Goal: Feedback & Contribution: Submit feedback/report problem

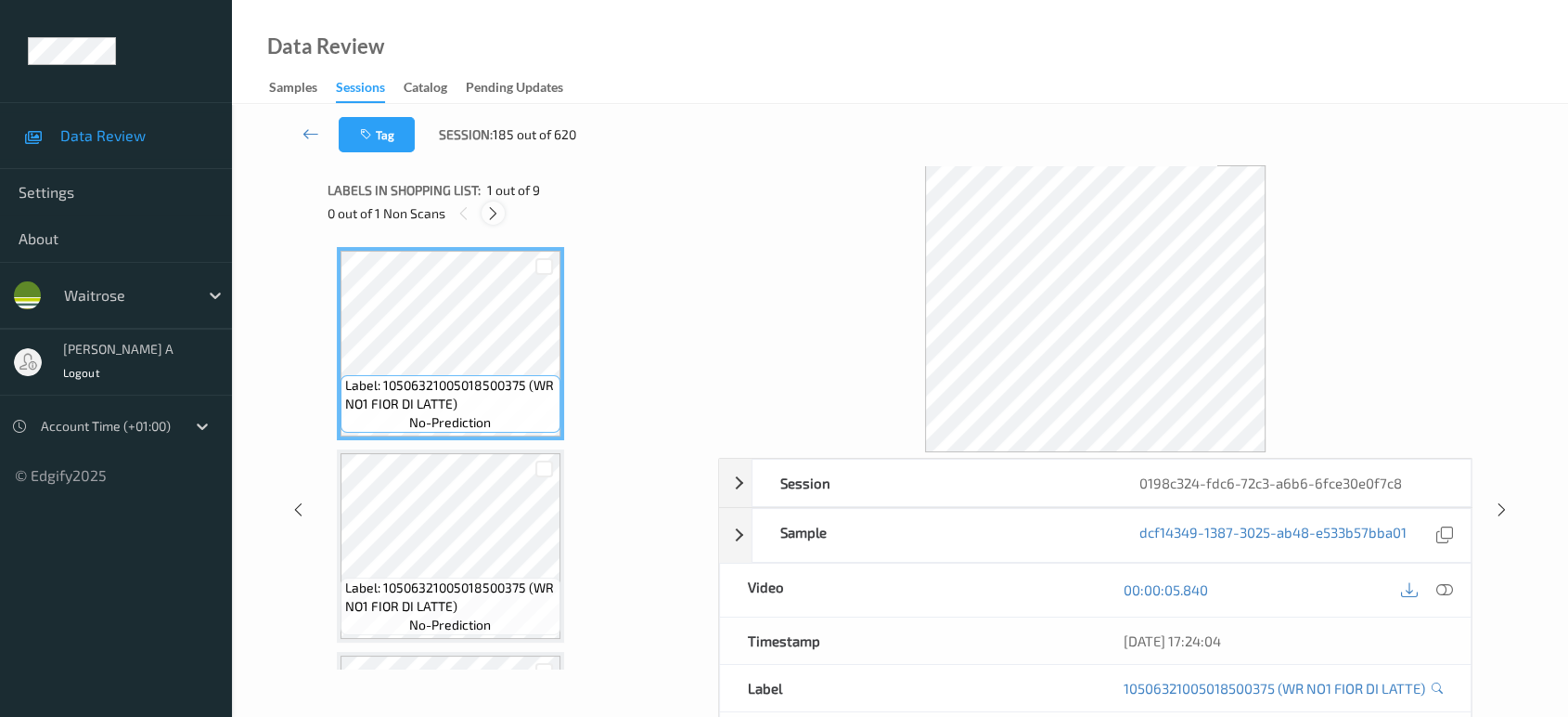
click at [497, 219] on icon at bounding box center [492, 213] width 16 height 16
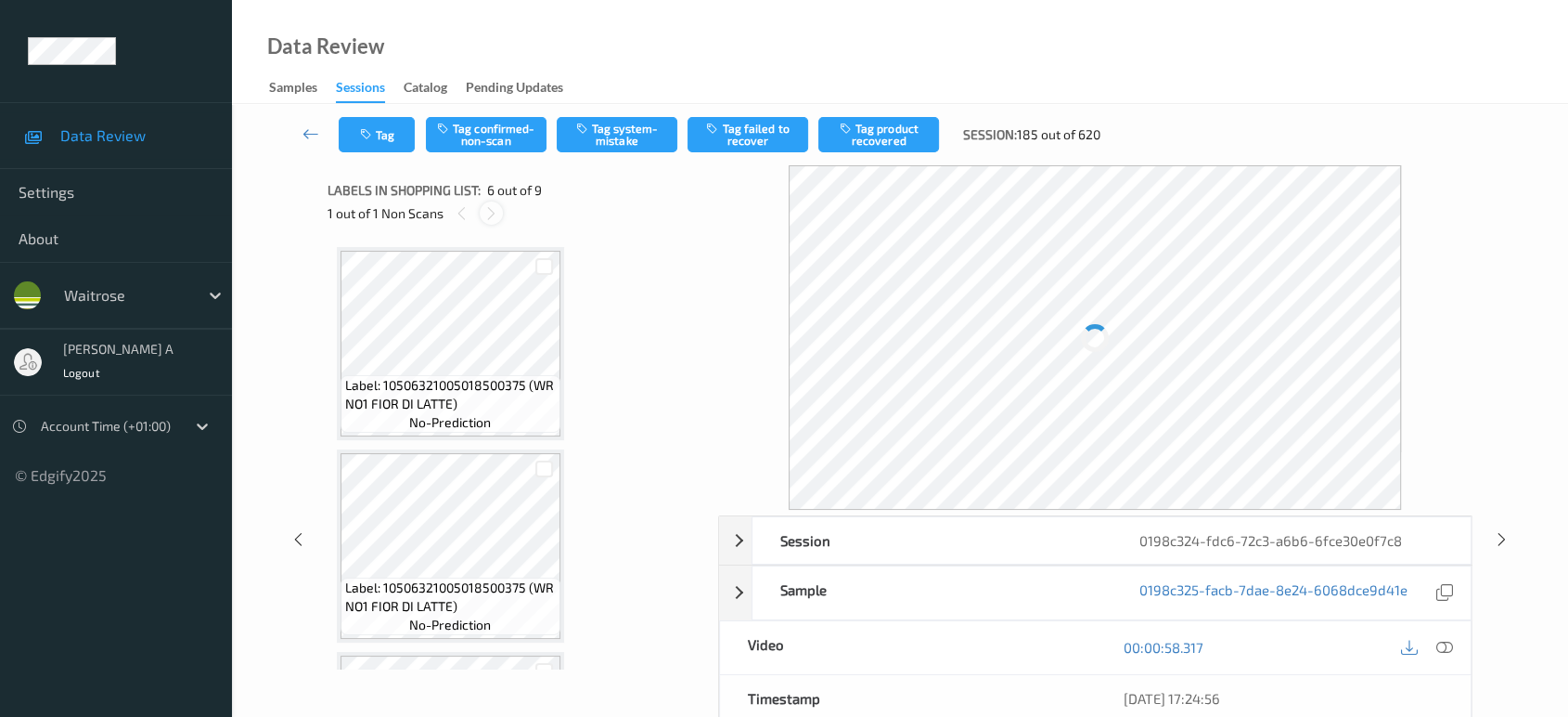
scroll to position [815, 0]
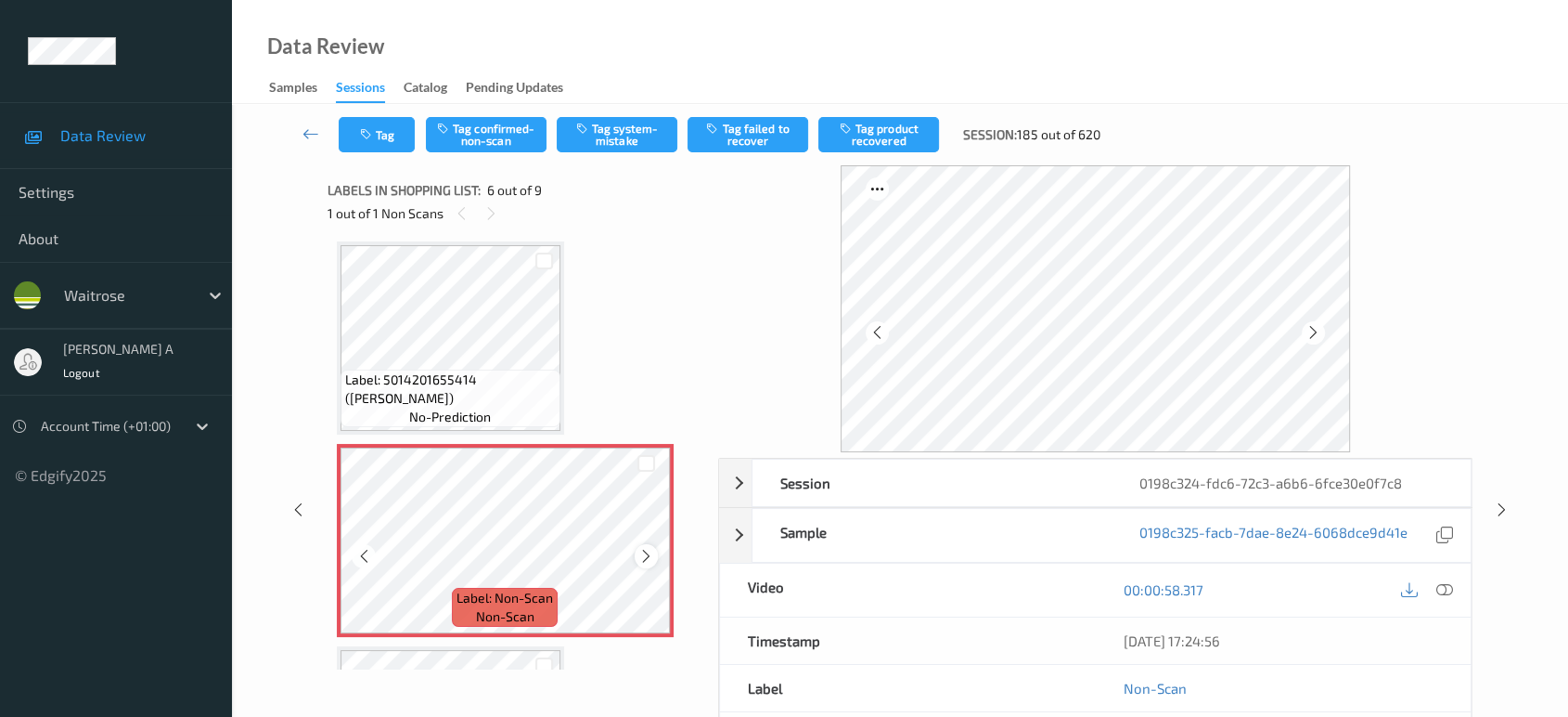
click at [646, 548] on icon at bounding box center [646, 556] width 16 height 16
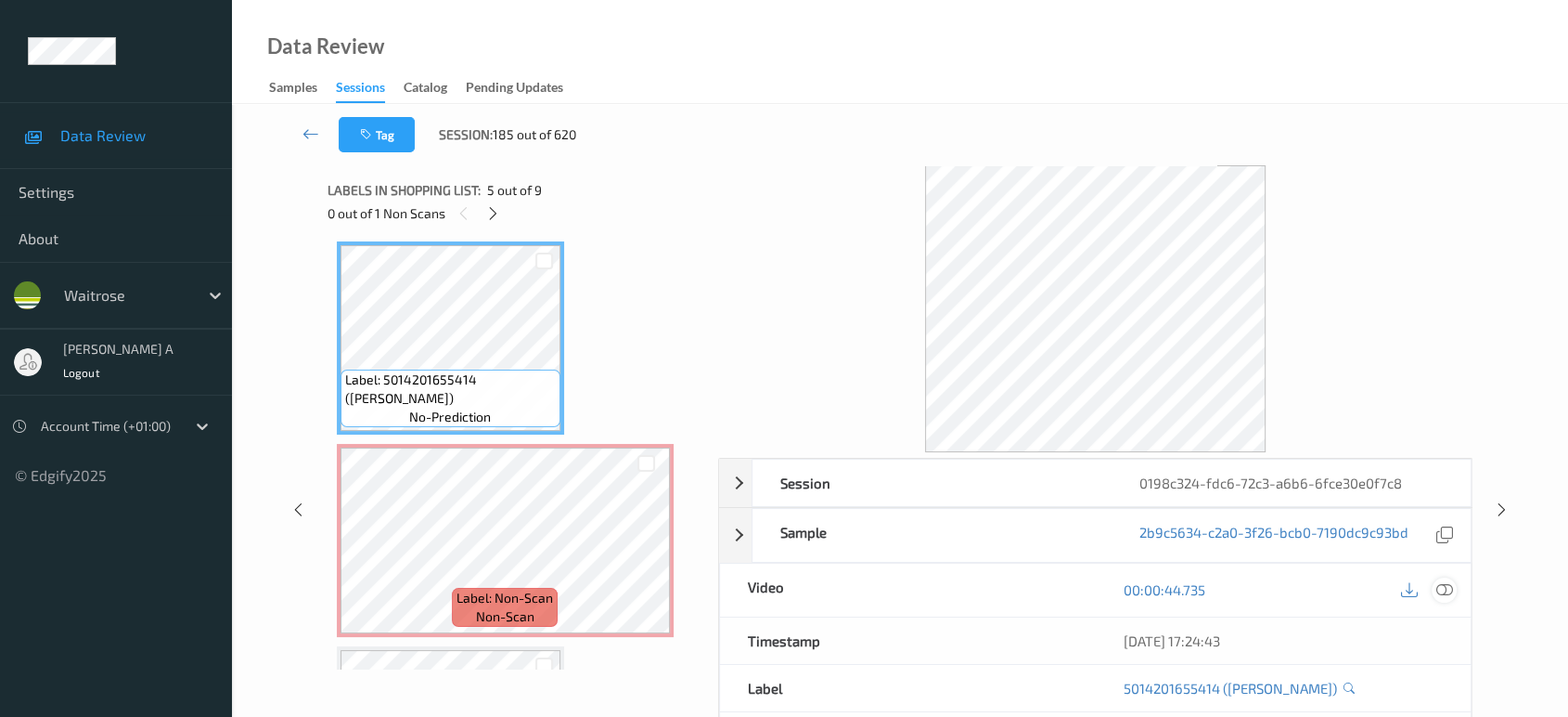
click at [1450, 585] on icon at bounding box center [1444, 589] width 16 height 16
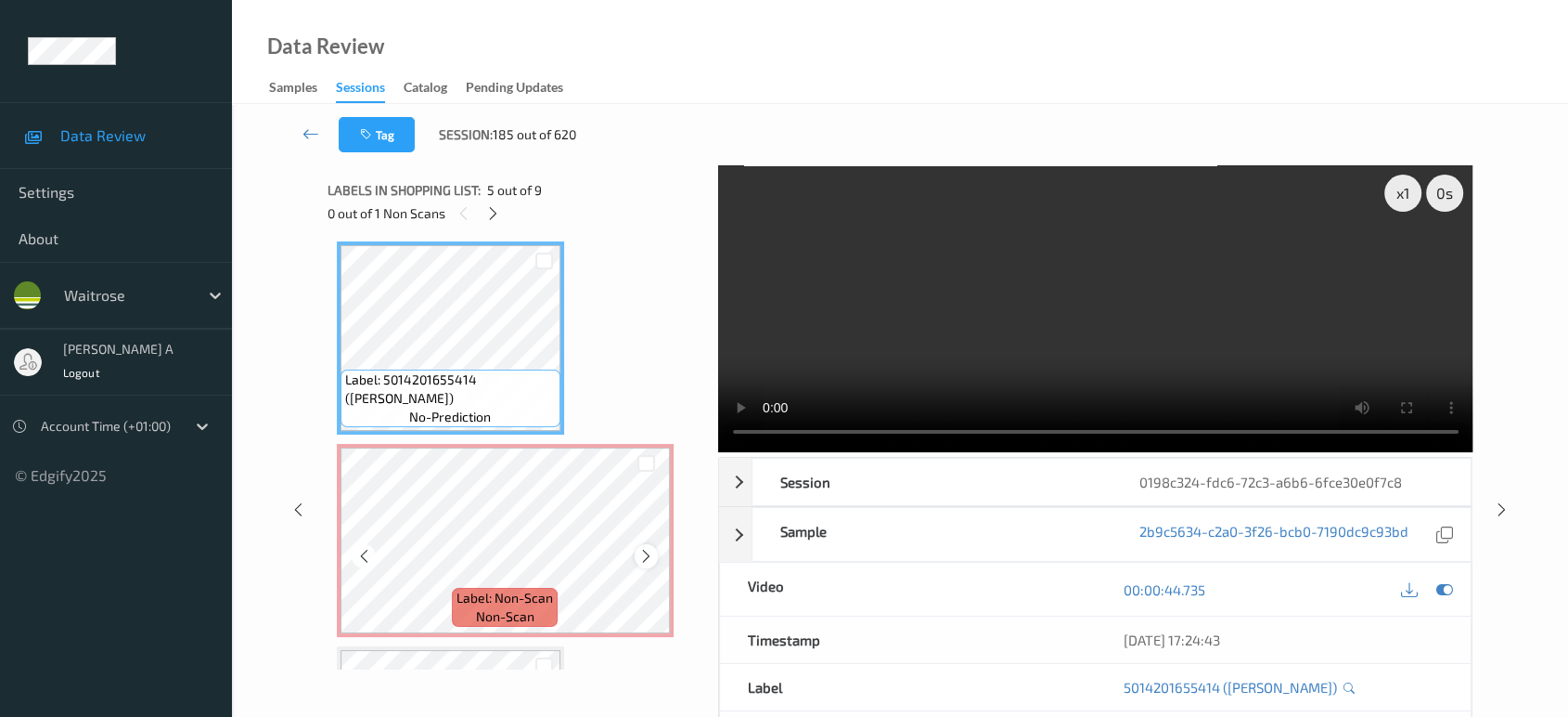
click at [653, 551] on icon at bounding box center [646, 556] width 16 height 16
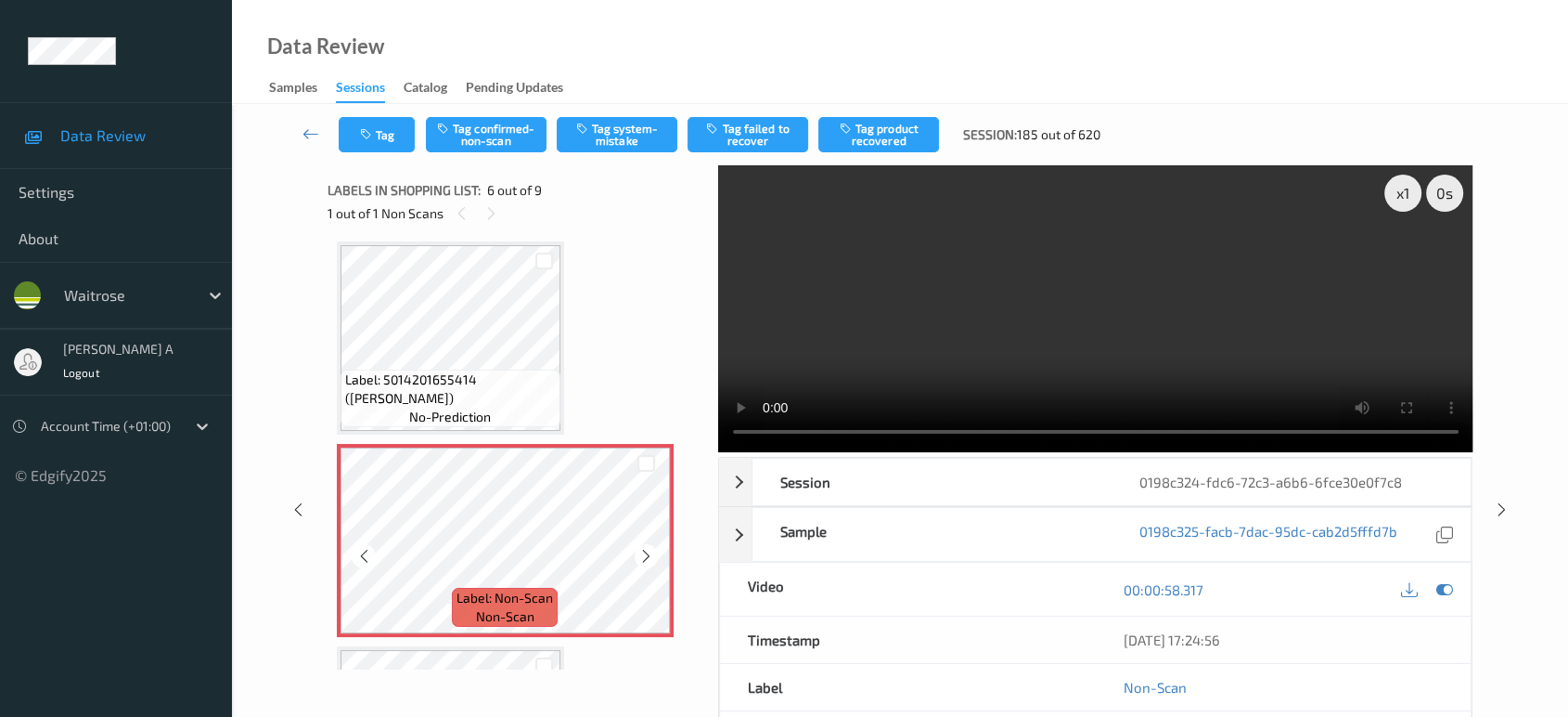
click at [653, 551] on icon at bounding box center [646, 556] width 16 height 16
click at [653, 549] on div at bounding box center [646, 556] width 23 height 23
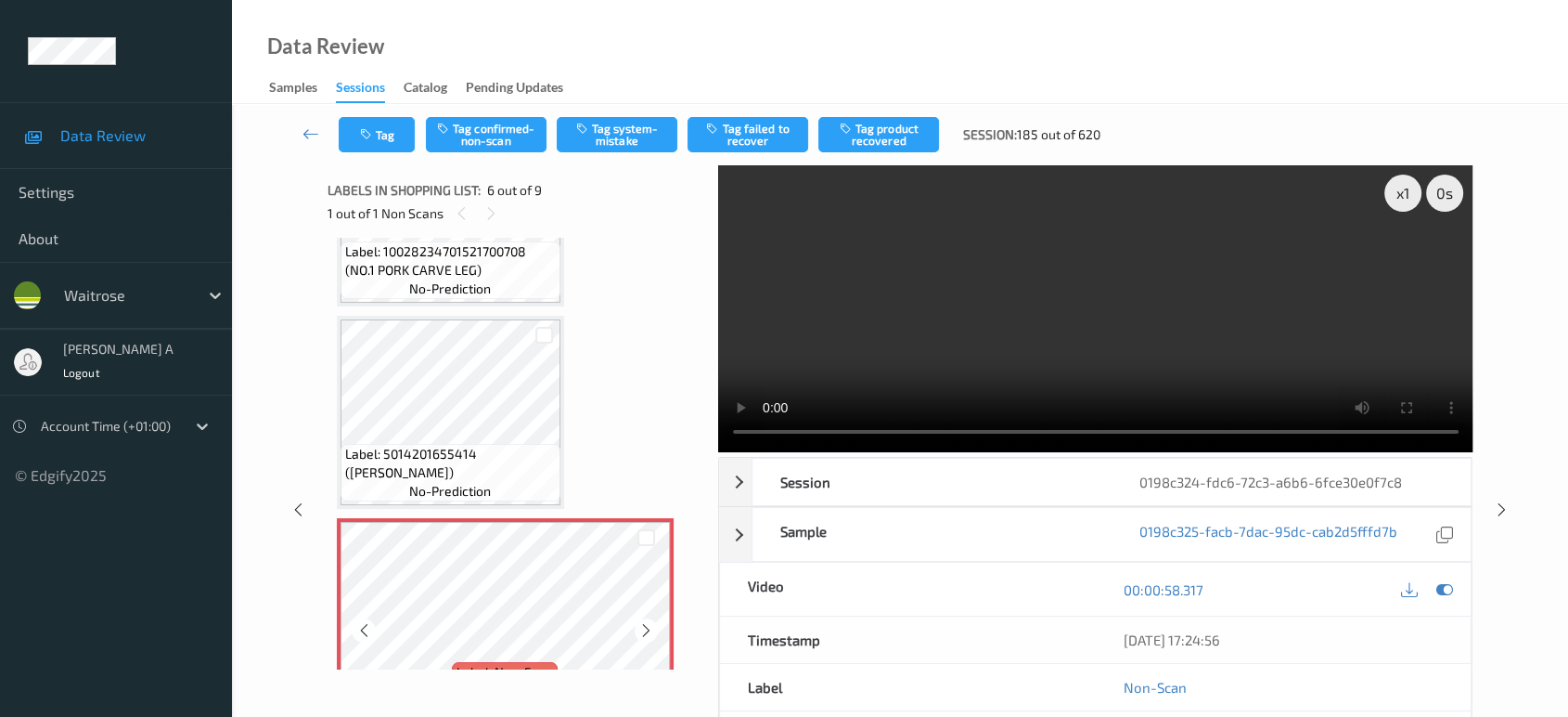
scroll to position [712, 0]
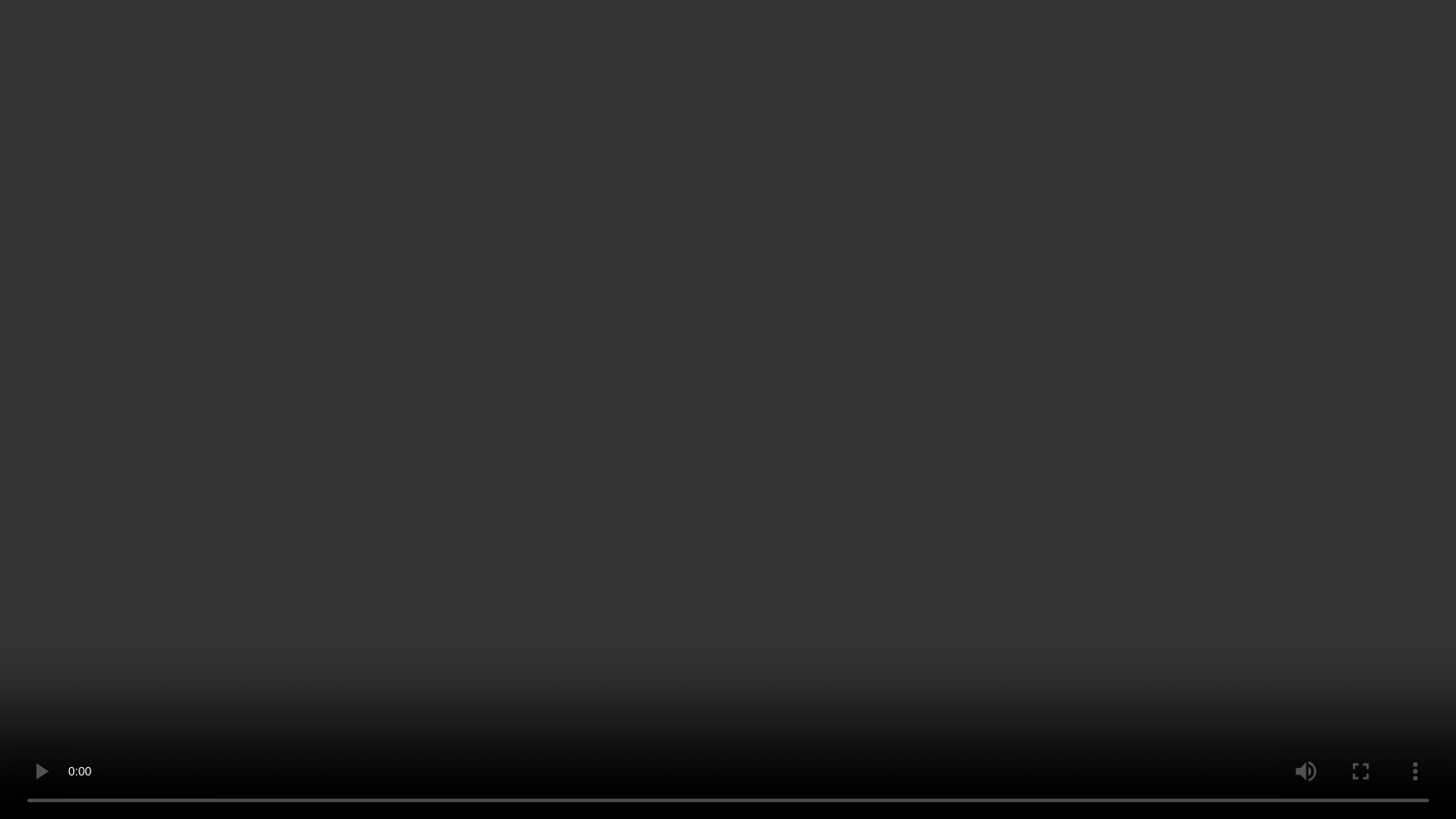
click at [721, 426] on video at bounding box center [728, 409] width 1456 height 819
click at [638, 371] on video at bounding box center [728, 409] width 1456 height 819
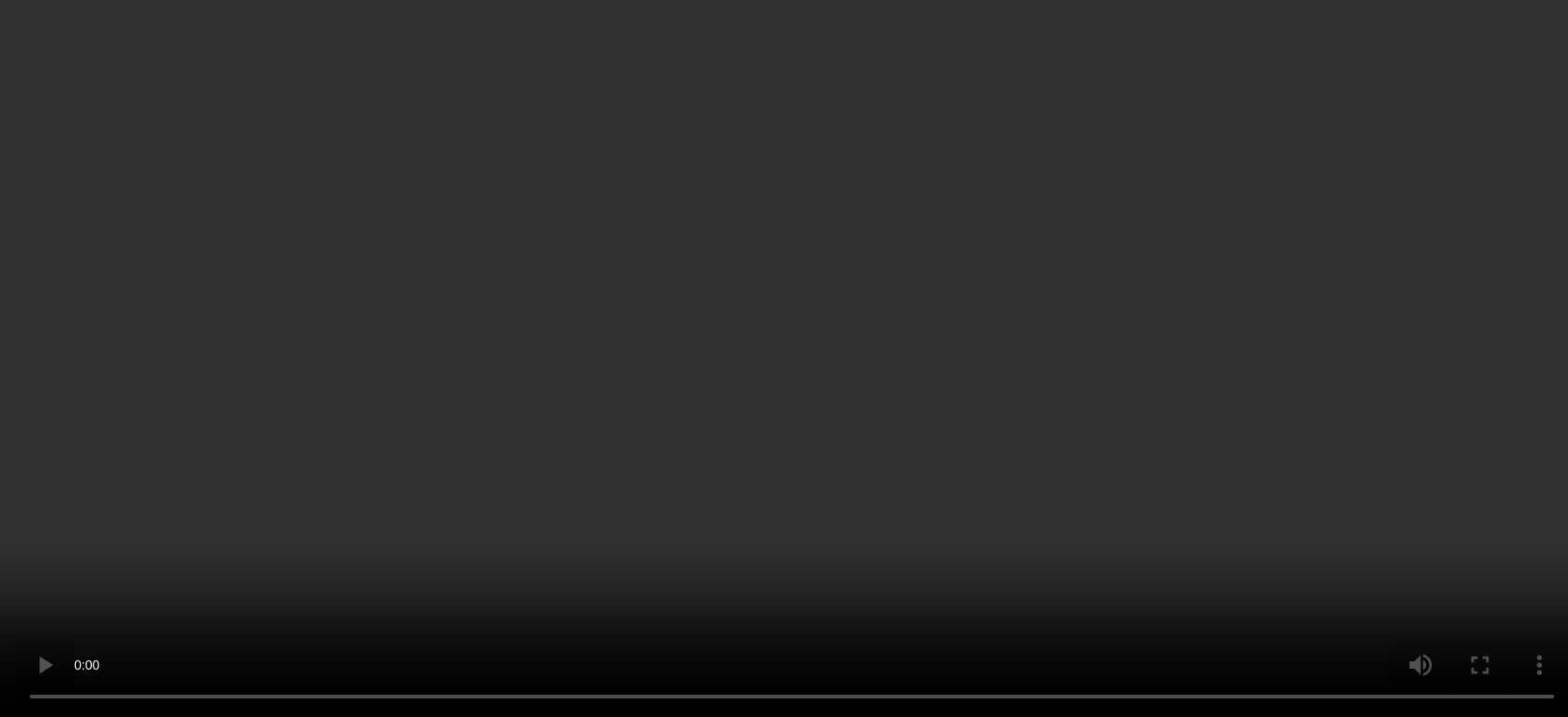
scroll to position [917, 0]
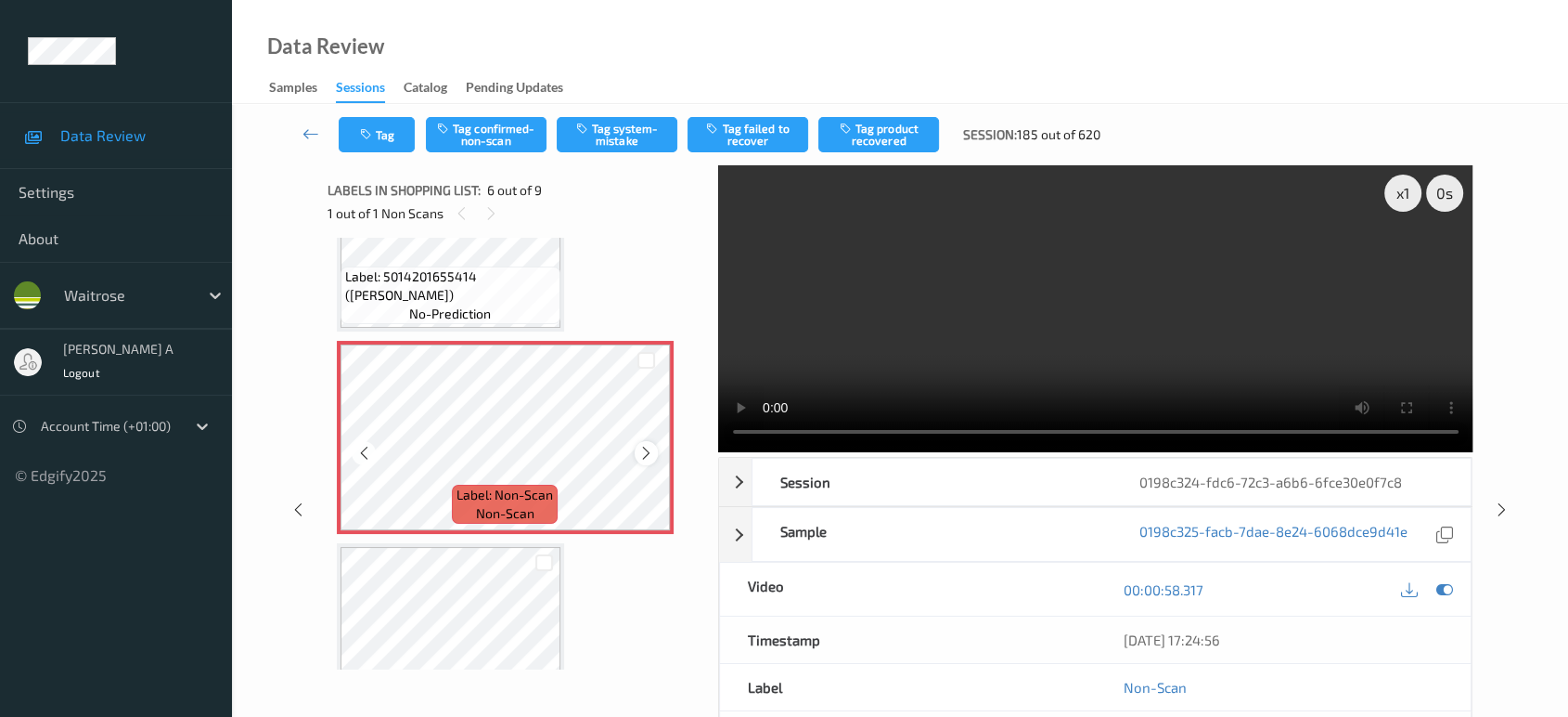
click at [641, 450] on icon at bounding box center [646, 453] width 16 height 16
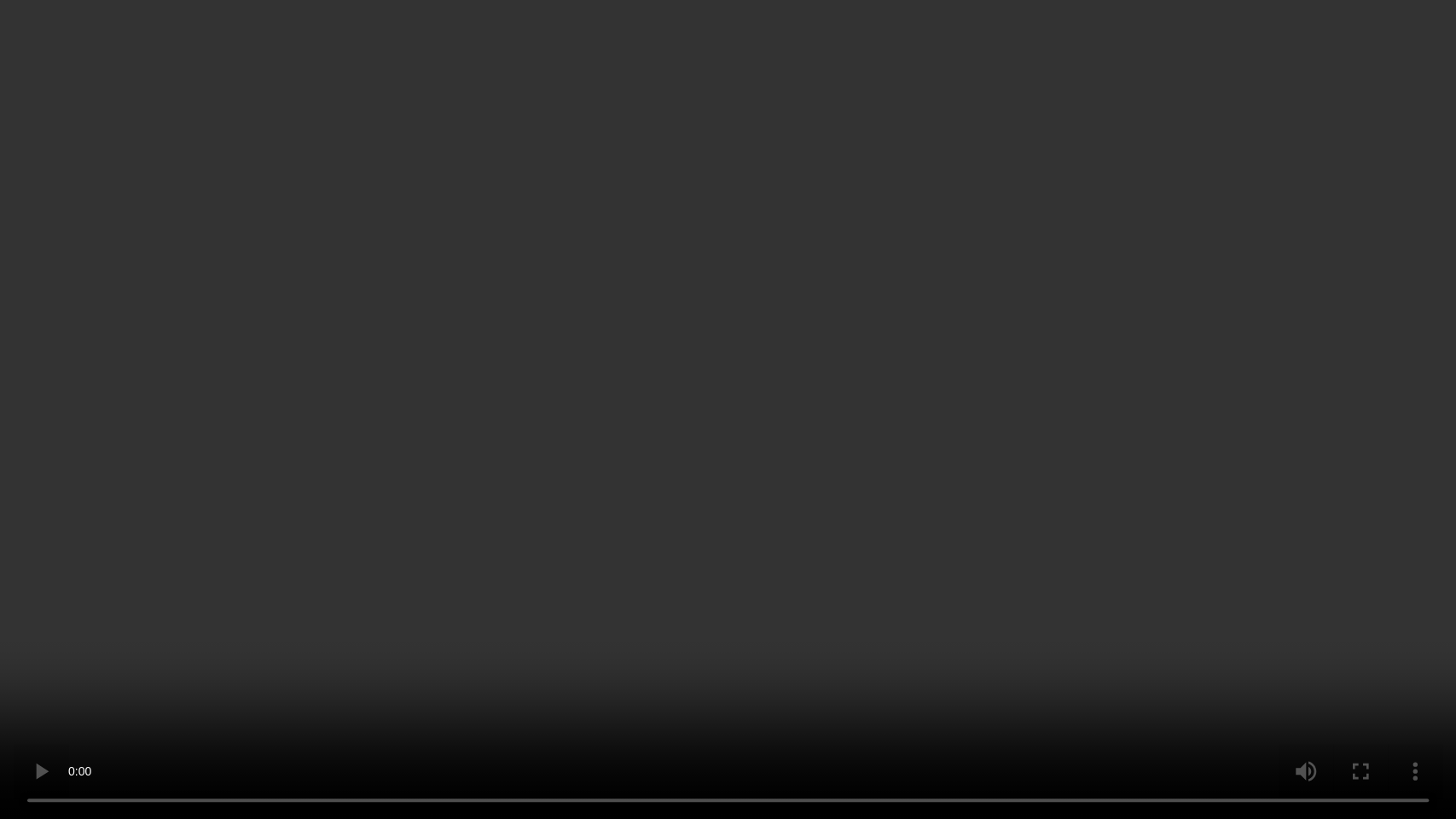
click at [685, 492] on video at bounding box center [728, 409] width 1456 height 819
click at [598, 570] on video at bounding box center [728, 409] width 1456 height 819
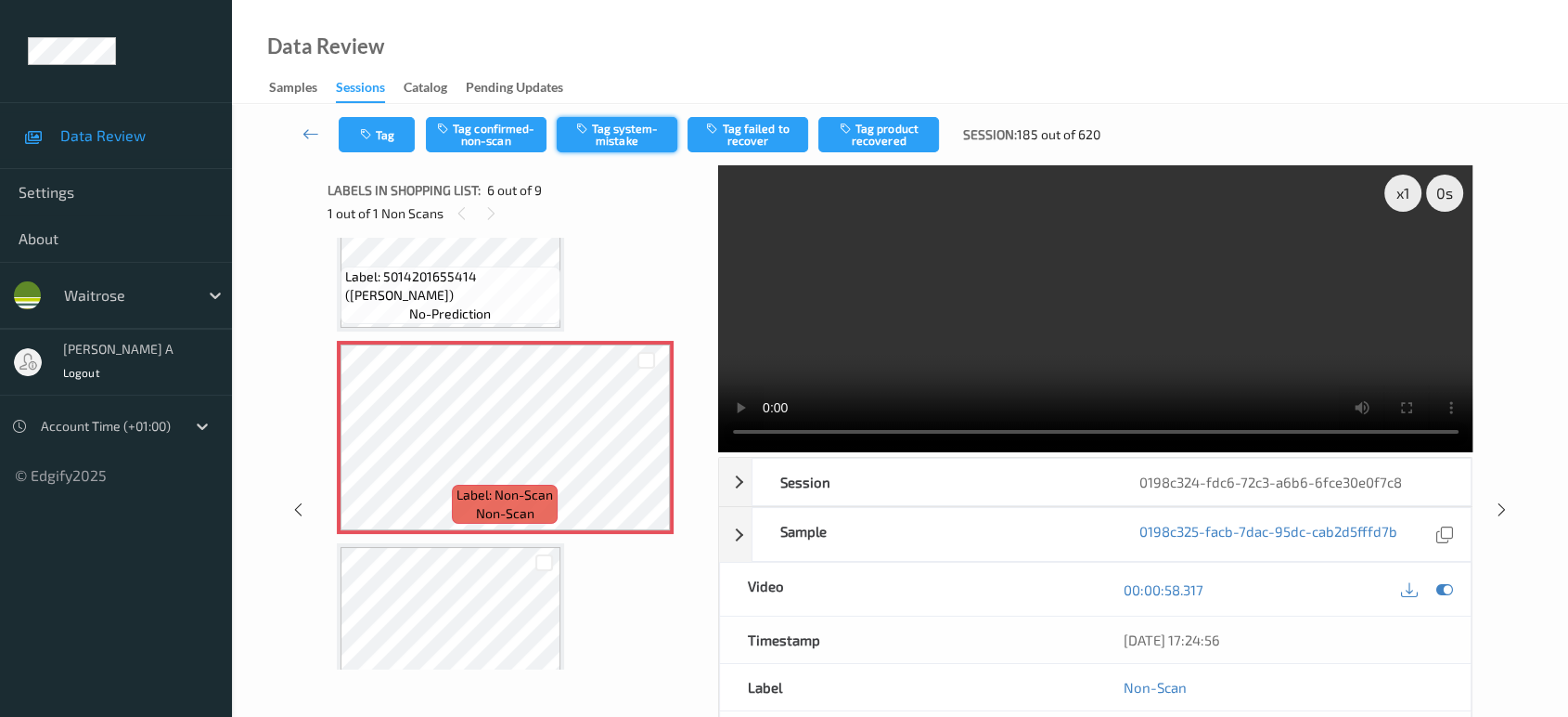
click at [614, 123] on button "Tag system-mistake" at bounding box center [617, 134] width 120 height 35
click at [643, 448] on icon at bounding box center [646, 453] width 16 height 16
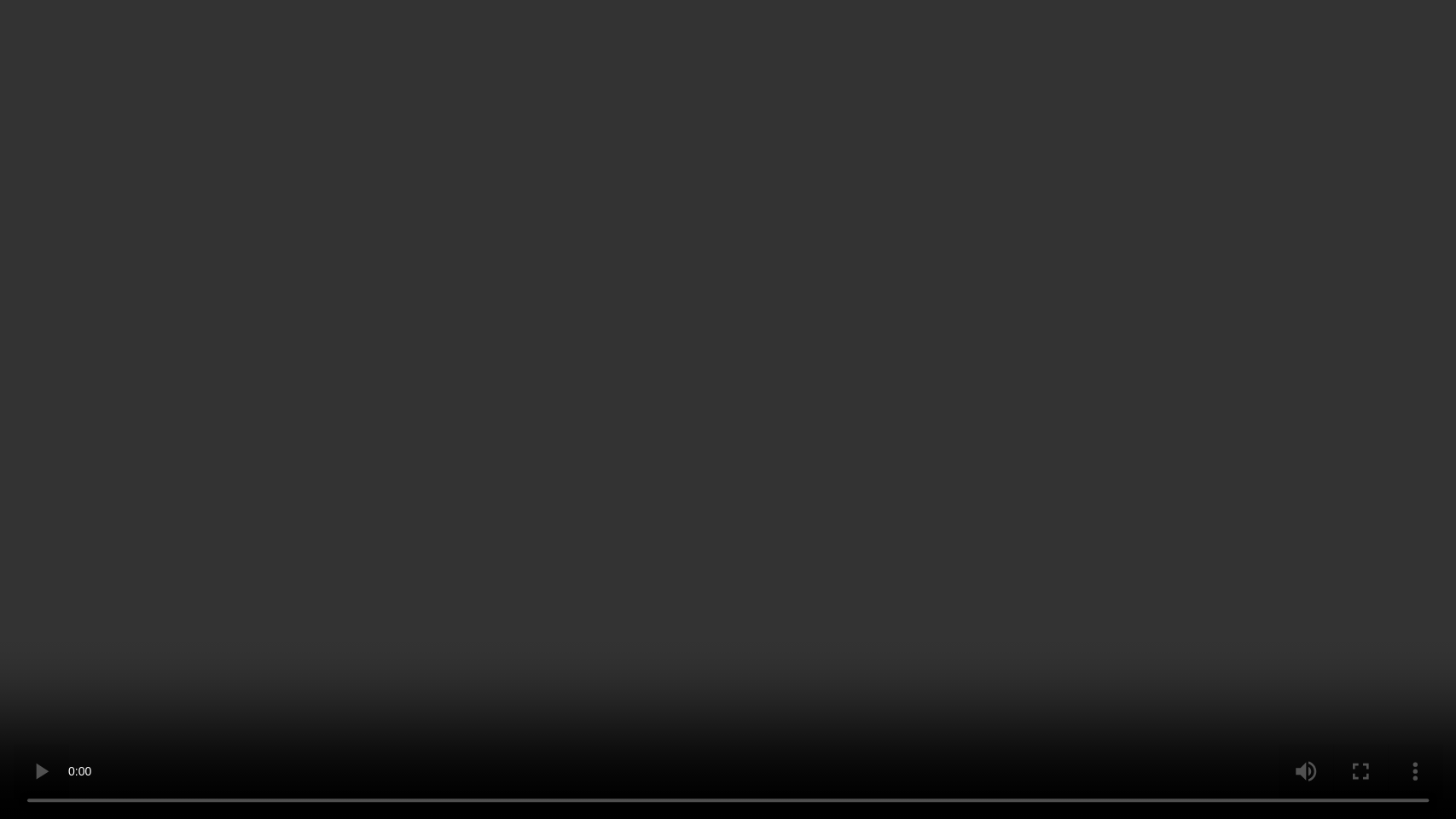
click at [857, 464] on video at bounding box center [728, 409] width 1456 height 819
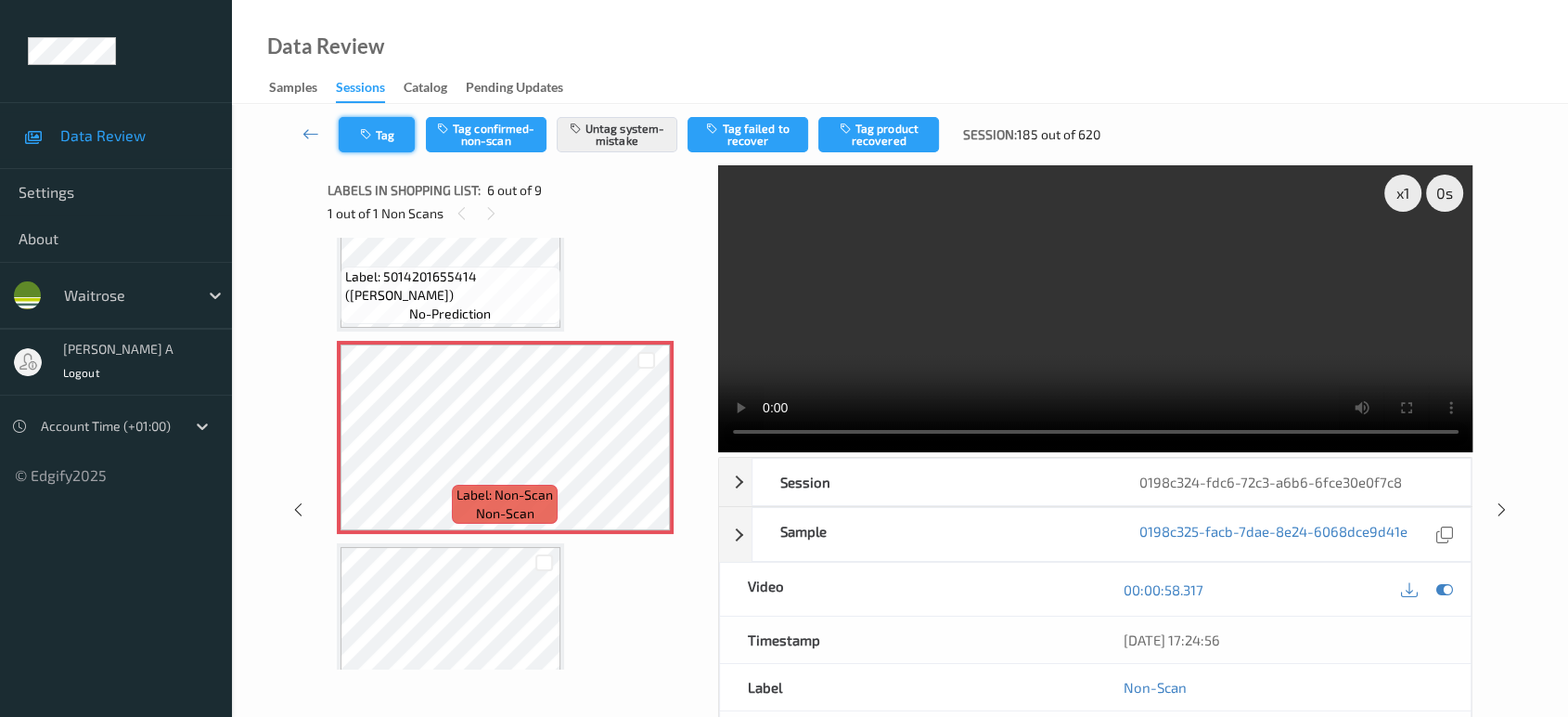
click at [383, 139] on button "Tag" at bounding box center [377, 134] width 76 height 35
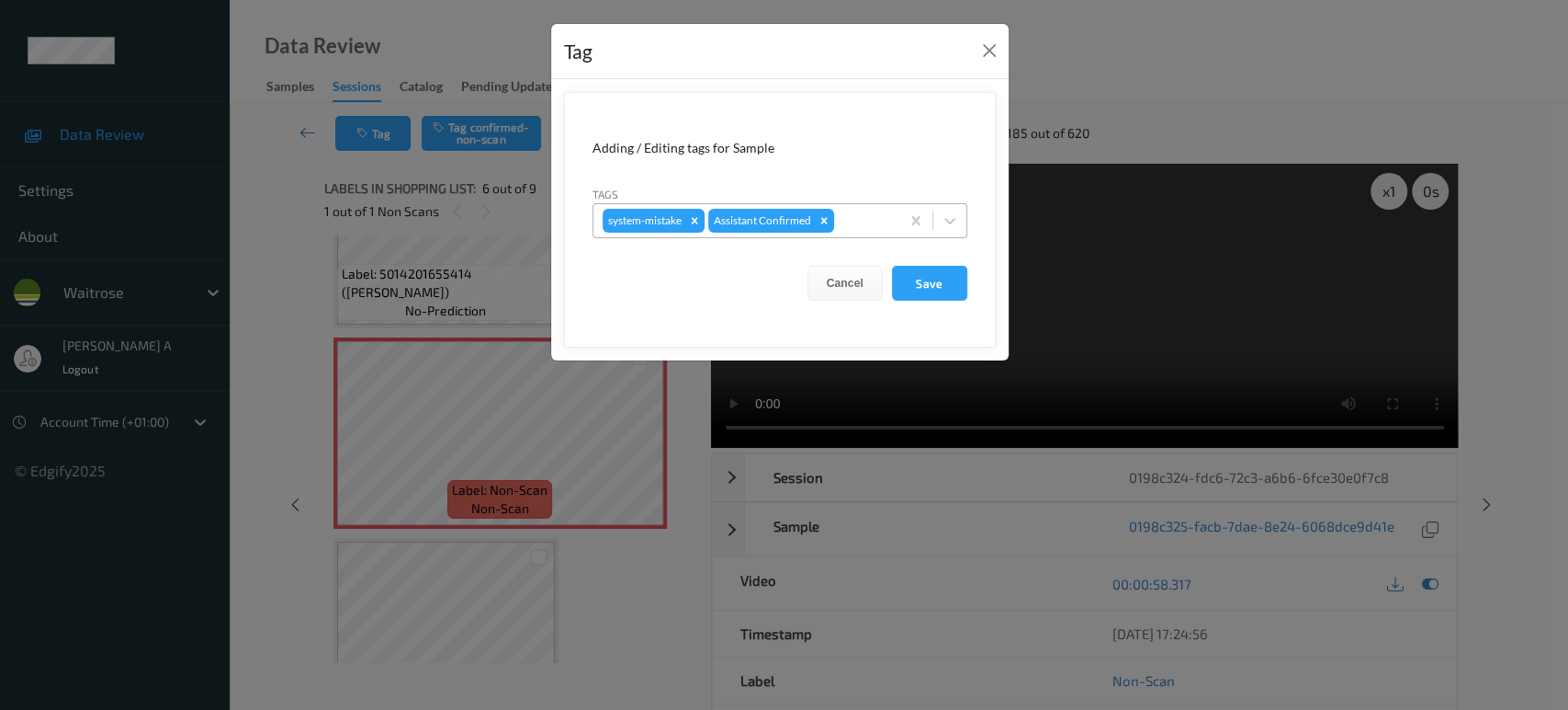
click at [864, 220] on div at bounding box center [864, 220] width 52 height 22
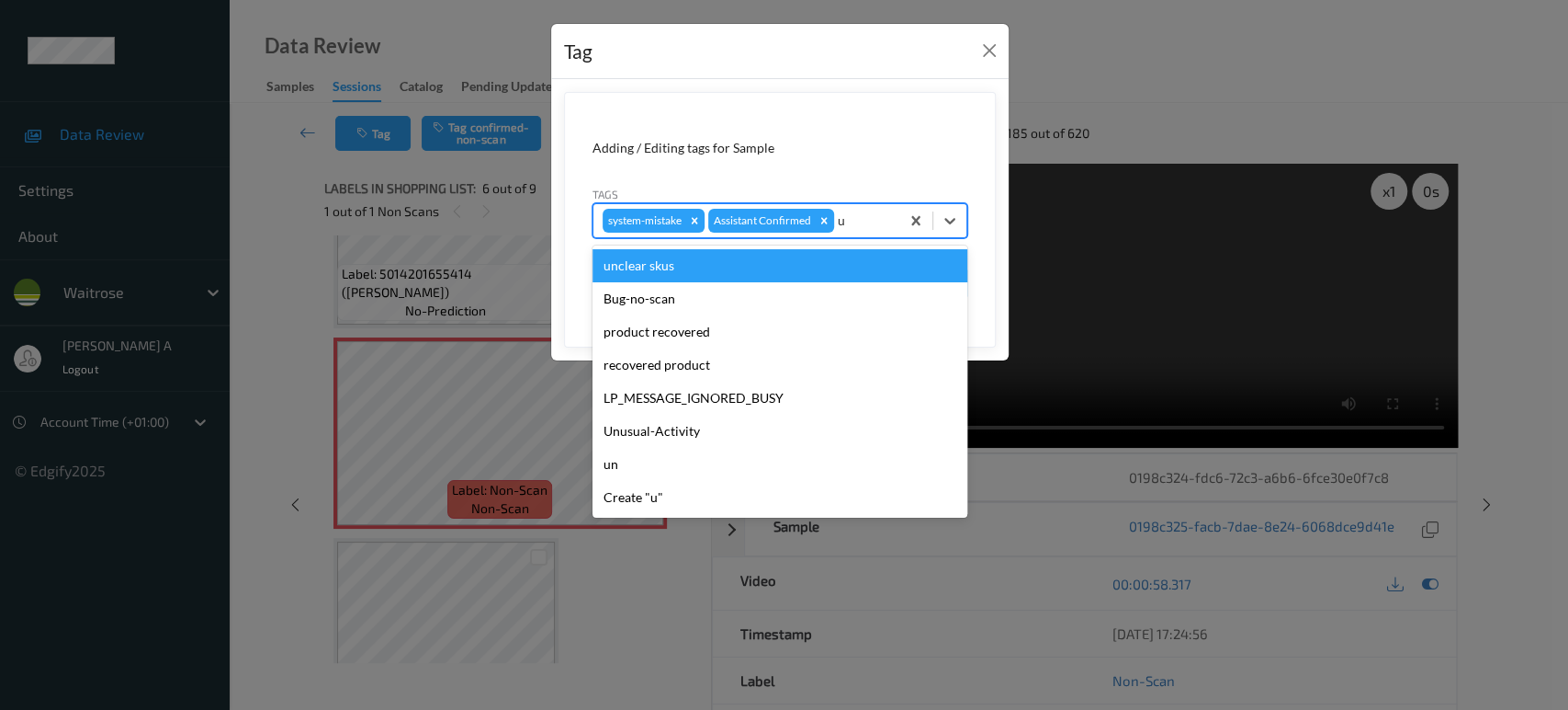
type input "un"
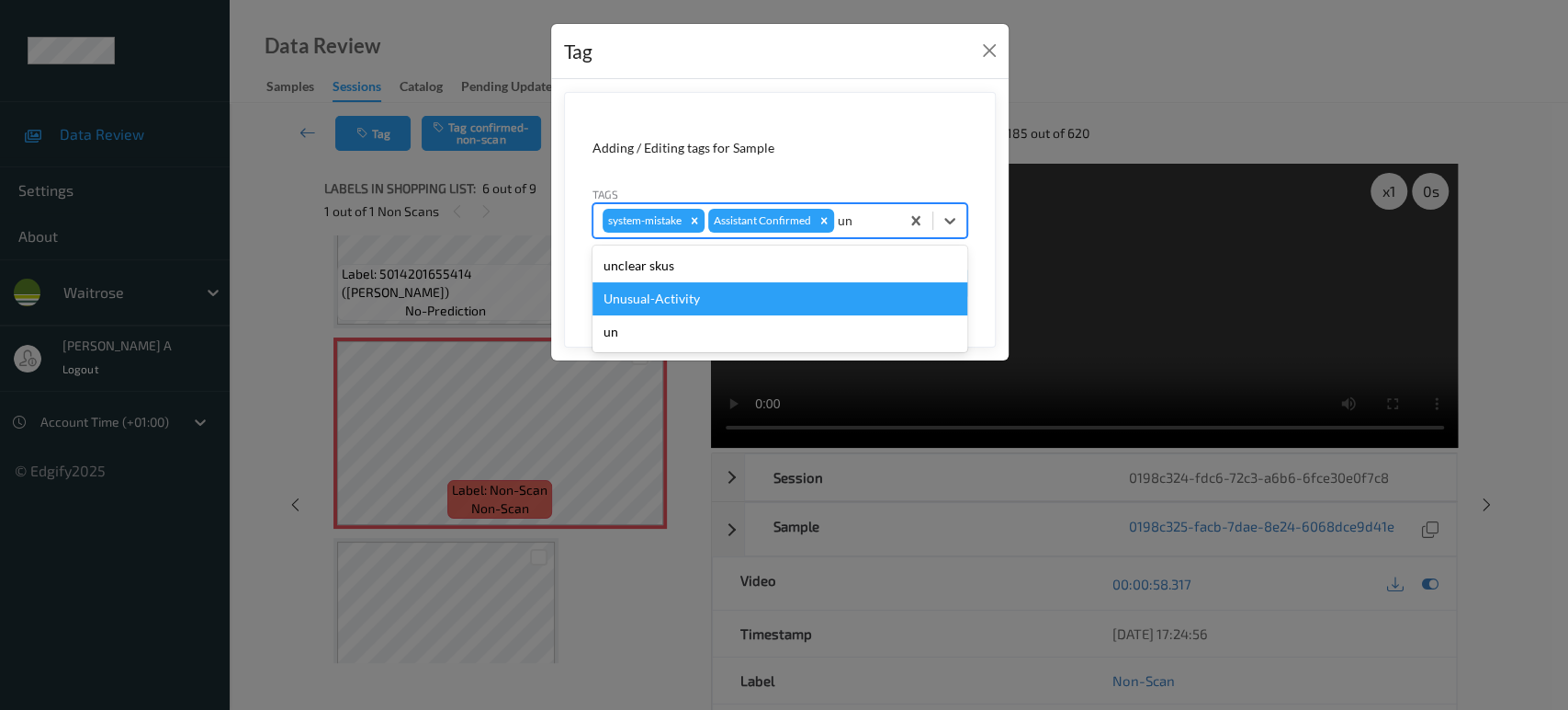
click at [776, 300] on div "Unusual-Activity" at bounding box center [780, 298] width 375 height 33
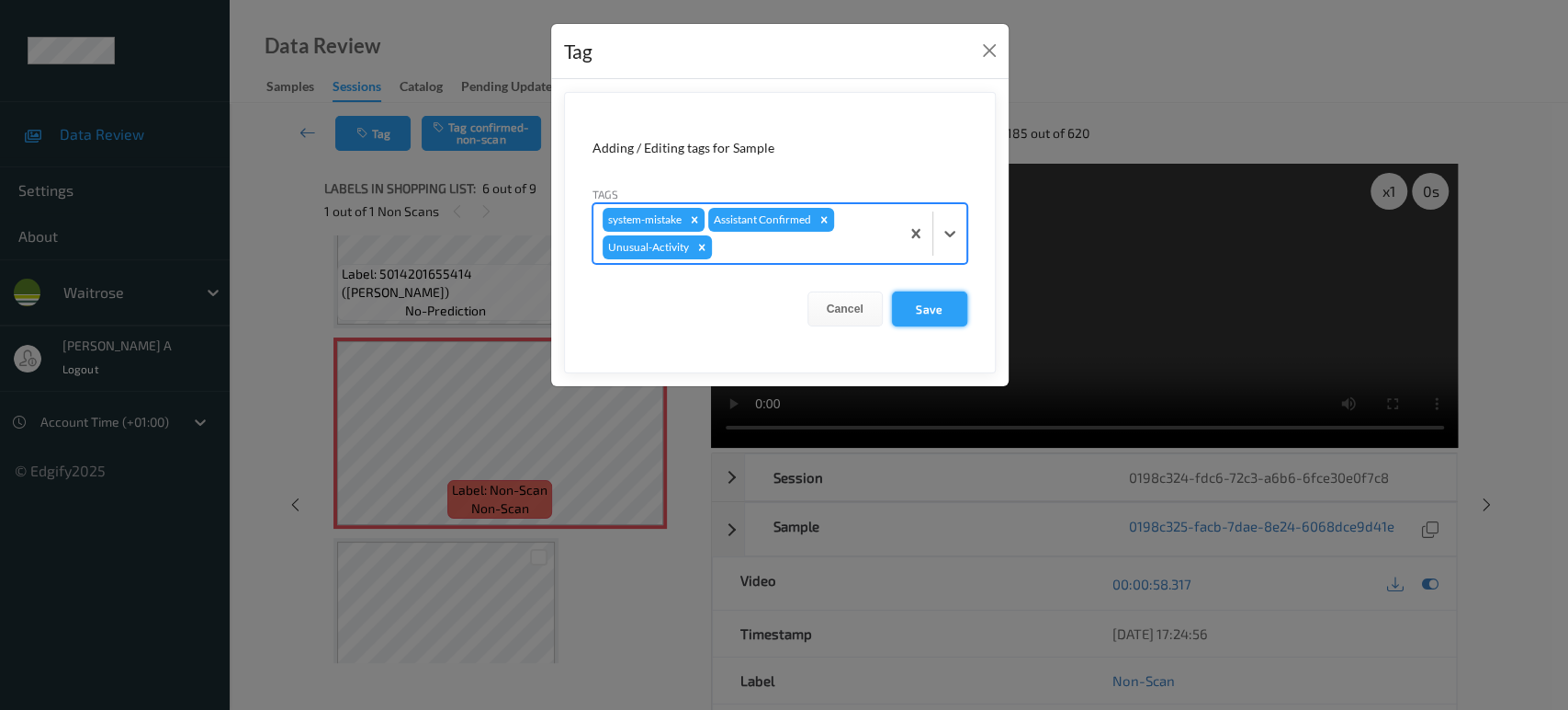
click at [941, 313] on button "Save" at bounding box center [930, 308] width 76 height 35
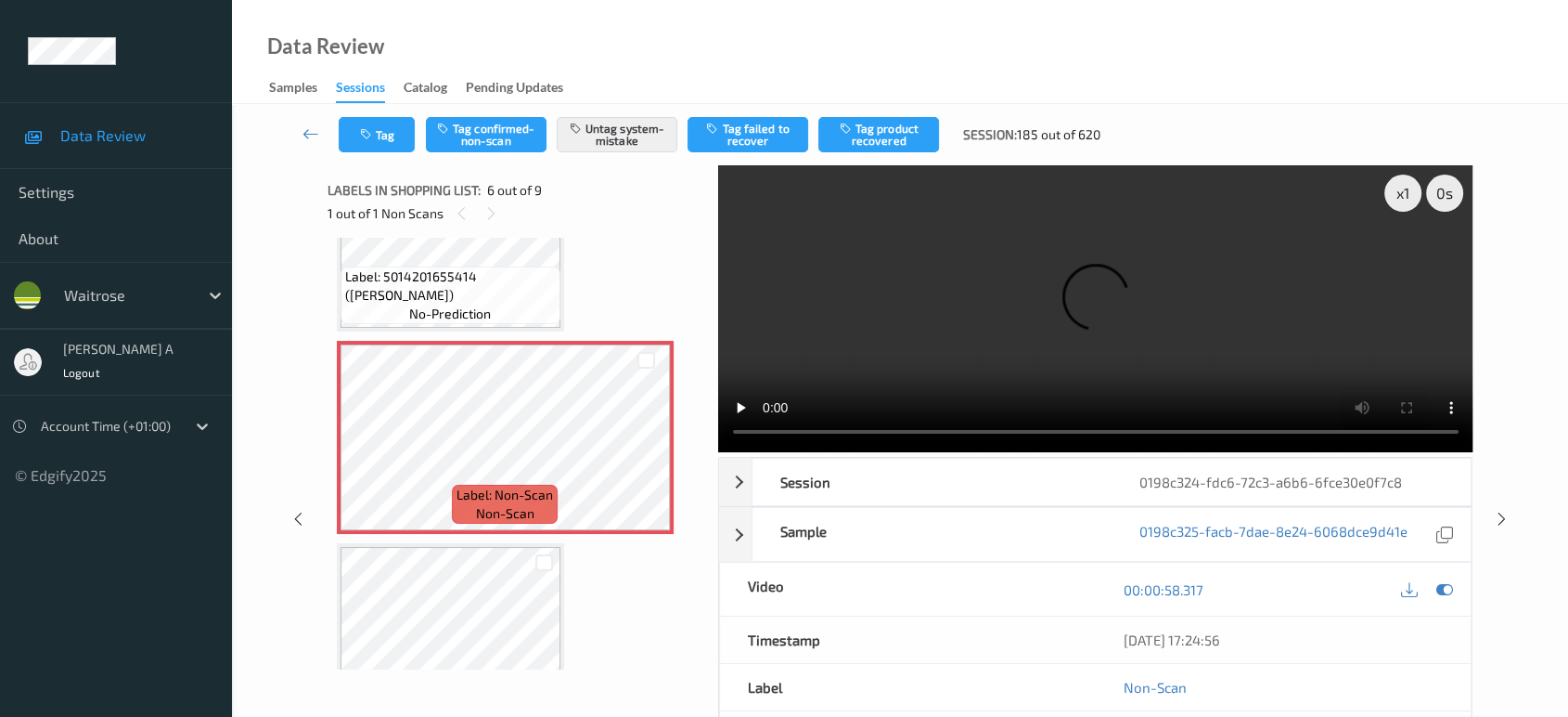
drag, startPoint x: 1508, startPoint y: 444, endPoint x: 1494, endPoint y: 417, distance: 30.4
click at [1508, 511] on icon at bounding box center [1501, 518] width 16 height 16
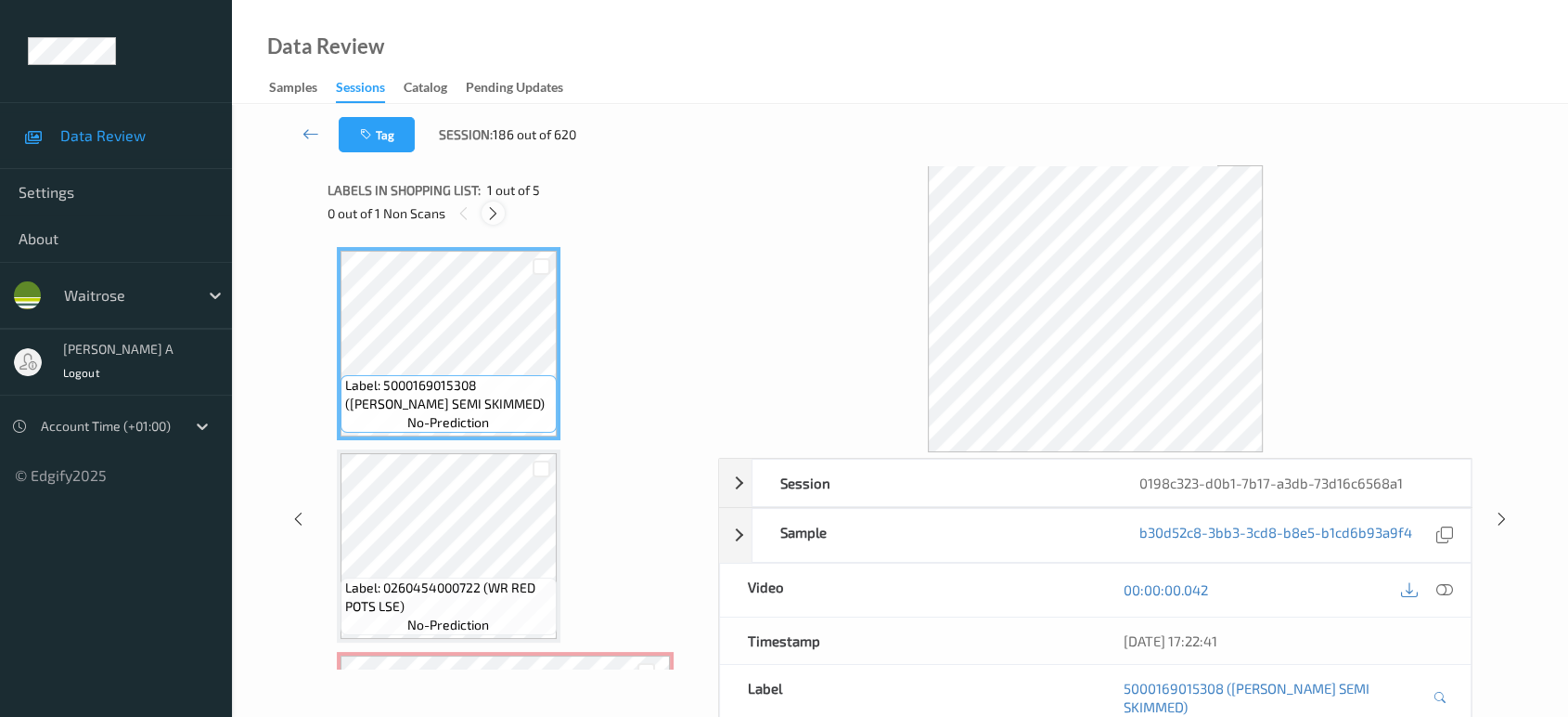
click at [499, 214] on icon at bounding box center [492, 213] width 16 height 16
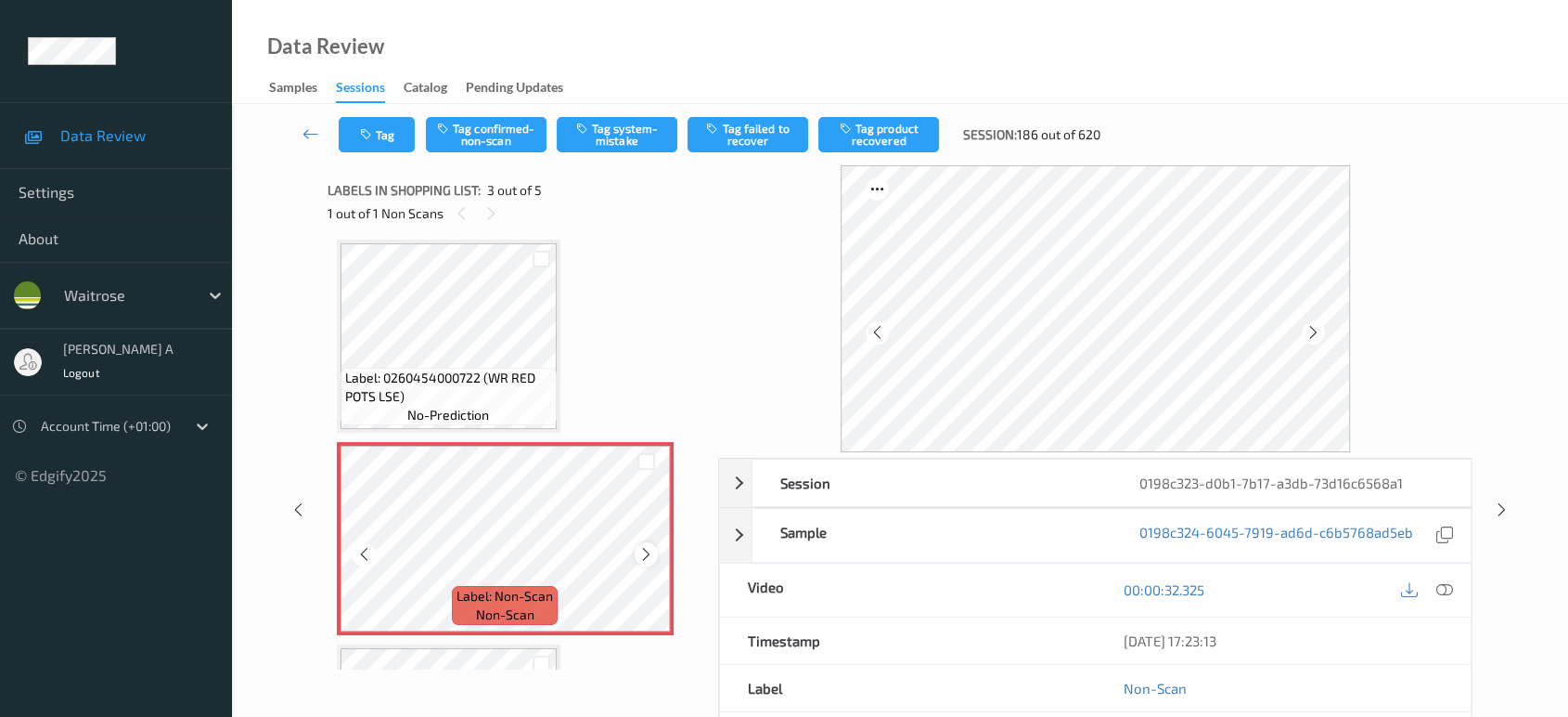
click at [648, 556] on icon at bounding box center [646, 554] width 16 height 16
click at [648, 555] on icon at bounding box center [646, 554] width 16 height 16
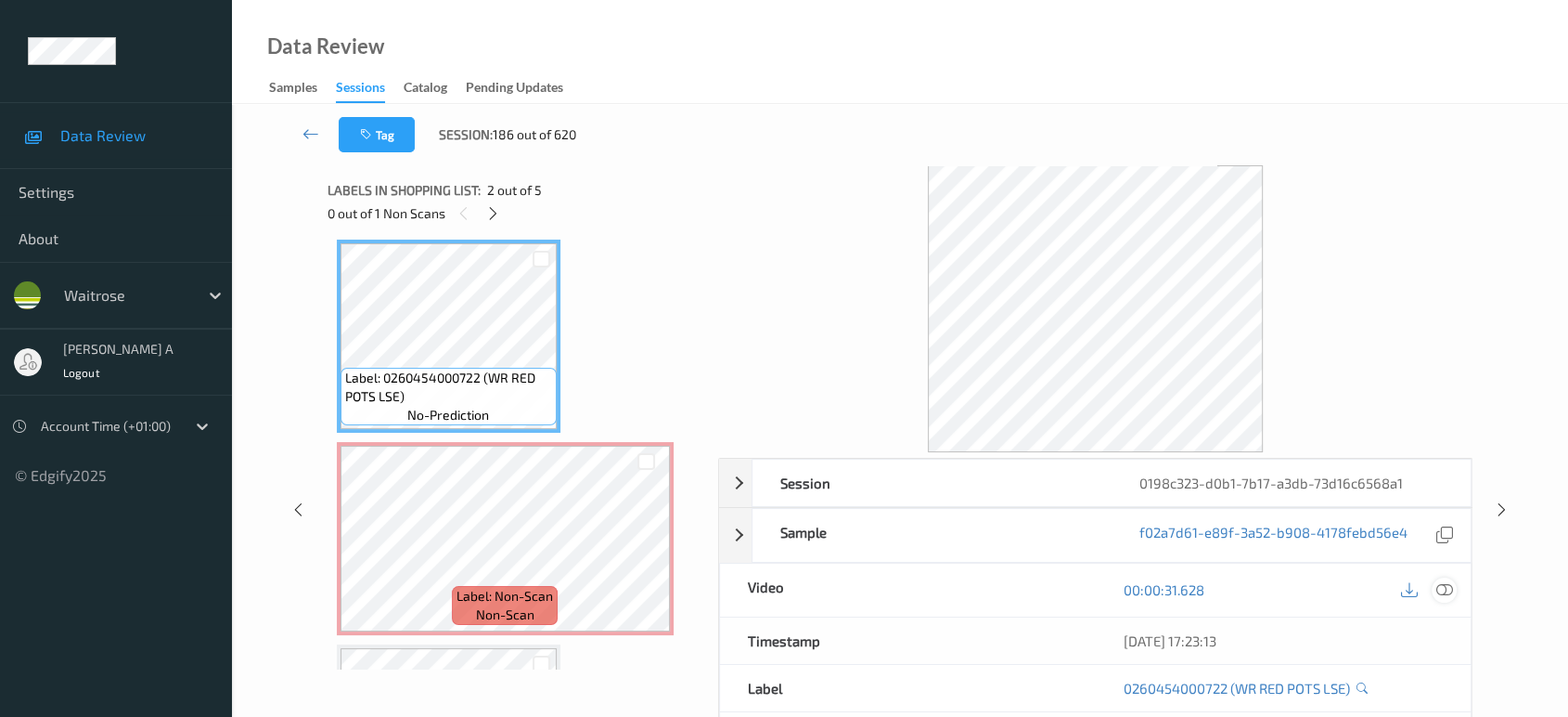
click at [1446, 592] on icon at bounding box center [1444, 589] width 16 height 16
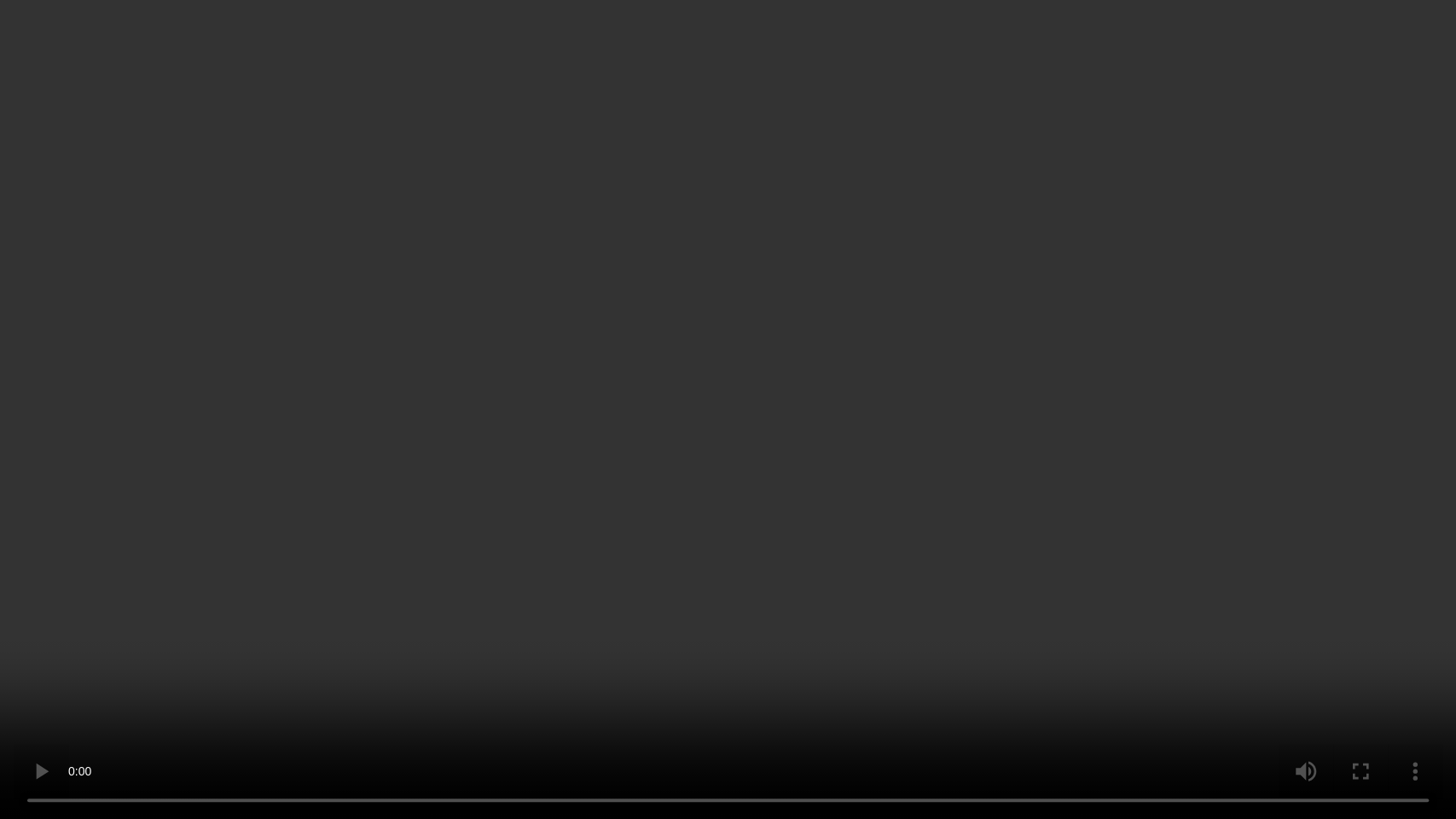
click at [533, 374] on video at bounding box center [728, 409] width 1456 height 819
click at [961, 449] on video at bounding box center [728, 409] width 1456 height 819
click at [439, 658] on video at bounding box center [728, 409] width 1456 height 819
click at [813, 397] on video at bounding box center [728, 409] width 1456 height 819
click at [827, 521] on video at bounding box center [728, 409] width 1456 height 819
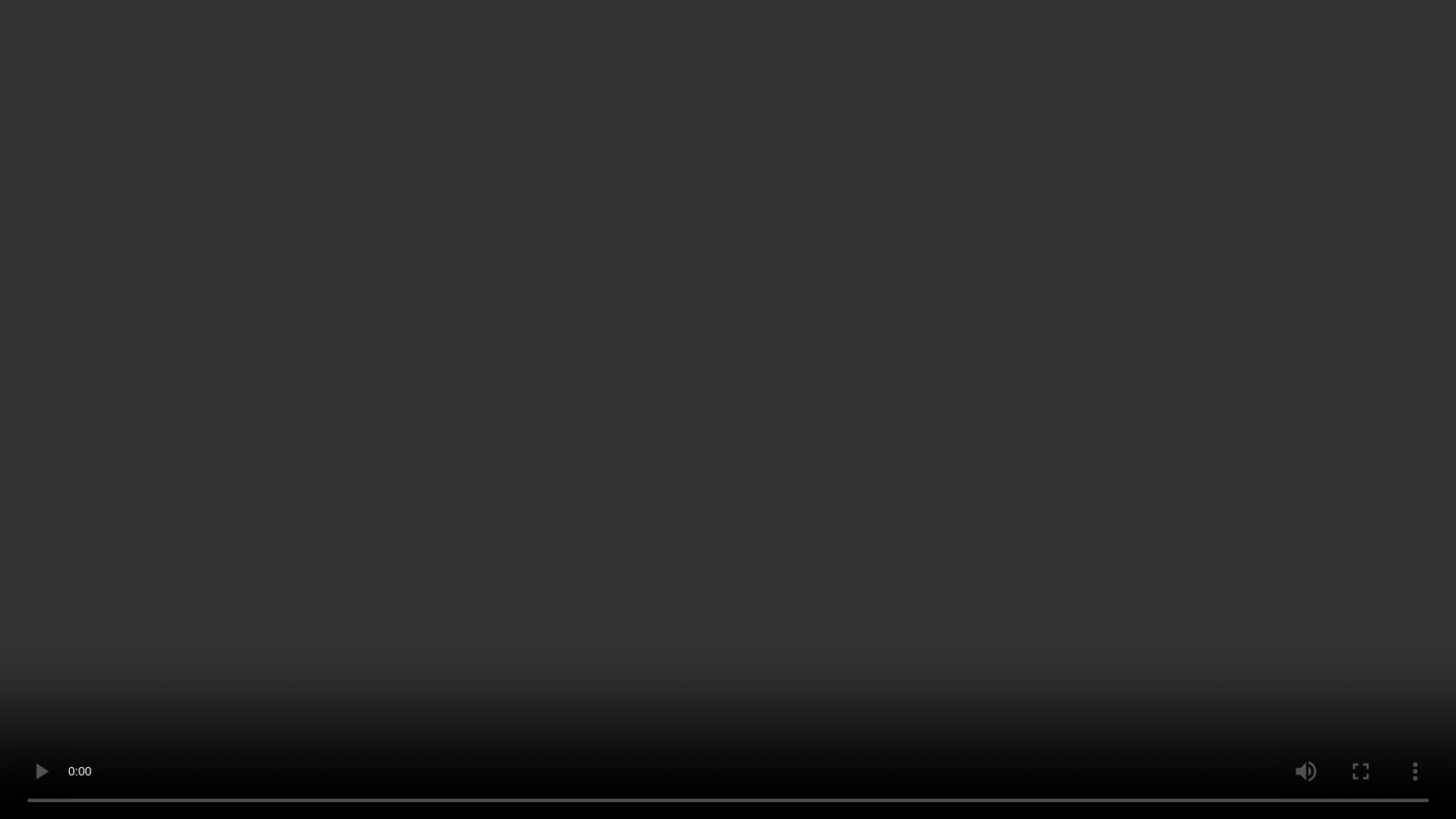
click at [764, 458] on video at bounding box center [728, 409] width 1456 height 819
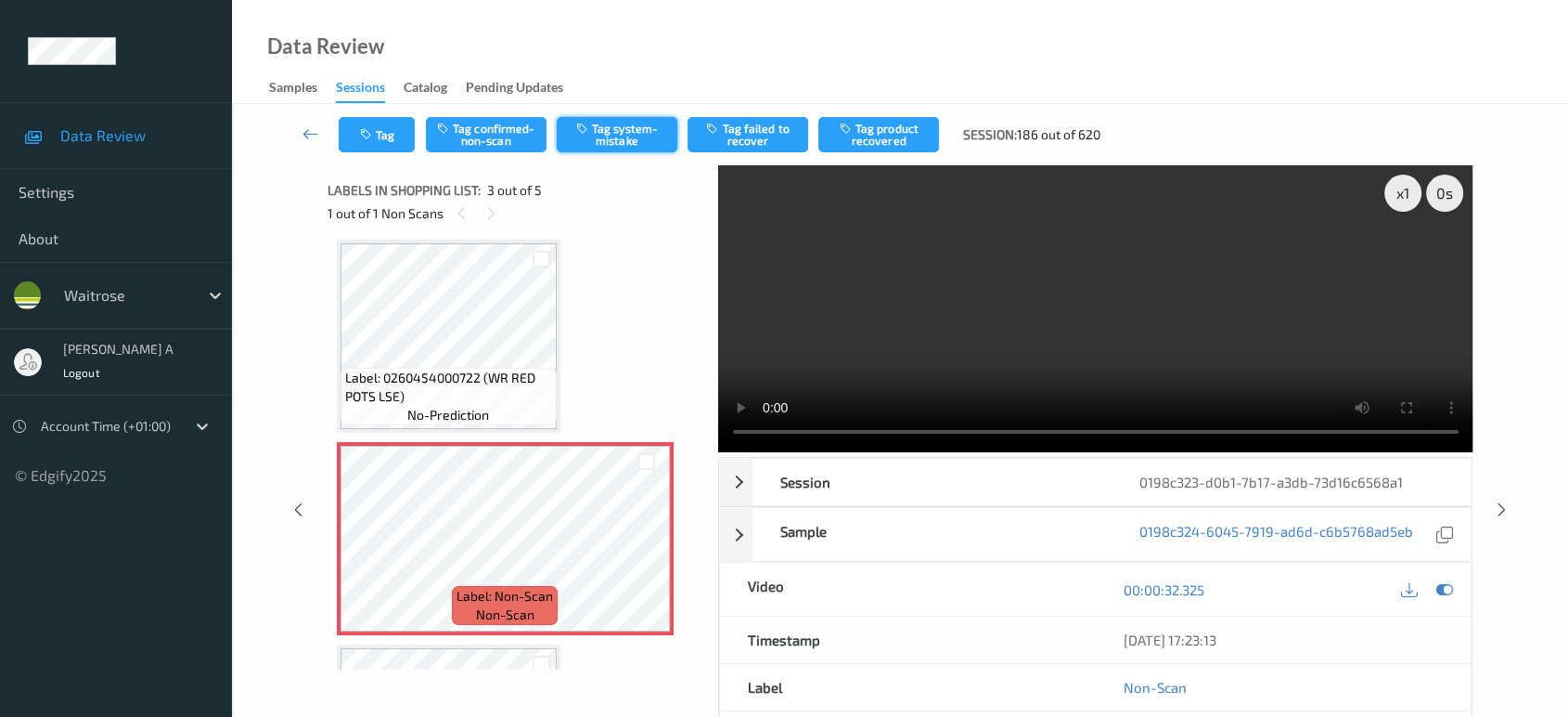
click at [601, 139] on button "Tag system-mistake" at bounding box center [617, 134] width 120 height 35
click at [393, 138] on button "Tag" at bounding box center [377, 134] width 76 height 35
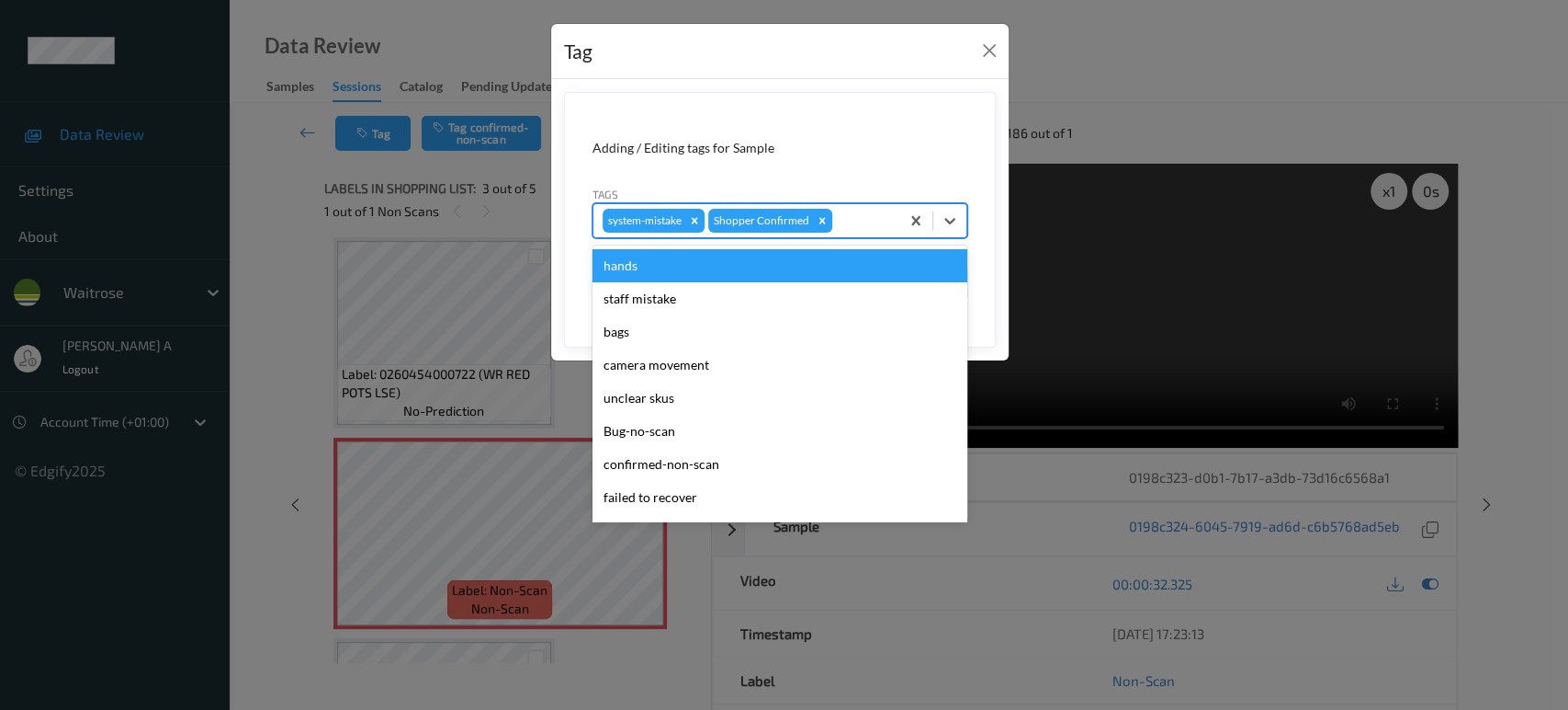
click at [862, 215] on div at bounding box center [863, 220] width 54 height 22
type input "un"
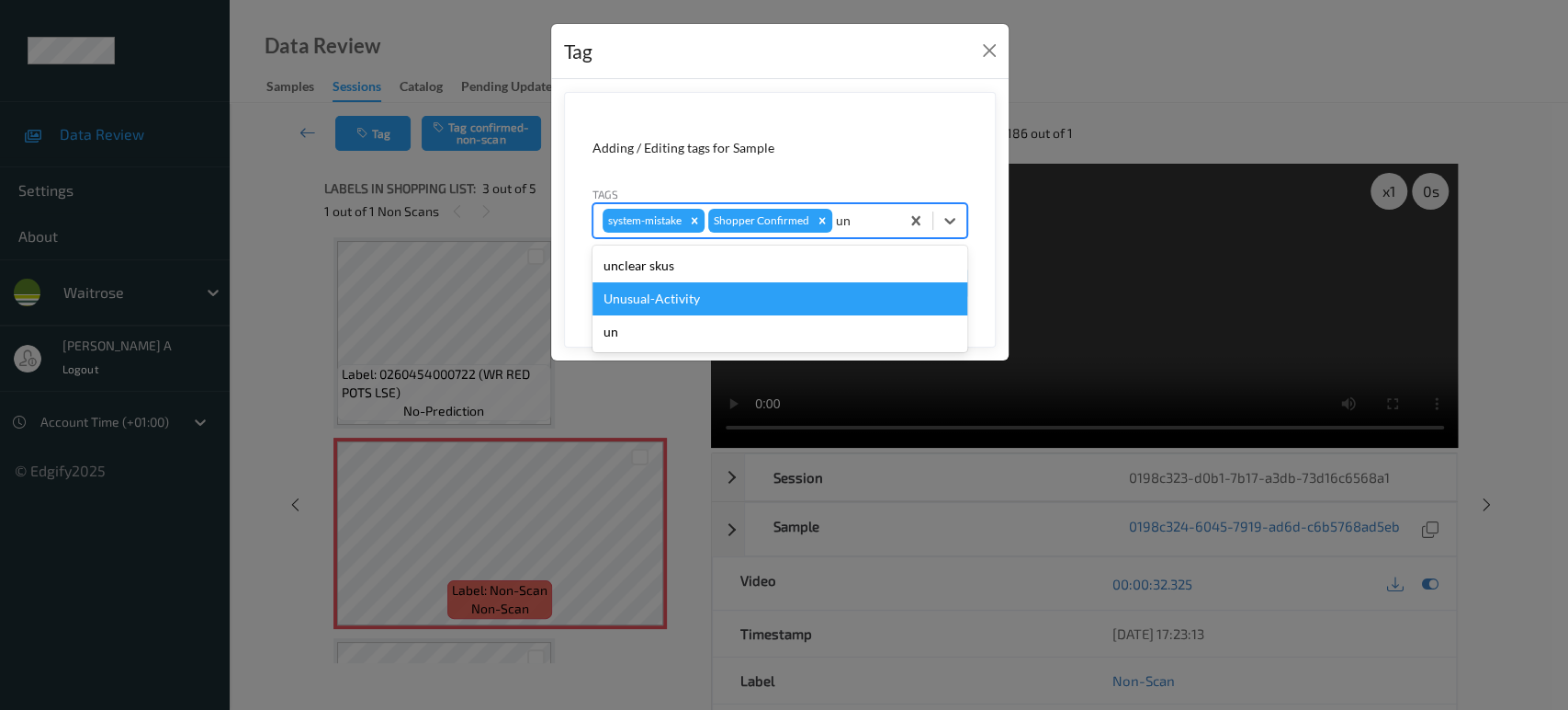
click at [716, 286] on div "Unusual-Activity" at bounding box center [780, 298] width 375 height 33
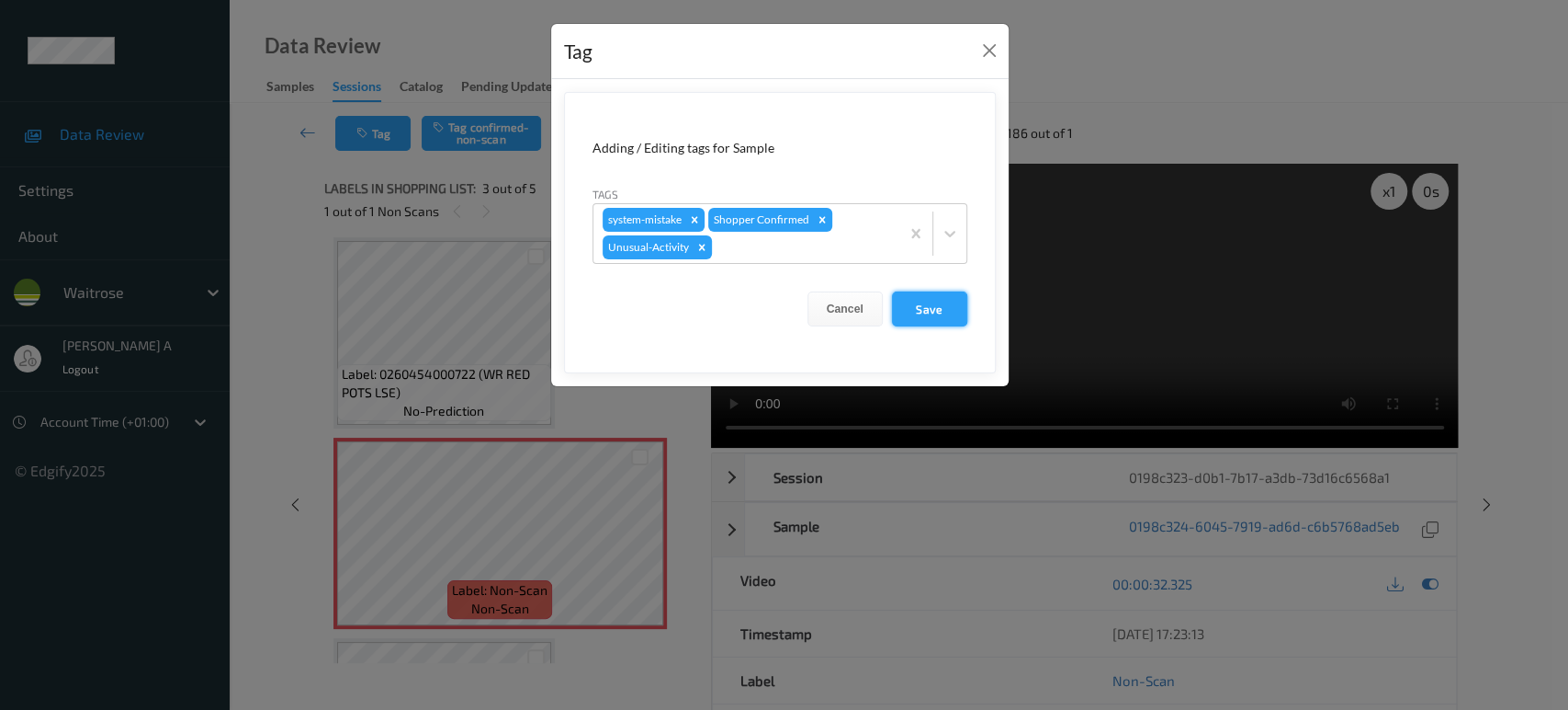
click at [928, 309] on button "Save" at bounding box center [930, 308] width 76 height 35
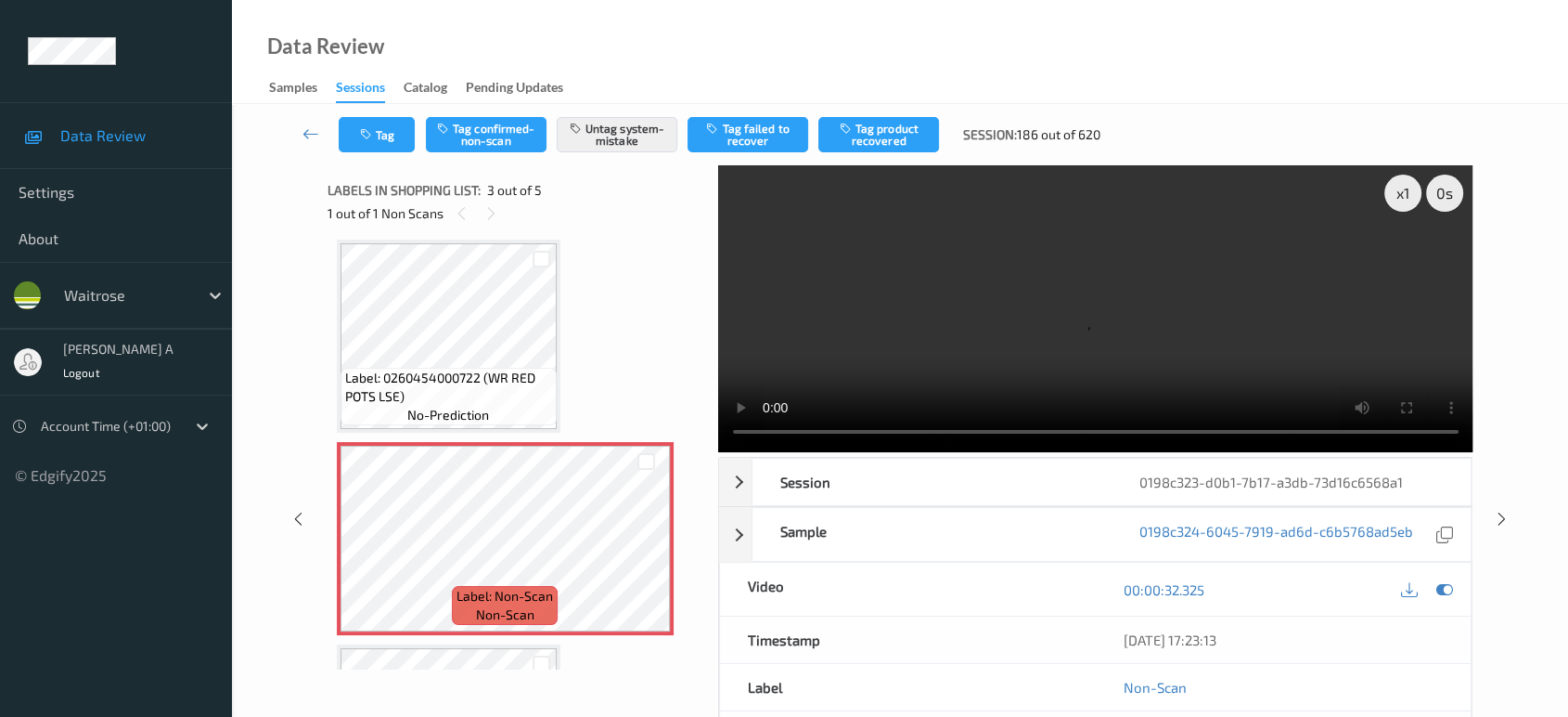
drag, startPoint x: 1499, startPoint y: 442, endPoint x: 1159, endPoint y: 121, distance: 467.6
click at [1499, 511] on icon at bounding box center [1501, 518] width 16 height 16
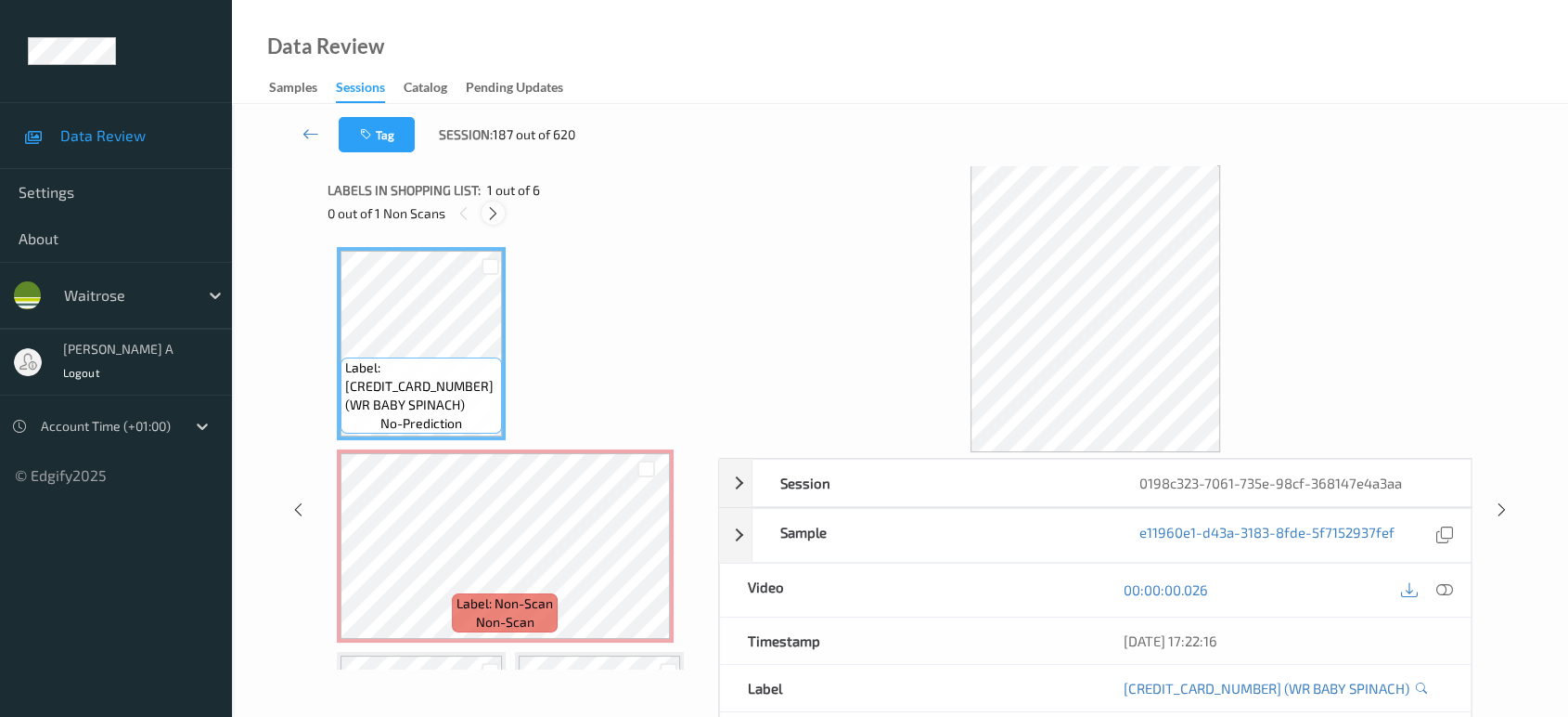
click at [495, 210] on icon at bounding box center [492, 213] width 16 height 16
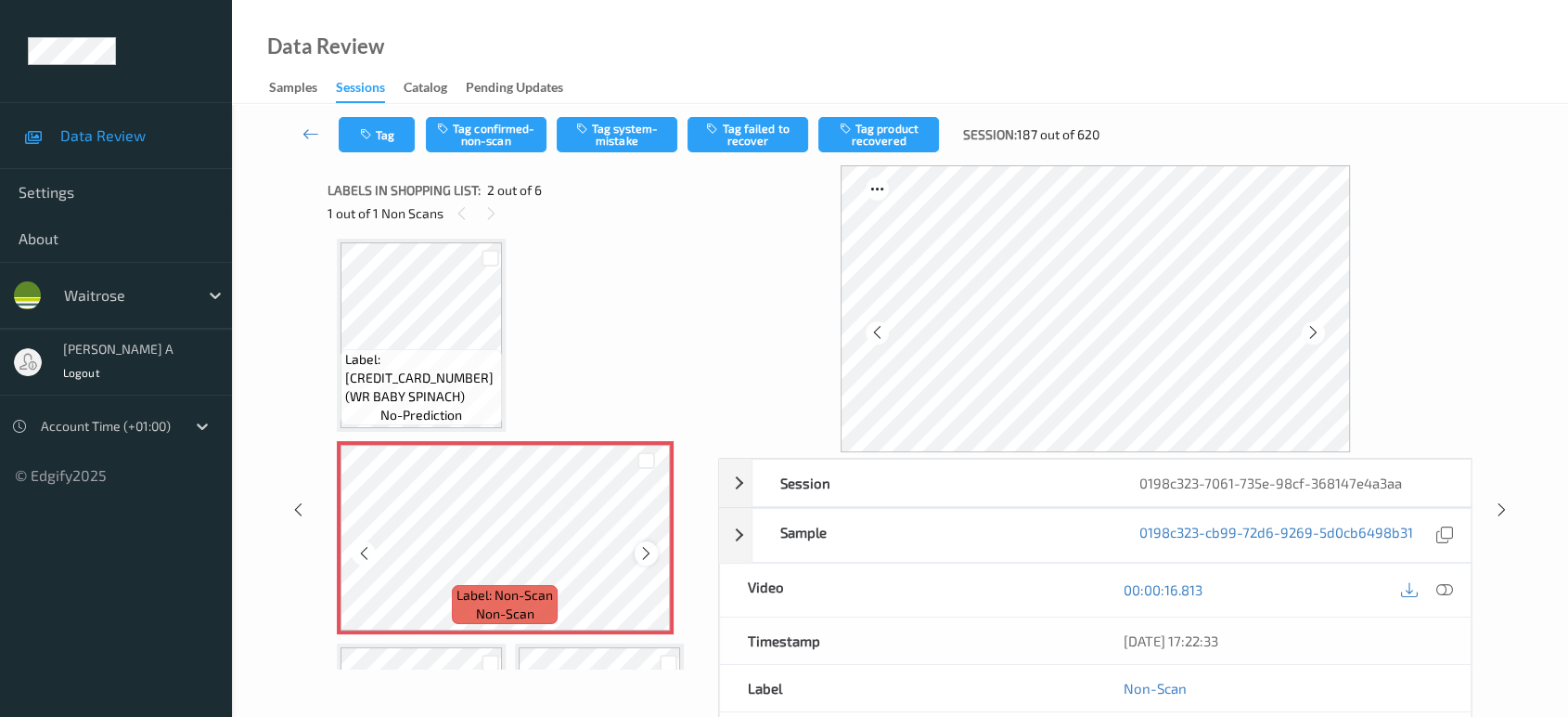
click at [642, 550] on icon at bounding box center [646, 553] width 16 height 16
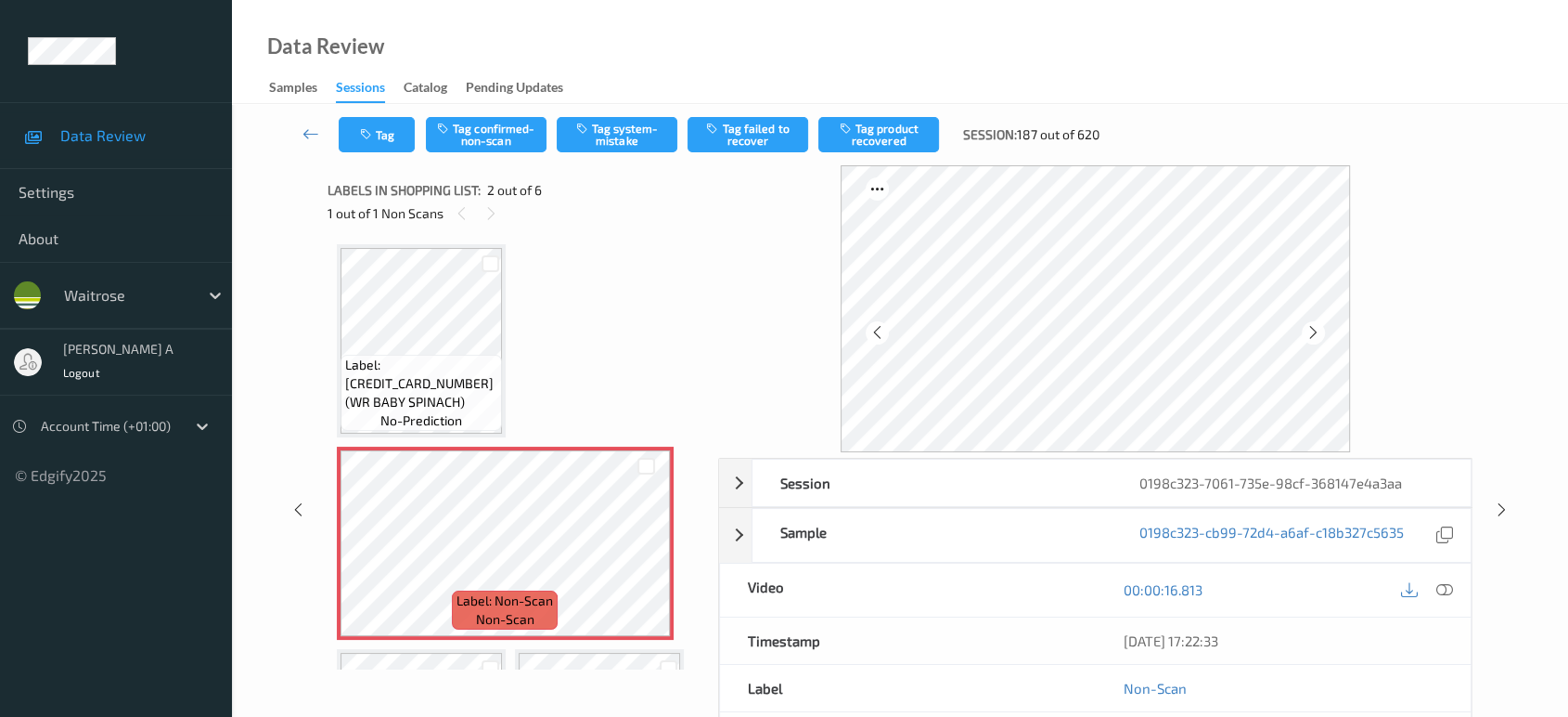
scroll to position [0, 0]
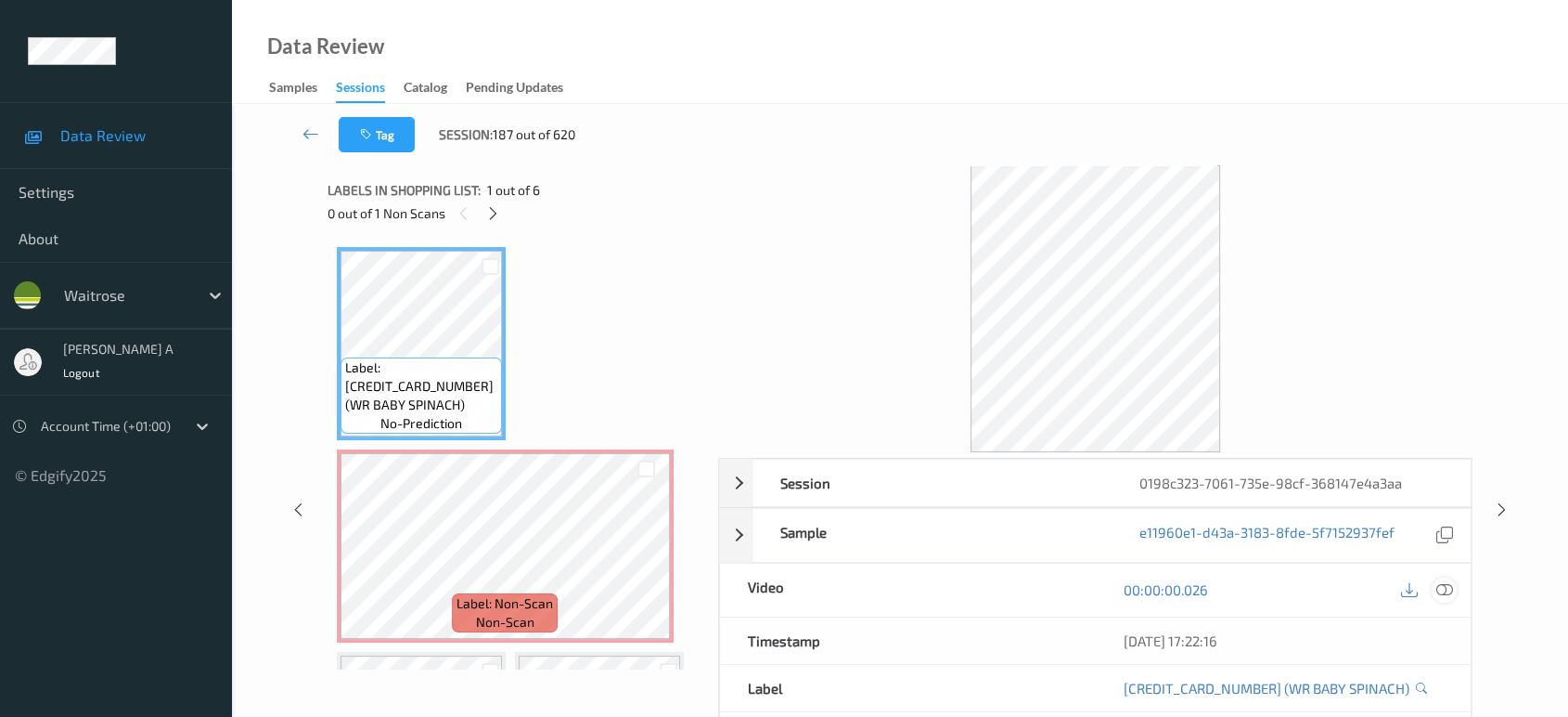
click at [1446, 597] on icon at bounding box center [1444, 589] width 16 height 16
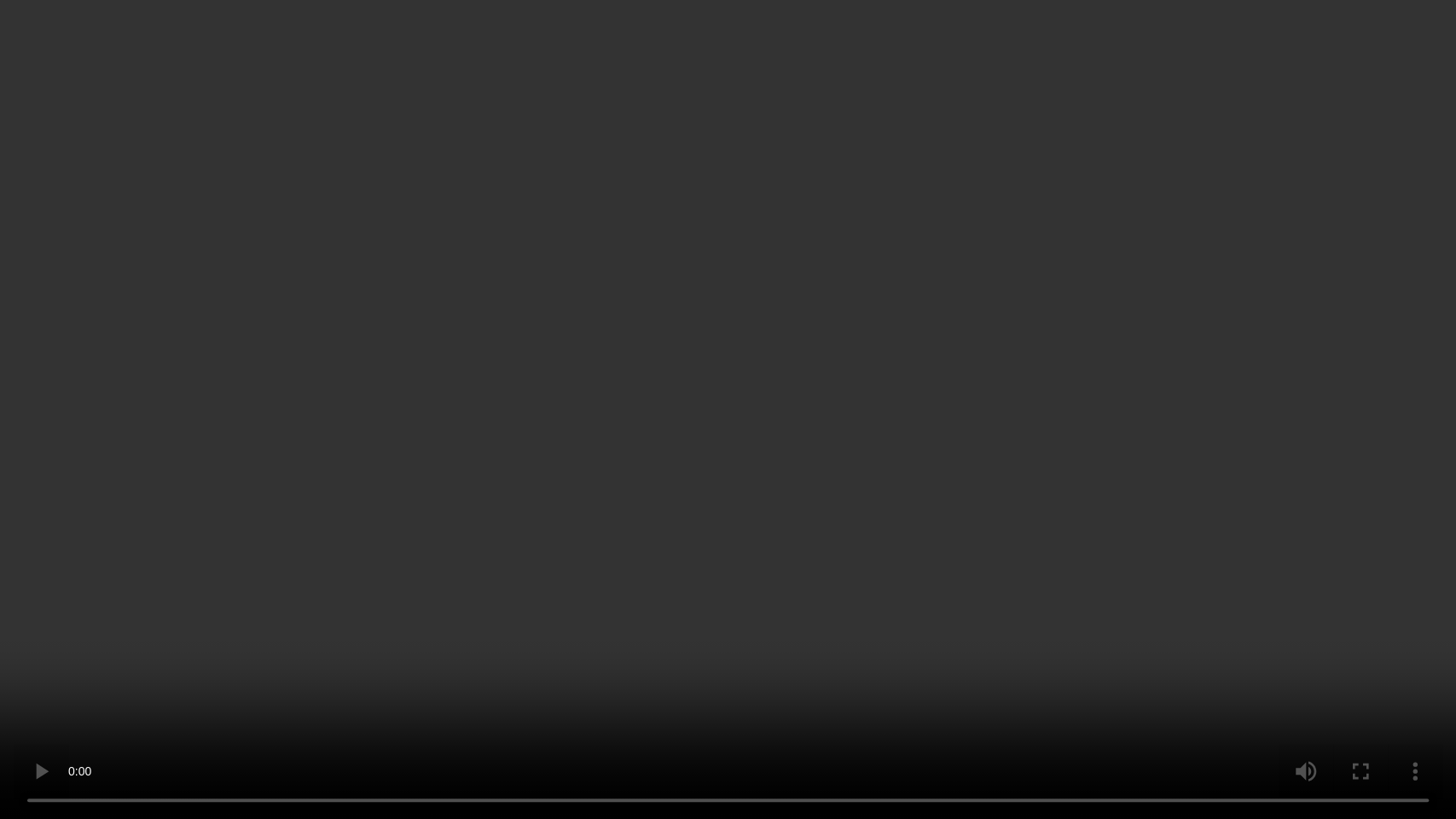
click at [806, 376] on video at bounding box center [728, 409] width 1456 height 819
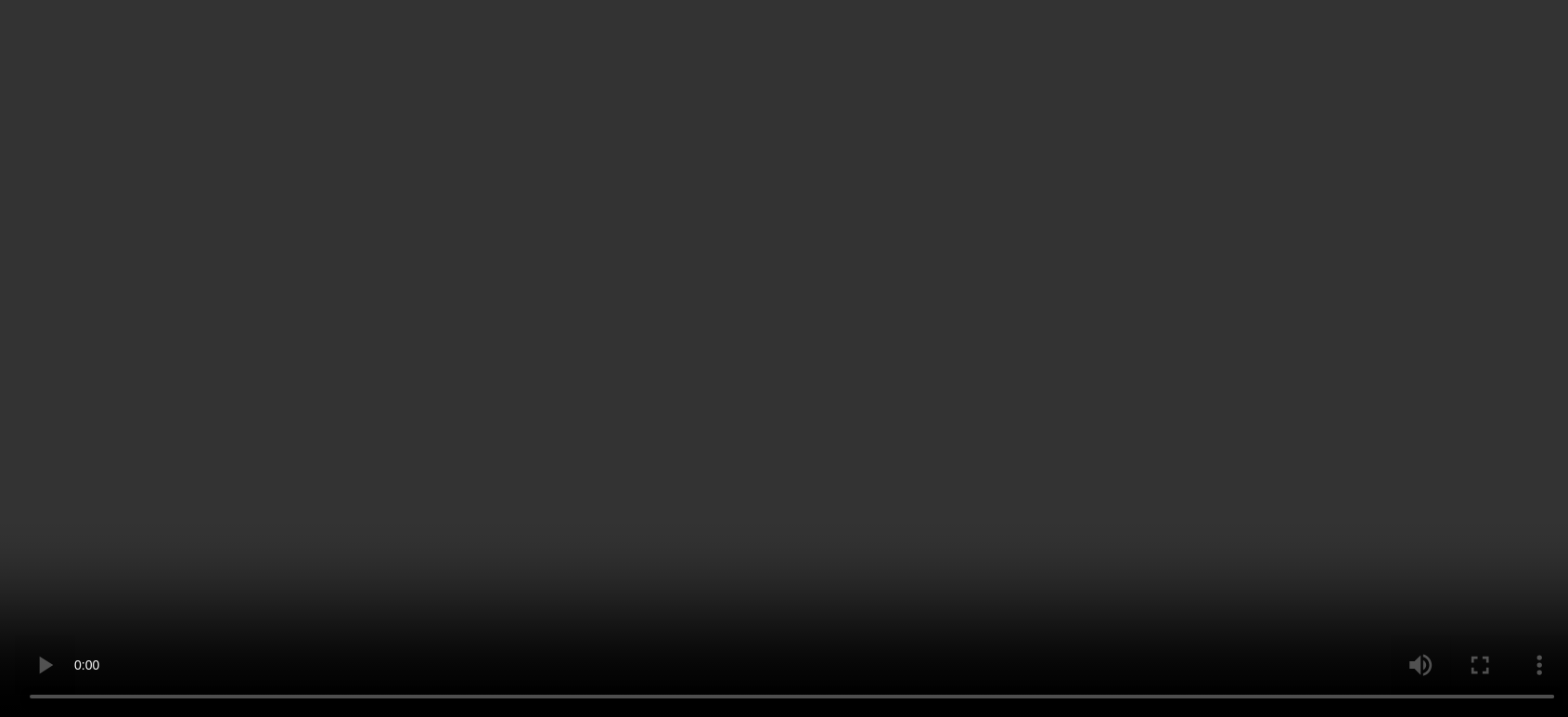
scroll to position [206, 0]
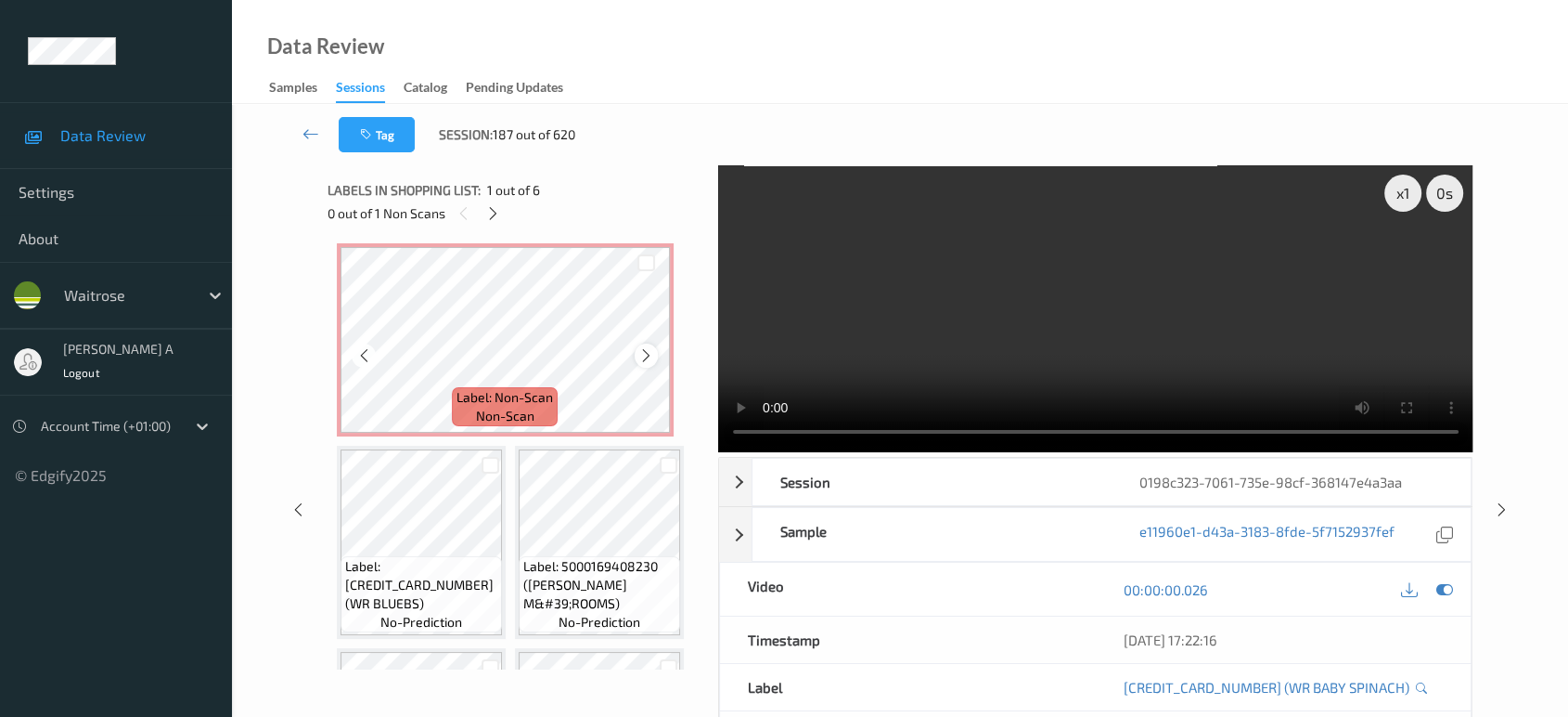
click at [646, 356] on icon at bounding box center [646, 355] width 16 height 16
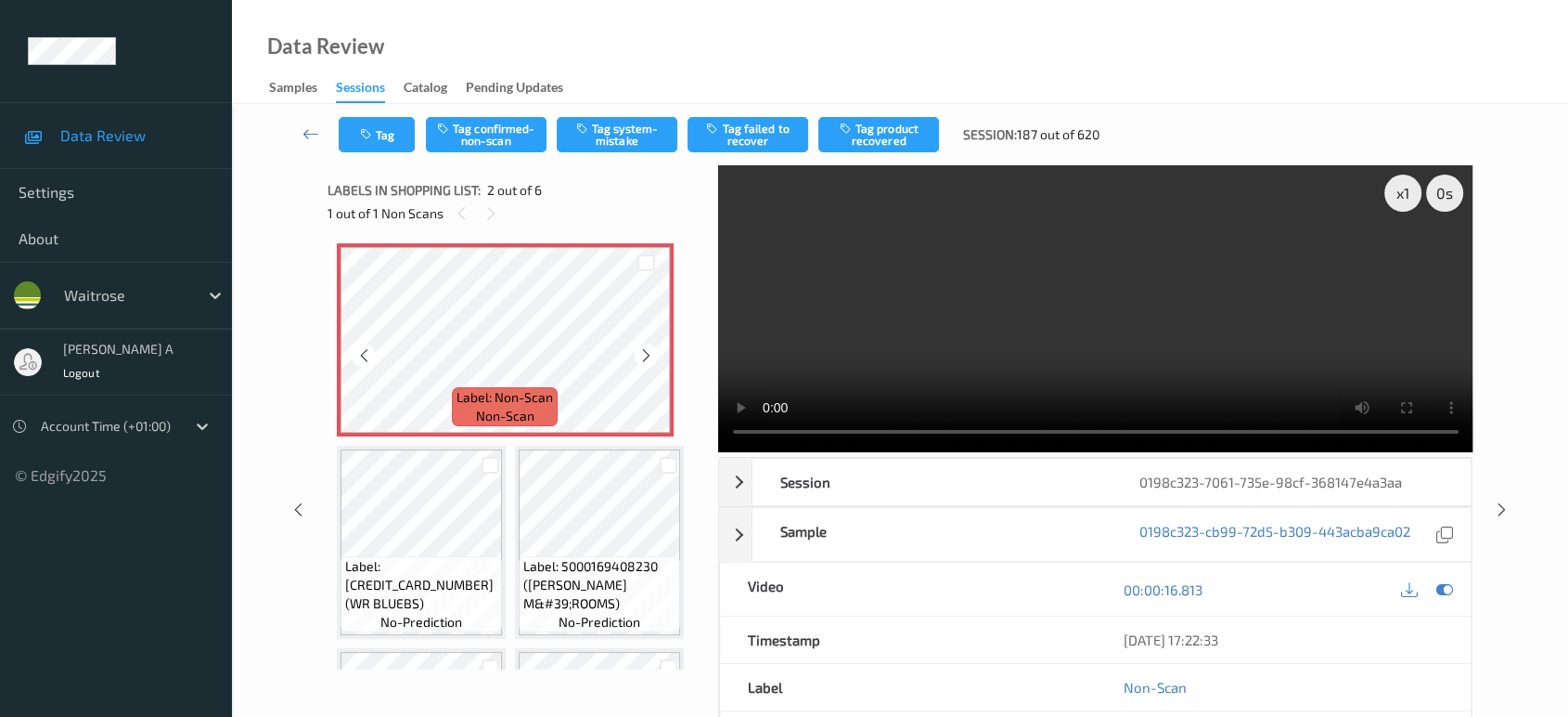
click at [646, 356] on icon at bounding box center [646, 355] width 16 height 16
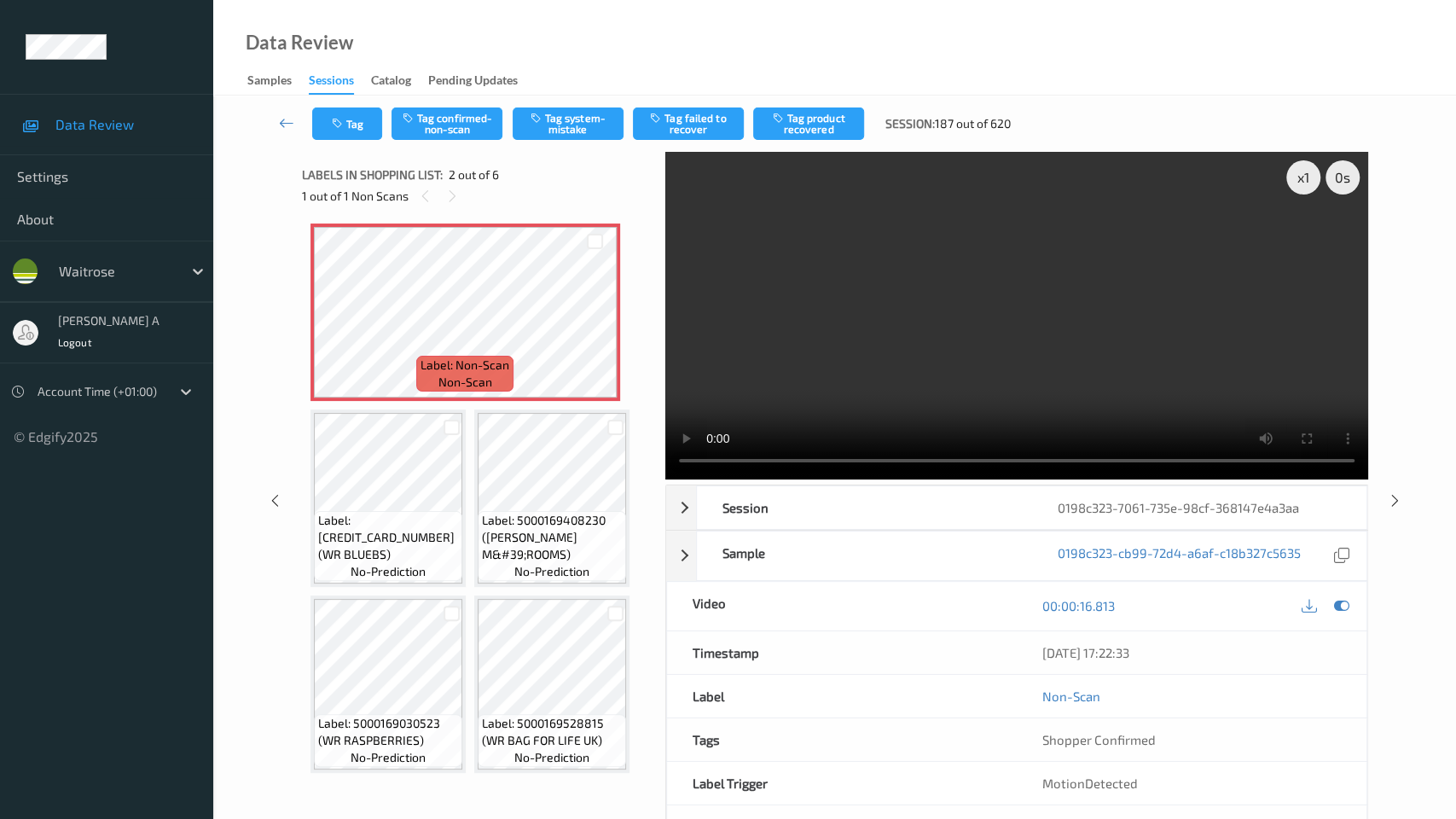
click at [950, 430] on video at bounding box center [1016, 315] width 703 height 327
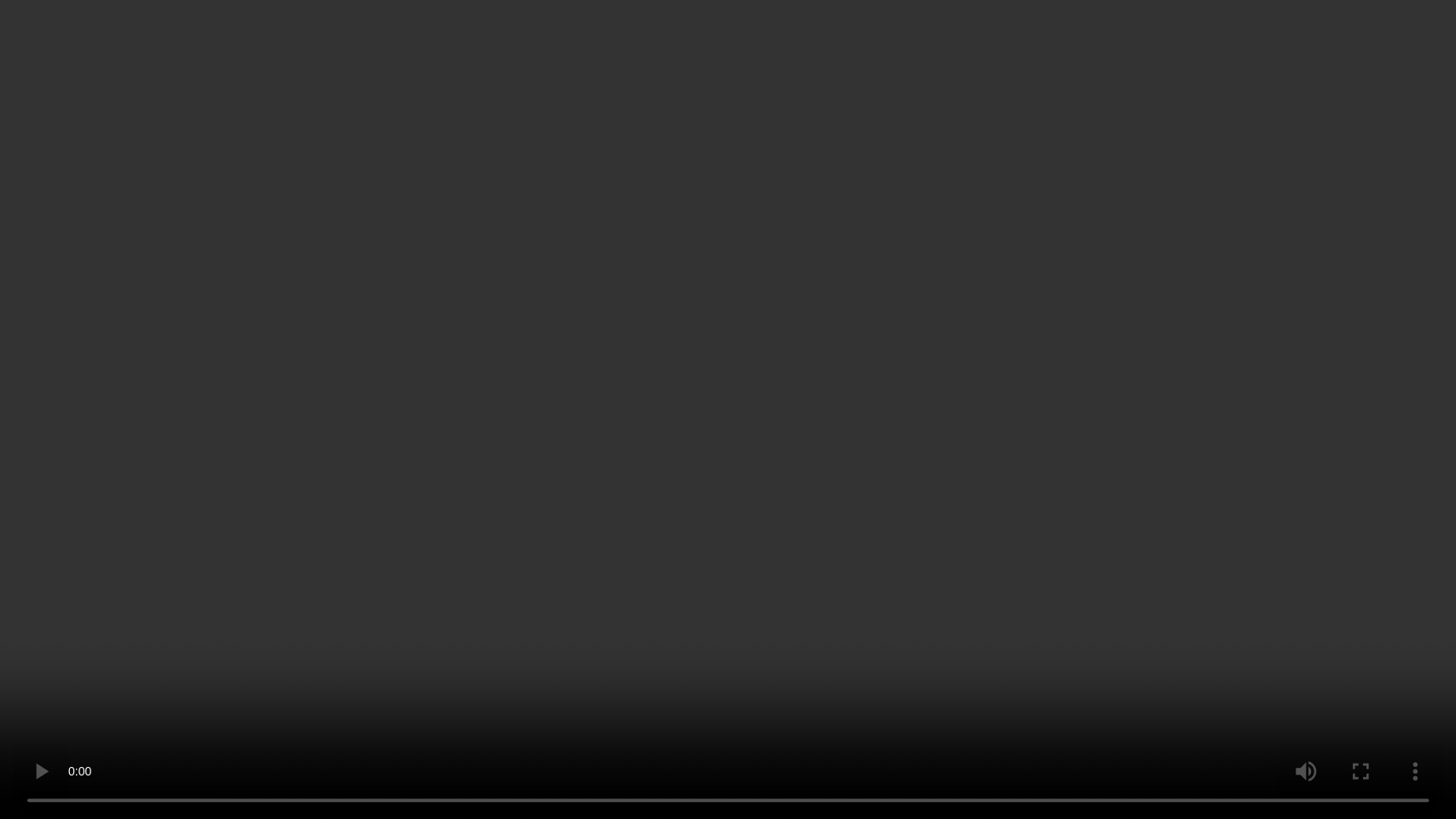
click at [799, 424] on video at bounding box center [728, 409] width 1456 height 819
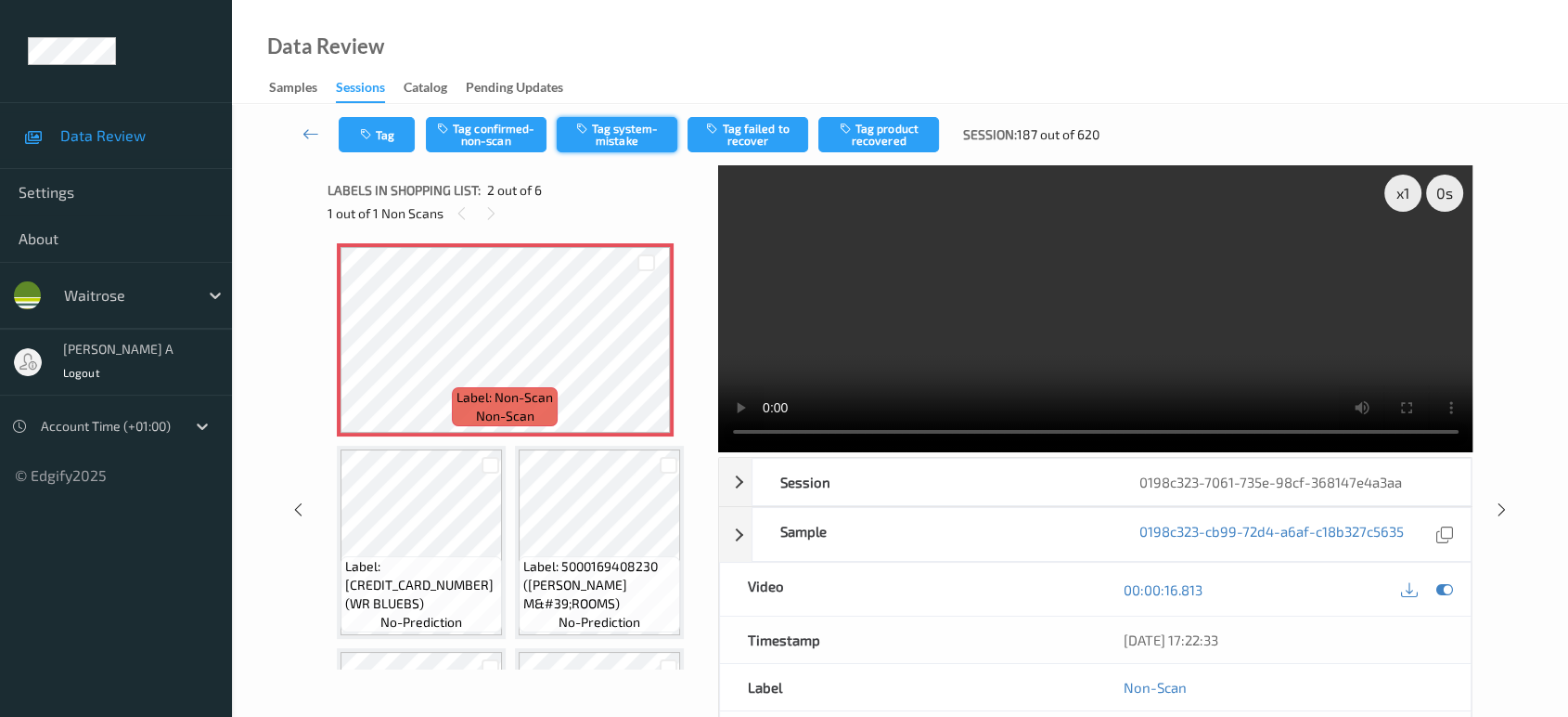
click at [619, 143] on button "Tag system-mistake" at bounding box center [617, 134] width 120 height 35
click at [365, 135] on icon "button" at bounding box center [367, 135] width 16 height 13
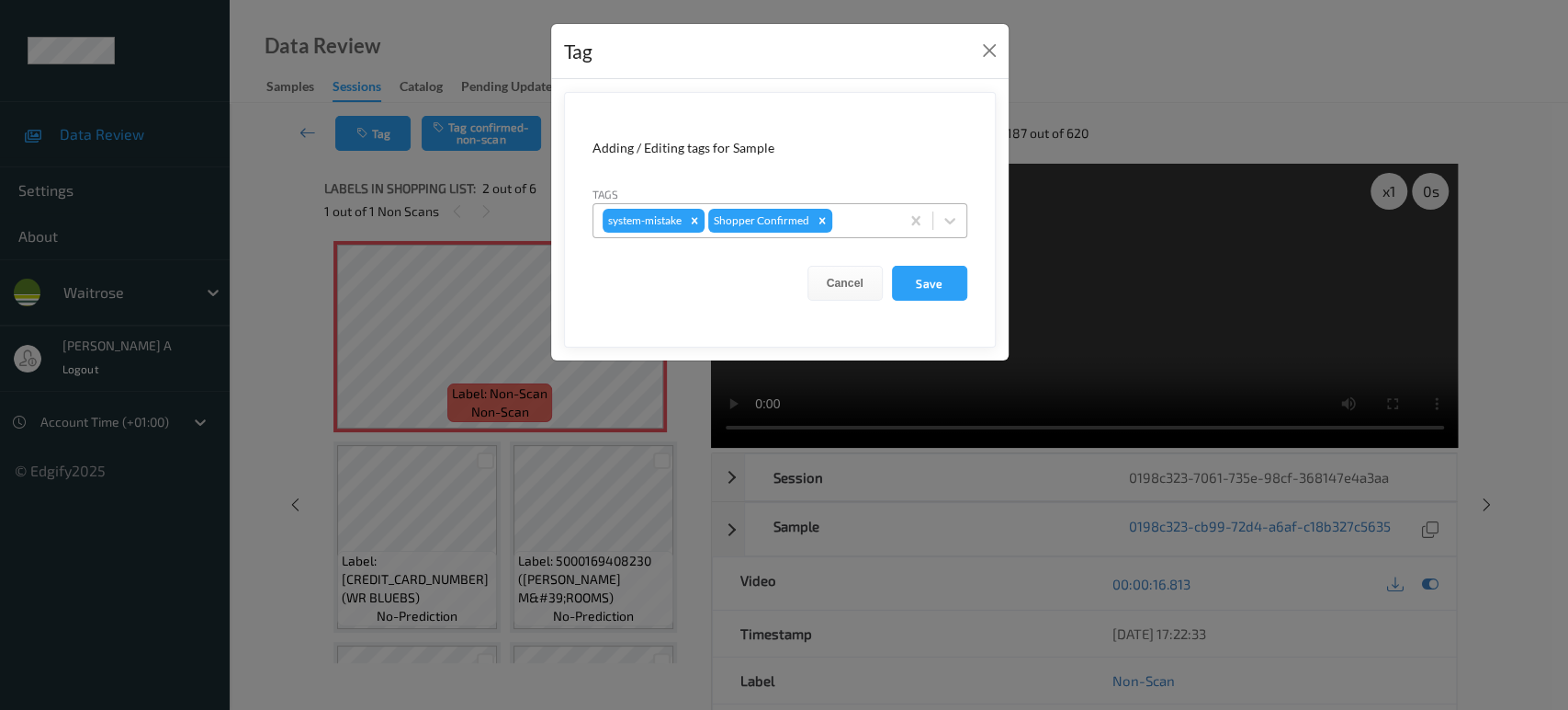
click at [868, 222] on div at bounding box center [863, 220] width 54 height 22
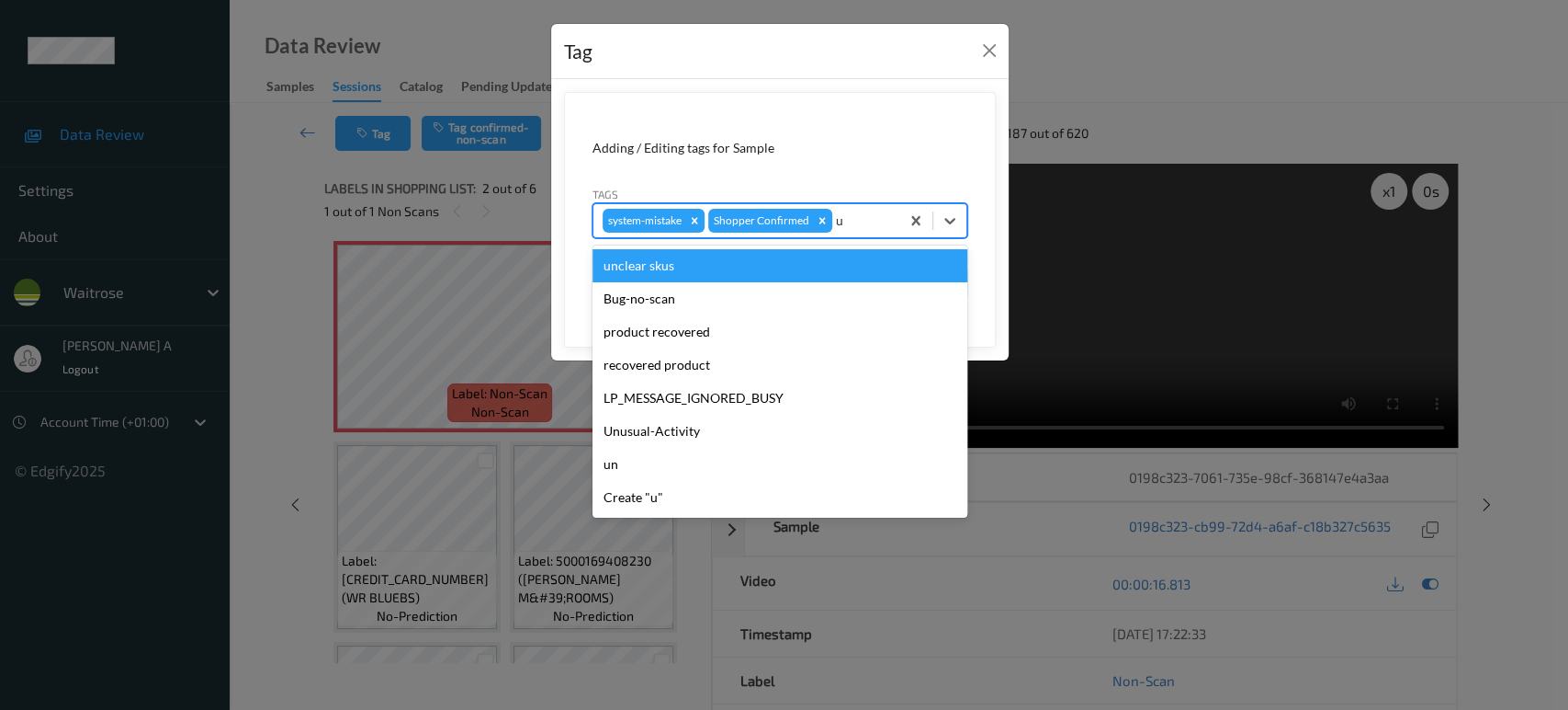
type input "un"
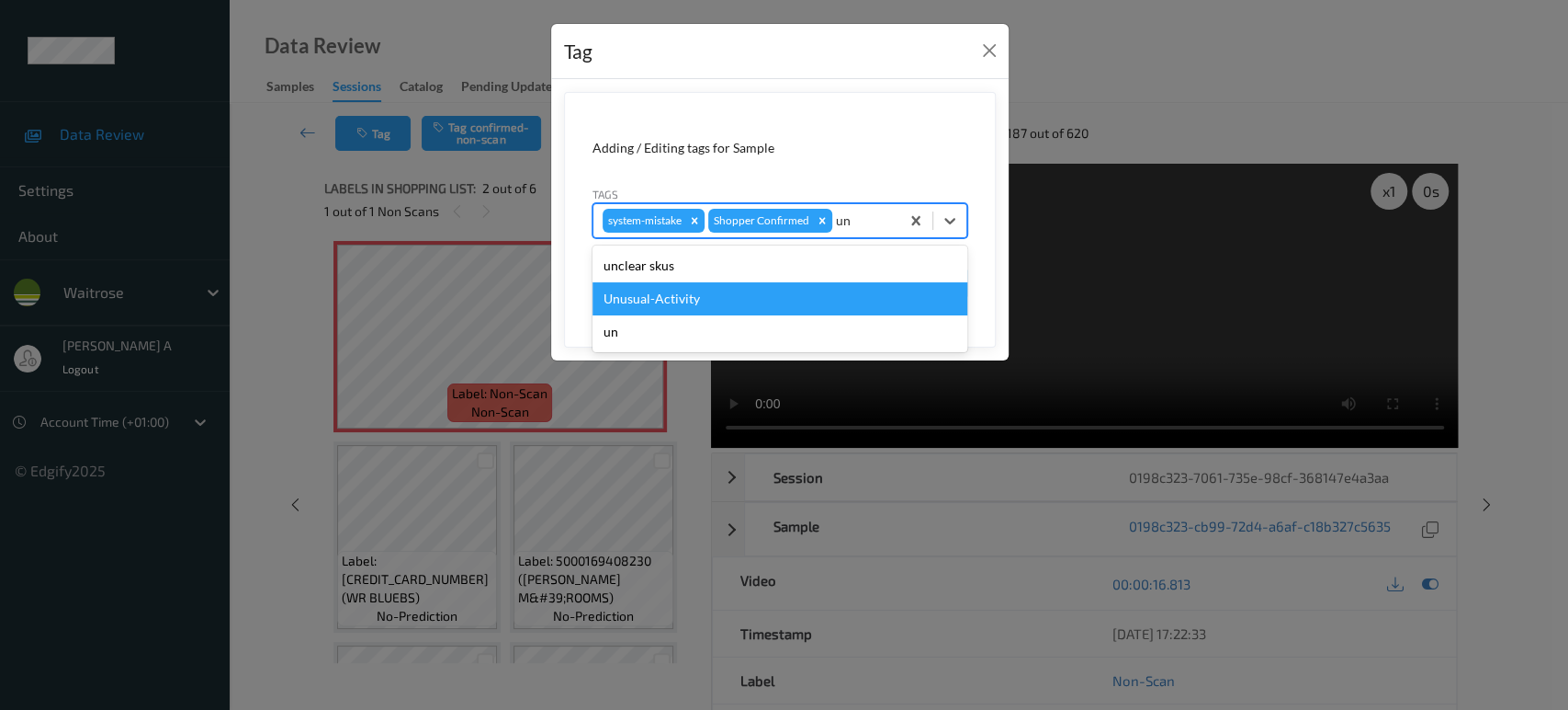
click at [755, 294] on div "Unusual-Activity" at bounding box center [780, 298] width 375 height 33
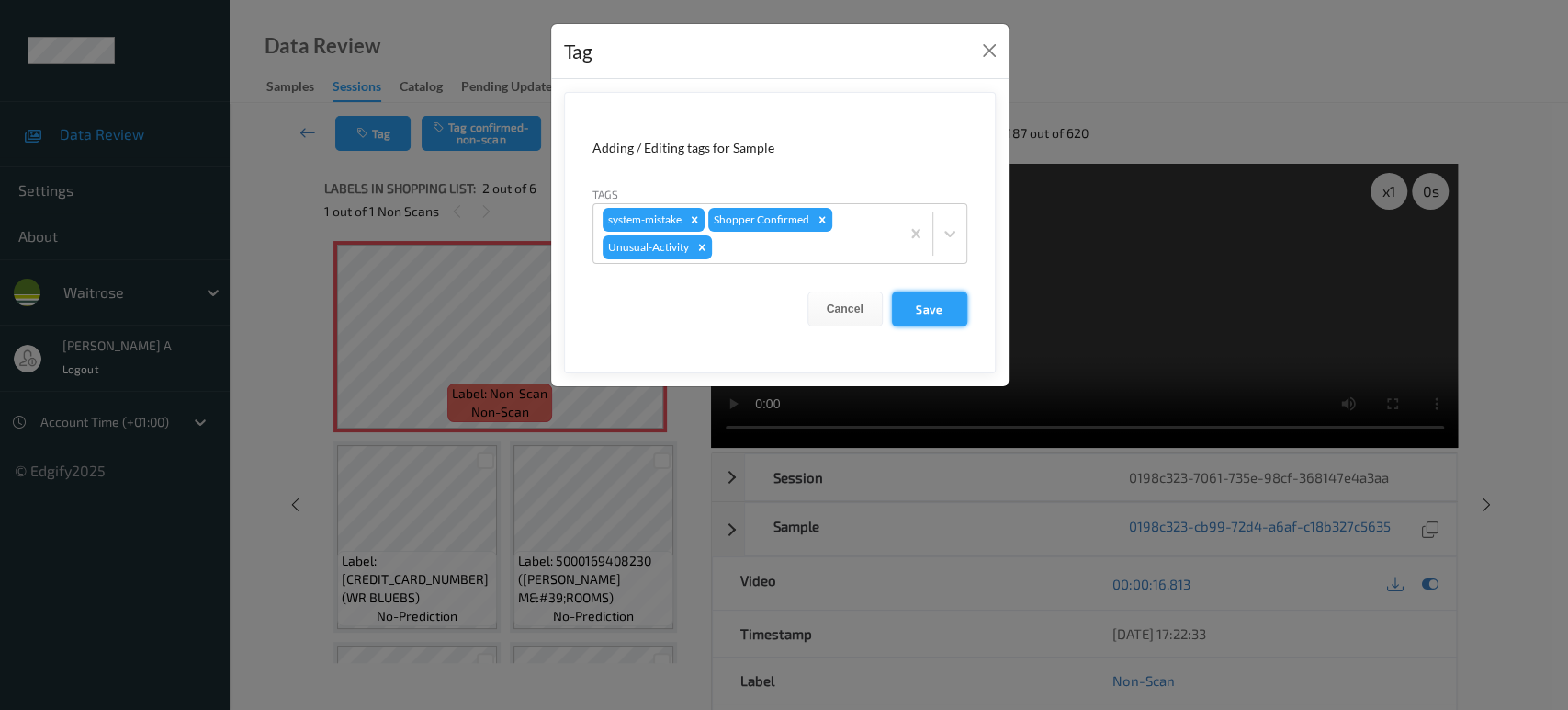
click at [945, 318] on button "Save" at bounding box center [930, 308] width 76 height 35
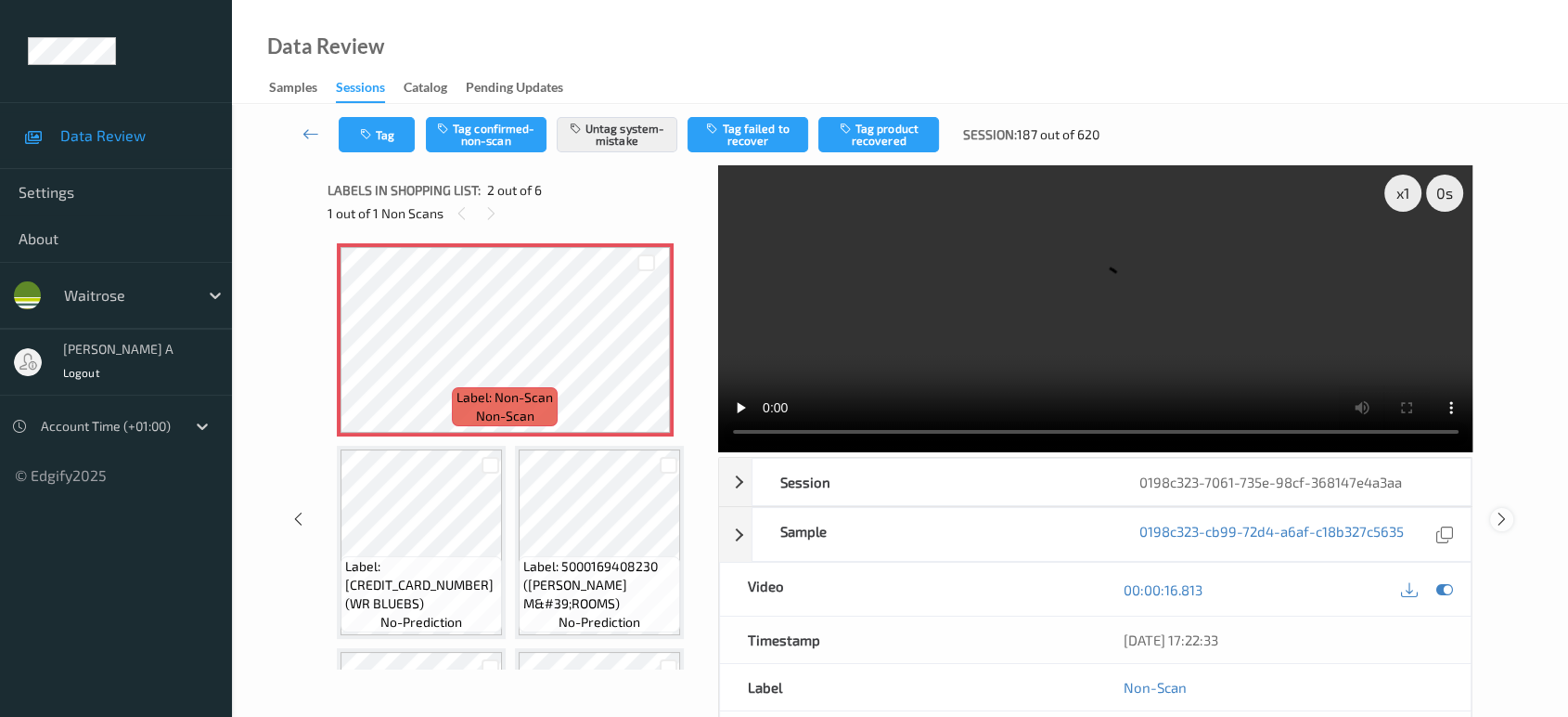
click at [1503, 517] on icon at bounding box center [1501, 518] width 16 height 16
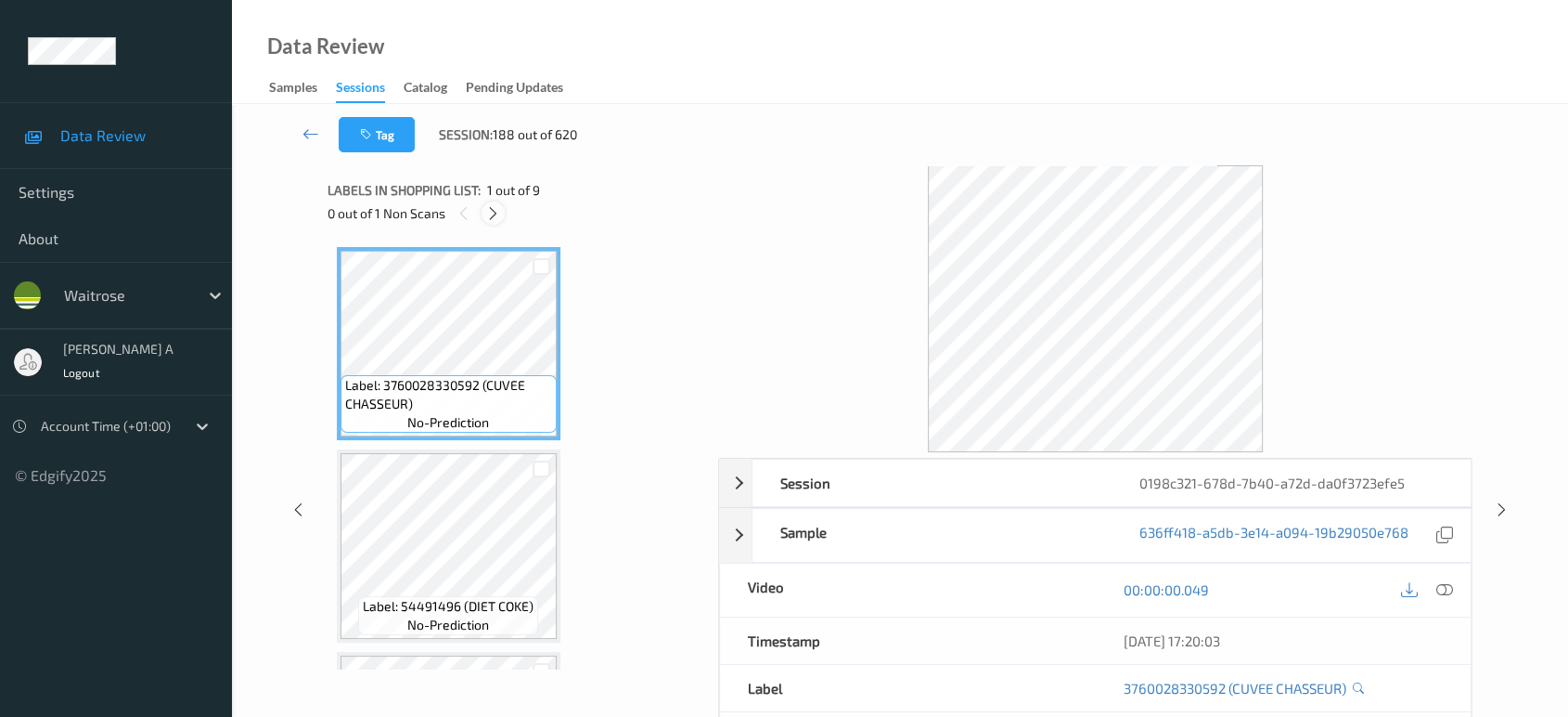
click at [489, 212] on icon at bounding box center [492, 213] width 16 height 16
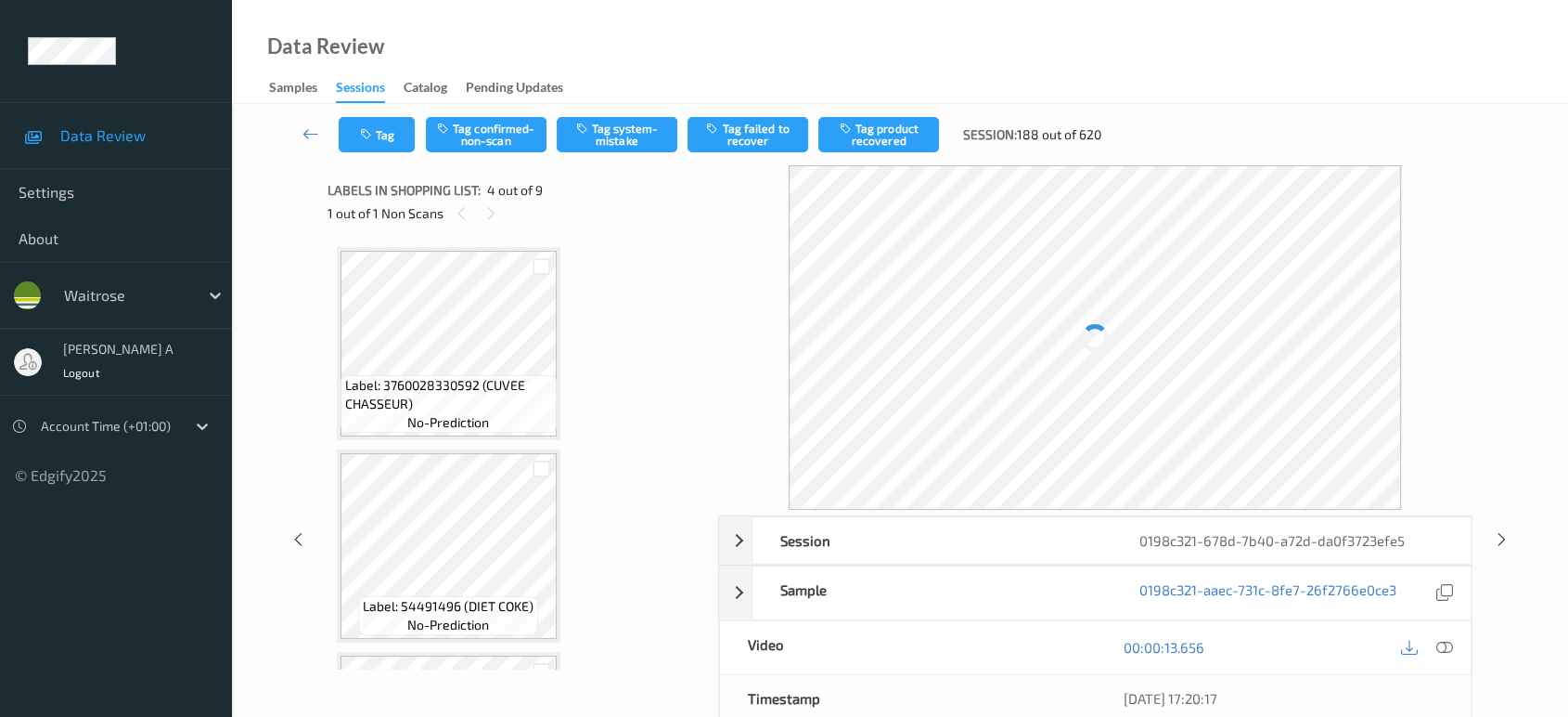
scroll to position [412, 0]
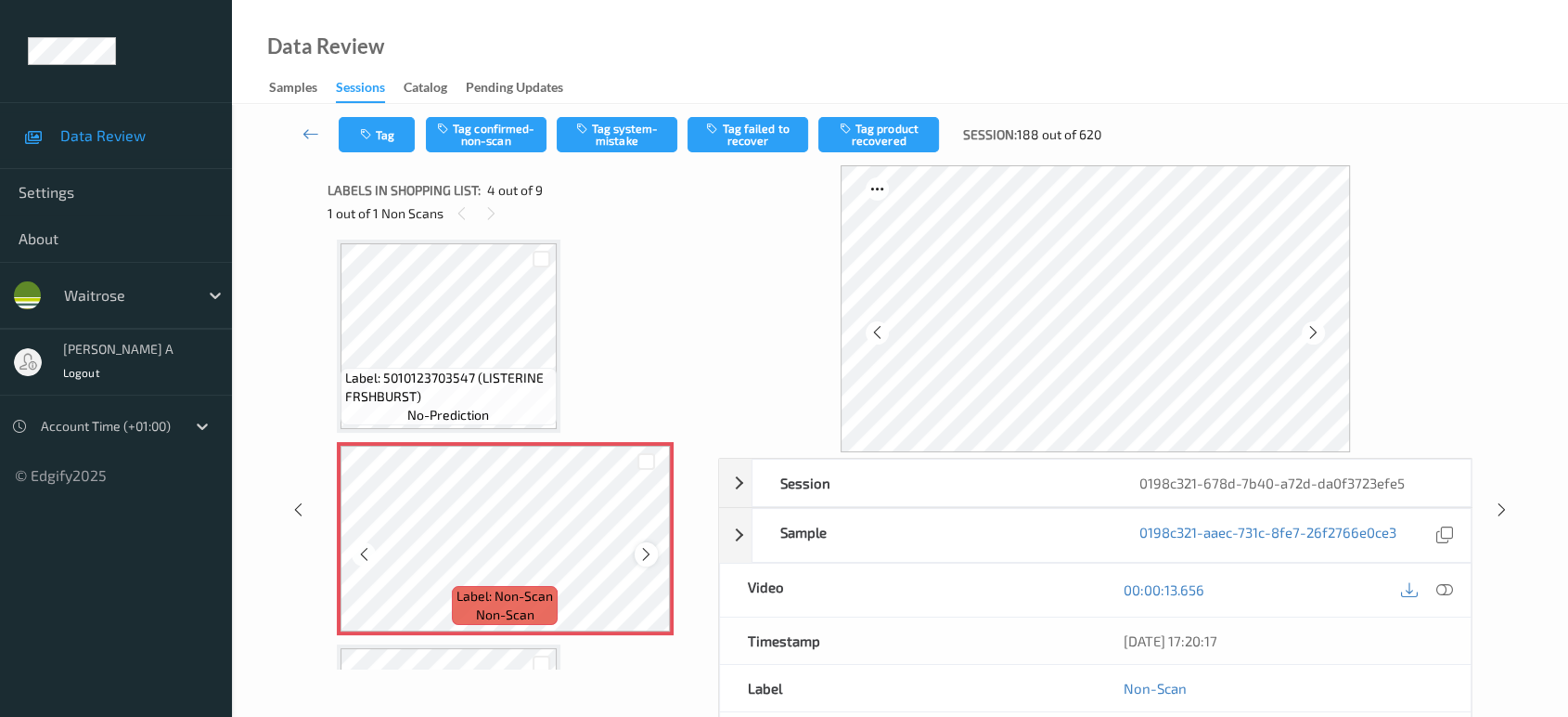
click at [647, 558] on icon at bounding box center [646, 554] width 16 height 16
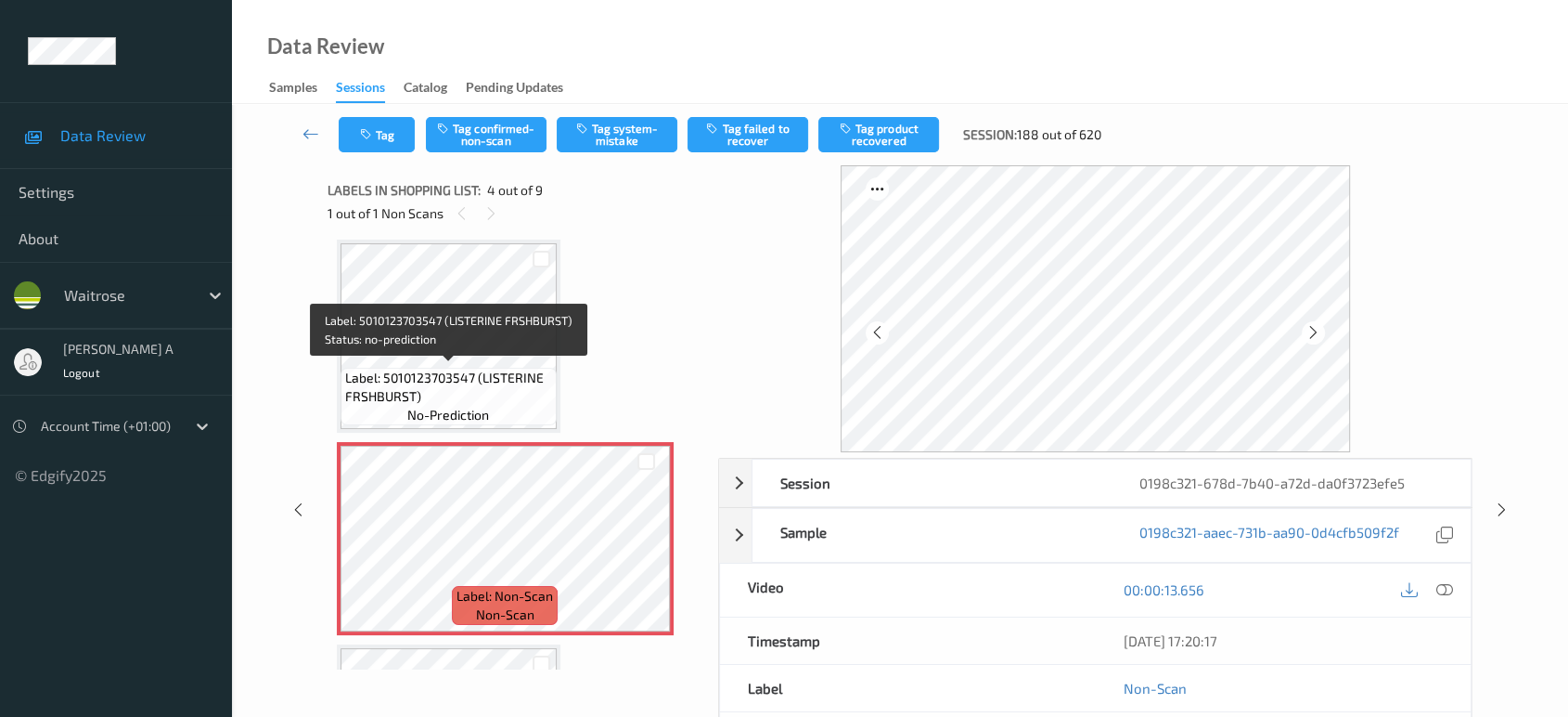
click at [485, 371] on span "Label: 5010123703547 (LISTERINE FRSHBURST)" at bounding box center [449, 387] width 207 height 37
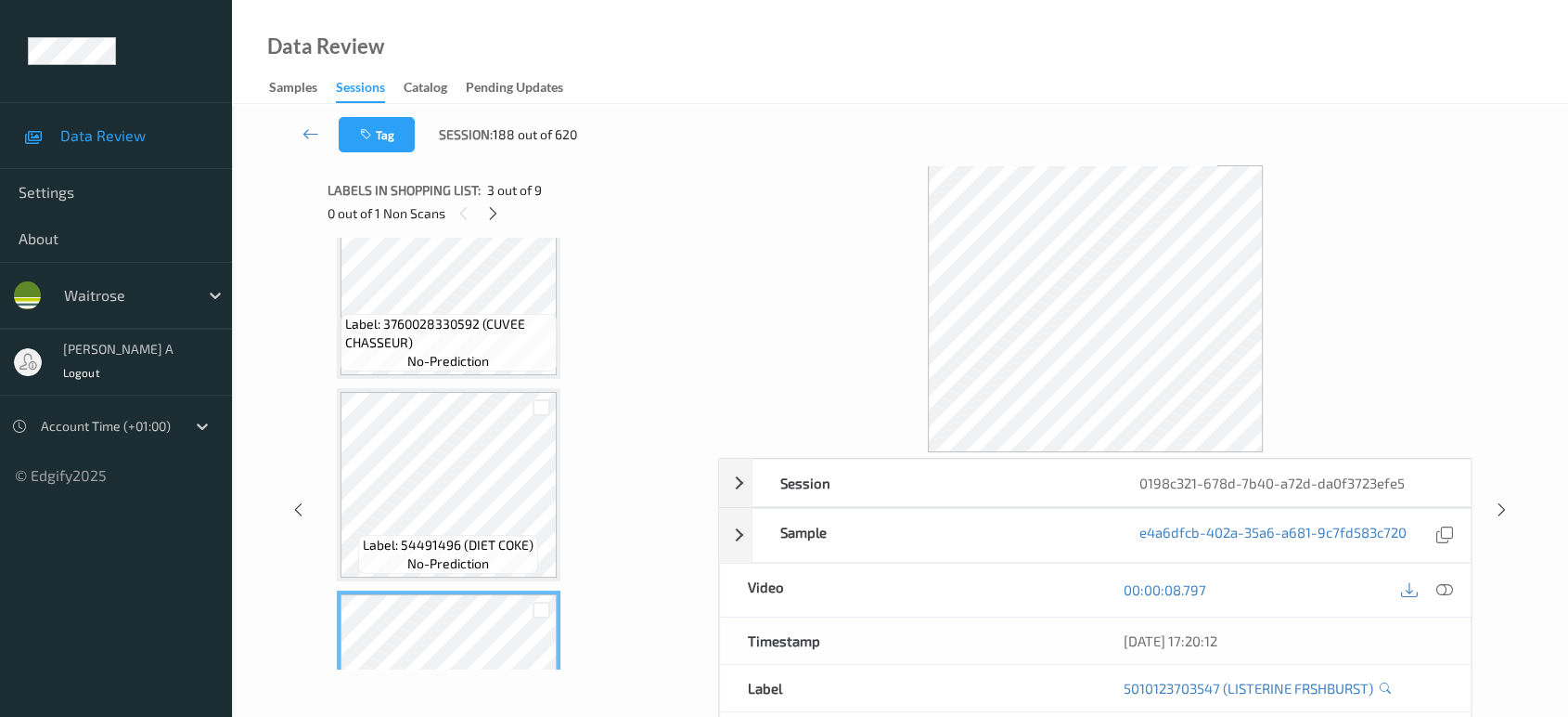
scroll to position [0, 0]
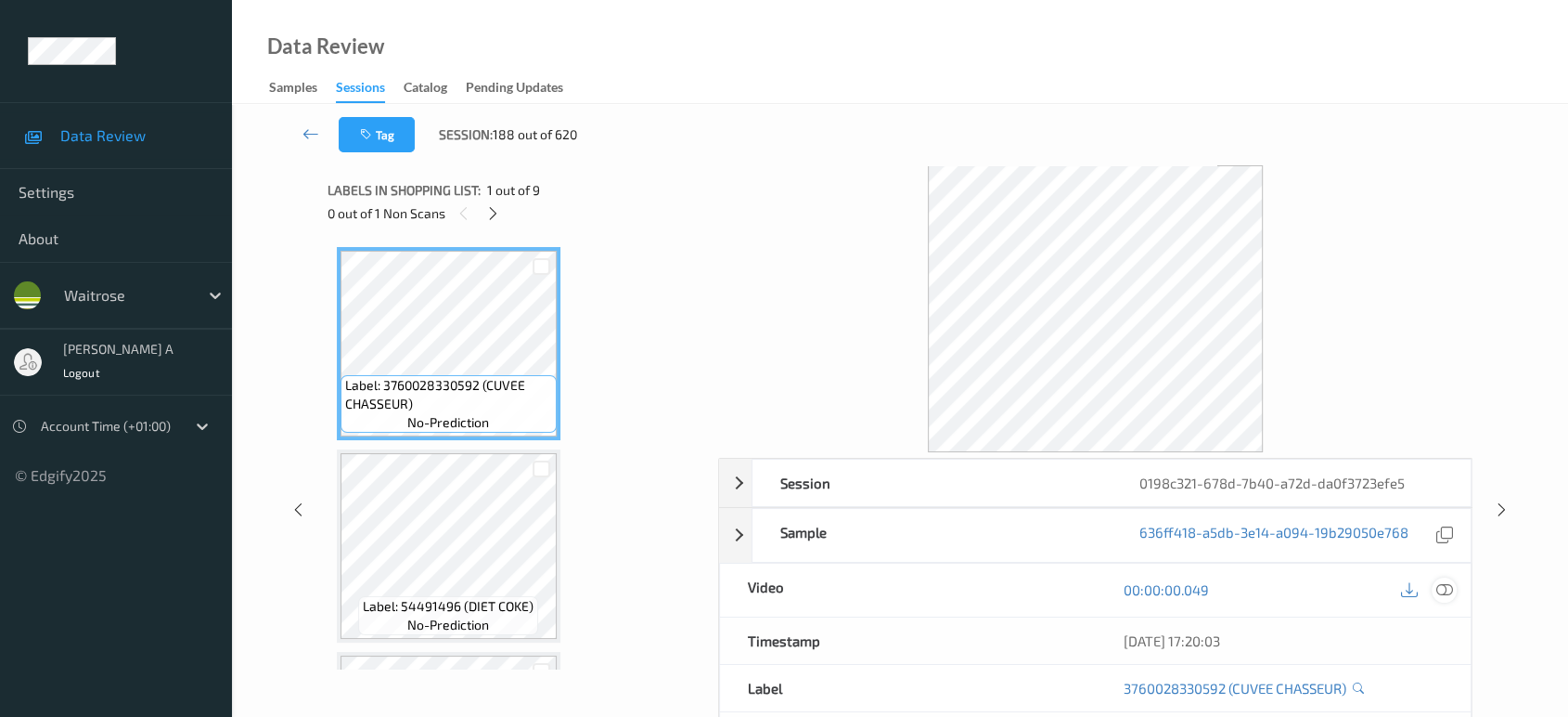
click at [1453, 586] on div at bounding box center [1444, 590] width 25 height 25
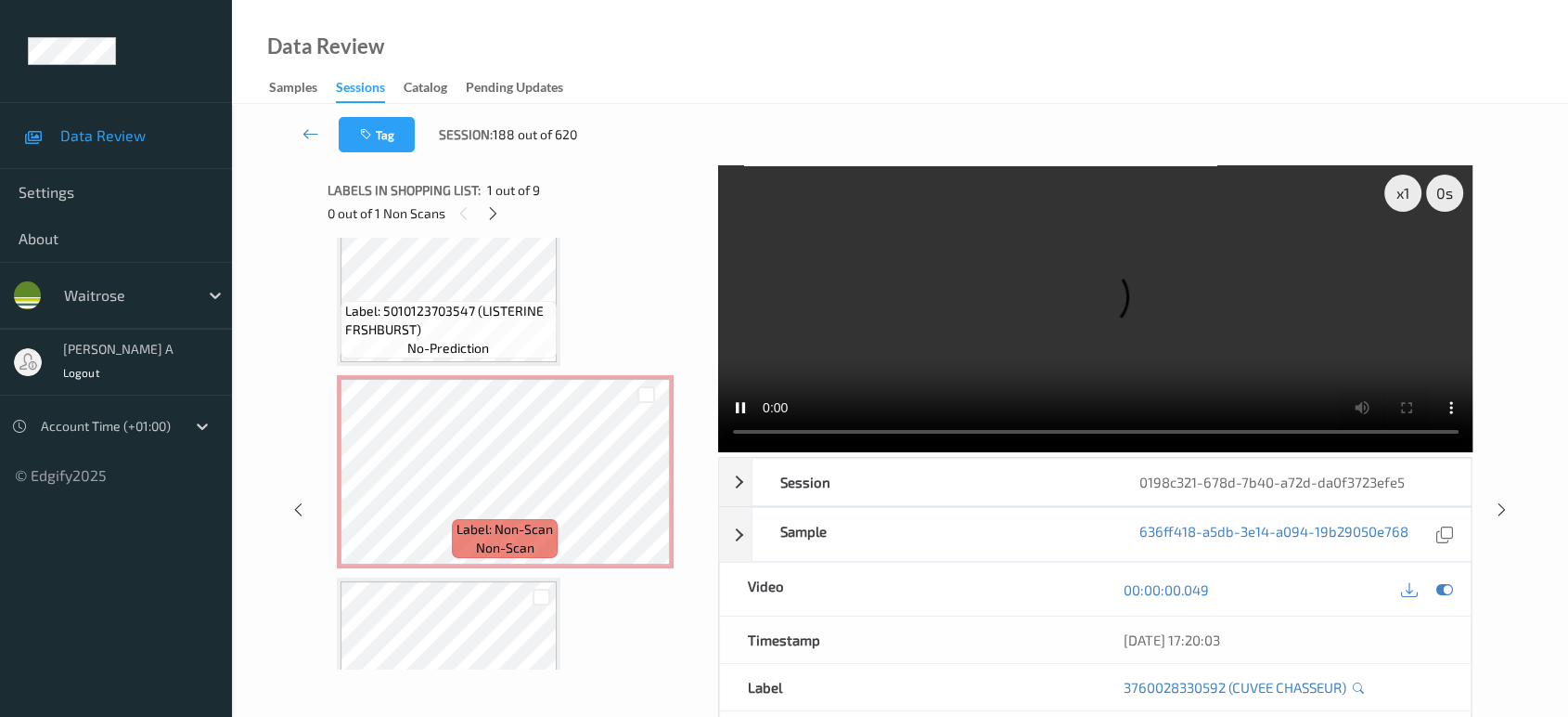
scroll to position [516, 0]
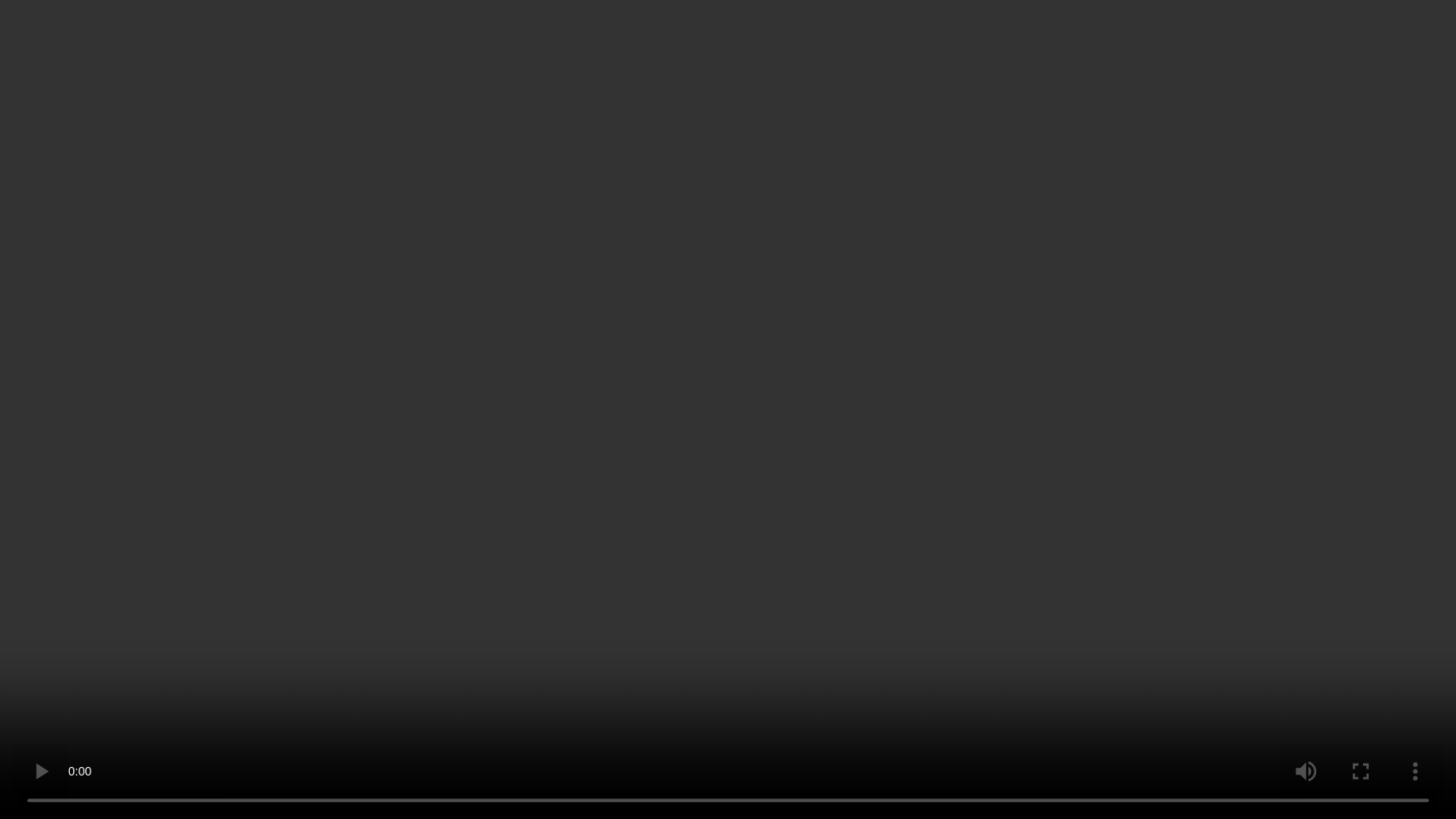
click at [845, 402] on video at bounding box center [728, 409] width 1456 height 819
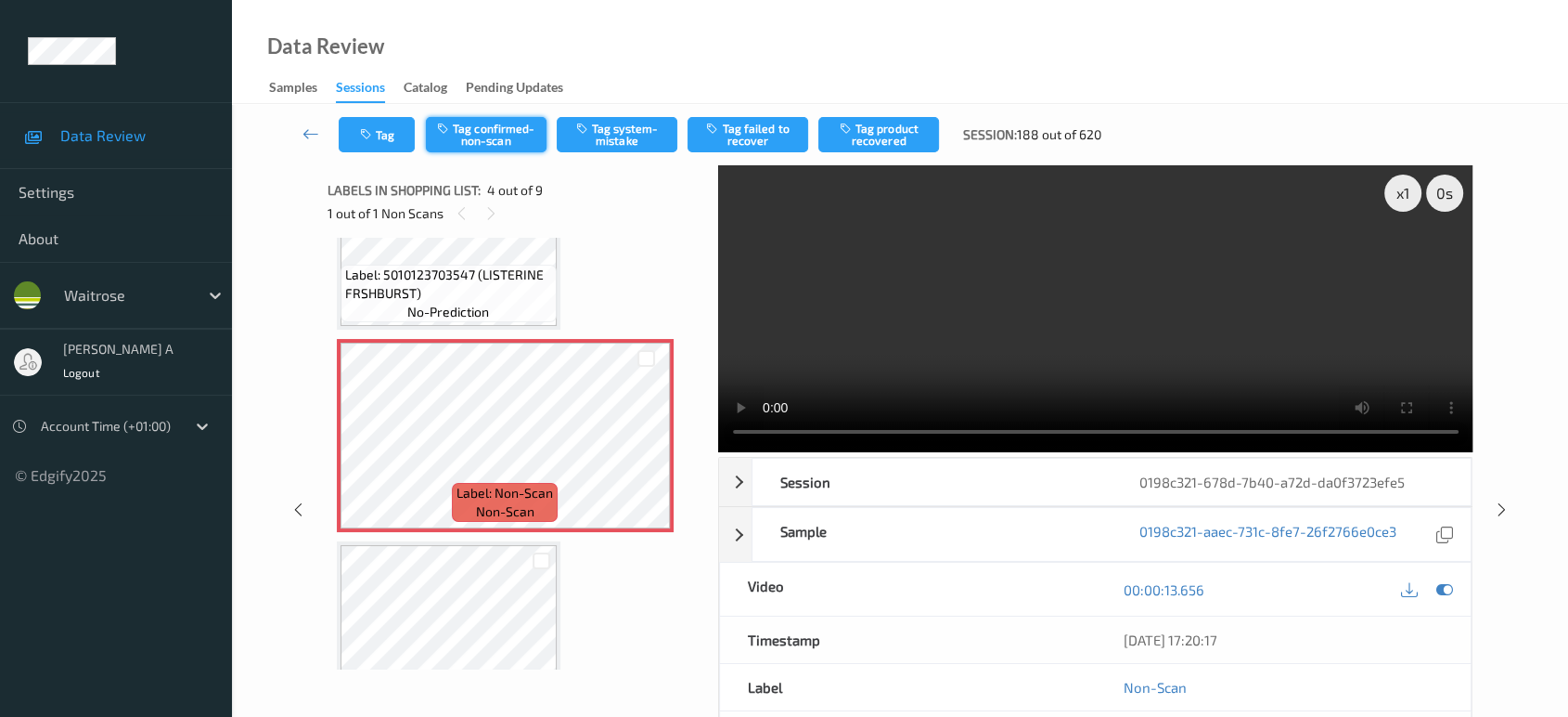
click at [480, 118] on button "Tag confirmed-non-scan" at bounding box center [486, 134] width 120 height 35
click at [868, 137] on button "Tag product recovered" at bounding box center [878, 134] width 120 height 35
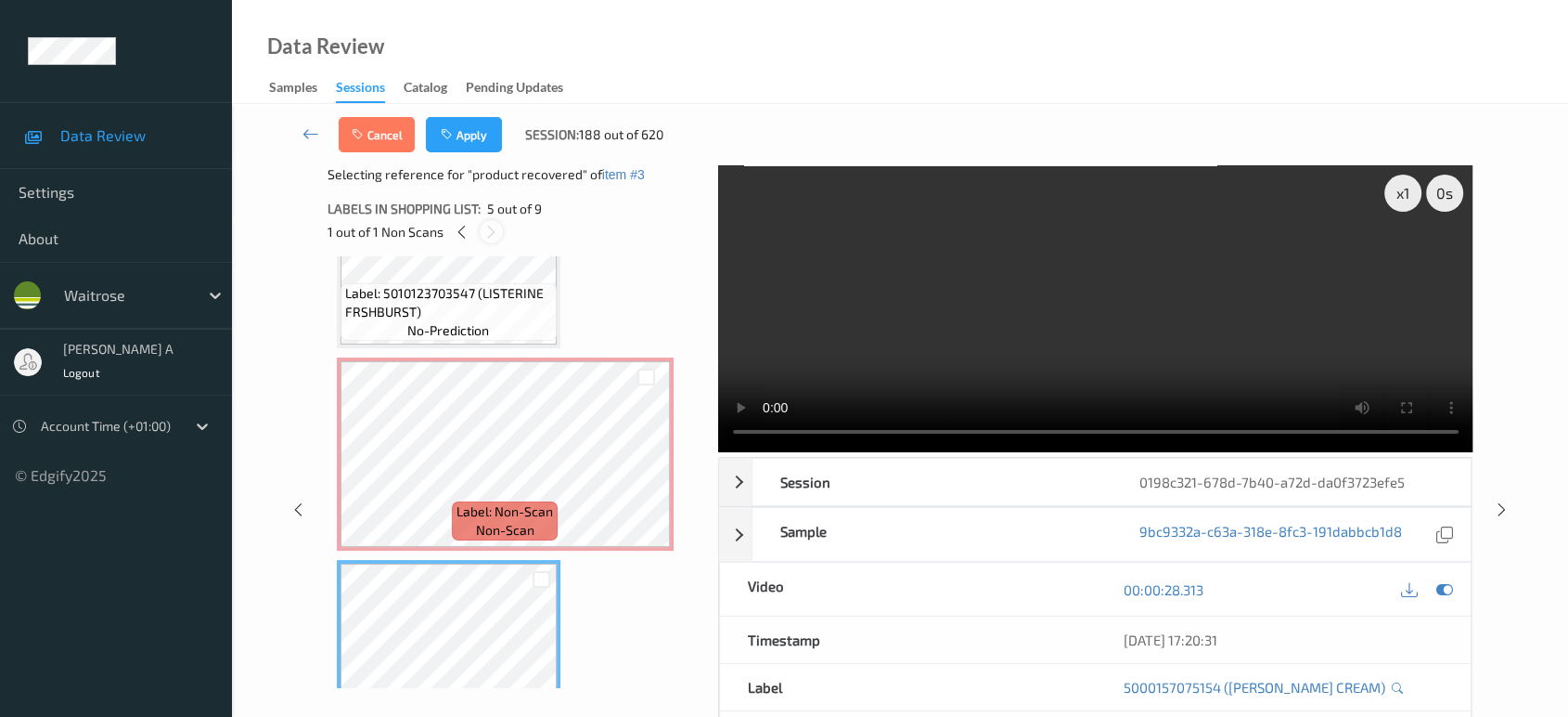
click at [475, 142] on button "Apply" at bounding box center [464, 134] width 76 height 35
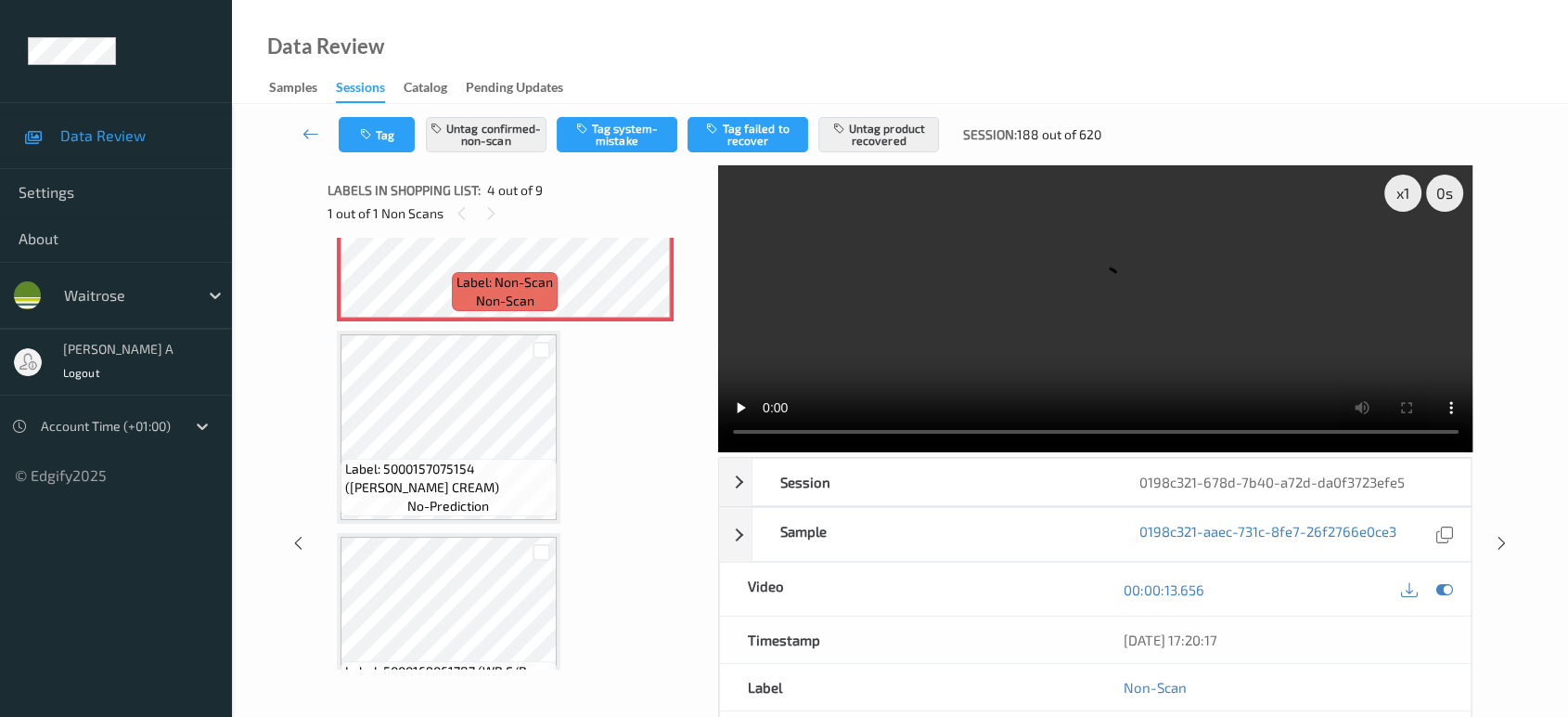
scroll to position [721, 0]
click at [1507, 535] on icon at bounding box center [1501, 542] width 16 height 16
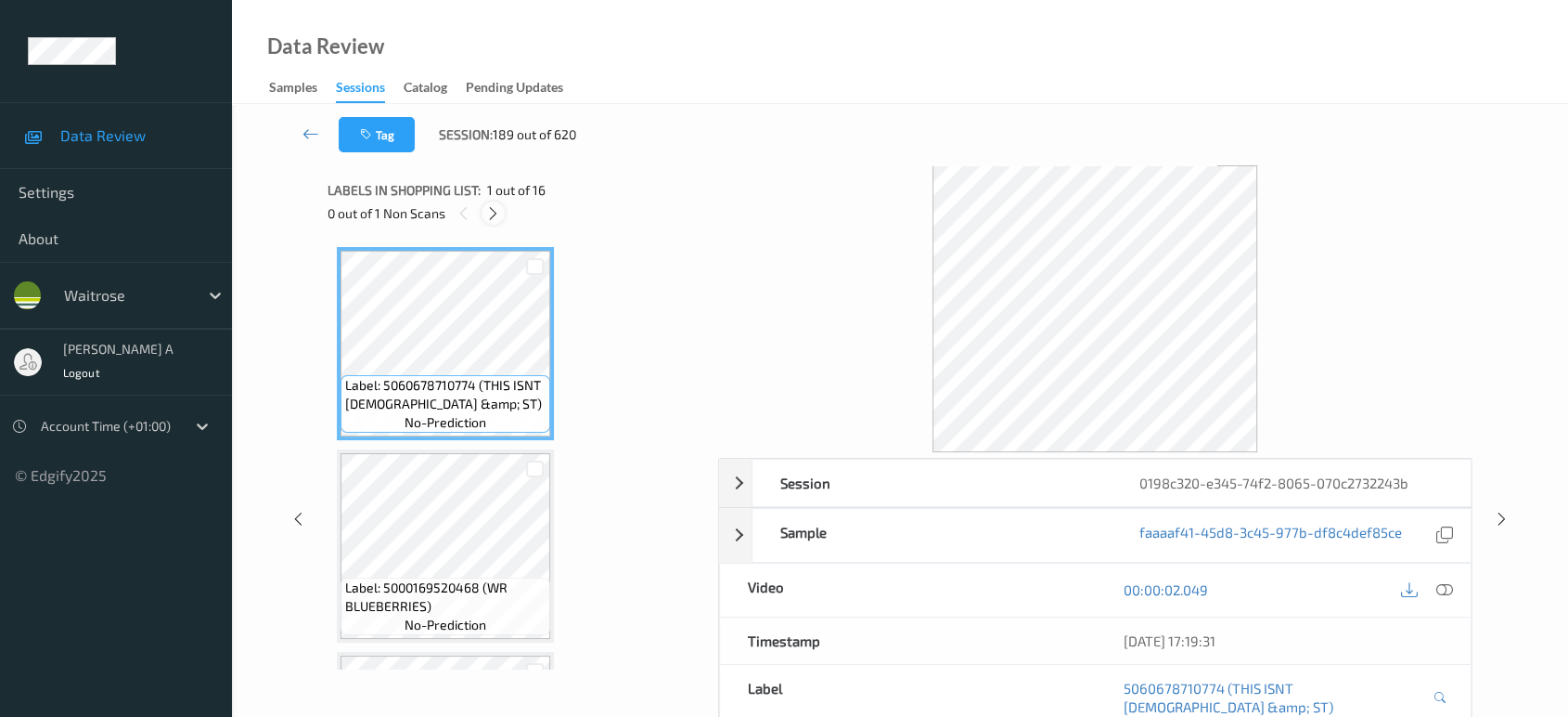
click at [489, 208] on icon at bounding box center [492, 213] width 16 height 16
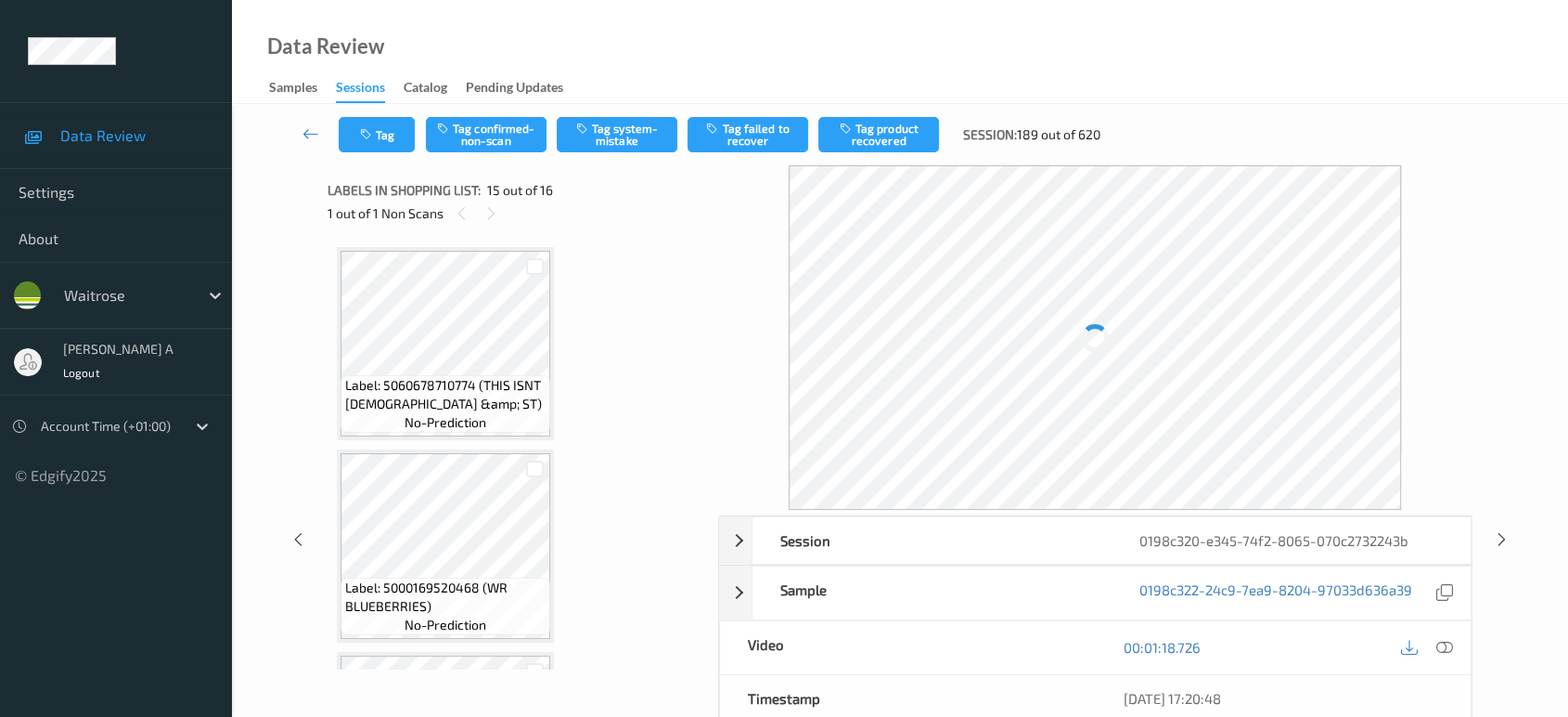
scroll to position [2628, 0]
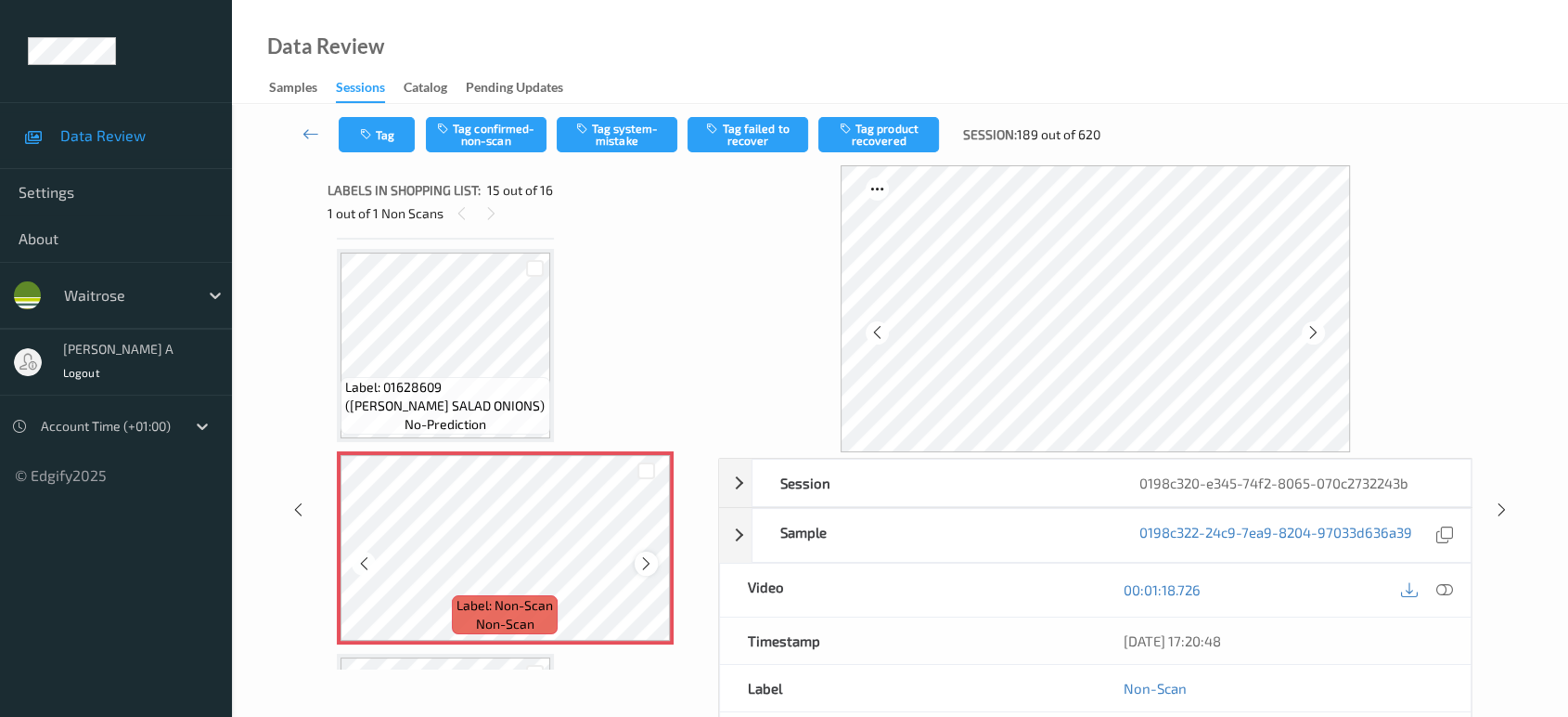
click at [638, 555] on icon at bounding box center [646, 562] width 16 height 16
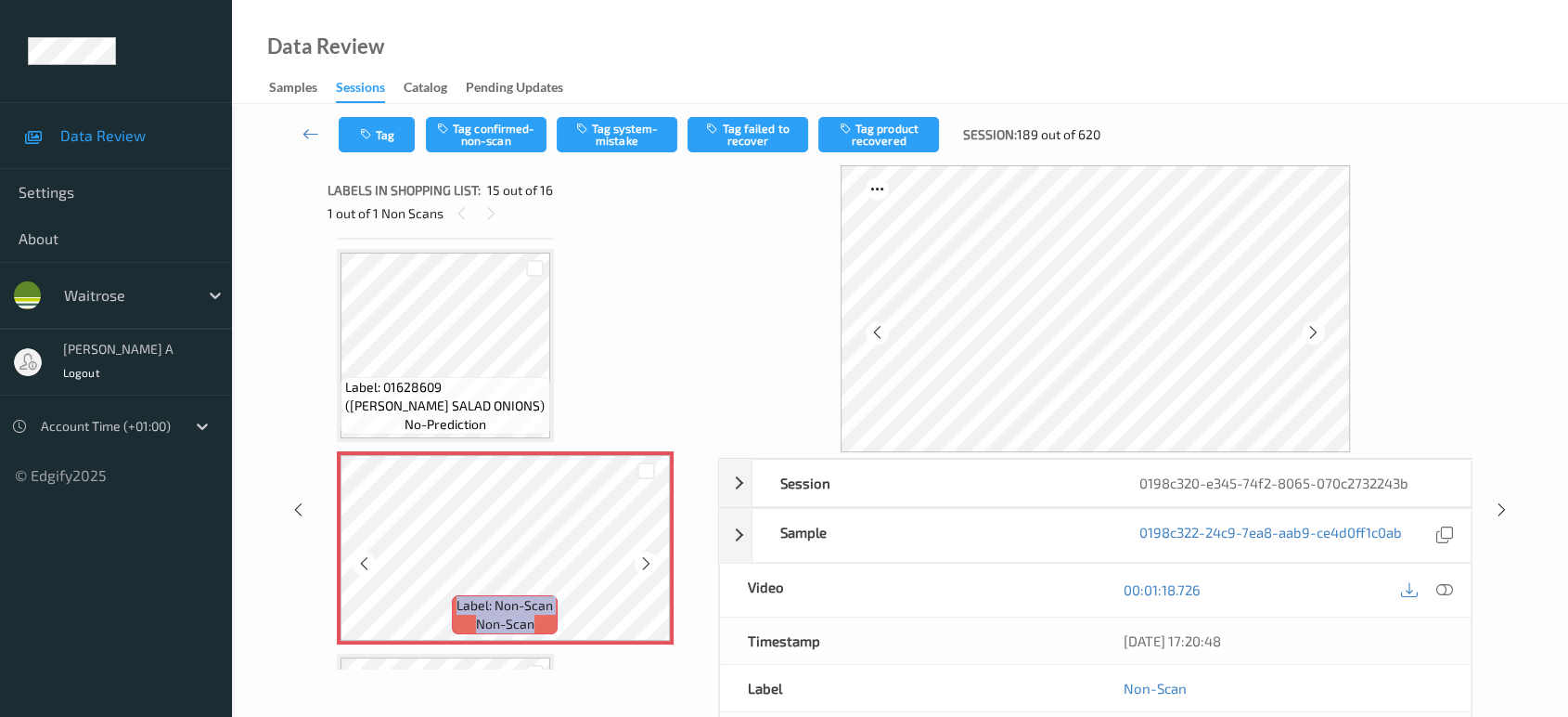
click at [638, 555] on icon at bounding box center [646, 562] width 16 height 16
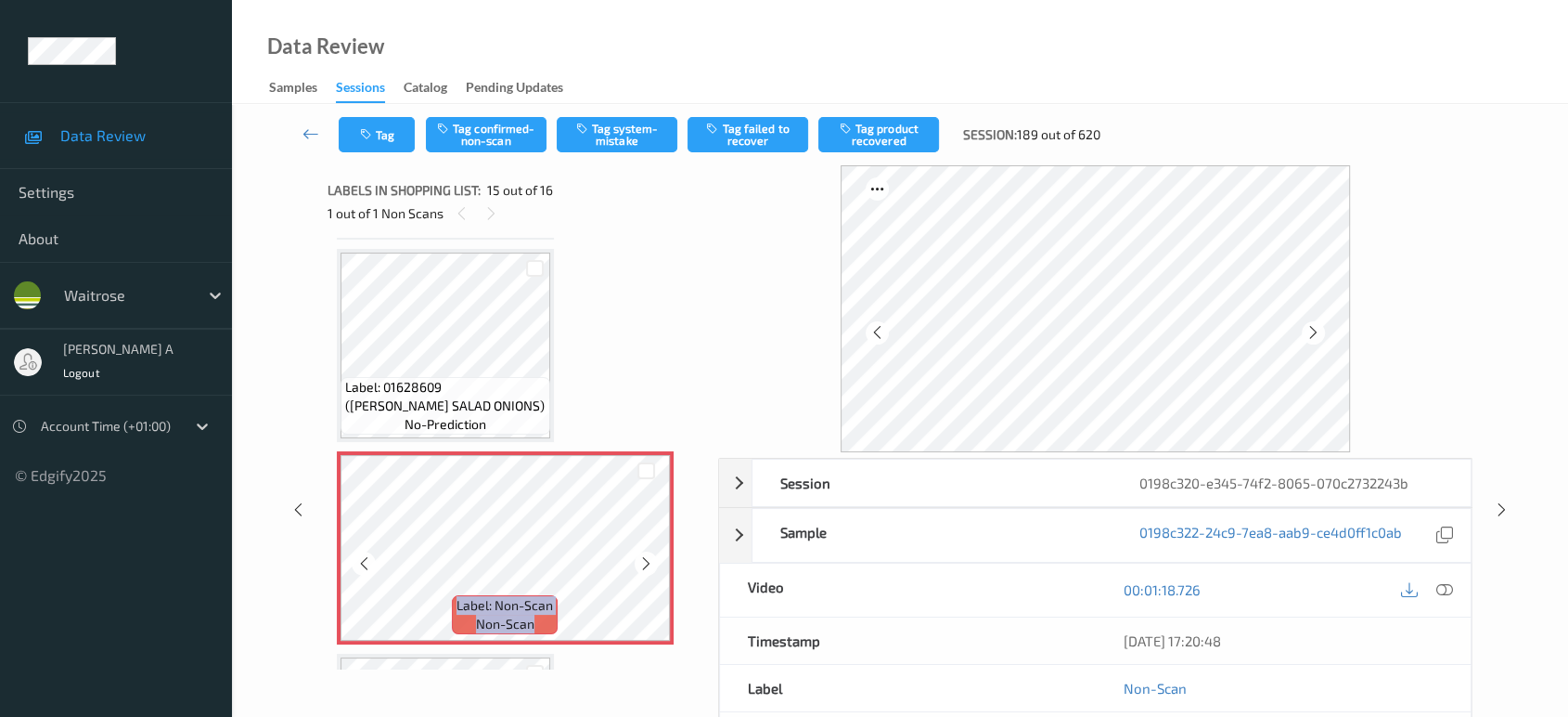
click at [638, 555] on icon at bounding box center [646, 562] width 16 height 16
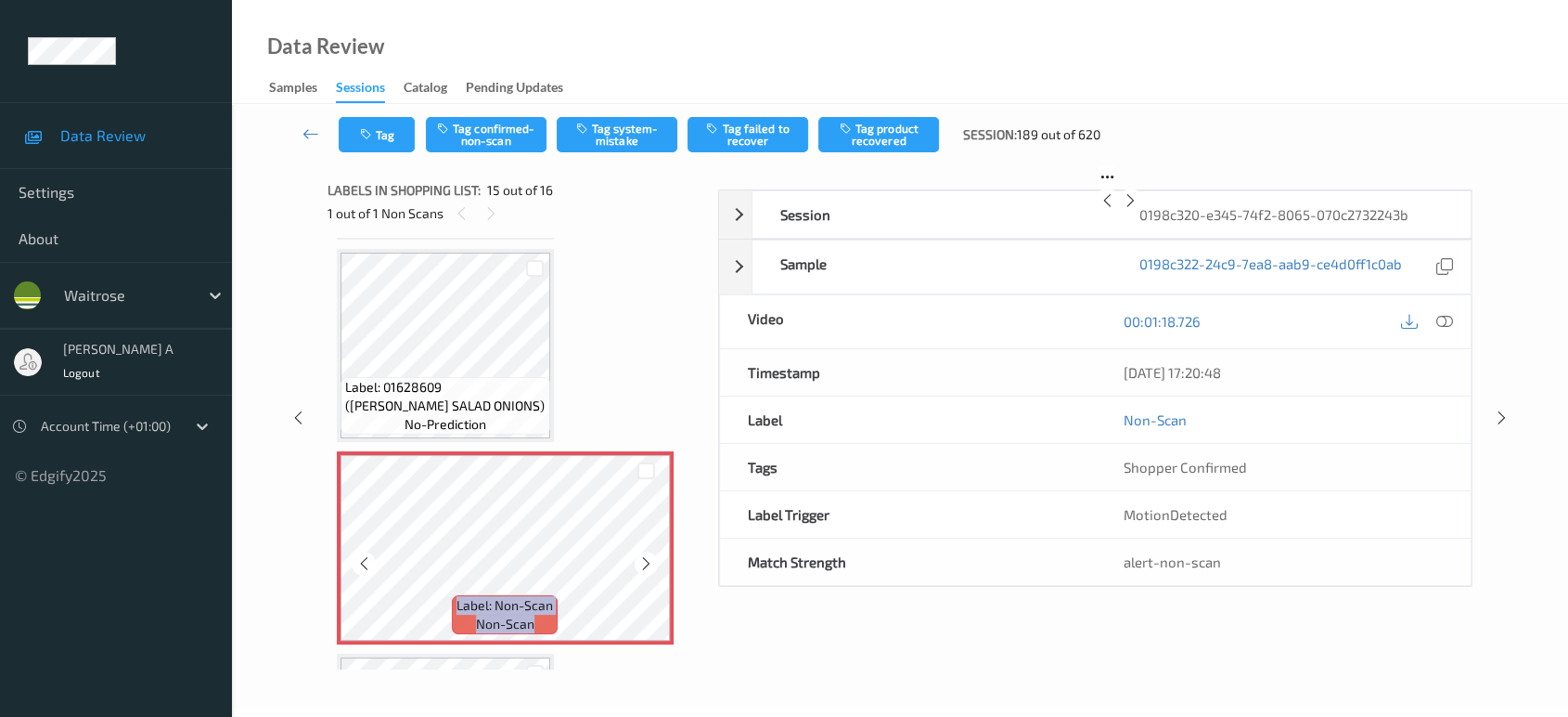
click at [638, 555] on icon at bounding box center [646, 562] width 16 height 16
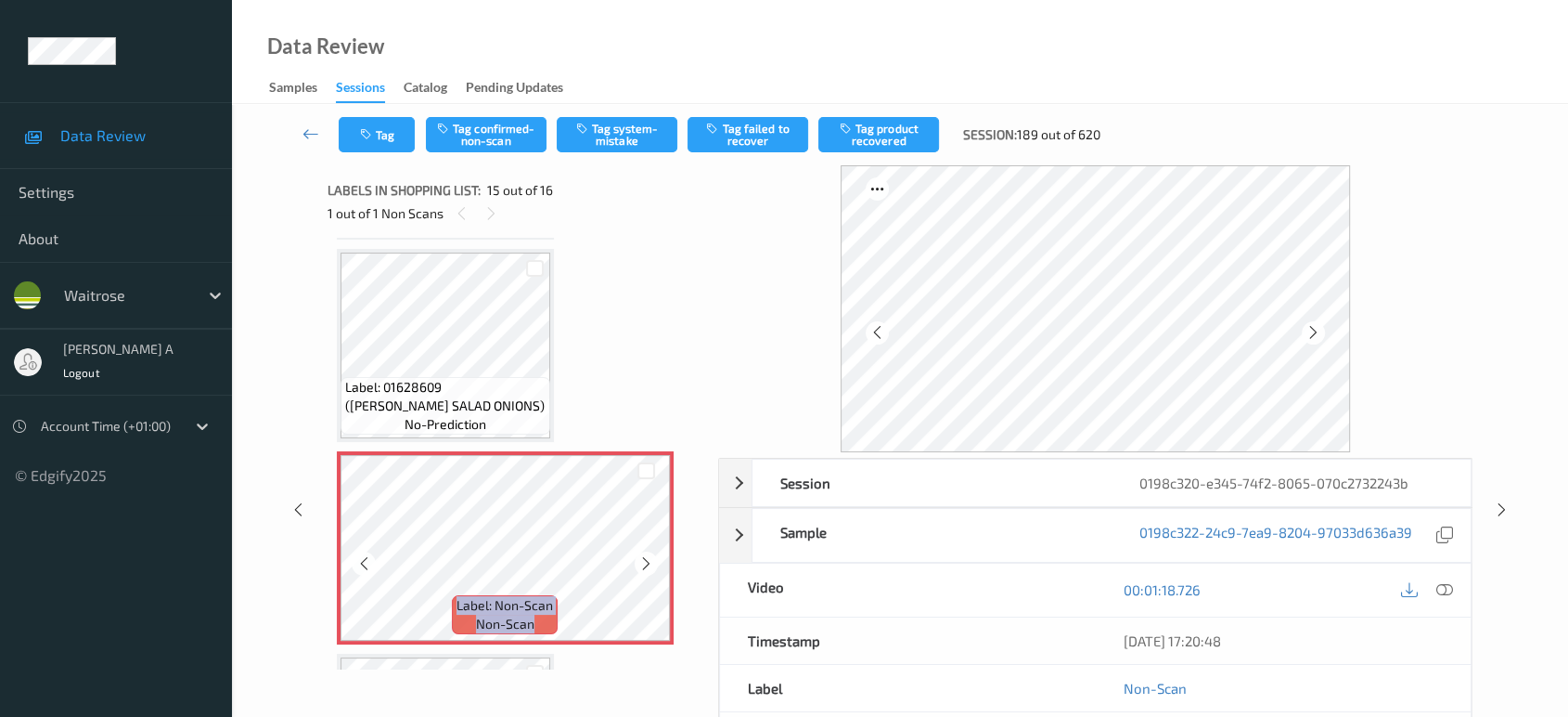
click at [638, 555] on icon at bounding box center [646, 562] width 16 height 16
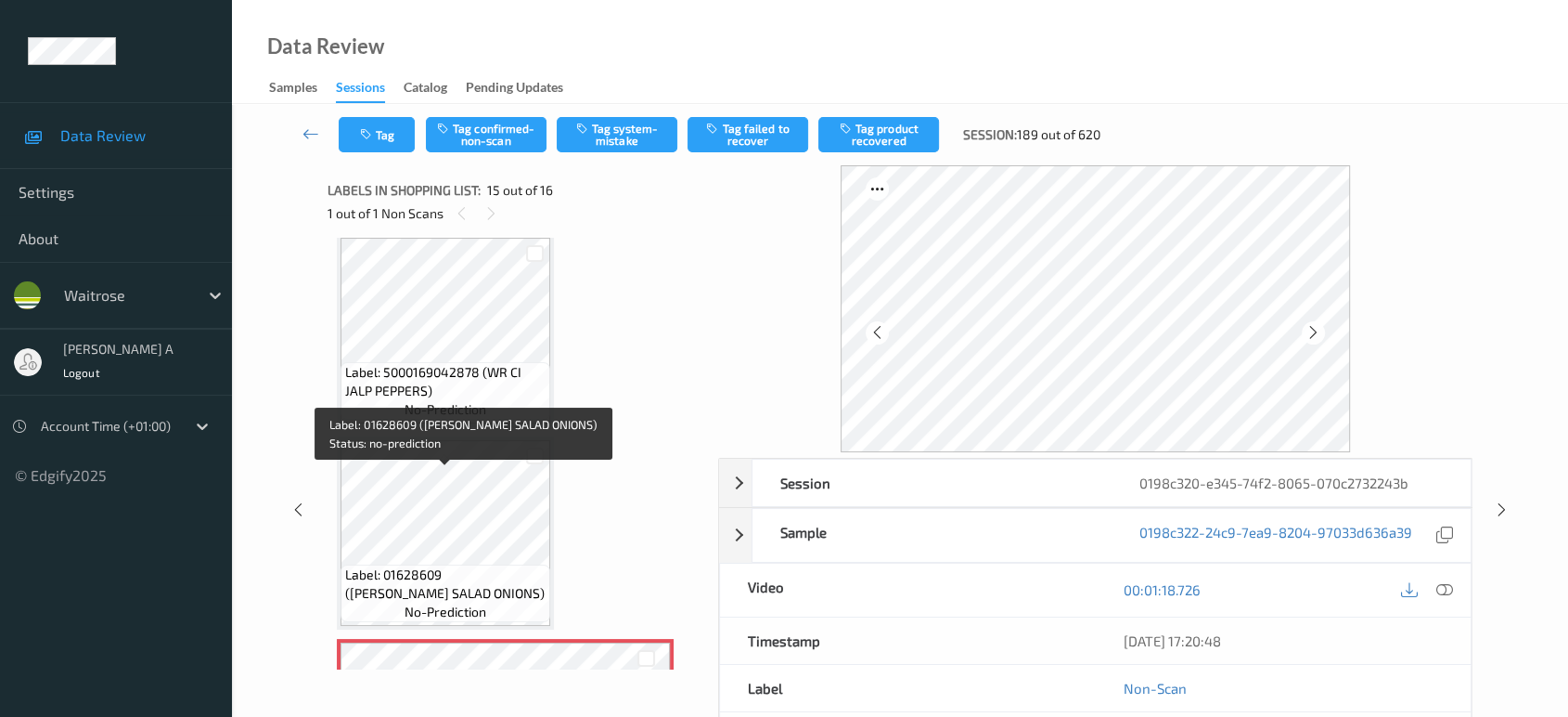
scroll to position [2318, 0]
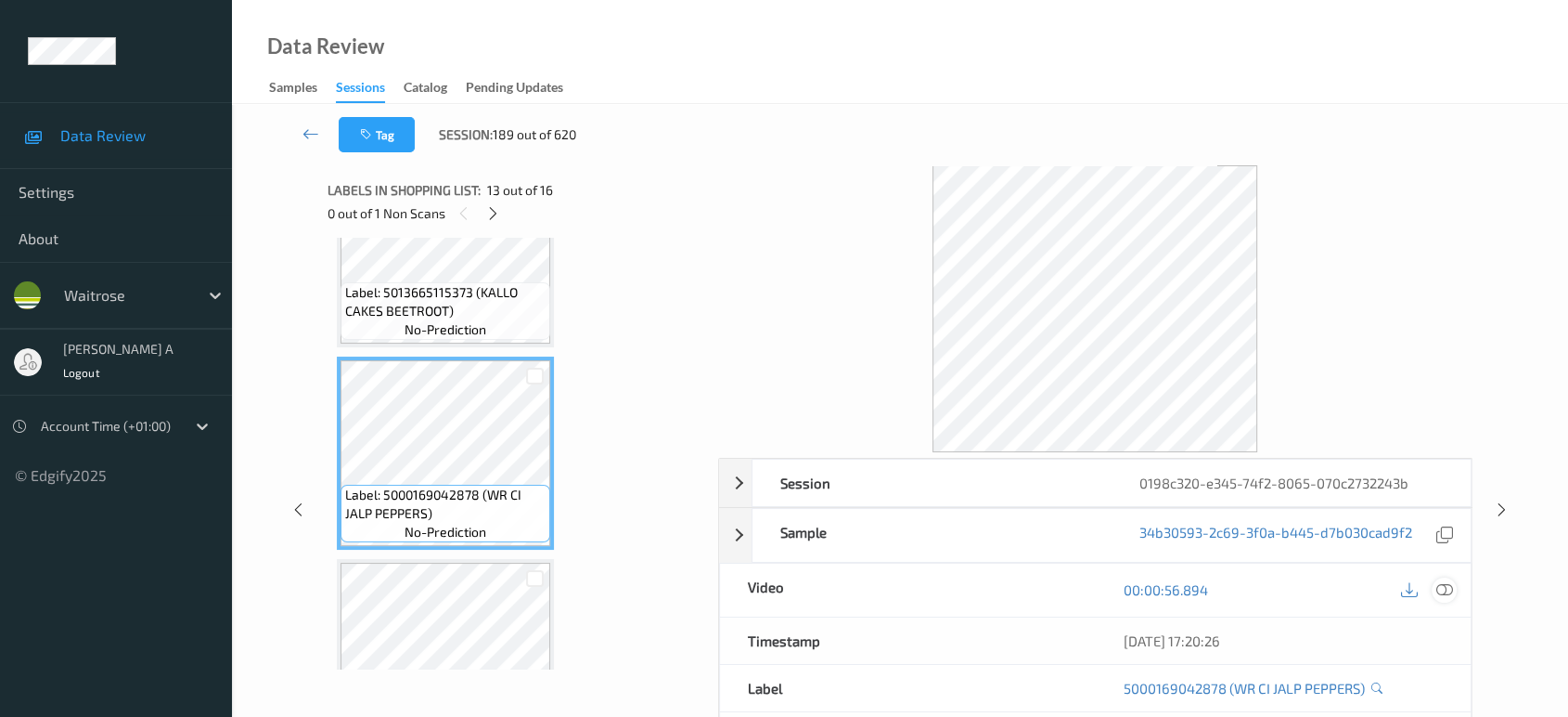
click at [1441, 592] on icon at bounding box center [1444, 589] width 16 height 16
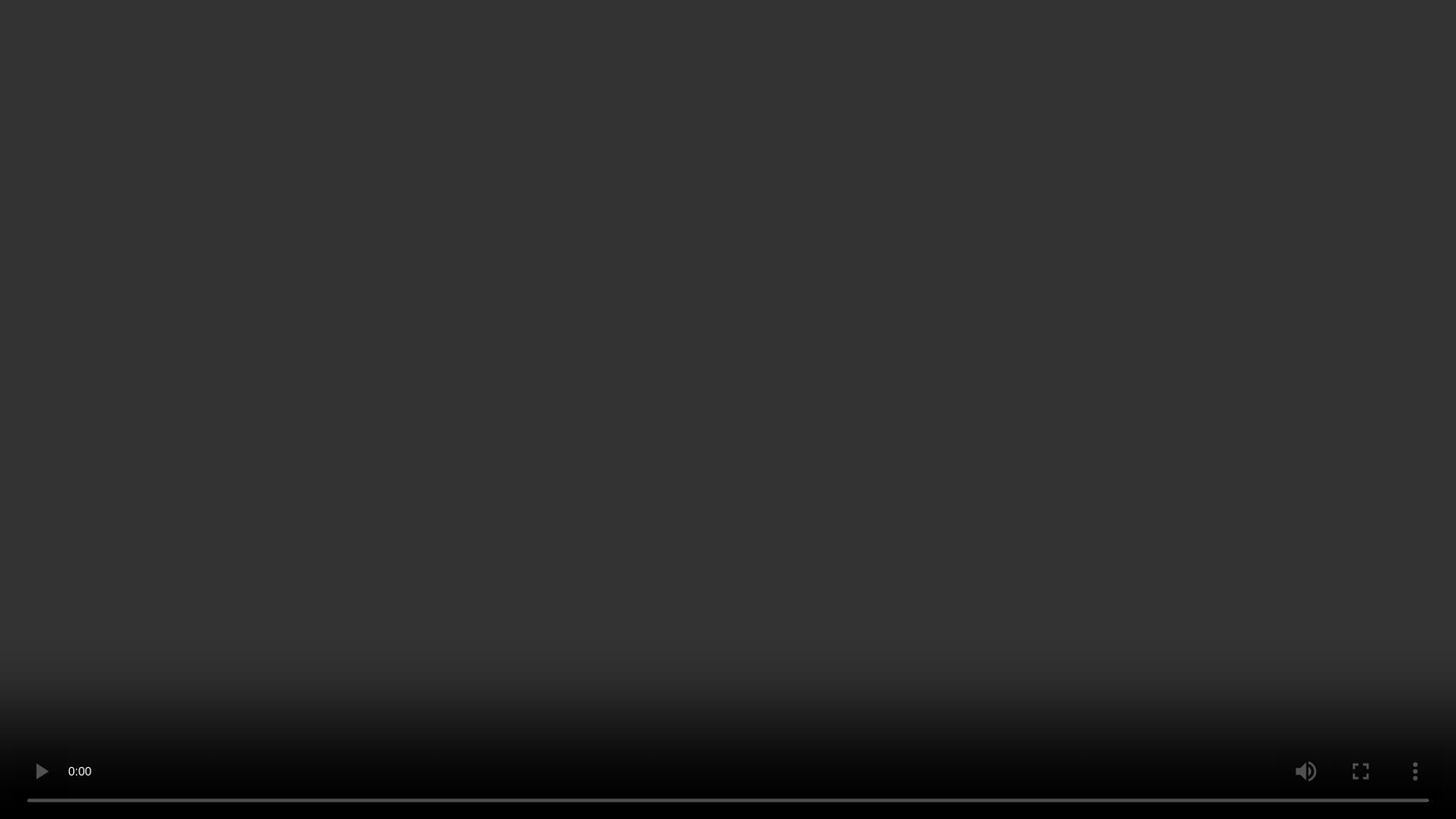
click at [856, 598] on video at bounding box center [728, 409] width 1456 height 819
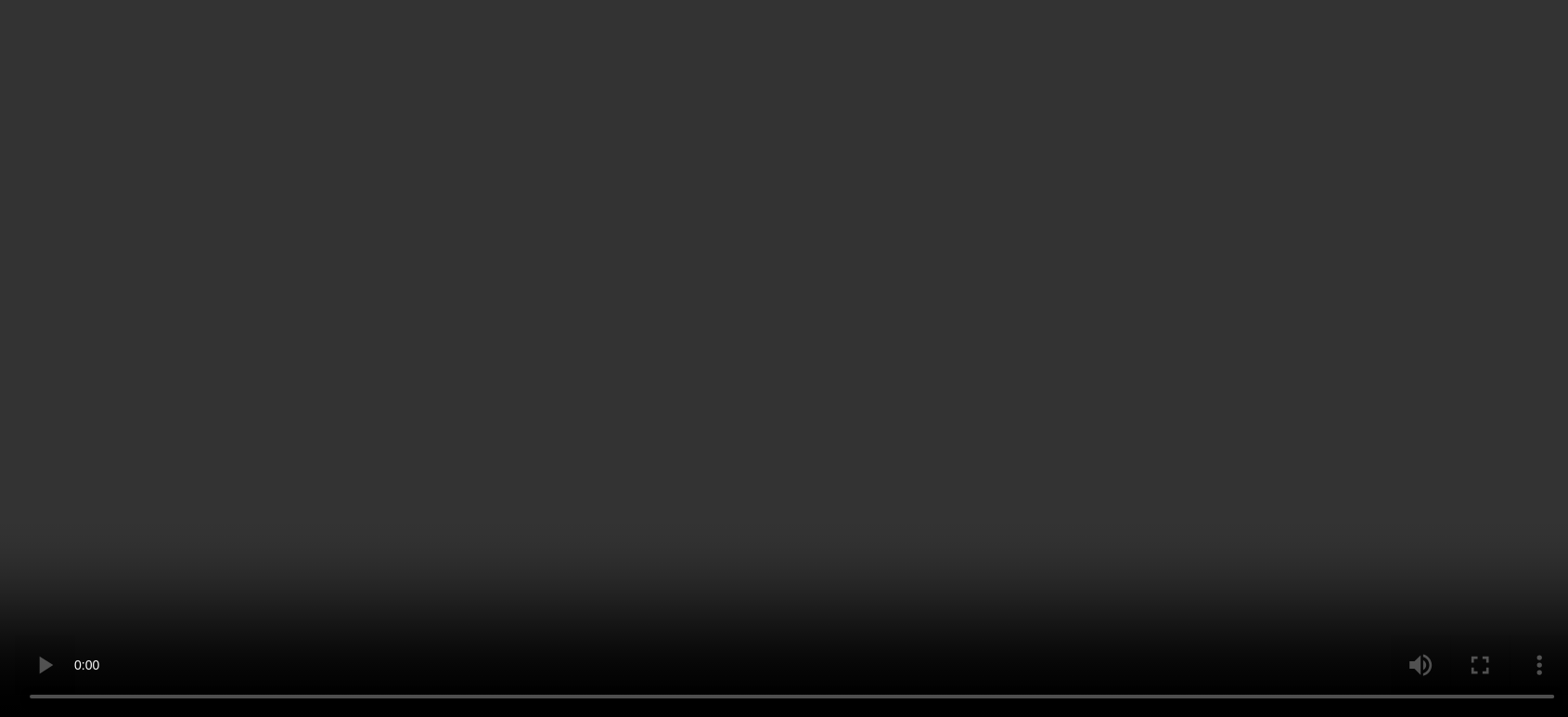
scroll to position [2628, 0]
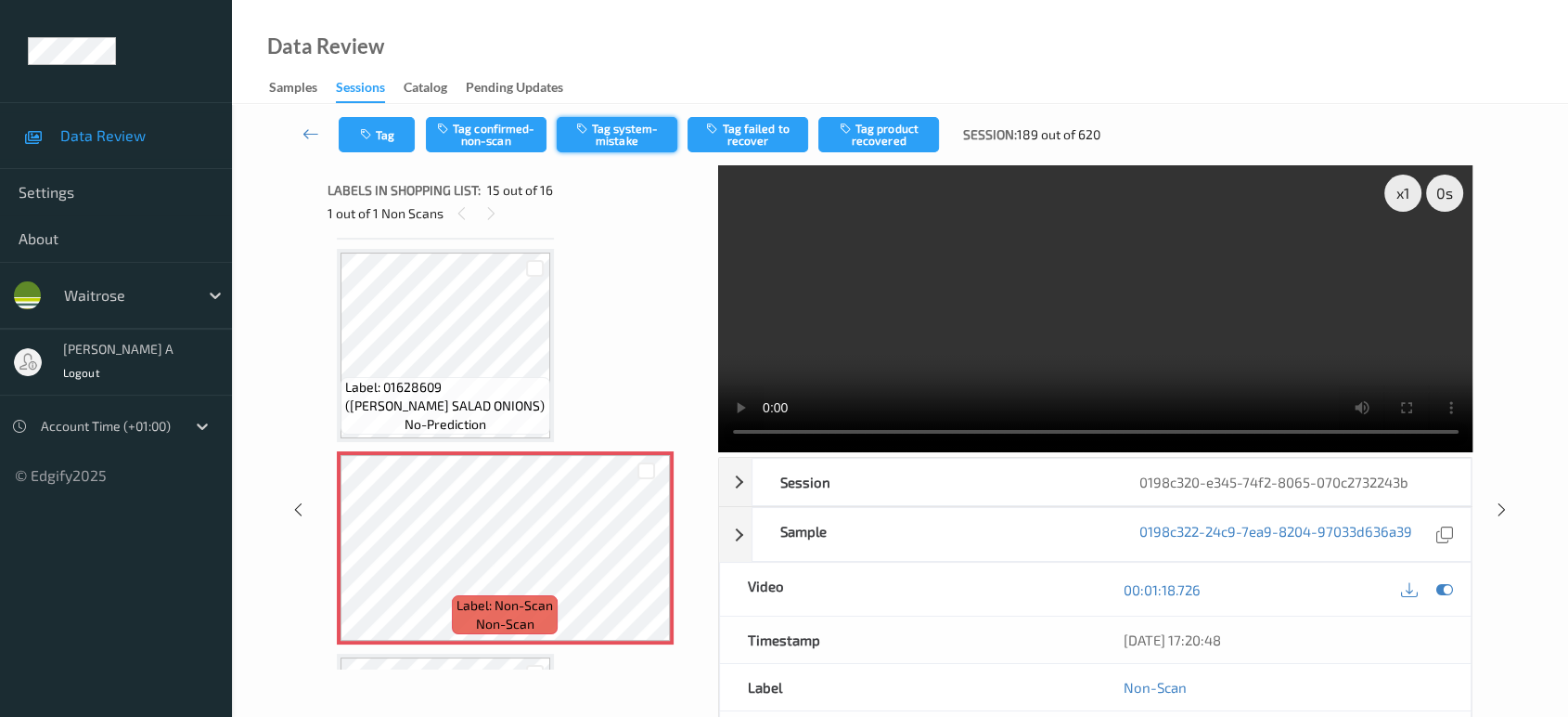
click at [625, 139] on button "Tag system-mistake" at bounding box center [617, 134] width 120 height 35
click at [378, 138] on button "Tag" at bounding box center [377, 134] width 76 height 35
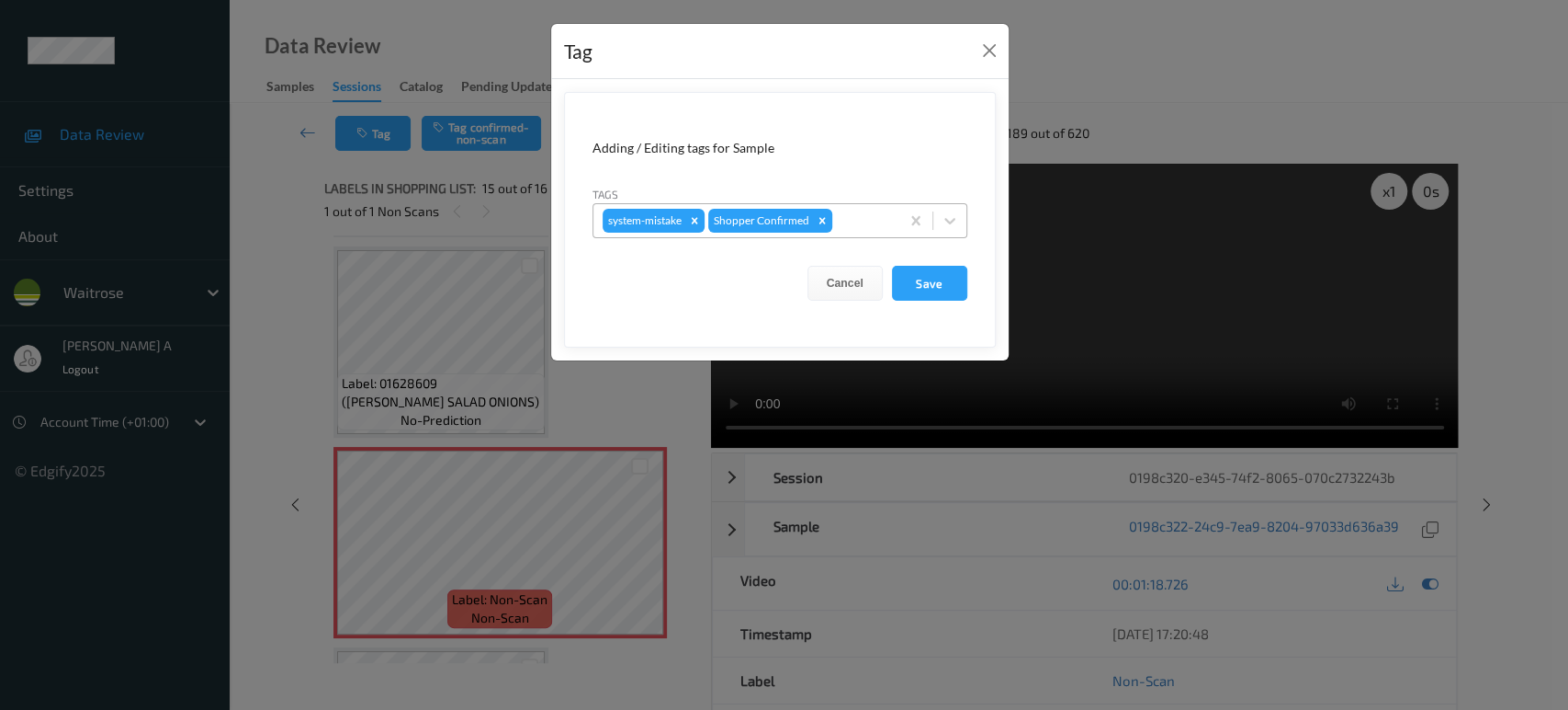
click at [857, 216] on div at bounding box center [863, 220] width 54 height 22
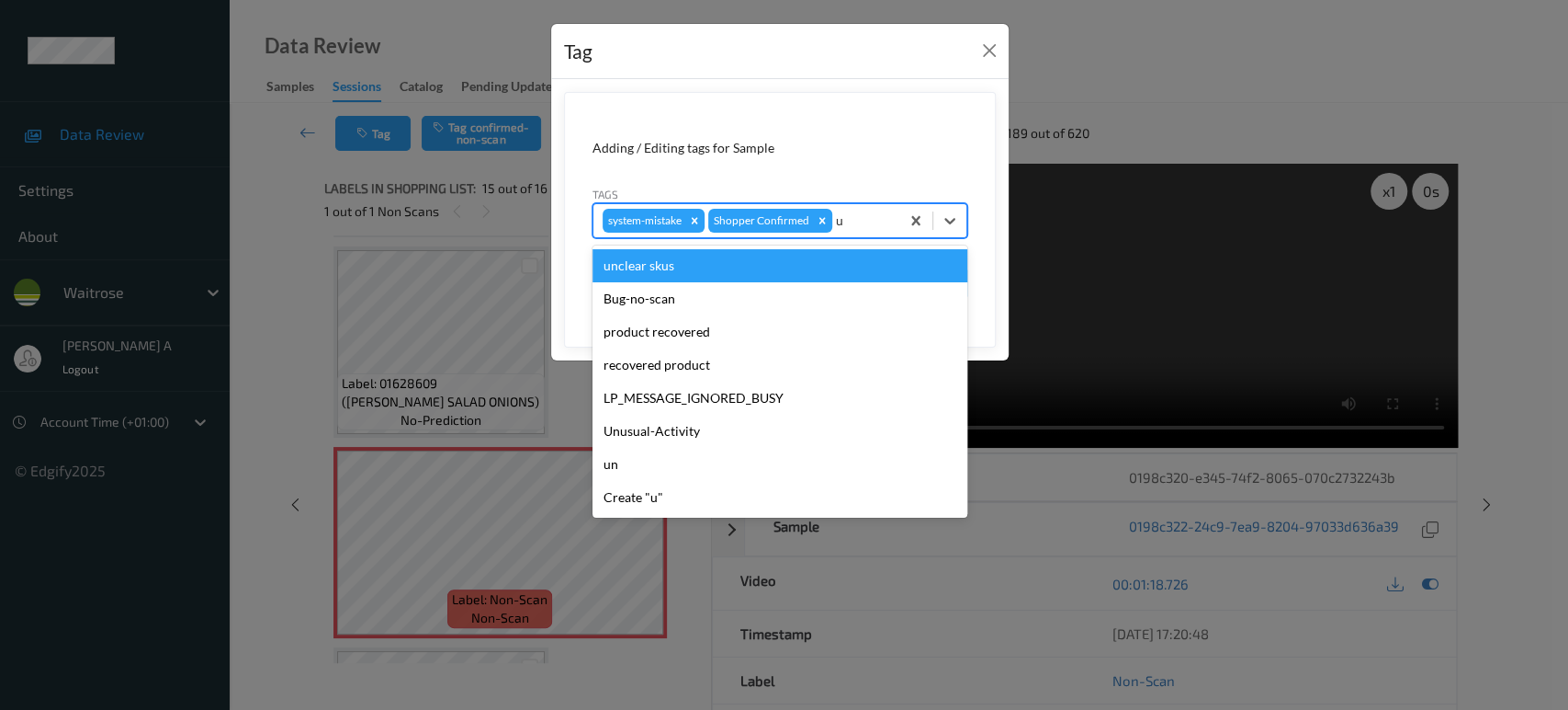
type input "un"
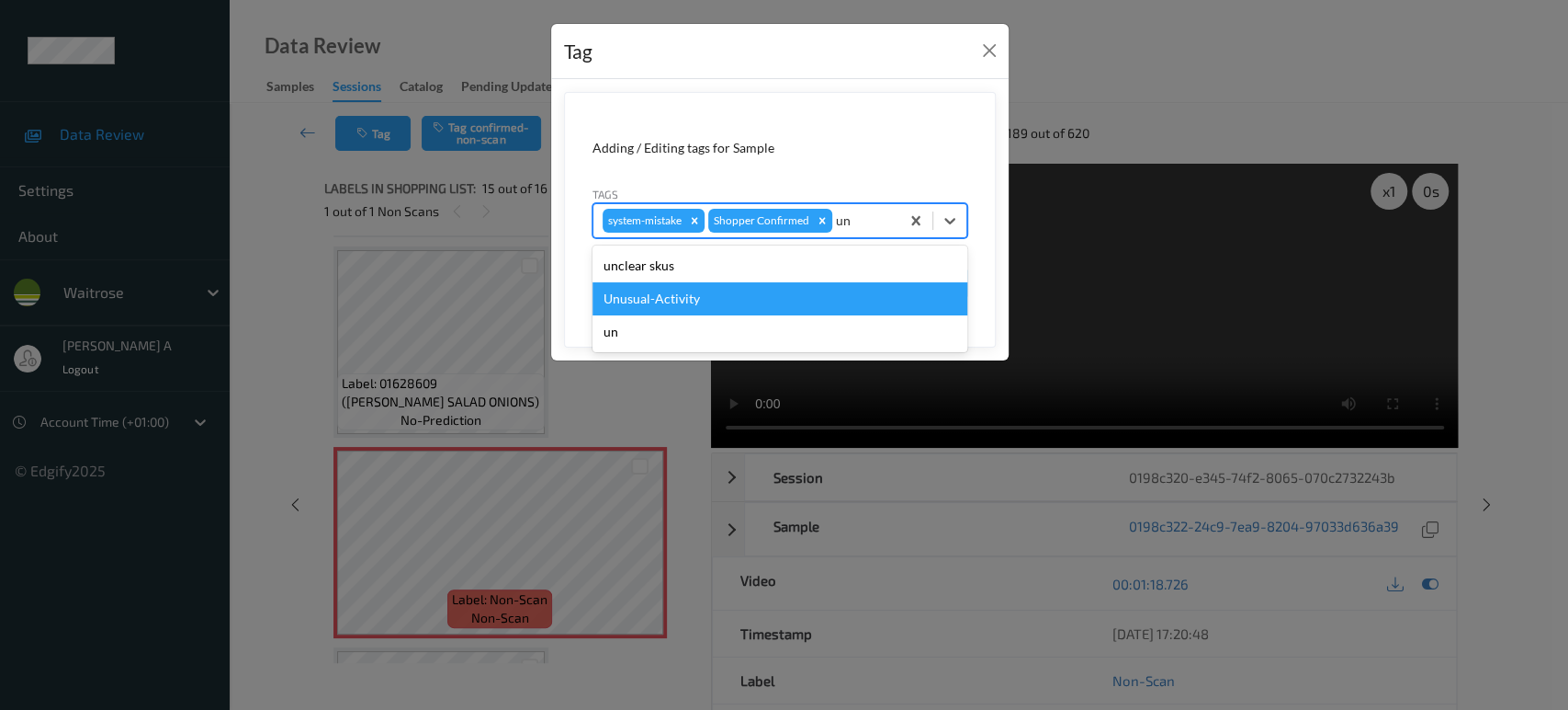
click at [773, 288] on div "Unusual-Activity" at bounding box center [780, 298] width 375 height 33
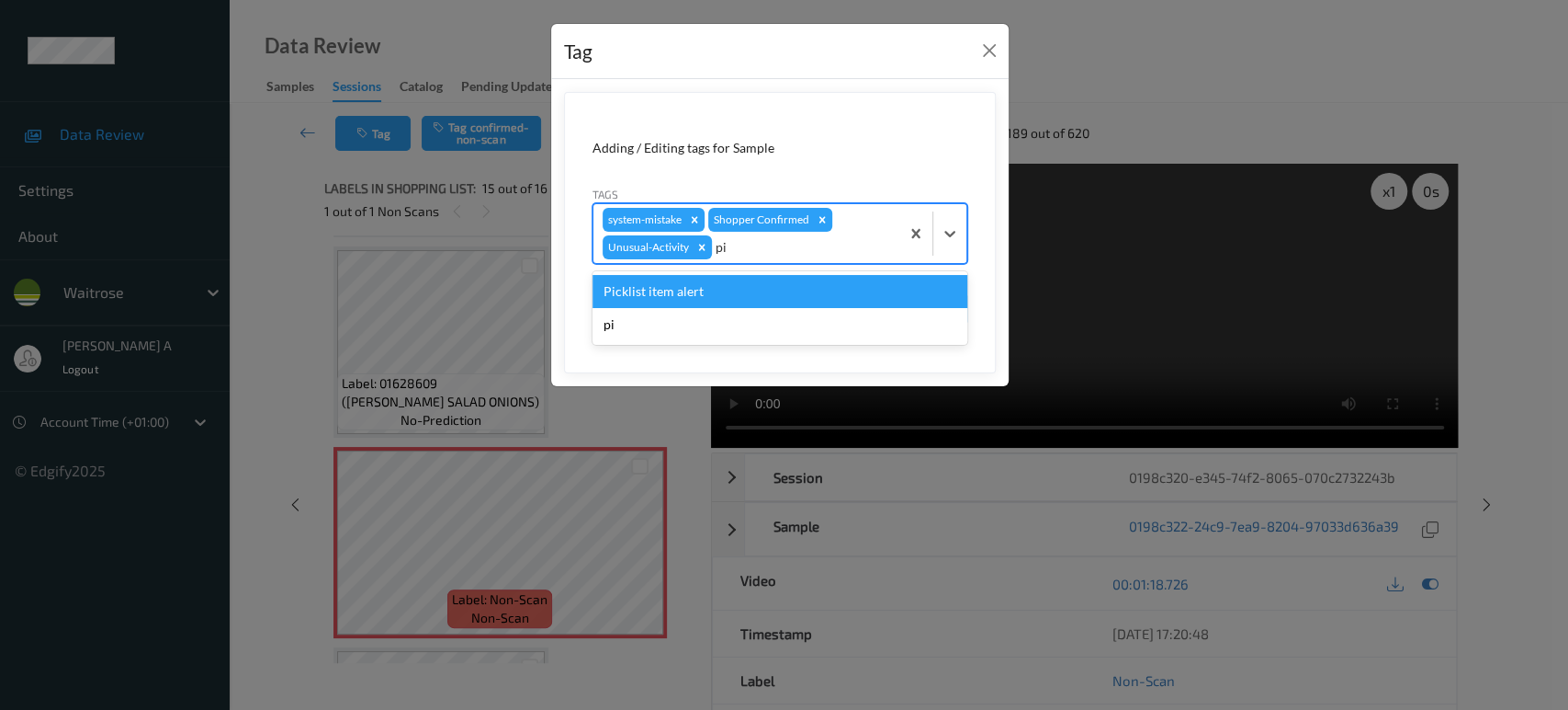
type input "pic"
click at [816, 271] on div "Picklist item alert Create "pic"" at bounding box center [780, 308] width 375 height 74
click at [892, 301] on div "Picklist item alert" at bounding box center [780, 291] width 375 height 33
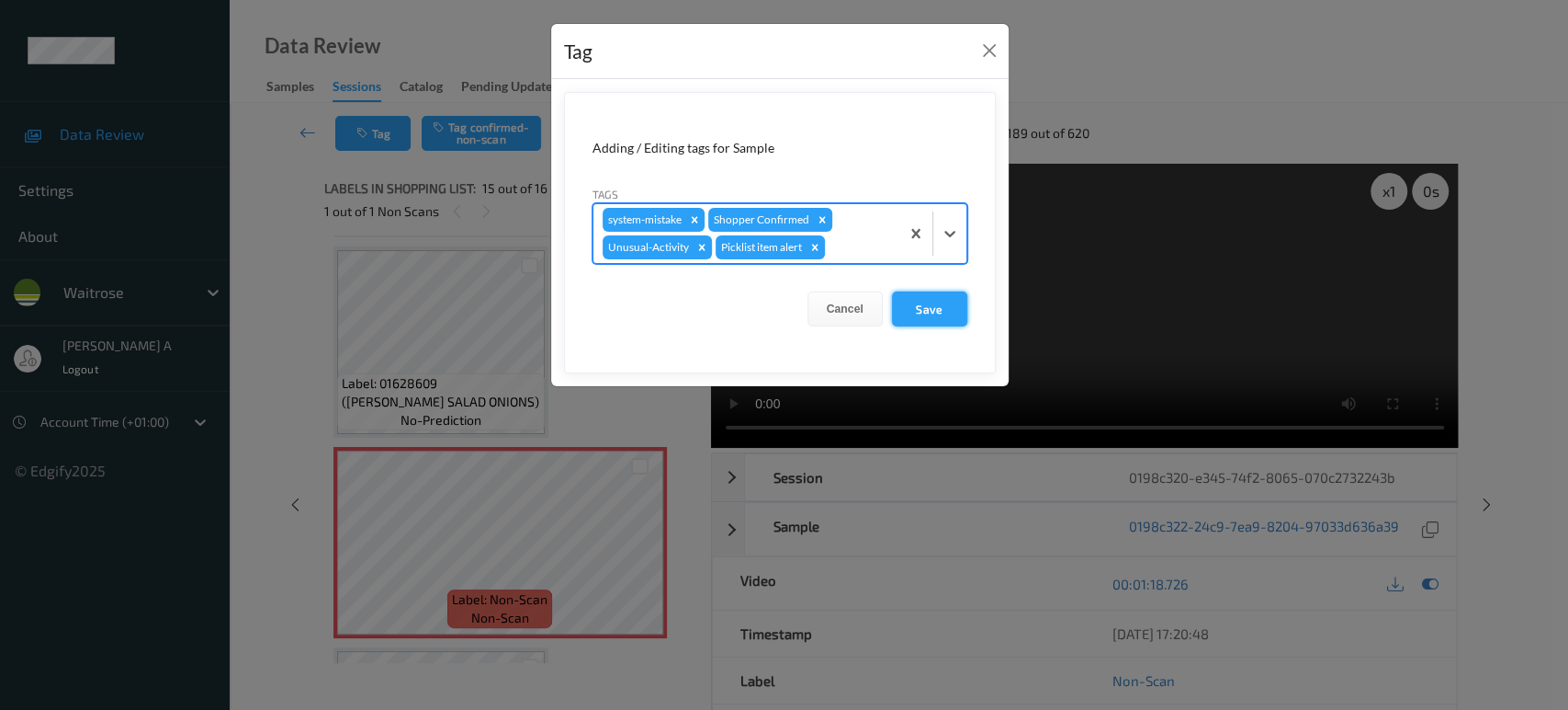
click at [943, 306] on button "Save" at bounding box center [930, 308] width 76 height 35
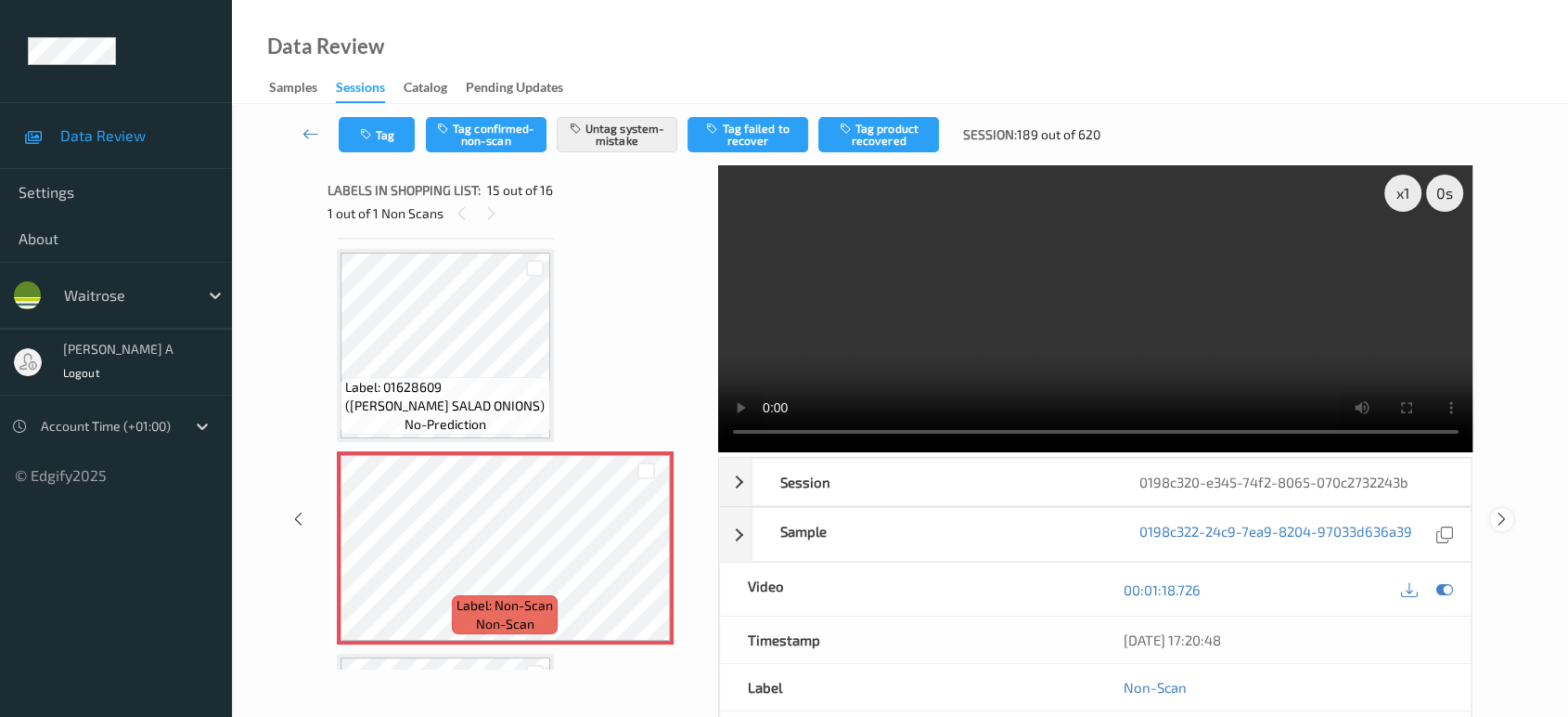
click at [1495, 511] on icon at bounding box center [1501, 518] width 16 height 16
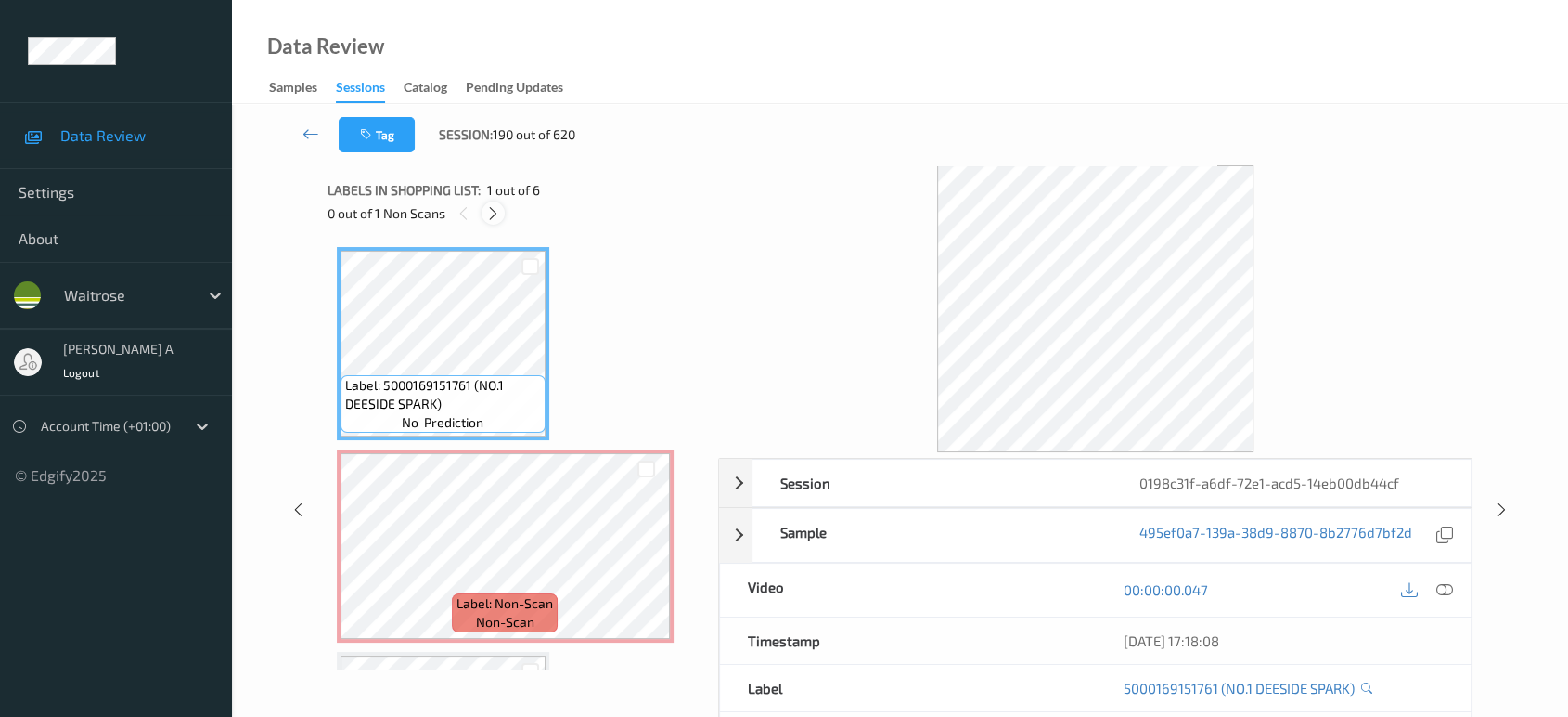
click at [497, 218] on icon at bounding box center [492, 213] width 16 height 16
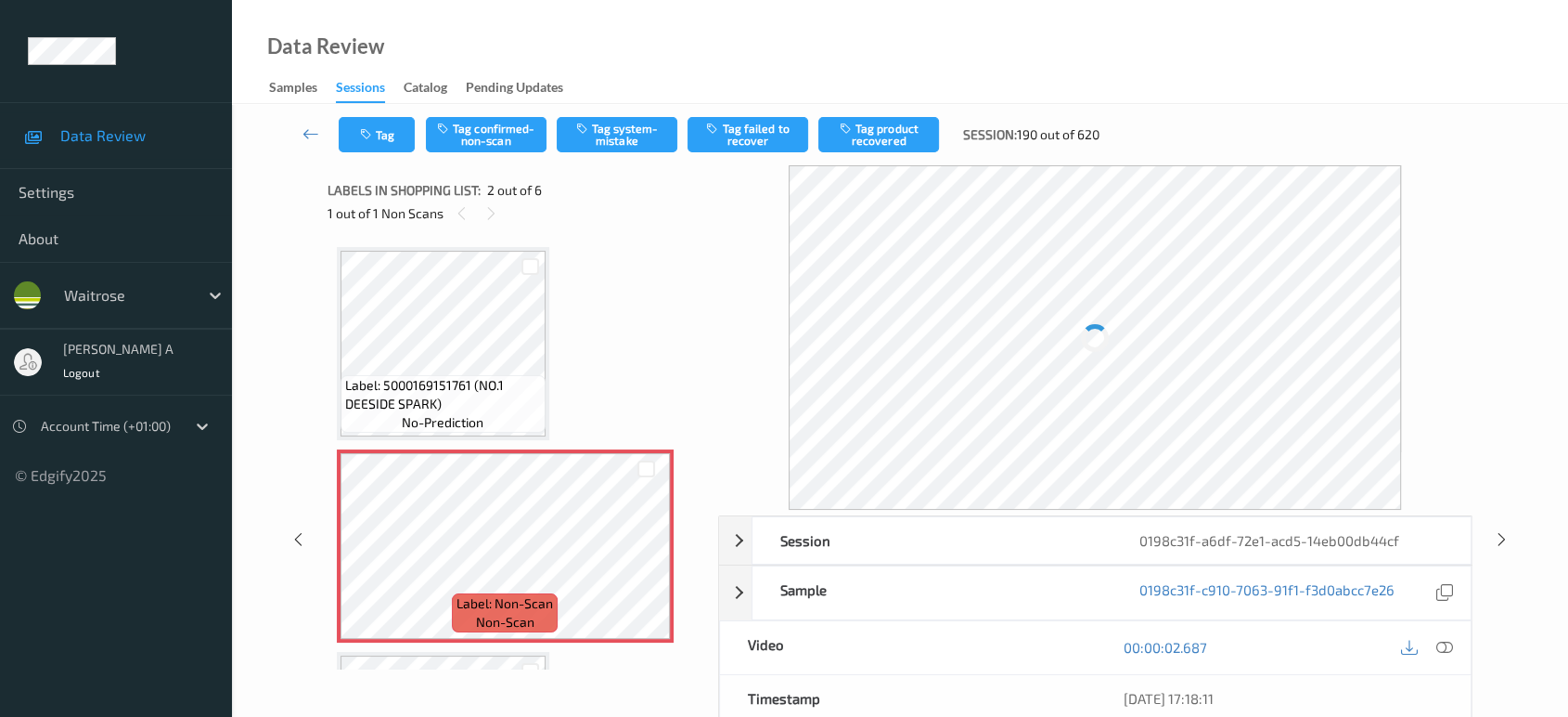
scroll to position [9, 0]
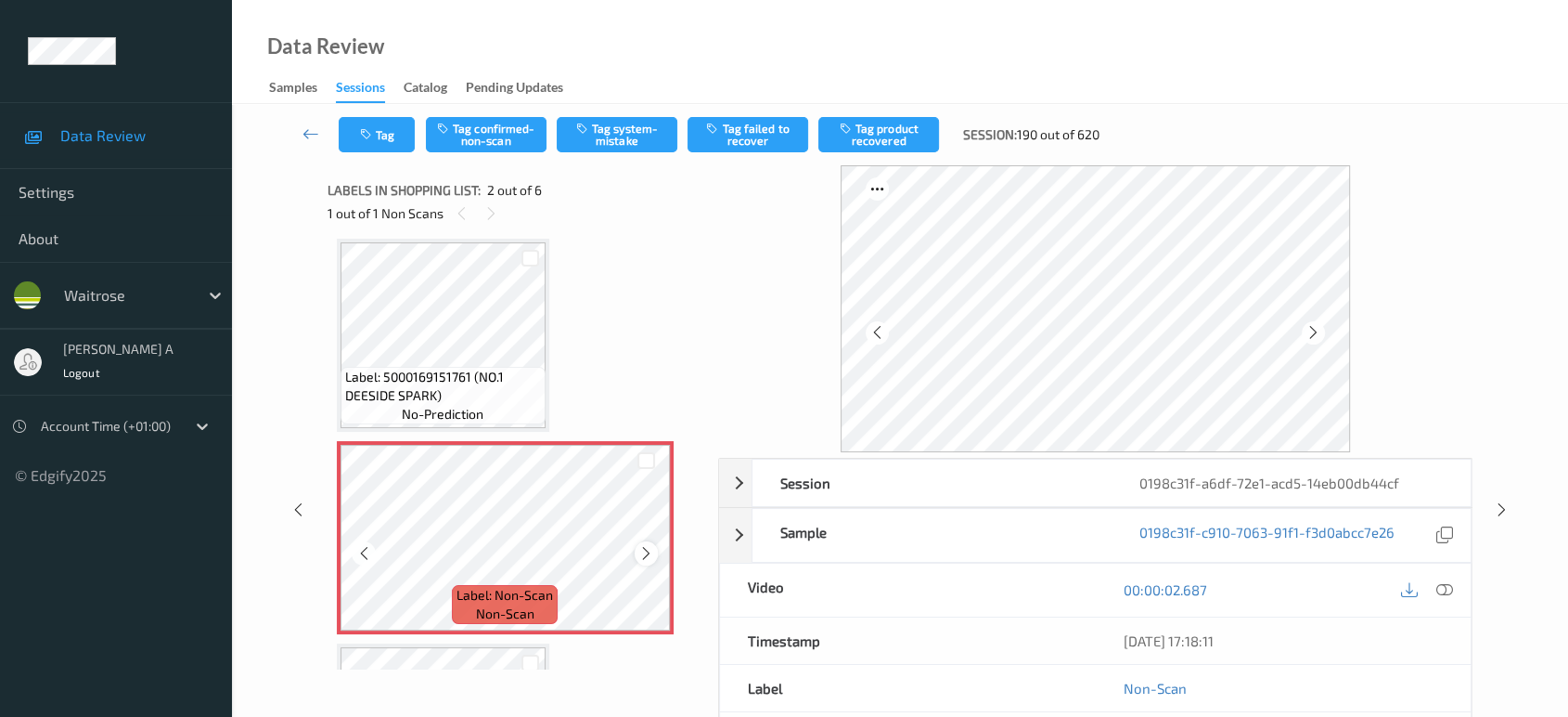
click at [645, 546] on icon at bounding box center [646, 553] width 16 height 16
click at [496, 212] on icon at bounding box center [491, 213] width 16 height 16
click at [644, 557] on icon at bounding box center [646, 553] width 16 height 16
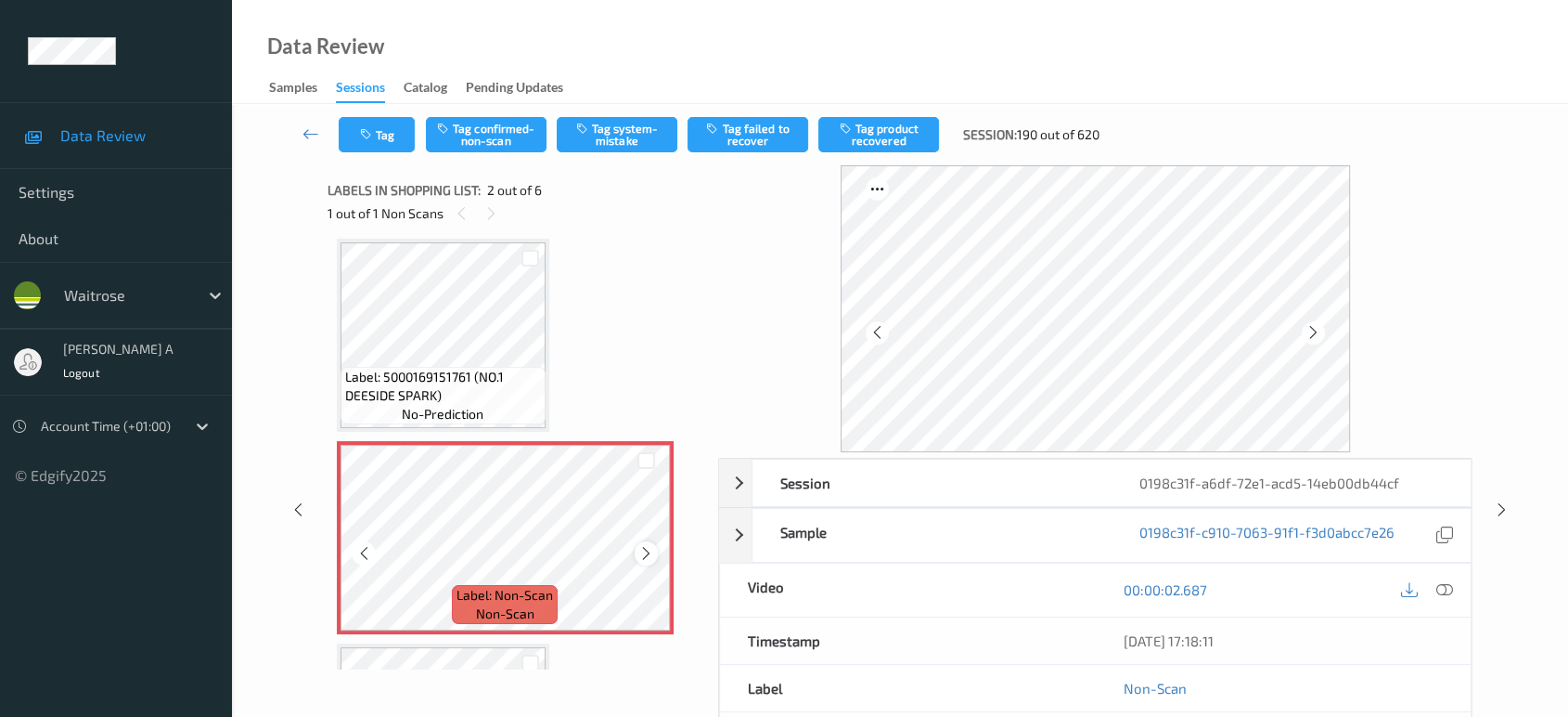
click at [649, 553] on icon at bounding box center [646, 553] width 16 height 16
click at [1443, 590] on icon at bounding box center [1444, 589] width 16 height 16
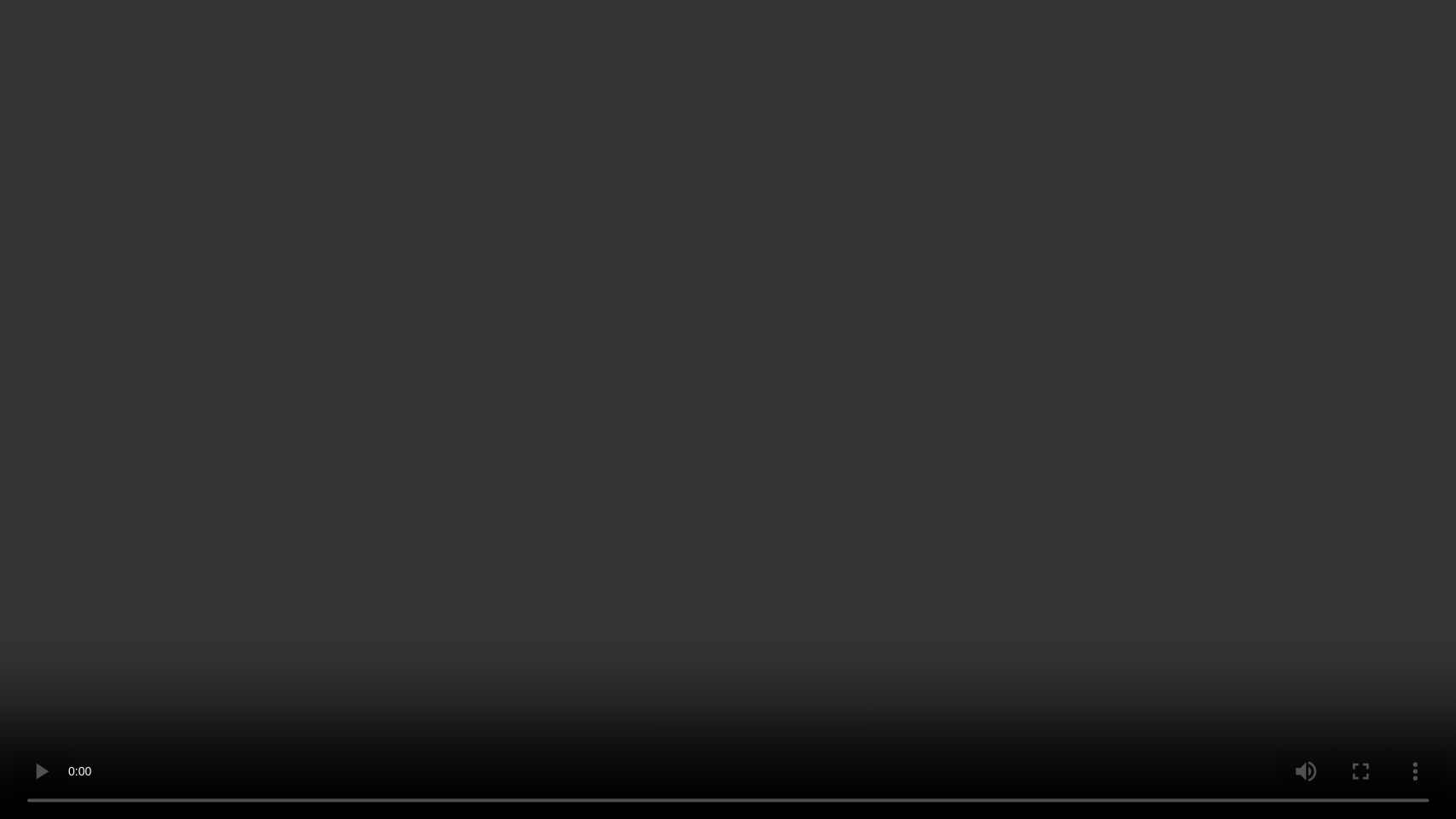
click at [694, 221] on video at bounding box center [728, 409] width 1456 height 819
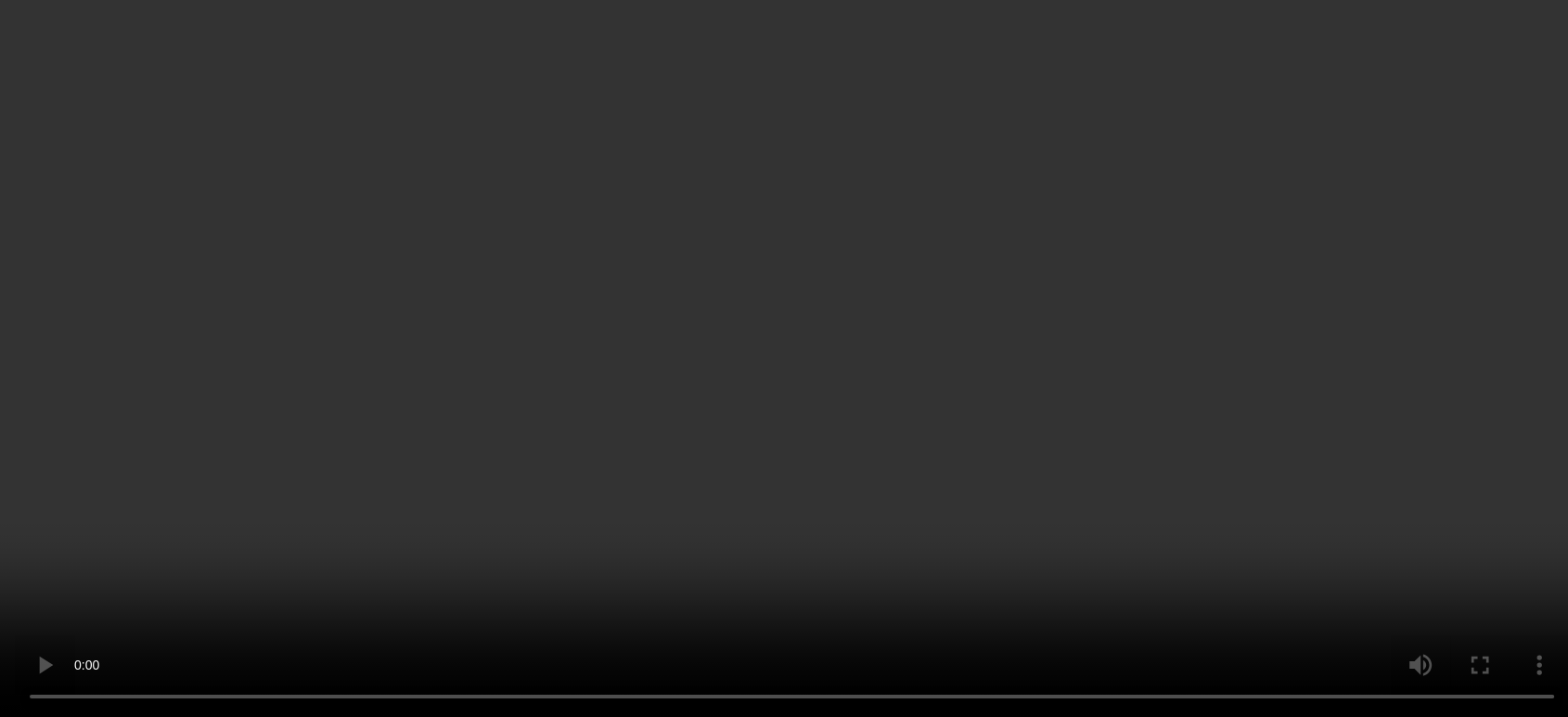
scroll to position [0, 0]
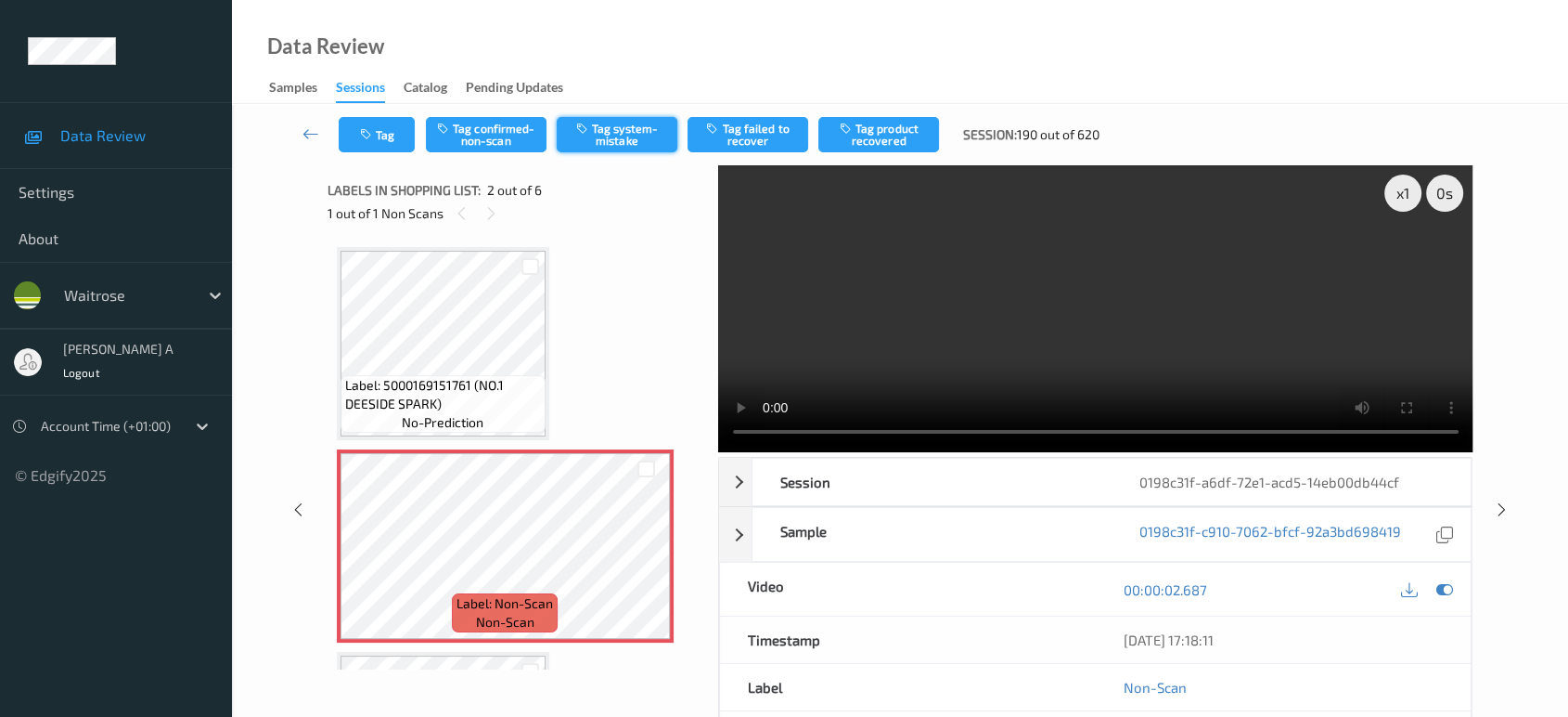
click at [622, 131] on button "Tag system-mistake" at bounding box center [617, 134] width 120 height 35
click at [360, 132] on icon "button" at bounding box center [367, 135] width 16 height 13
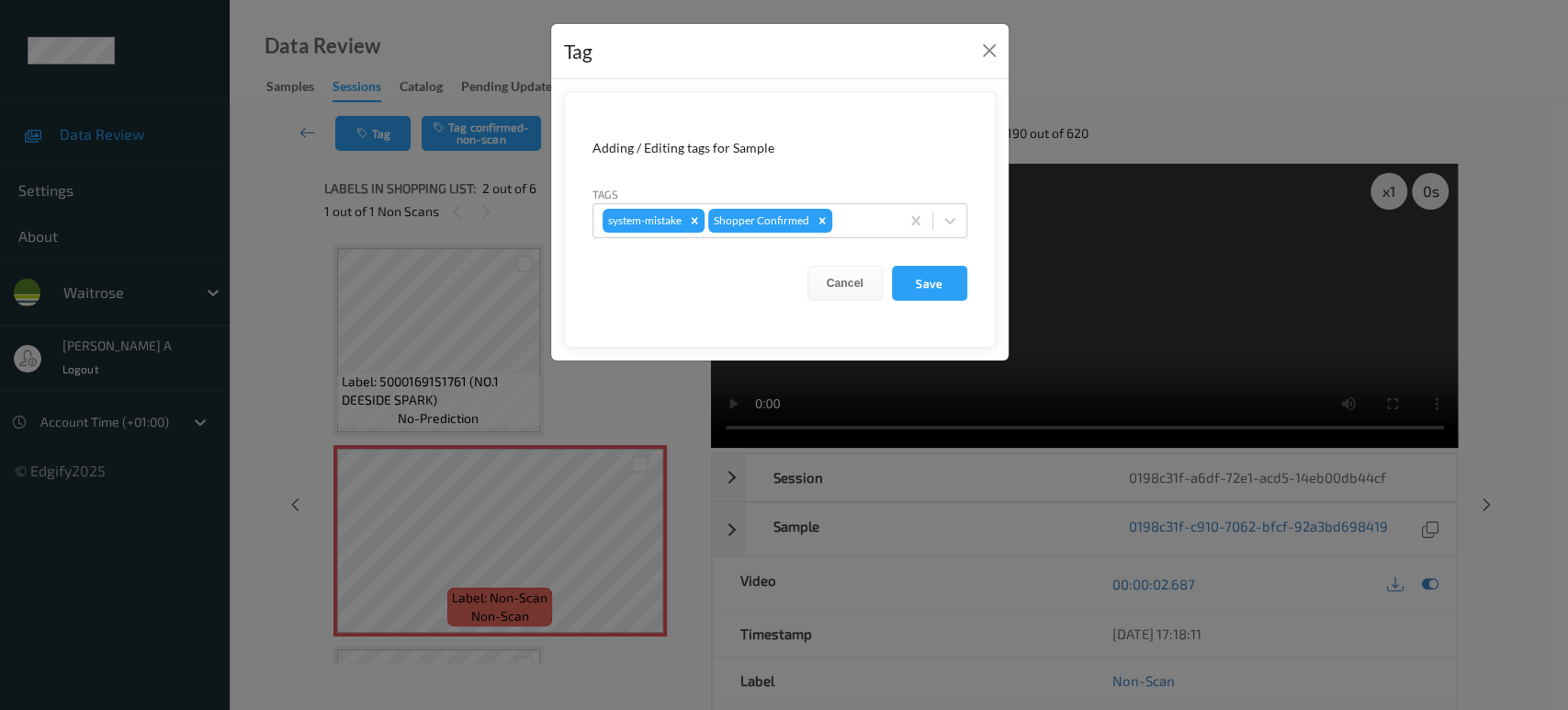
click at [861, 226] on div at bounding box center [863, 220] width 54 height 22
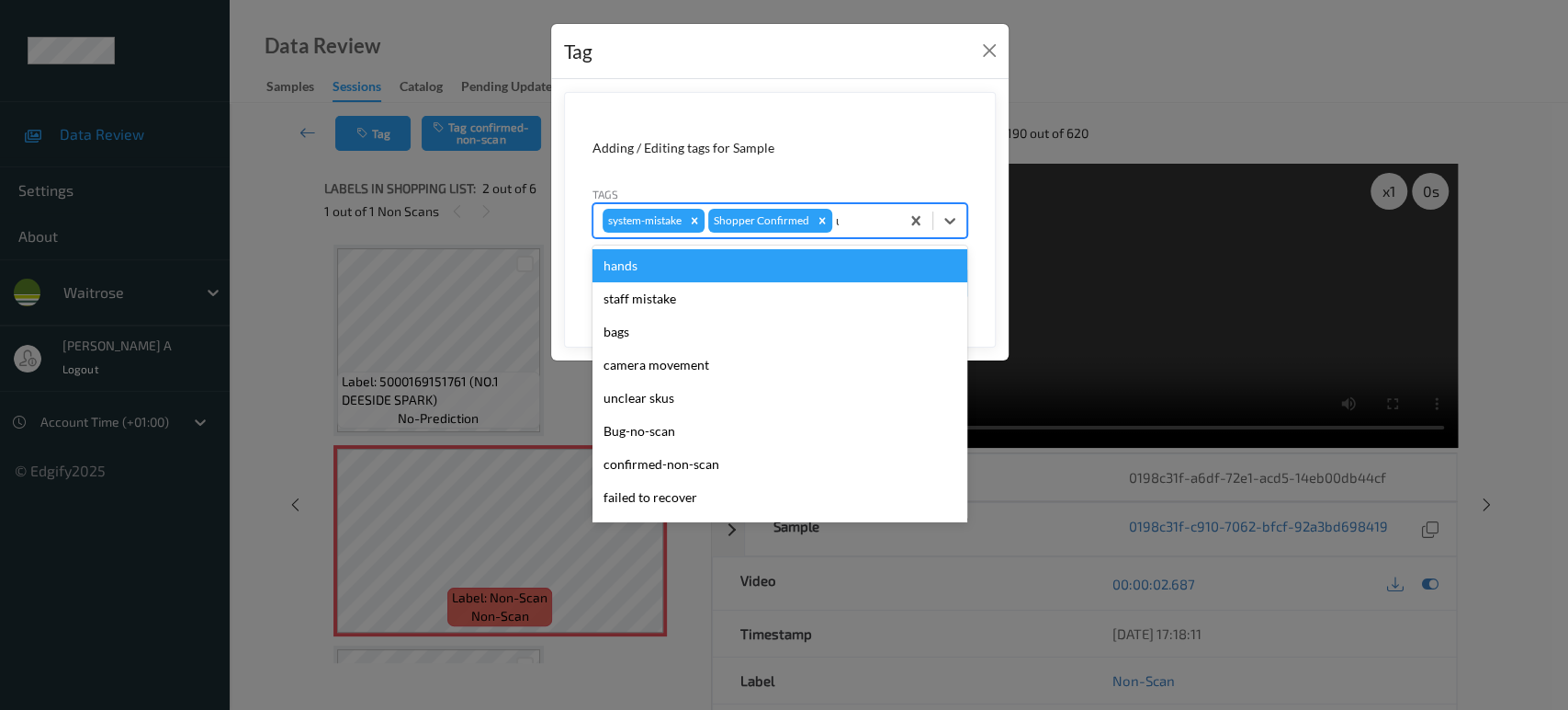
type input "un"
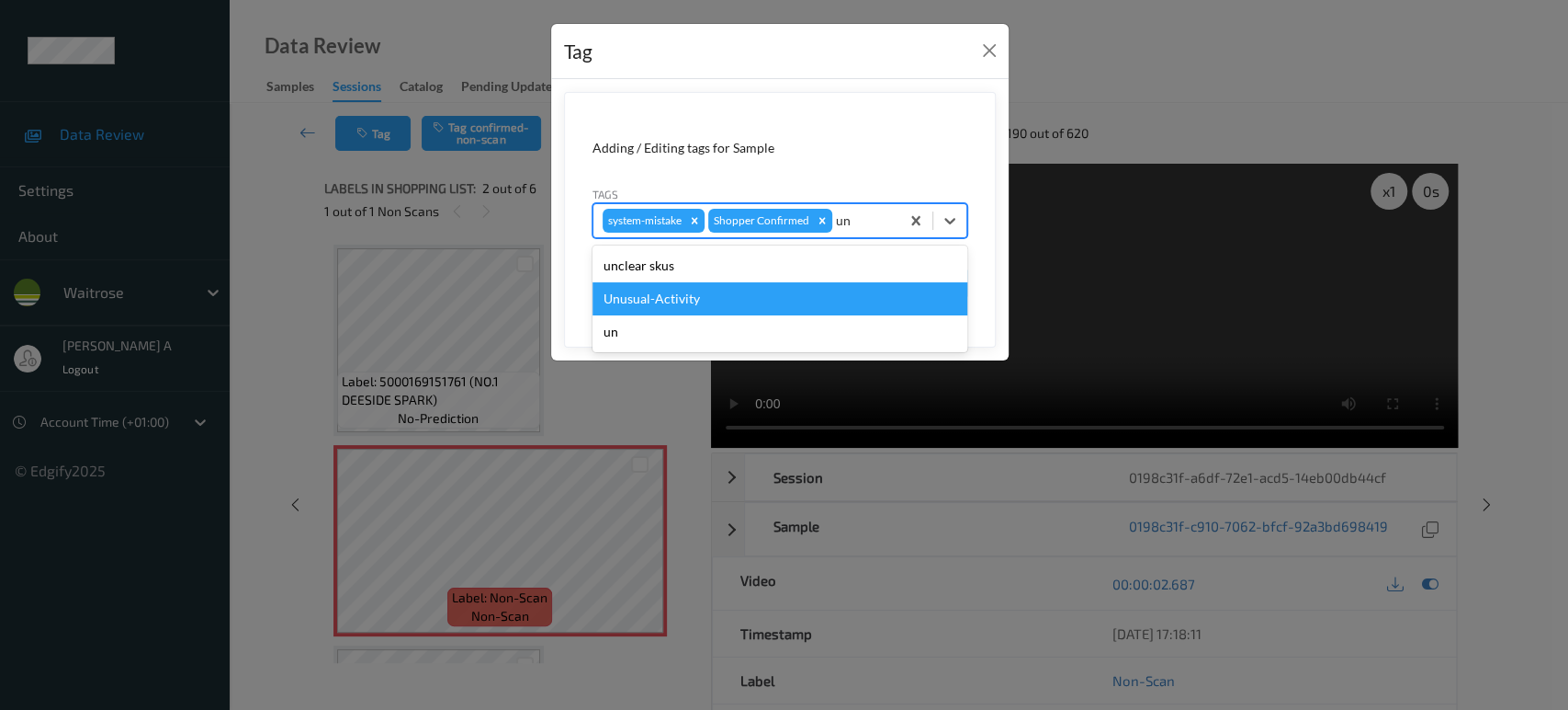
click at [738, 289] on div "Unusual-Activity" at bounding box center [780, 298] width 375 height 33
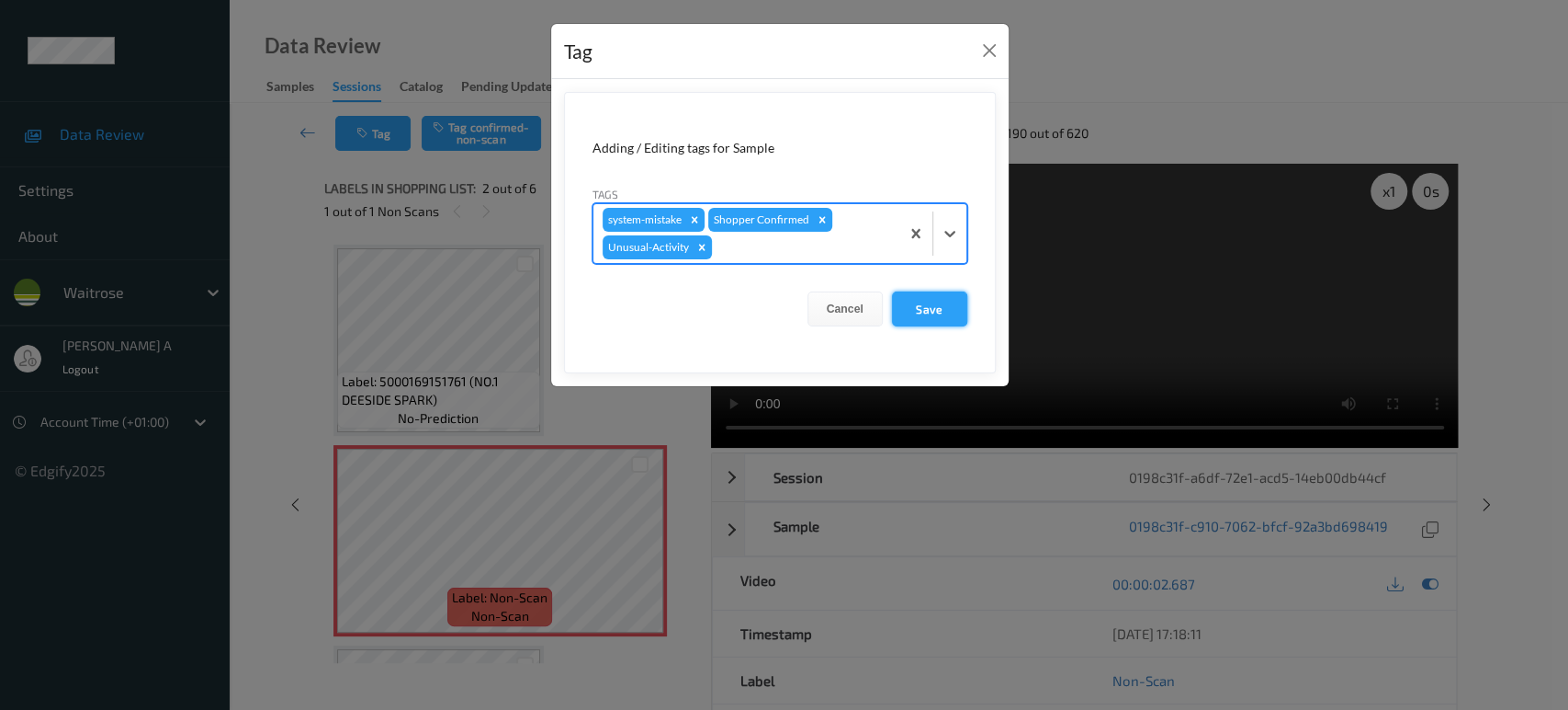
click at [914, 311] on button "Save" at bounding box center [930, 308] width 76 height 35
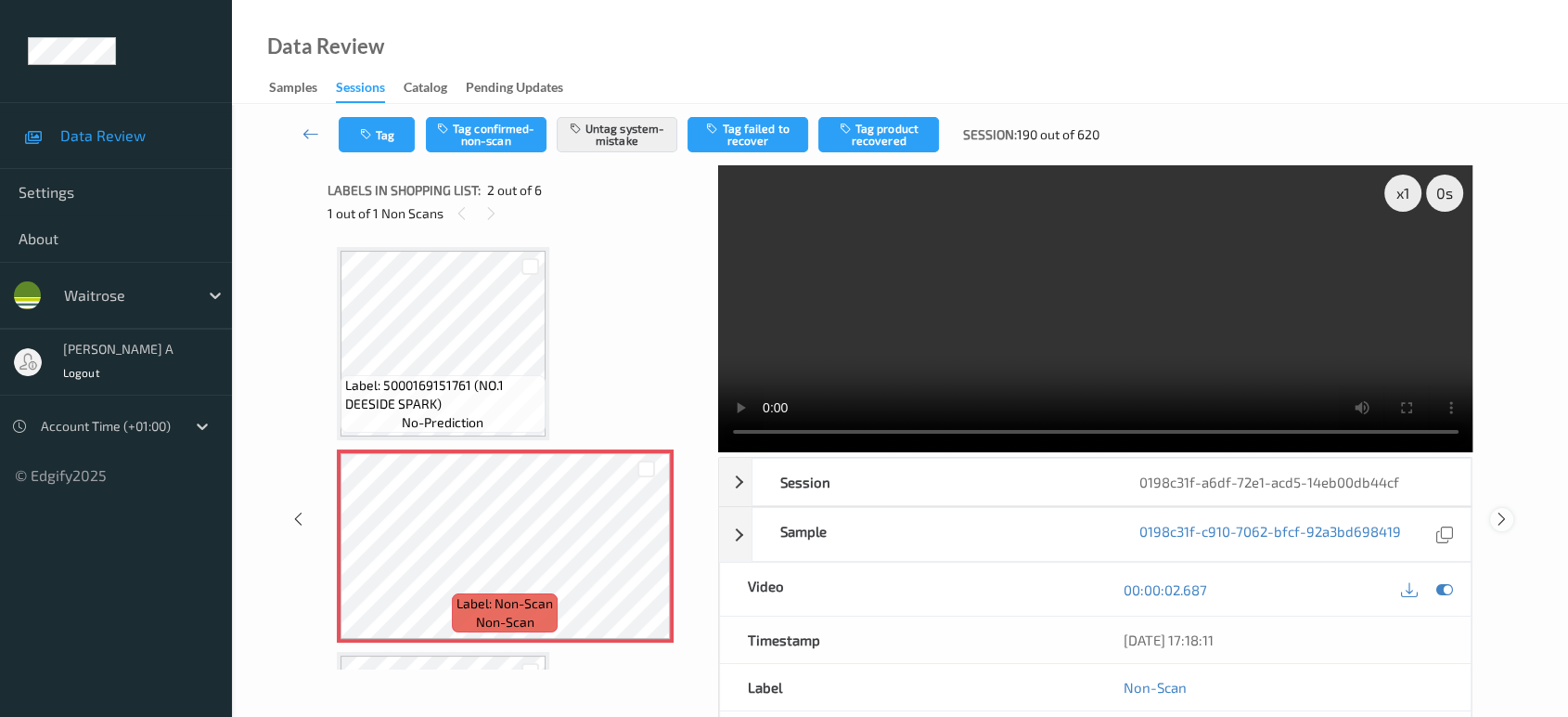
click at [1504, 511] on icon at bounding box center [1501, 518] width 16 height 16
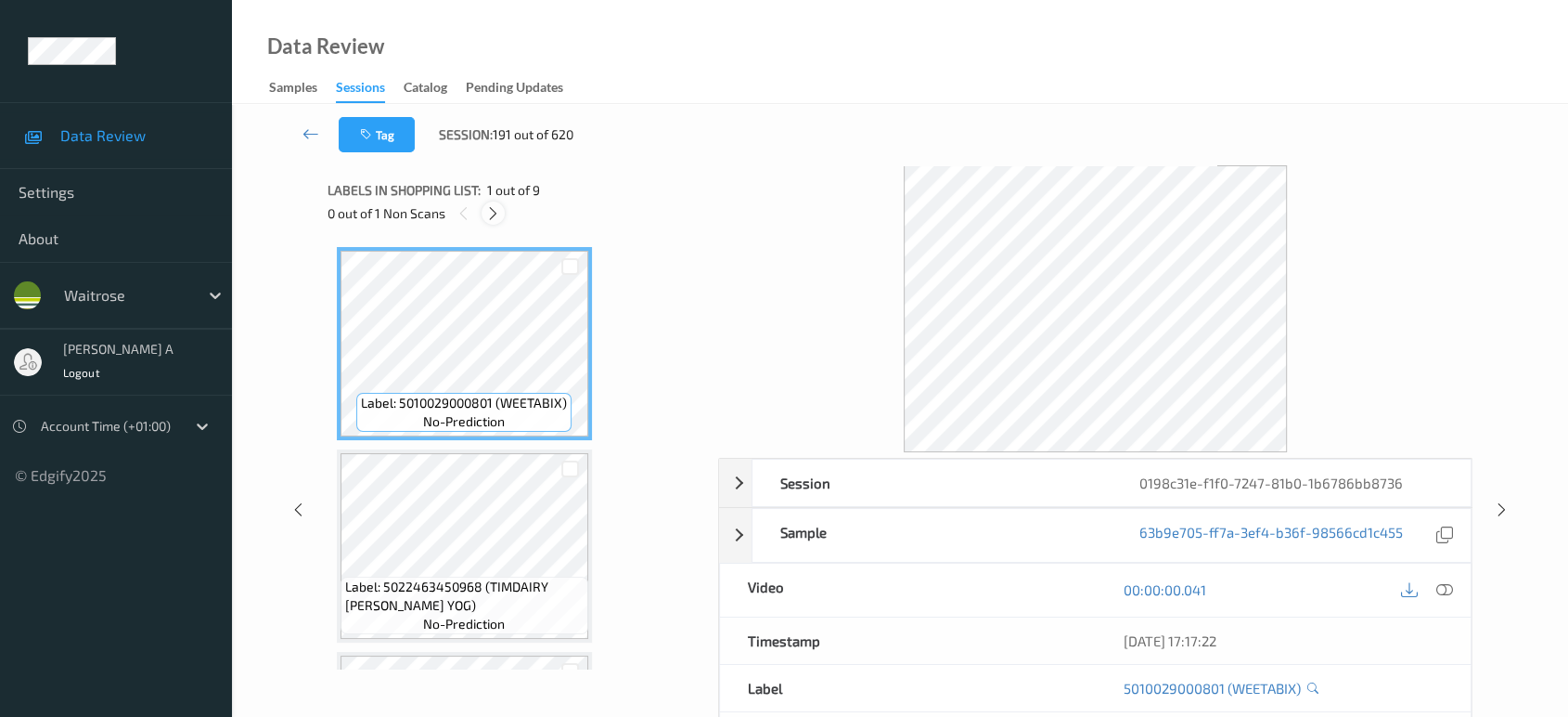
click at [496, 205] on icon at bounding box center [492, 213] width 16 height 16
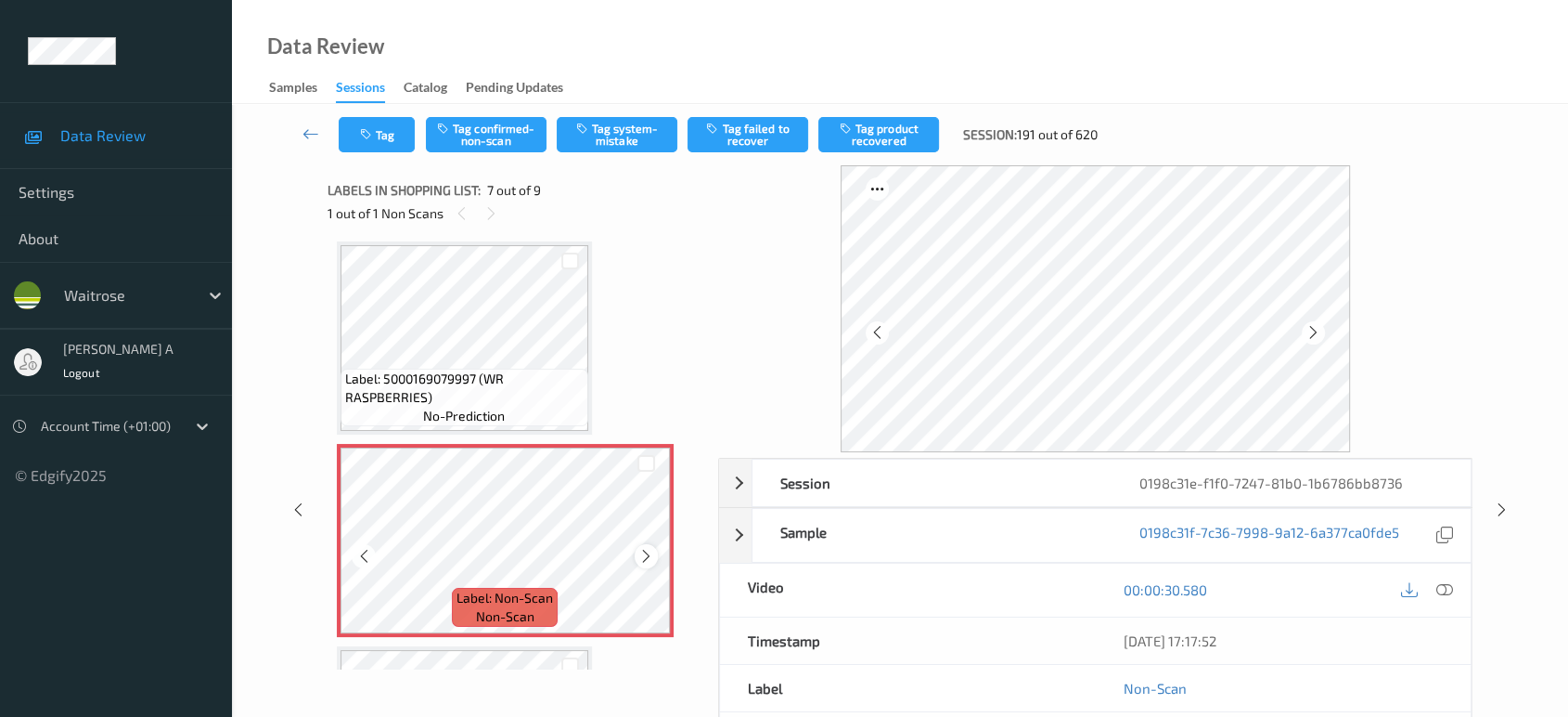
click at [640, 550] on icon at bounding box center [646, 556] width 16 height 16
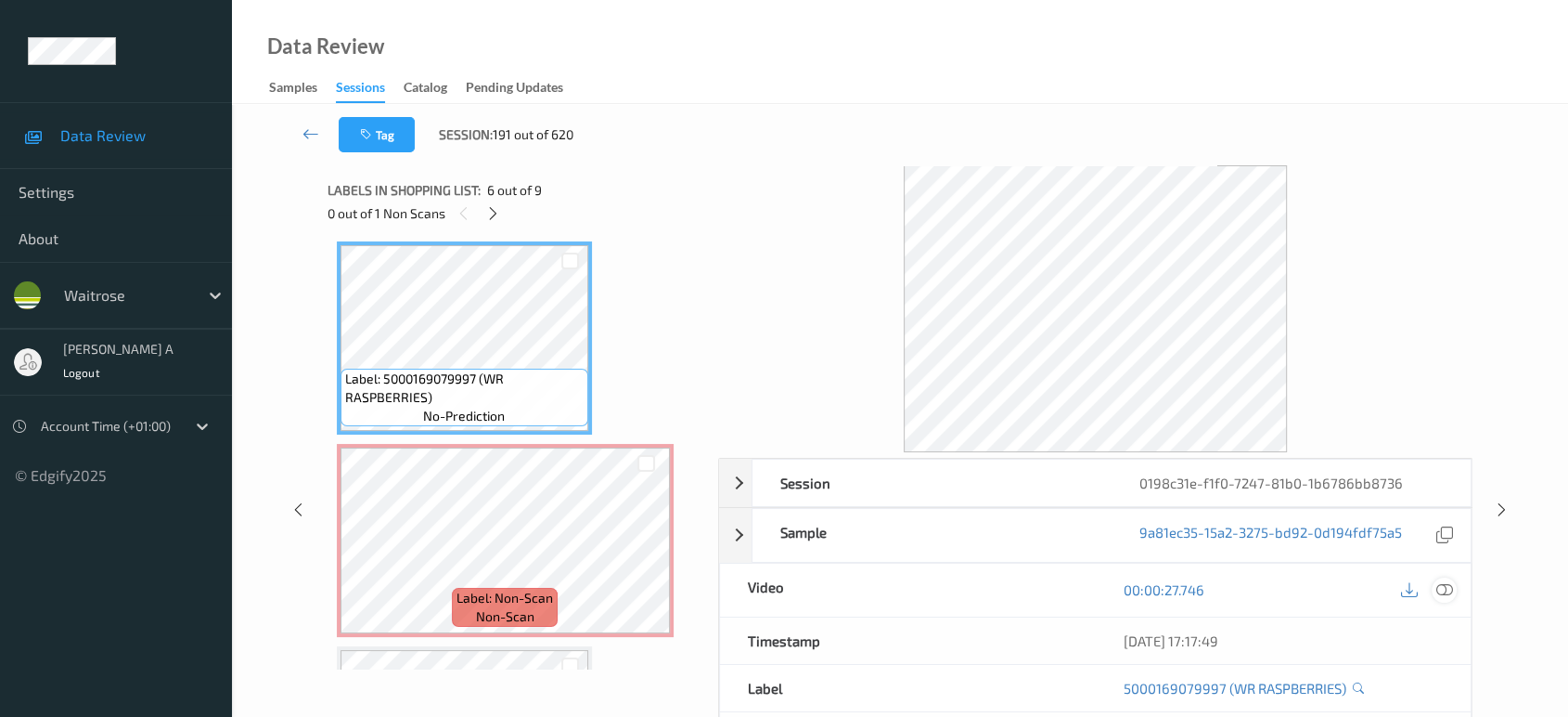
click at [1450, 598] on div at bounding box center [1444, 590] width 25 height 25
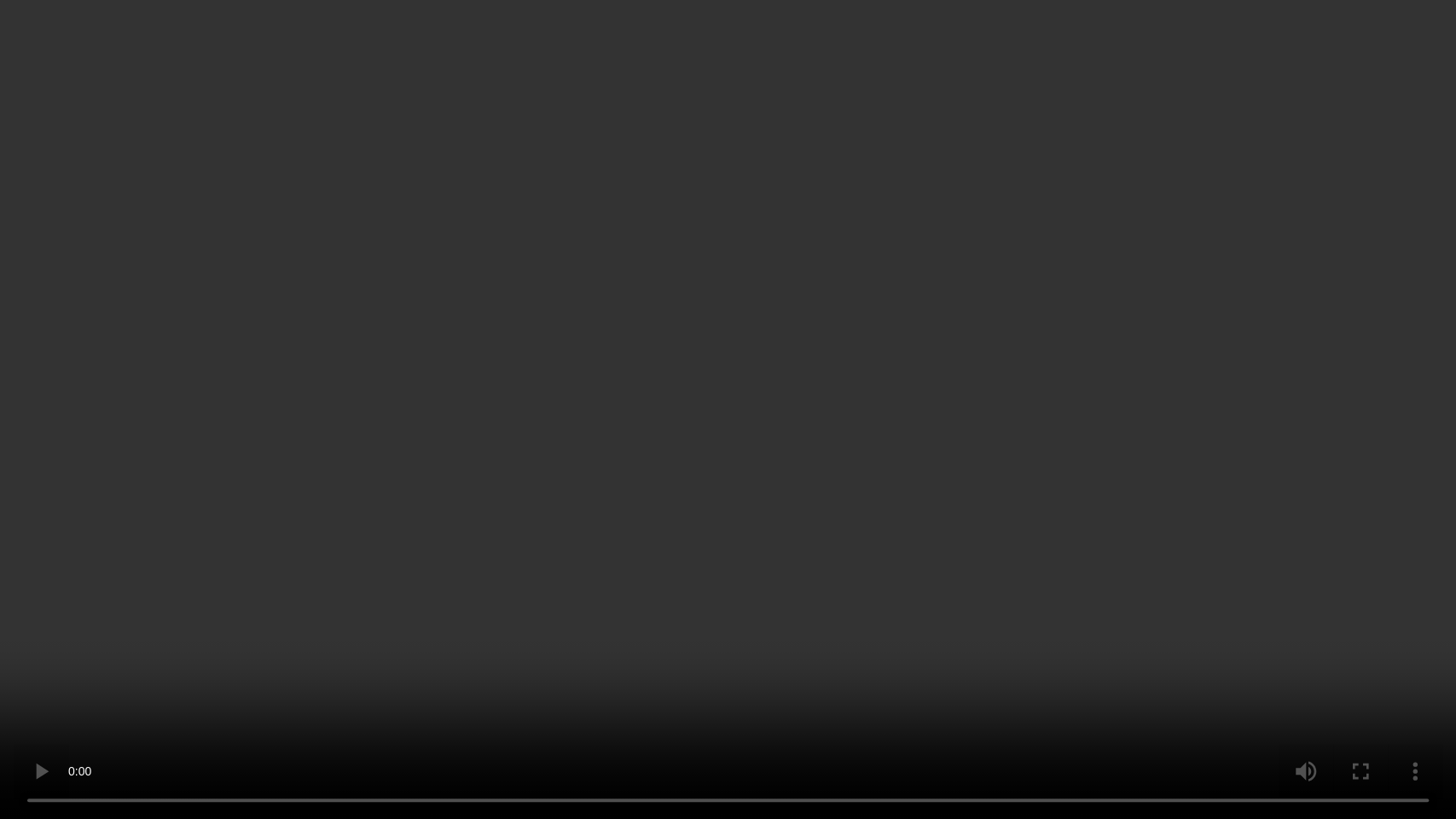
click at [1021, 421] on video at bounding box center [728, 409] width 1456 height 819
click at [799, 454] on video at bounding box center [728, 409] width 1456 height 819
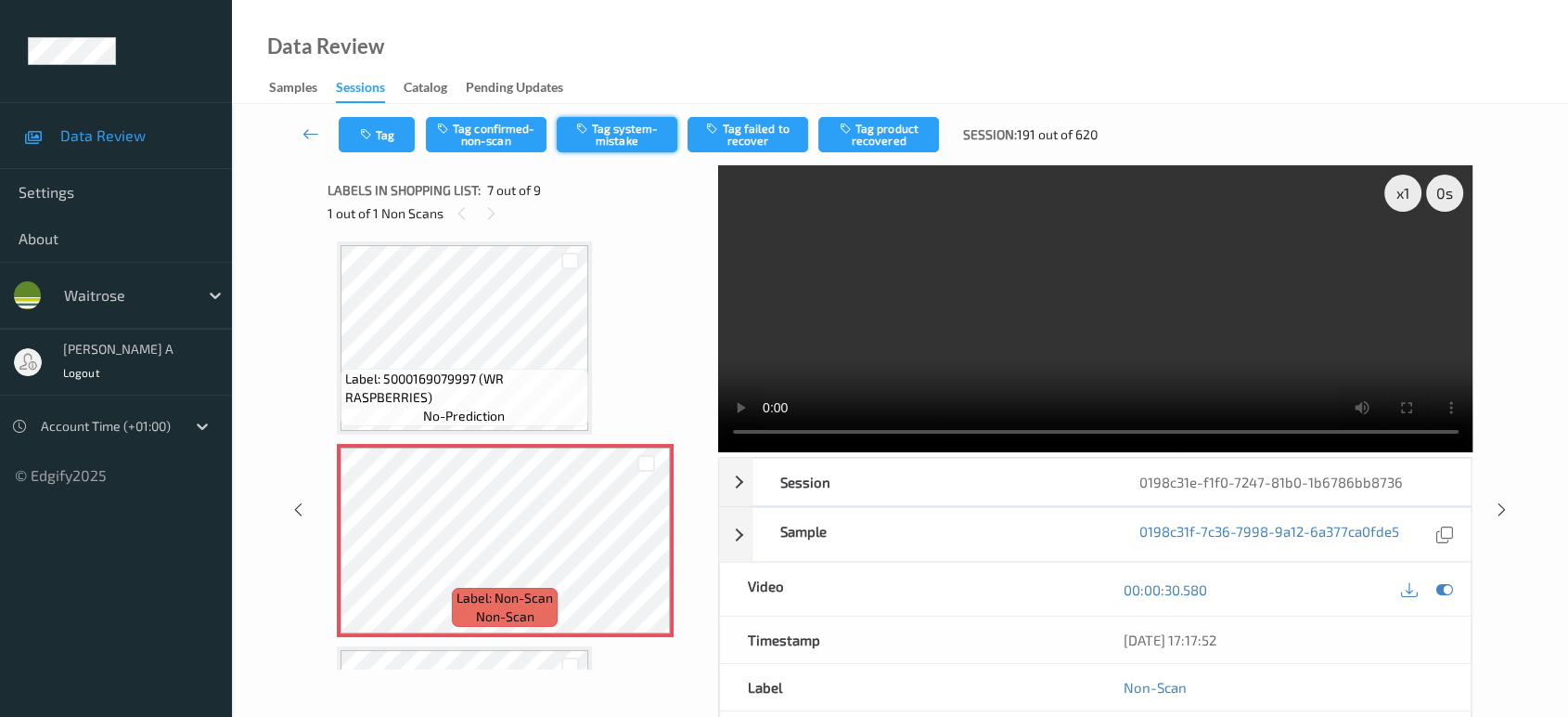
click at [610, 130] on button "Tag system-mistake" at bounding box center [617, 134] width 120 height 35
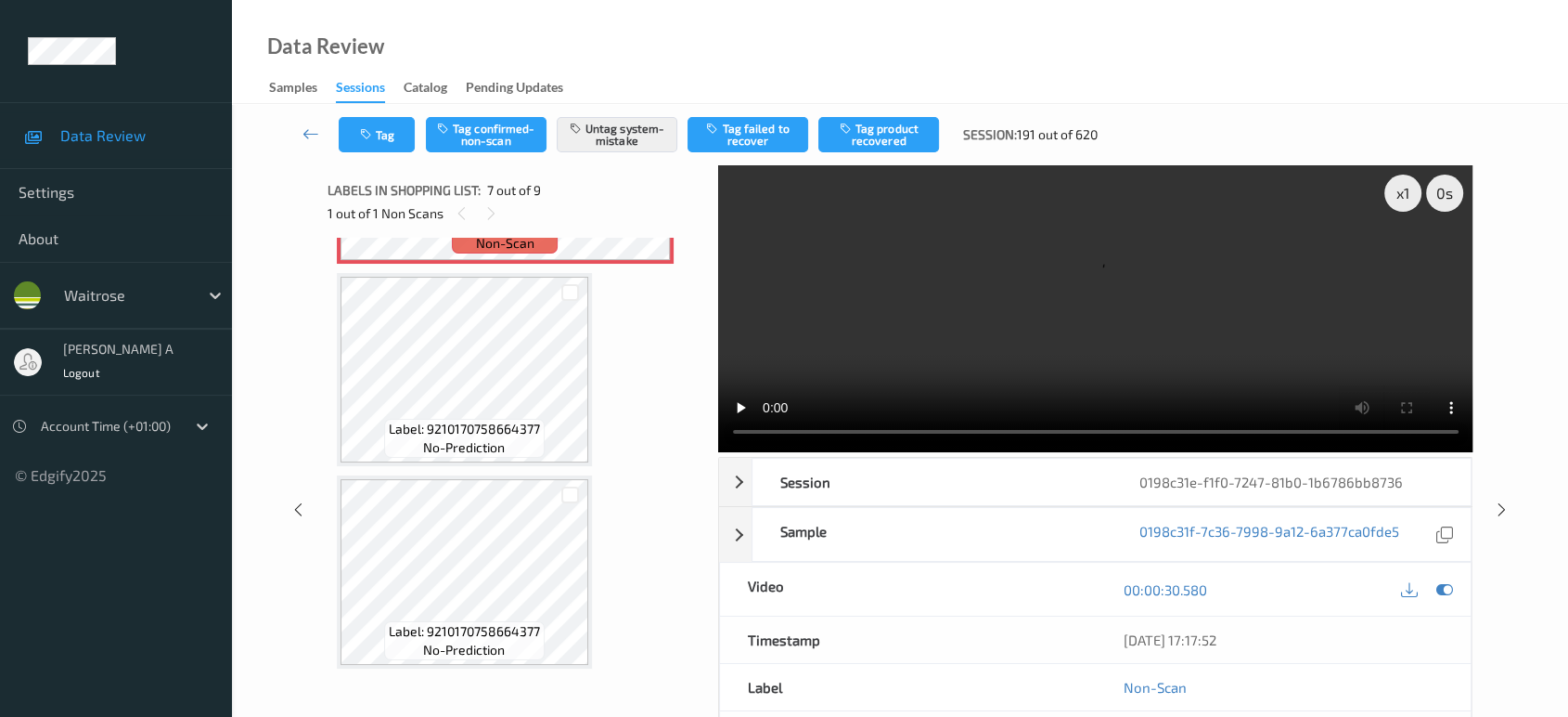
scroll to position [1082, 0]
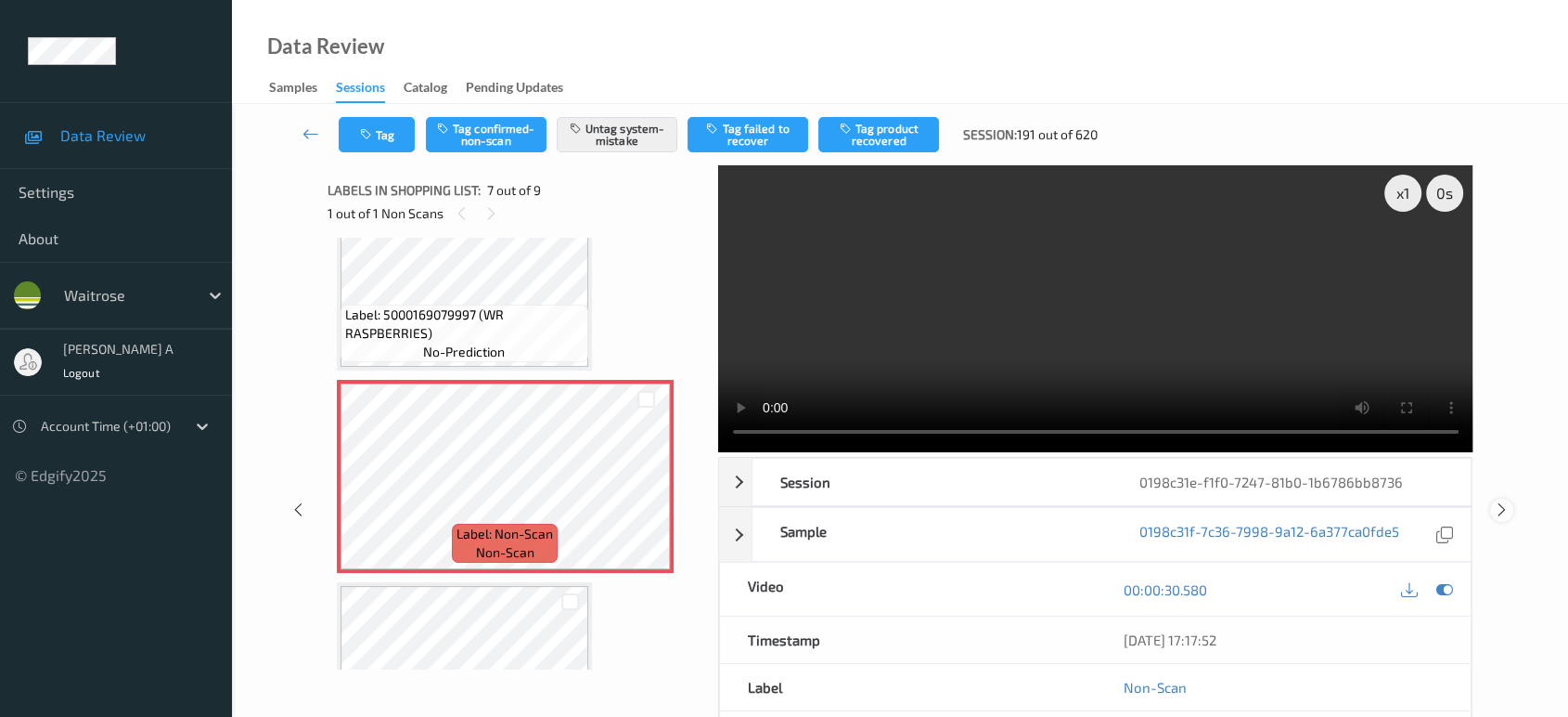
click at [1502, 505] on icon at bounding box center [1501, 509] width 16 height 16
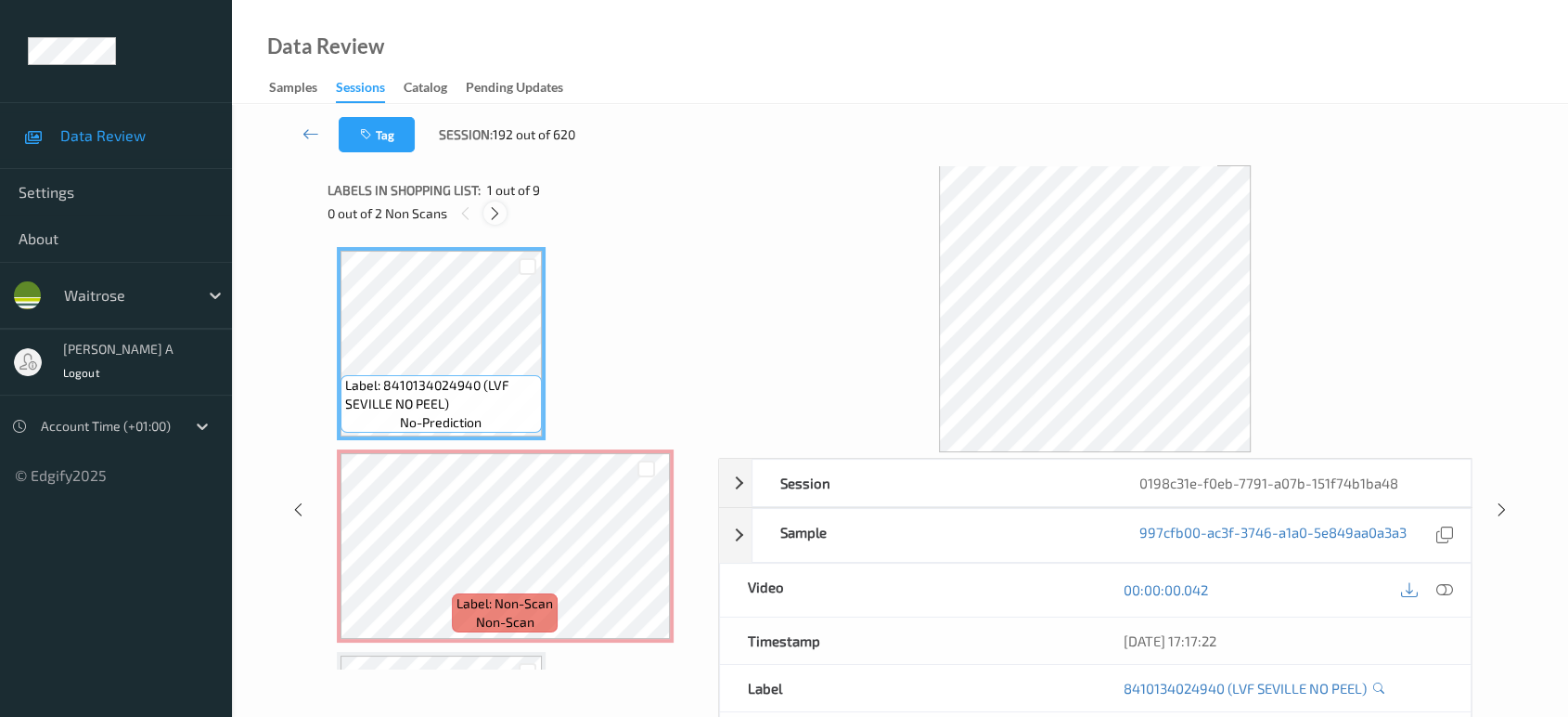
click at [490, 213] on icon at bounding box center [494, 213] width 16 height 16
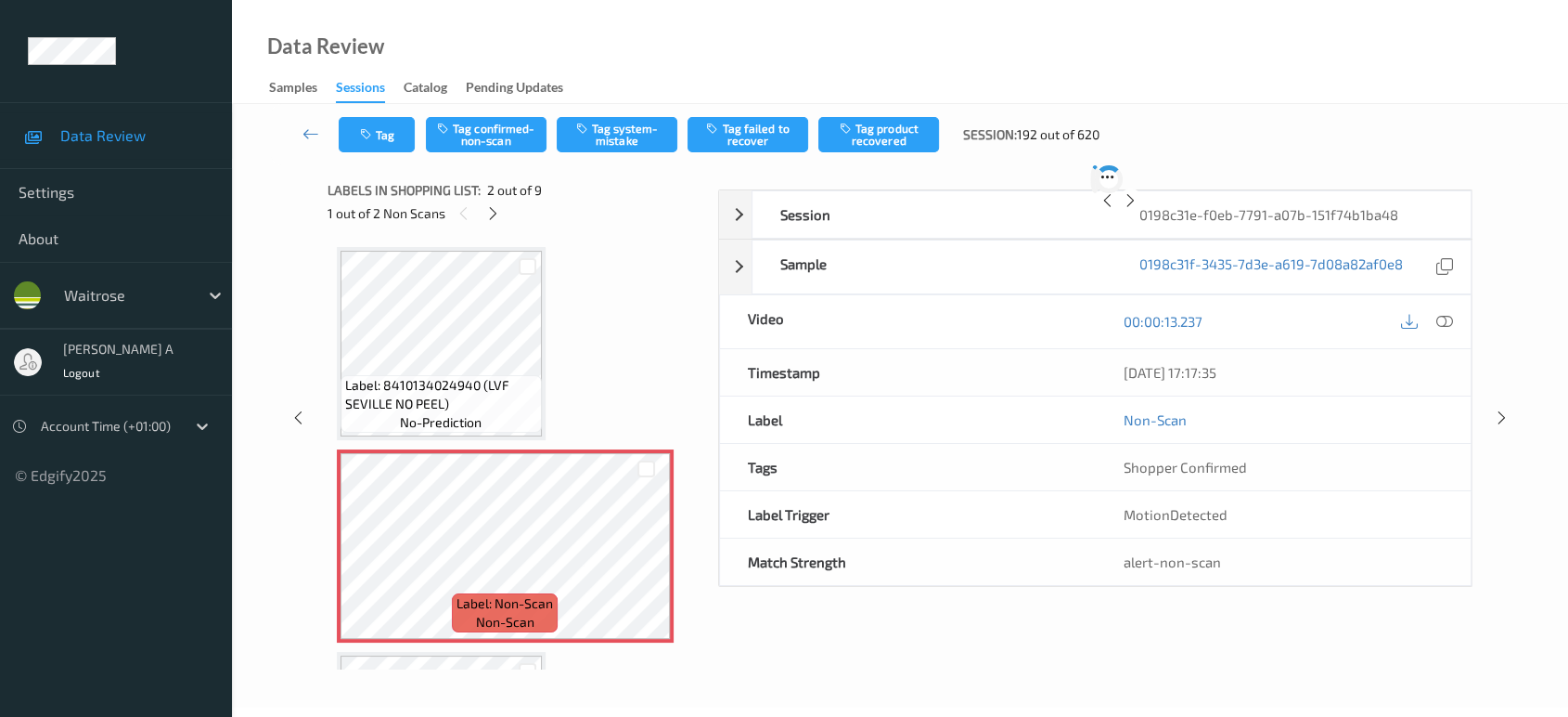
scroll to position [9, 0]
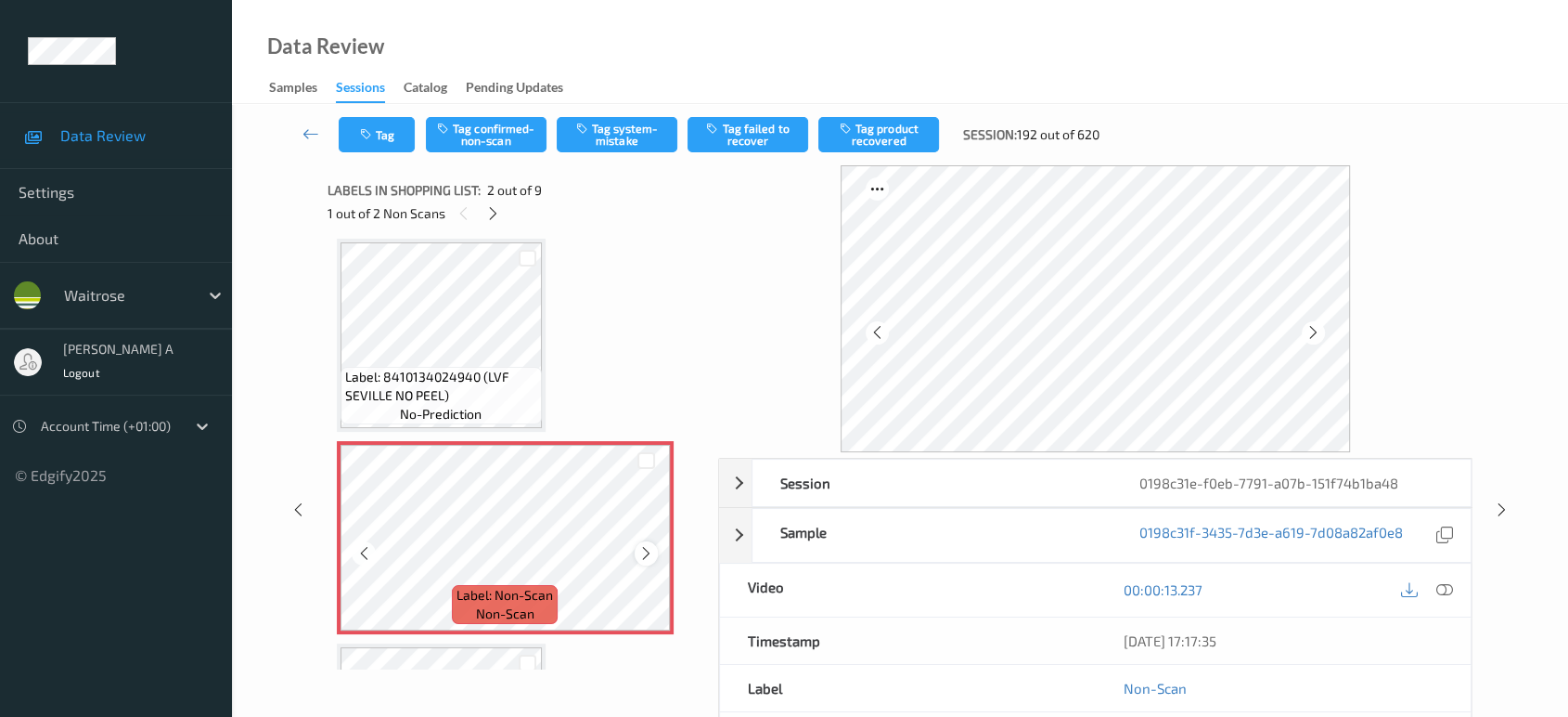
click at [641, 546] on icon at bounding box center [646, 553] width 16 height 16
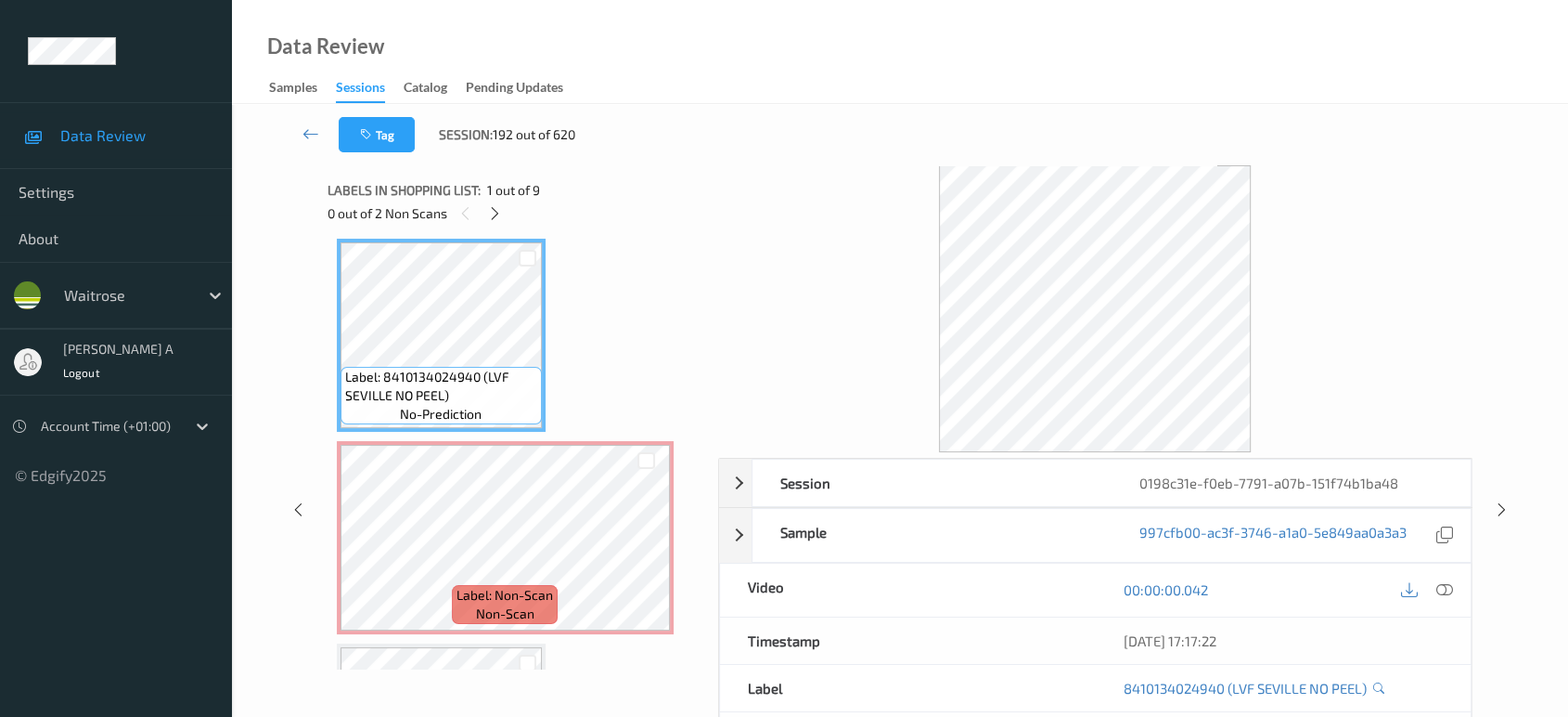
drag, startPoint x: 1451, startPoint y: 588, endPoint x: 1395, endPoint y: 555, distance: 65.0
click at [1451, 588] on icon at bounding box center [1444, 589] width 16 height 16
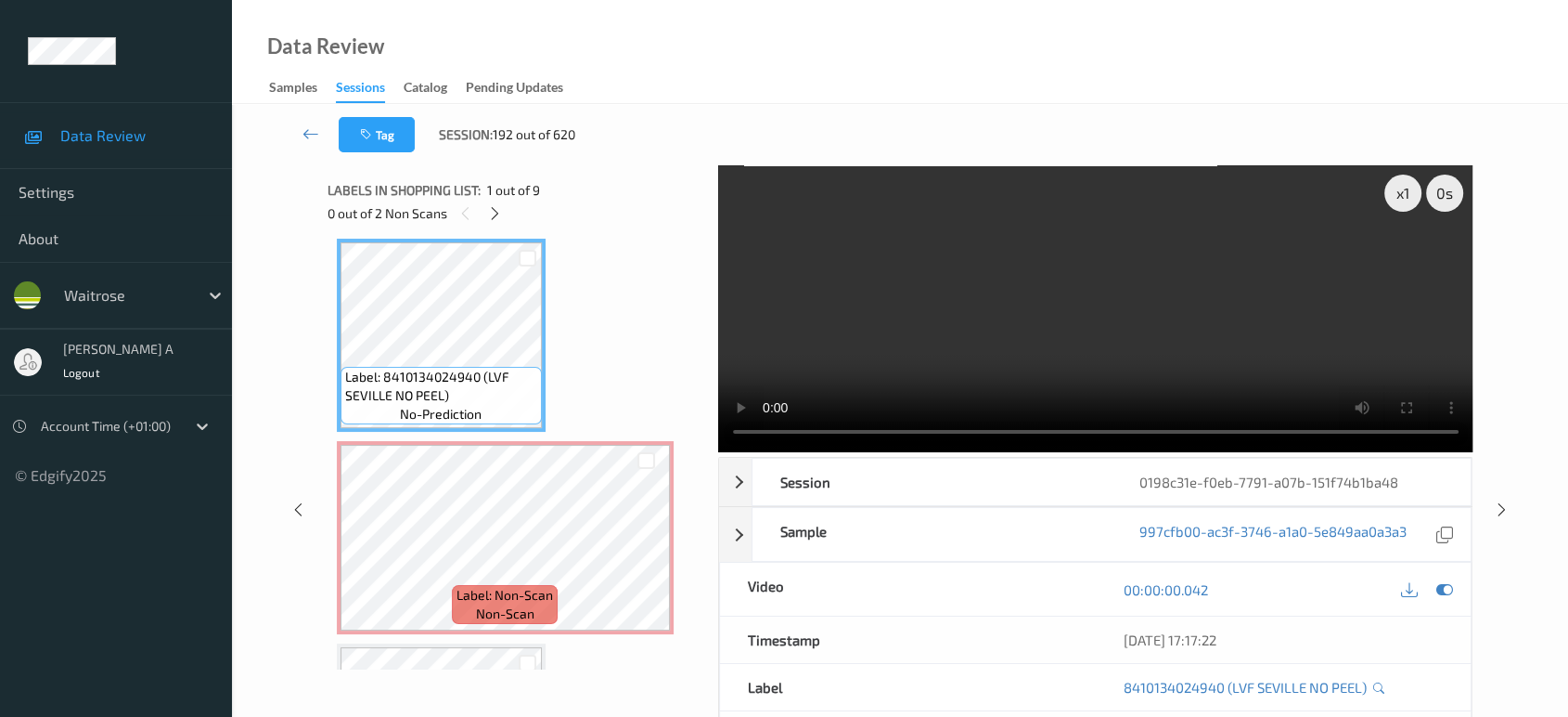
click at [1344, 221] on video at bounding box center [1095, 308] width 755 height 286
click at [1328, 347] on video at bounding box center [1095, 308] width 755 height 286
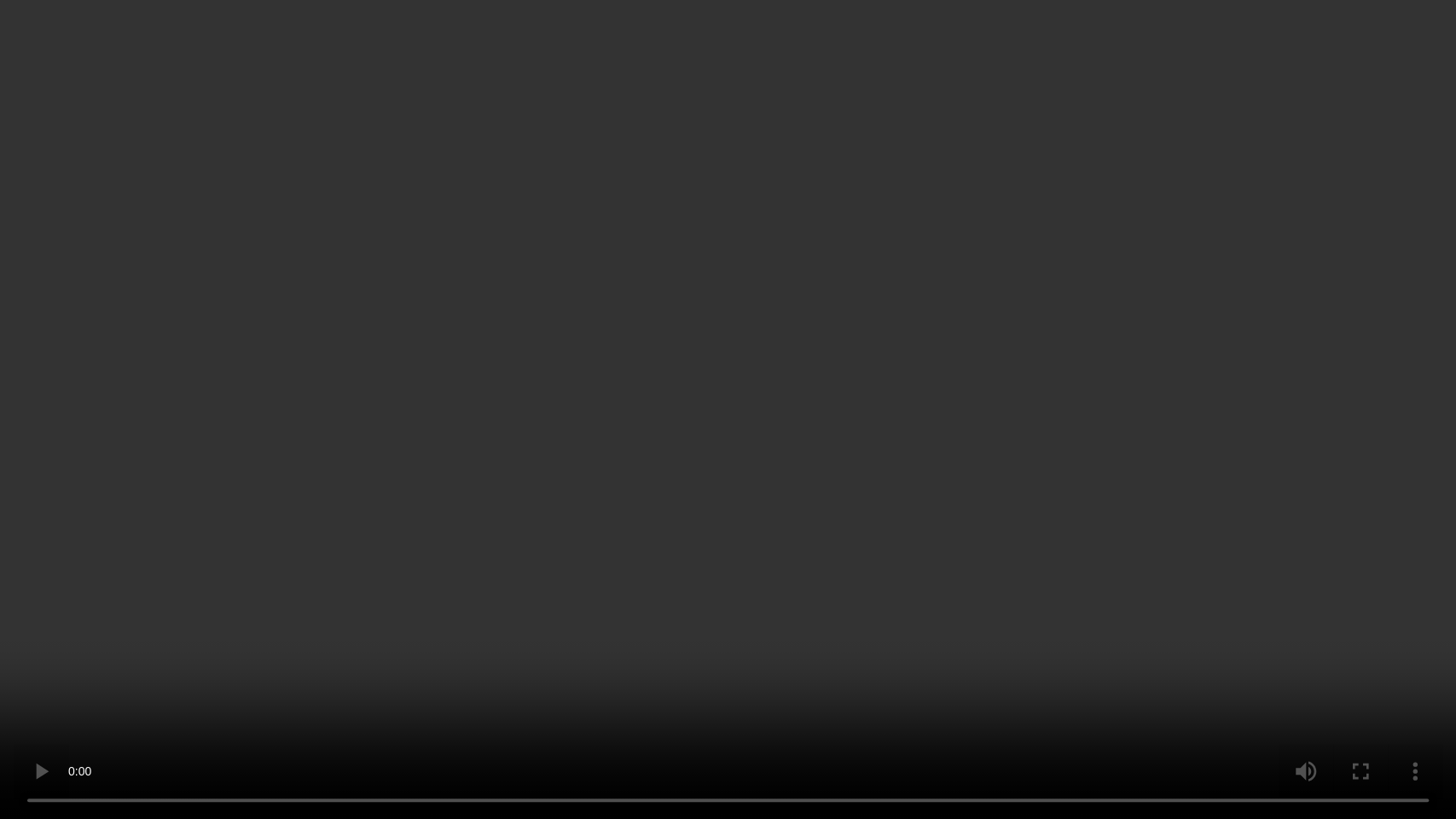
click at [780, 404] on video at bounding box center [728, 409] width 1456 height 819
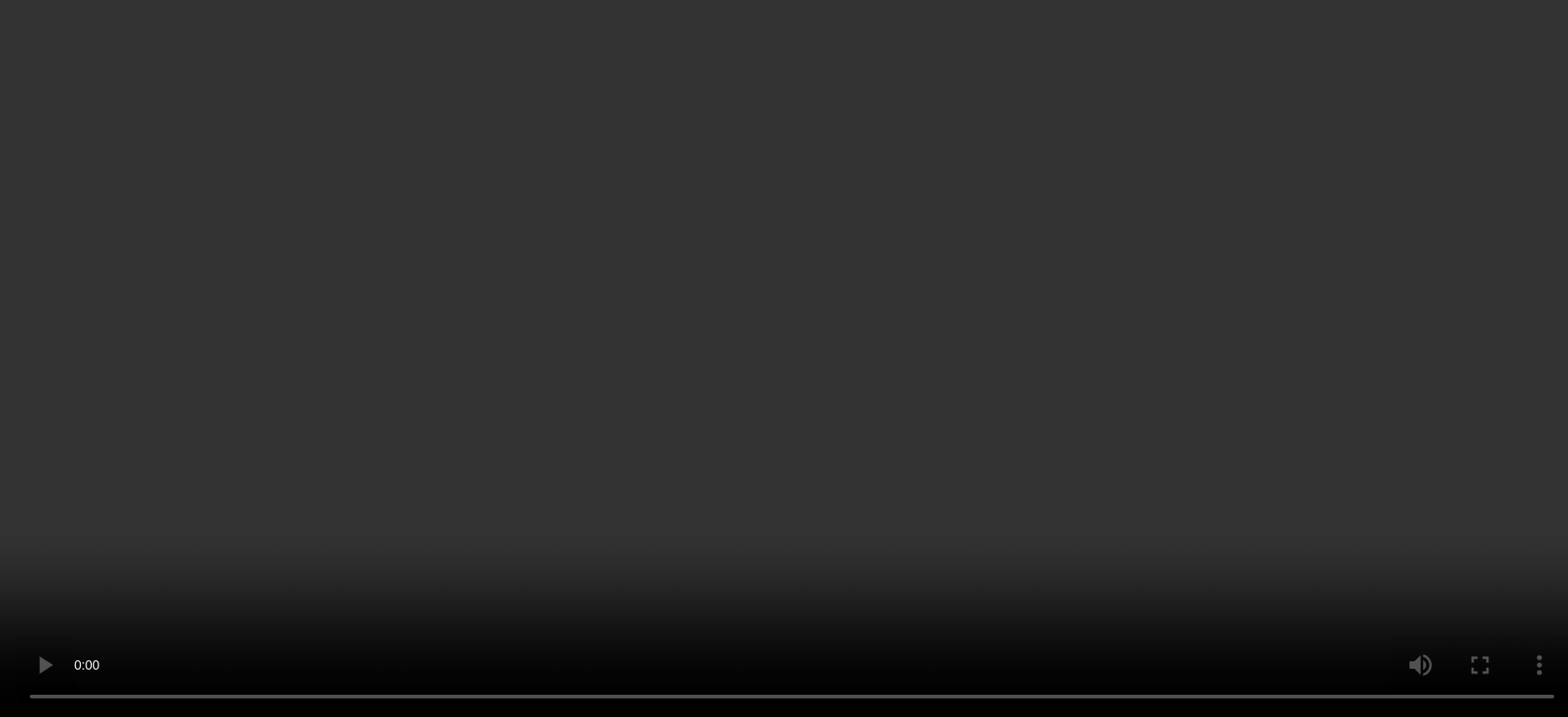
scroll to position [103, 0]
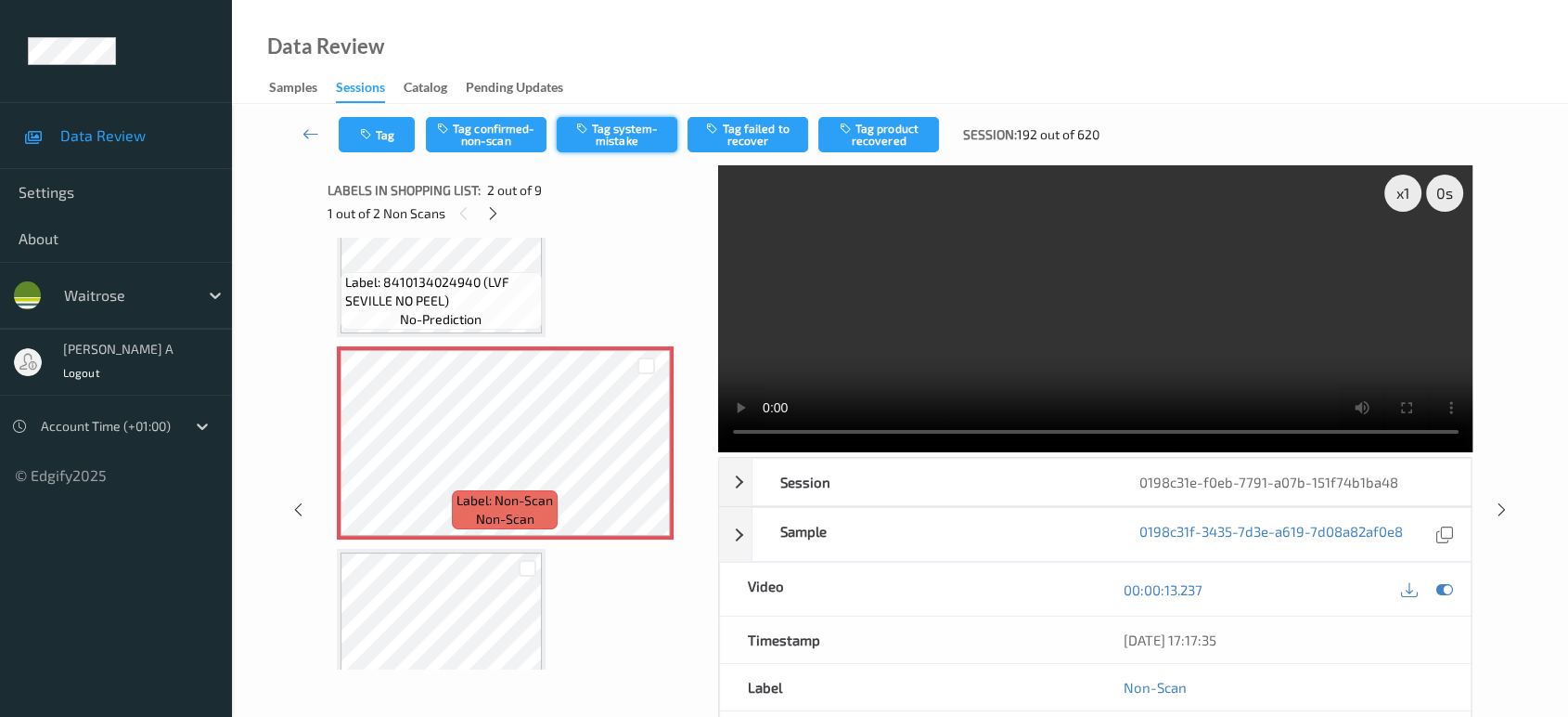
click at [606, 137] on button "Tag system-mistake" at bounding box center [617, 134] width 120 height 35
click at [408, 139] on button "Tag" at bounding box center [377, 134] width 76 height 35
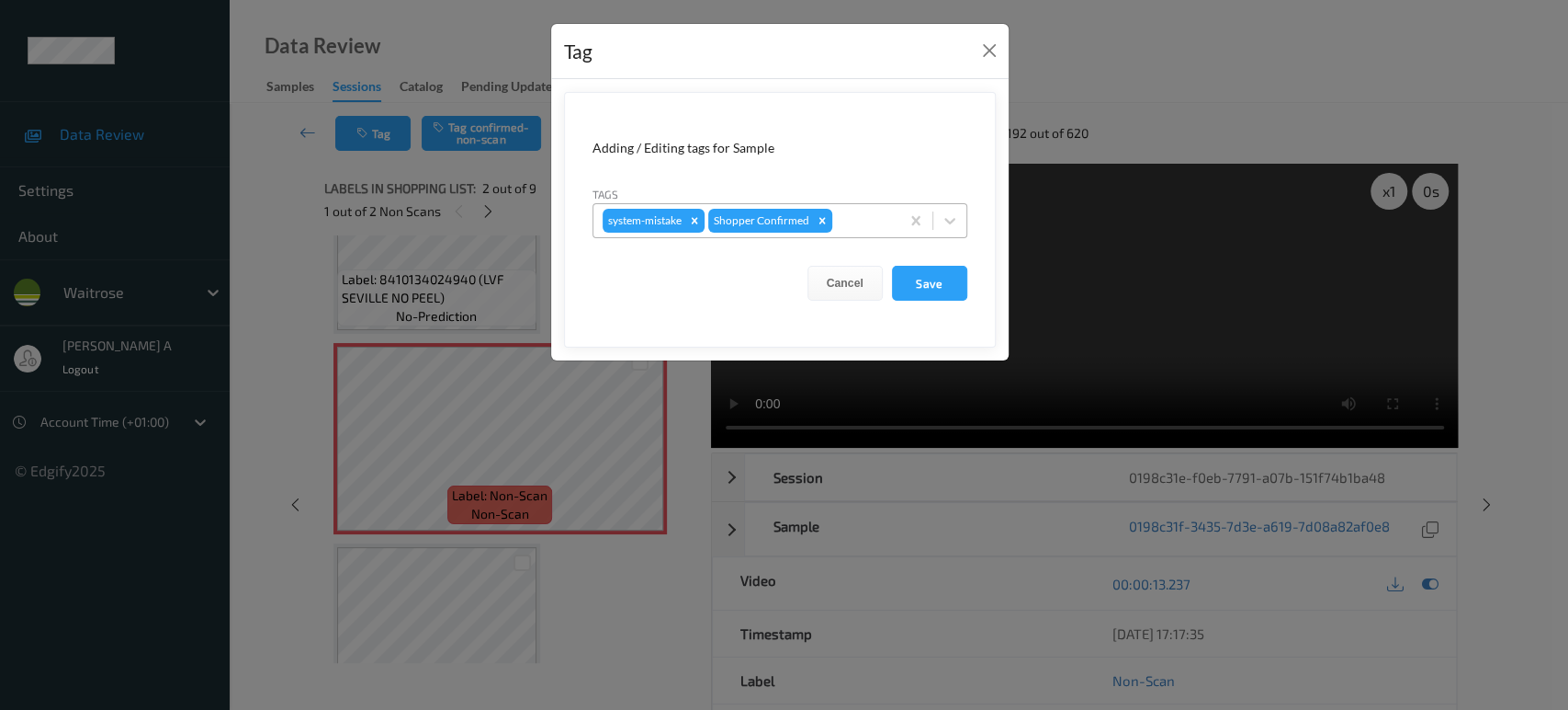
click at [867, 216] on div at bounding box center [863, 220] width 54 height 22
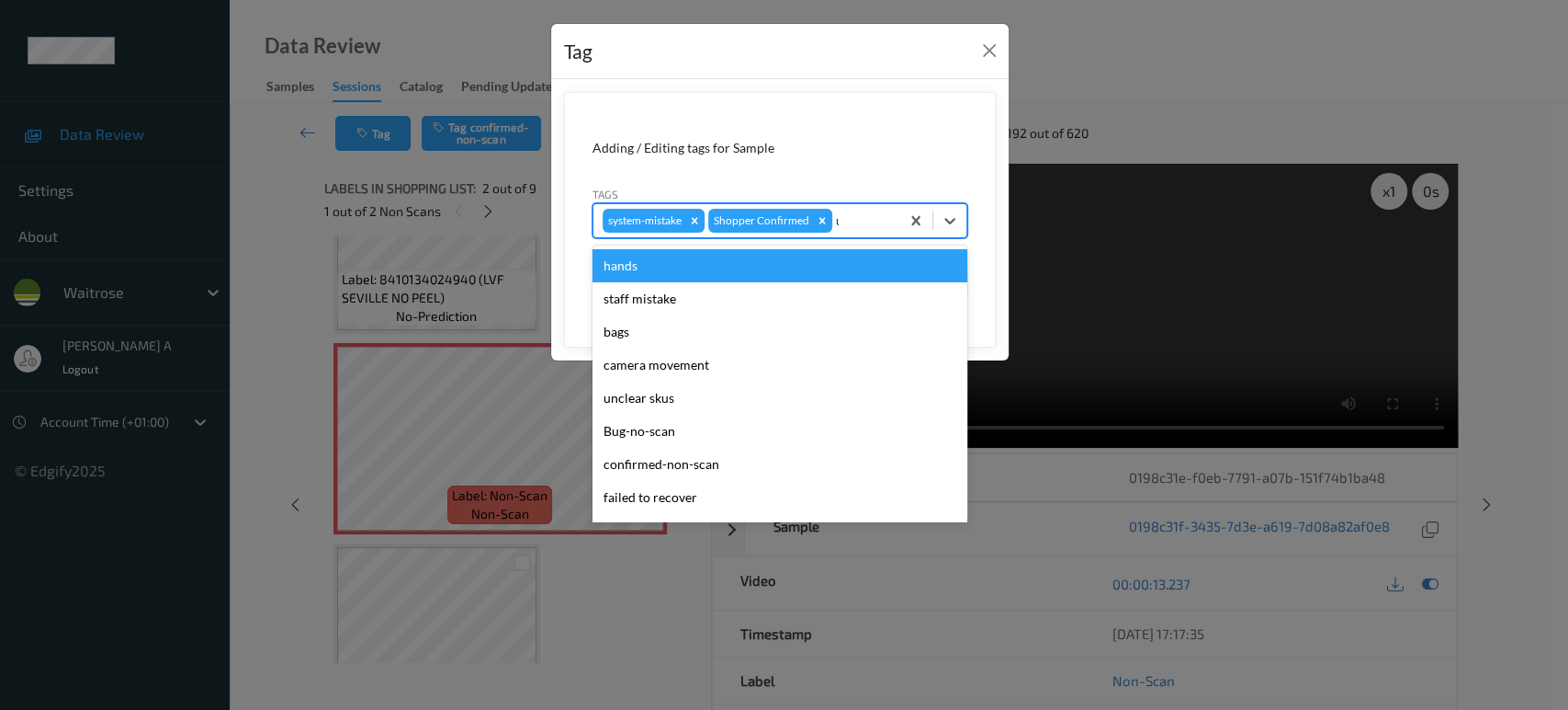
type input "un"
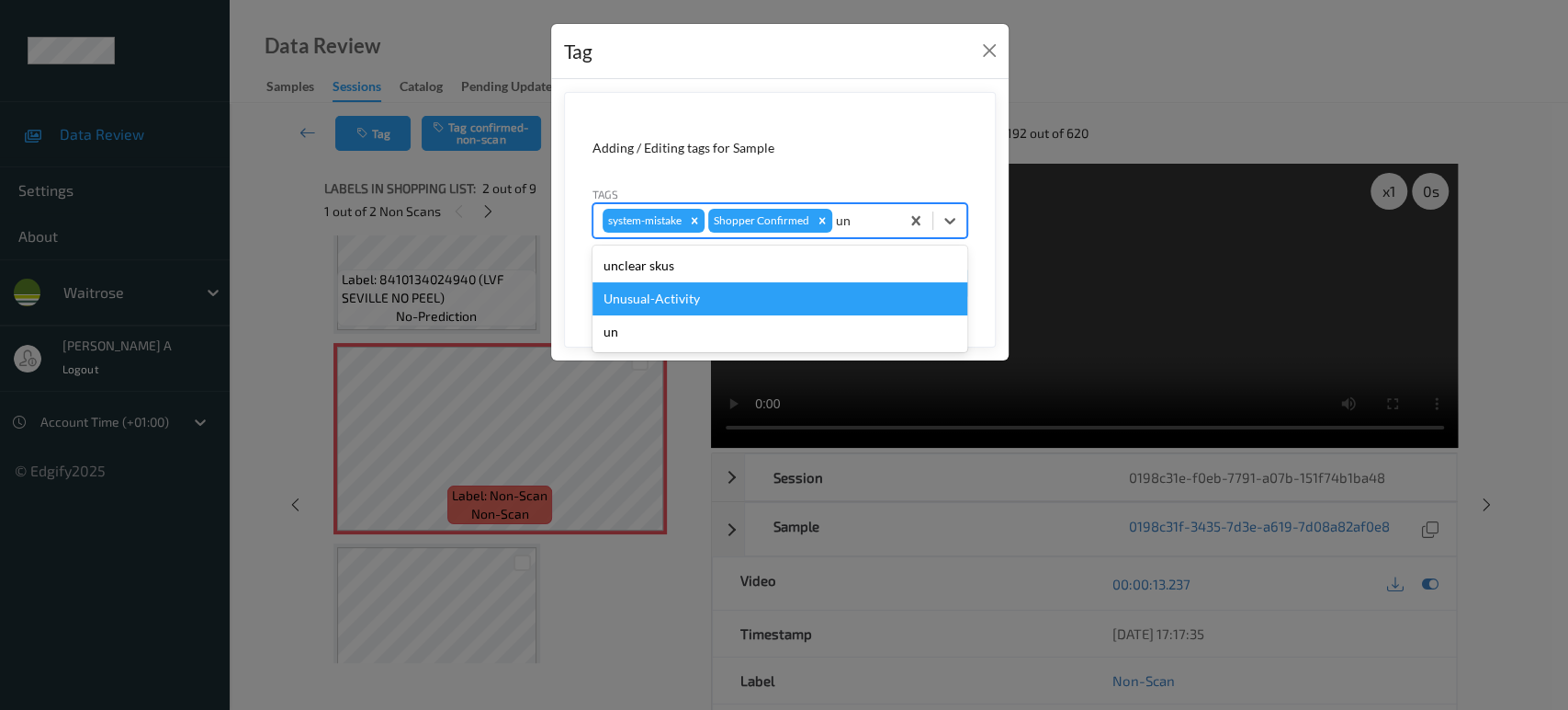
click at [654, 291] on div "Unusual-Activity" at bounding box center [780, 298] width 375 height 33
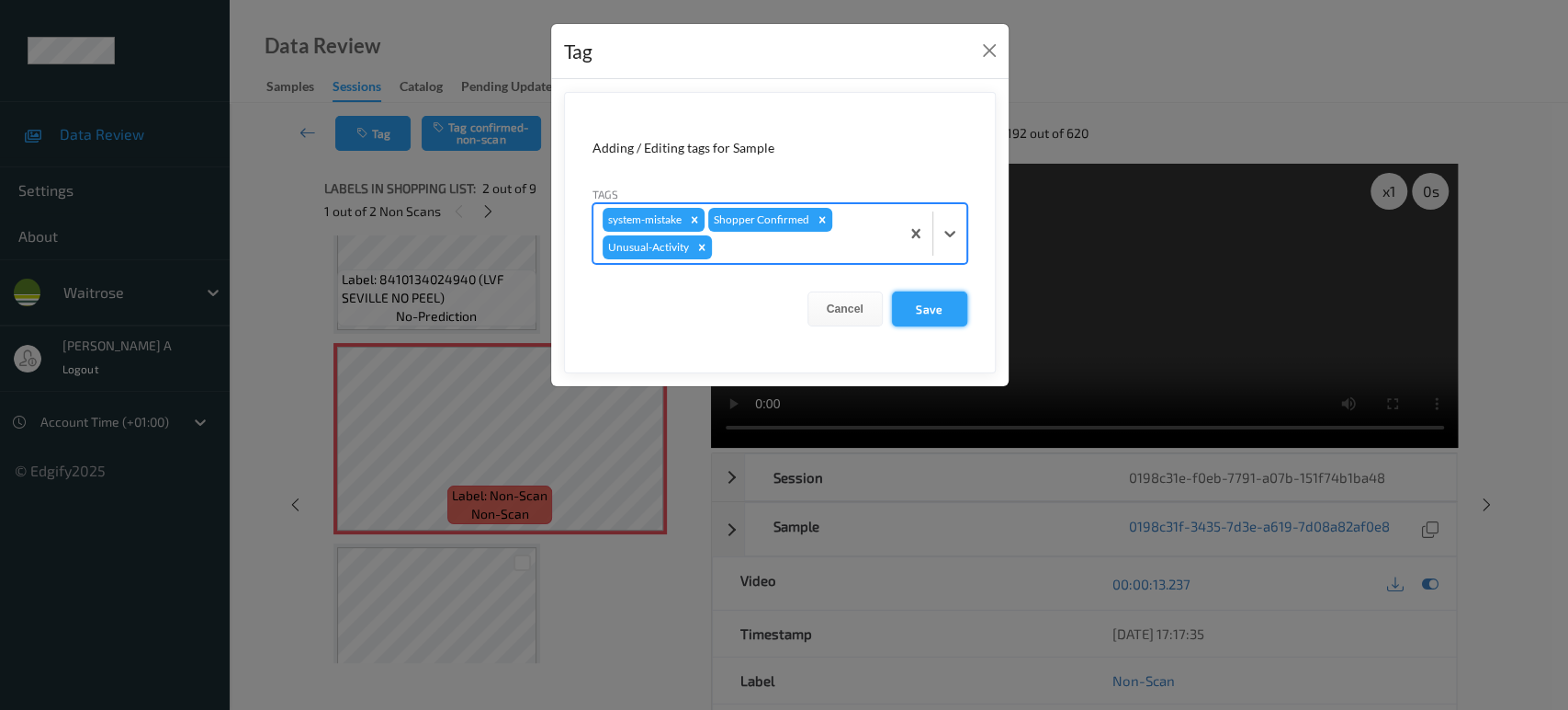
click at [934, 309] on button "Save" at bounding box center [930, 308] width 76 height 35
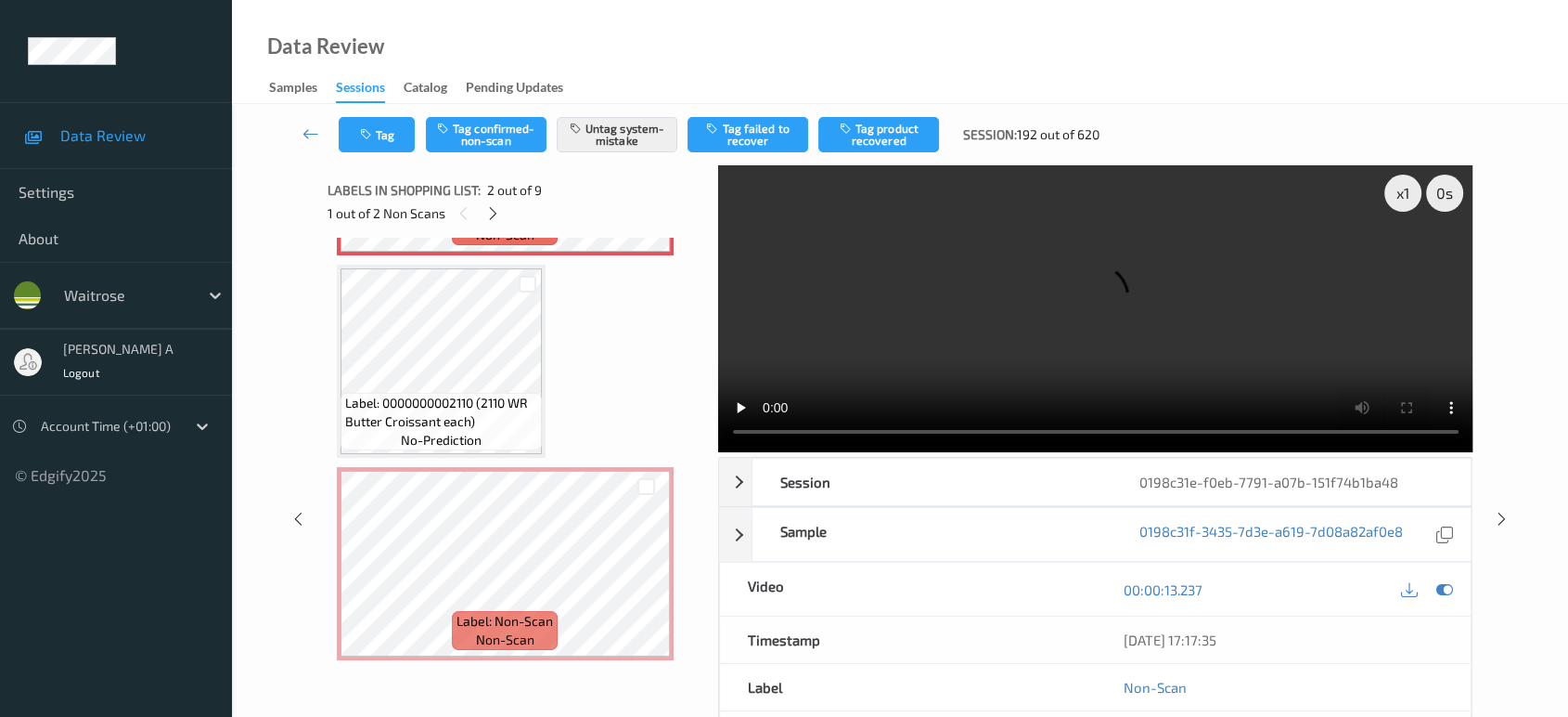
scroll to position [412, 0]
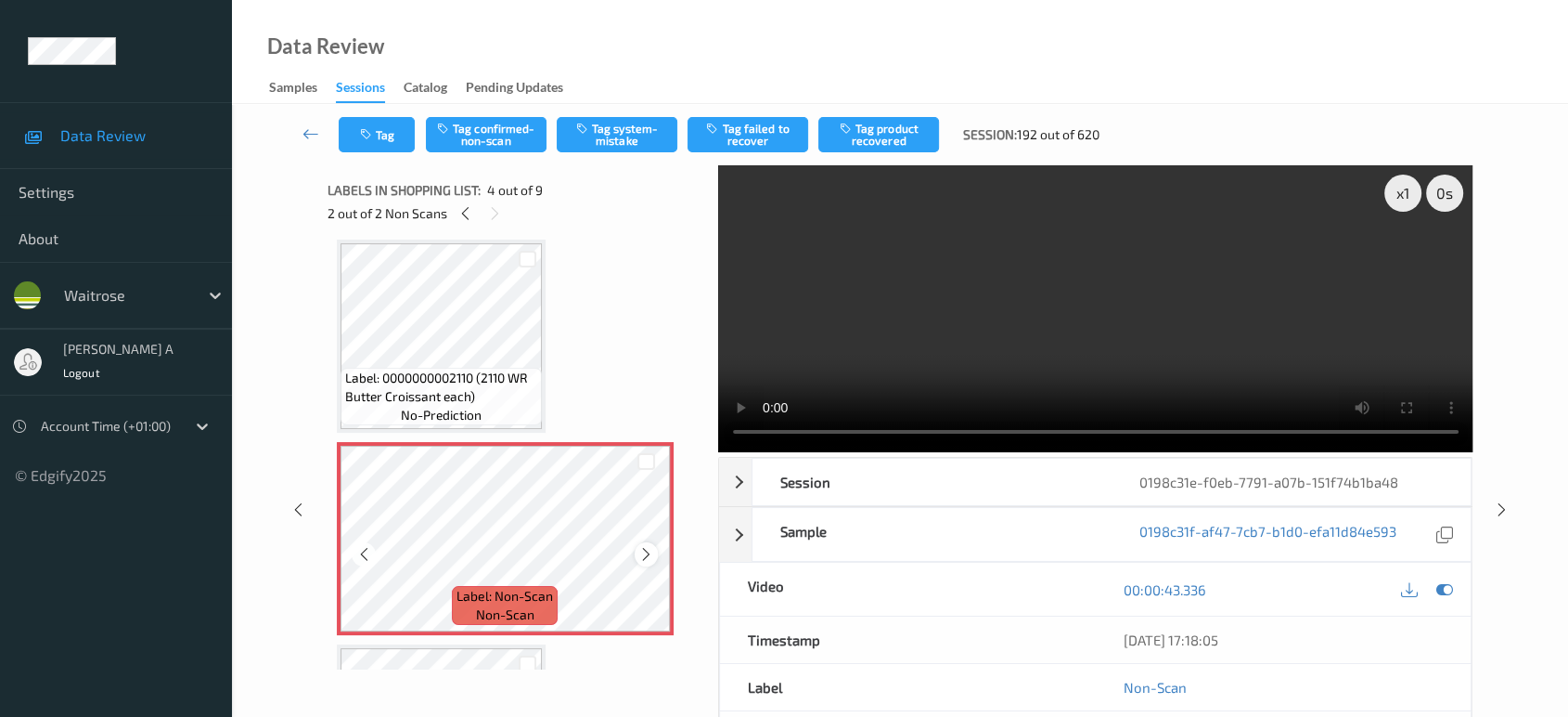
click at [638, 548] on icon at bounding box center [646, 554] width 16 height 16
click at [619, 132] on button "Tag system-mistake" at bounding box center [617, 134] width 120 height 35
click at [395, 142] on button "Tag" at bounding box center [377, 134] width 76 height 35
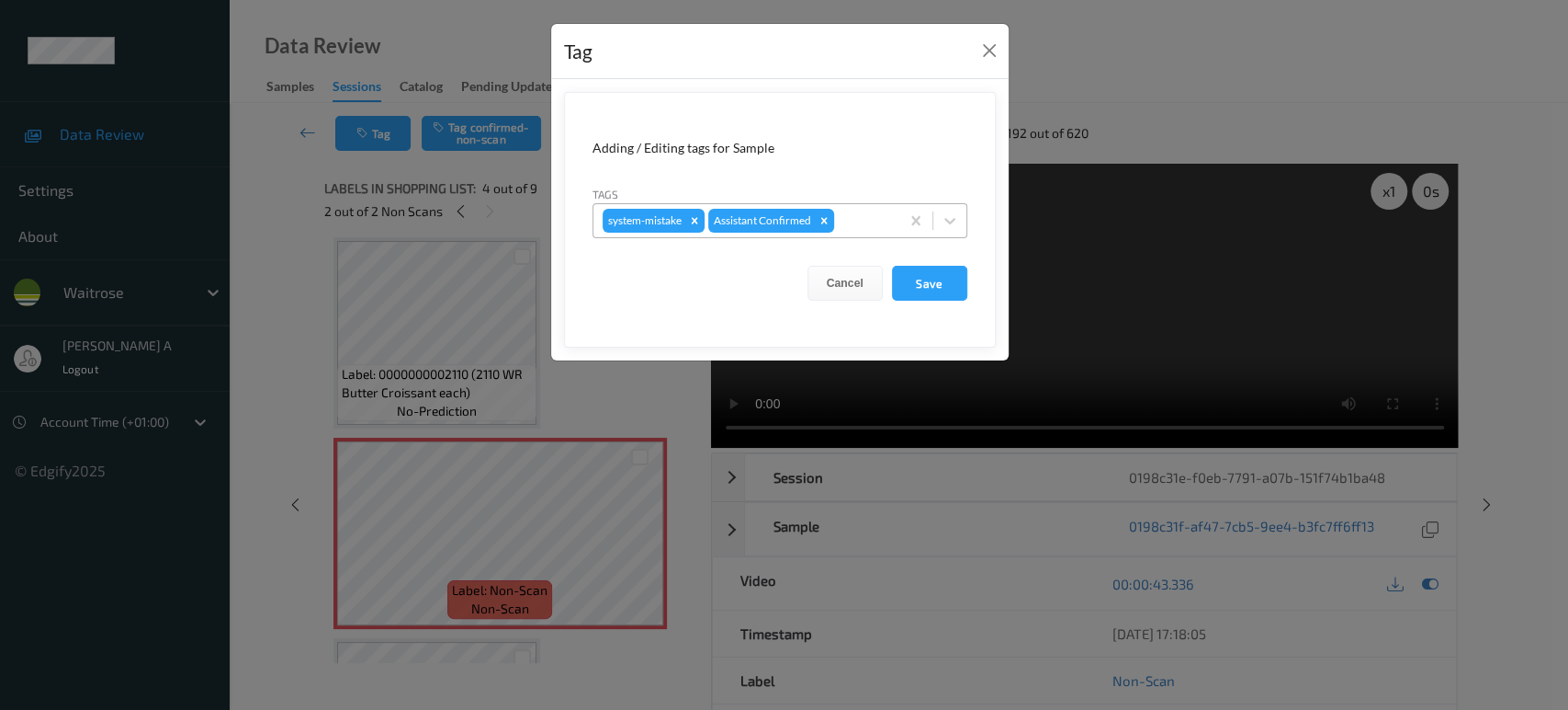
click at [870, 225] on div at bounding box center [864, 220] width 52 height 22
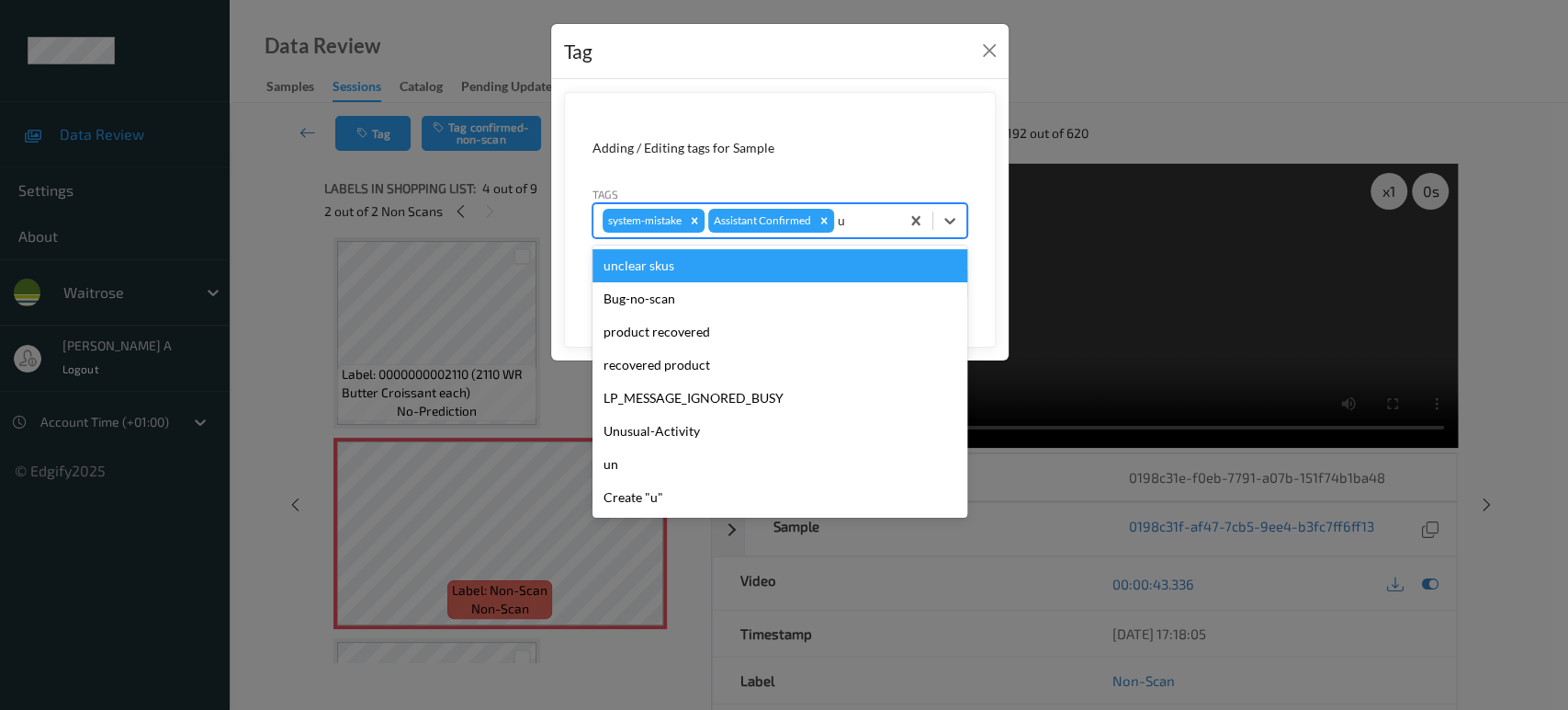
type input "un"
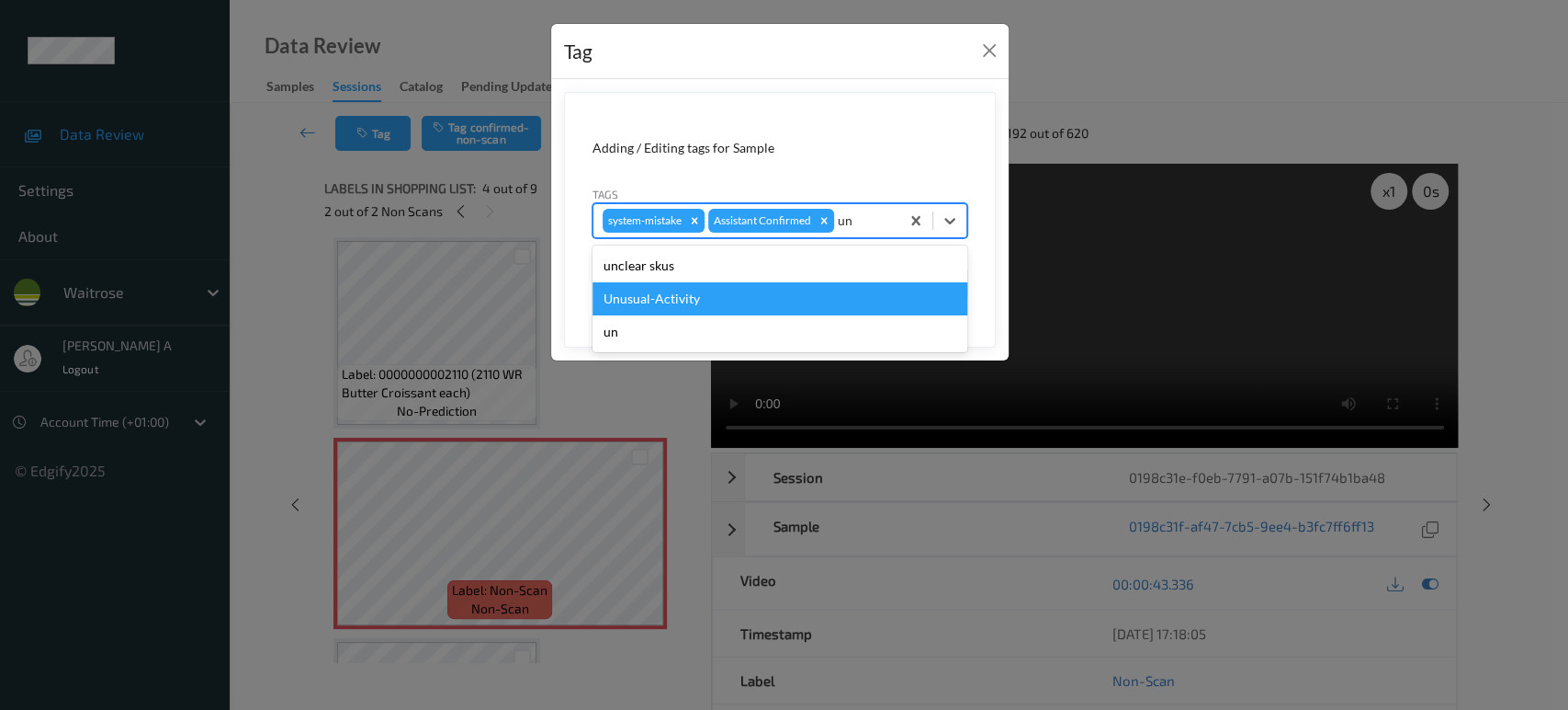
click at [736, 295] on div "Unusual-Activity" at bounding box center [780, 298] width 375 height 33
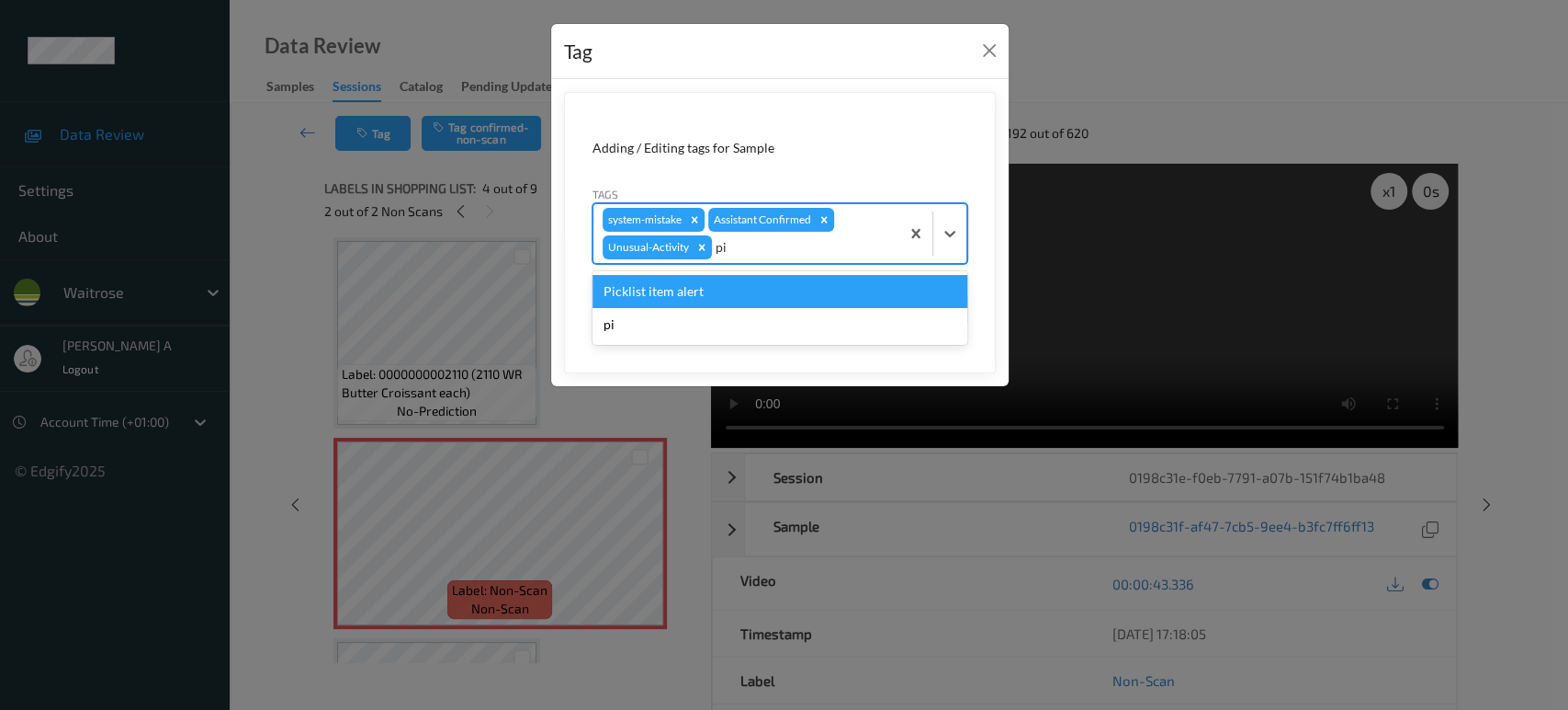
type input "pic"
click at [736, 295] on div "Picklist item alert" at bounding box center [780, 291] width 375 height 33
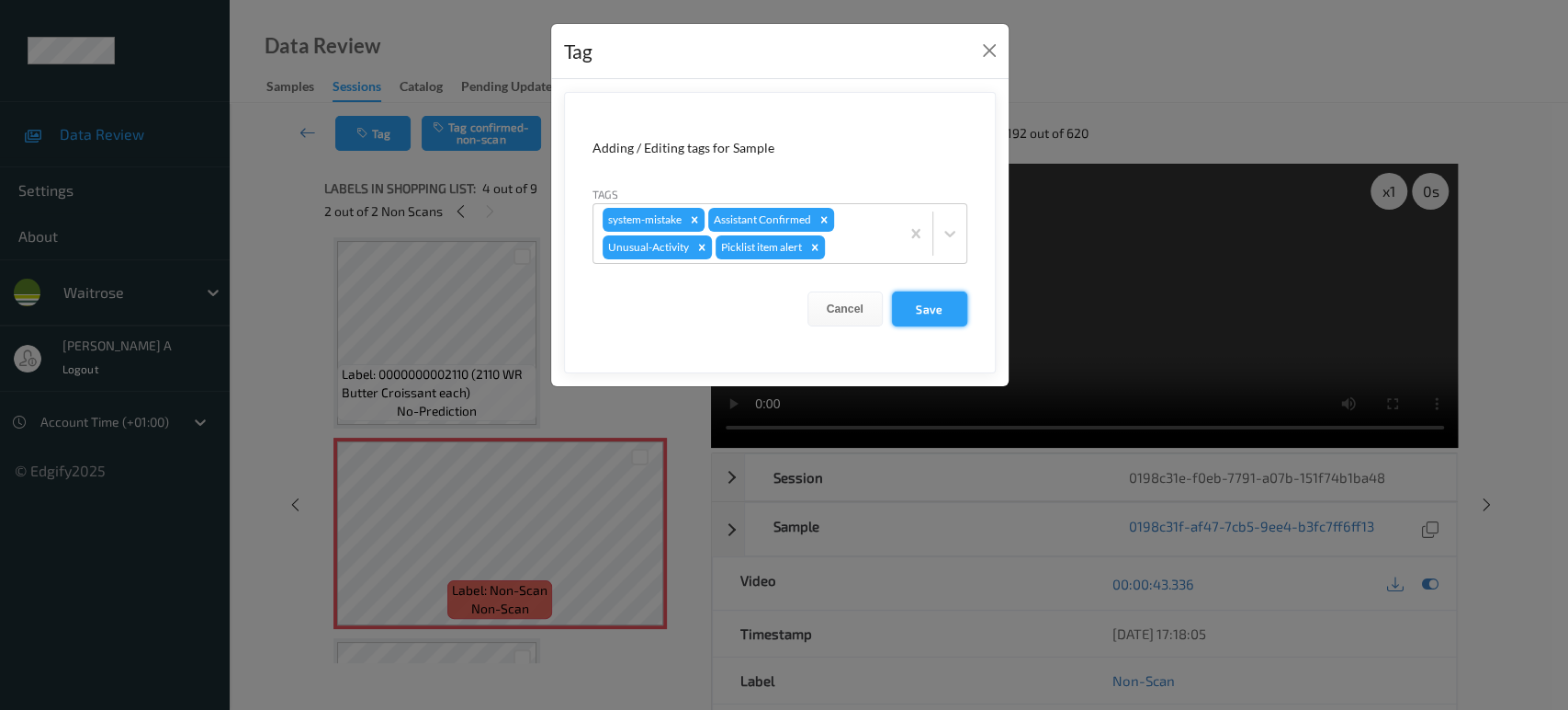
click at [959, 315] on button "Save" at bounding box center [930, 308] width 76 height 35
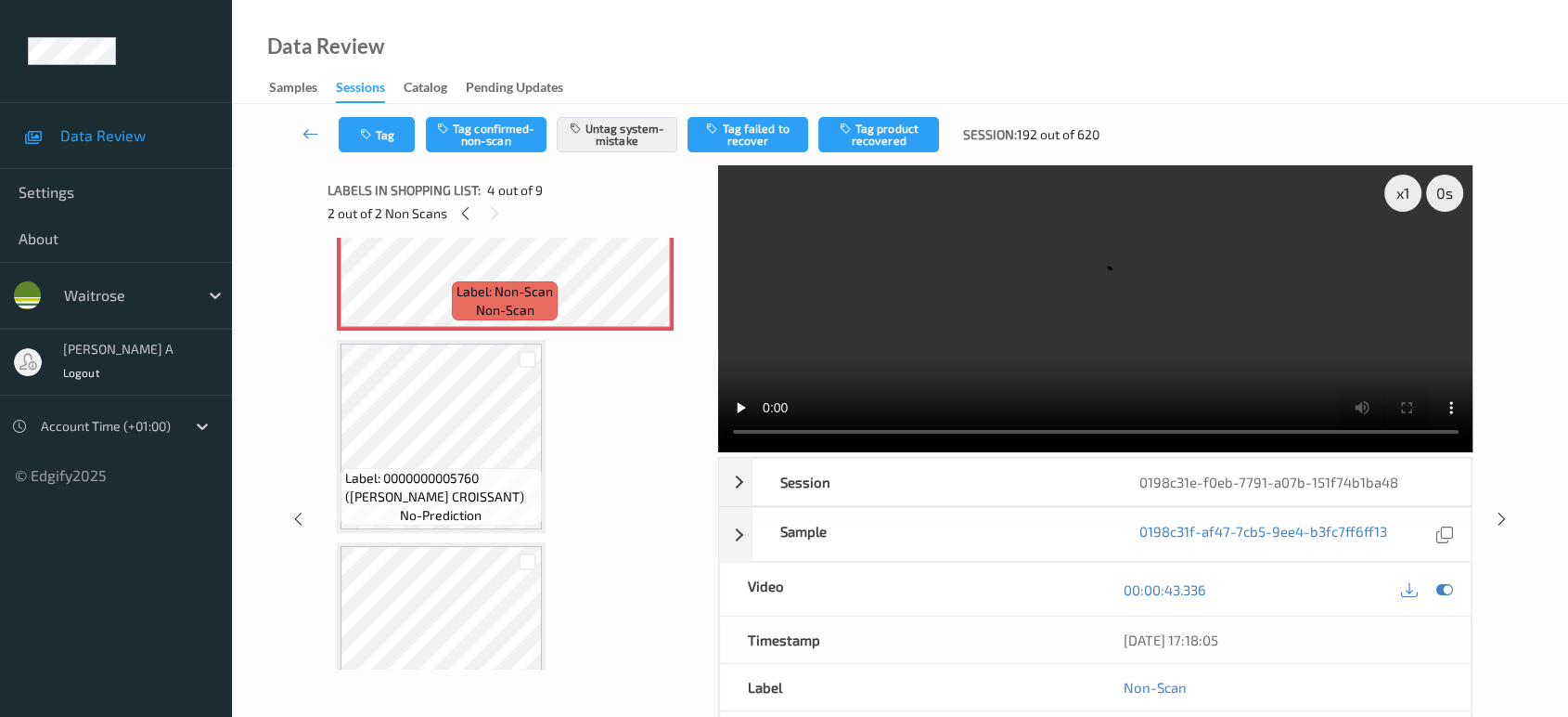
scroll to position [721, 0]
click at [1510, 511] on div at bounding box center [1501, 519] width 23 height 23
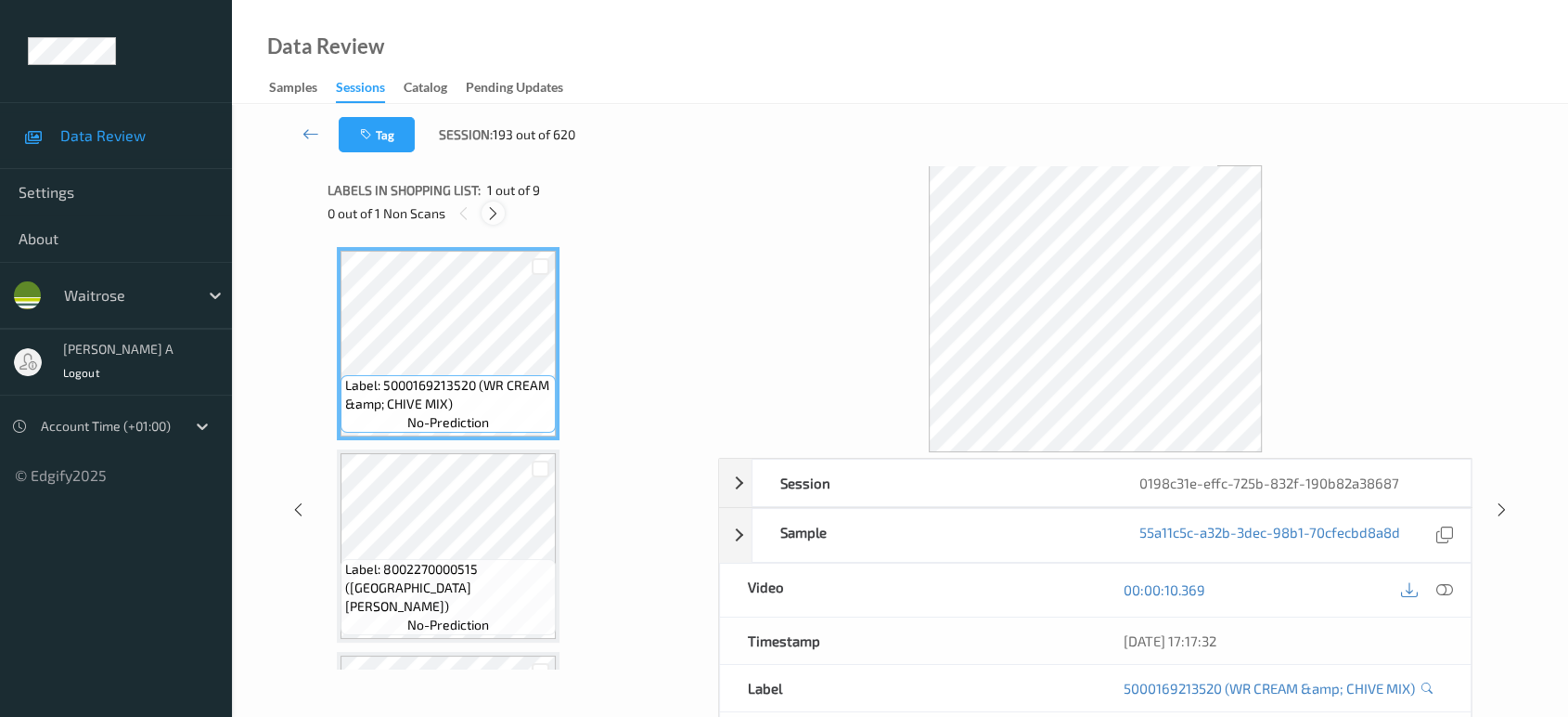
click at [498, 213] on icon at bounding box center [492, 213] width 16 height 16
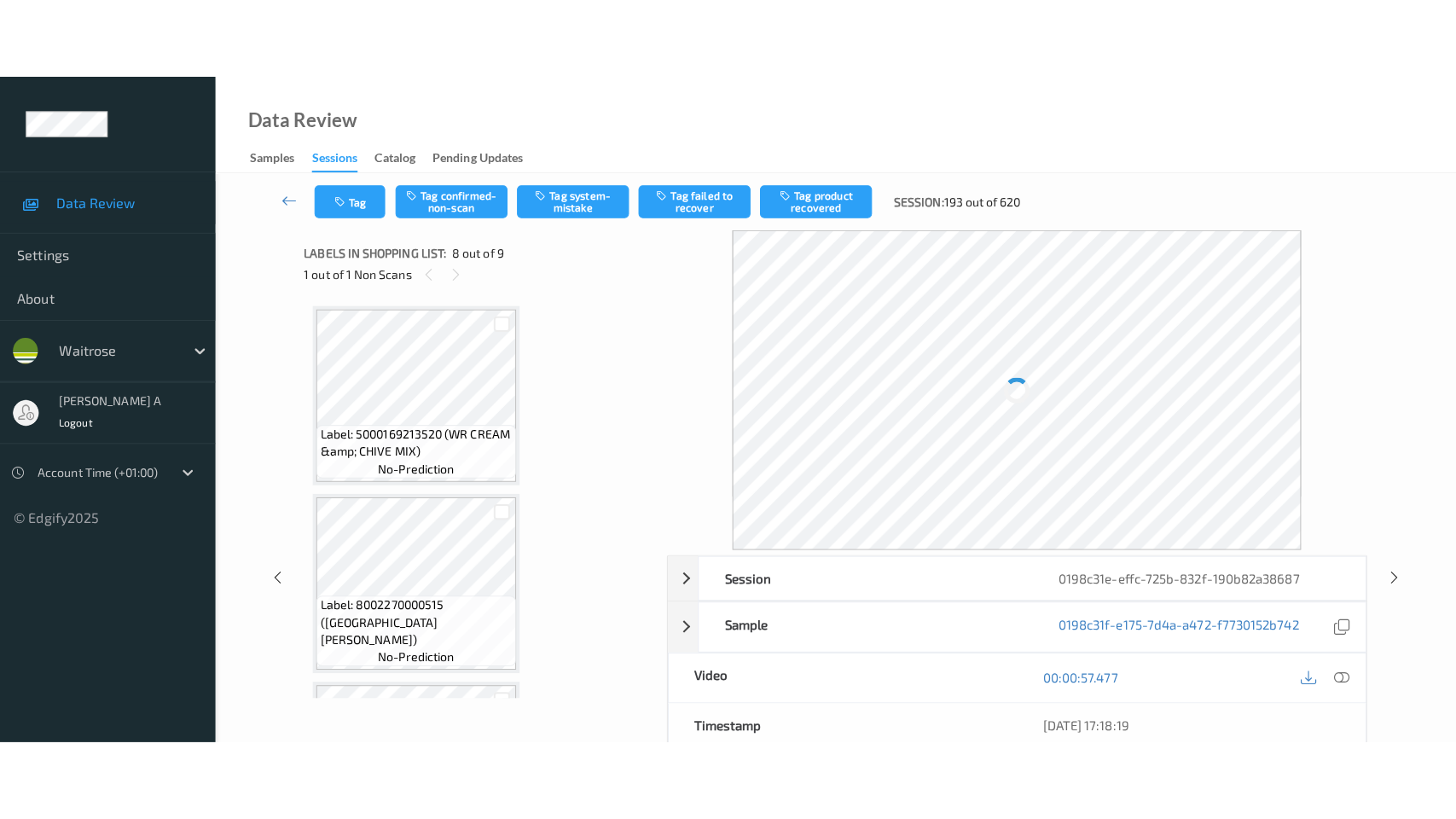
scroll to position [1119, 0]
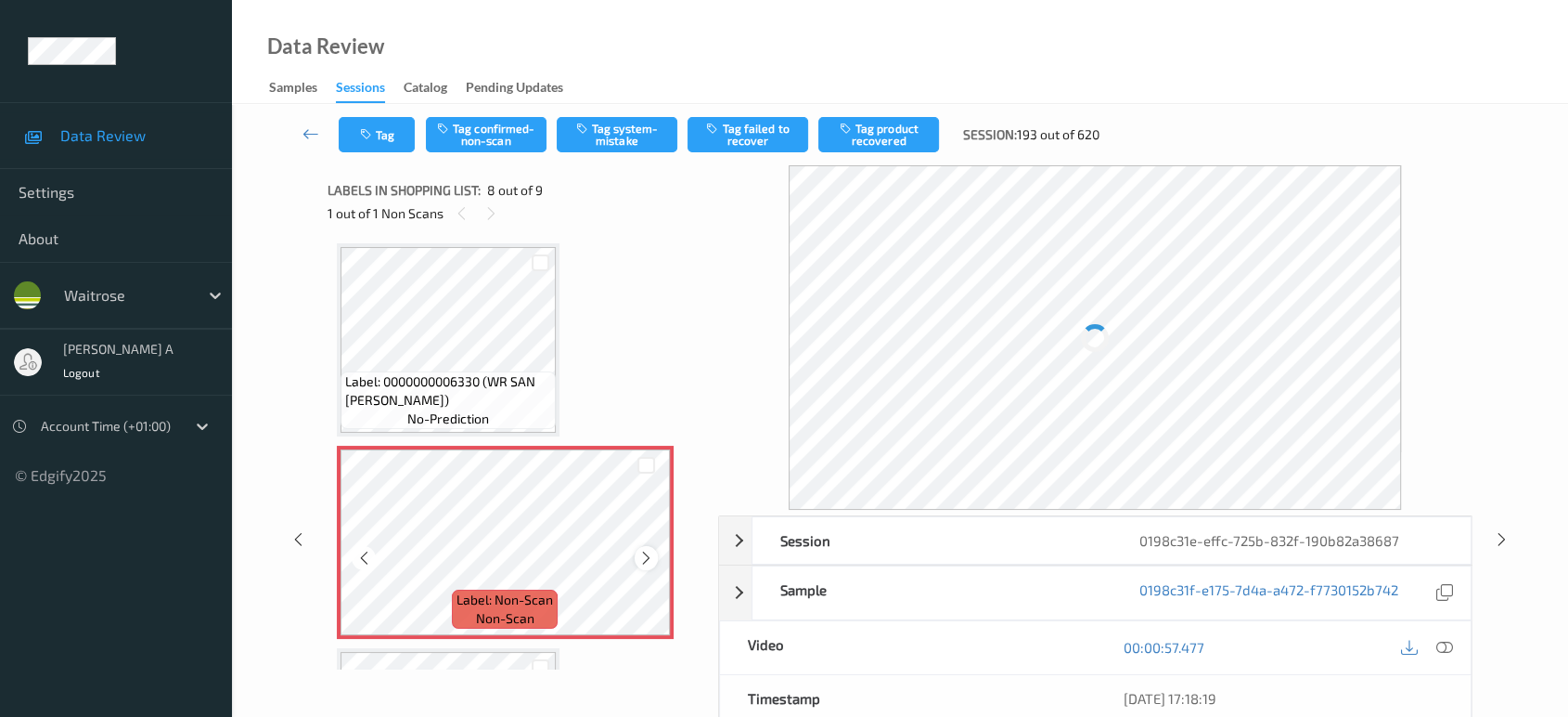
click at [642, 553] on icon at bounding box center [646, 558] width 16 height 16
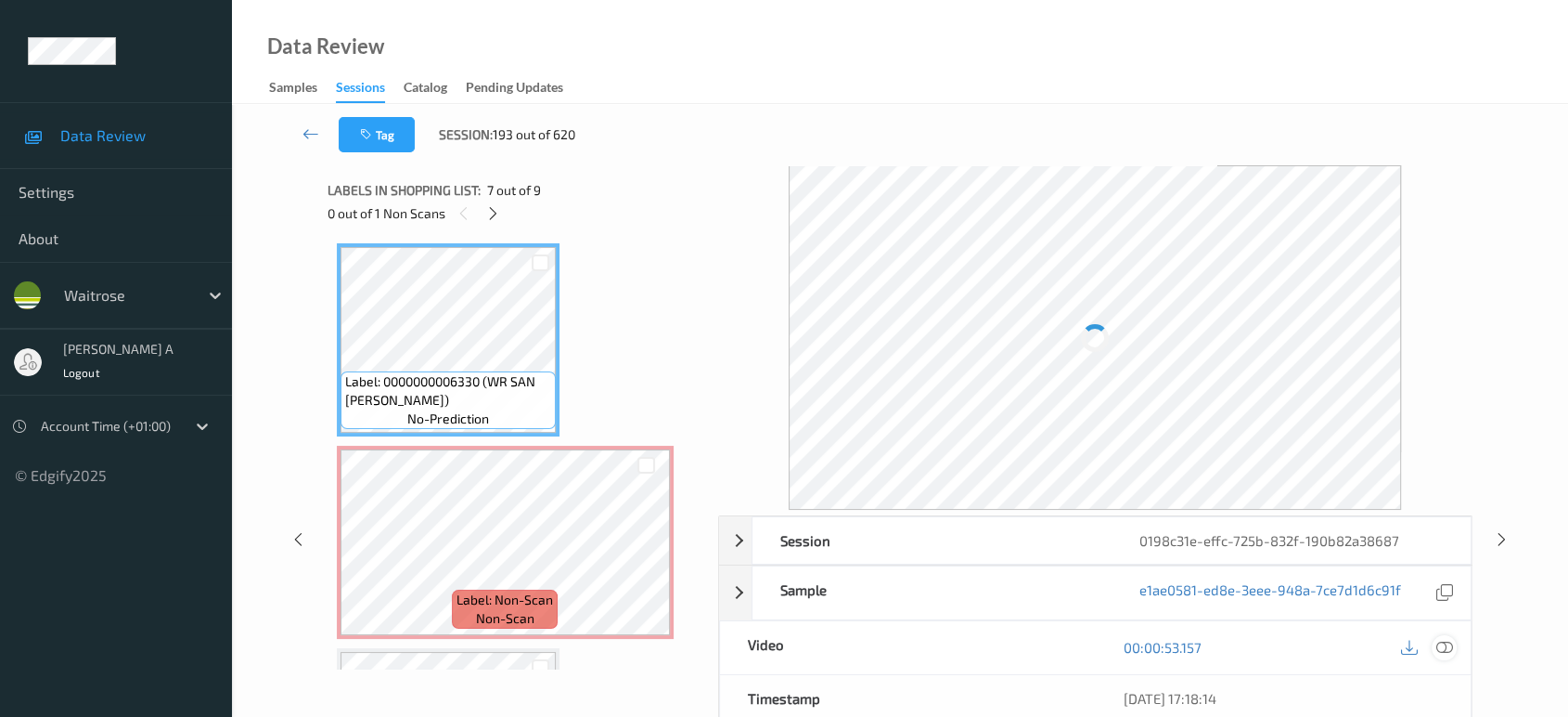
click at [1448, 644] on icon at bounding box center [1444, 646] width 16 height 16
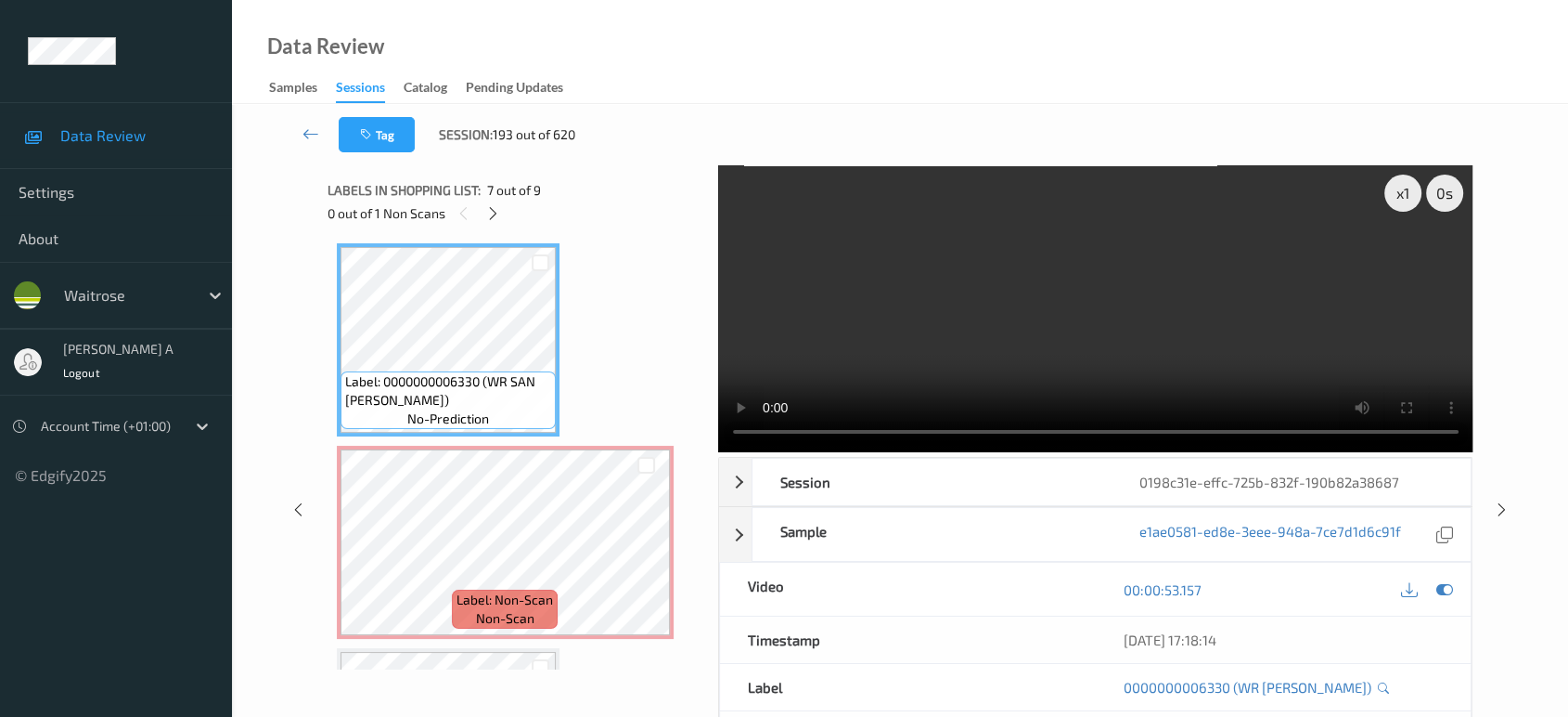
scroll to position [1217, 0]
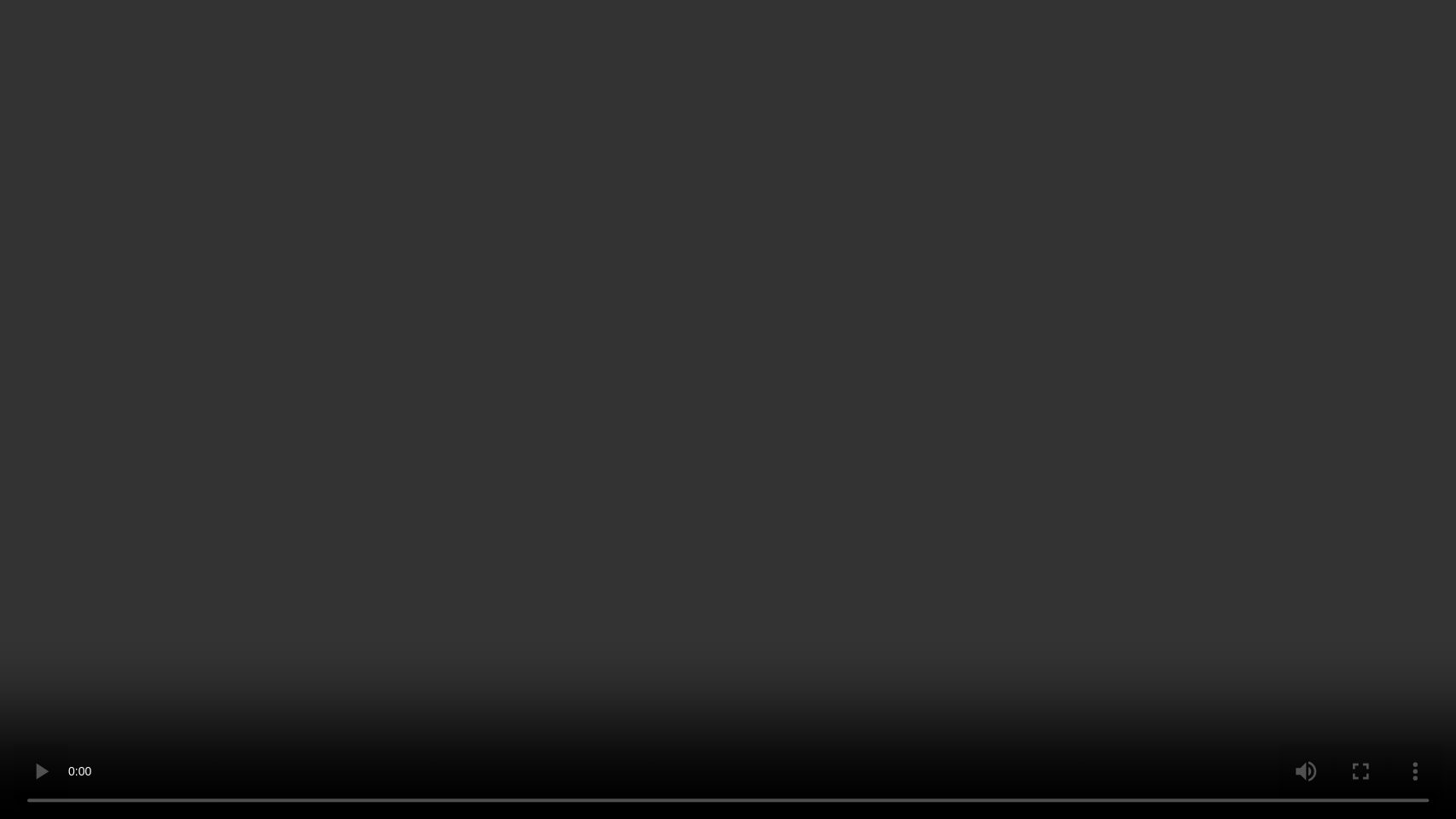
click at [994, 413] on video at bounding box center [728, 409] width 1456 height 819
click at [993, 413] on video at bounding box center [728, 409] width 1456 height 819
click at [771, 437] on video at bounding box center [728, 409] width 1456 height 819
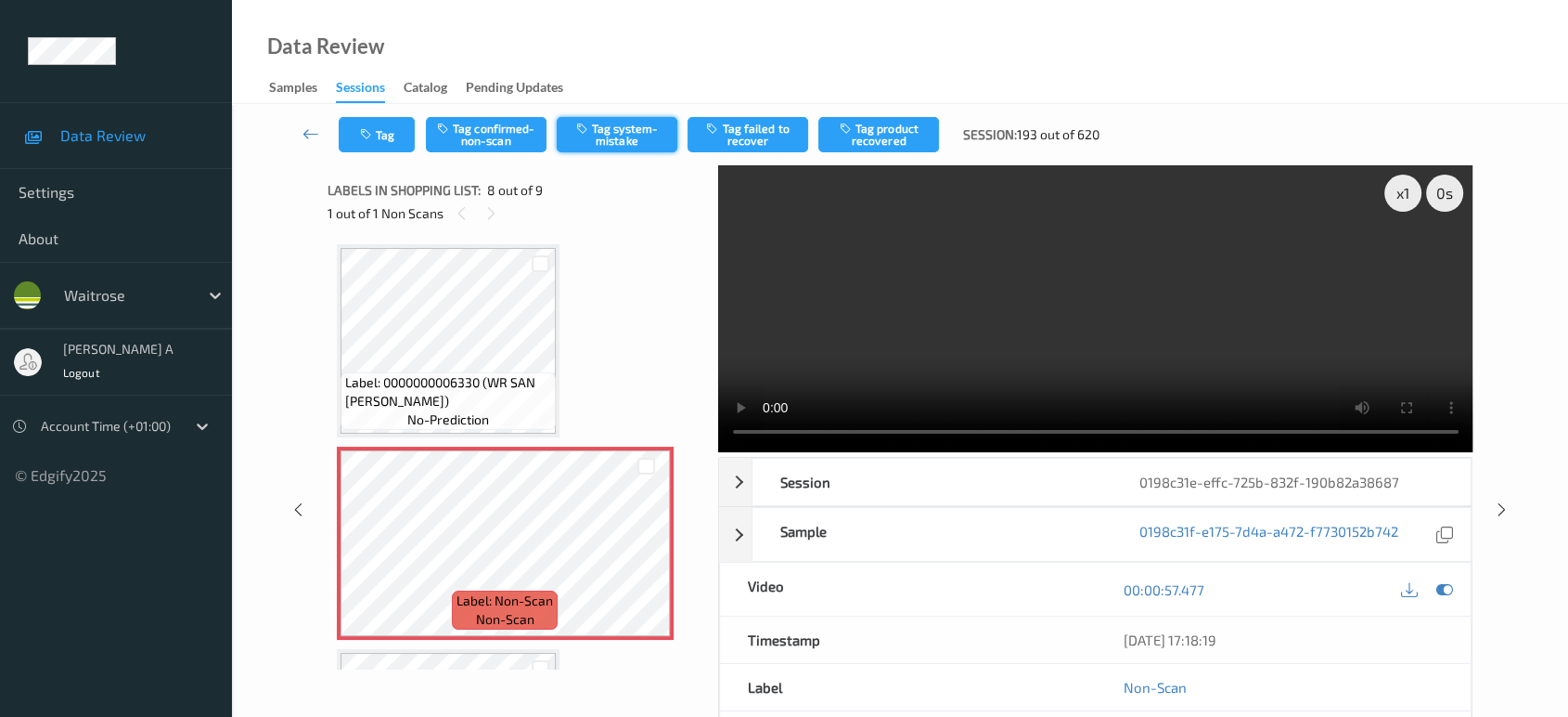
click at [617, 124] on button "Tag system-mistake" at bounding box center [617, 134] width 120 height 35
click at [393, 130] on button "Tag" at bounding box center [377, 134] width 76 height 35
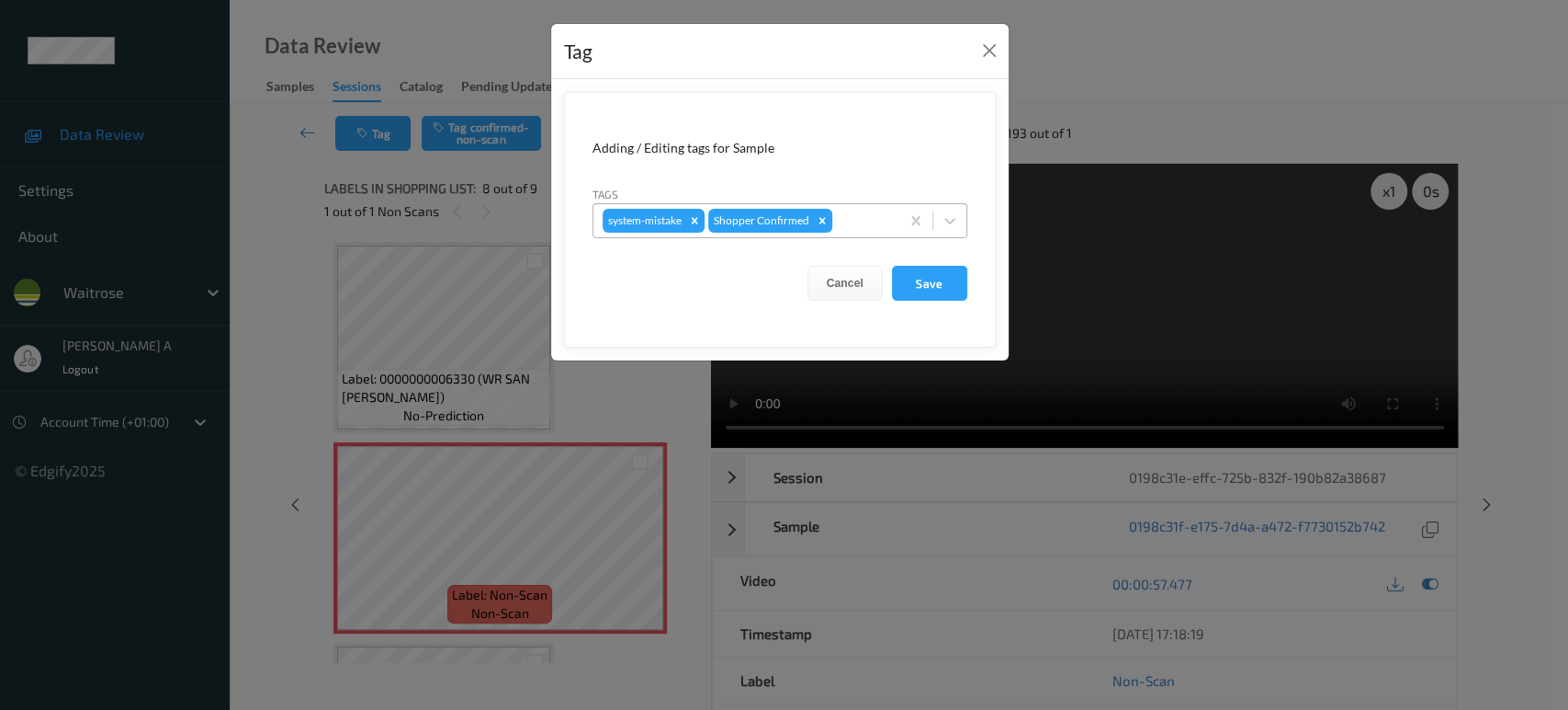
click at [875, 218] on div at bounding box center [863, 220] width 54 height 22
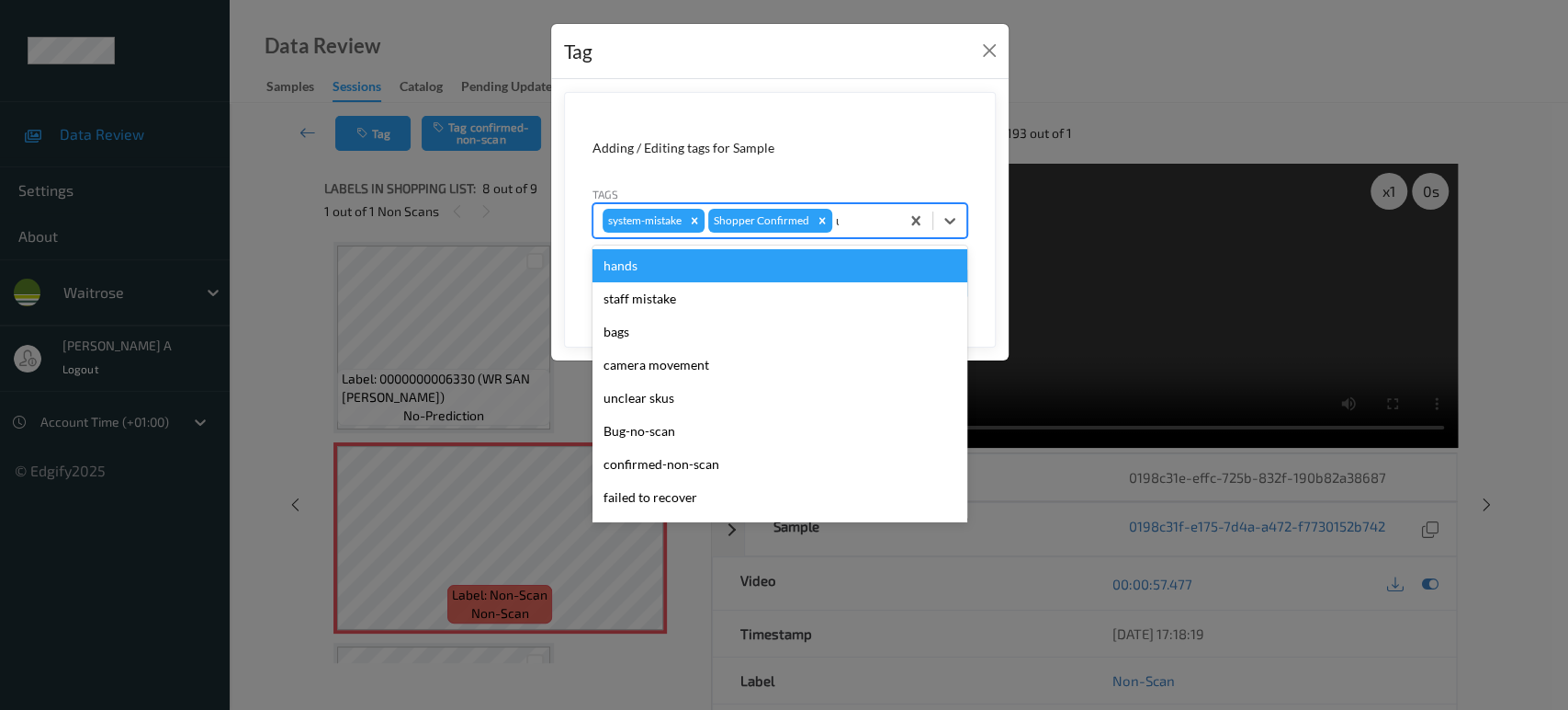
type input "un"
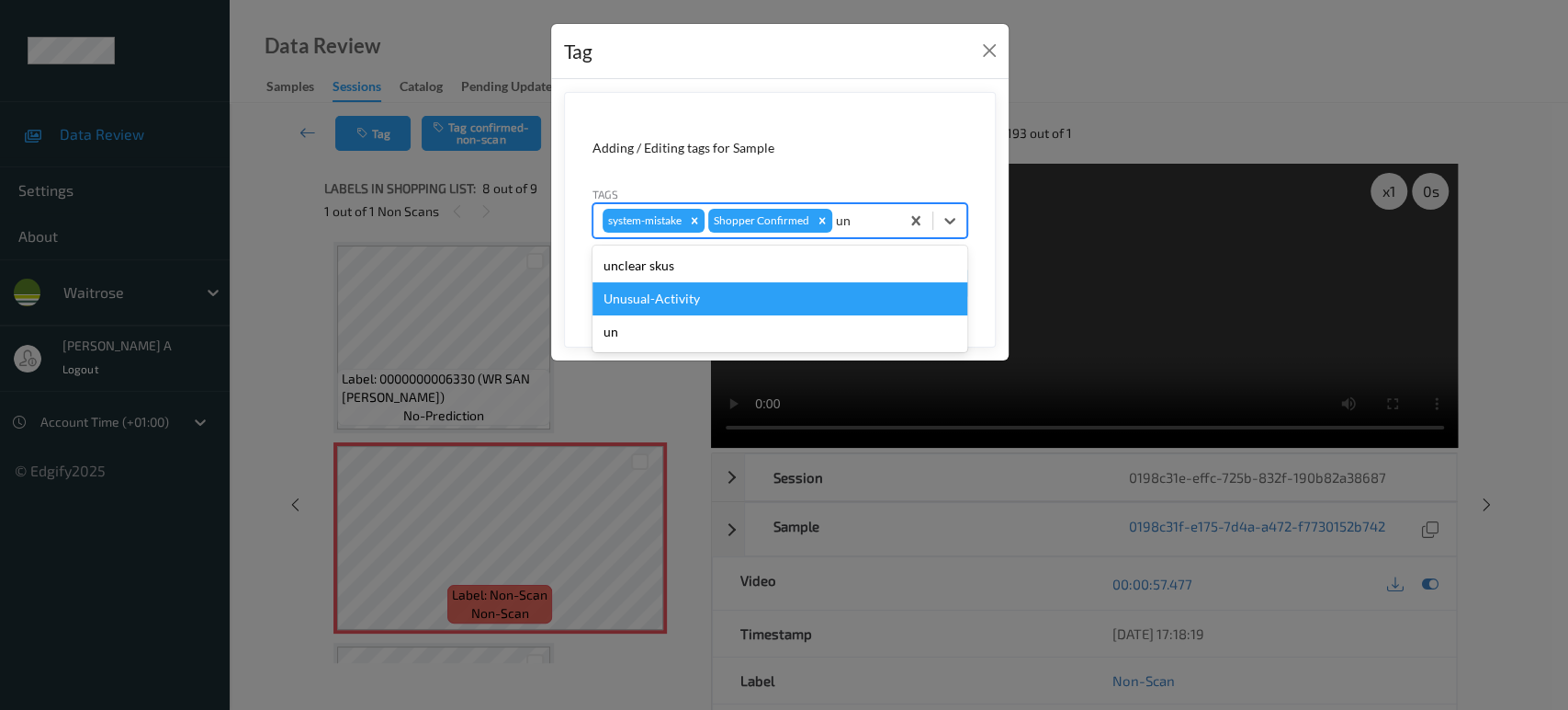
click at [721, 292] on div "Unusual-Activity" at bounding box center [780, 298] width 375 height 33
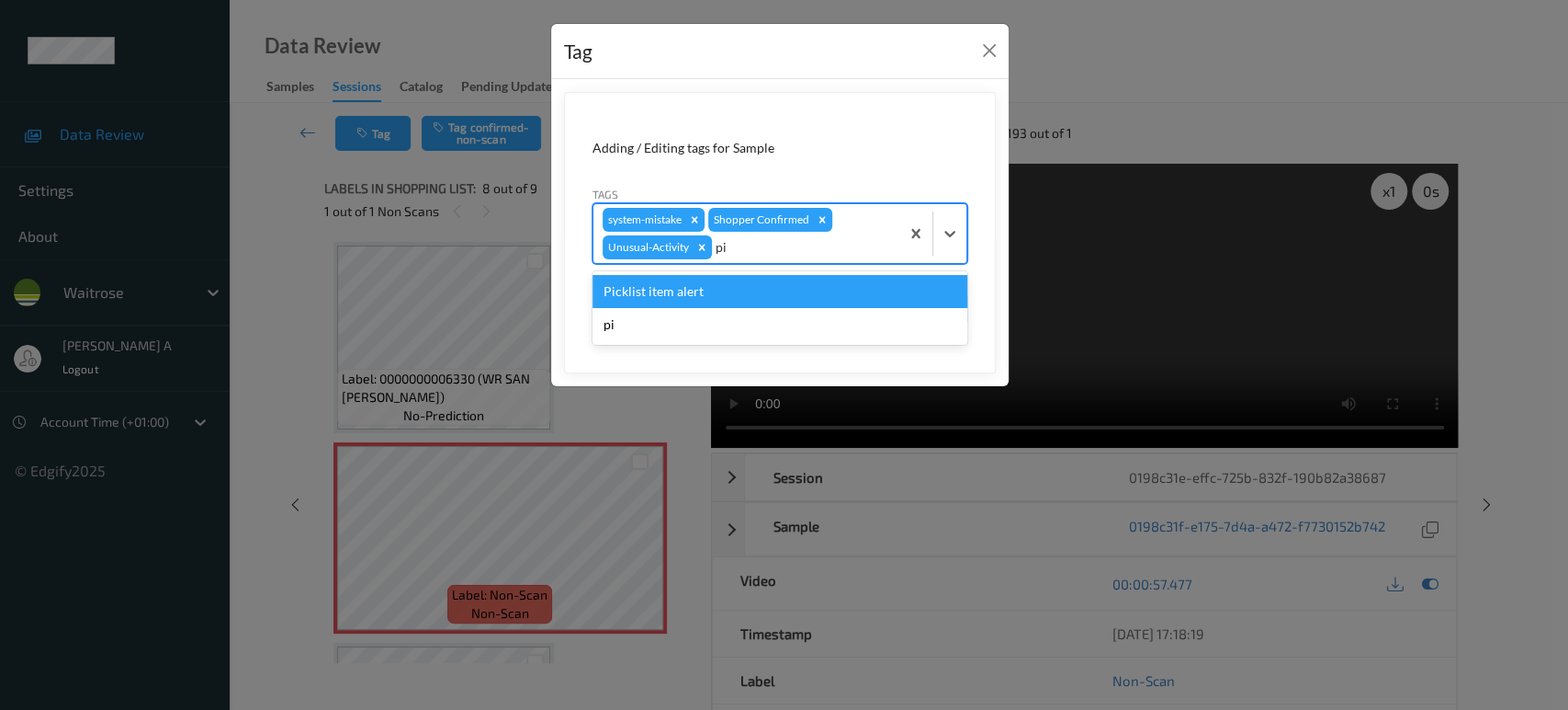
type input "pic"
click at [721, 292] on div "Picklist item alert" at bounding box center [780, 291] width 375 height 33
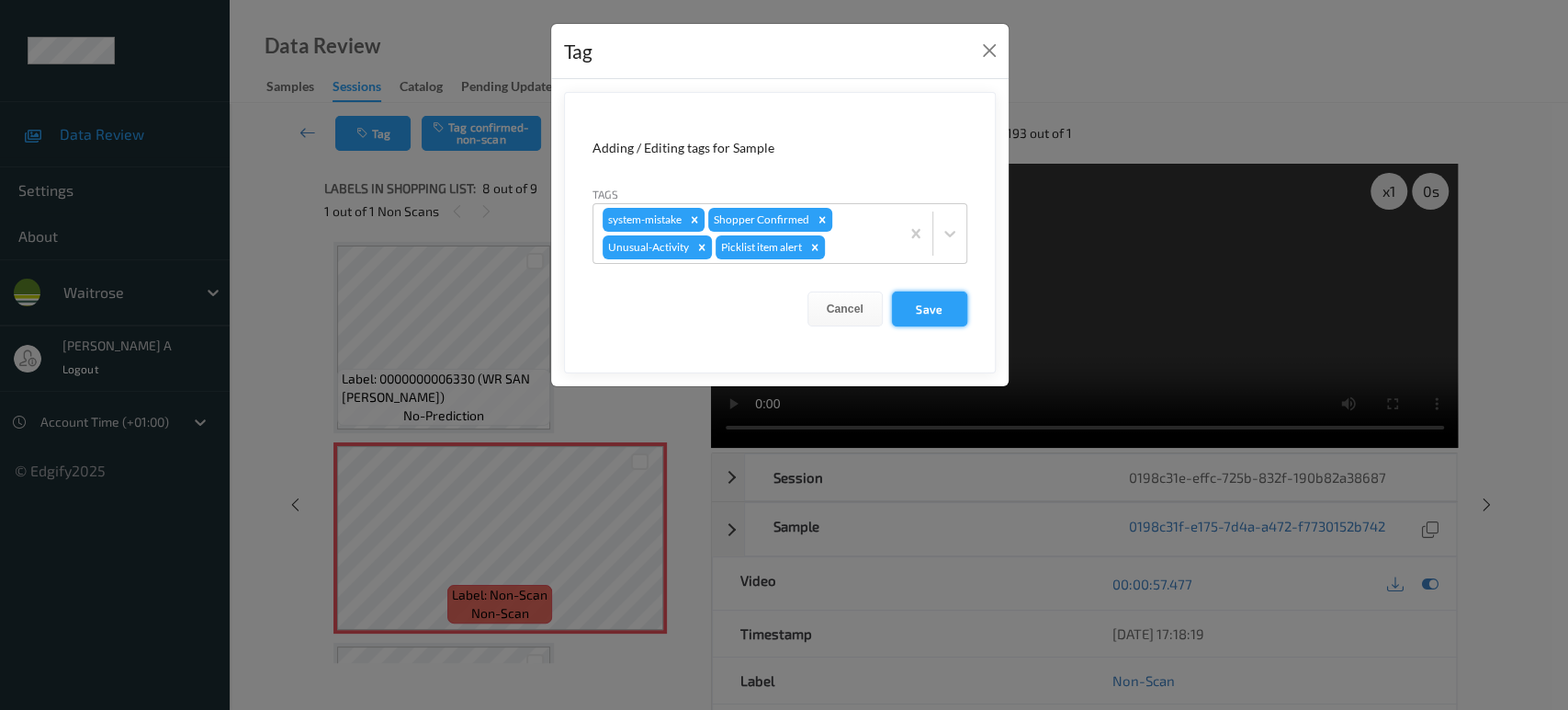
click at [924, 315] on button "Save" at bounding box center [930, 308] width 76 height 35
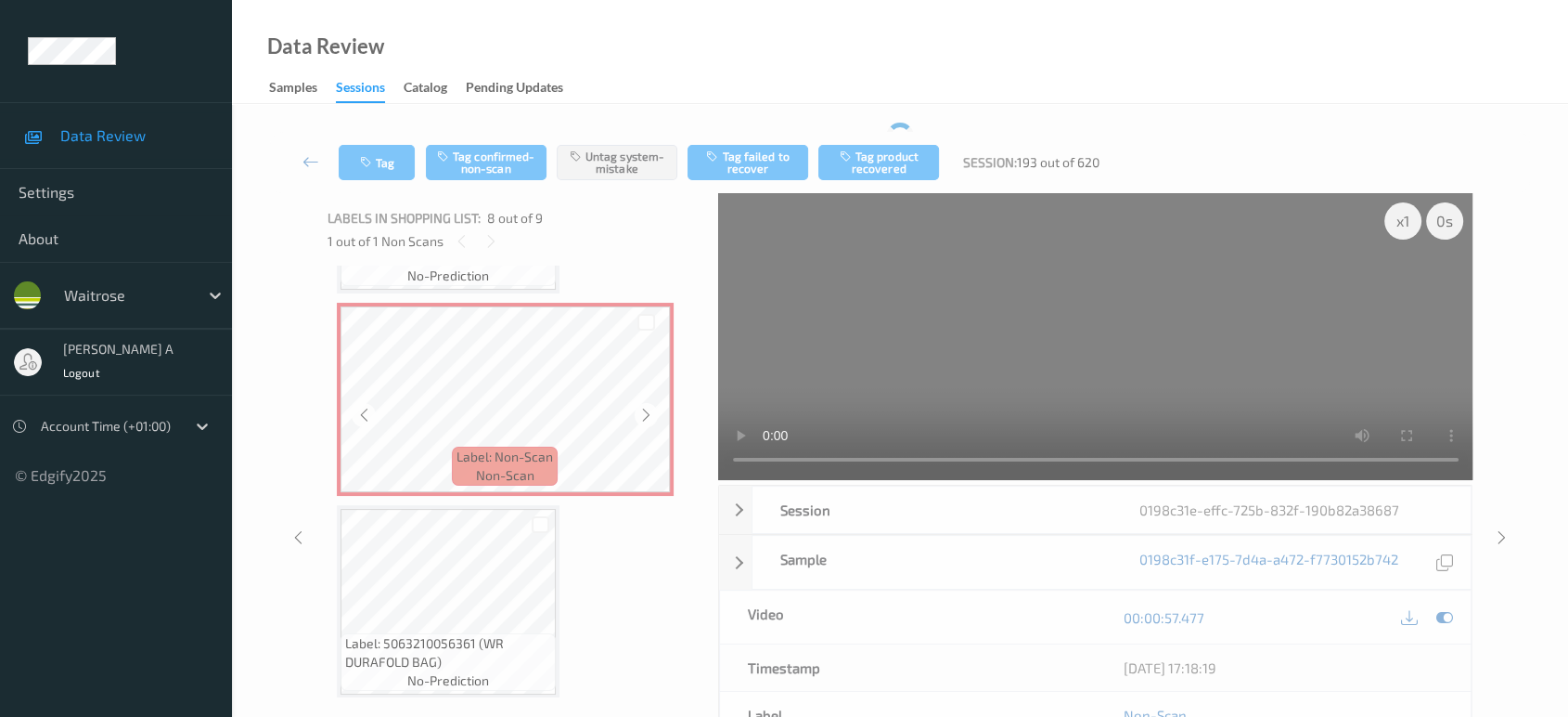
scroll to position [1390, 0]
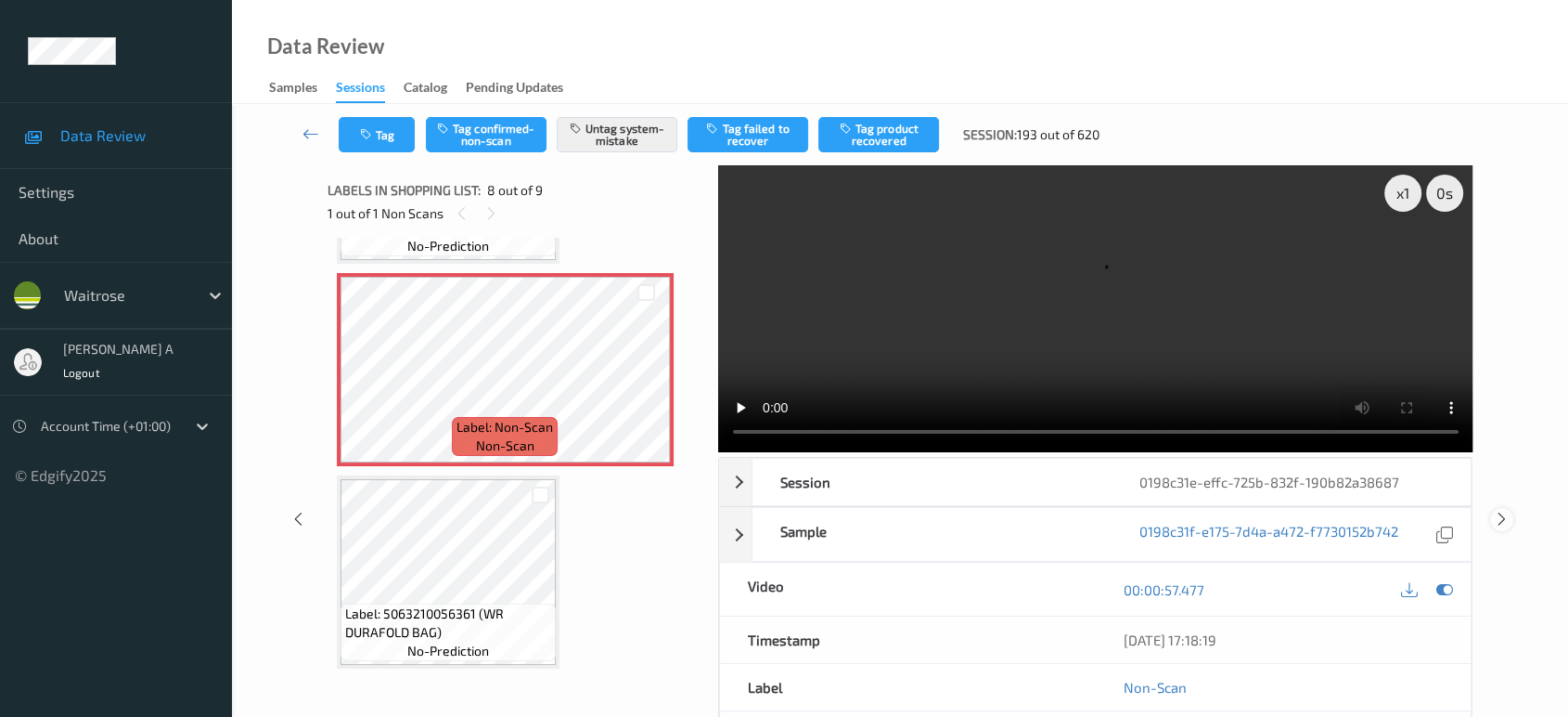
click at [1506, 511] on icon at bounding box center [1501, 518] width 16 height 16
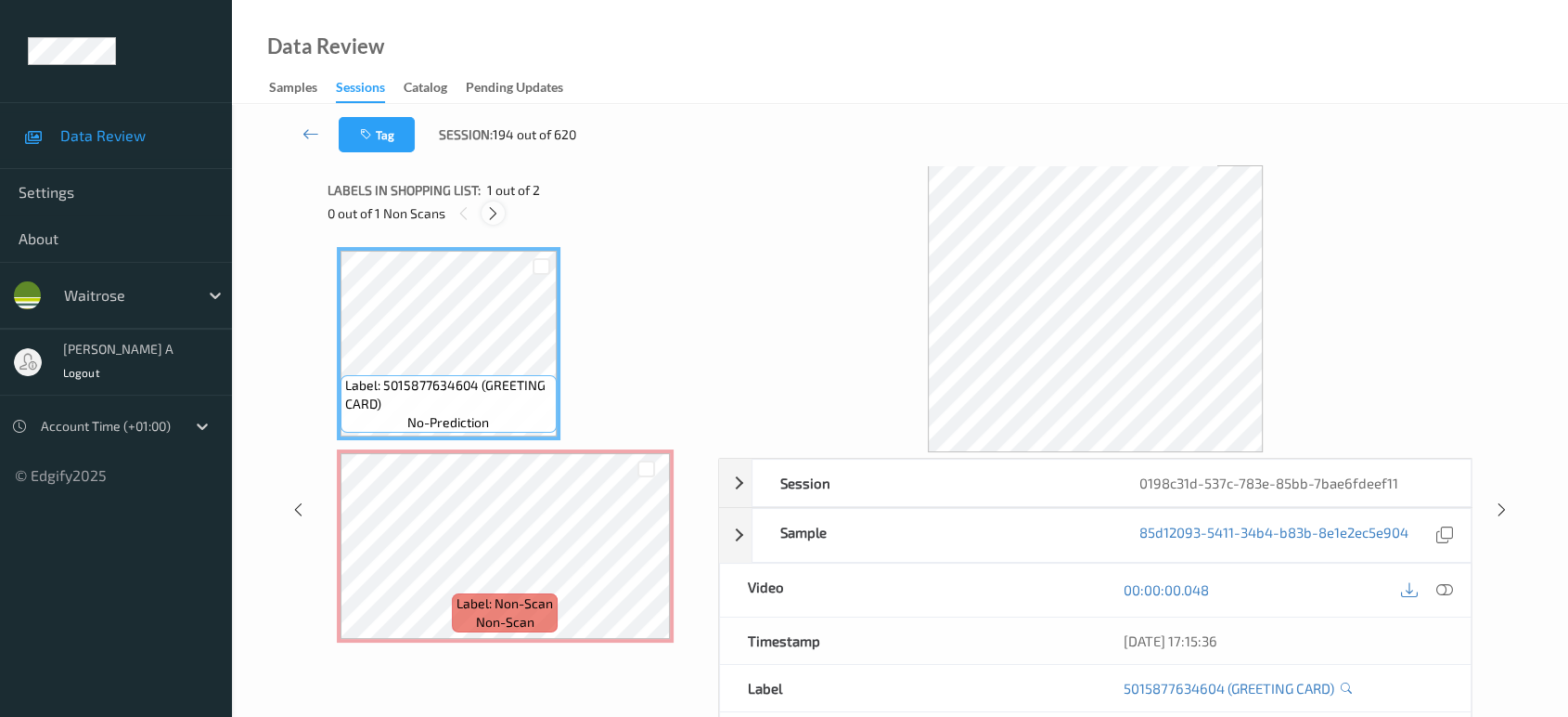
click at [501, 216] on div at bounding box center [493, 213] width 23 height 23
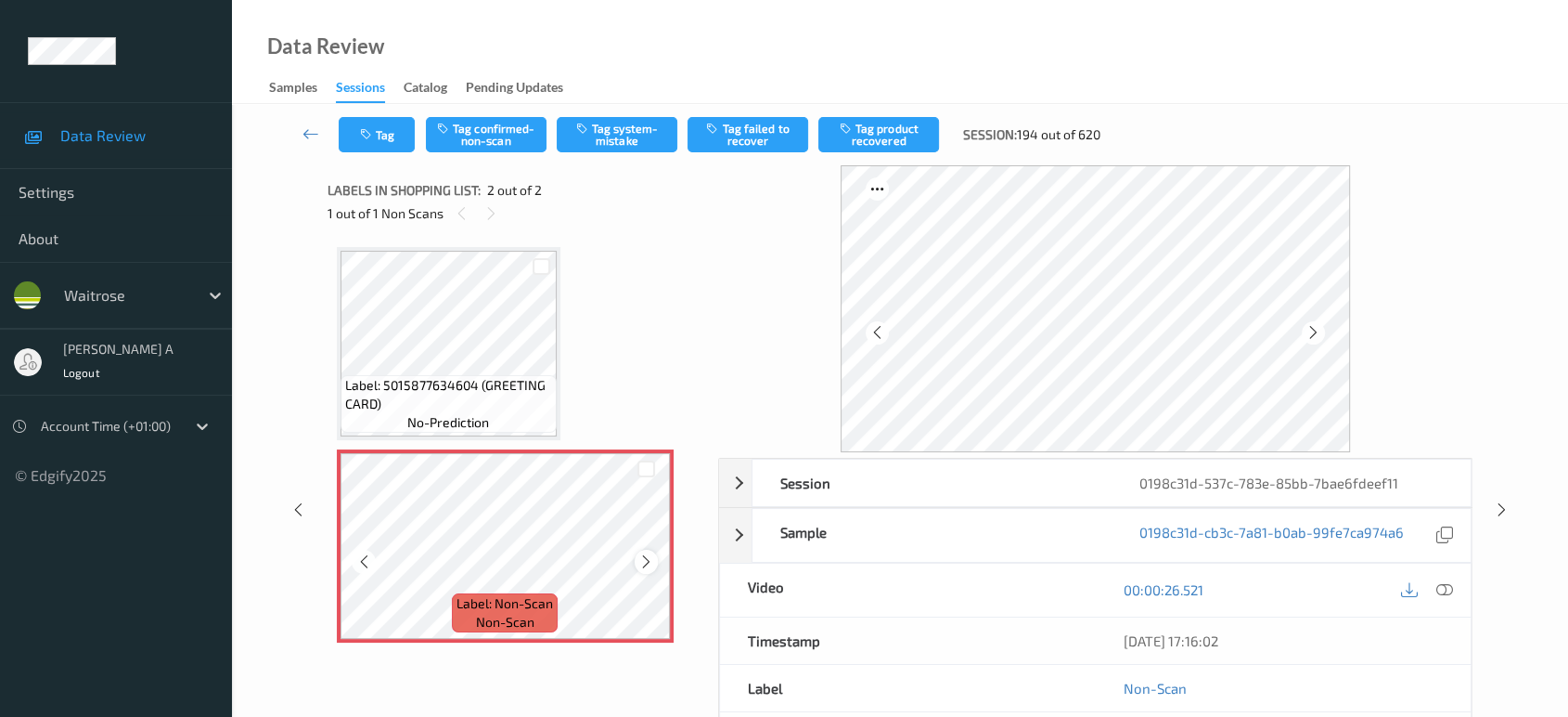
click at [648, 570] on div at bounding box center [646, 561] width 23 height 23
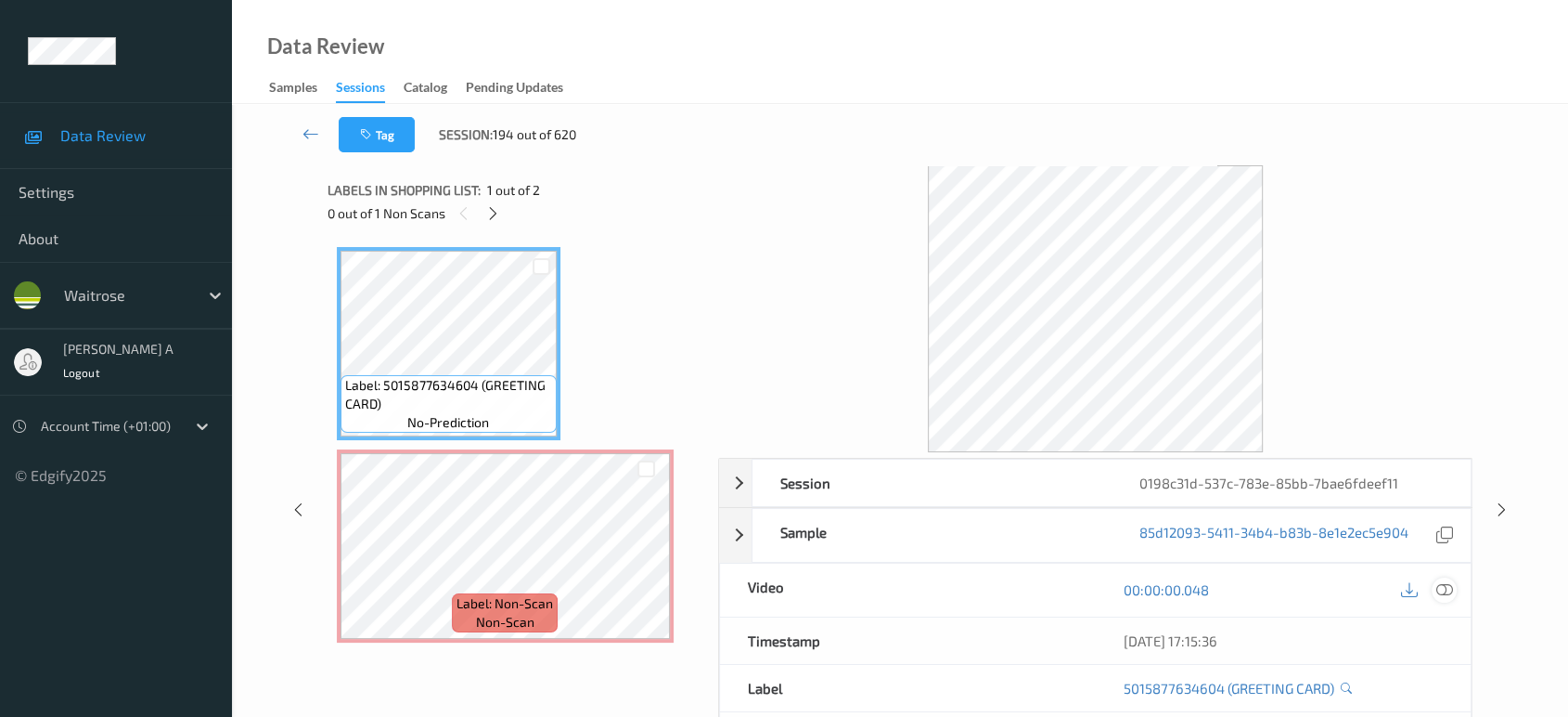
click at [1443, 589] on icon at bounding box center [1444, 589] width 16 height 16
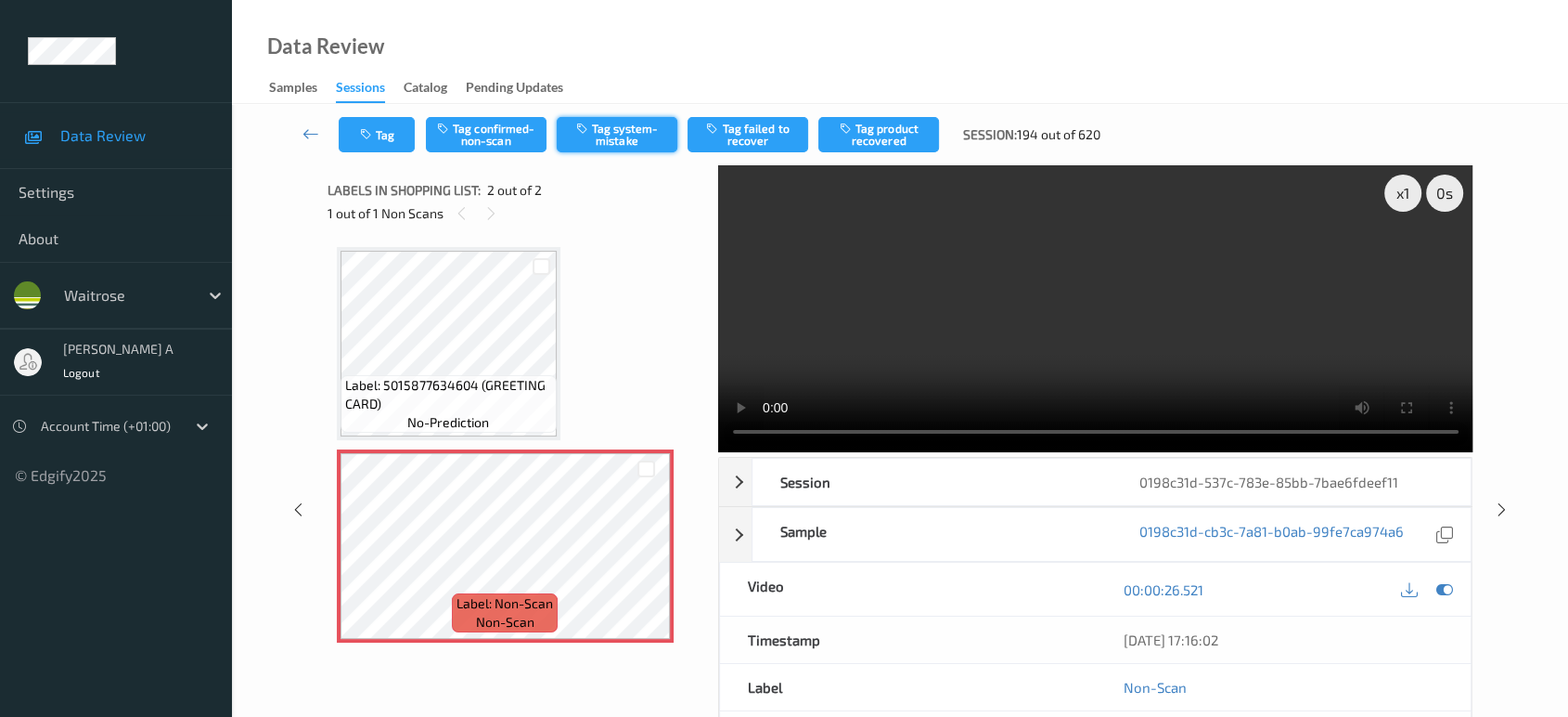
click at [640, 141] on button "Tag system-mistake" at bounding box center [617, 134] width 120 height 35
click at [366, 152] on div "Tag Tag confirmed-non-scan Untag system-mistake Tag failed to recover Tag produ…" at bounding box center [900, 135] width 1260 height 61
click at [376, 143] on button "Tag" at bounding box center [377, 134] width 76 height 35
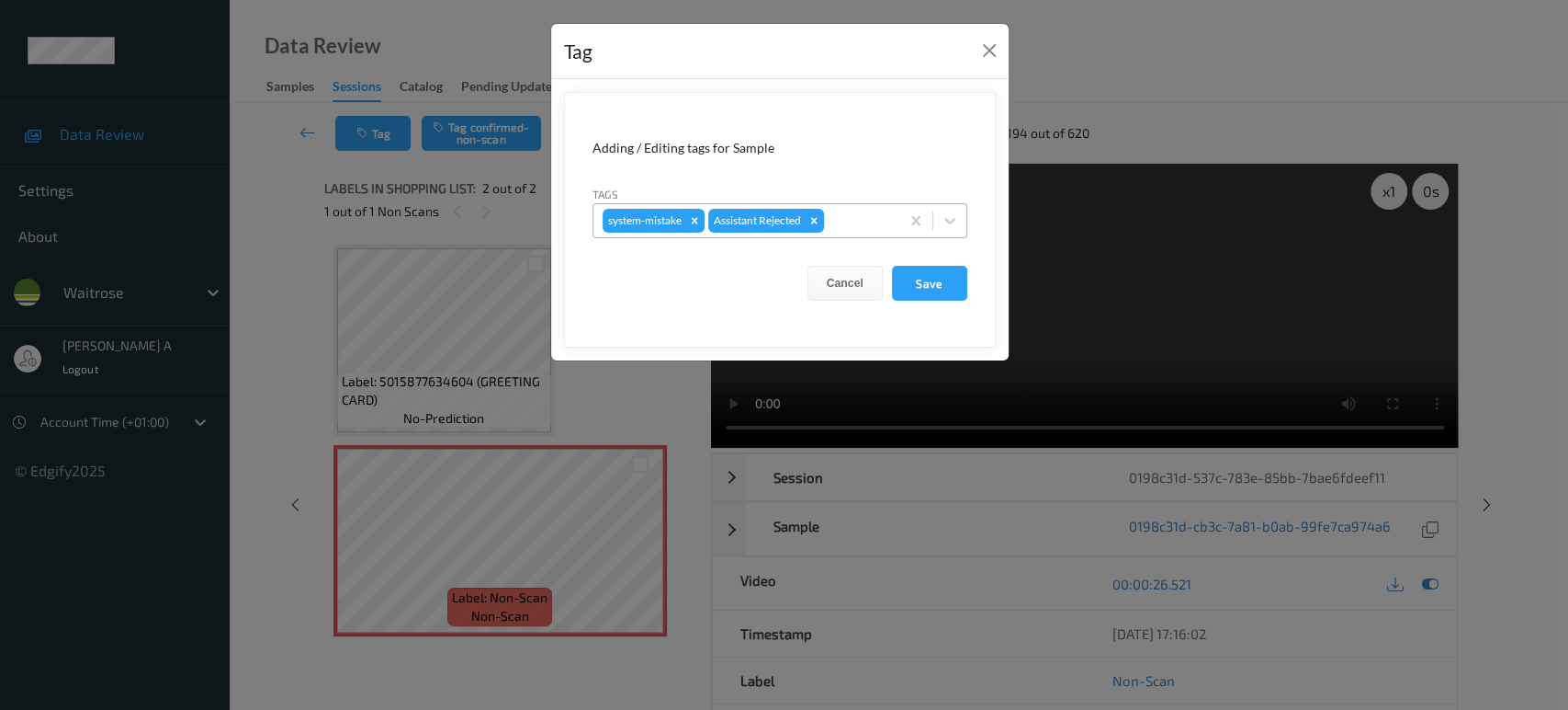
click at [853, 216] on div at bounding box center [859, 220] width 62 height 22
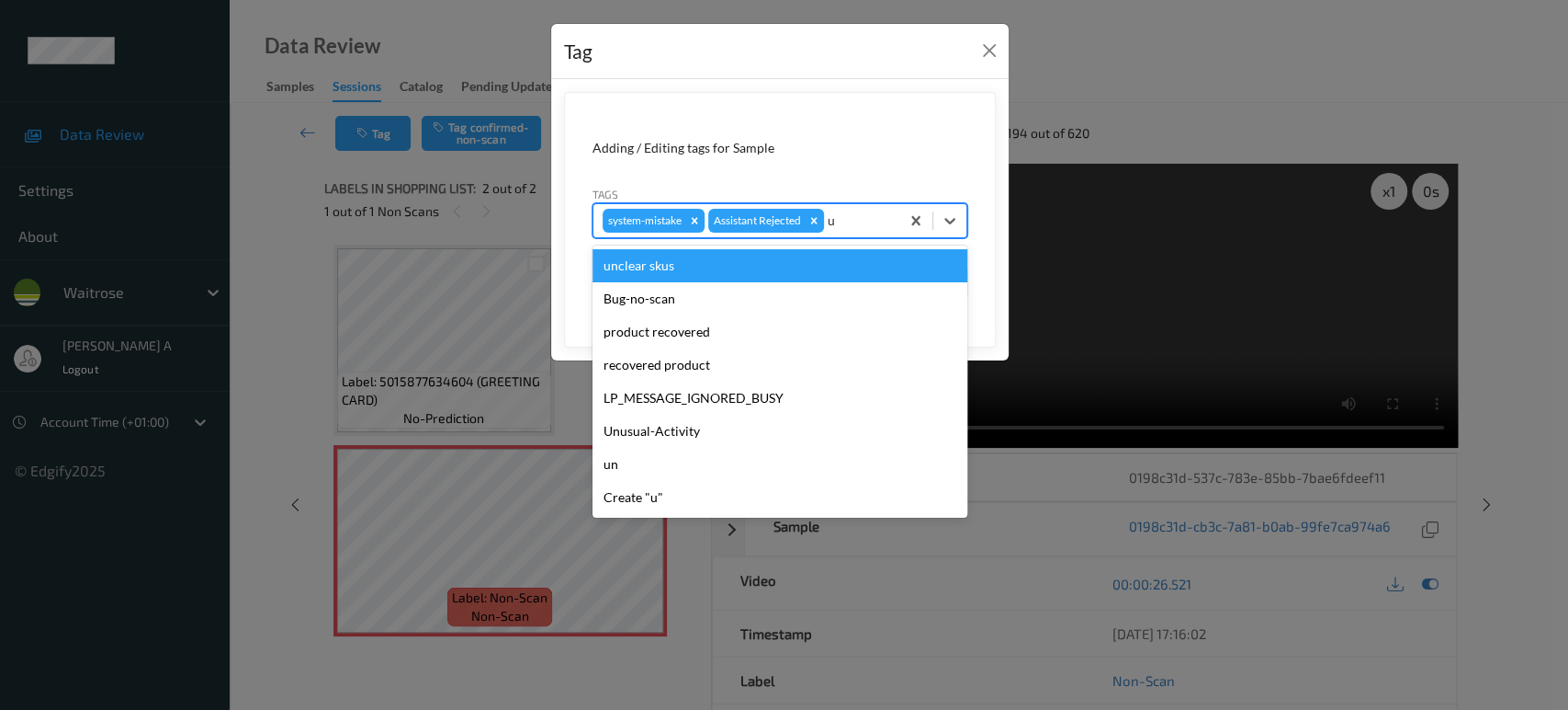
type input "un"
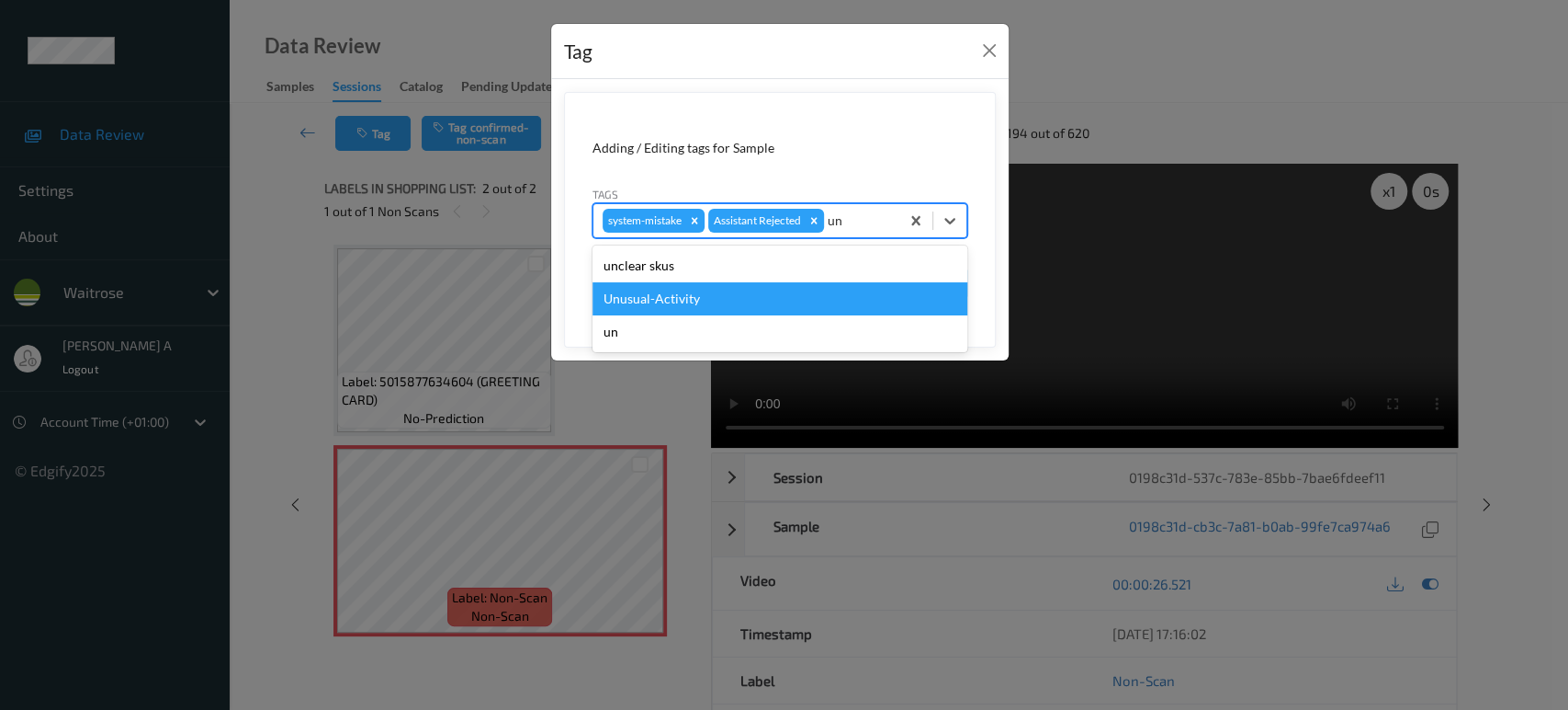
click at [632, 287] on div "Unusual-Activity" at bounding box center [780, 298] width 375 height 33
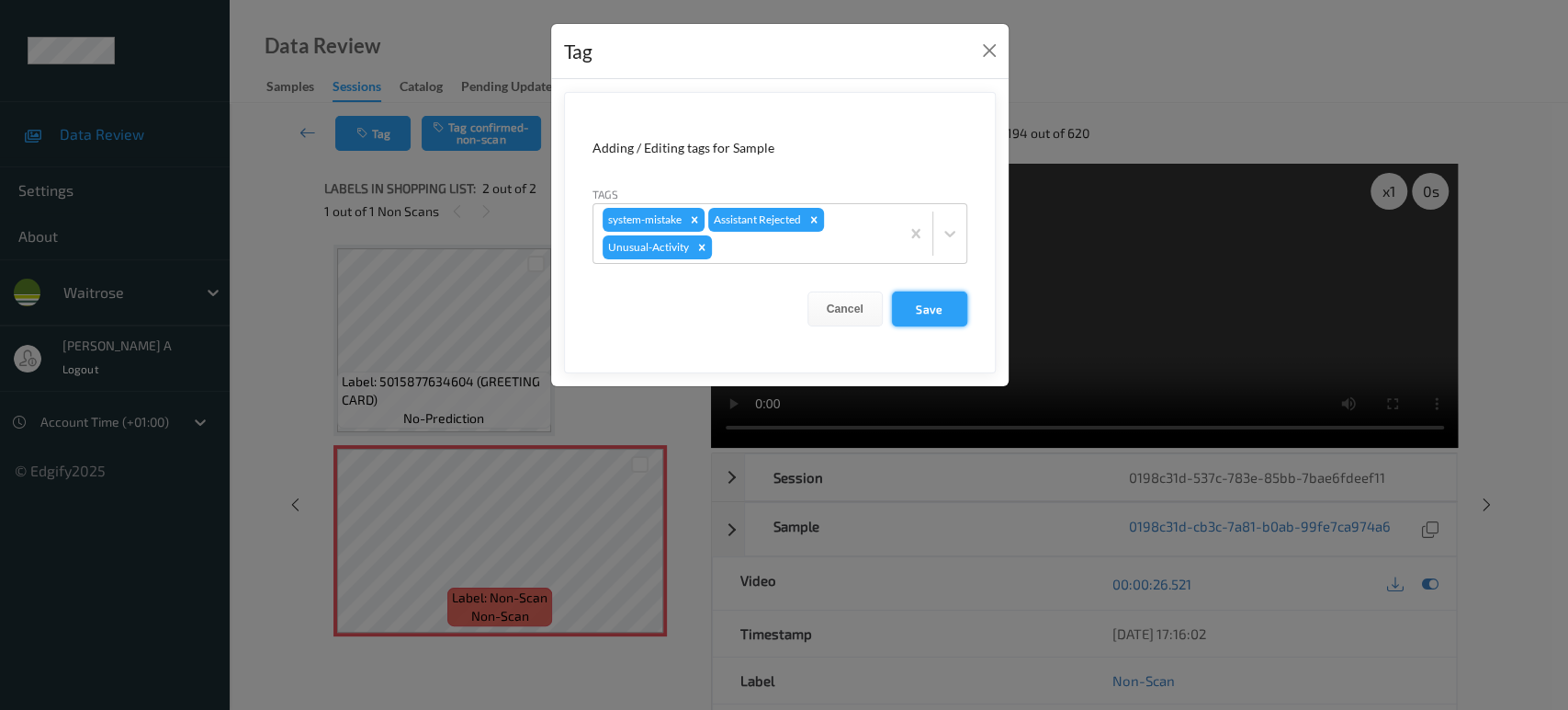
click at [960, 321] on button "Save" at bounding box center [930, 308] width 76 height 35
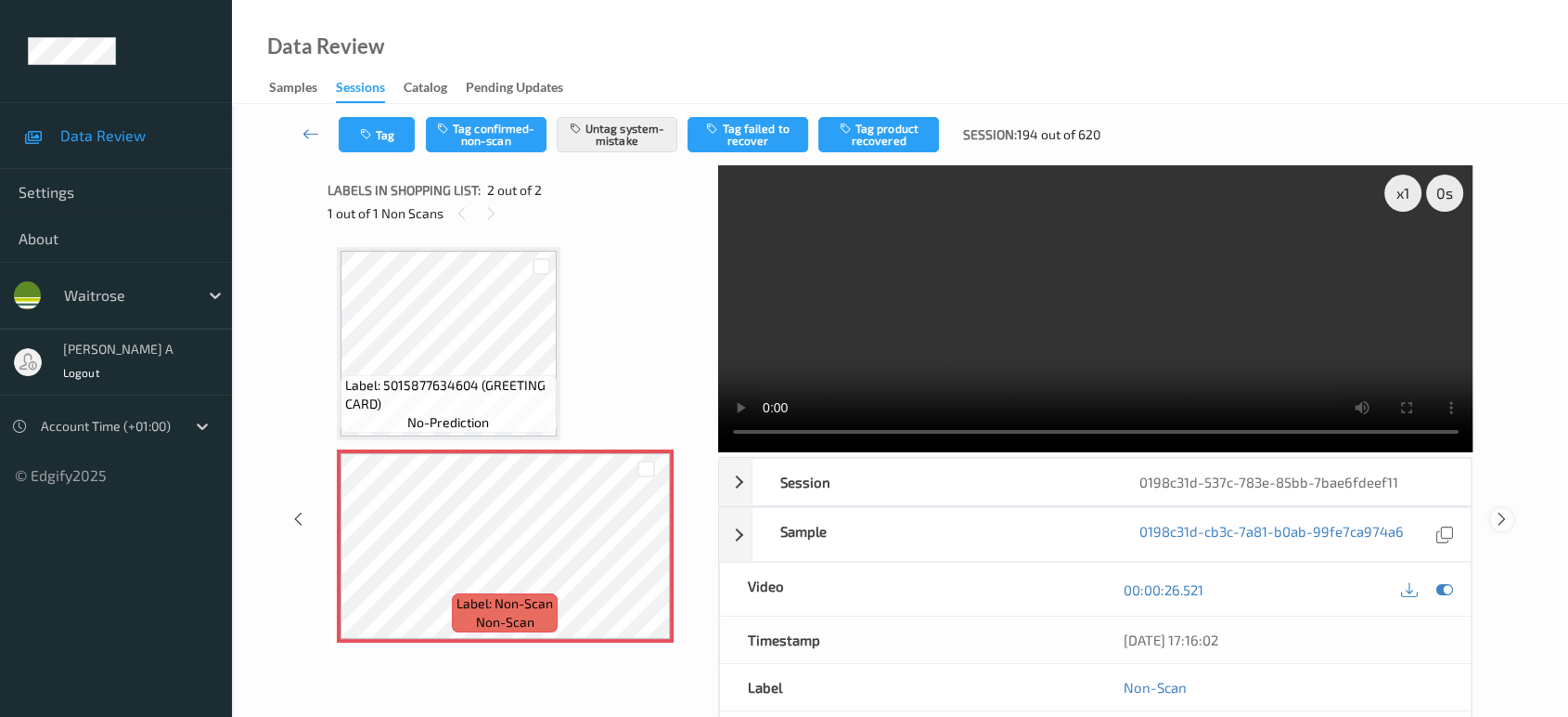
click at [1497, 511] on icon at bounding box center [1501, 518] width 16 height 16
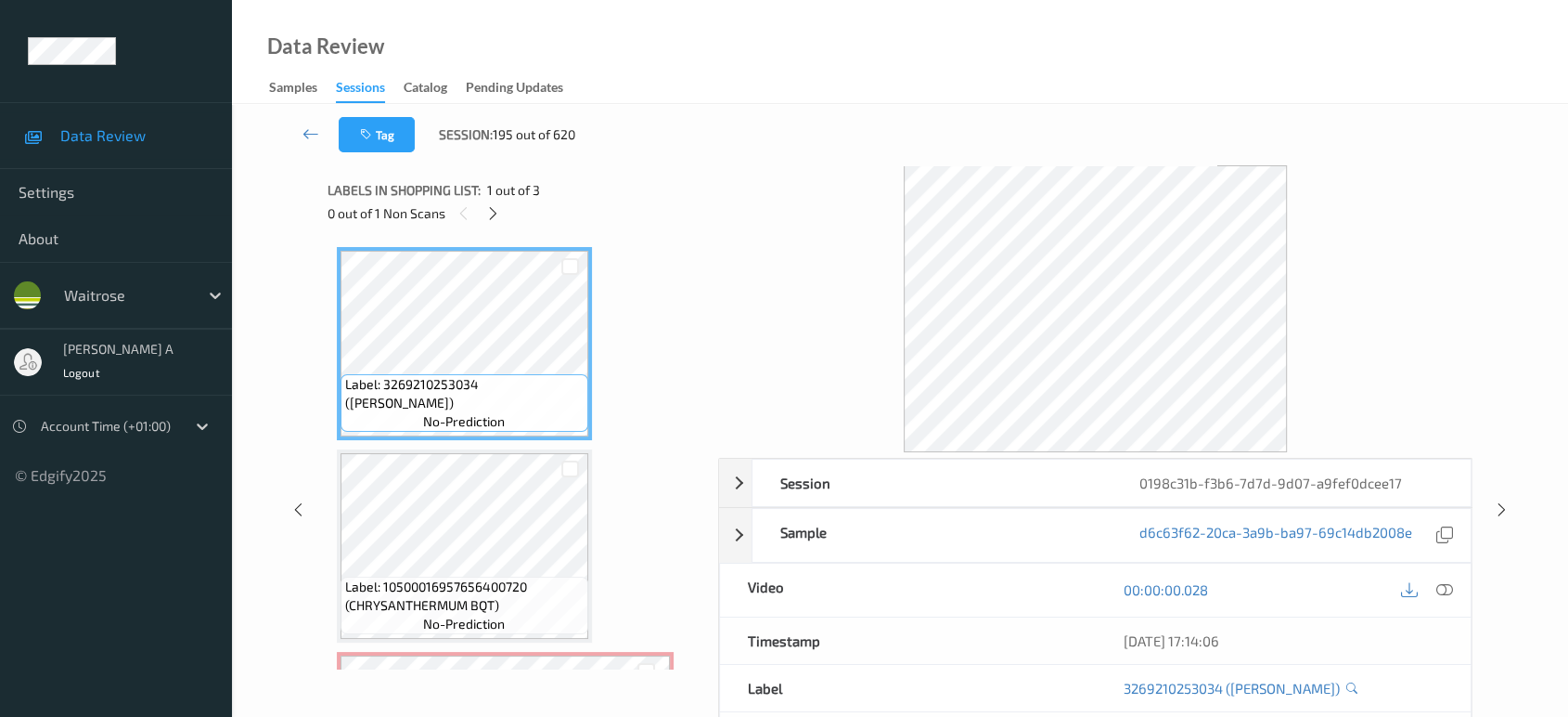
drag, startPoint x: 495, startPoint y: 211, endPoint x: 527, endPoint y: 236, distance: 40.6
click at [494, 211] on icon at bounding box center [492, 213] width 16 height 16
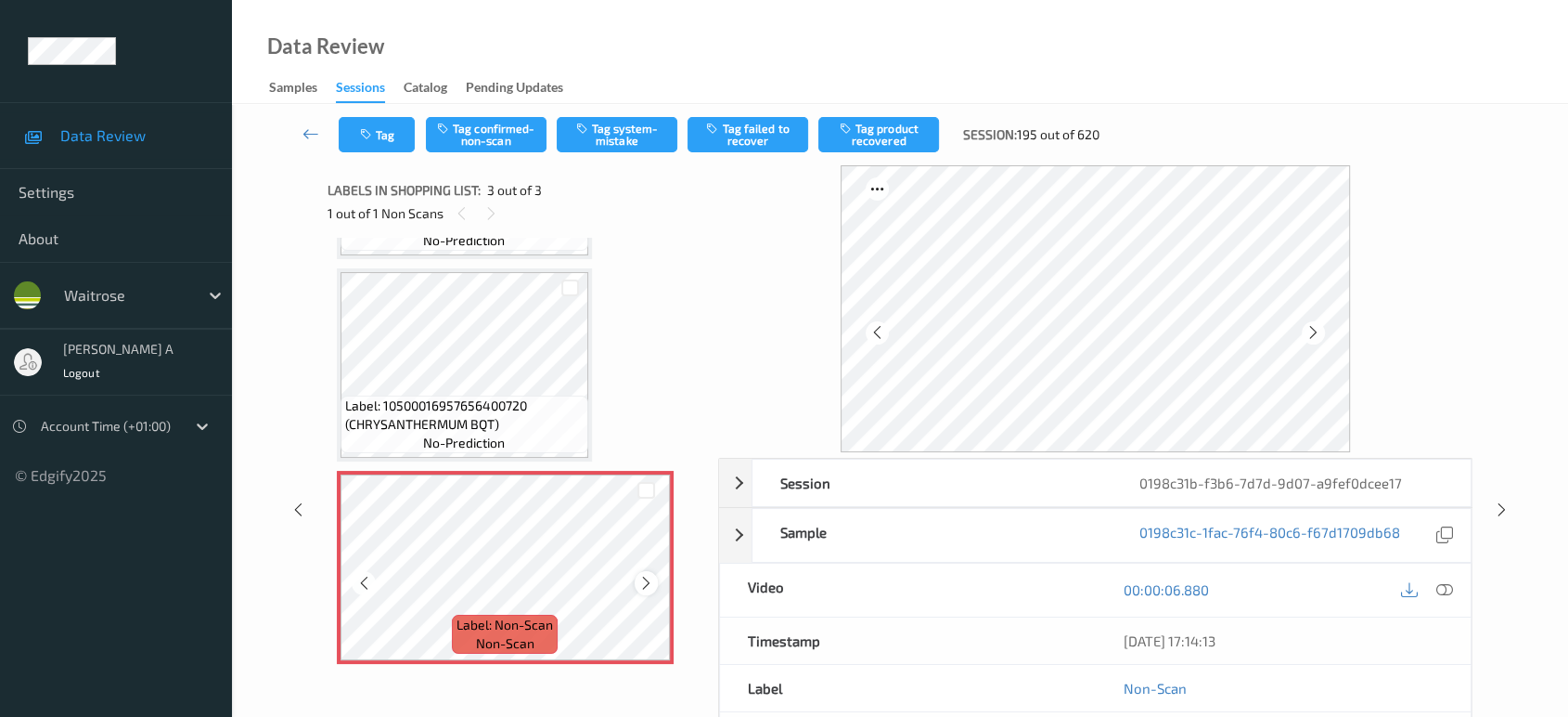
click at [648, 575] on icon at bounding box center [646, 582] width 16 height 16
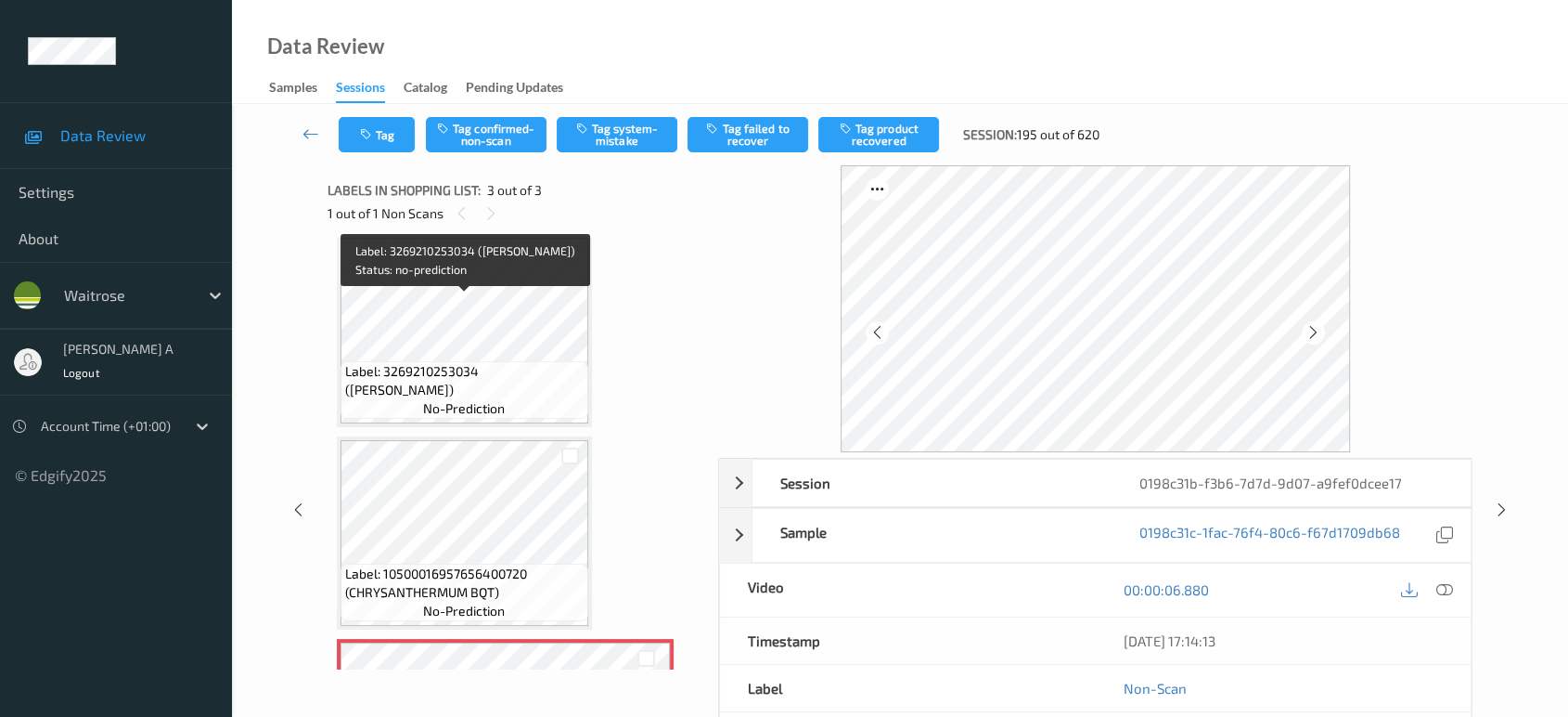
scroll to position [0, 0]
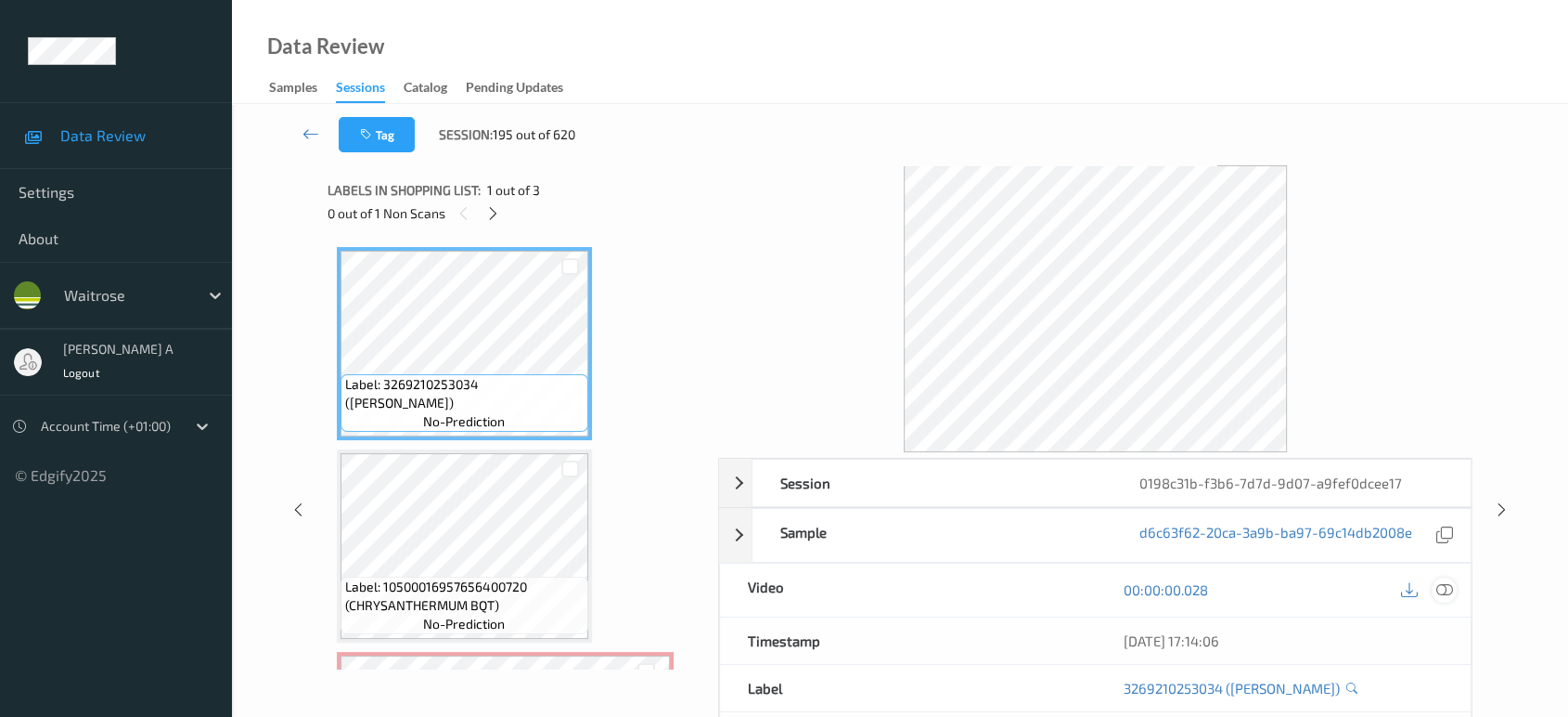
click at [1450, 592] on icon at bounding box center [1444, 589] width 16 height 16
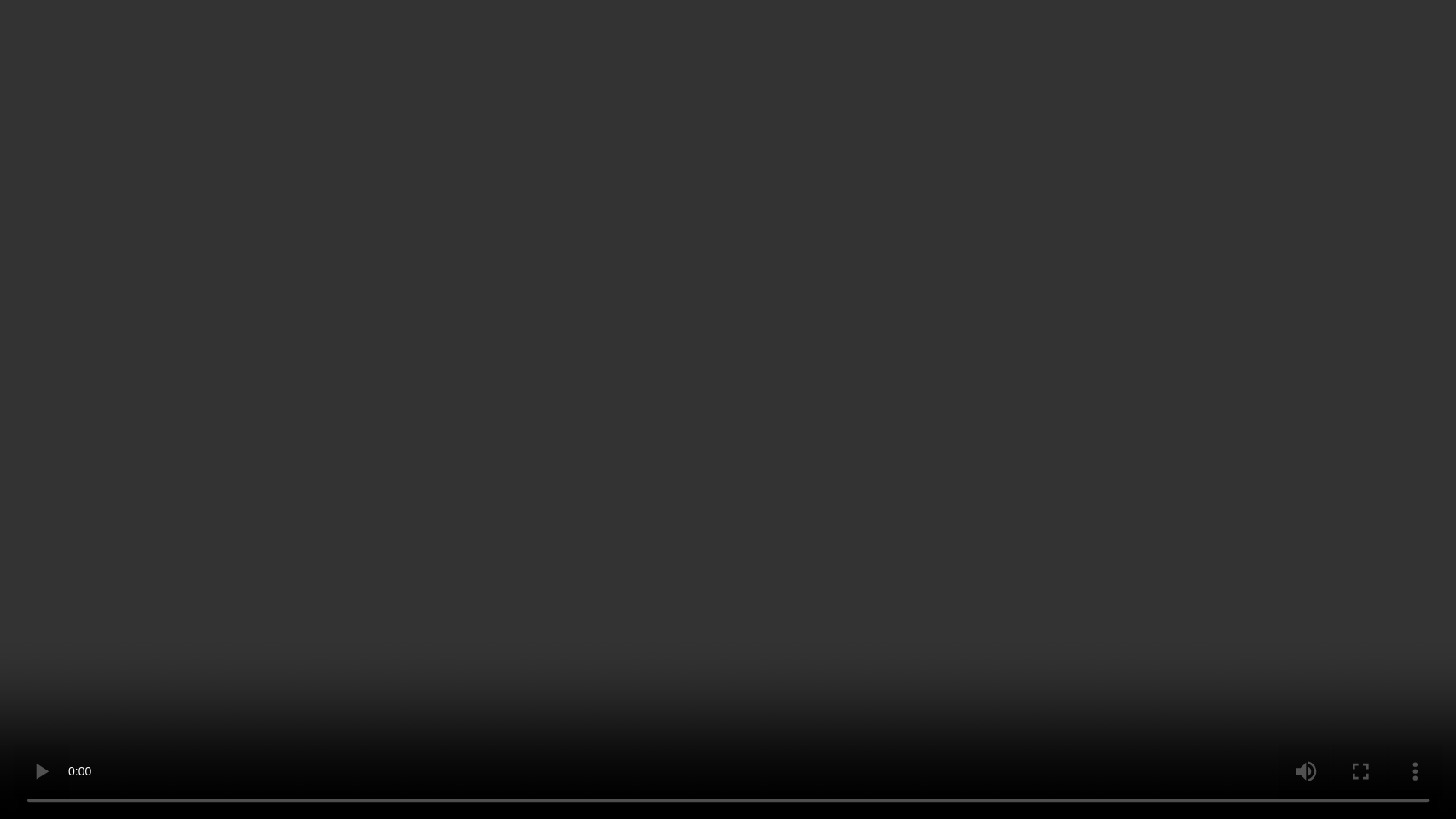
click at [929, 175] on video at bounding box center [728, 409] width 1456 height 819
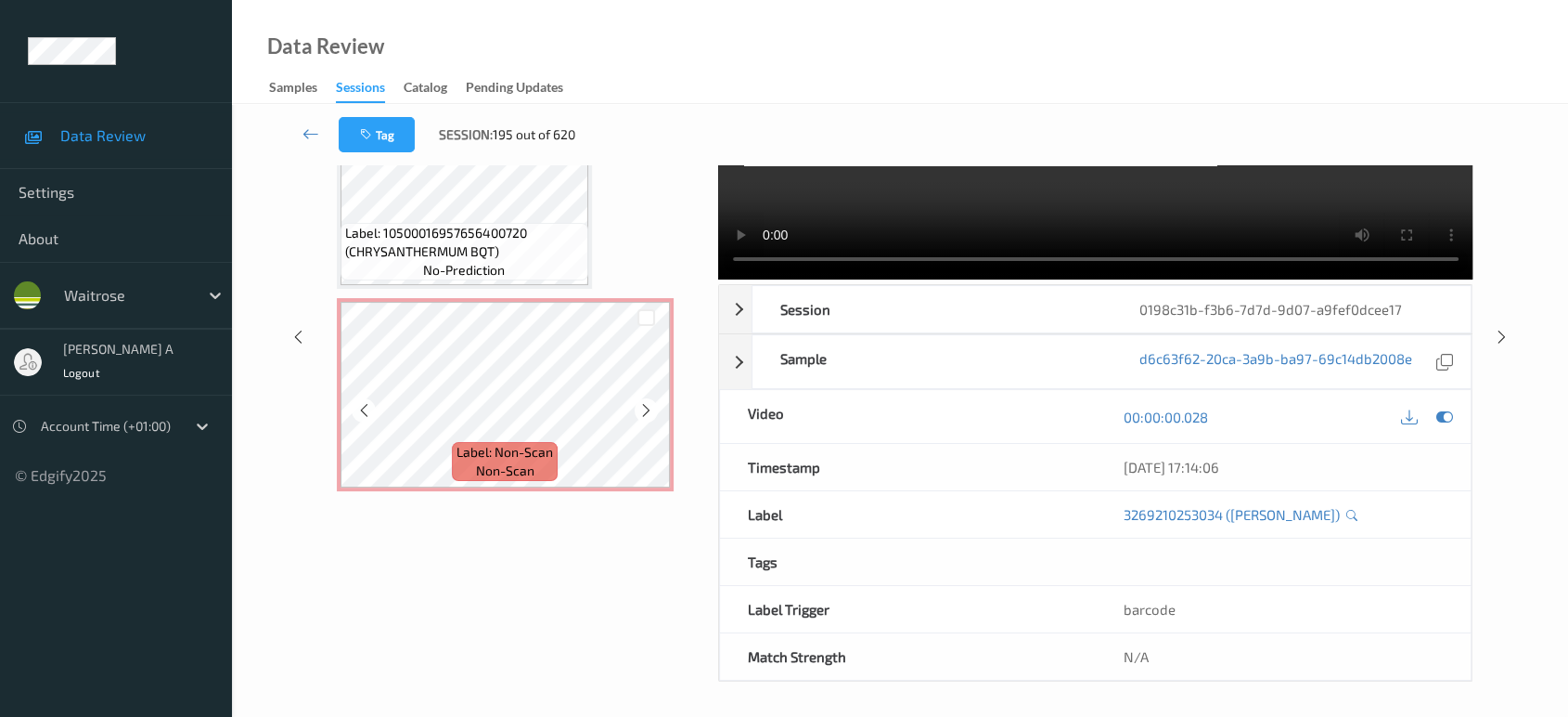
scroll to position [174, 0]
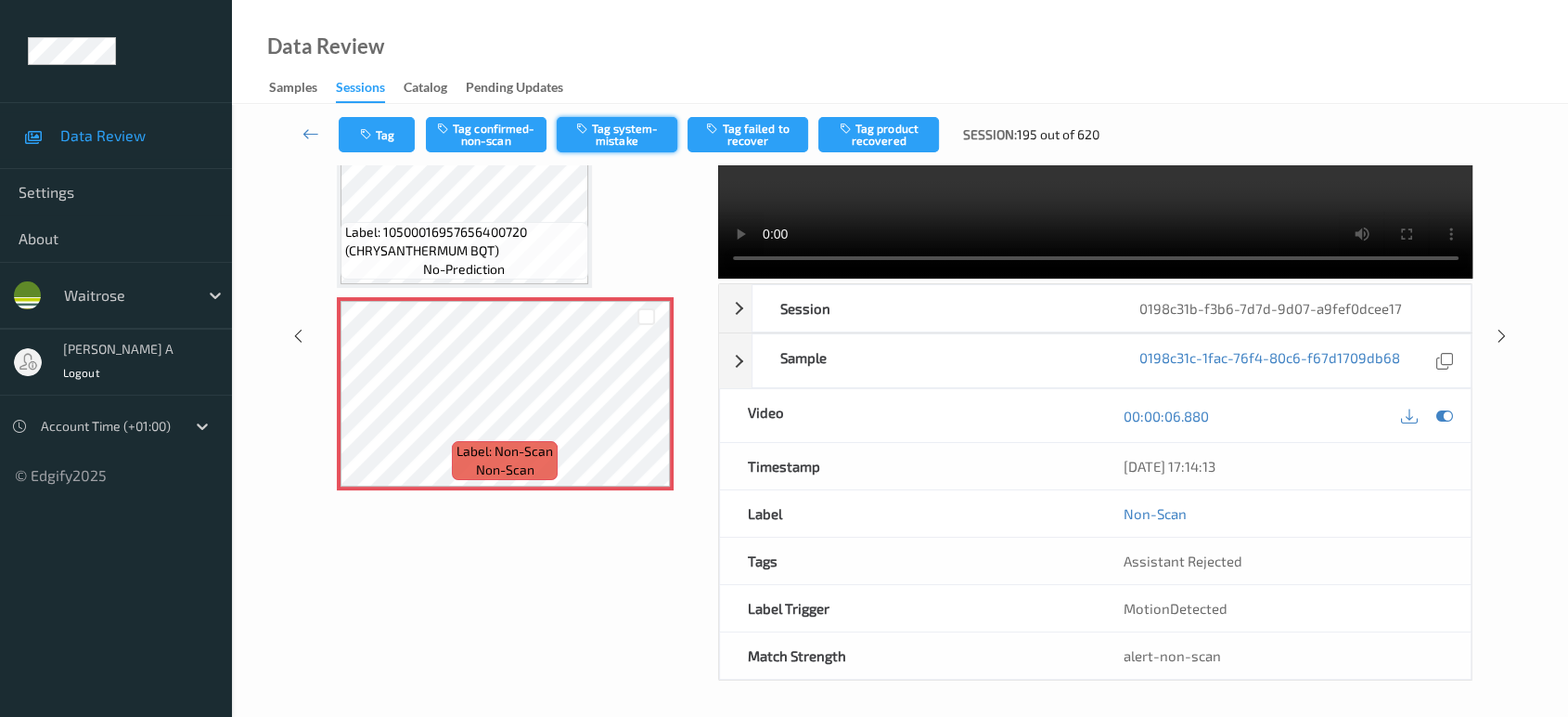
click at [618, 132] on button "Tag system-mistake" at bounding box center [617, 134] width 120 height 35
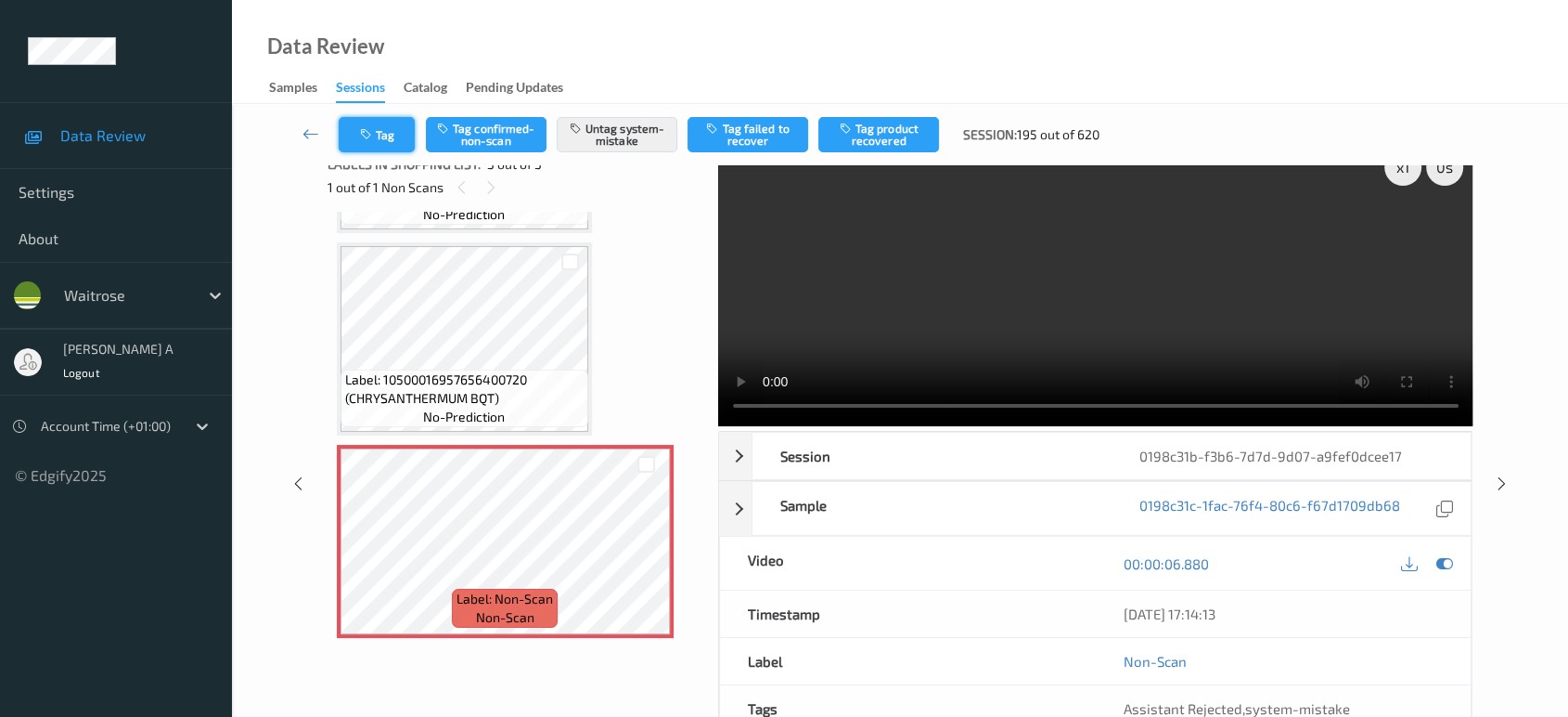
click at [389, 143] on button "Tag" at bounding box center [377, 134] width 76 height 35
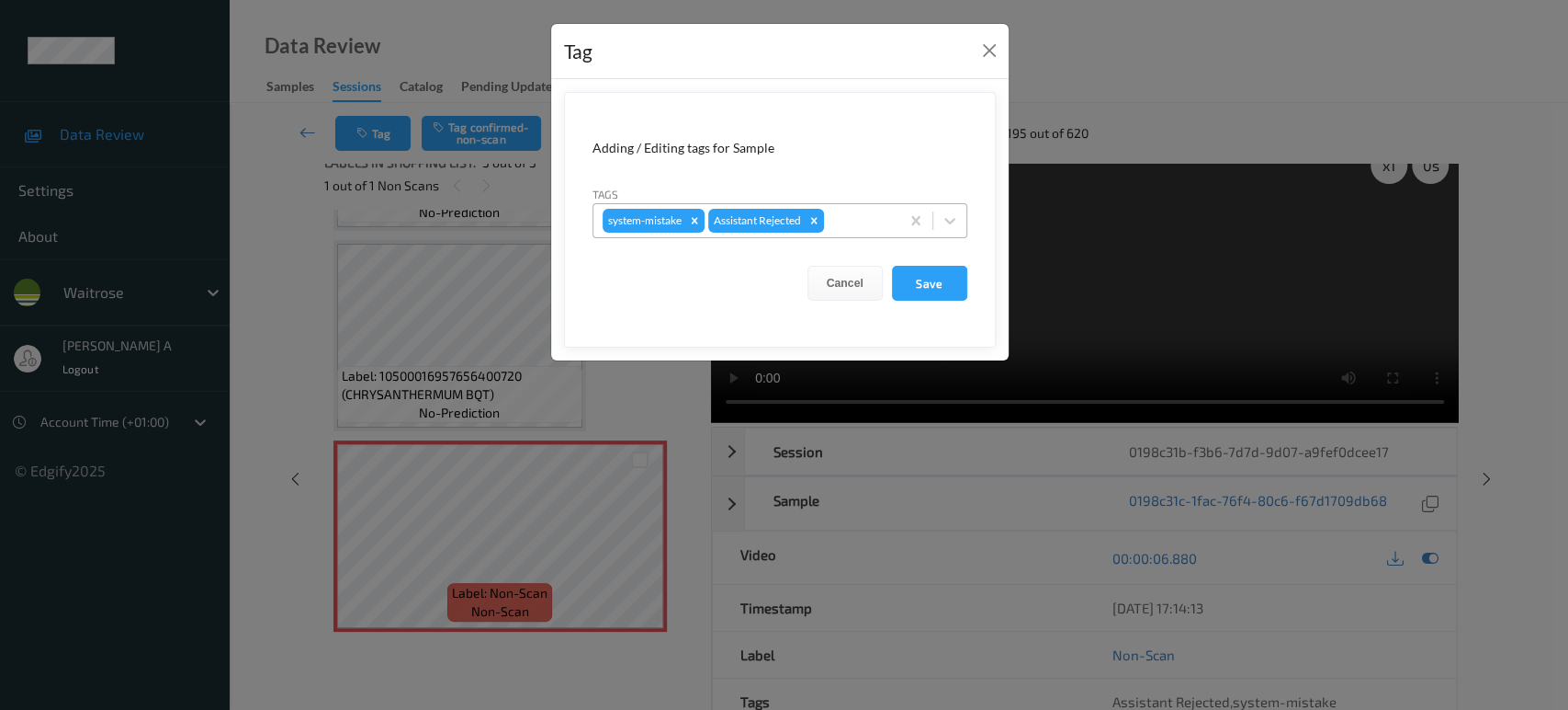
click at [864, 233] on div "system-mistake Assistant Rejected" at bounding box center [747, 220] width 306 height 31
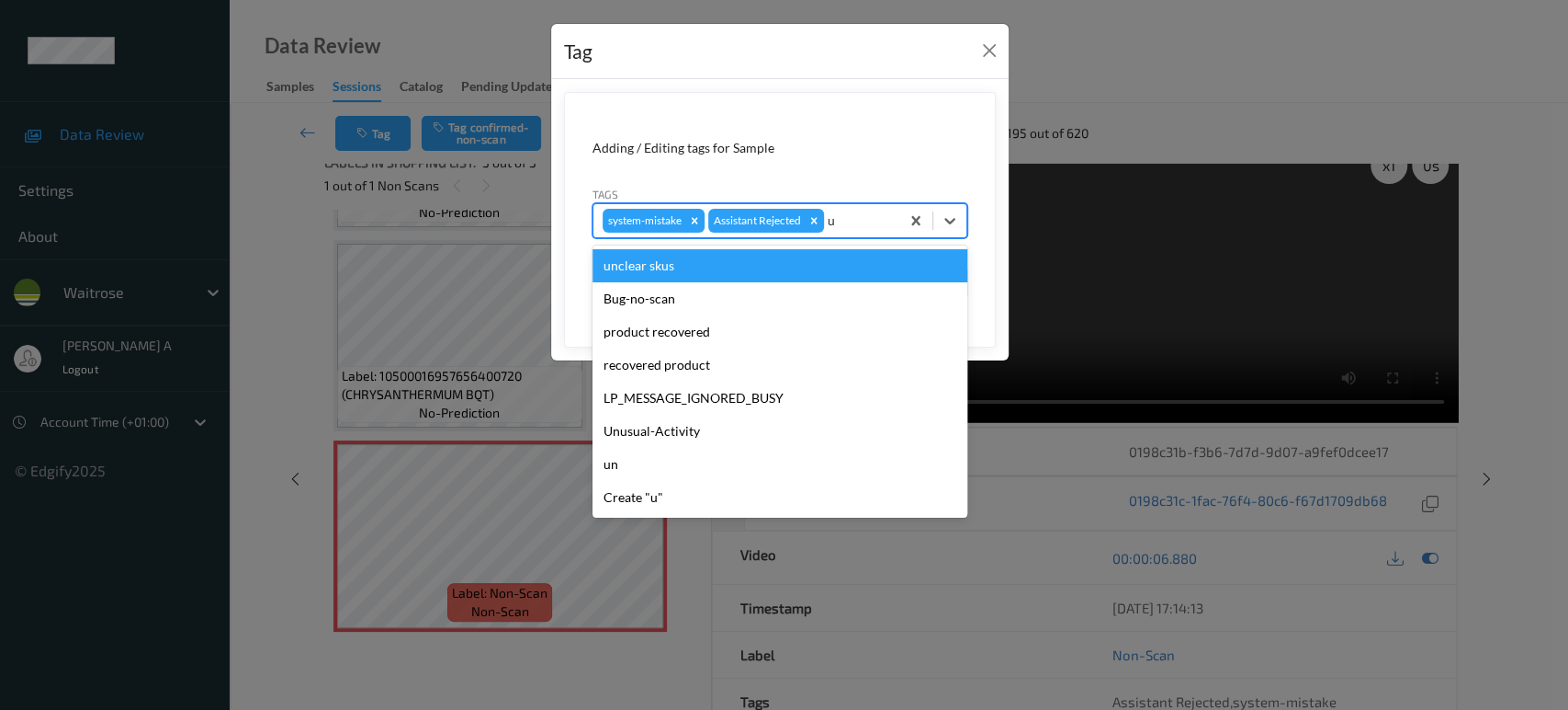
type input "un"
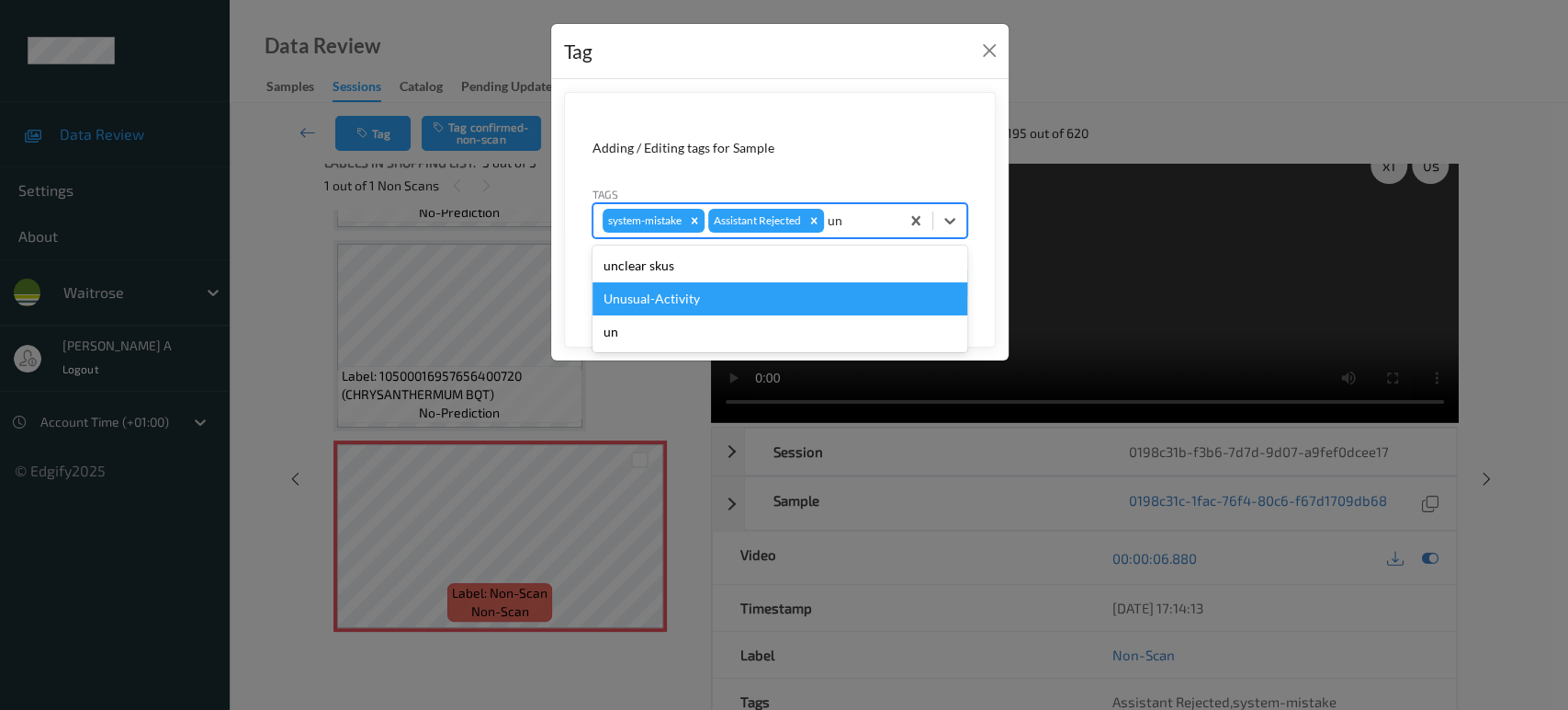
click at [693, 302] on div "Unusual-Activity" at bounding box center [780, 298] width 375 height 33
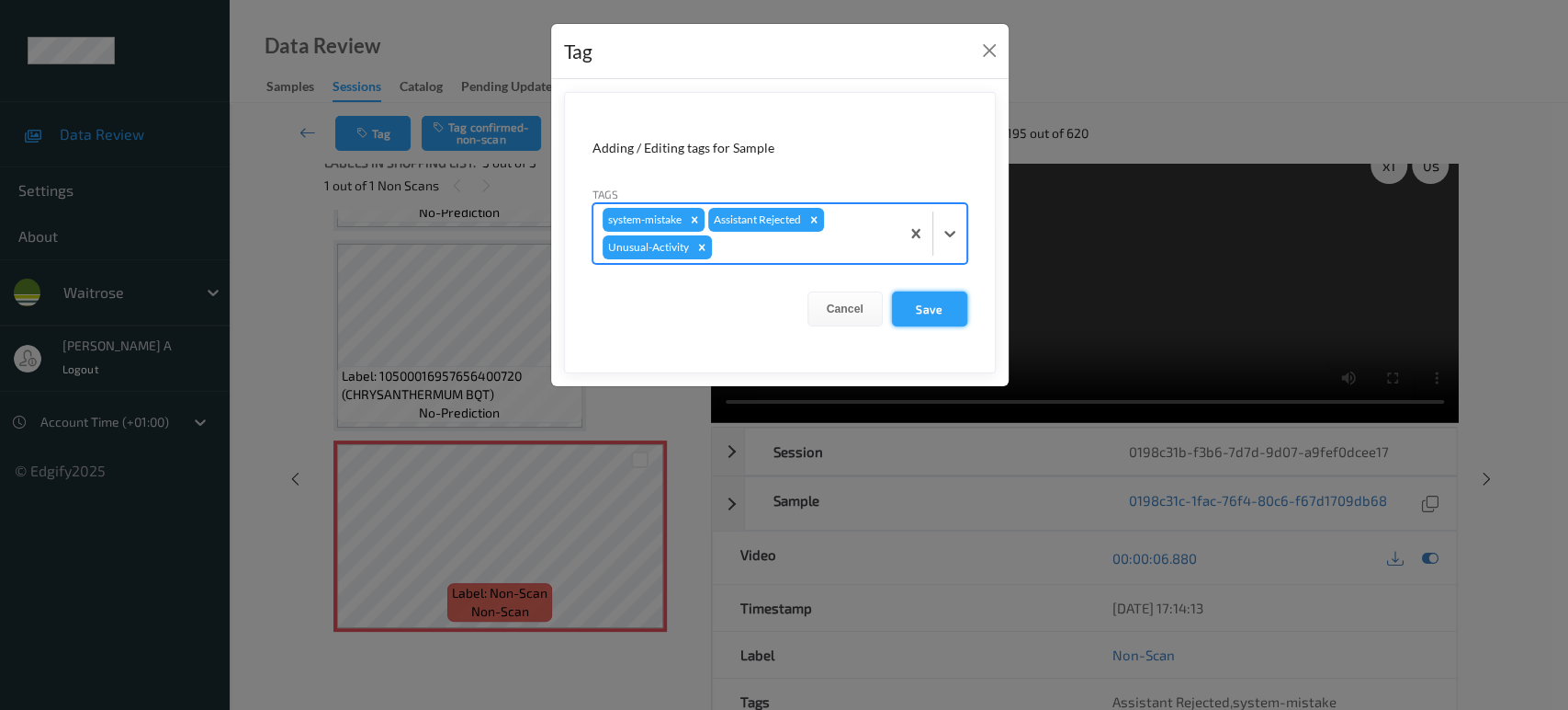
click at [925, 308] on button "Save" at bounding box center [930, 308] width 76 height 35
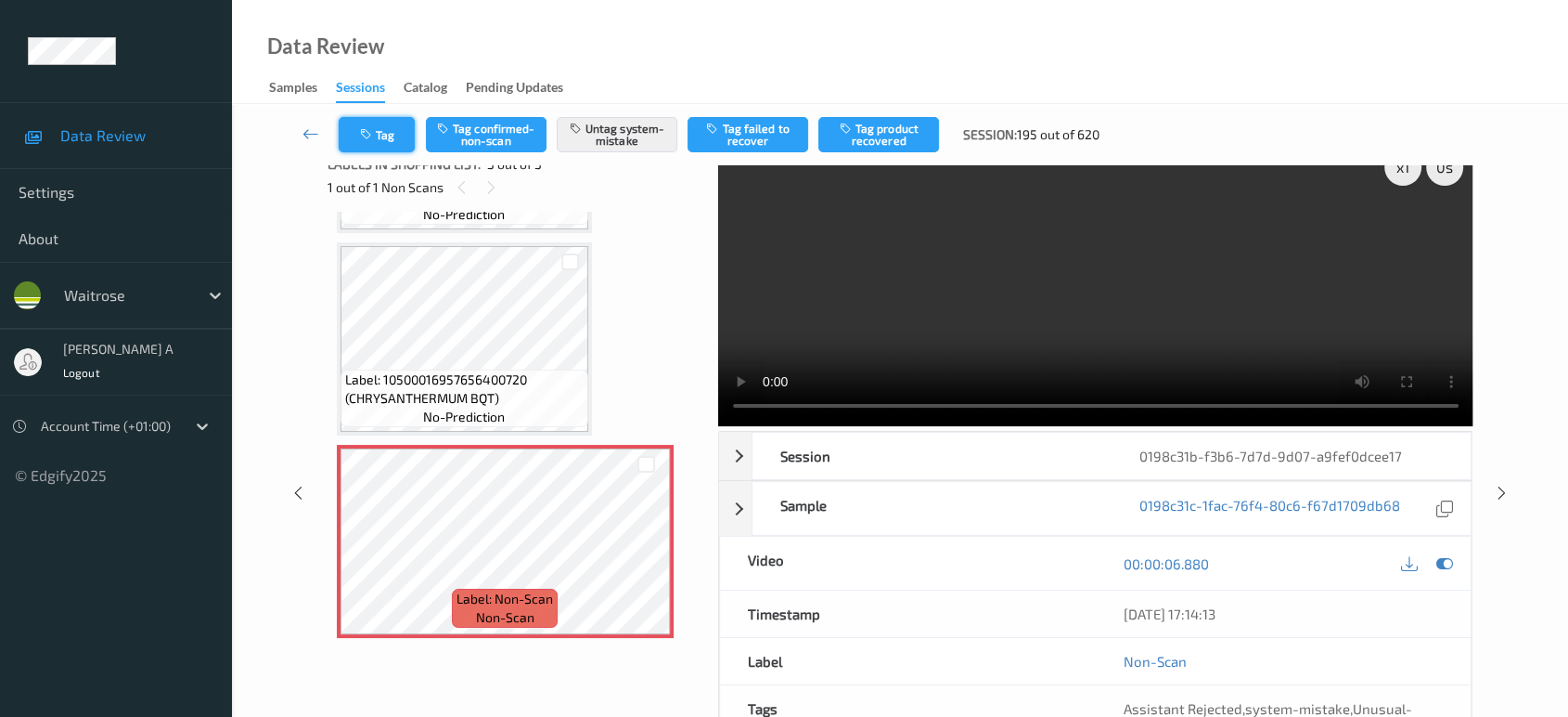
click at [390, 143] on button "Tag" at bounding box center [377, 134] width 76 height 35
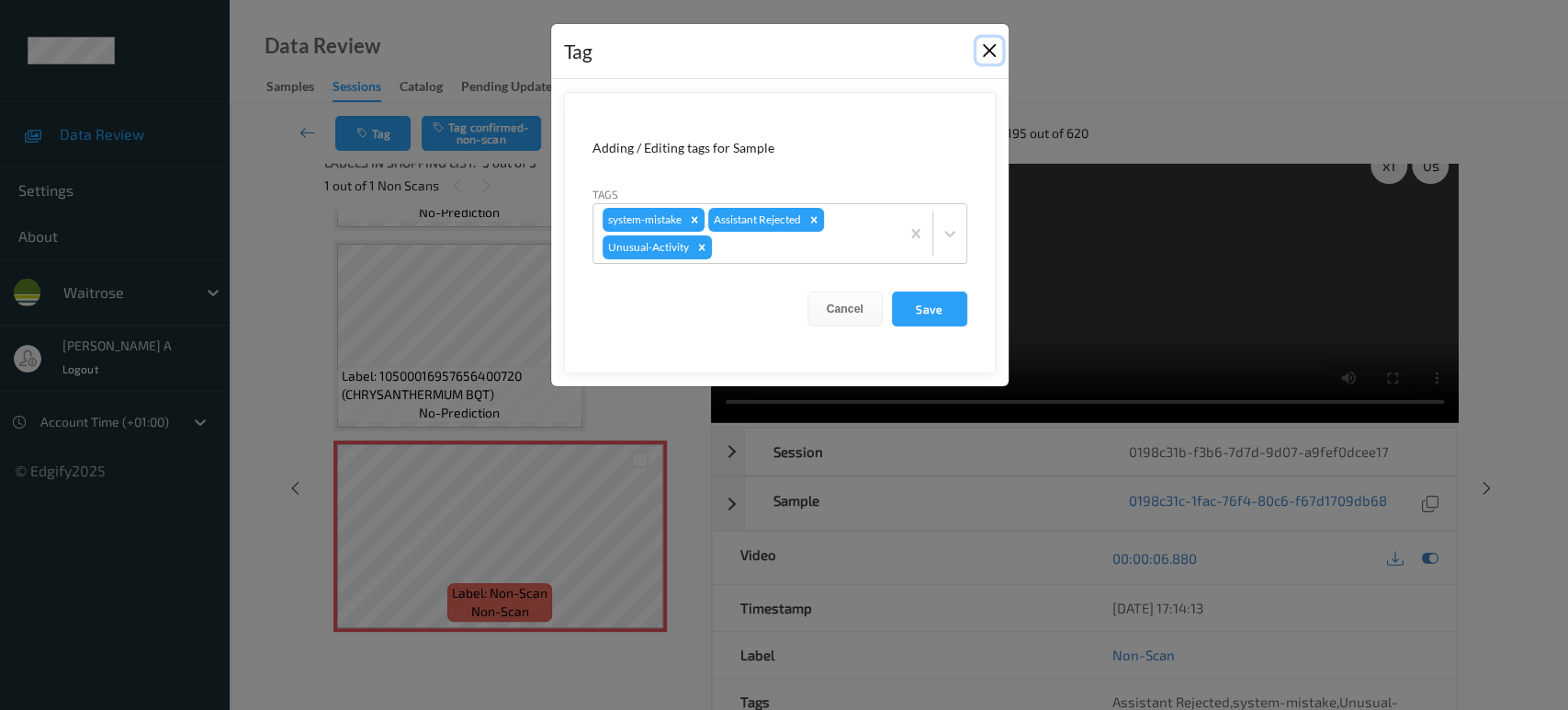
click at [984, 51] on button "Close" at bounding box center [989, 50] width 26 height 26
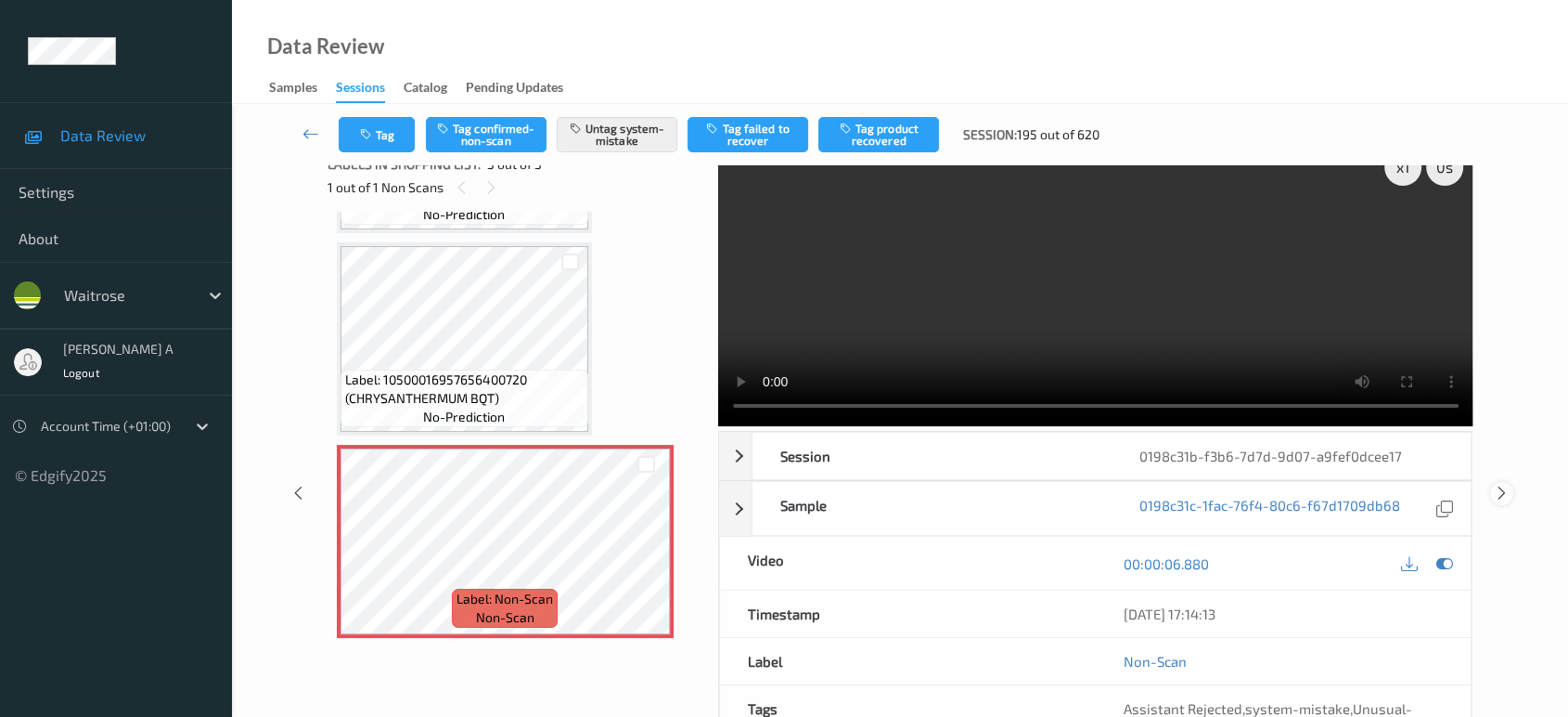
click at [1497, 492] on icon at bounding box center [1501, 492] width 16 height 16
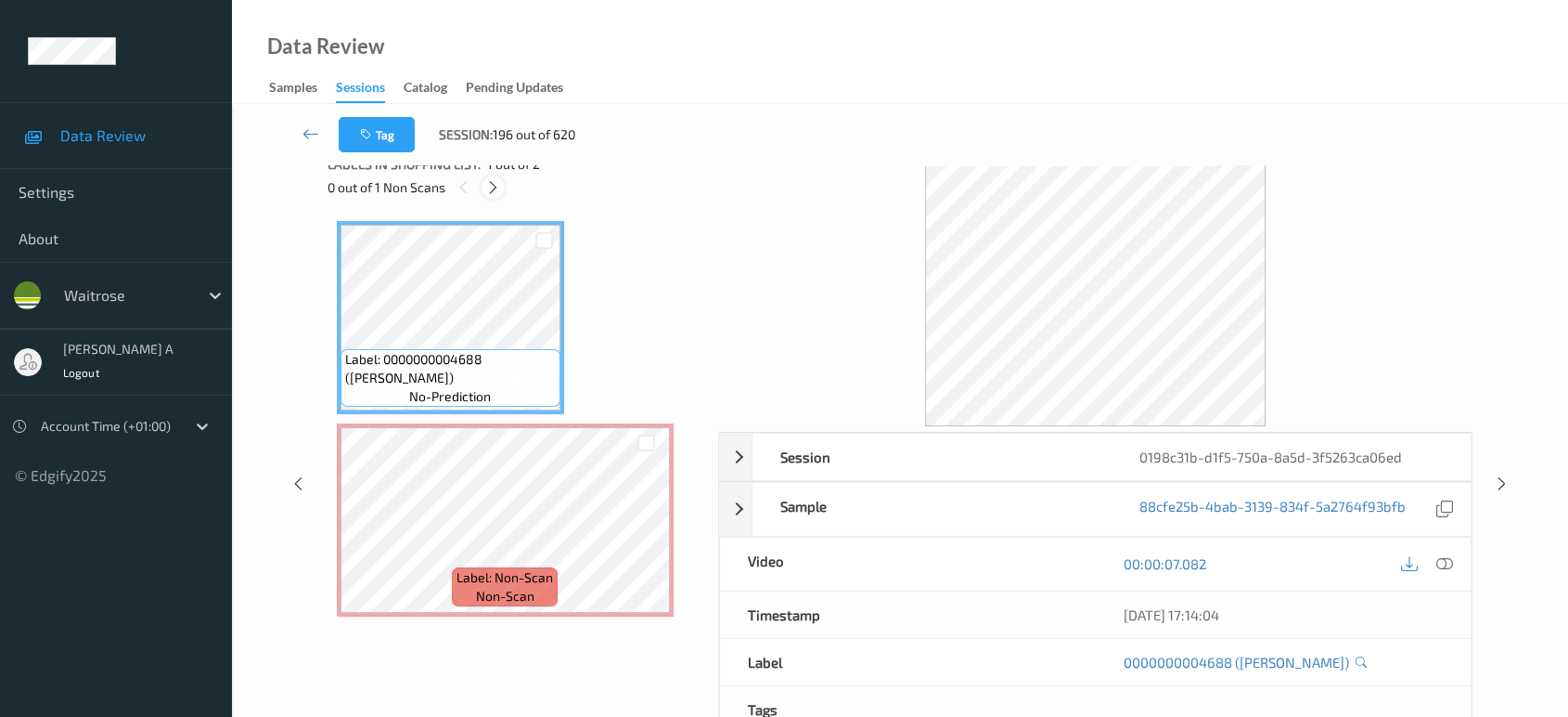
click at [497, 186] on icon at bounding box center [492, 187] width 16 height 16
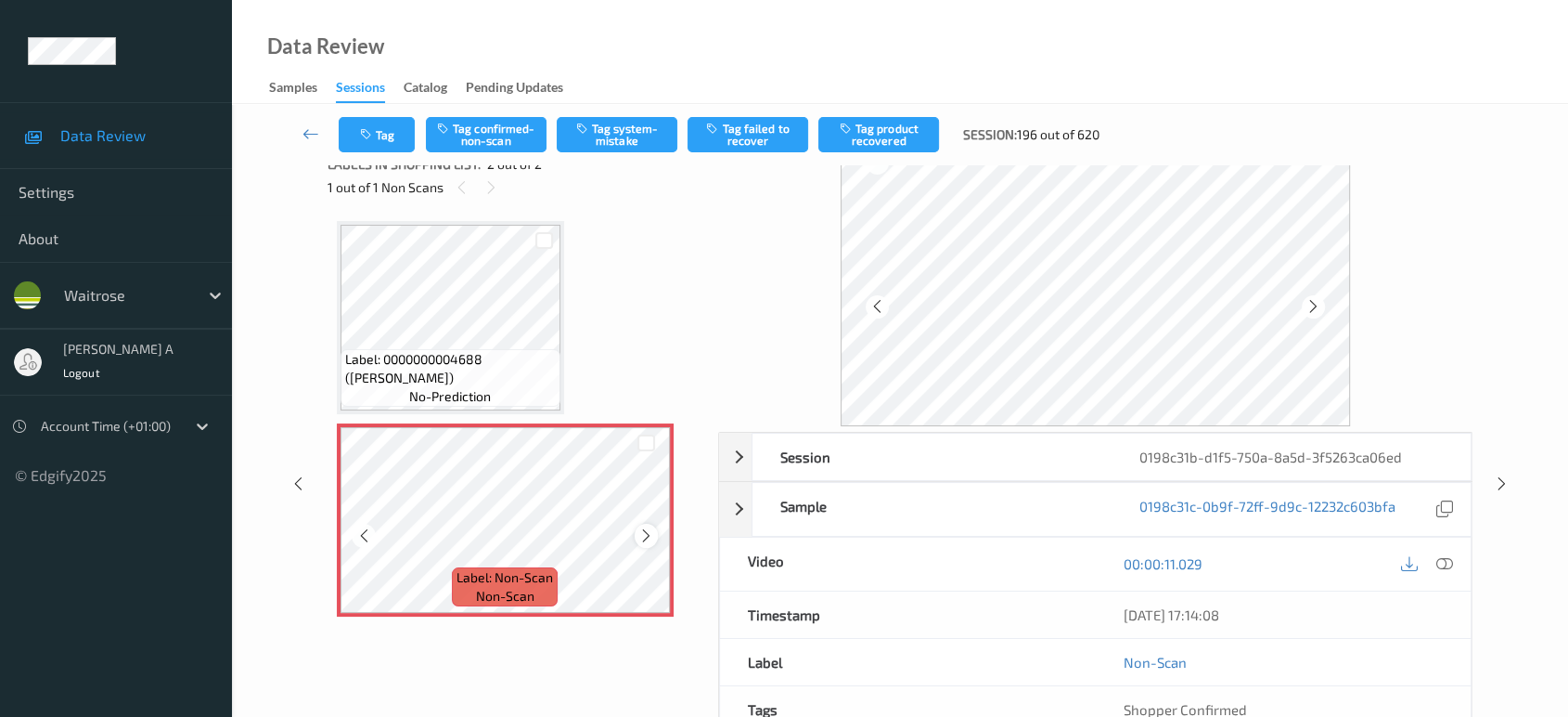
click at [646, 533] on icon at bounding box center [646, 535] width 16 height 16
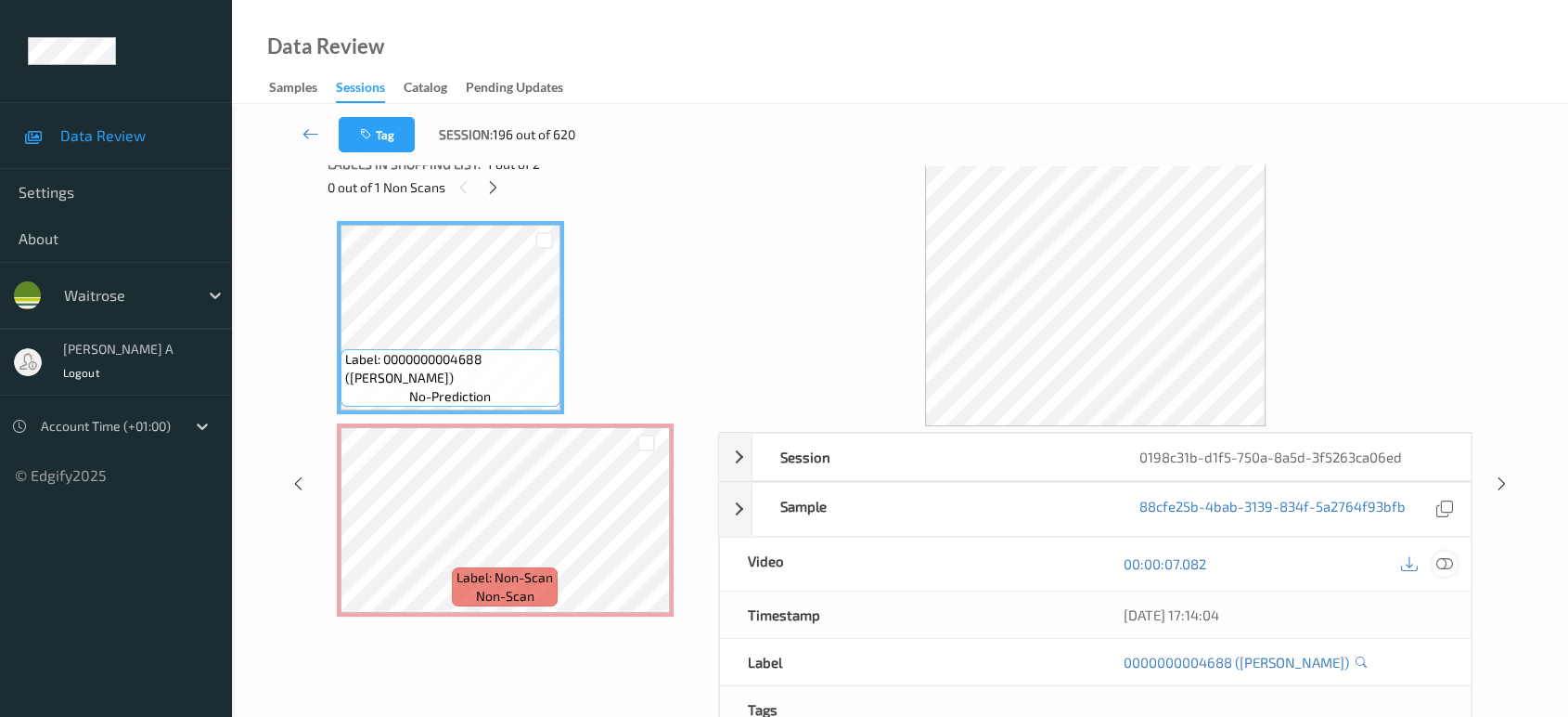
click at [1438, 555] on icon at bounding box center [1444, 562] width 16 height 16
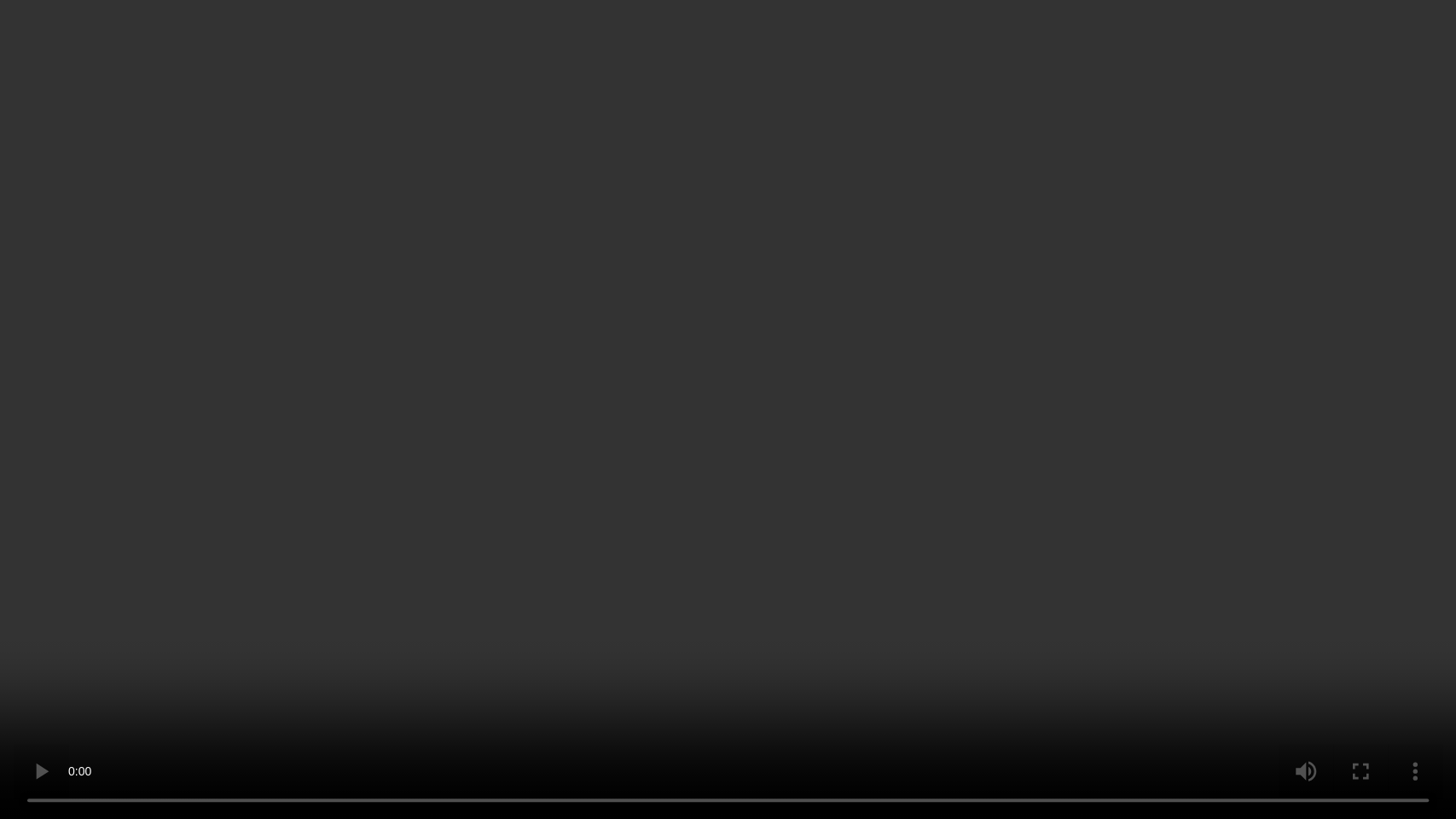
click at [724, 445] on video at bounding box center [728, 409] width 1456 height 819
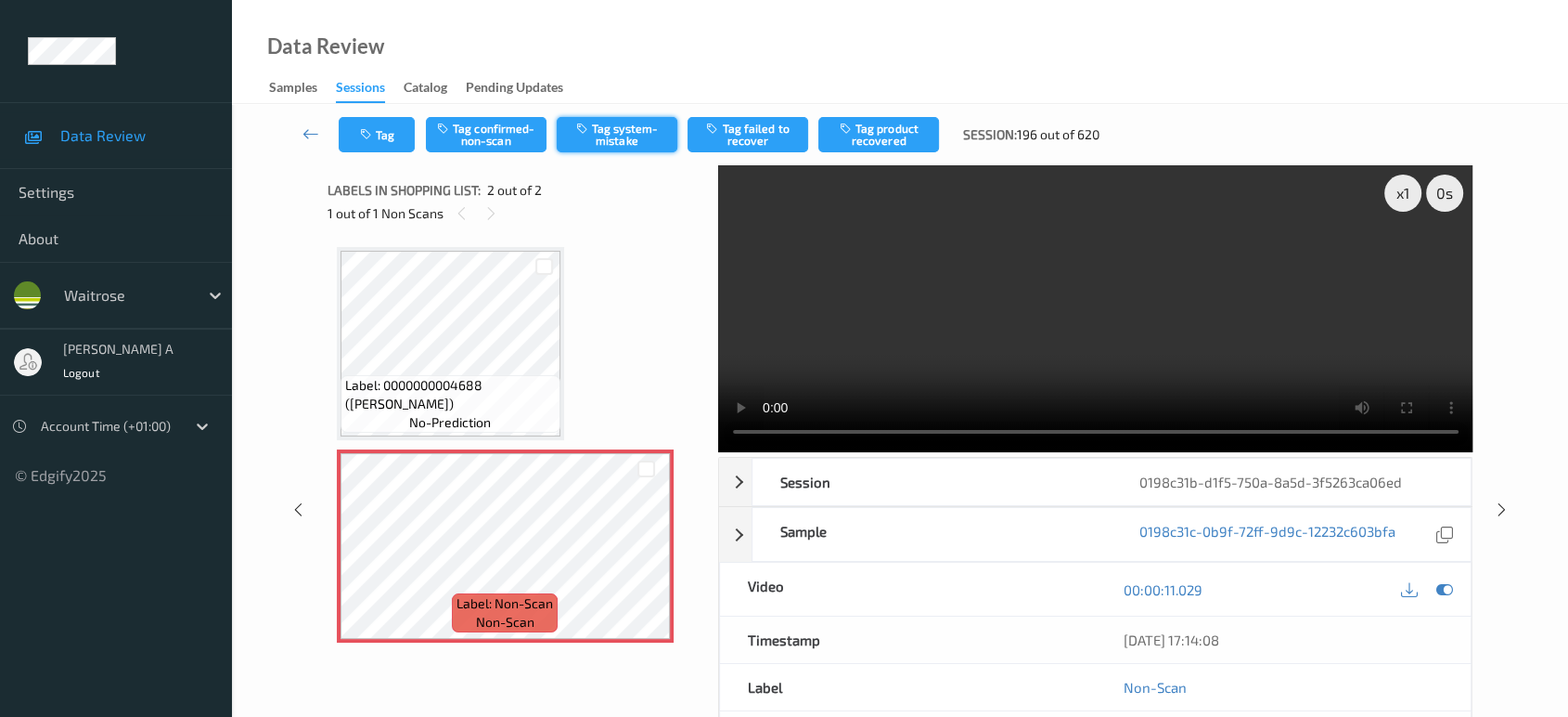
click at [617, 146] on button "Tag system-mistake" at bounding box center [617, 134] width 120 height 35
click at [393, 139] on button "Tag" at bounding box center [377, 134] width 76 height 35
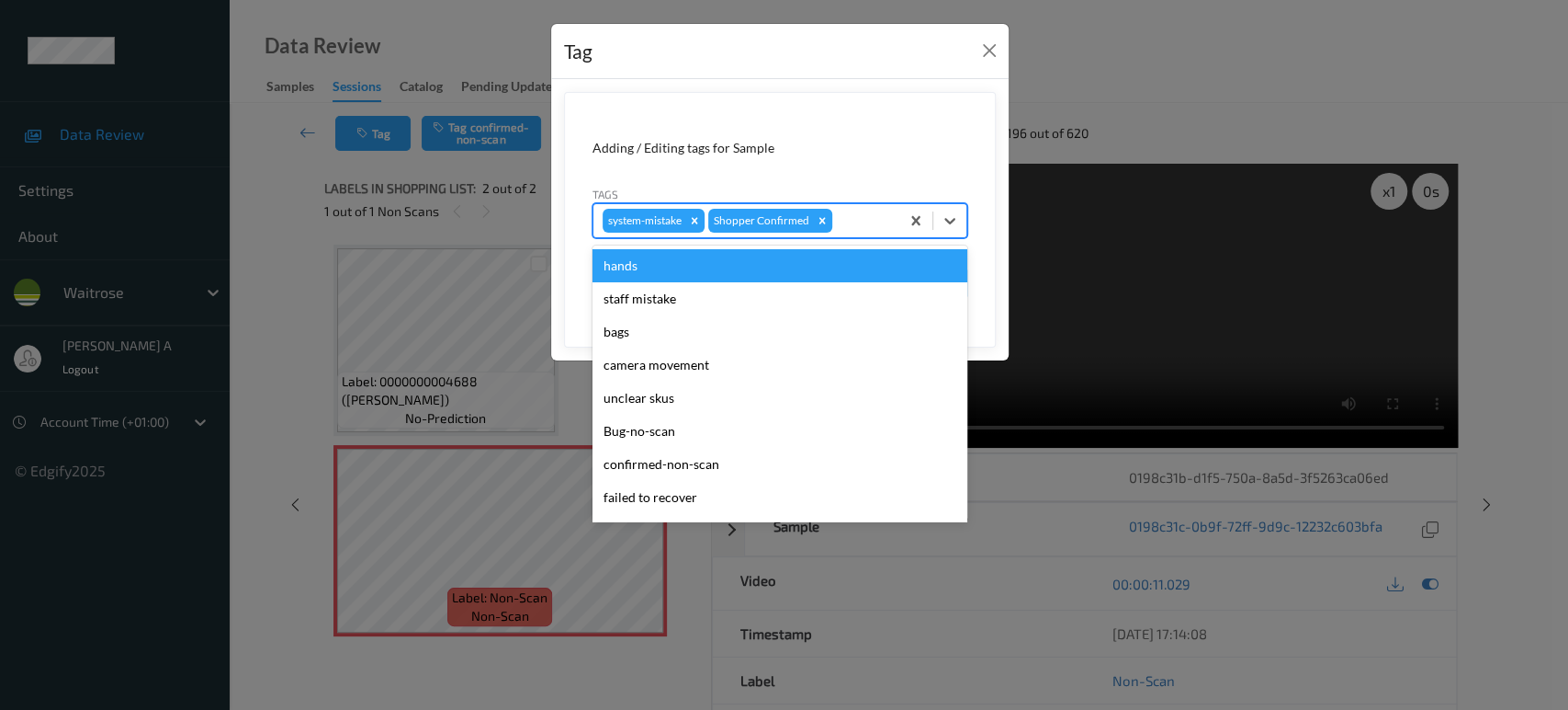
click at [877, 222] on div at bounding box center [863, 220] width 54 height 22
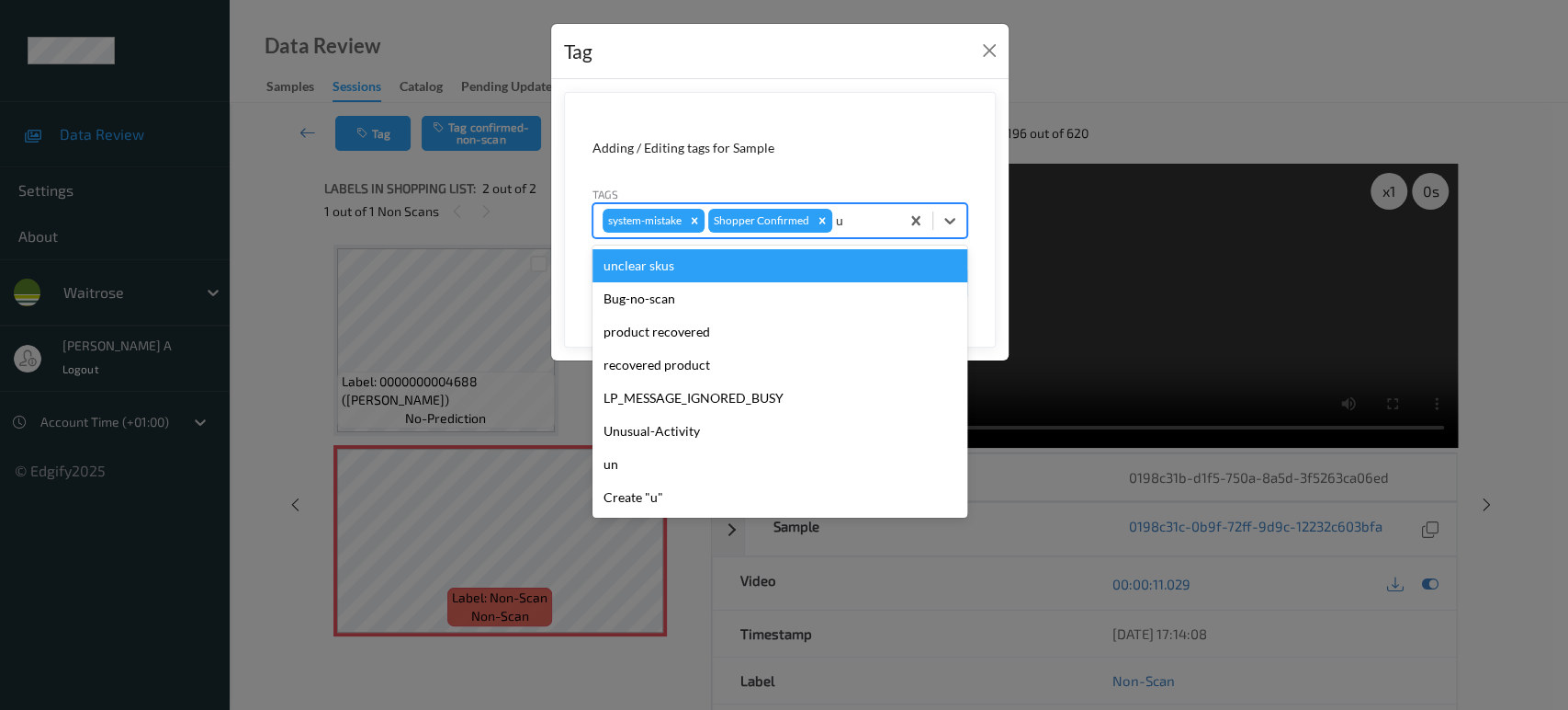
type input "un"
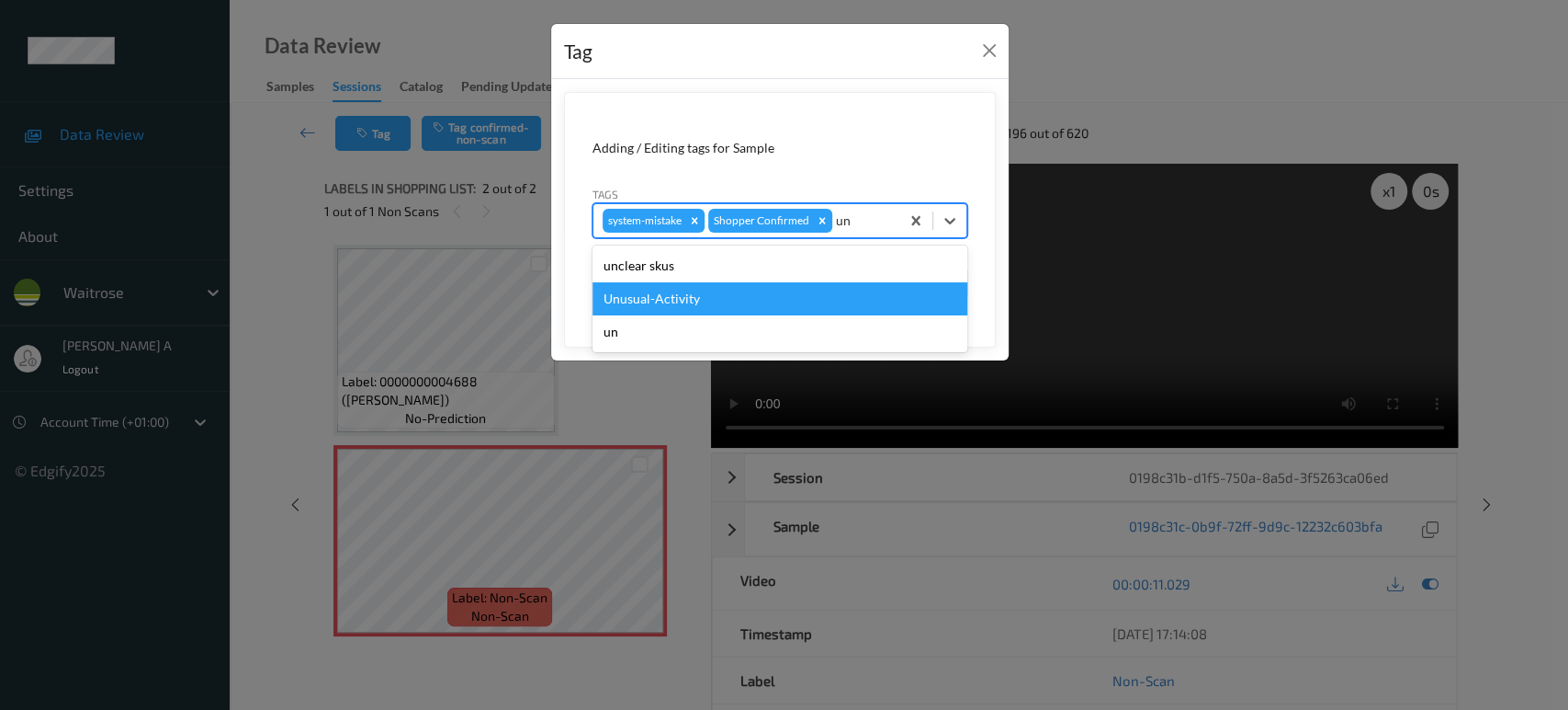
click at [715, 289] on div "Unusual-Activity" at bounding box center [780, 298] width 375 height 33
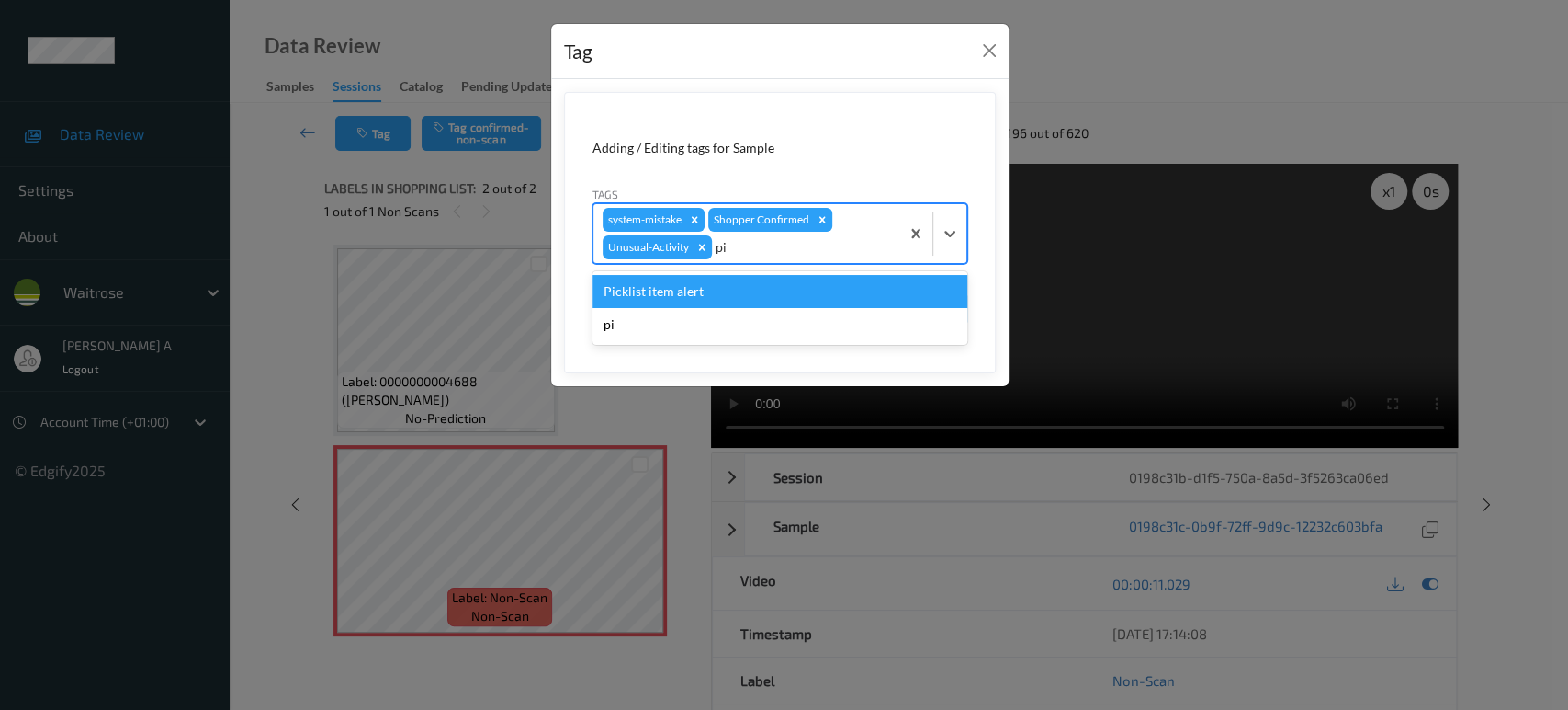
type input "pic"
click at [715, 289] on div "Picklist item alert" at bounding box center [780, 291] width 375 height 33
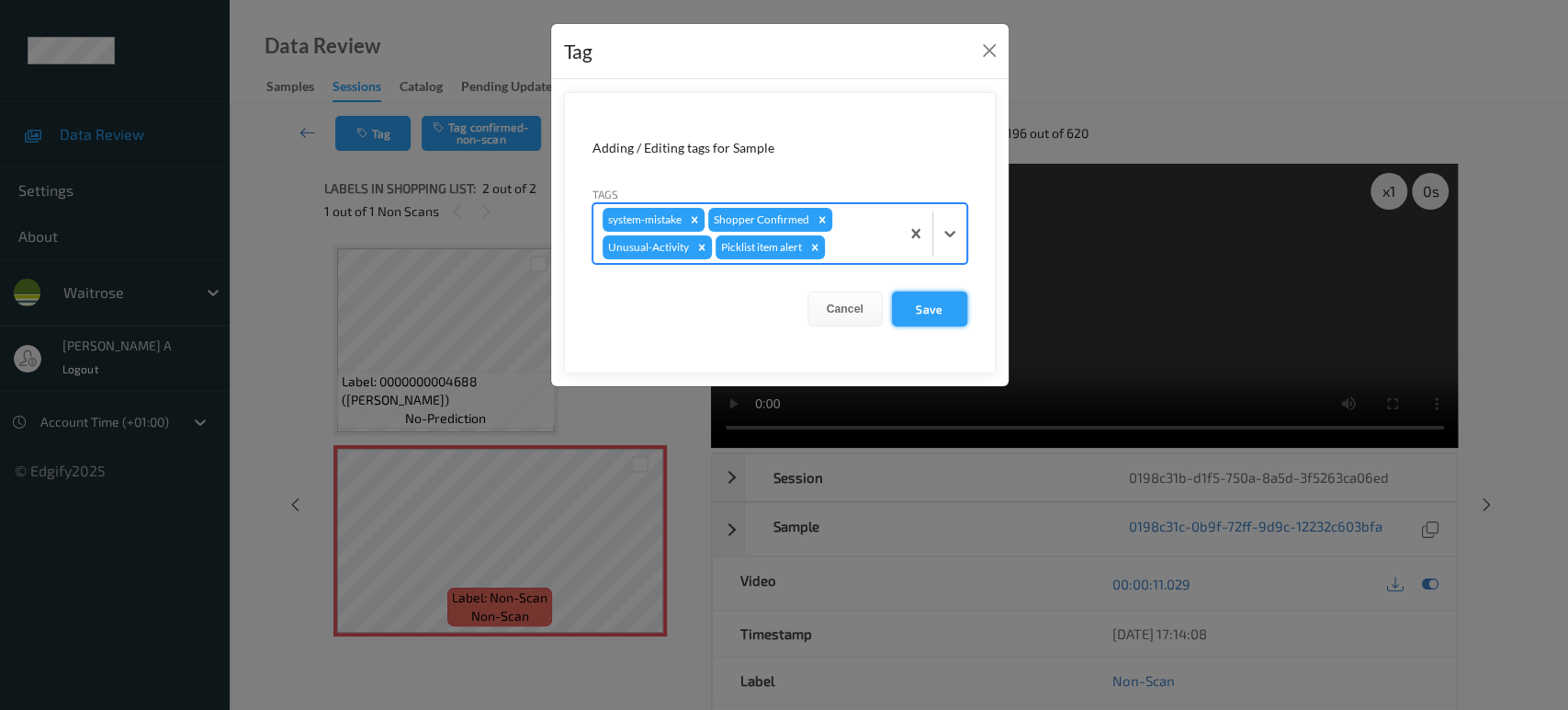
click at [906, 307] on button "Save" at bounding box center [930, 308] width 76 height 35
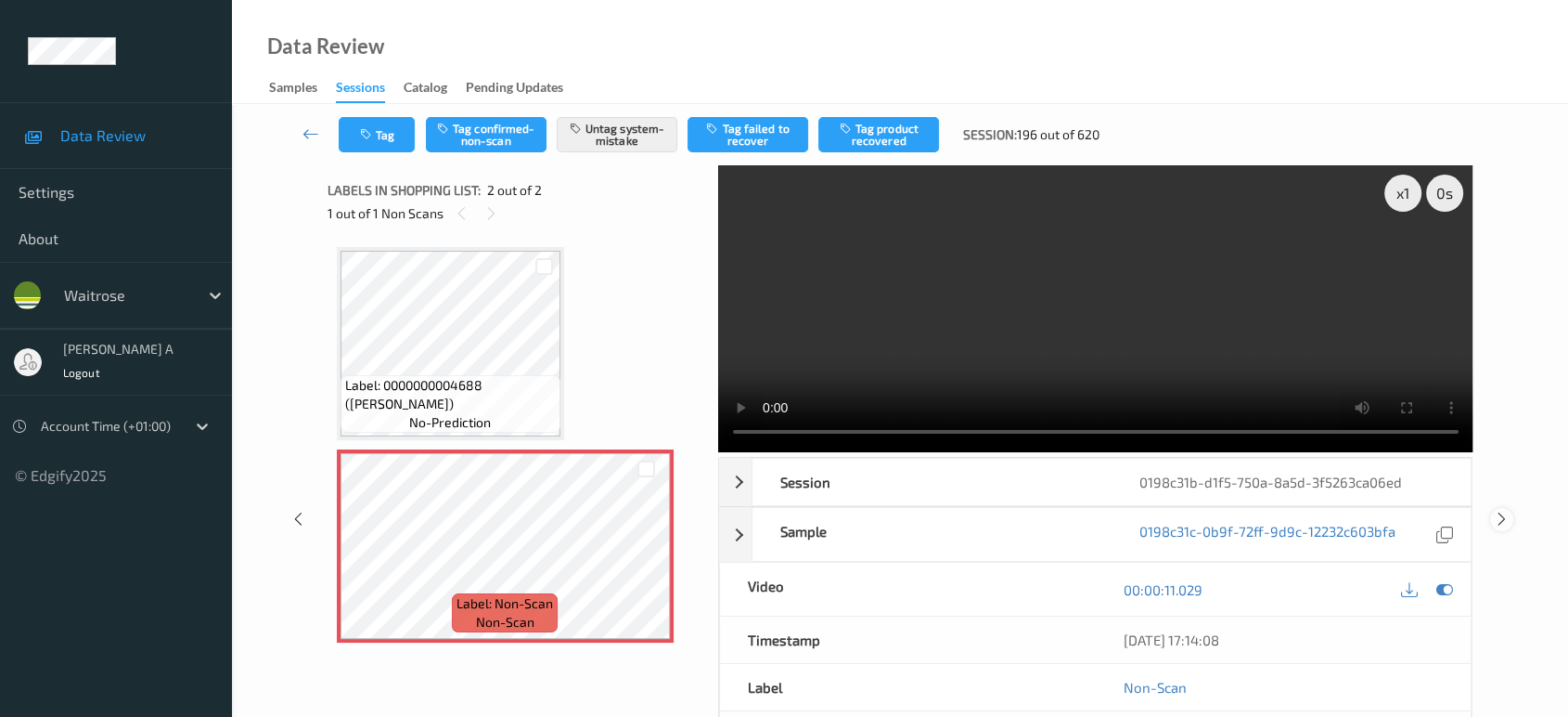
click at [1507, 508] on div at bounding box center [1501, 519] width 23 height 23
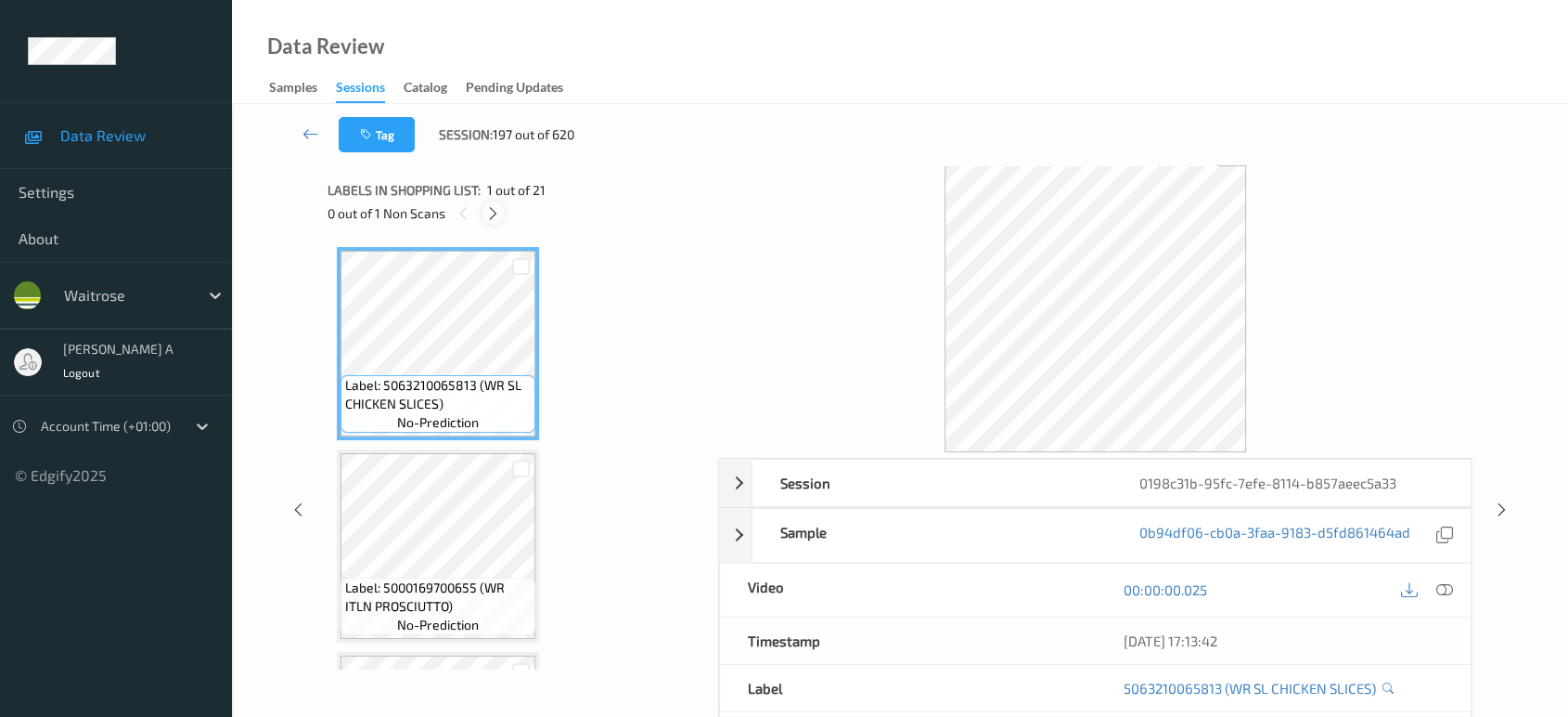
click at [491, 214] on icon at bounding box center [492, 213] width 16 height 16
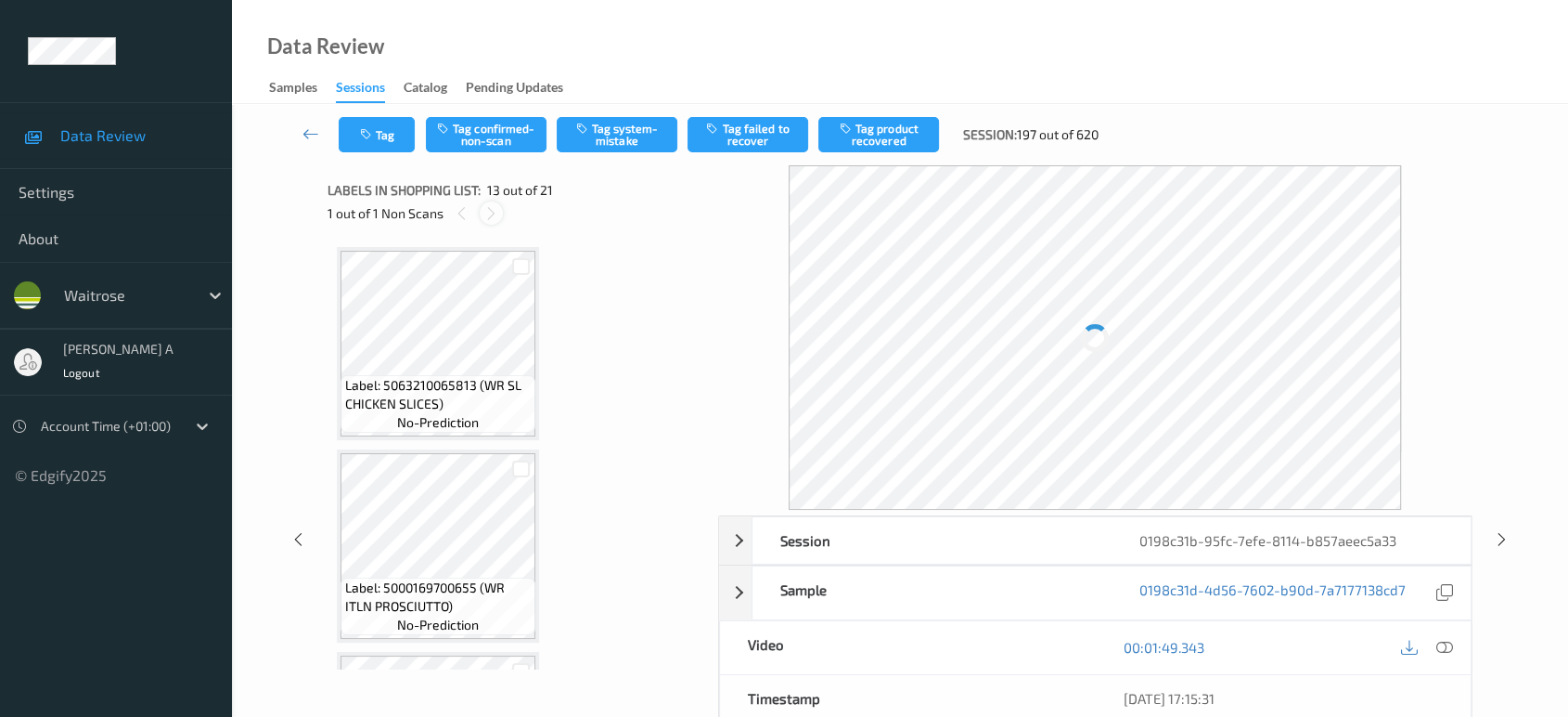
scroll to position [2225, 0]
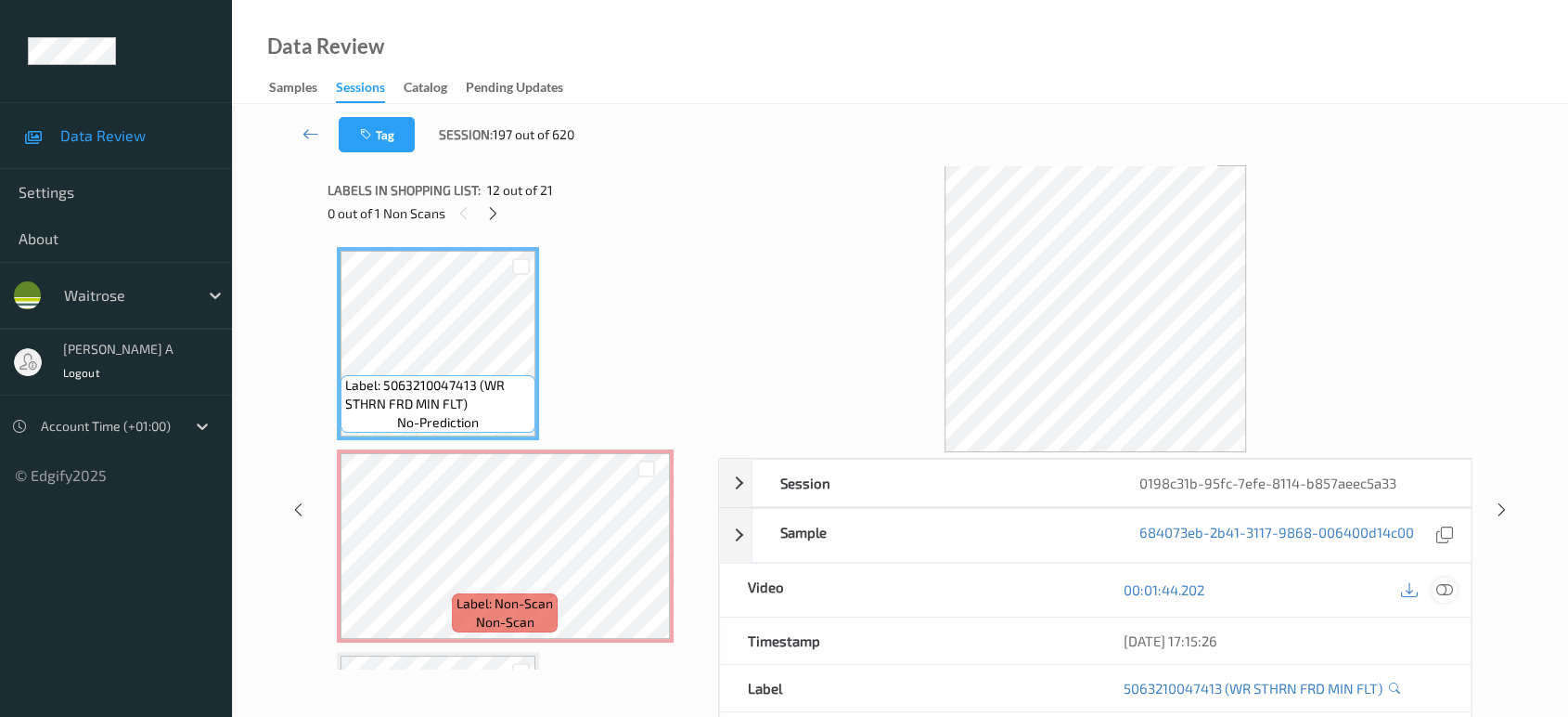
click at [1448, 592] on icon at bounding box center [1444, 589] width 16 height 16
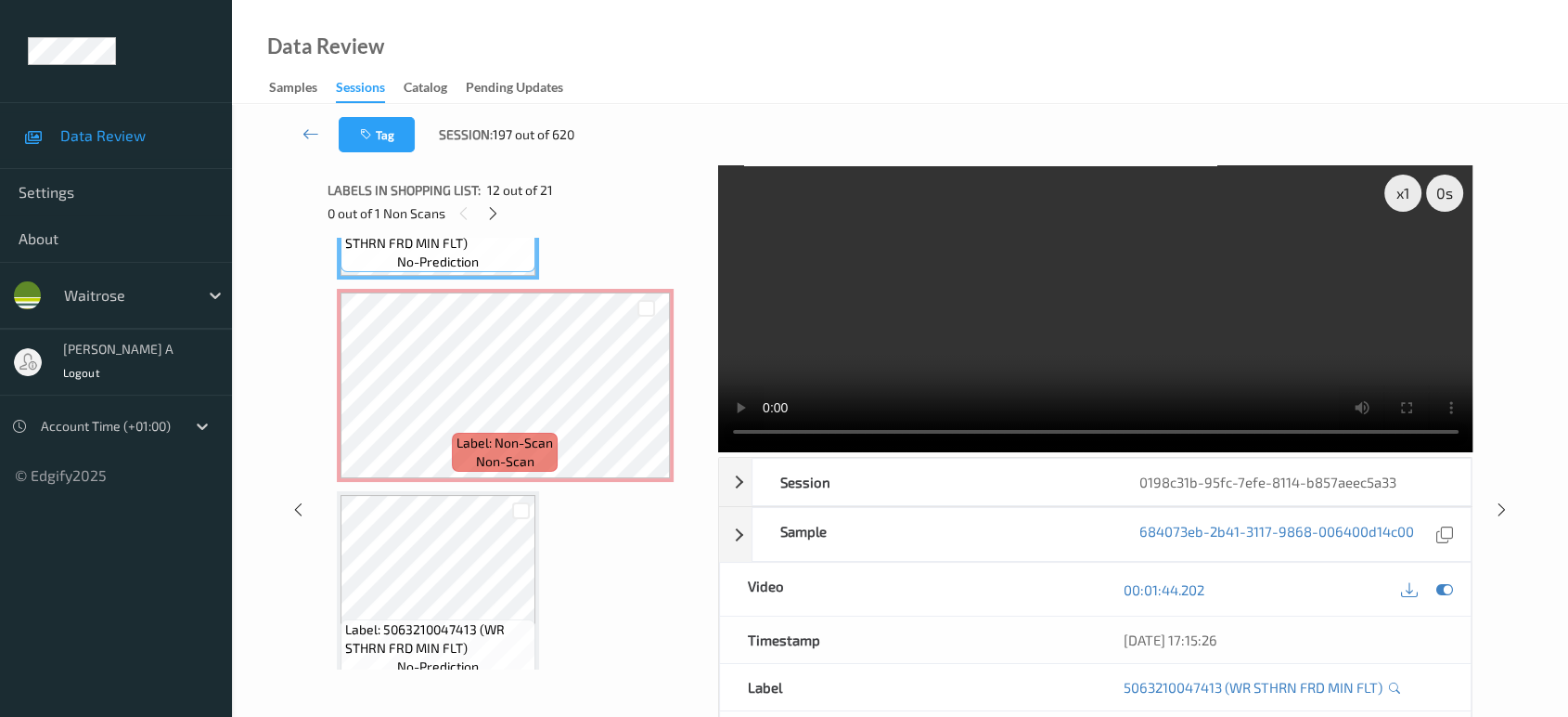
scroll to position [2432, 0]
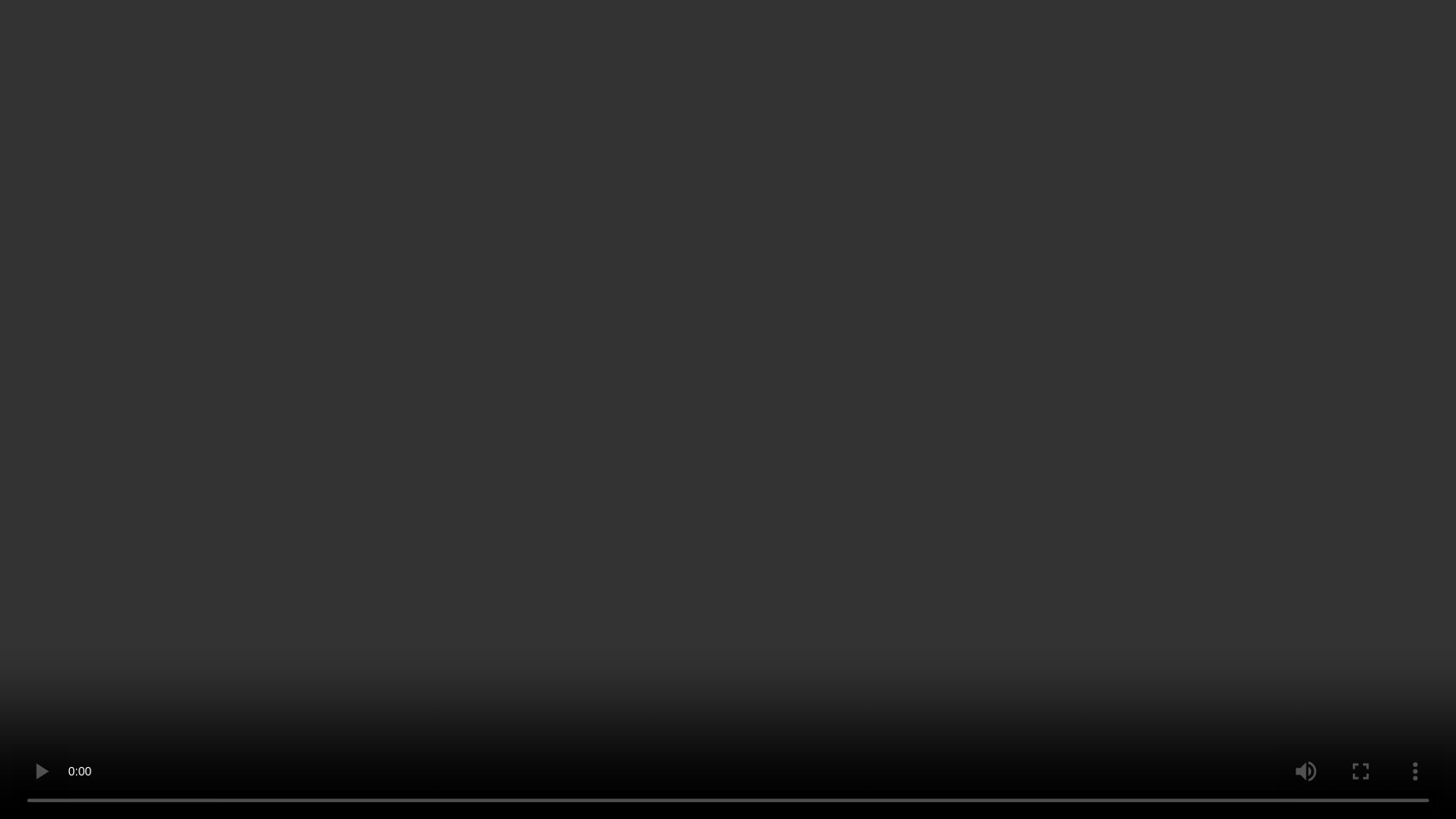
click at [1113, 410] on video at bounding box center [728, 409] width 1456 height 819
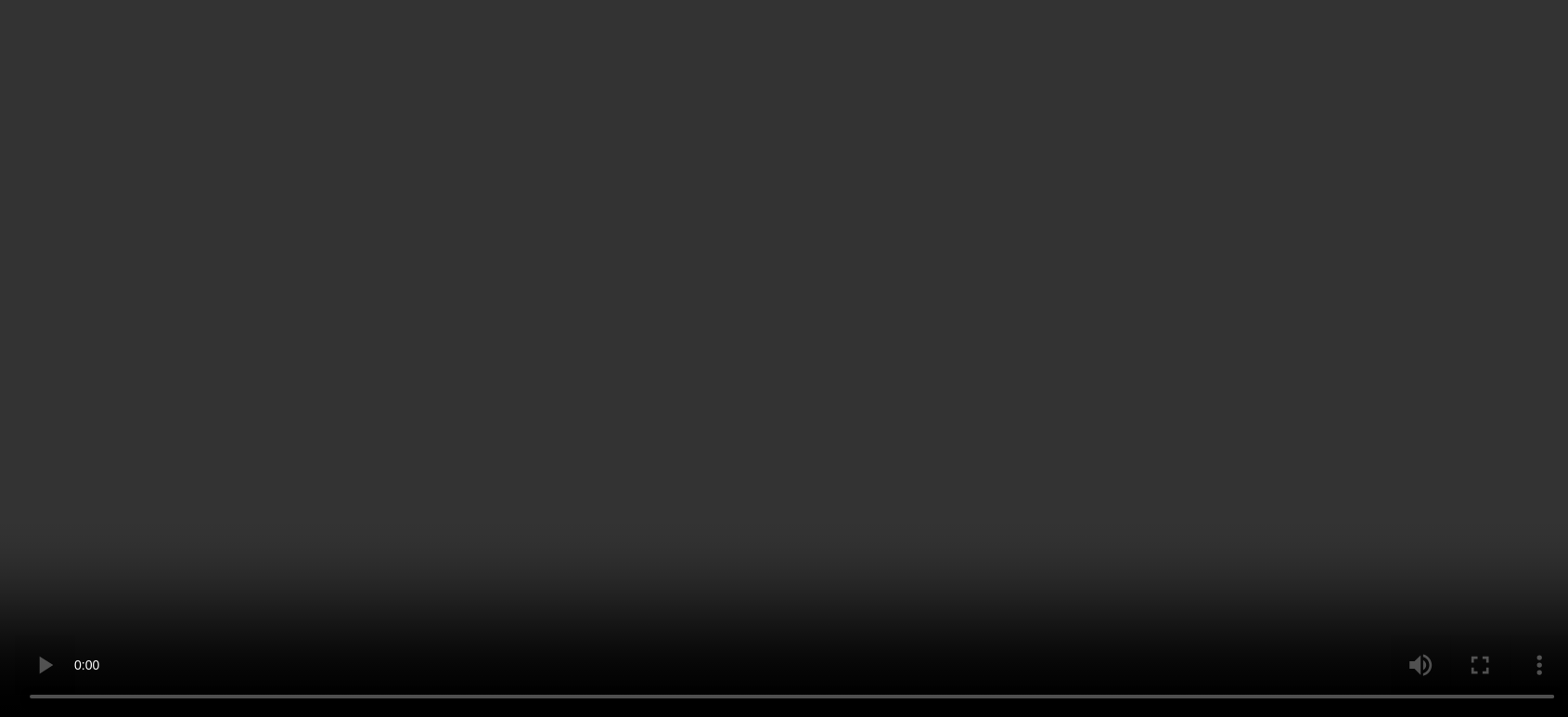
scroll to position [2329, 0]
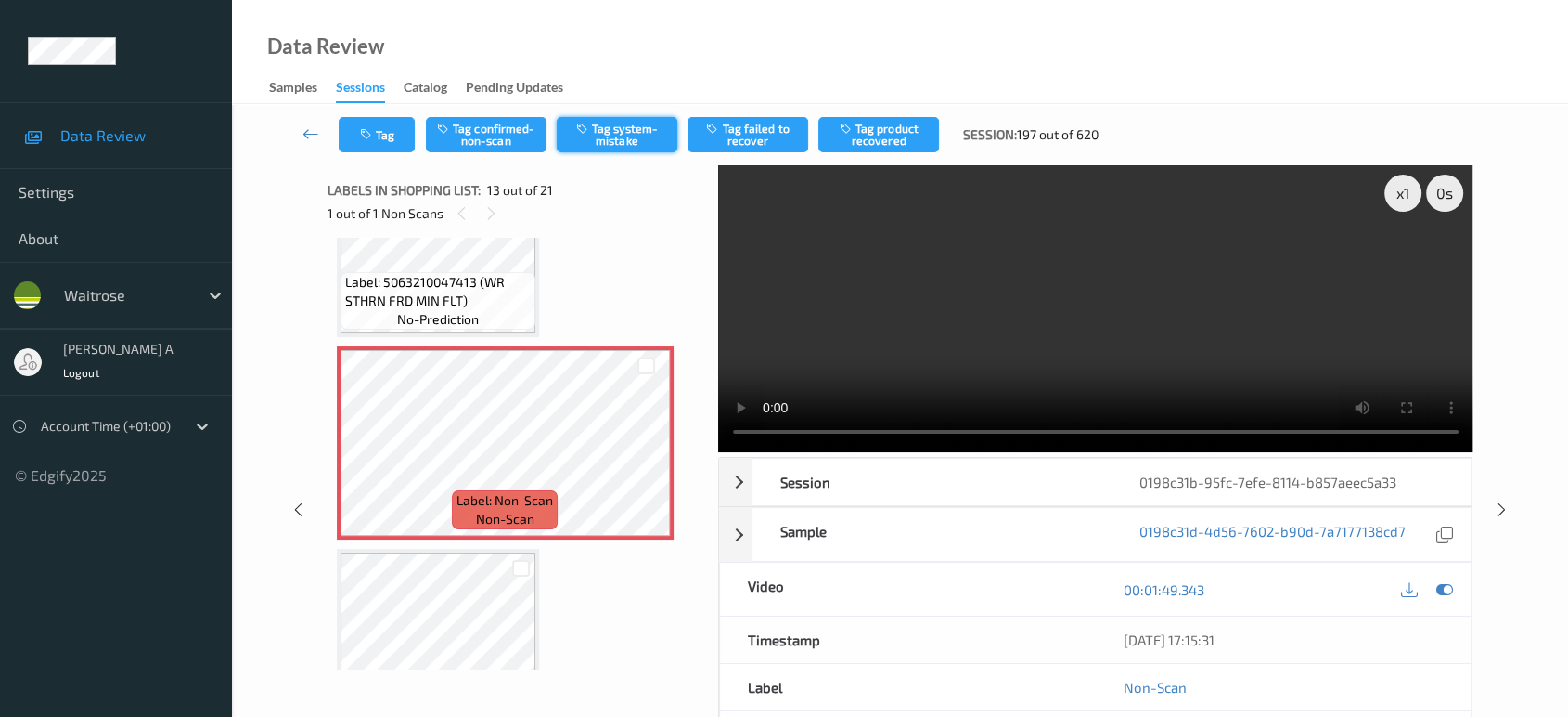
click at [608, 148] on button "Tag system-mistake" at bounding box center [617, 134] width 120 height 35
click at [387, 137] on button "Tag" at bounding box center [377, 134] width 76 height 35
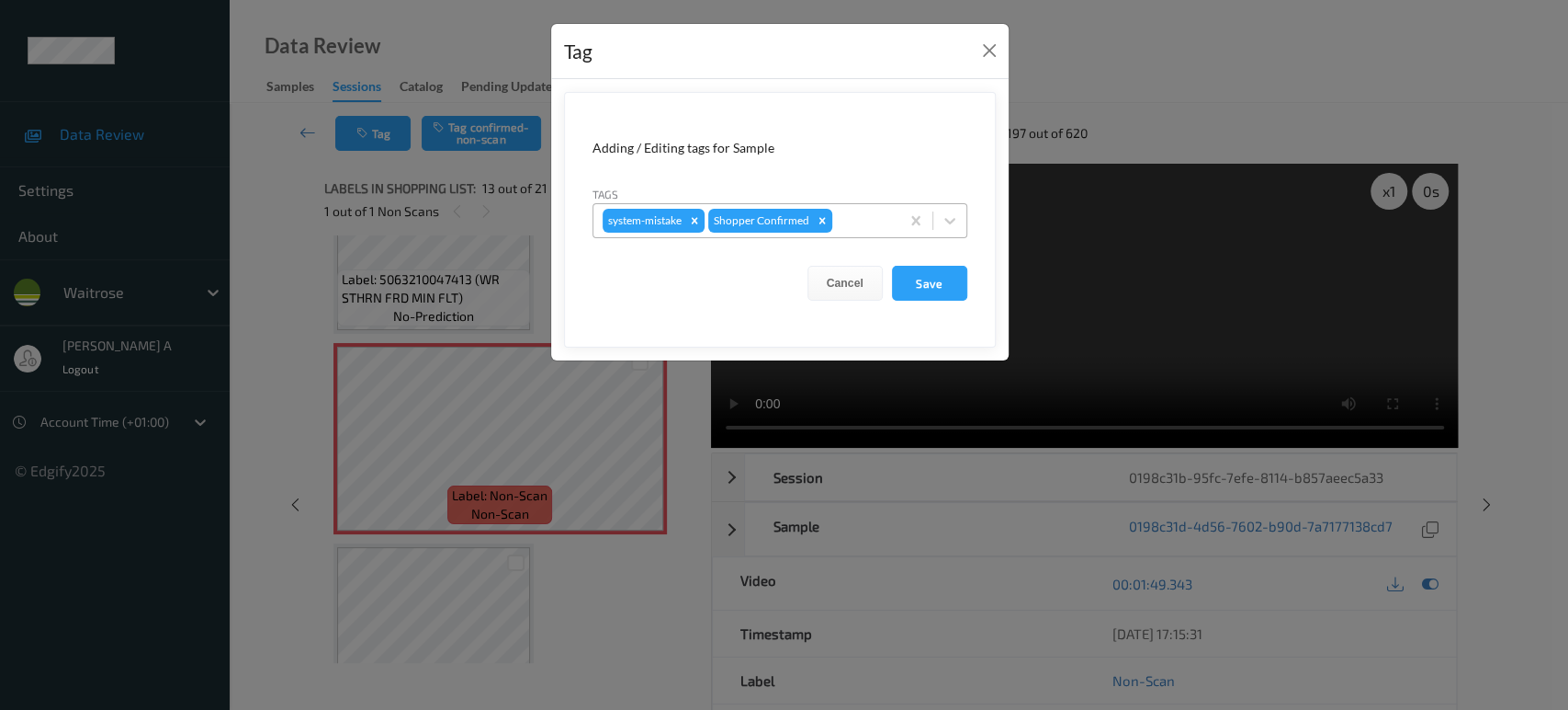
click at [863, 224] on div at bounding box center [863, 220] width 54 height 22
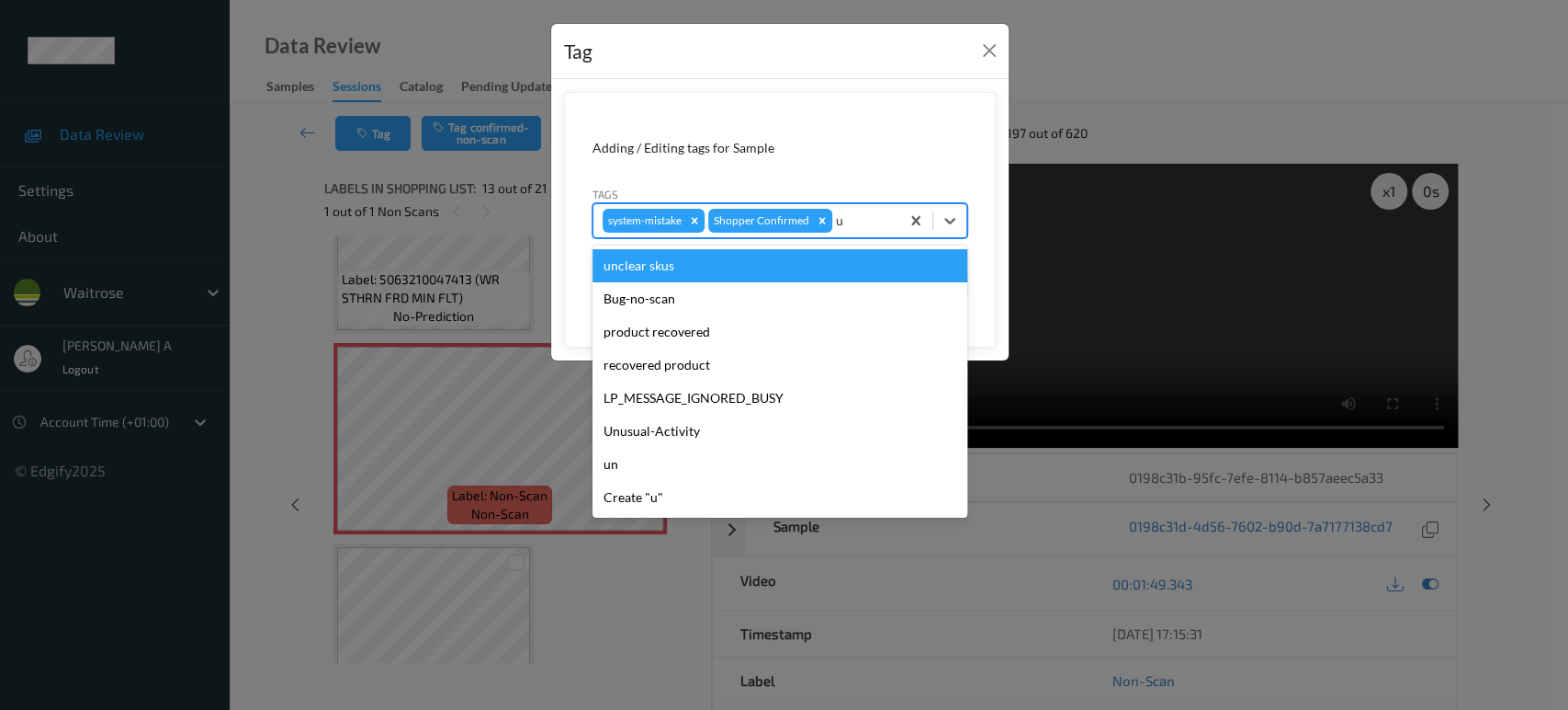
type input "un"
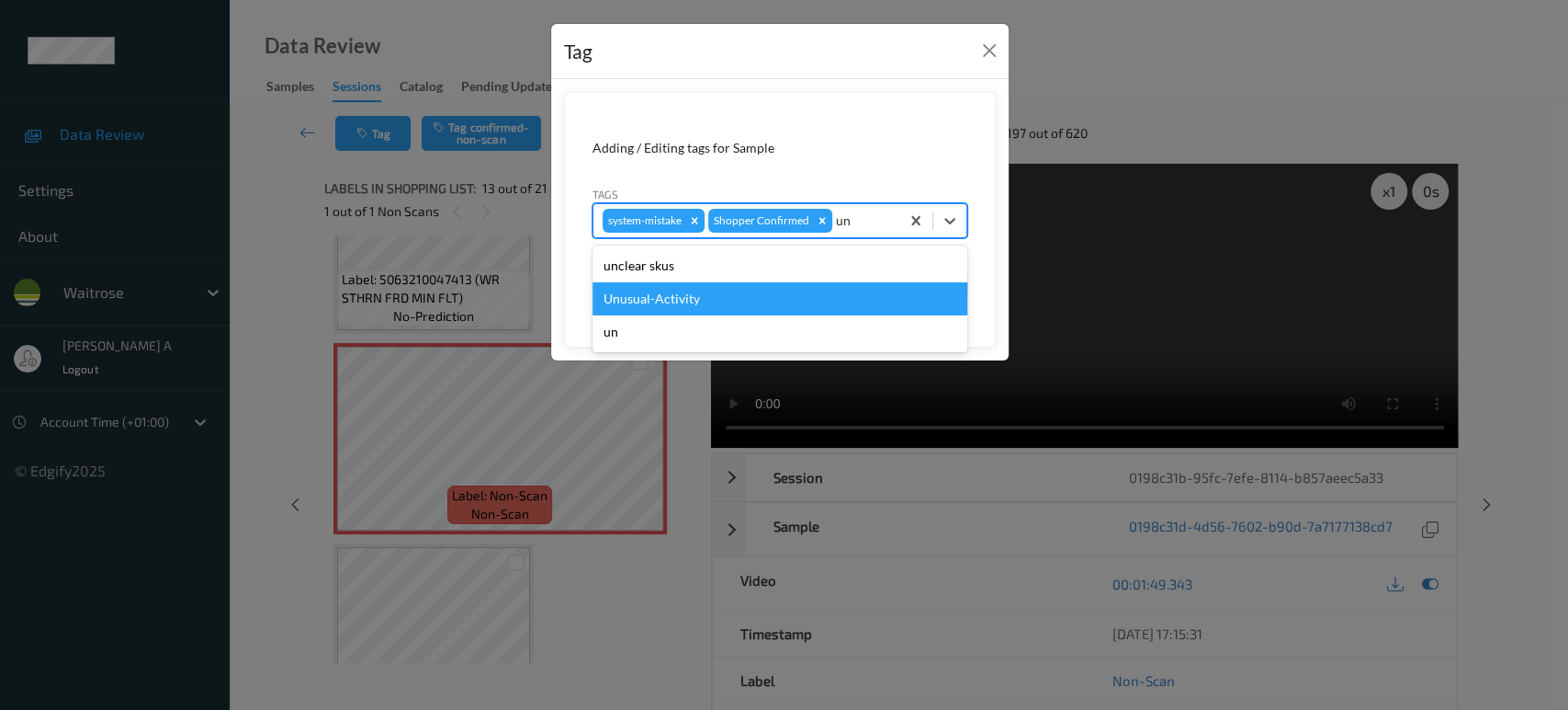
click at [701, 299] on div "Unusual-Activity" at bounding box center [780, 298] width 375 height 33
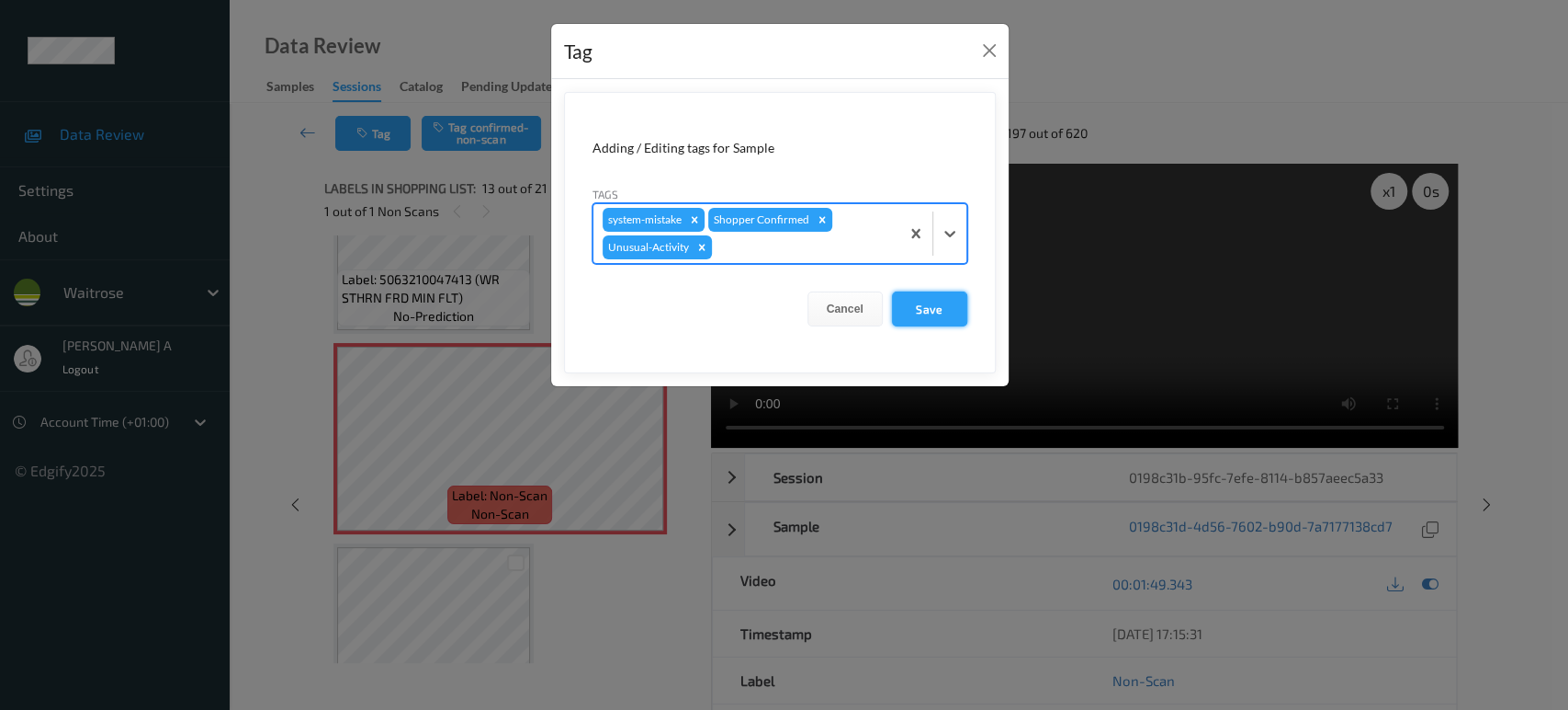
click at [946, 316] on button "Save" at bounding box center [930, 308] width 76 height 35
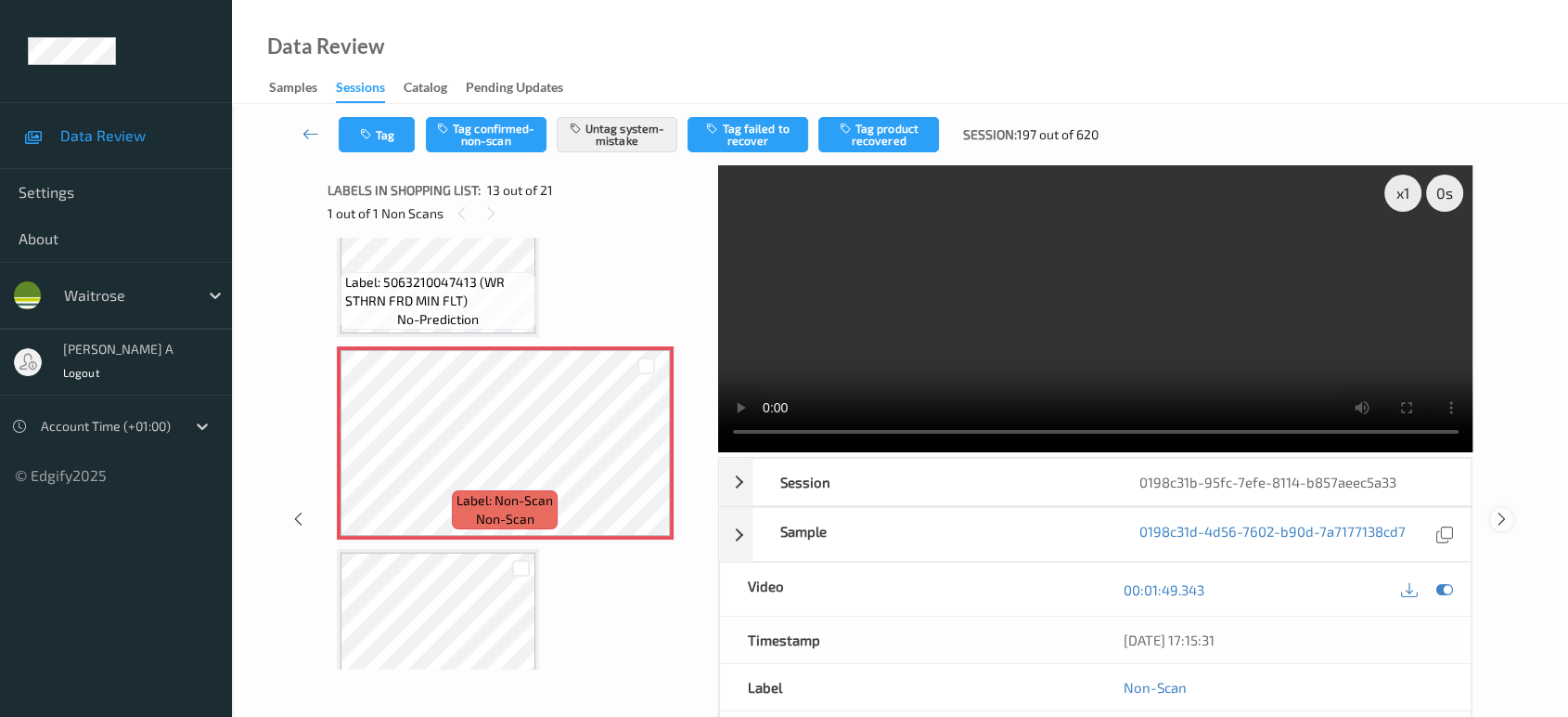
click at [1500, 511] on icon at bounding box center [1501, 518] width 16 height 16
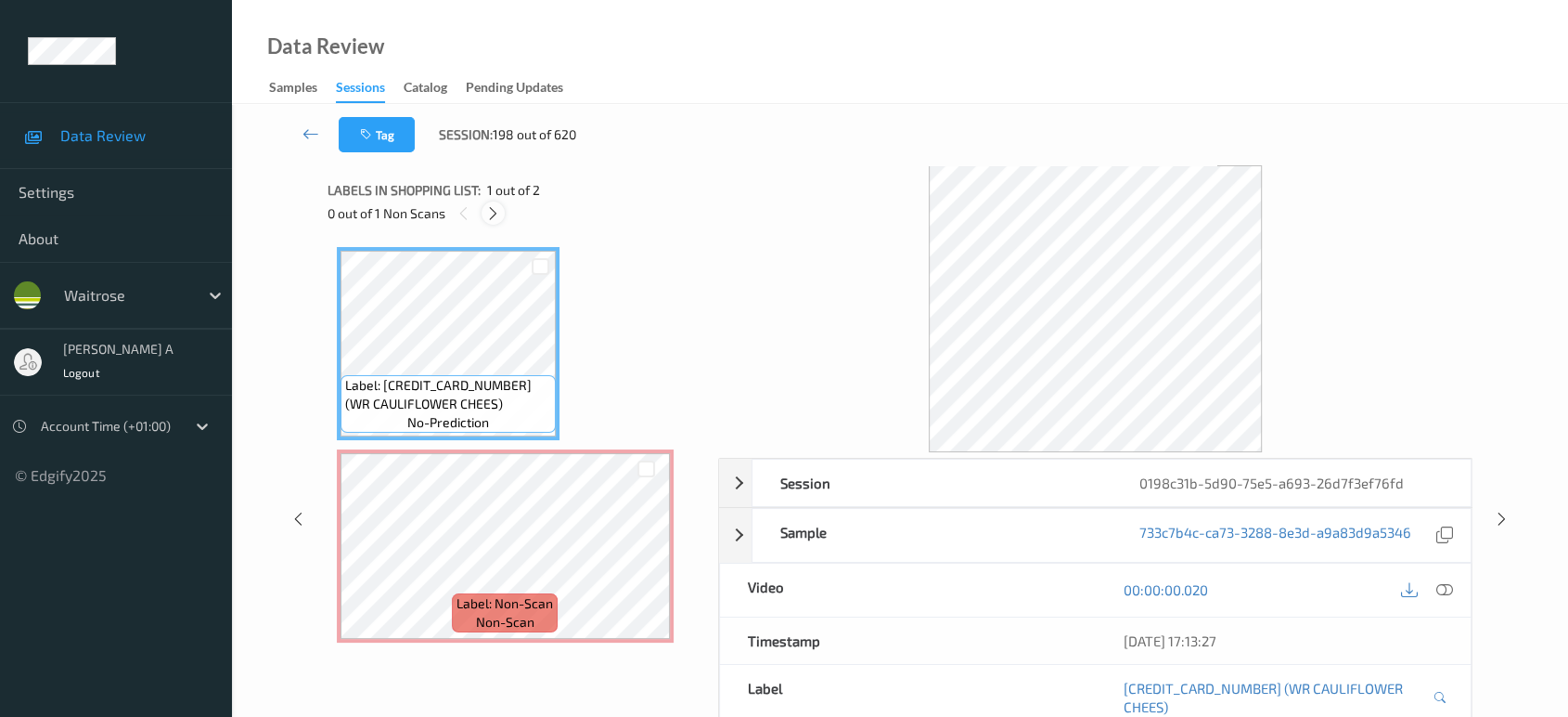
click at [492, 215] on icon at bounding box center [492, 213] width 16 height 16
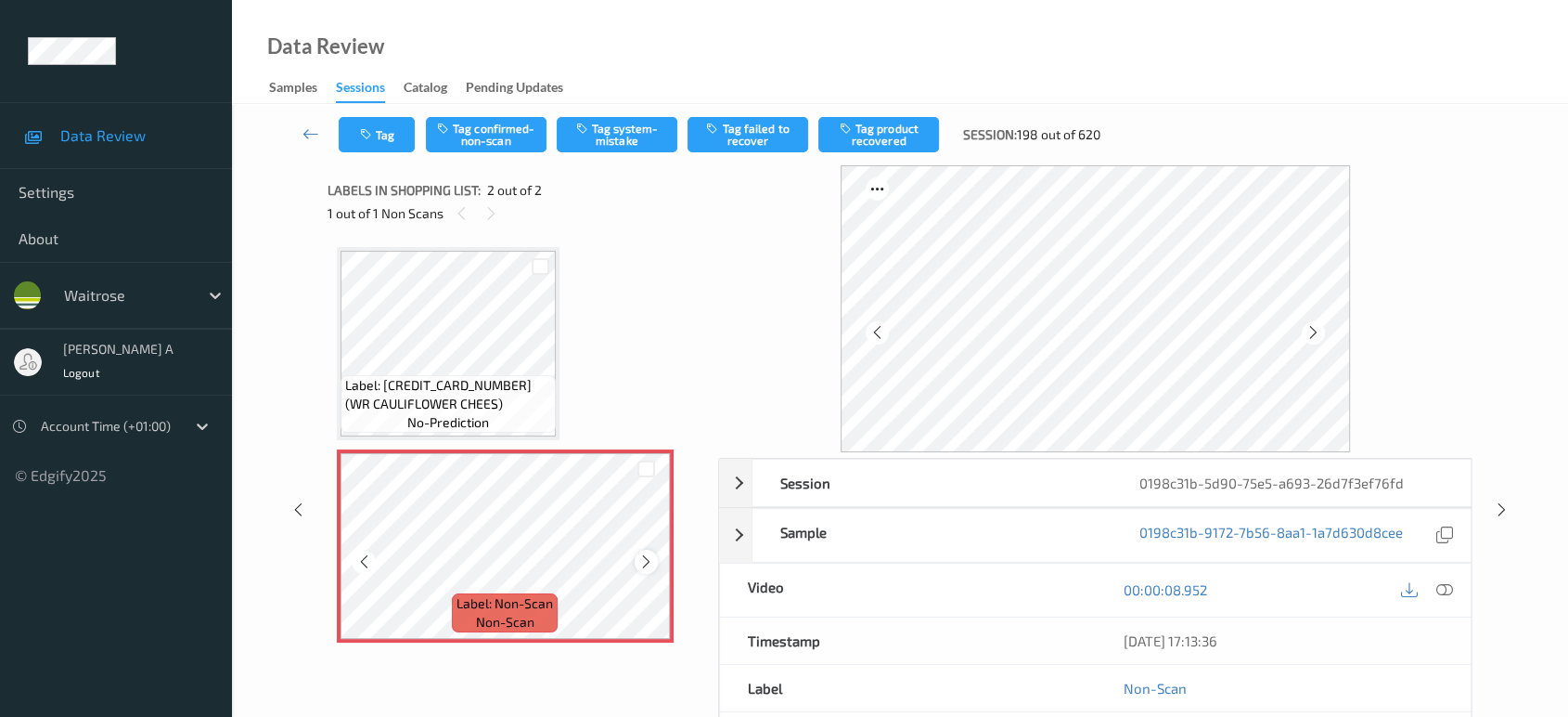
click at [643, 556] on icon at bounding box center [646, 560] width 16 height 16
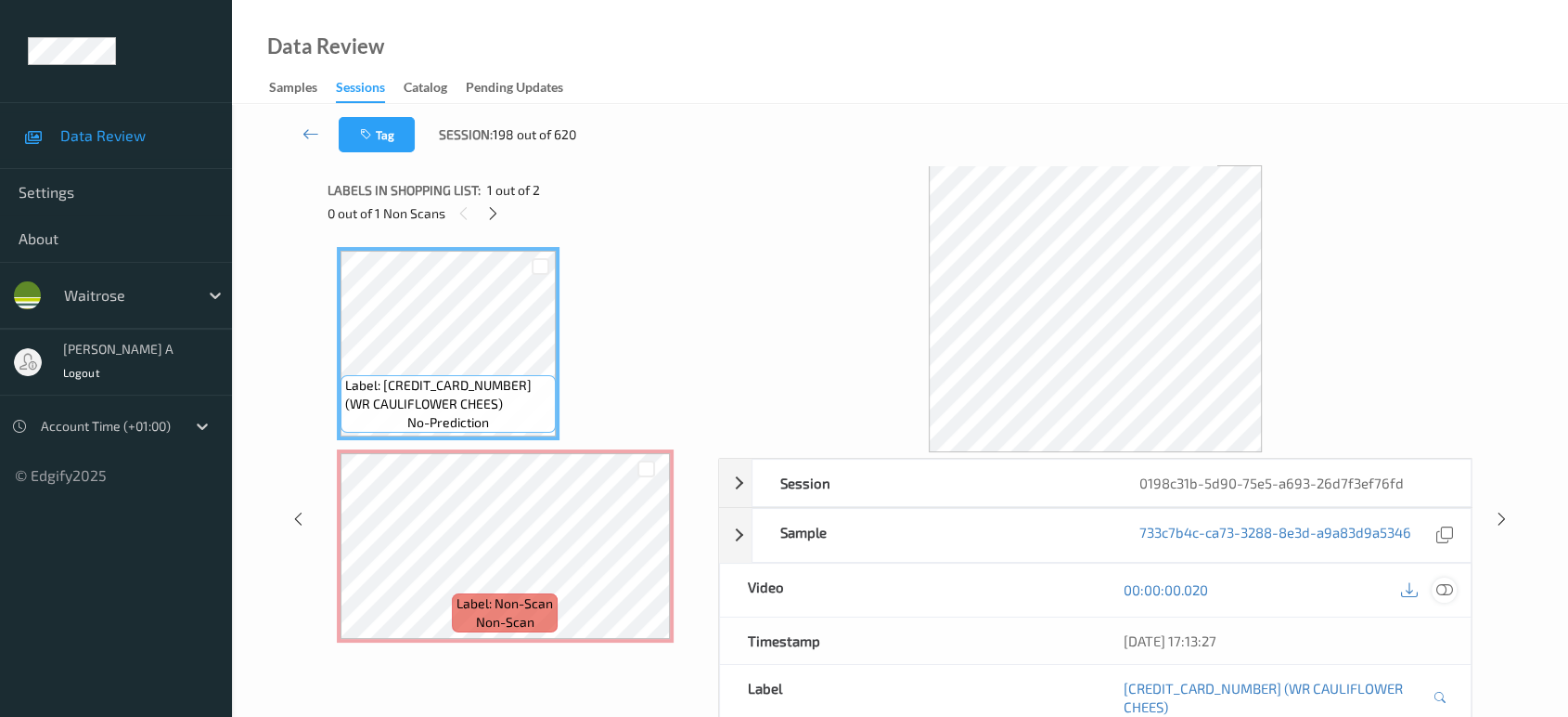
click at [1448, 584] on icon at bounding box center [1444, 589] width 16 height 16
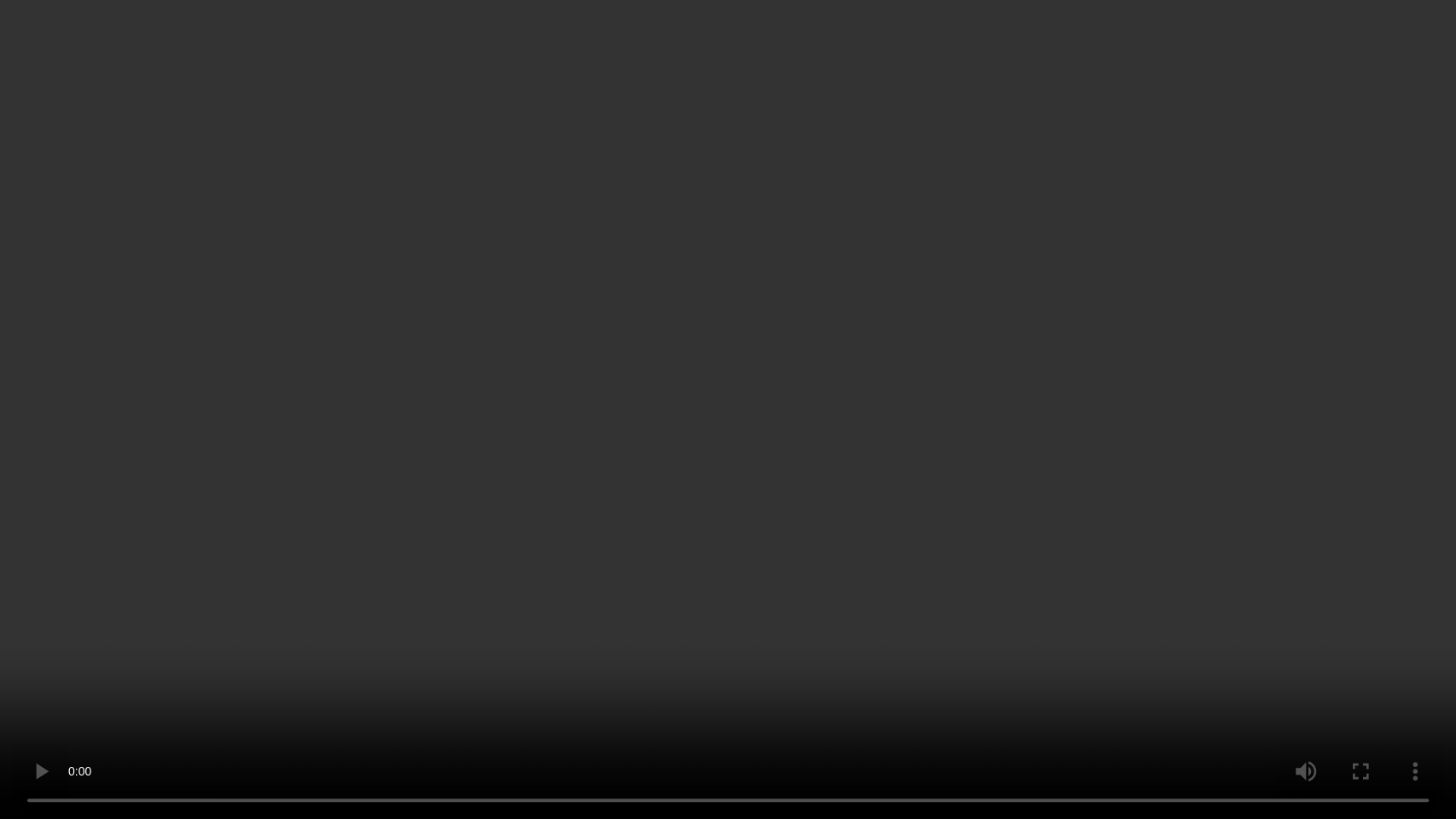
click at [758, 440] on video at bounding box center [728, 409] width 1456 height 819
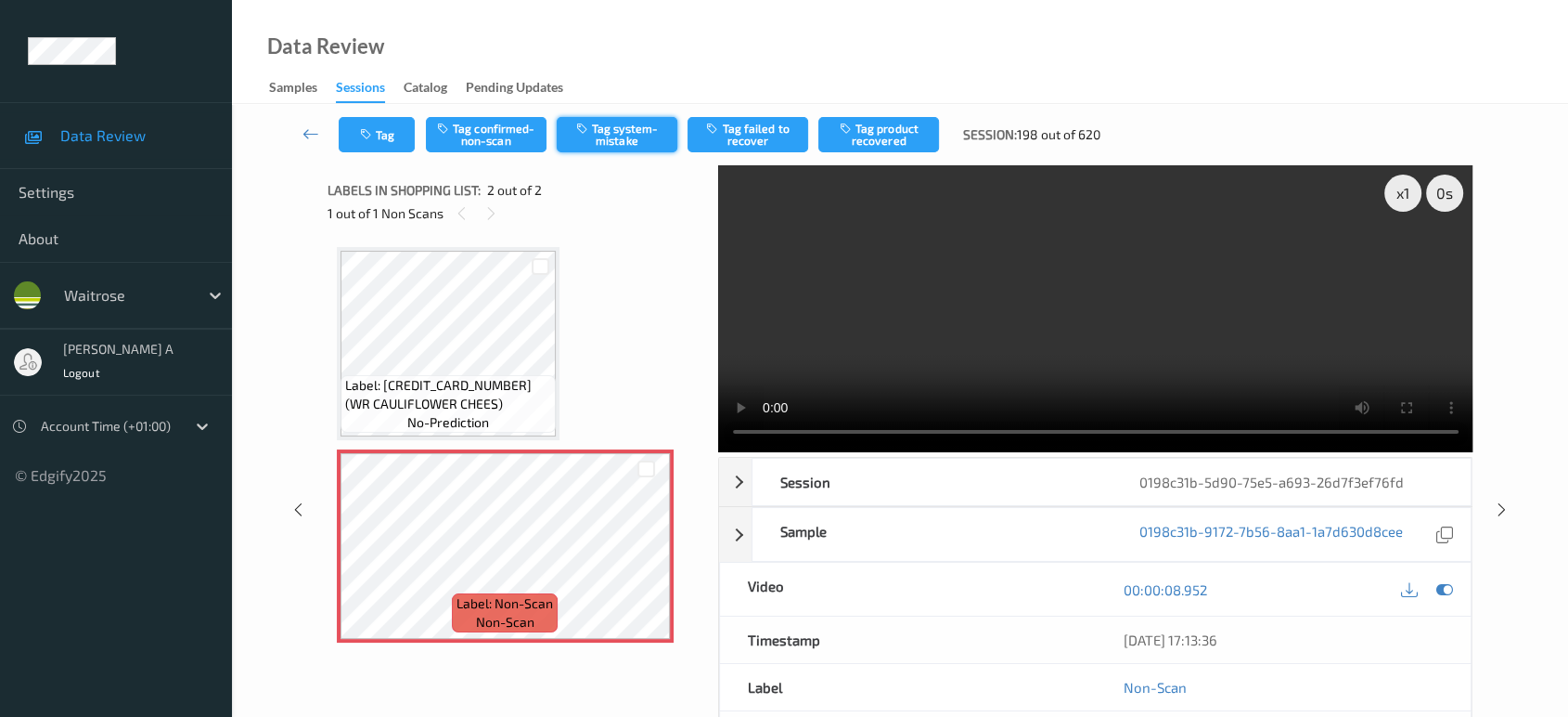
click at [609, 139] on button "Tag system-mistake" at bounding box center [617, 134] width 120 height 35
click at [369, 137] on icon "button" at bounding box center [367, 135] width 16 height 13
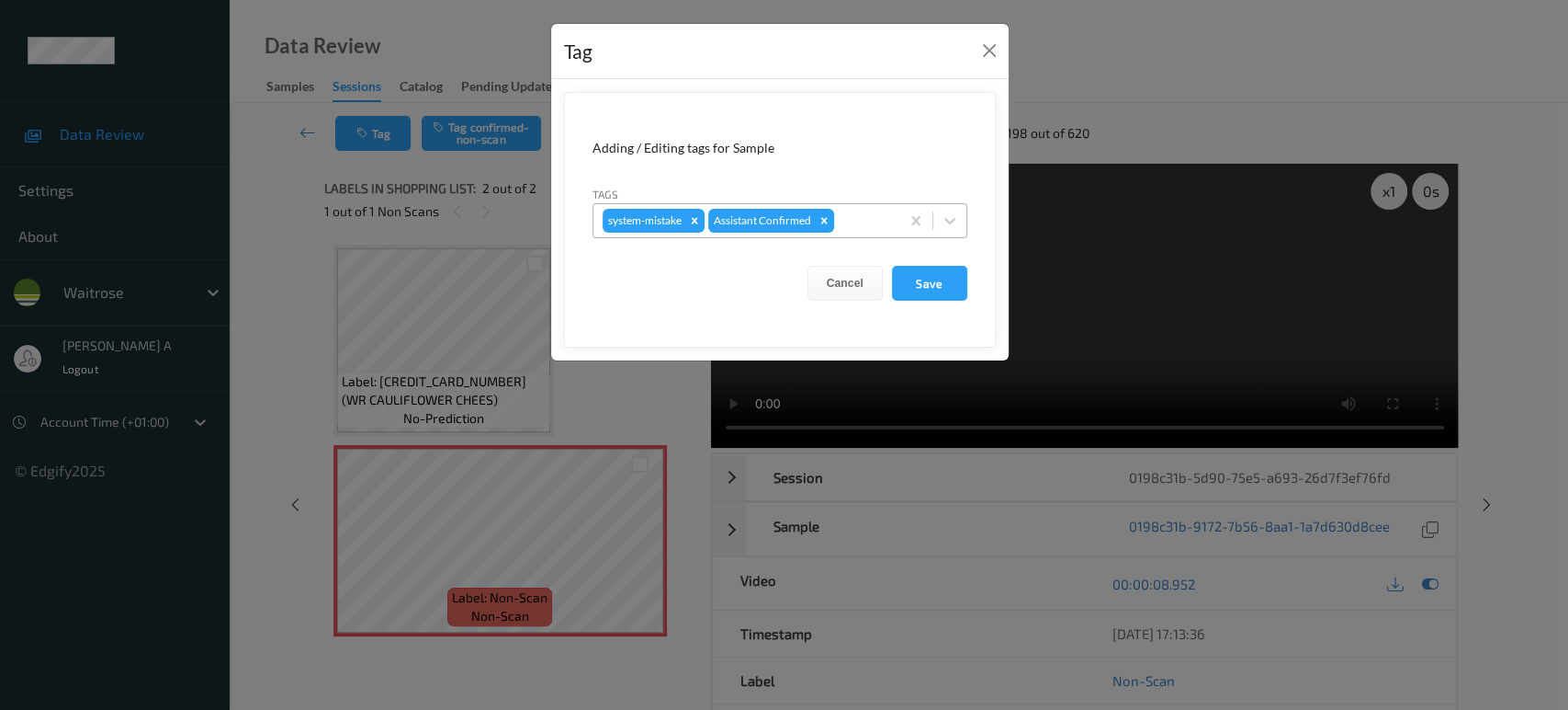
click at [881, 213] on div at bounding box center [864, 220] width 52 height 22
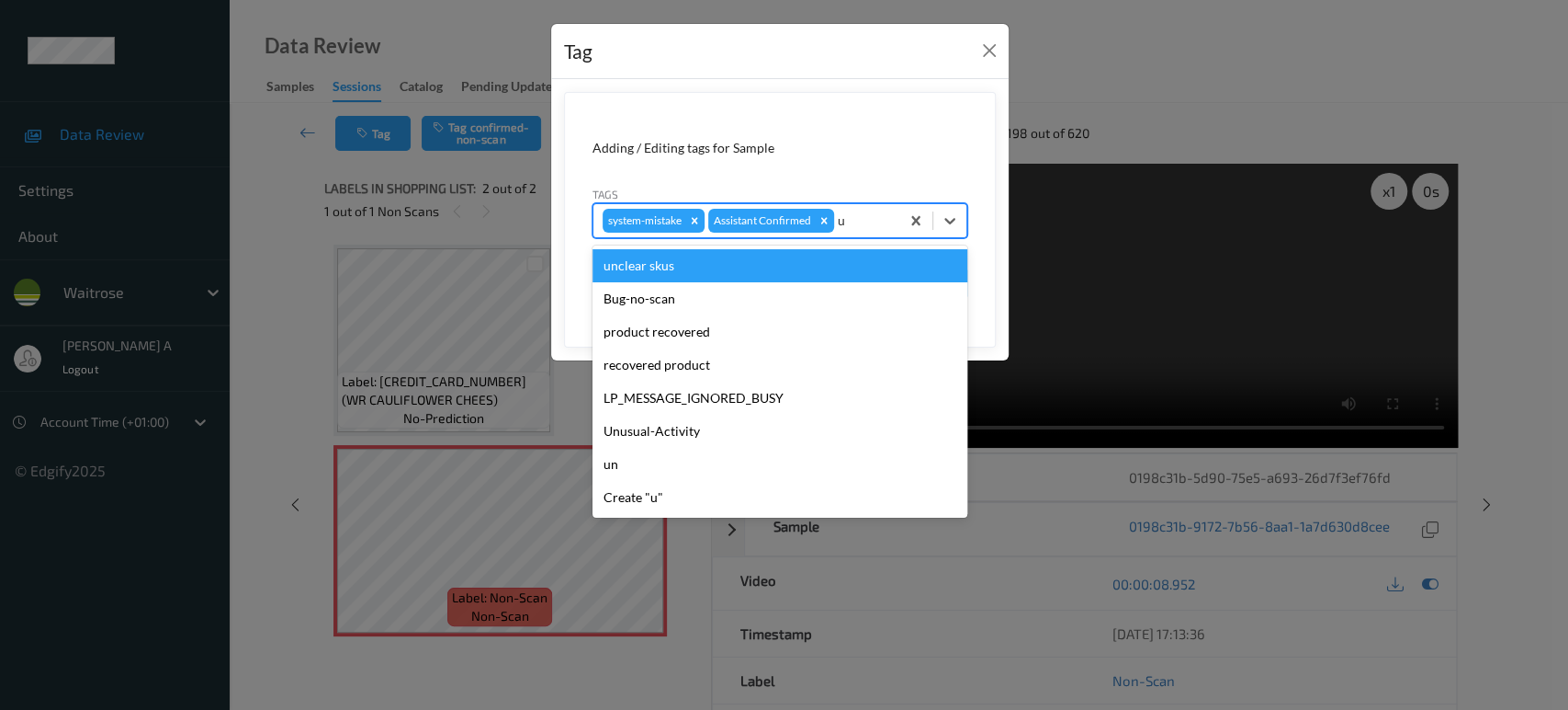
type input "un"
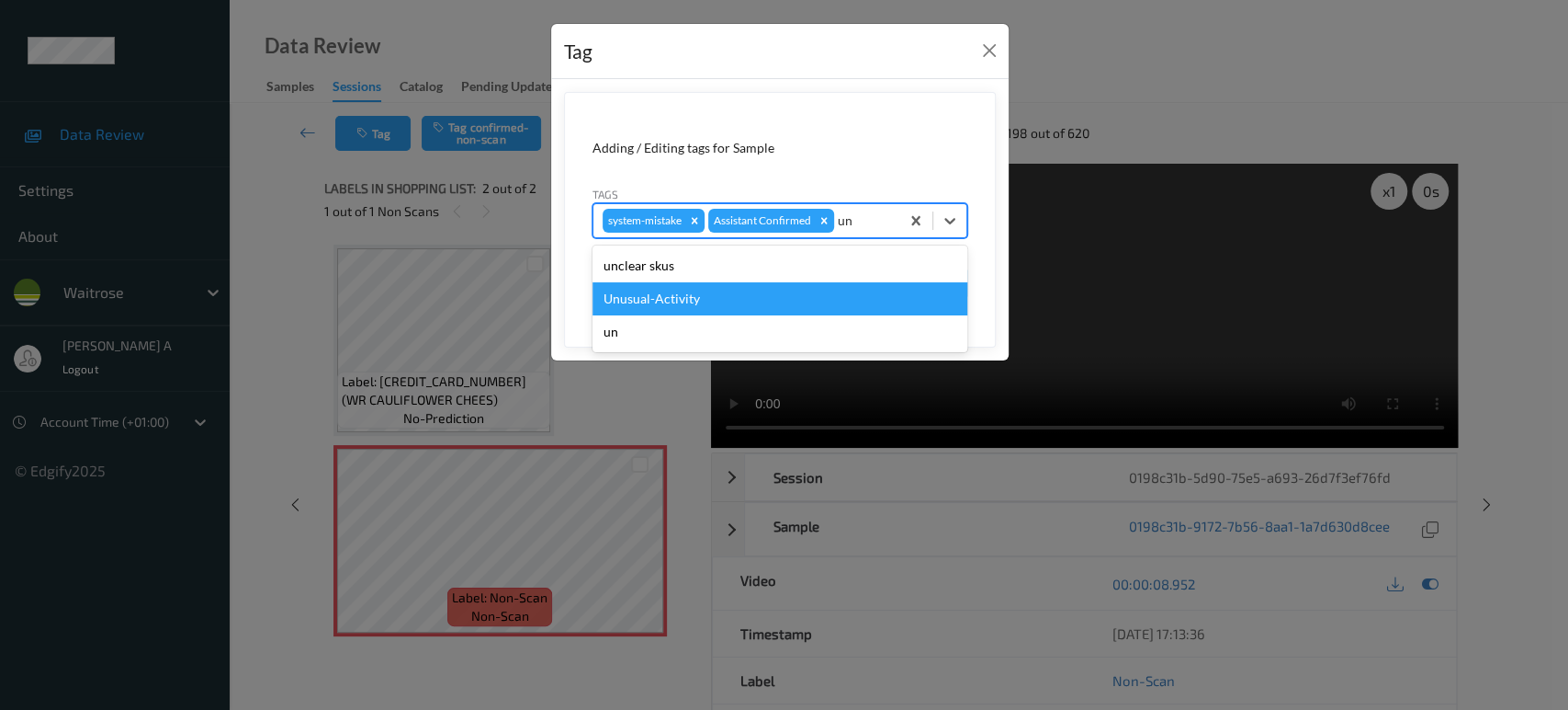
click at [705, 303] on div "Unusual-Activity" at bounding box center [780, 298] width 375 height 33
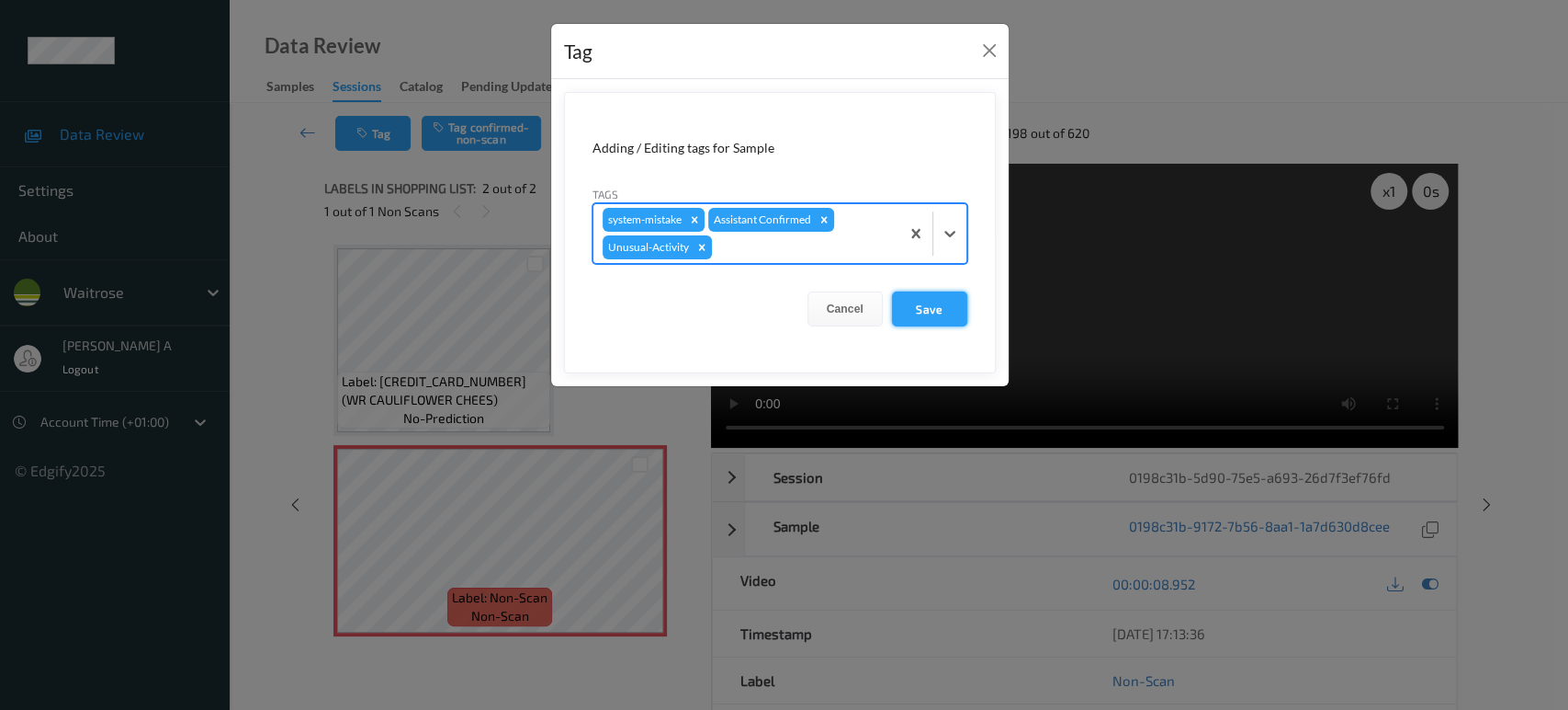
click at [927, 308] on button "Save" at bounding box center [930, 308] width 76 height 35
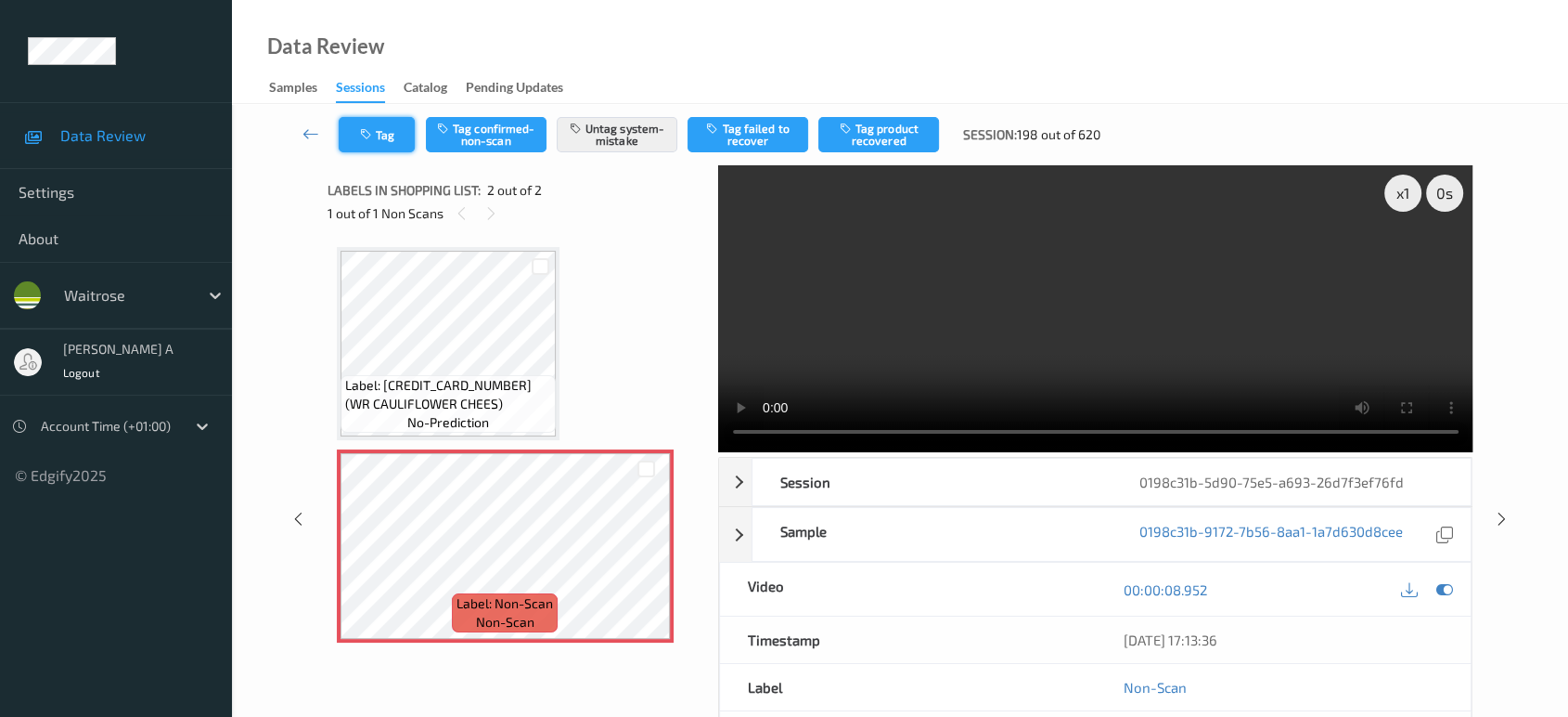
click at [384, 136] on button "Tag" at bounding box center [377, 134] width 76 height 35
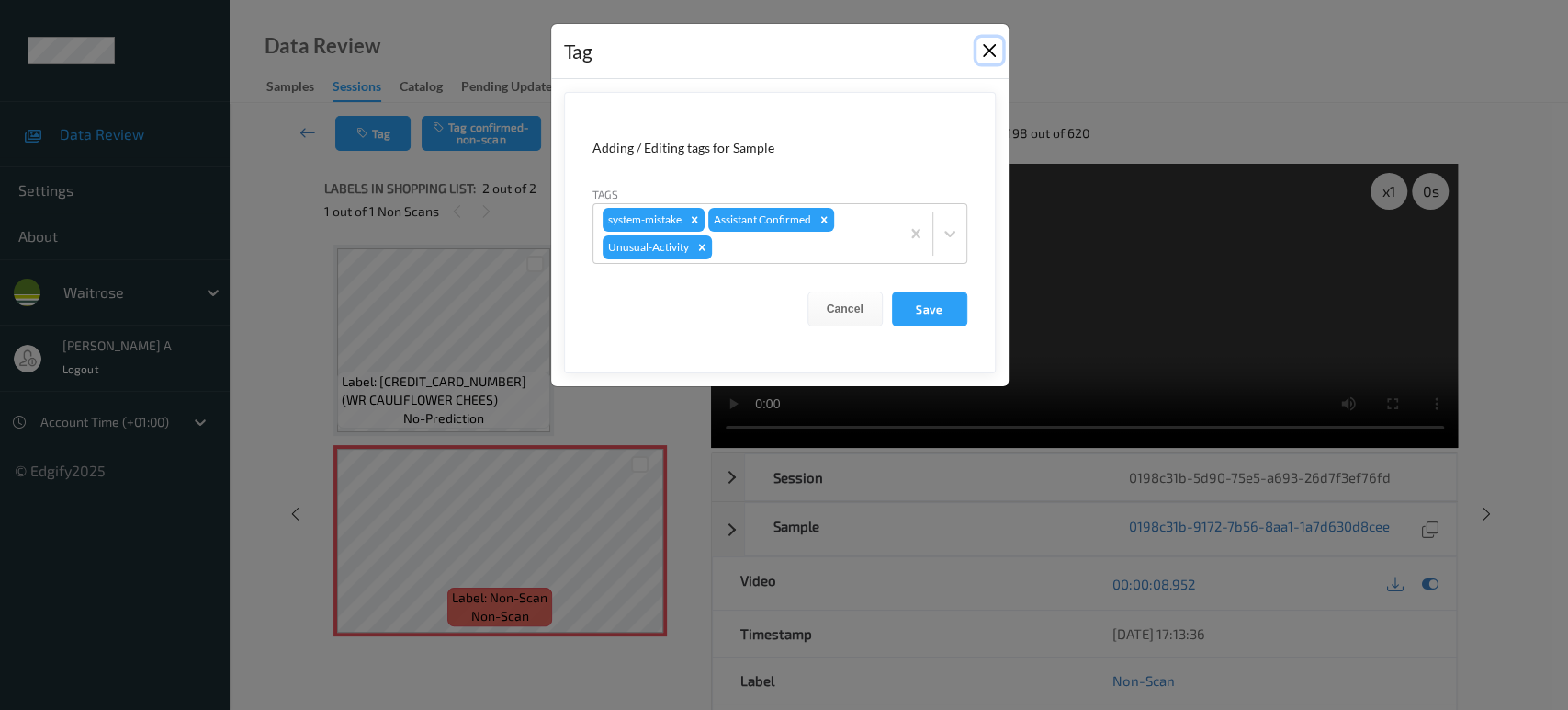
click at [991, 52] on button "Close" at bounding box center [989, 50] width 26 height 26
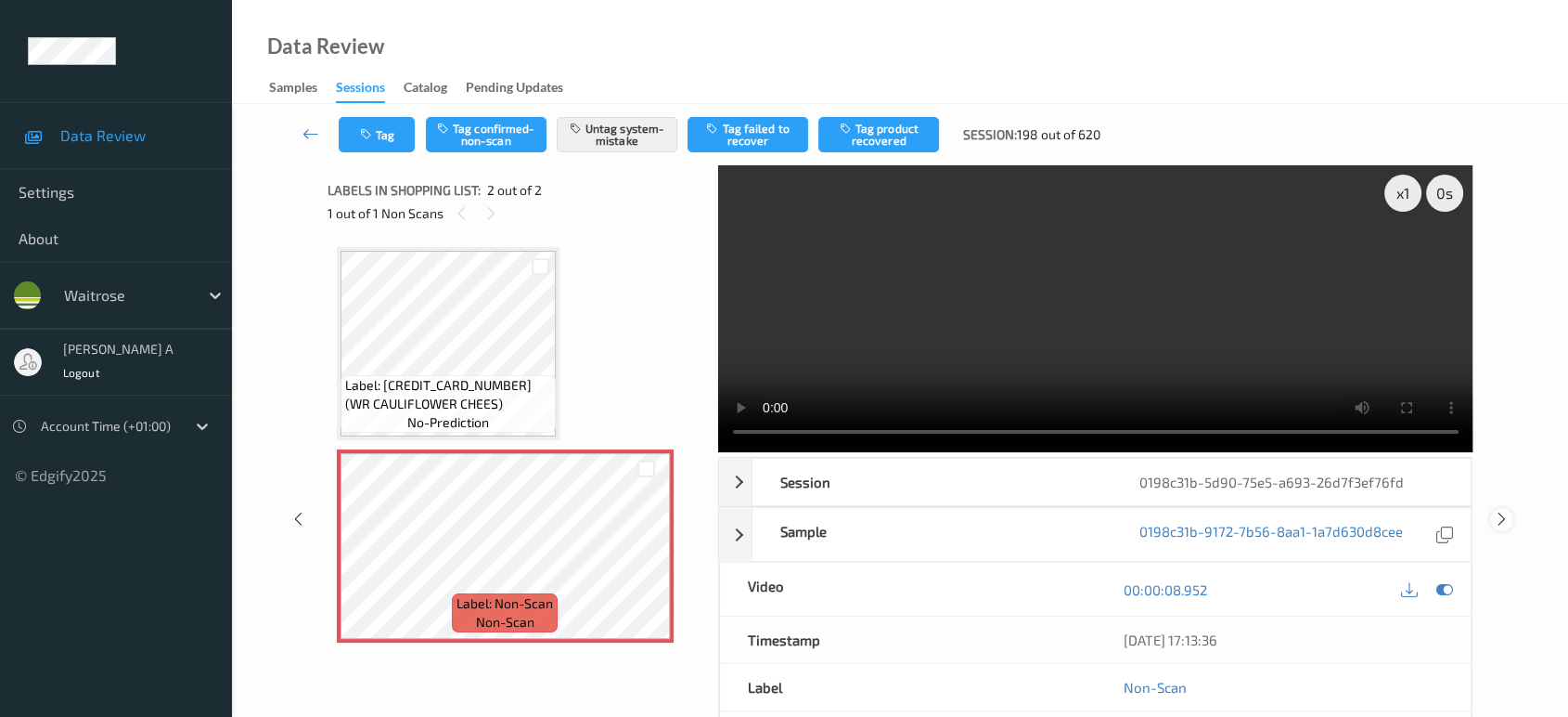
click at [1499, 517] on icon at bounding box center [1501, 518] width 16 height 16
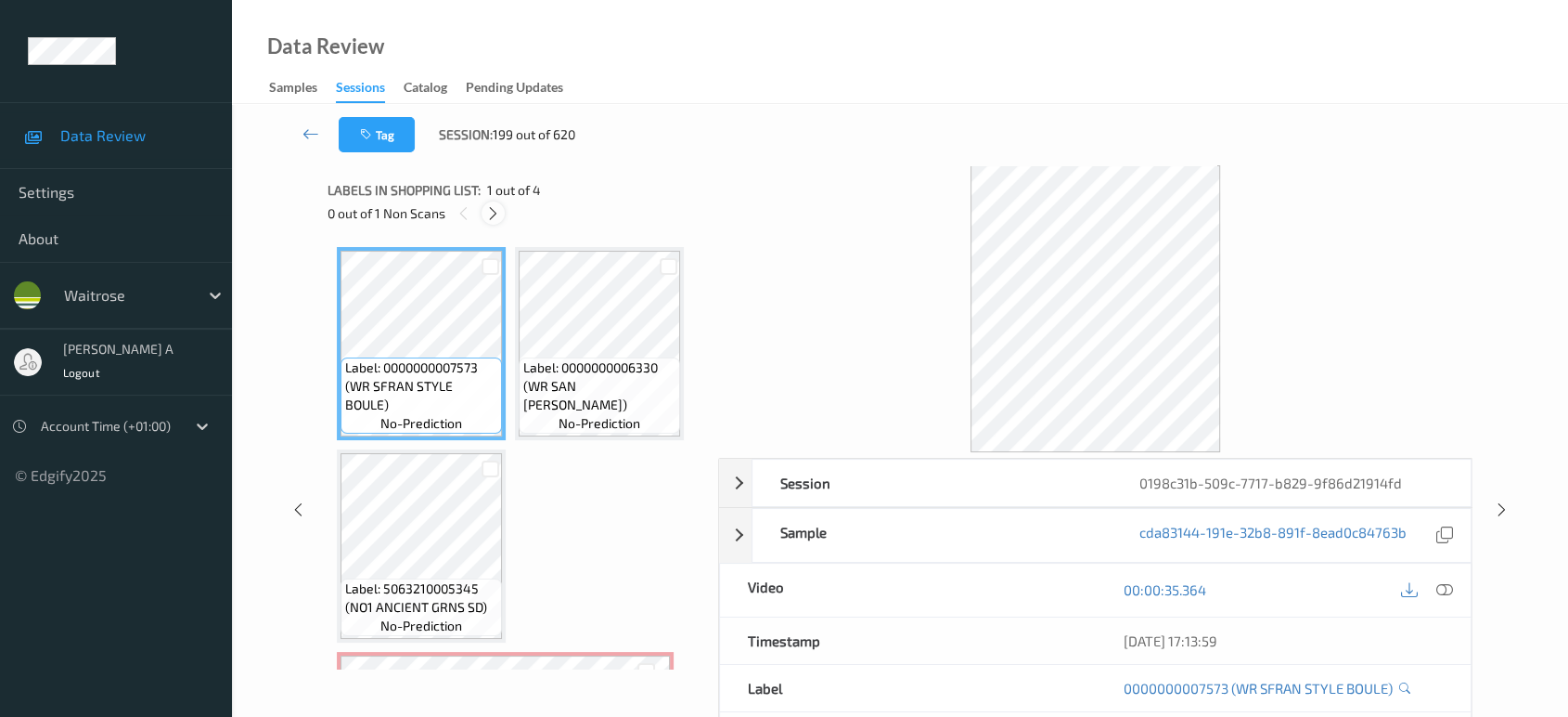
click at [496, 218] on icon at bounding box center [492, 213] width 16 height 16
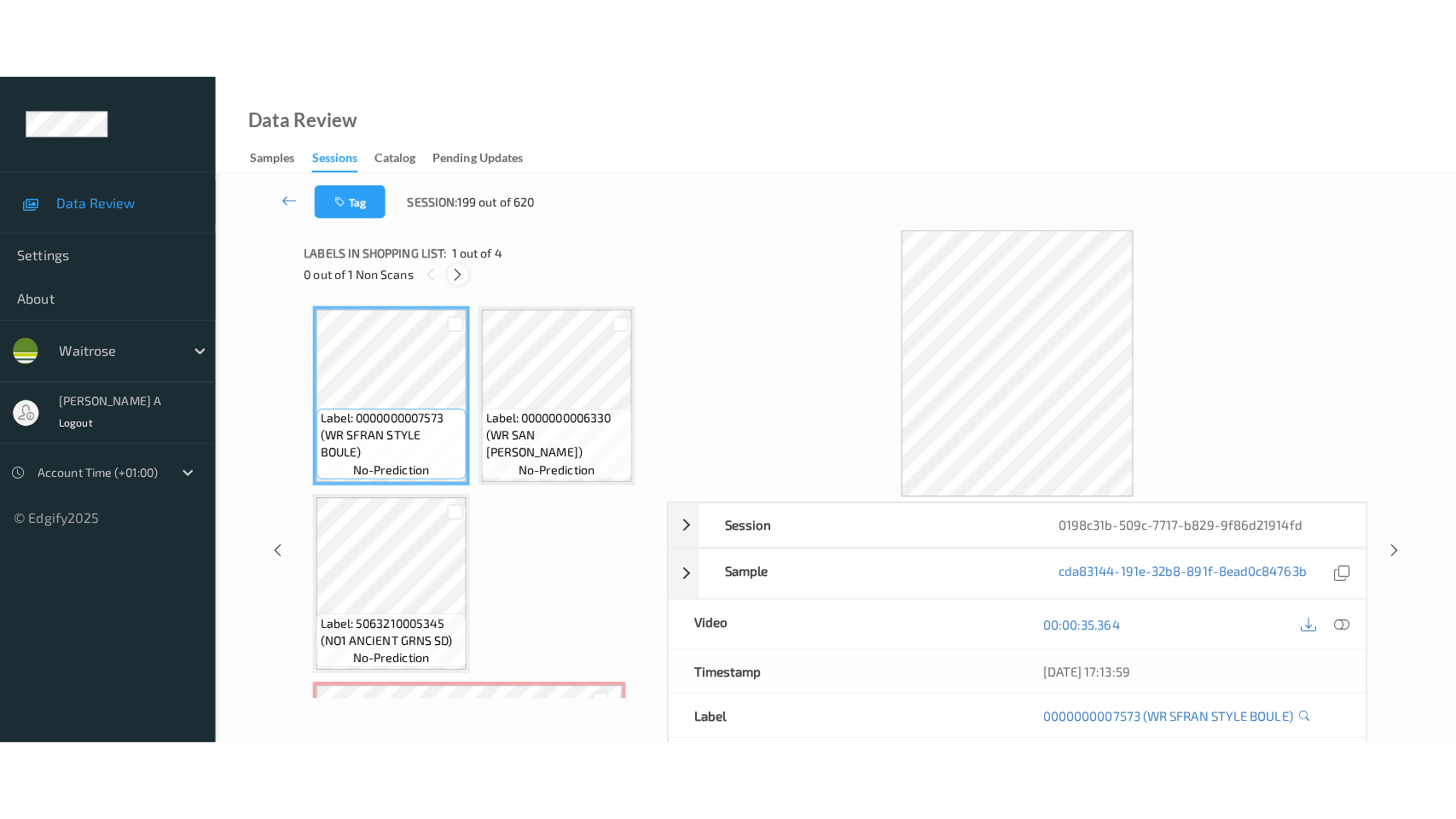
scroll to position [167, 0]
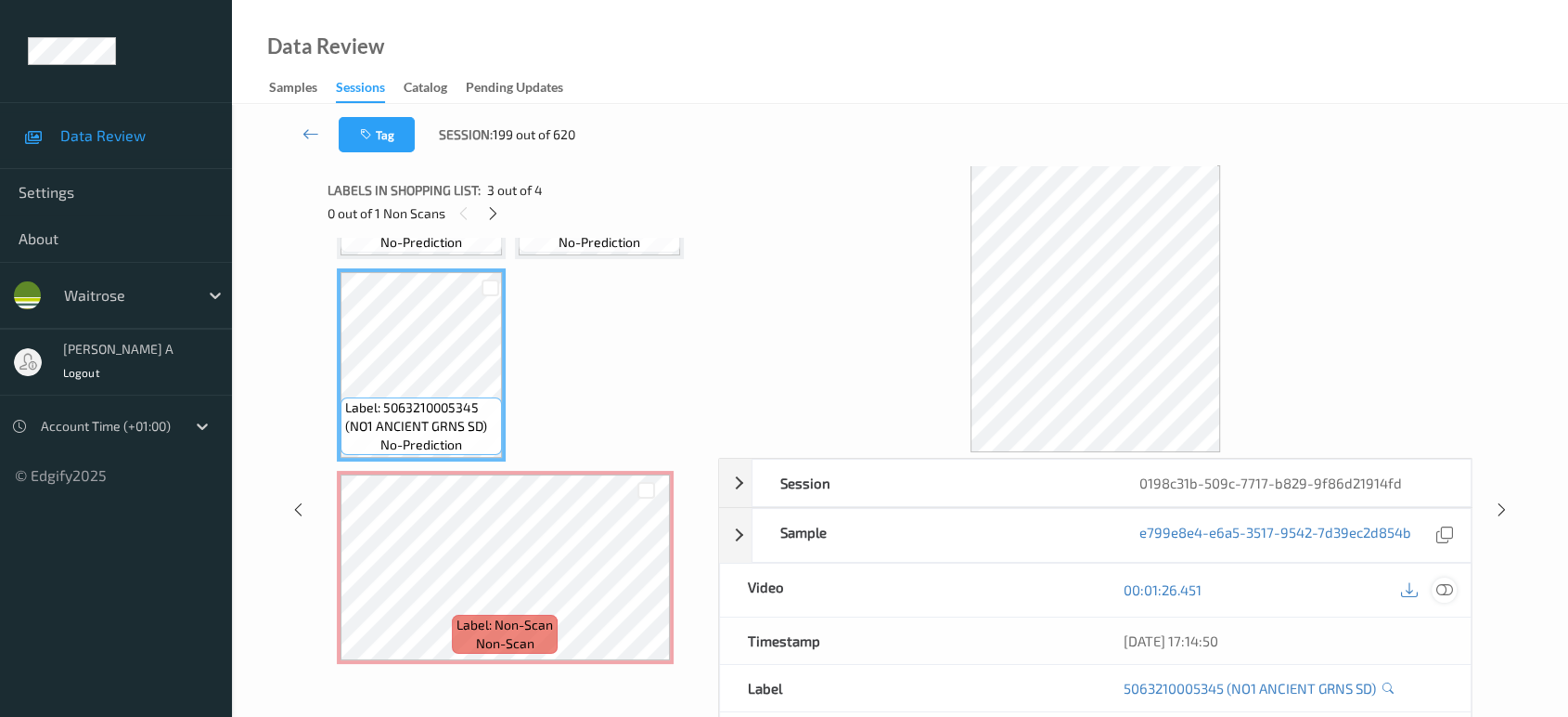
click at [1445, 583] on icon at bounding box center [1444, 589] width 16 height 16
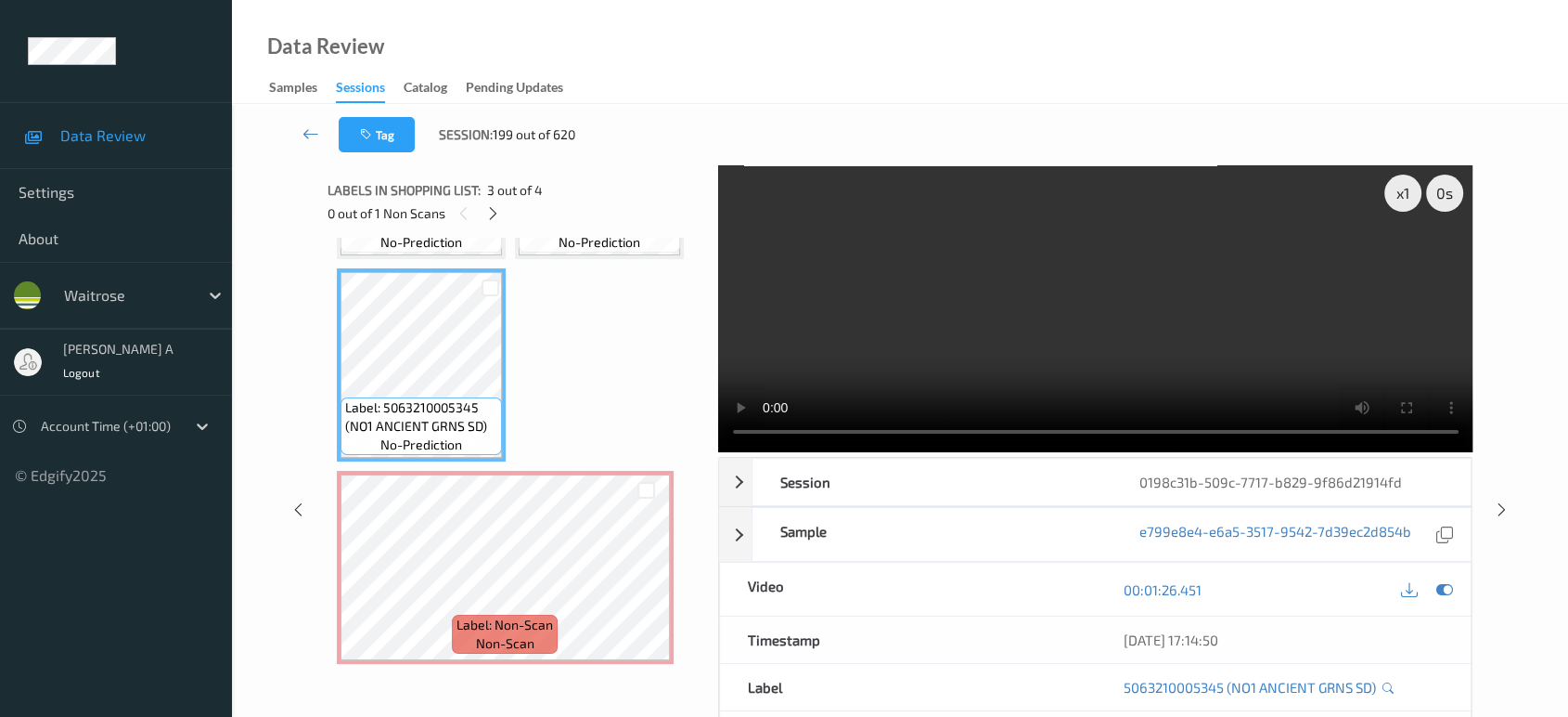
click at [1197, 216] on video at bounding box center [1095, 308] width 755 height 286
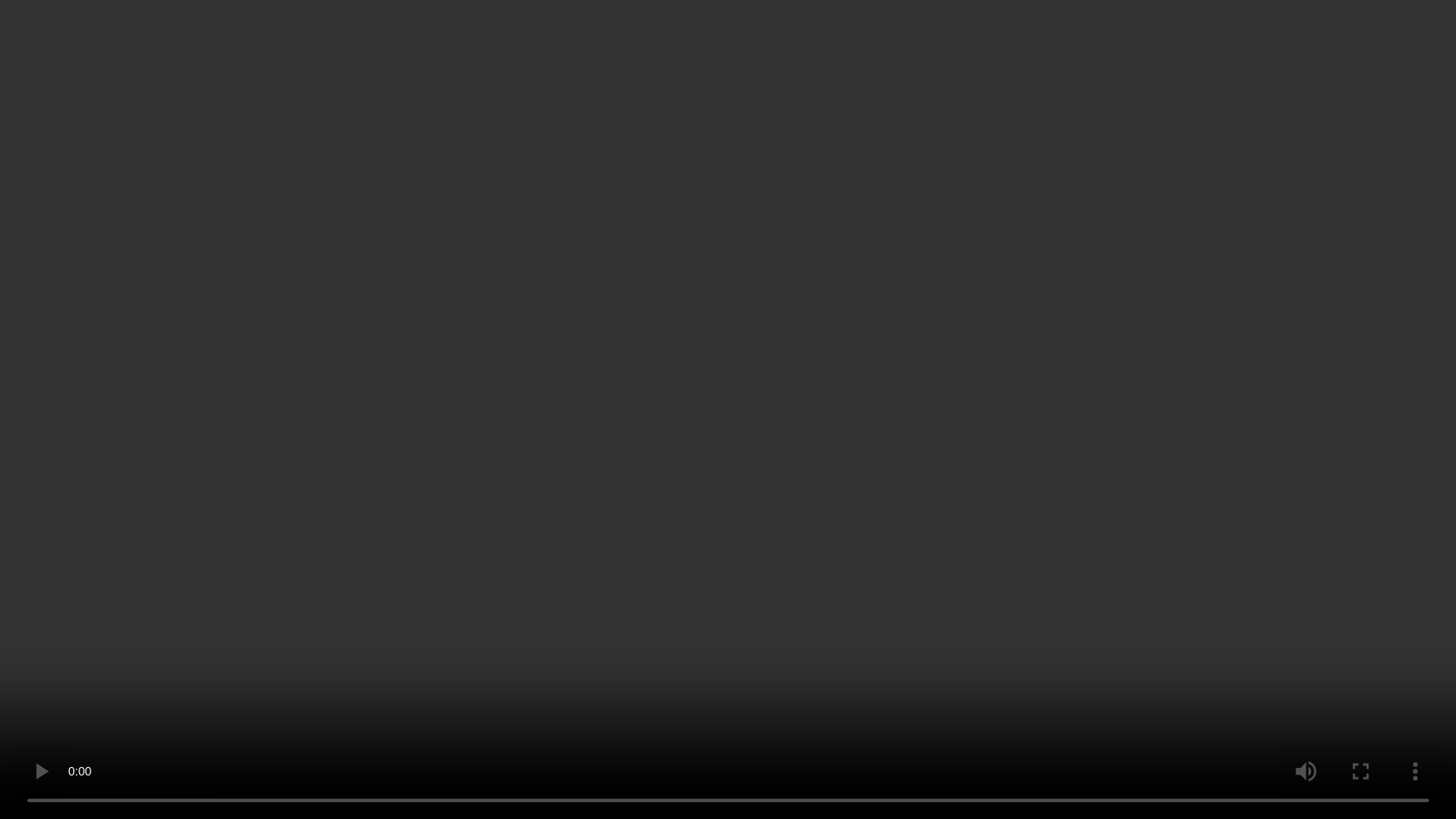
click at [899, 377] on video at bounding box center [728, 409] width 1456 height 819
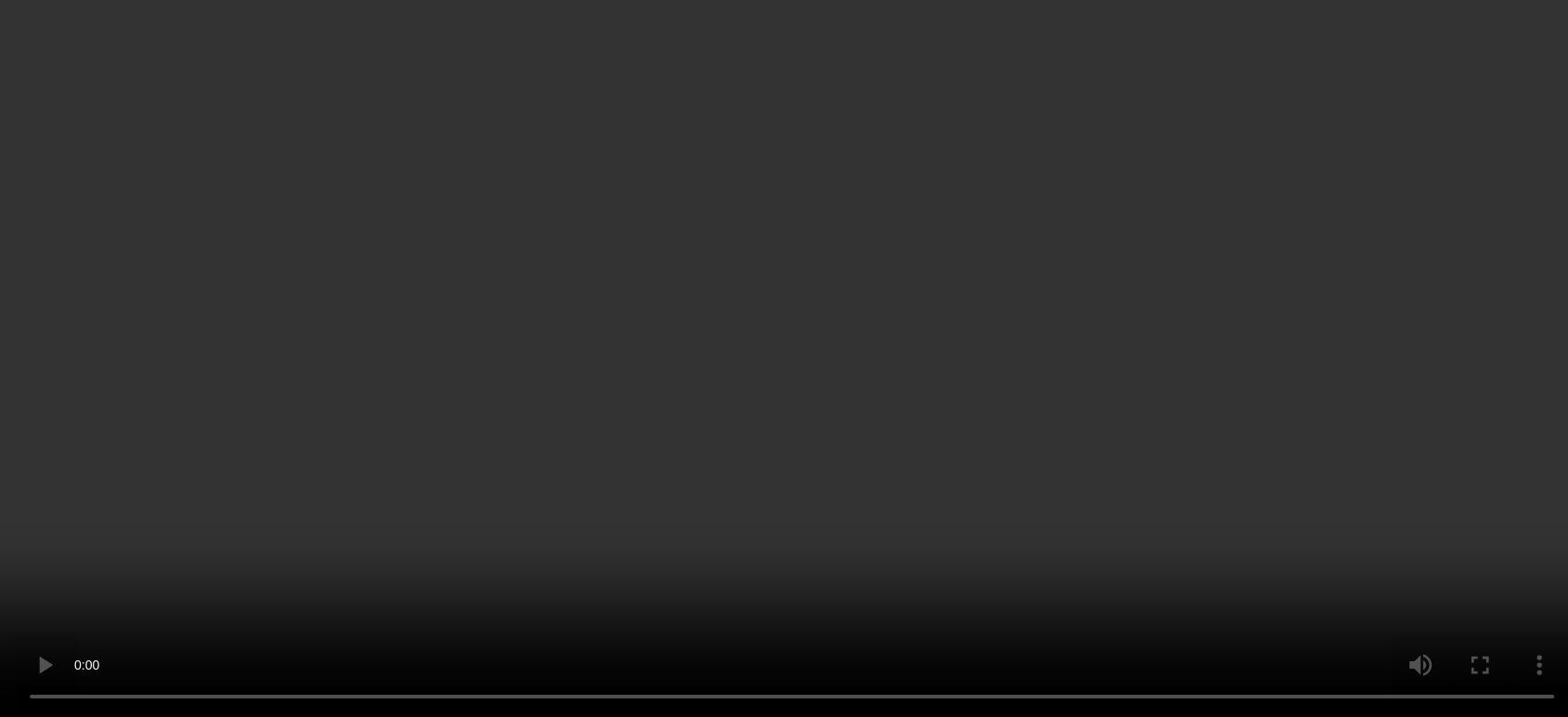
scroll to position [0, 0]
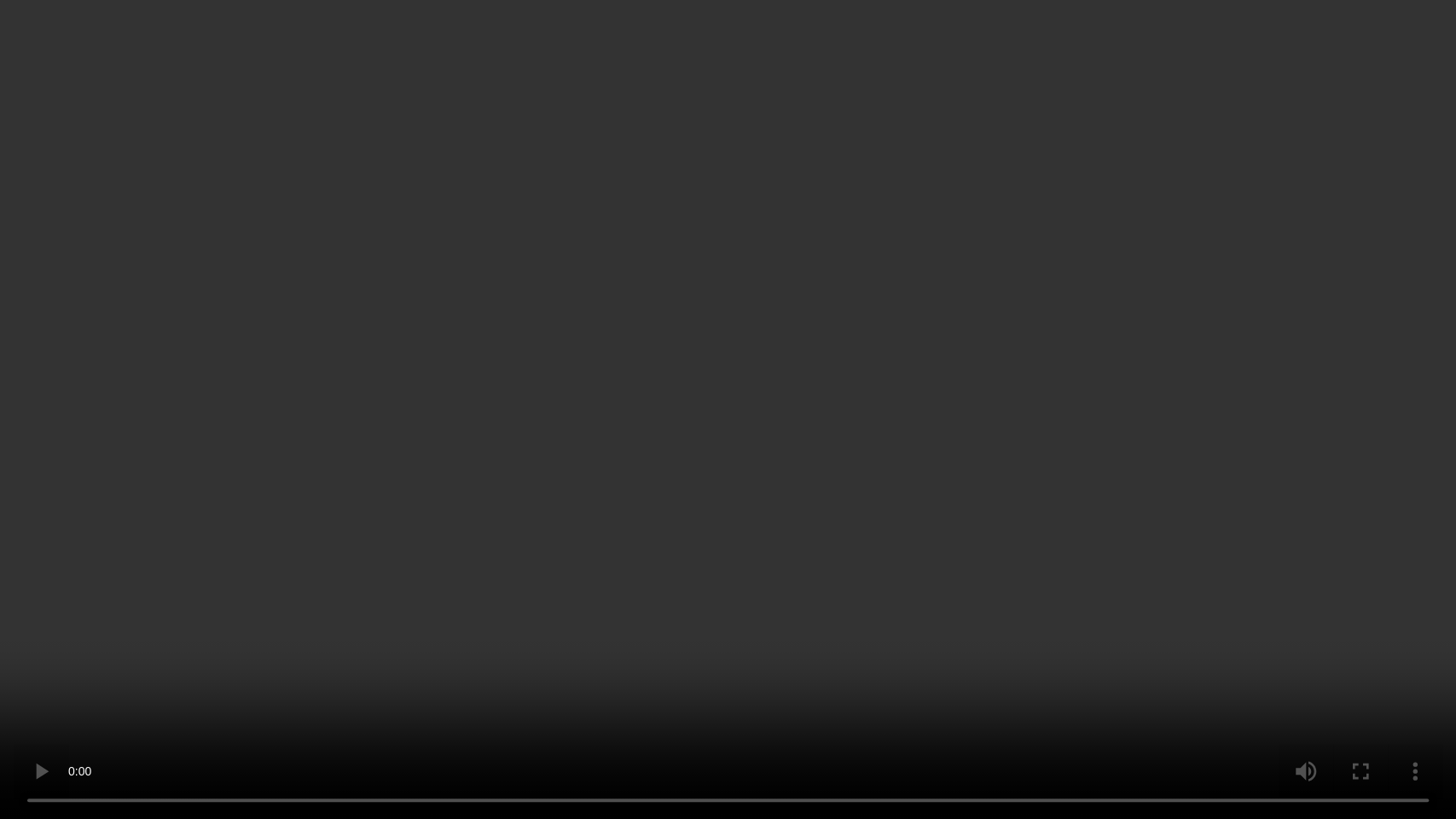
click at [1068, 365] on video at bounding box center [728, 409] width 1456 height 819
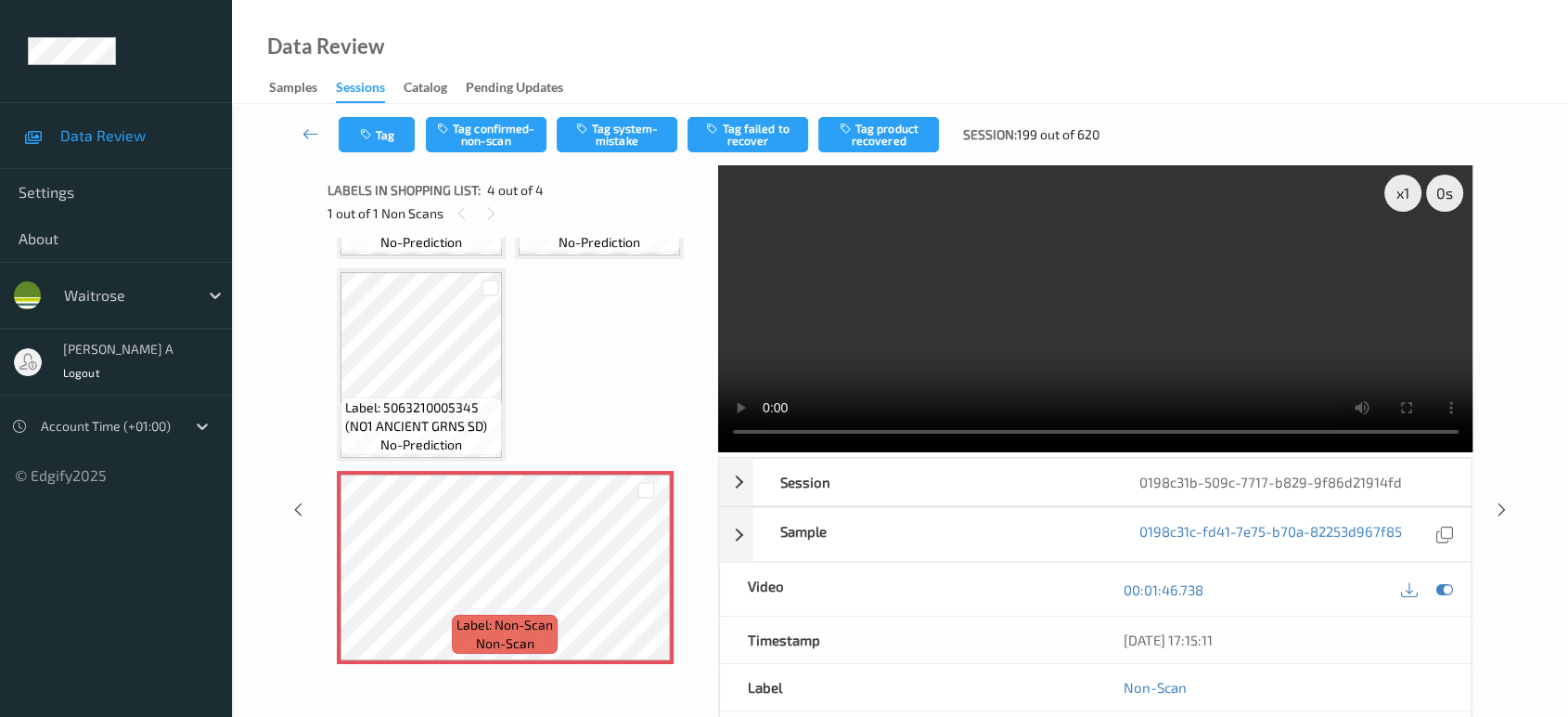
scroll to position [8, 0]
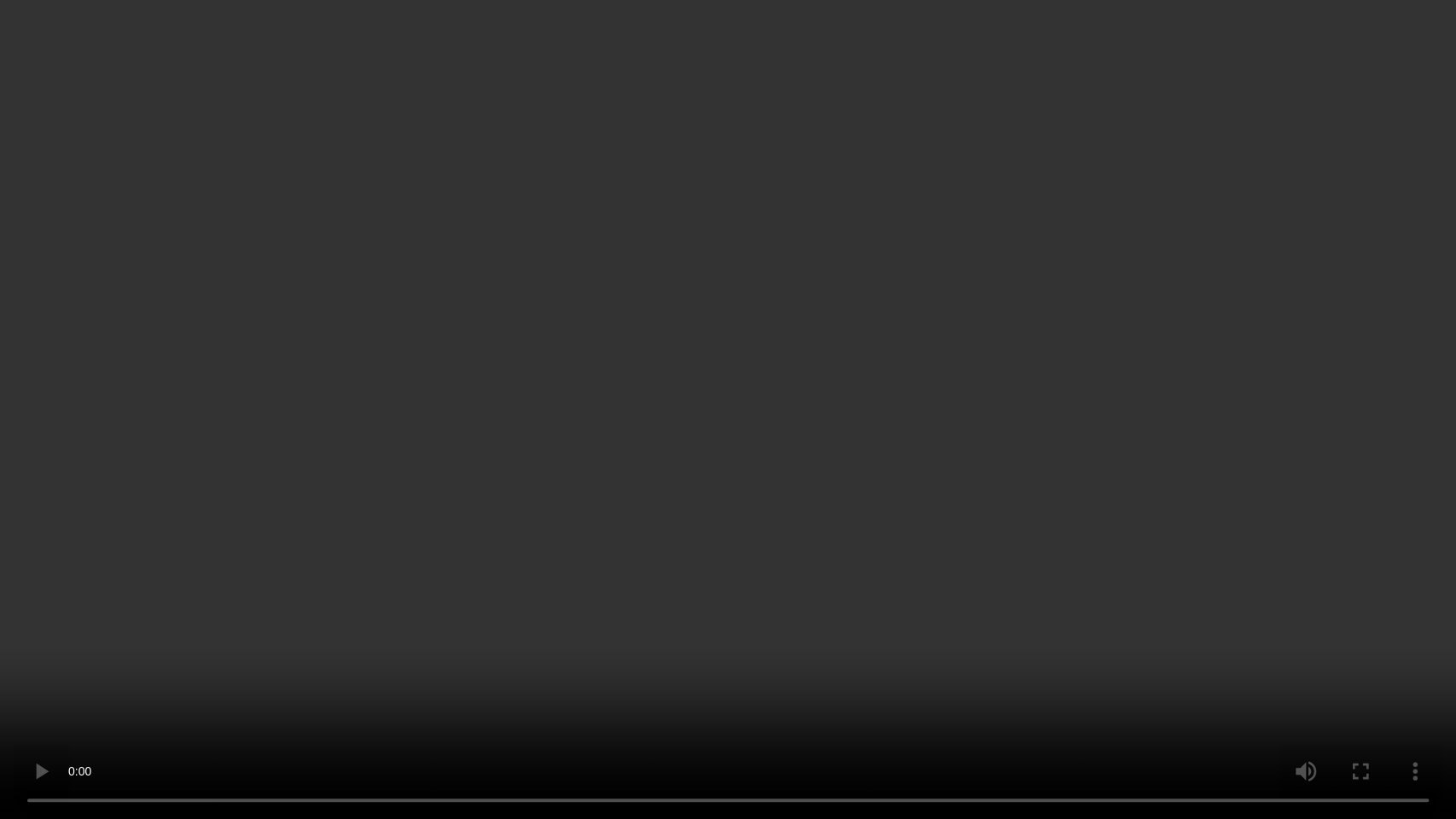
click at [901, 519] on video at bounding box center [728, 409] width 1456 height 819
click at [774, 319] on video at bounding box center [728, 409] width 1456 height 819
click at [730, 383] on video at bounding box center [728, 409] width 1456 height 819
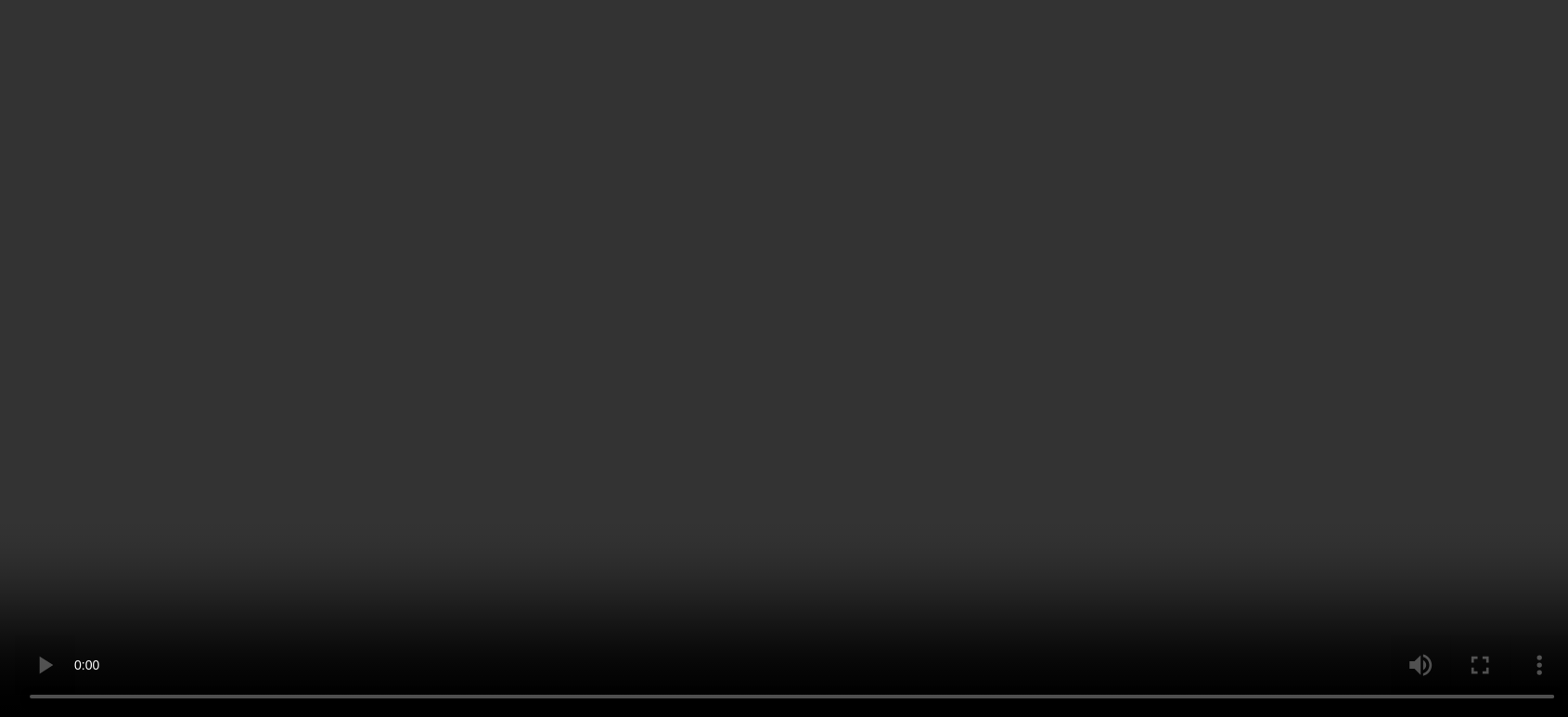
scroll to position [181, 0]
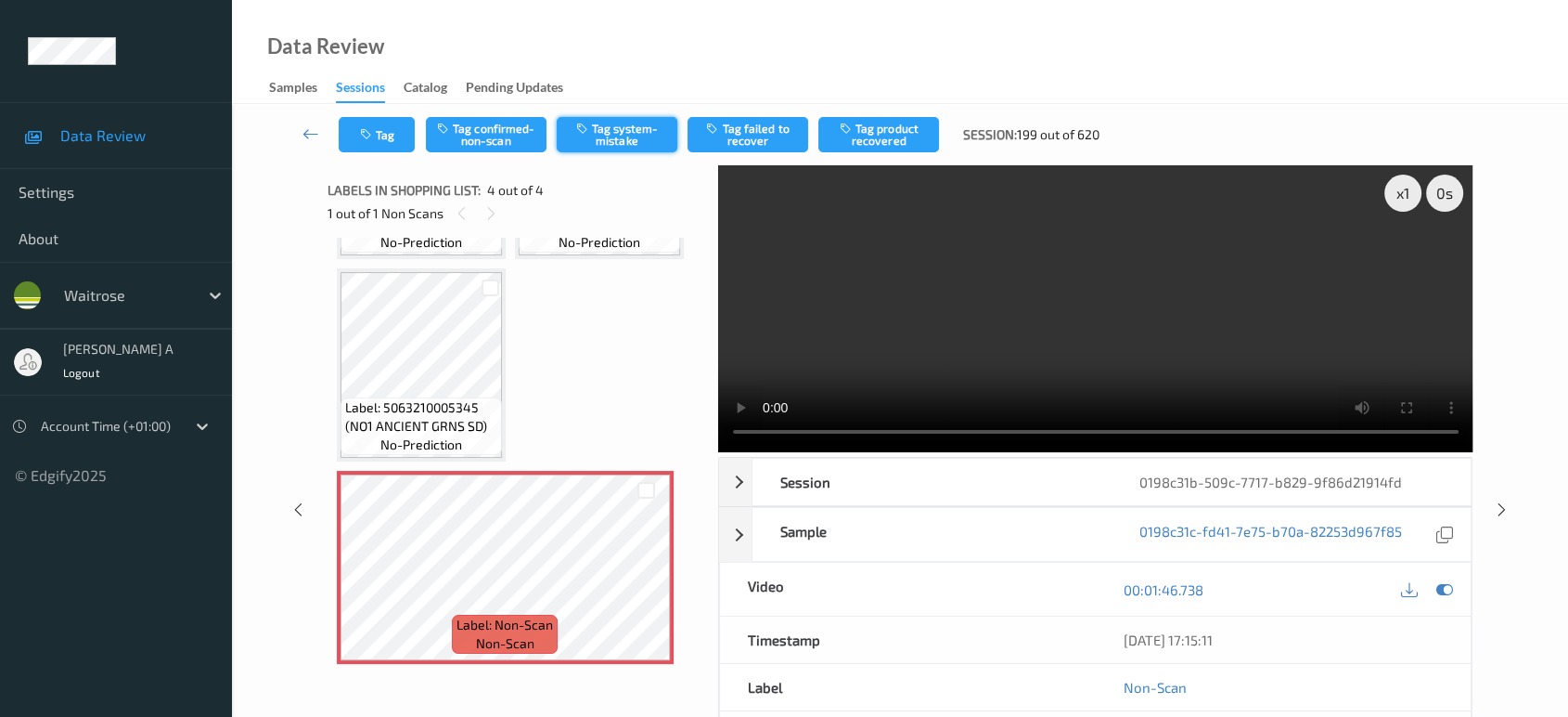
click at [608, 139] on button "Tag system-mistake" at bounding box center [617, 134] width 120 height 35
click at [401, 129] on button "Tag" at bounding box center [377, 134] width 76 height 35
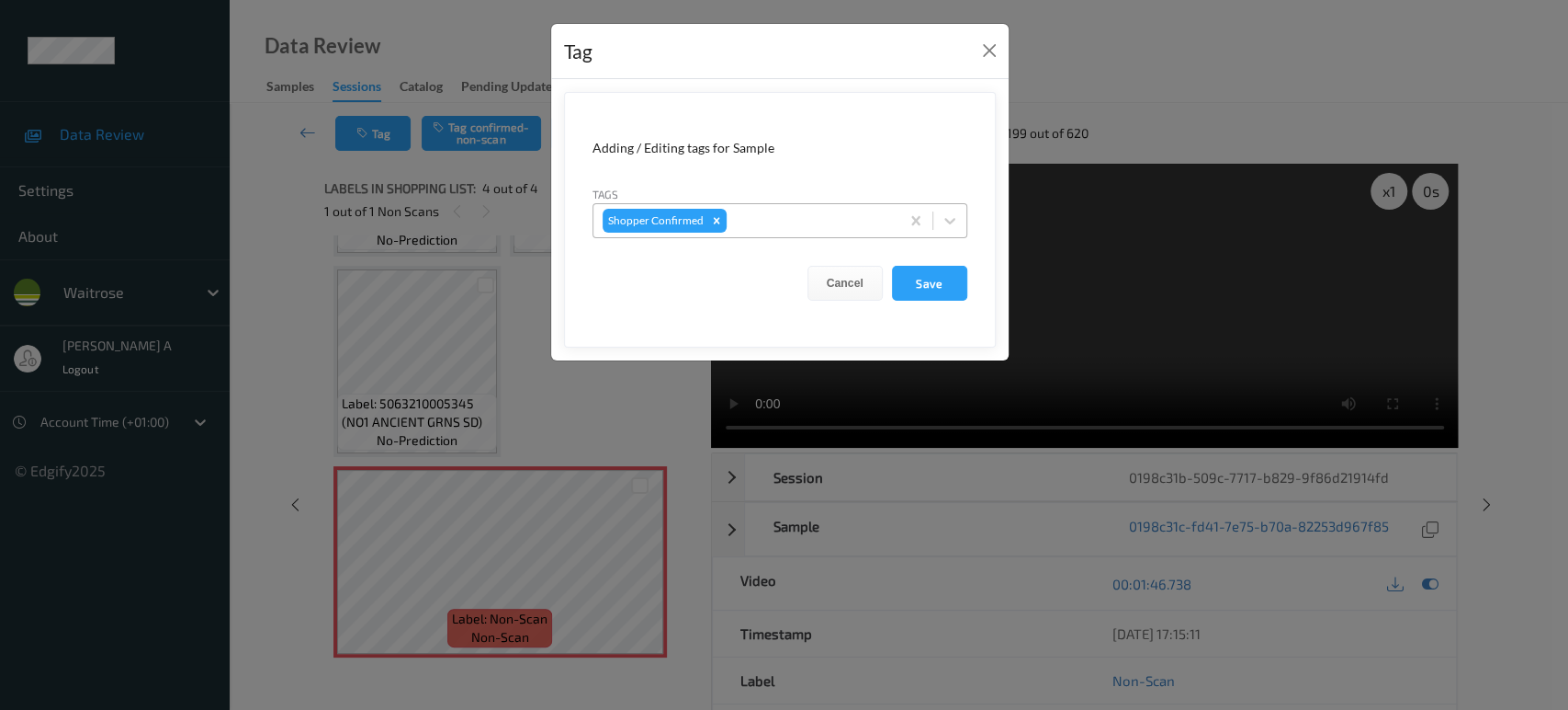
click at [750, 216] on div at bounding box center [810, 220] width 160 height 22
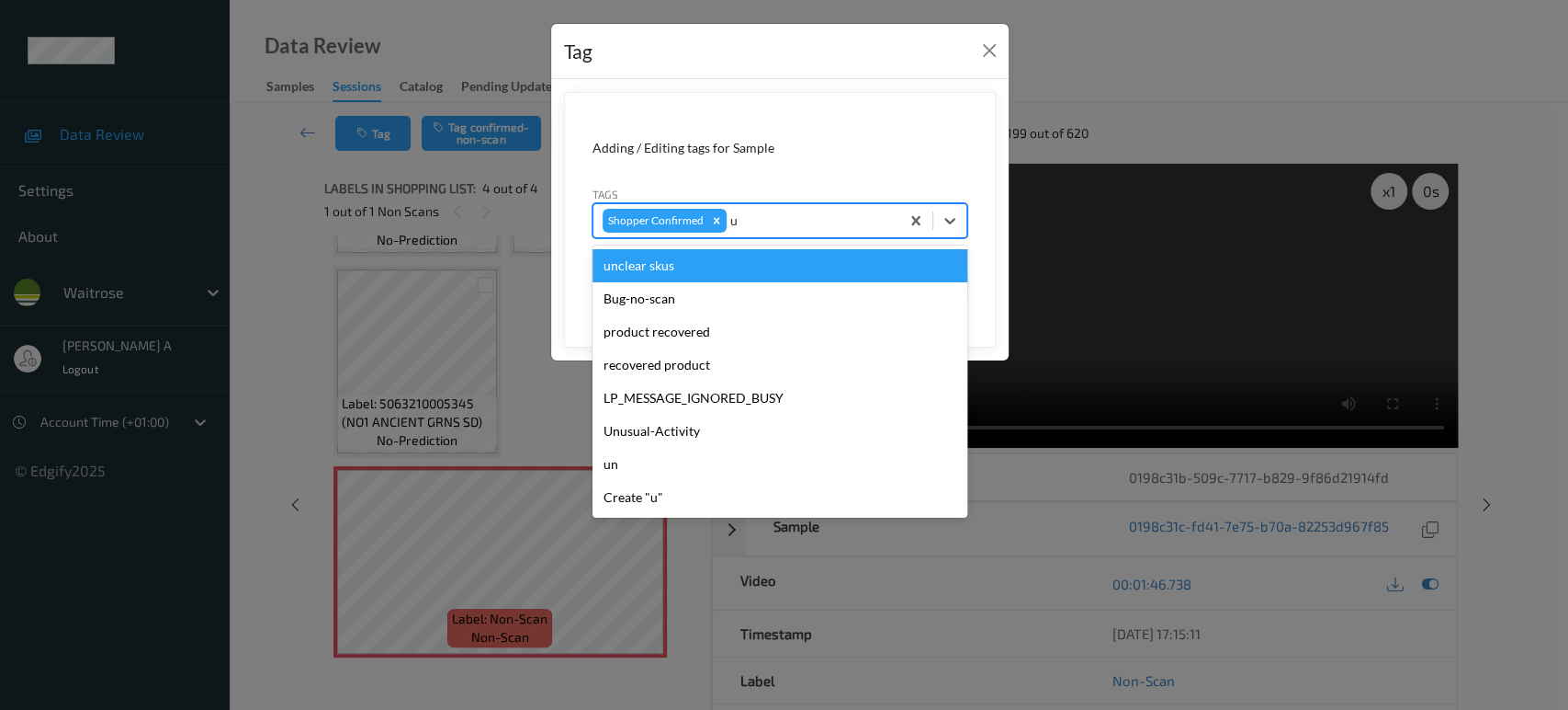
type input "un"
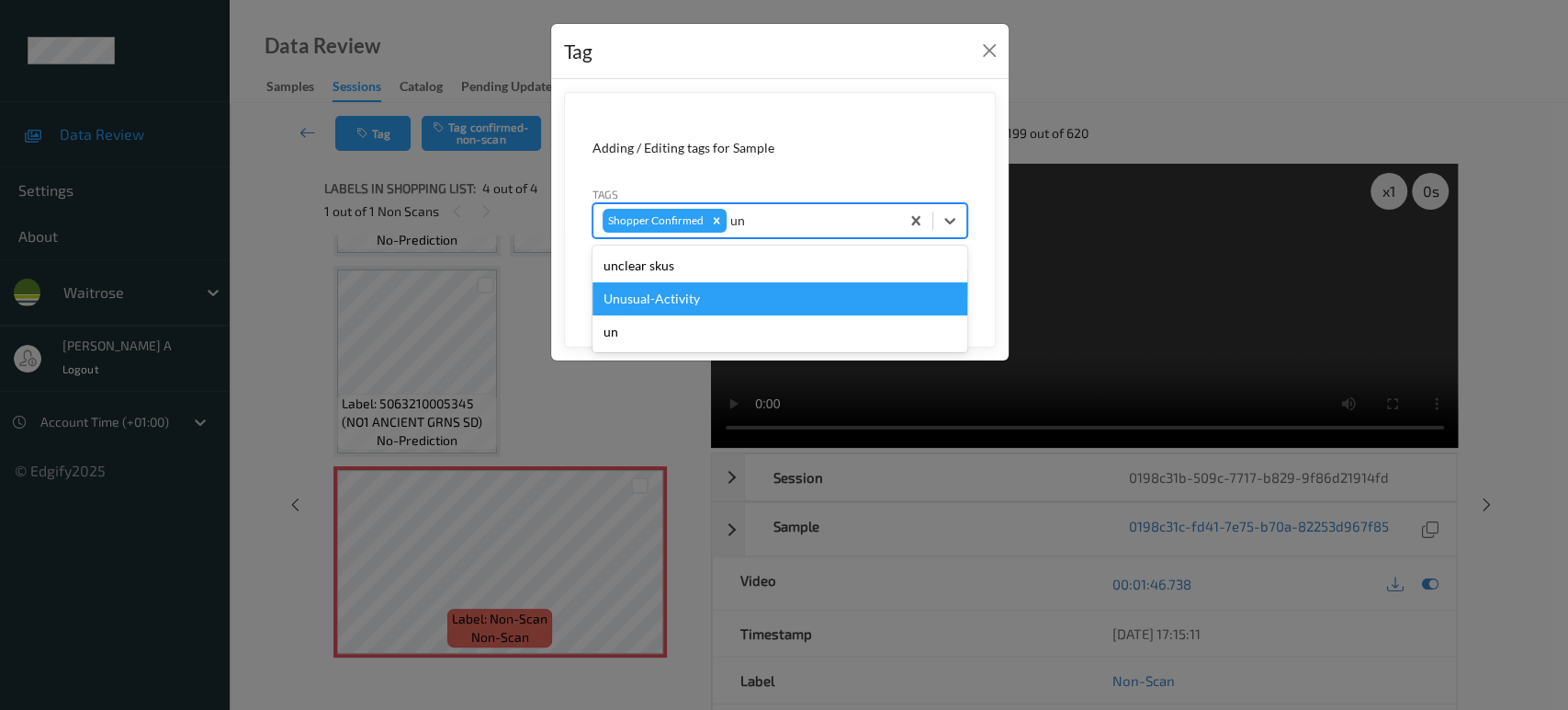
click at [688, 298] on div "Unusual-Activity" at bounding box center [780, 298] width 375 height 33
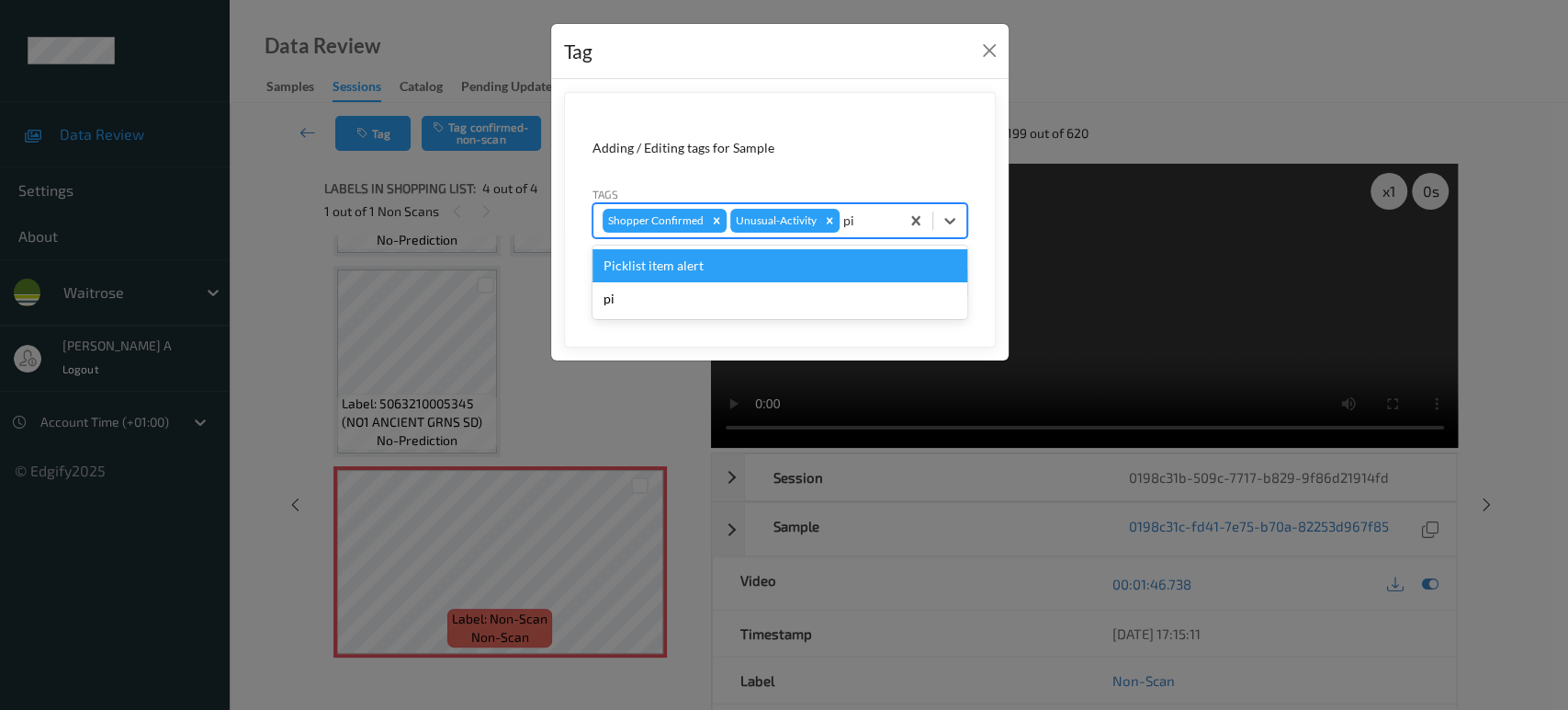
type input "pic"
click at [828, 258] on div "Picklist item alert" at bounding box center [780, 265] width 375 height 33
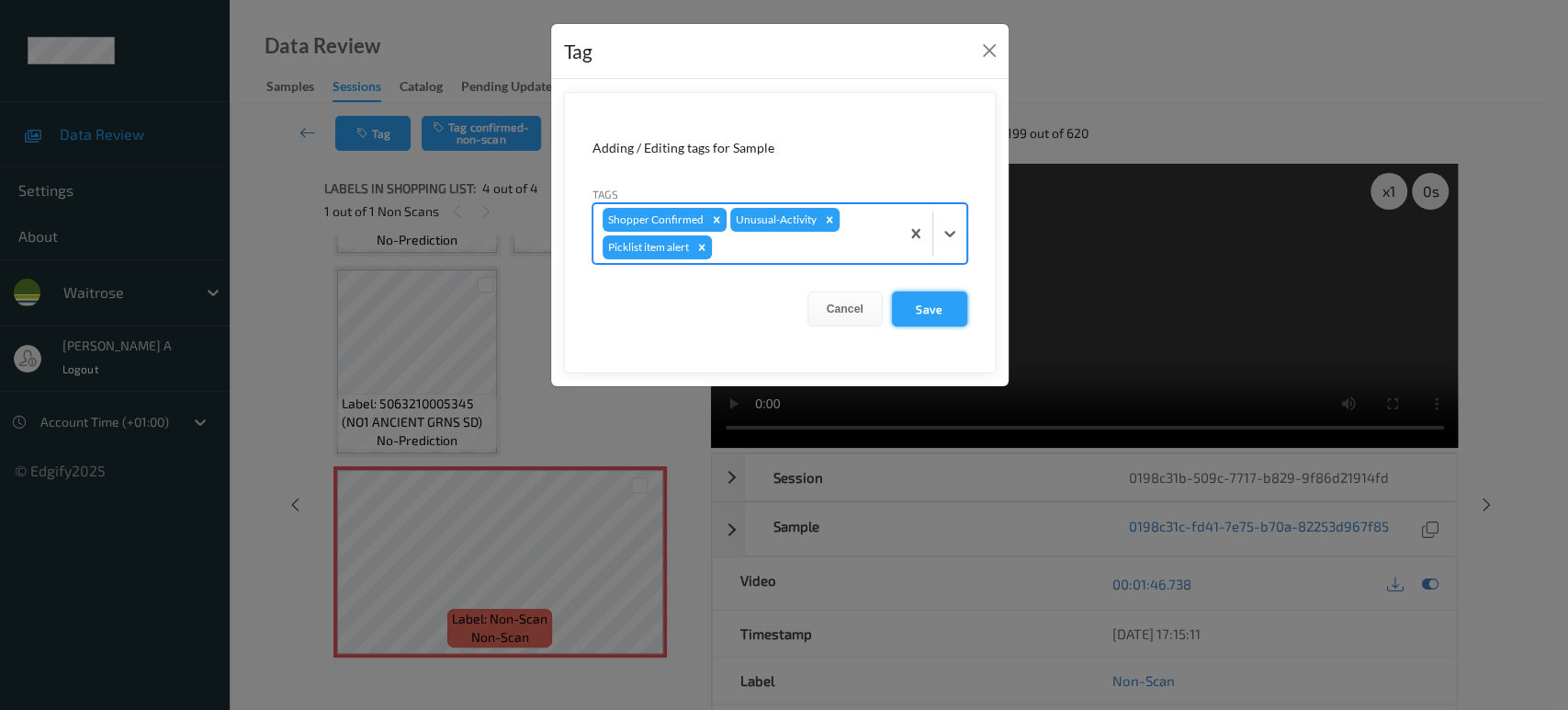
click at [934, 300] on button "Save" at bounding box center [930, 308] width 76 height 35
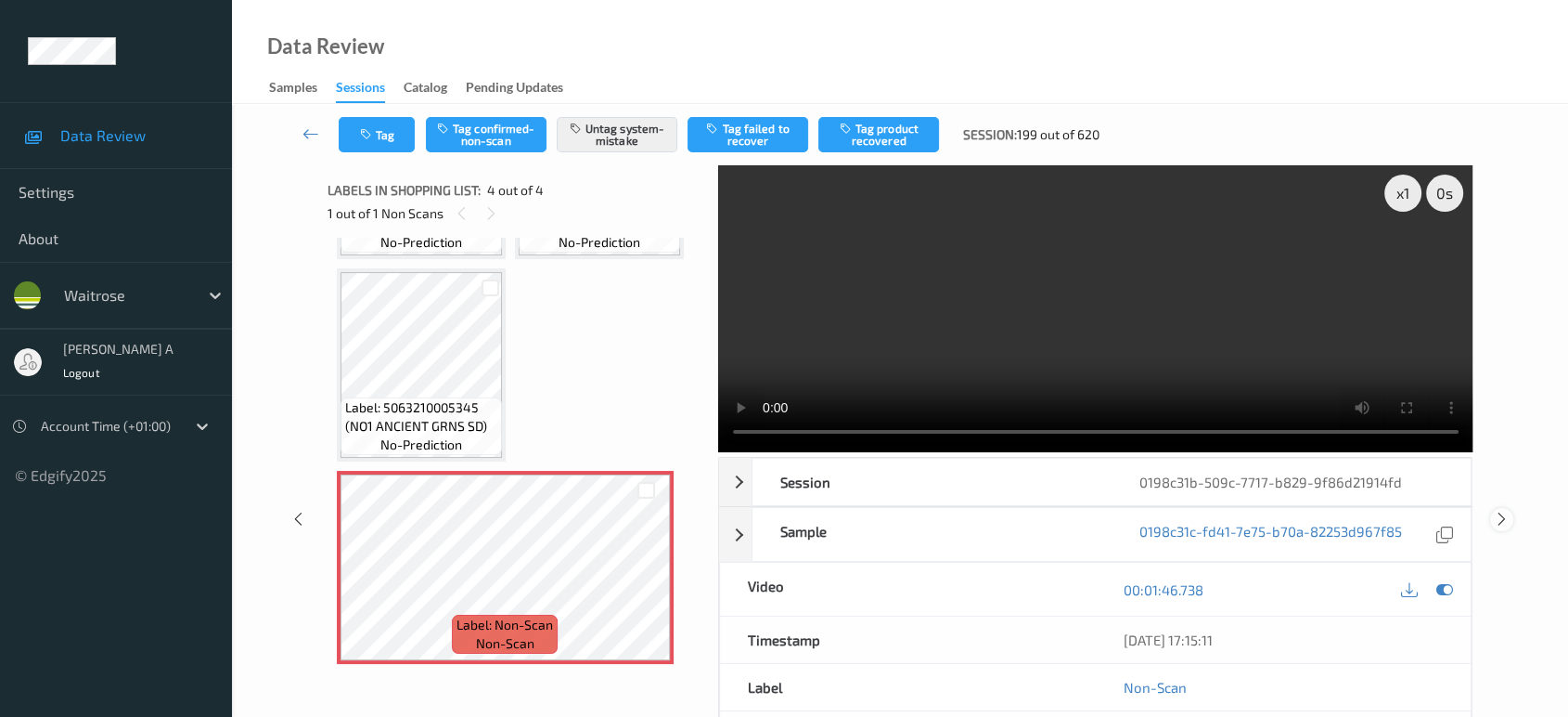
click at [1502, 521] on icon at bounding box center [1501, 518] width 16 height 16
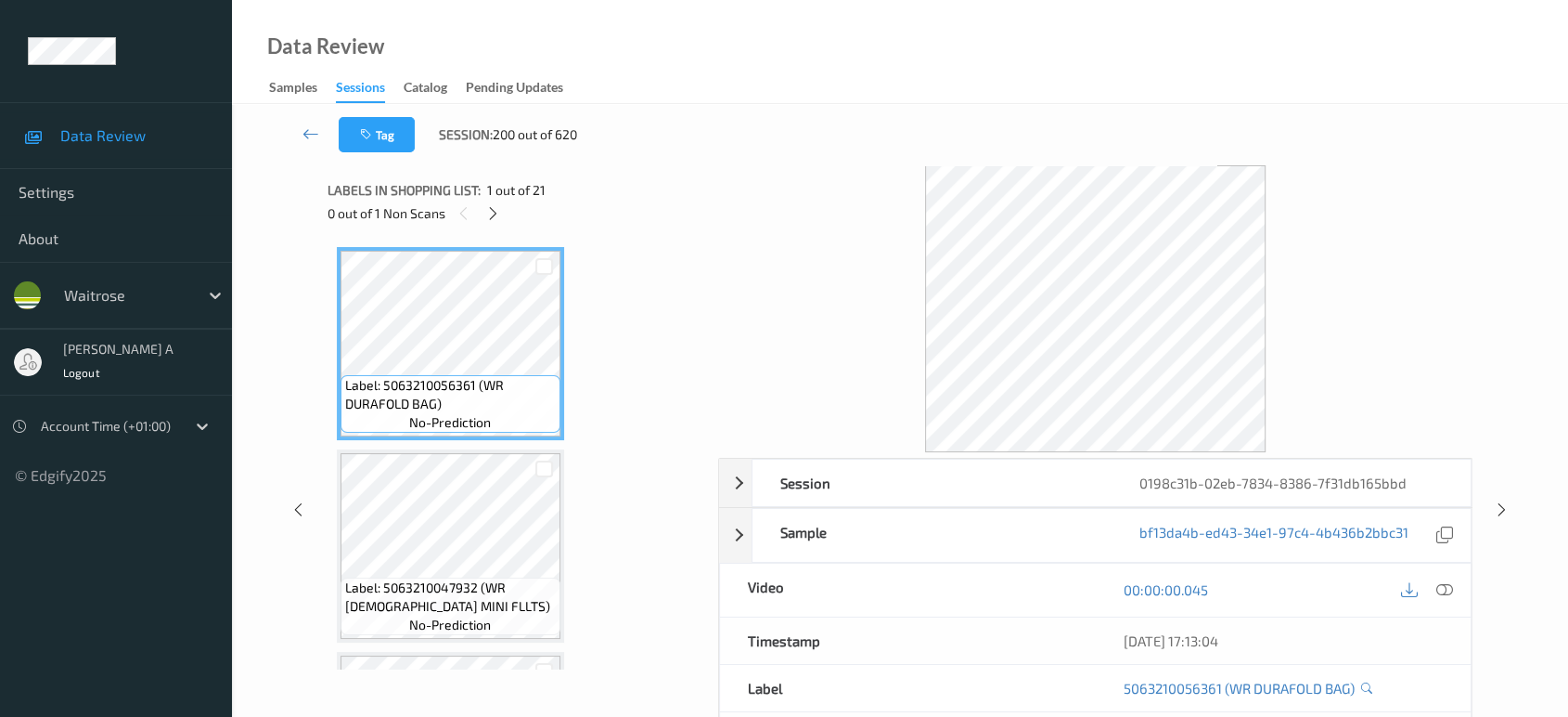
click at [481, 218] on div "0 out of 1 Non Scans" at bounding box center [516, 213] width 378 height 23
click at [497, 212] on icon at bounding box center [492, 213] width 16 height 16
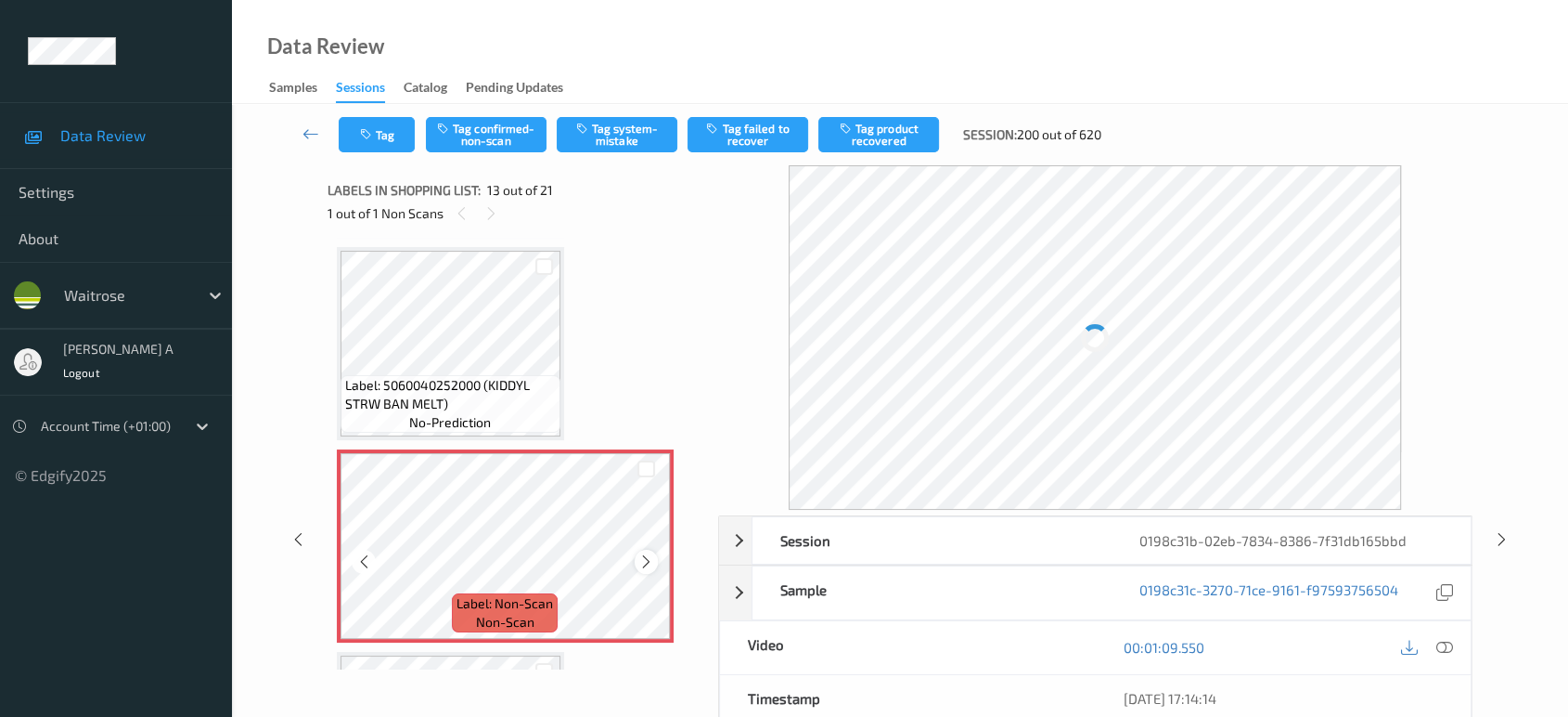
click at [643, 554] on icon at bounding box center [646, 560] width 16 height 16
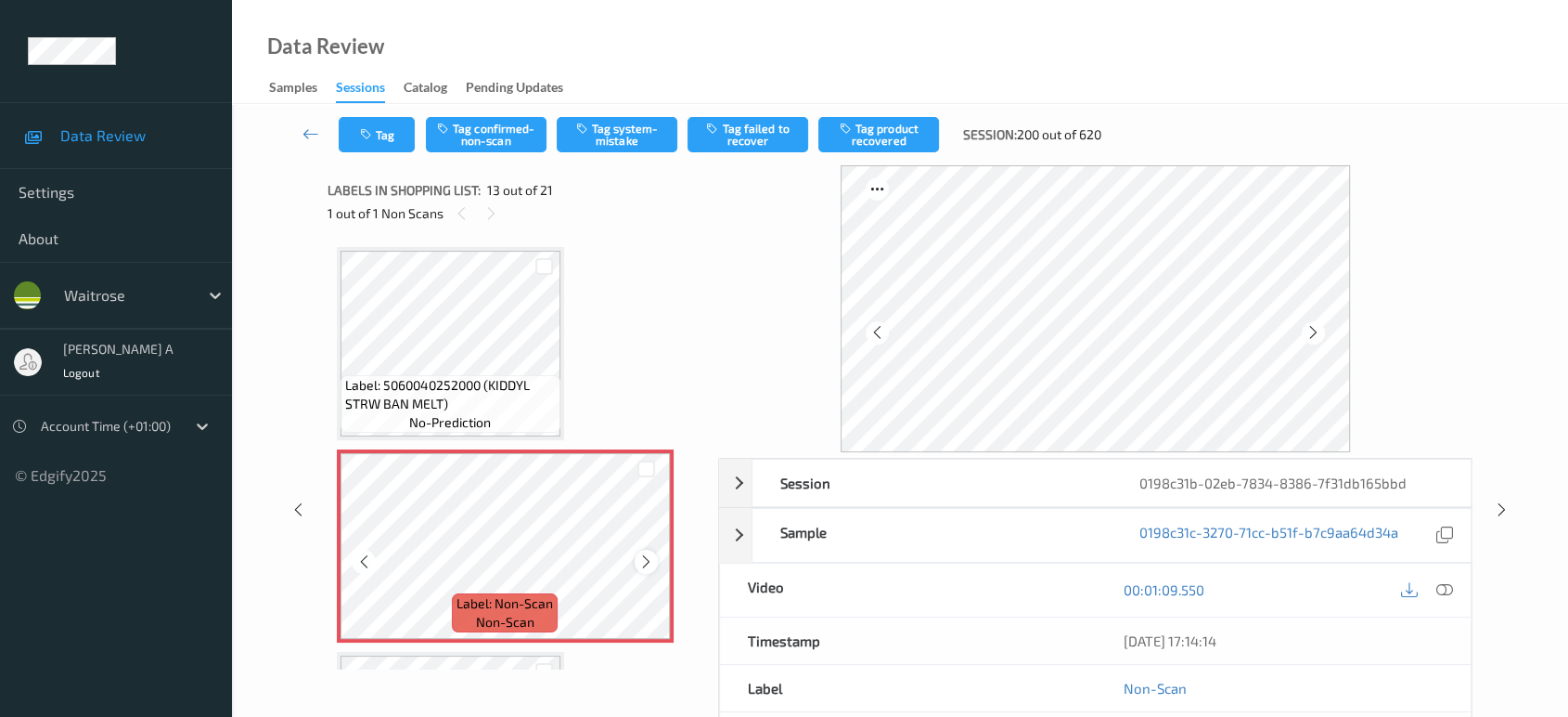
click at [638, 553] on icon at bounding box center [646, 560] width 16 height 16
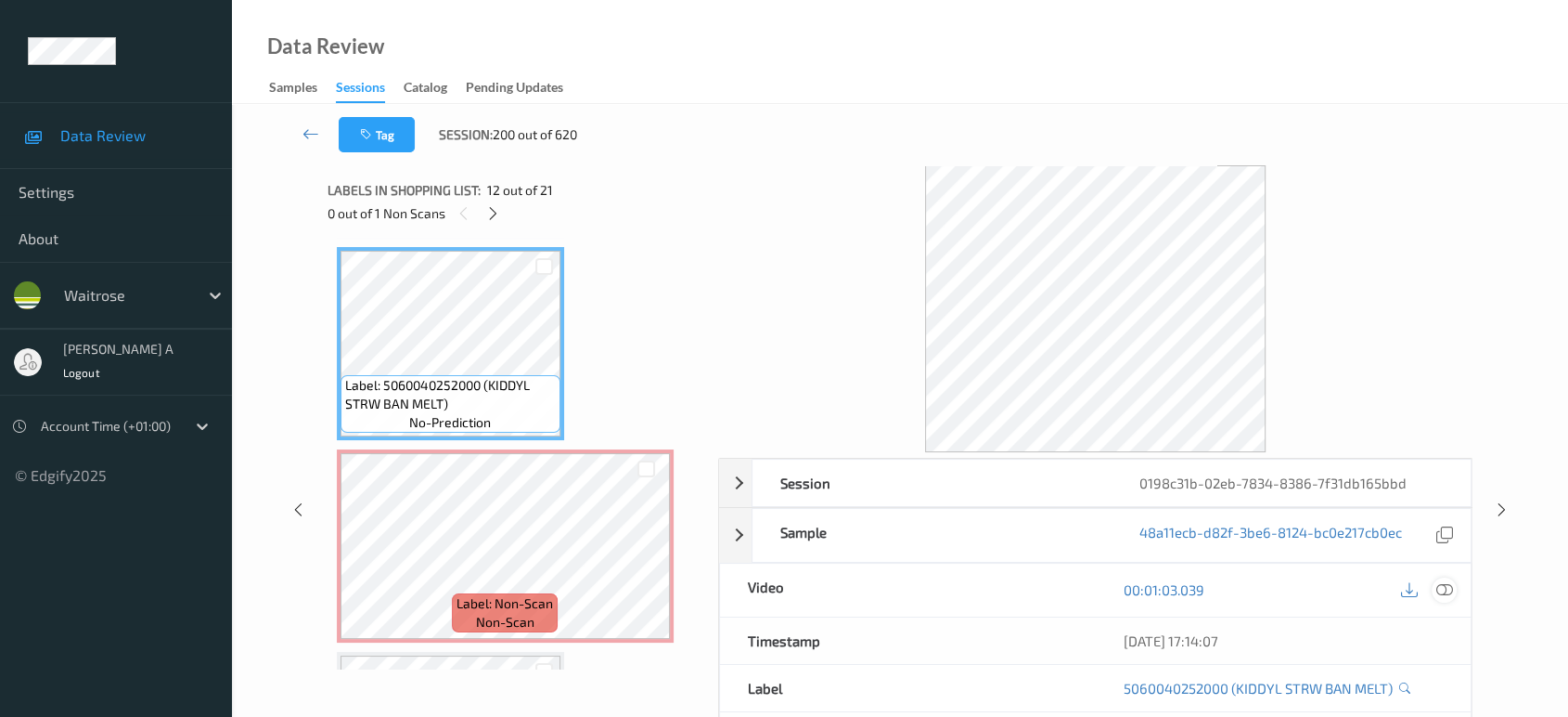
click at [1446, 586] on icon at bounding box center [1444, 589] width 16 height 16
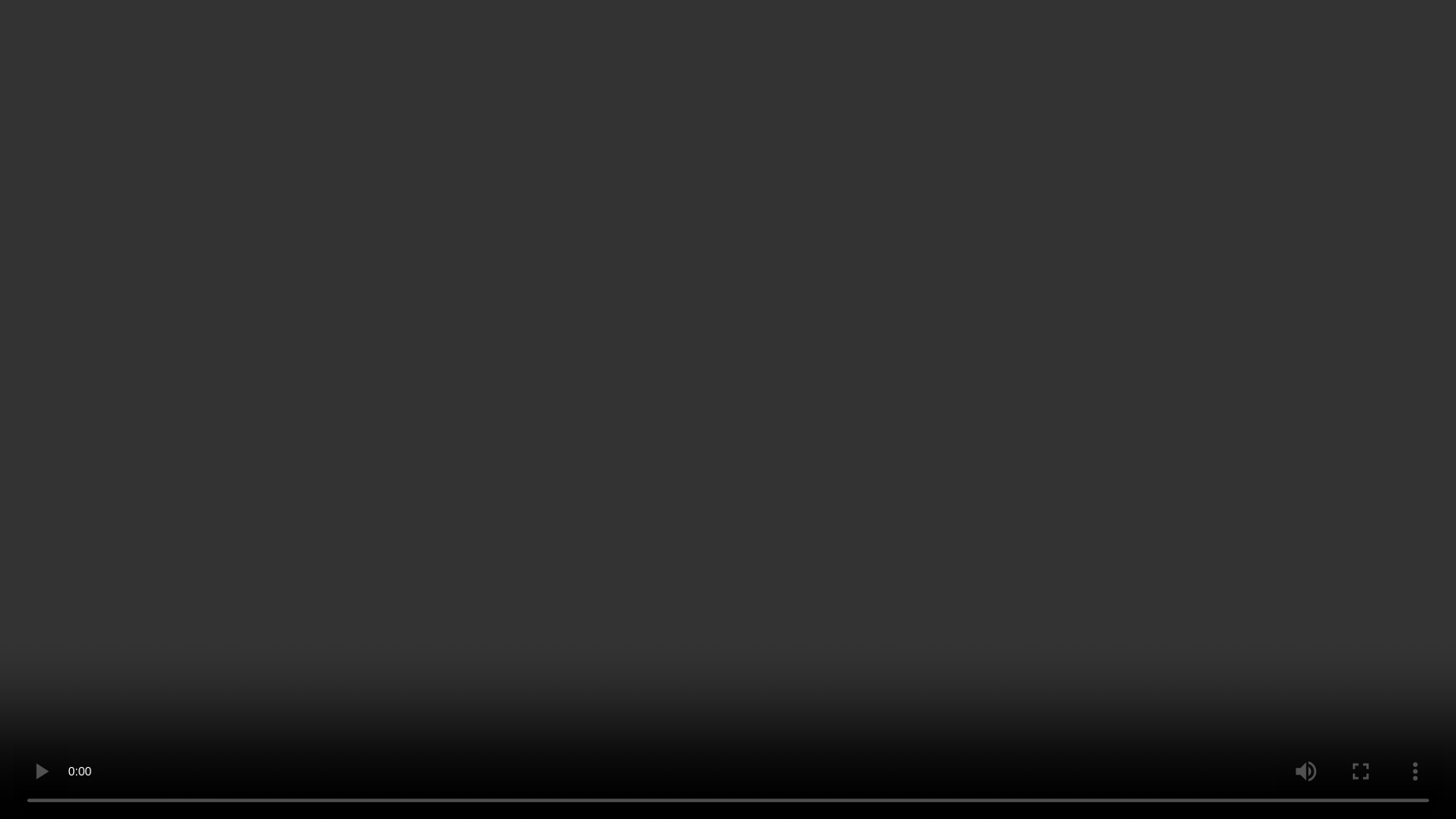
click at [618, 466] on video at bounding box center [728, 409] width 1456 height 819
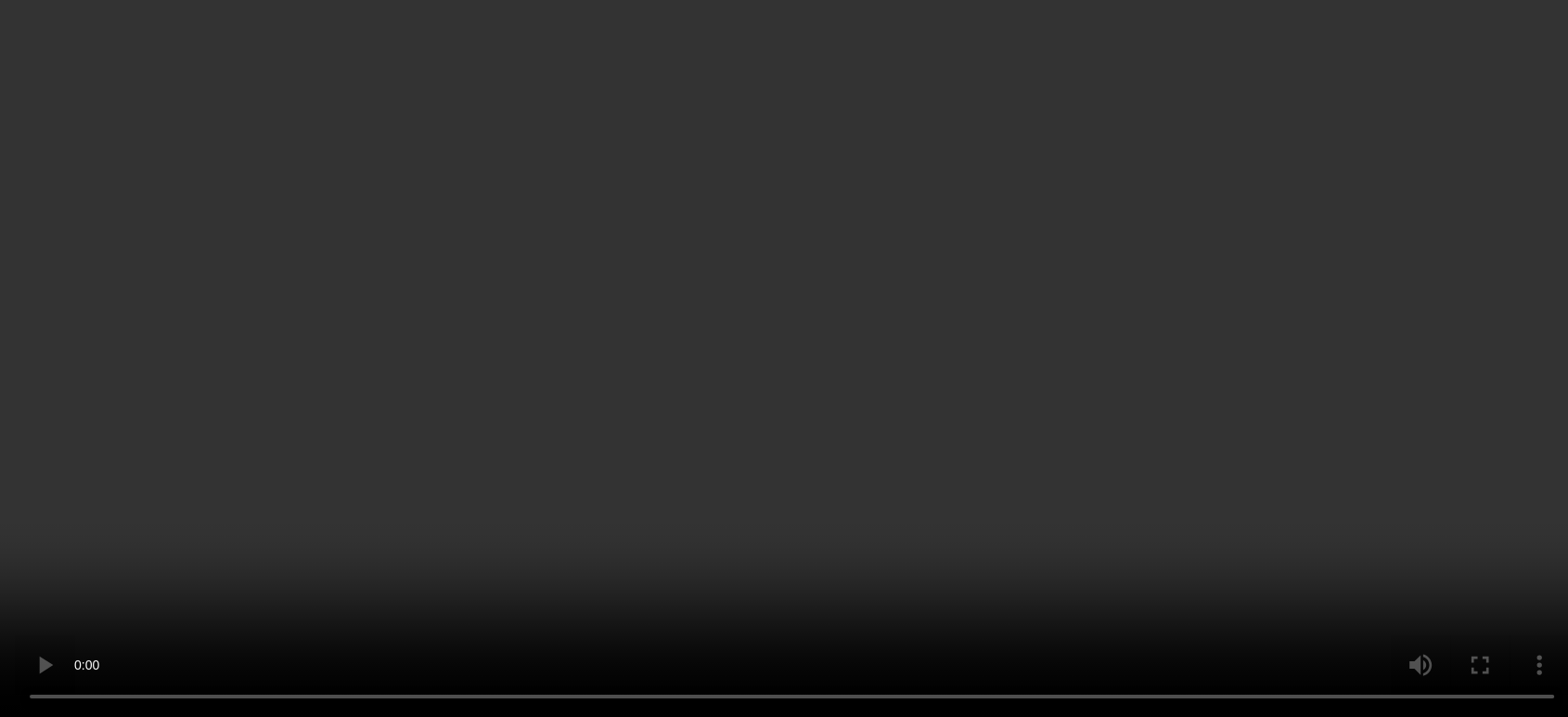
scroll to position [2329, 0]
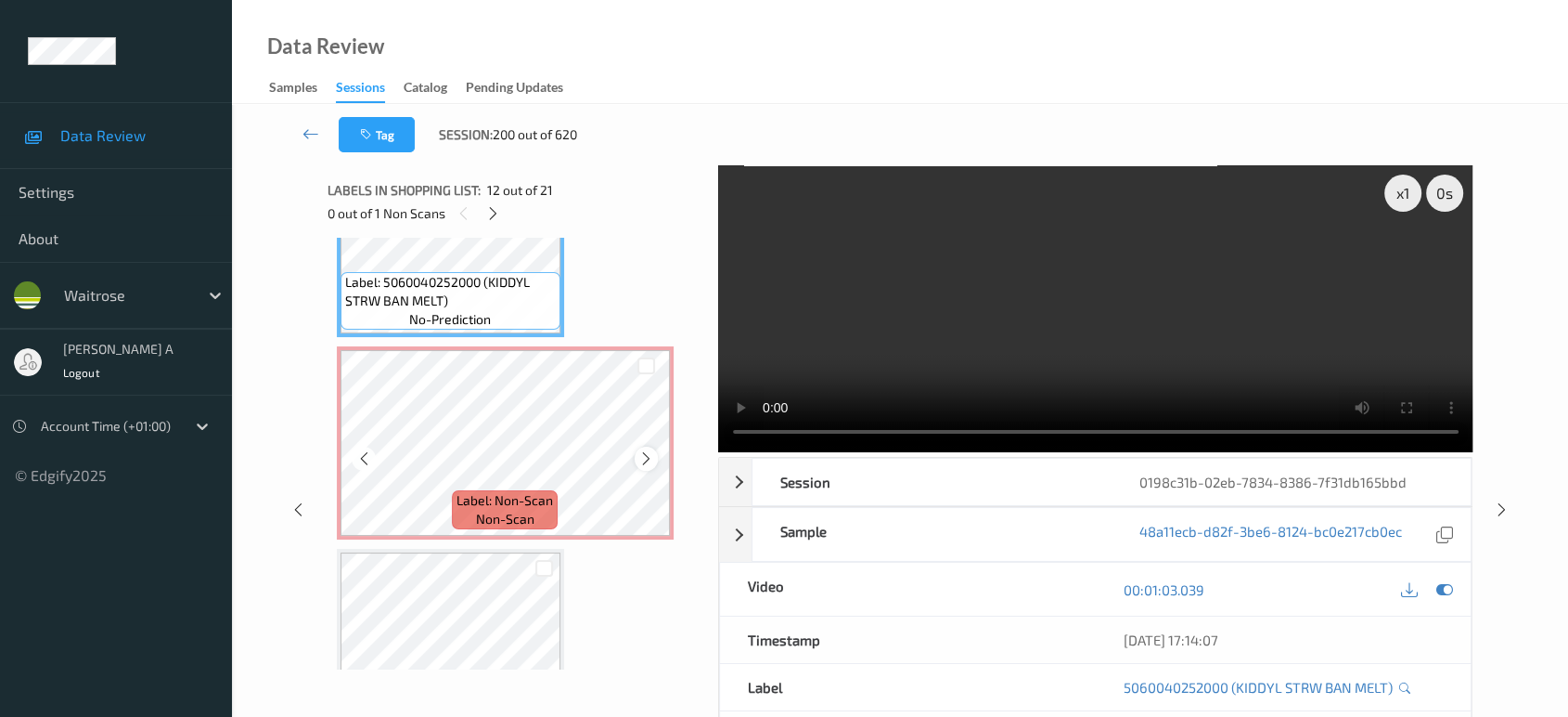
click at [644, 451] on icon at bounding box center [646, 458] width 16 height 16
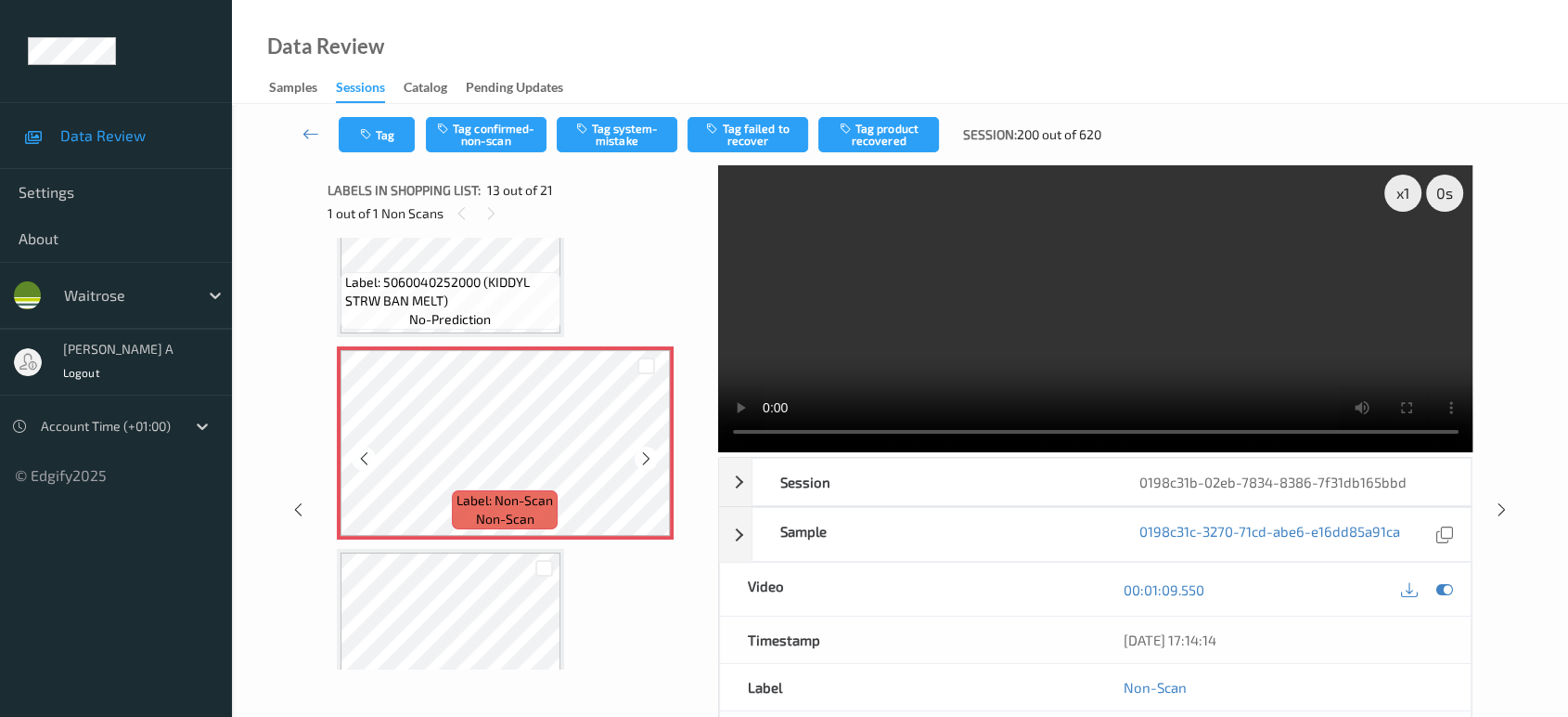
click at [644, 451] on icon at bounding box center [646, 458] width 16 height 16
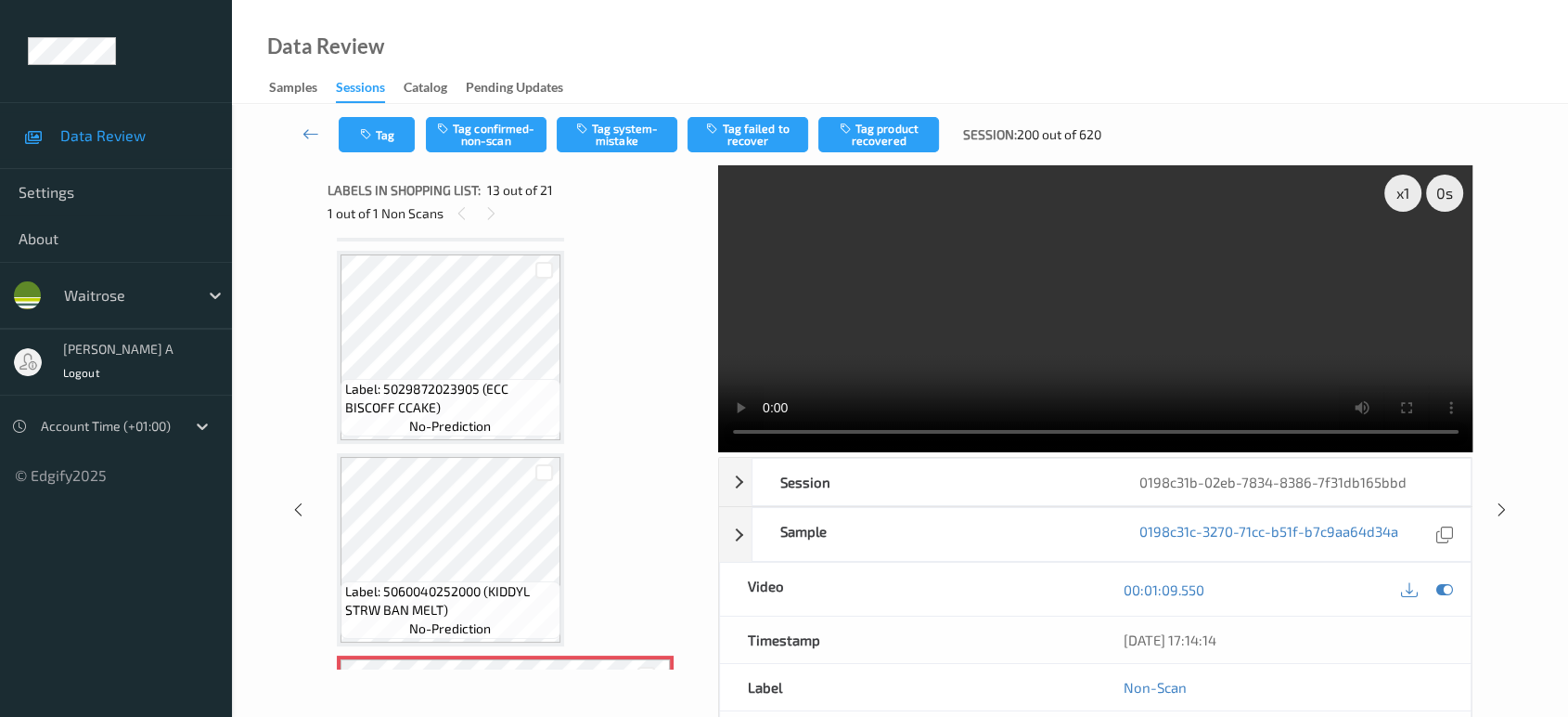
scroll to position [1916, 0]
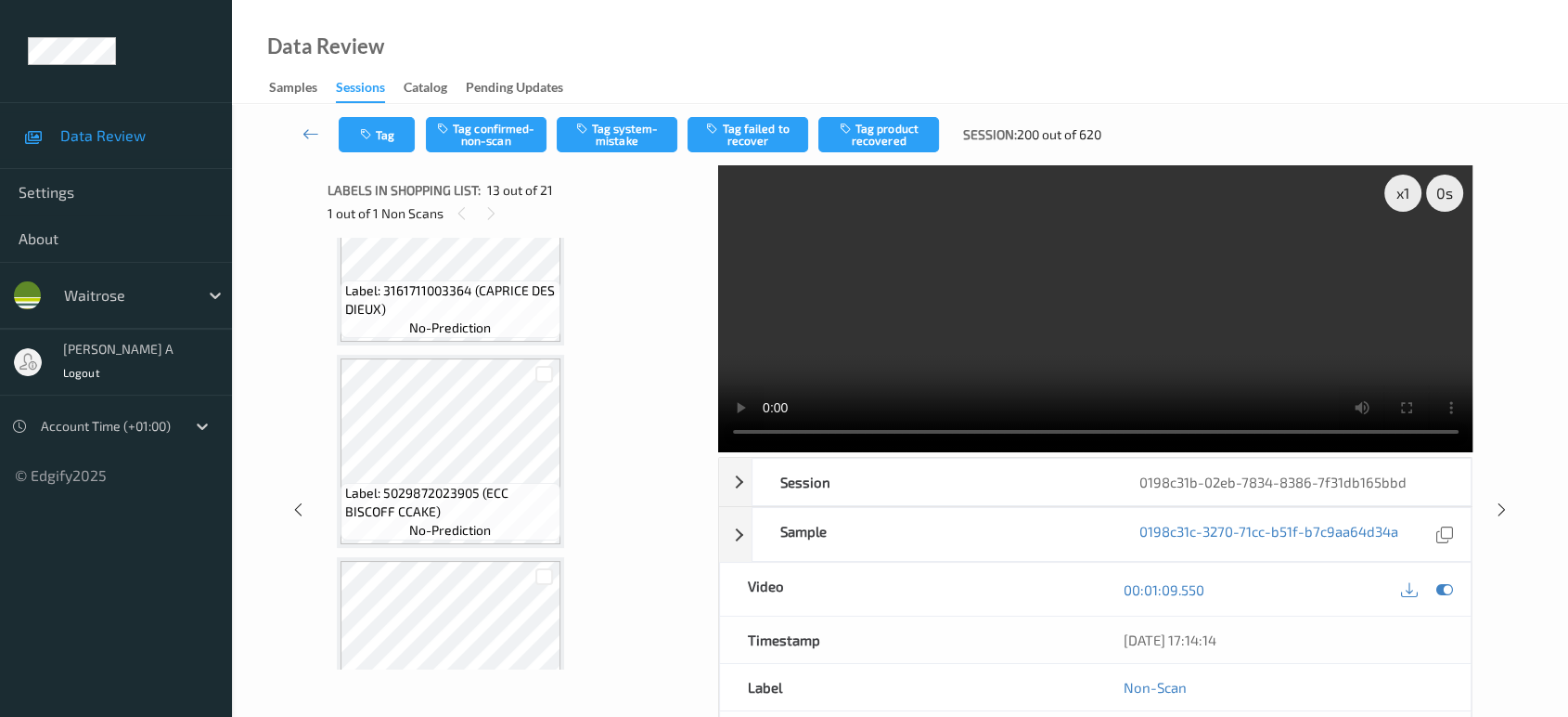
click at [920, 20] on div "Data Review Samples Sessions Catalog Pending Updates" at bounding box center [900, 52] width 1336 height 104
click at [454, 214] on icon at bounding box center [461, 213] width 16 height 16
click at [490, 212] on icon at bounding box center [491, 213] width 16 height 16
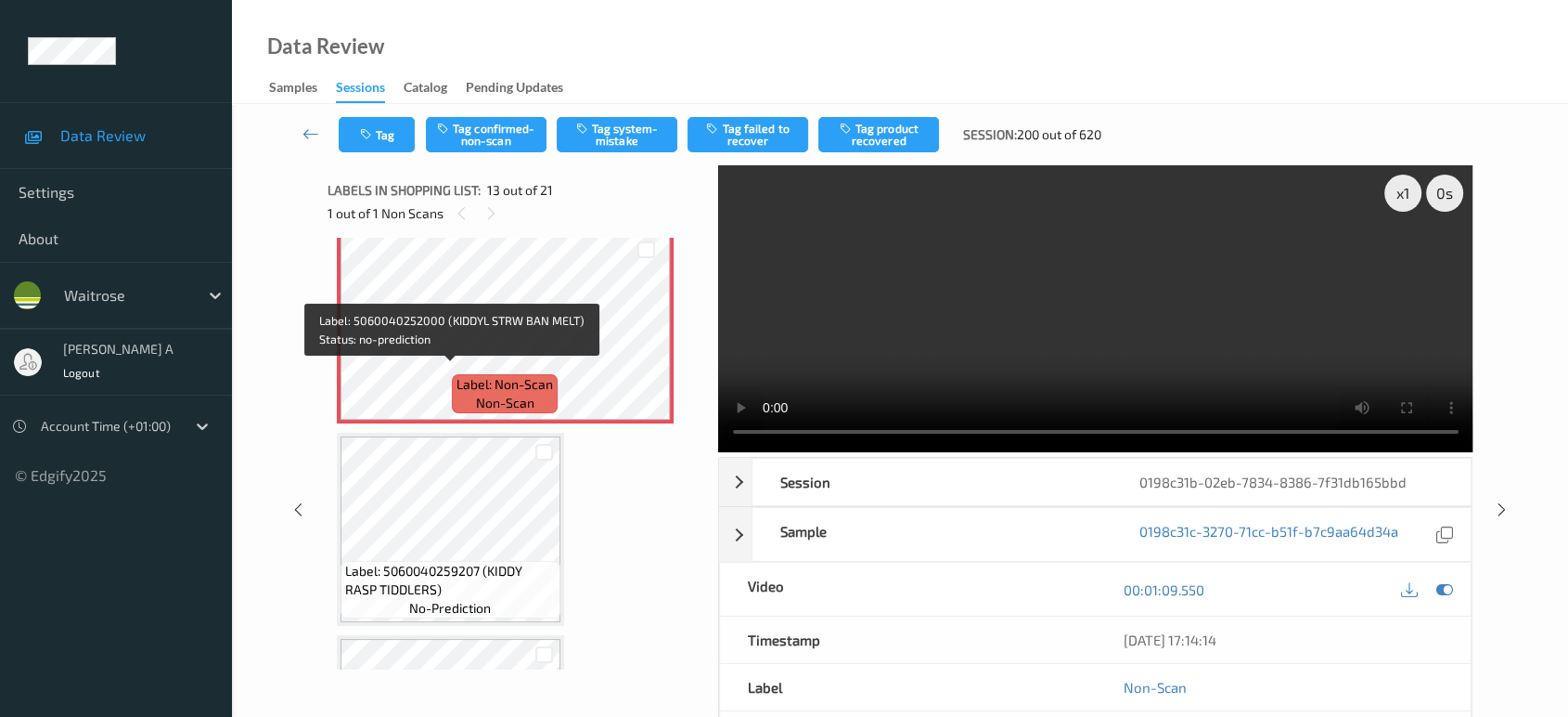
scroll to position [2432, 0]
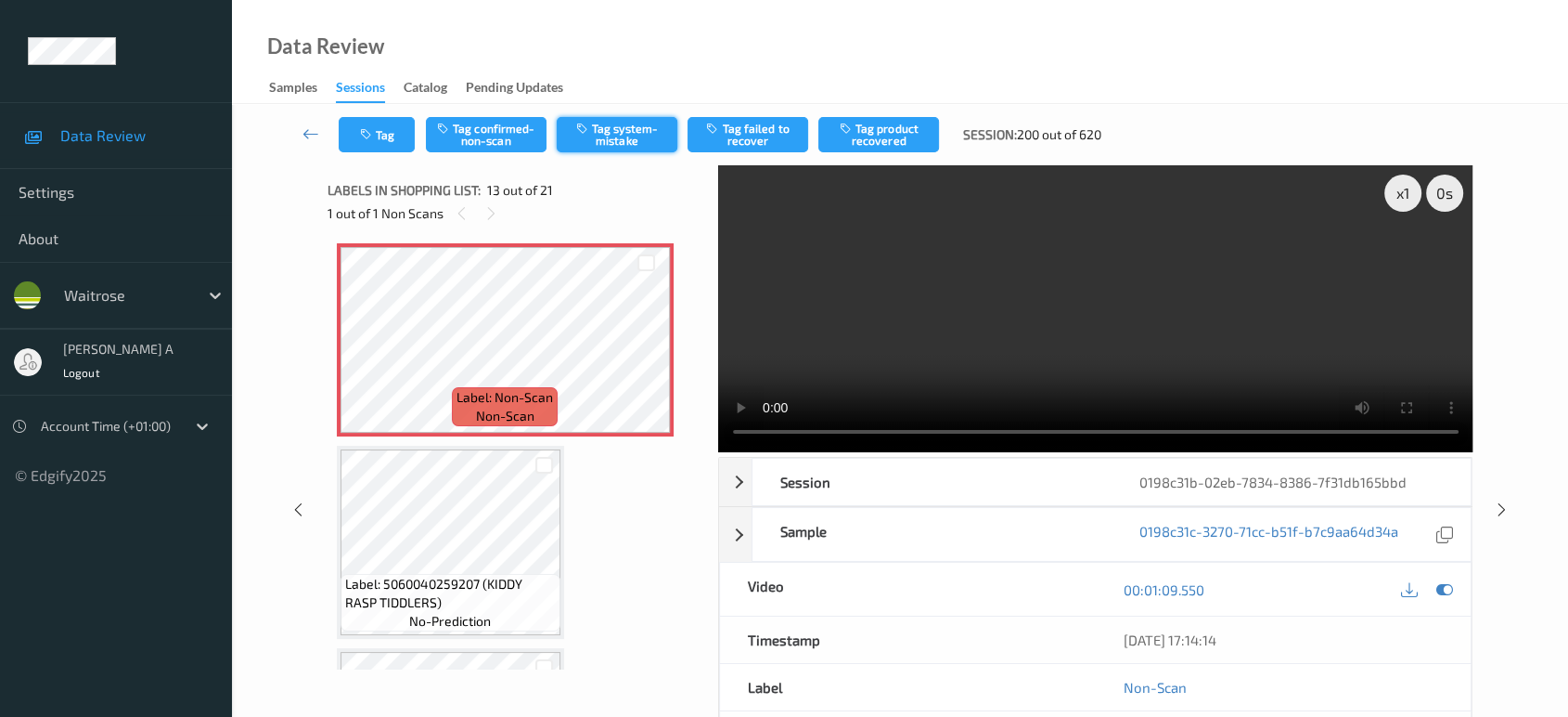
click at [638, 132] on button "Tag system-mistake" at bounding box center [617, 134] width 120 height 35
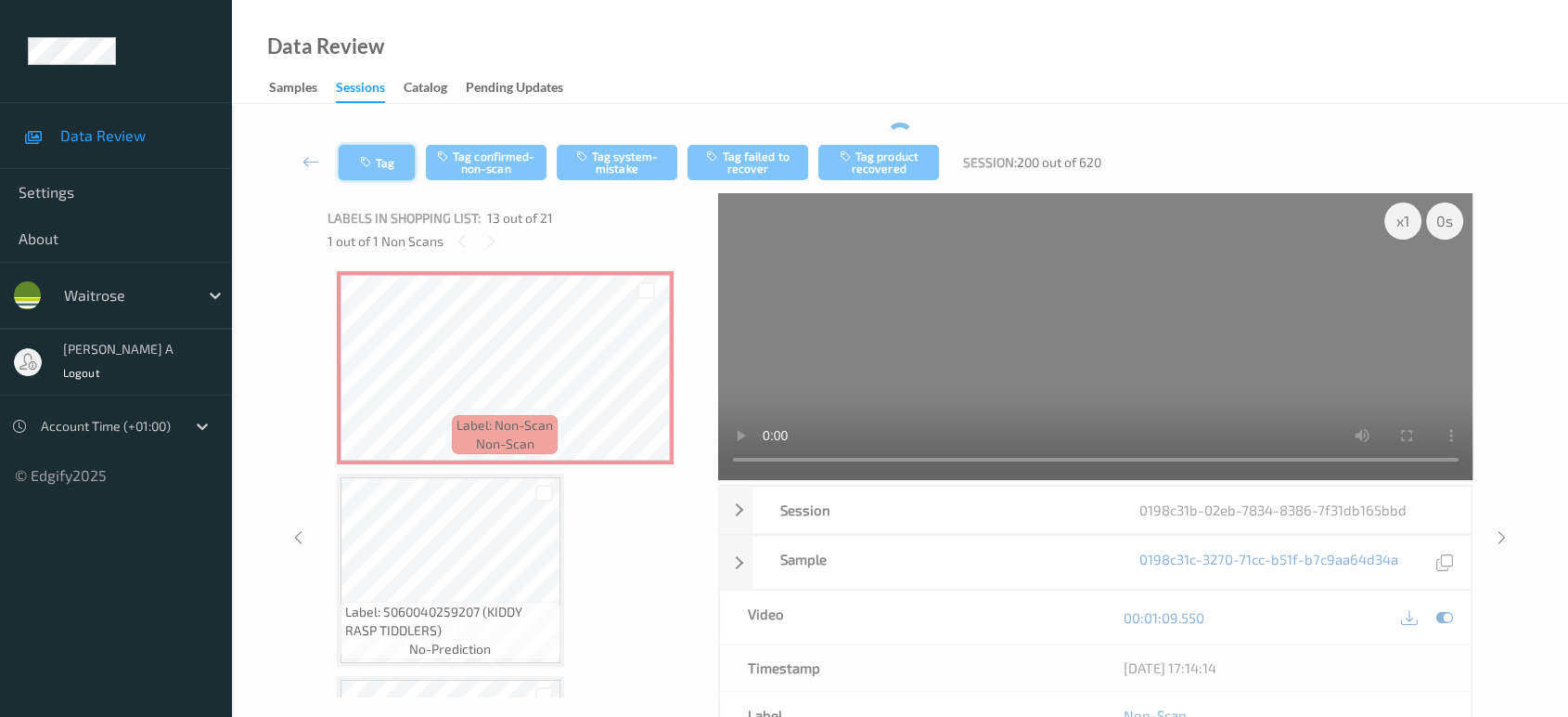
click at [377, 160] on button "Tag" at bounding box center [377, 162] width 76 height 35
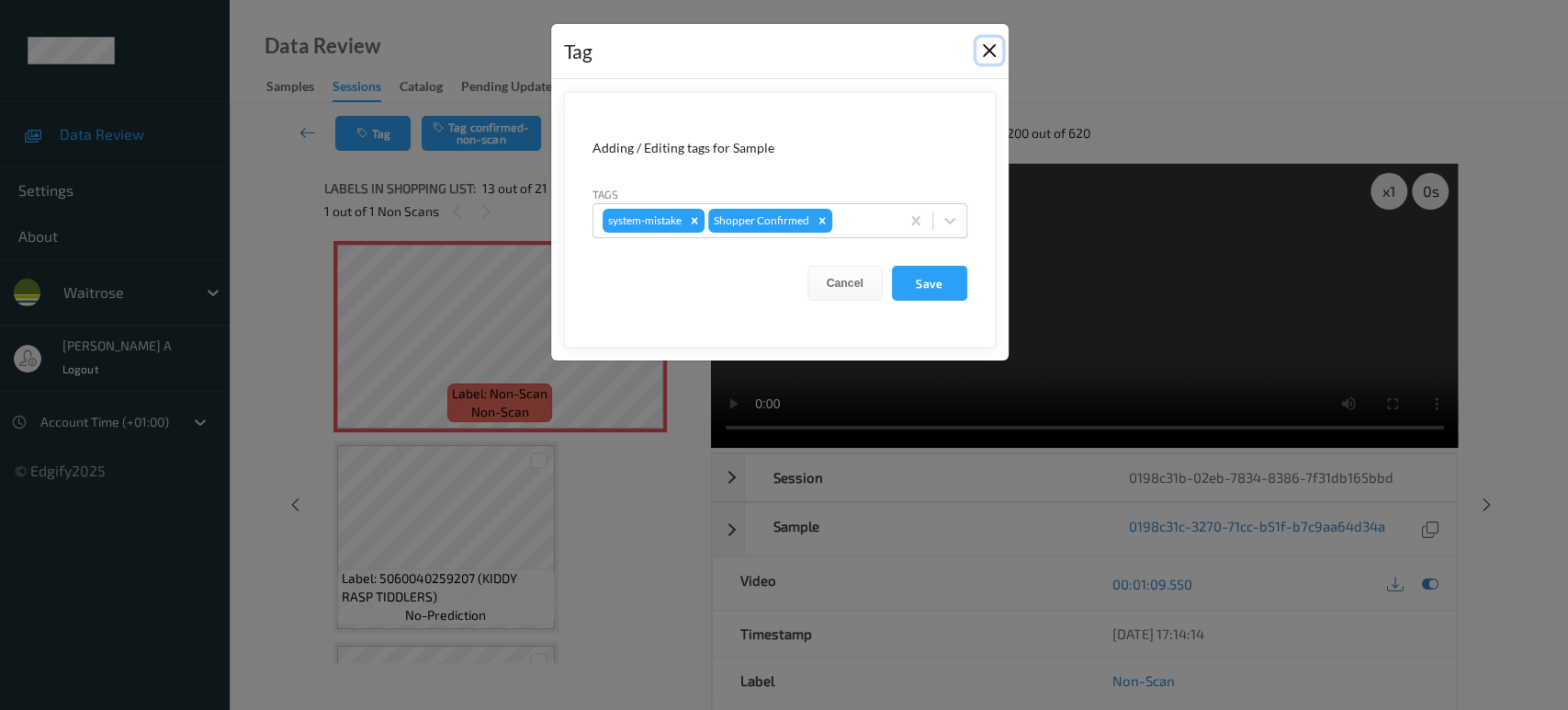
click at [984, 49] on button "Close" at bounding box center [989, 50] width 26 height 26
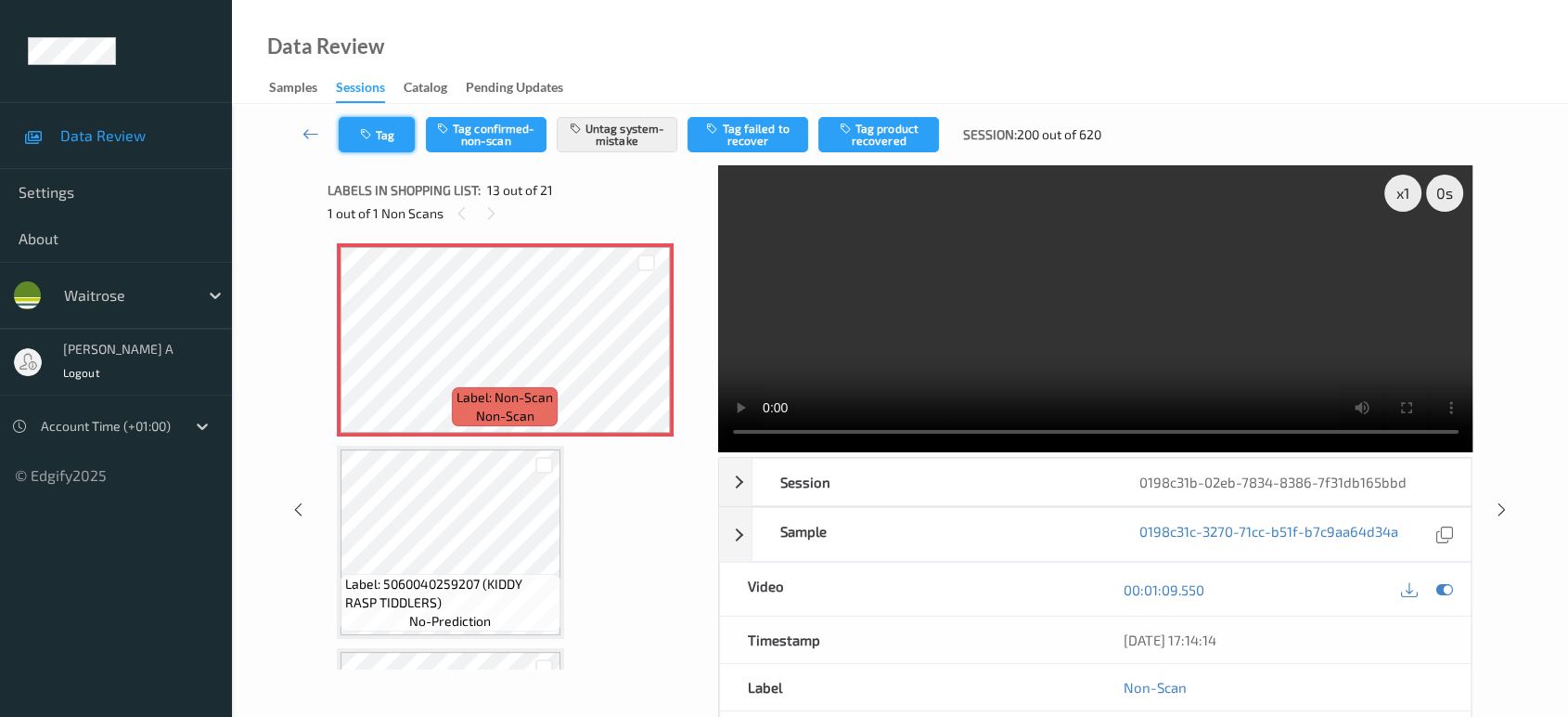
click at [383, 128] on button "Tag" at bounding box center [377, 134] width 76 height 35
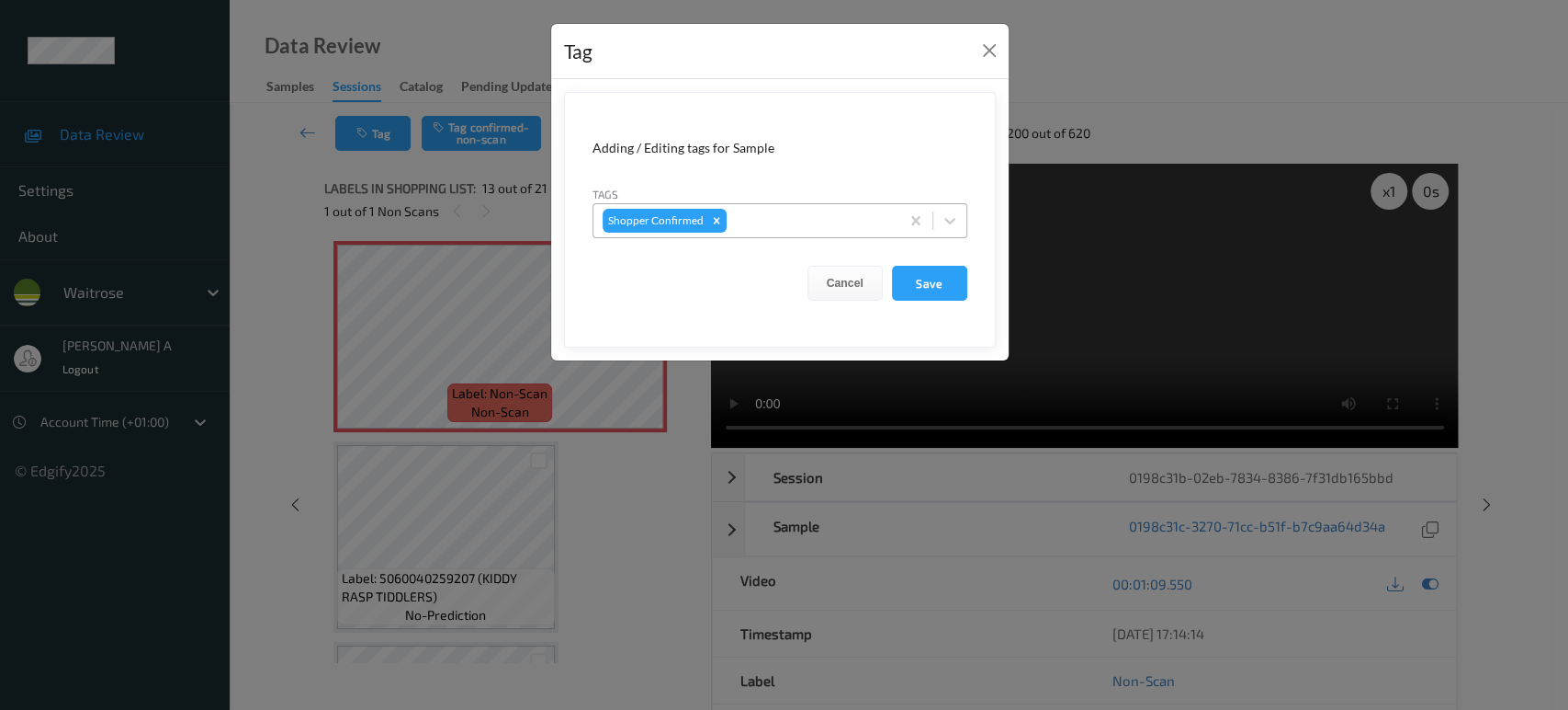
click at [759, 223] on div at bounding box center [810, 220] width 160 height 22
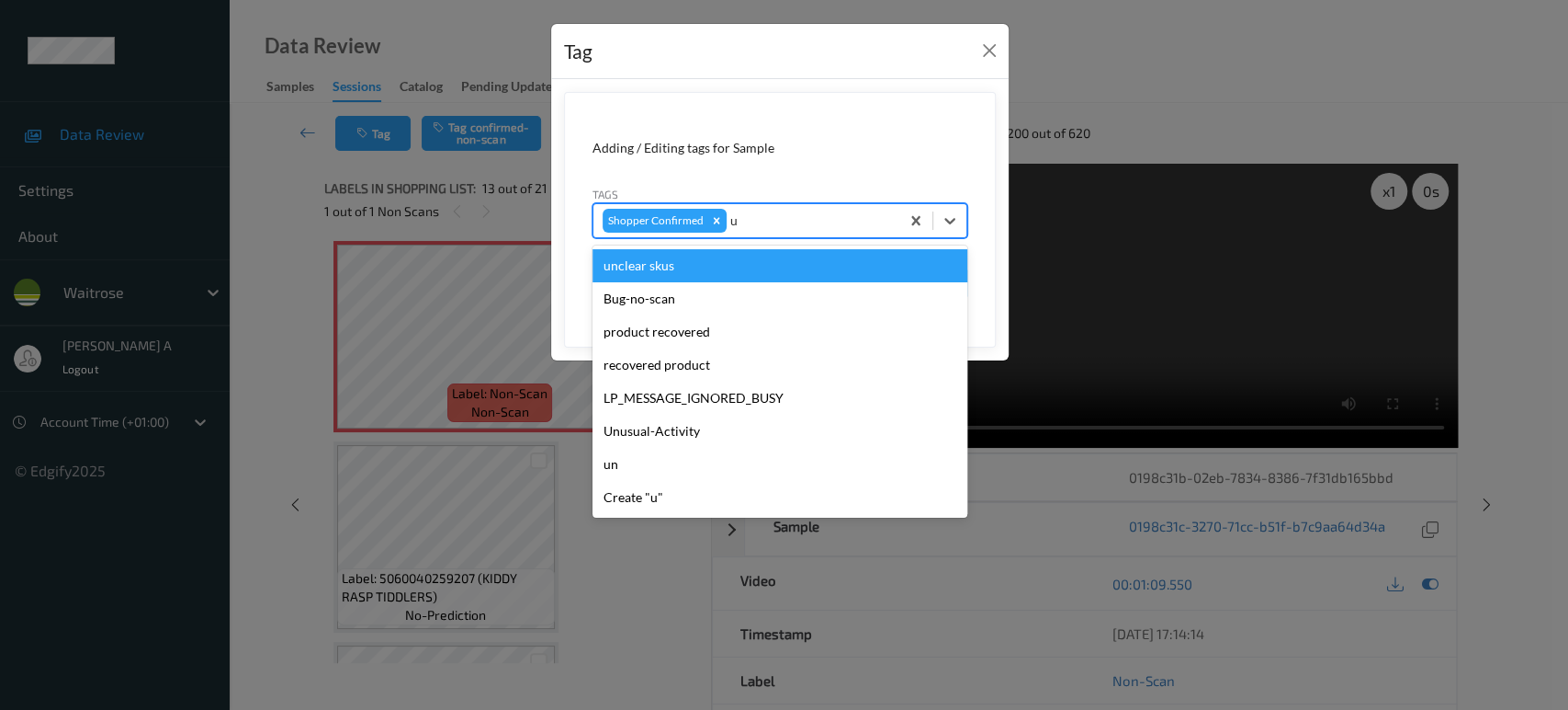
type input "un"
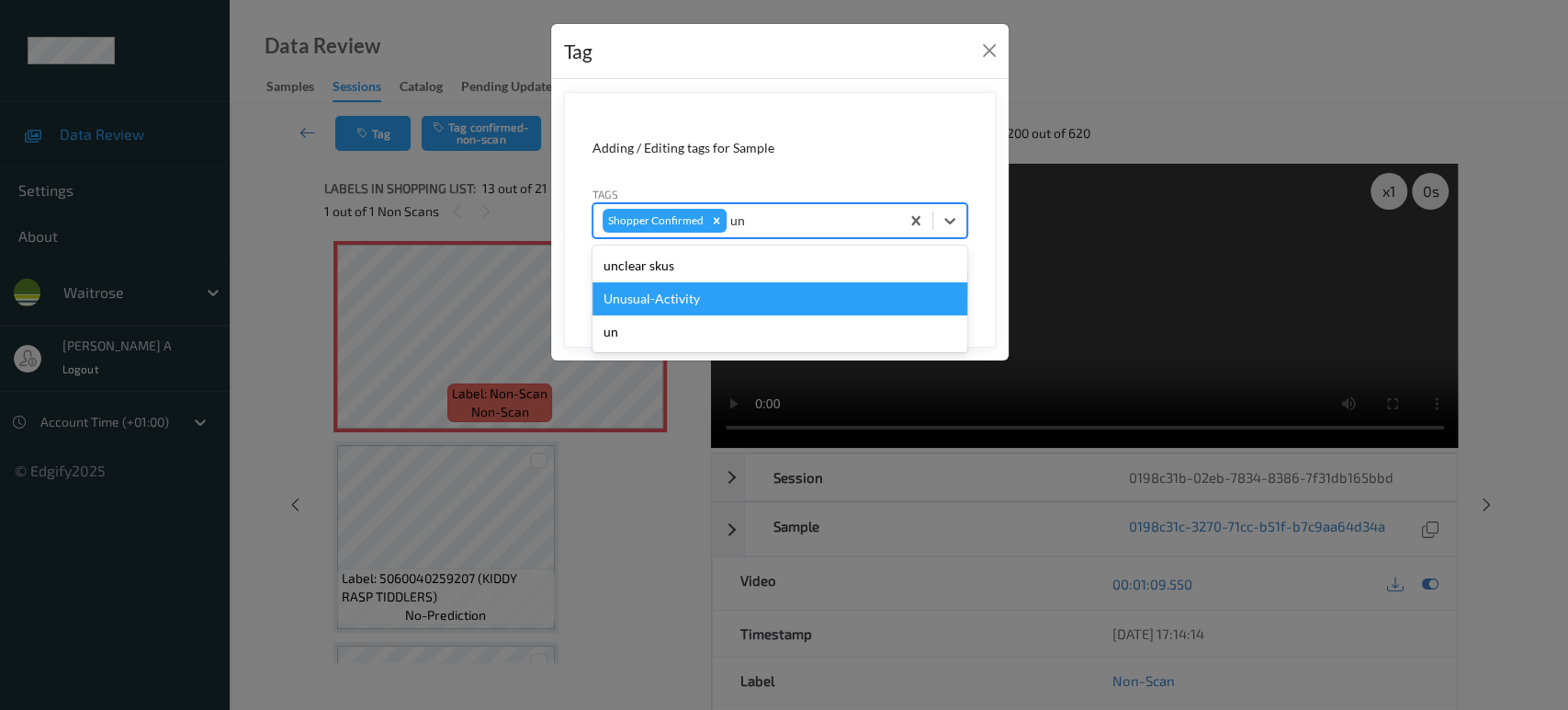
click at [717, 300] on div "Unusual-Activity" at bounding box center [780, 298] width 375 height 33
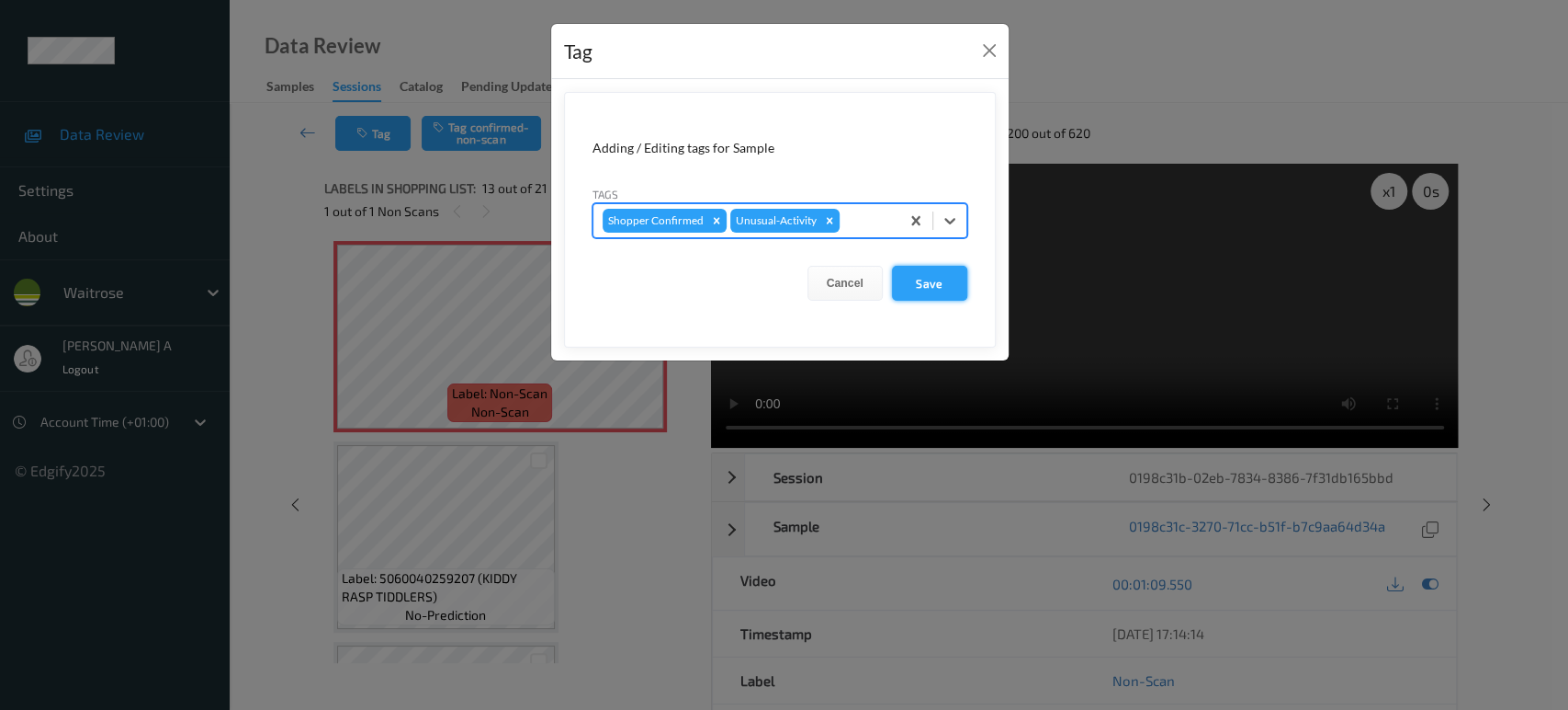
click at [956, 291] on button "Save" at bounding box center [930, 283] width 76 height 35
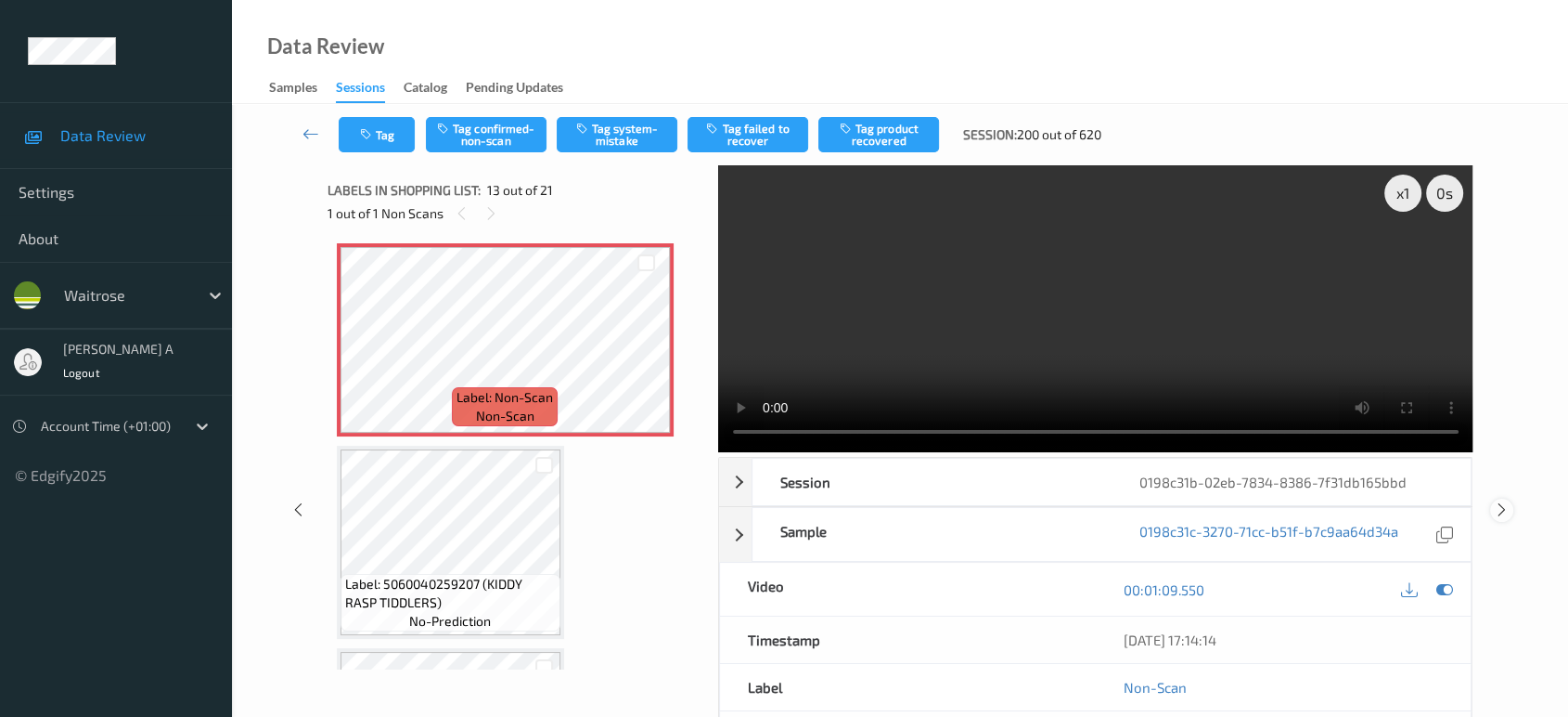
click at [1498, 501] on icon at bounding box center [1501, 509] width 16 height 16
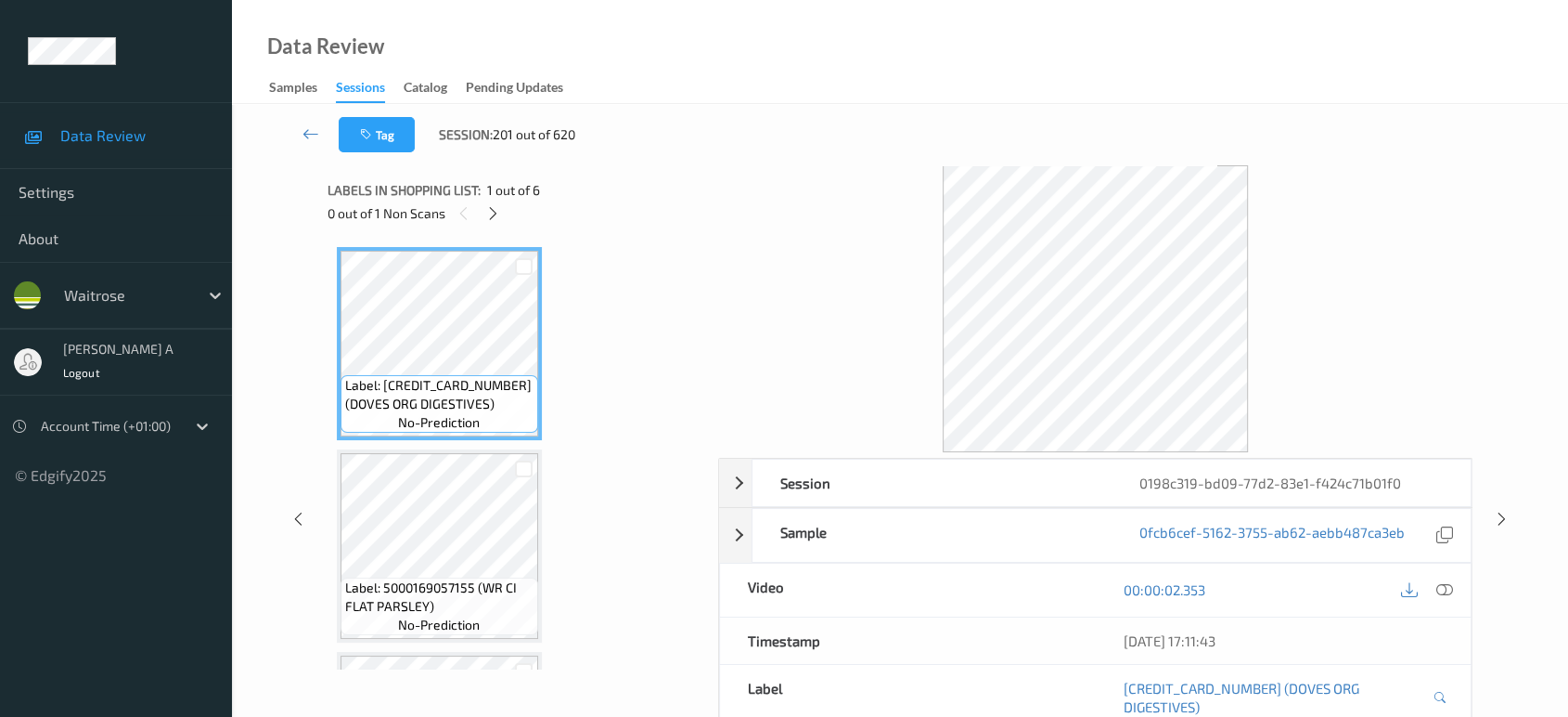
click at [297, 540] on div "Session 0198c319-bd09-77d2-83e1-f424c71b01f0 Session ID 0198c319-bd09-77d2-83e1…" at bounding box center [900, 519] width 1260 height 708
click at [298, 511] on icon at bounding box center [298, 518] width 16 height 16
click at [495, 214] on icon at bounding box center [492, 213] width 16 height 16
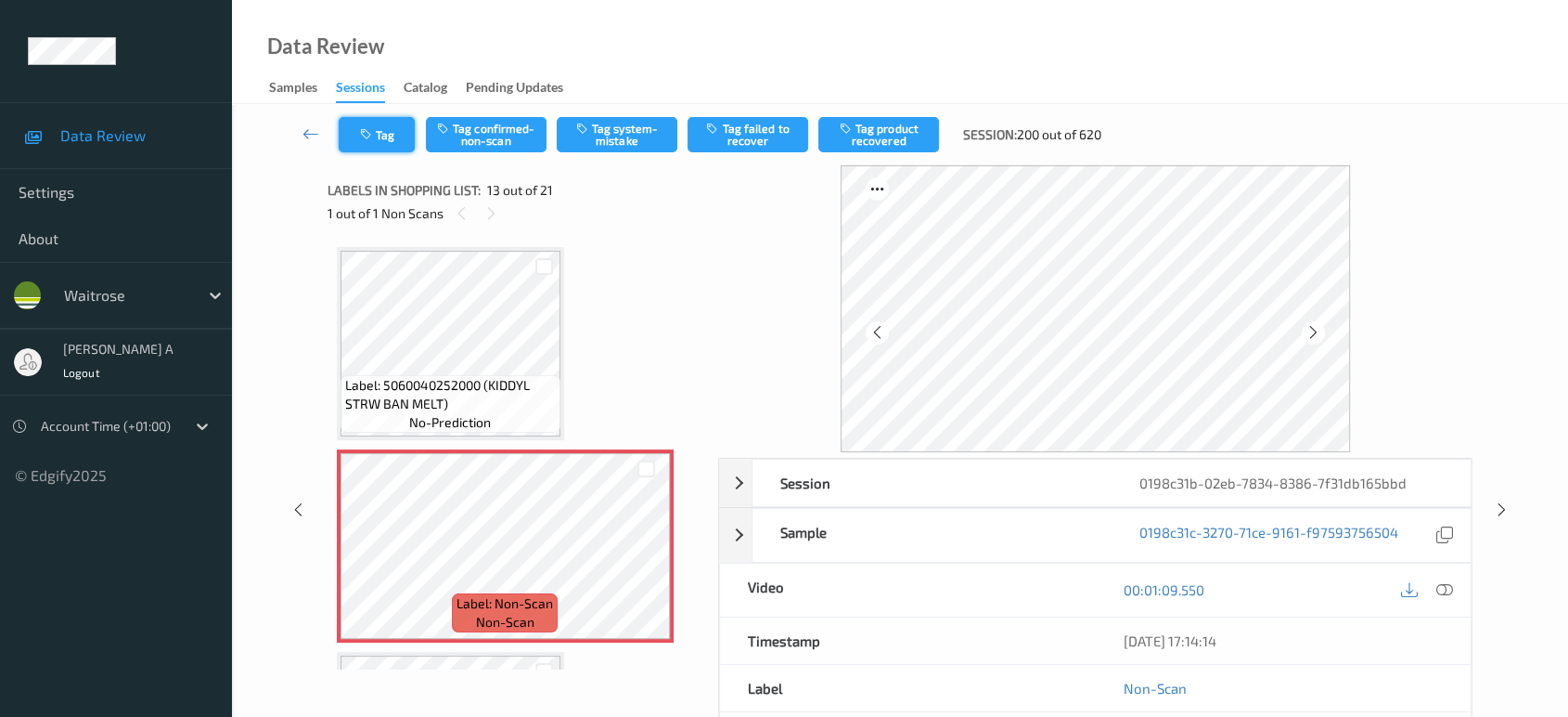
click at [386, 136] on button "Tag" at bounding box center [377, 134] width 76 height 35
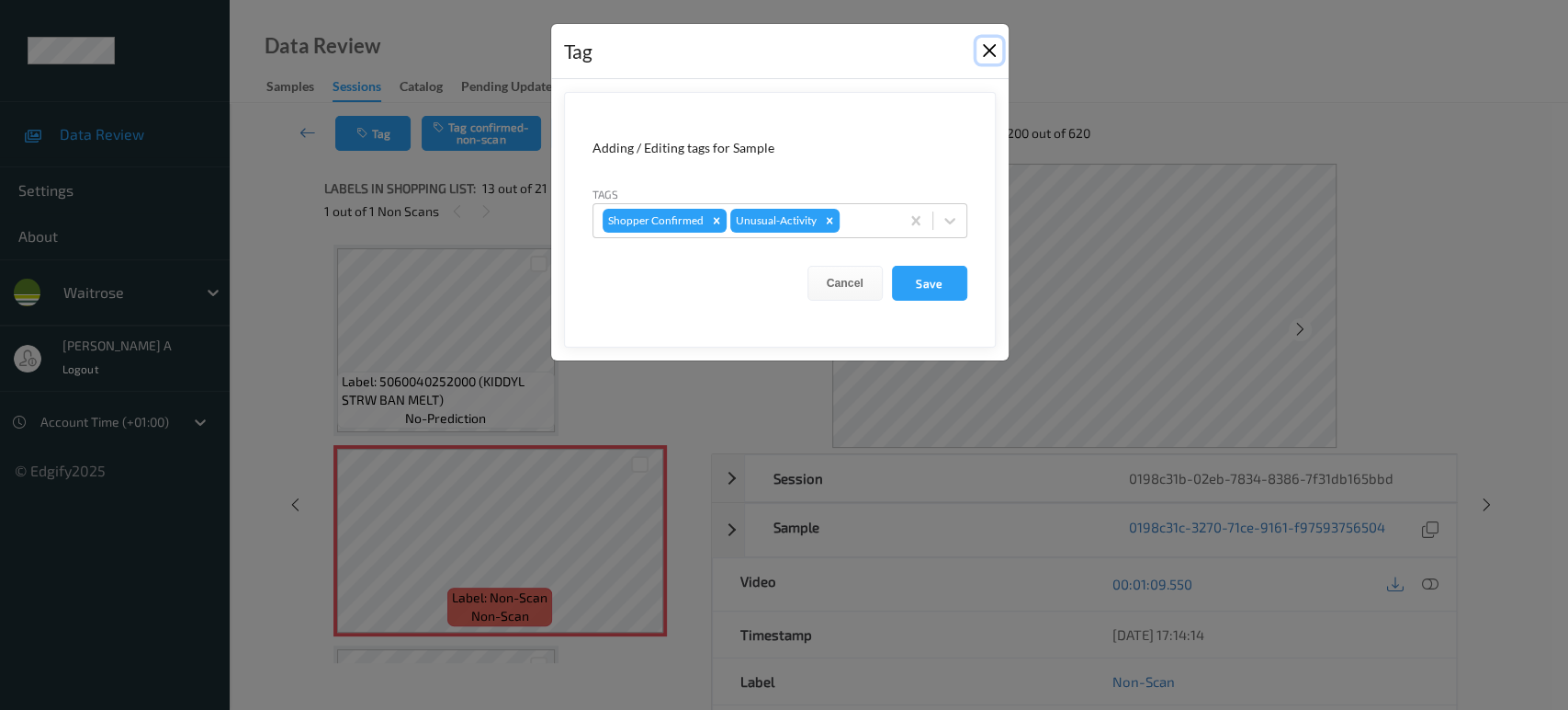
click at [986, 57] on button "Close" at bounding box center [989, 50] width 26 height 26
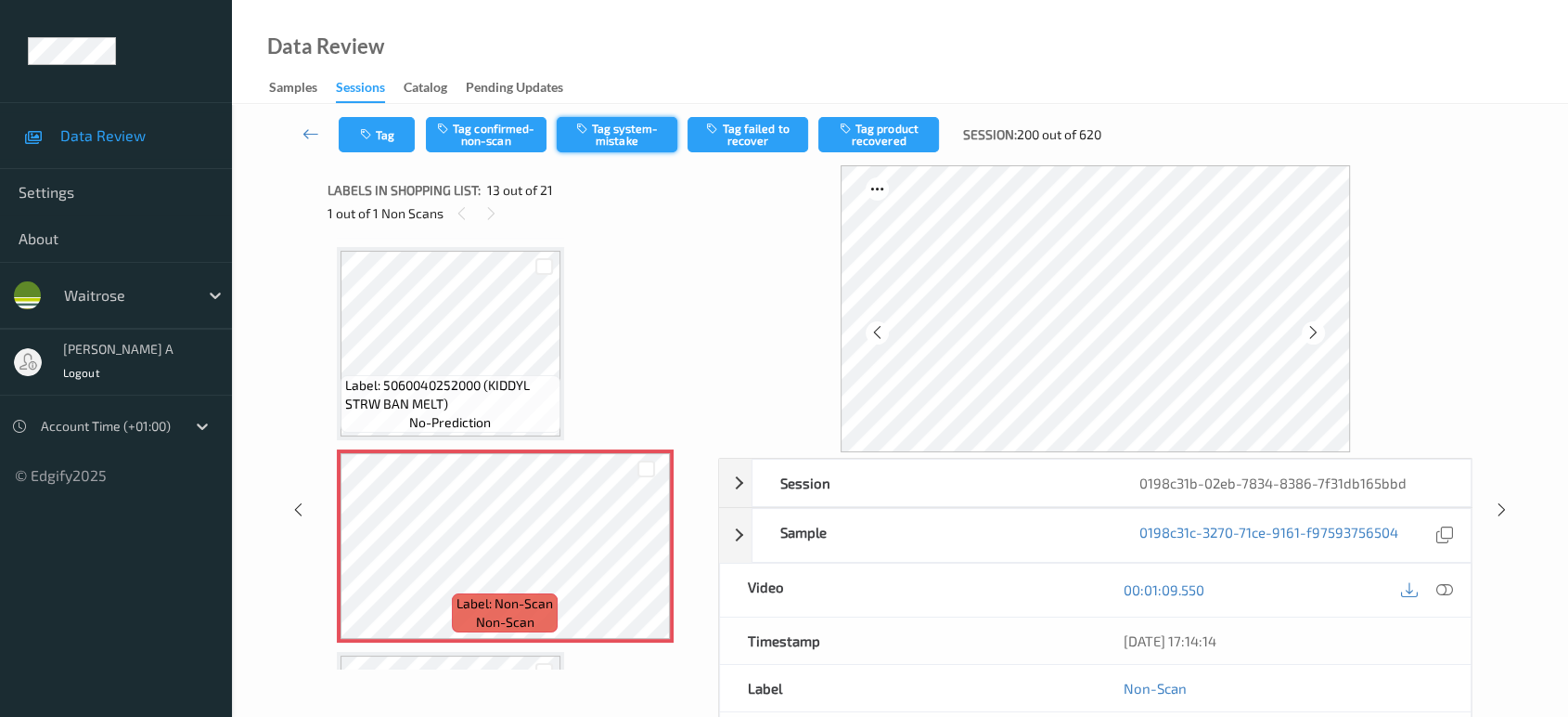
click at [640, 135] on button "Tag system-mistake" at bounding box center [617, 134] width 120 height 35
click at [393, 142] on button "Tag" at bounding box center [377, 134] width 76 height 35
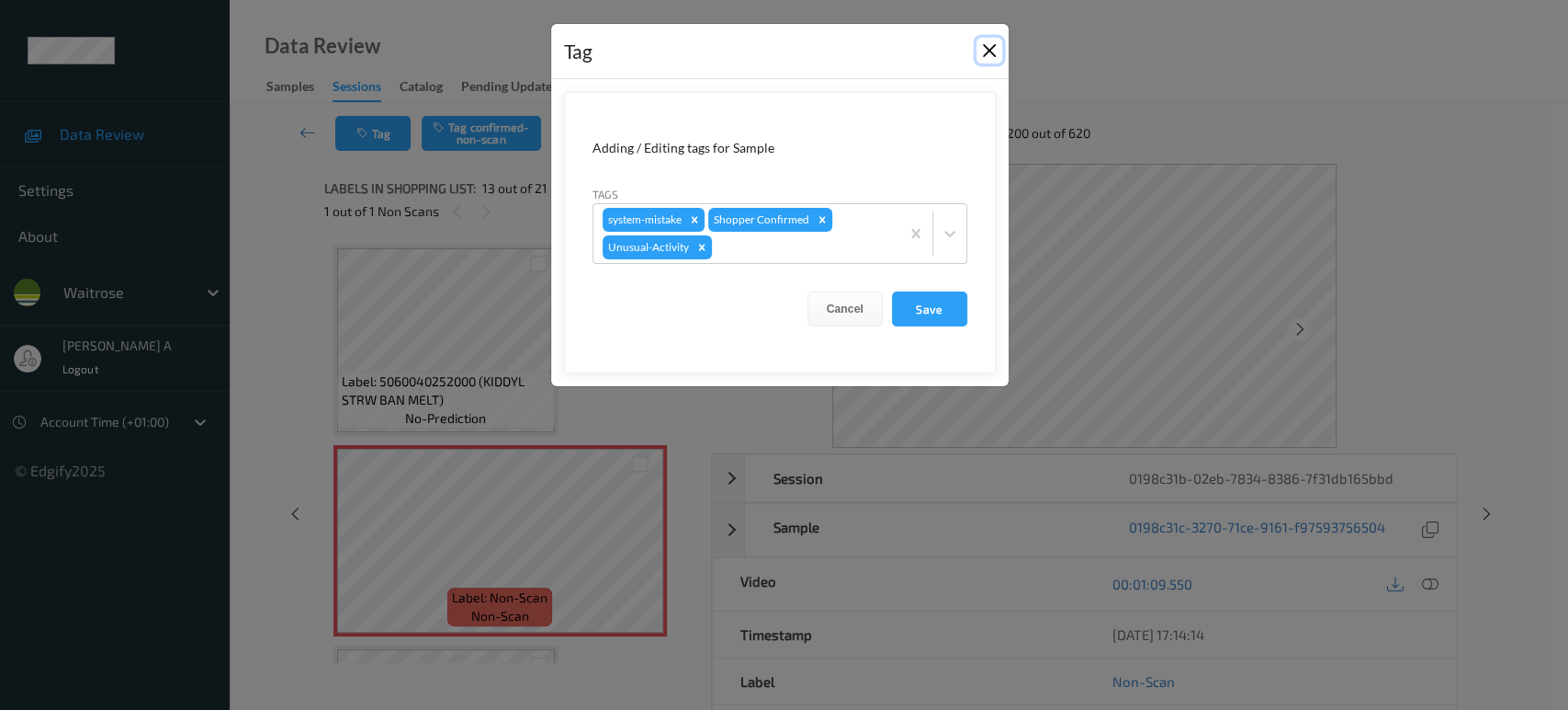
click at [986, 49] on button "Close" at bounding box center [989, 50] width 26 height 26
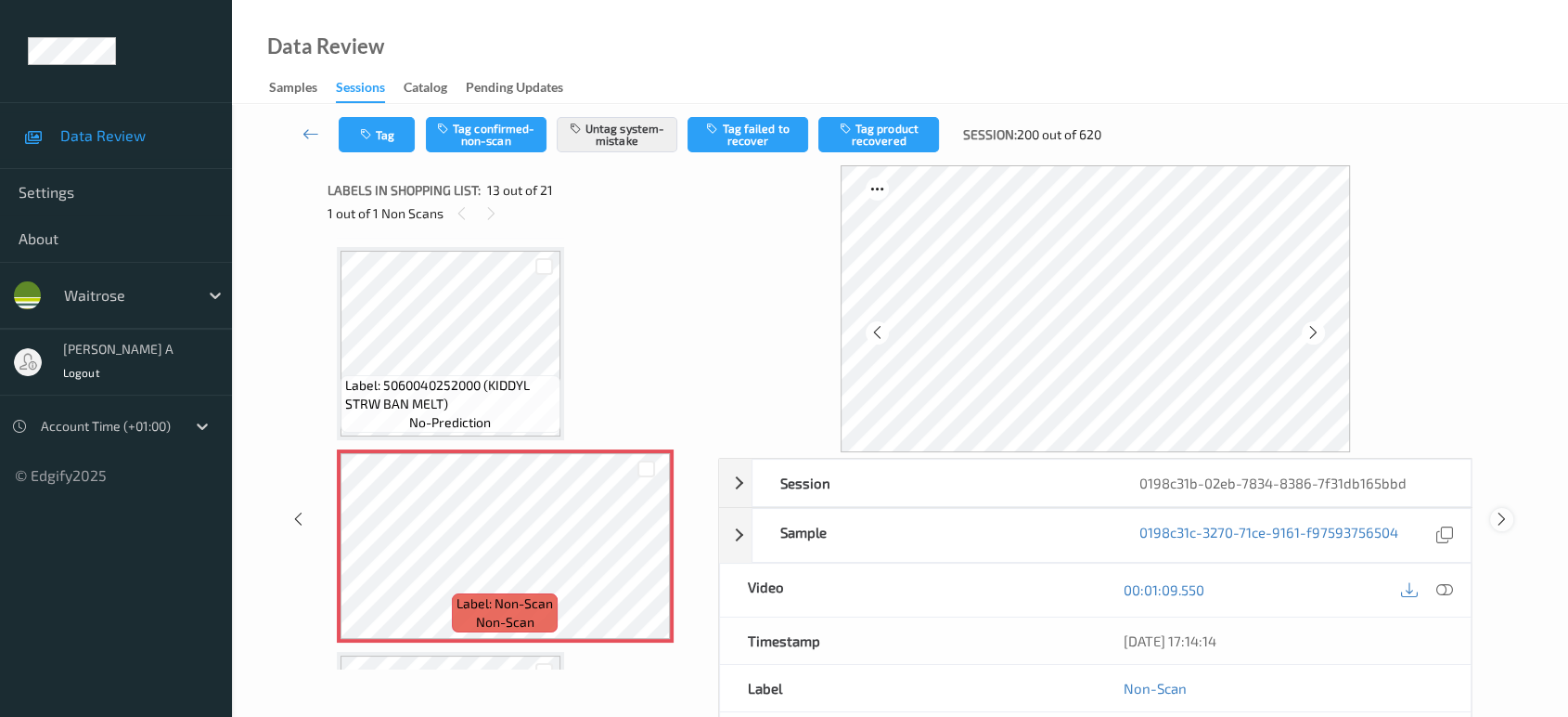
click at [1505, 522] on icon at bounding box center [1501, 518] width 16 height 16
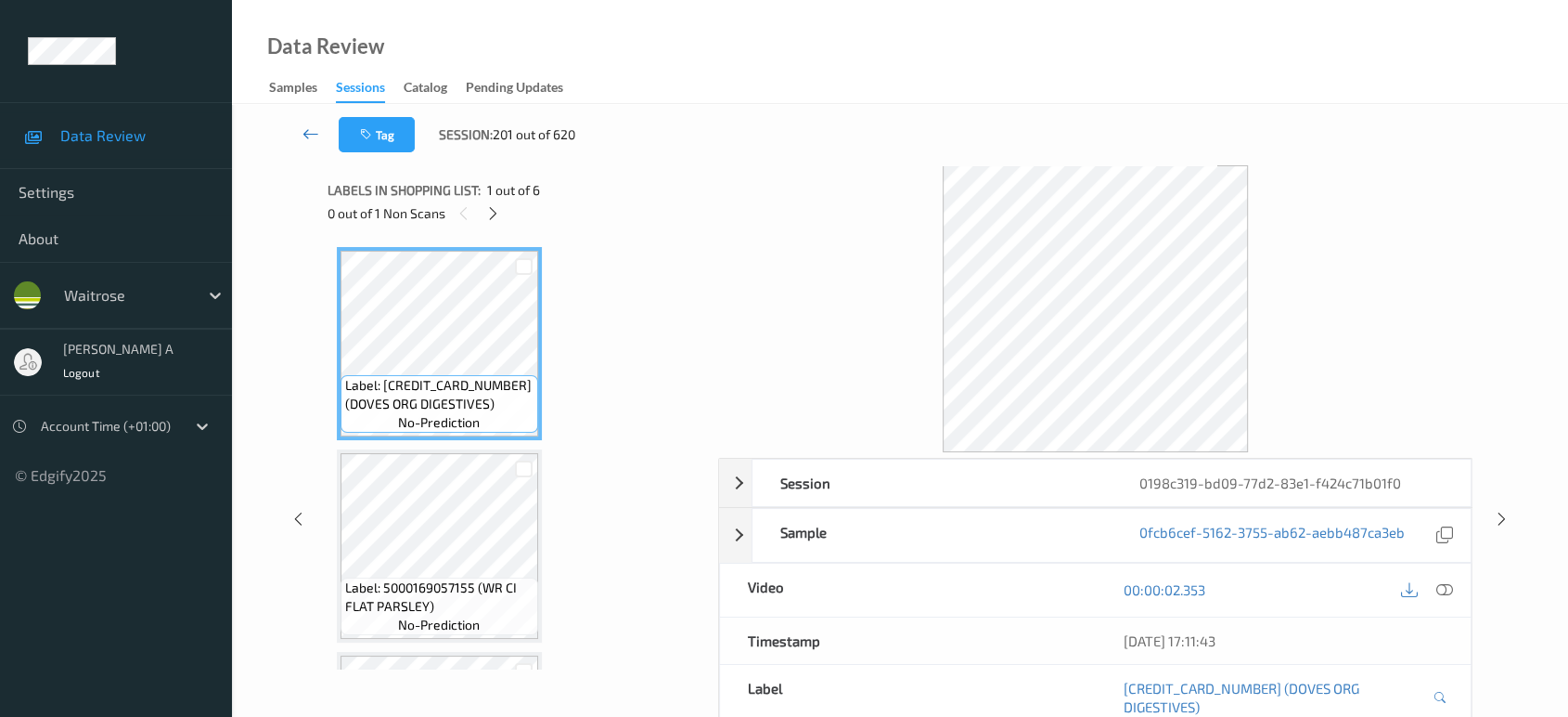
click at [313, 132] on icon at bounding box center [310, 133] width 16 height 18
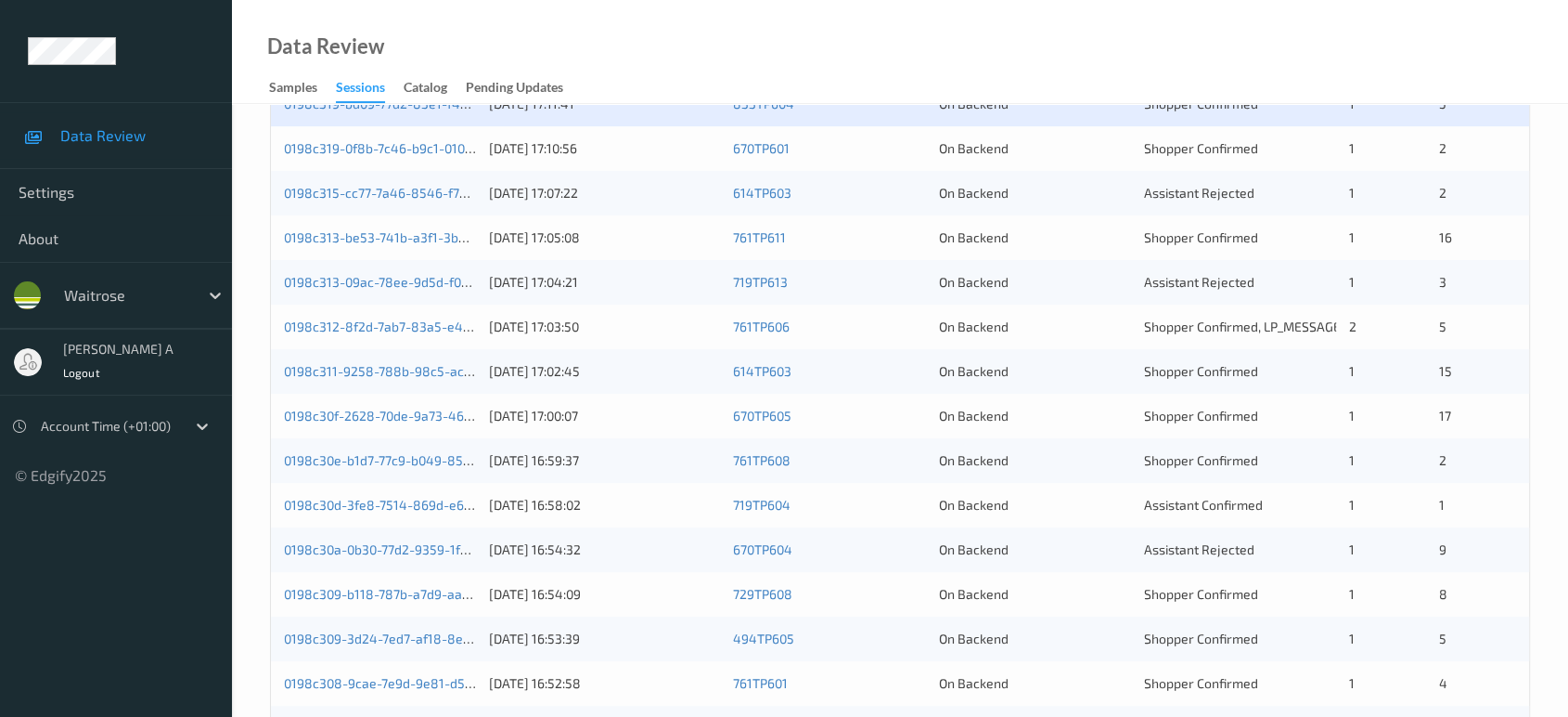
scroll to position [309, 0]
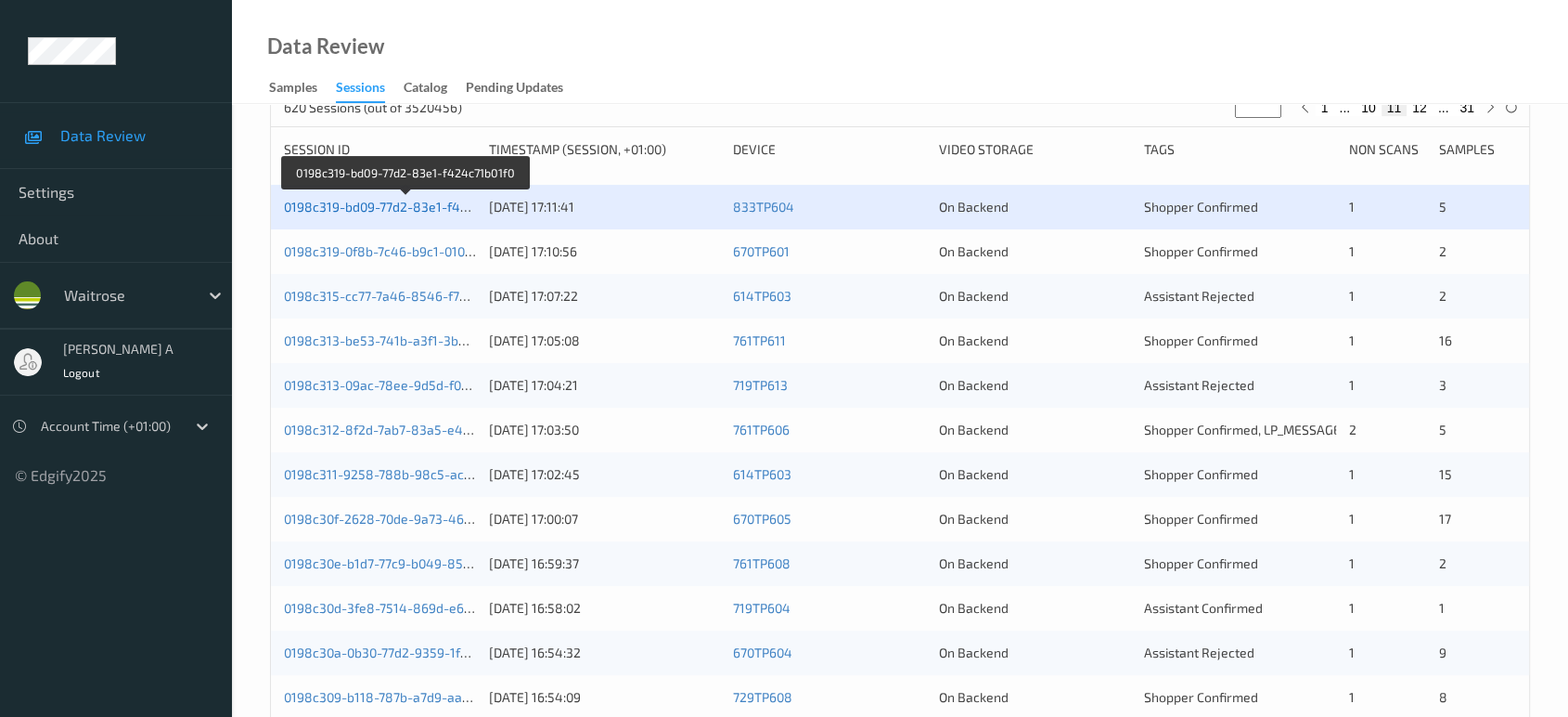
click at [402, 201] on link "0198c319-bd09-77d2-83e1-f424c71b01f0" at bounding box center [405, 206] width 243 height 16
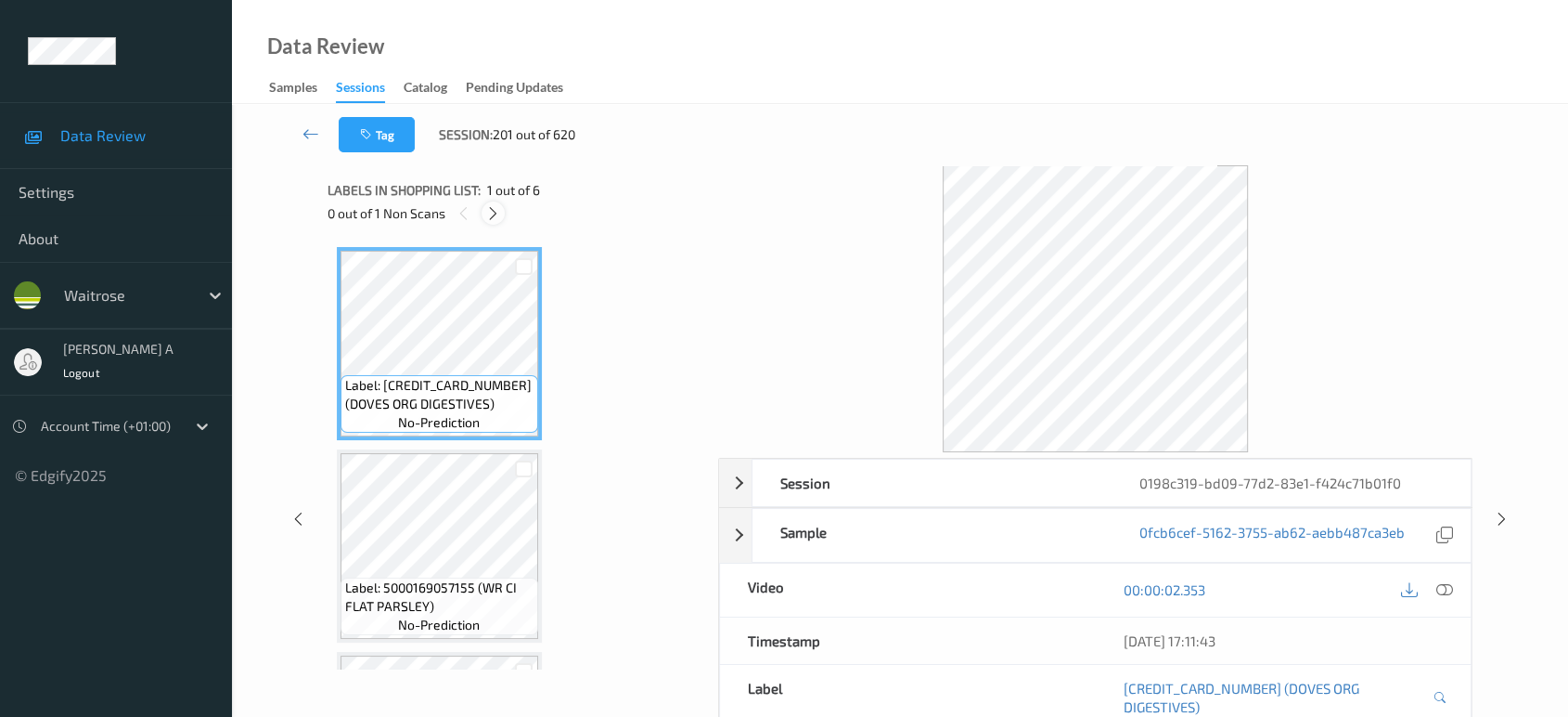
click at [493, 206] on icon at bounding box center [492, 213] width 16 height 16
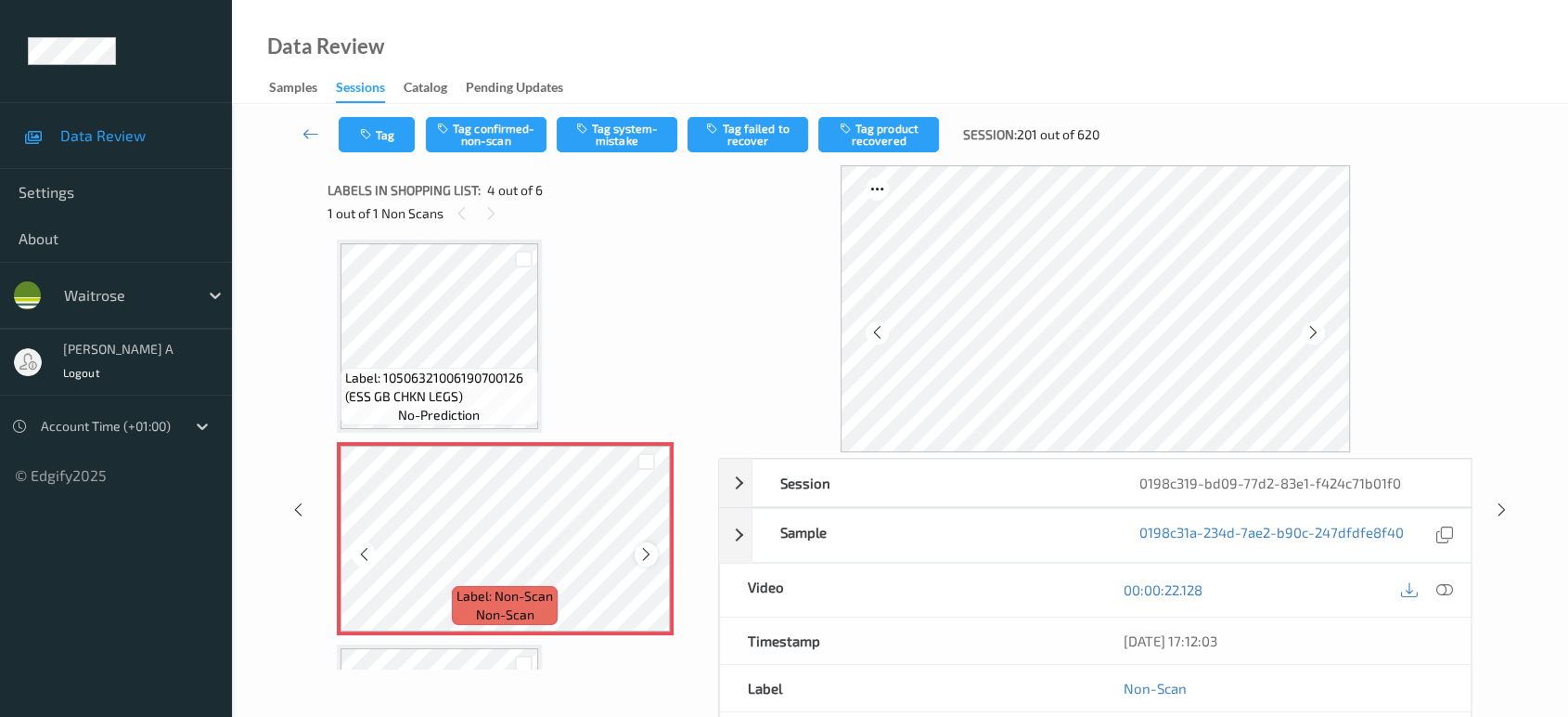
click at [646, 553] on icon at bounding box center [646, 554] width 16 height 16
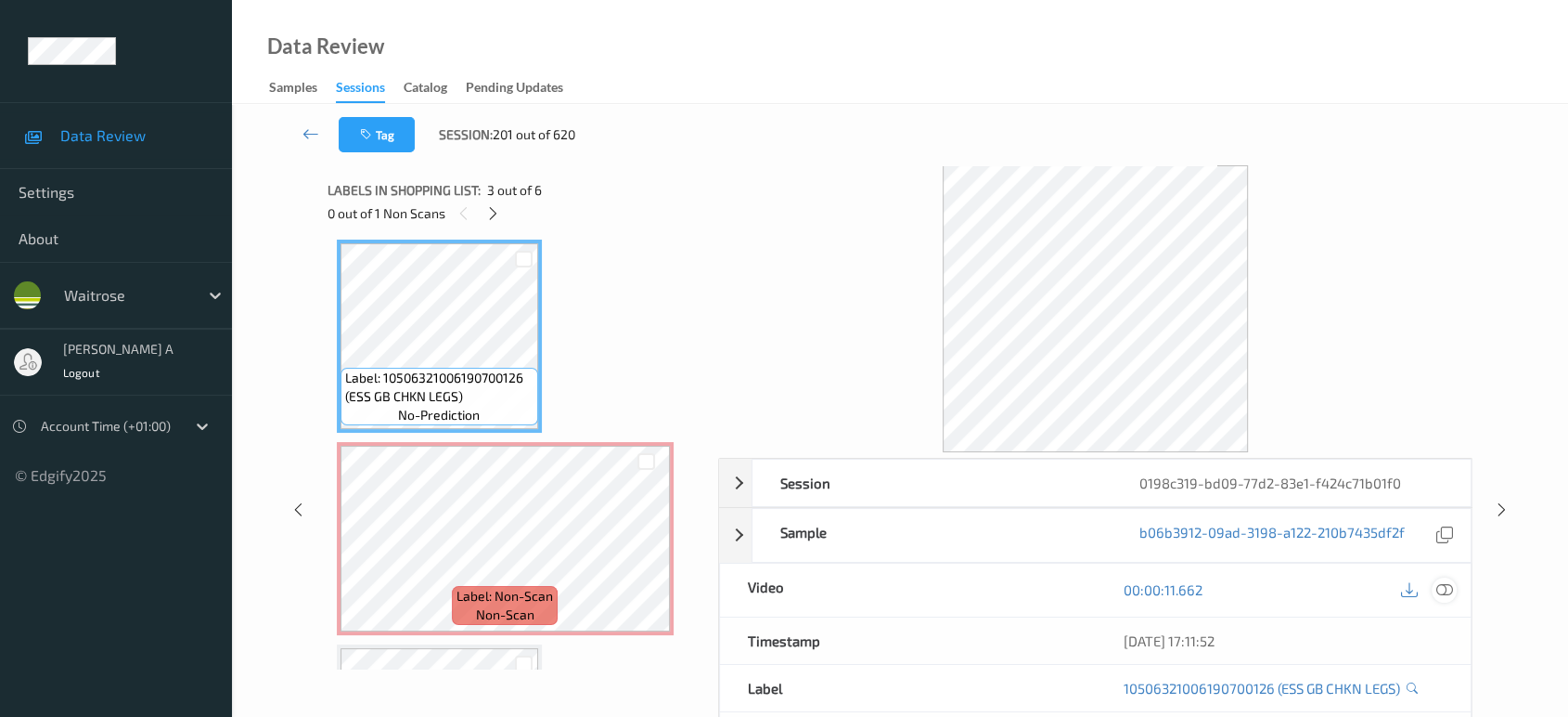
click at [1450, 589] on icon at bounding box center [1444, 589] width 16 height 16
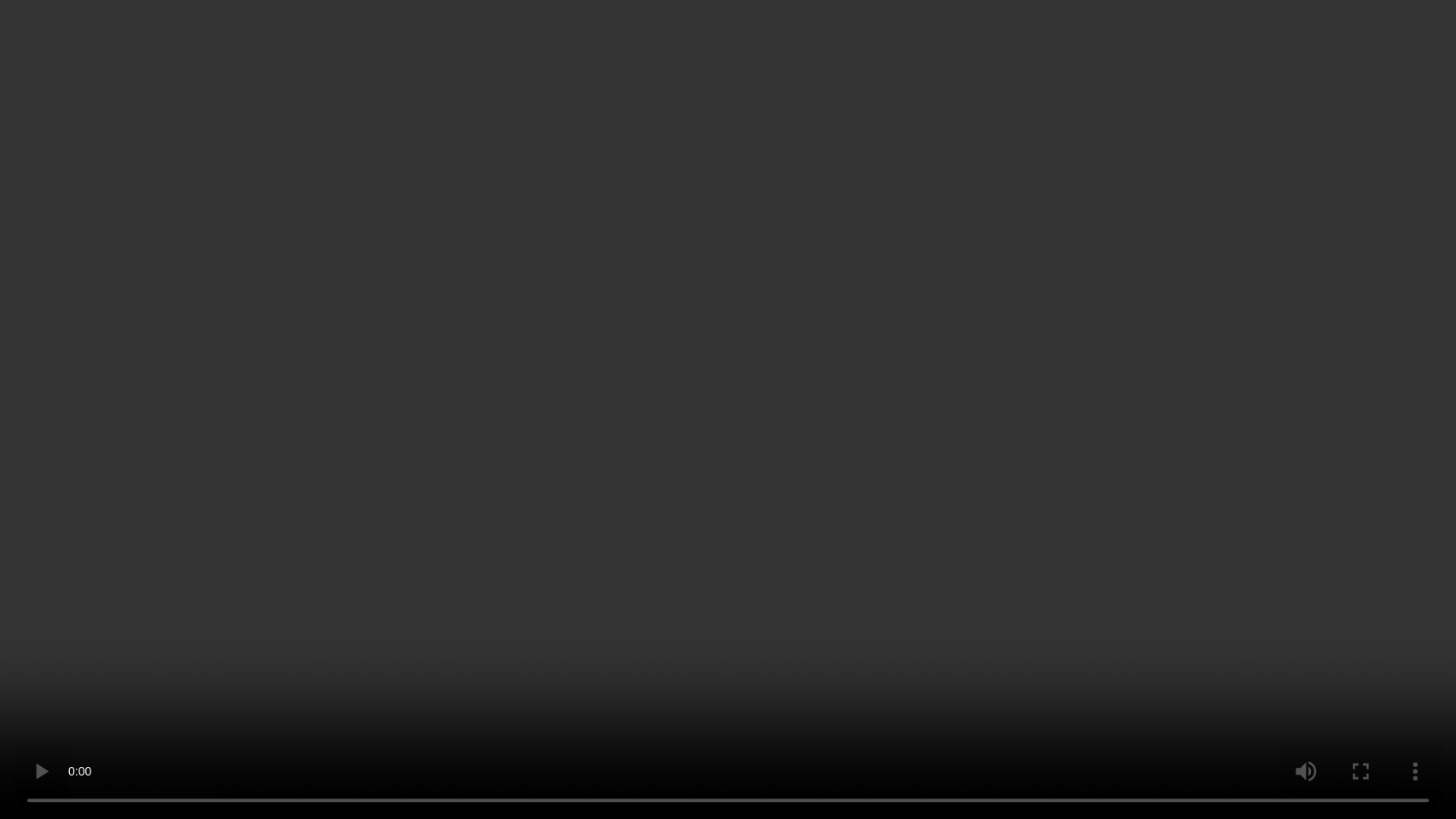
click at [730, 441] on video at bounding box center [728, 409] width 1456 height 819
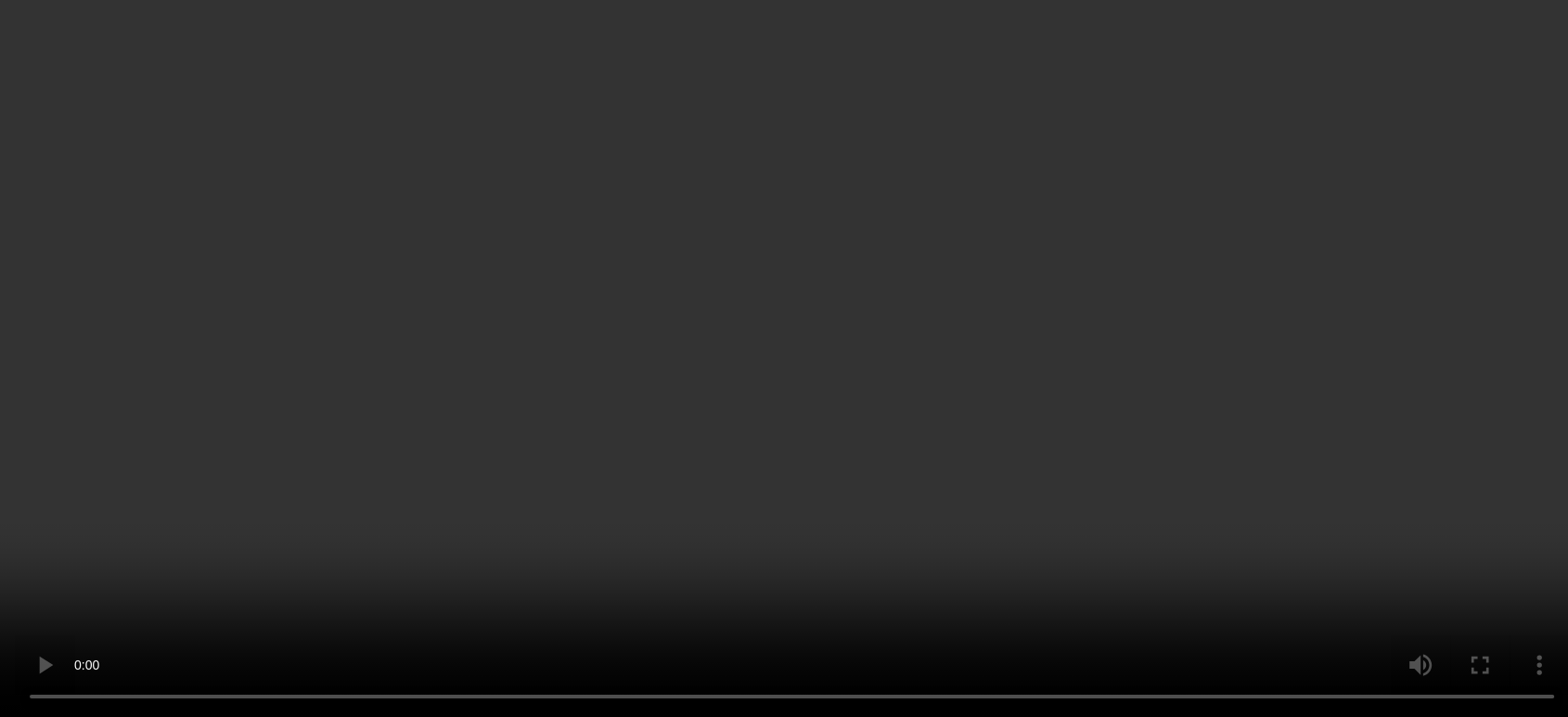
scroll to position [476, 0]
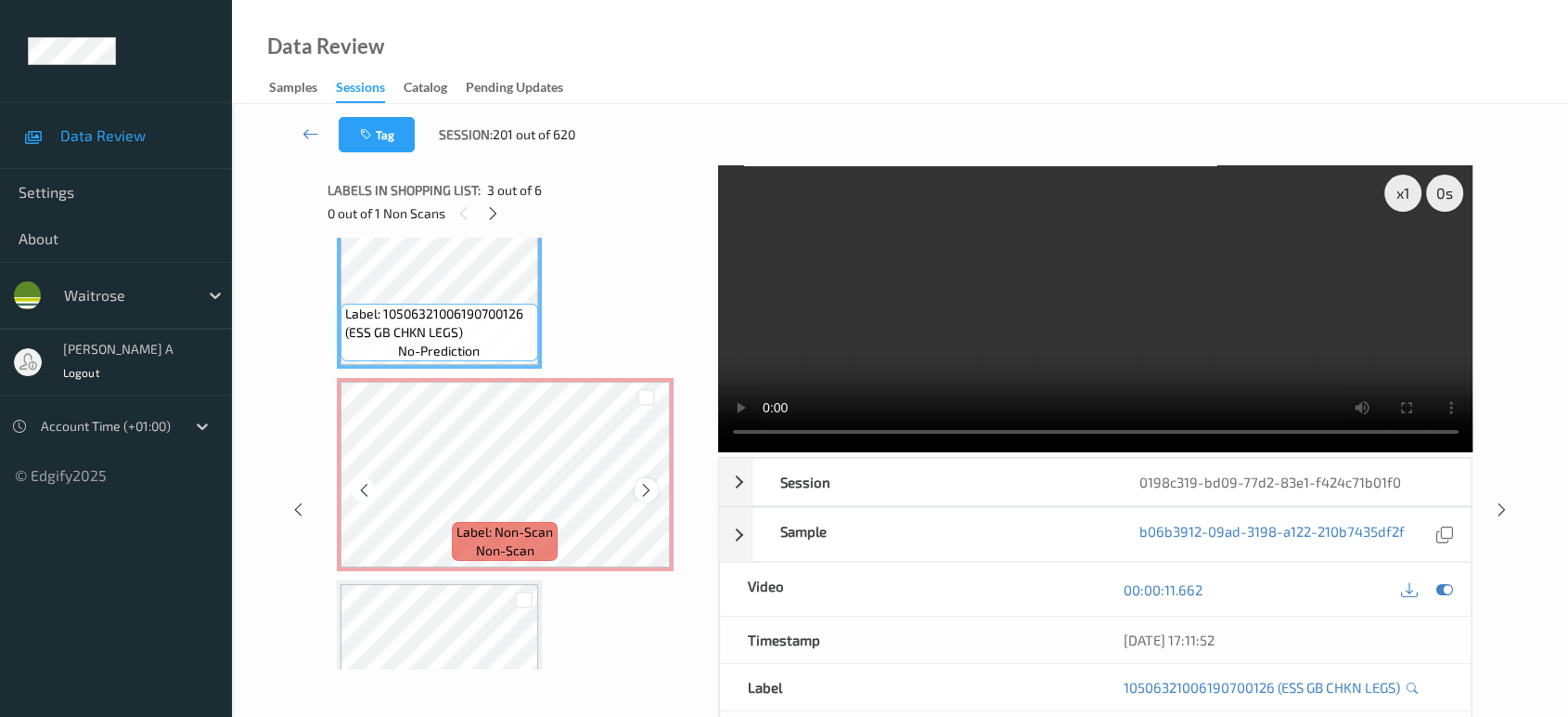
click at [648, 482] on icon at bounding box center [646, 490] width 16 height 16
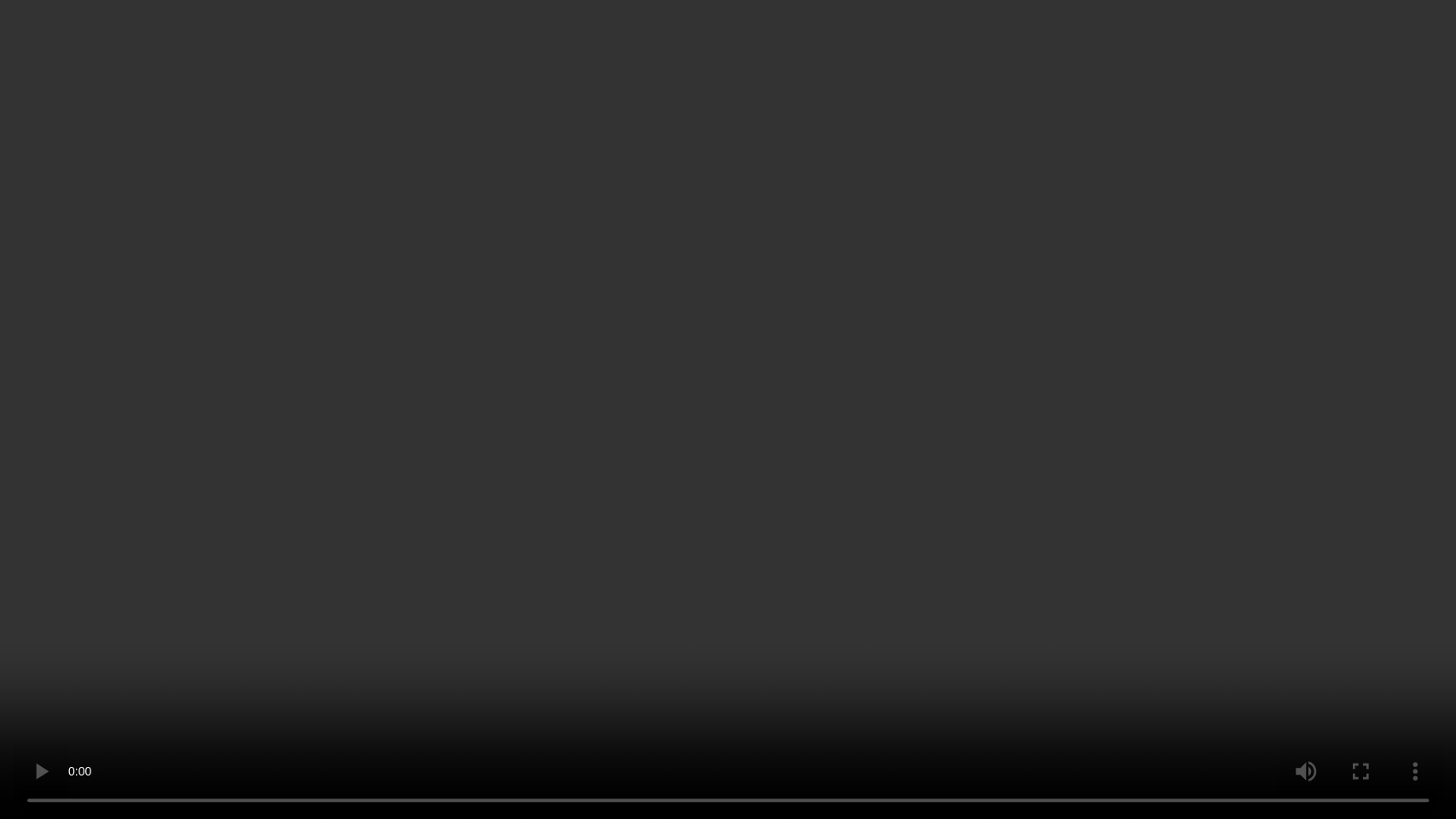
click at [1058, 436] on video at bounding box center [728, 409] width 1456 height 819
click at [916, 427] on video at bounding box center [728, 409] width 1456 height 819
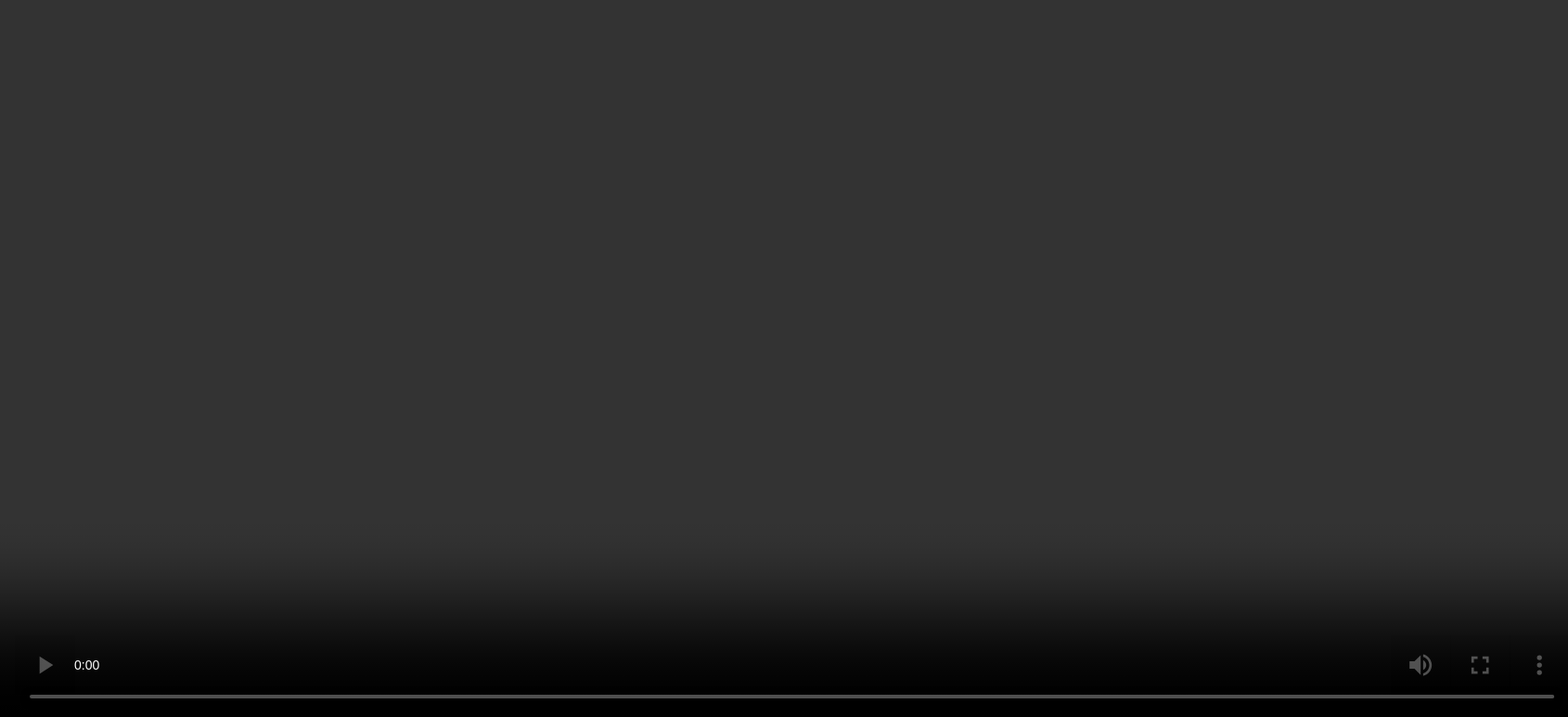
scroll to position [580, 0]
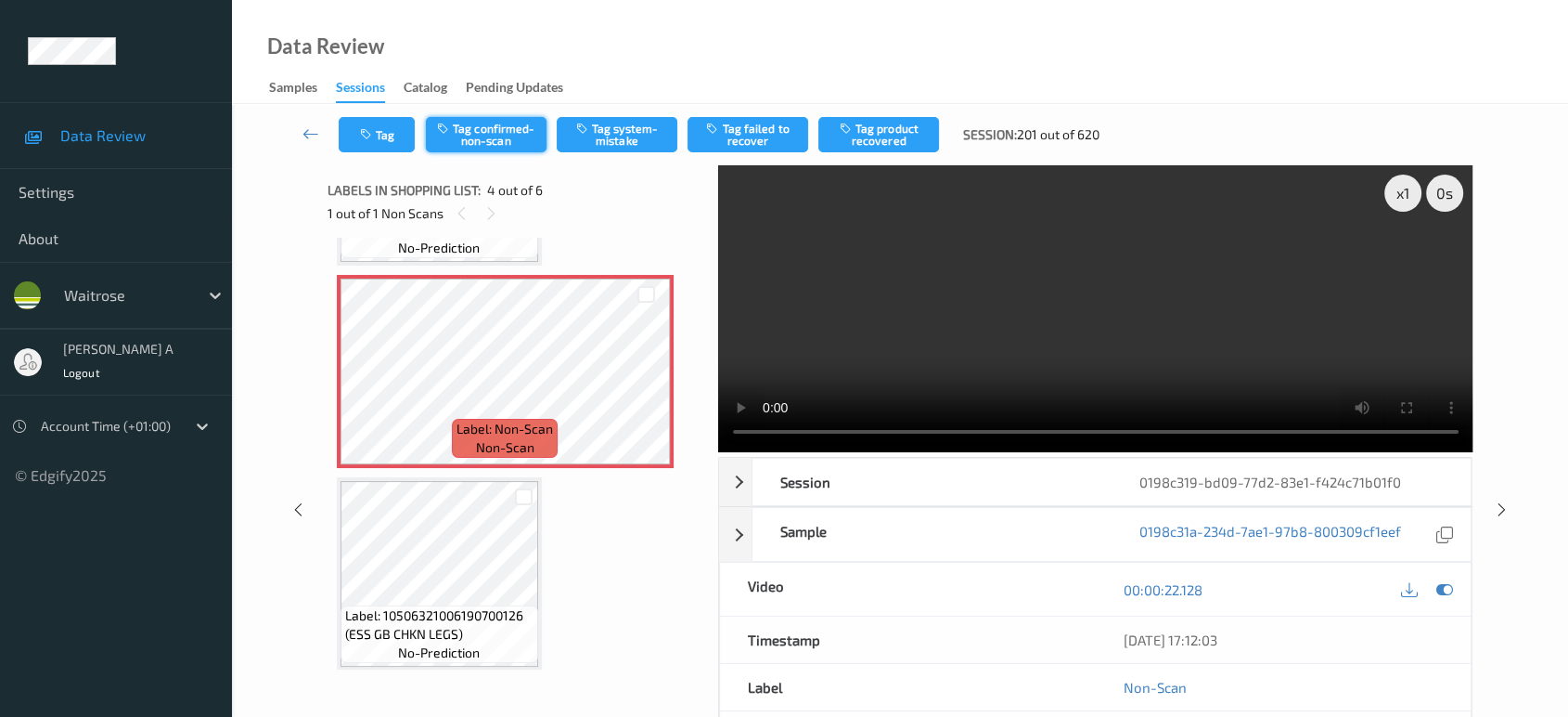
click at [443, 126] on icon "button" at bounding box center [445, 128] width 16 height 13
click at [906, 133] on button "Tag product recovered" at bounding box center [878, 134] width 120 height 35
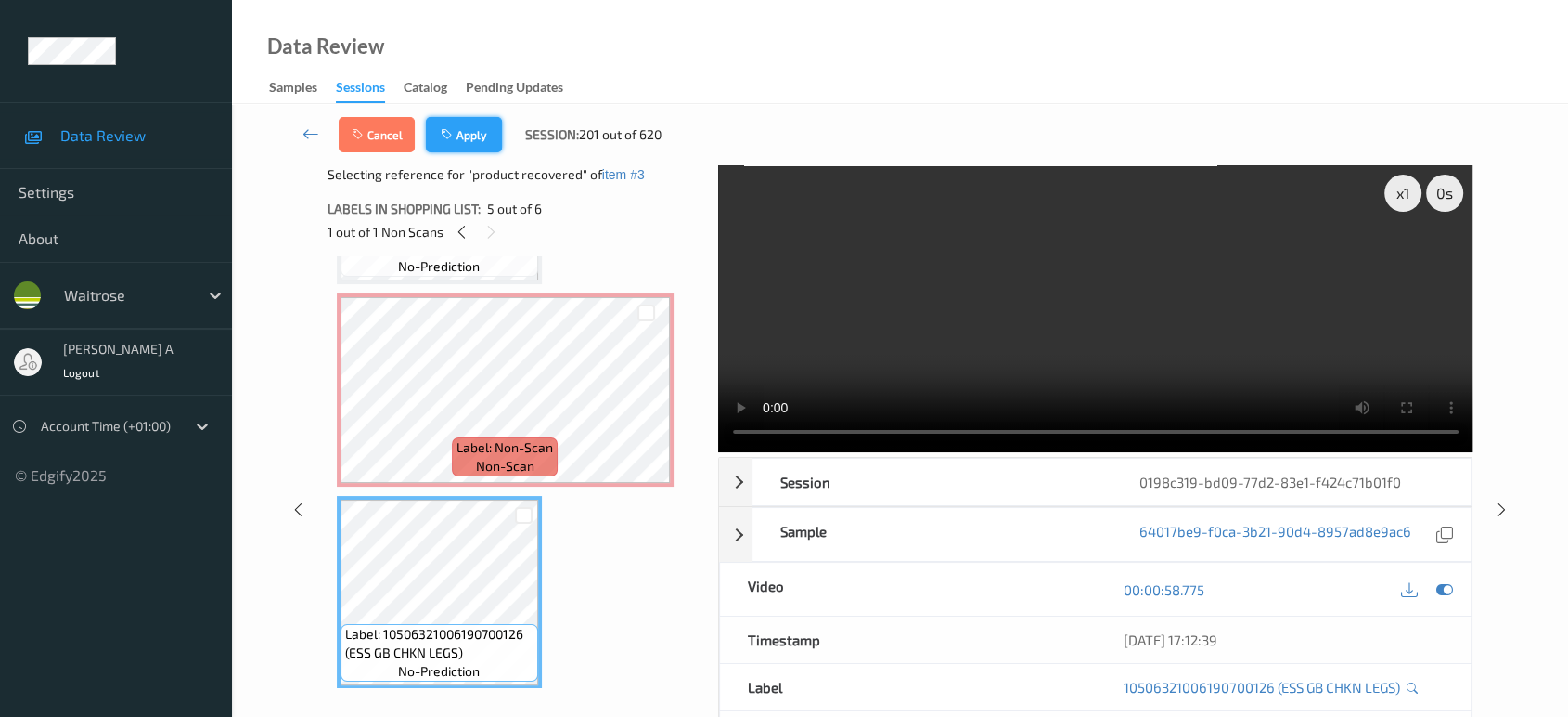
click at [481, 128] on button "Apply" at bounding box center [464, 134] width 76 height 35
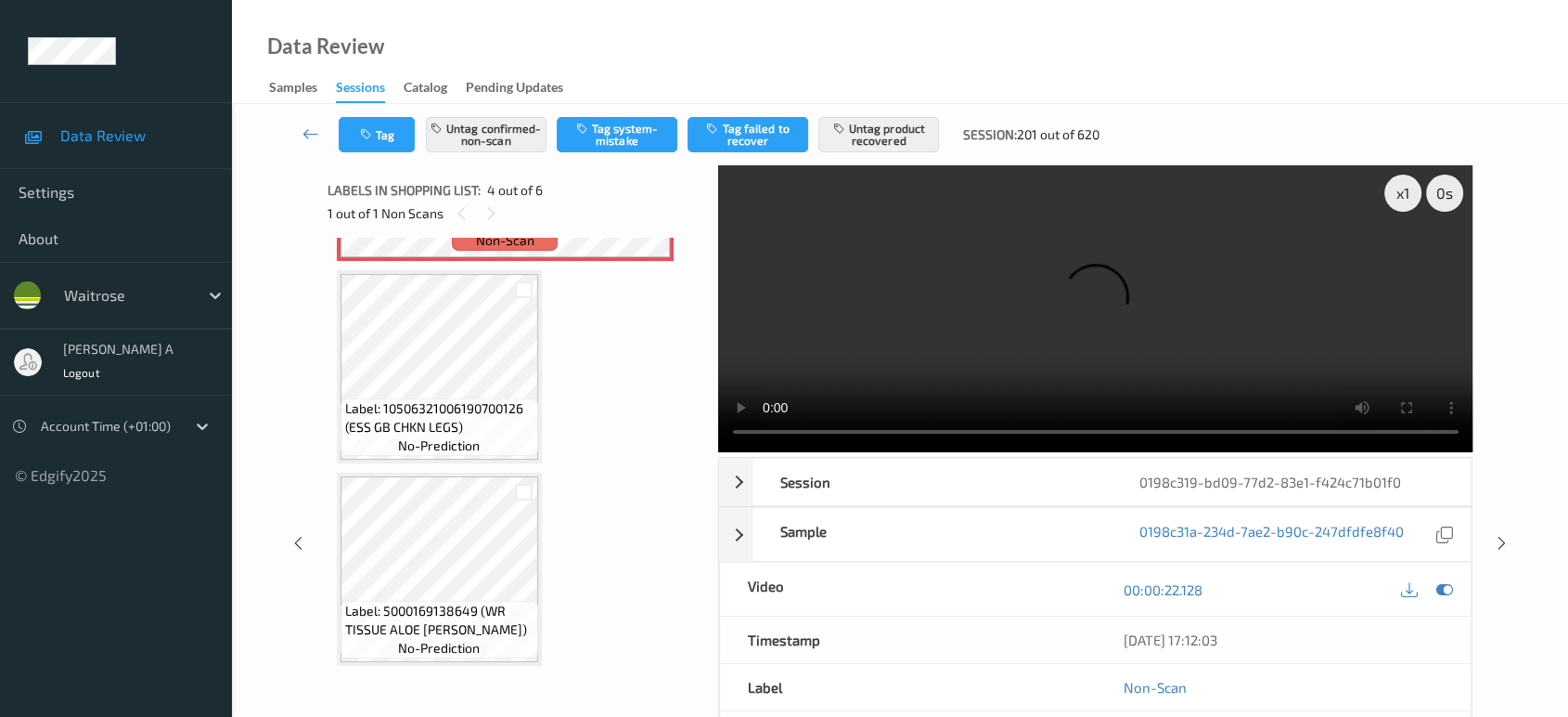
scroll to position [92, 0]
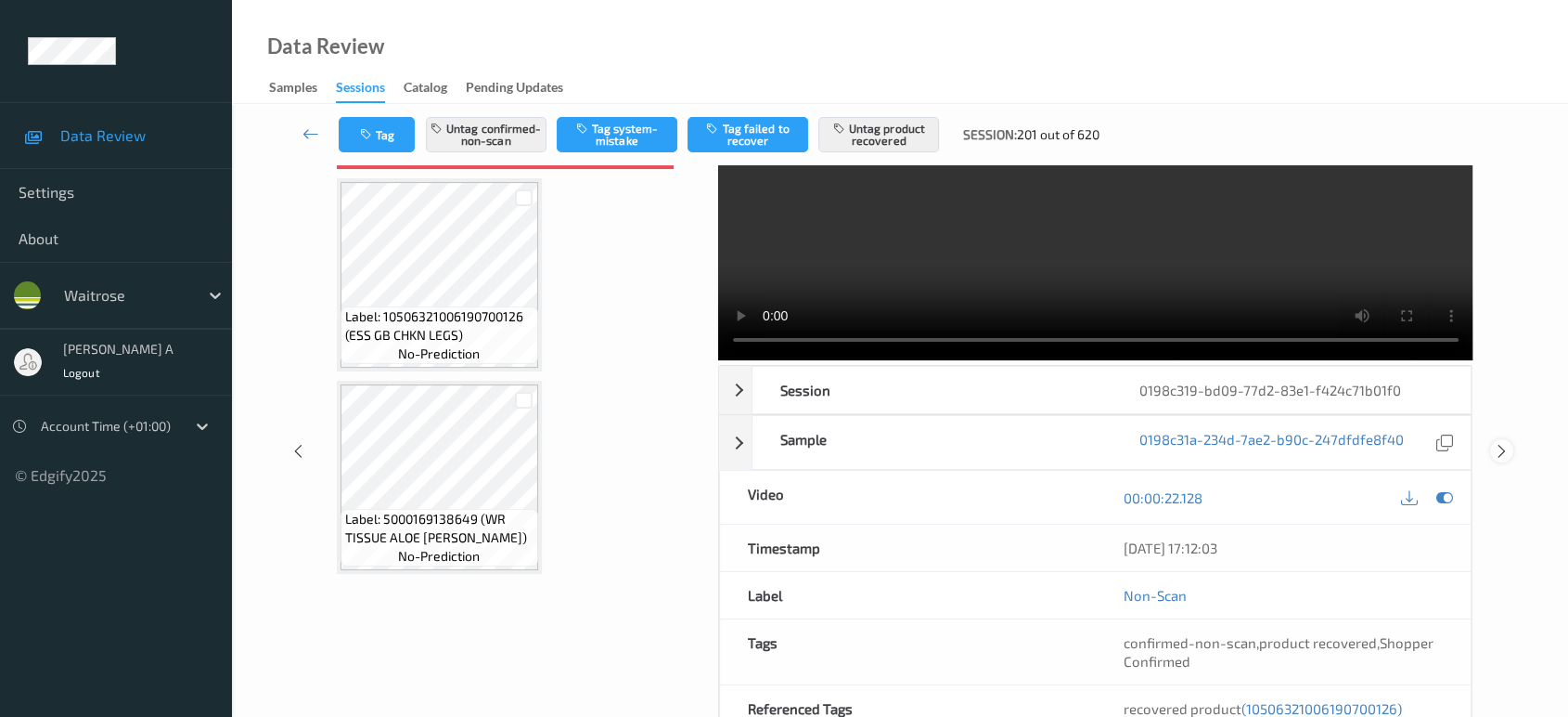
click at [1508, 443] on icon at bounding box center [1501, 451] width 16 height 16
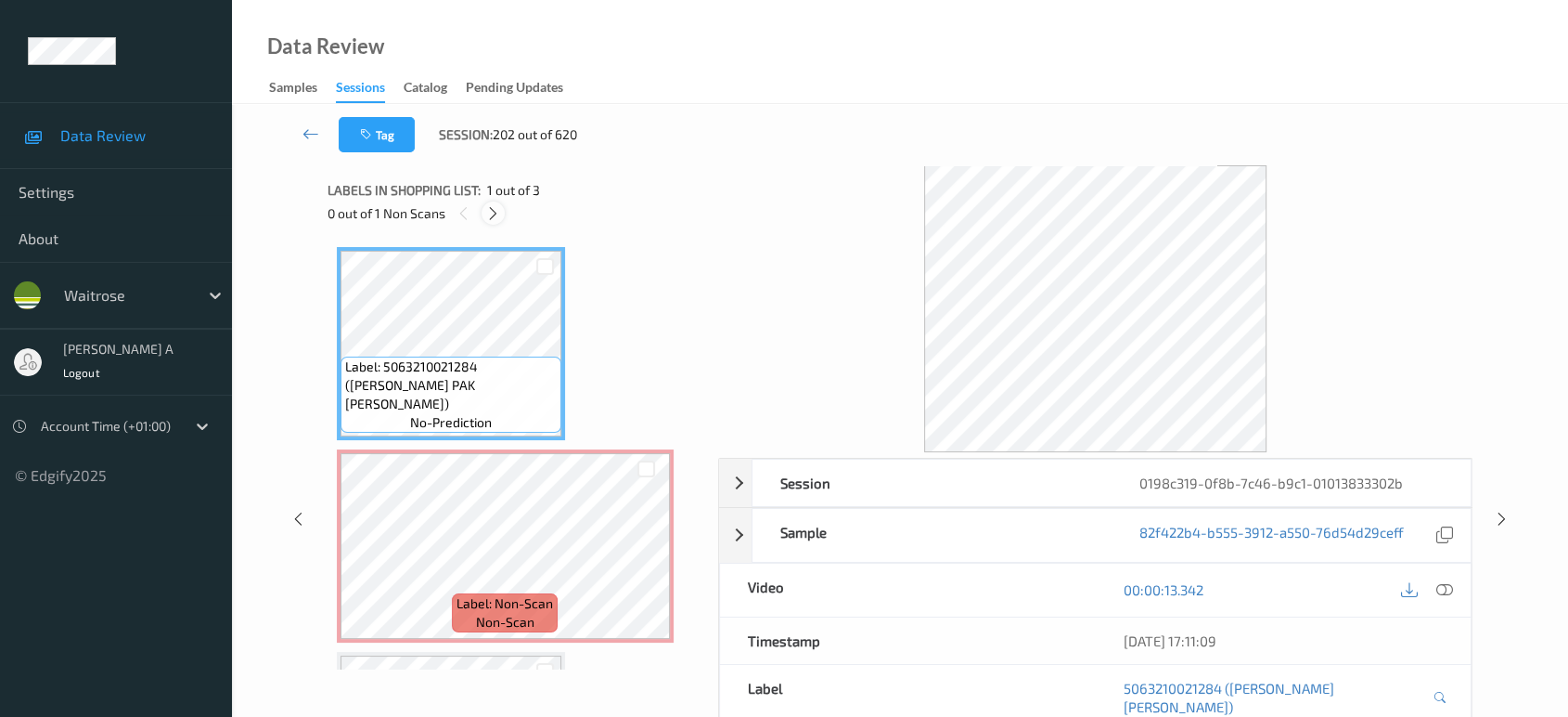
click at [494, 216] on icon at bounding box center [492, 213] width 16 height 16
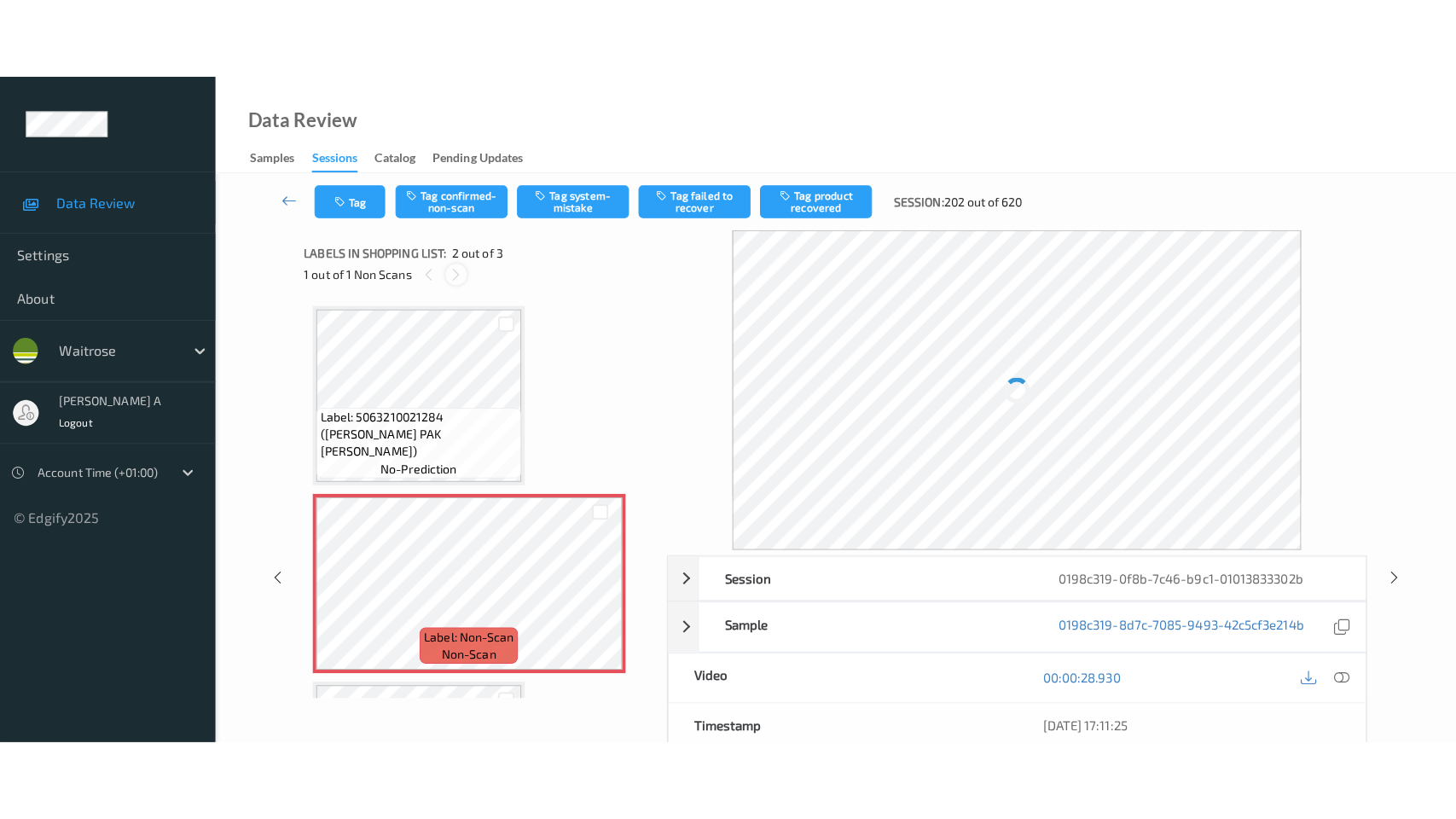
scroll to position [8, 0]
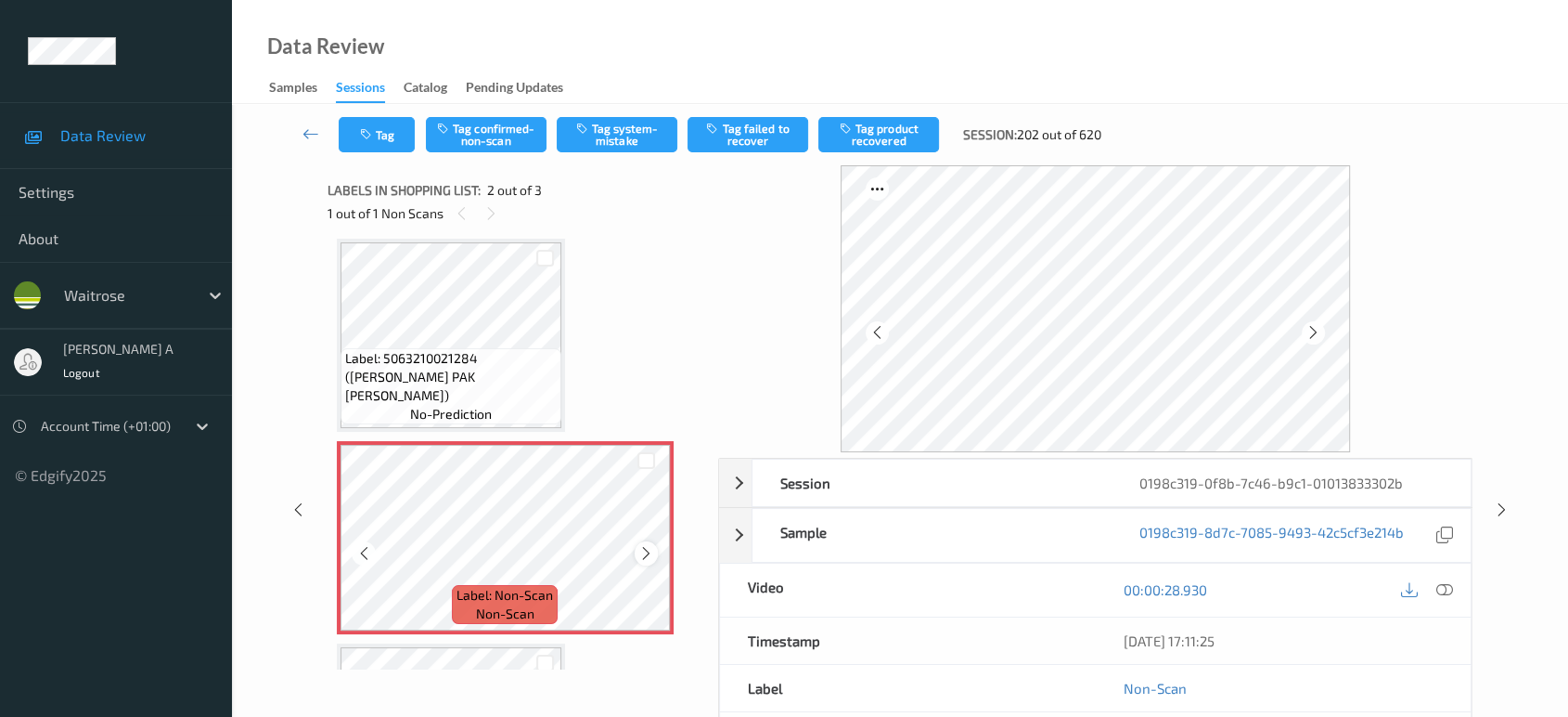
click at [646, 550] on icon at bounding box center [646, 553] width 16 height 16
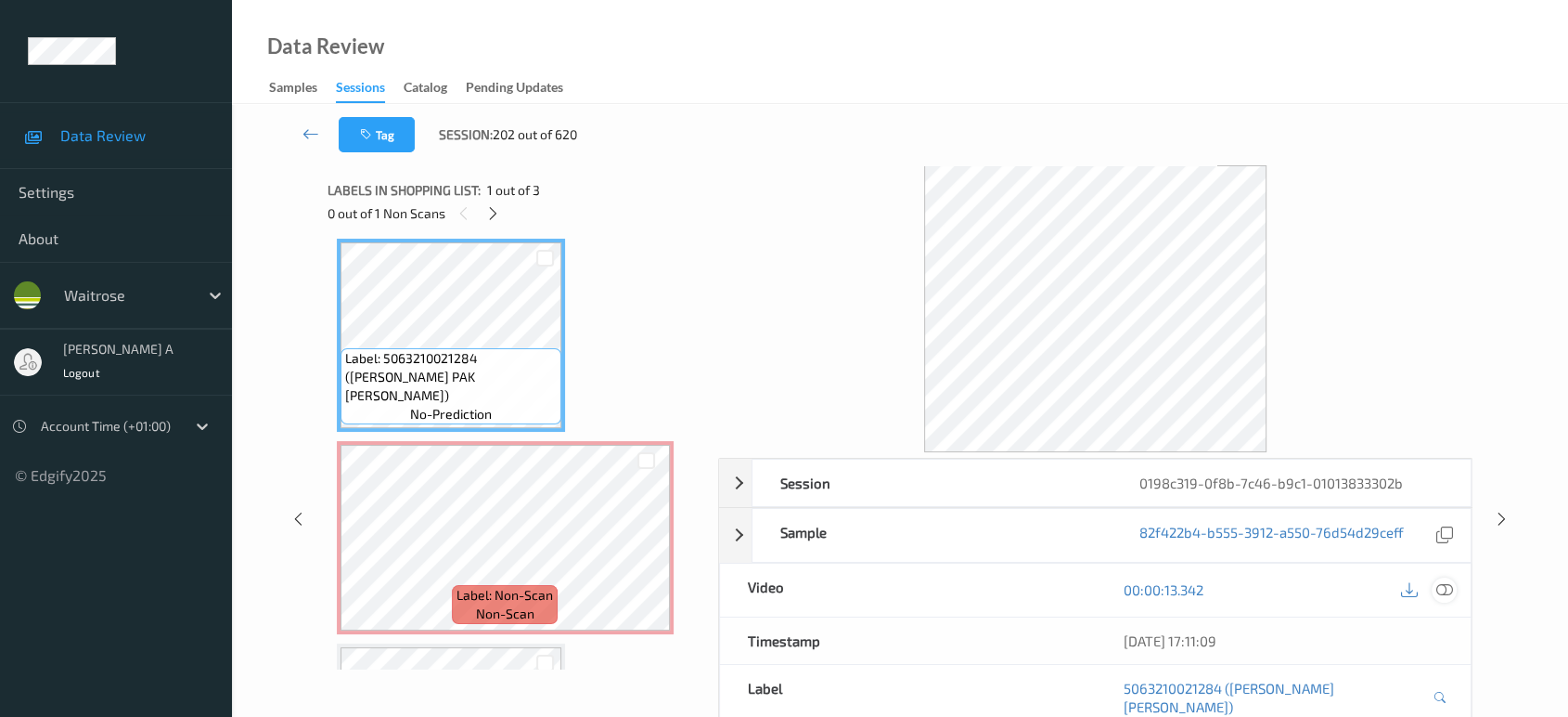
click at [1448, 589] on icon at bounding box center [1444, 589] width 16 height 16
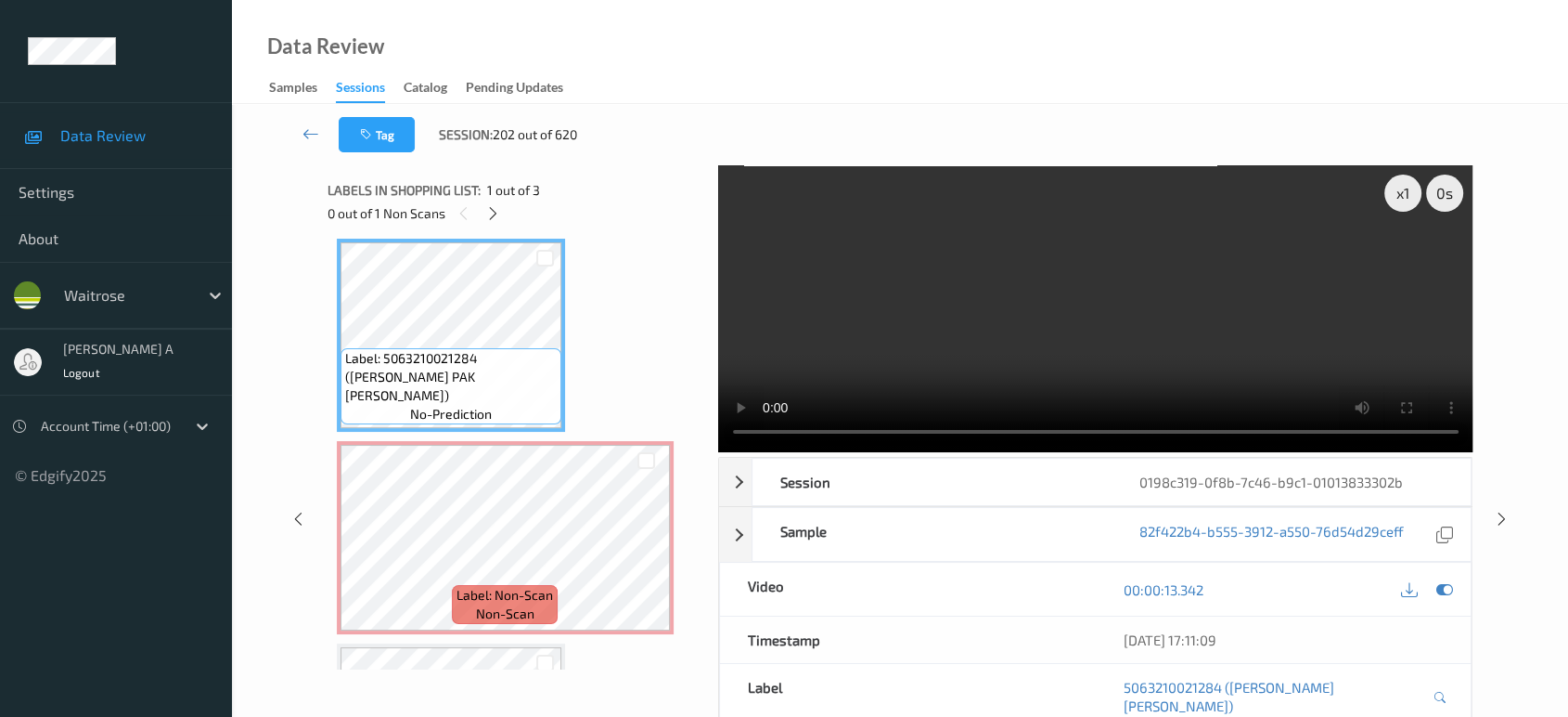
scroll to position [8, 0]
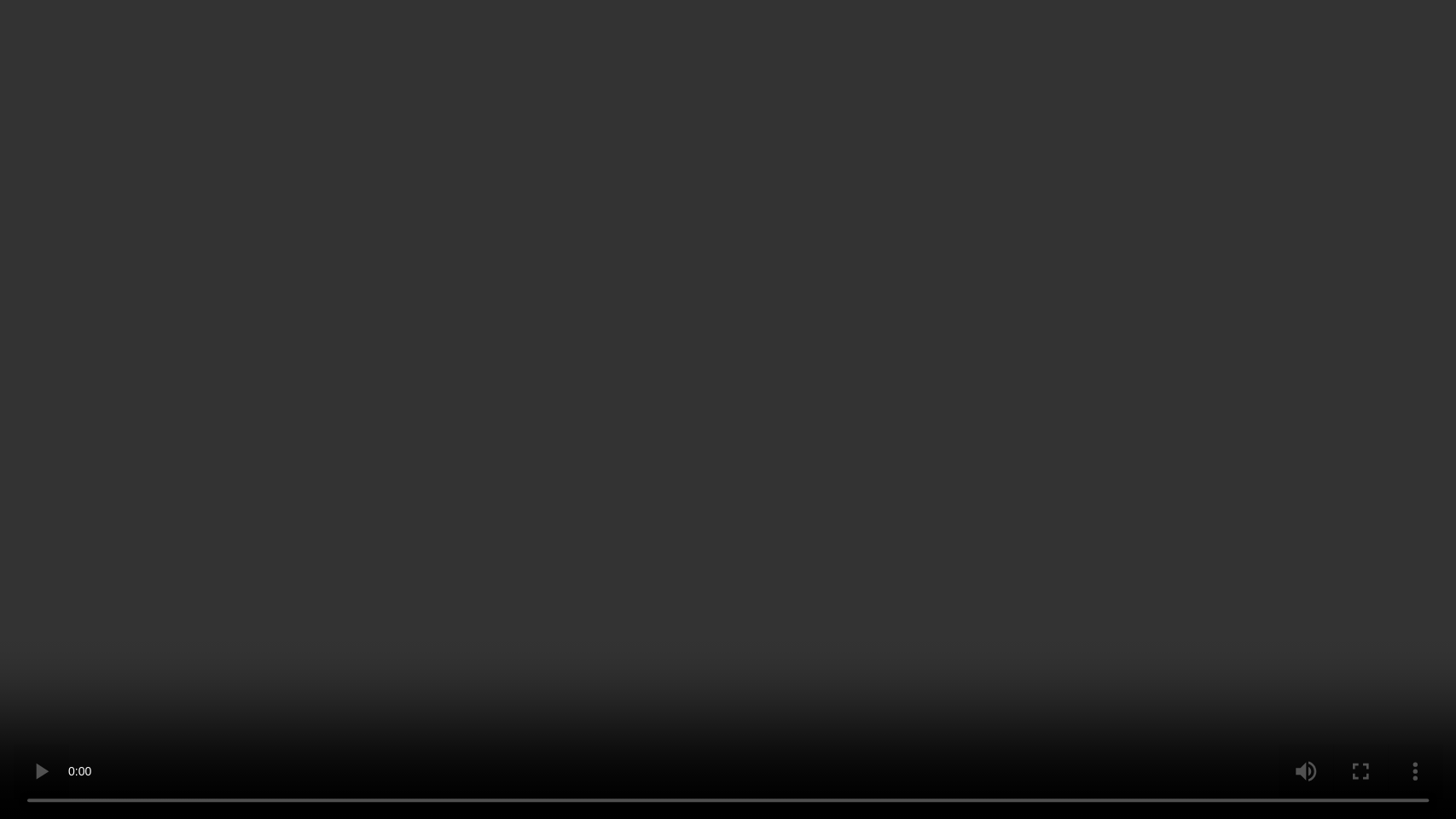
click at [721, 431] on video at bounding box center [728, 409] width 1456 height 819
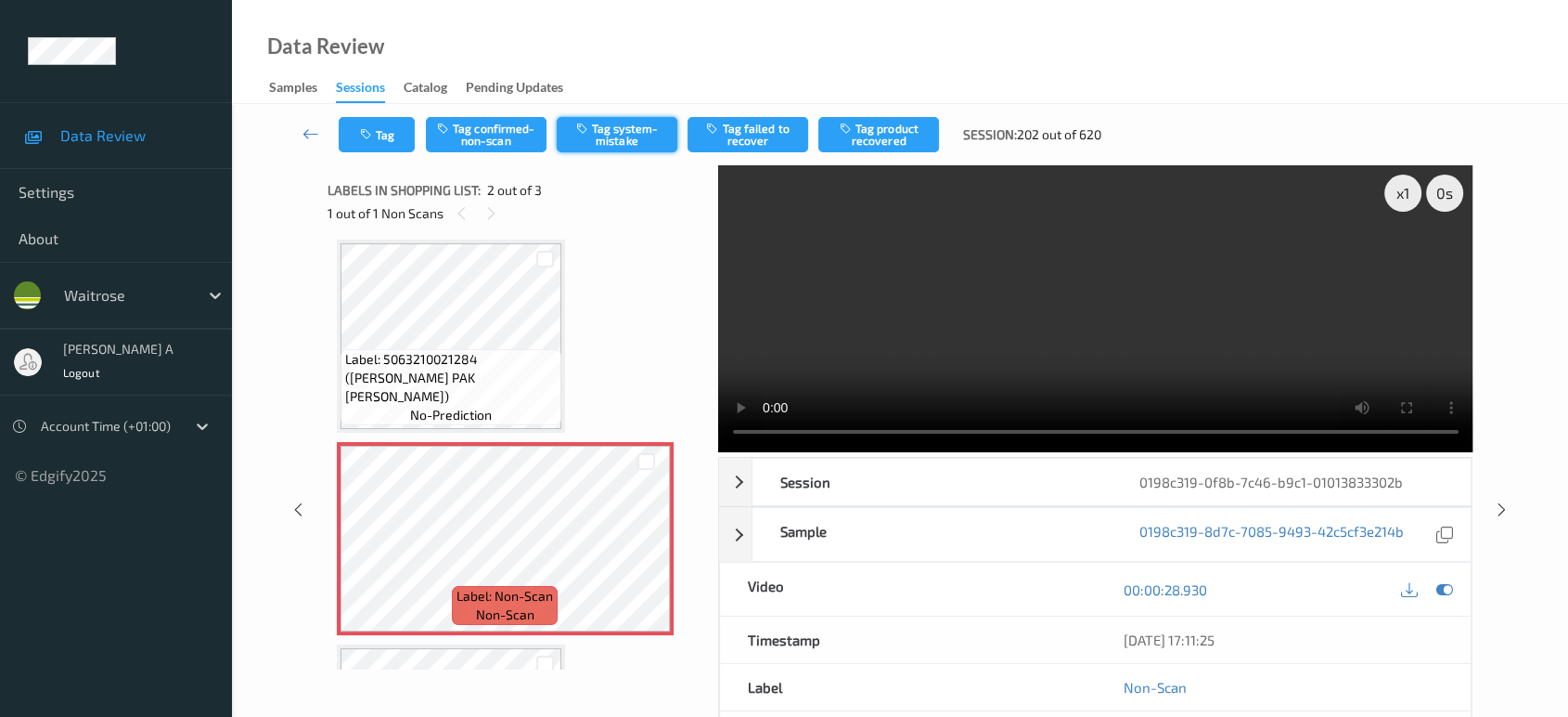
click at [615, 125] on button "Tag system-mistake" at bounding box center [617, 134] width 120 height 35
click at [366, 141] on button "Tag" at bounding box center [377, 134] width 76 height 35
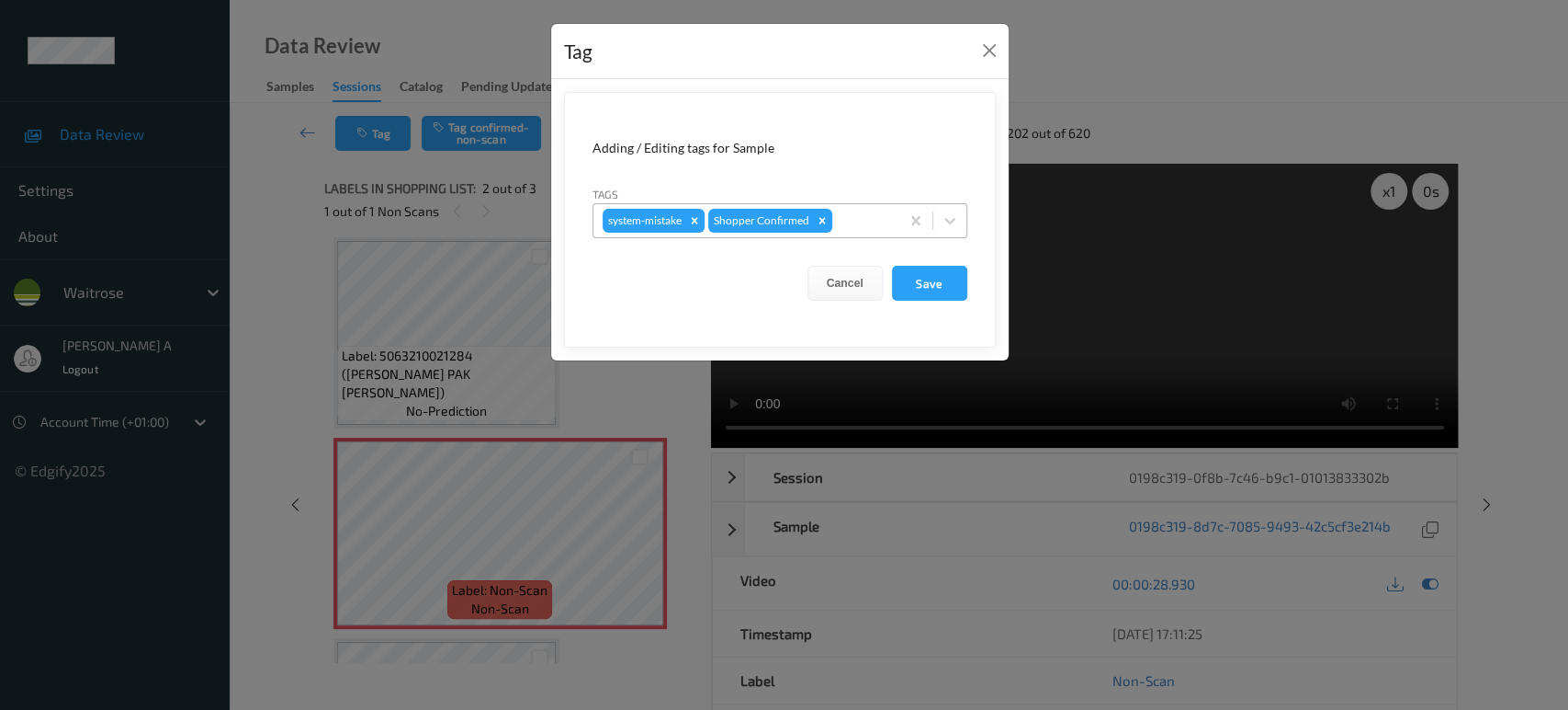
click at [870, 220] on div at bounding box center [863, 220] width 54 height 22
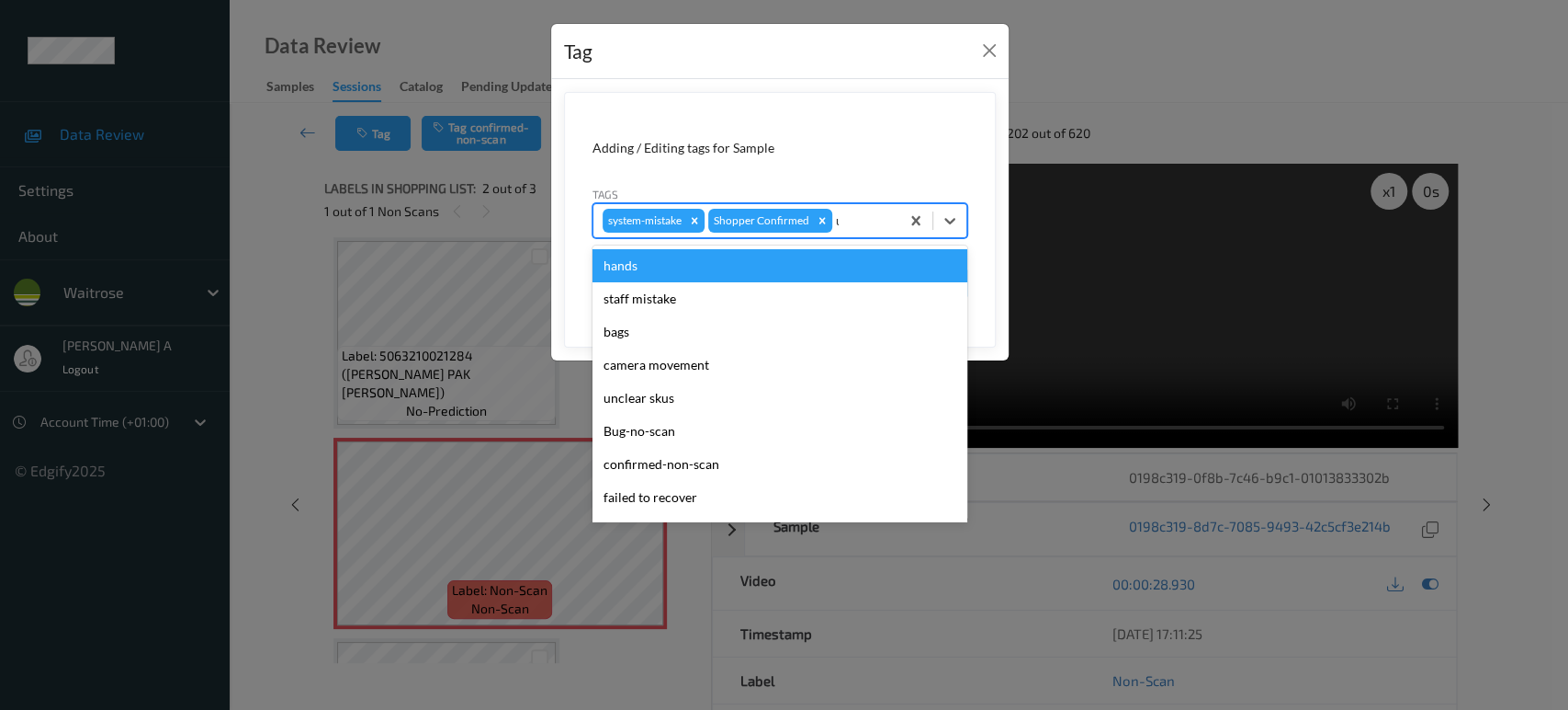
type input "un"
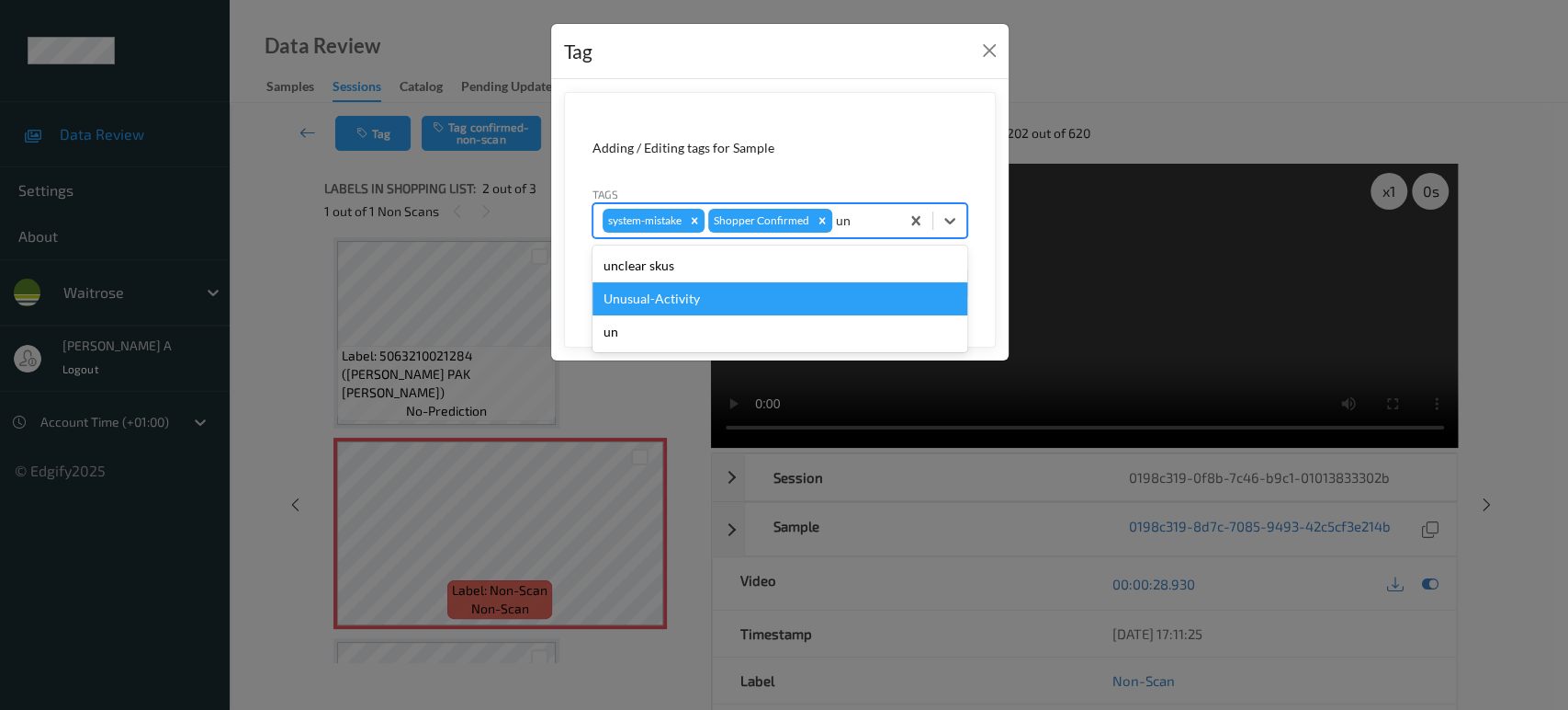
click at [745, 301] on div "Unusual-Activity" at bounding box center [780, 298] width 375 height 33
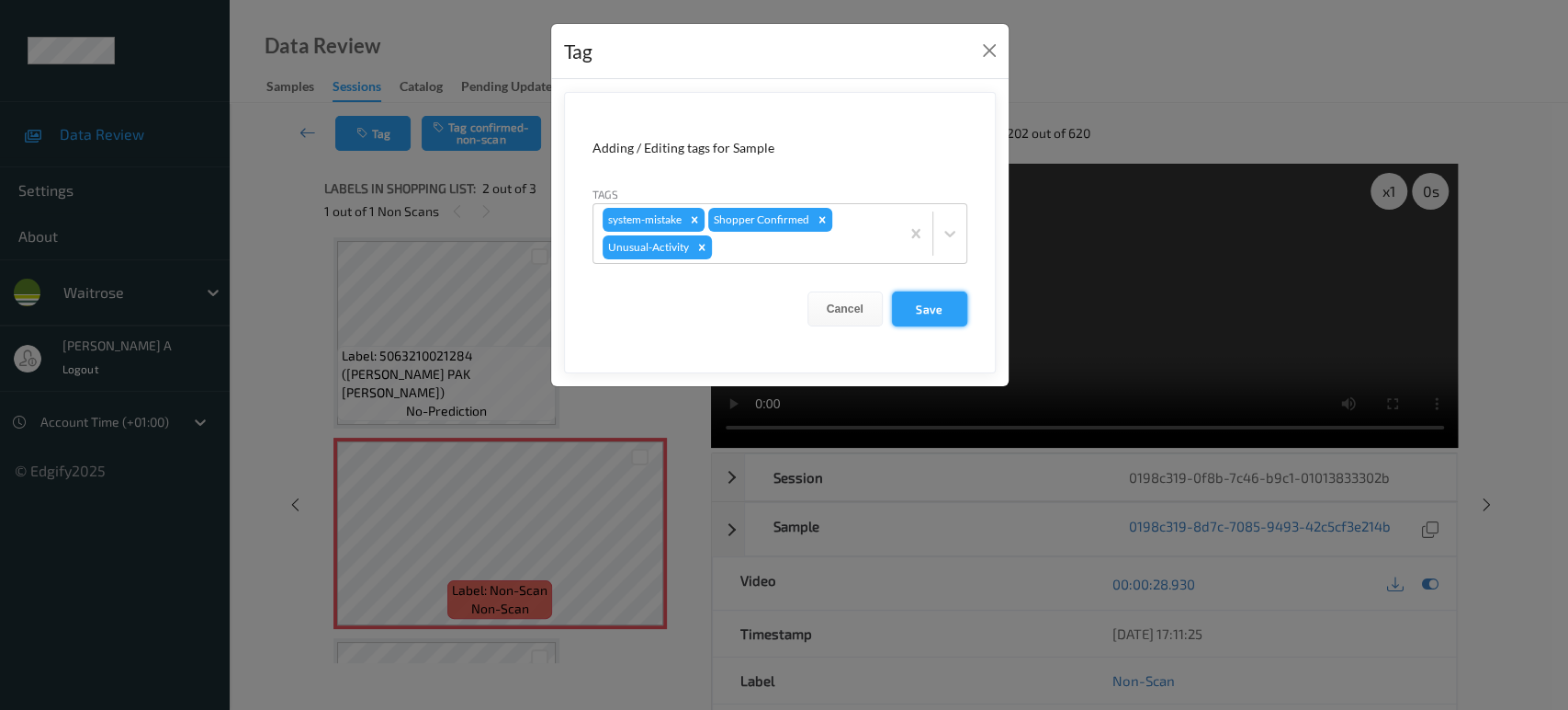
click at [953, 292] on button "Save" at bounding box center [930, 308] width 76 height 35
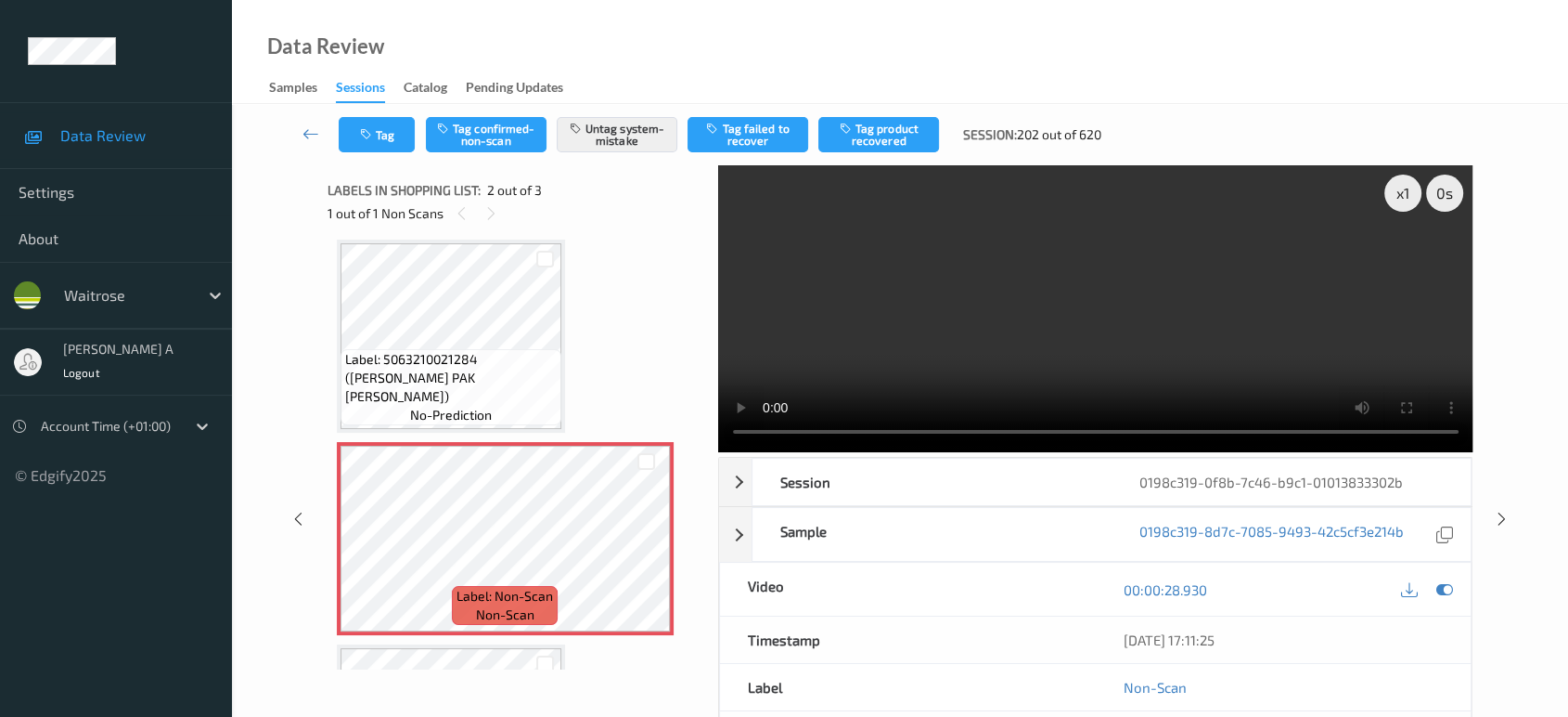
click at [1499, 511] on icon at bounding box center [1501, 518] width 16 height 16
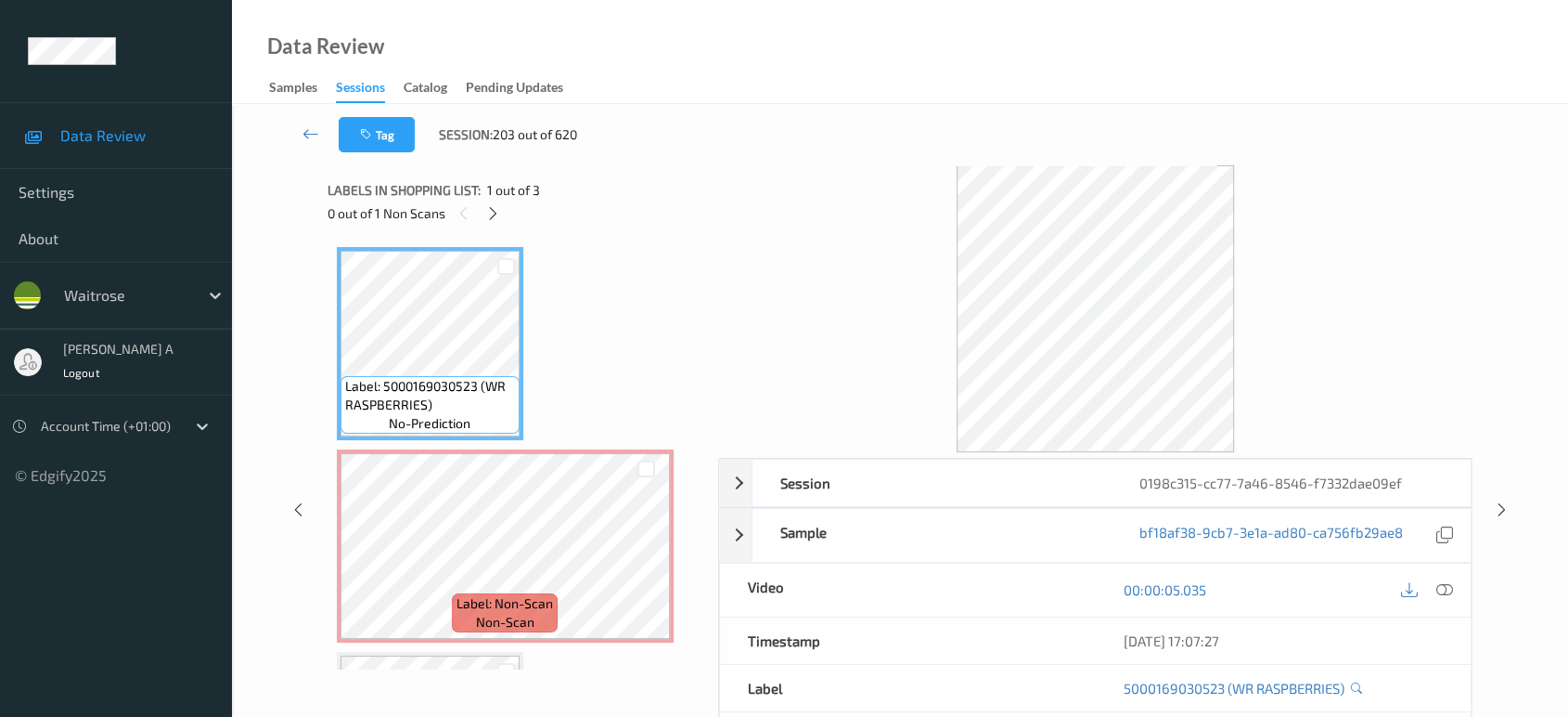
click at [504, 206] on div "0 out of 1 Non Scans" at bounding box center [516, 213] width 378 height 23
click at [646, 556] on icon at bounding box center [646, 560] width 16 height 16
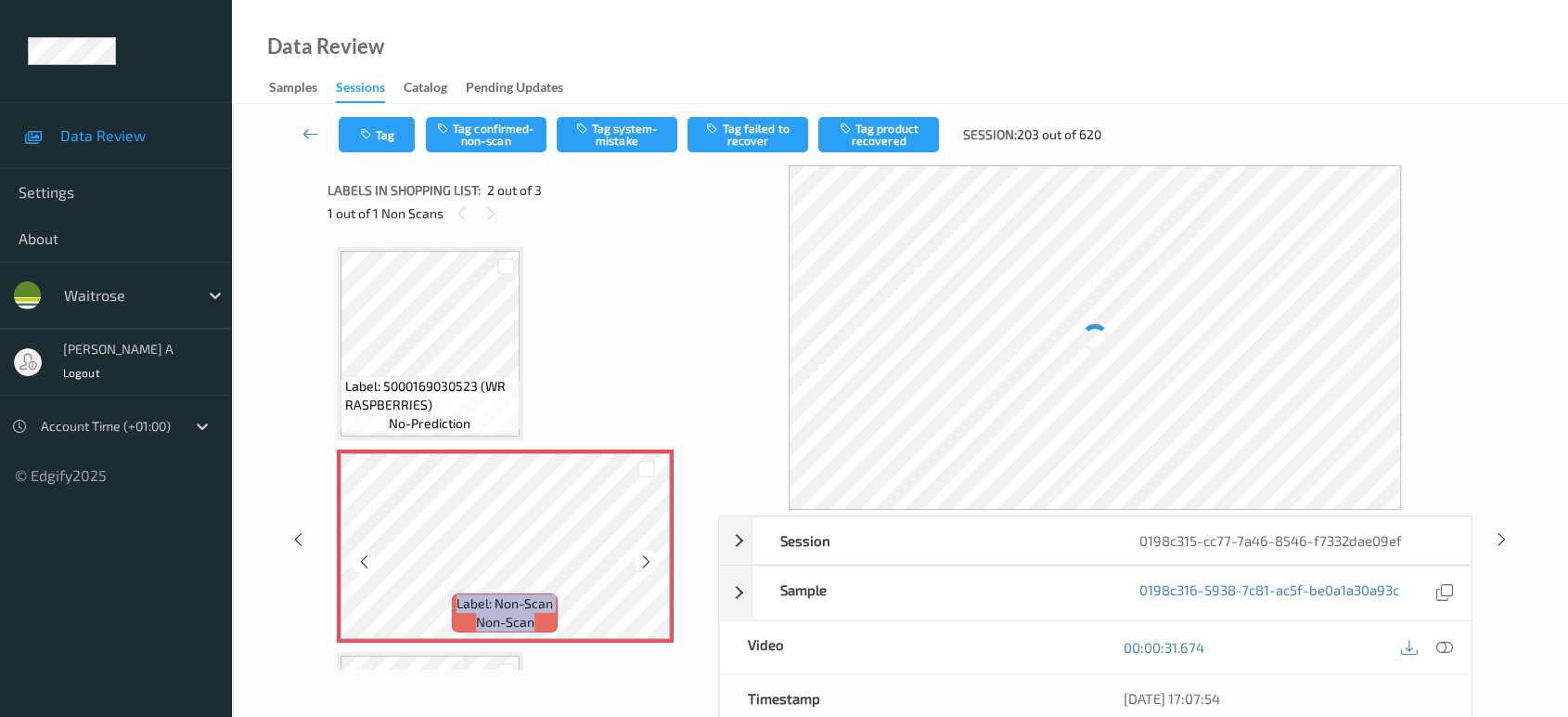
click at [646, 556] on icon at bounding box center [646, 560] width 16 height 16
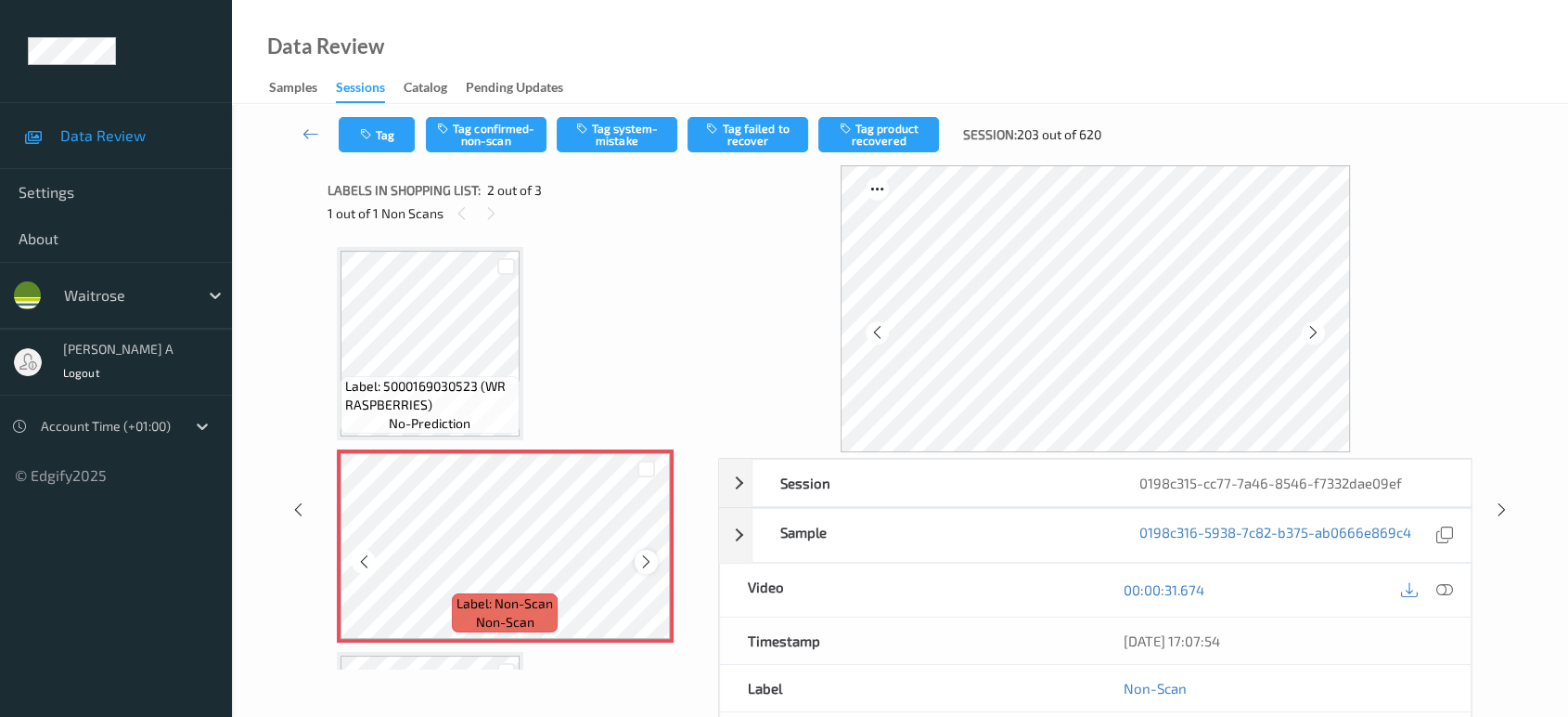
click at [642, 554] on icon at bounding box center [646, 560] width 16 height 16
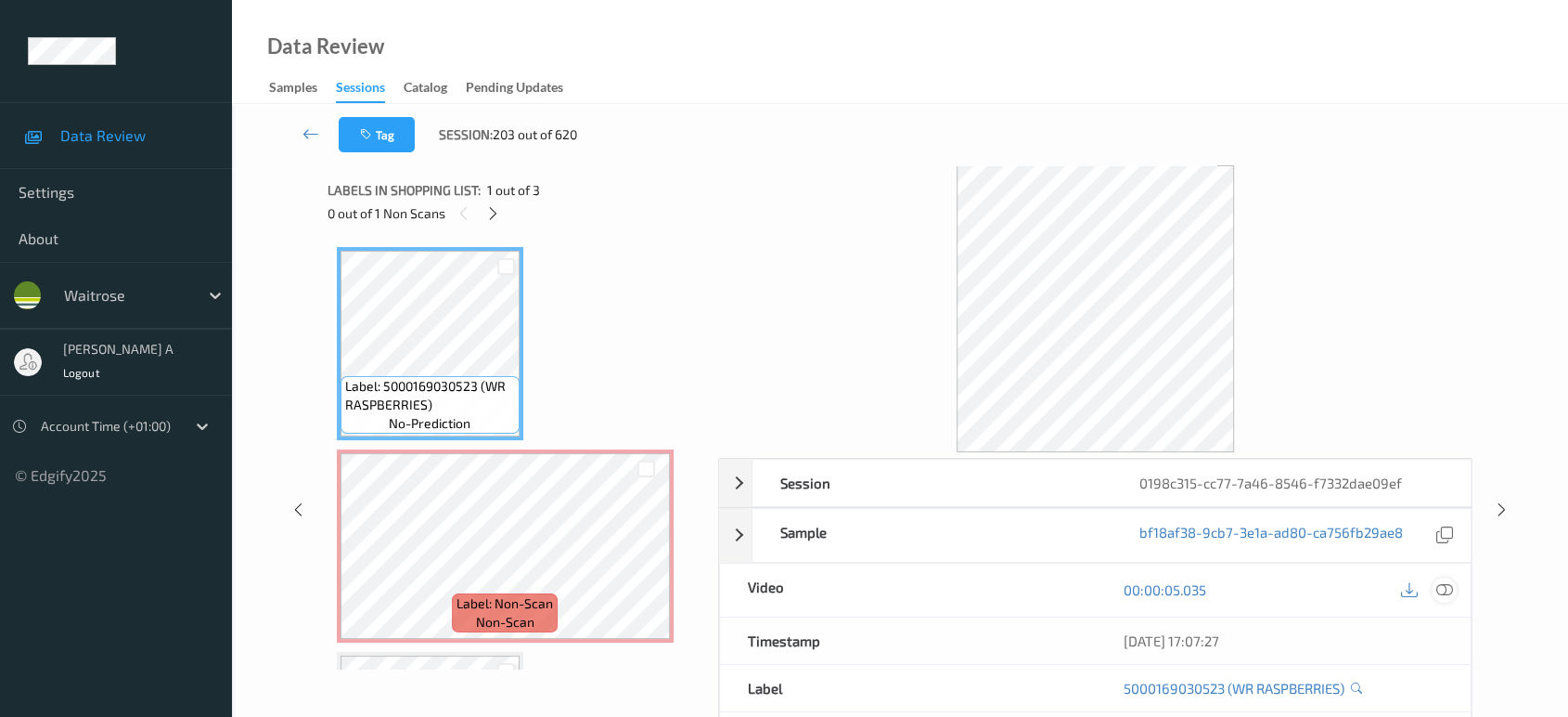
click at [1448, 585] on icon at bounding box center [1444, 589] width 16 height 16
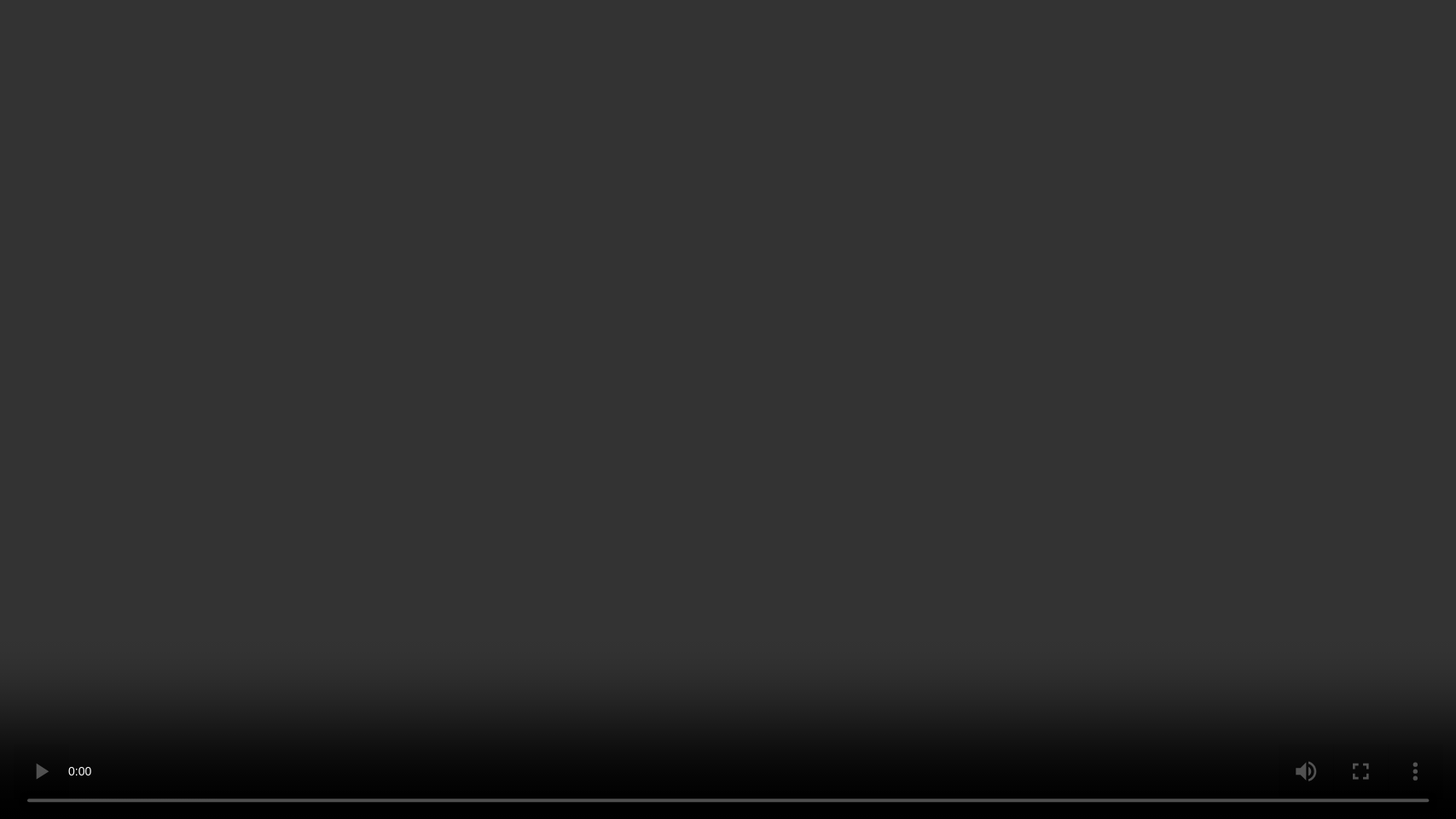
click at [766, 467] on video at bounding box center [728, 409] width 1456 height 819
click at [901, 338] on video at bounding box center [728, 409] width 1456 height 819
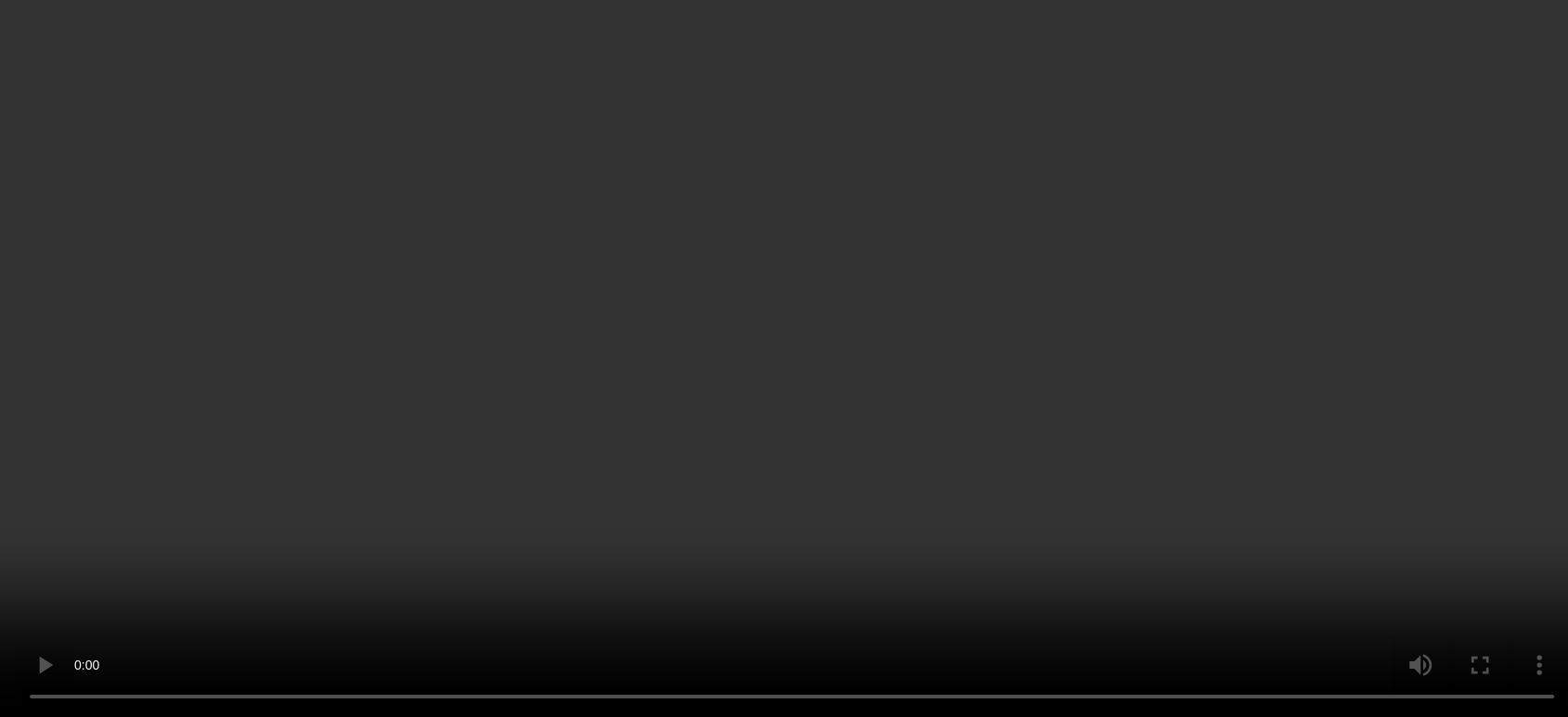
scroll to position [181, 0]
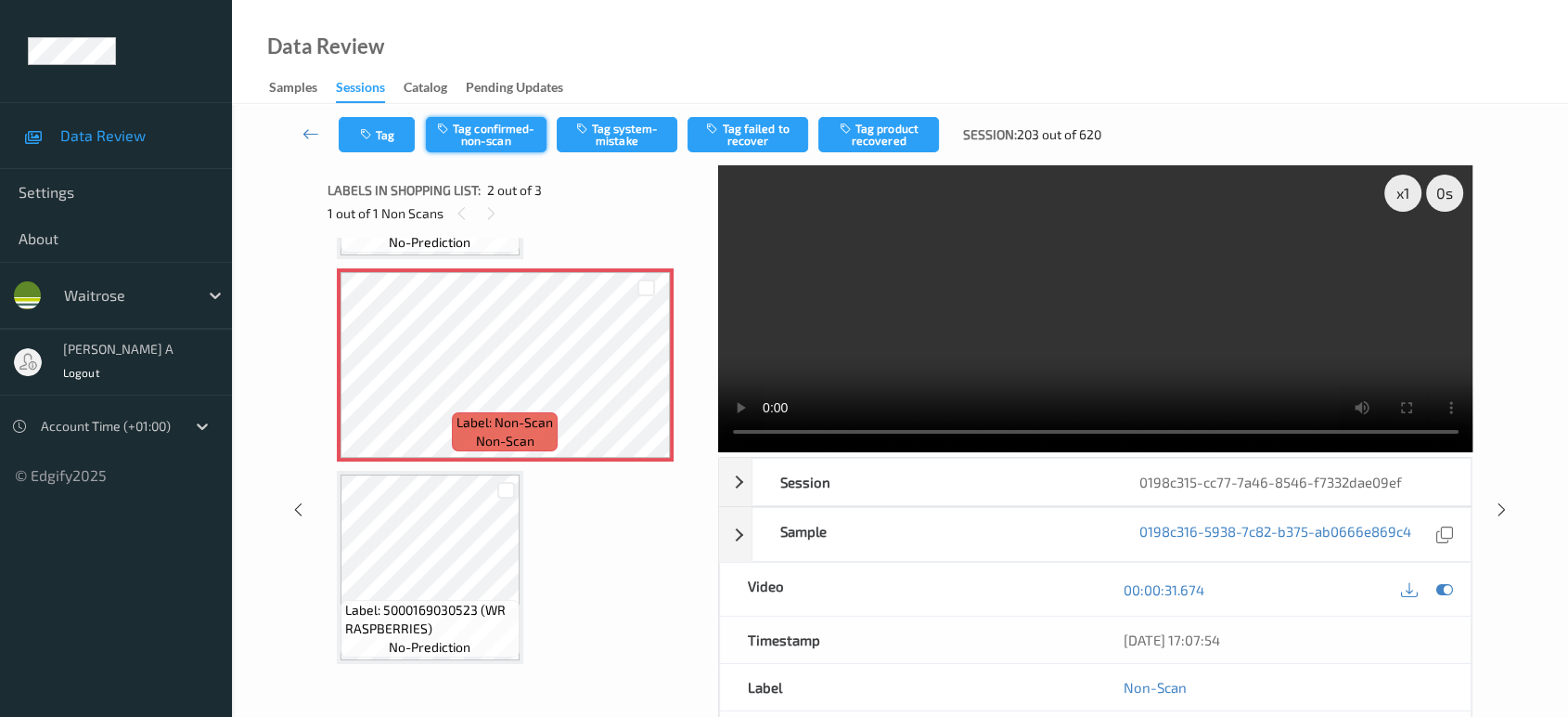
click at [453, 146] on button "Tag confirmed-non-scan" at bounding box center [486, 134] width 120 height 35
click at [906, 139] on button "Tag product recovered" at bounding box center [878, 134] width 120 height 35
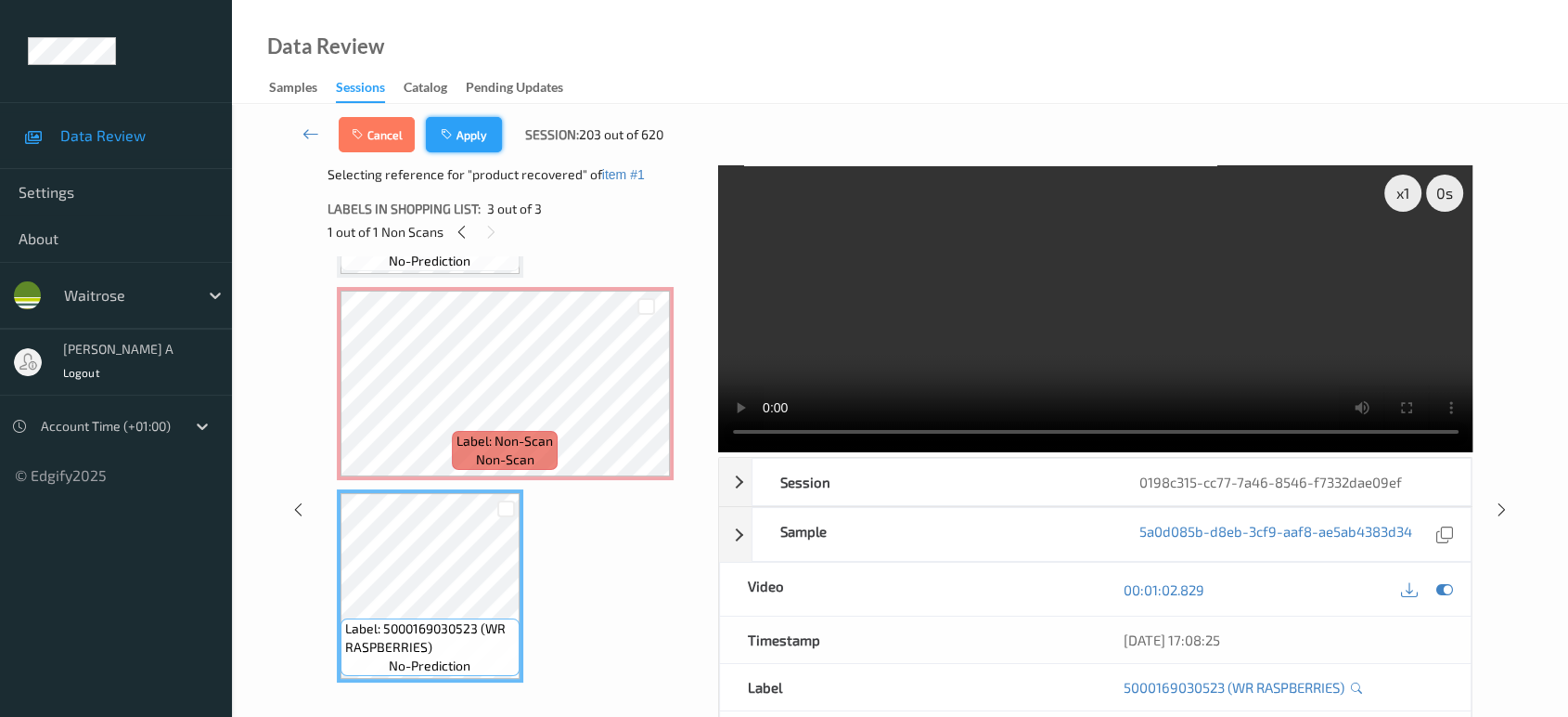
click at [470, 141] on button "Apply" at bounding box center [464, 134] width 76 height 35
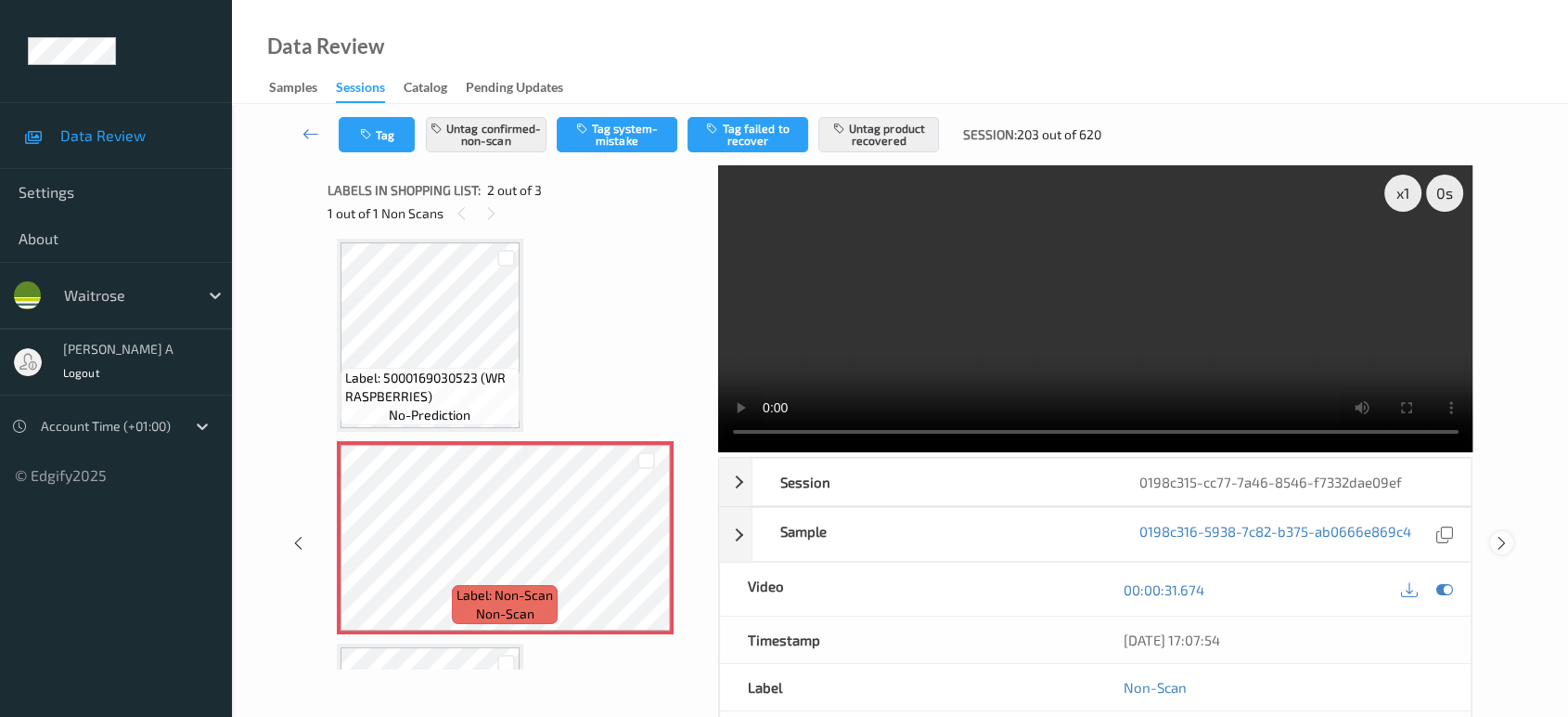
click at [1494, 535] on icon at bounding box center [1501, 542] width 16 height 16
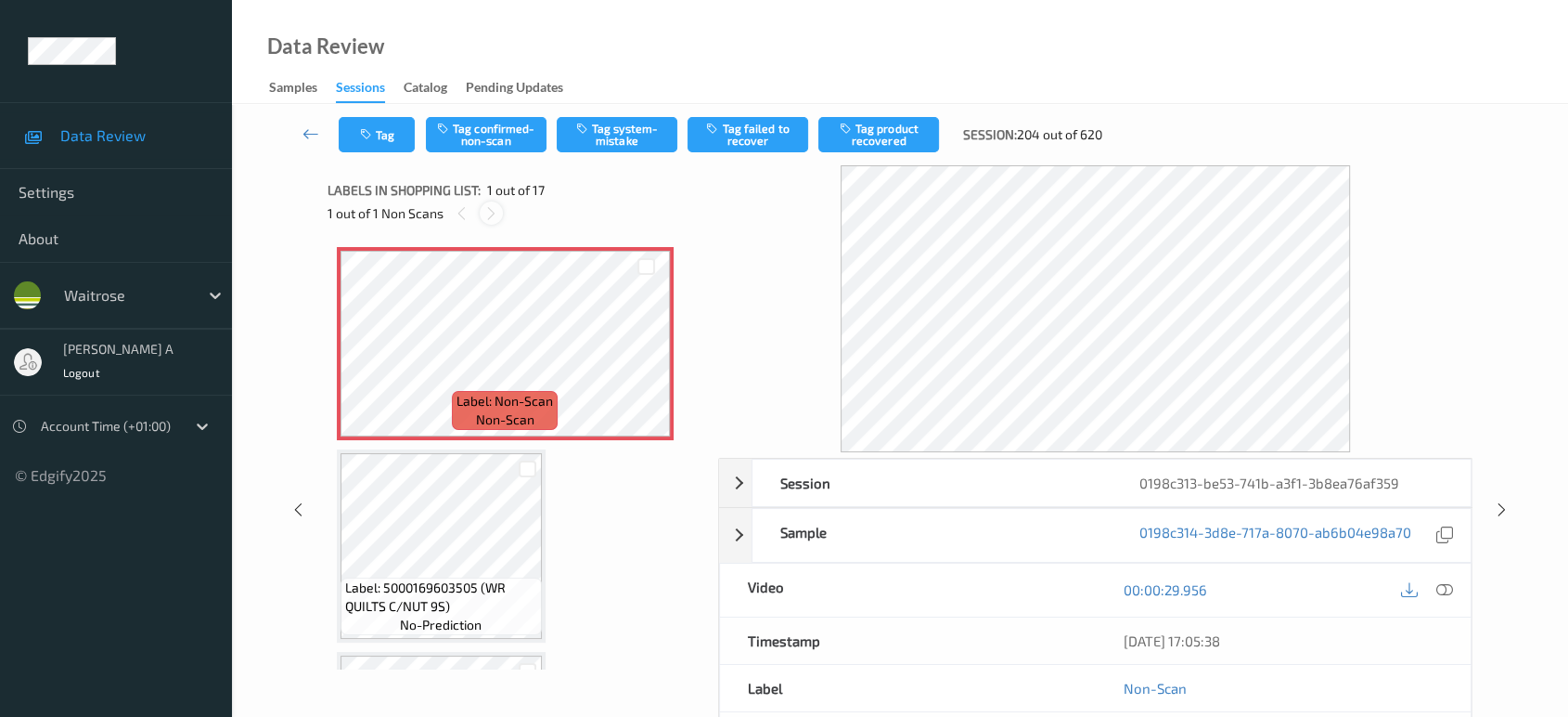
click at [490, 211] on icon at bounding box center [491, 213] width 16 height 16
click at [1443, 592] on icon at bounding box center [1444, 589] width 16 height 16
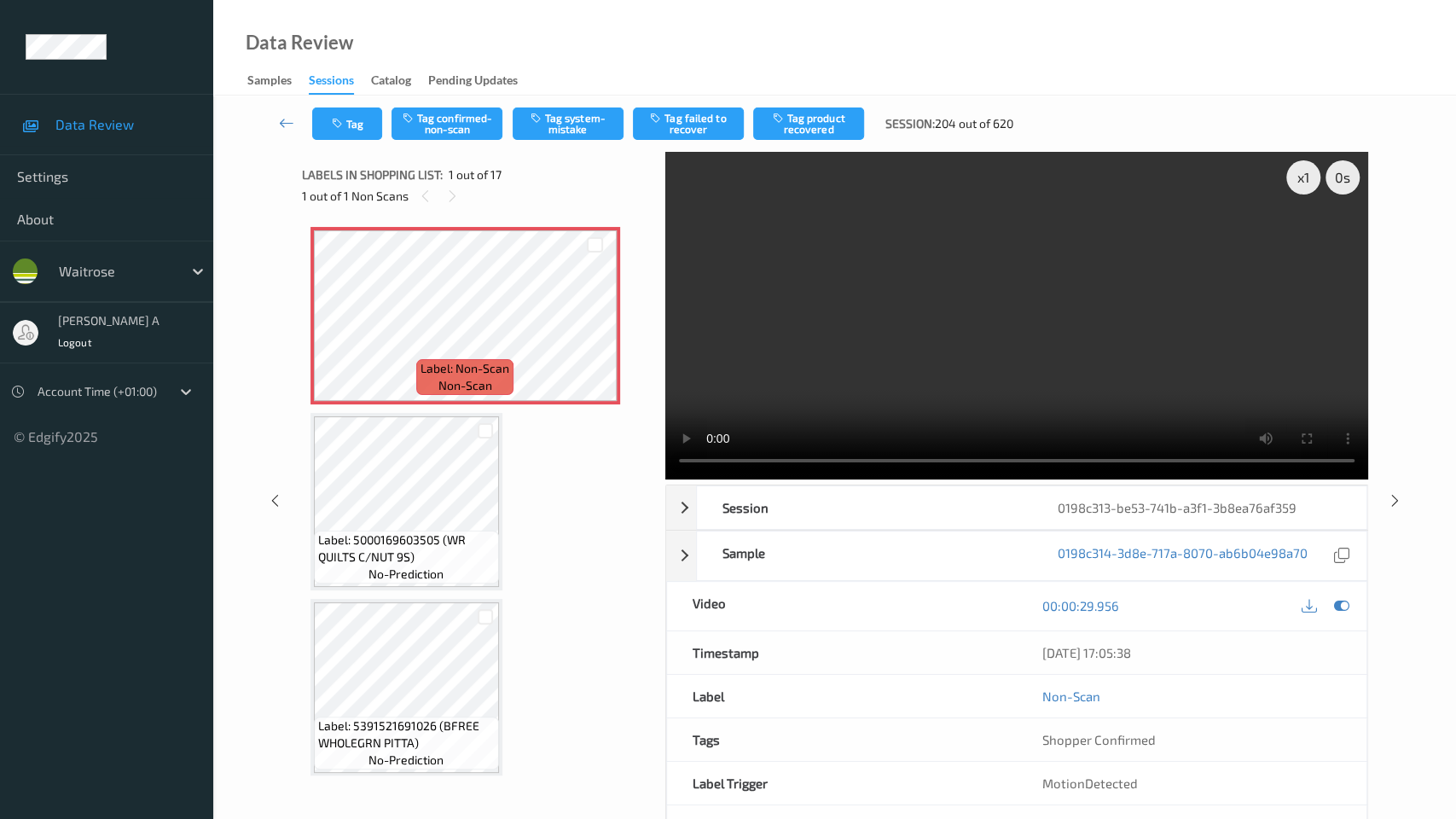
click at [665, 479] on video at bounding box center [1016, 315] width 703 height 327
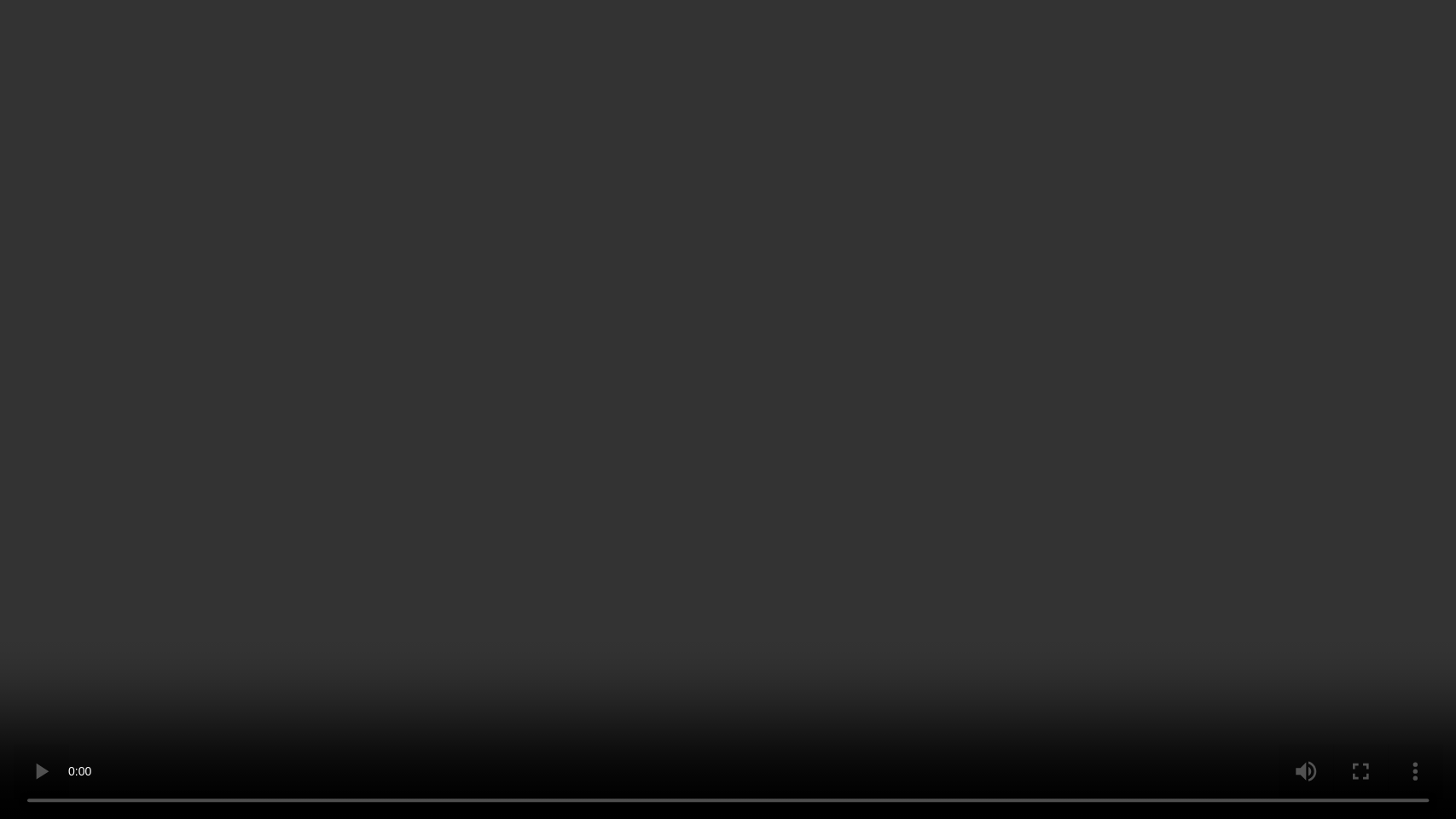
click at [754, 367] on video at bounding box center [728, 409] width 1456 height 819
click at [895, 248] on video at bounding box center [728, 409] width 1456 height 819
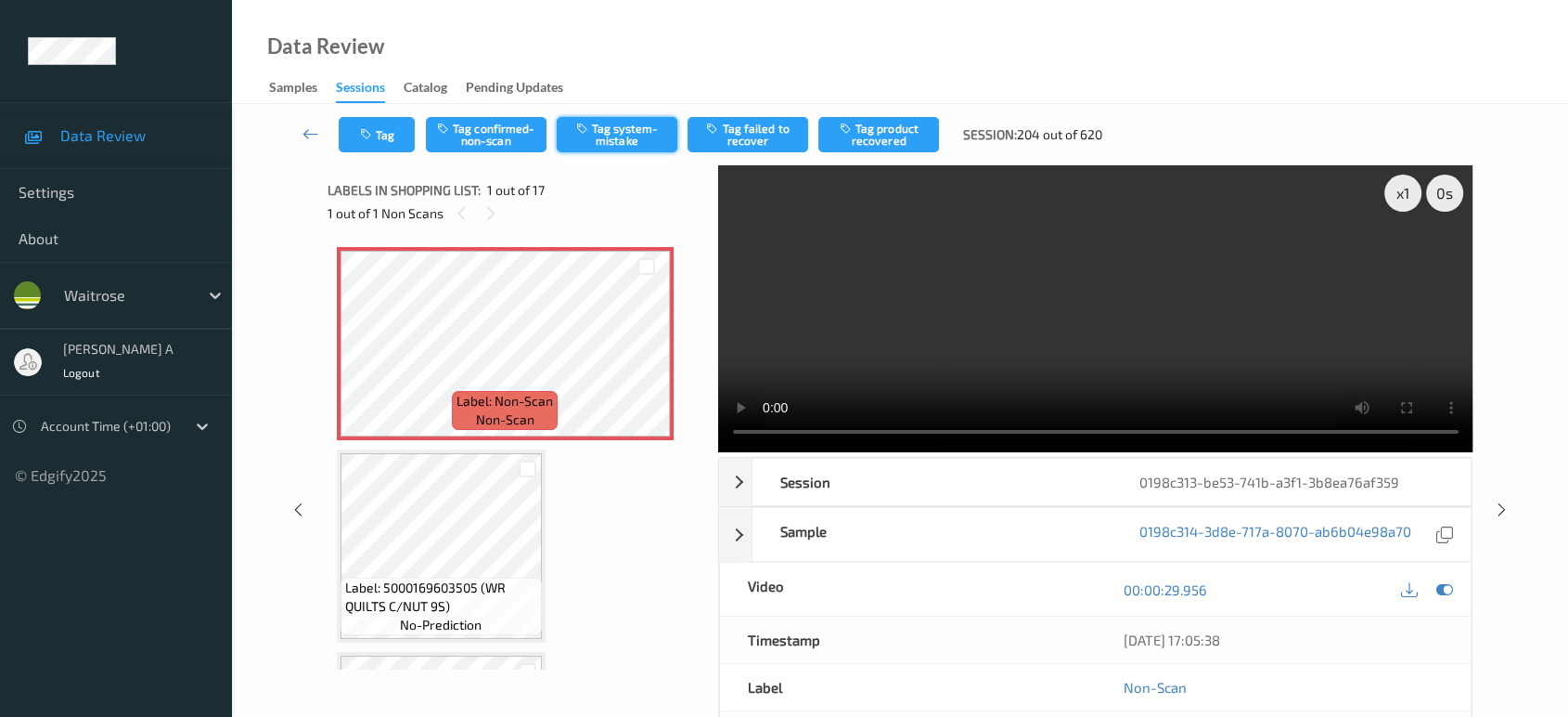
click at [617, 131] on button "Tag system-mistake" at bounding box center [617, 134] width 120 height 35
click at [386, 150] on button "Tag" at bounding box center [377, 134] width 76 height 35
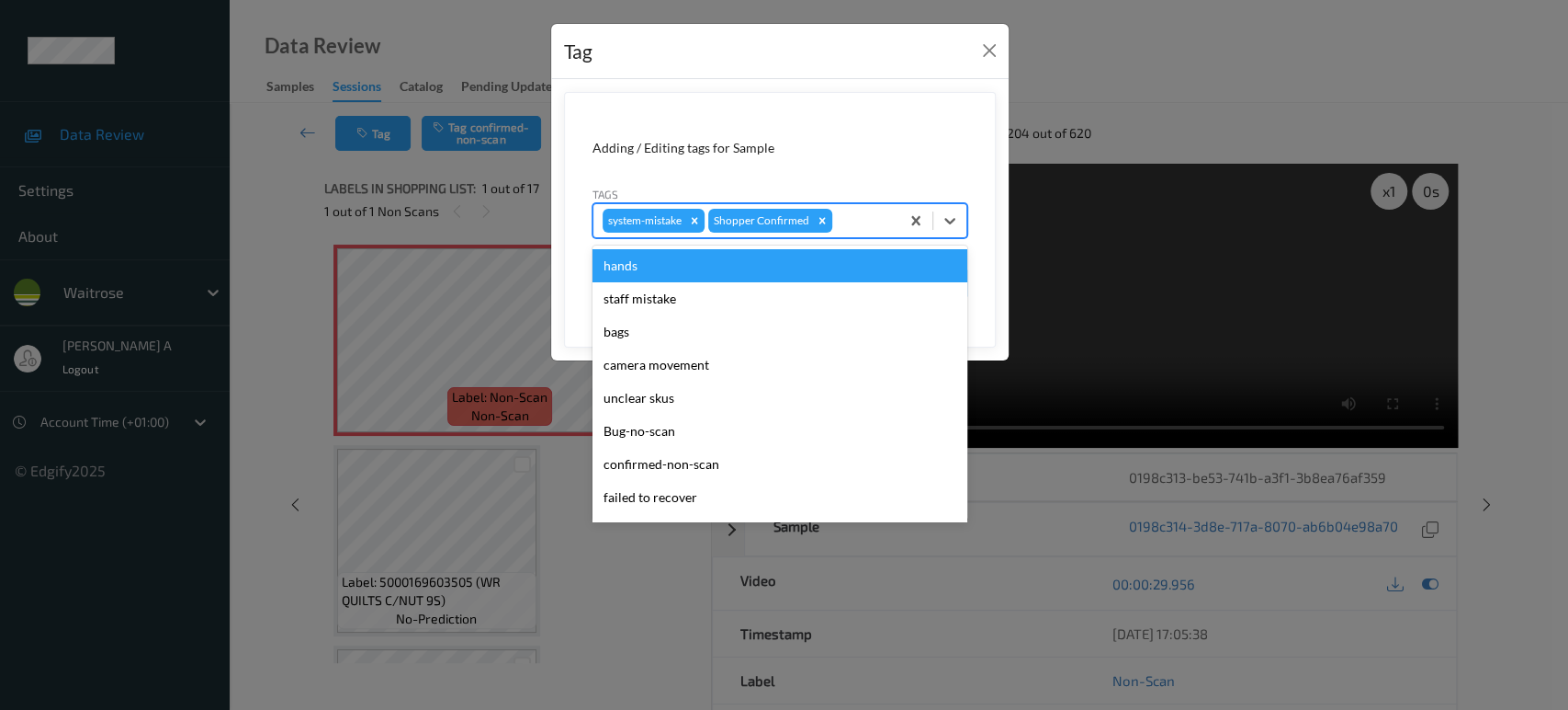
click at [842, 224] on div at bounding box center [863, 220] width 54 height 22
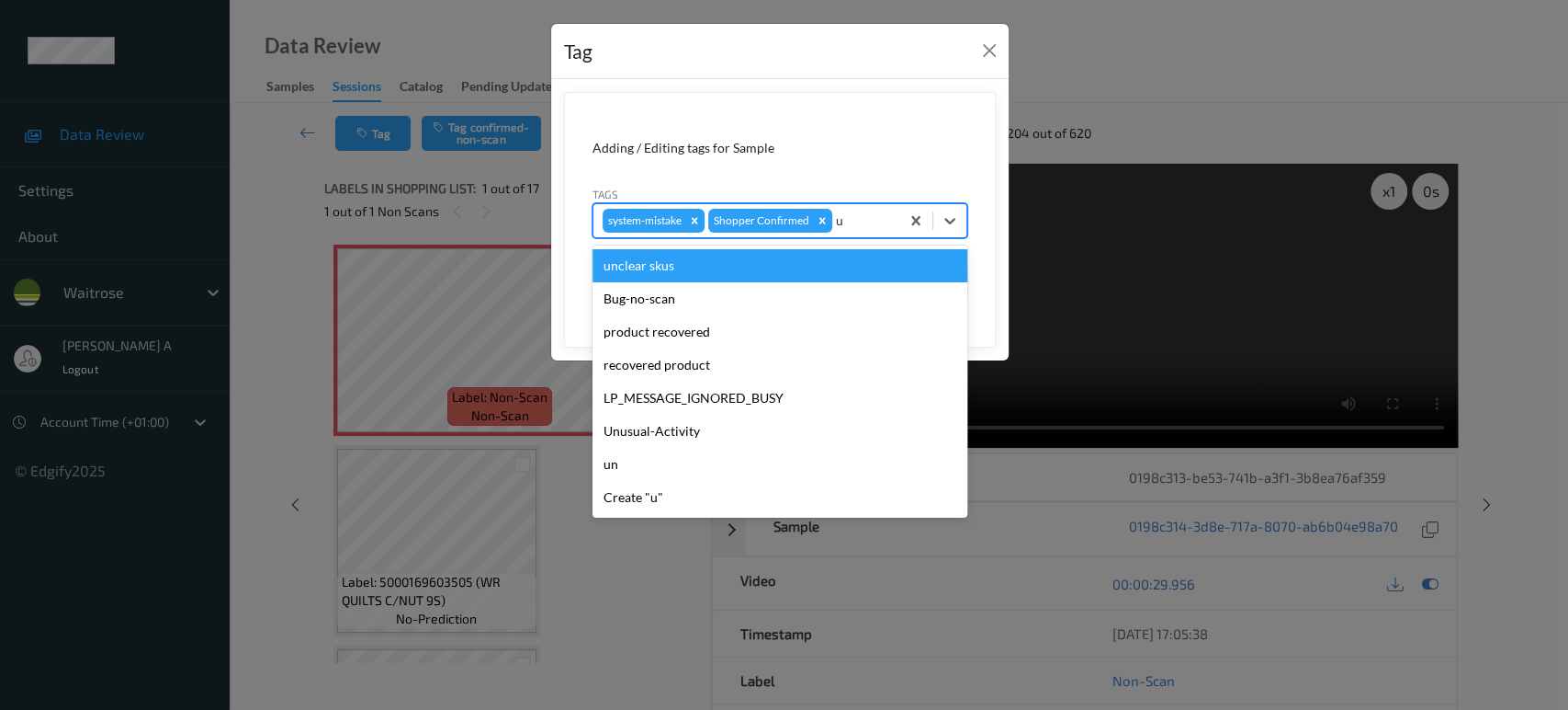
type input "un"
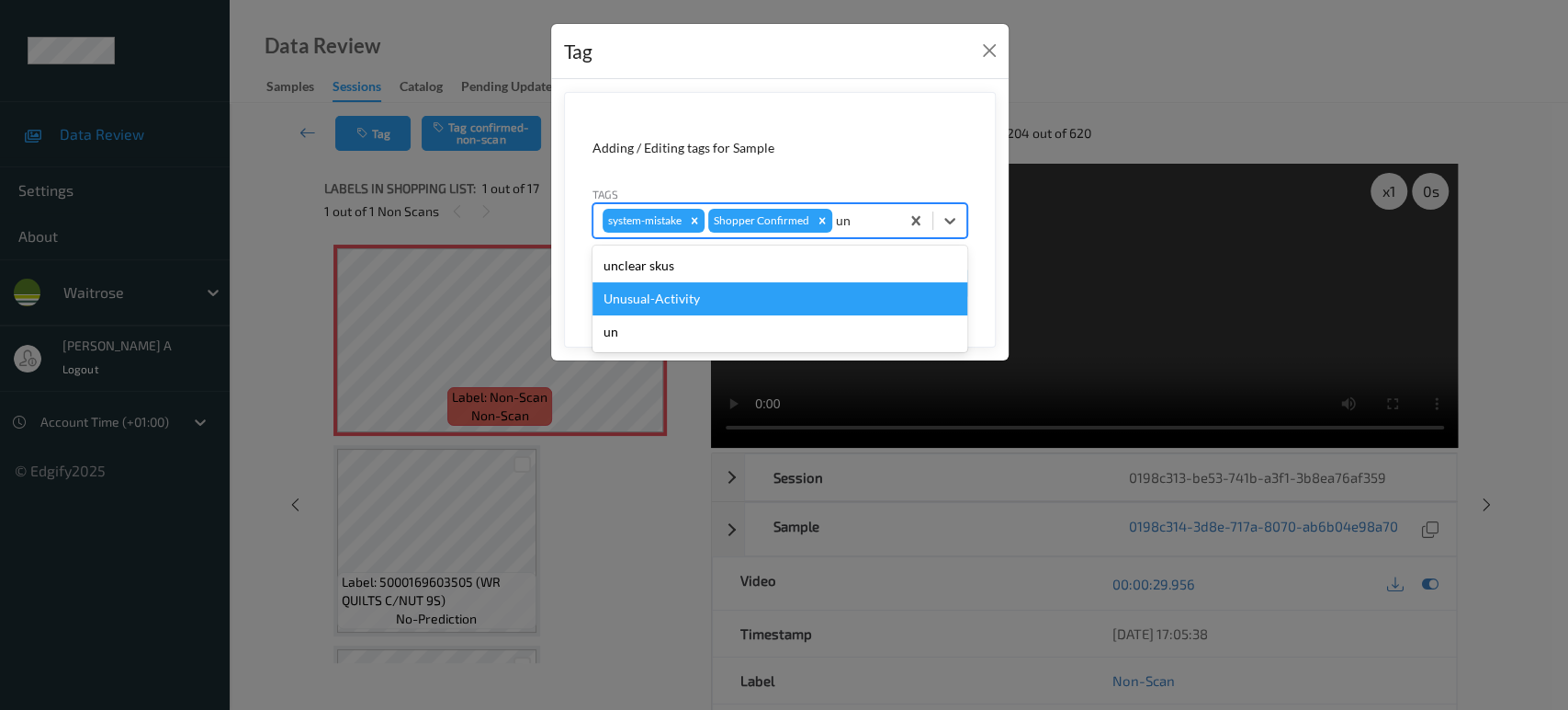
click at [735, 299] on div "Unusual-Activity" at bounding box center [780, 298] width 375 height 33
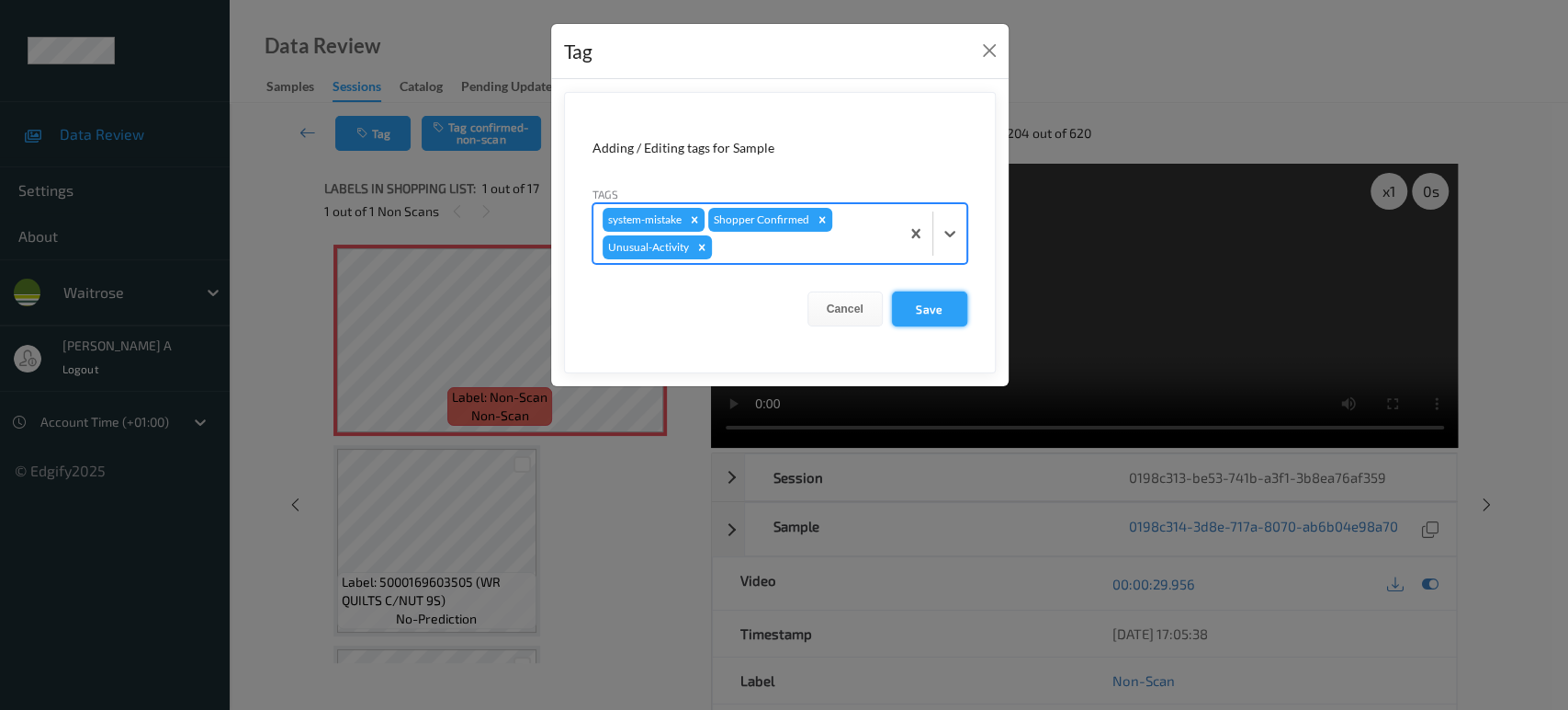
click at [940, 320] on button "Save" at bounding box center [930, 308] width 76 height 35
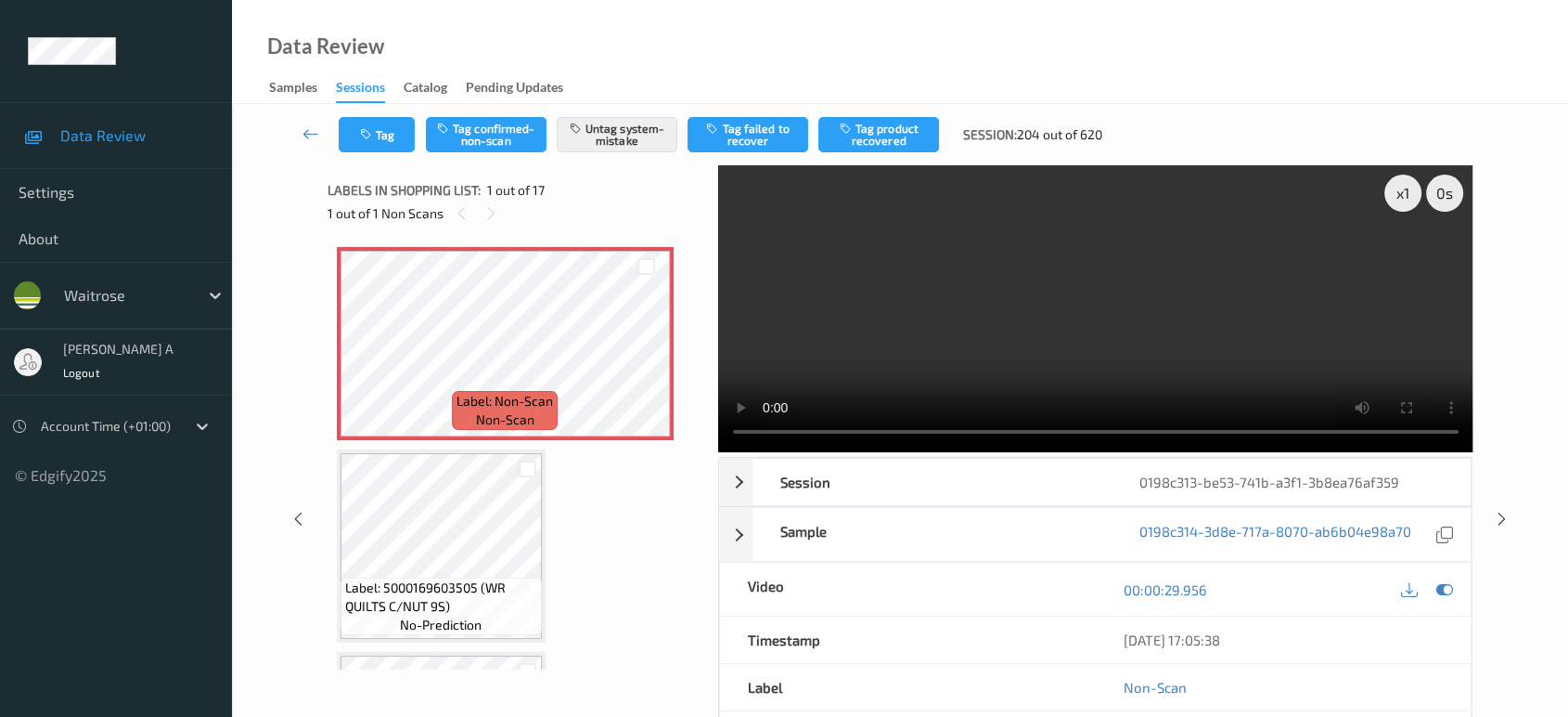
click at [384, 154] on div "Tag Tag confirmed-non-scan Untag system-mistake Tag failed to recover Tag produ…" at bounding box center [900, 135] width 1260 height 61
click at [390, 147] on button "Tag" at bounding box center [377, 134] width 76 height 35
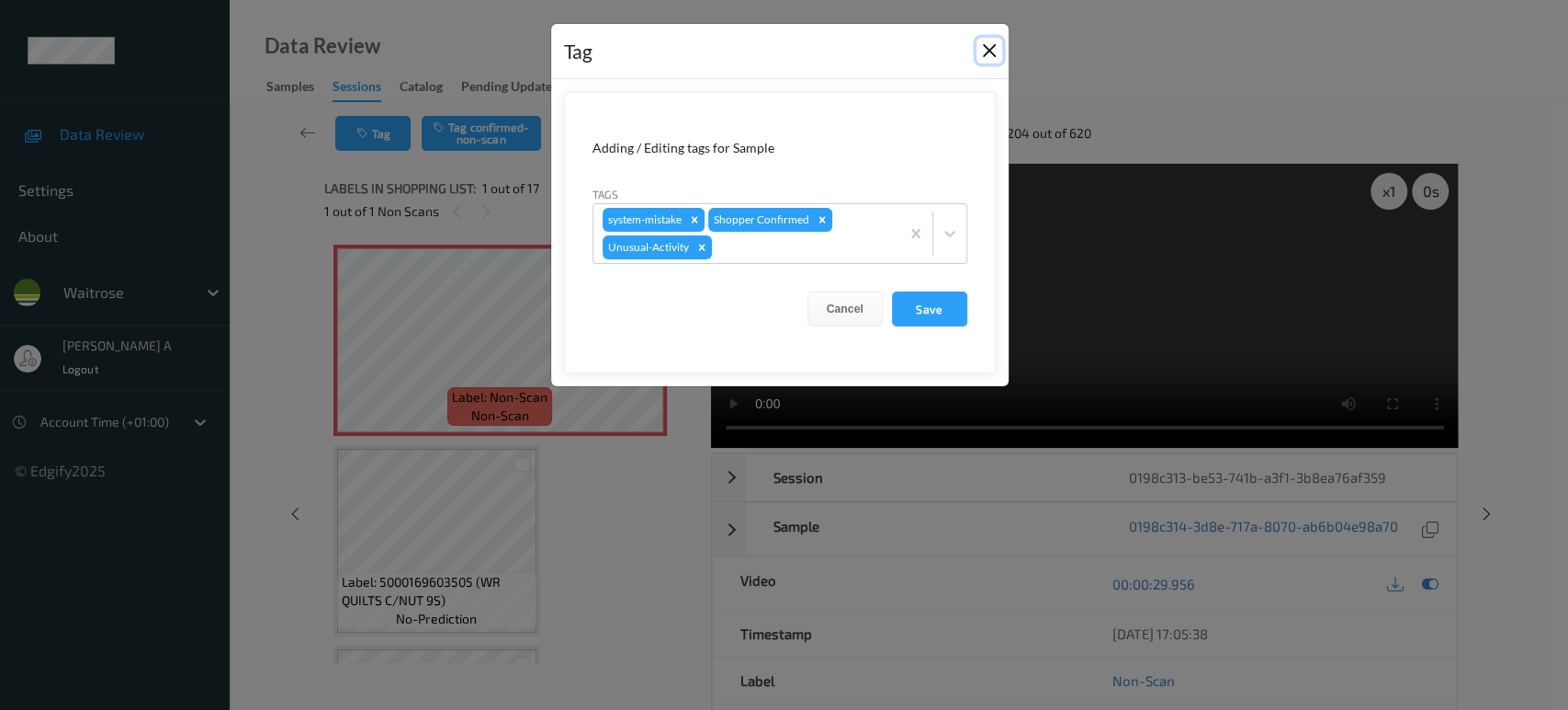
click at [991, 57] on button "Close" at bounding box center [989, 50] width 26 height 26
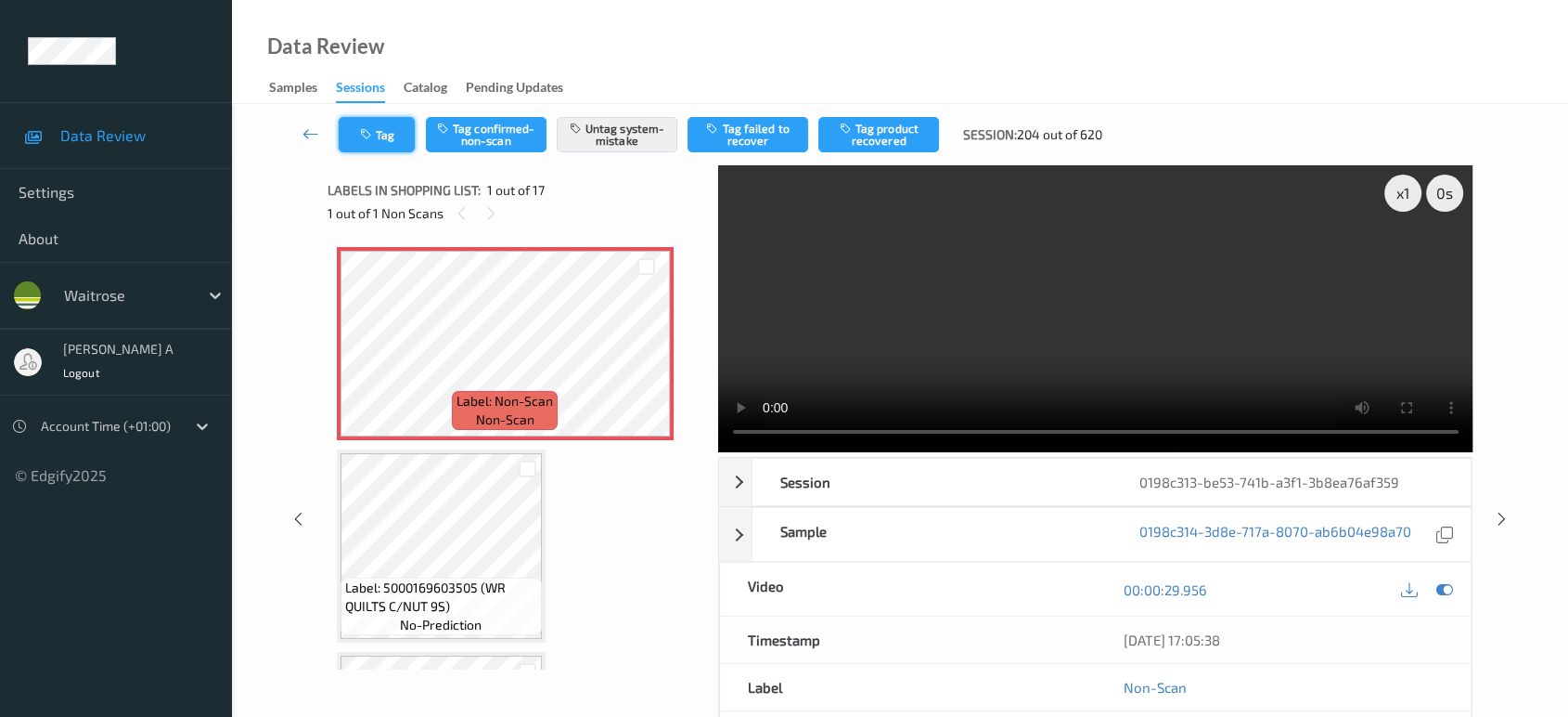
click at [373, 132] on icon "button" at bounding box center [367, 135] width 16 height 13
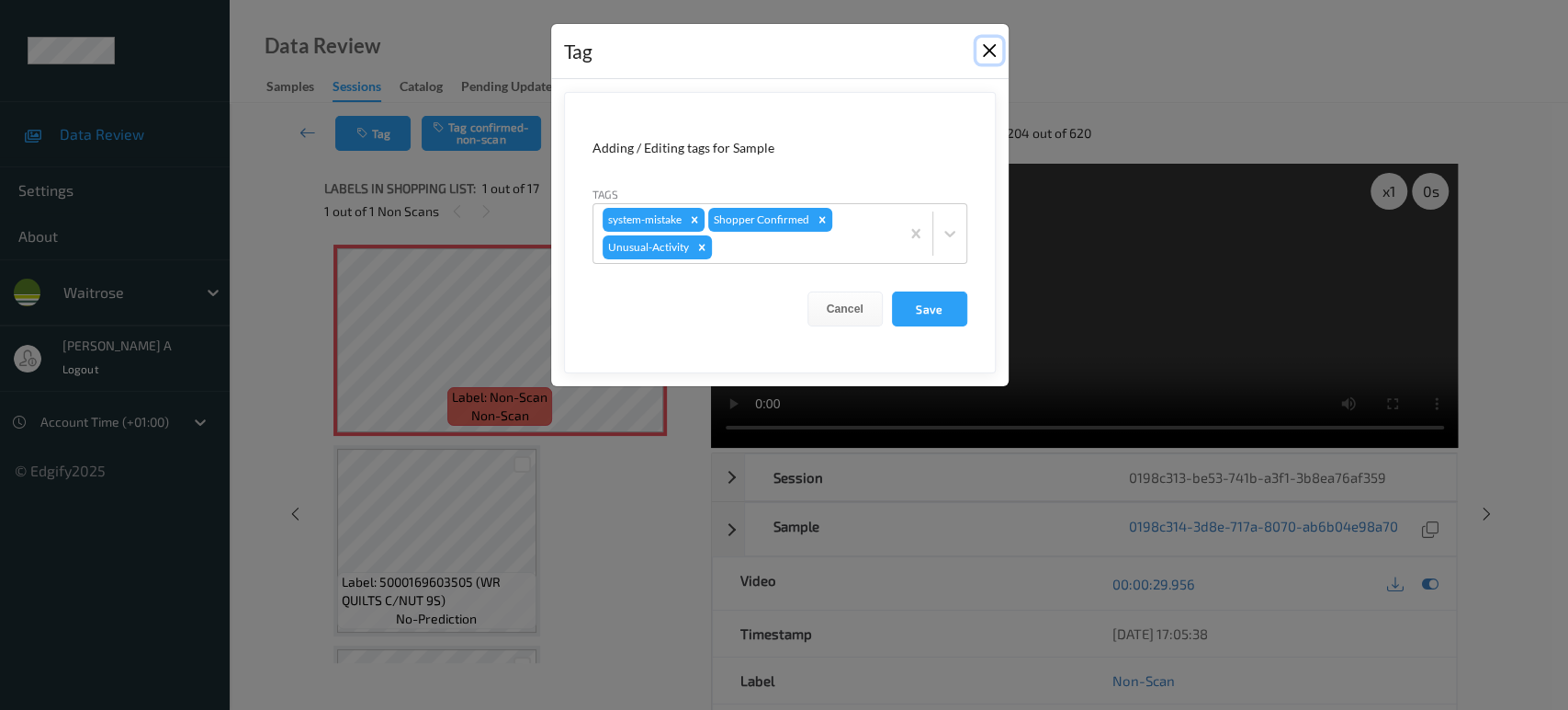
click at [981, 51] on button "Close" at bounding box center [989, 50] width 26 height 26
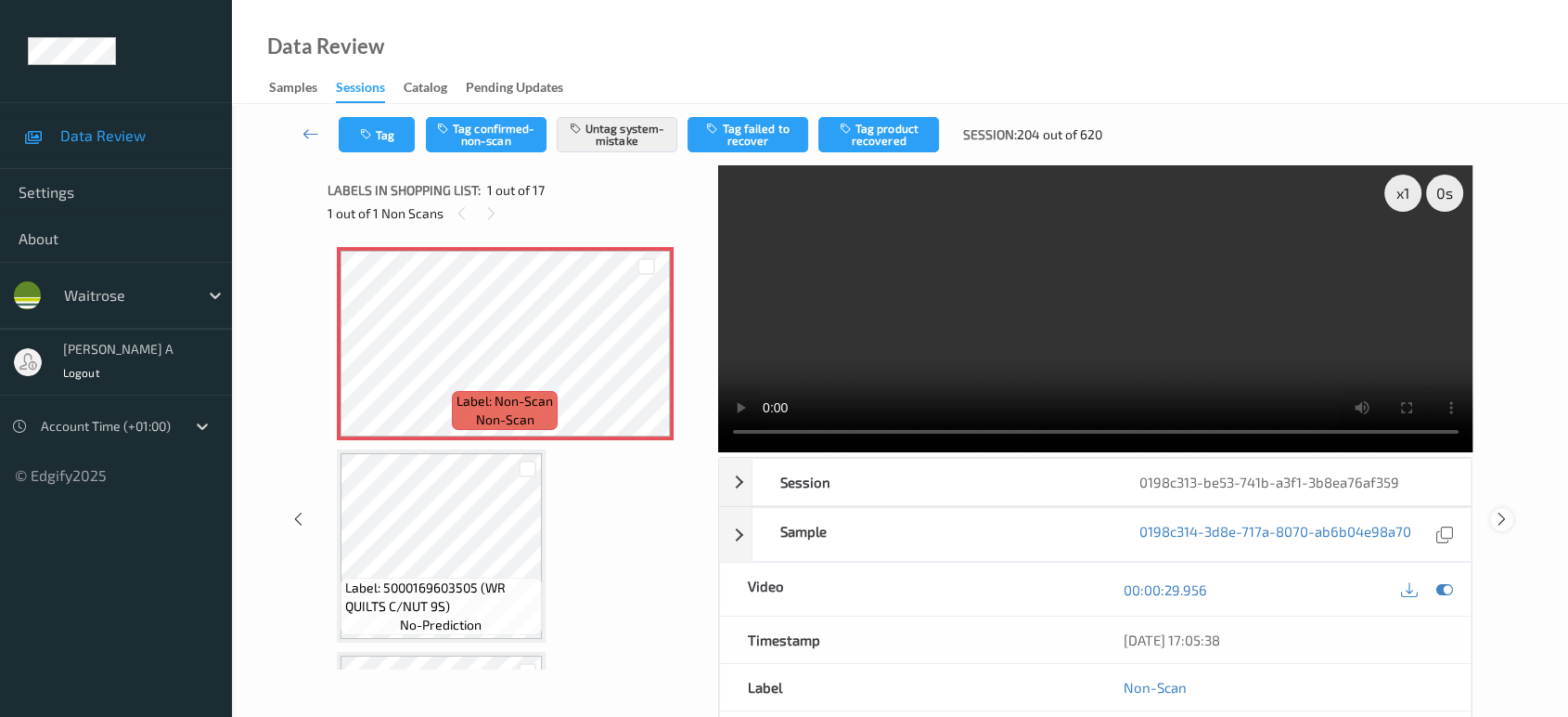
click at [1504, 519] on icon at bounding box center [1501, 518] width 16 height 16
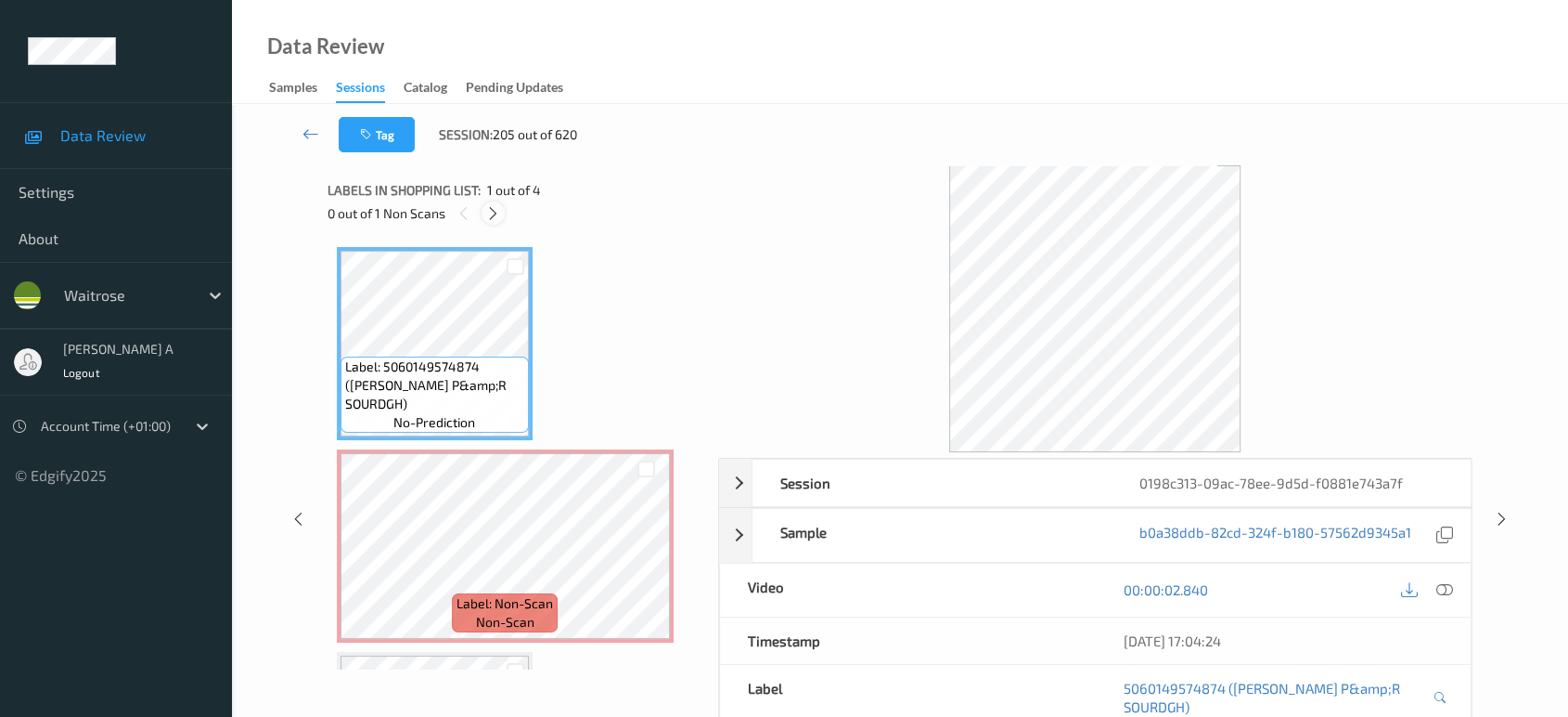
click at [493, 210] on icon at bounding box center [492, 213] width 16 height 16
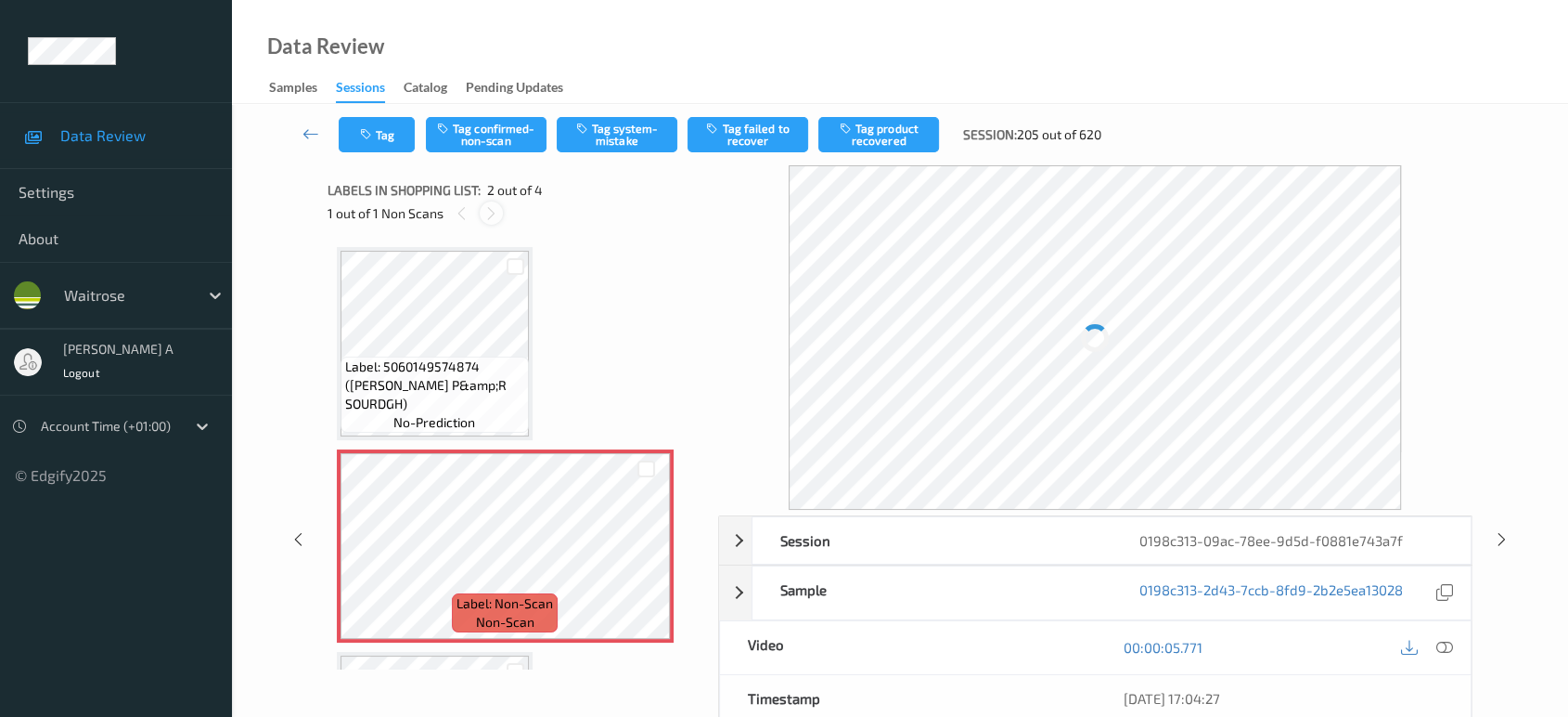
scroll to position [9, 0]
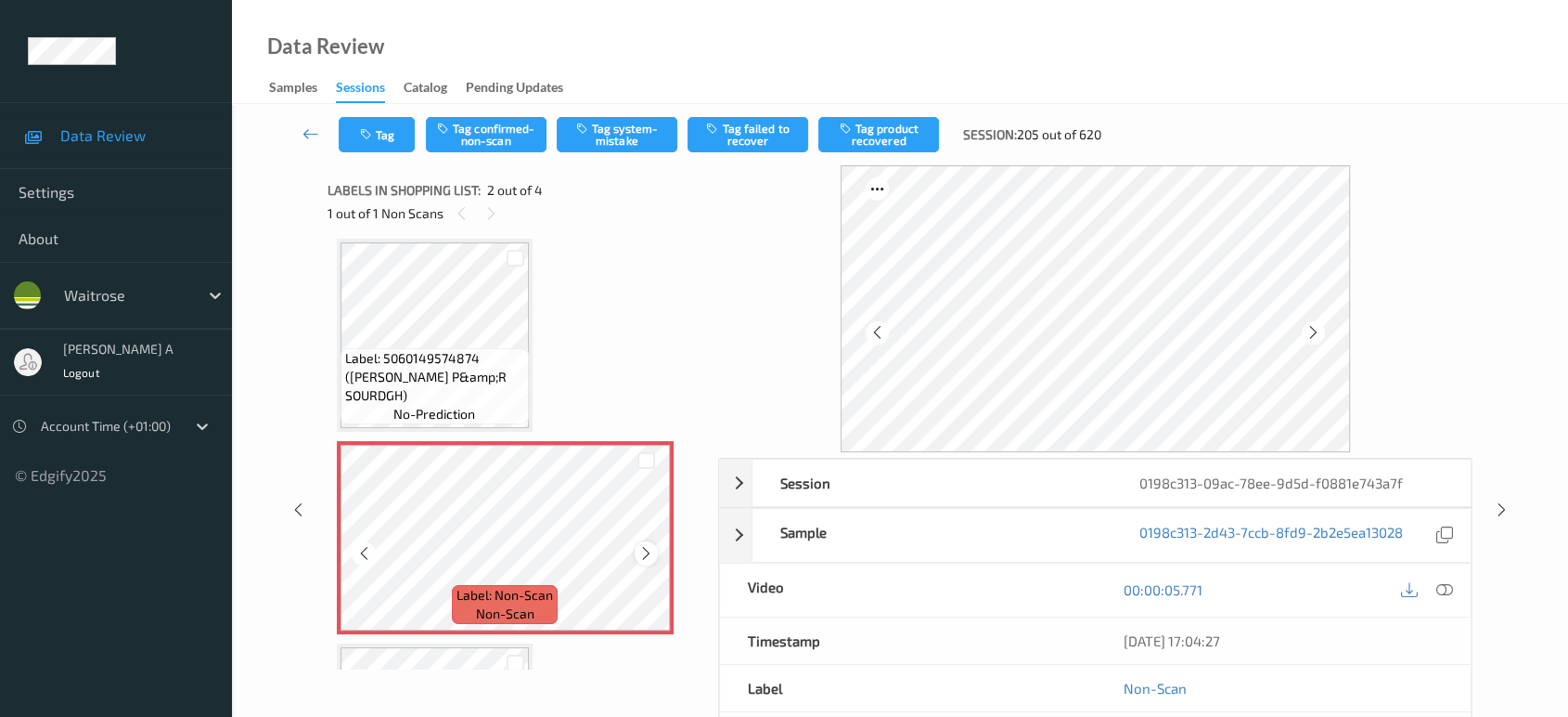
click at [639, 552] on icon at bounding box center [646, 553] width 16 height 16
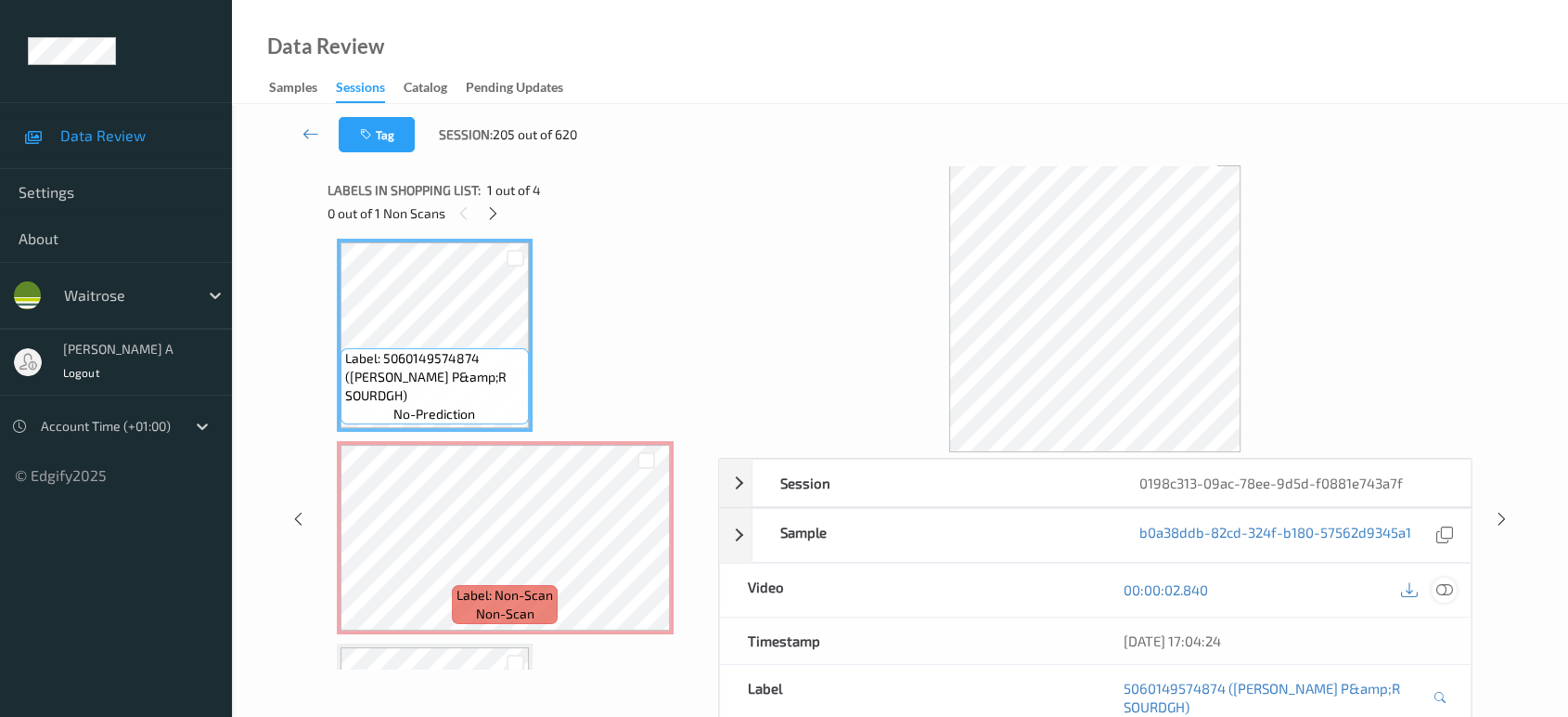
click at [1442, 588] on icon at bounding box center [1444, 589] width 16 height 16
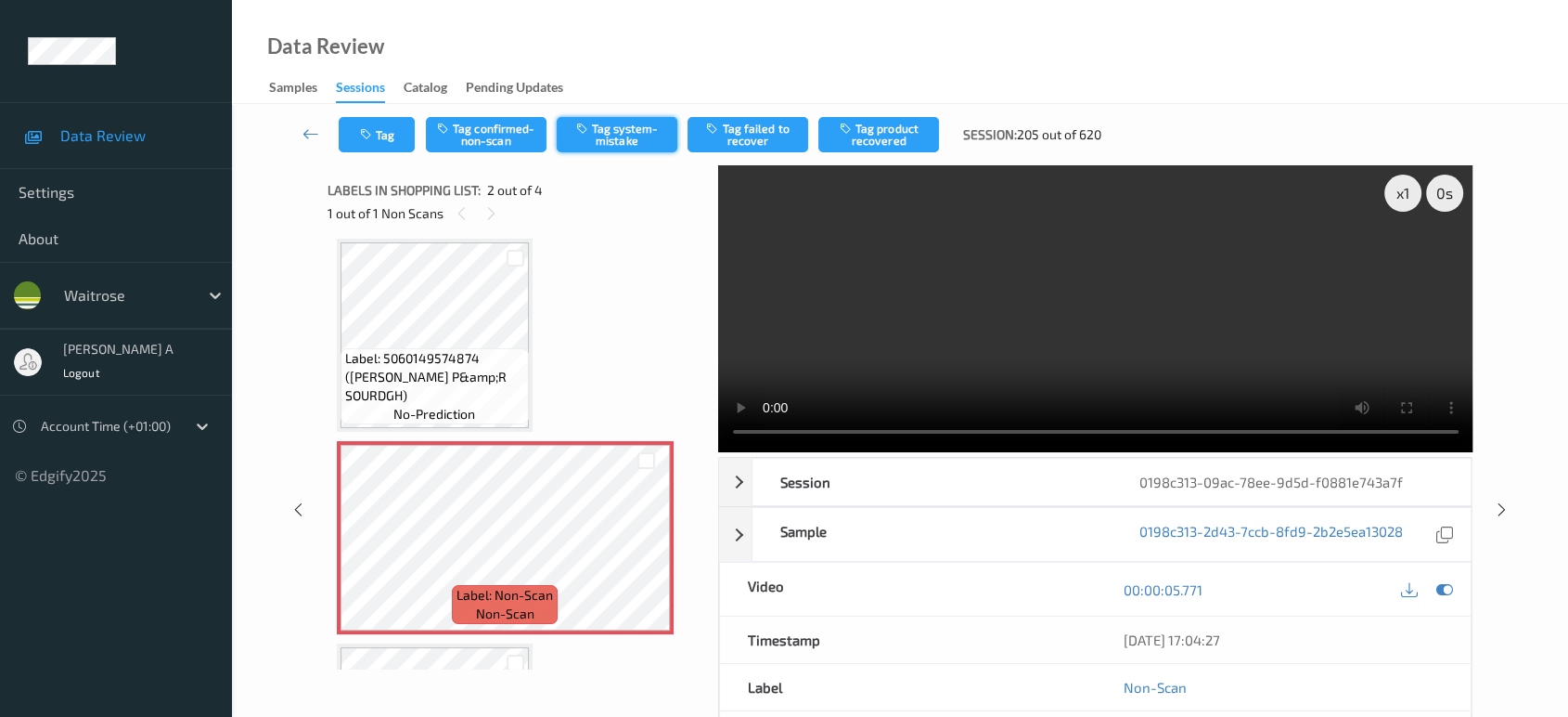
click at [584, 132] on icon "button" at bounding box center [584, 128] width 16 height 13
click at [373, 138] on icon "button" at bounding box center [367, 135] width 16 height 13
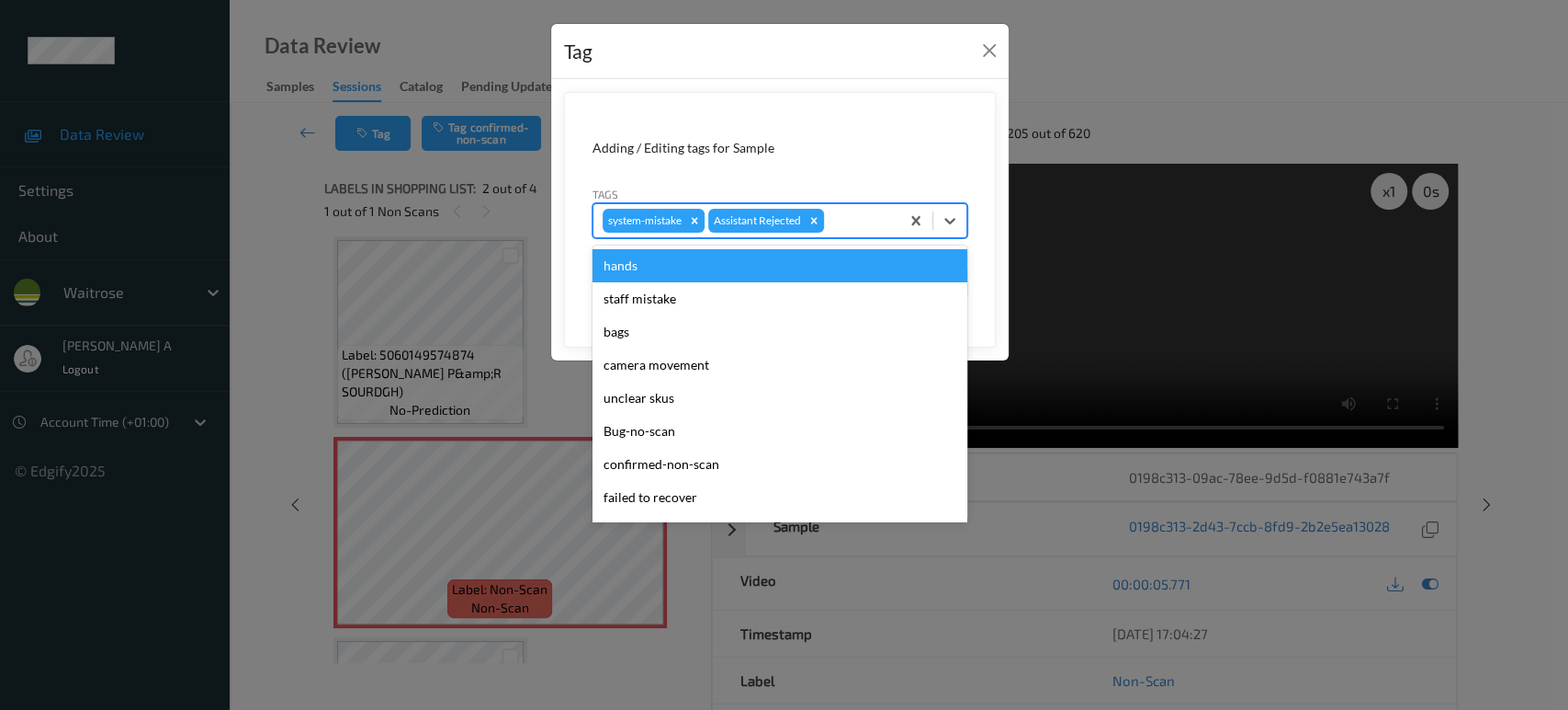
click at [865, 217] on div at bounding box center [859, 220] width 62 height 22
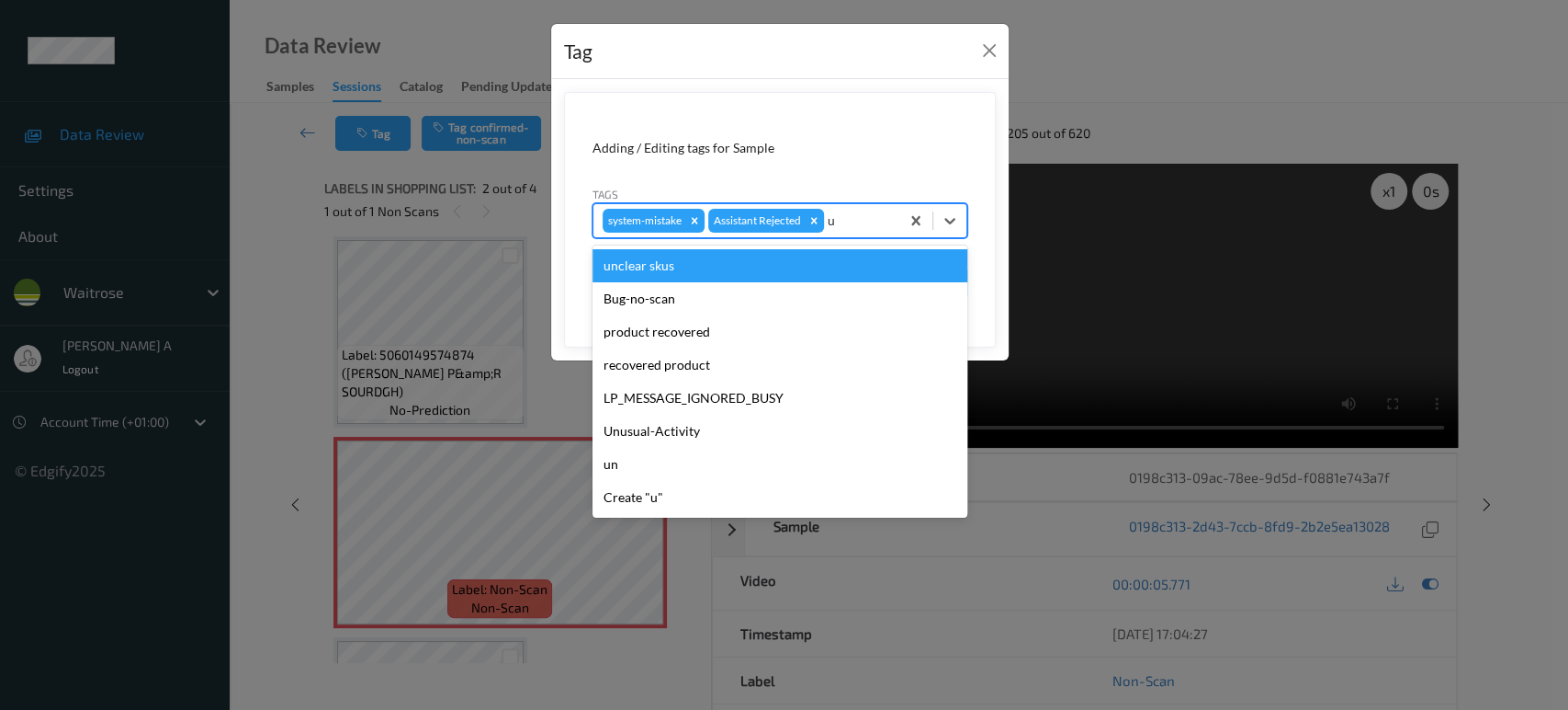
type input "un"
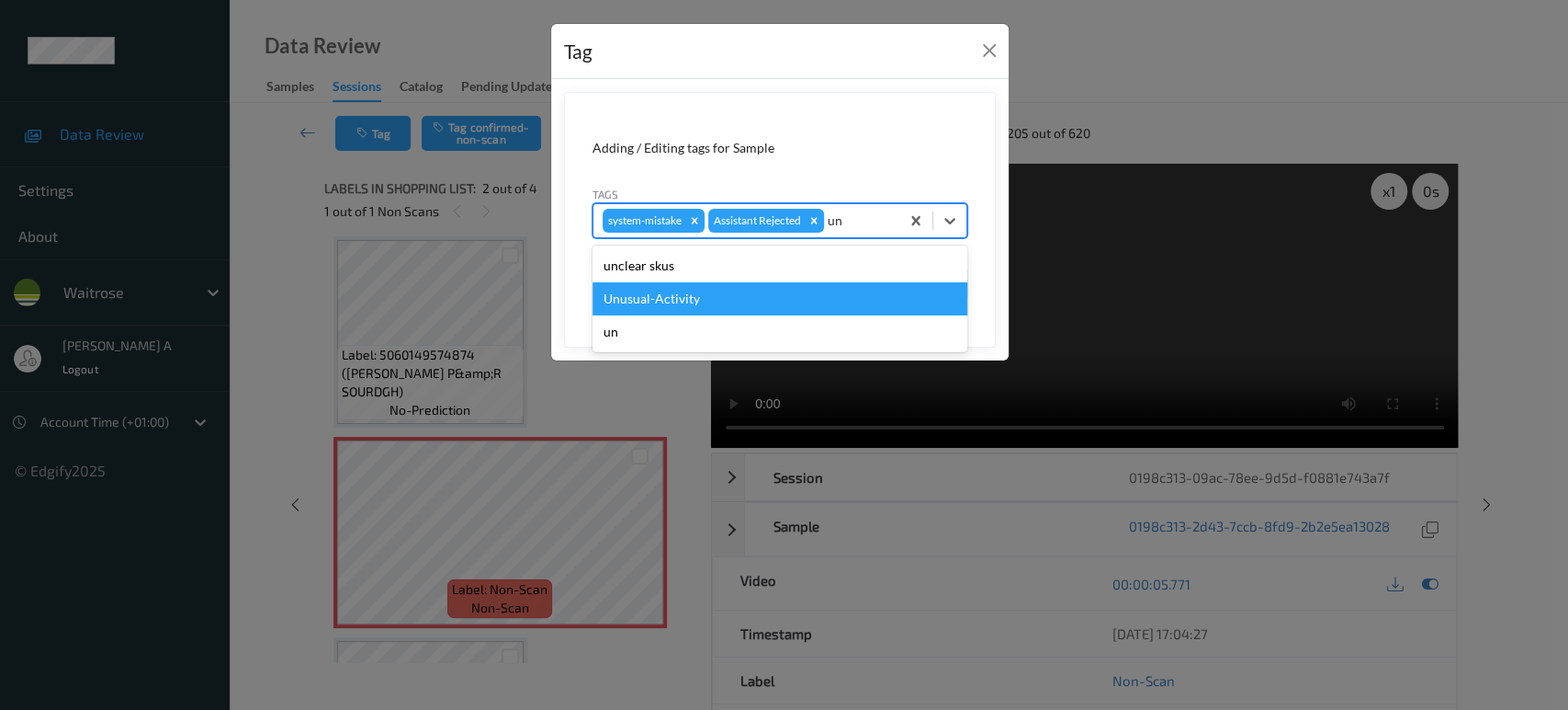
click at [768, 287] on div "Unusual-Activity" at bounding box center [780, 298] width 375 height 33
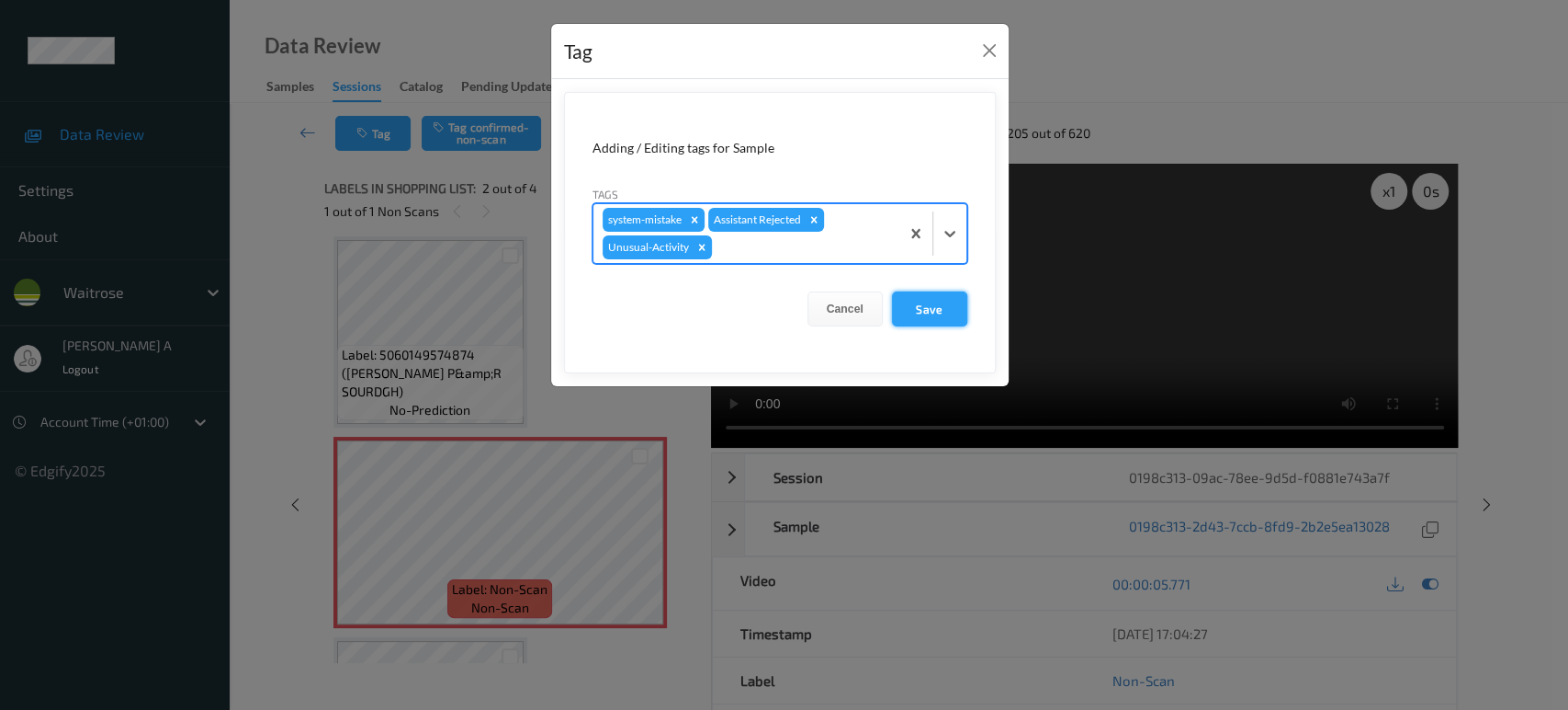
click at [940, 312] on button "Save" at bounding box center [930, 308] width 76 height 35
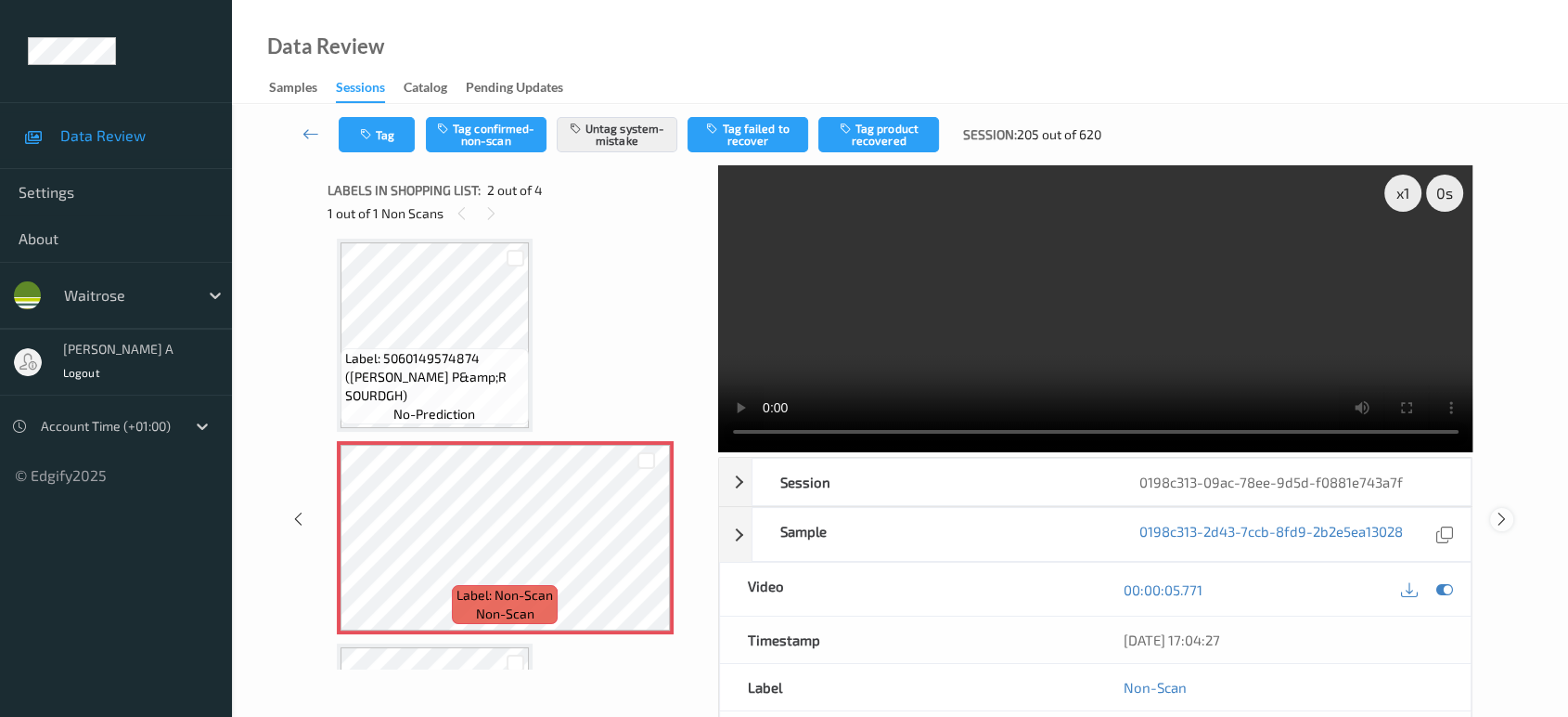
click at [1501, 517] on icon at bounding box center [1501, 518] width 16 height 16
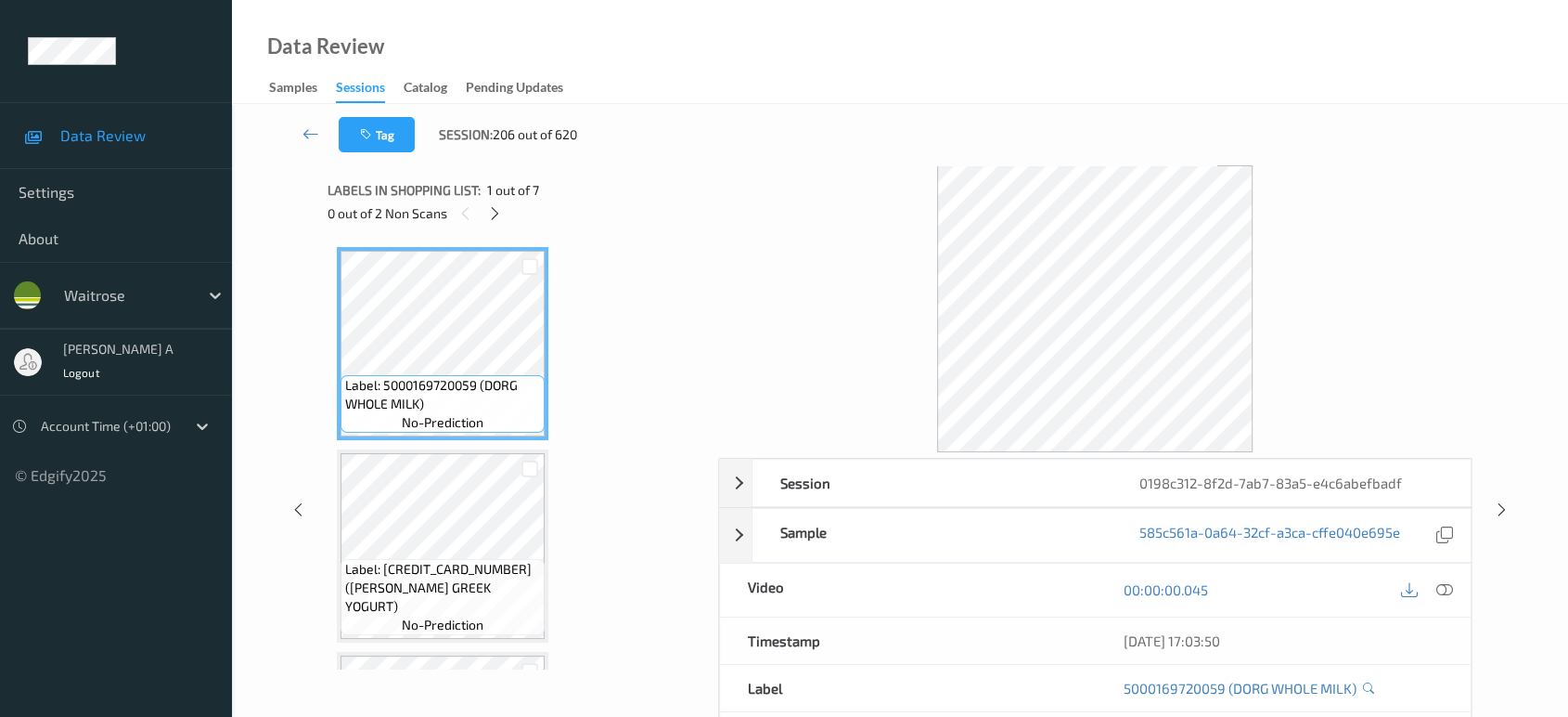
click at [505, 222] on div "0 out of 2 Non Scans" at bounding box center [516, 213] width 378 height 23
click at [501, 220] on icon at bounding box center [494, 213] width 16 height 16
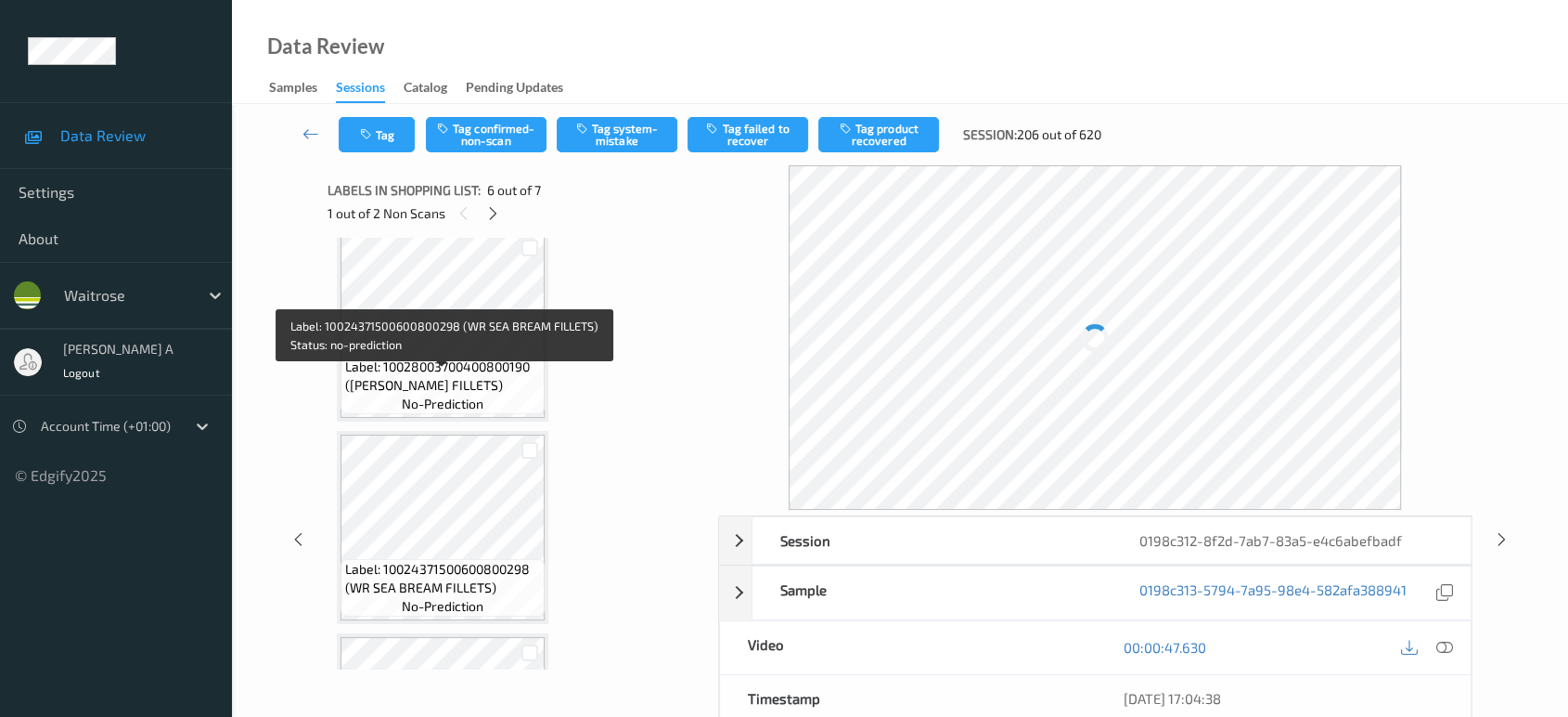
scroll to position [402, 0]
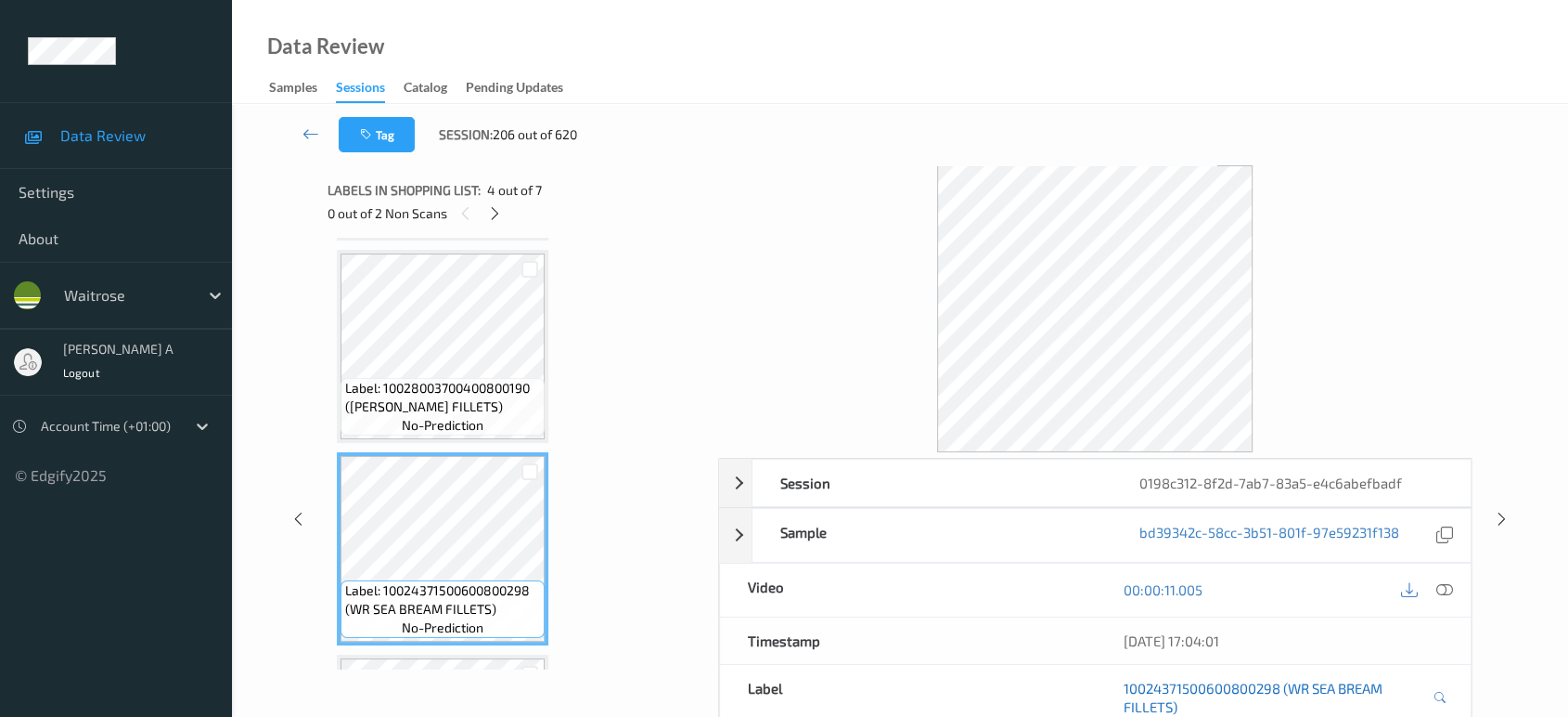
drag, startPoint x: 1448, startPoint y: 581, endPoint x: 1421, endPoint y: 554, distance: 38.2
click at [1448, 581] on icon at bounding box center [1444, 589] width 16 height 16
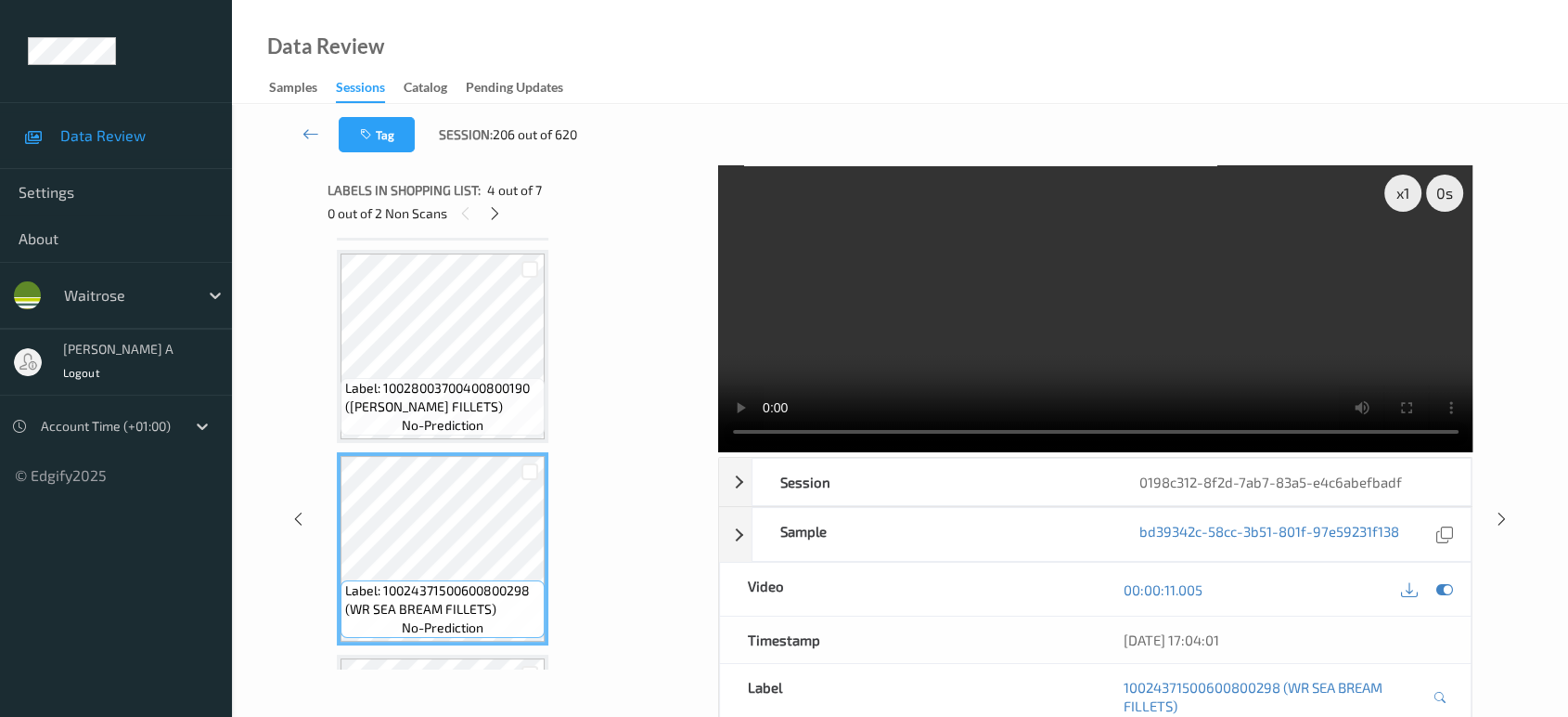
click at [869, 441] on video at bounding box center [1095, 308] width 755 height 286
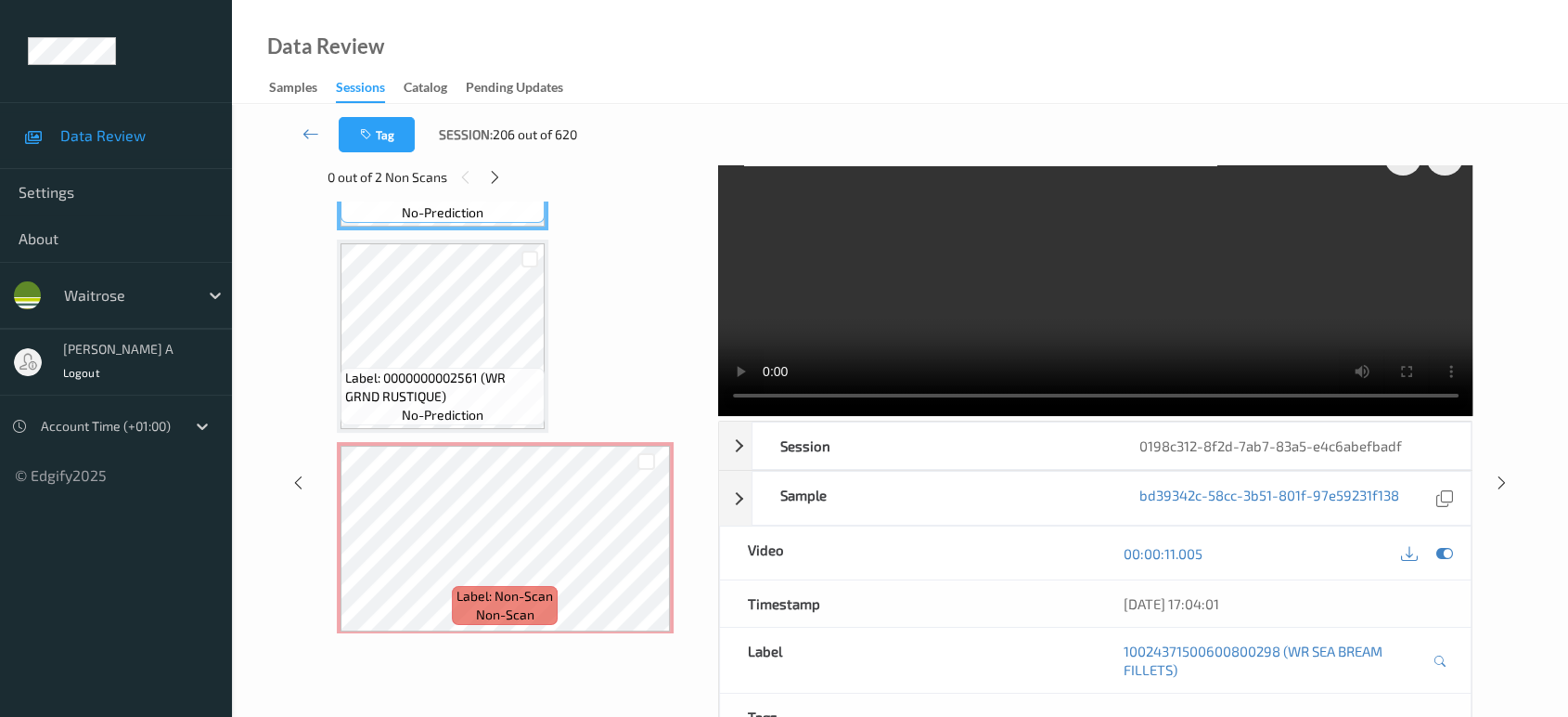
scroll to position [0, 0]
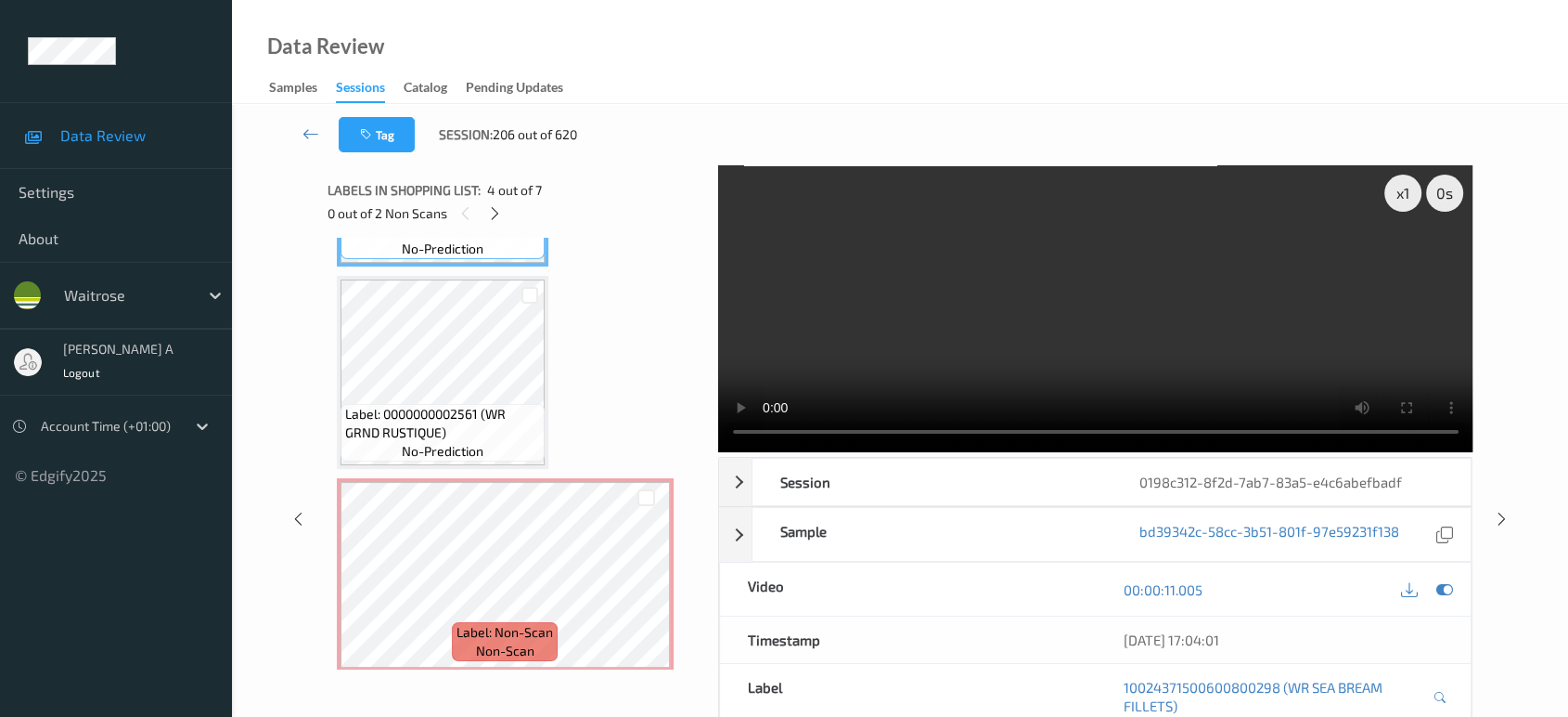
click at [984, 315] on video at bounding box center [1095, 308] width 755 height 286
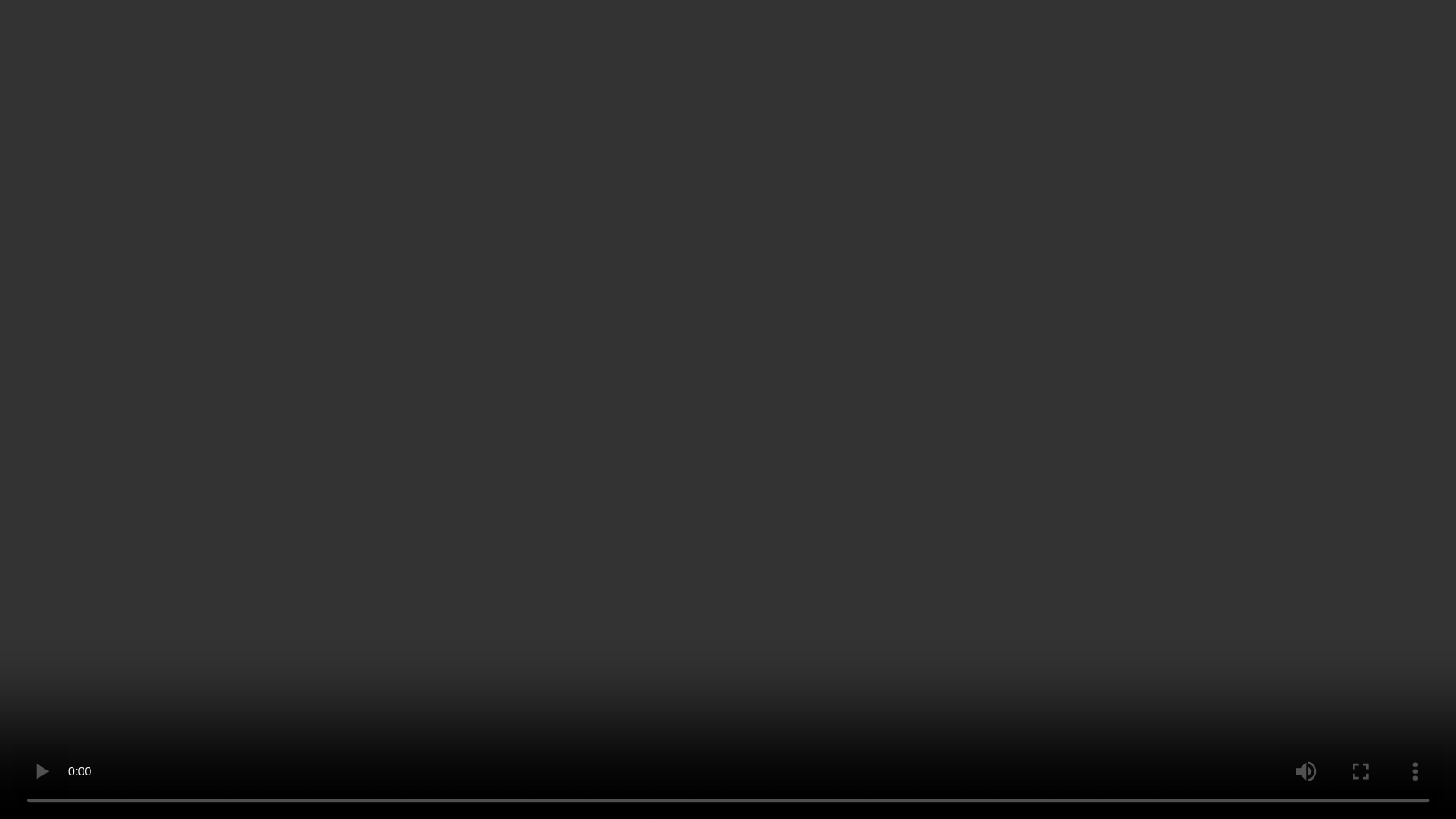
click at [771, 476] on video at bounding box center [728, 409] width 1456 height 819
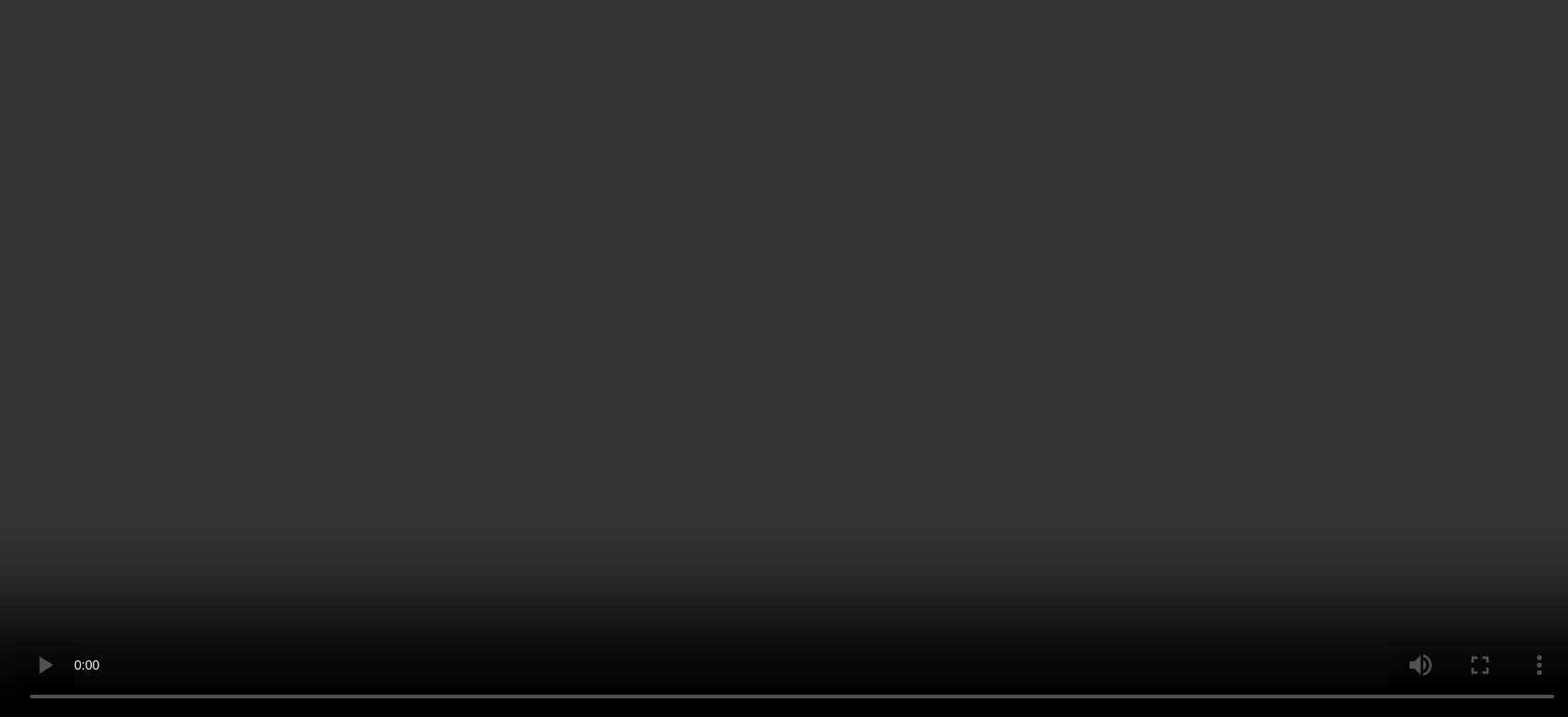
scroll to position [884, 0]
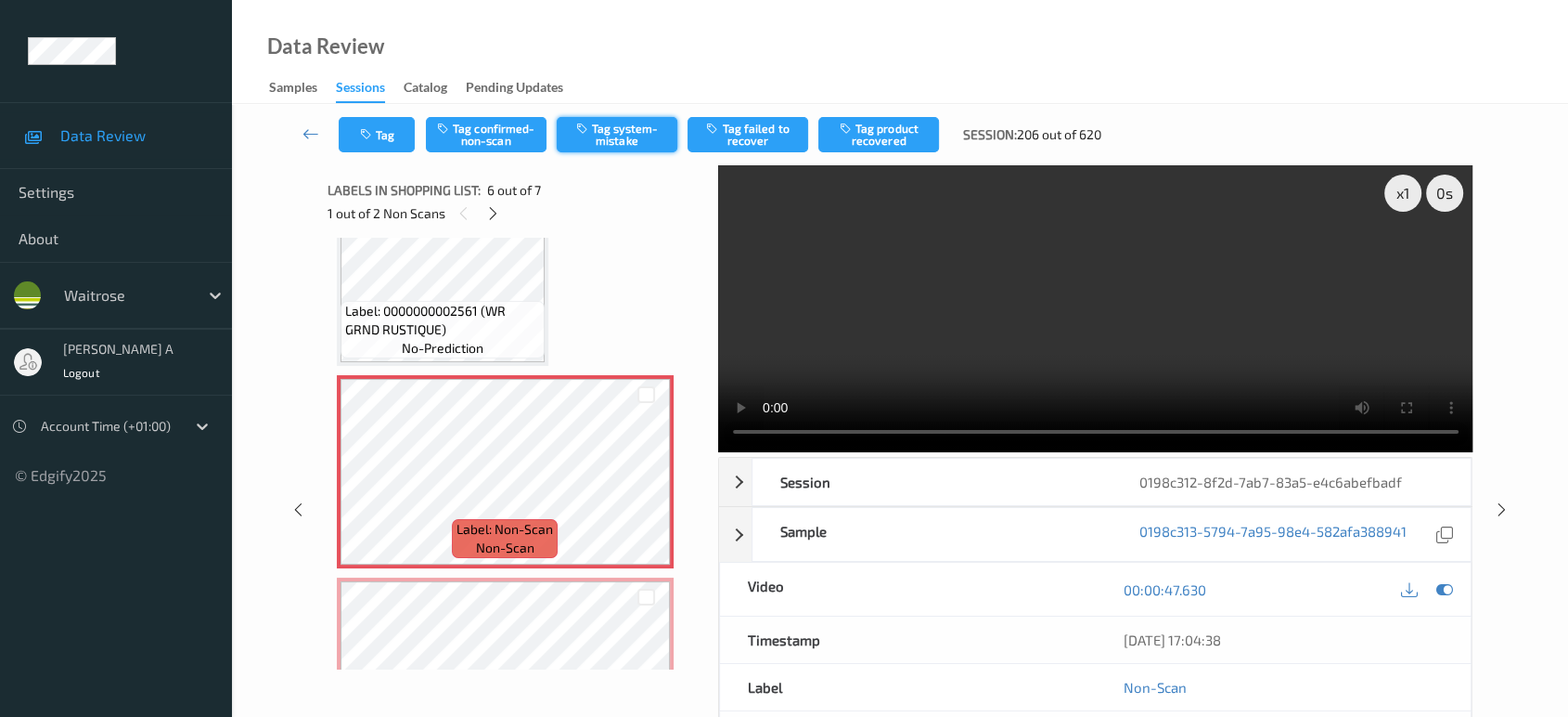
click at [618, 133] on button "Tag system-mistake" at bounding box center [617, 134] width 120 height 35
click at [380, 137] on button "Tag" at bounding box center [377, 134] width 76 height 35
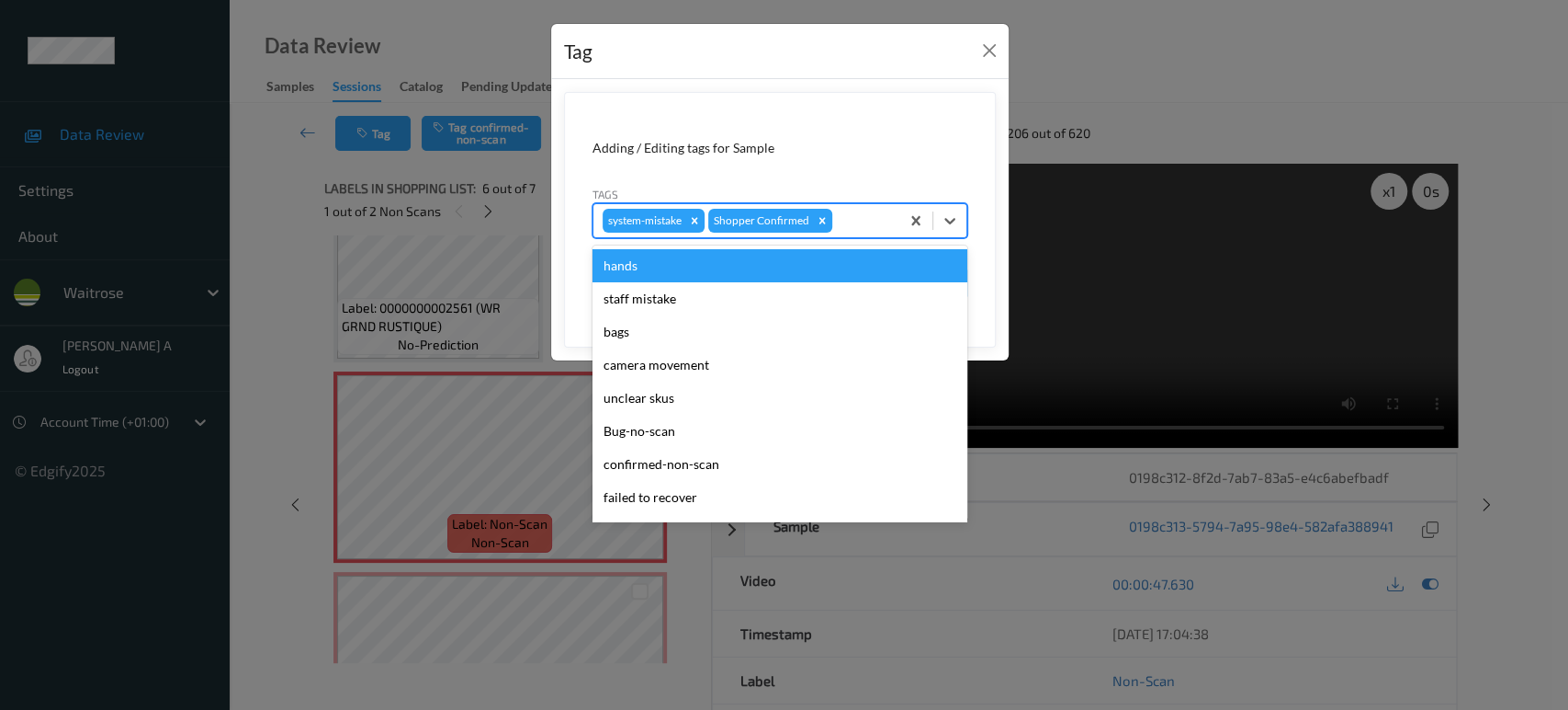
click at [857, 212] on div at bounding box center [863, 220] width 54 height 22
type input "un"
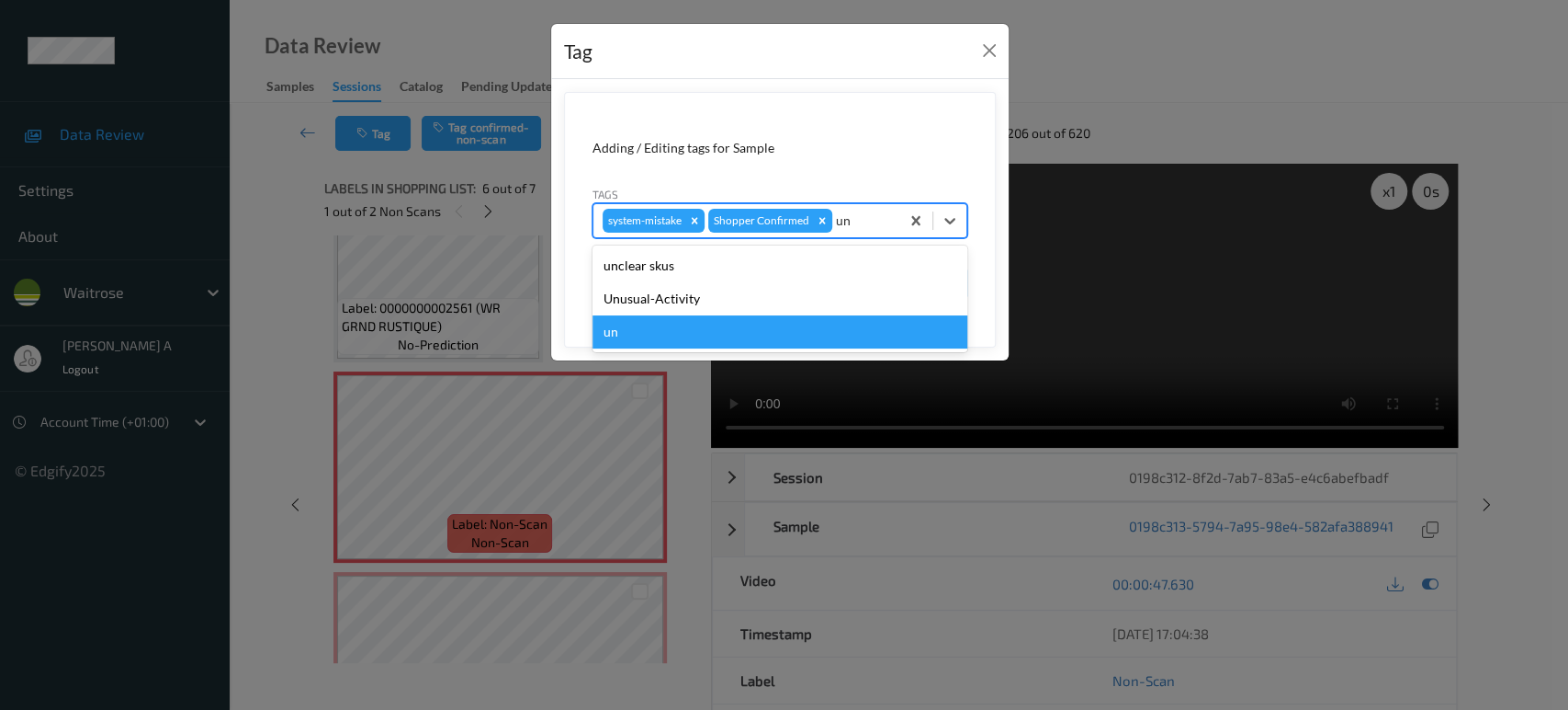
click at [755, 315] on div "un" at bounding box center [780, 331] width 375 height 33
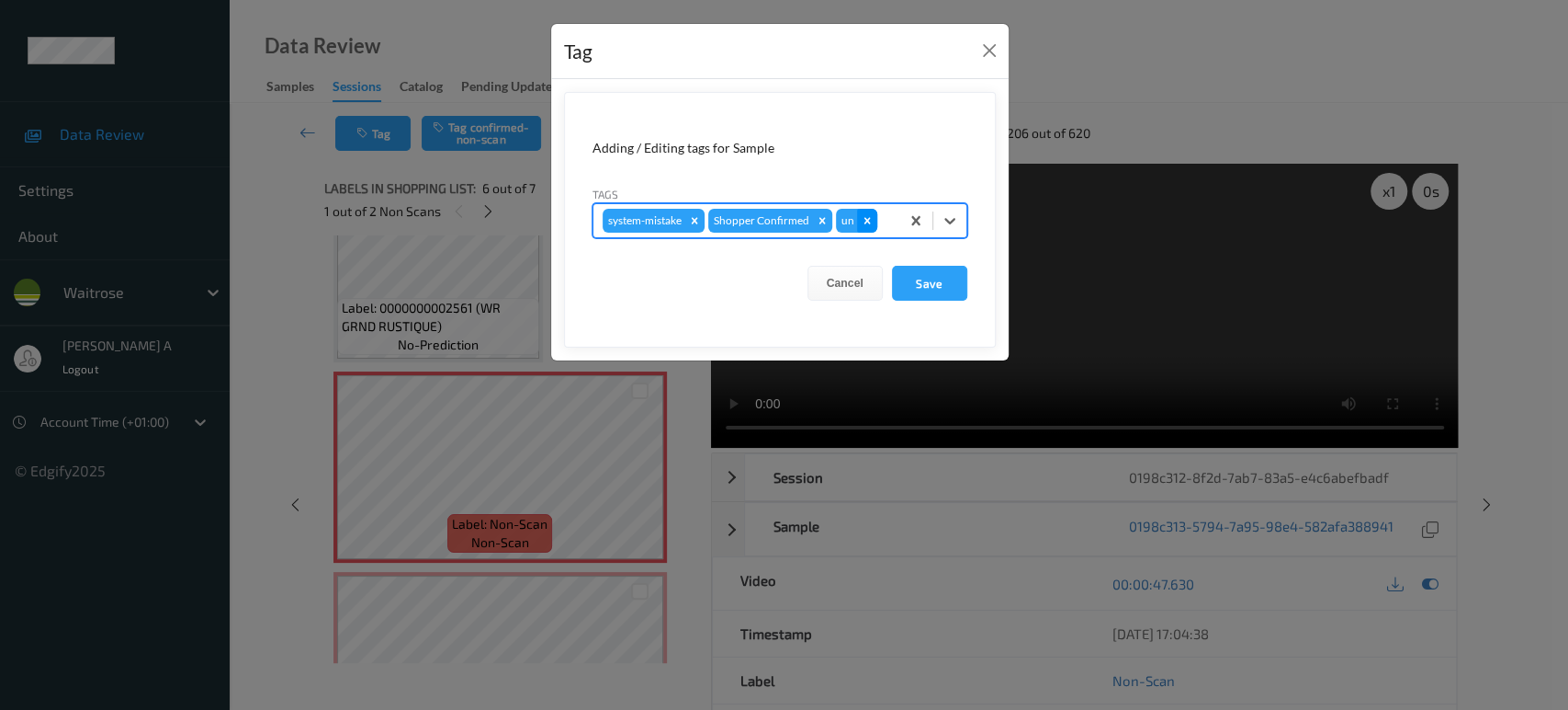
click at [869, 223] on icon "Remove un" at bounding box center [868, 221] width 13 height 13
click at [869, 223] on div at bounding box center [863, 220] width 54 height 22
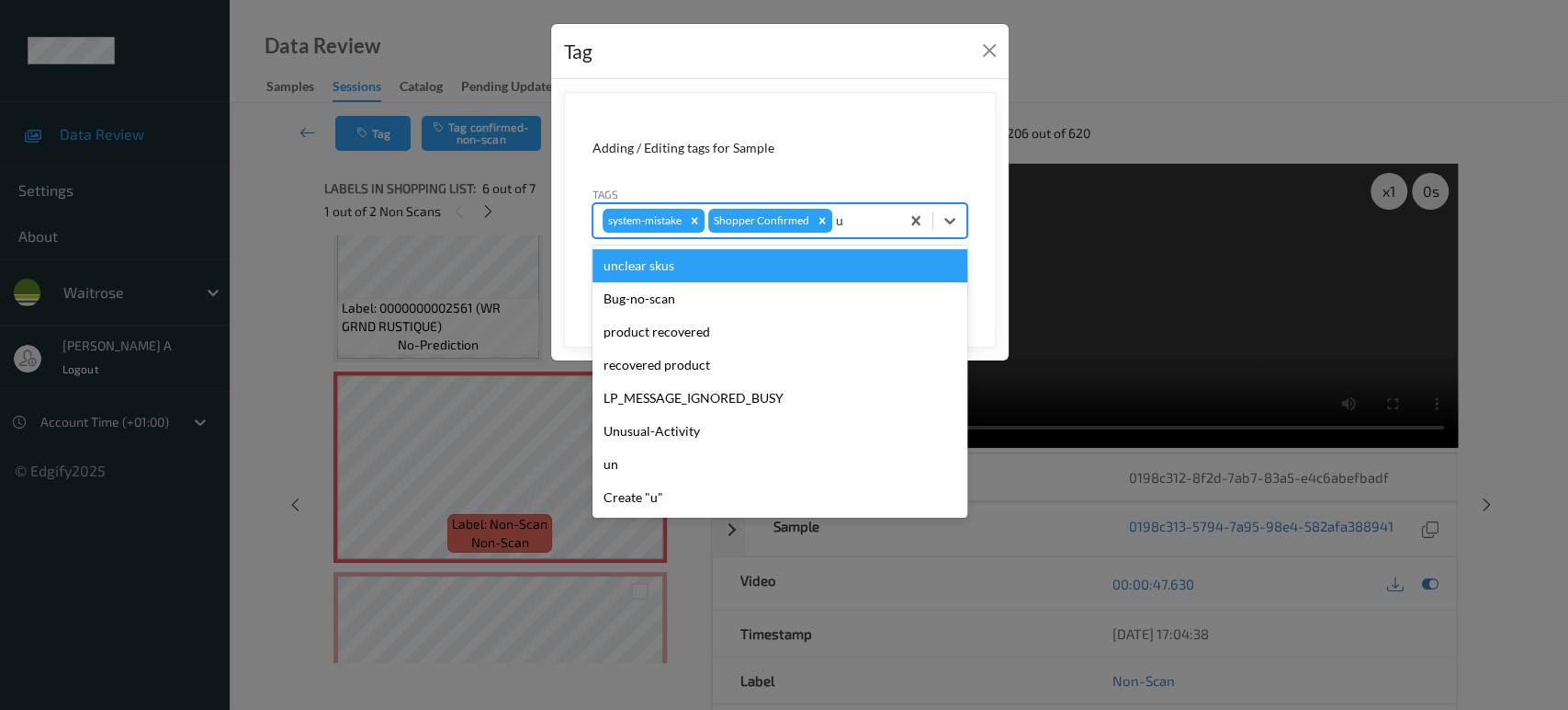
type input "un"
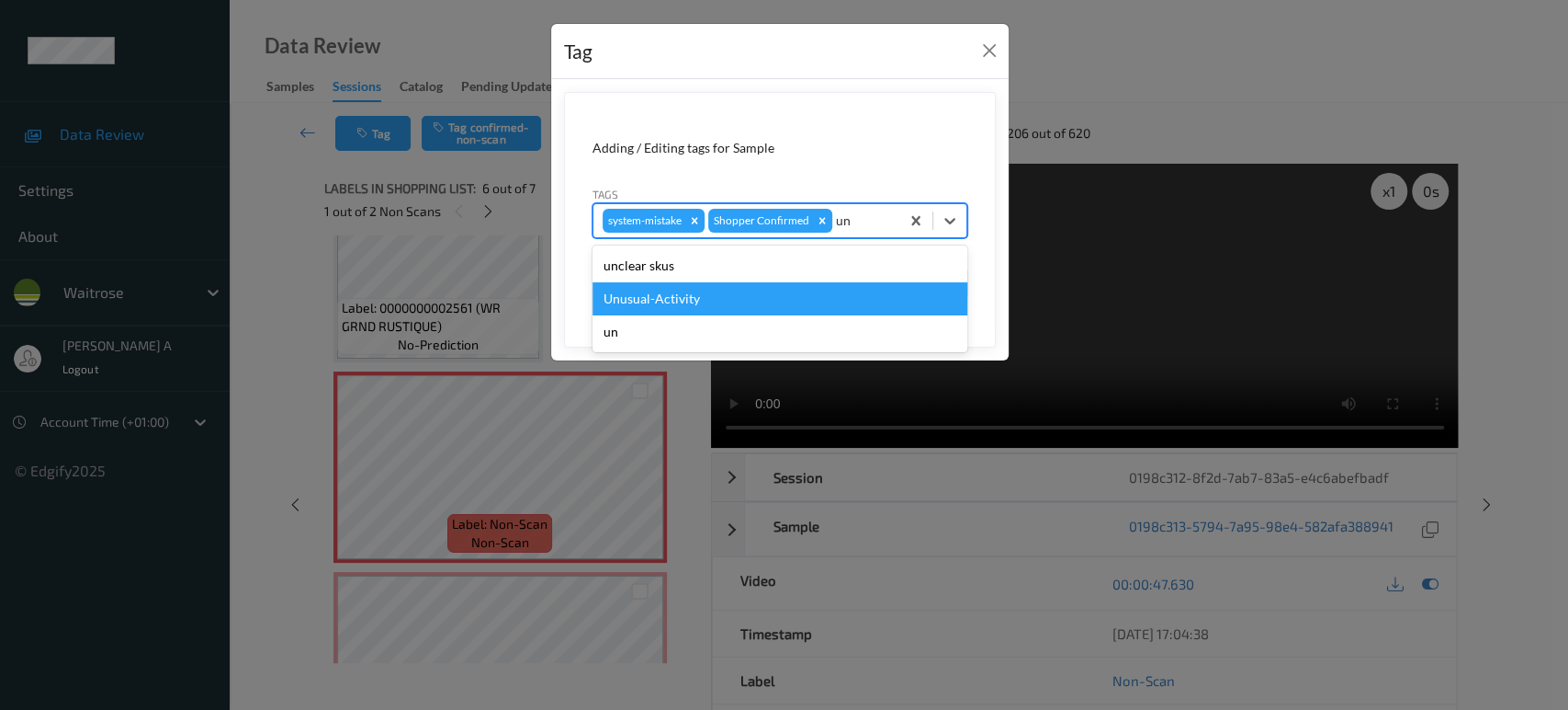
click at [832, 288] on div "Unusual-Activity" at bounding box center [780, 298] width 375 height 33
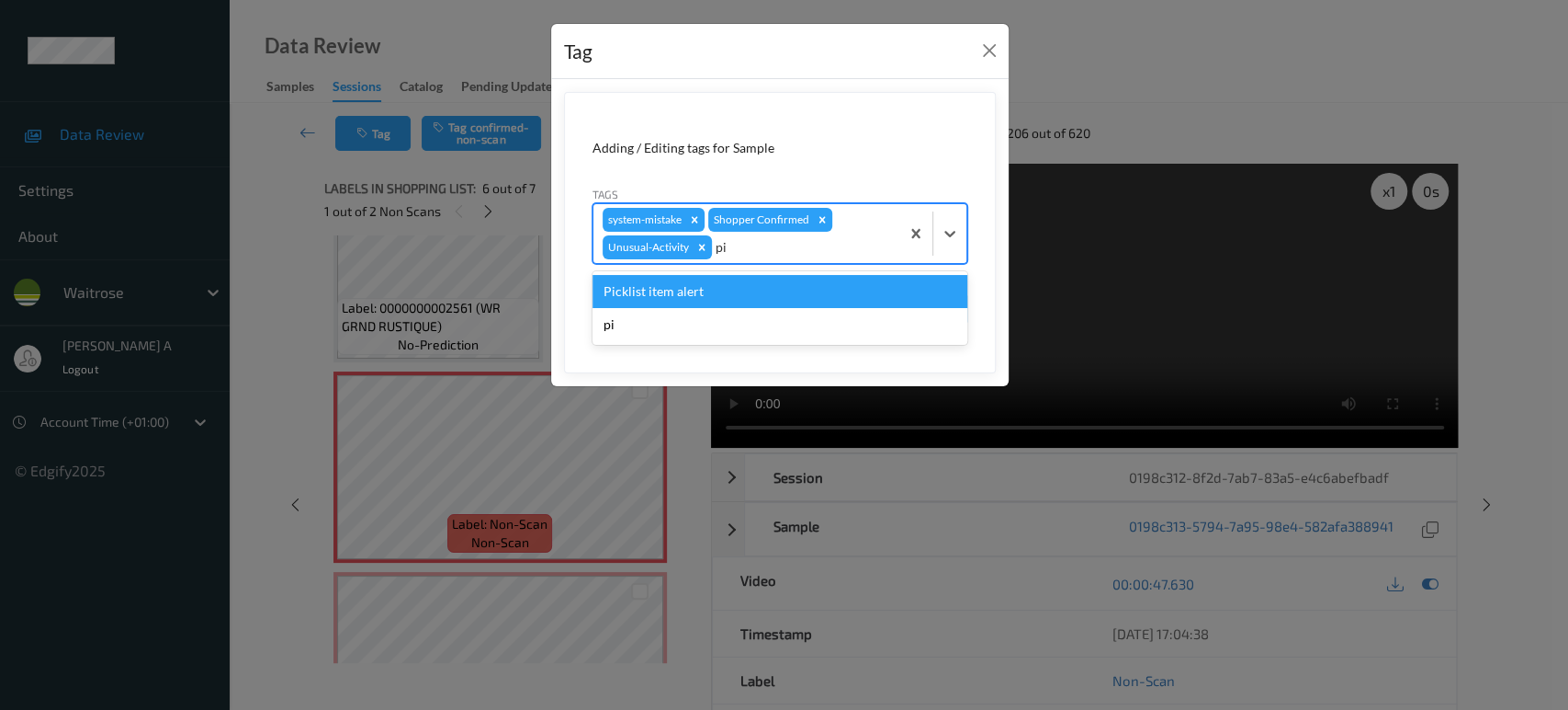
type input "pic"
click at [832, 288] on div "Picklist item alert" at bounding box center [780, 291] width 375 height 33
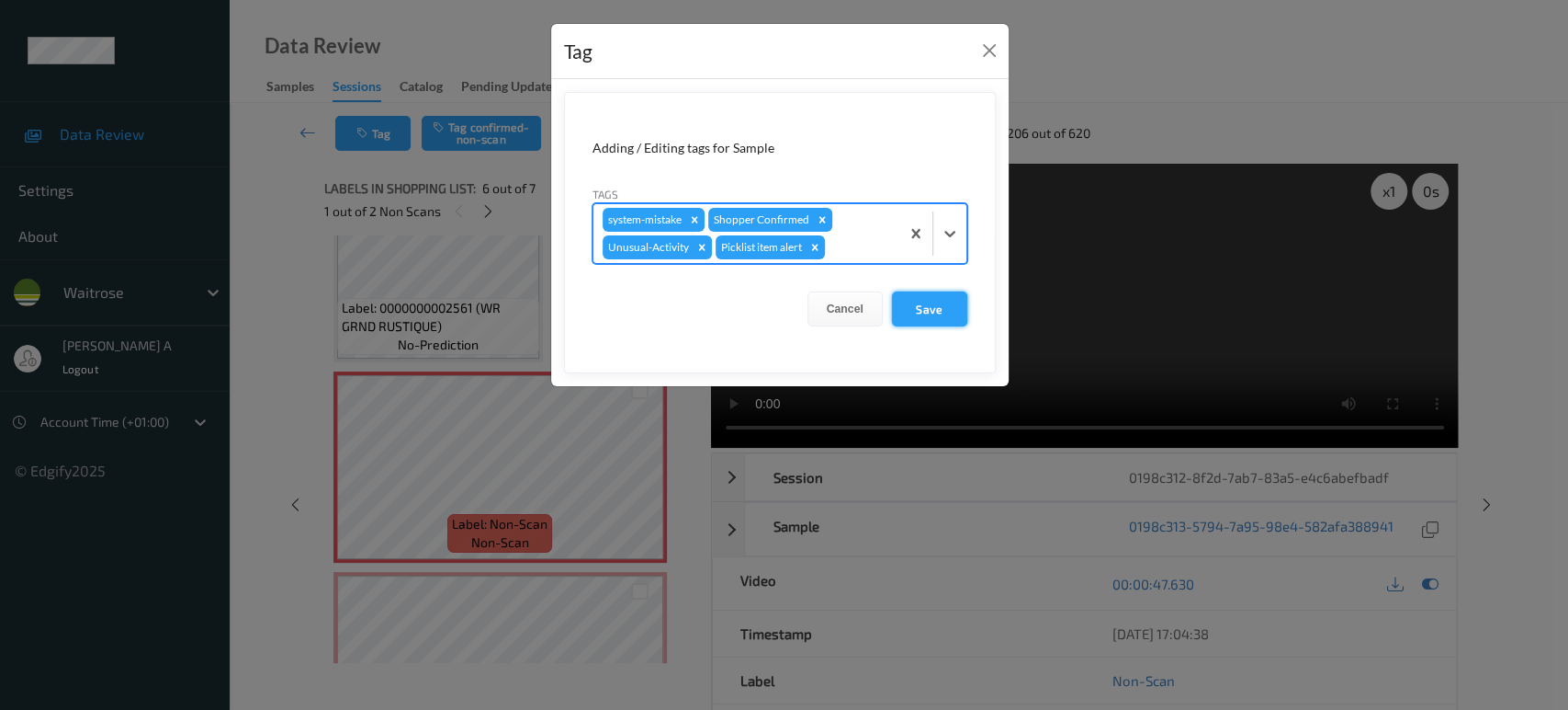
click at [939, 304] on button "Save" at bounding box center [930, 308] width 76 height 35
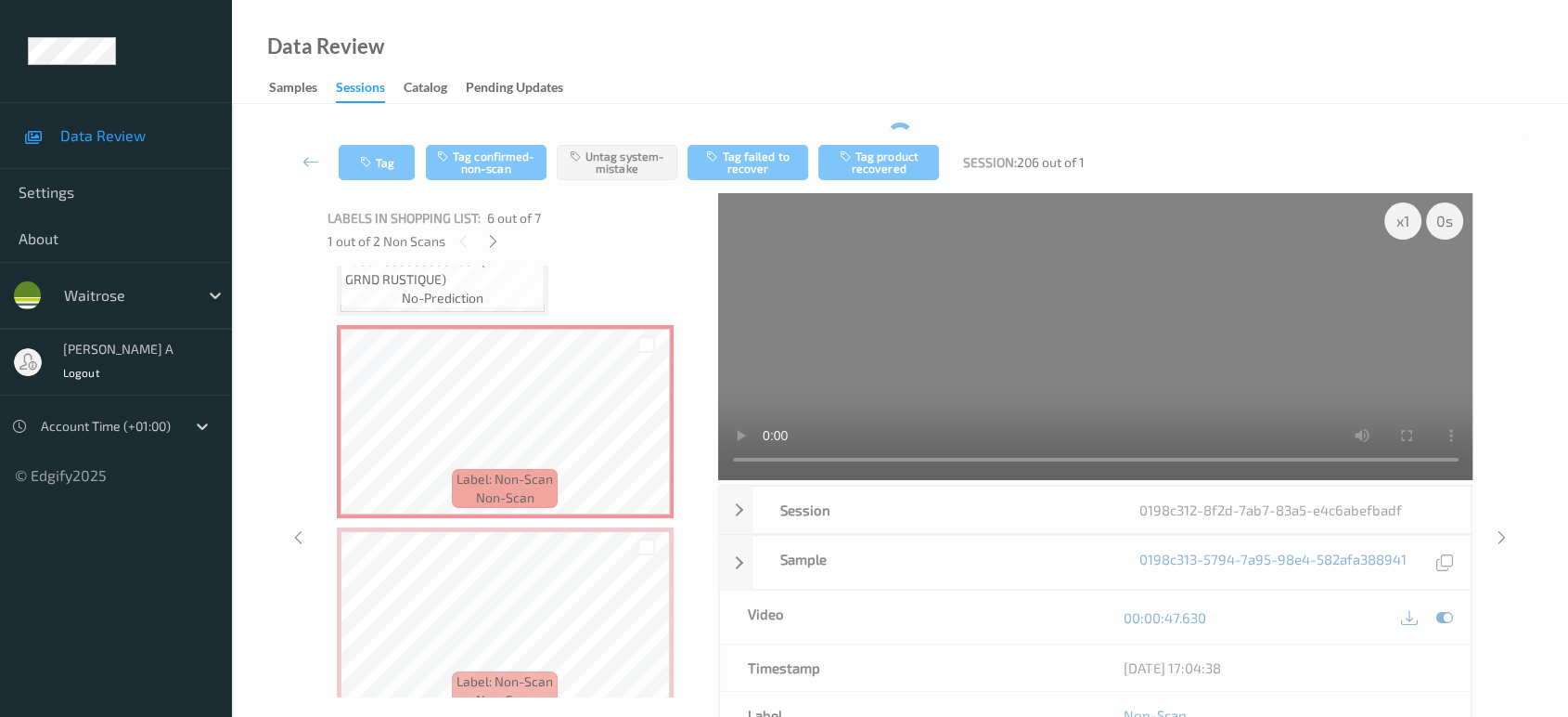
scroll to position [987, 0]
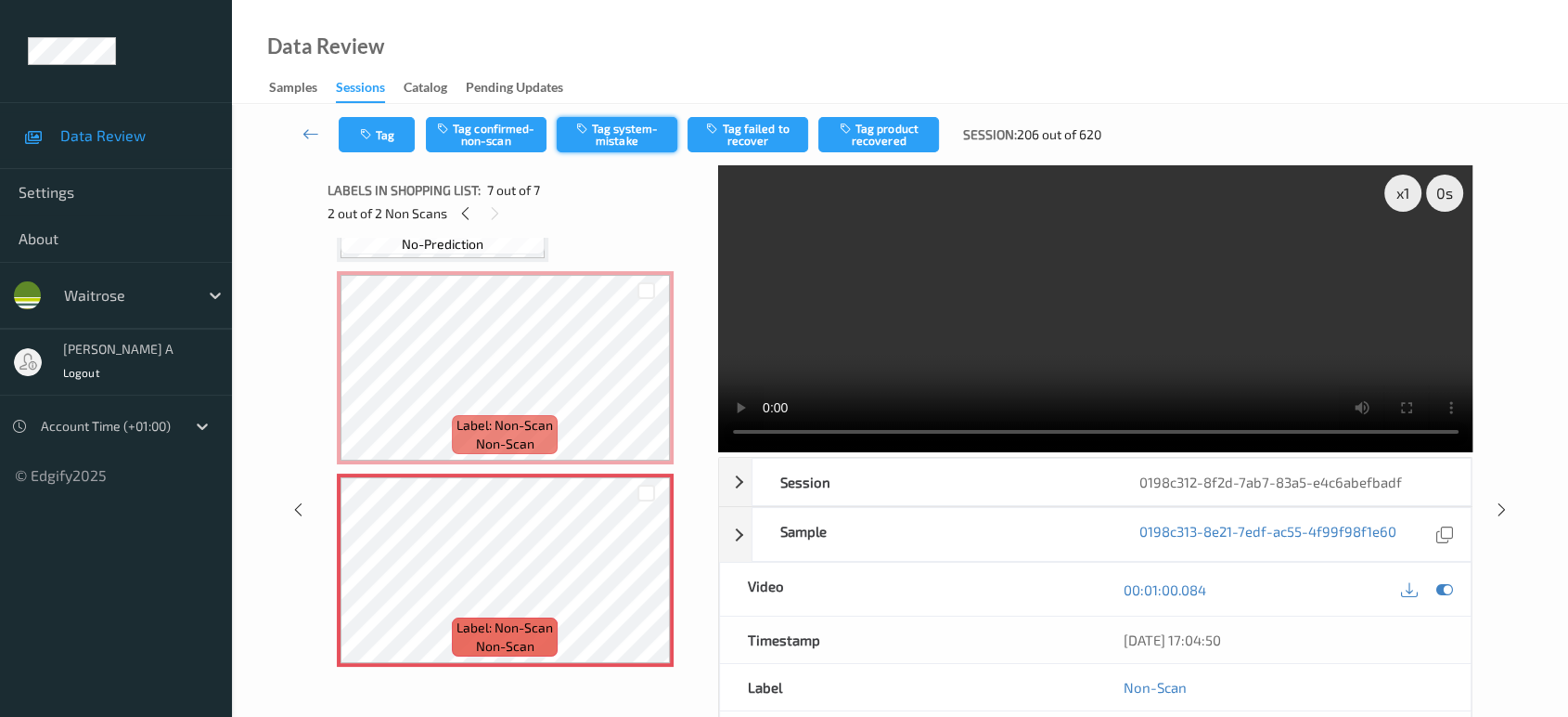
click at [617, 134] on button "Tag system-mistake" at bounding box center [617, 134] width 120 height 35
click at [399, 139] on button "Tag" at bounding box center [377, 134] width 76 height 35
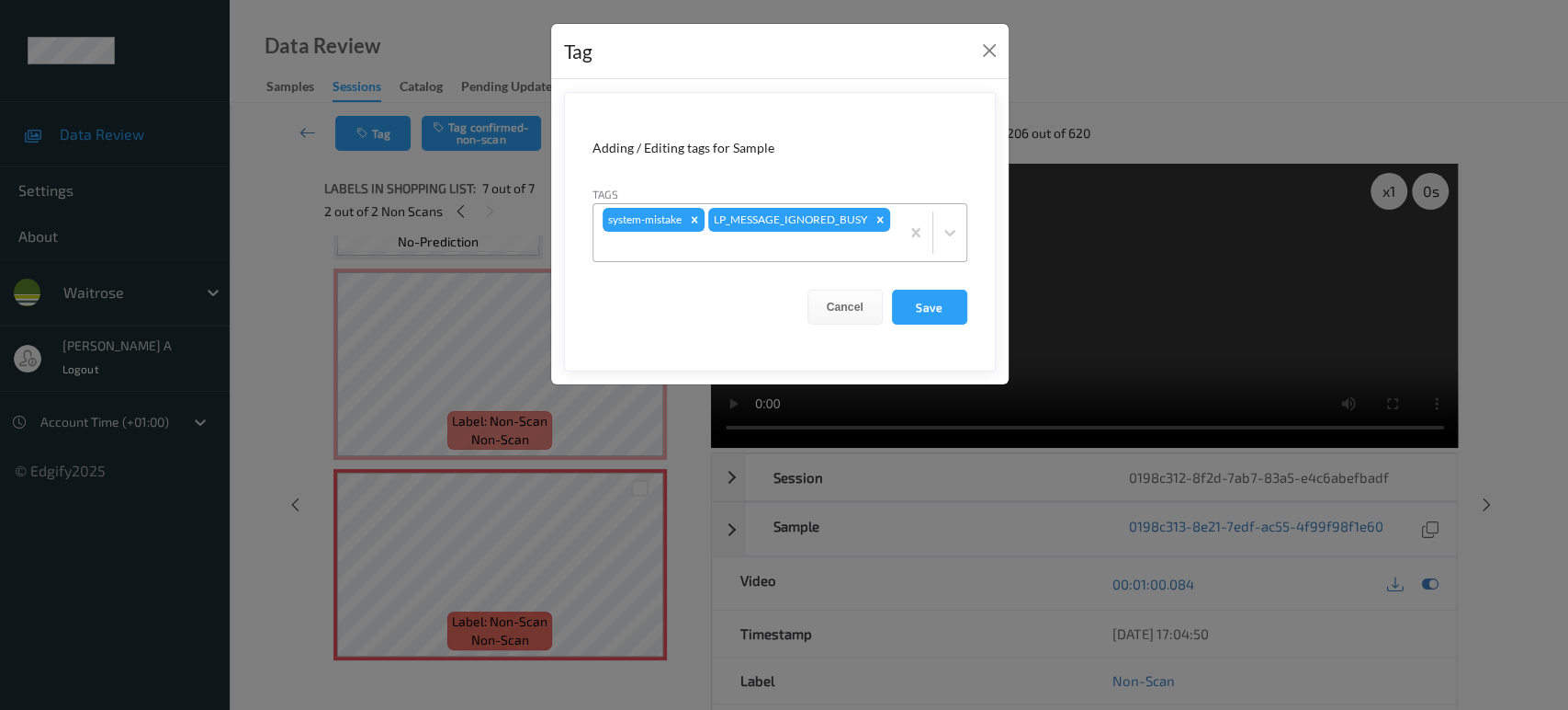
click at [835, 249] on div at bounding box center [747, 246] width 287 height 22
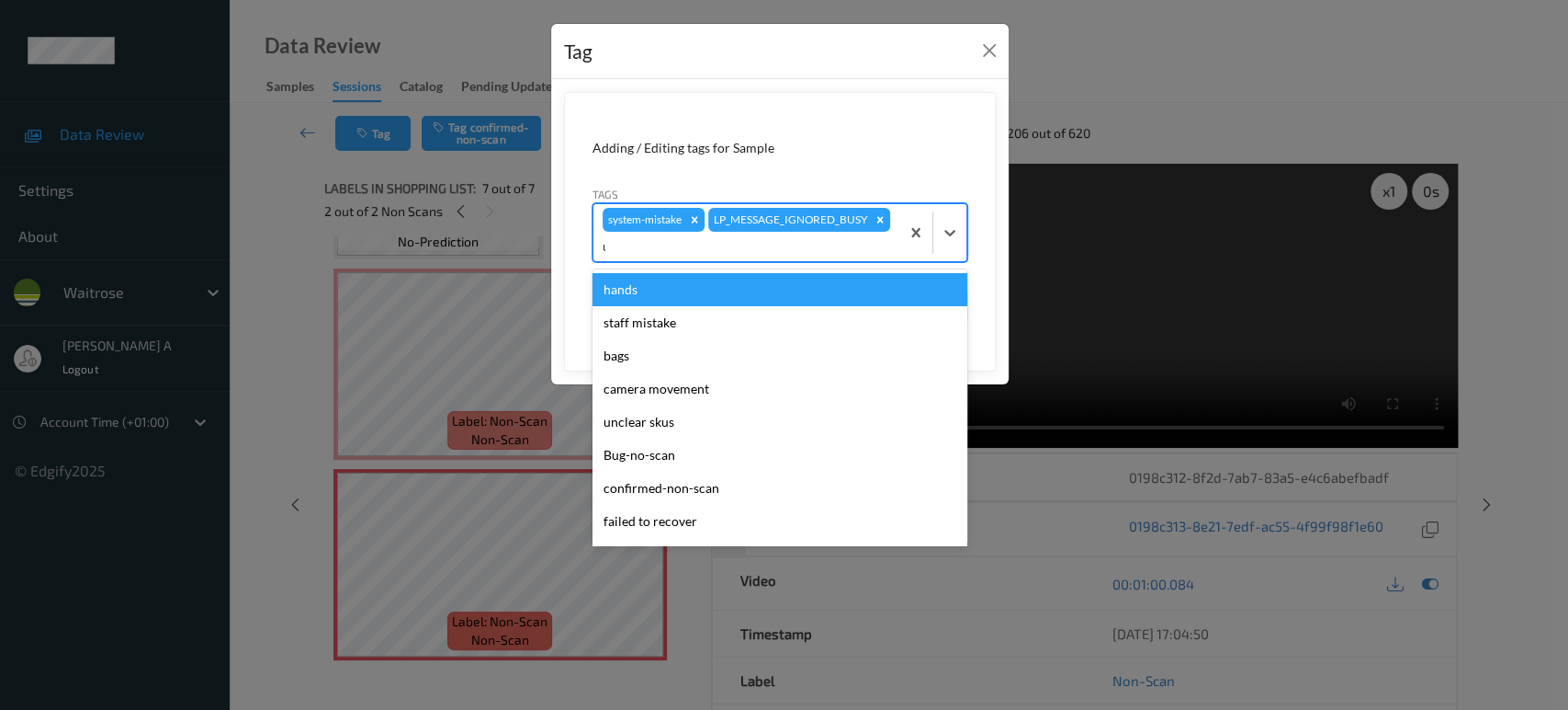
type input "un"
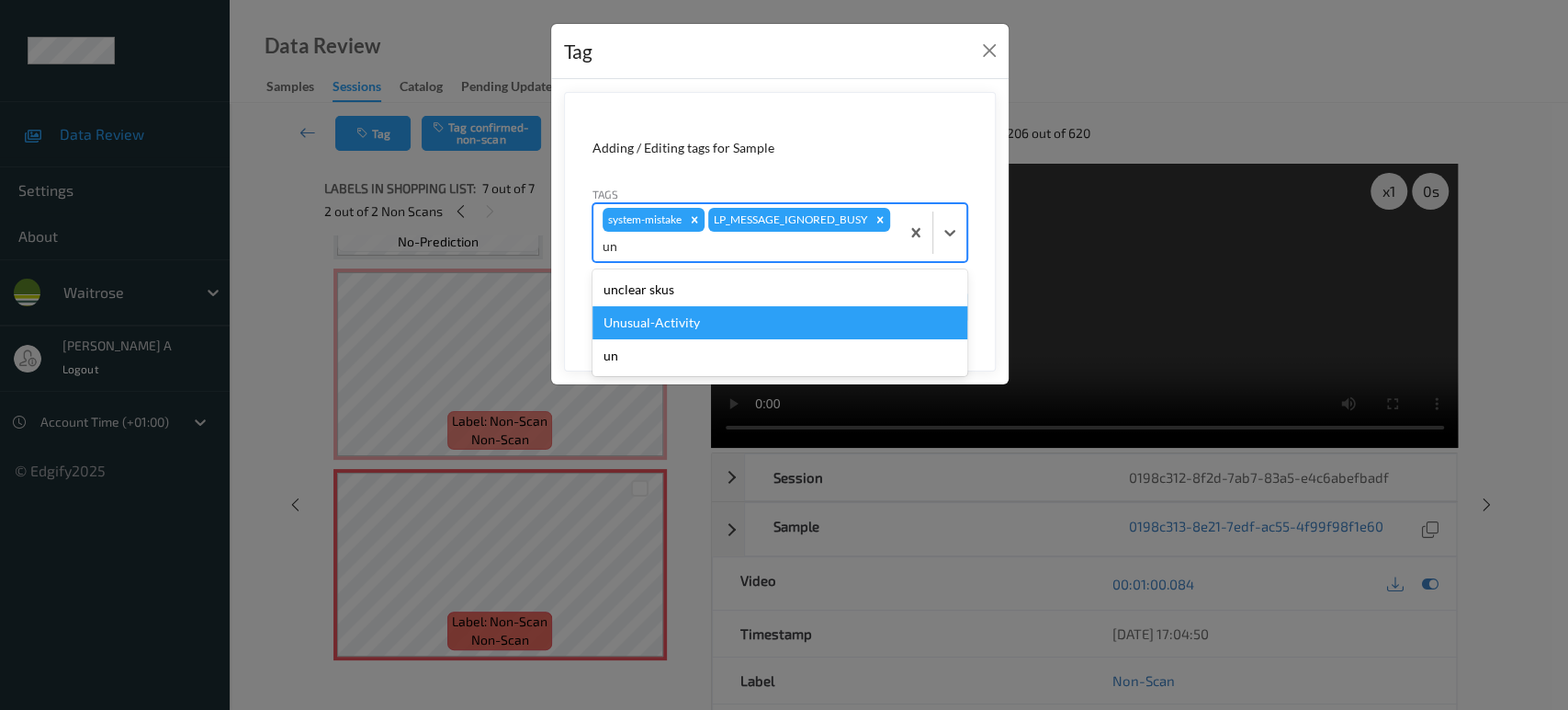
click at [746, 320] on div "Unusual-Activity" at bounding box center [780, 322] width 375 height 33
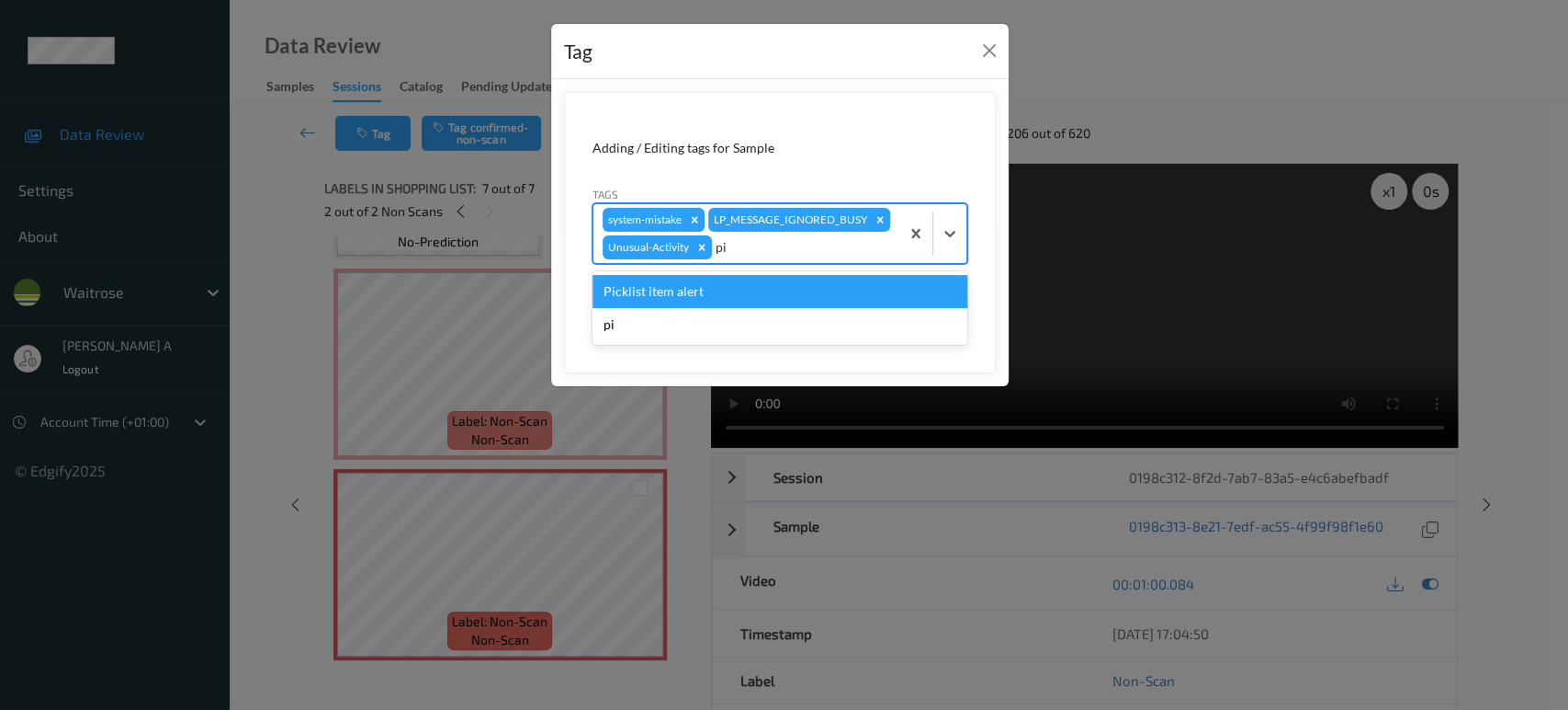
type input "pic"
click at [749, 298] on div "Picklist item alert" at bounding box center [780, 291] width 375 height 33
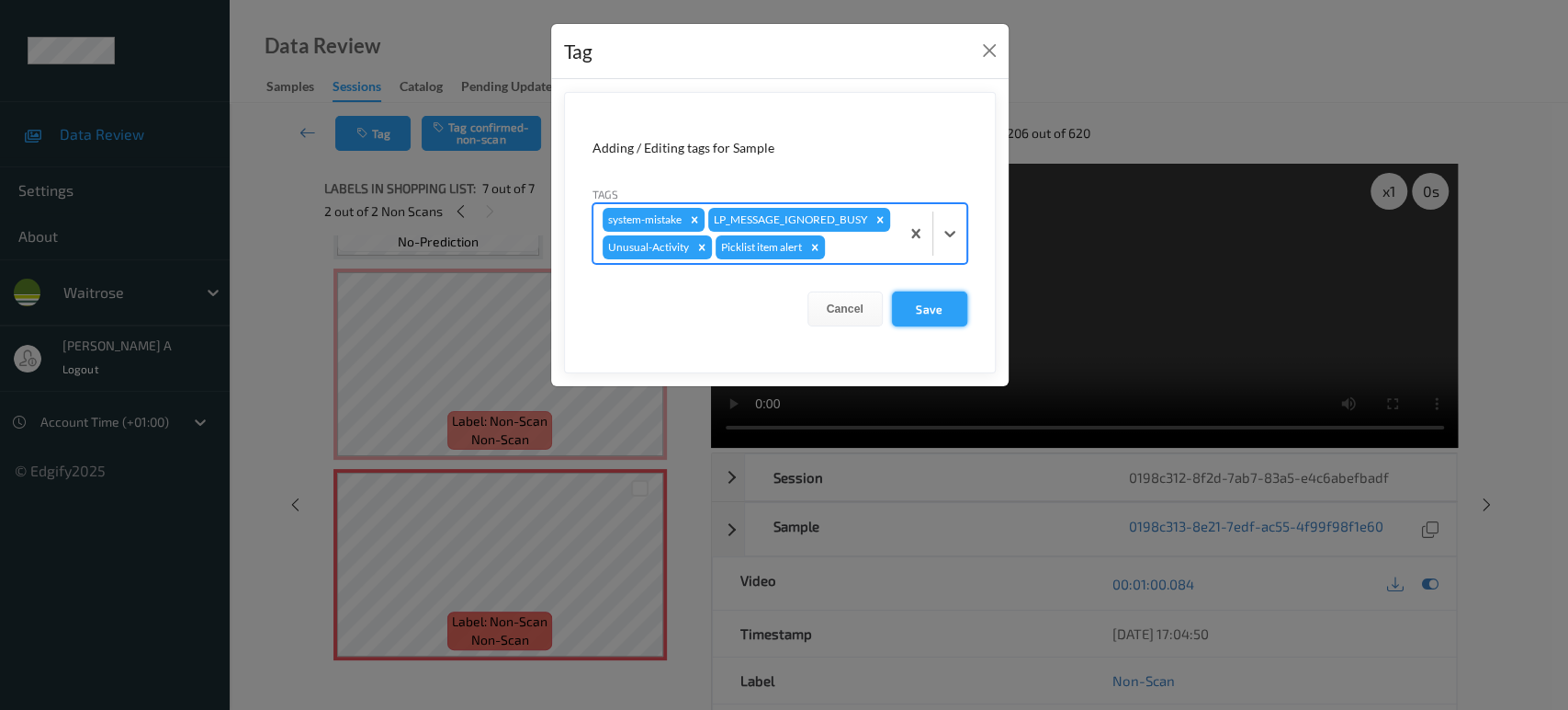
click at [948, 321] on button "Save" at bounding box center [930, 308] width 76 height 35
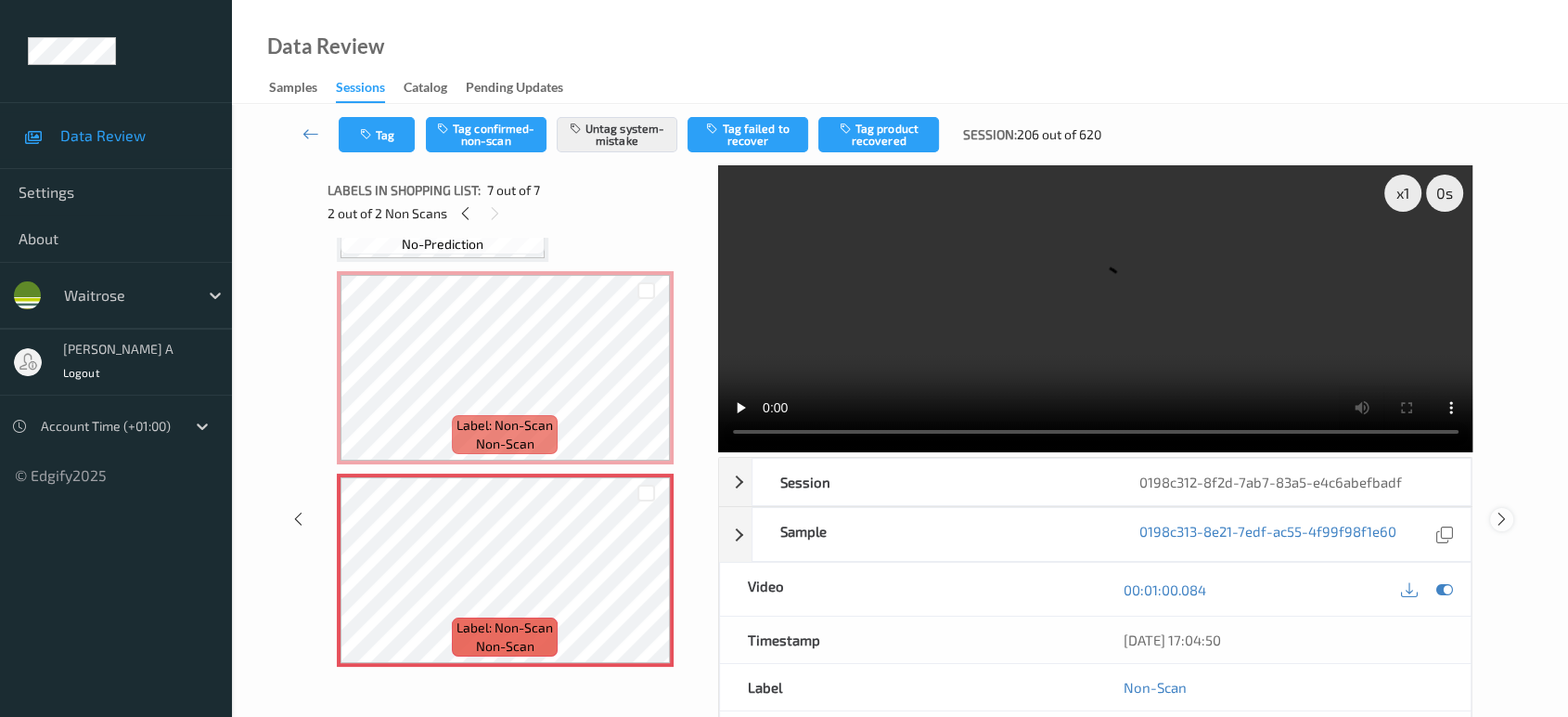
click at [1502, 511] on icon at bounding box center [1501, 518] width 16 height 16
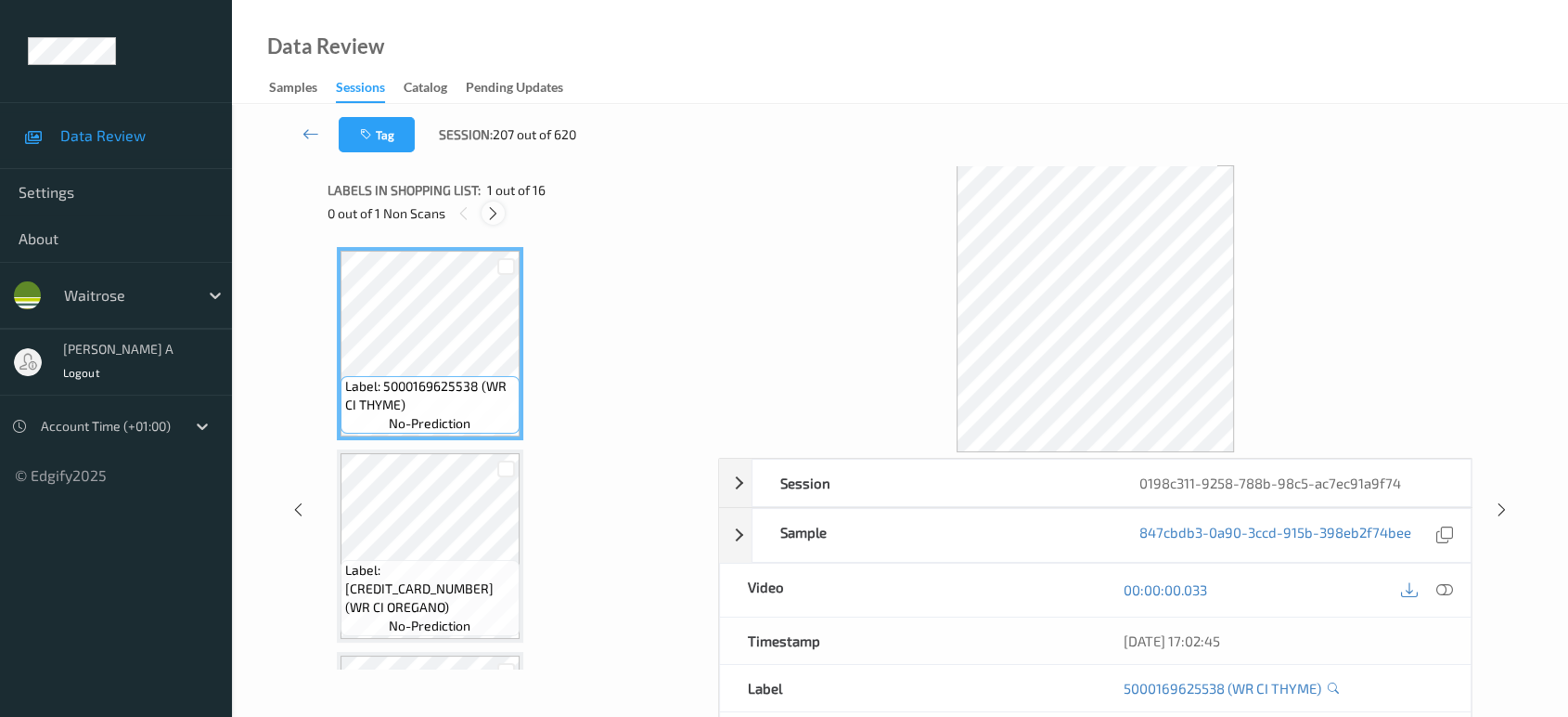
click at [491, 218] on icon at bounding box center [492, 213] width 16 height 16
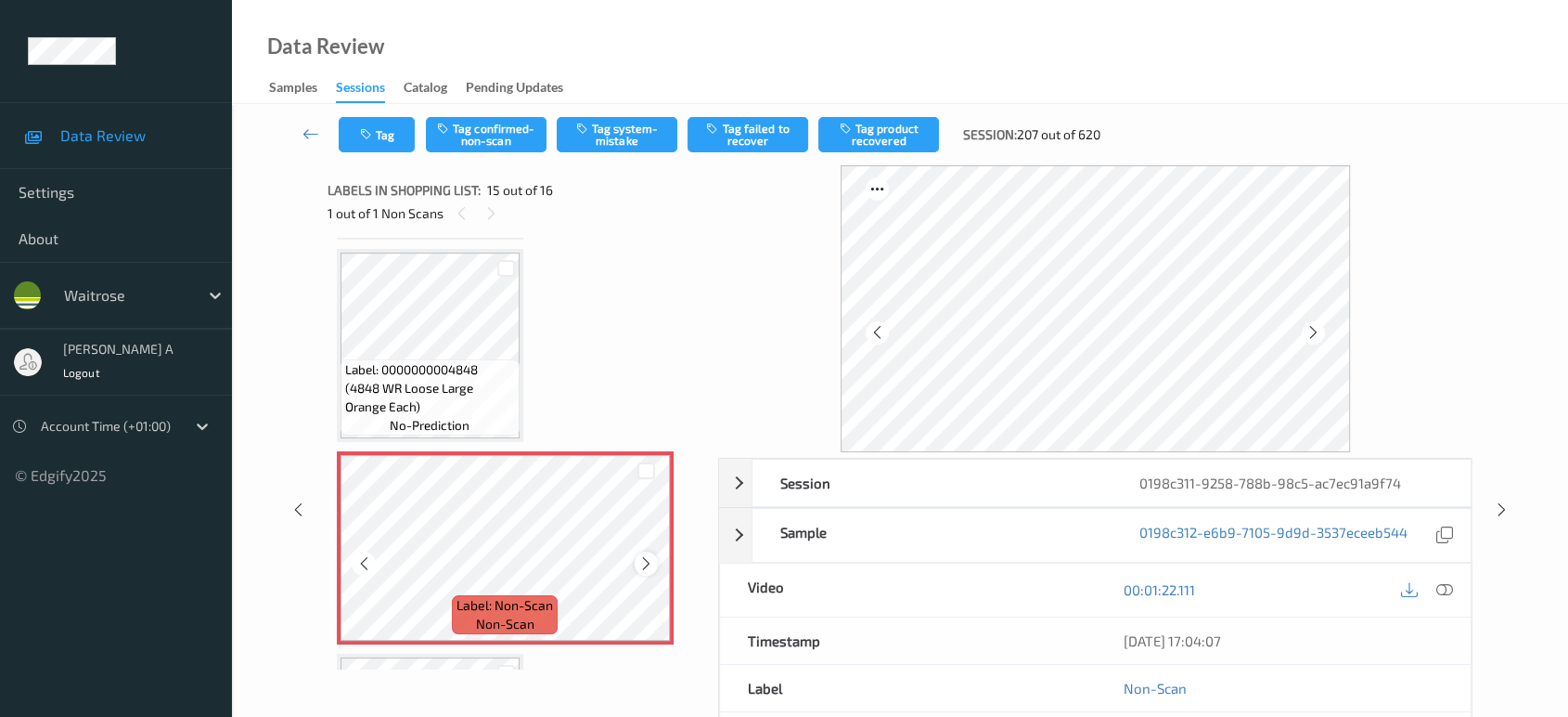
click at [651, 555] on icon at bounding box center [646, 562] width 16 height 16
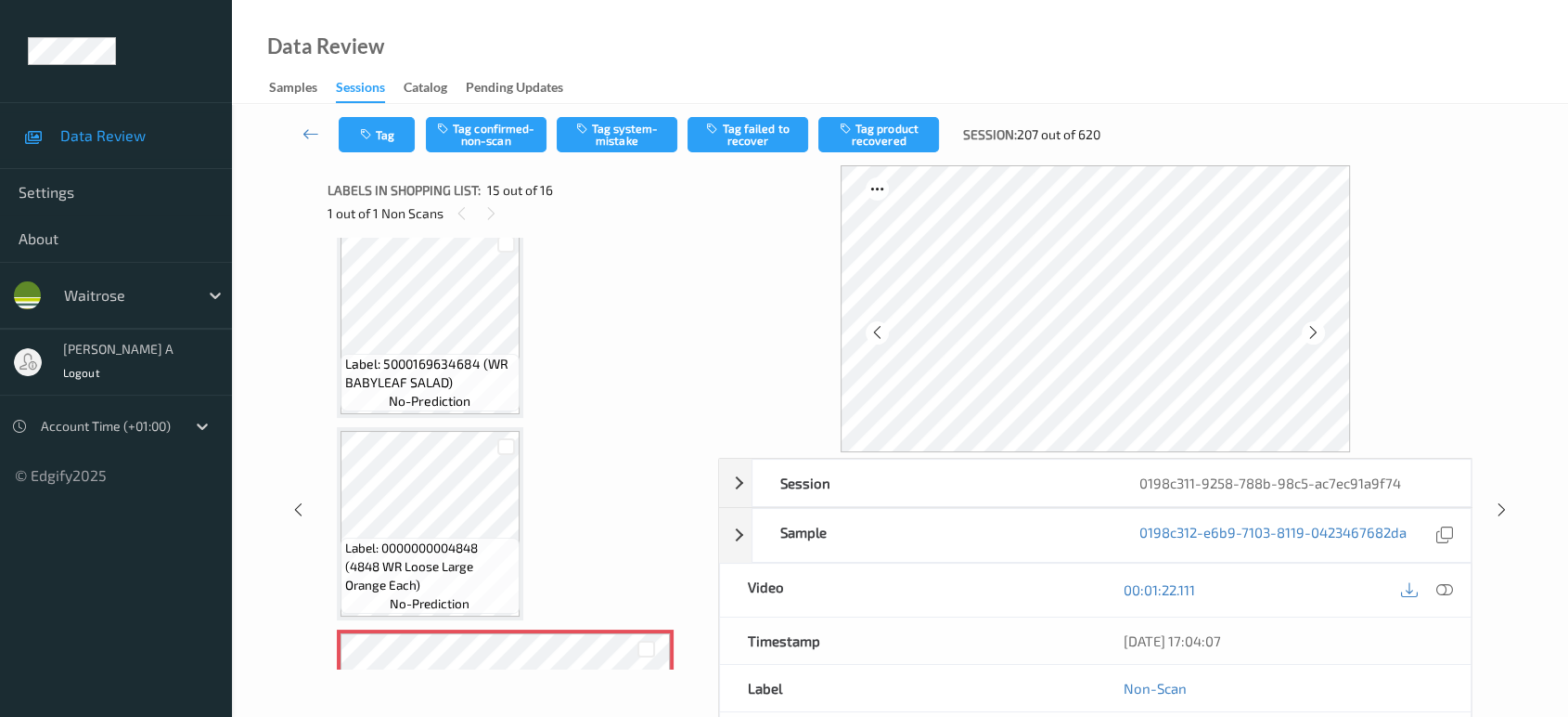
scroll to position [2421, 0]
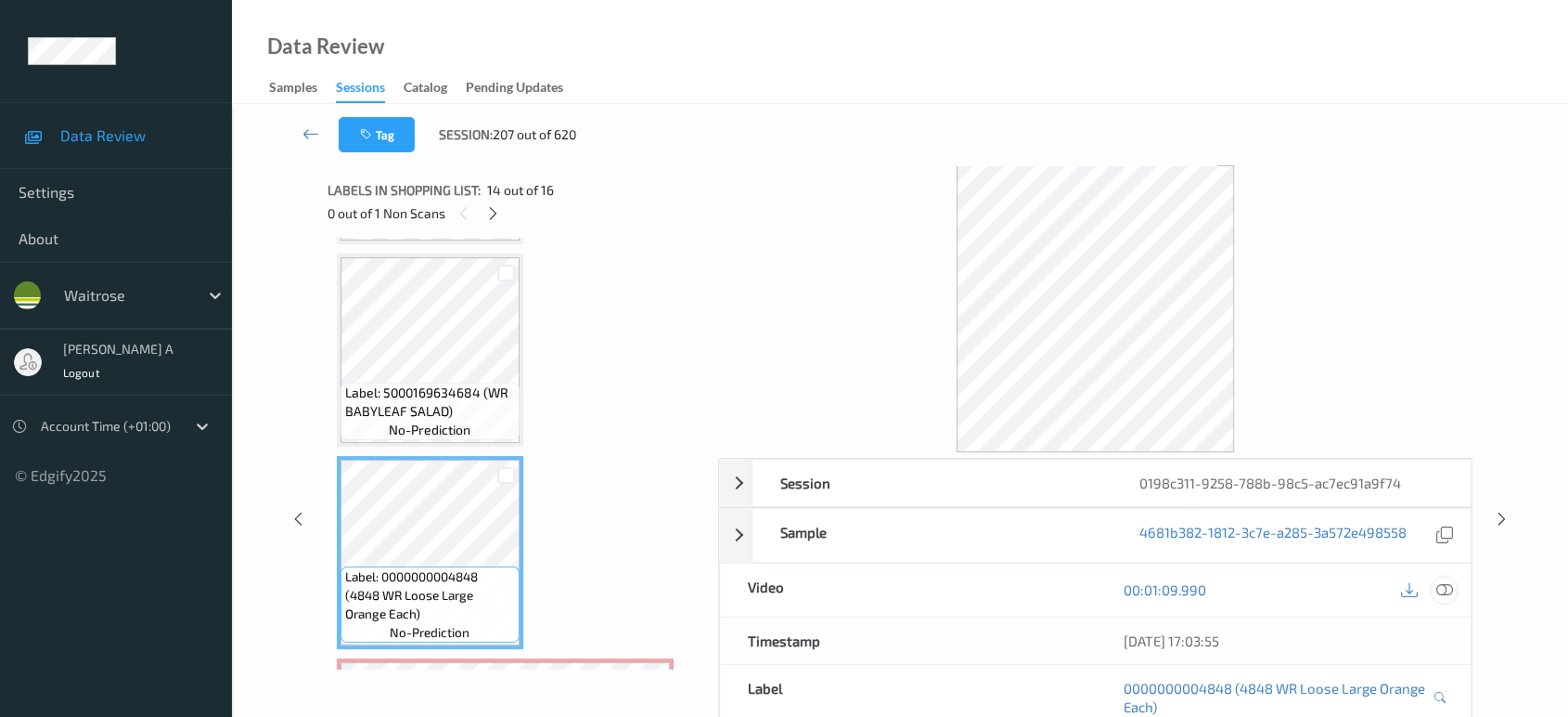
click at [1450, 593] on icon at bounding box center [1444, 589] width 16 height 16
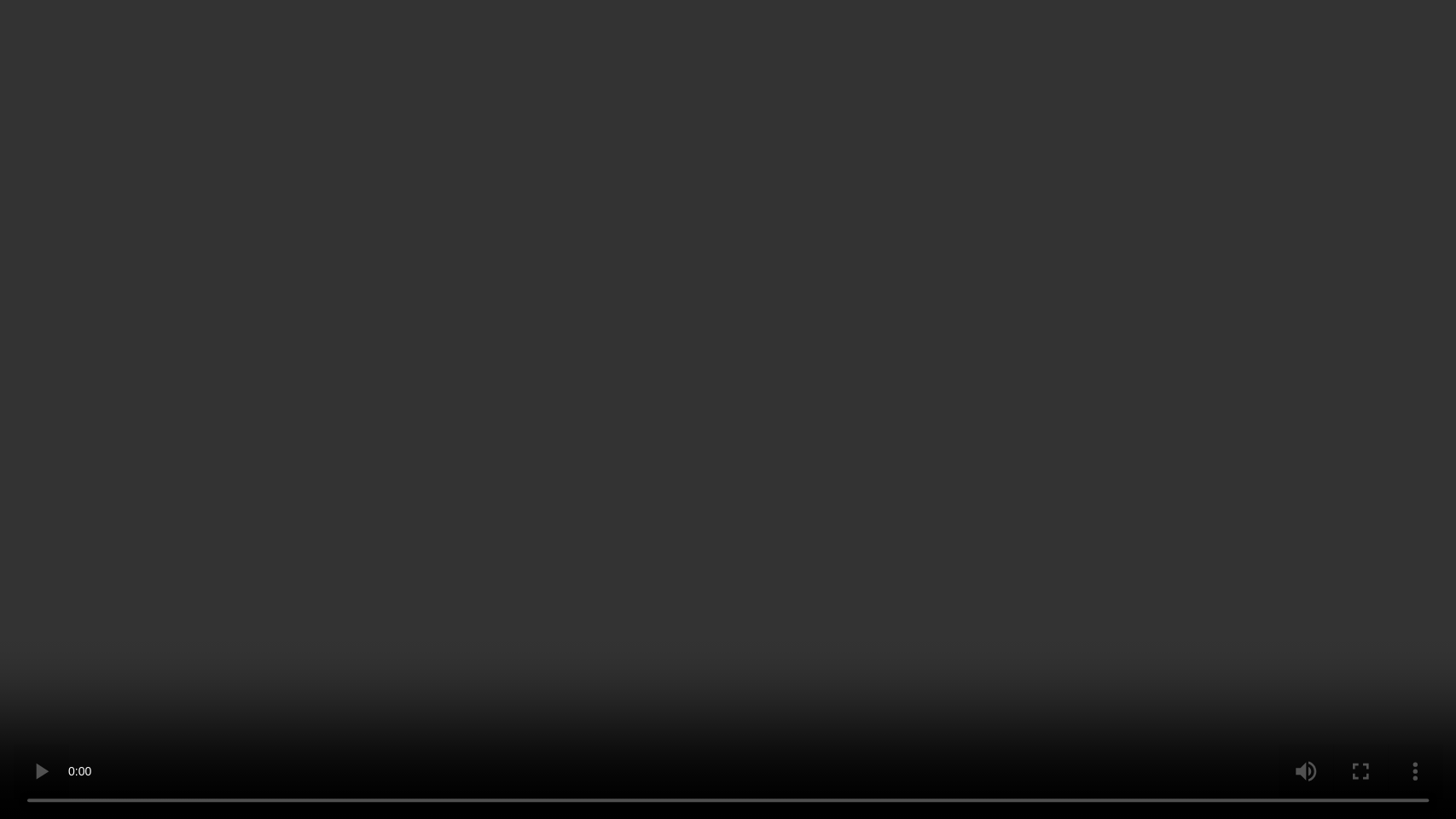
click at [877, 404] on video at bounding box center [728, 409] width 1456 height 819
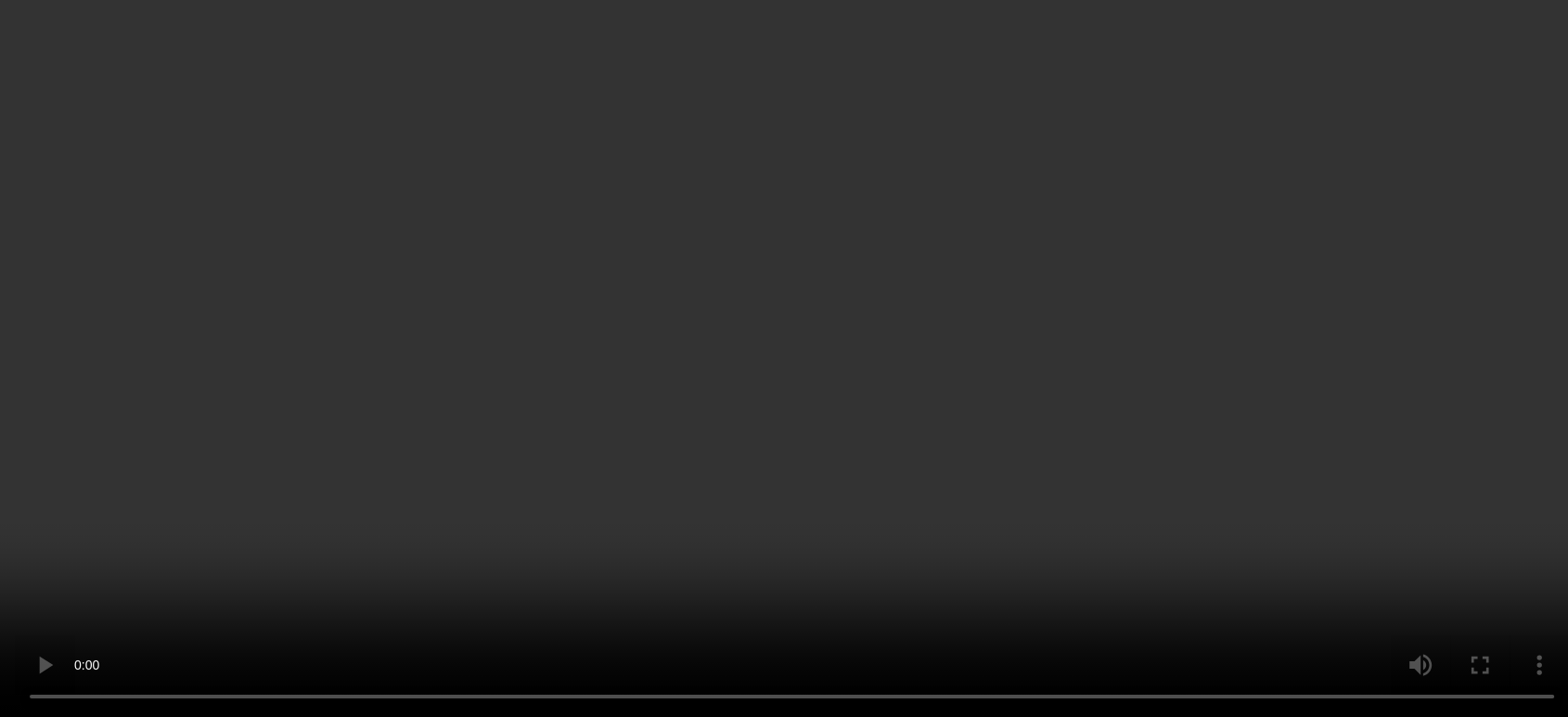
scroll to position [2628, 0]
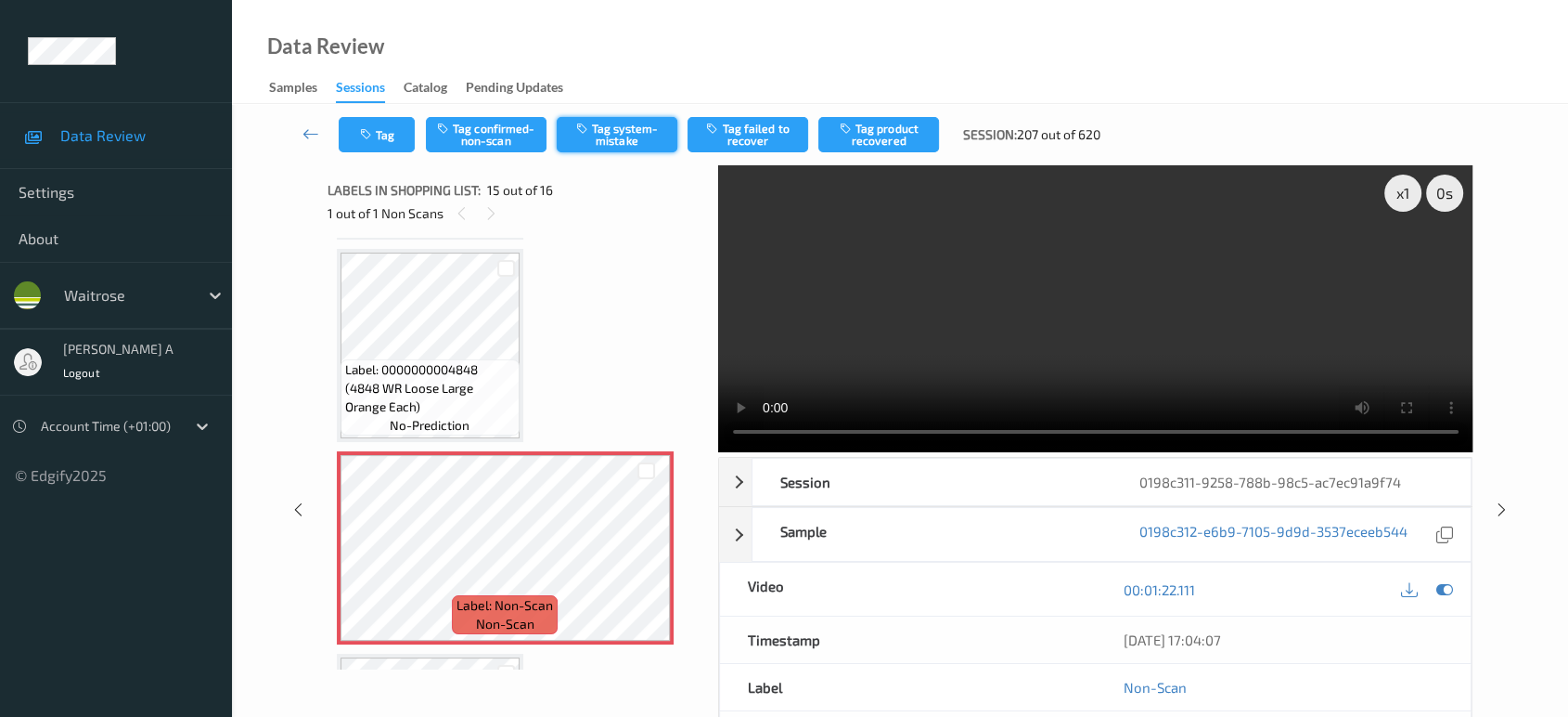
click at [638, 136] on button "Tag system-mistake" at bounding box center [617, 134] width 120 height 35
click at [372, 139] on icon "button" at bounding box center [367, 135] width 16 height 13
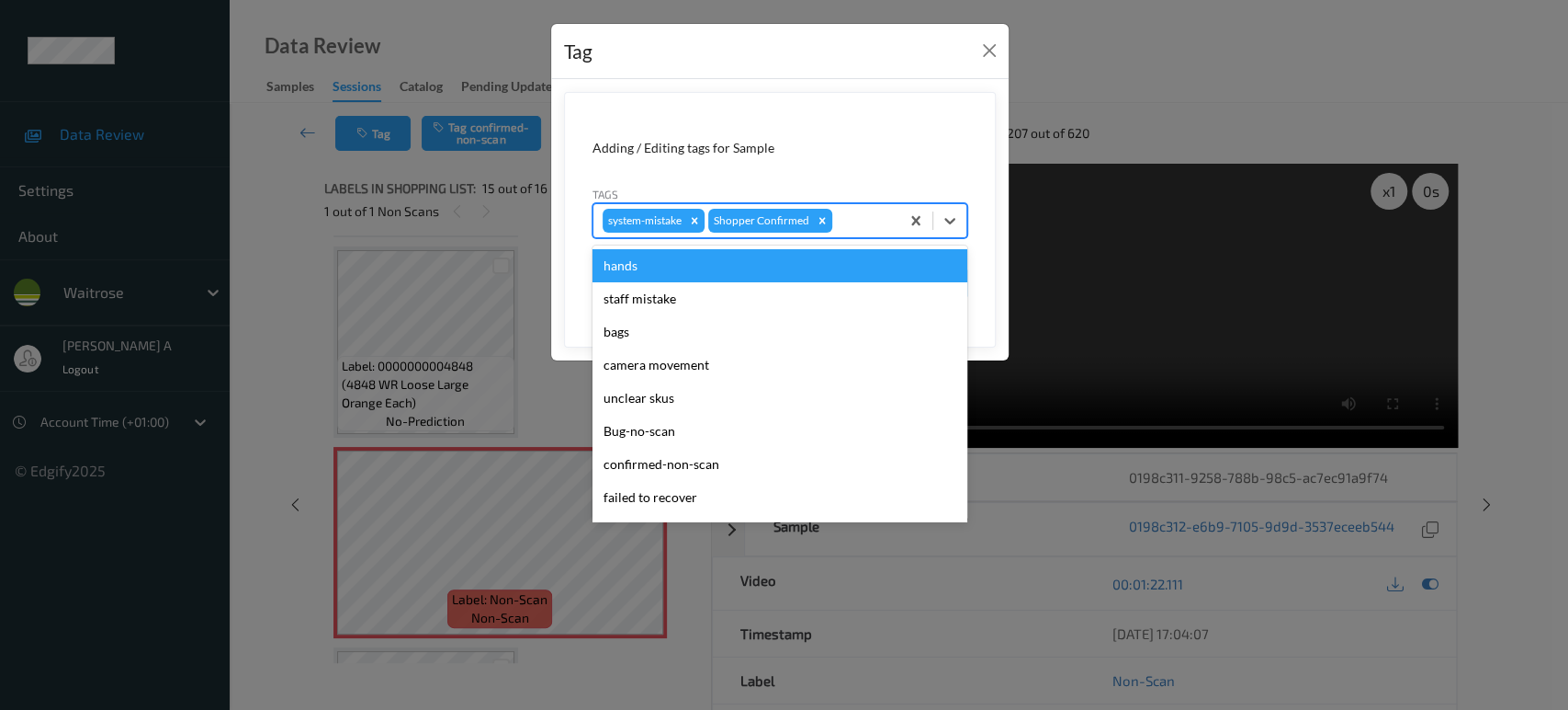
click at [845, 214] on div at bounding box center [863, 220] width 54 height 22
type input "n"
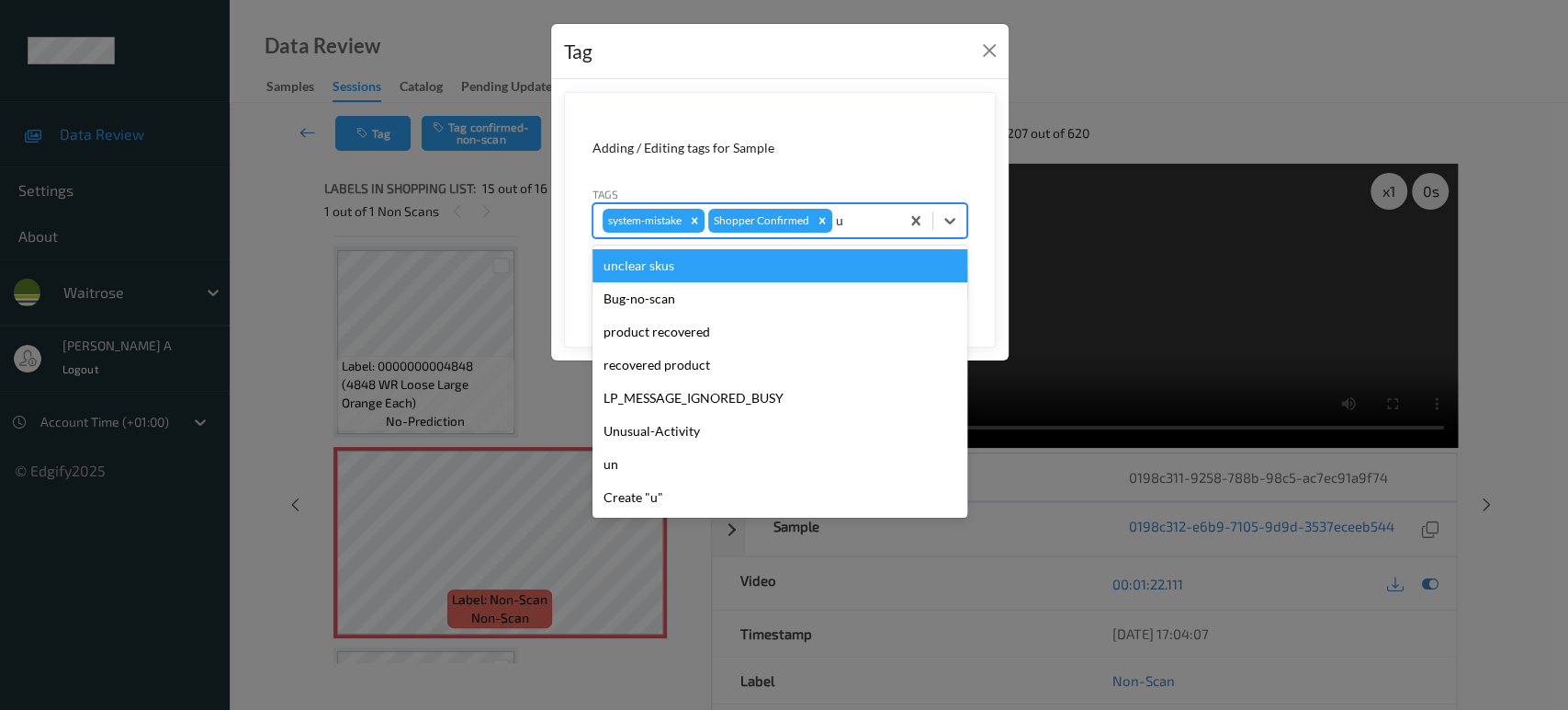
type input "un"
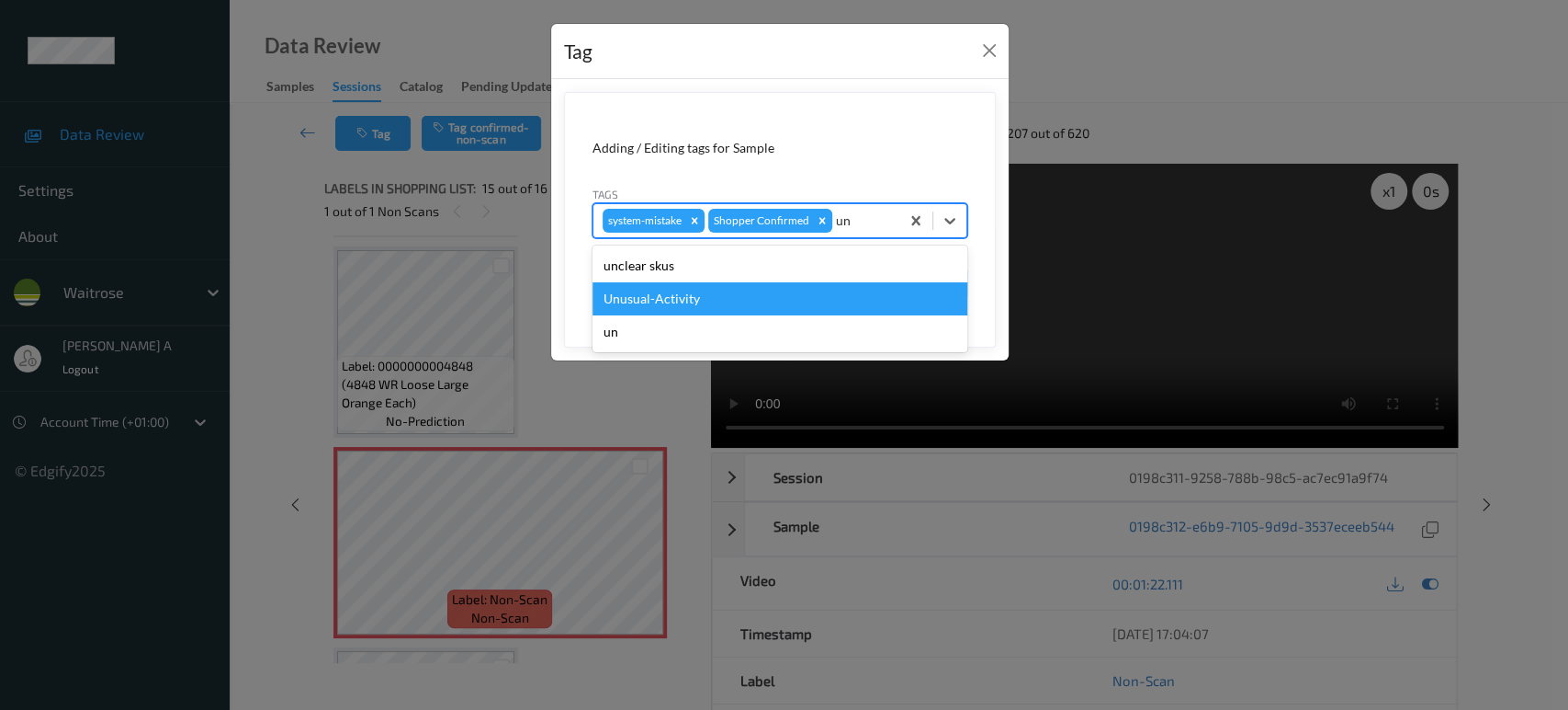
click at [732, 299] on div "Unusual-Activity" at bounding box center [780, 298] width 375 height 33
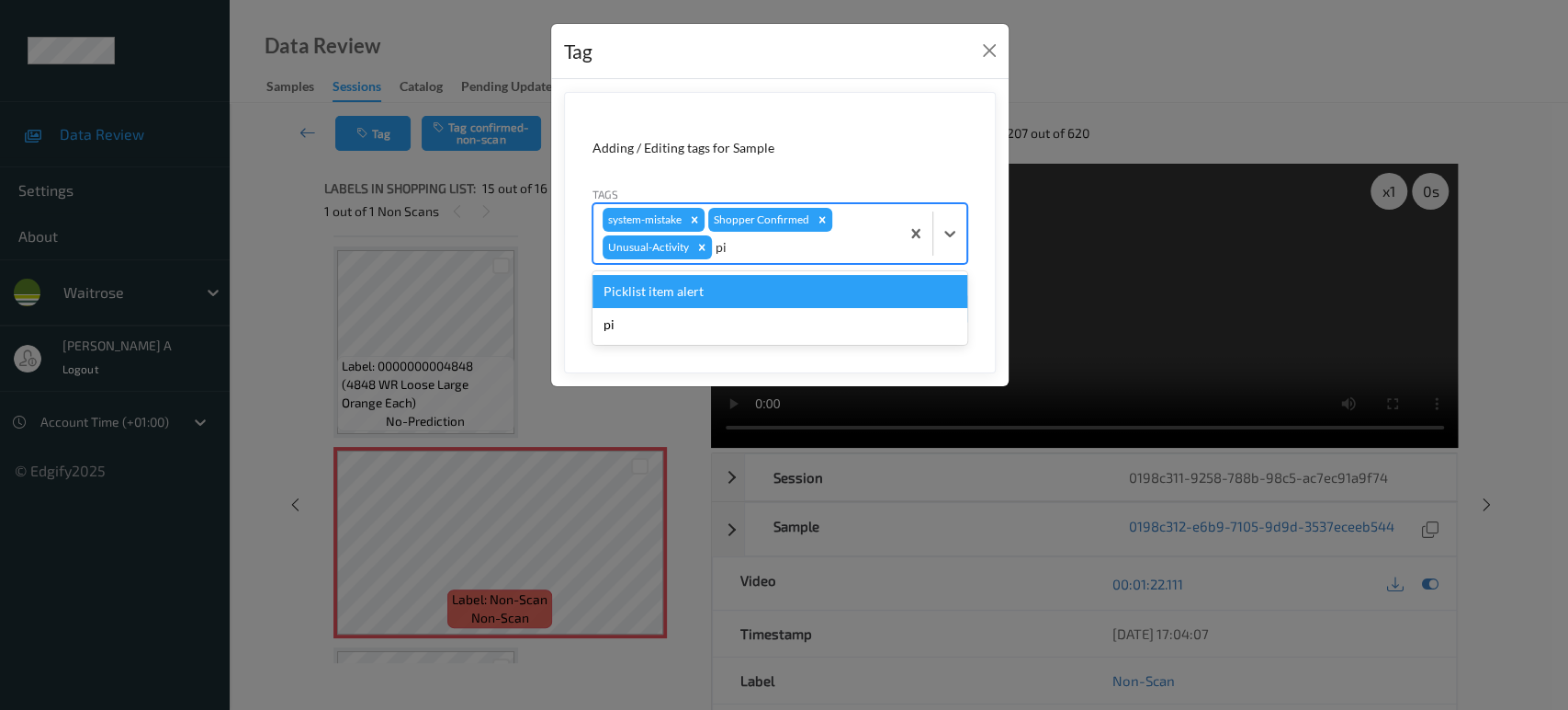
type input "pic"
click at [732, 299] on div "Picklist item alert" at bounding box center [780, 291] width 375 height 33
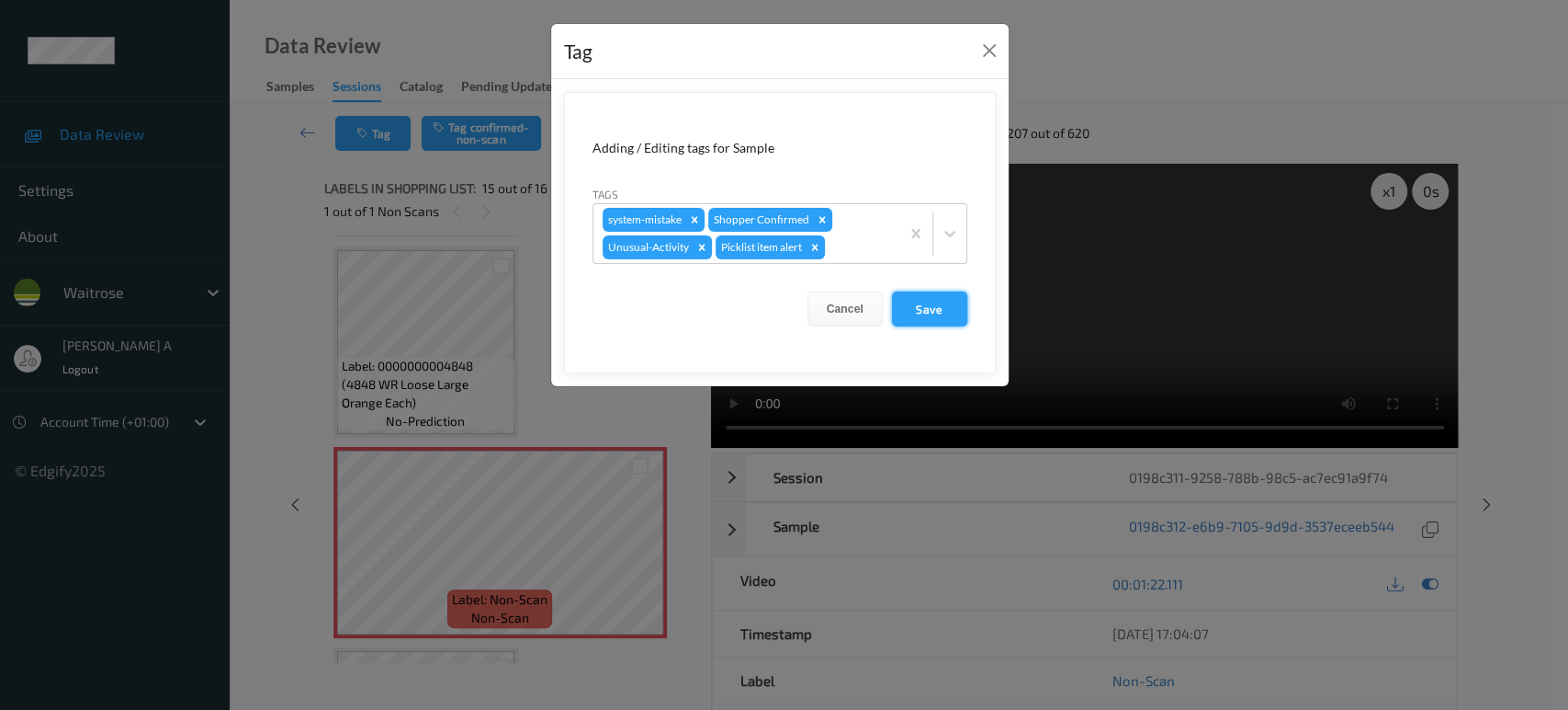
click at [935, 314] on button "Save" at bounding box center [930, 308] width 76 height 35
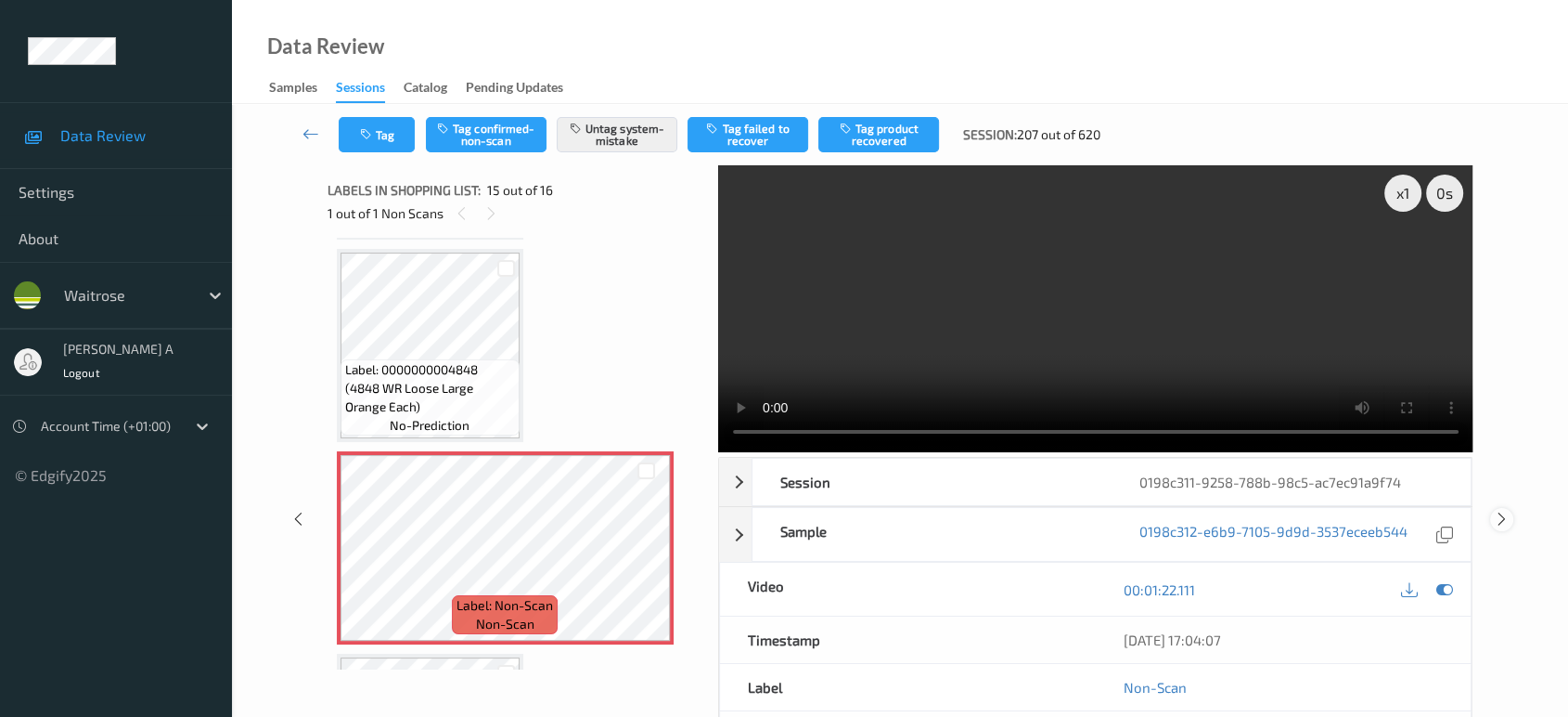
click at [1502, 511] on icon at bounding box center [1501, 518] width 16 height 16
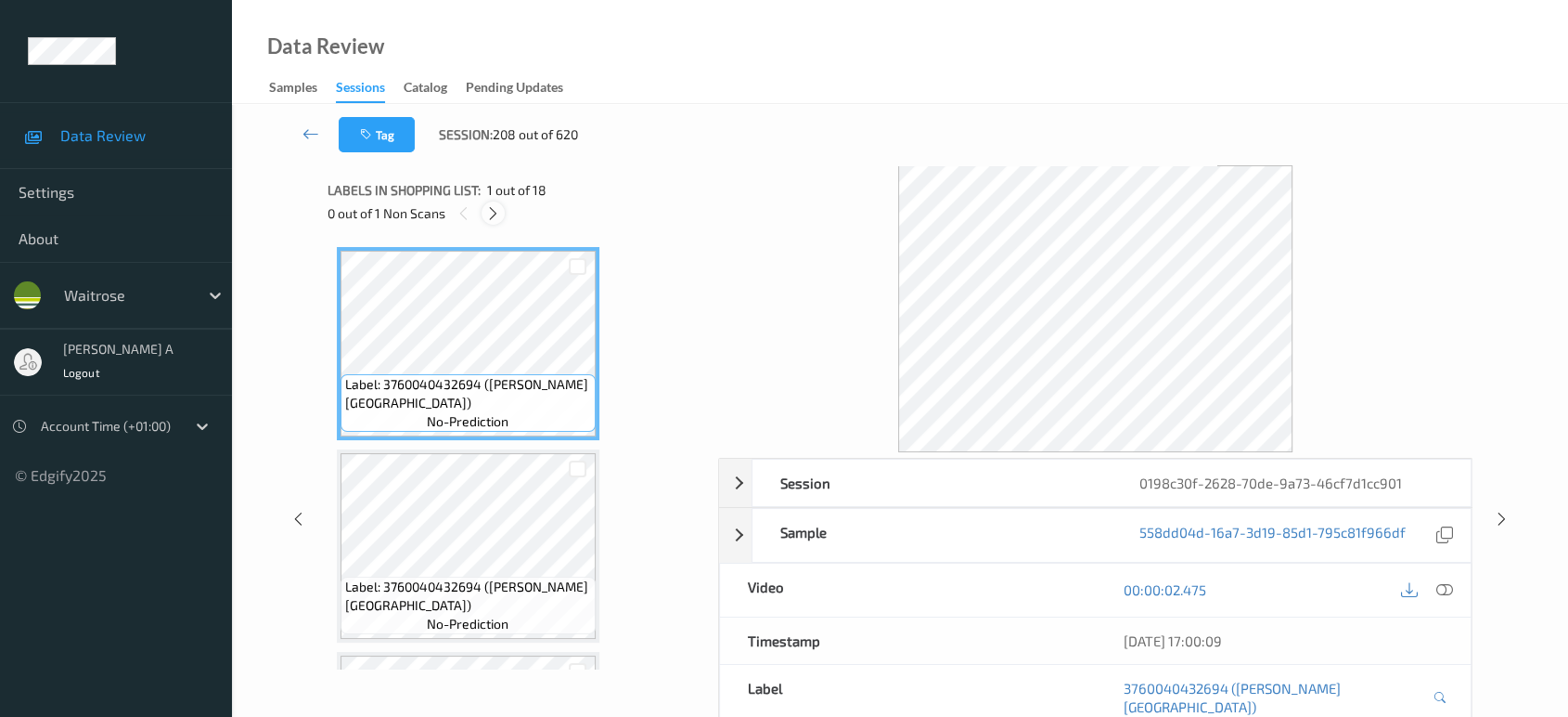
click at [492, 203] on div at bounding box center [493, 213] width 23 height 23
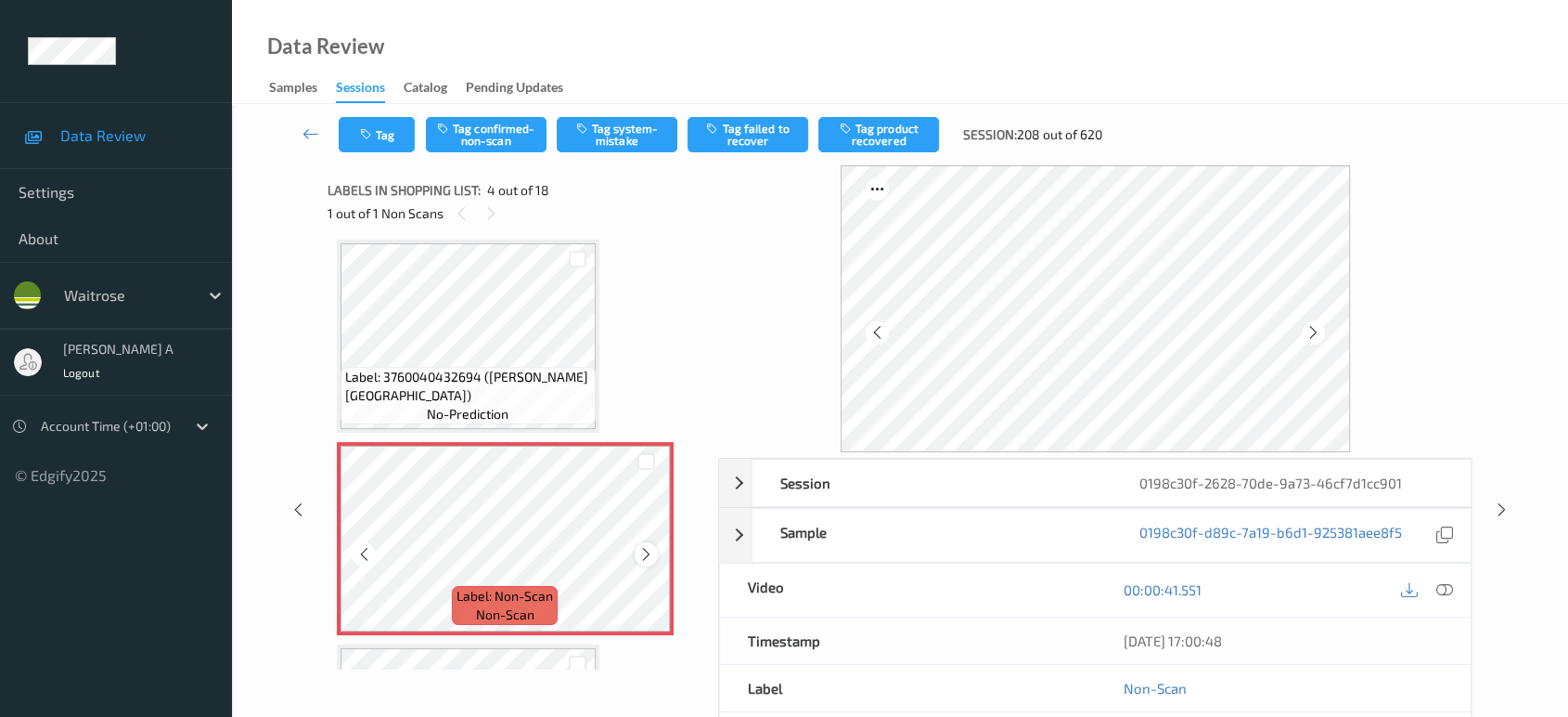
click at [653, 553] on div at bounding box center [646, 554] width 23 height 23
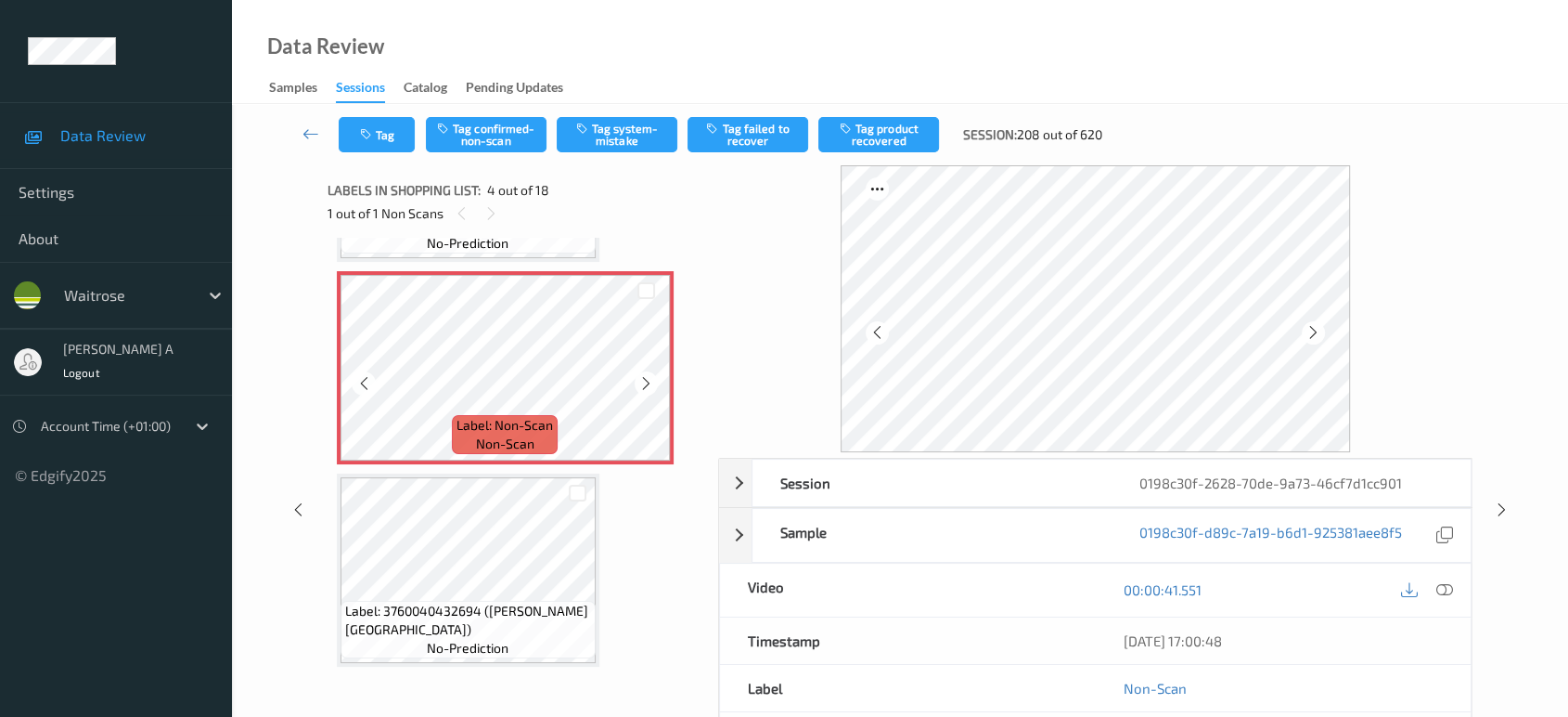
scroll to position [618, 0]
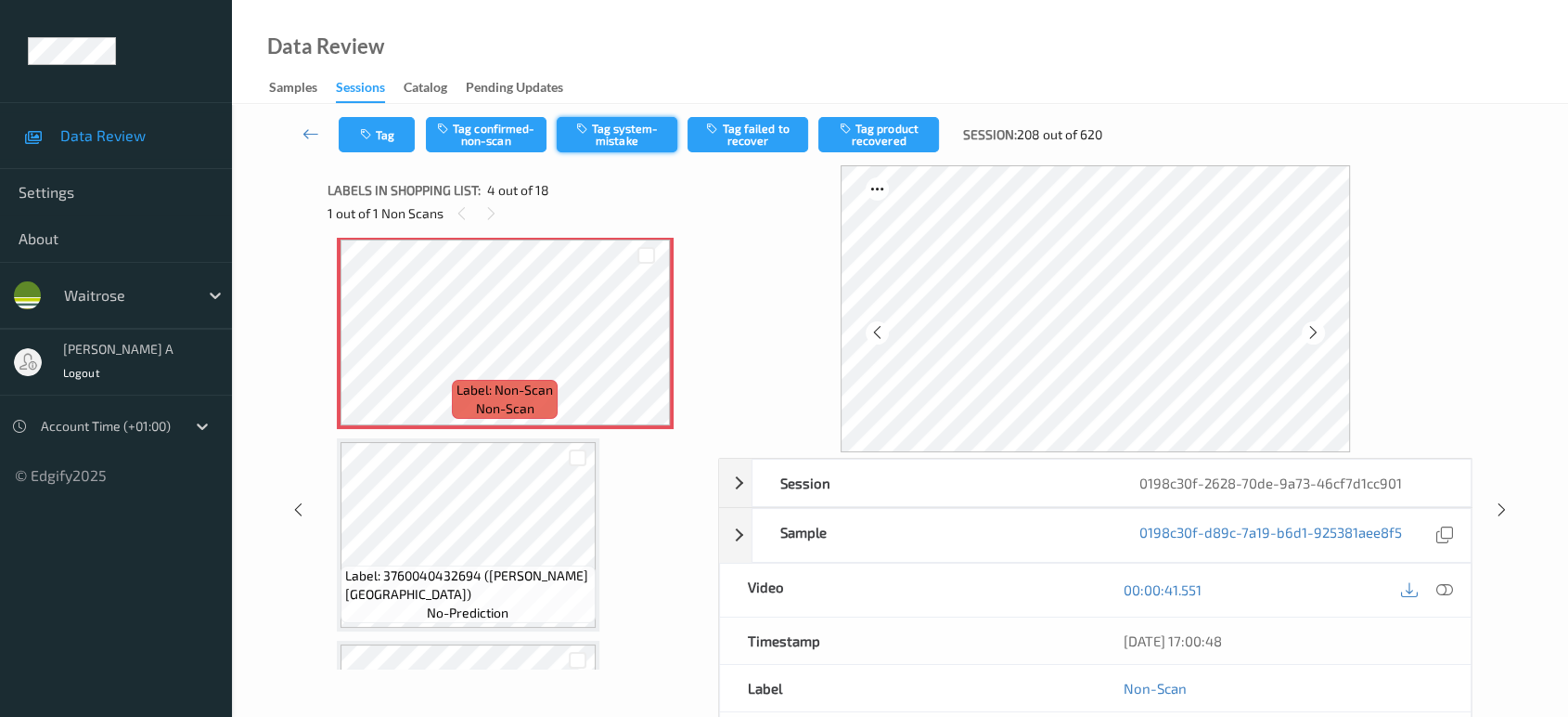
click at [638, 136] on button "Tag system-mistake" at bounding box center [617, 134] width 120 height 35
click at [394, 139] on button "Tag" at bounding box center [377, 134] width 76 height 35
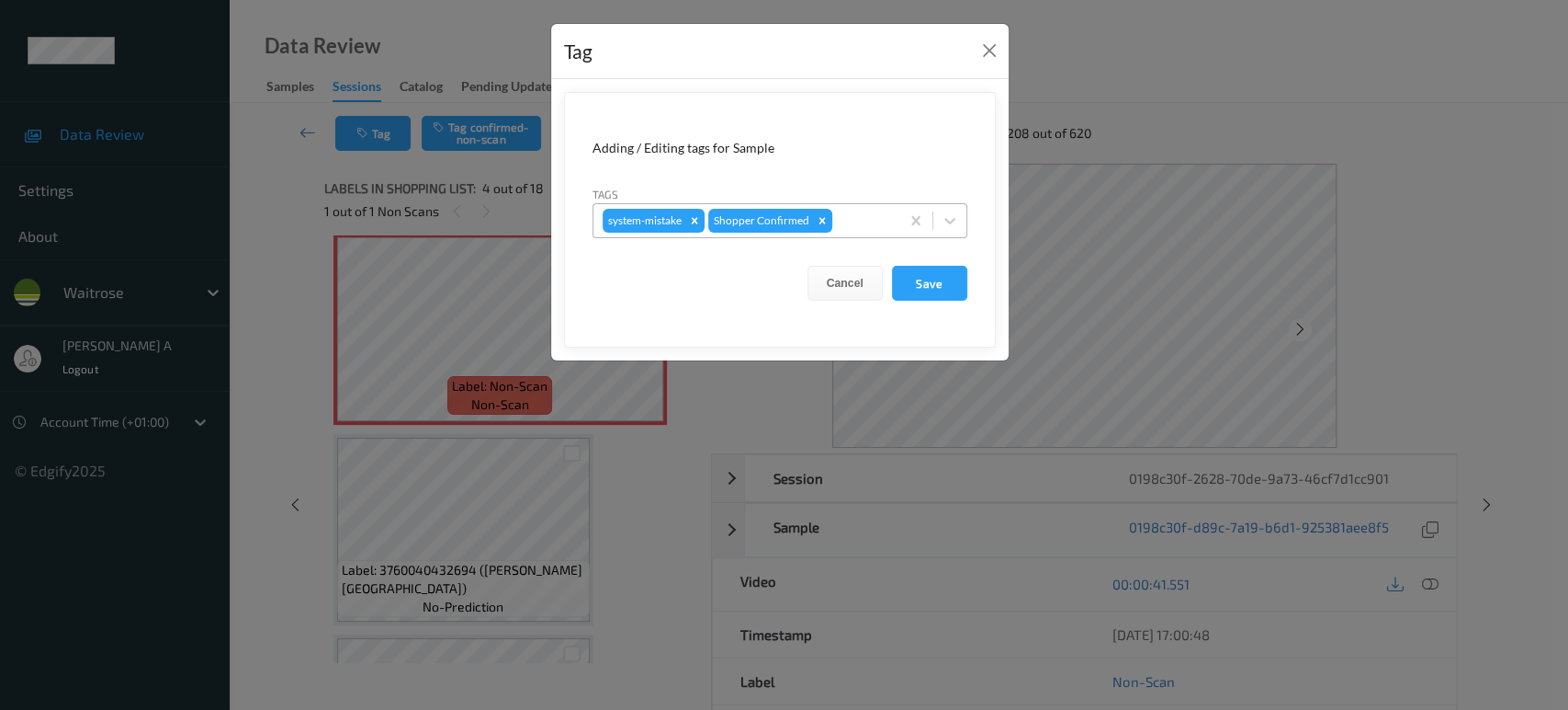
click at [858, 220] on div at bounding box center [863, 220] width 54 height 22
click at [987, 270] on form "Adding / Editing tags for Sample Tags system-mistake Shopper Confirmed Cancel S…" at bounding box center [780, 219] width 432 height 255
click at [950, 275] on button "Save" at bounding box center [930, 283] width 76 height 35
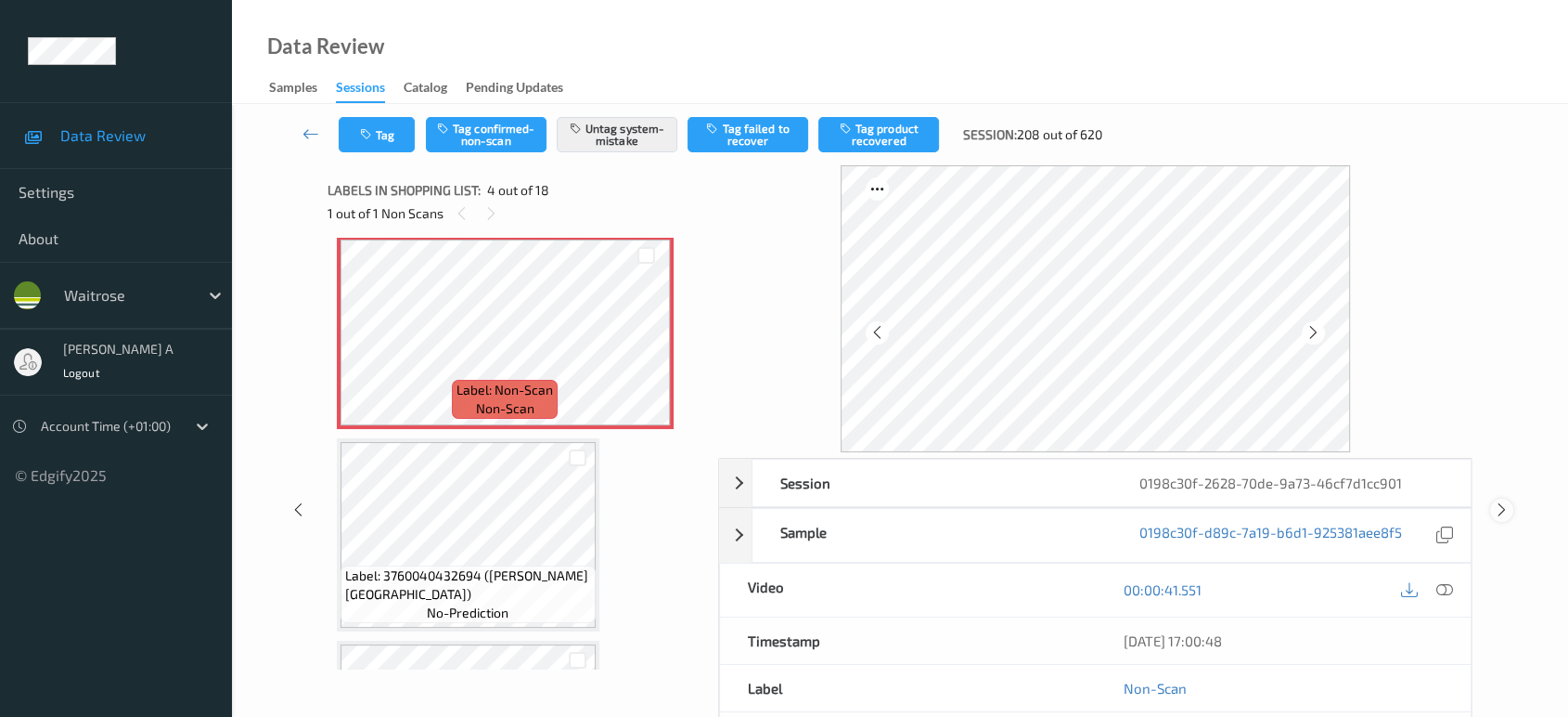
click at [1507, 513] on icon at bounding box center [1501, 509] width 16 height 16
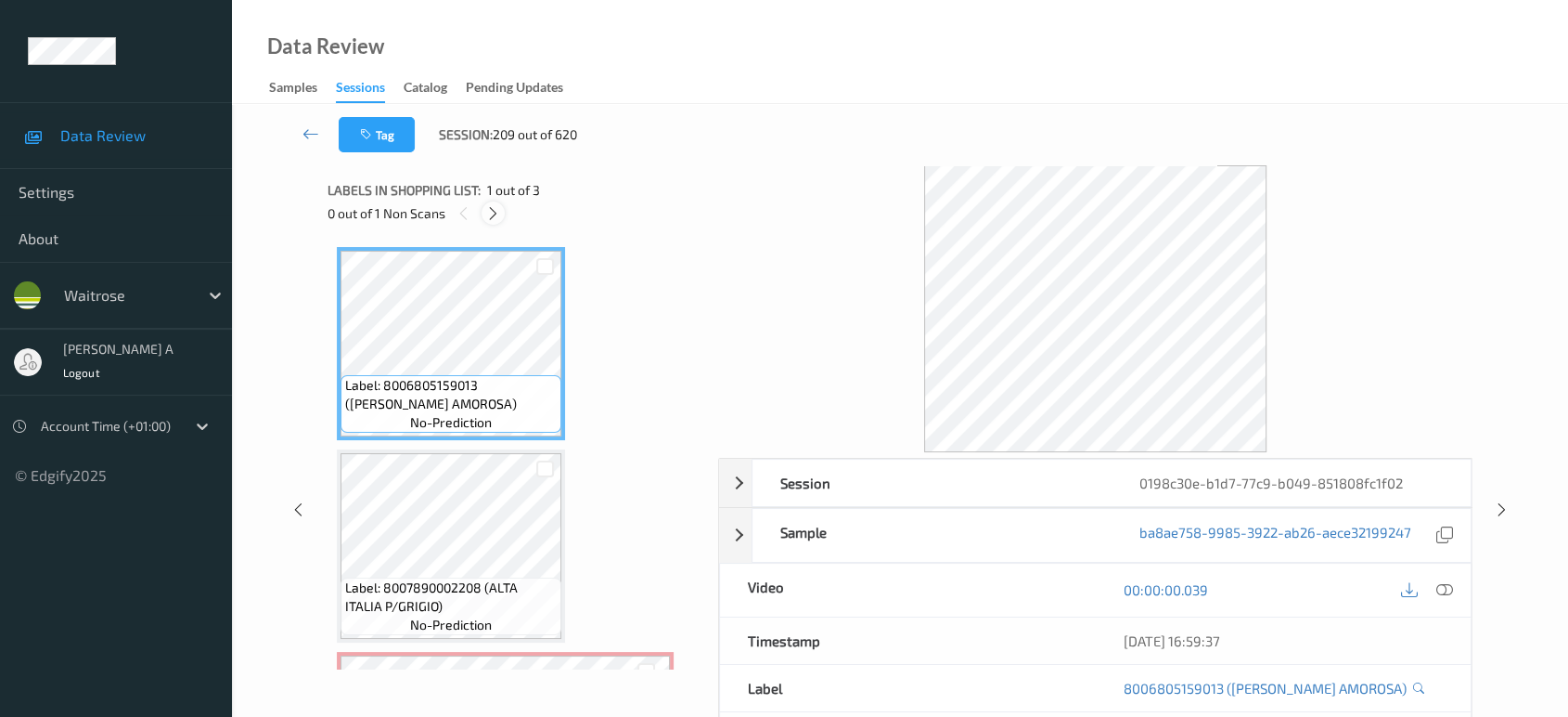
click at [497, 206] on icon at bounding box center [492, 213] width 16 height 16
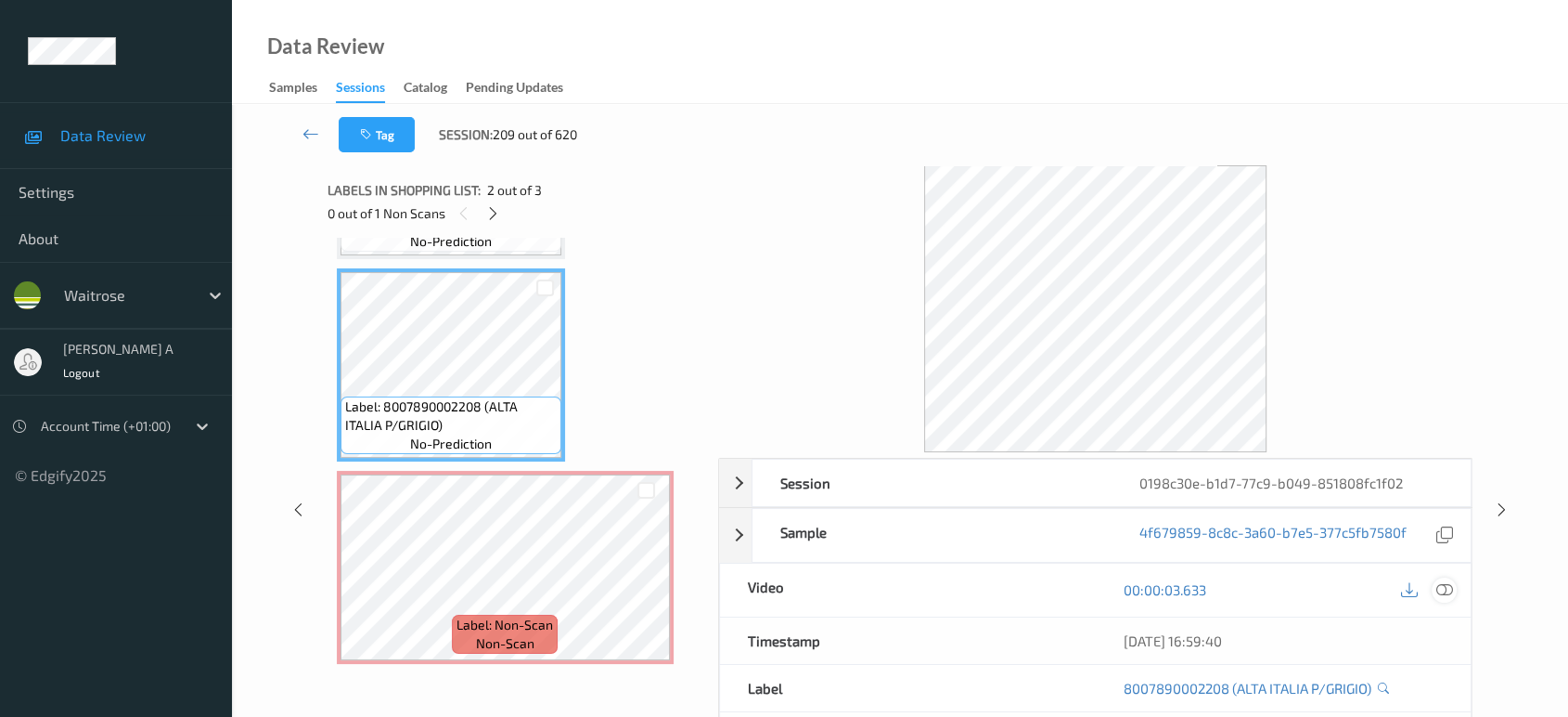
click at [1446, 584] on icon at bounding box center [1444, 589] width 16 height 16
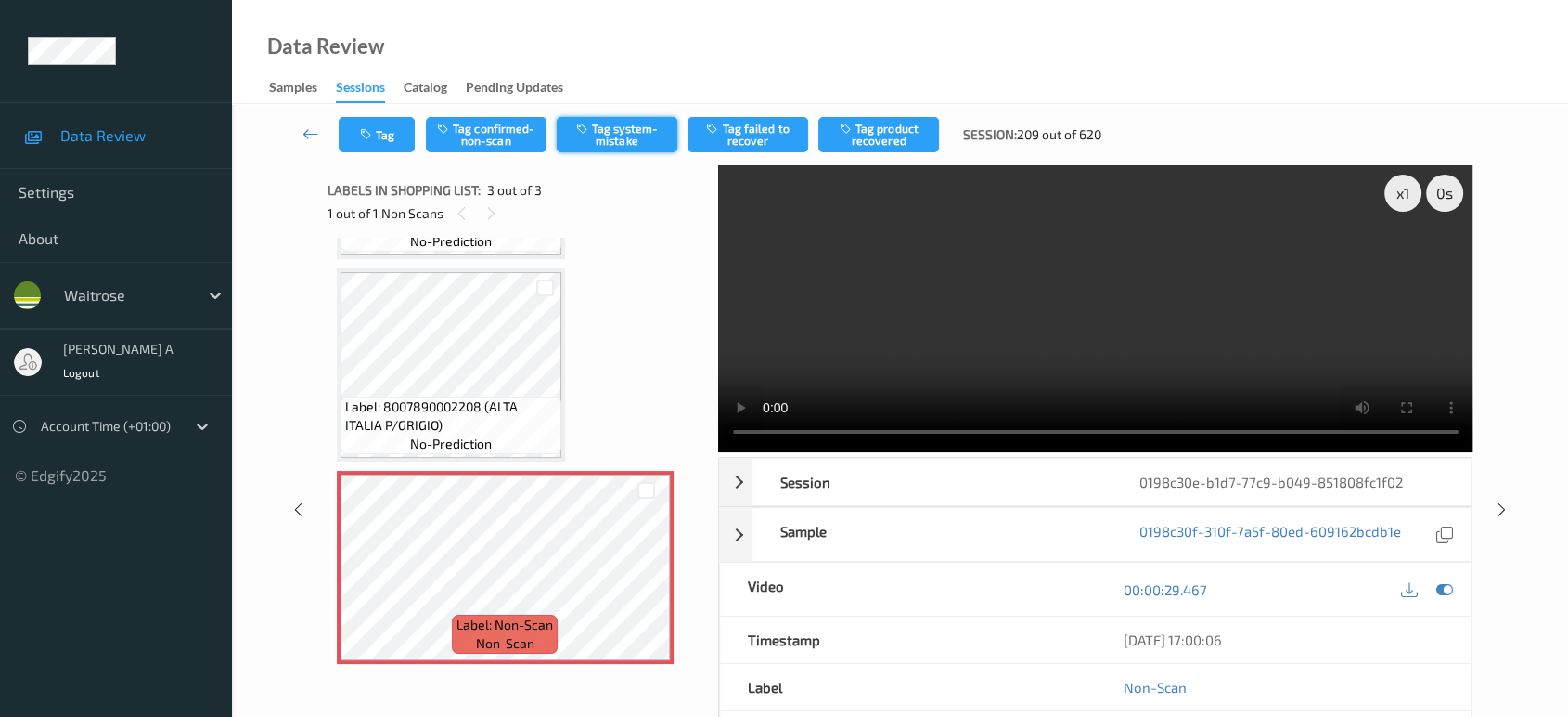
click at [624, 128] on button "Tag system-mistake" at bounding box center [617, 134] width 120 height 35
click at [387, 128] on button "Tag" at bounding box center [377, 134] width 76 height 35
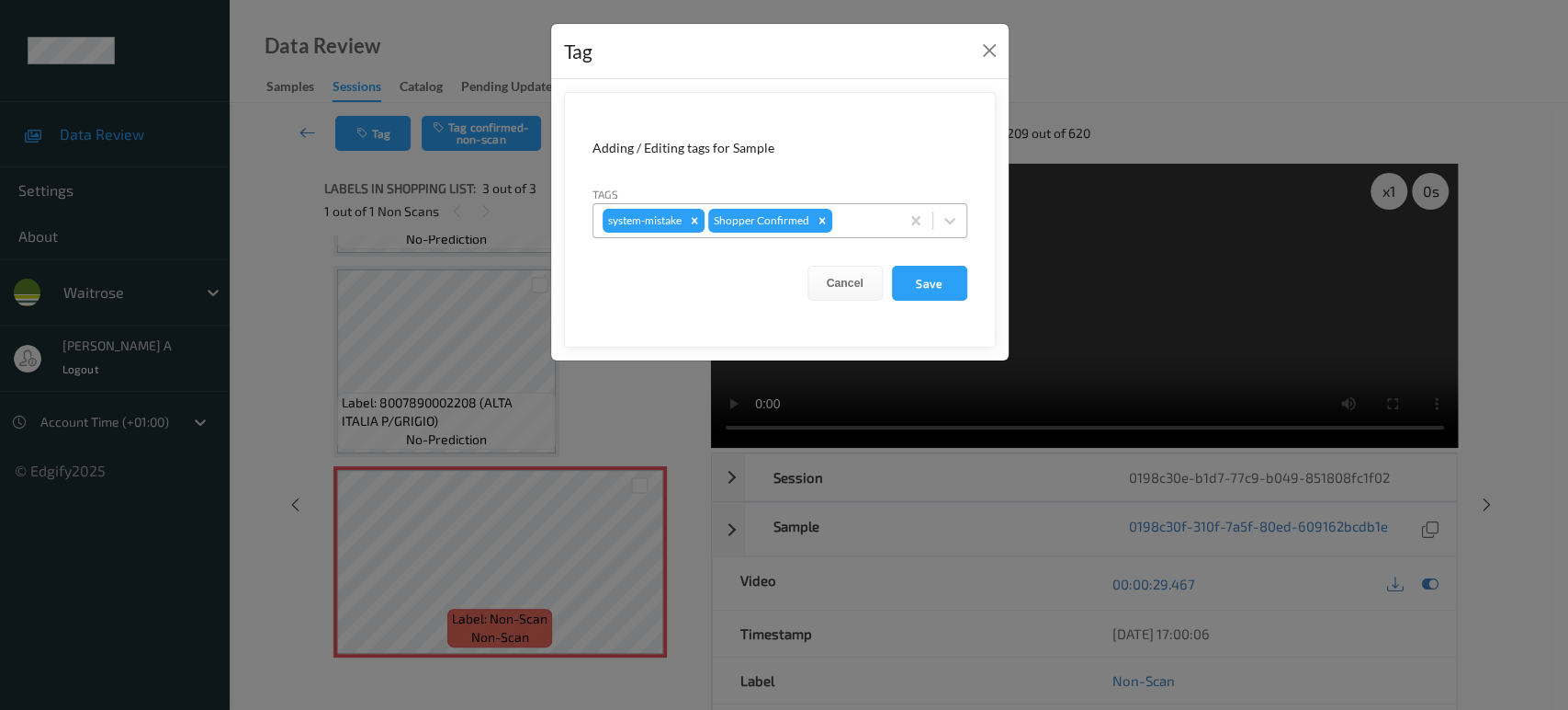
click at [860, 213] on div at bounding box center [863, 220] width 54 height 22
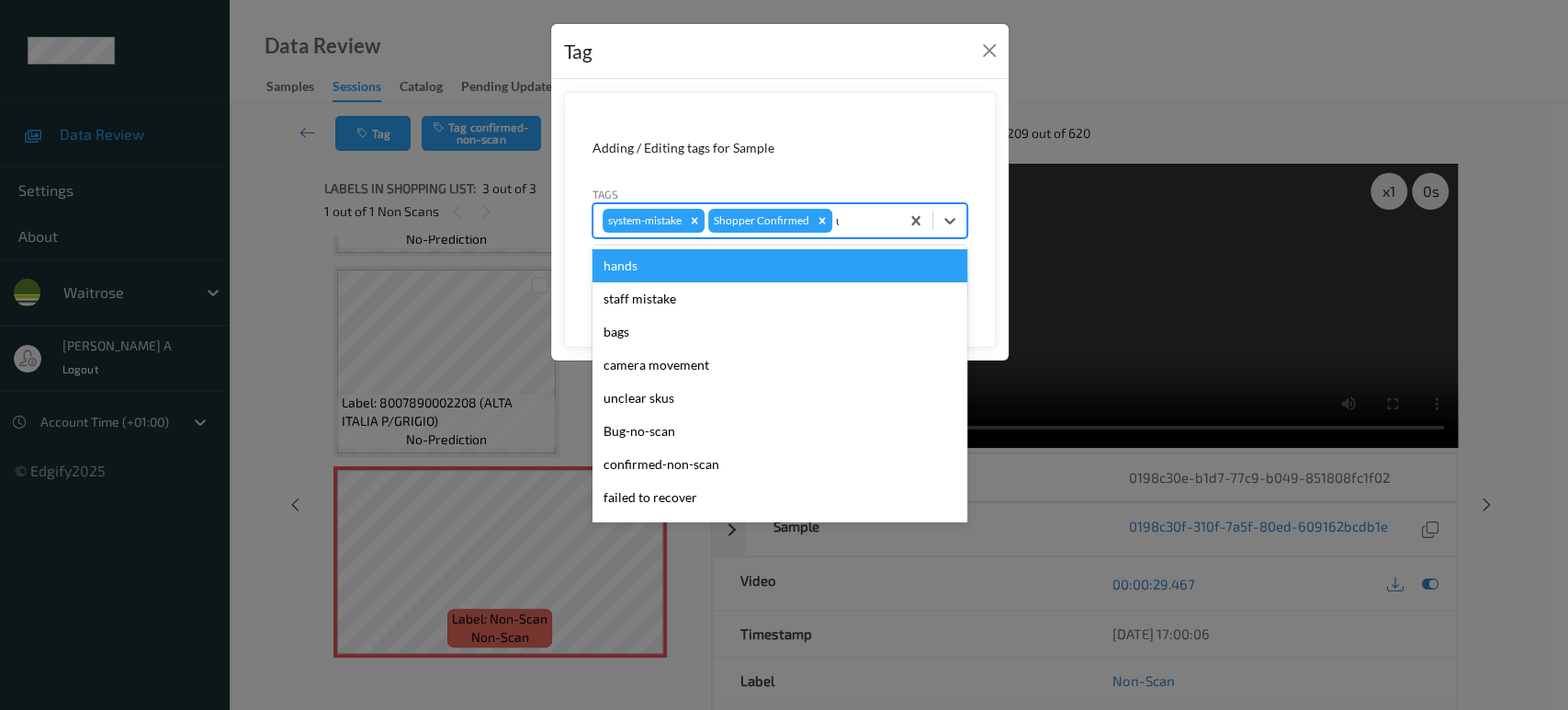
type input "un"
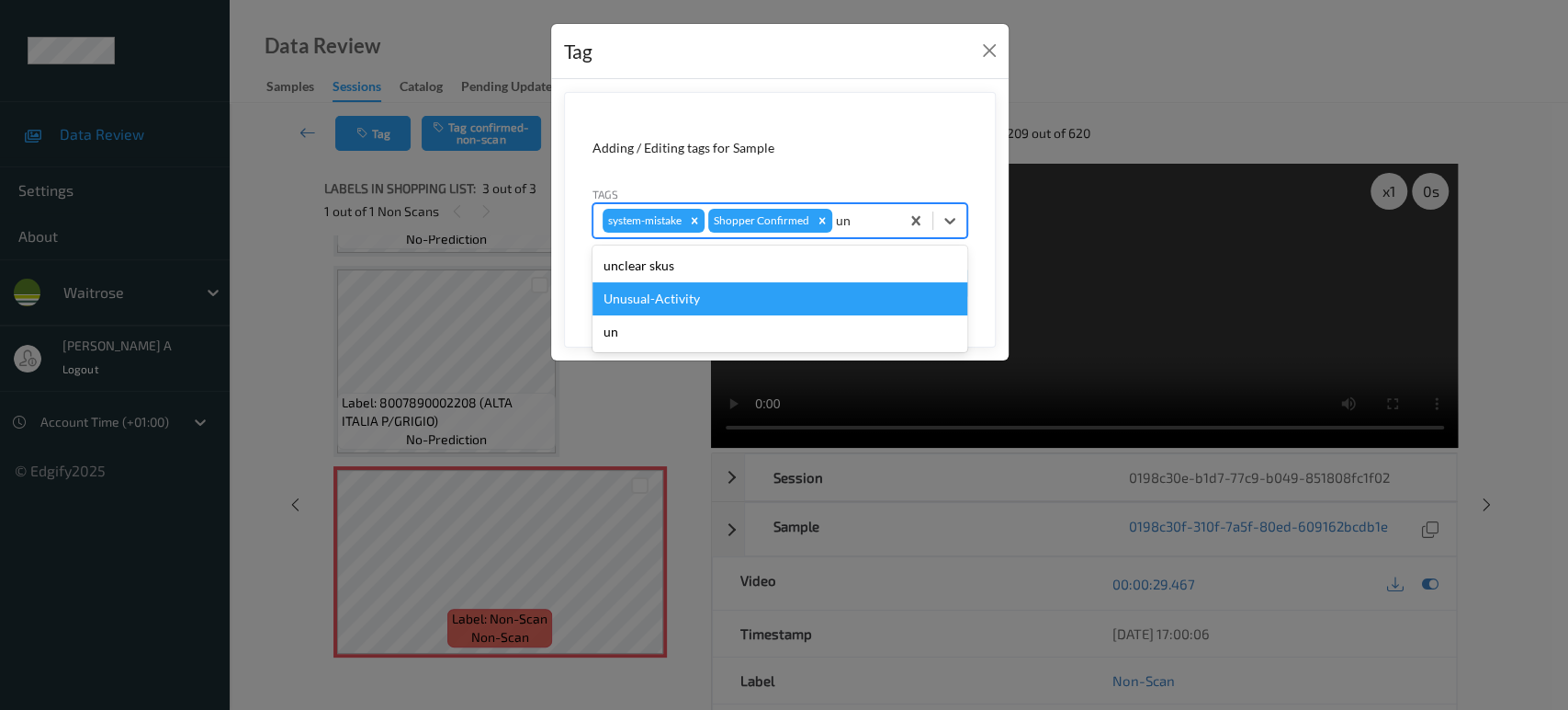
click at [720, 291] on div "Unusual-Activity" at bounding box center [780, 298] width 375 height 33
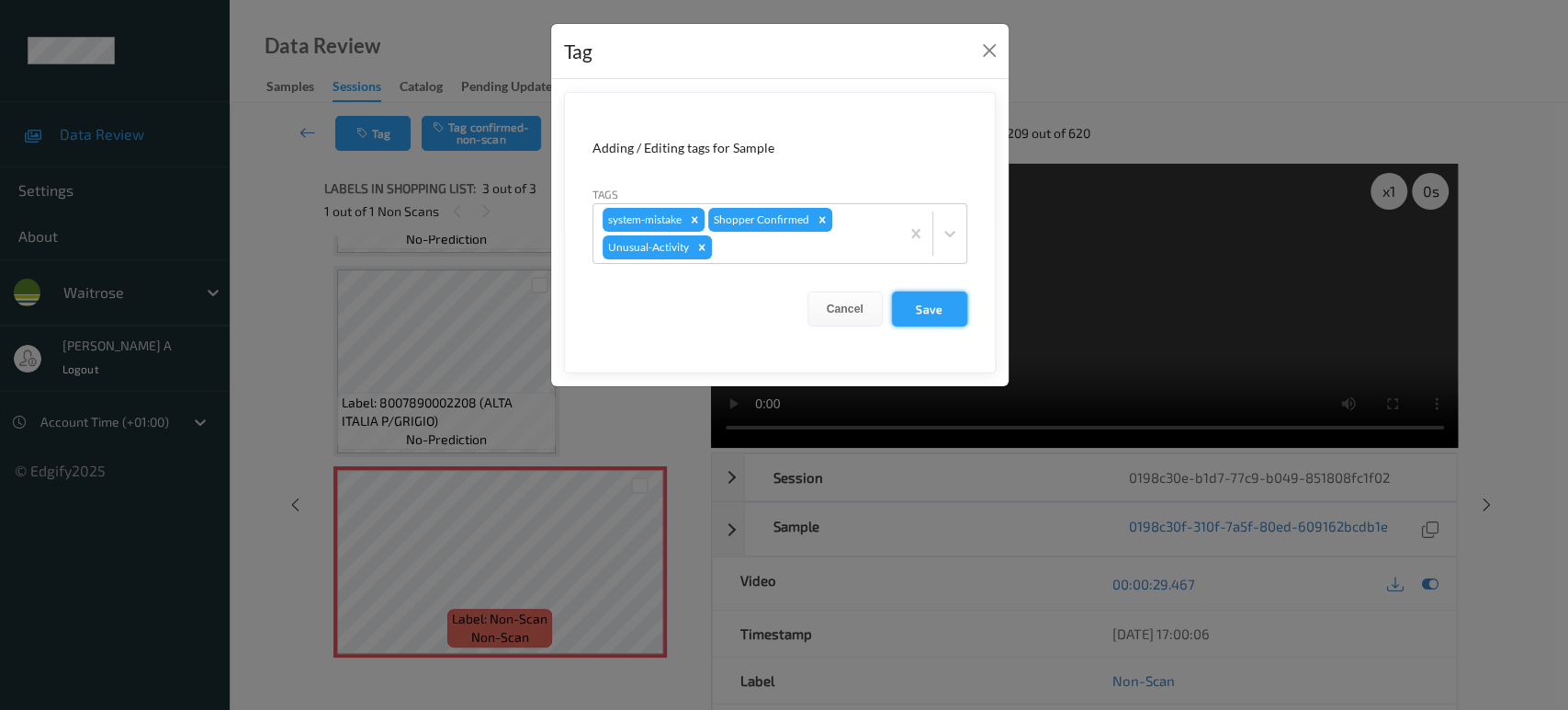
click at [937, 320] on button "Save" at bounding box center [930, 308] width 76 height 35
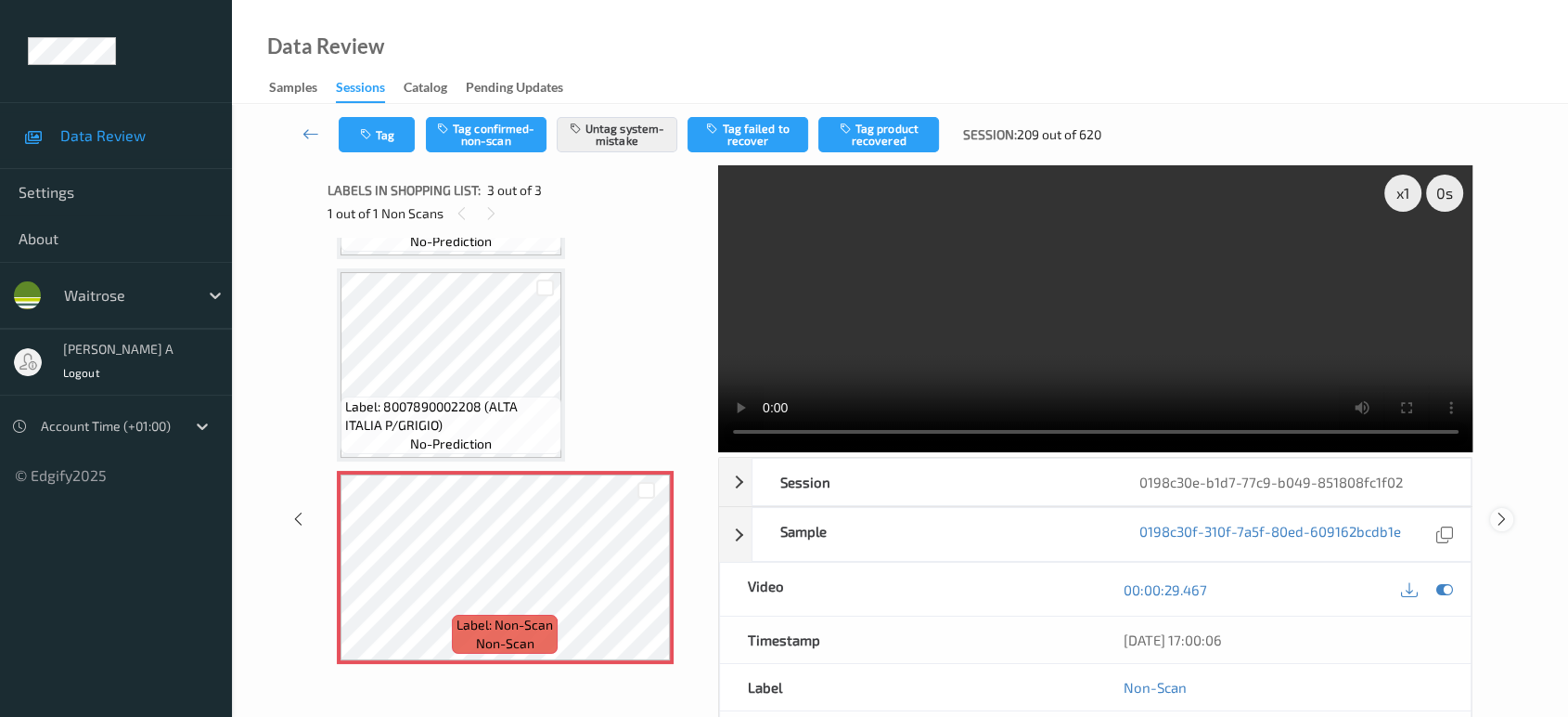
click at [1502, 511] on icon at bounding box center [1501, 518] width 16 height 16
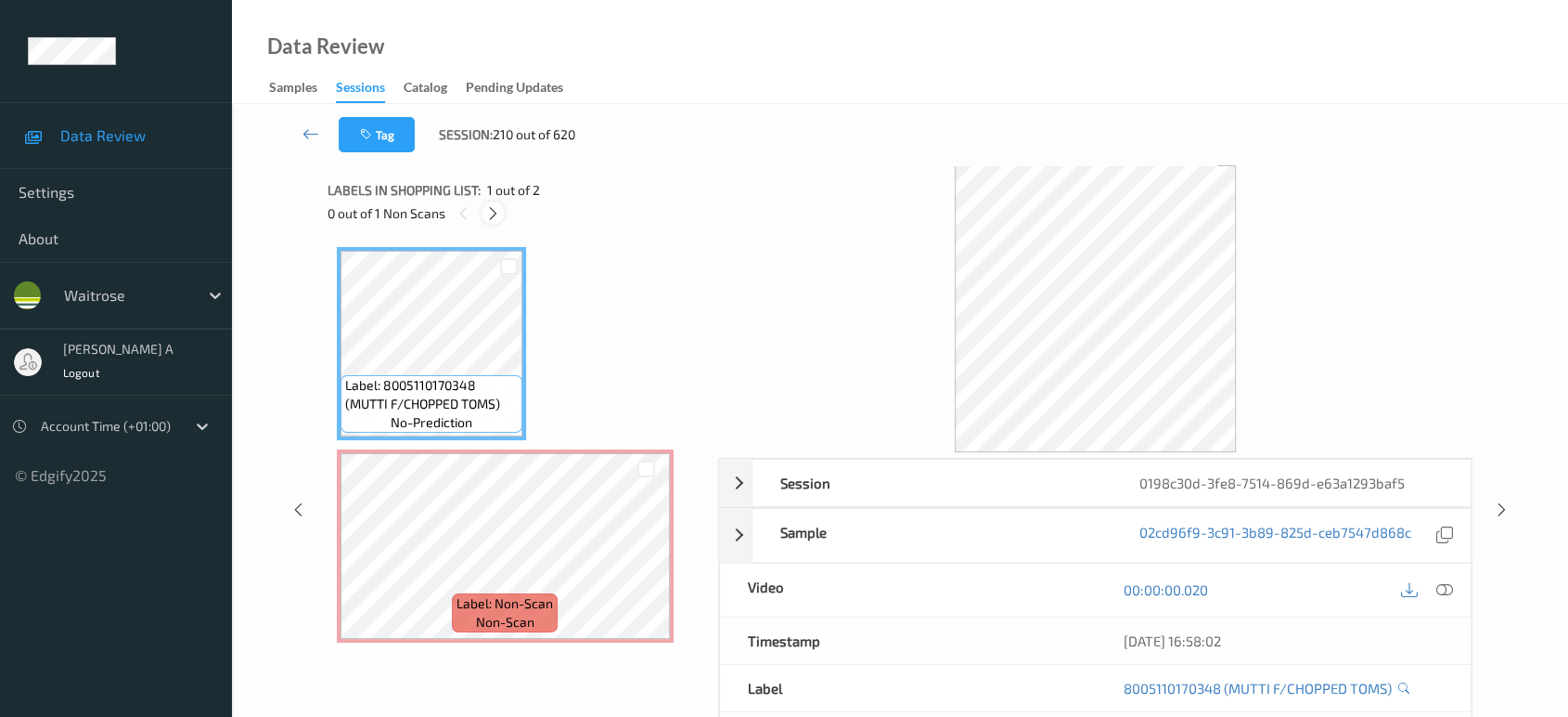
click at [491, 221] on icon at bounding box center [492, 213] width 16 height 16
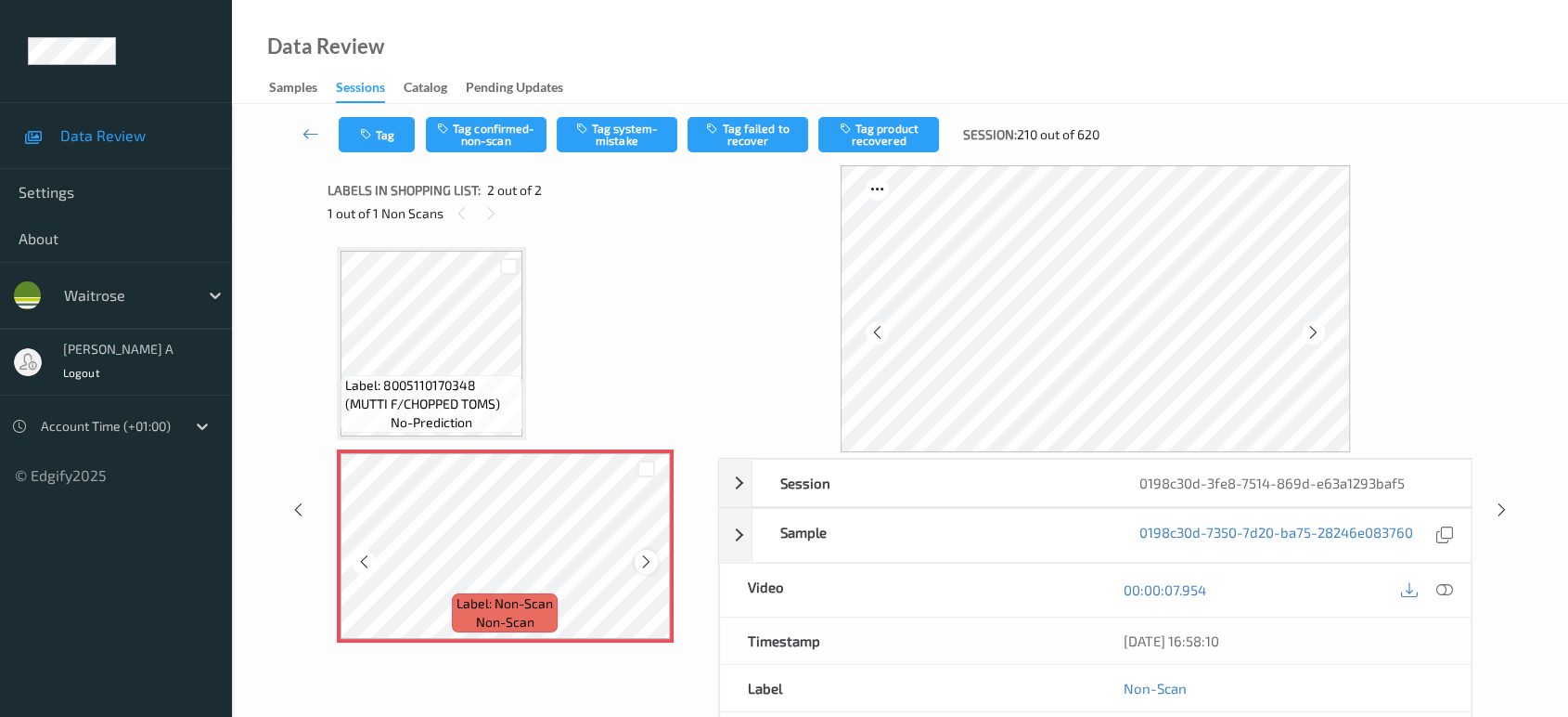
click at [645, 557] on icon at bounding box center [646, 560] width 16 height 16
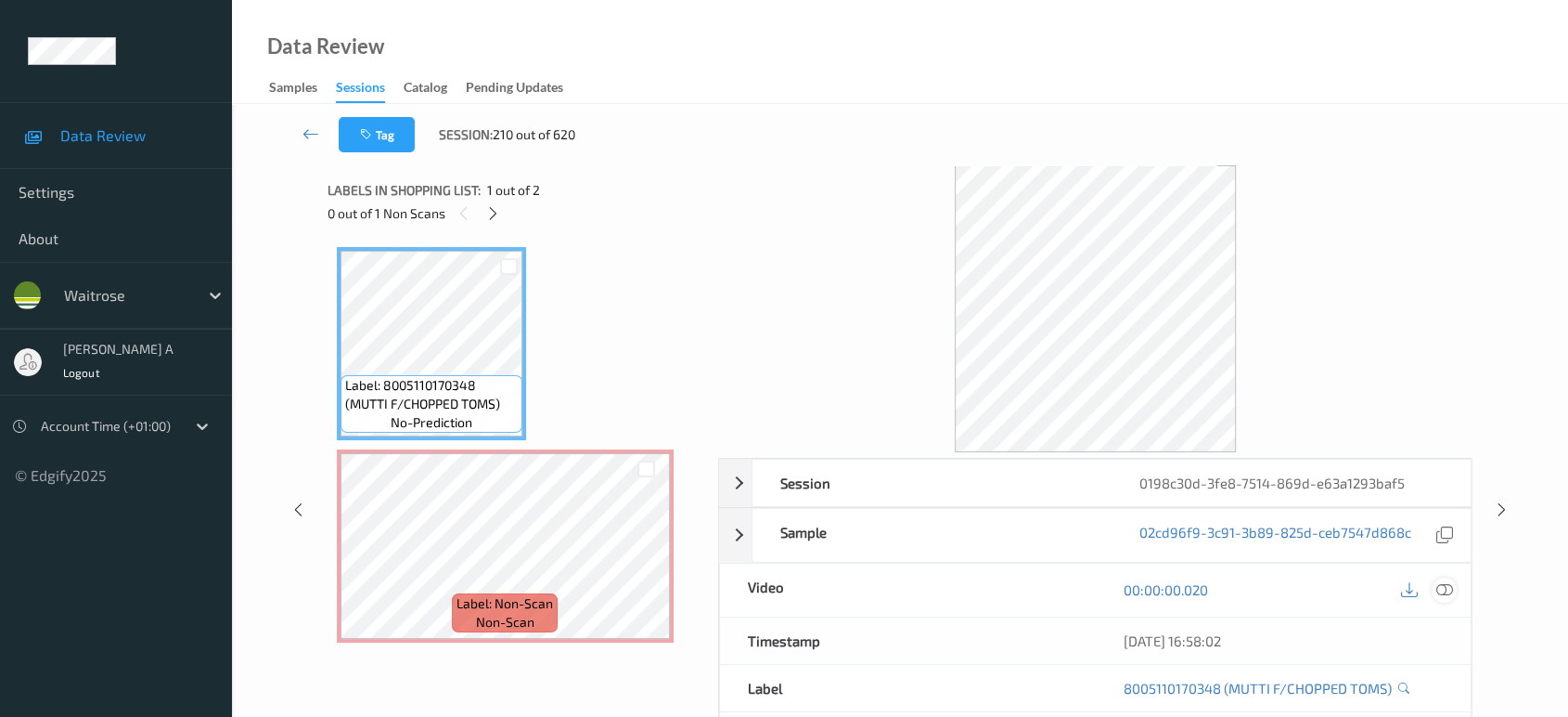
click at [1448, 587] on icon at bounding box center [1444, 589] width 16 height 16
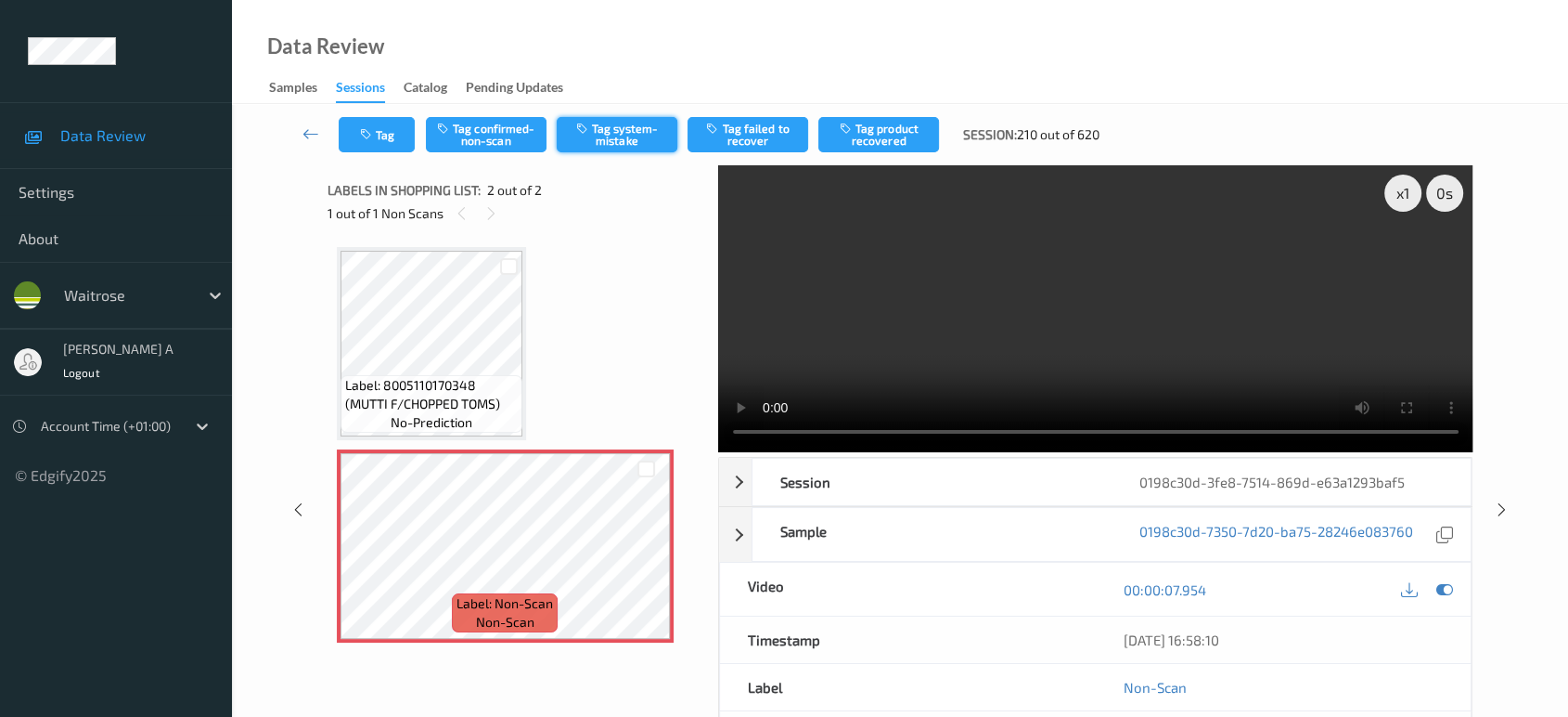
click at [604, 137] on button "Tag system-mistake" at bounding box center [617, 134] width 120 height 35
click at [393, 137] on button "Tag" at bounding box center [377, 134] width 76 height 35
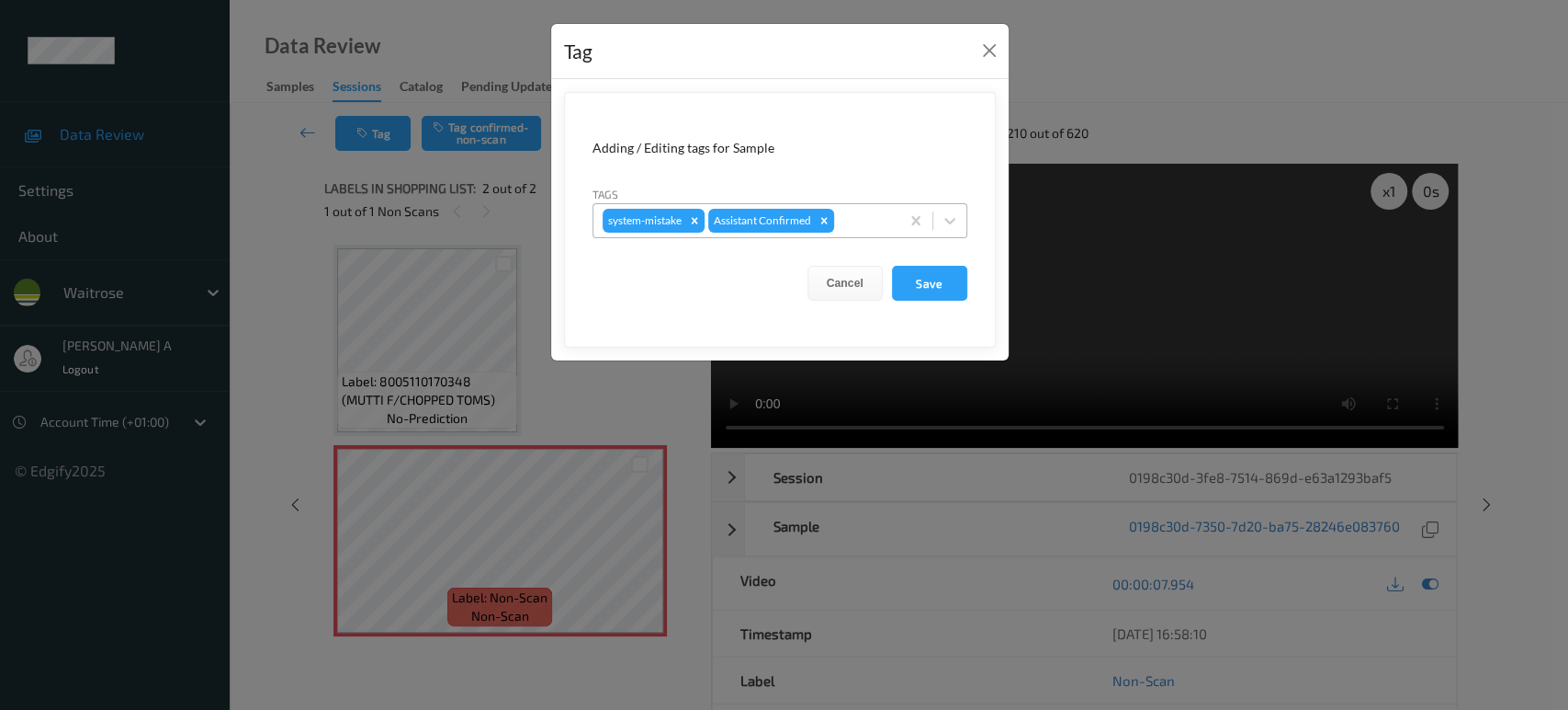
click at [865, 220] on div at bounding box center [864, 220] width 52 height 22
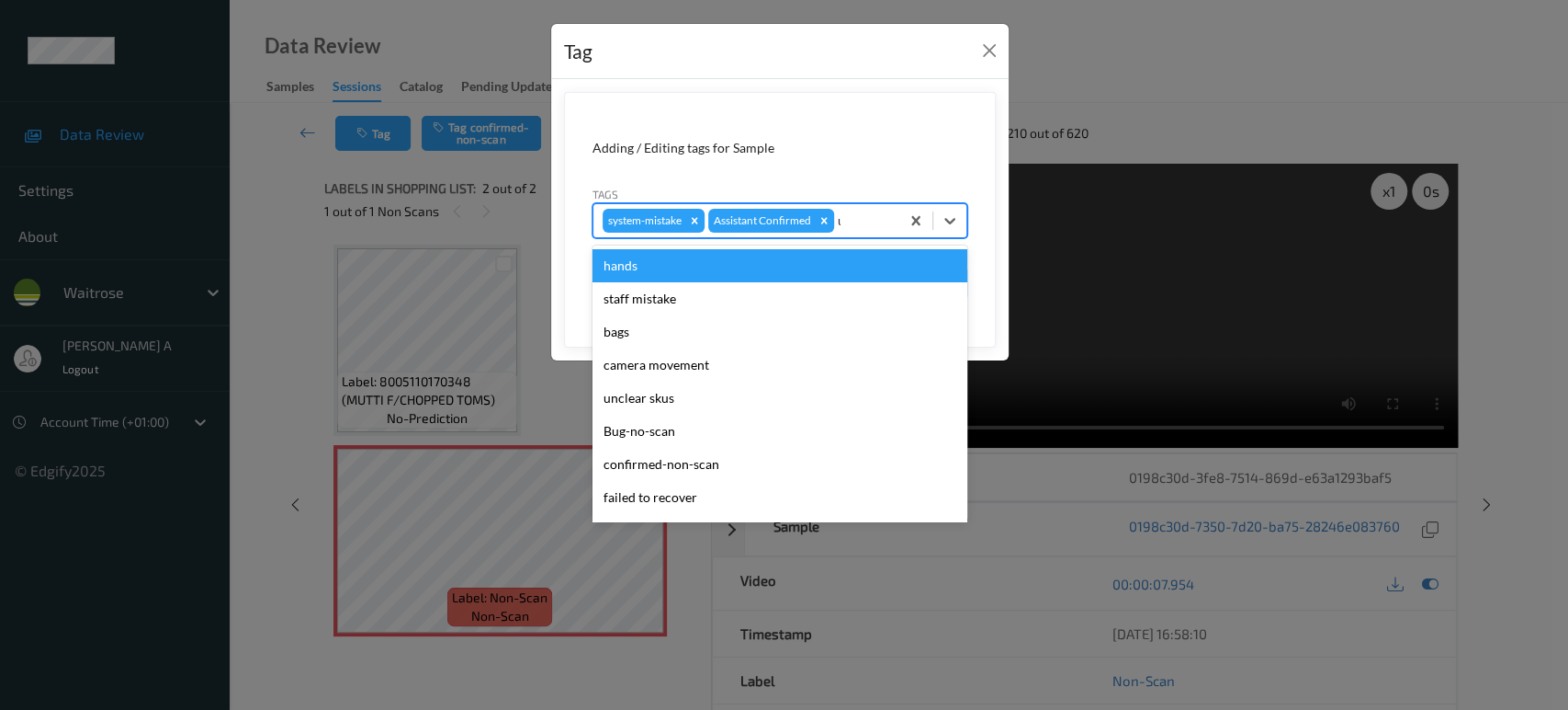
type input "un"
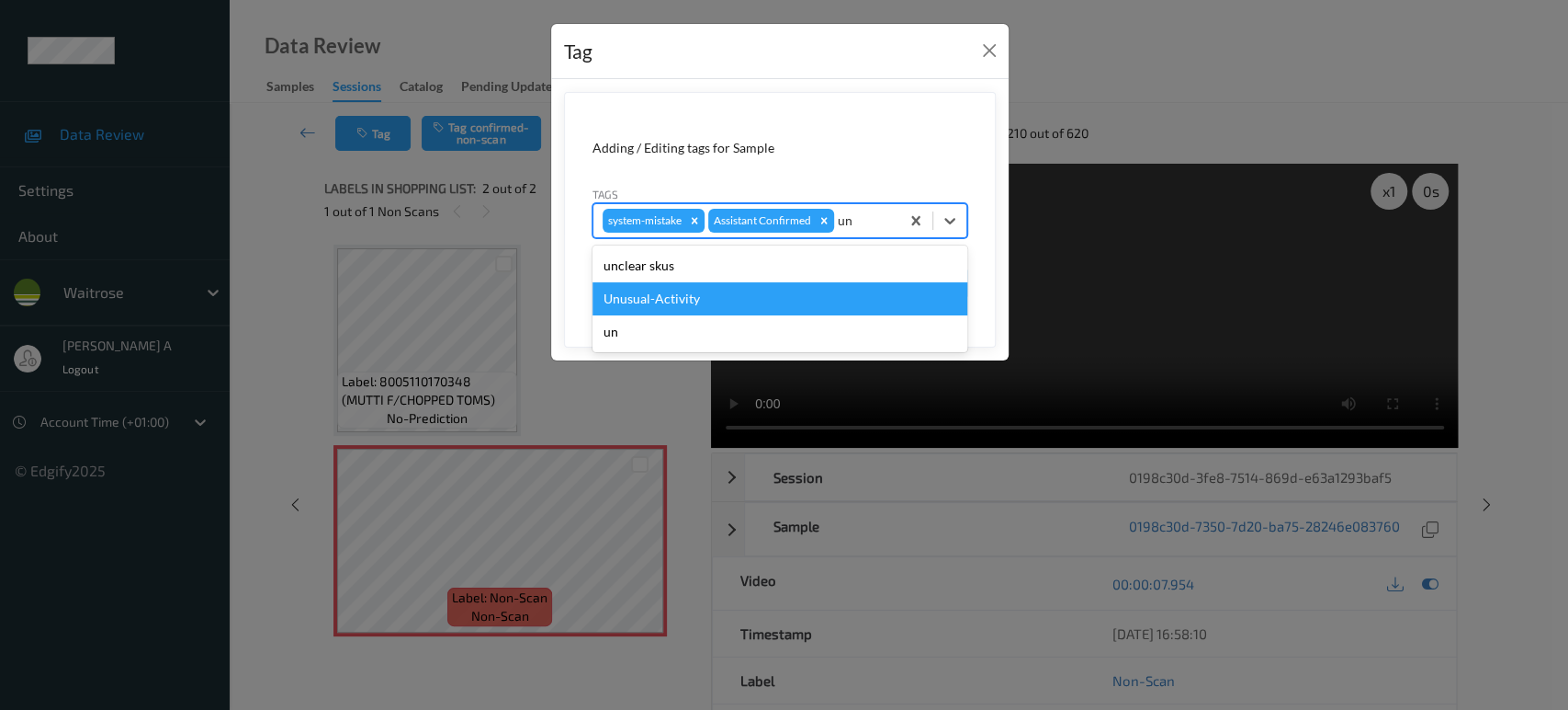
click at [722, 293] on div "Unusual-Activity" at bounding box center [780, 298] width 375 height 33
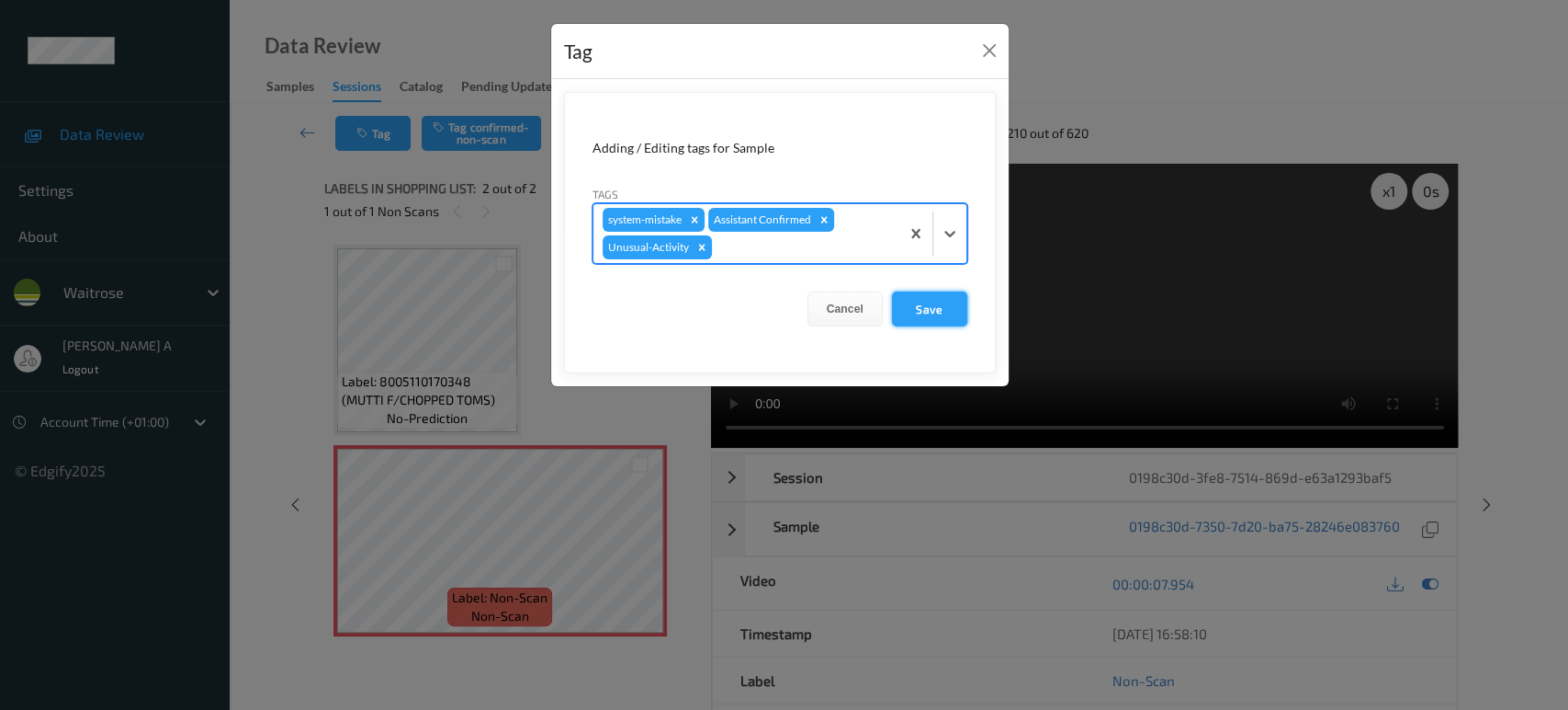
click at [914, 315] on button "Save" at bounding box center [930, 308] width 76 height 35
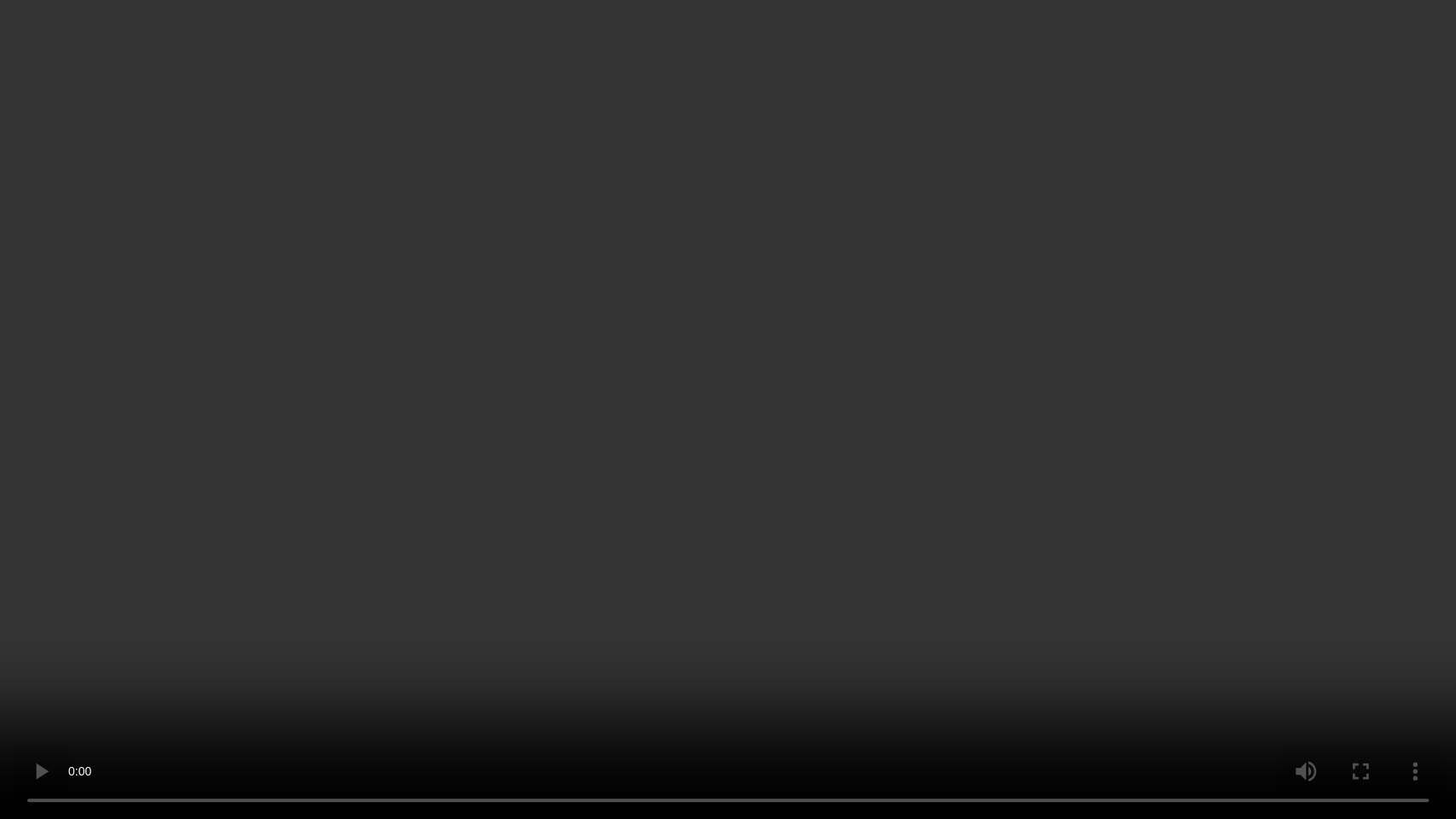
click at [1010, 392] on video at bounding box center [728, 409] width 1456 height 819
click at [916, 451] on video at bounding box center [728, 409] width 1456 height 819
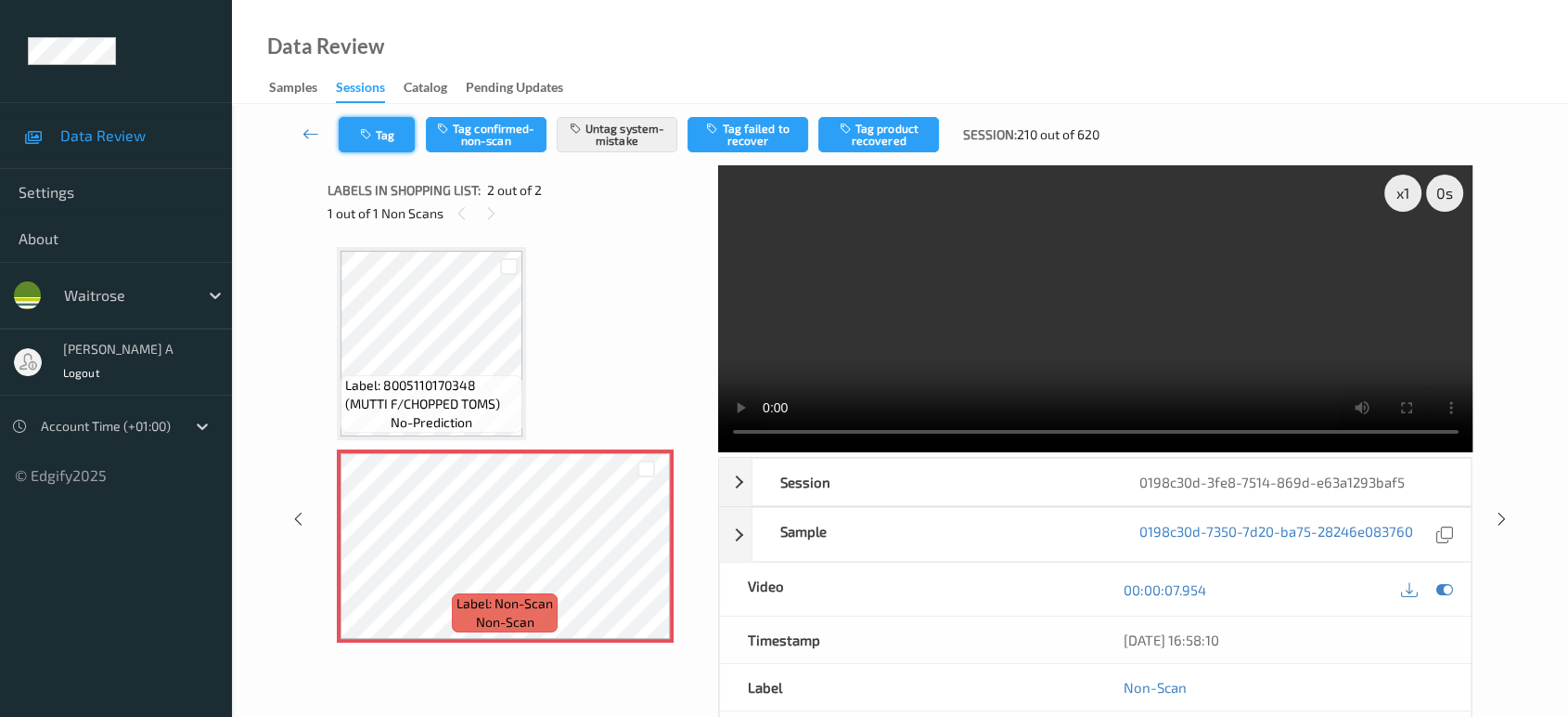
click at [393, 139] on button "Tag" at bounding box center [377, 134] width 76 height 35
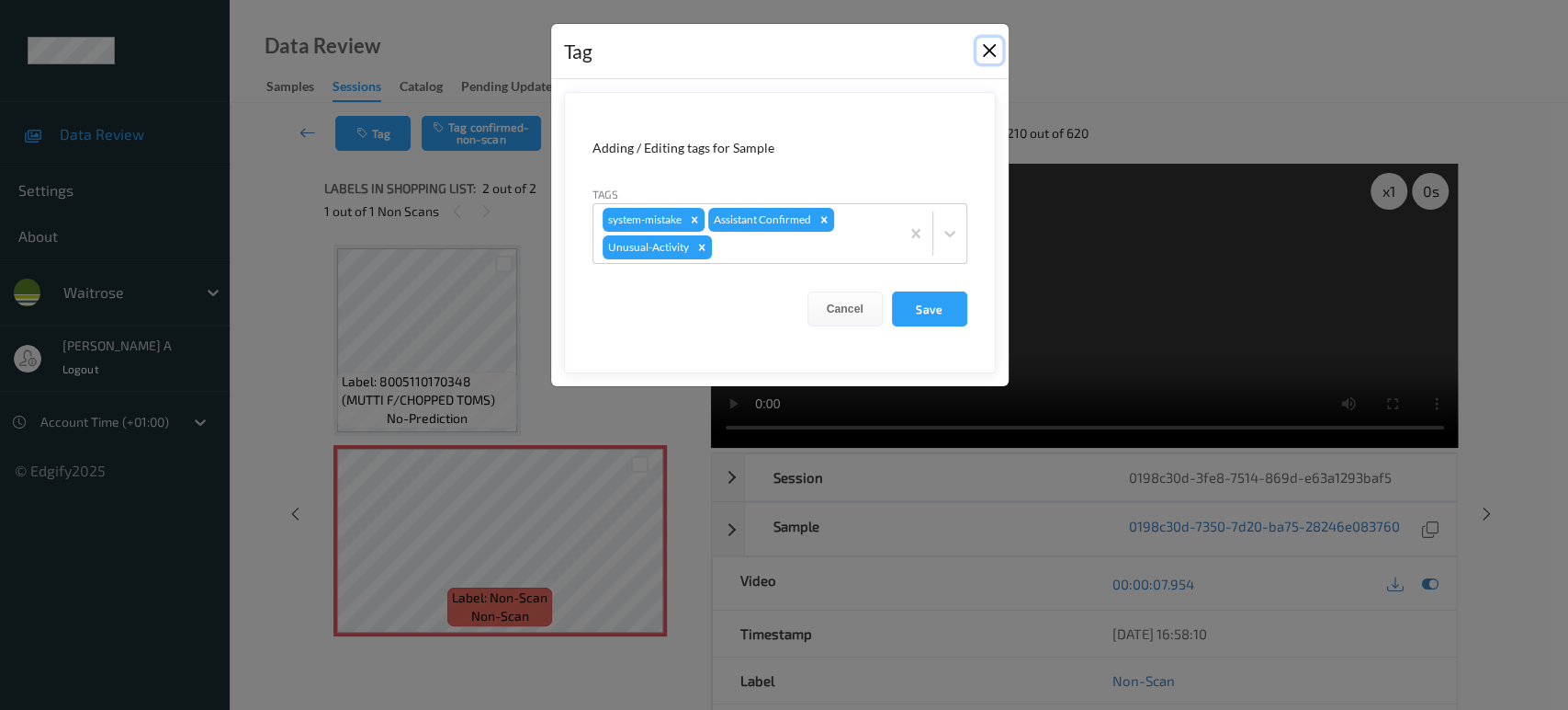
click at [986, 48] on button "Close" at bounding box center [989, 50] width 26 height 26
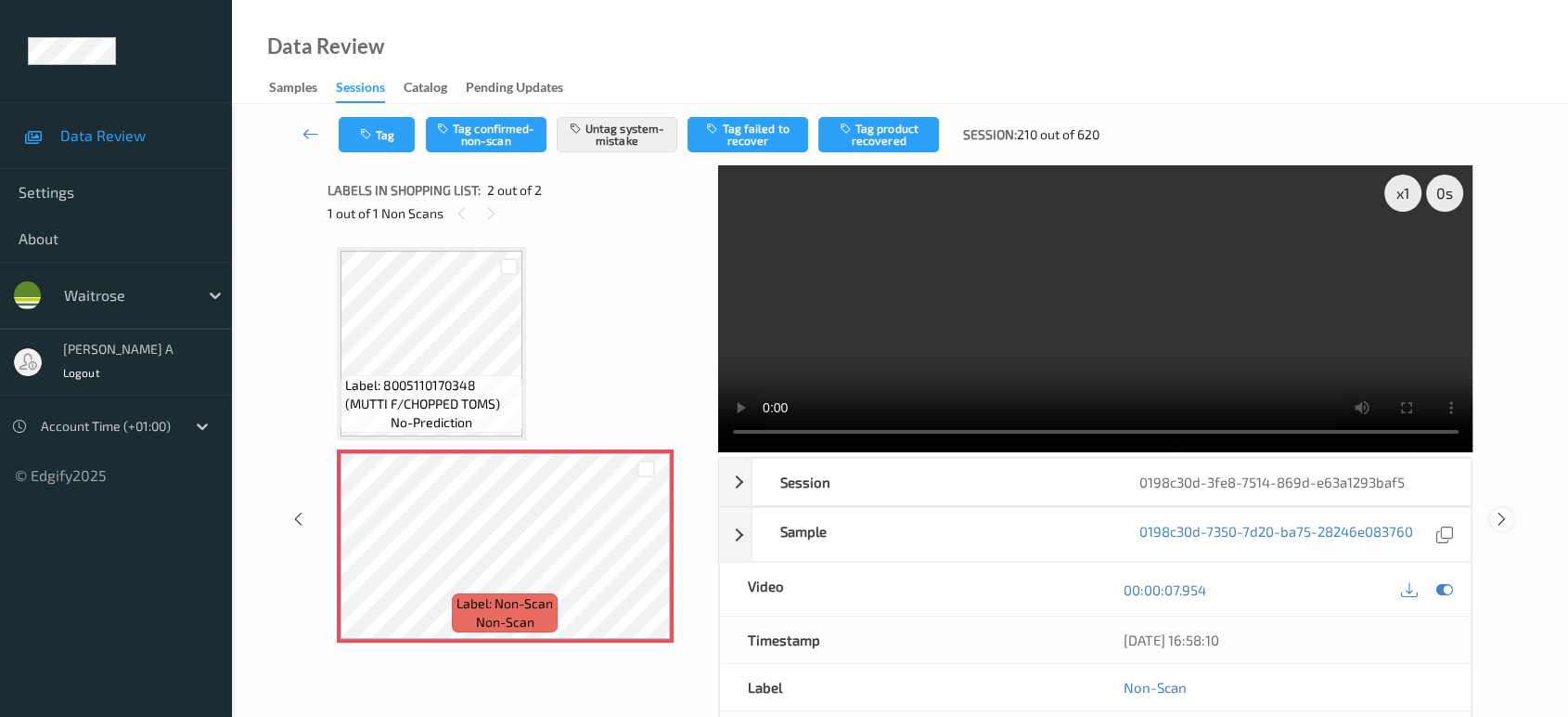
click at [1500, 511] on icon at bounding box center [1501, 518] width 16 height 16
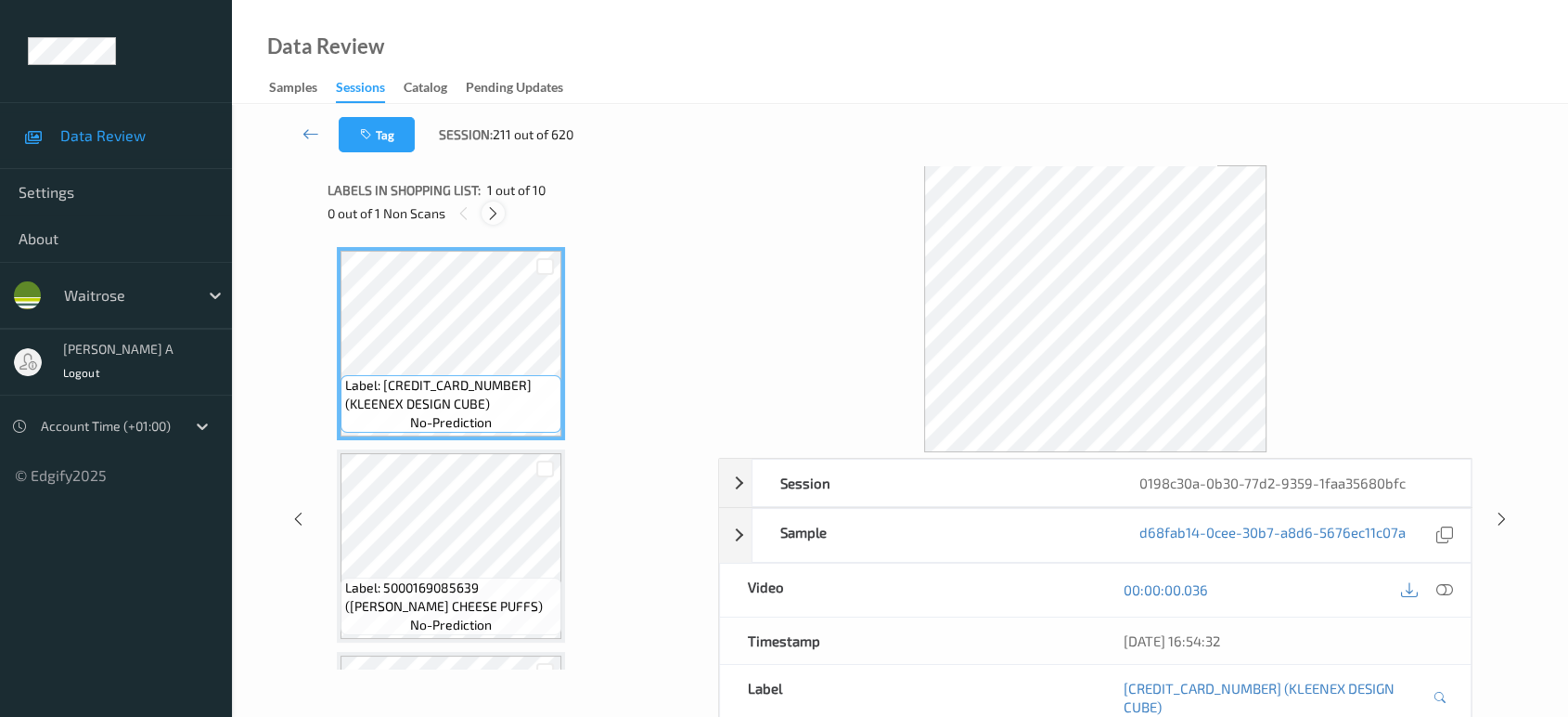
click at [489, 205] on icon at bounding box center [492, 213] width 16 height 16
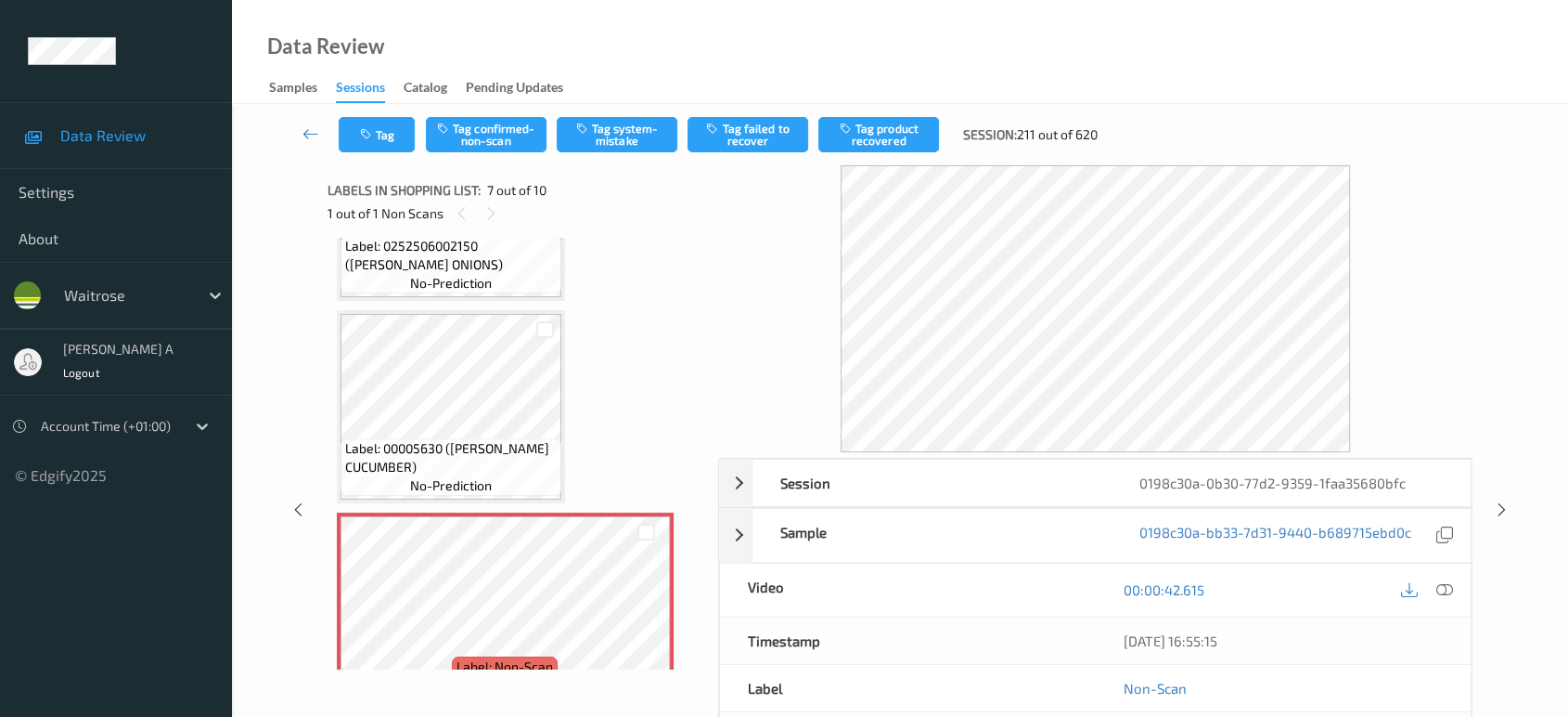
scroll to position [914, 0]
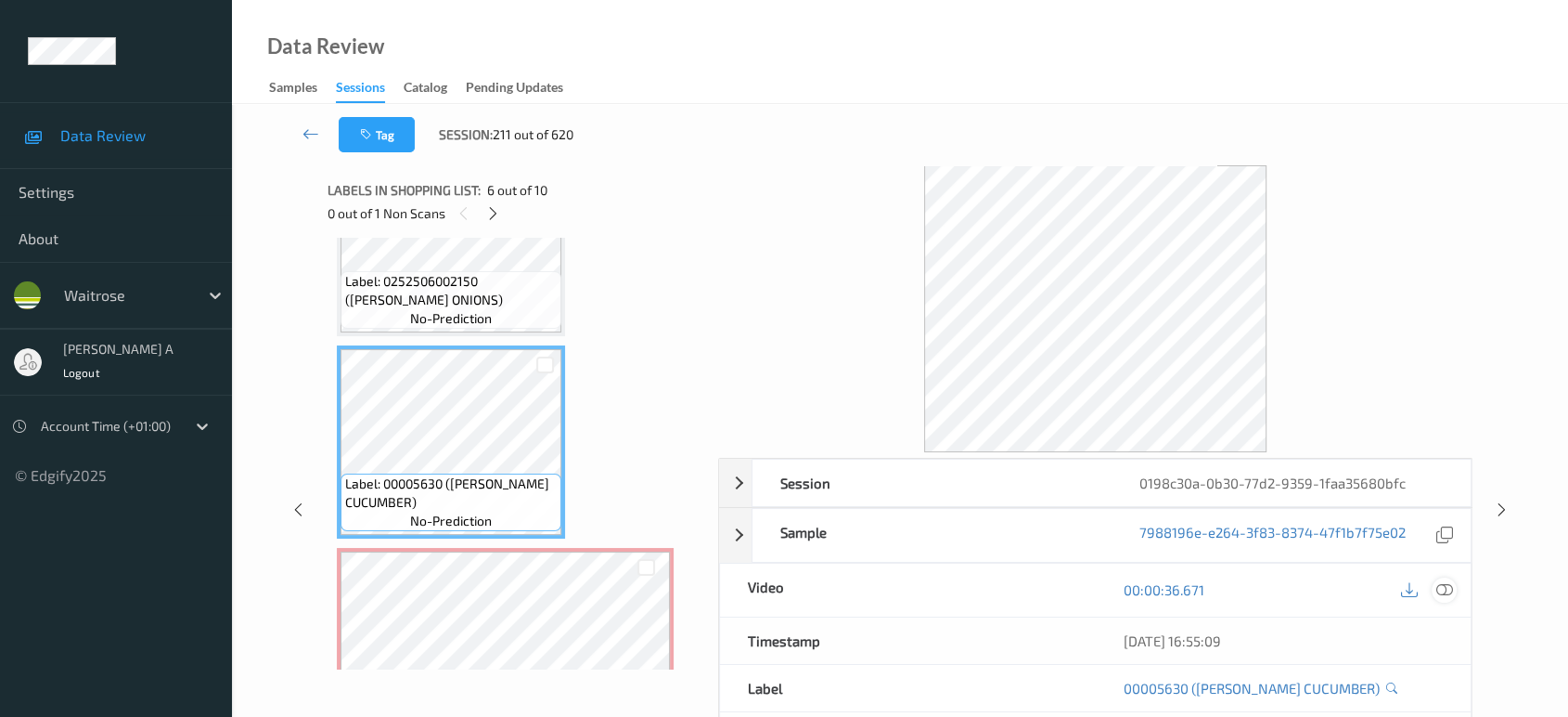
click at [1444, 585] on icon at bounding box center [1444, 589] width 16 height 16
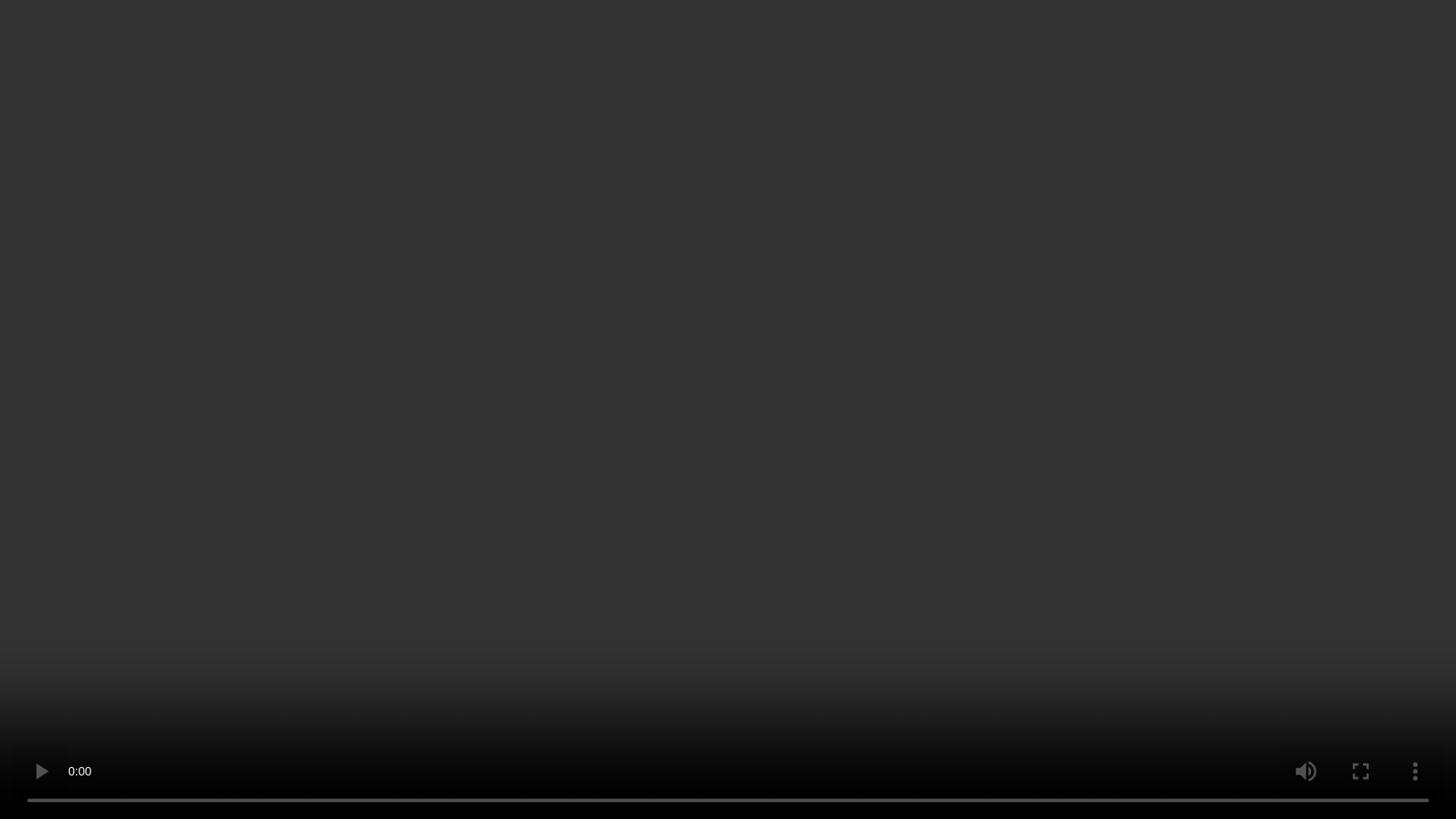
click at [864, 542] on video at bounding box center [728, 409] width 1456 height 819
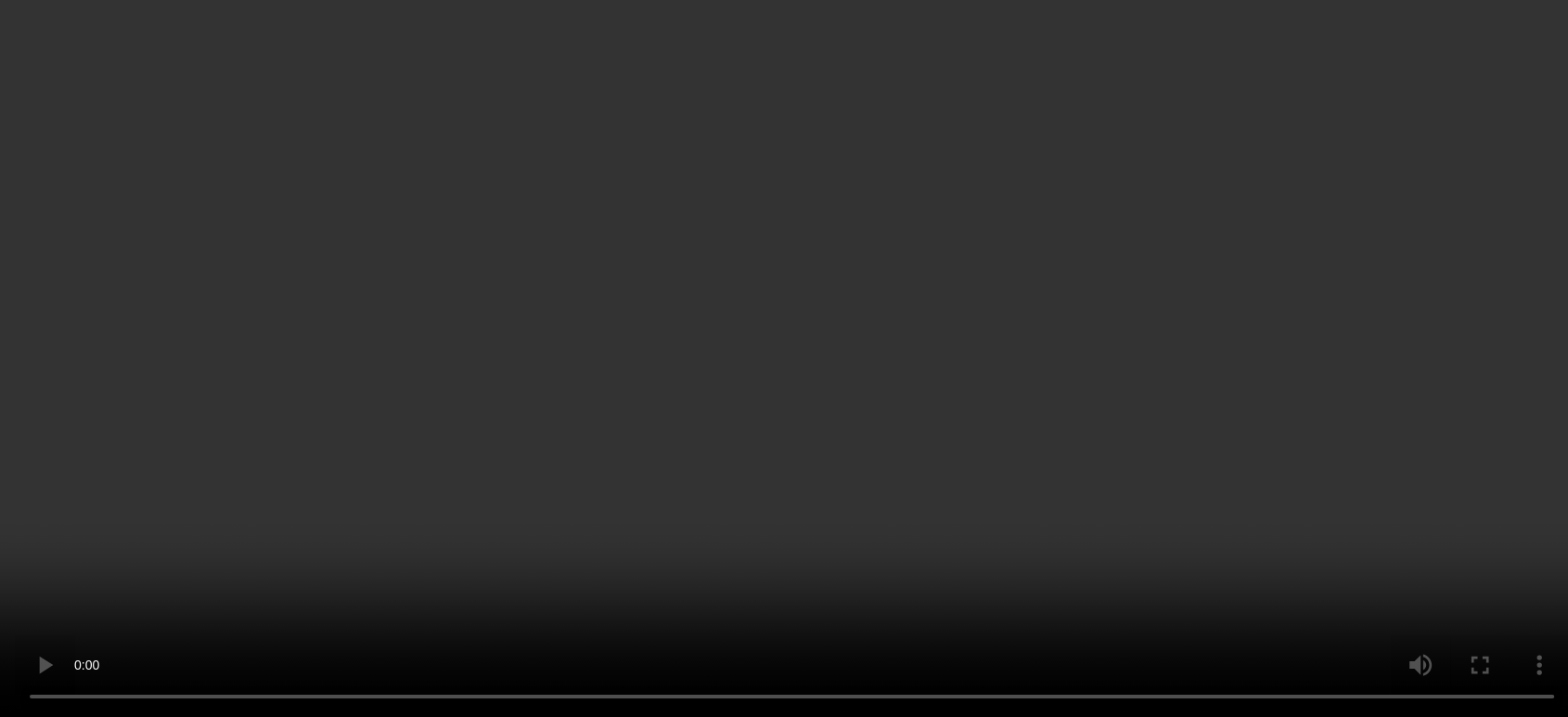
scroll to position [1223, 0]
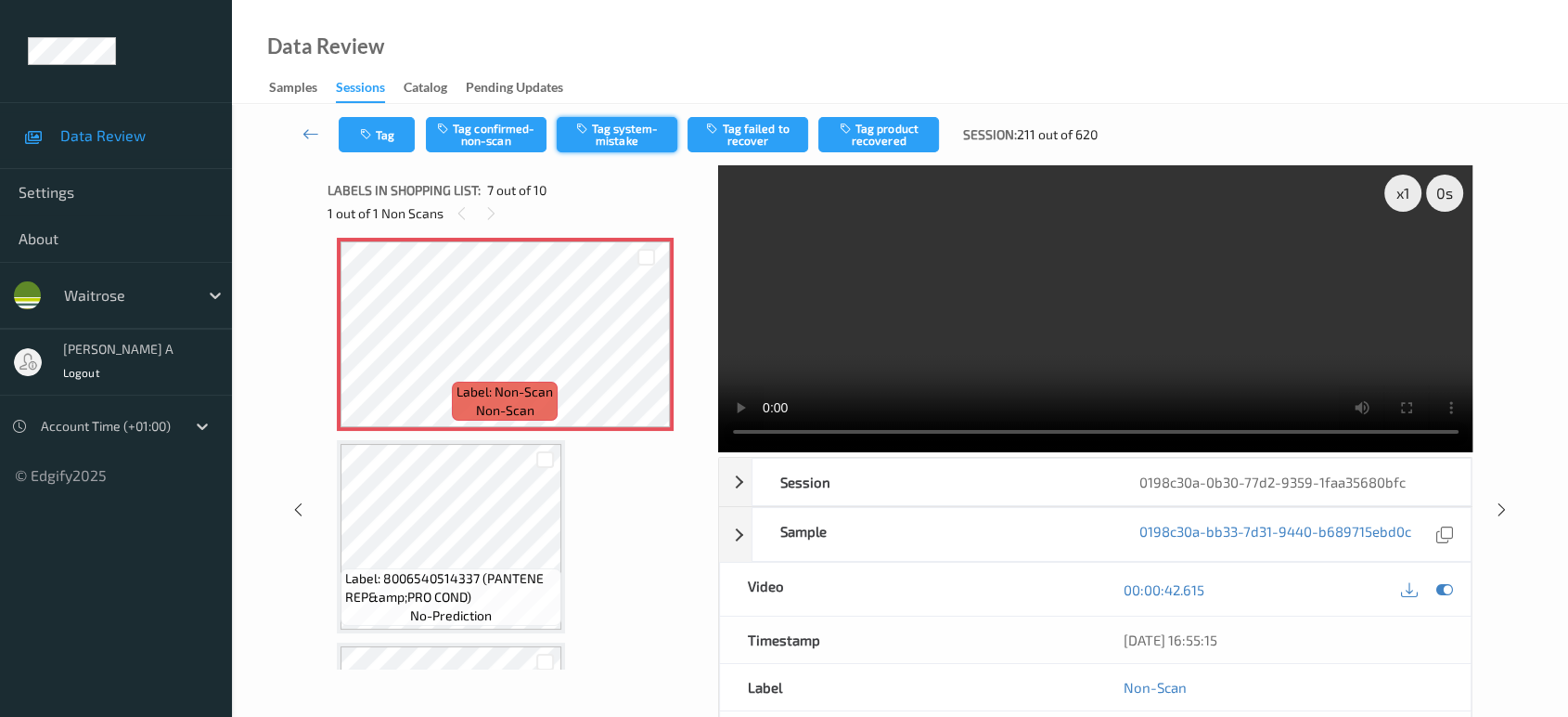
click at [609, 123] on button "Tag system-mistake" at bounding box center [617, 134] width 120 height 35
click at [370, 134] on icon "button" at bounding box center [367, 135] width 16 height 13
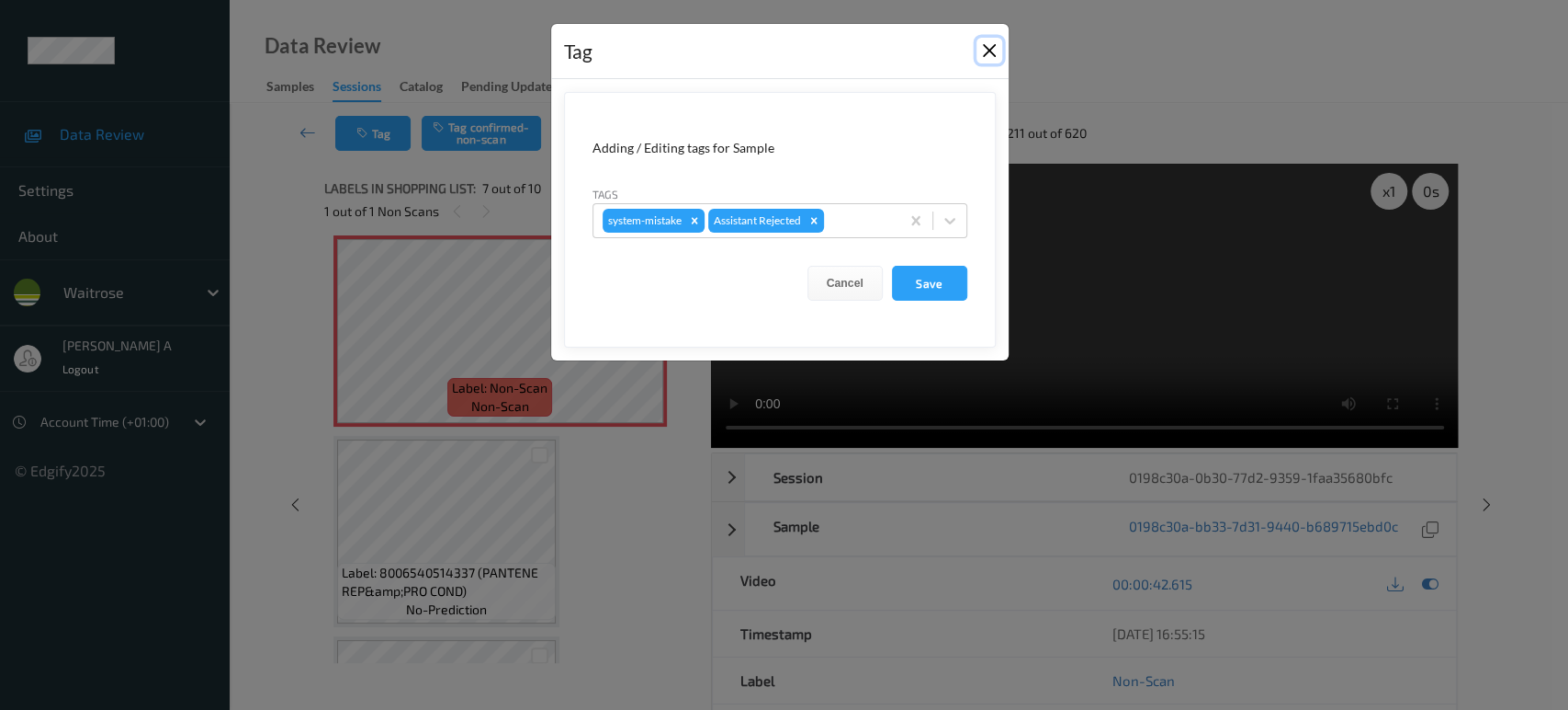
click at [985, 58] on button "Close" at bounding box center [989, 50] width 26 height 26
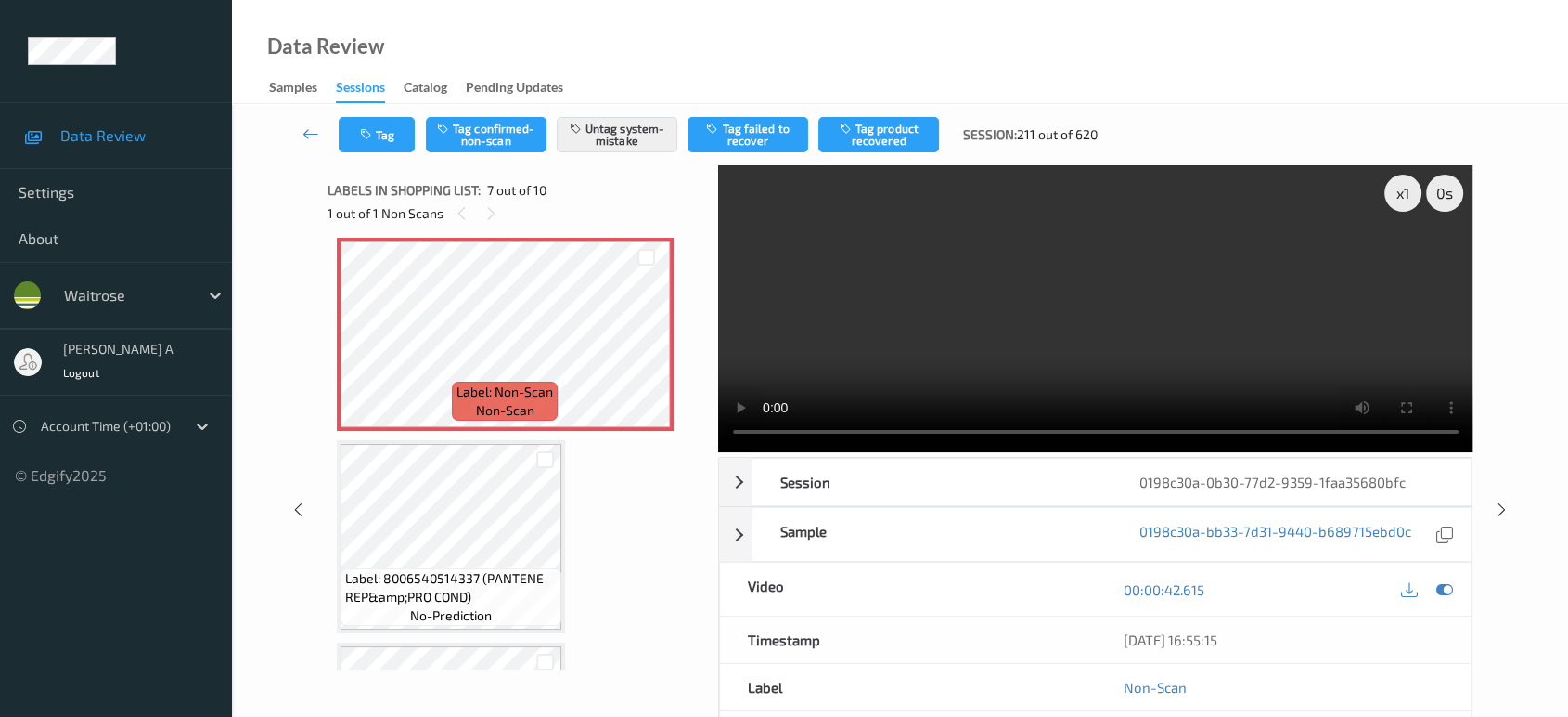
scroll to position [1120, 0]
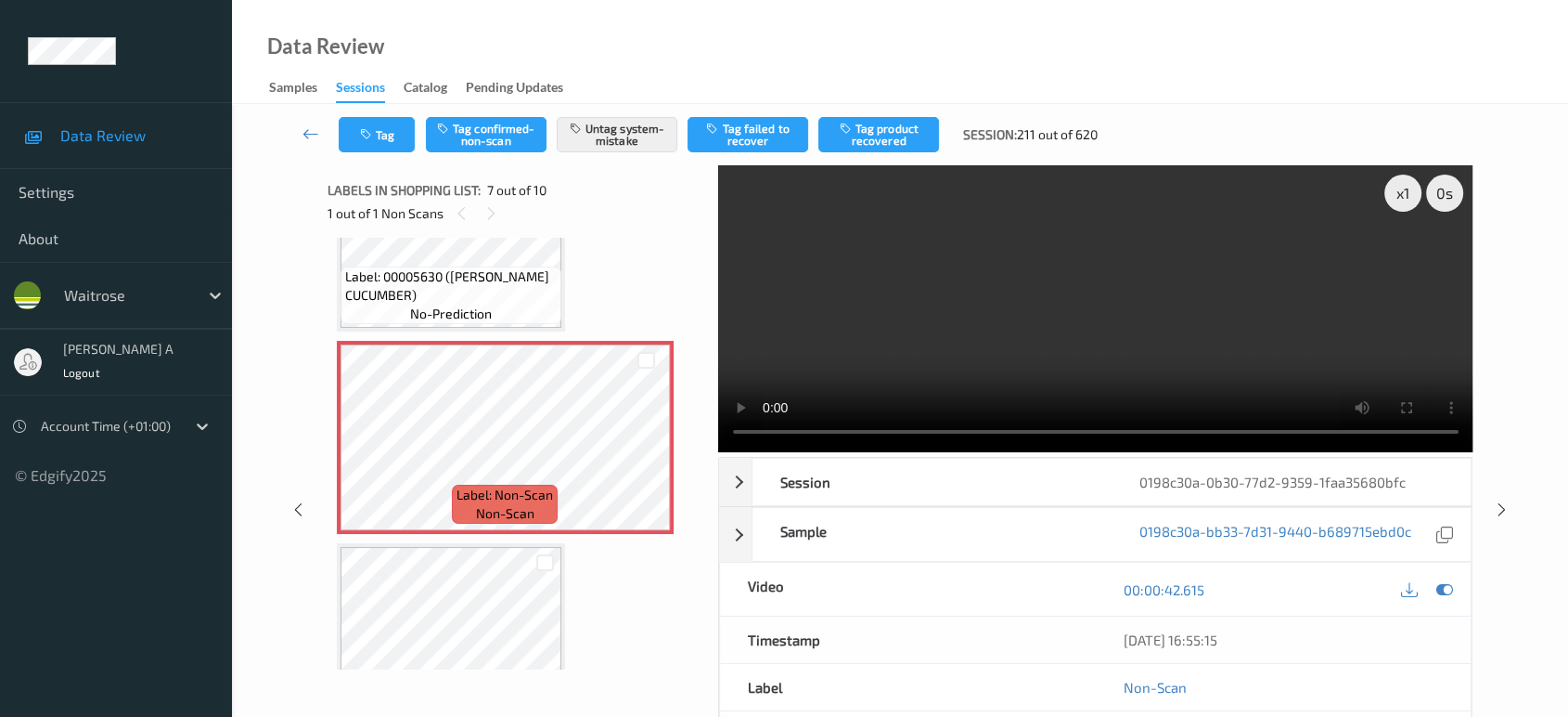
click at [500, 278] on span "Label: 00005630 ([PERSON_NAME] CUCUMBER)" at bounding box center [451, 285] width 212 height 37
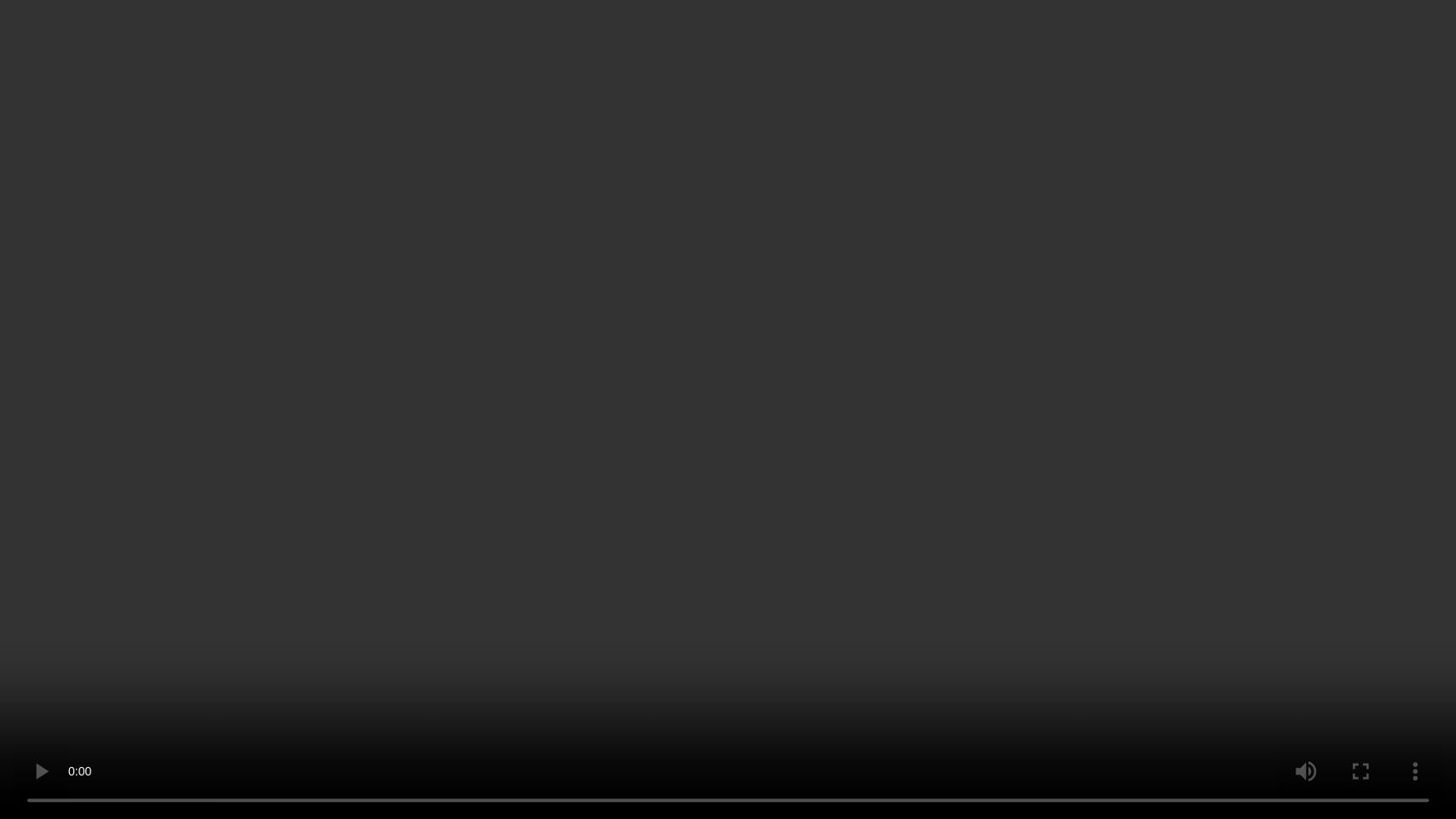
click at [919, 350] on video at bounding box center [728, 409] width 1456 height 819
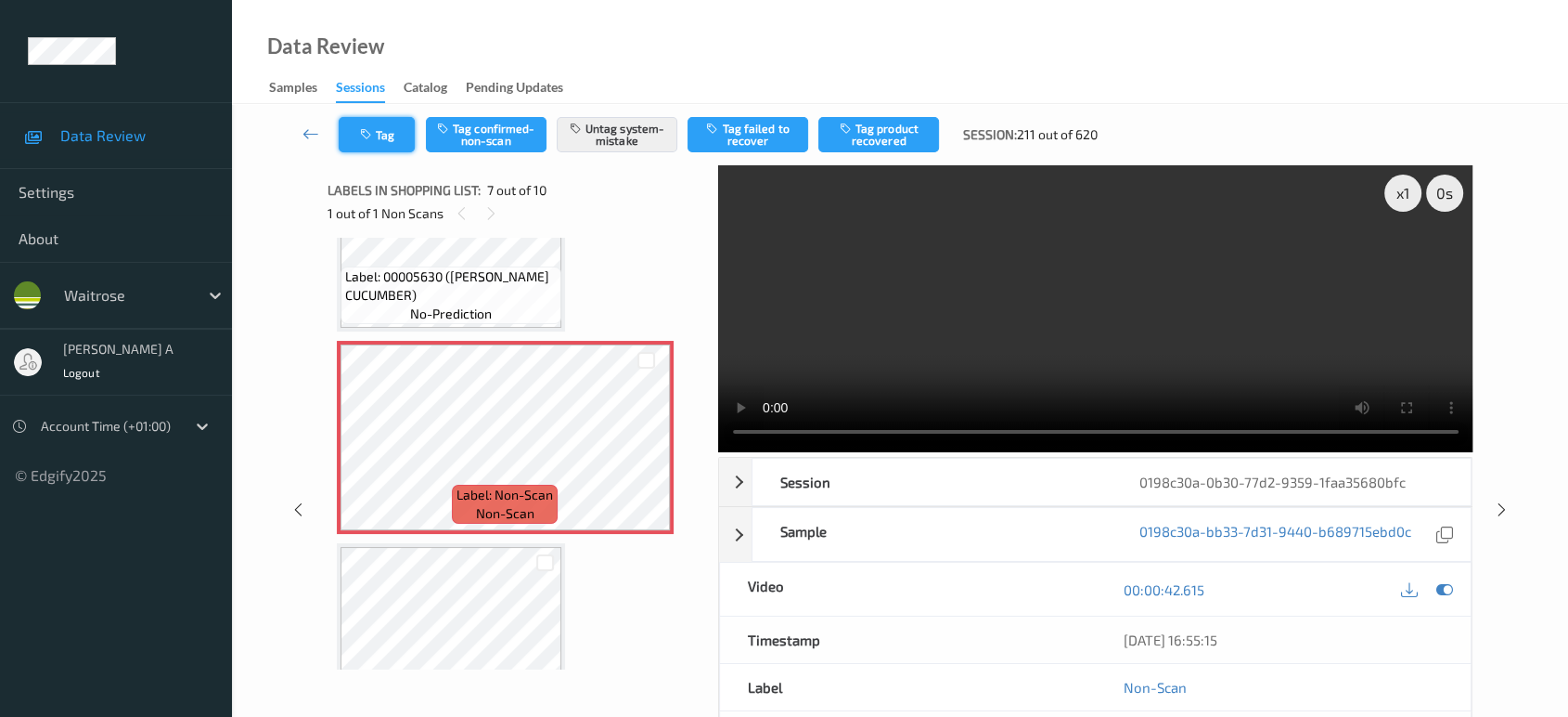
click at [408, 142] on button "Tag" at bounding box center [377, 134] width 76 height 35
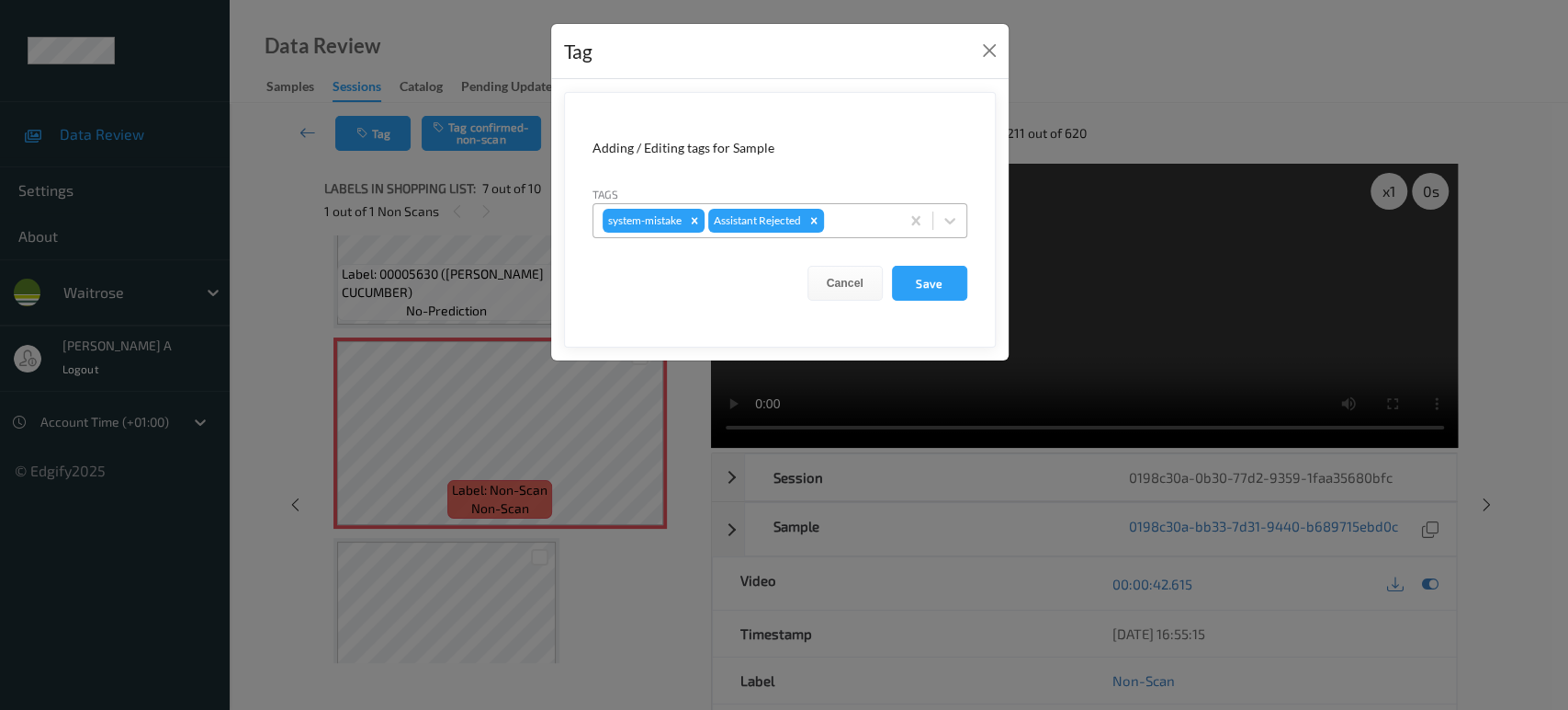
click at [853, 221] on div at bounding box center [859, 220] width 62 height 22
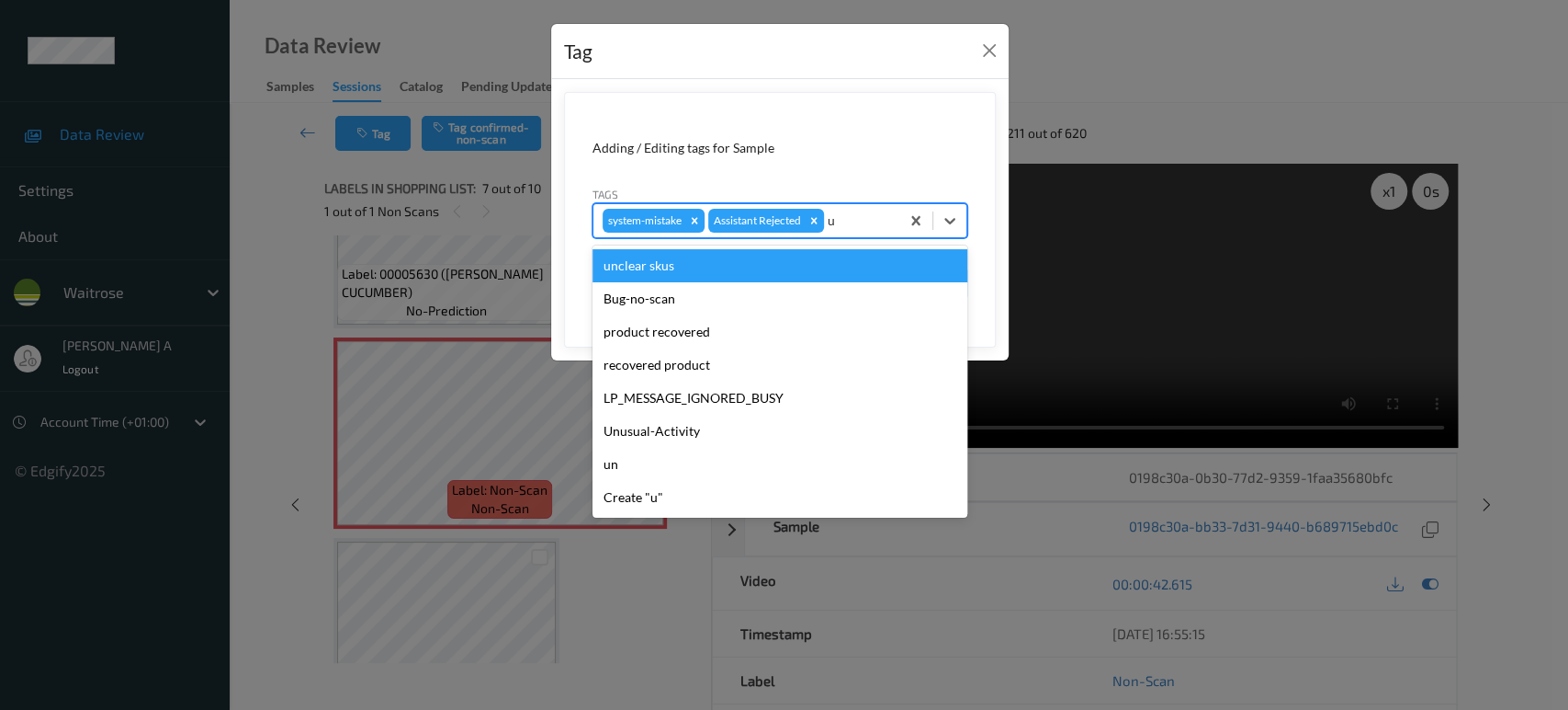
type input "un"
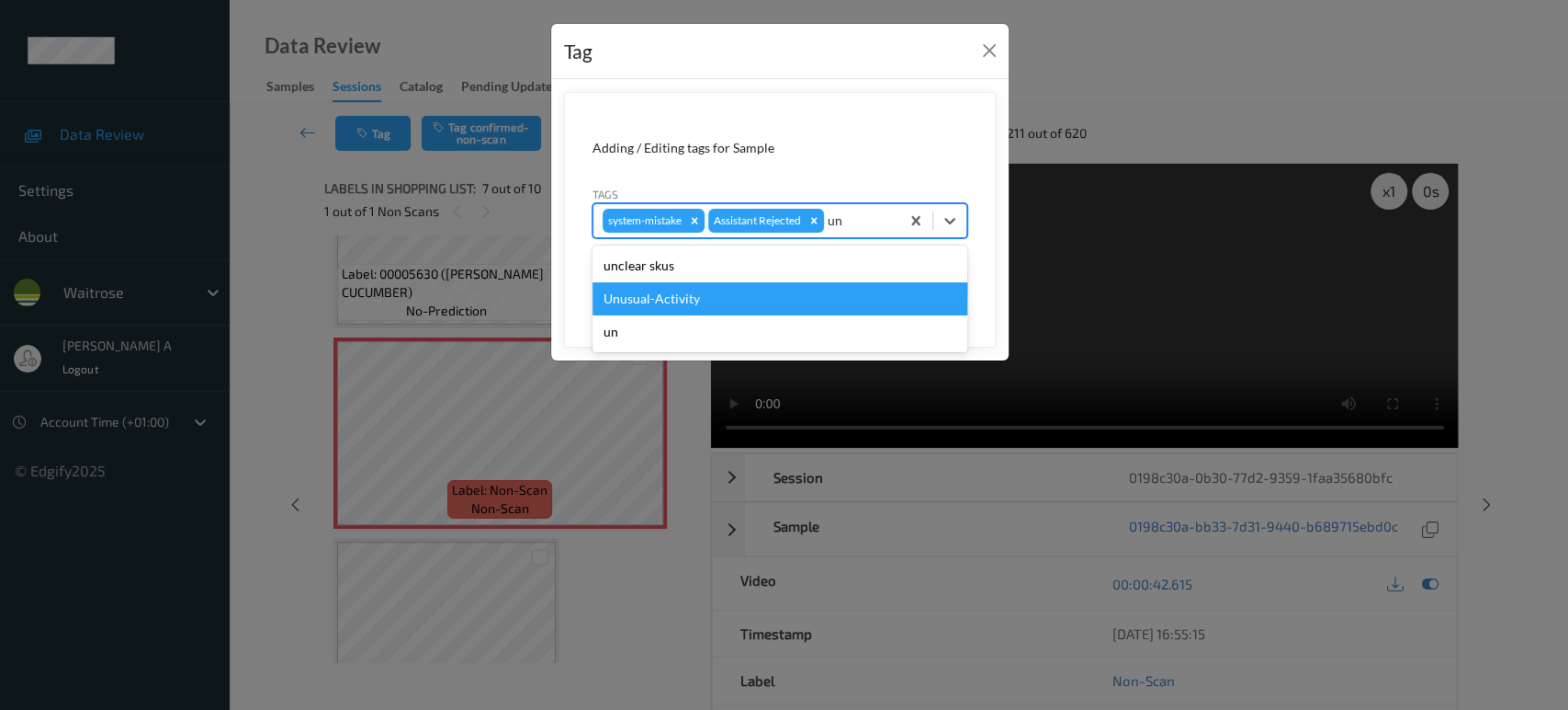
click at [683, 314] on div "Unusual-Activity" at bounding box center [780, 298] width 375 height 33
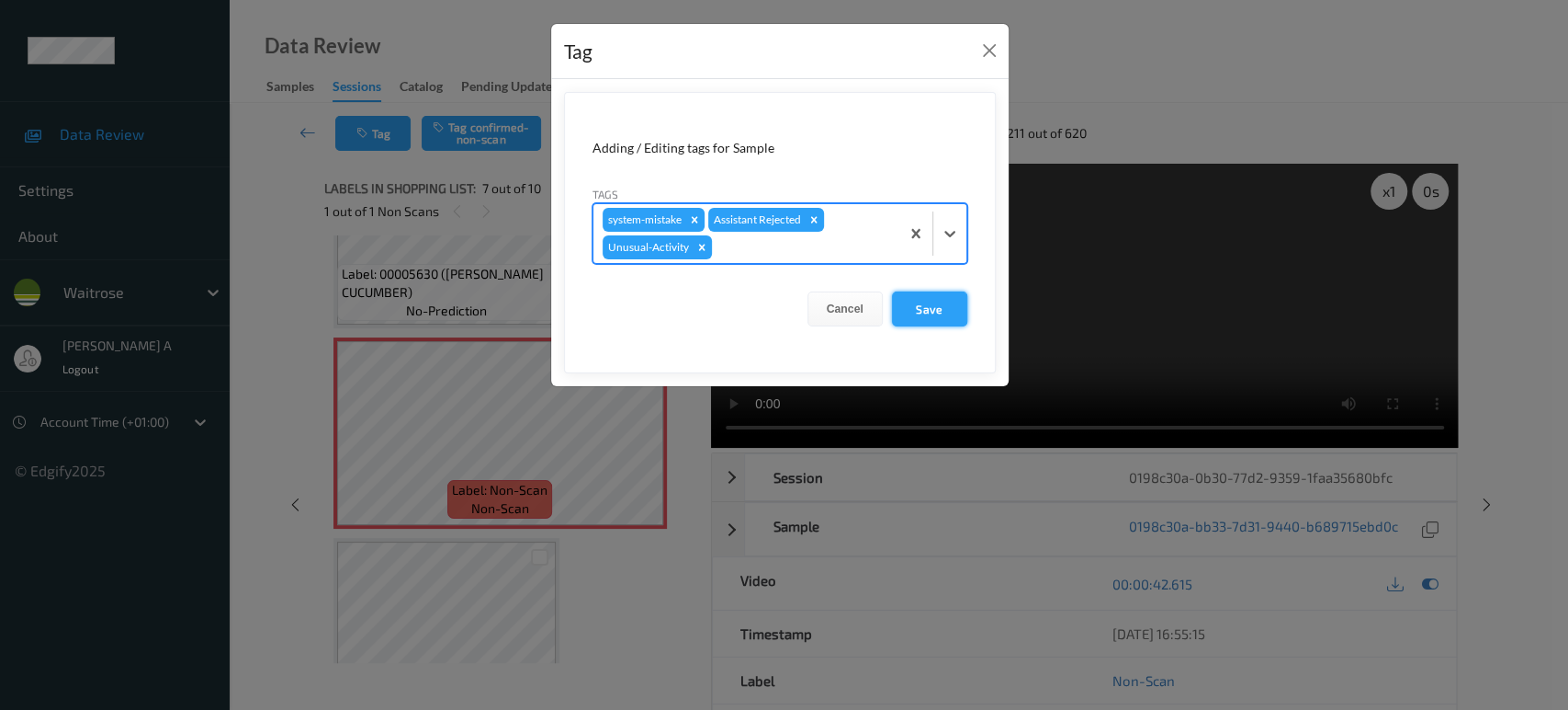
click at [922, 300] on button "Save" at bounding box center [930, 308] width 76 height 35
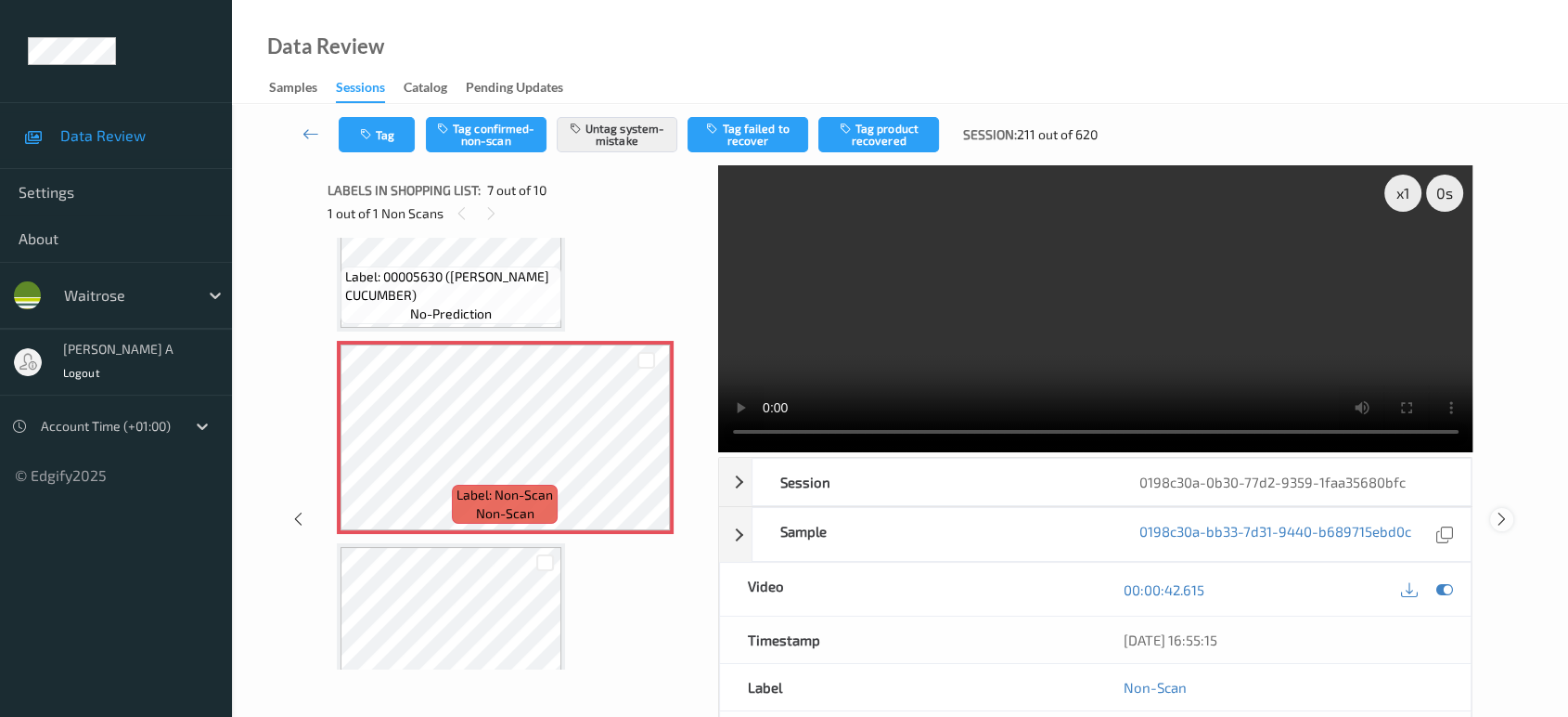
click at [1499, 511] on icon at bounding box center [1501, 518] width 16 height 16
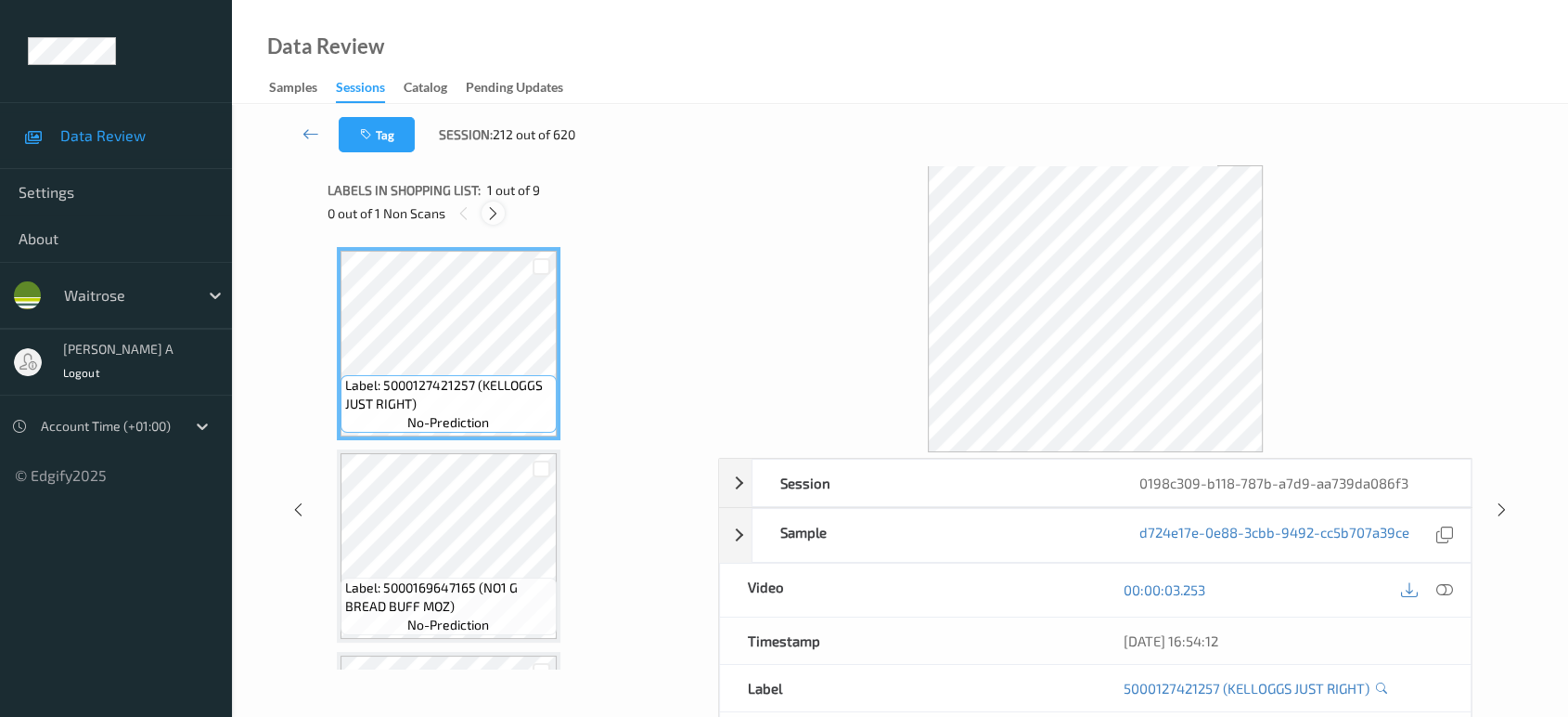
click at [495, 217] on icon at bounding box center [492, 213] width 16 height 16
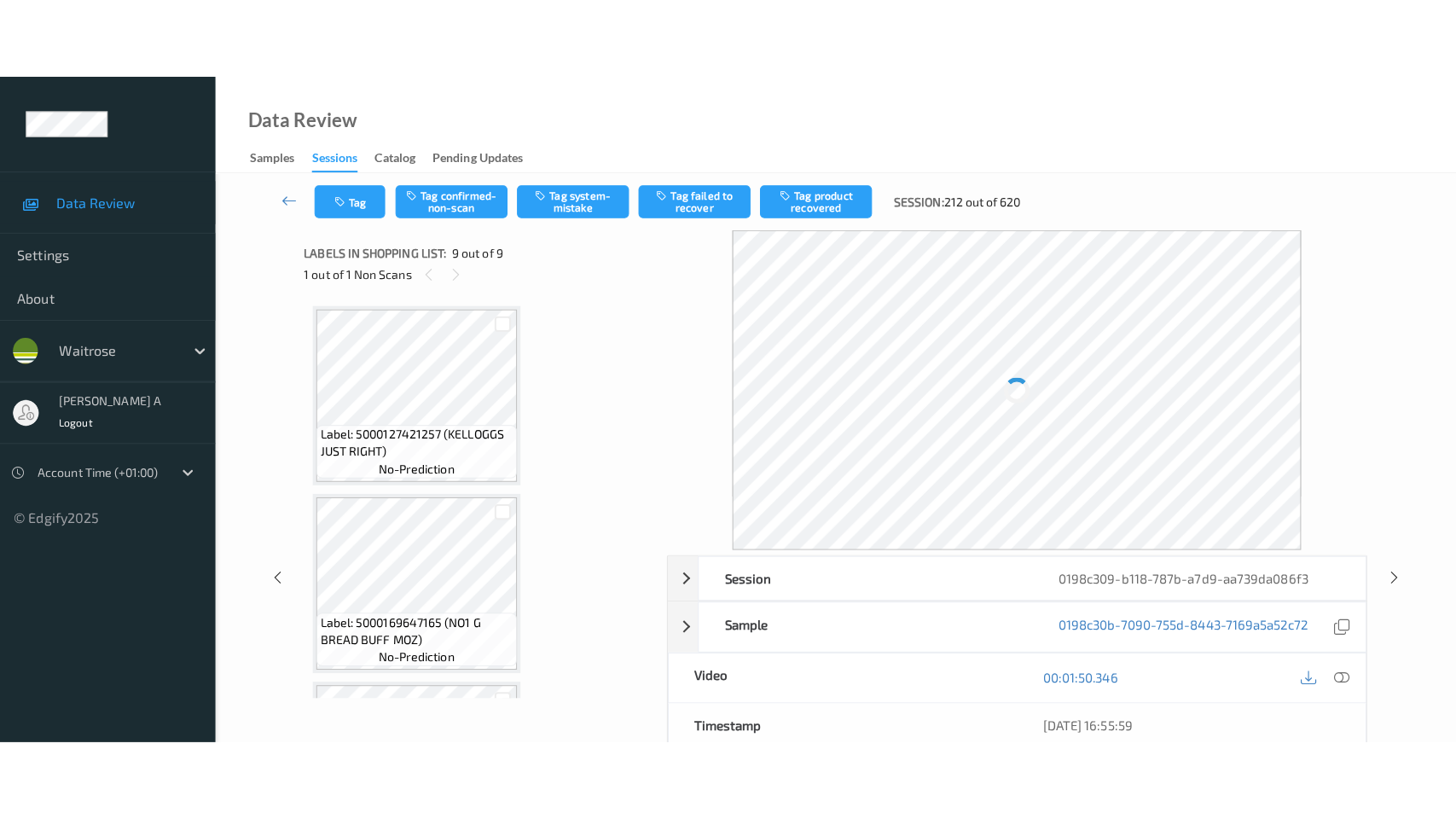
scroll to position [1278, 0]
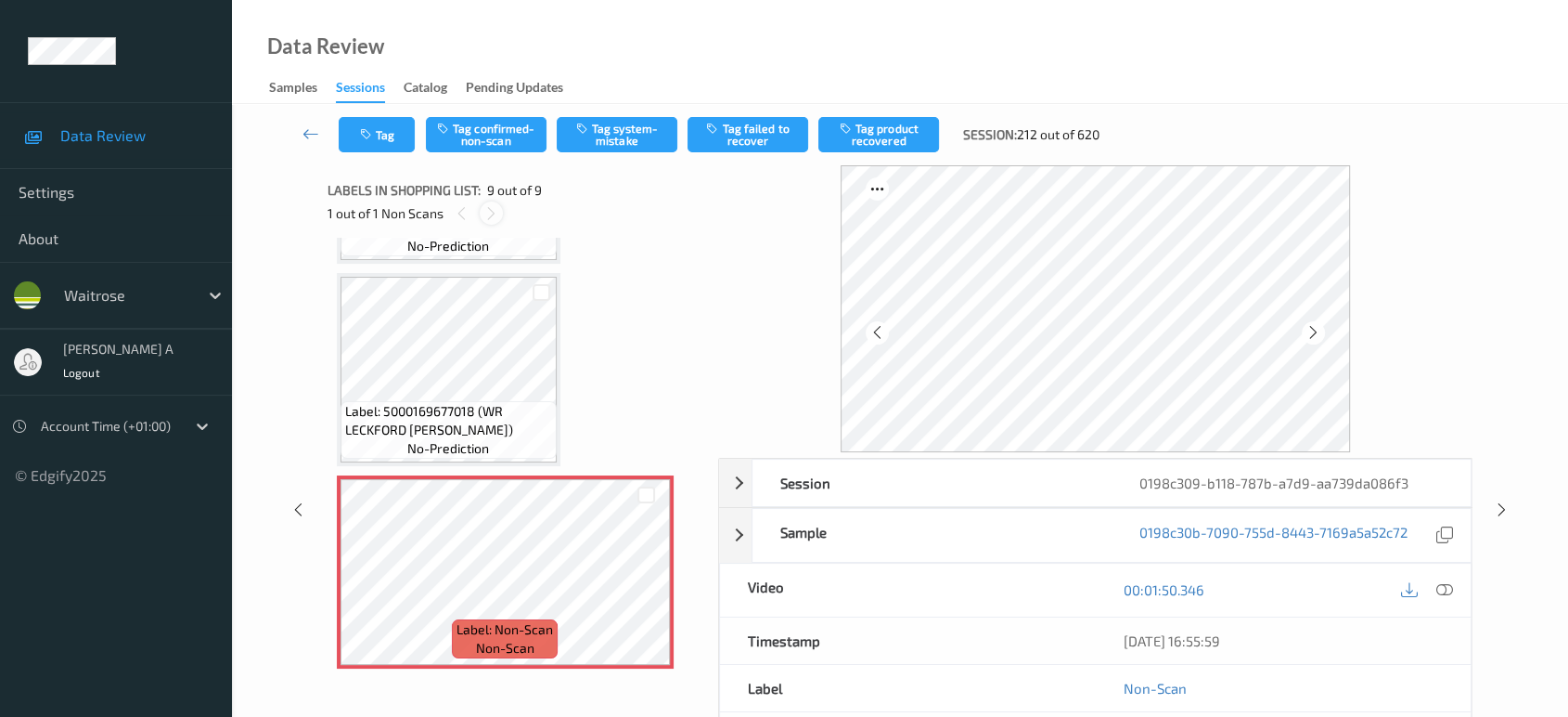
click at [489, 208] on icon at bounding box center [491, 213] width 16 height 16
click at [647, 581] on icon at bounding box center [646, 587] width 16 height 16
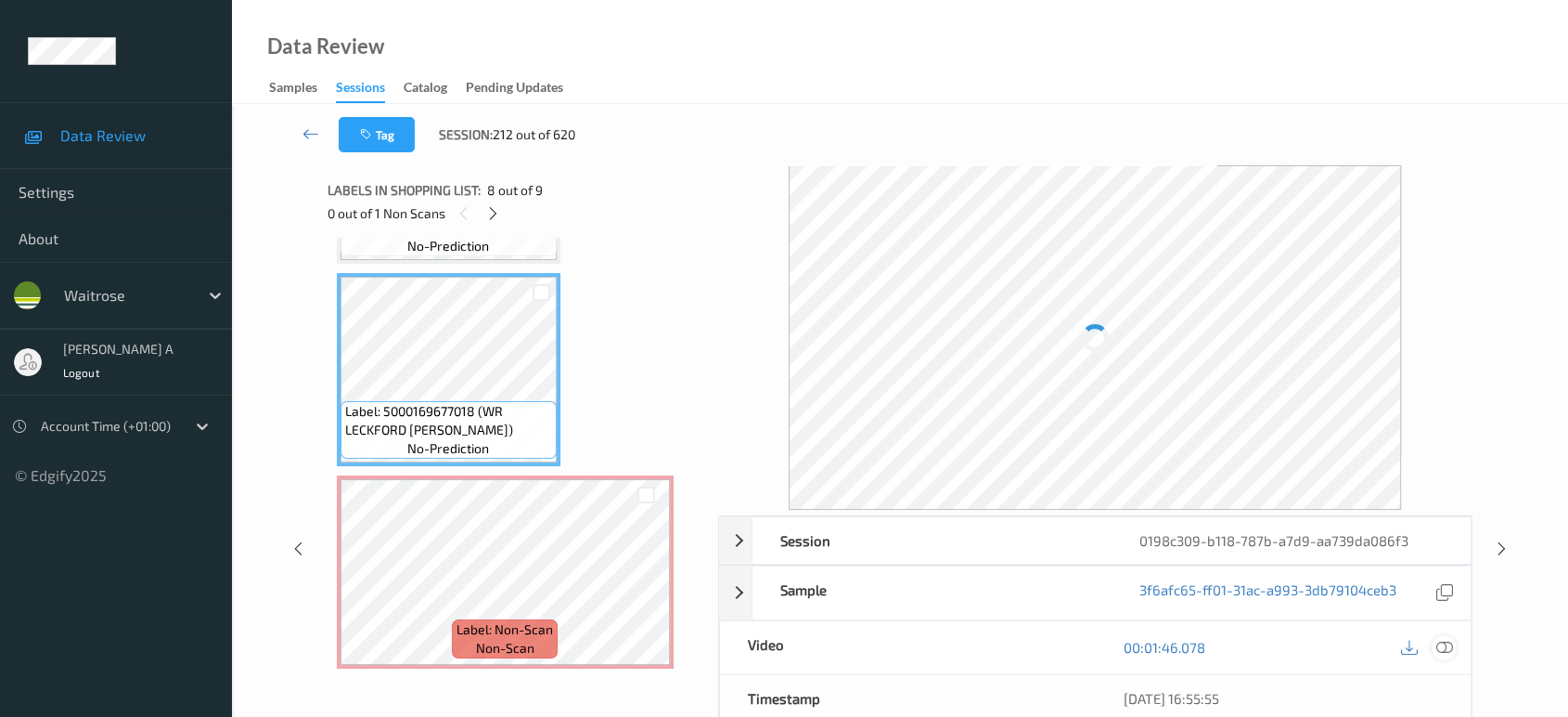
click at [1450, 639] on icon at bounding box center [1444, 646] width 16 height 16
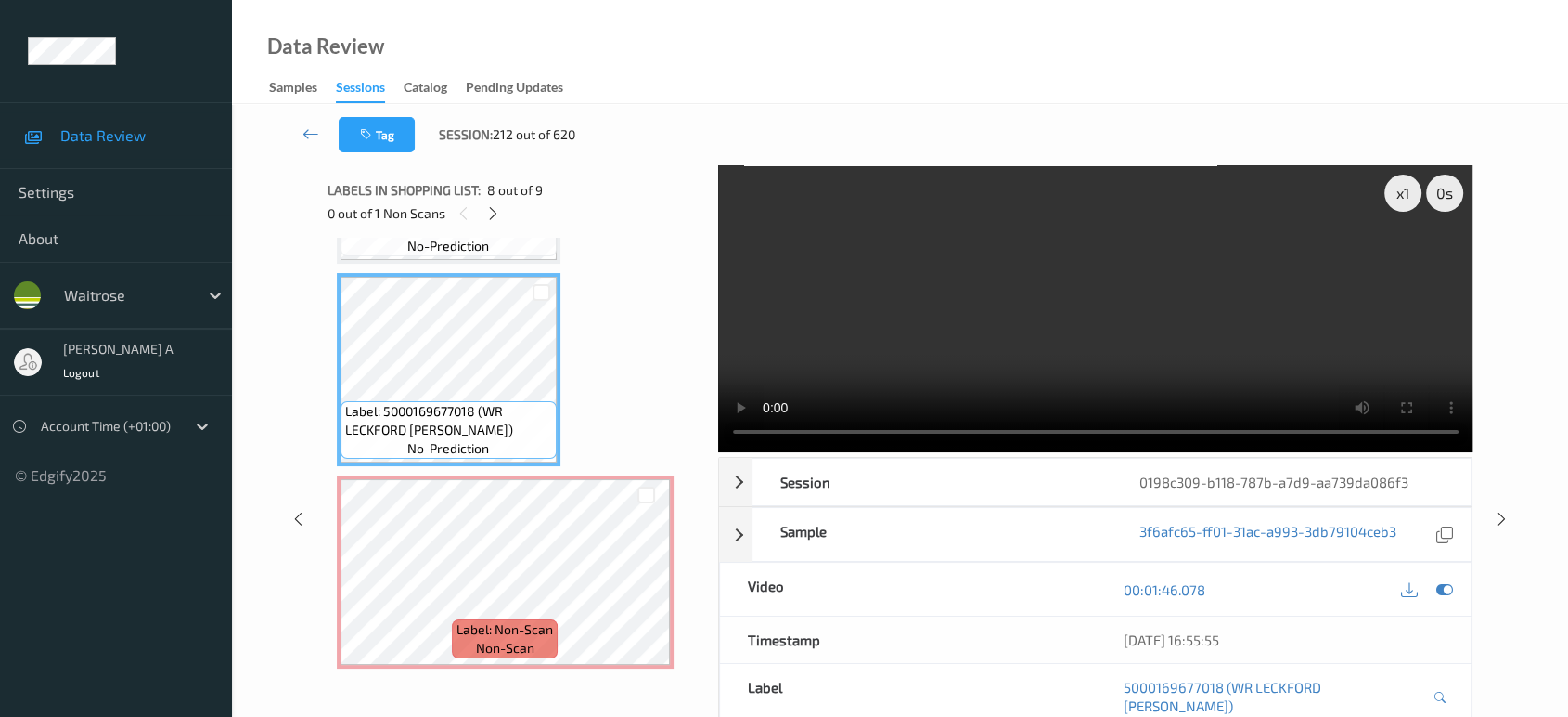
scroll to position [1217, 0]
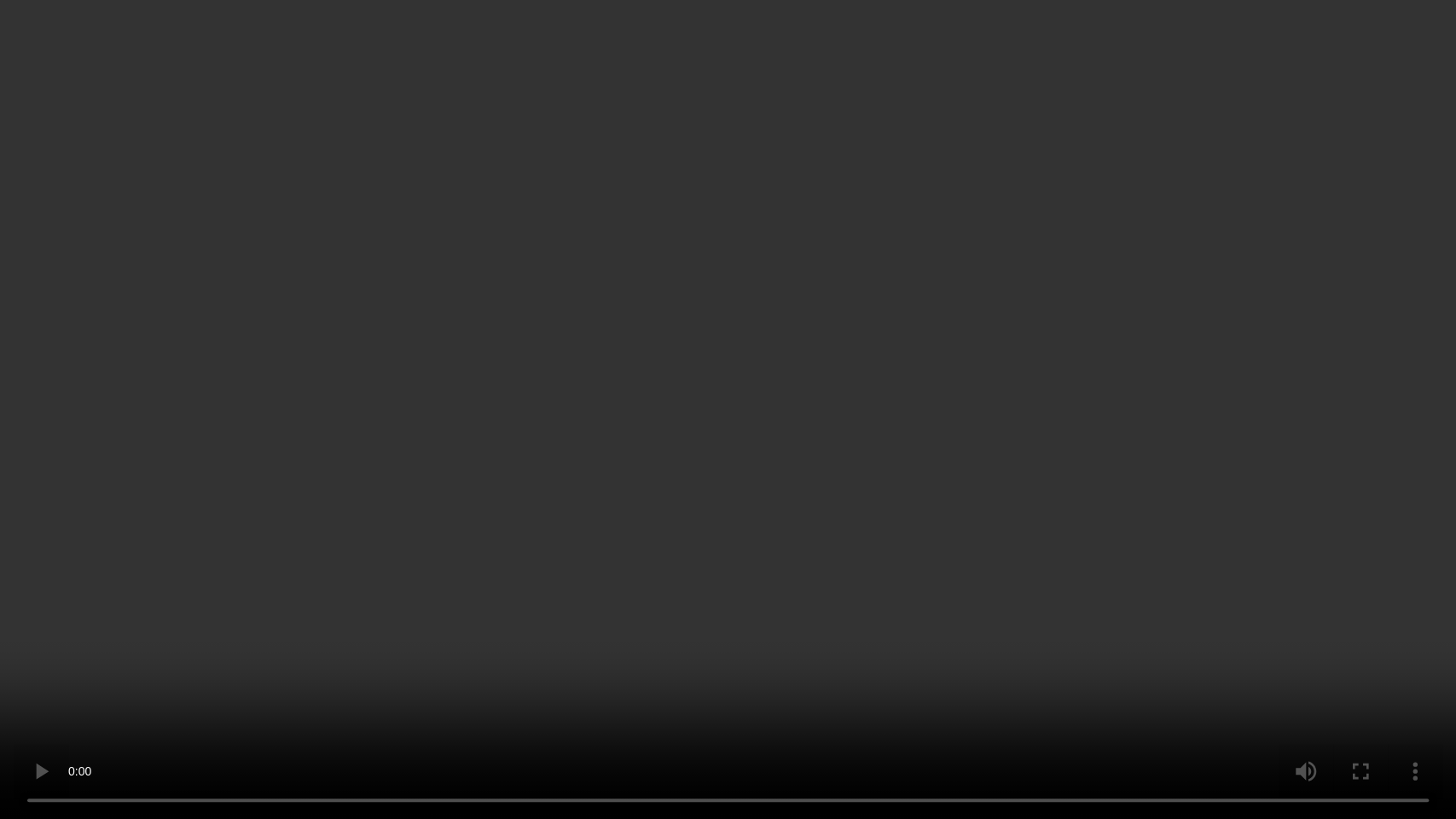
click at [781, 427] on video at bounding box center [728, 409] width 1456 height 819
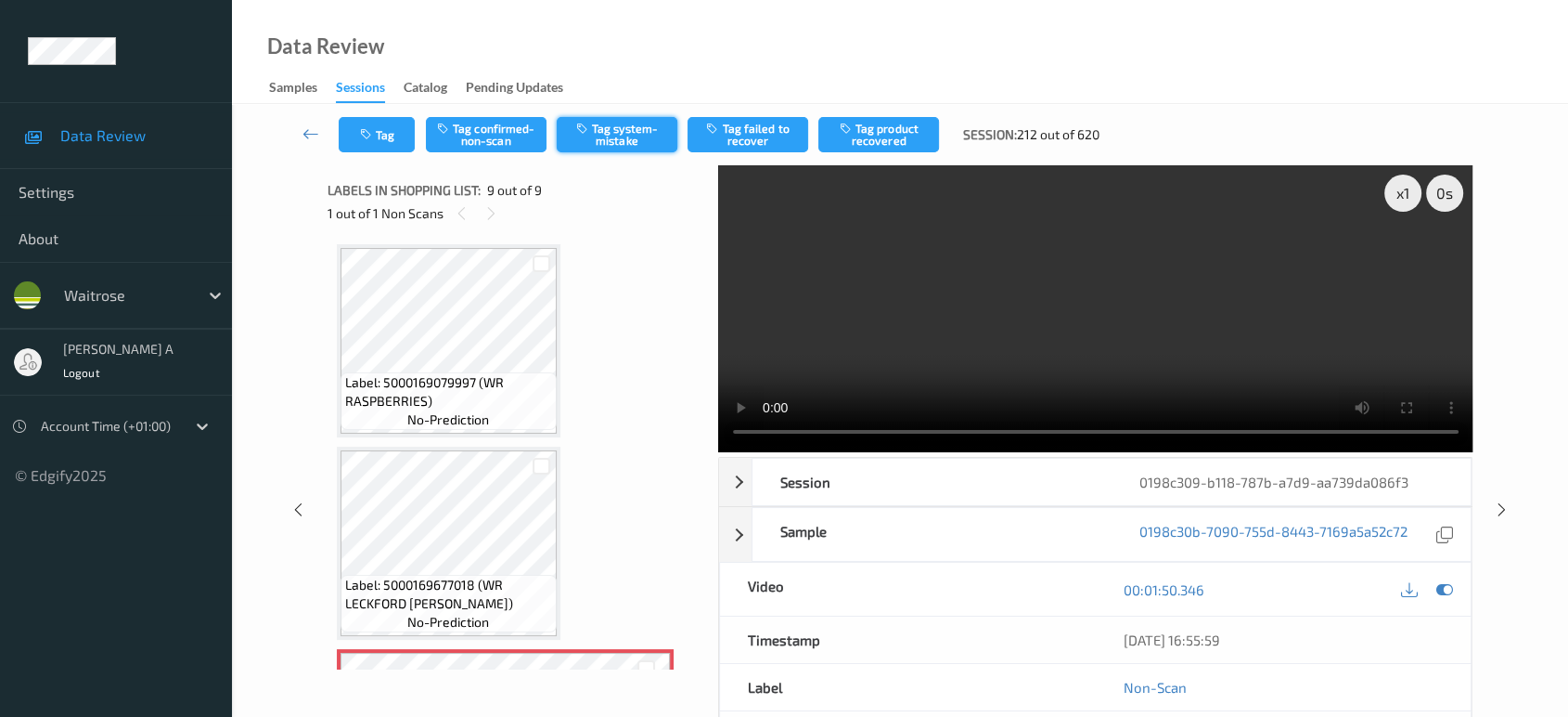
click at [631, 135] on button "Tag system-mistake" at bounding box center [617, 134] width 120 height 35
click at [372, 137] on icon "button" at bounding box center [367, 135] width 16 height 13
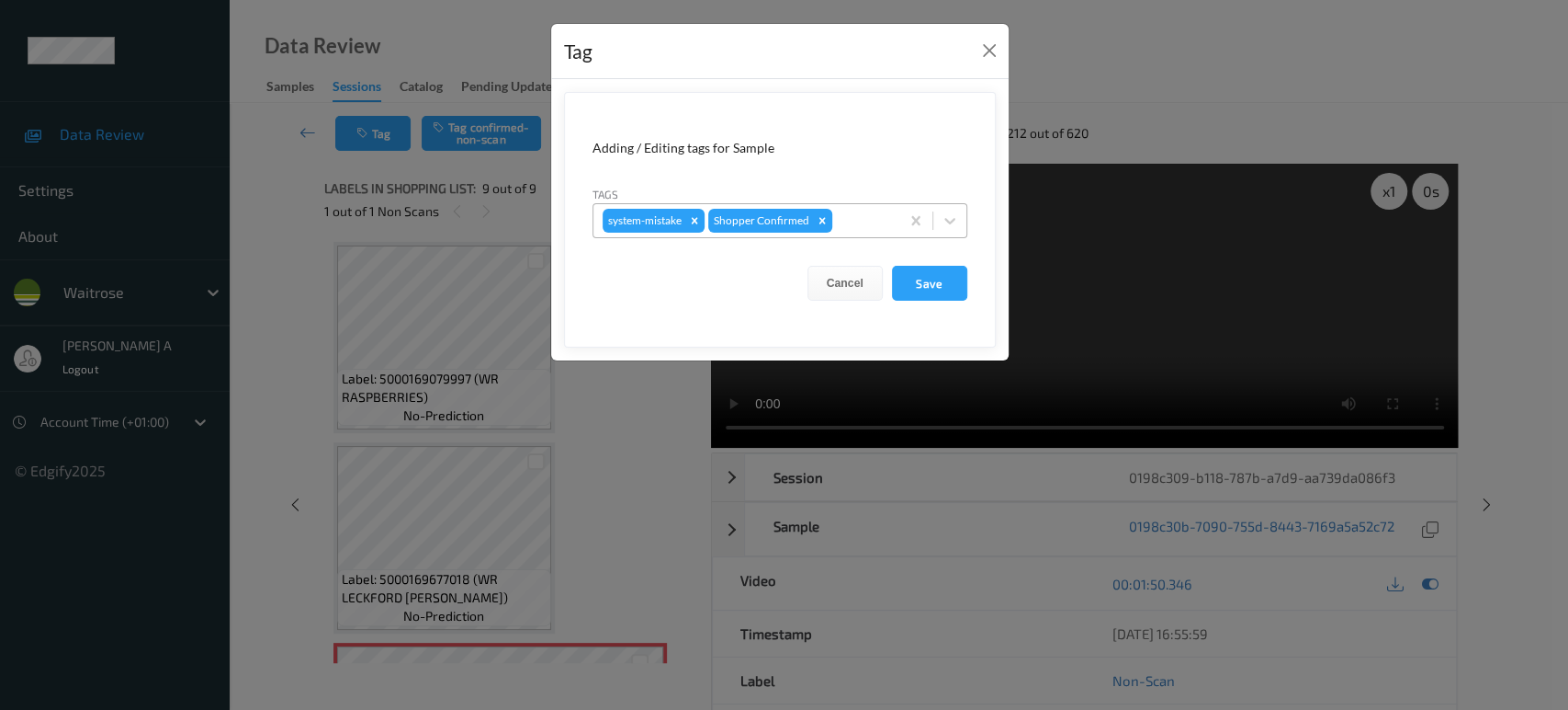
click at [853, 227] on div at bounding box center [863, 220] width 54 height 22
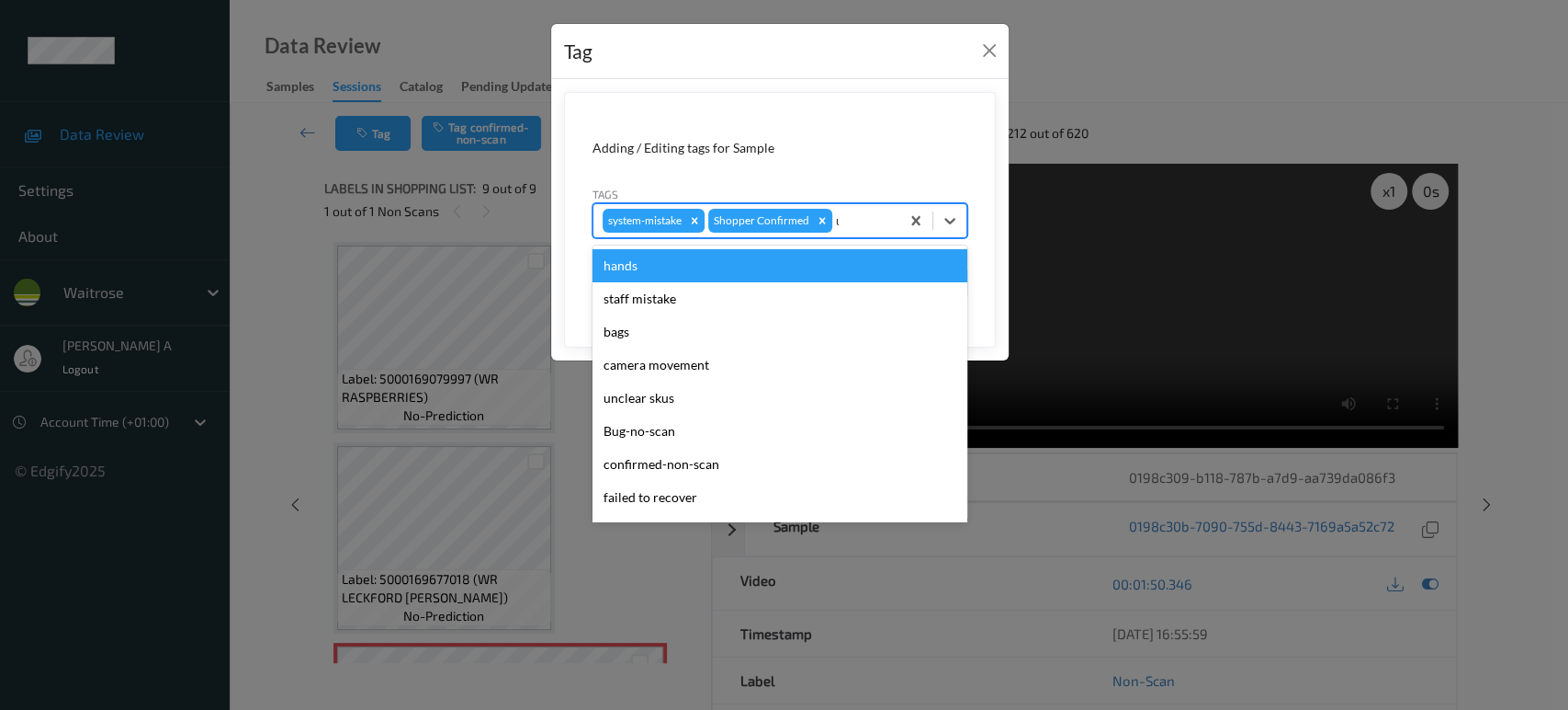
type input "un"
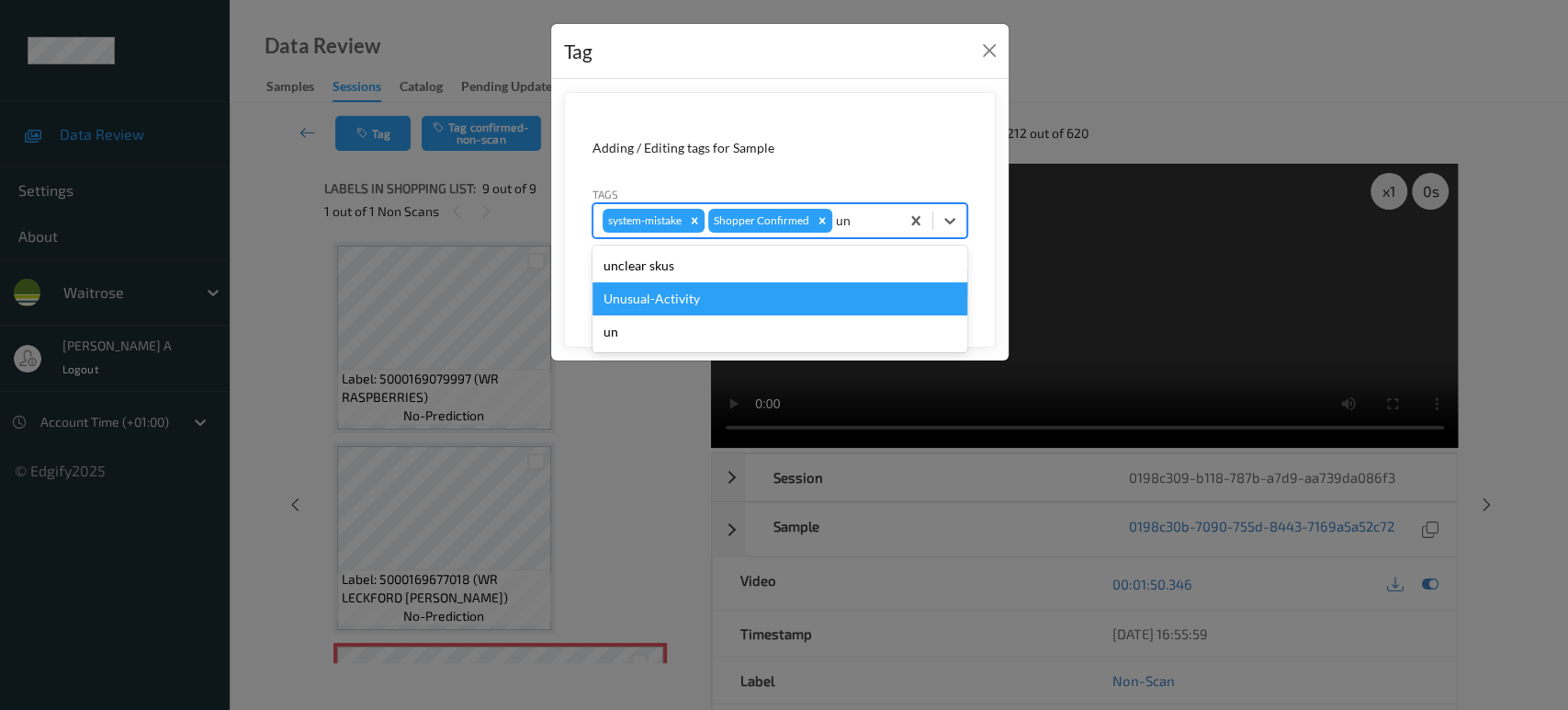
click at [759, 291] on div "Unusual-Activity" at bounding box center [780, 298] width 375 height 33
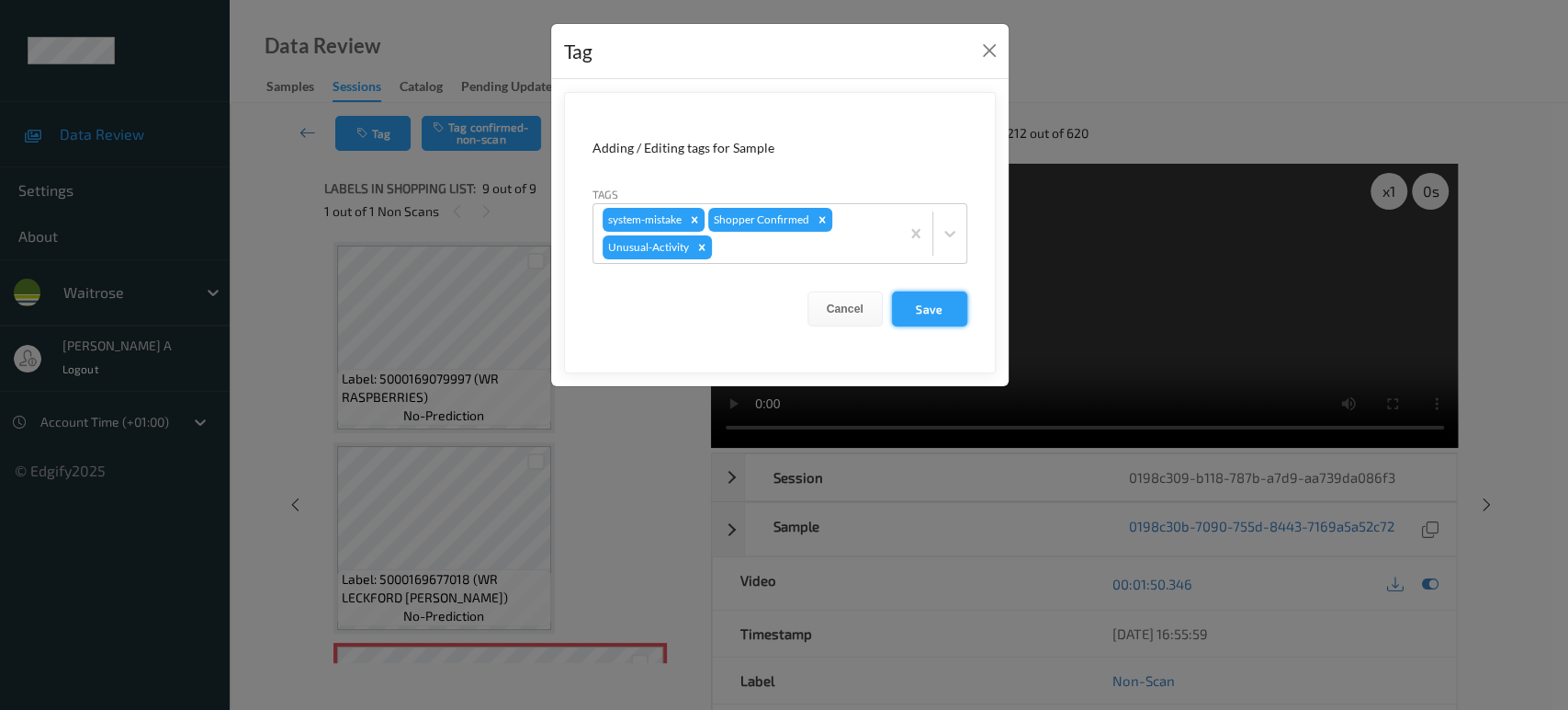
click at [939, 300] on button "Save" at bounding box center [930, 308] width 76 height 35
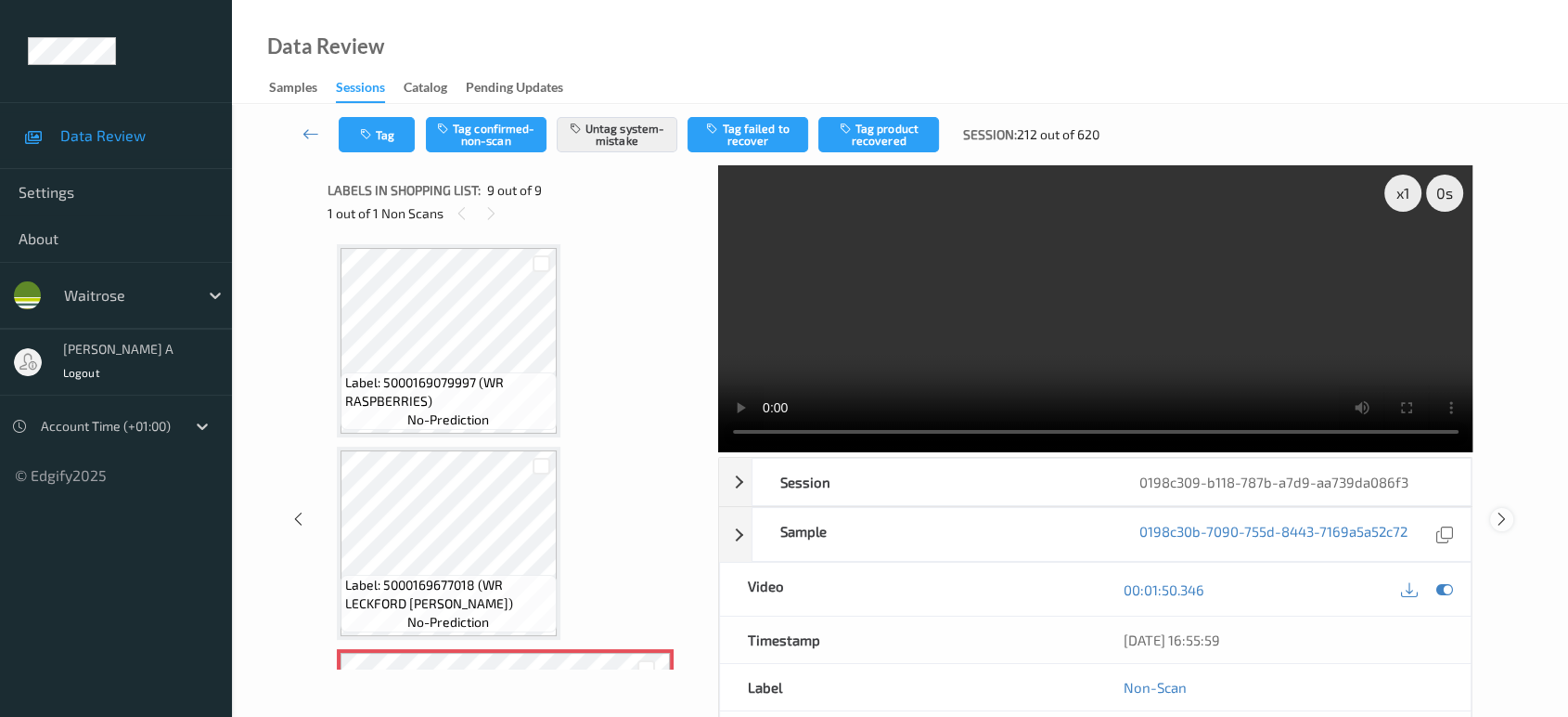
click at [1504, 511] on icon at bounding box center [1501, 518] width 16 height 16
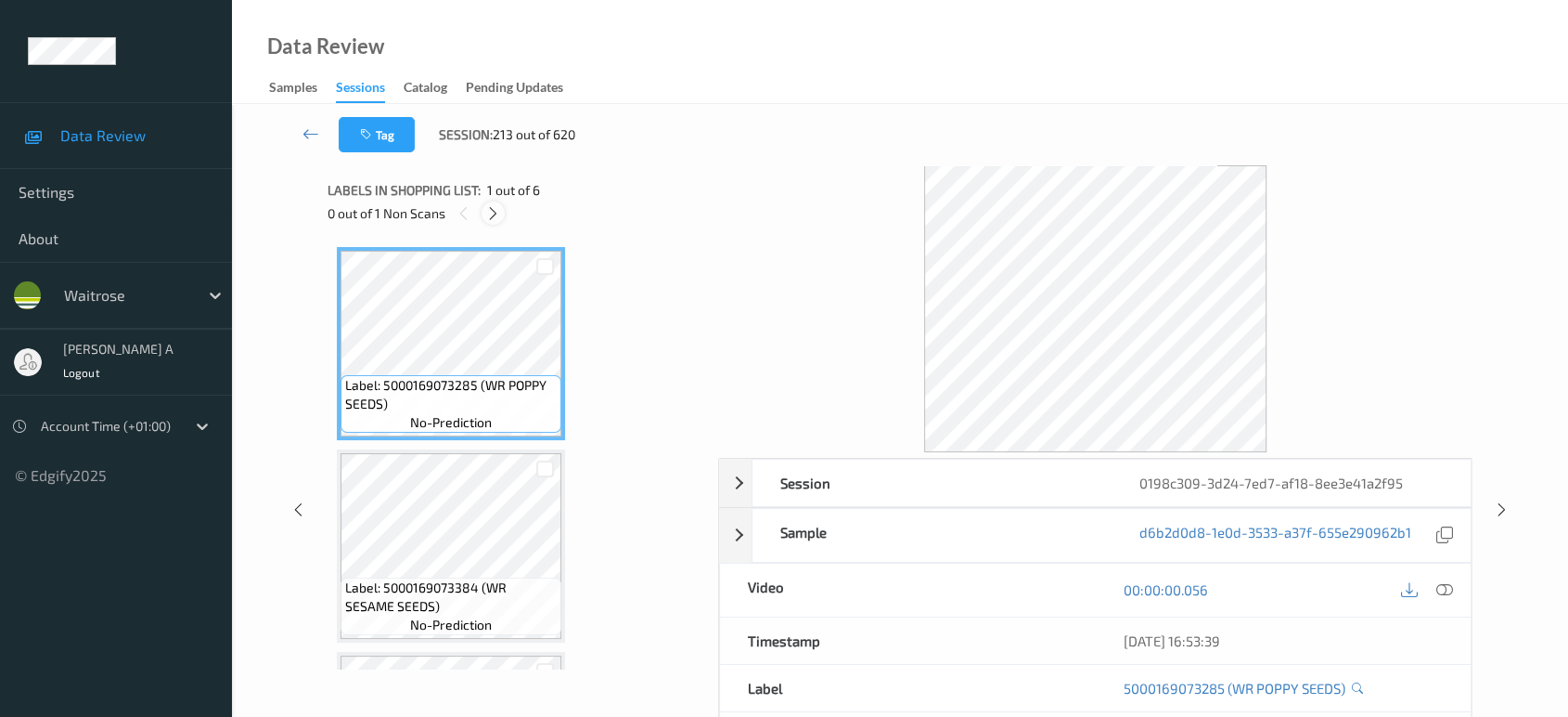
click at [498, 213] on icon at bounding box center [492, 213] width 16 height 16
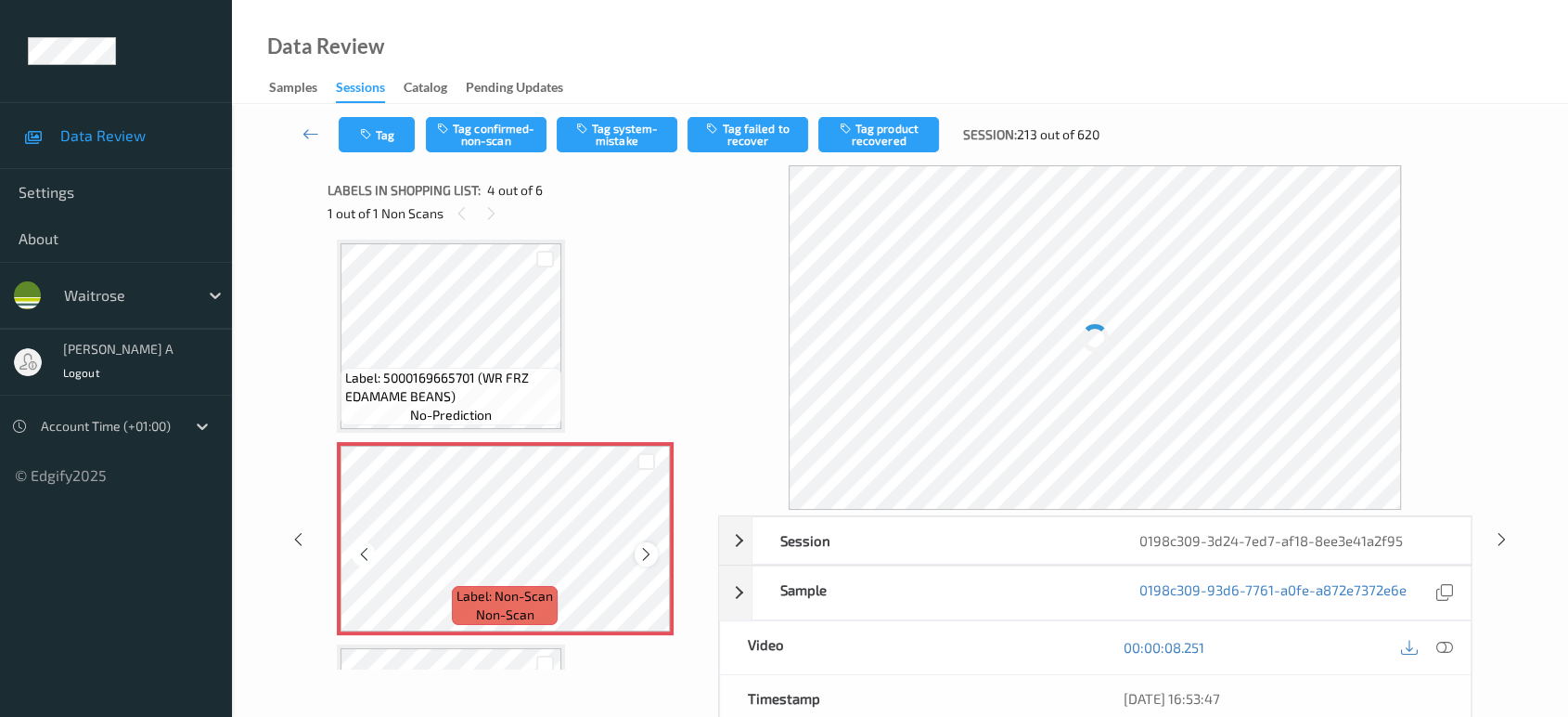
click at [648, 555] on icon at bounding box center [646, 554] width 16 height 16
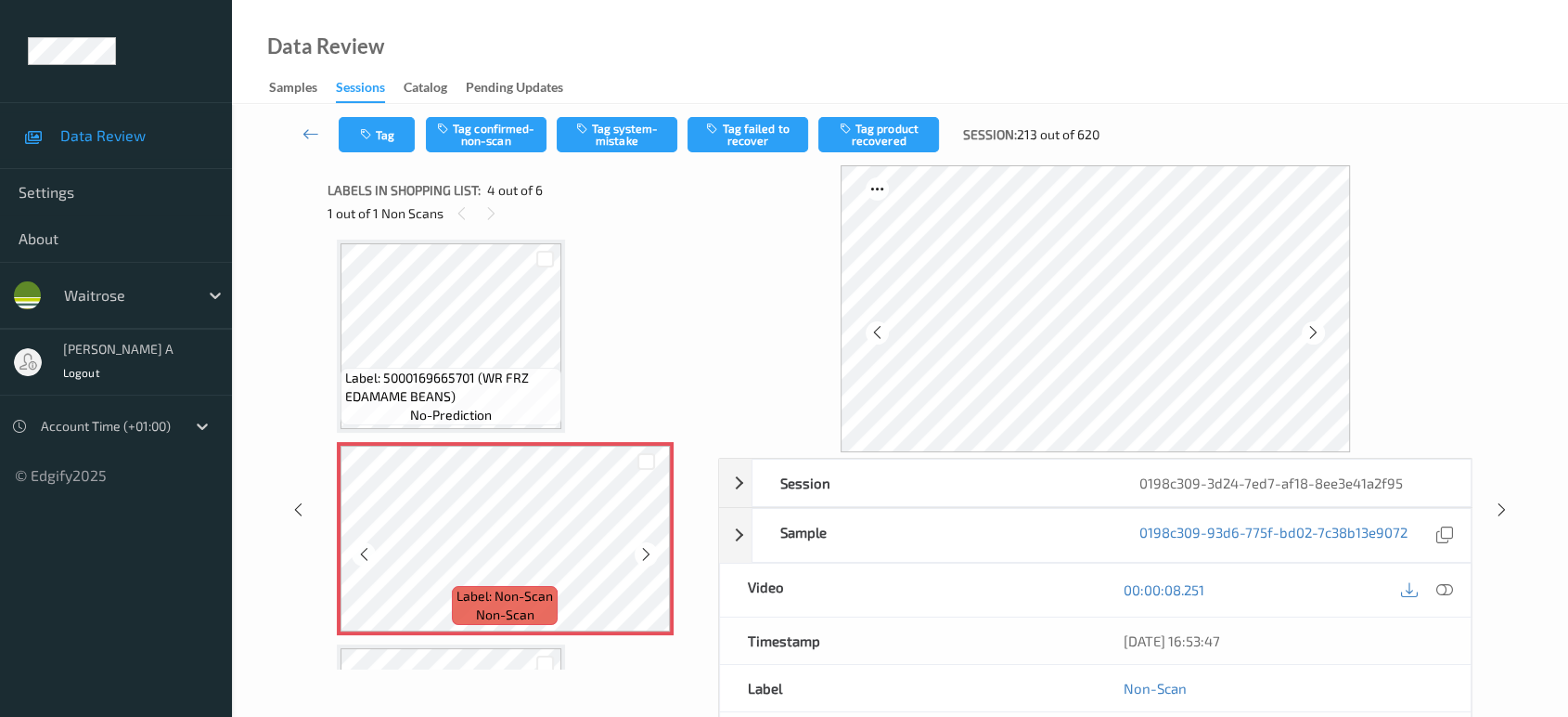
click at [648, 555] on icon at bounding box center [646, 554] width 16 height 16
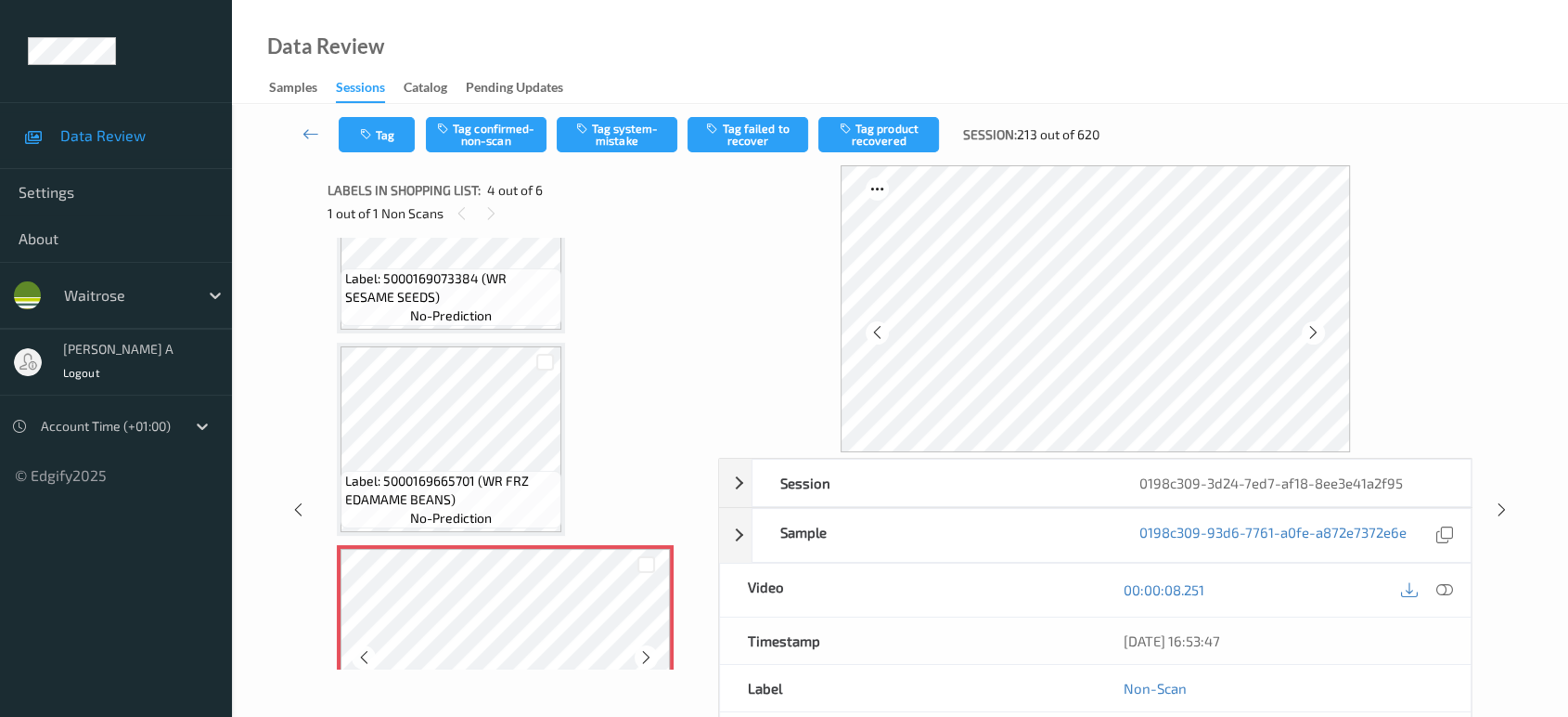
scroll to position [618, 0]
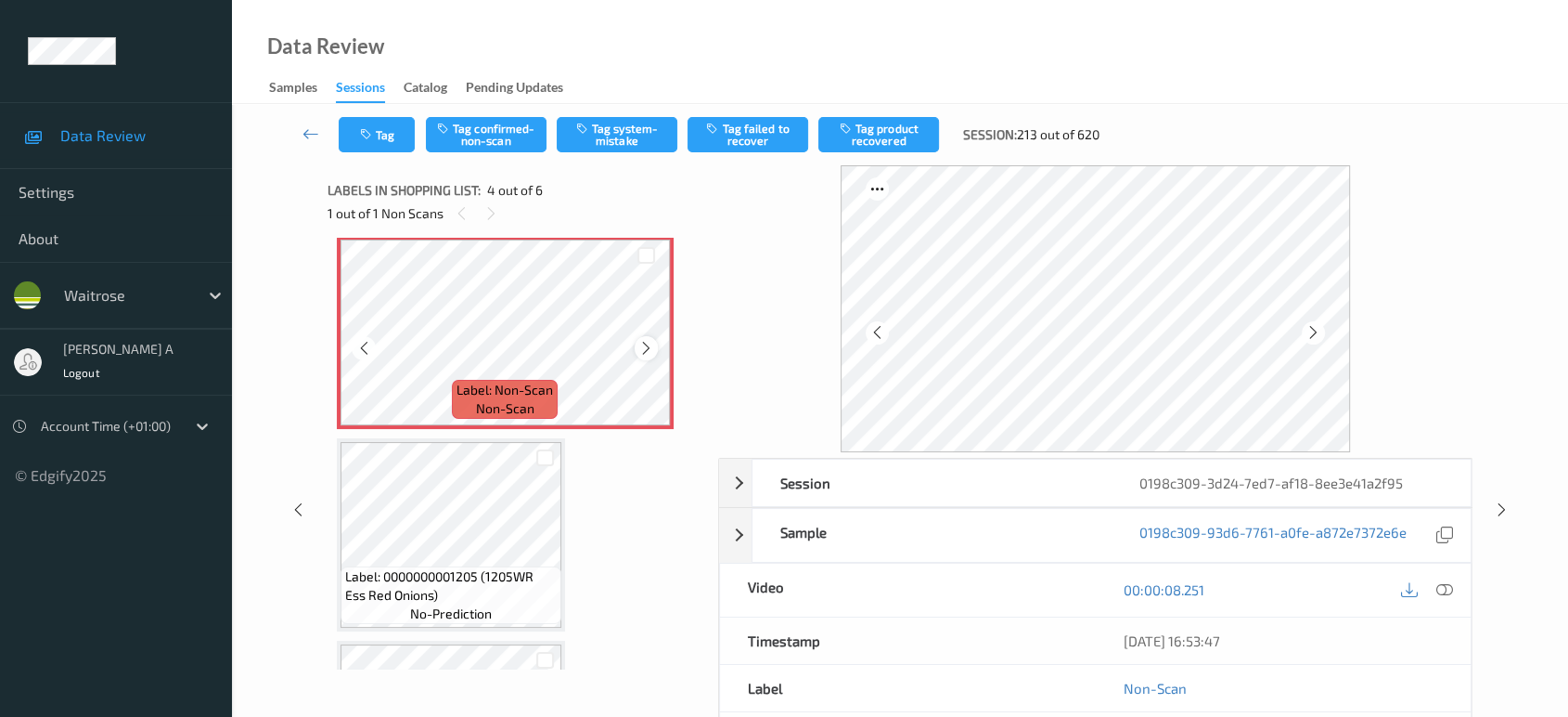
click at [649, 344] on icon at bounding box center [646, 348] width 16 height 16
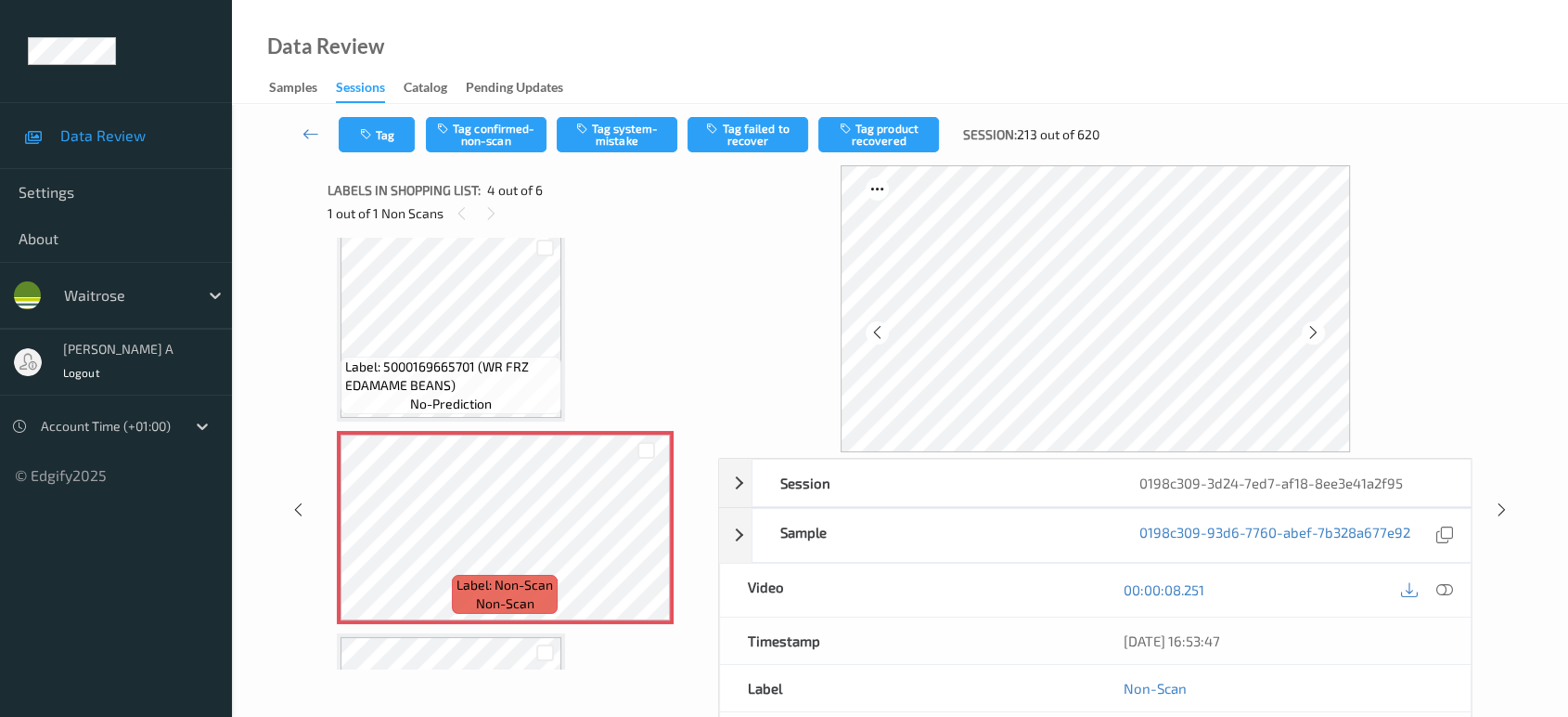
scroll to position [412, 0]
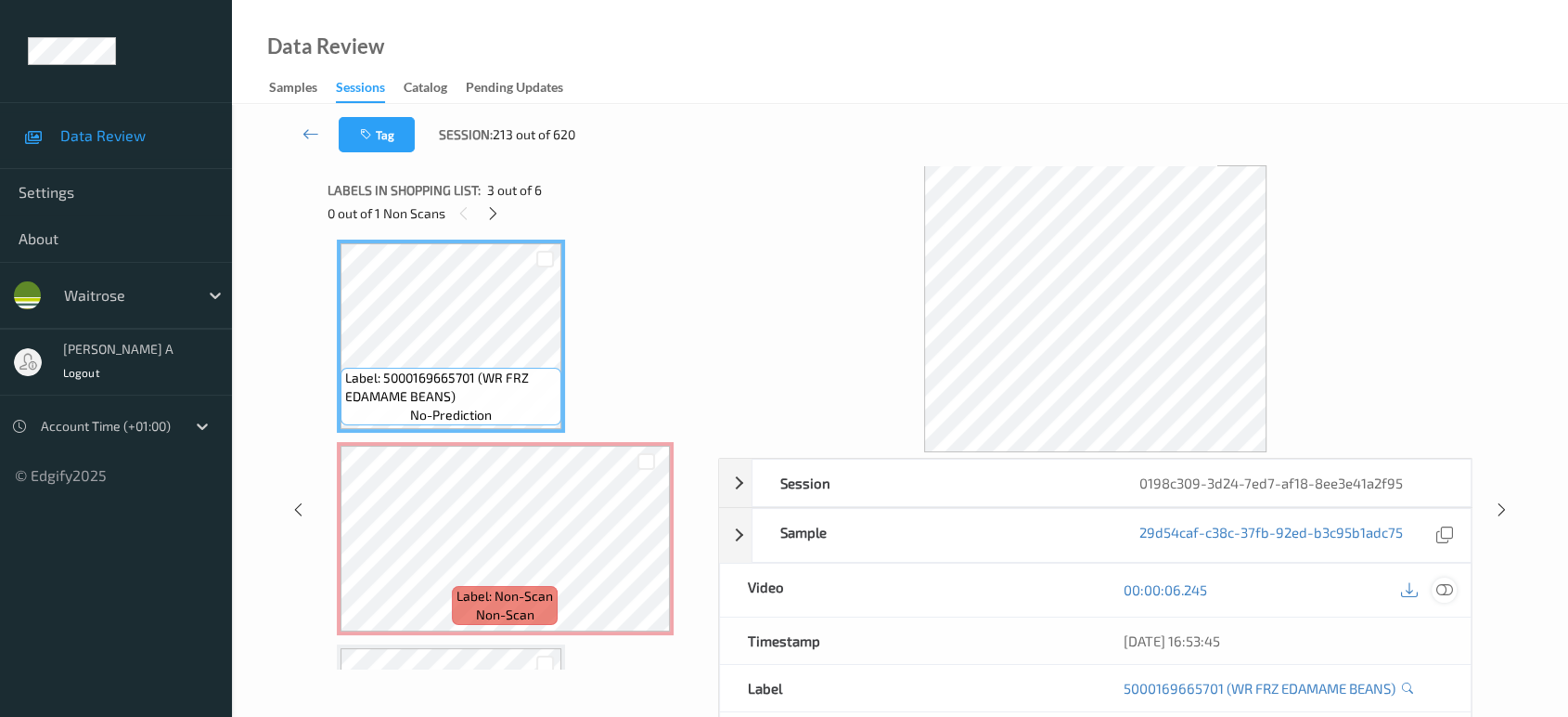
click at [1446, 590] on icon at bounding box center [1444, 589] width 16 height 16
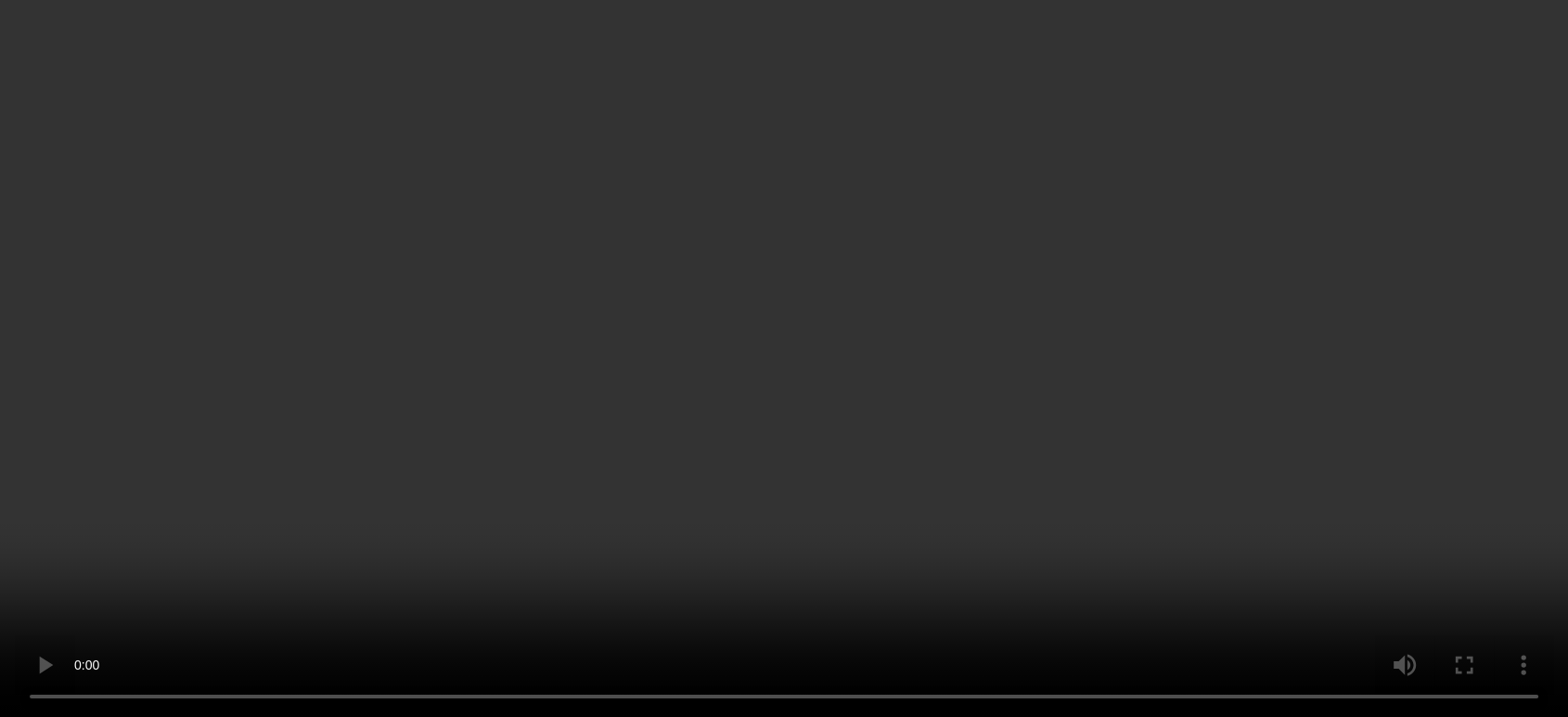
scroll to position [580, 0]
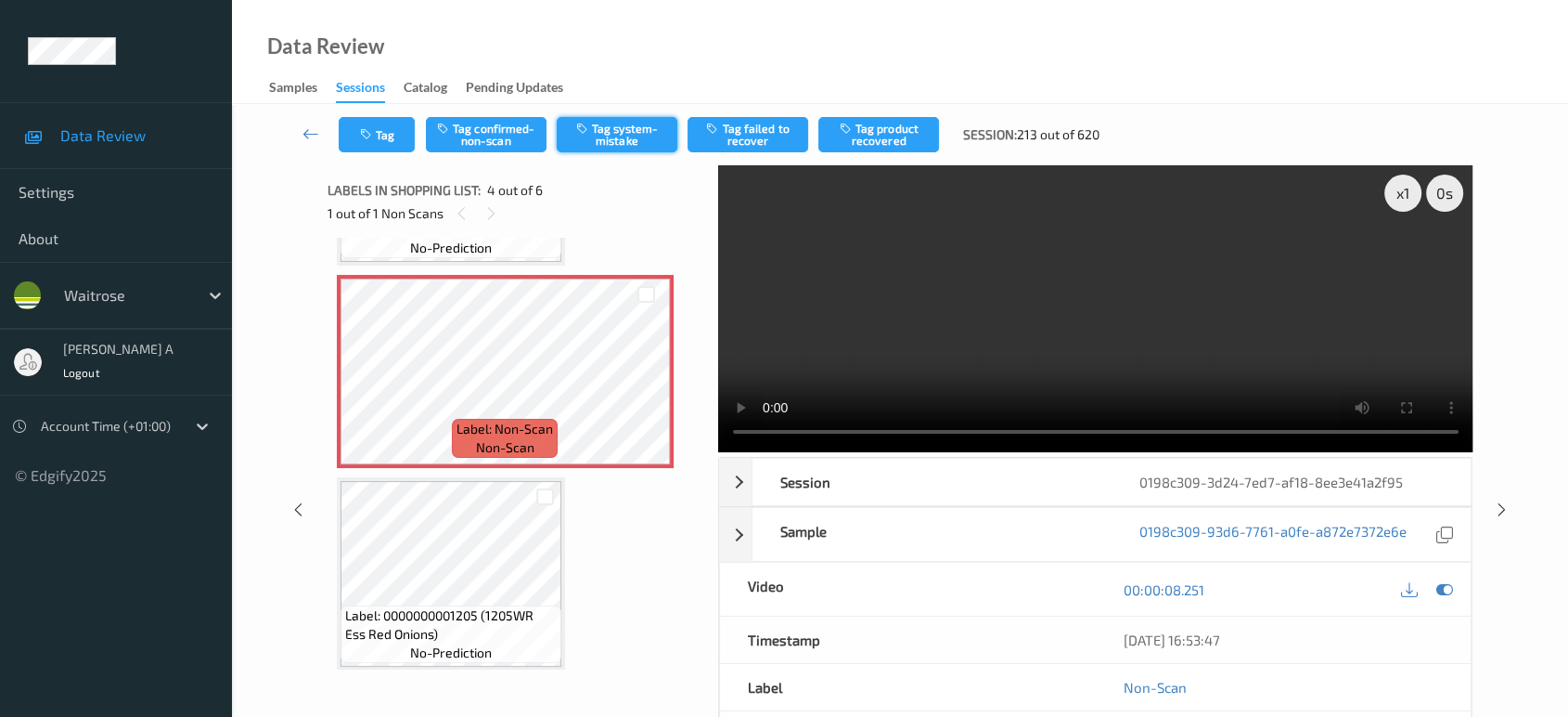
click at [634, 127] on button "Tag system-mistake" at bounding box center [617, 134] width 120 height 35
click at [358, 141] on button "Tag" at bounding box center [377, 134] width 76 height 35
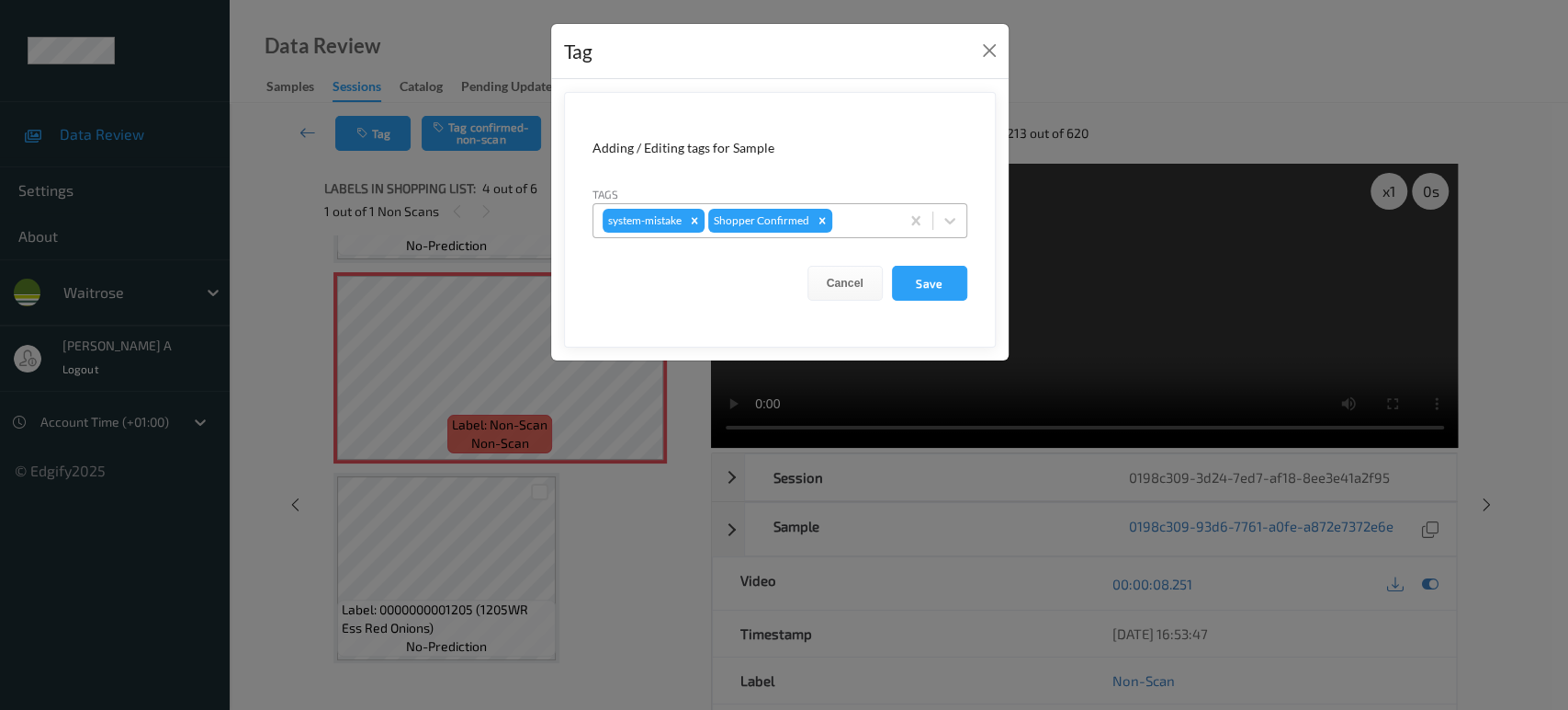
click at [867, 210] on div at bounding box center [863, 220] width 54 height 22
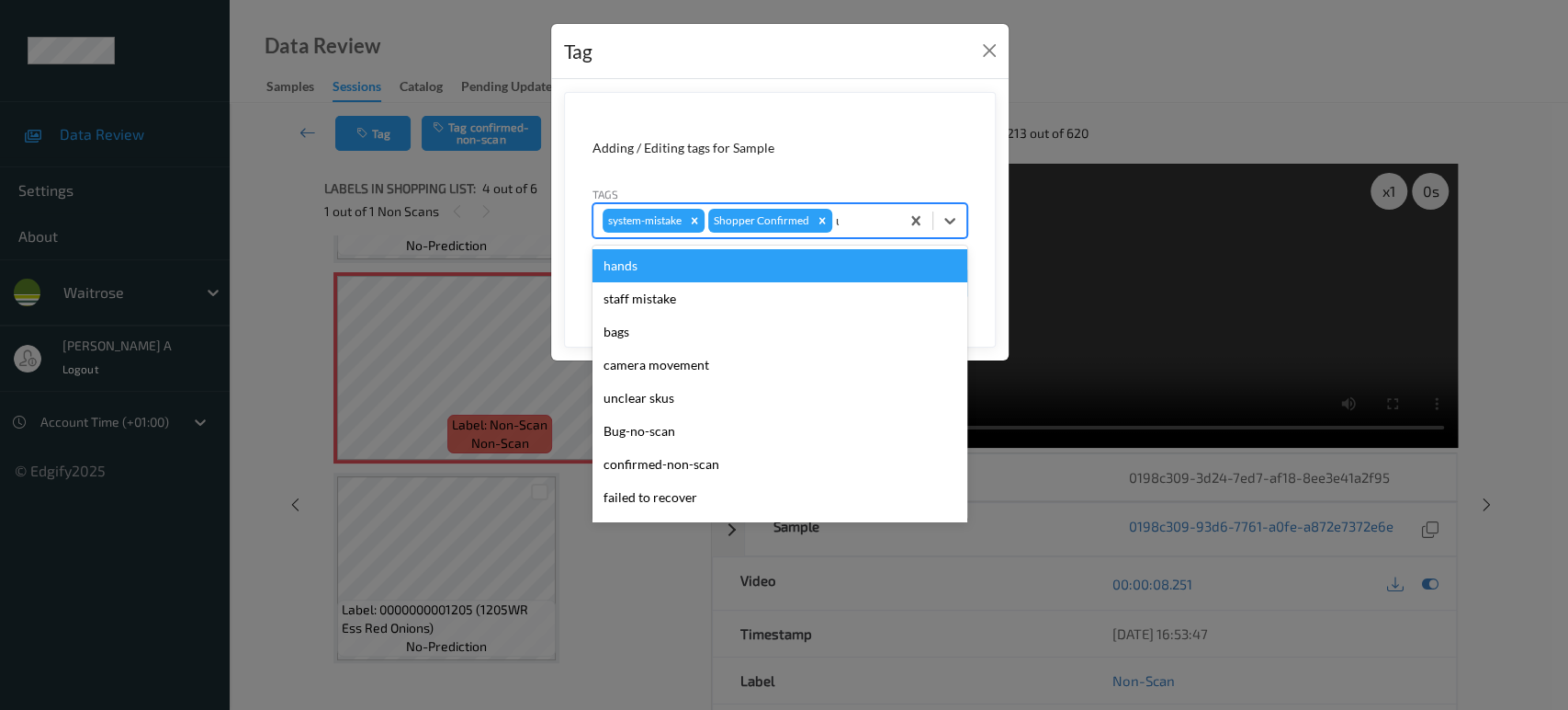
type input "un"
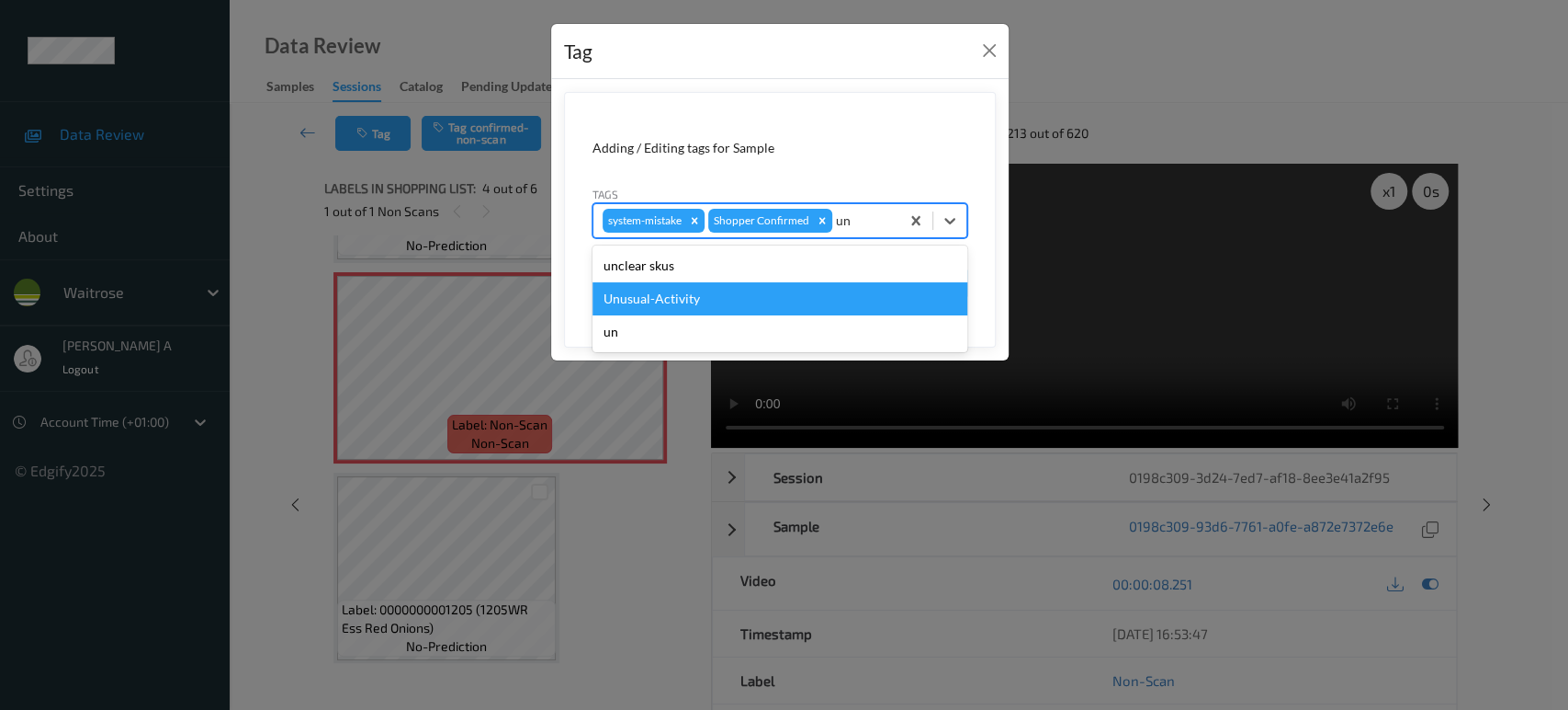
click at [774, 291] on div "Unusual-Activity" at bounding box center [780, 298] width 375 height 33
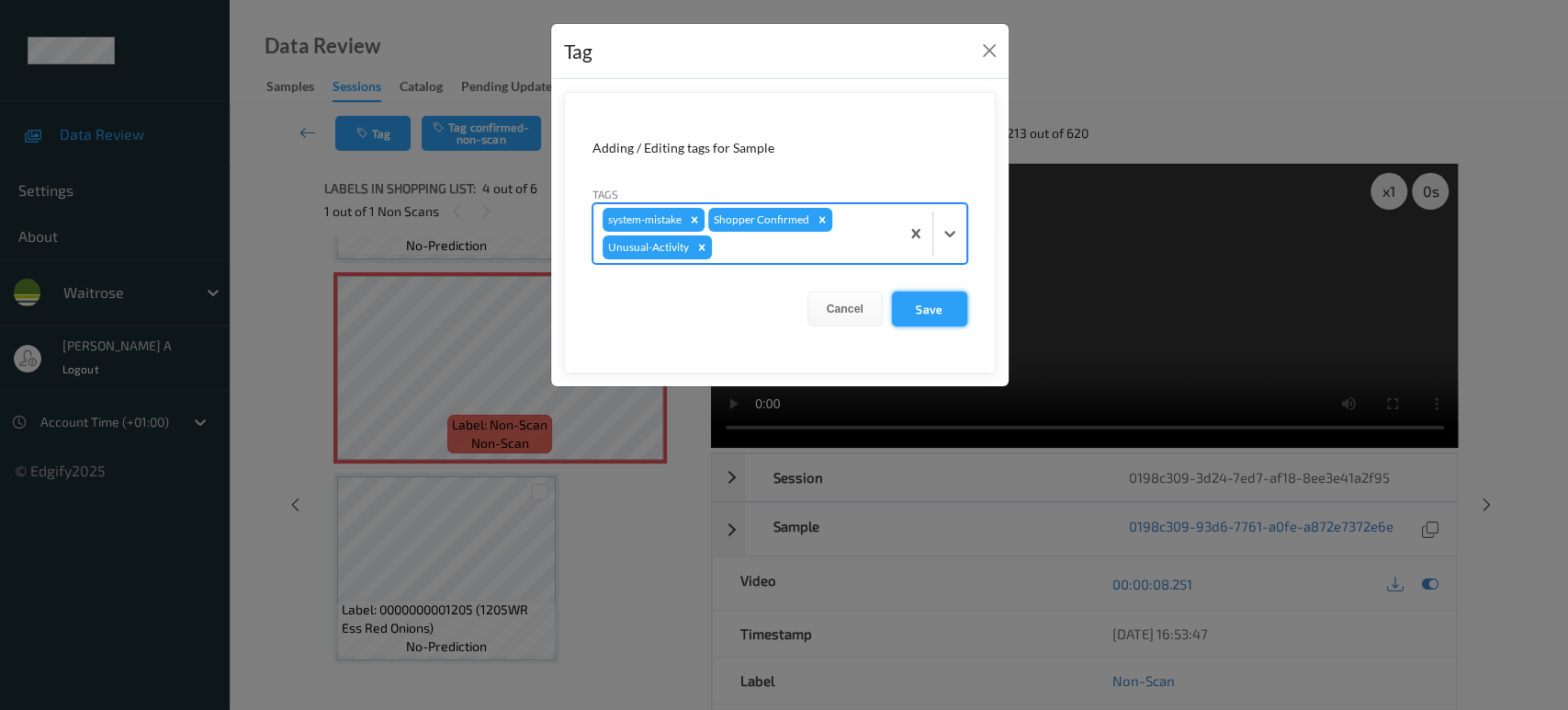
click at [954, 305] on button "Save" at bounding box center [930, 308] width 76 height 35
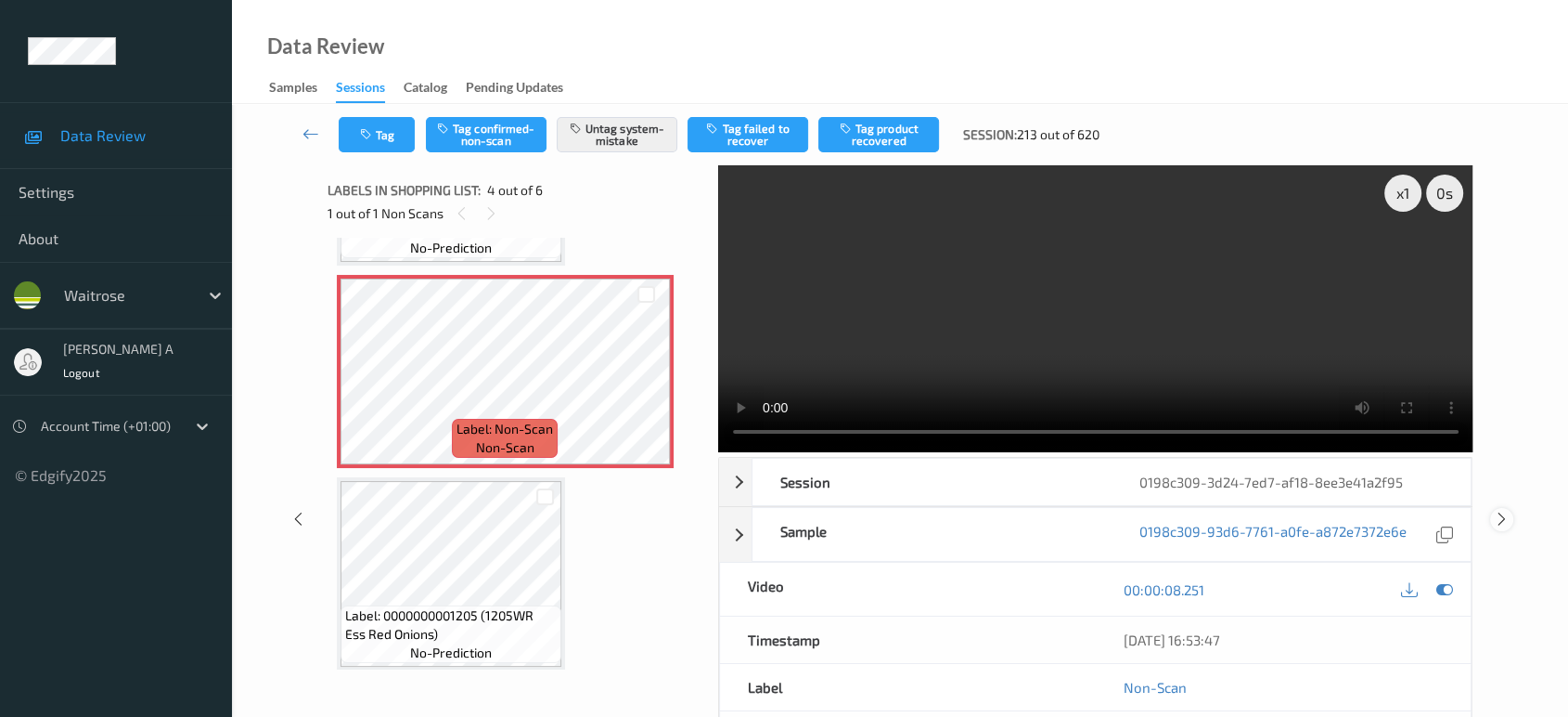
click at [1507, 511] on icon at bounding box center [1501, 518] width 16 height 16
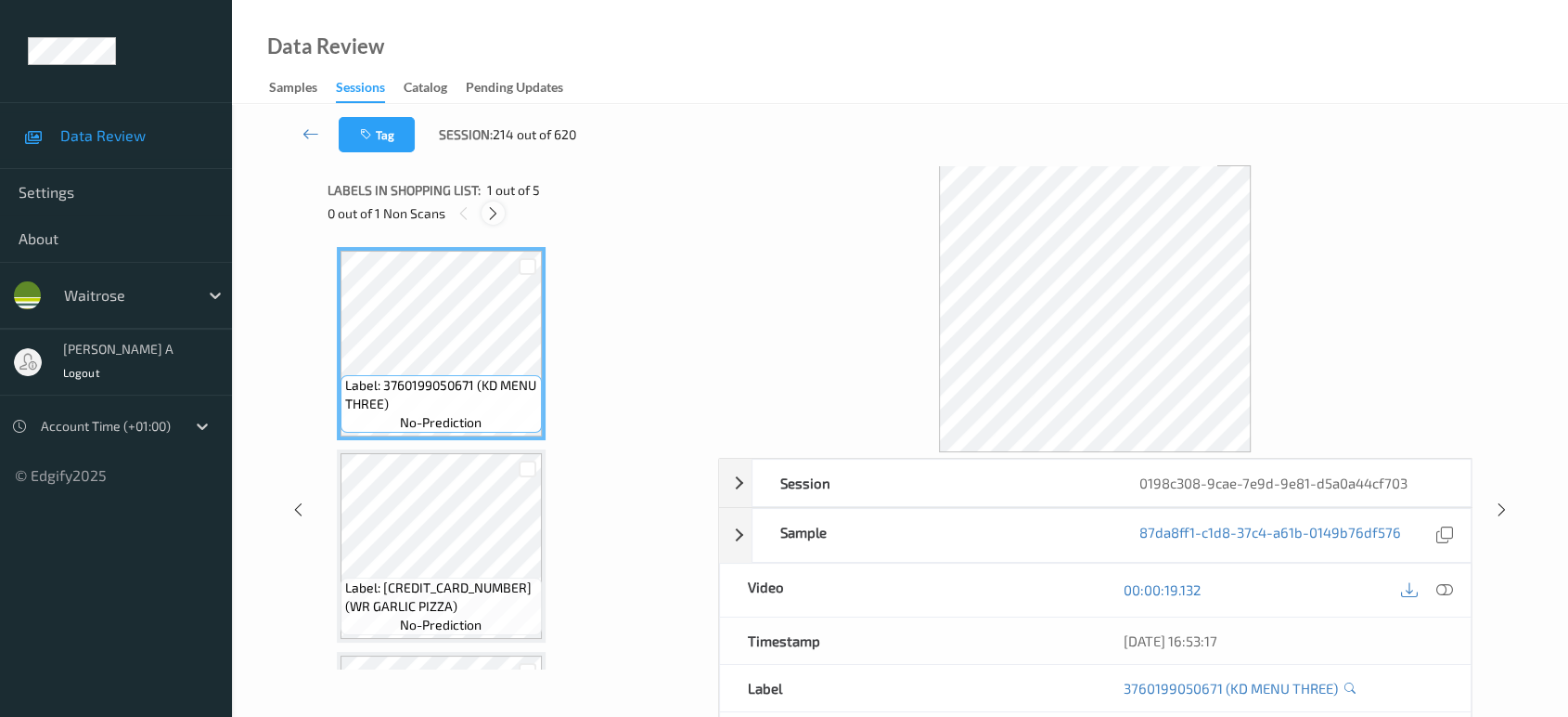
click at [491, 213] on icon at bounding box center [492, 213] width 16 height 16
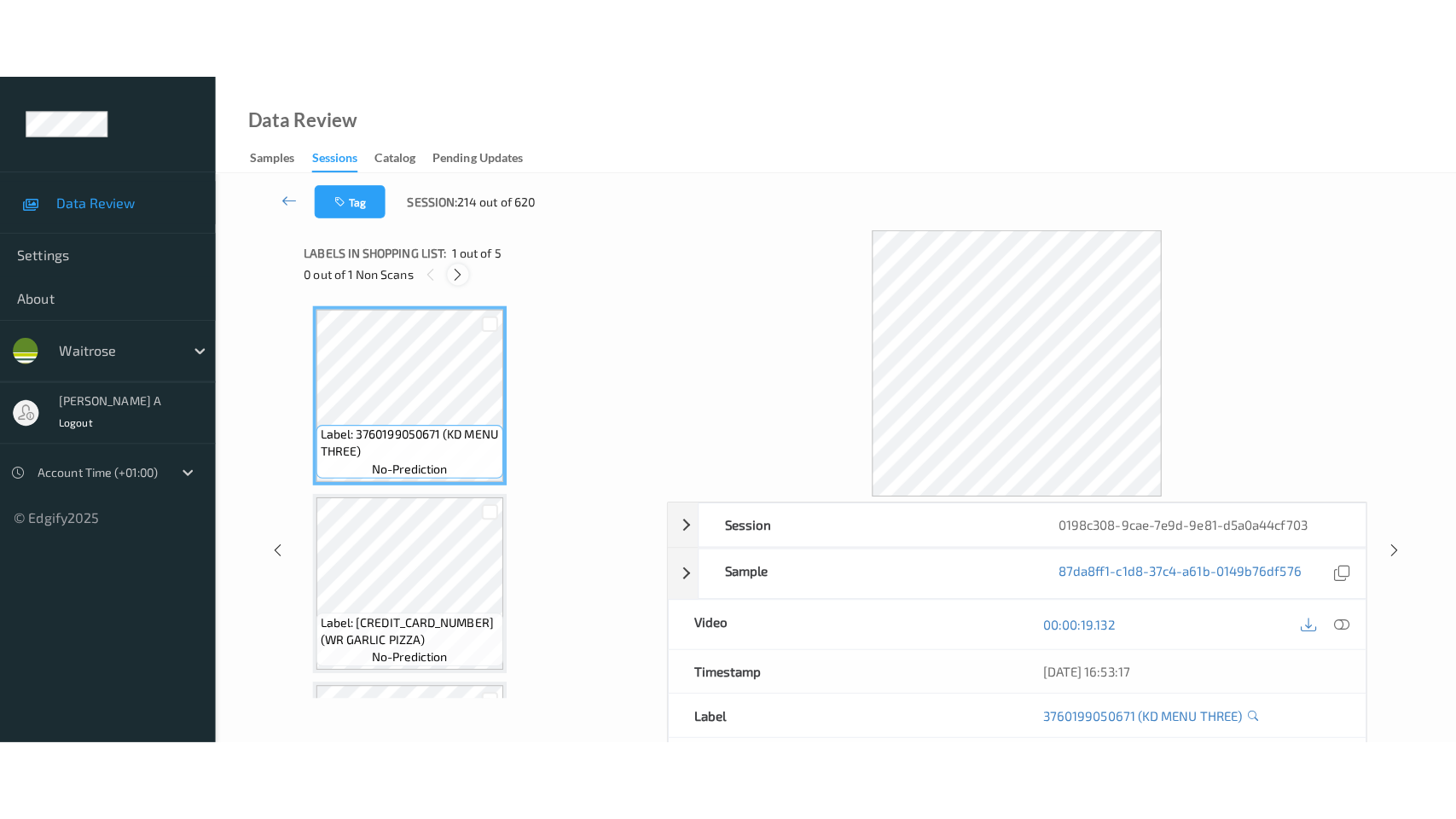
scroll to position [537, 0]
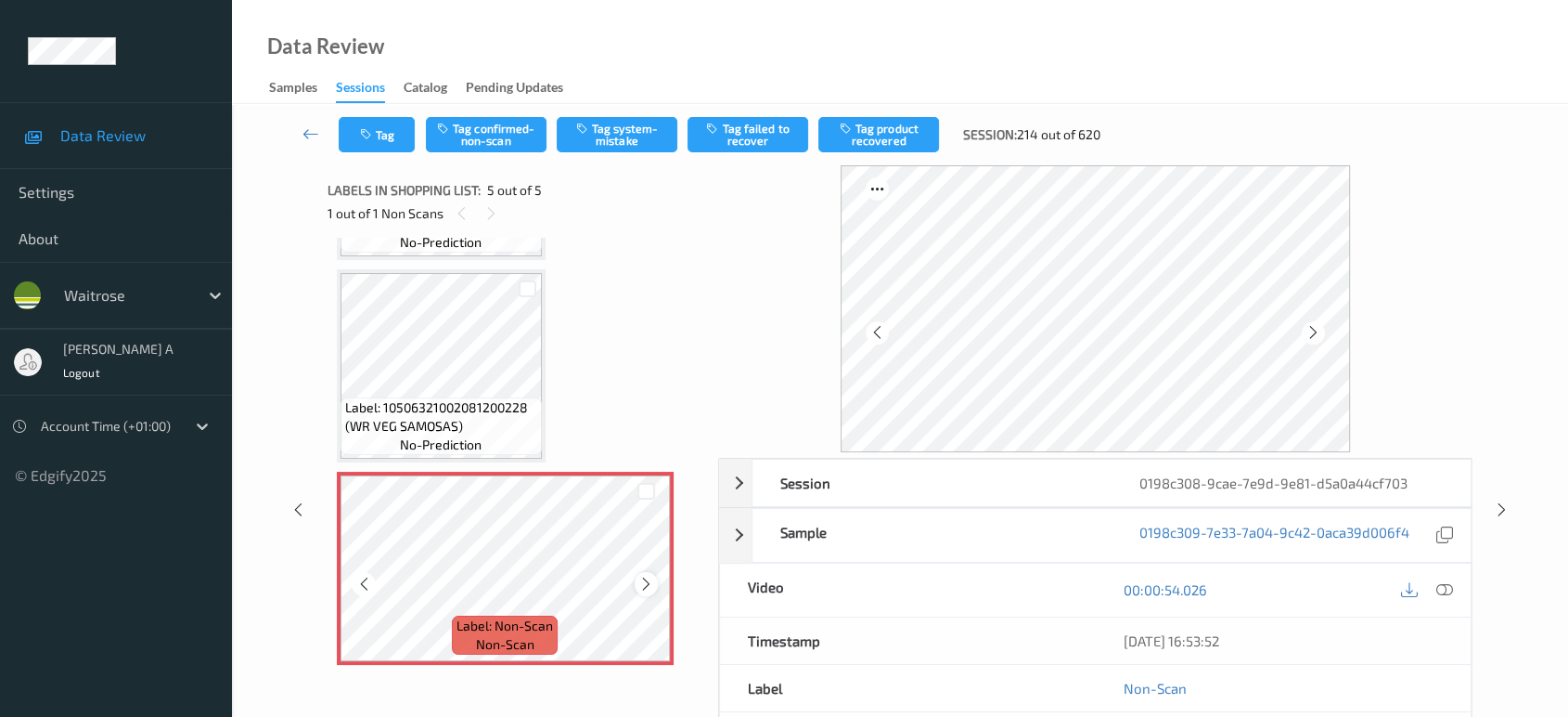
click at [641, 584] on icon at bounding box center [646, 583] width 16 height 16
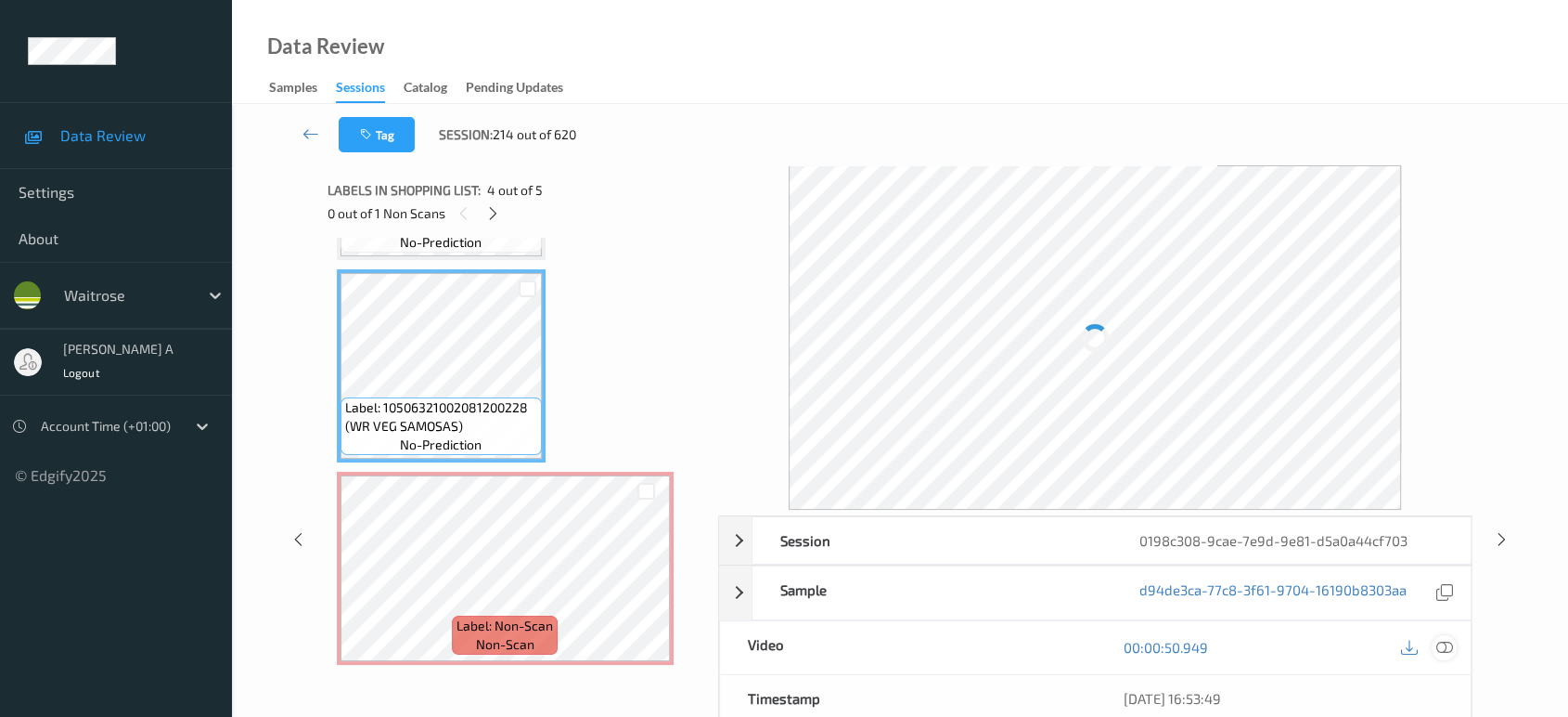
click at [1445, 642] on icon at bounding box center [1444, 646] width 16 height 16
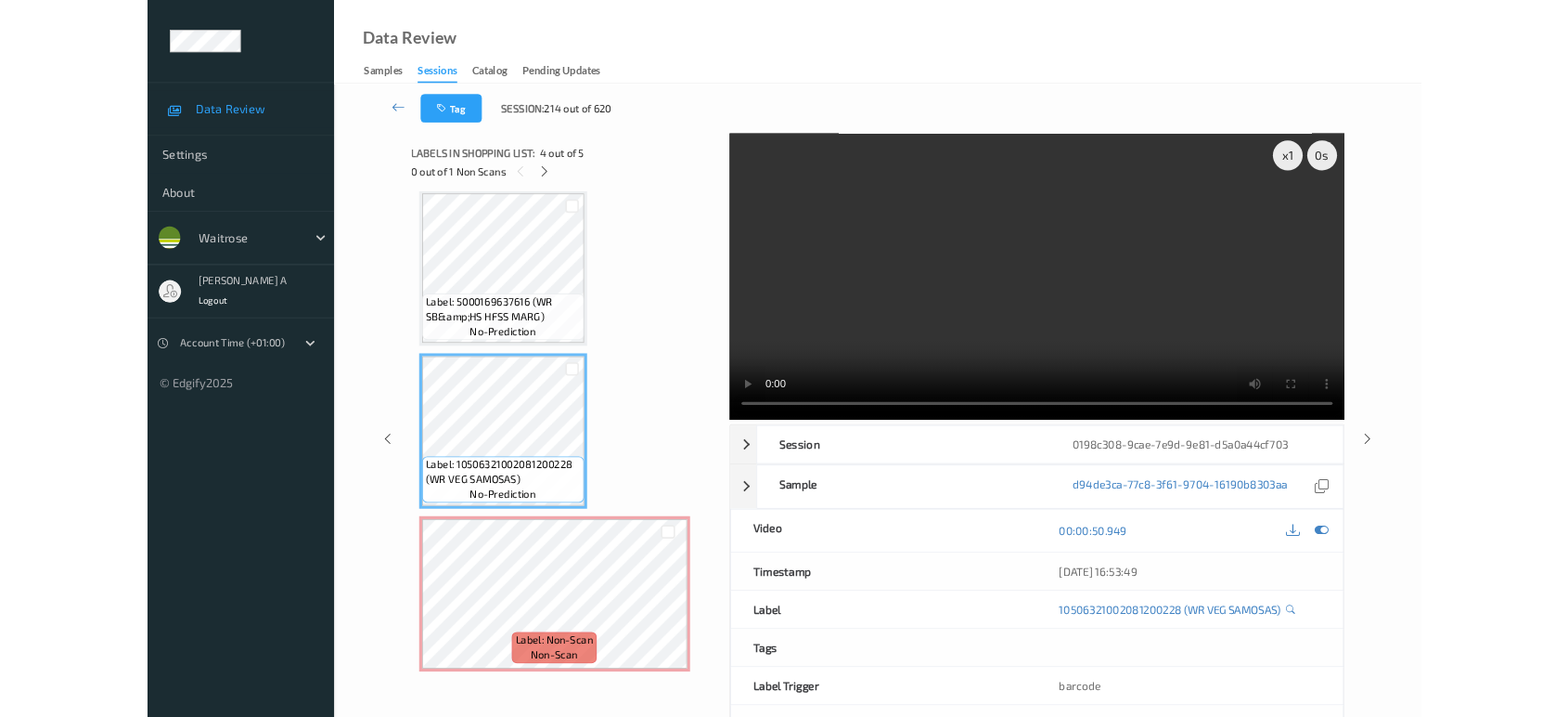
scroll to position [411, 0]
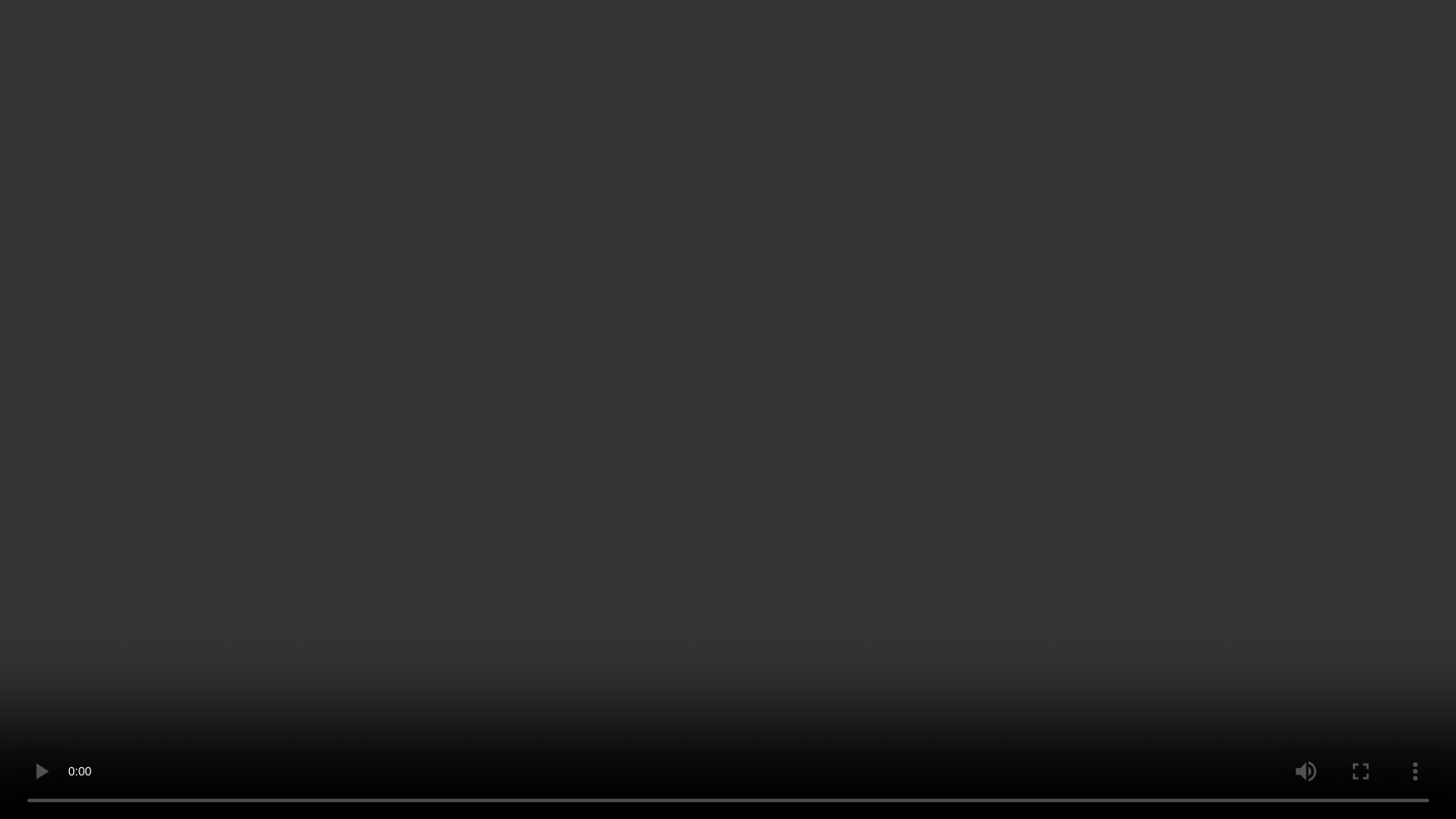
click at [794, 460] on video at bounding box center [728, 409] width 1456 height 819
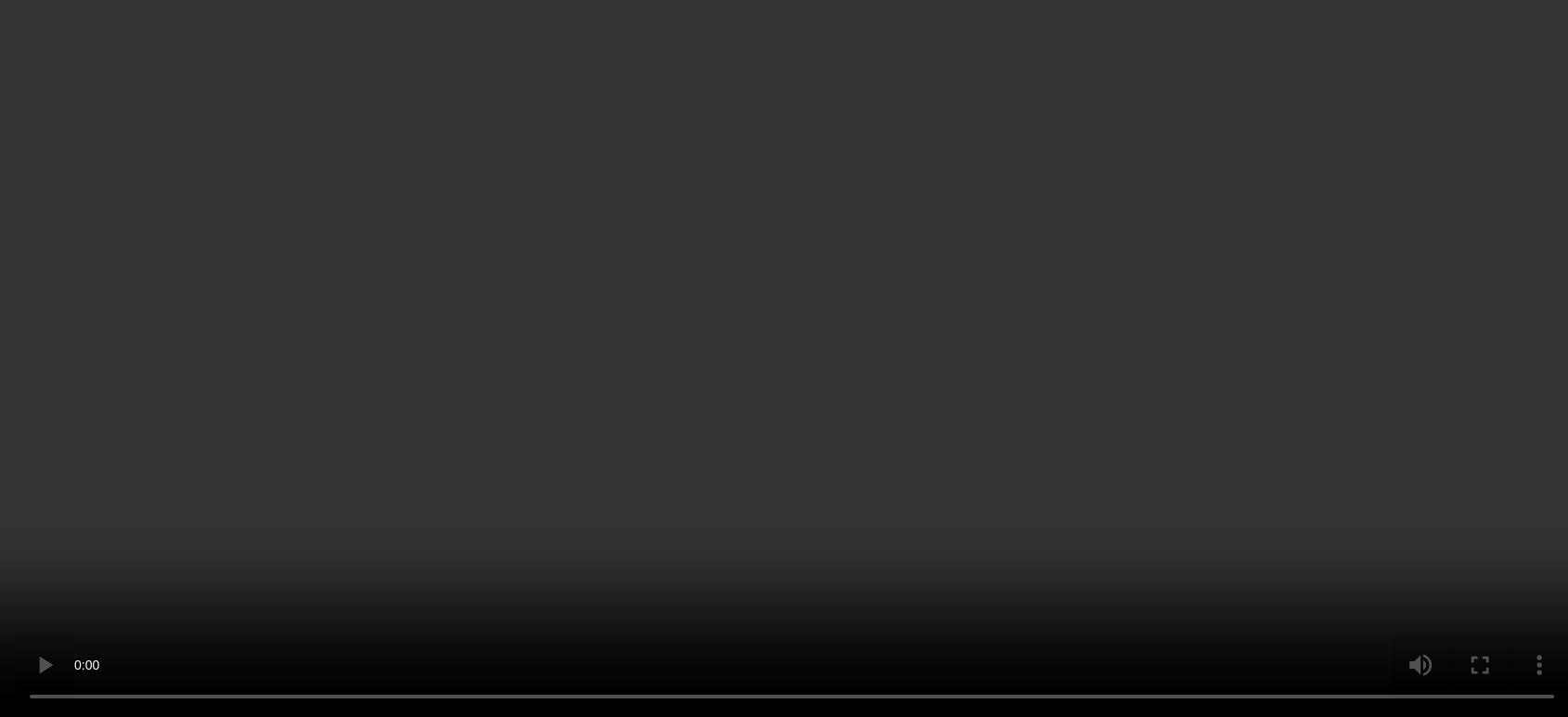
scroll to position [584, 0]
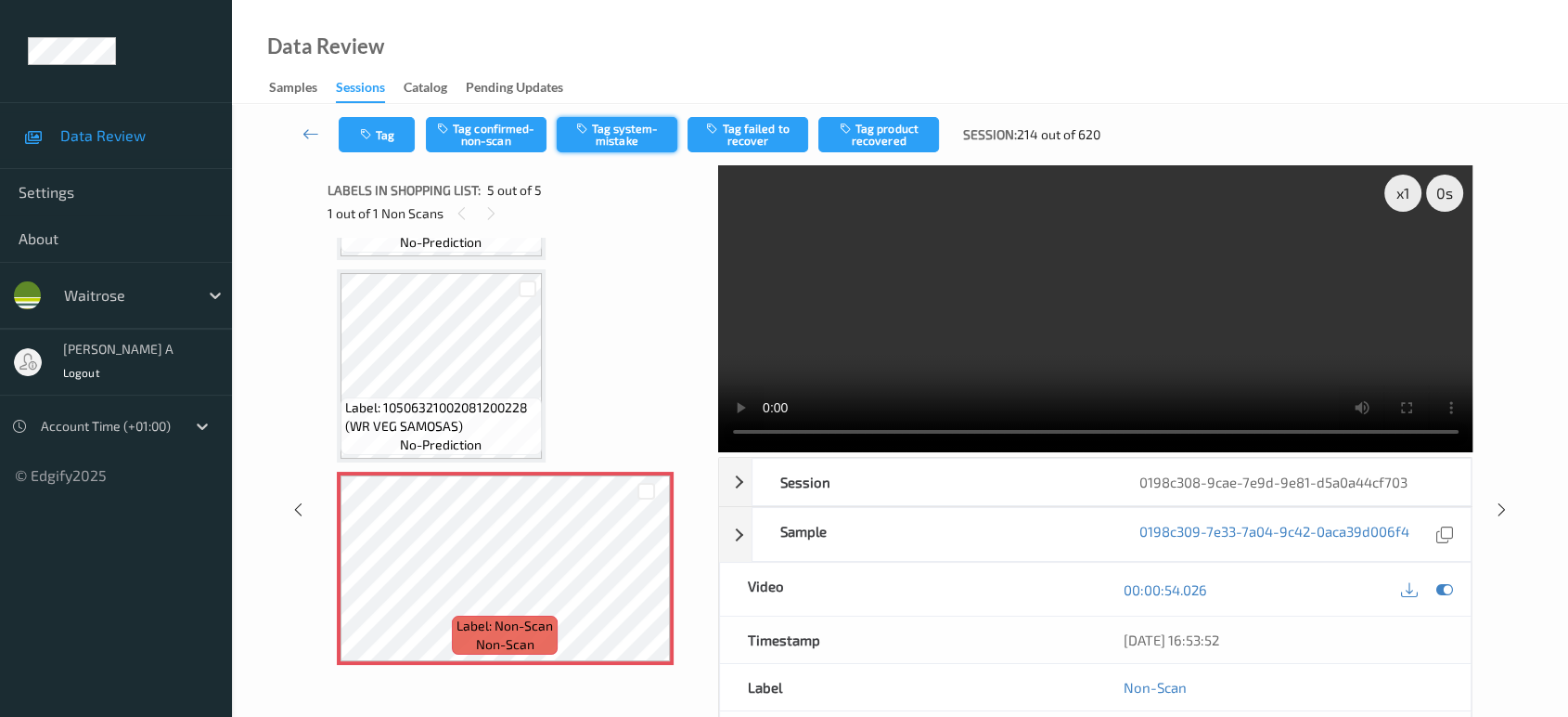
click at [617, 116] on button "Tag system-mistake" at bounding box center [617, 134] width 120 height 35
click at [374, 139] on icon "button" at bounding box center [367, 135] width 16 height 13
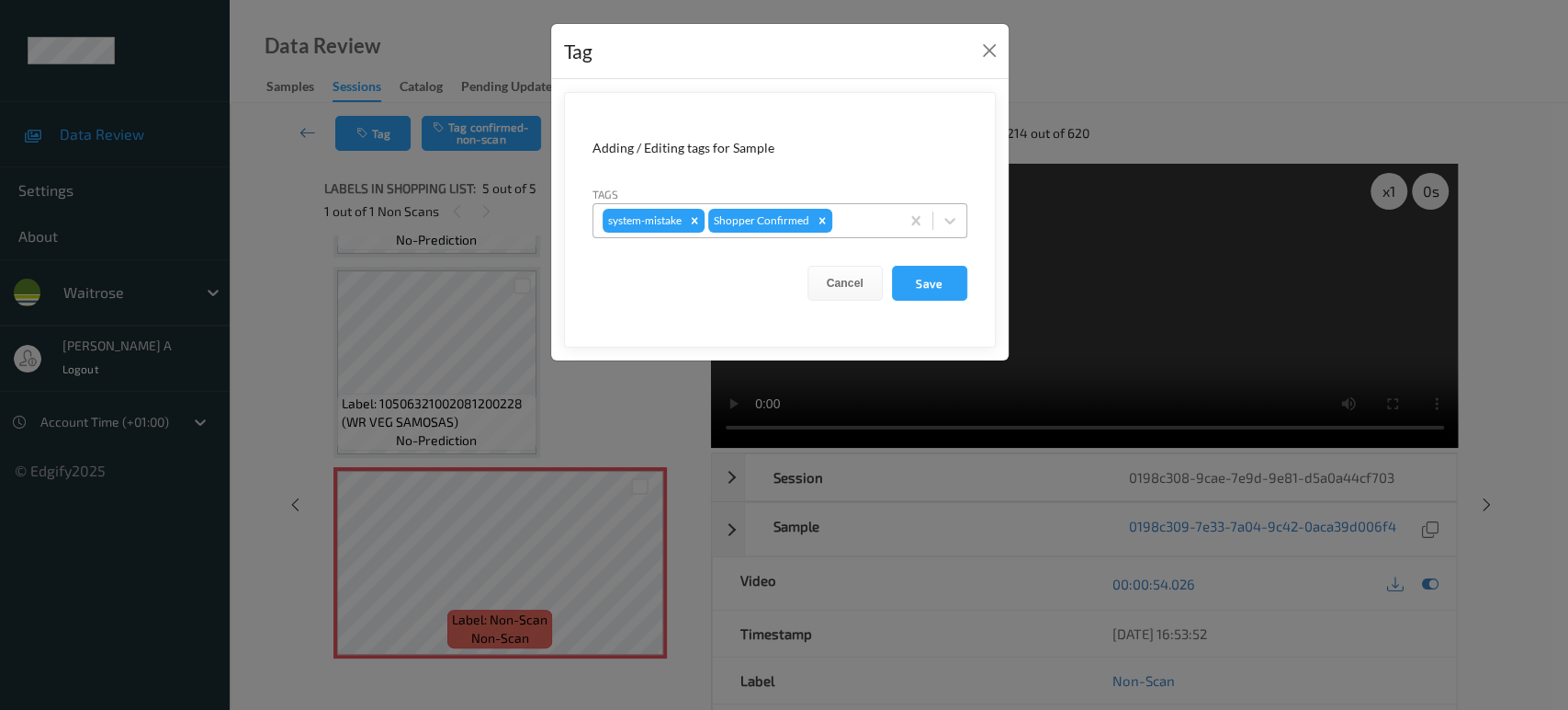
click at [842, 226] on div at bounding box center [863, 220] width 54 height 22
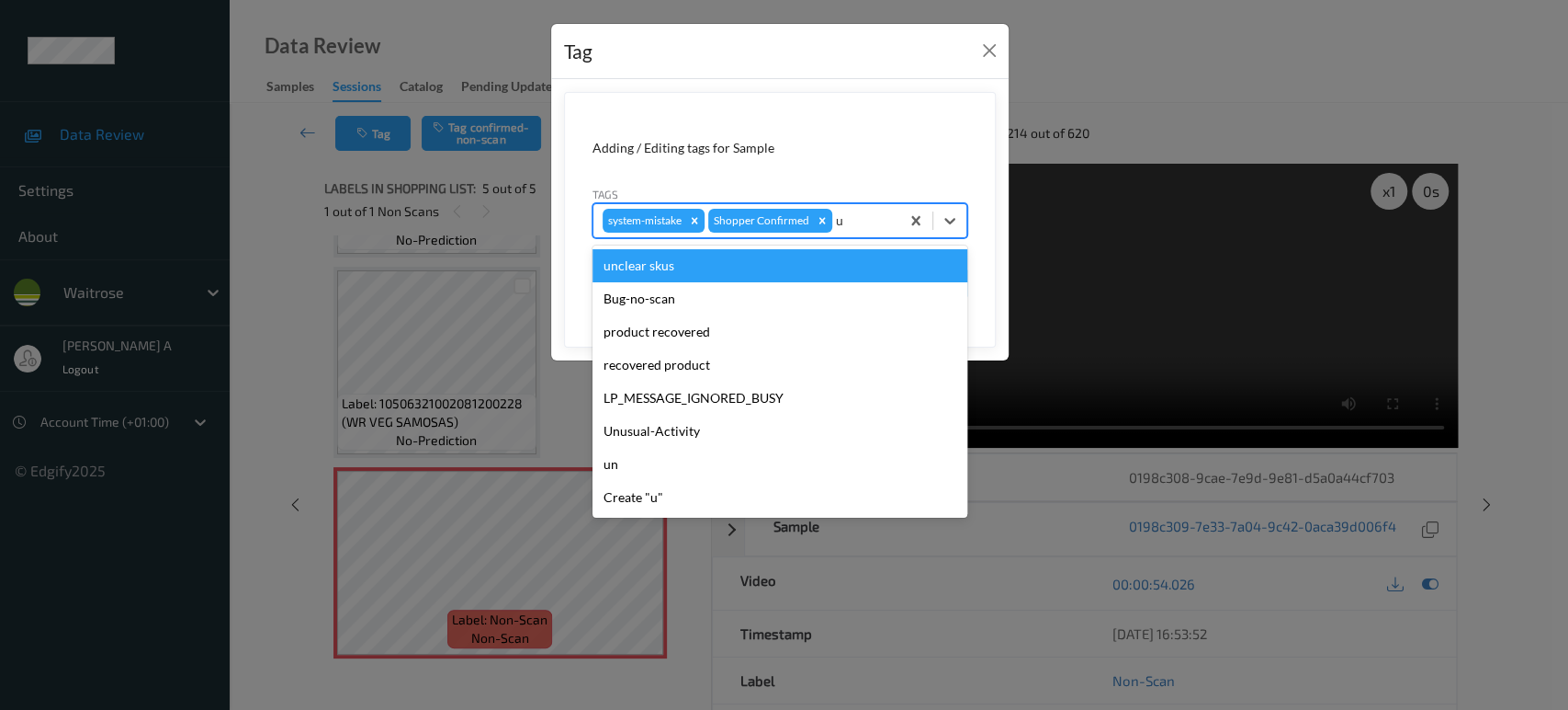
type input "un"
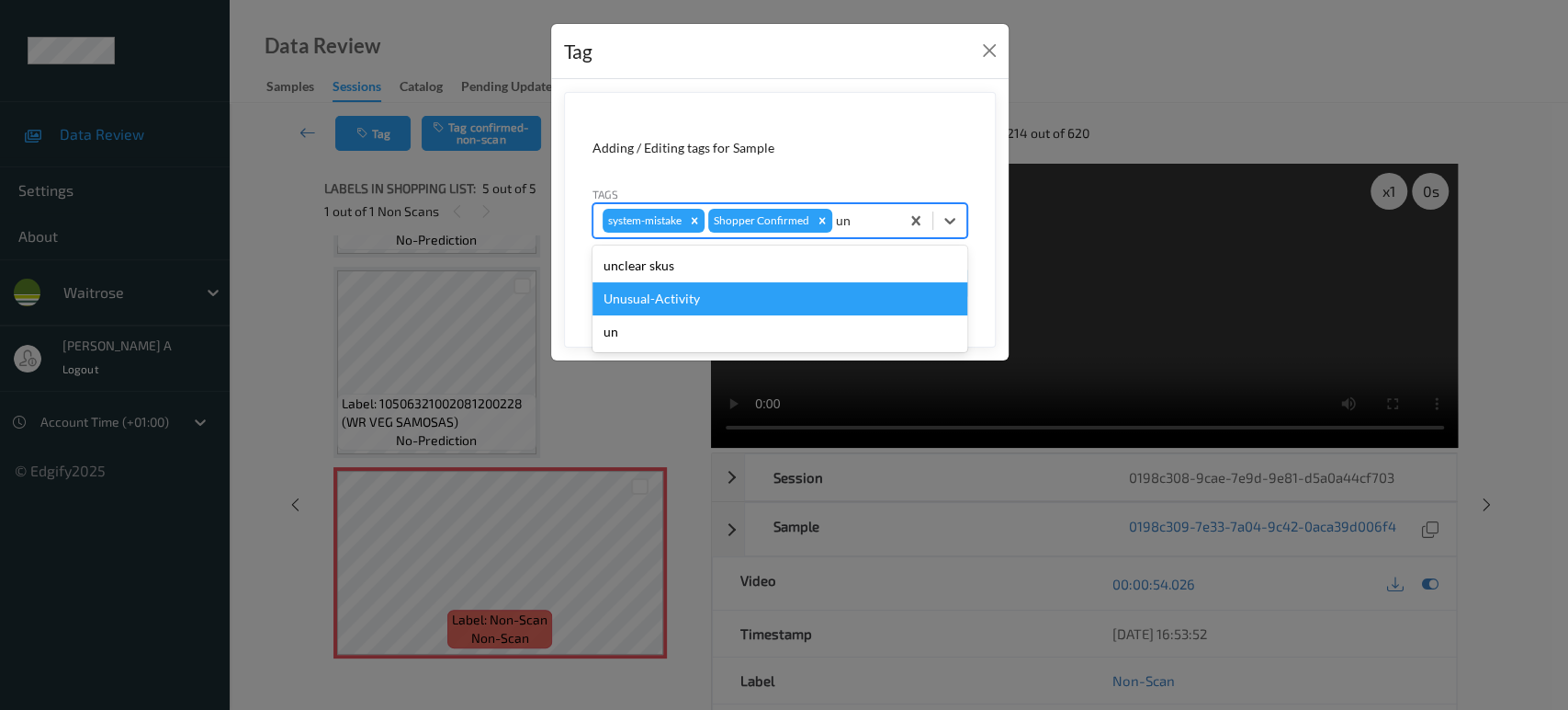
click at [701, 298] on div "Unusual-Activity" at bounding box center [780, 298] width 375 height 33
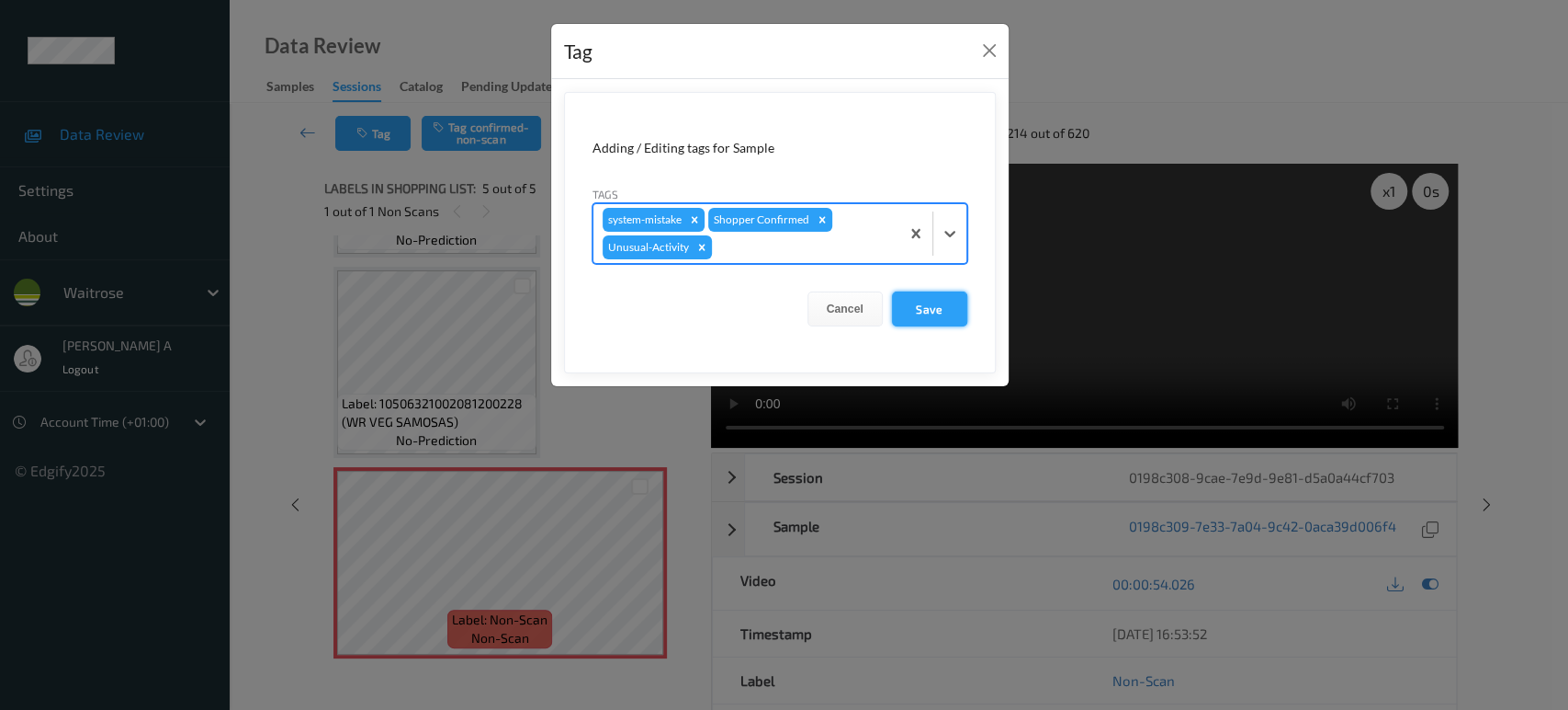
click at [930, 305] on button "Save" at bounding box center [930, 308] width 76 height 35
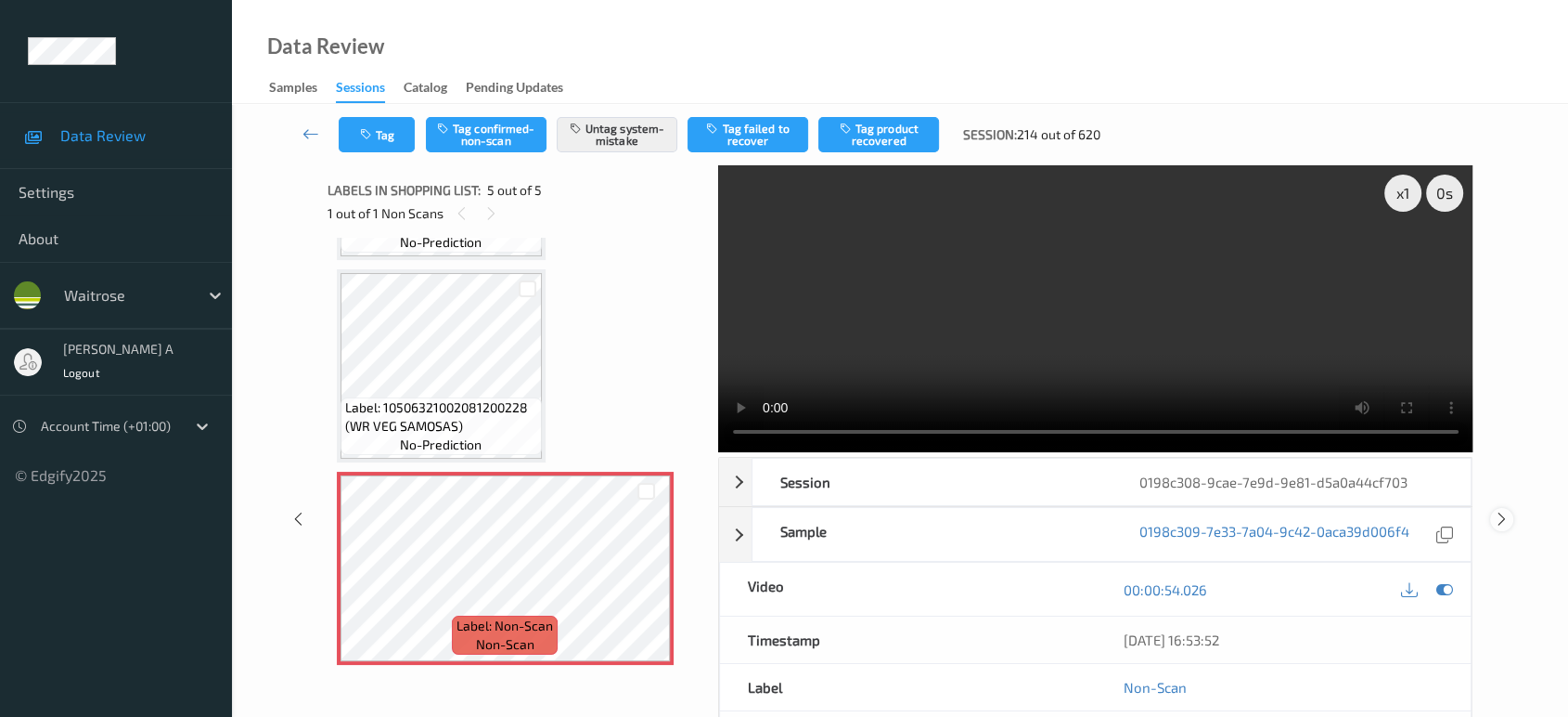
click at [1499, 508] on div at bounding box center [1501, 519] width 23 height 23
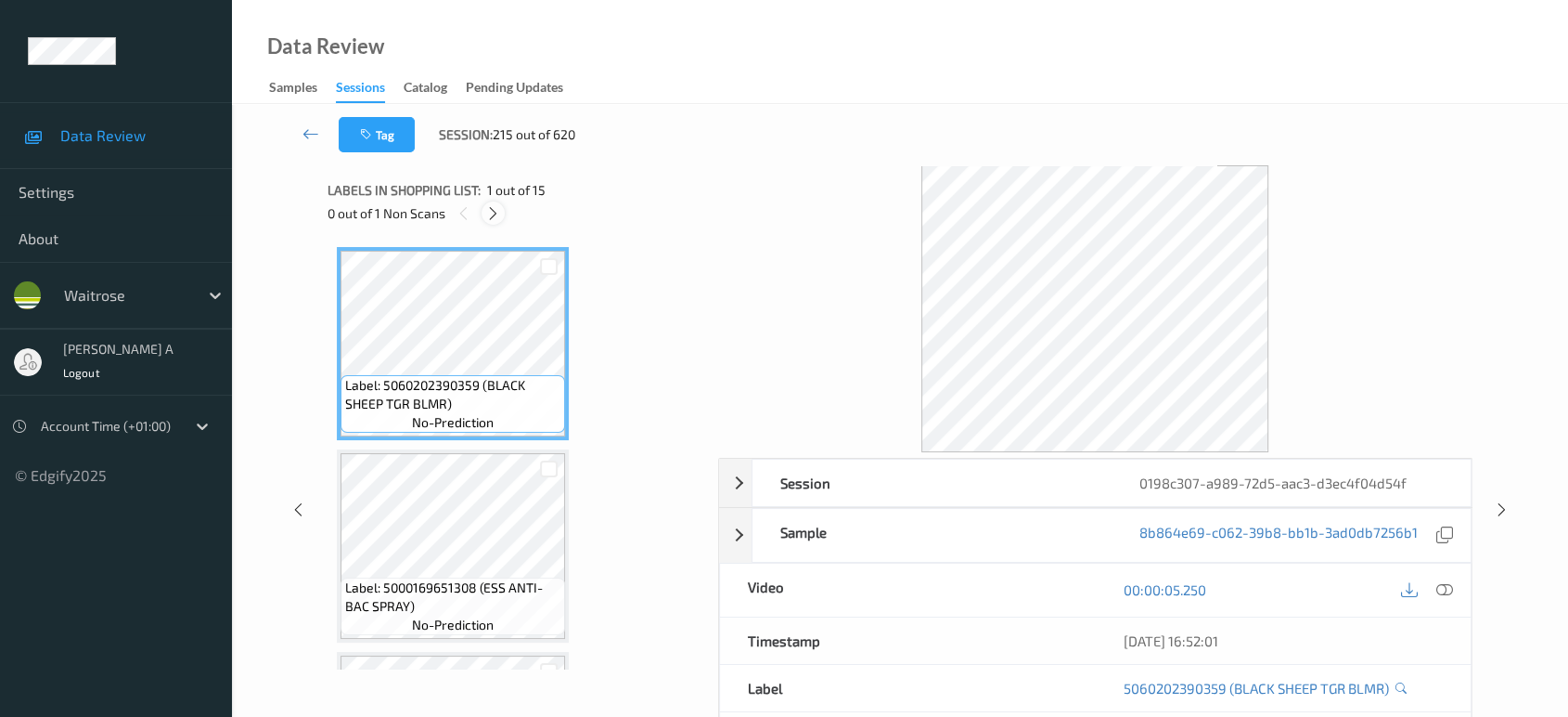
click at [494, 221] on div at bounding box center [493, 213] width 23 height 23
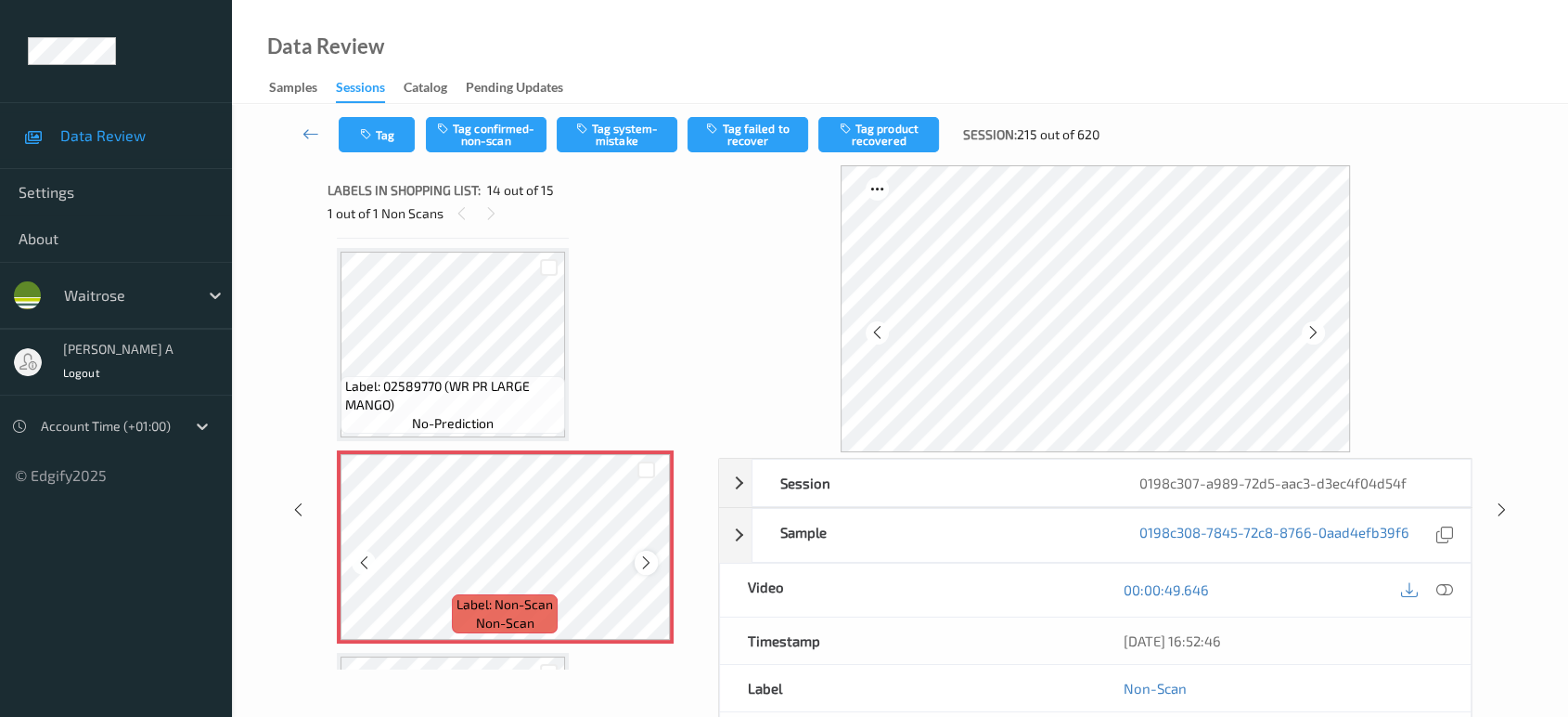
click at [646, 554] on icon at bounding box center [646, 561] width 16 height 16
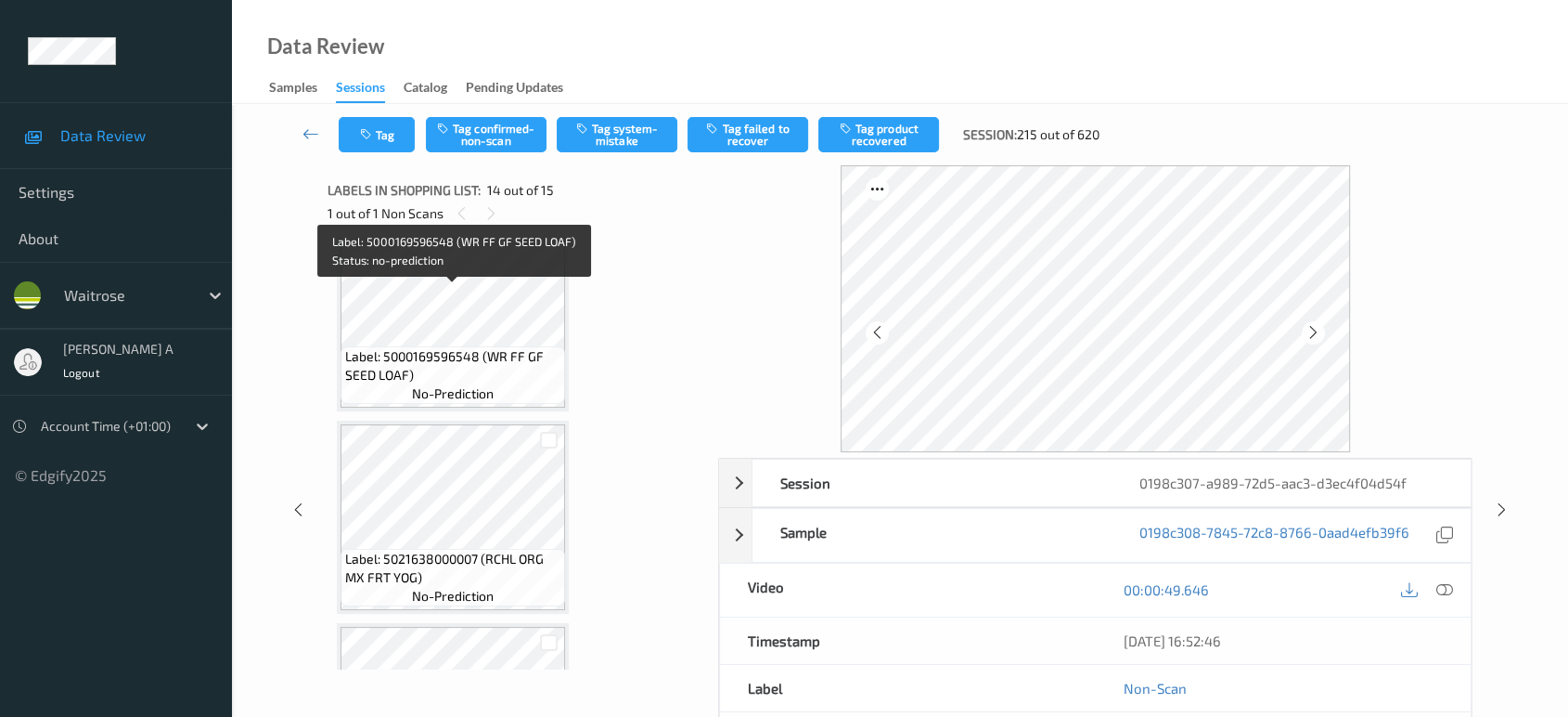
scroll to position [1396, 0]
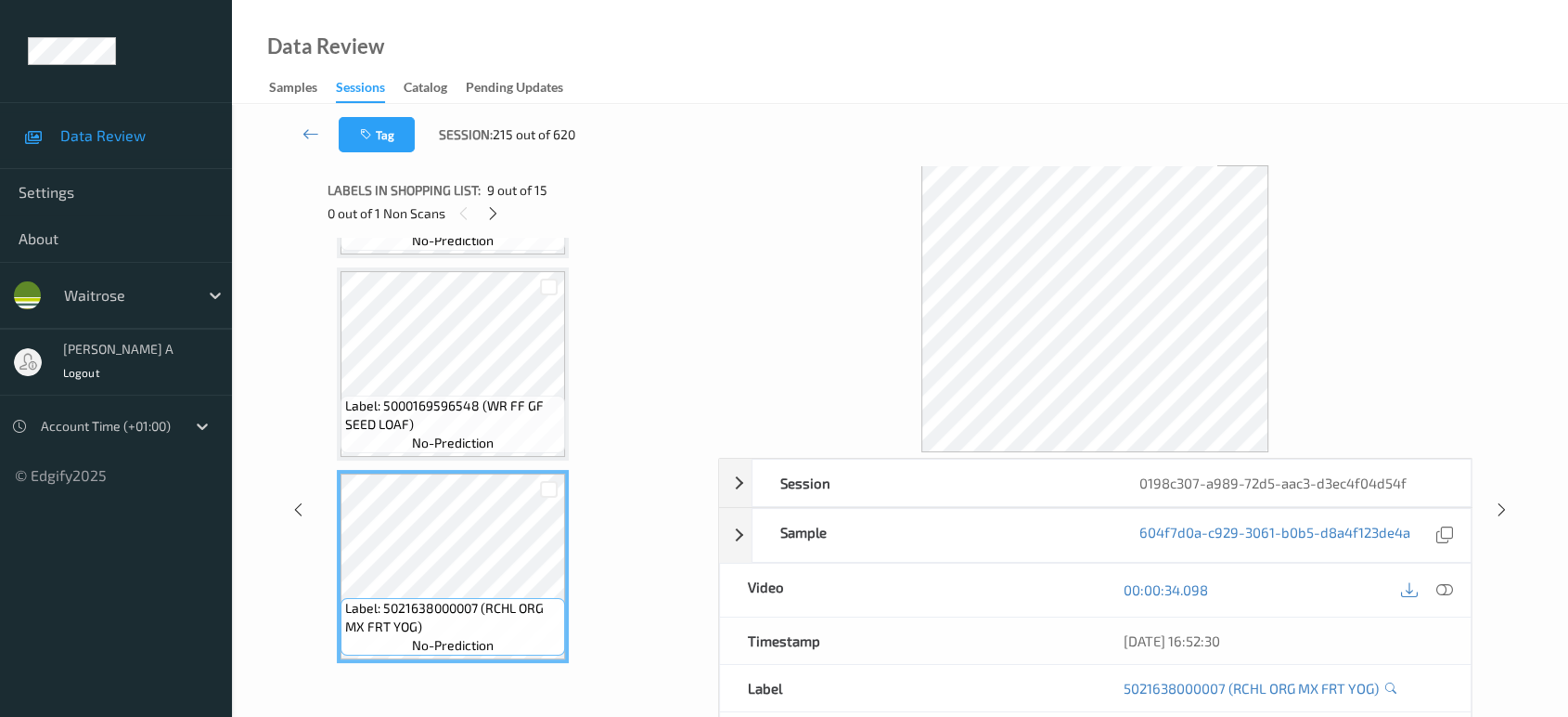
click at [1448, 587] on icon at bounding box center [1444, 589] width 16 height 16
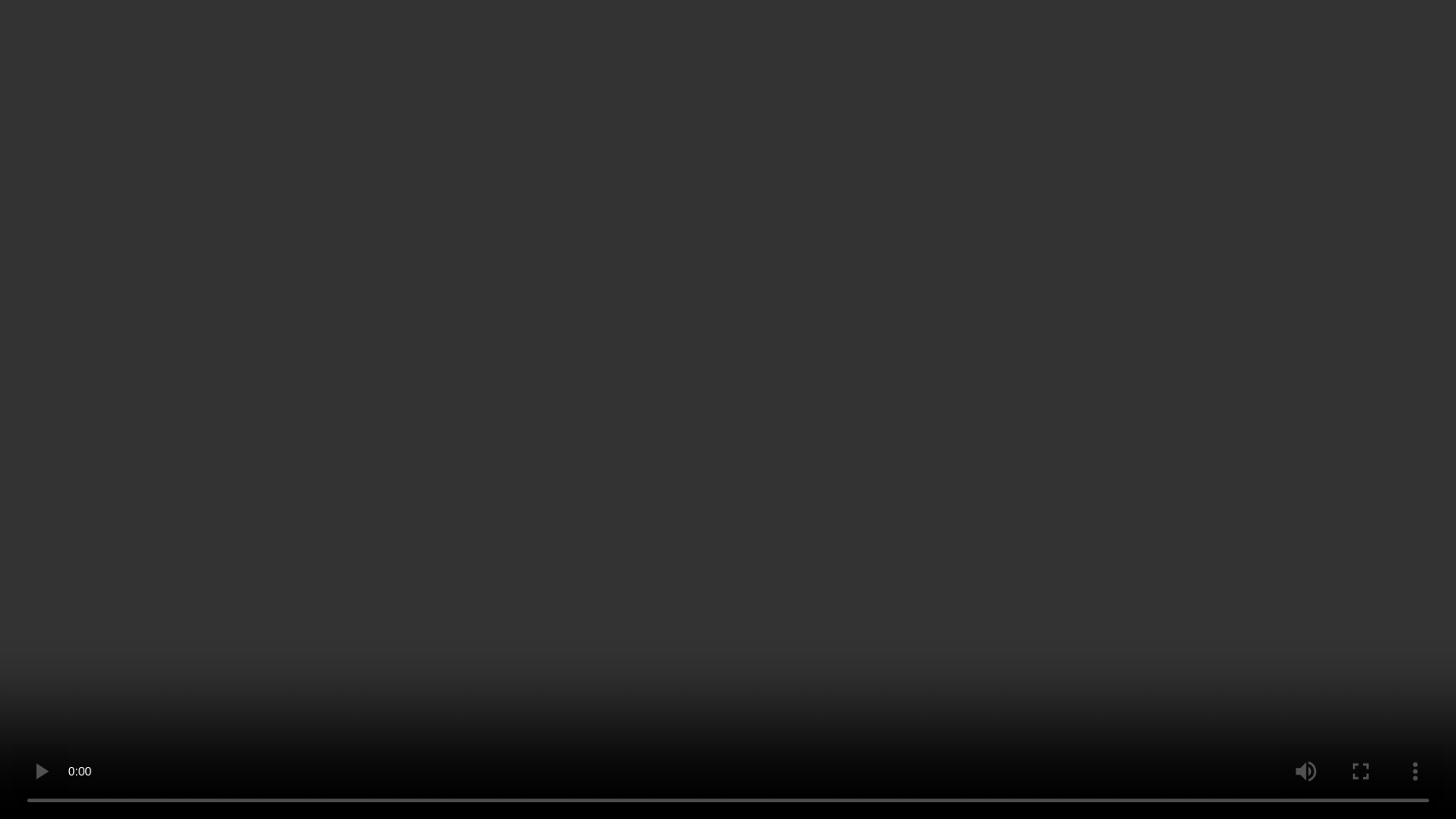
click at [831, 400] on video at bounding box center [728, 409] width 1456 height 819
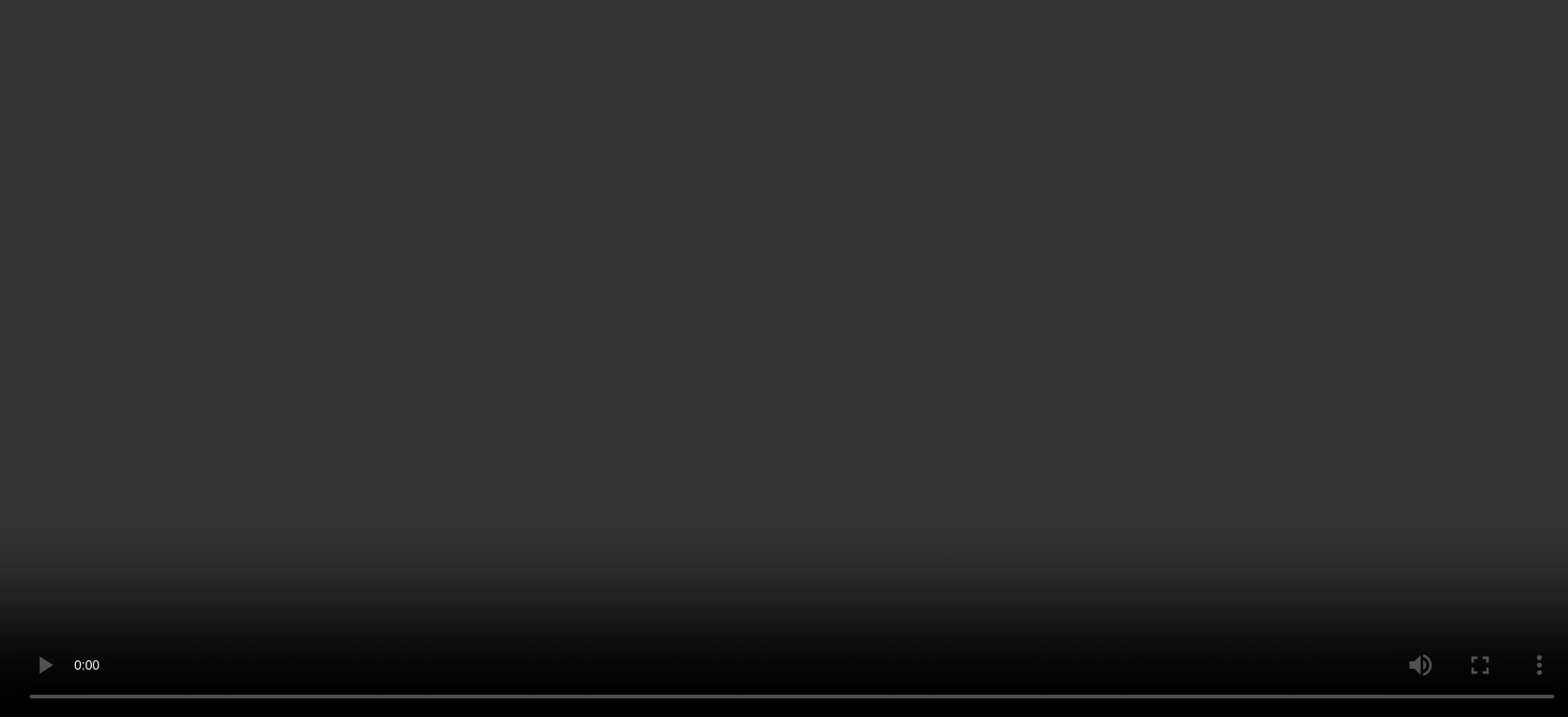
scroll to position [2530, 0]
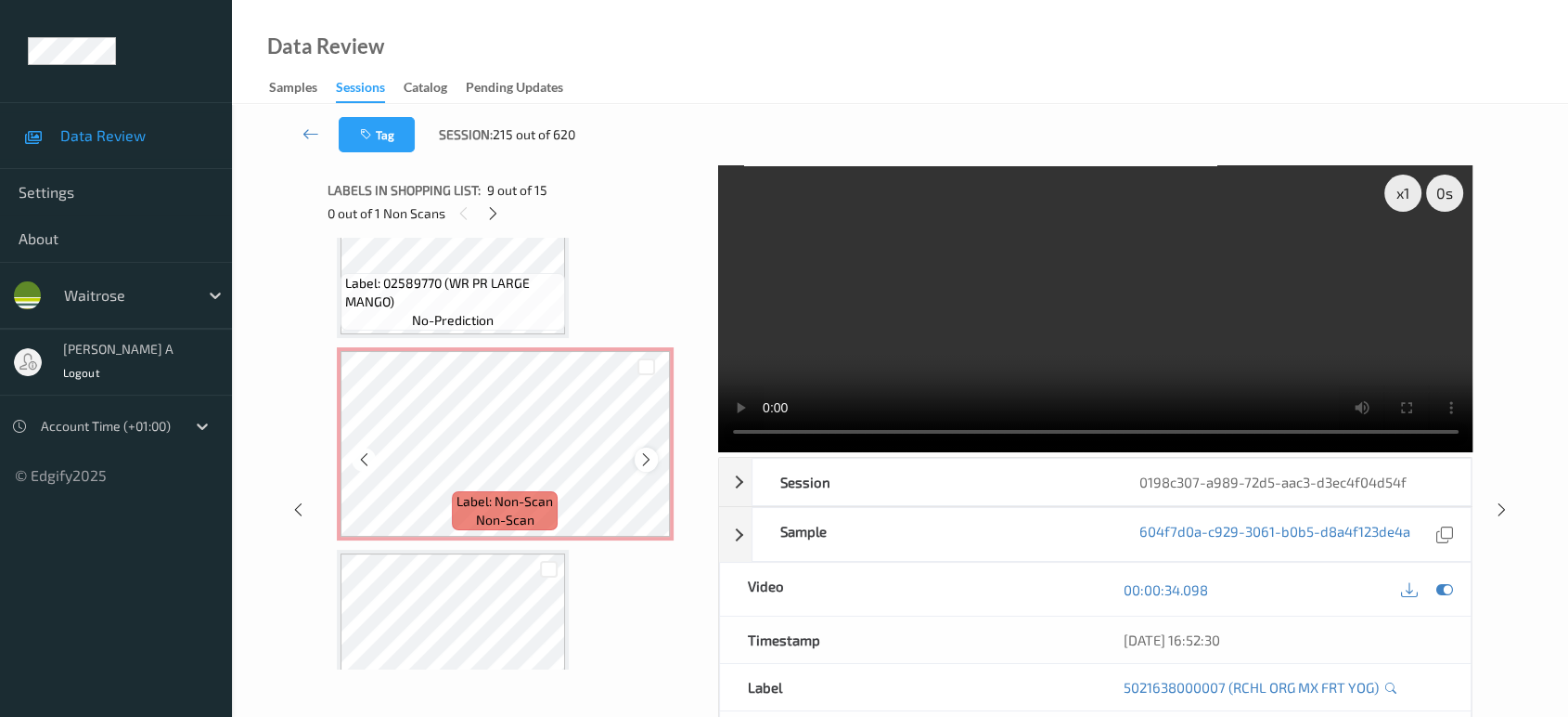
click at [645, 451] on icon at bounding box center [646, 458] width 16 height 16
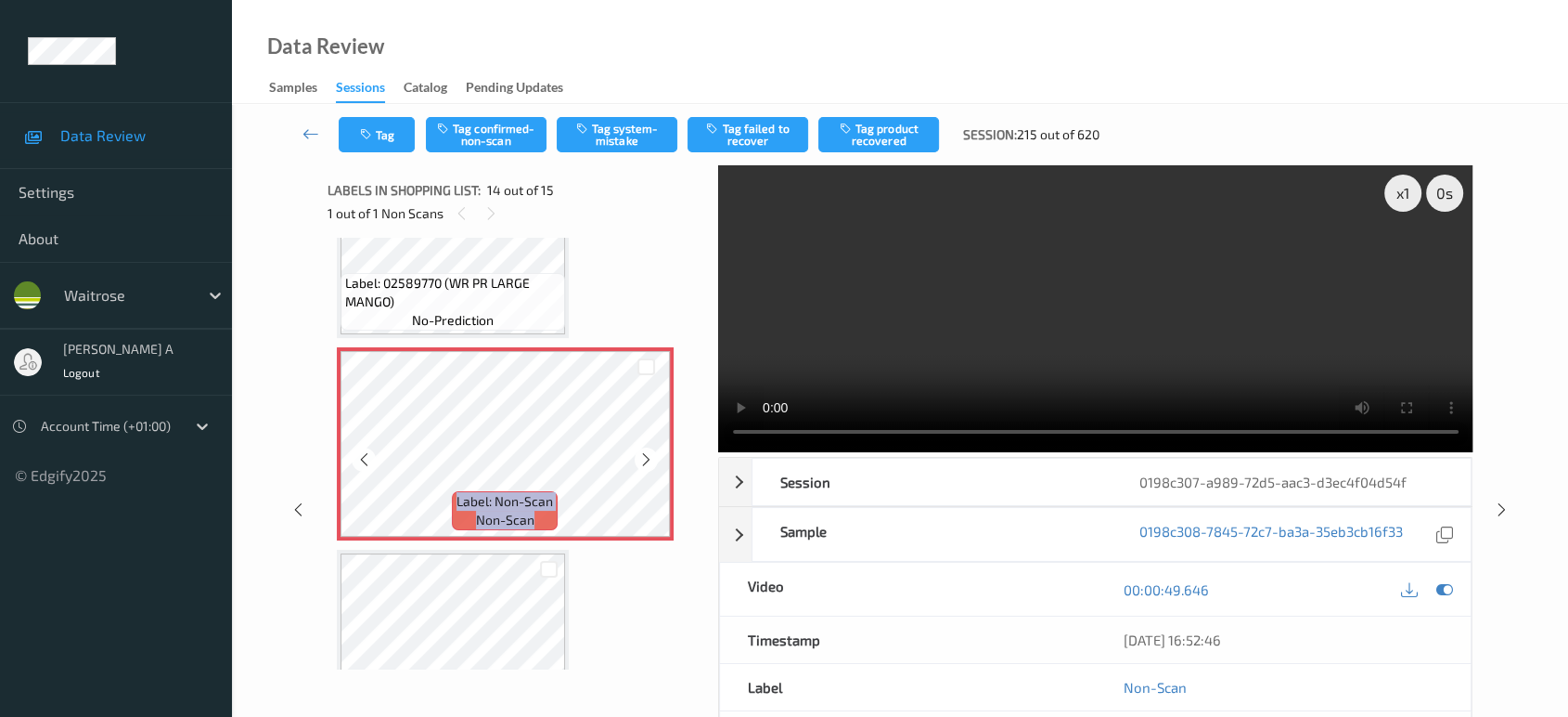
click at [645, 451] on icon at bounding box center [646, 458] width 16 height 16
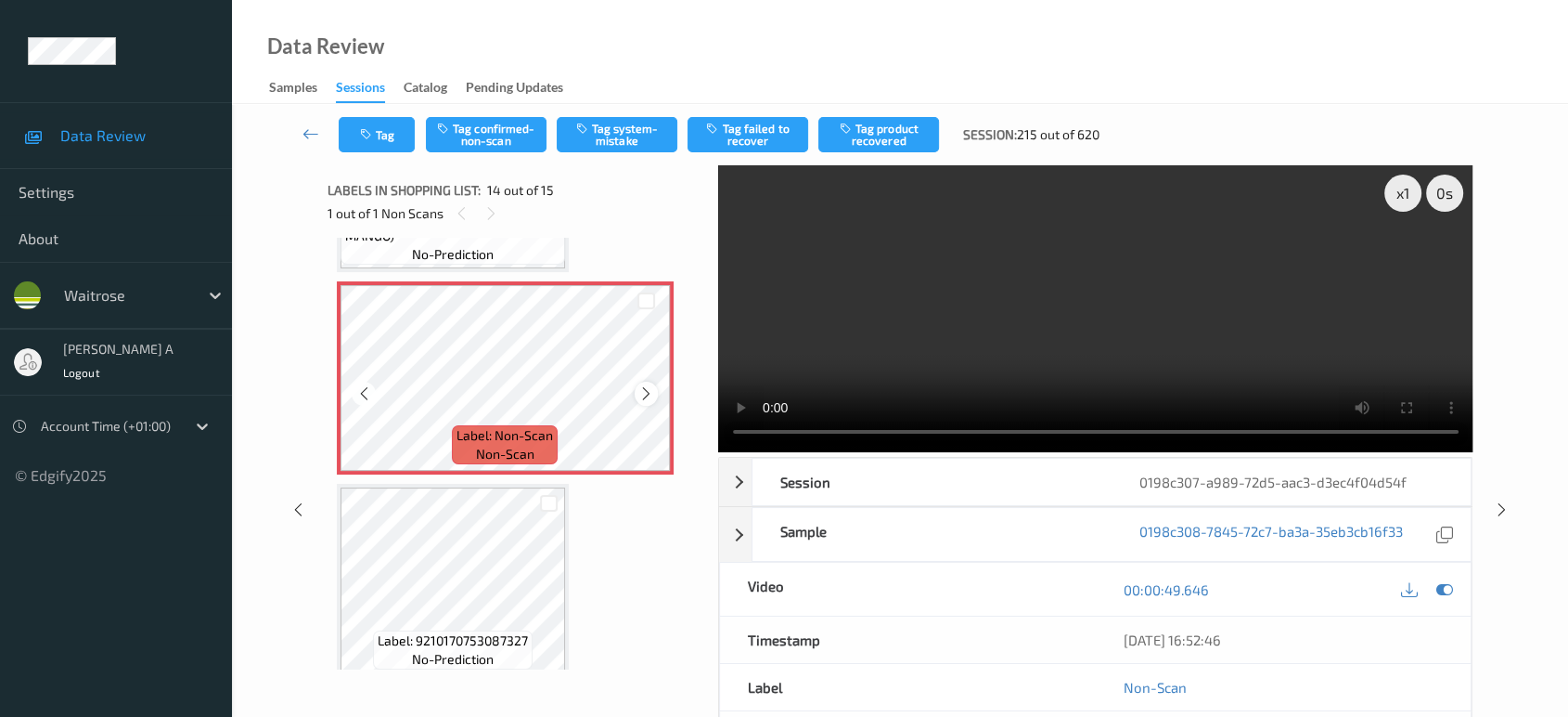
scroll to position [2599, 0]
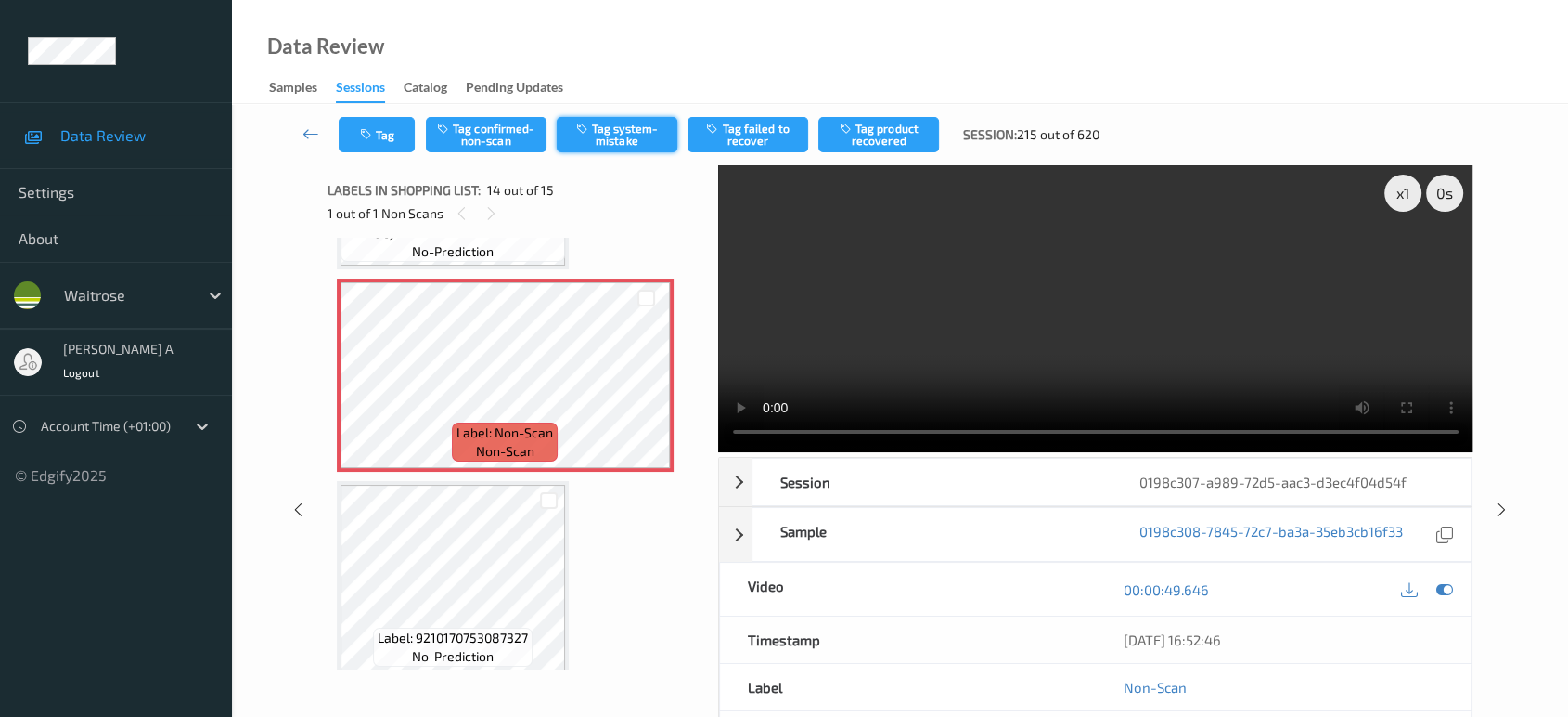
click at [601, 134] on button "Tag system-mistake" at bounding box center [617, 134] width 120 height 35
click at [379, 137] on button "Tag" at bounding box center [377, 134] width 76 height 35
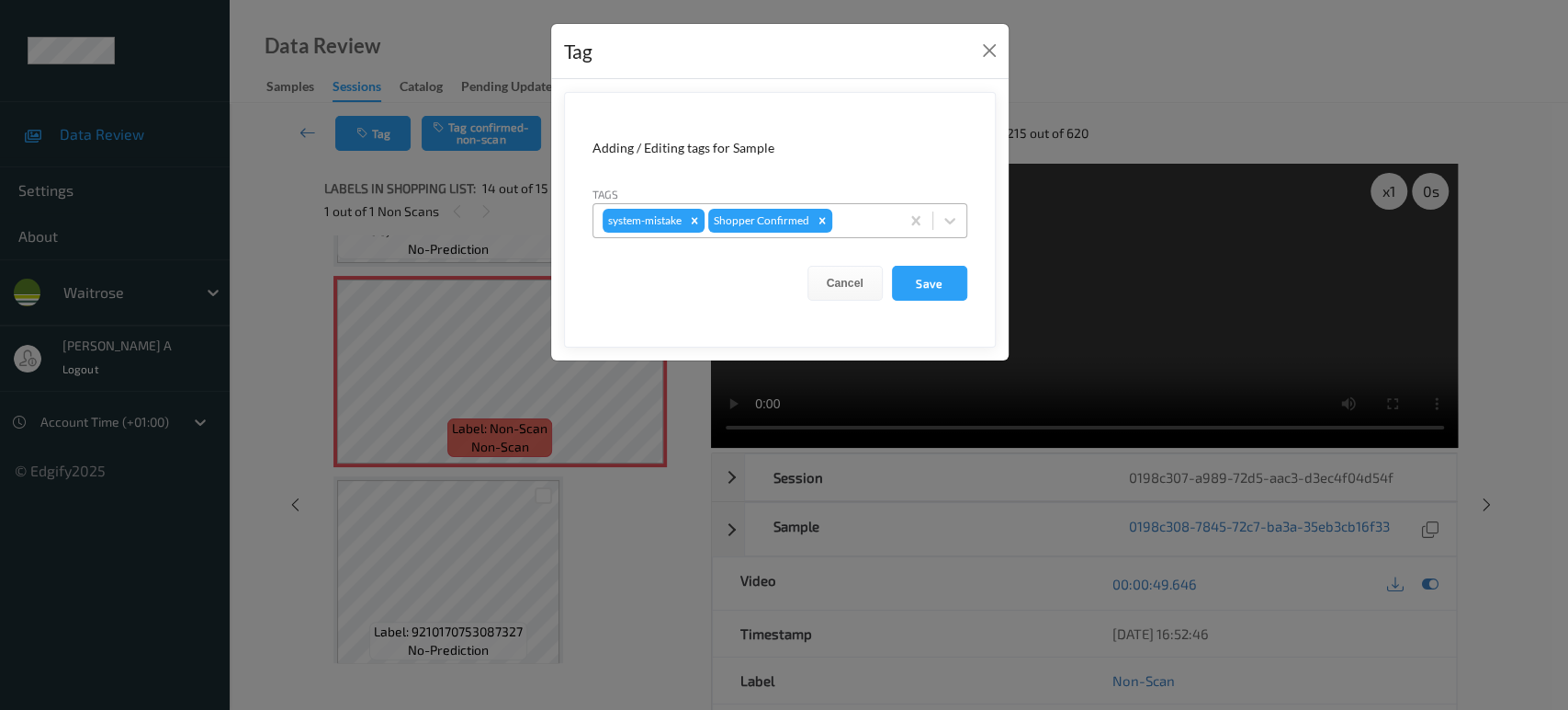
click at [863, 220] on div at bounding box center [863, 220] width 54 height 22
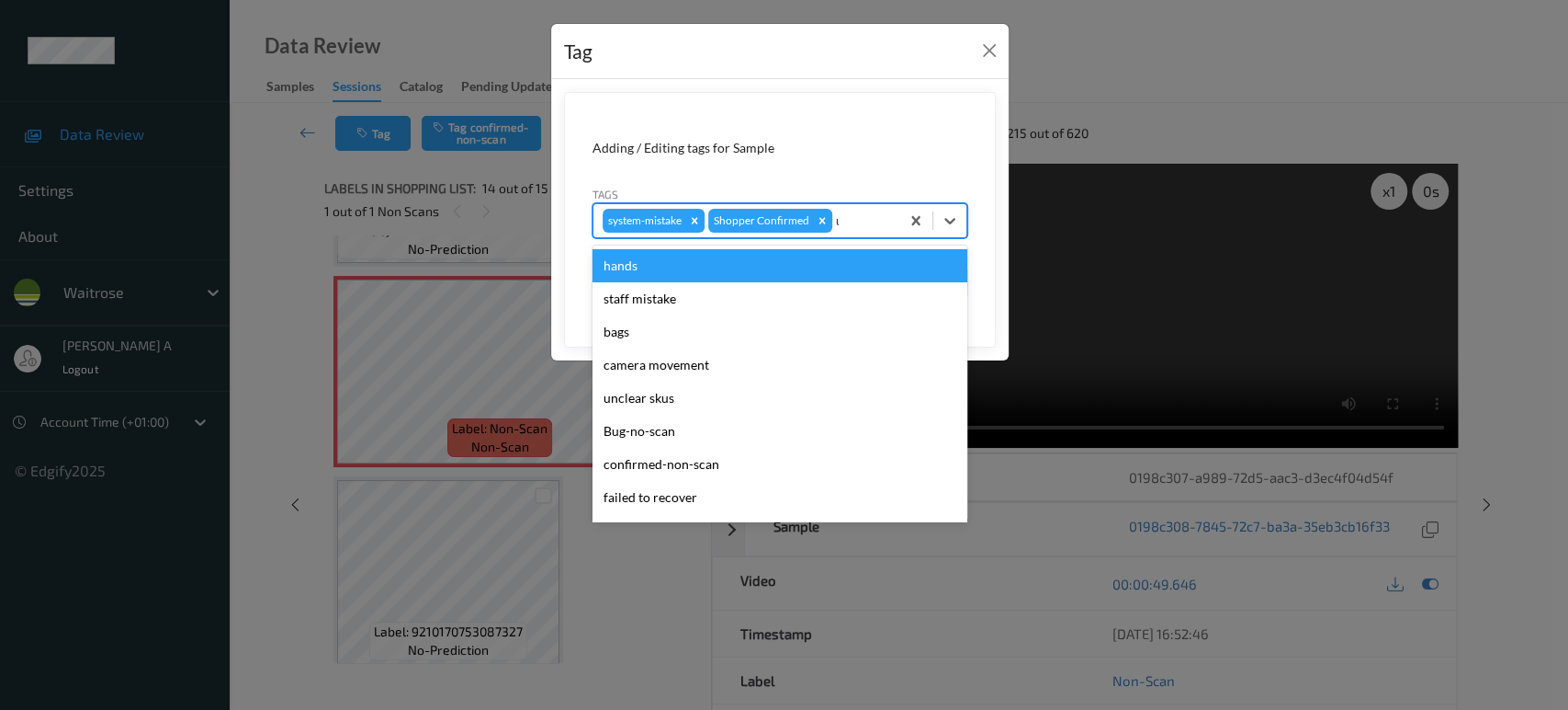
type input "un"
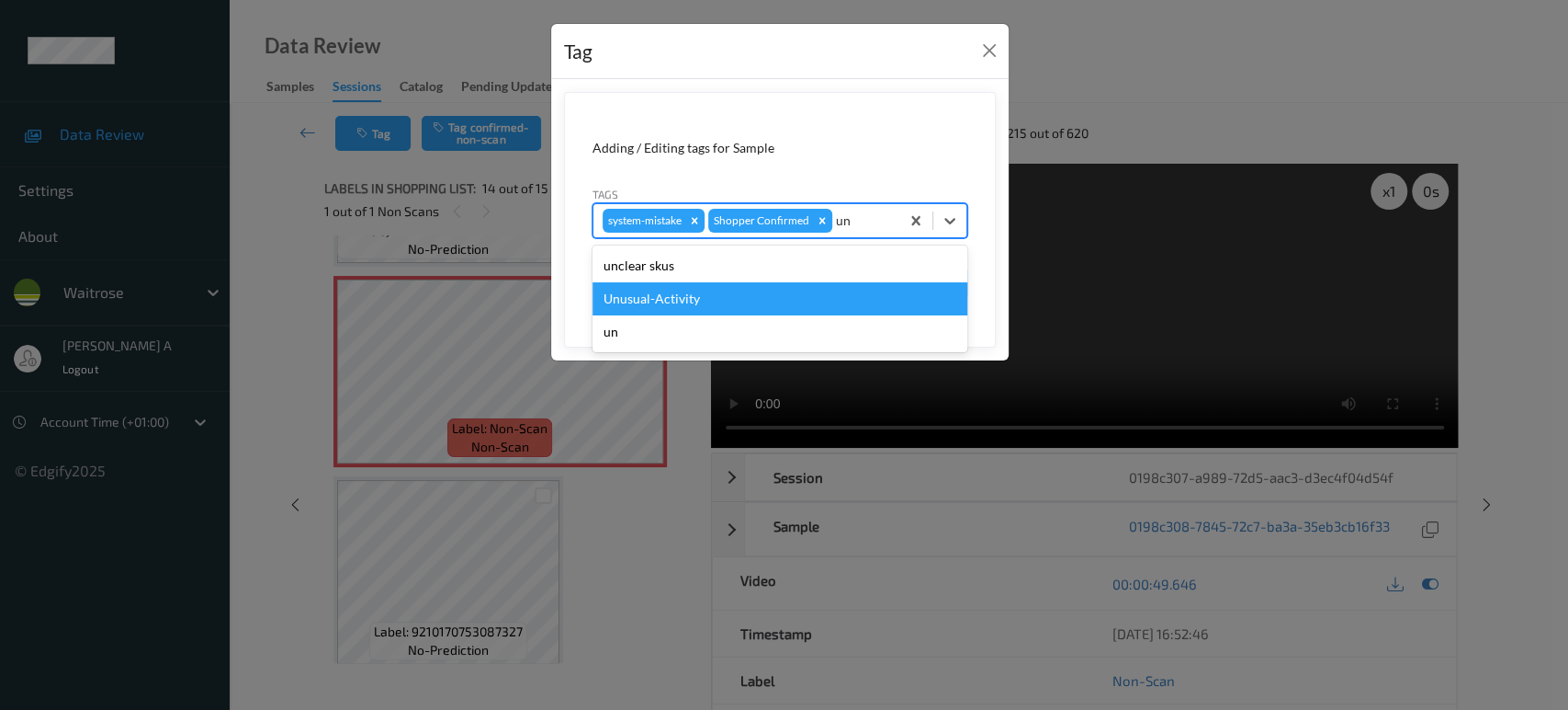
click at [697, 286] on div "Unusual-Activity" at bounding box center [780, 298] width 375 height 33
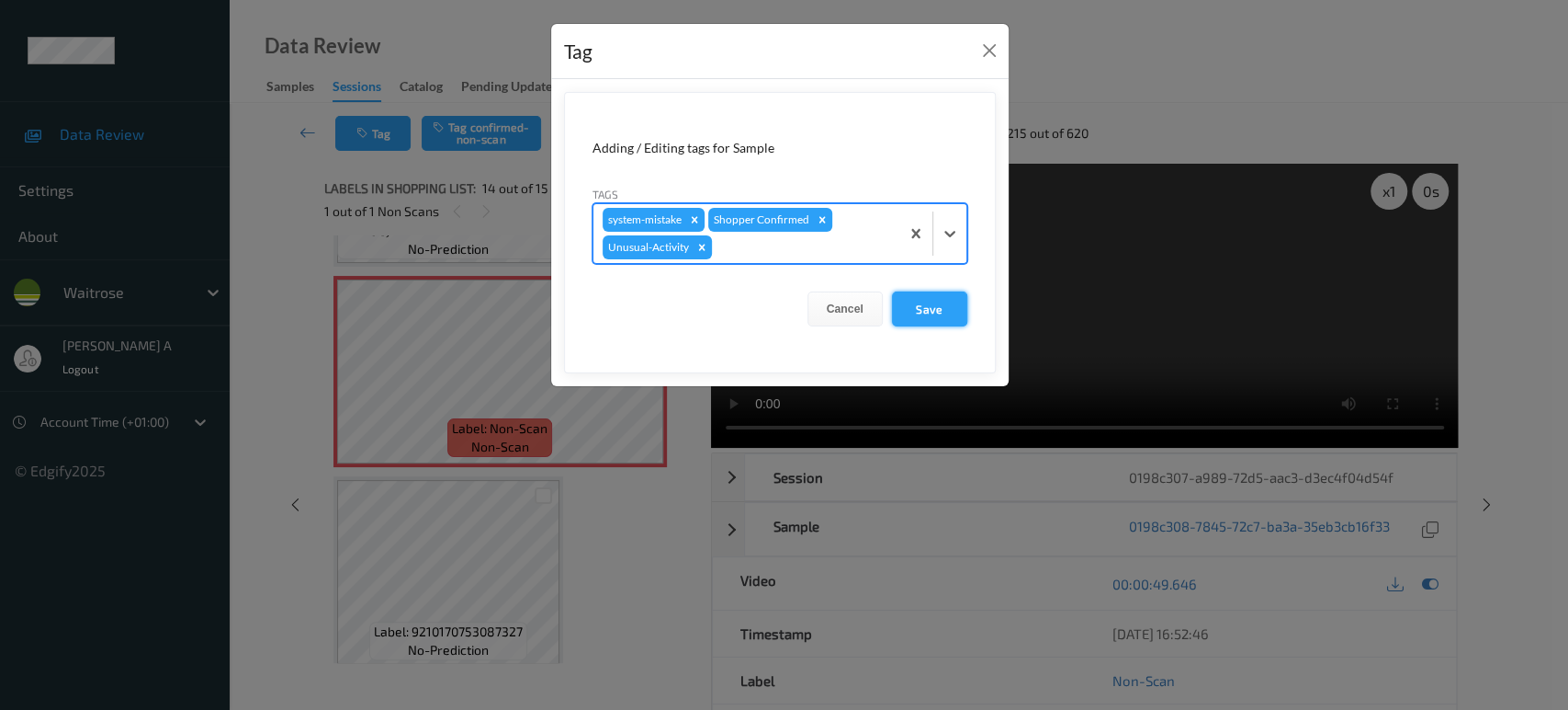
click at [918, 313] on button "Save" at bounding box center [930, 308] width 76 height 35
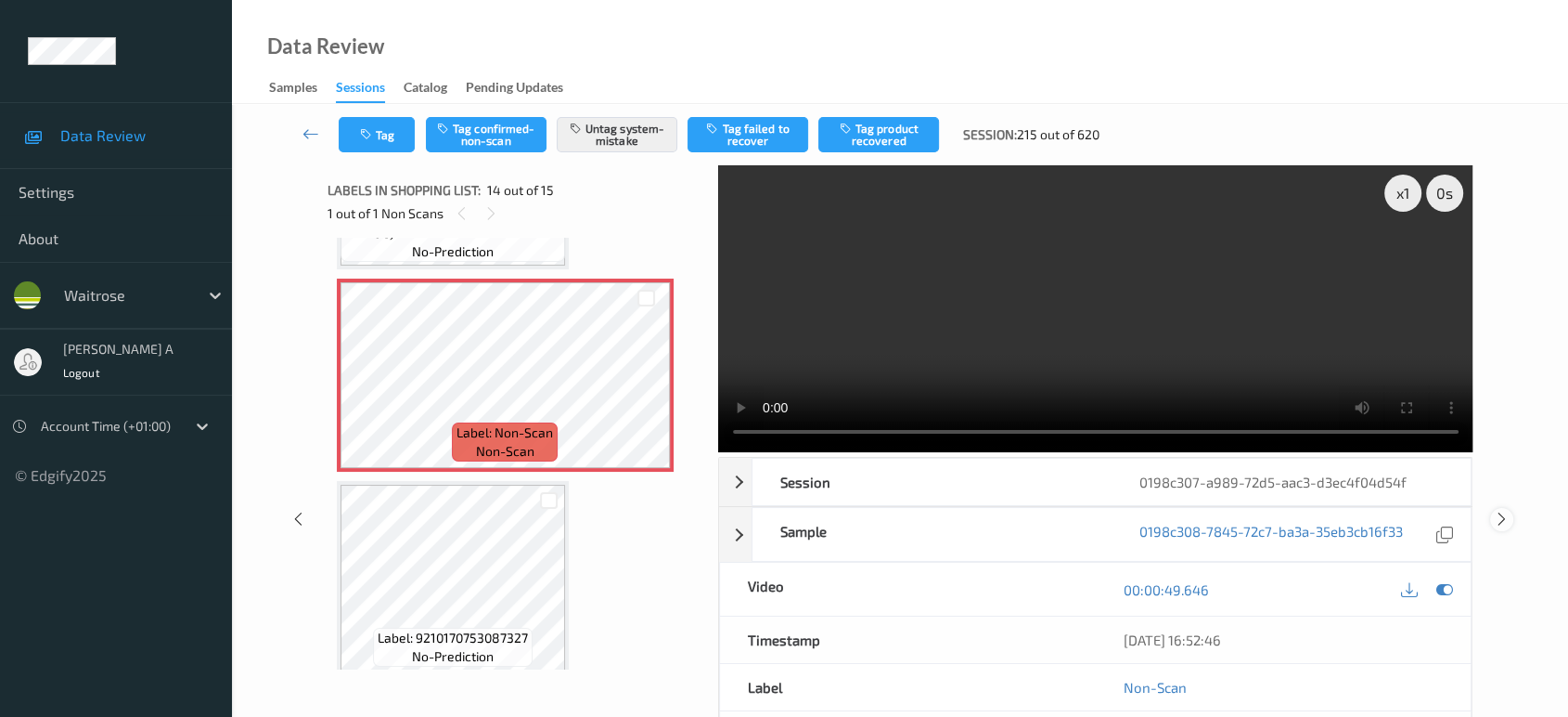
click at [1508, 517] on icon at bounding box center [1501, 518] width 16 height 16
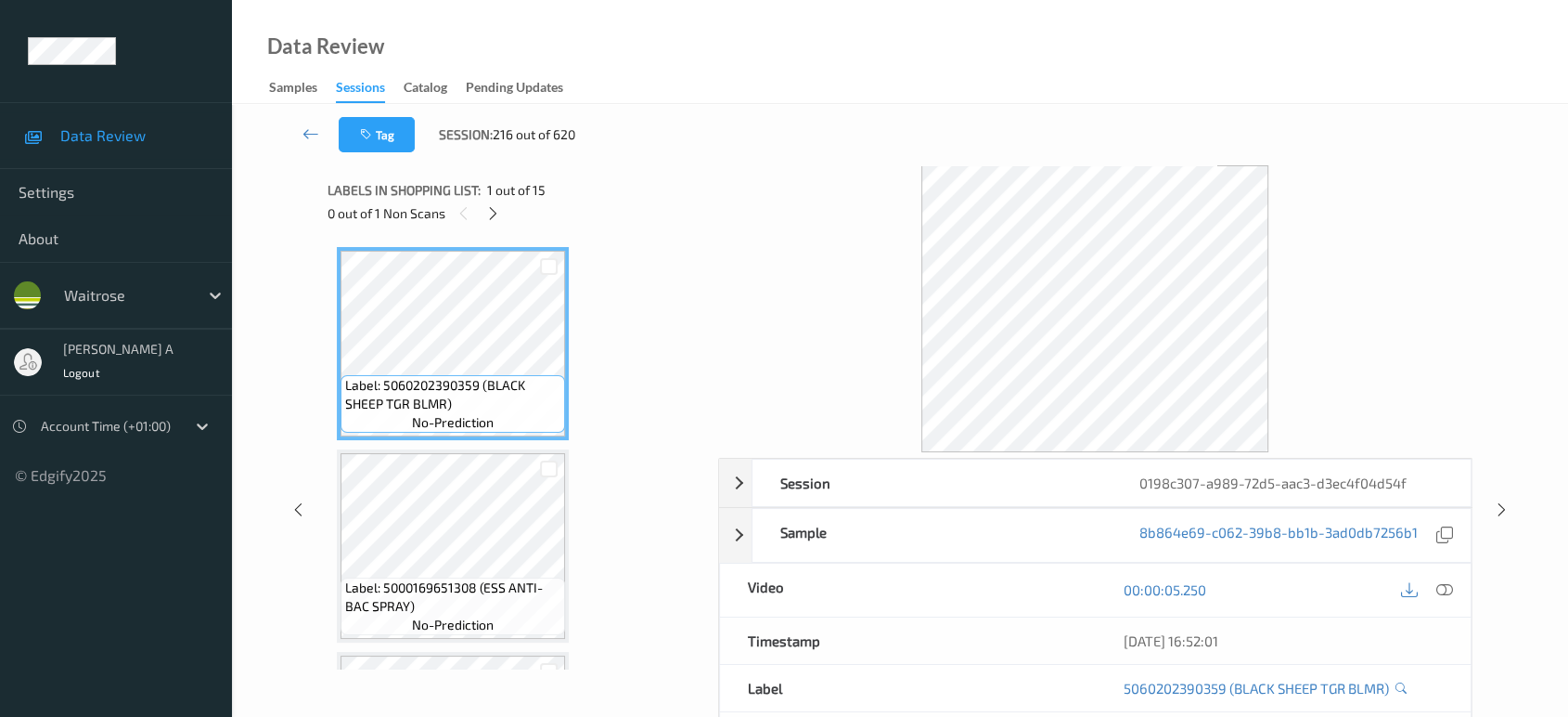
drag, startPoint x: 501, startPoint y: 212, endPoint x: 543, endPoint y: 263, distance: 66.1
click at [501, 212] on div at bounding box center [493, 213] width 23 height 23
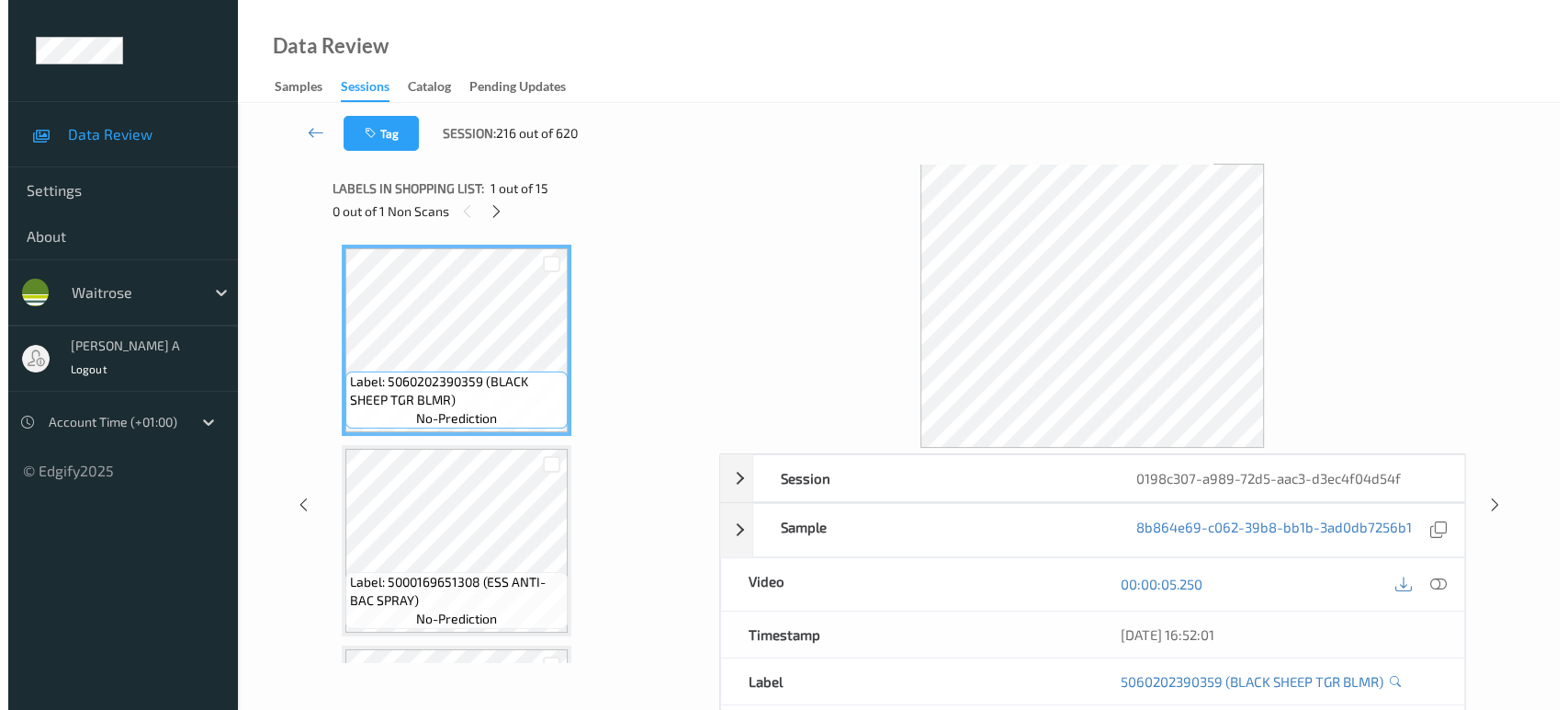
scroll to position [2403, 0]
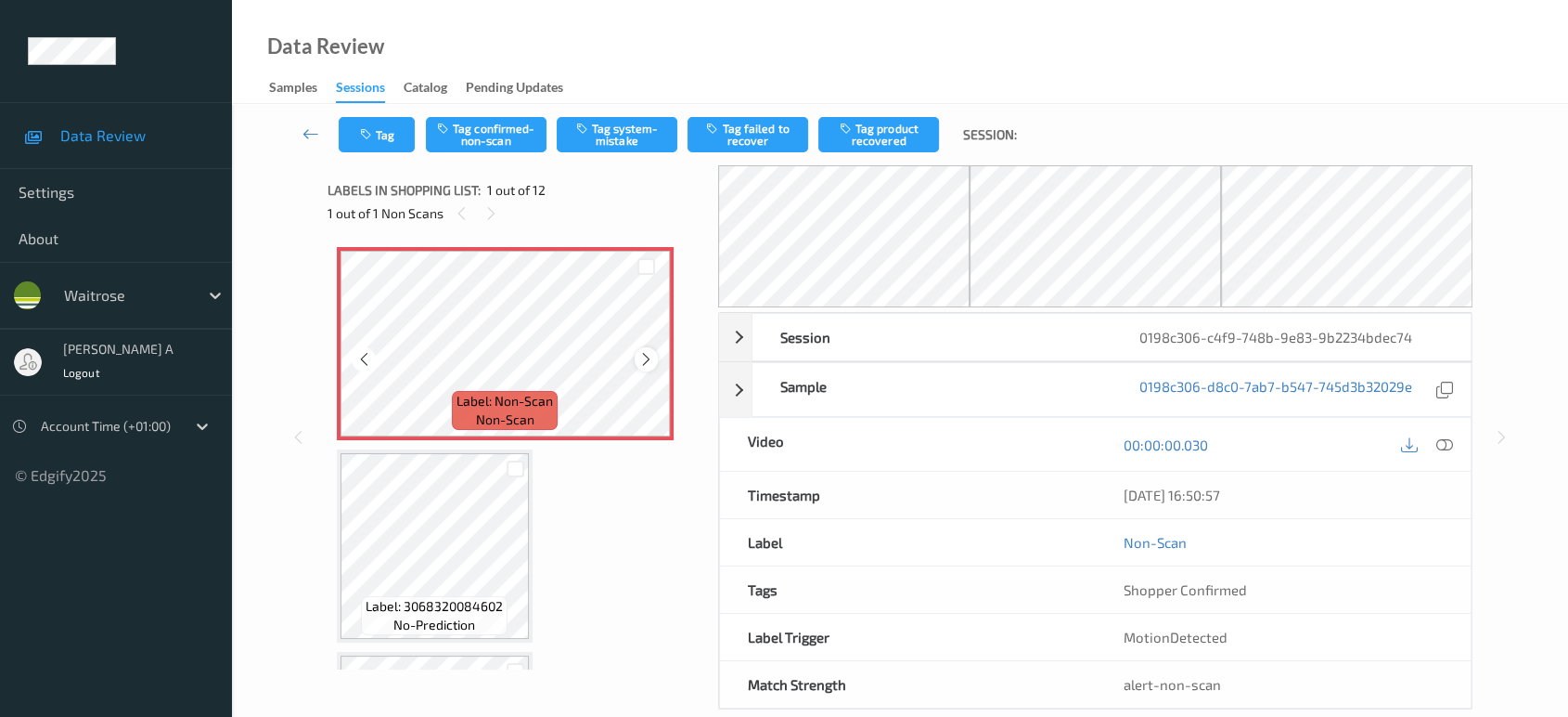
click at [642, 363] on icon at bounding box center [646, 358] width 16 height 16
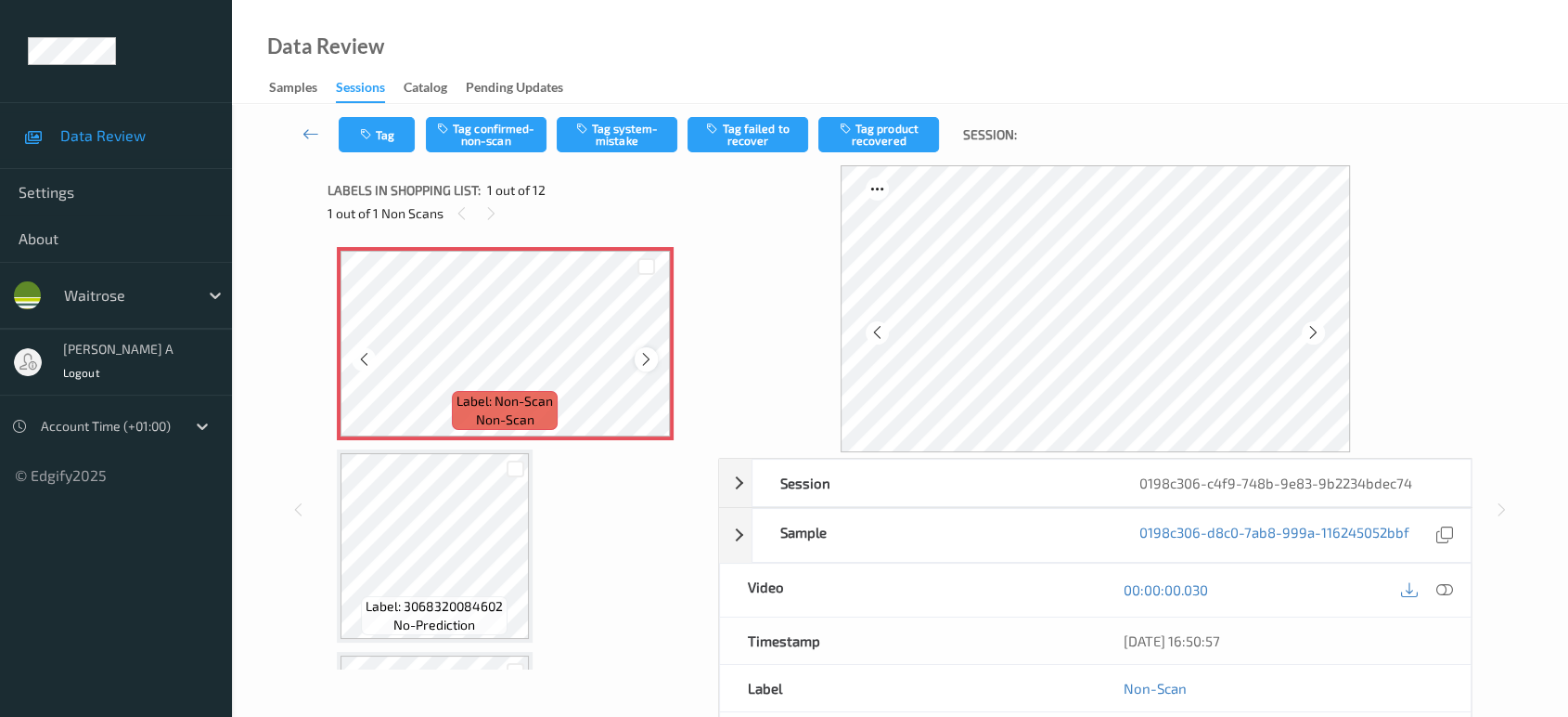
click at [647, 361] on icon at bounding box center [646, 358] width 16 height 16
click at [297, 510] on icon at bounding box center [298, 509] width 16 height 16
click at [646, 360] on icon at bounding box center [646, 358] width 16 height 16
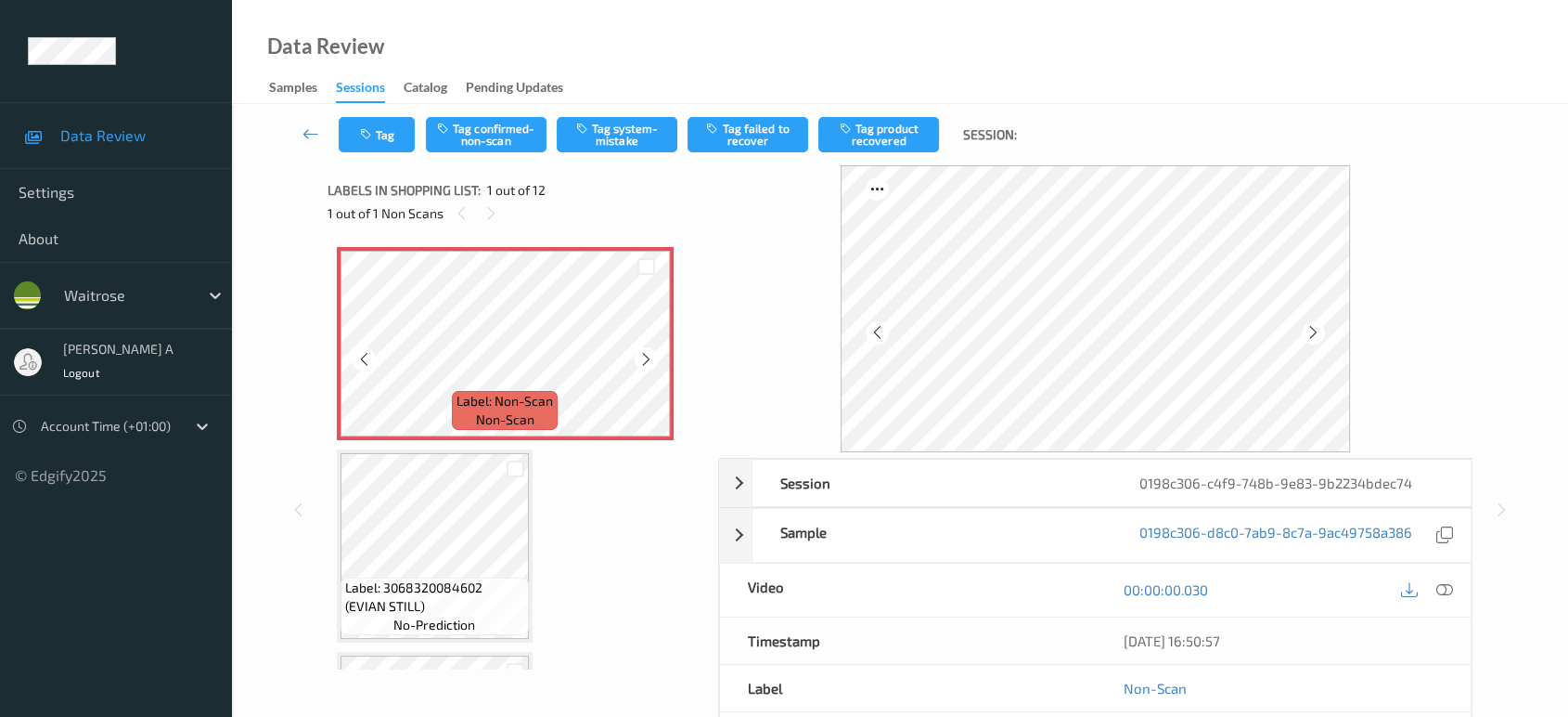
click at [646, 360] on icon at bounding box center [646, 358] width 16 height 16
click at [1453, 586] on div at bounding box center [1444, 590] width 25 height 25
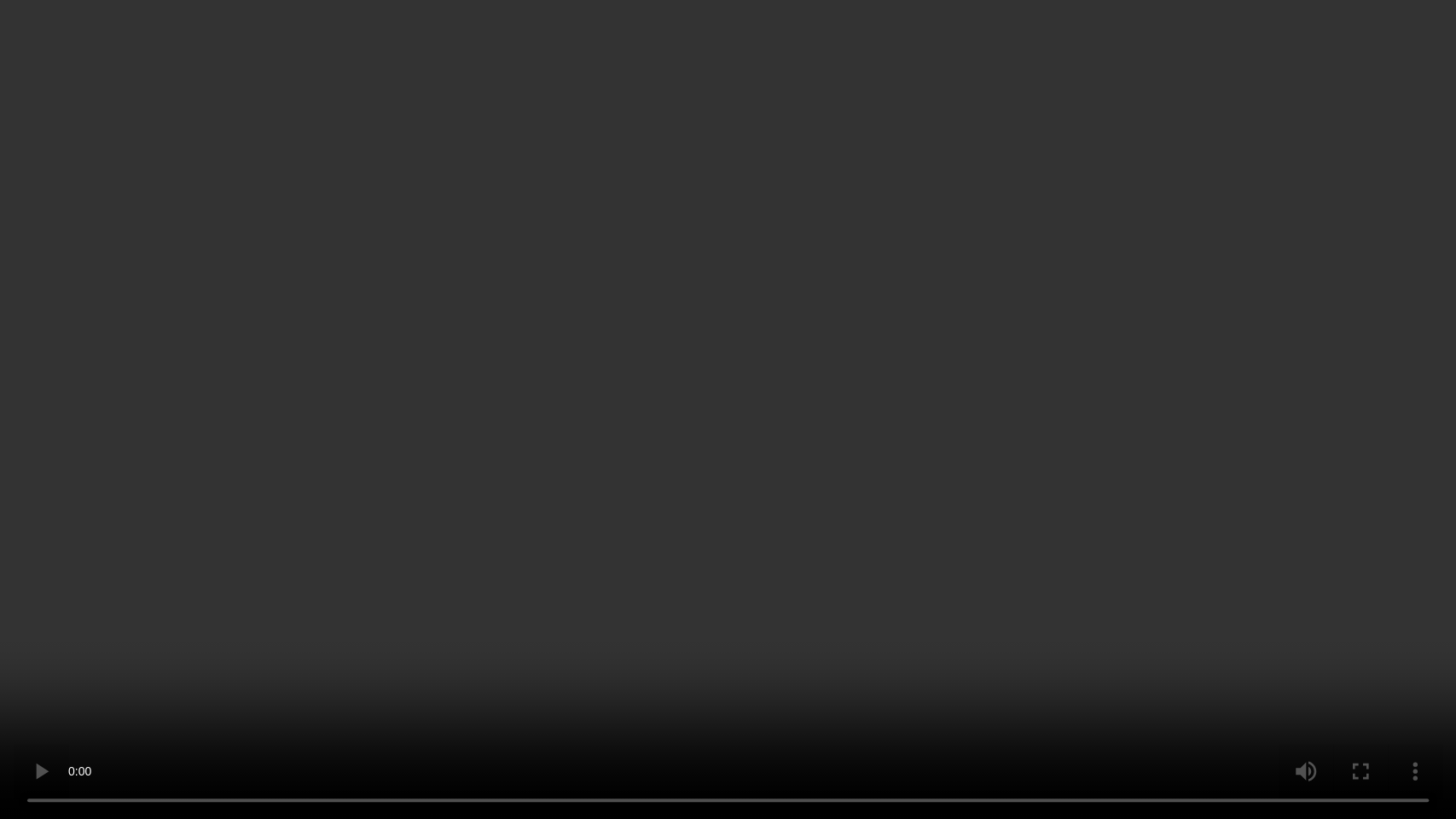
click at [614, 426] on video at bounding box center [728, 409] width 1456 height 819
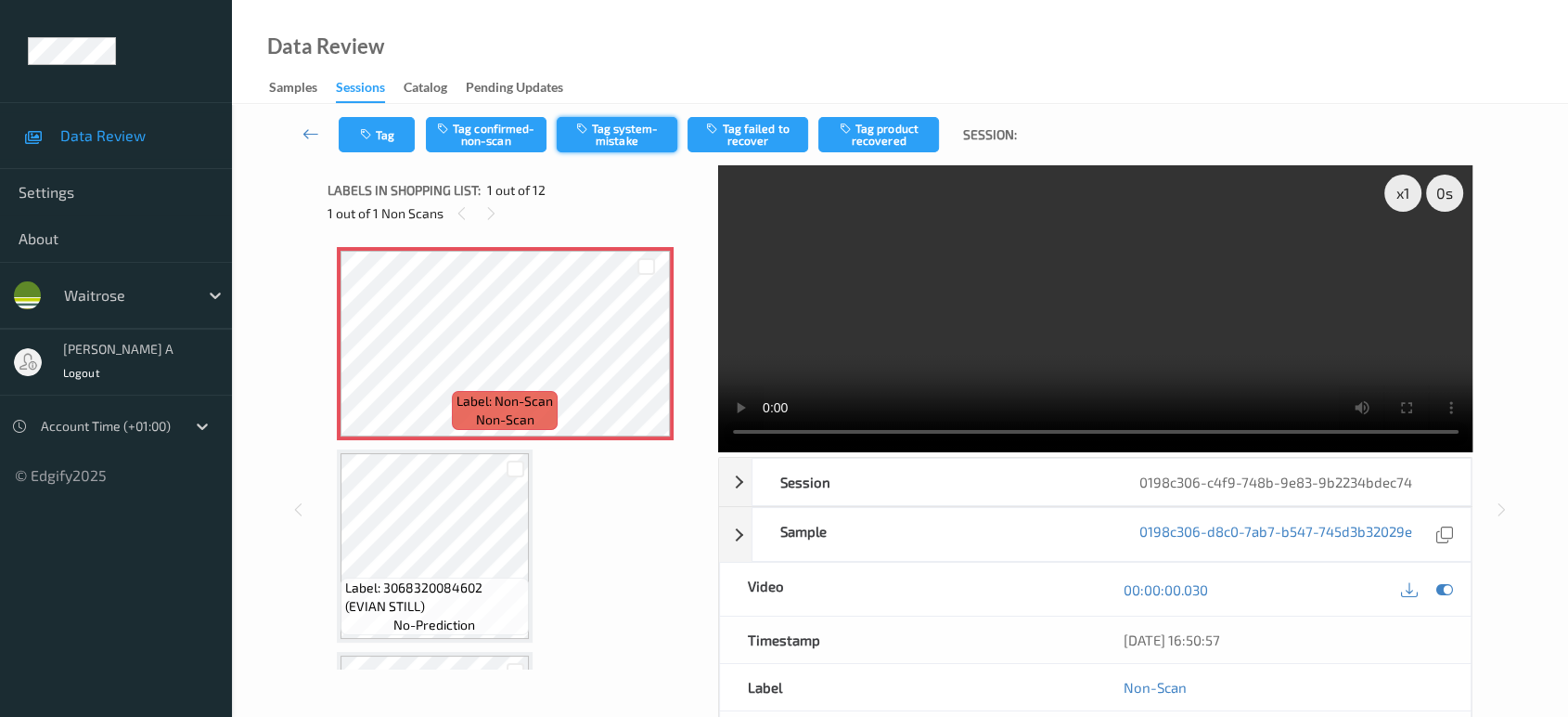
click at [601, 140] on button "Tag system-mistake" at bounding box center [617, 134] width 120 height 35
click at [391, 129] on button "Tag" at bounding box center [377, 134] width 76 height 35
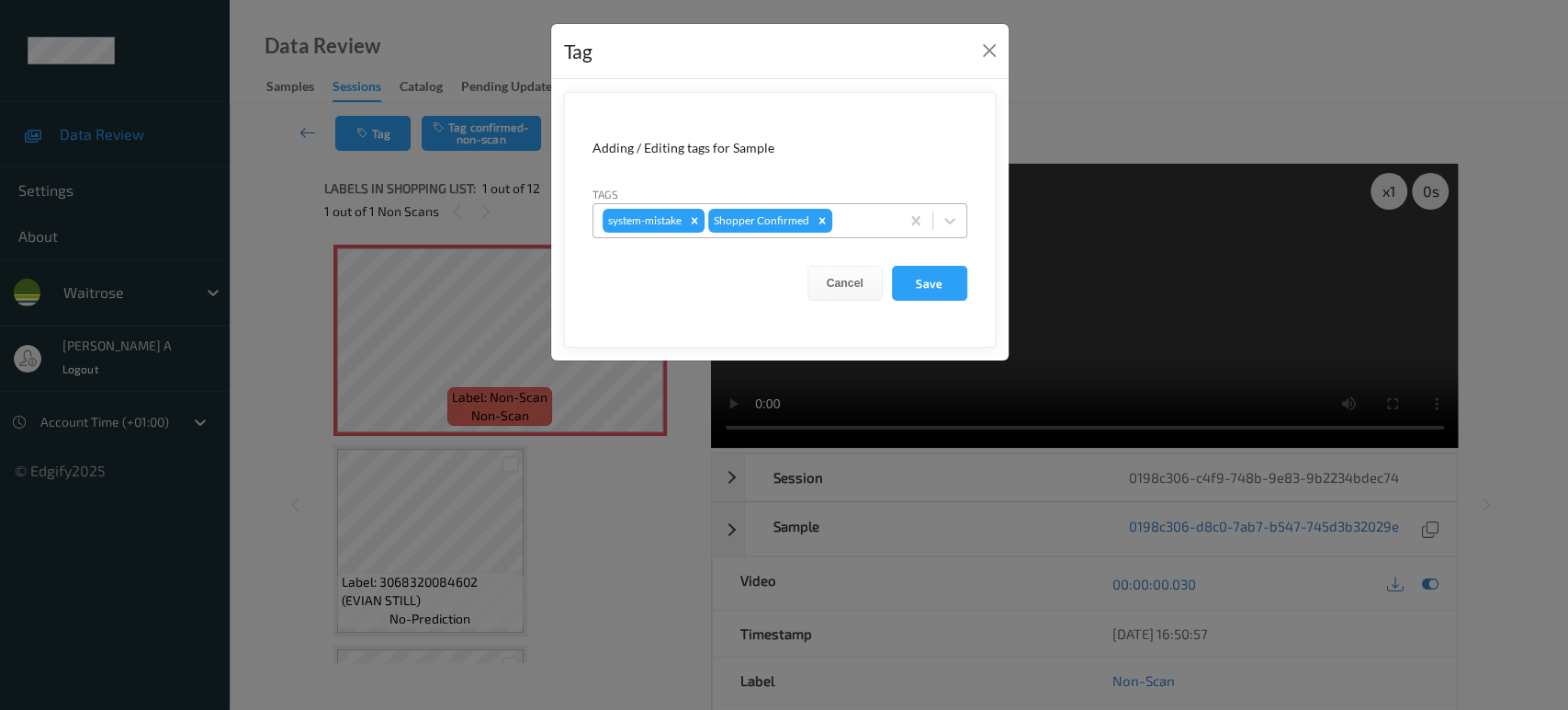
click at [860, 220] on div at bounding box center [863, 220] width 54 height 22
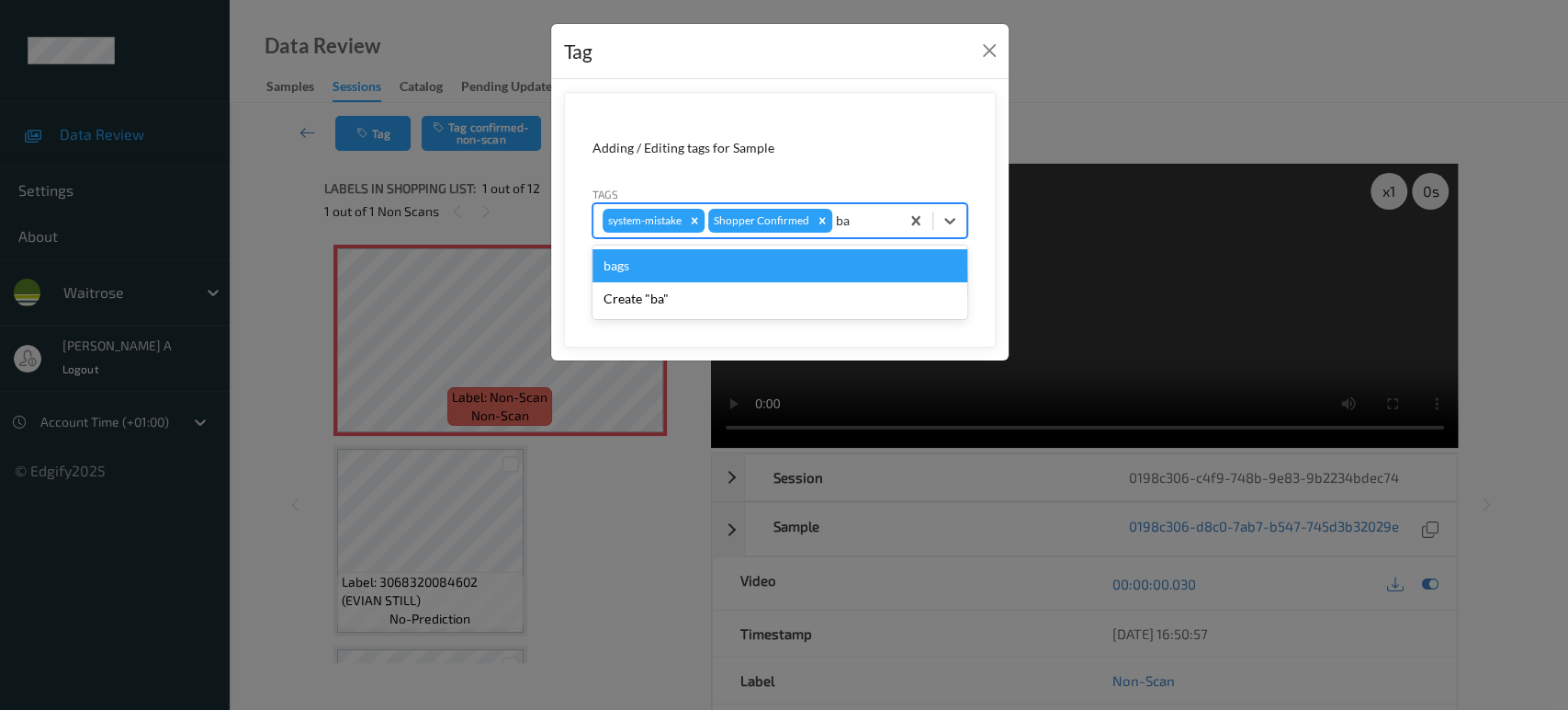
type input "bag"
click at [706, 268] on div "bags" at bounding box center [780, 265] width 375 height 33
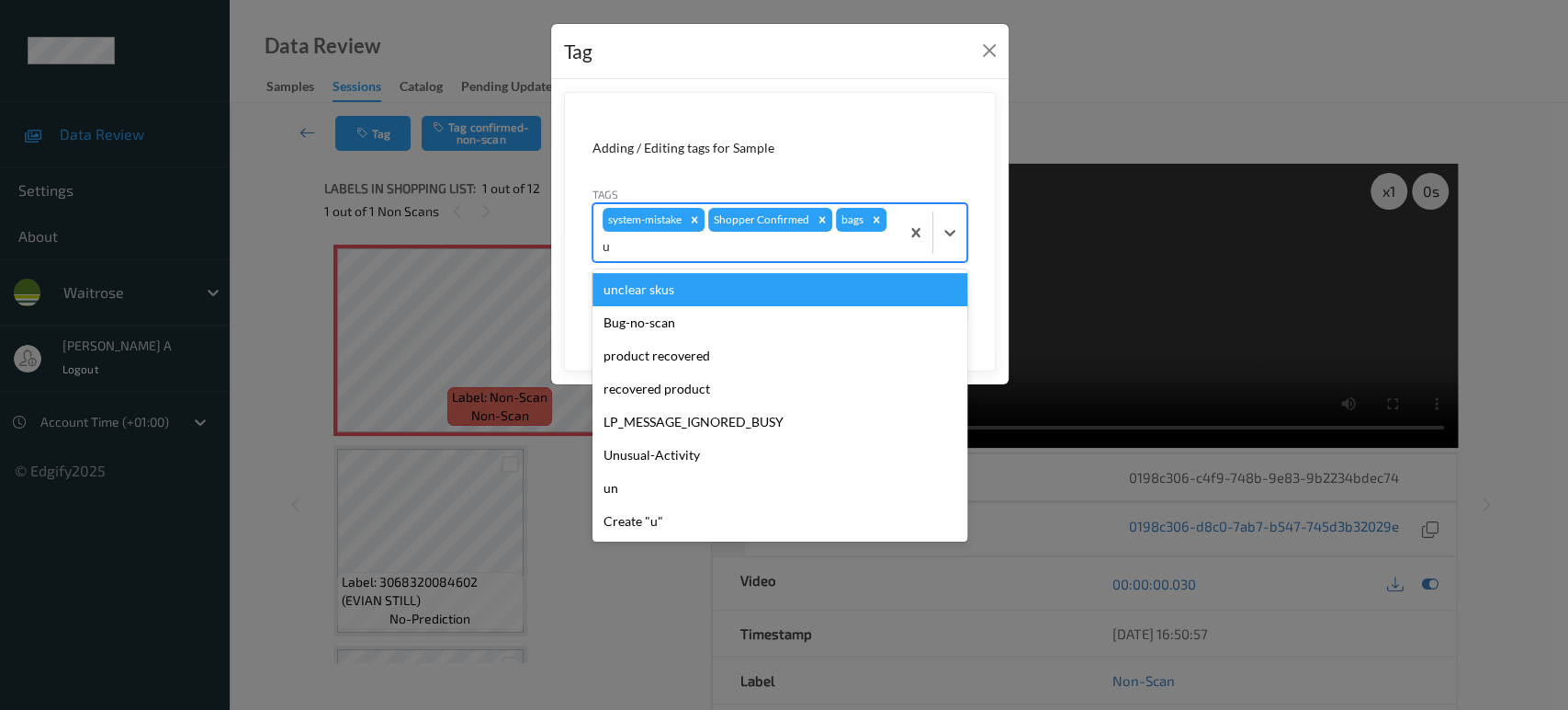
type input "un"
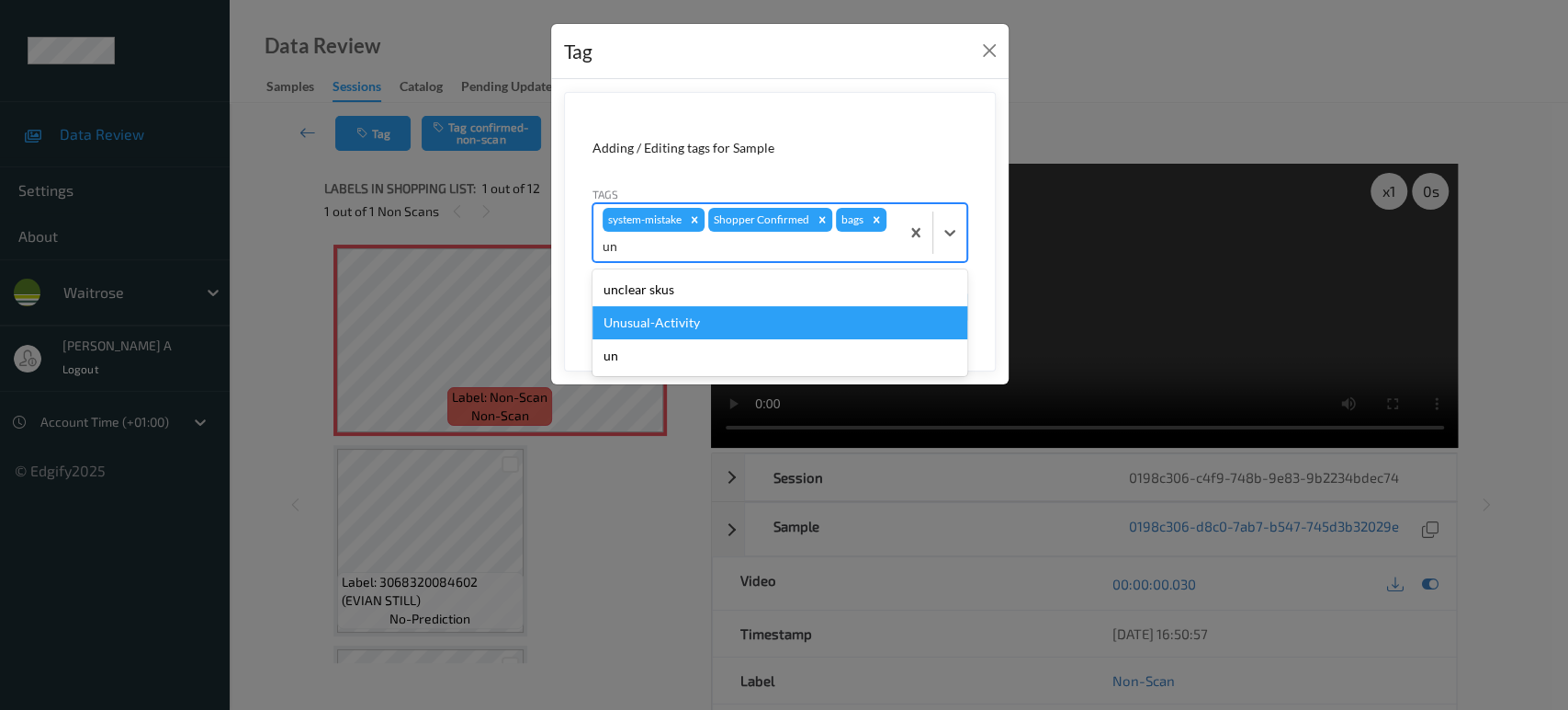
click at [693, 316] on div "Unusual-Activity" at bounding box center [780, 322] width 375 height 33
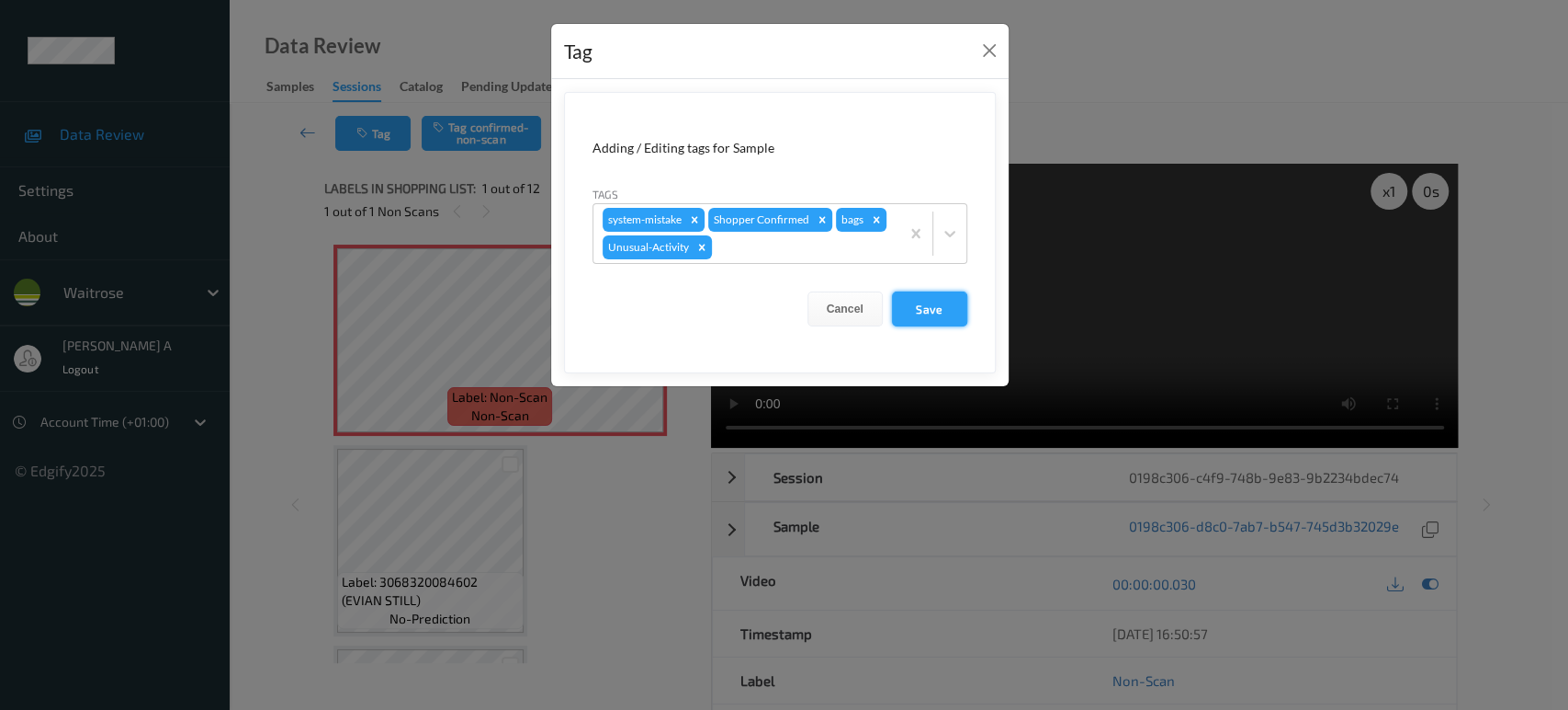
click at [914, 315] on button "Save" at bounding box center [930, 308] width 76 height 35
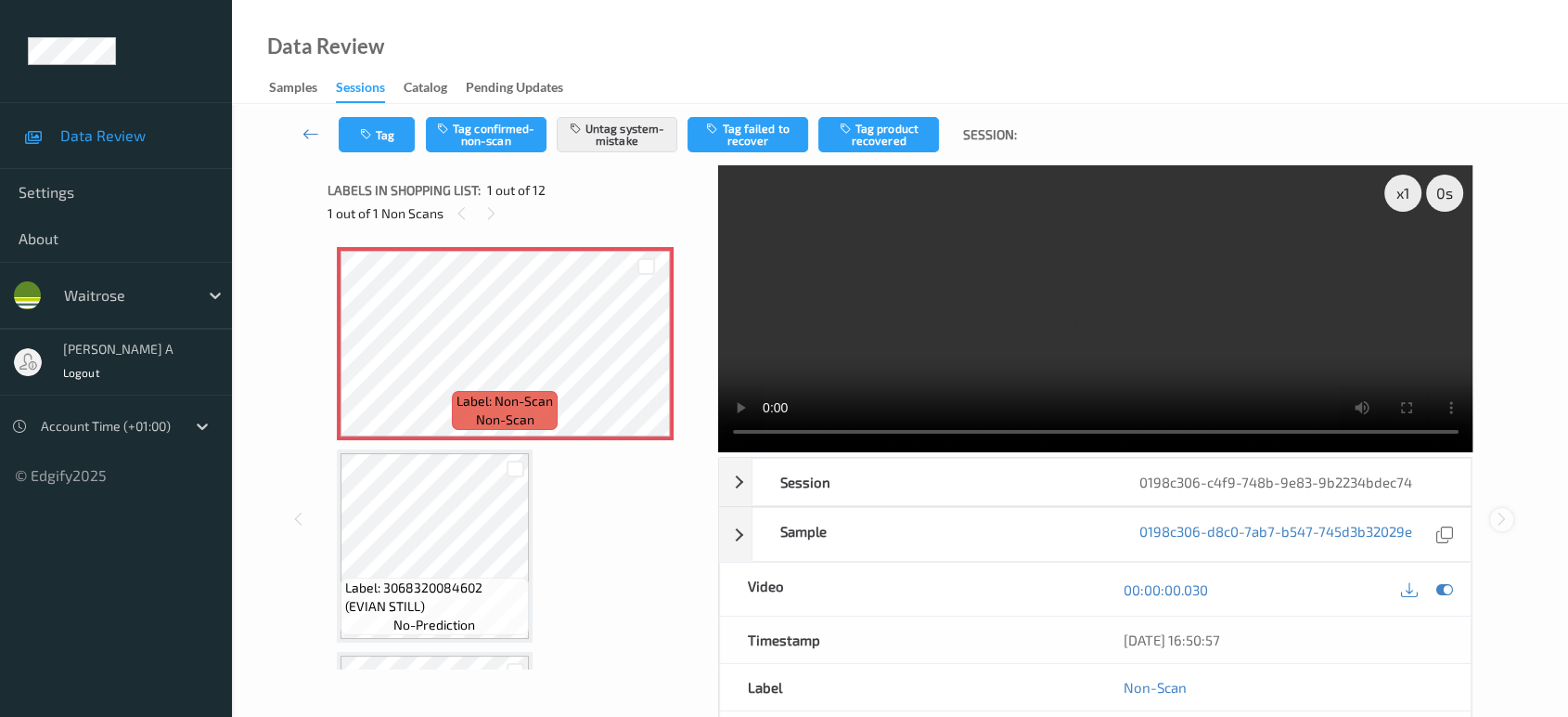
click at [1499, 511] on icon at bounding box center [1501, 518] width 16 height 16
click at [307, 132] on icon at bounding box center [310, 133] width 16 height 18
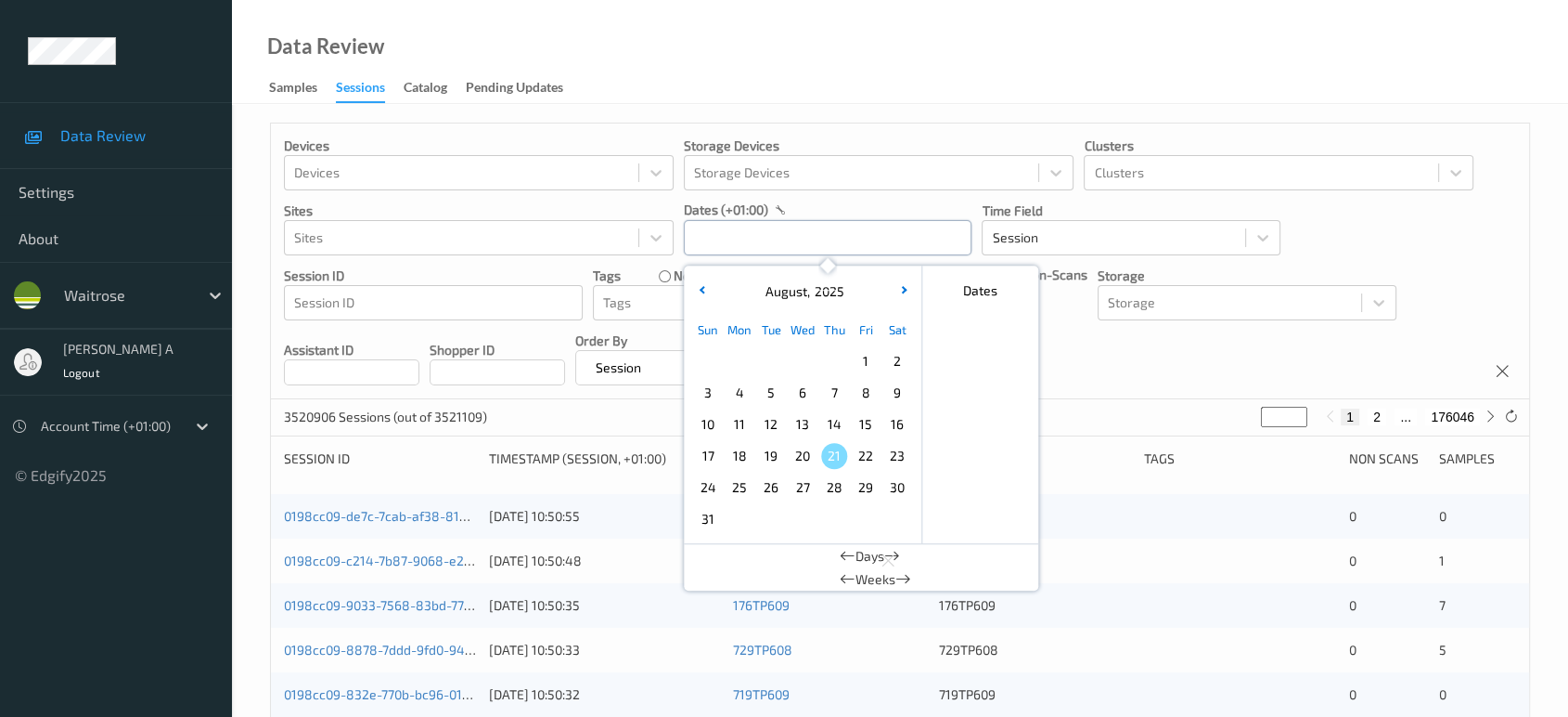
click at [810, 230] on input "text" at bounding box center [826, 237] width 287 height 35
click at [766, 456] on span "19" at bounding box center [770, 455] width 26 height 26
type input "[DATE] 00:00 -> [DATE] 23:59"
click at [1134, 383] on div "Devices Devices Storage Devices Storage Devices Clusters Clusters Sites Sites d…" at bounding box center [900, 261] width 1258 height 276
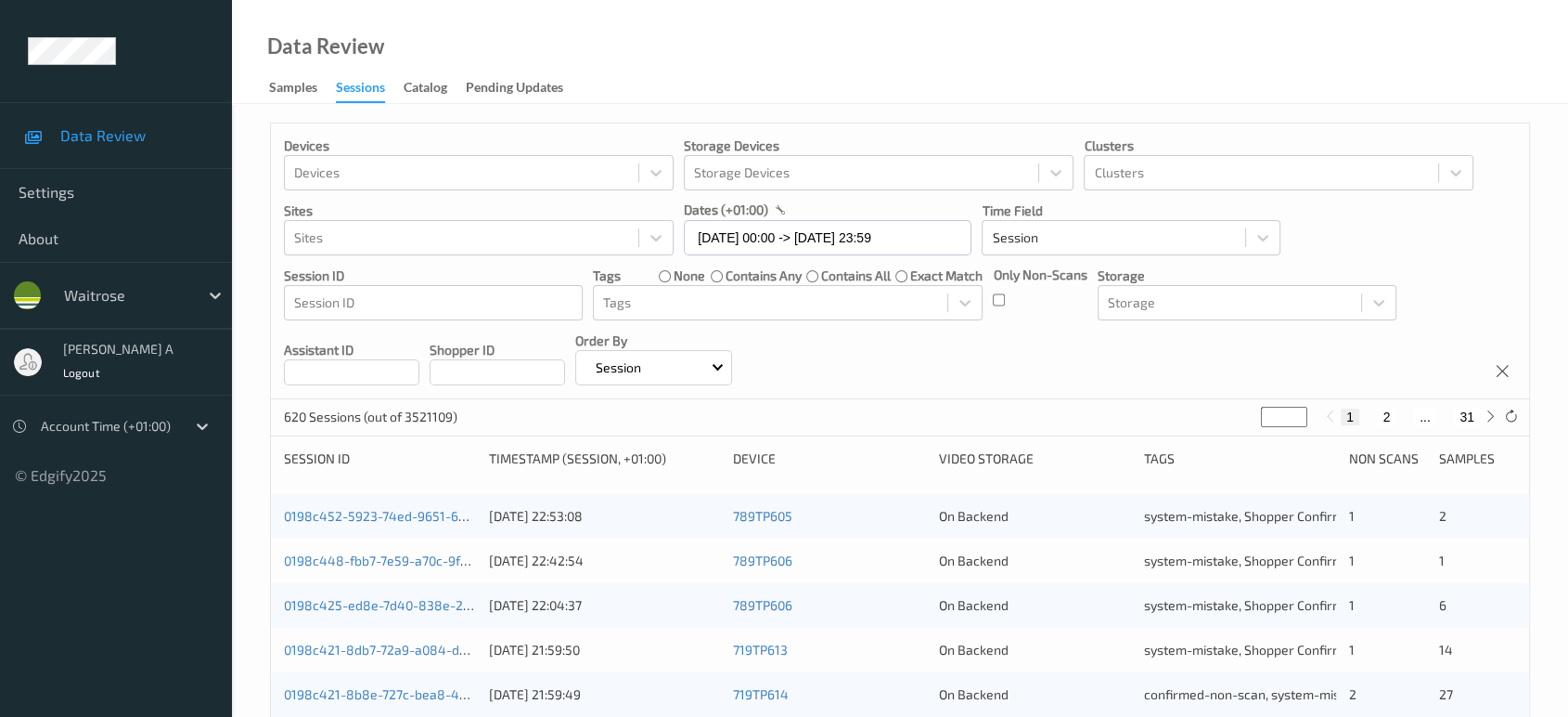
click at [1281, 420] on input "*" at bounding box center [1284, 416] width 47 height 20
type input "**"
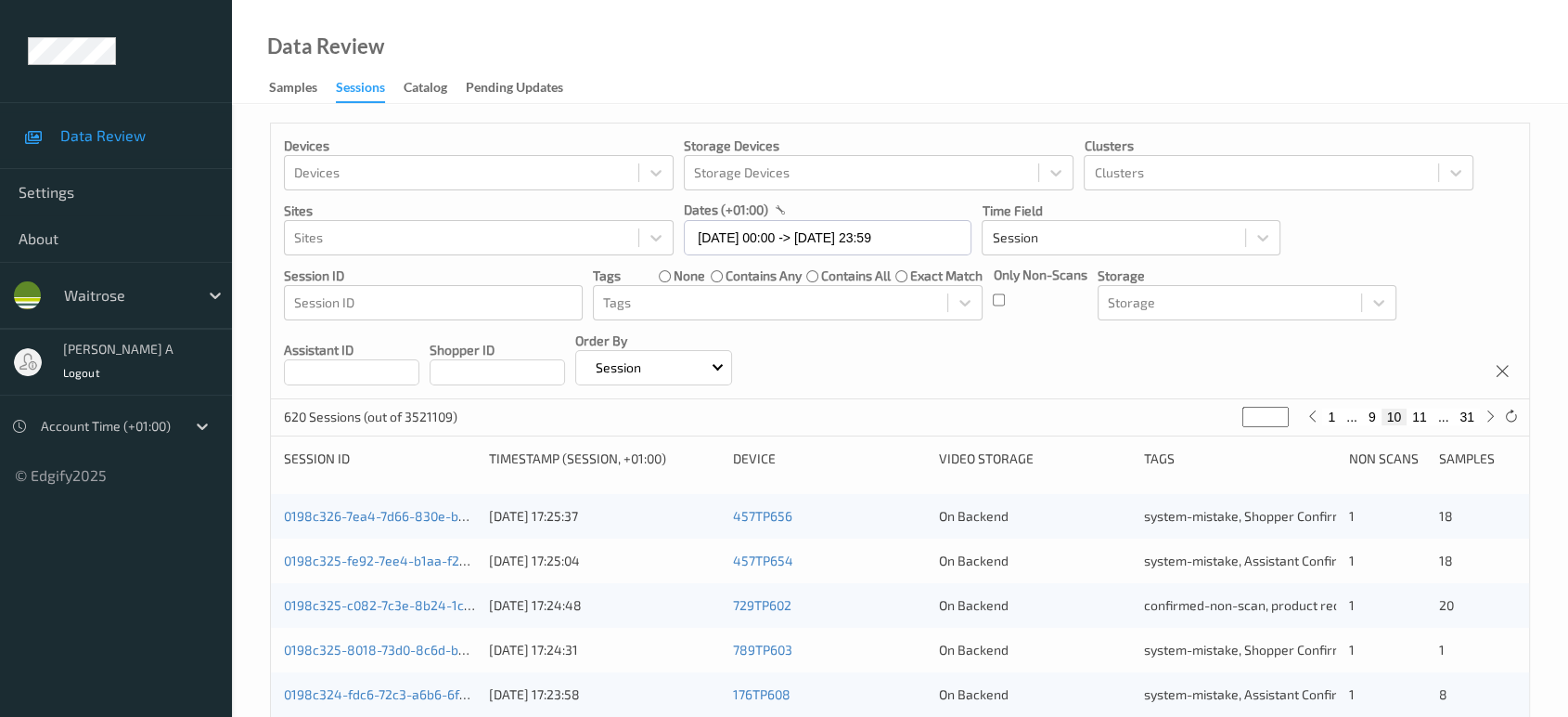
type input "*"
type input "**"
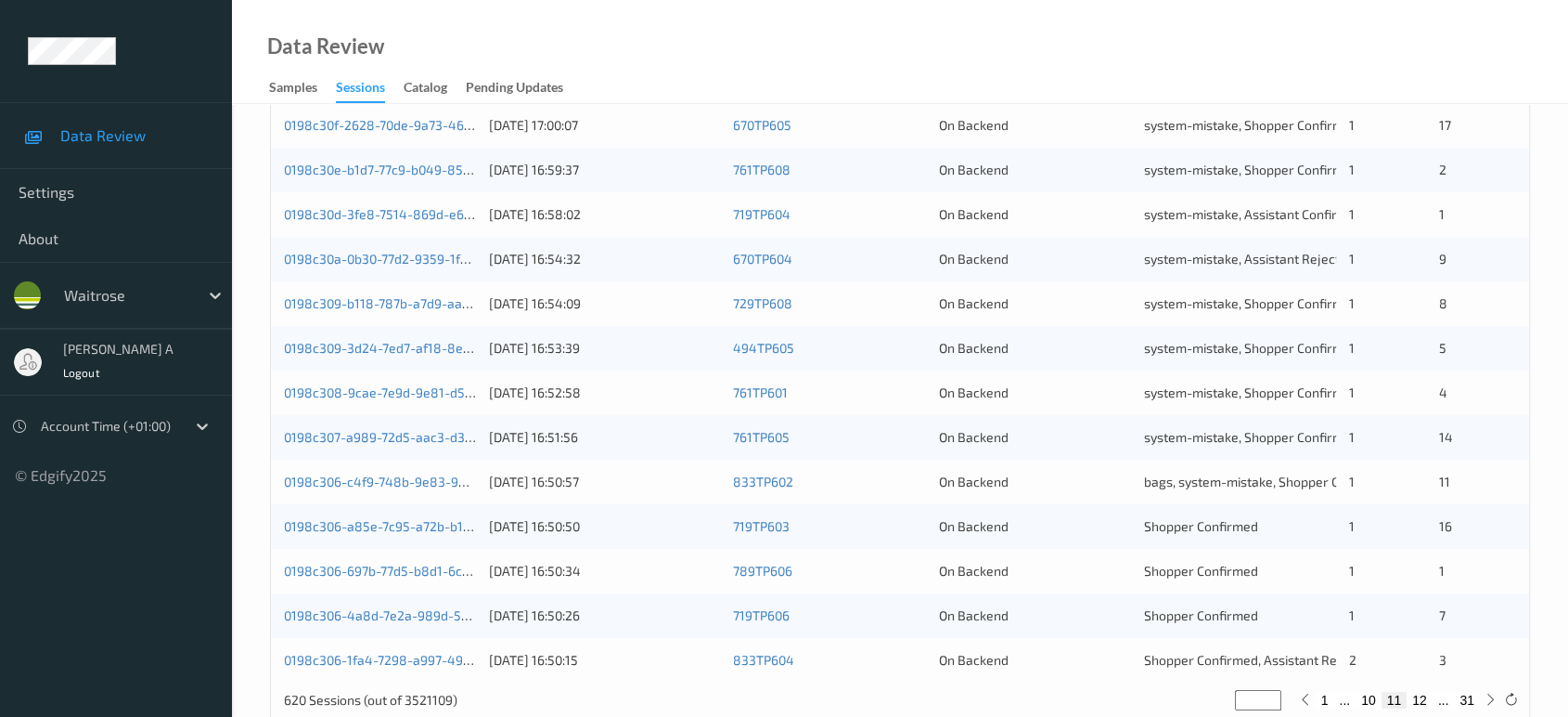
scroll to position [721, 0]
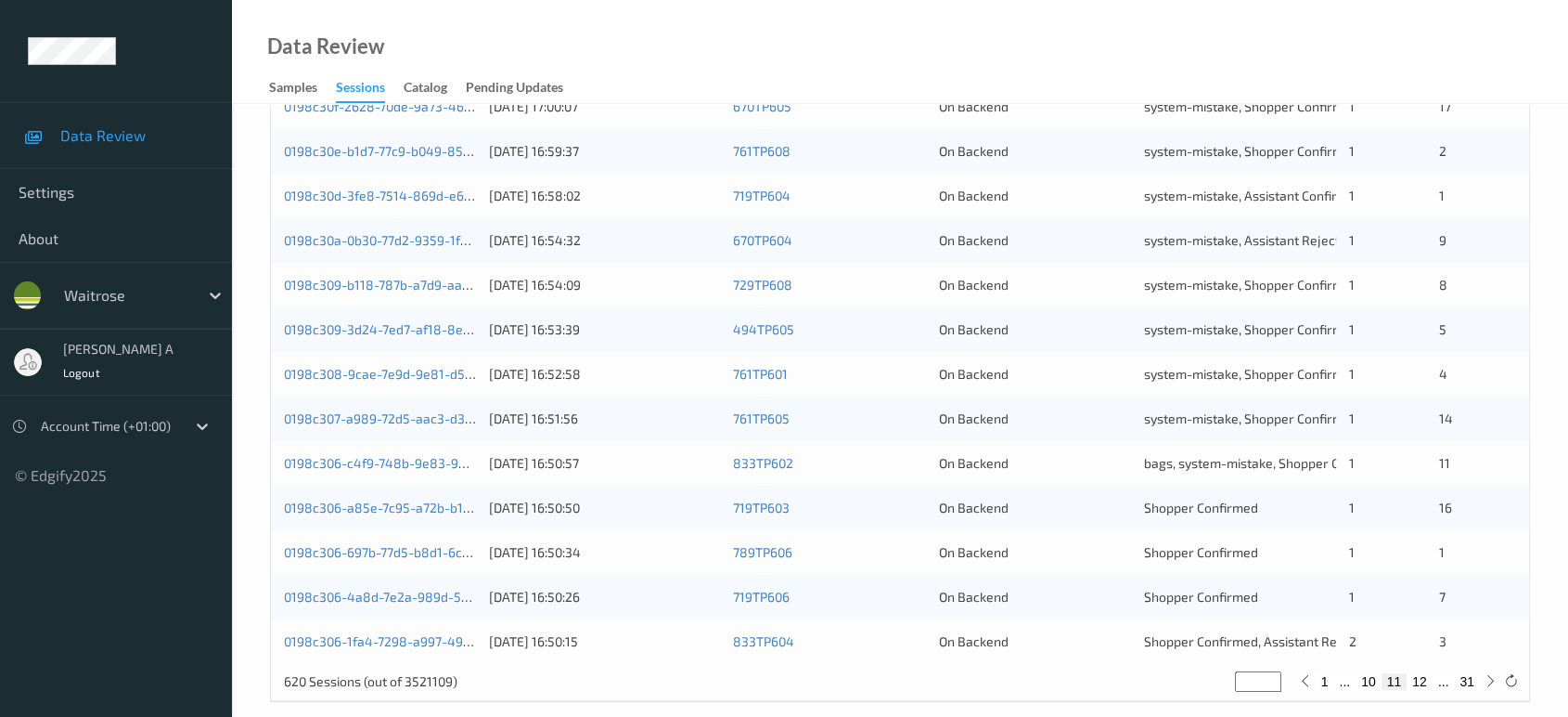
type input "**"
click at [426, 460] on link "0198c306-c4f9-748b-9e83-9b2234bdec74" at bounding box center [411, 462] width 256 height 16
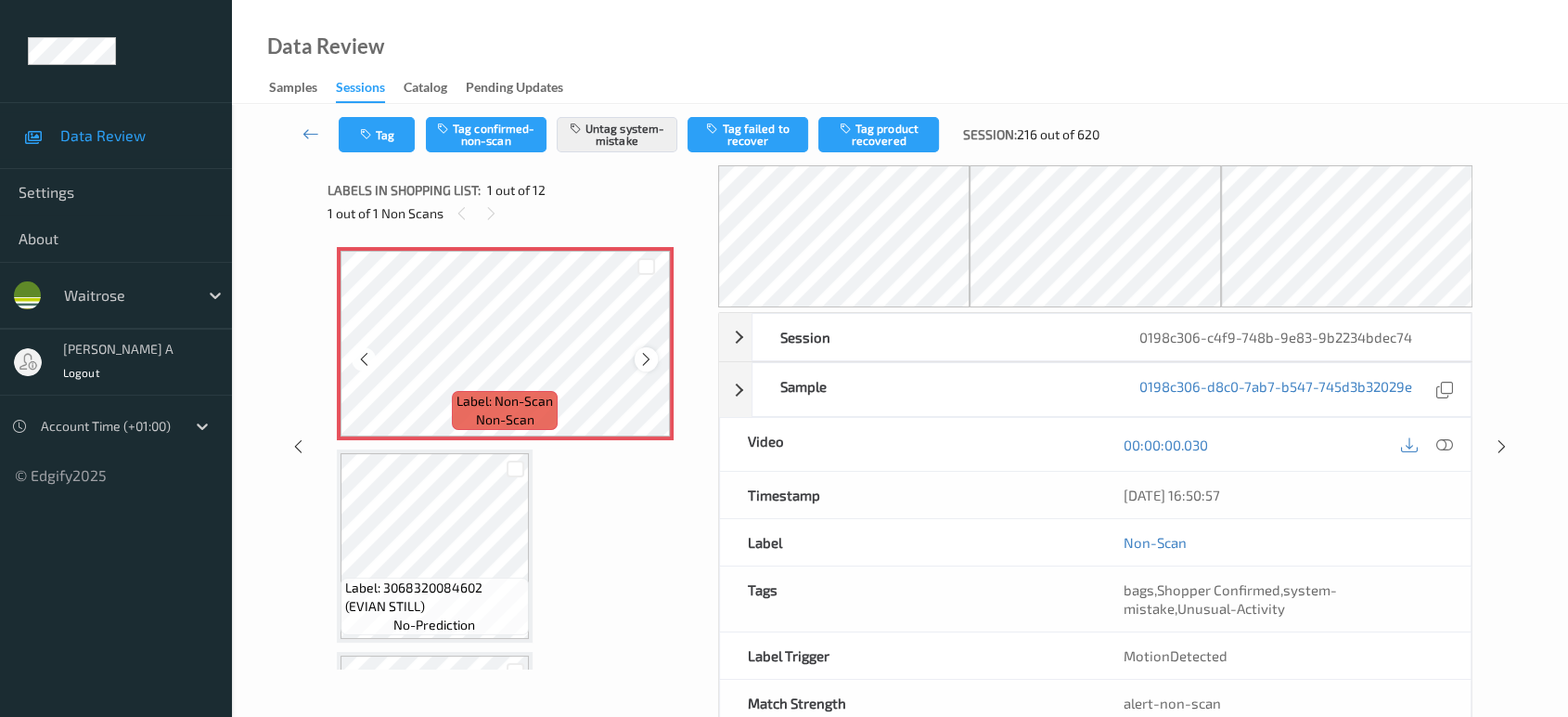
click at [647, 356] on icon at bounding box center [646, 358] width 16 height 16
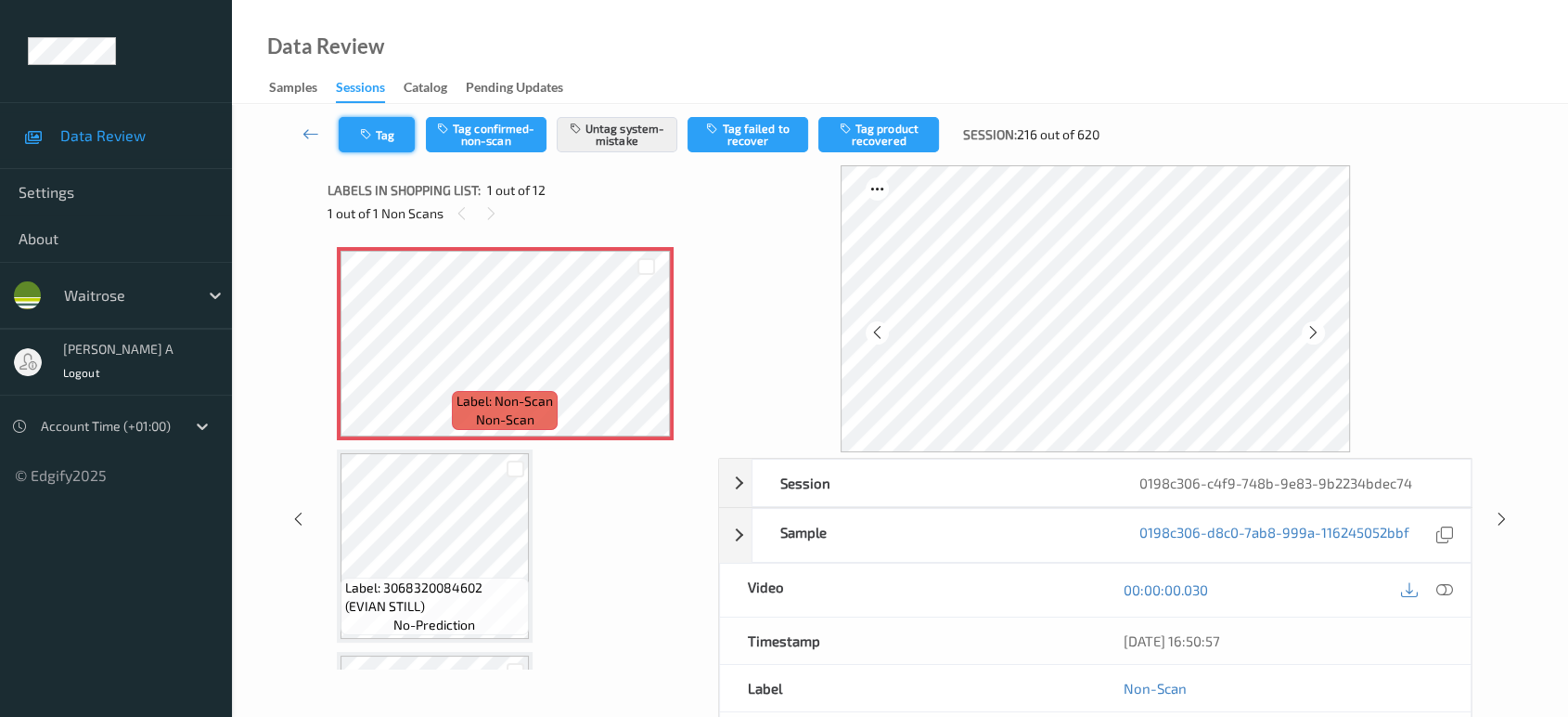
click at [386, 141] on button "Tag" at bounding box center [377, 134] width 76 height 35
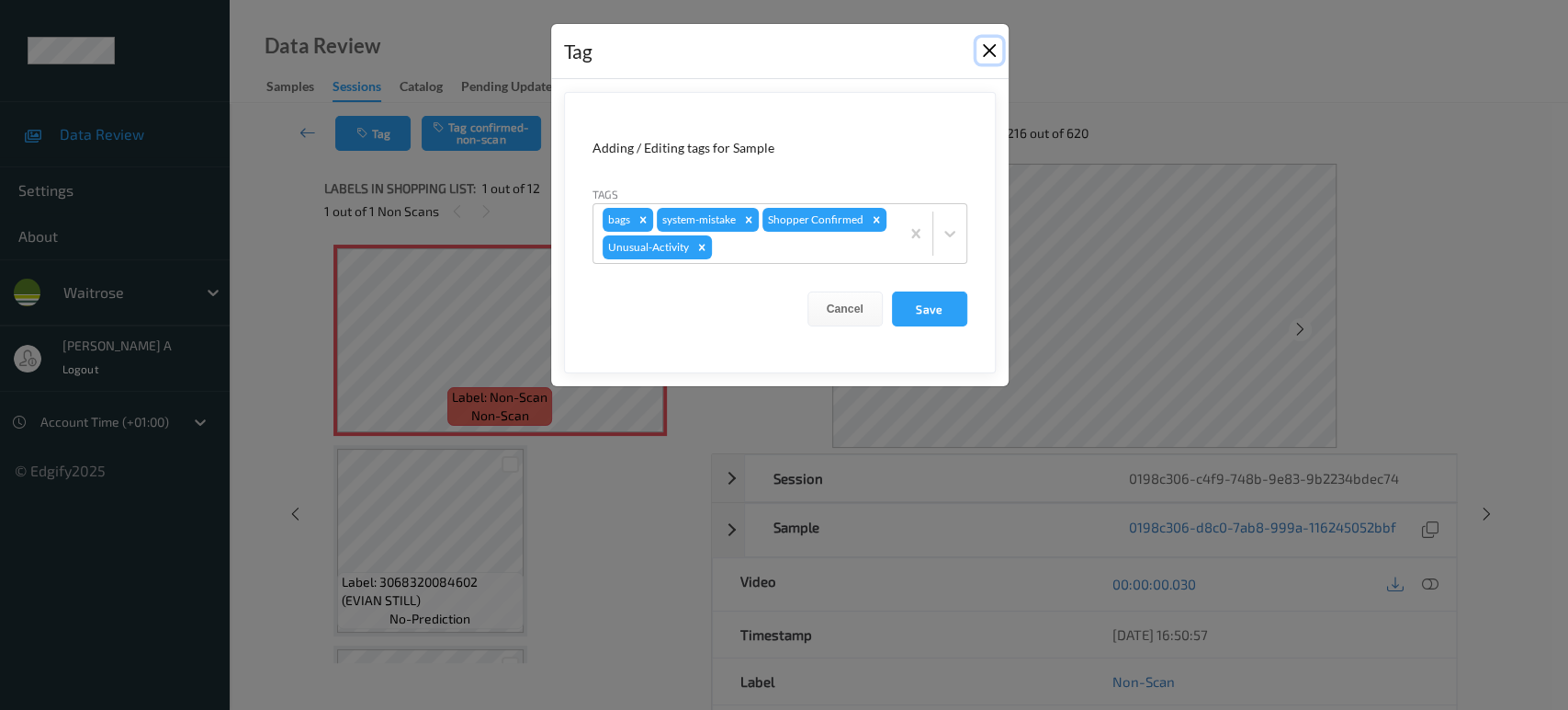
click at [991, 60] on button "Close" at bounding box center [989, 50] width 26 height 26
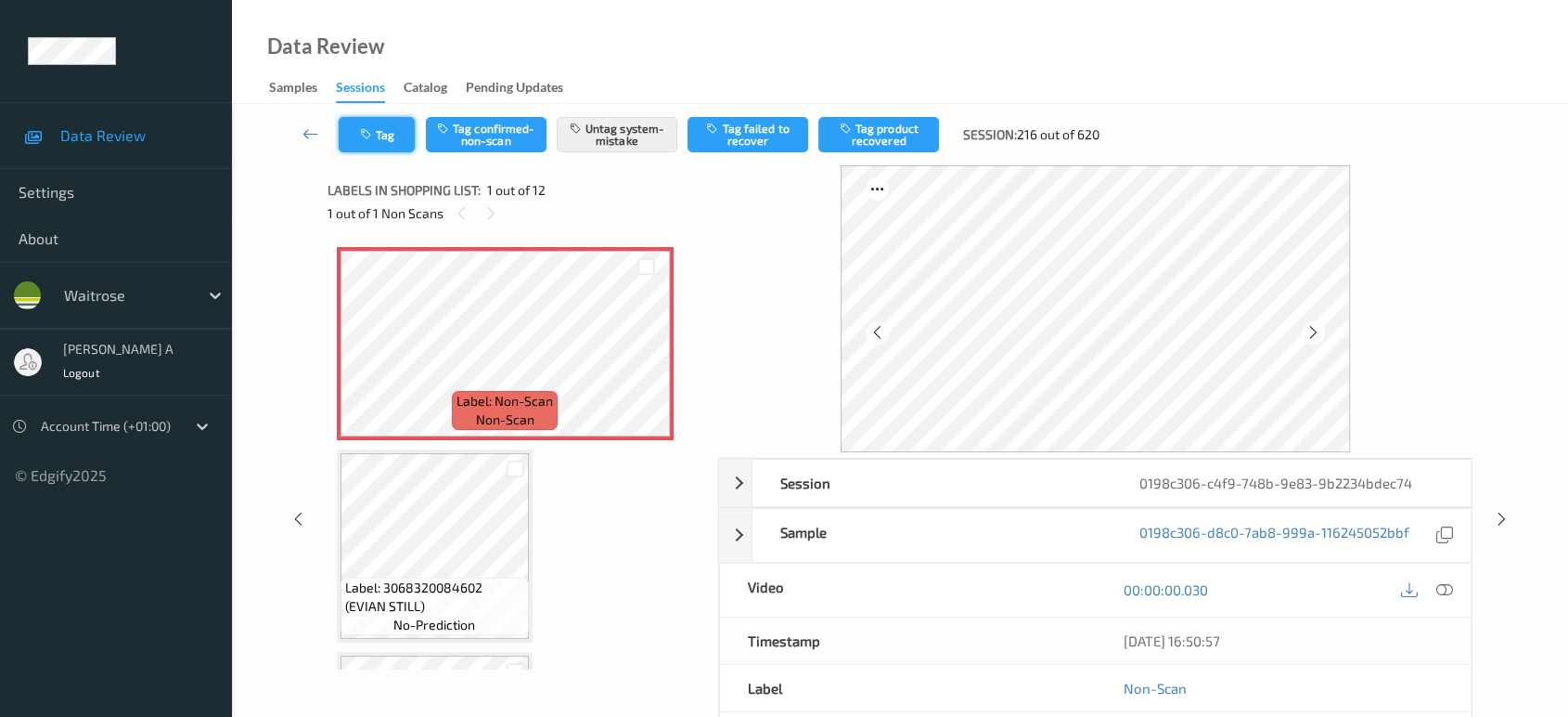
click at [389, 130] on button "Tag" at bounding box center [377, 134] width 76 height 35
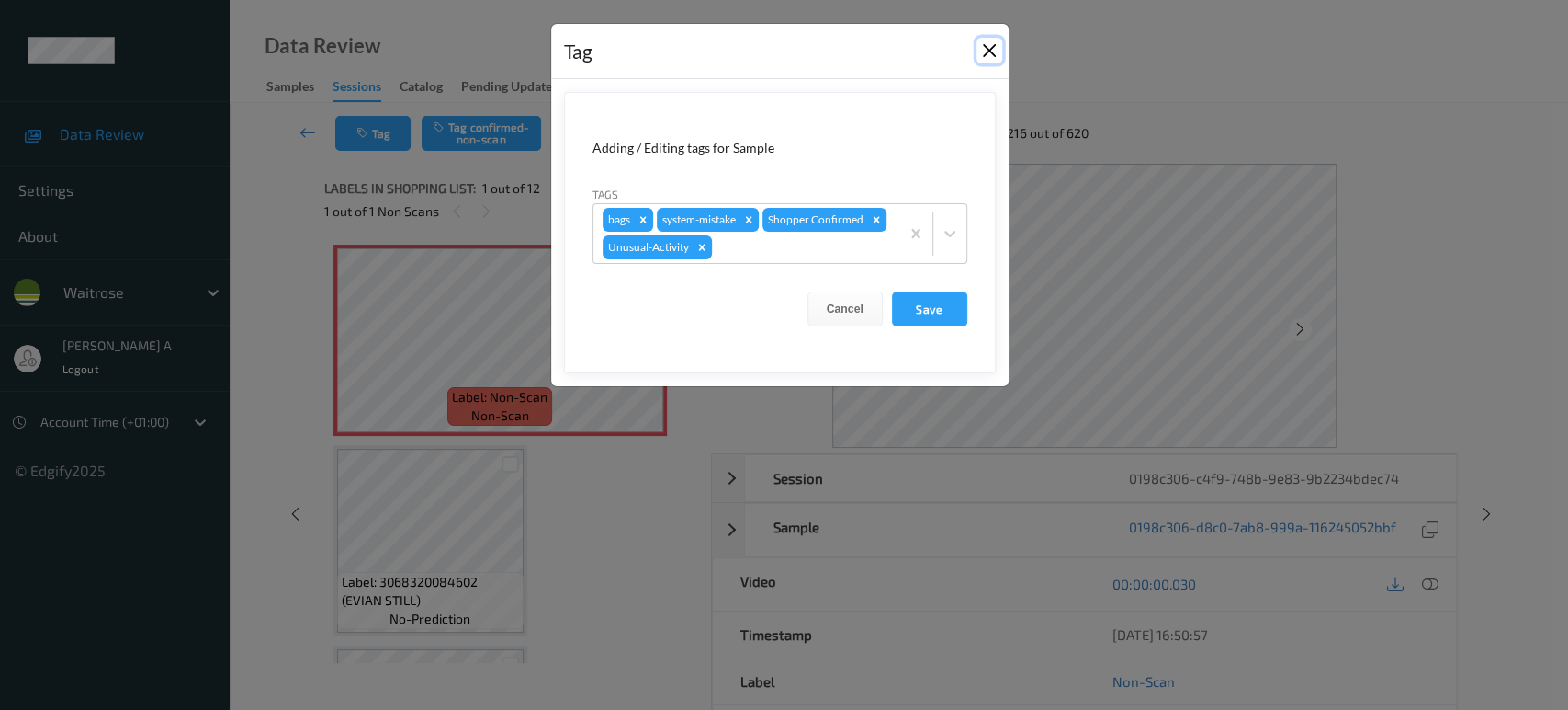
click at [990, 53] on button "Close" at bounding box center [989, 50] width 26 height 26
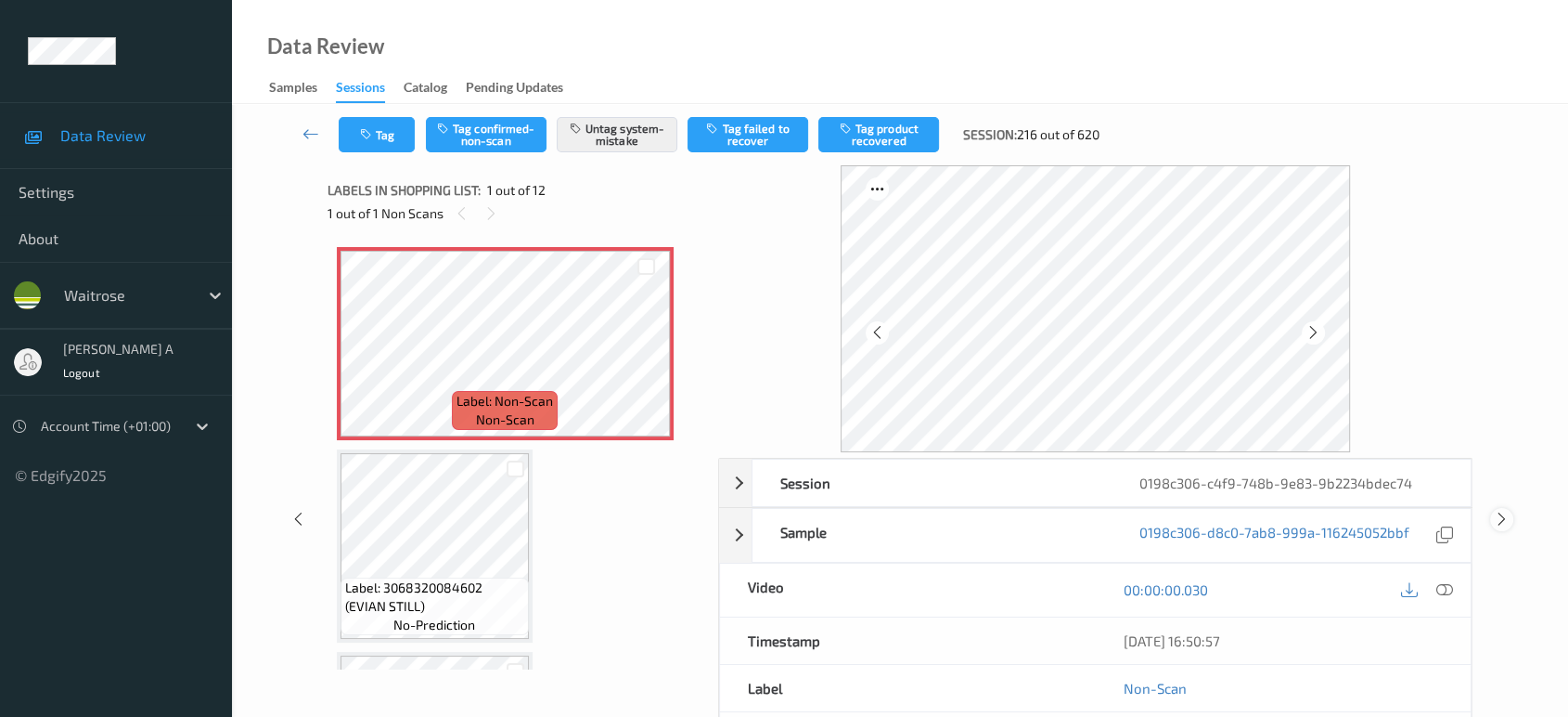
click at [1507, 525] on icon at bounding box center [1501, 518] width 16 height 16
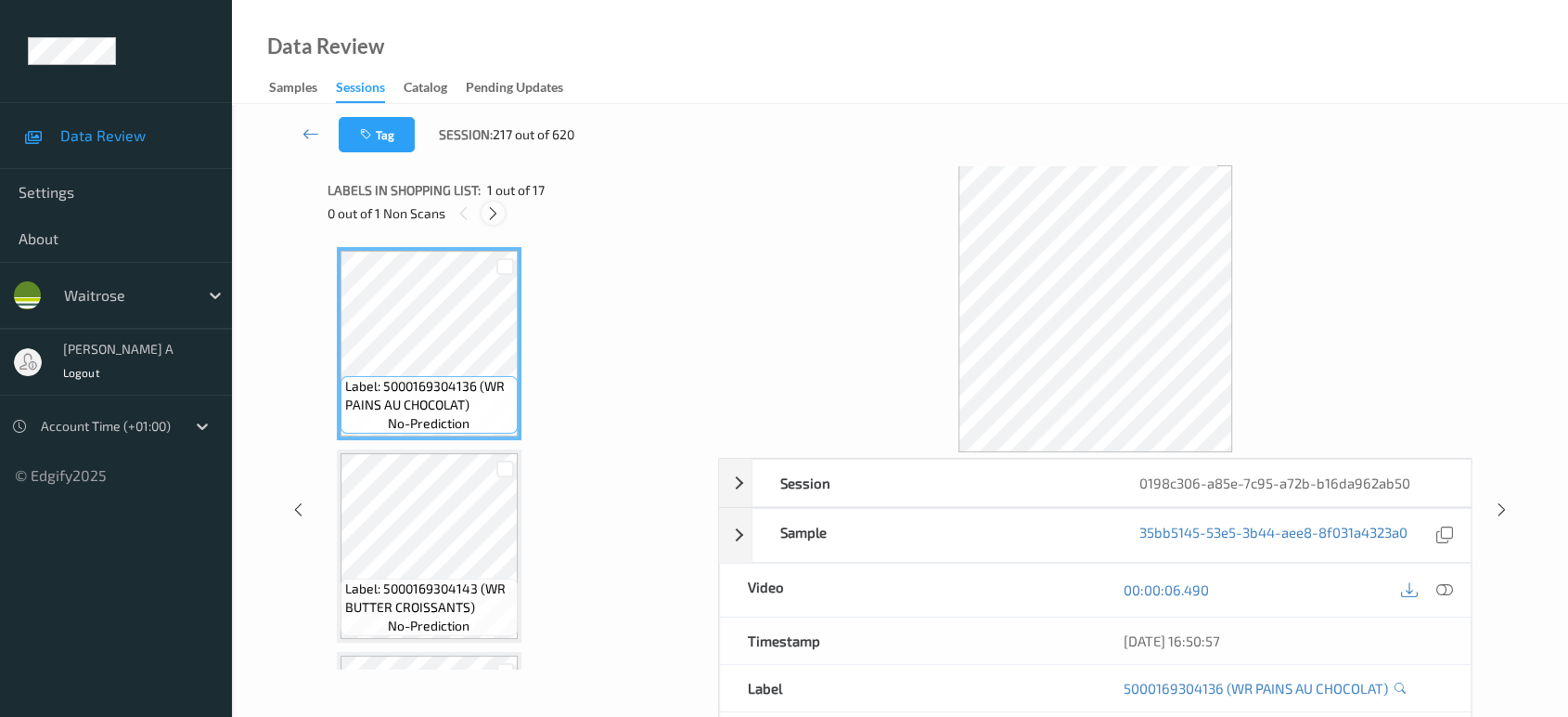
click at [499, 203] on div at bounding box center [493, 213] width 23 height 23
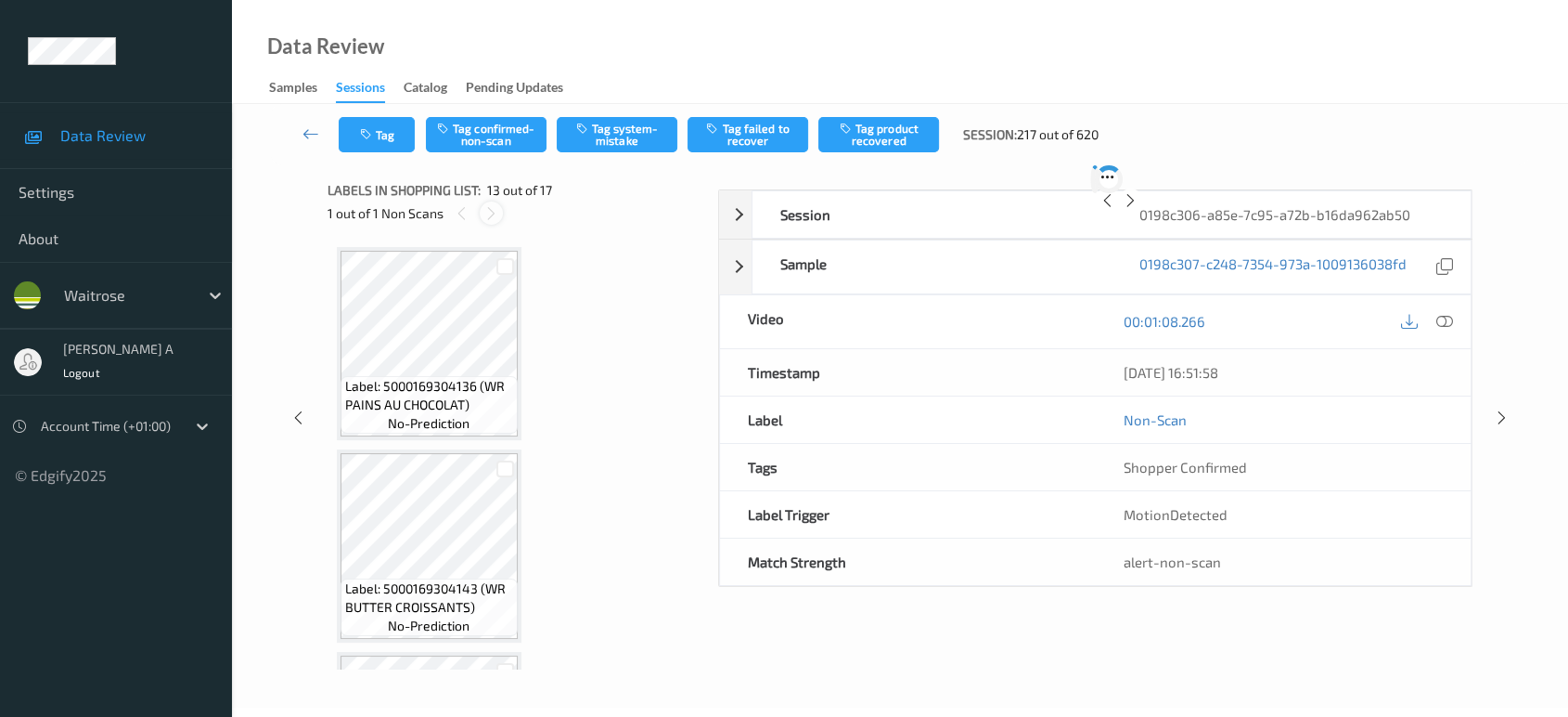
scroll to position [2225, 0]
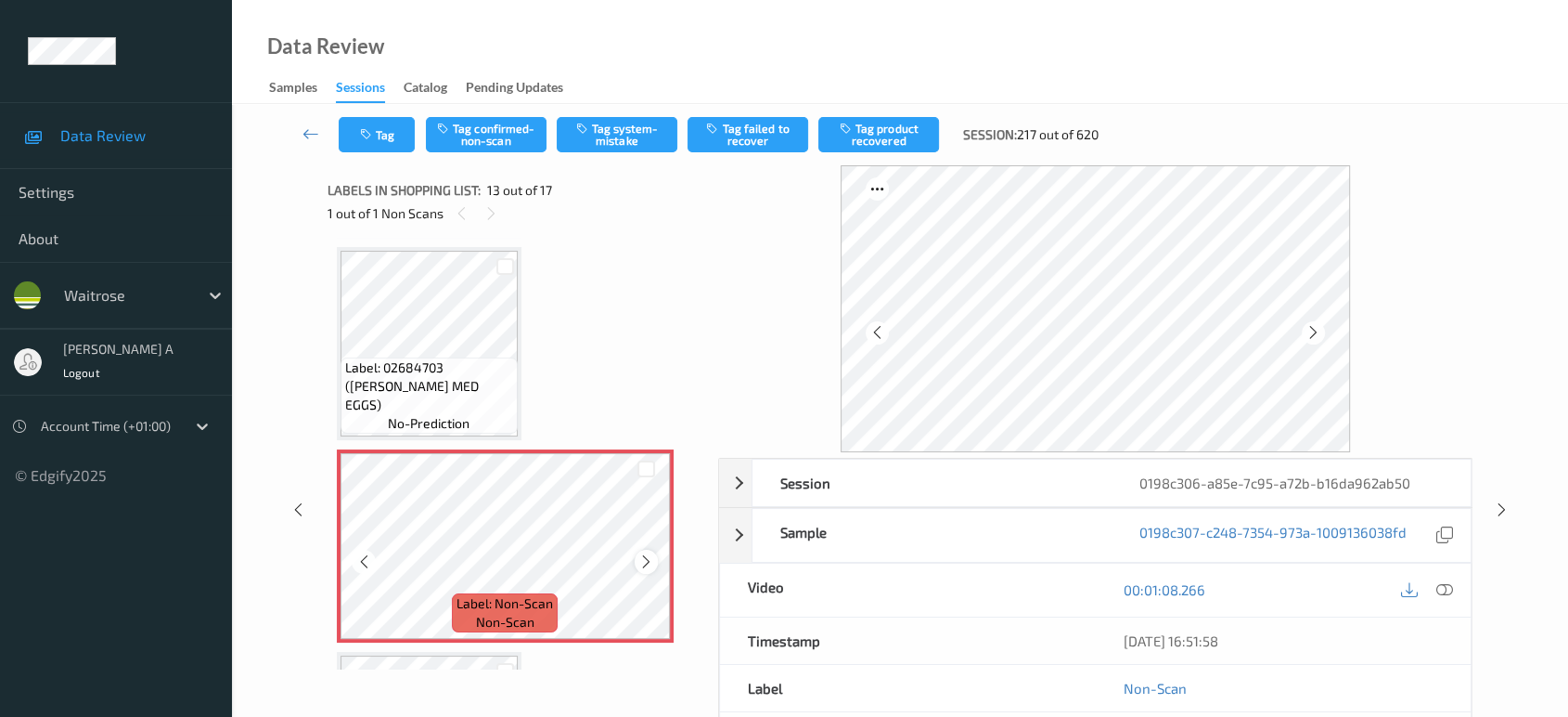
click at [641, 553] on icon at bounding box center [646, 560] width 16 height 16
click at [1447, 584] on icon at bounding box center [1444, 589] width 16 height 16
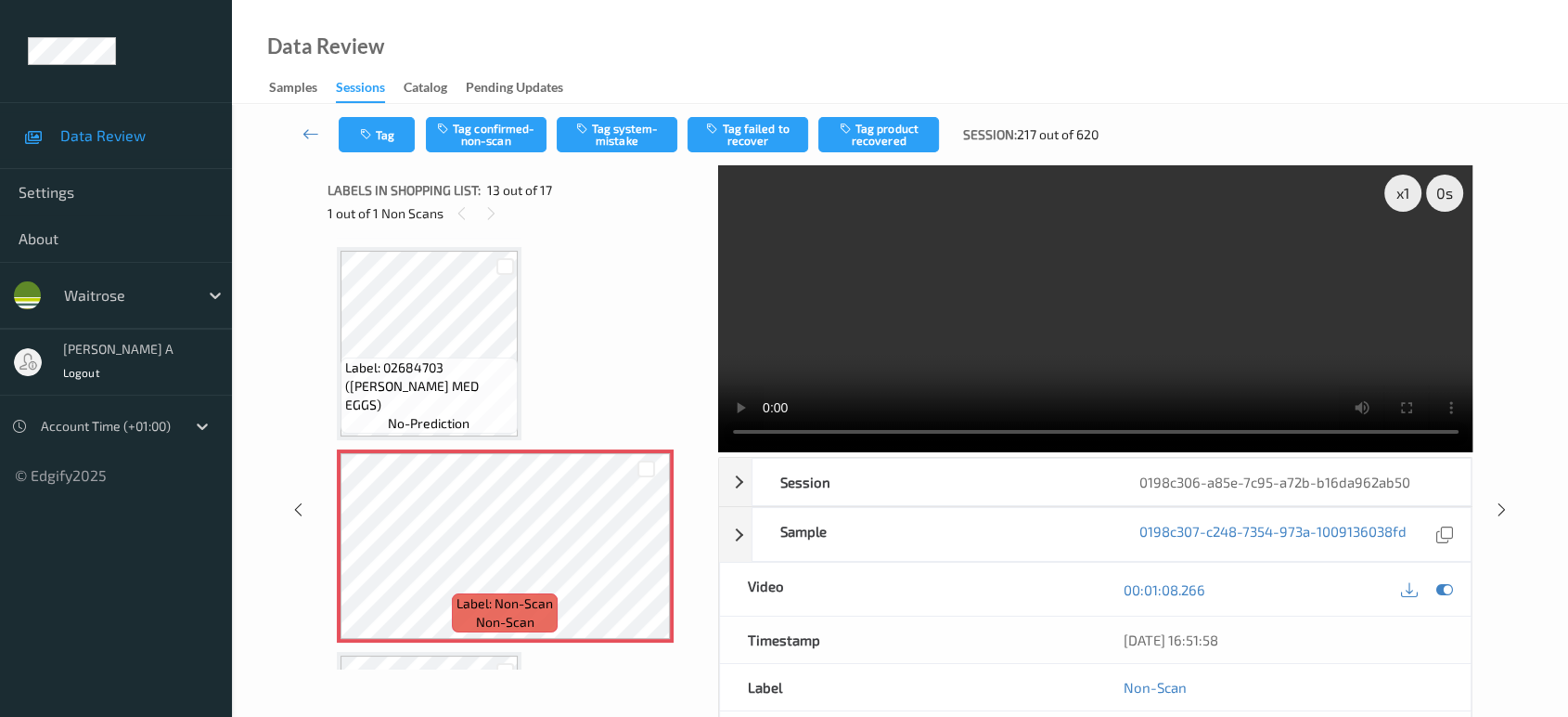
click at [1150, 304] on video at bounding box center [1095, 308] width 755 height 286
click at [1193, 325] on video at bounding box center [1095, 308] width 755 height 286
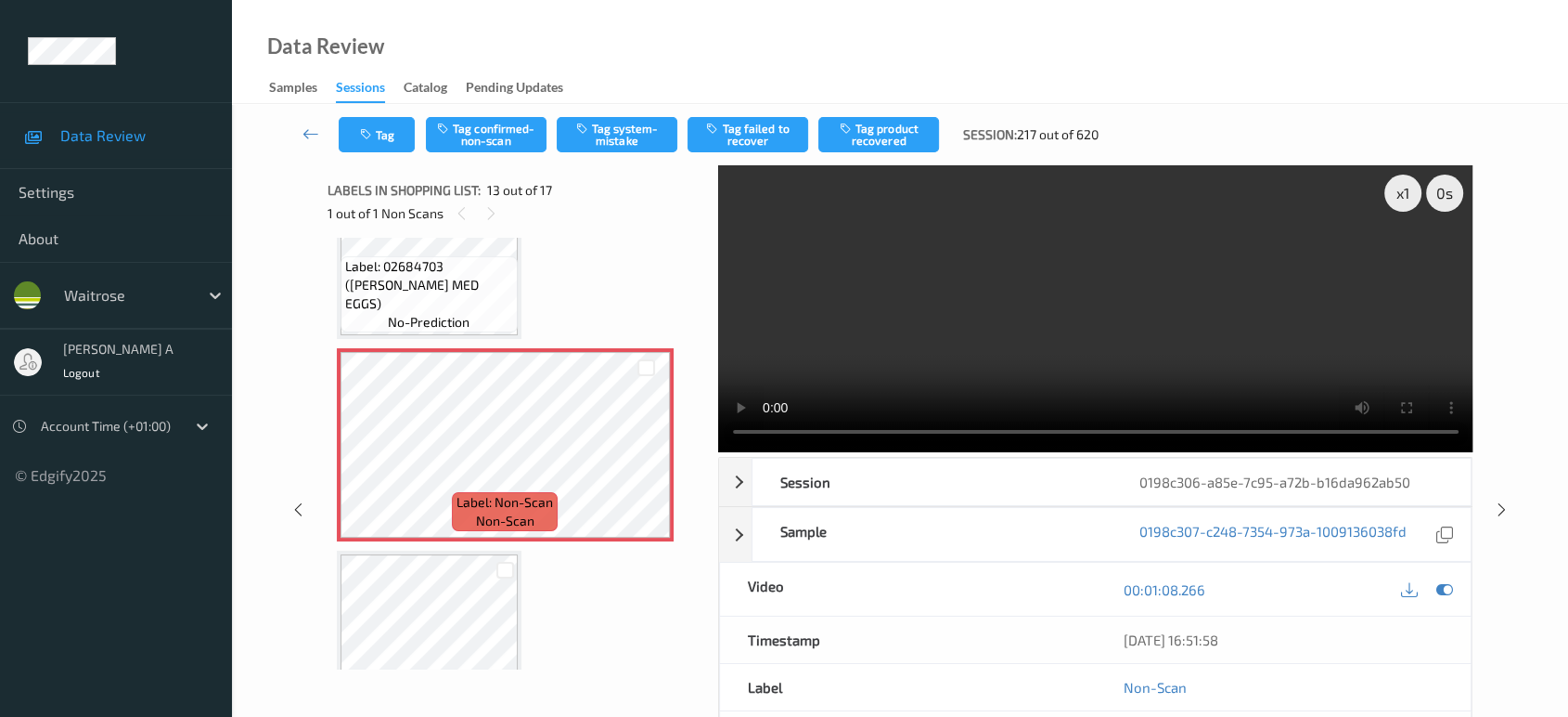
scroll to position [2329, 0]
click at [650, 451] on icon at bounding box center [646, 458] width 16 height 16
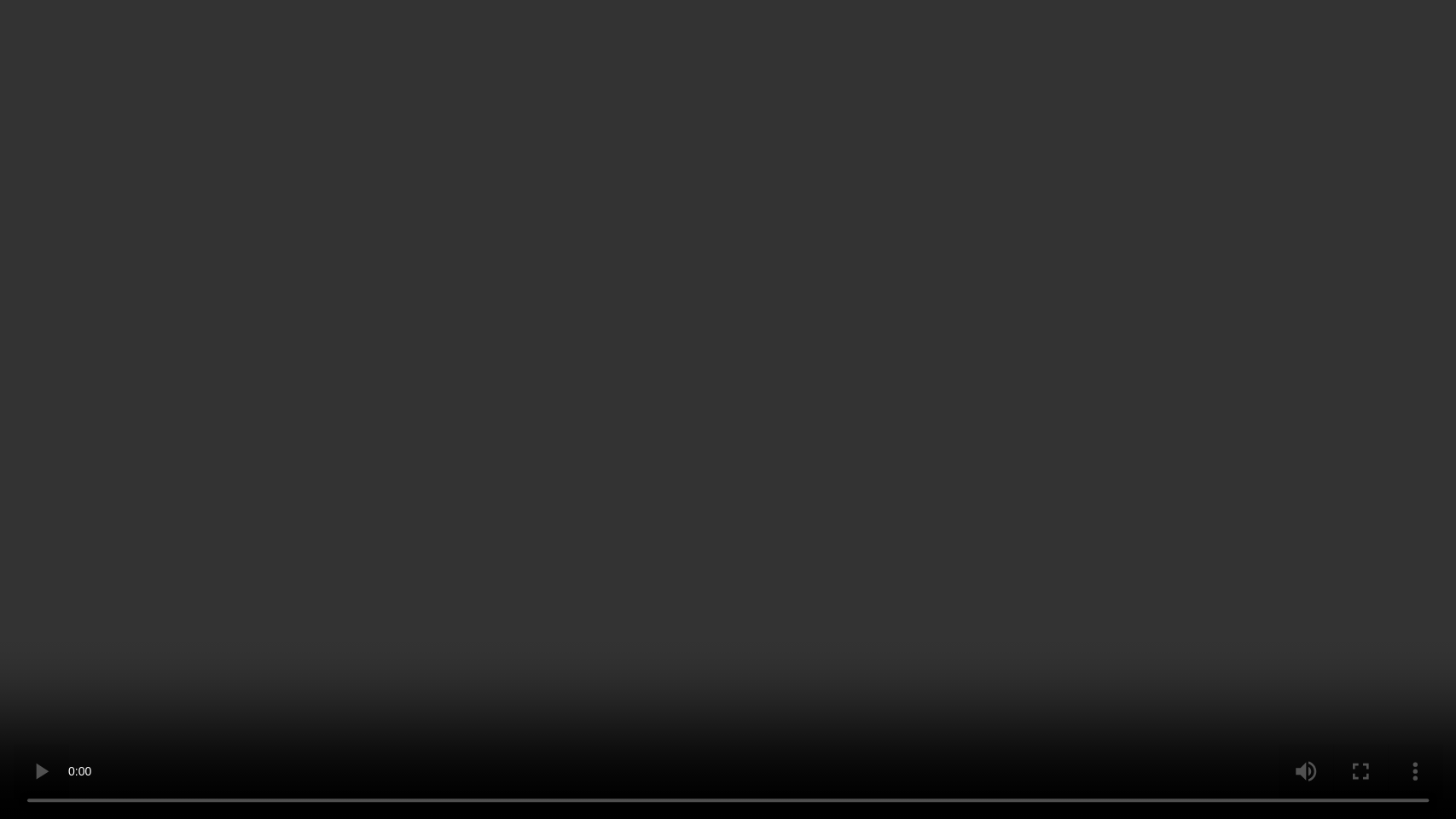
click at [814, 438] on video at bounding box center [728, 409] width 1456 height 819
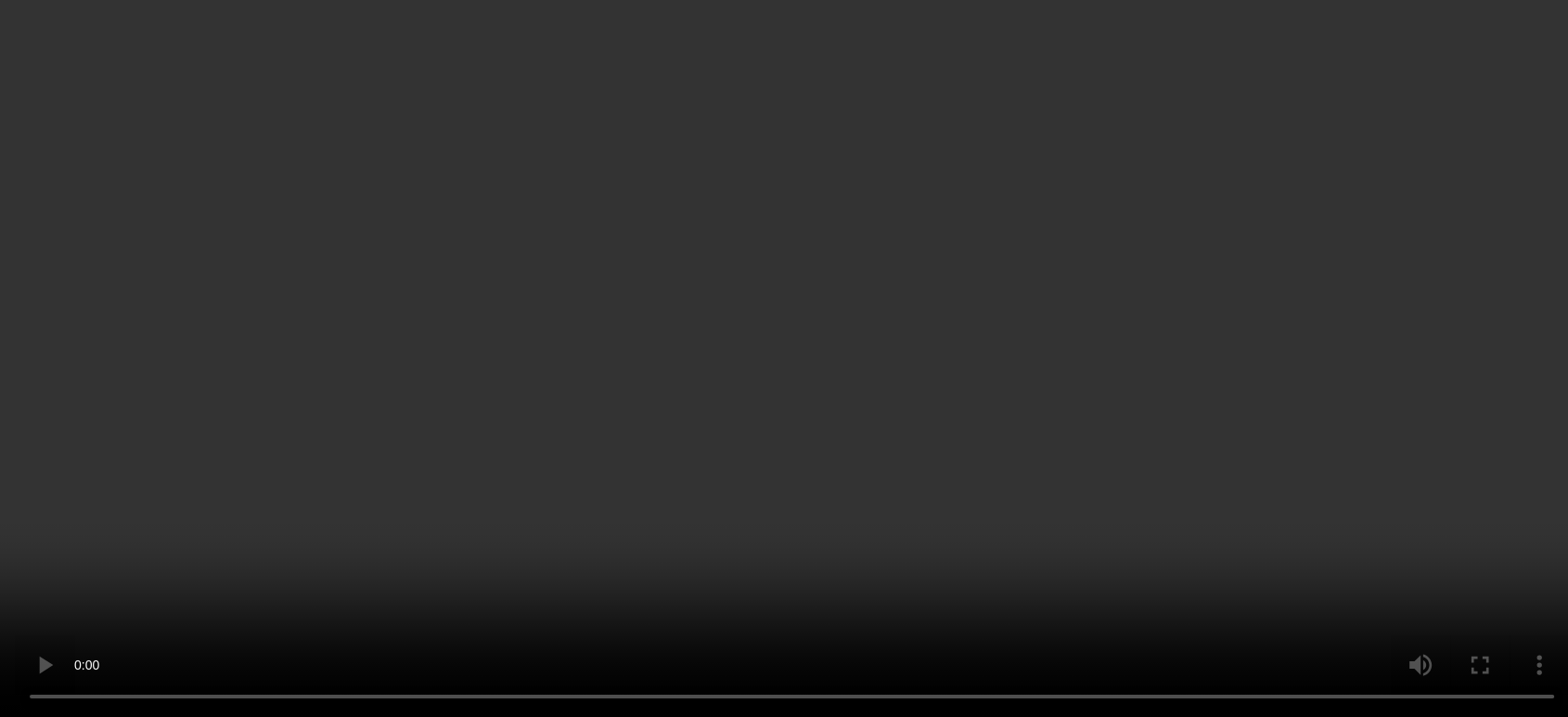
scroll to position [2225, 0]
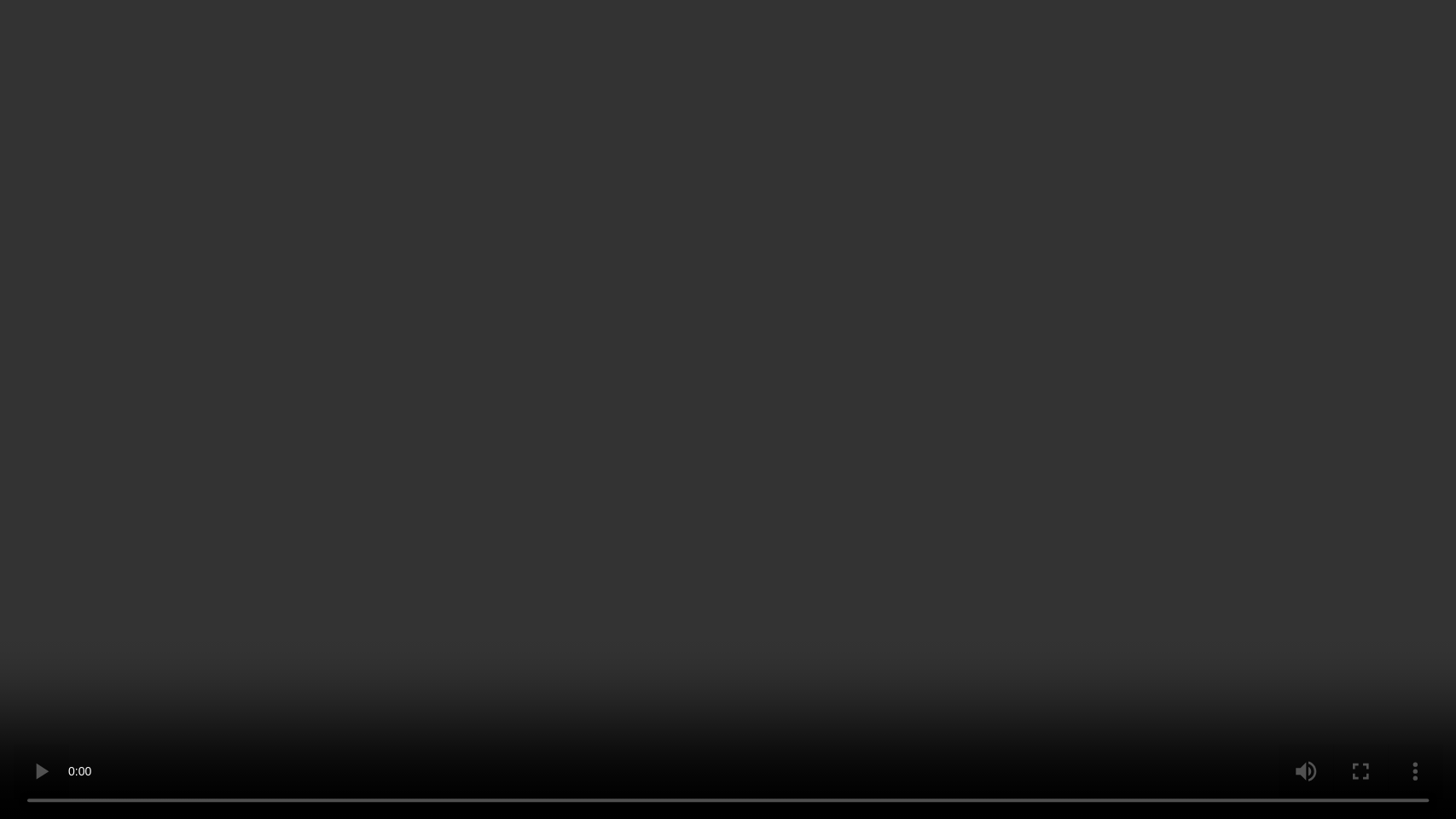
click at [879, 410] on video at bounding box center [728, 409] width 1456 height 819
click at [856, 518] on video at bounding box center [728, 409] width 1456 height 819
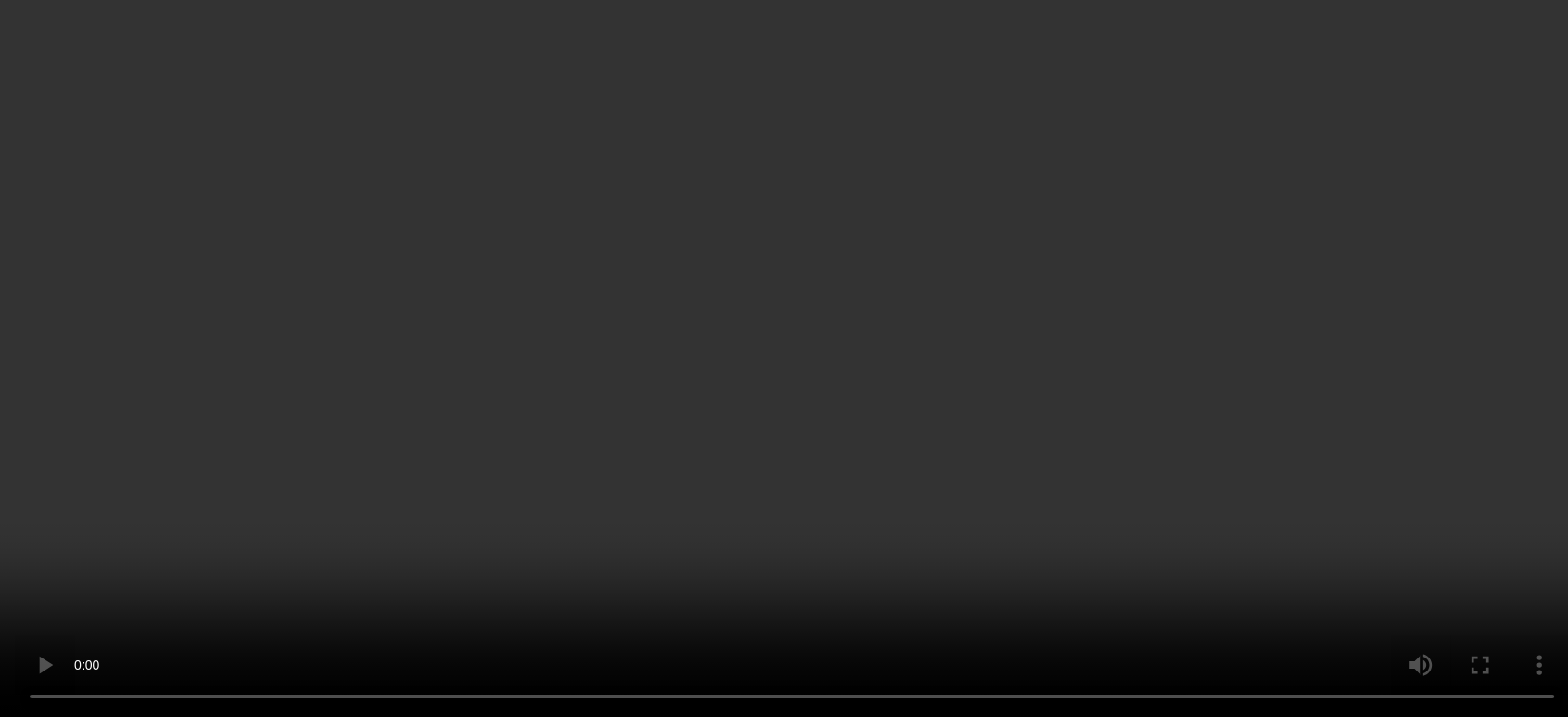
scroll to position [2432, 0]
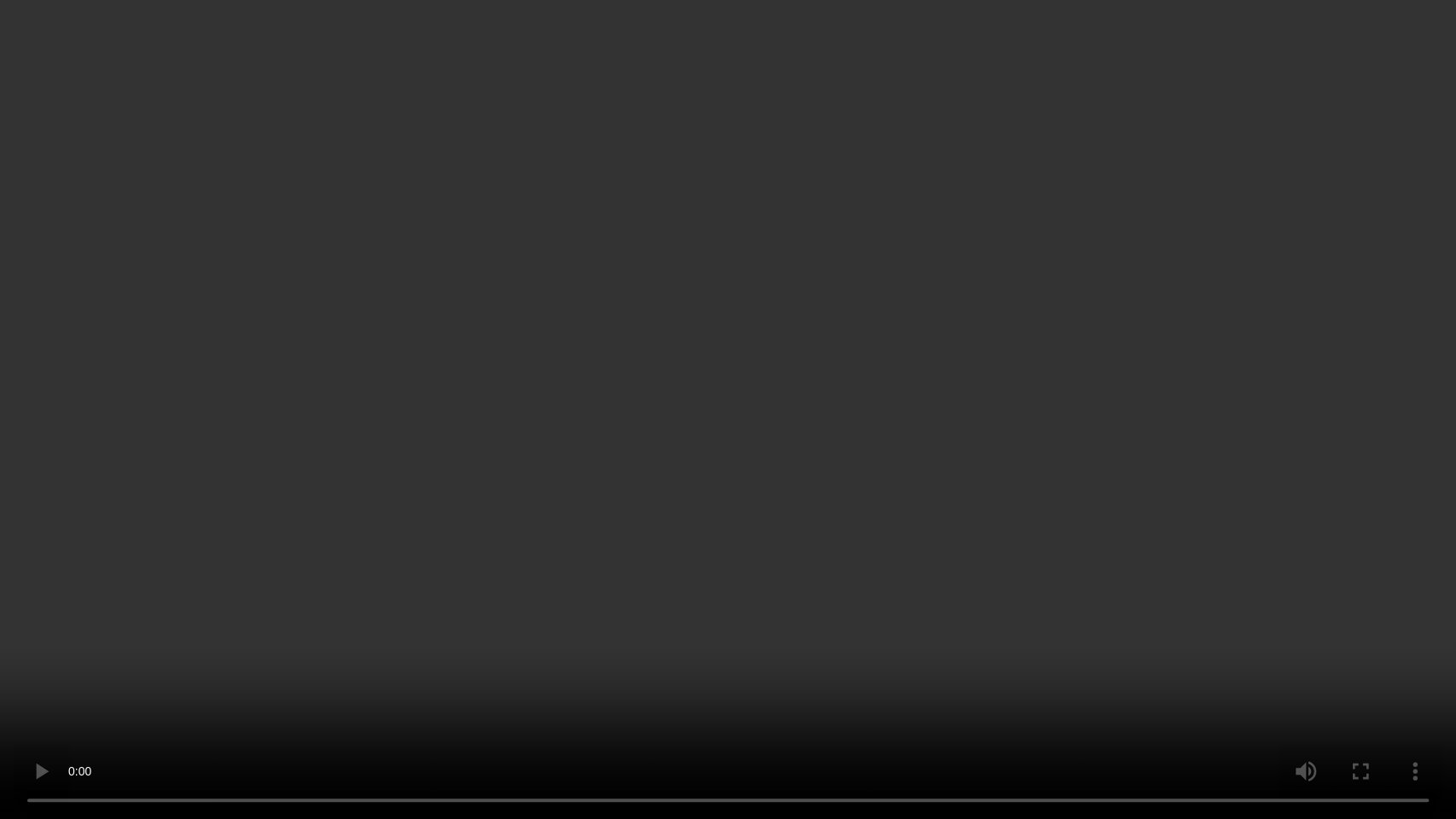
click at [759, 403] on video at bounding box center [728, 409] width 1456 height 819
click at [589, 420] on video at bounding box center [728, 409] width 1456 height 819
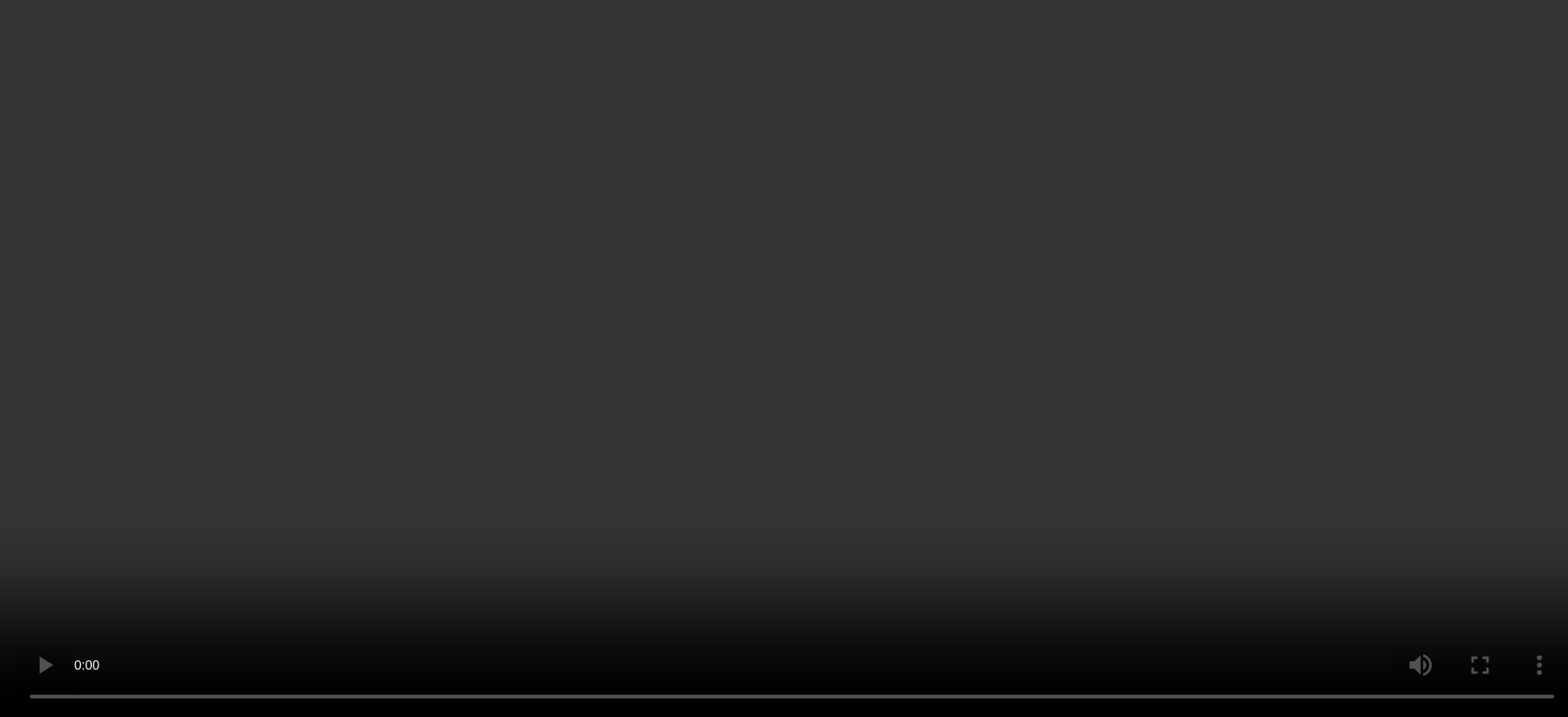
scroll to position [2535, 0]
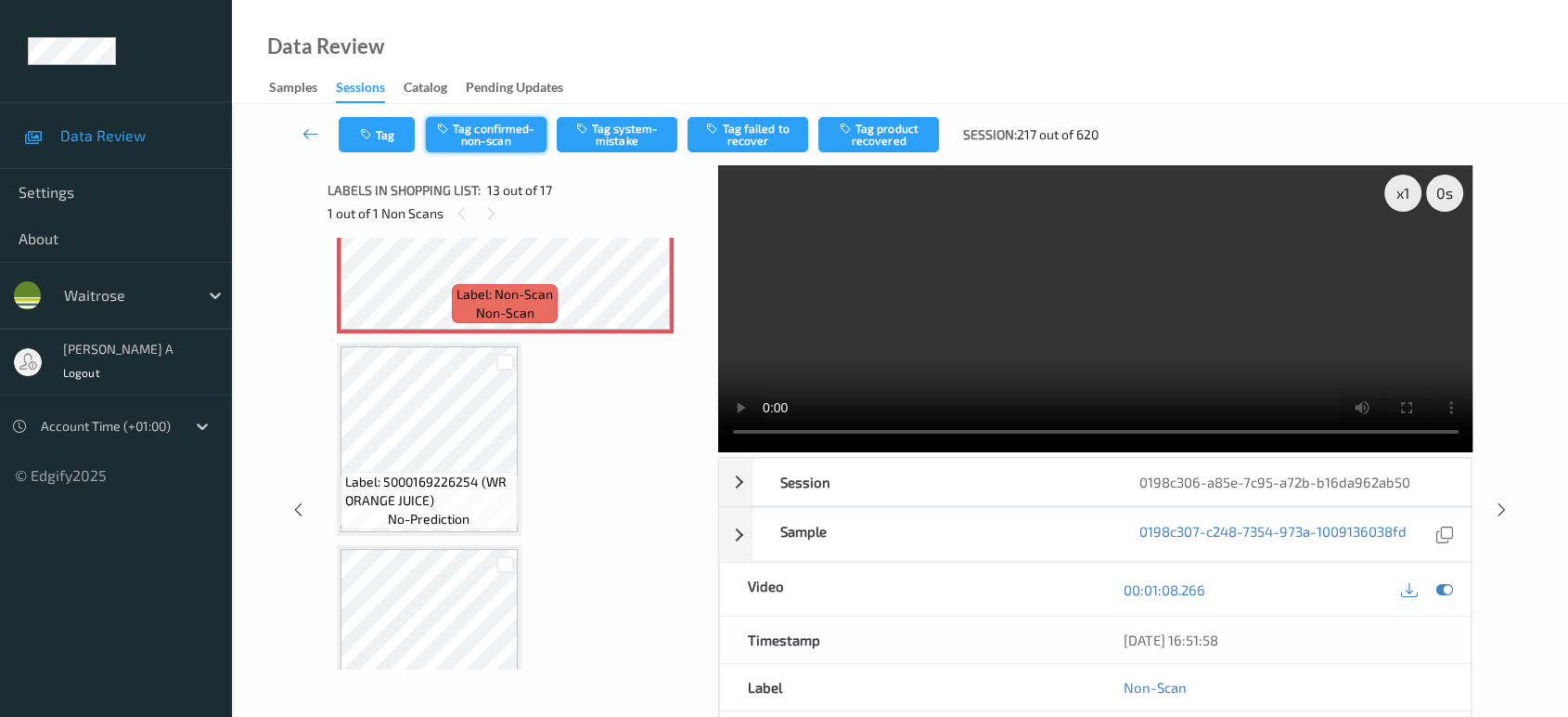
click at [497, 135] on button "Tag confirmed-non-scan" at bounding box center [486, 134] width 120 height 35
click at [884, 126] on button "Tag product recovered" at bounding box center [878, 134] width 120 height 35
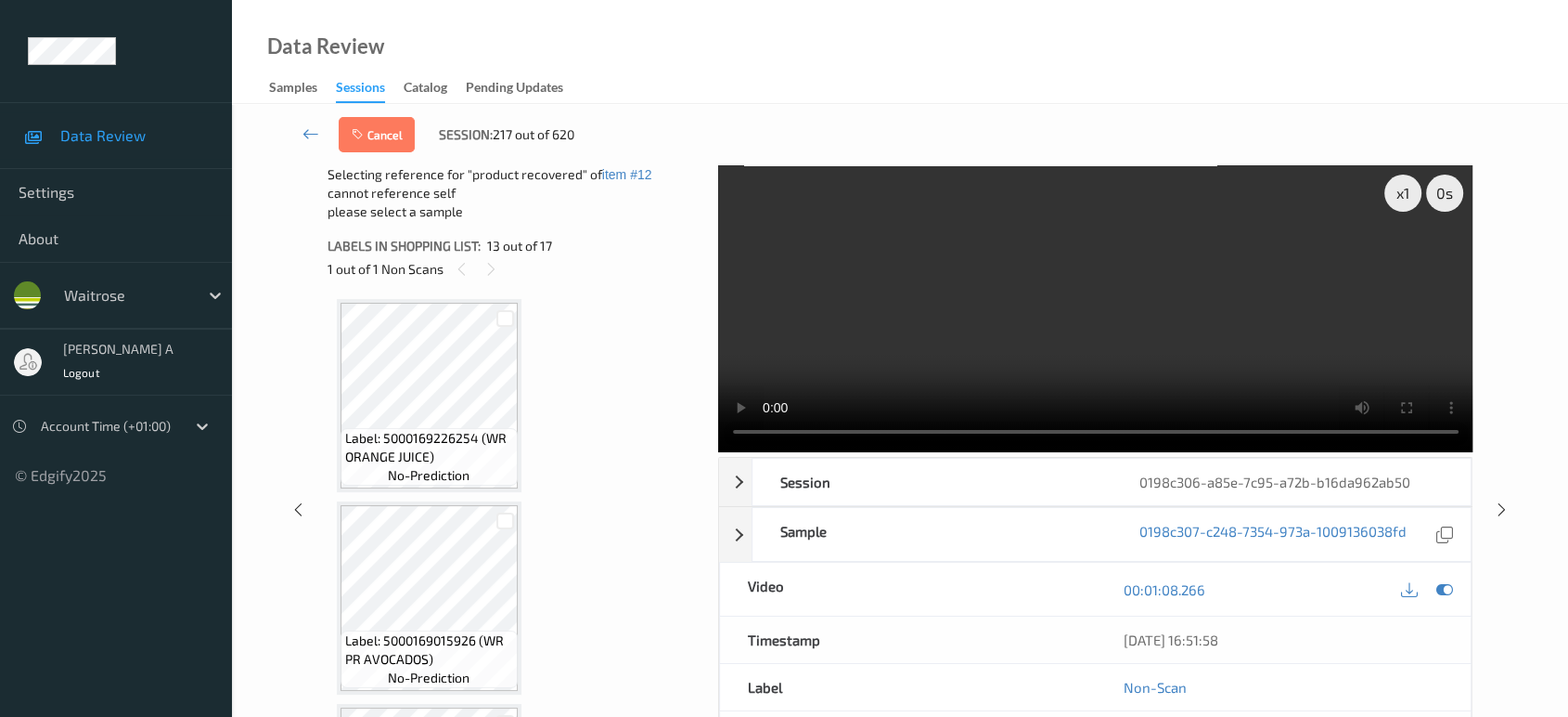
scroll to position [2638, 0]
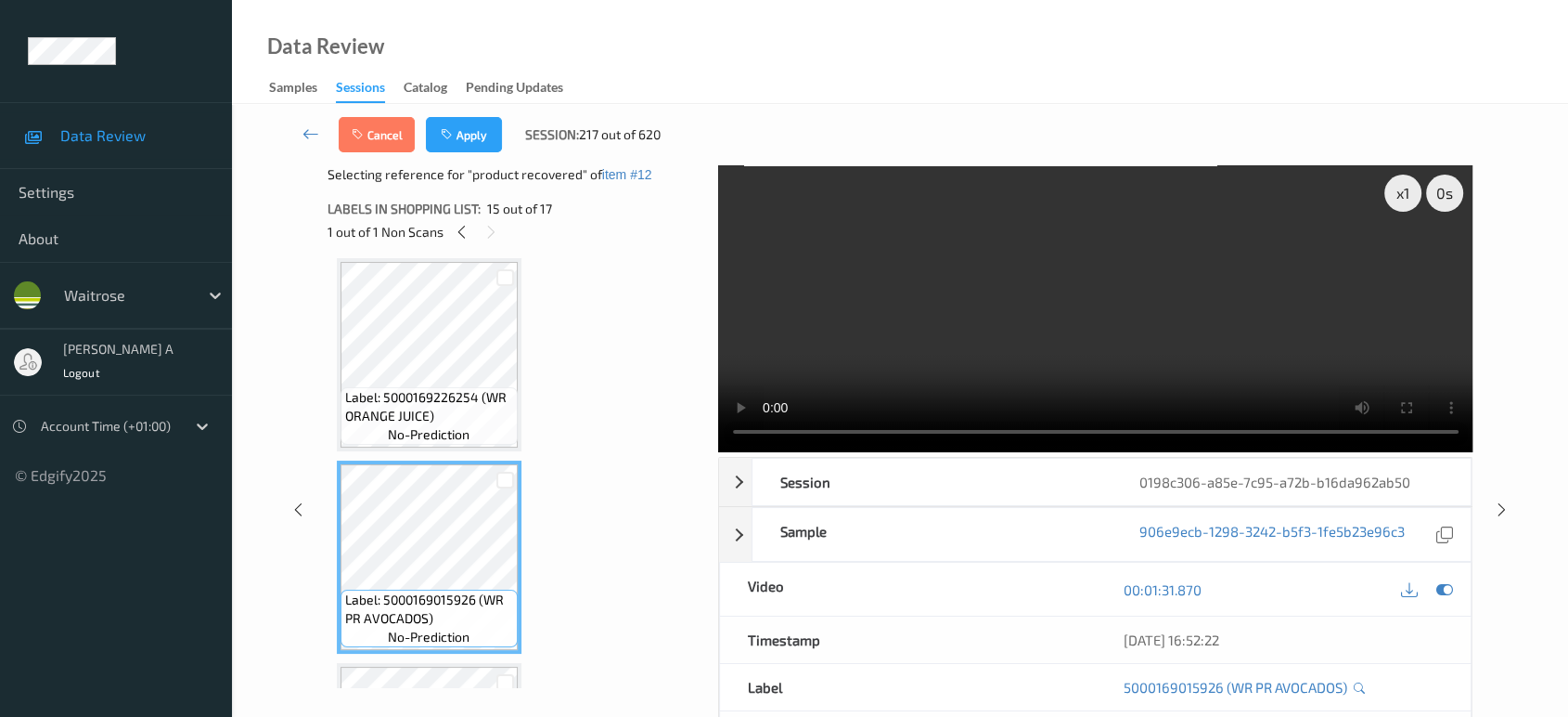
click at [472, 154] on div "Cancel Apply Session: 217 out of 620" at bounding box center [900, 135] width 1260 height 61
click at [472, 135] on button "Apply" at bounding box center [464, 134] width 76 height 35
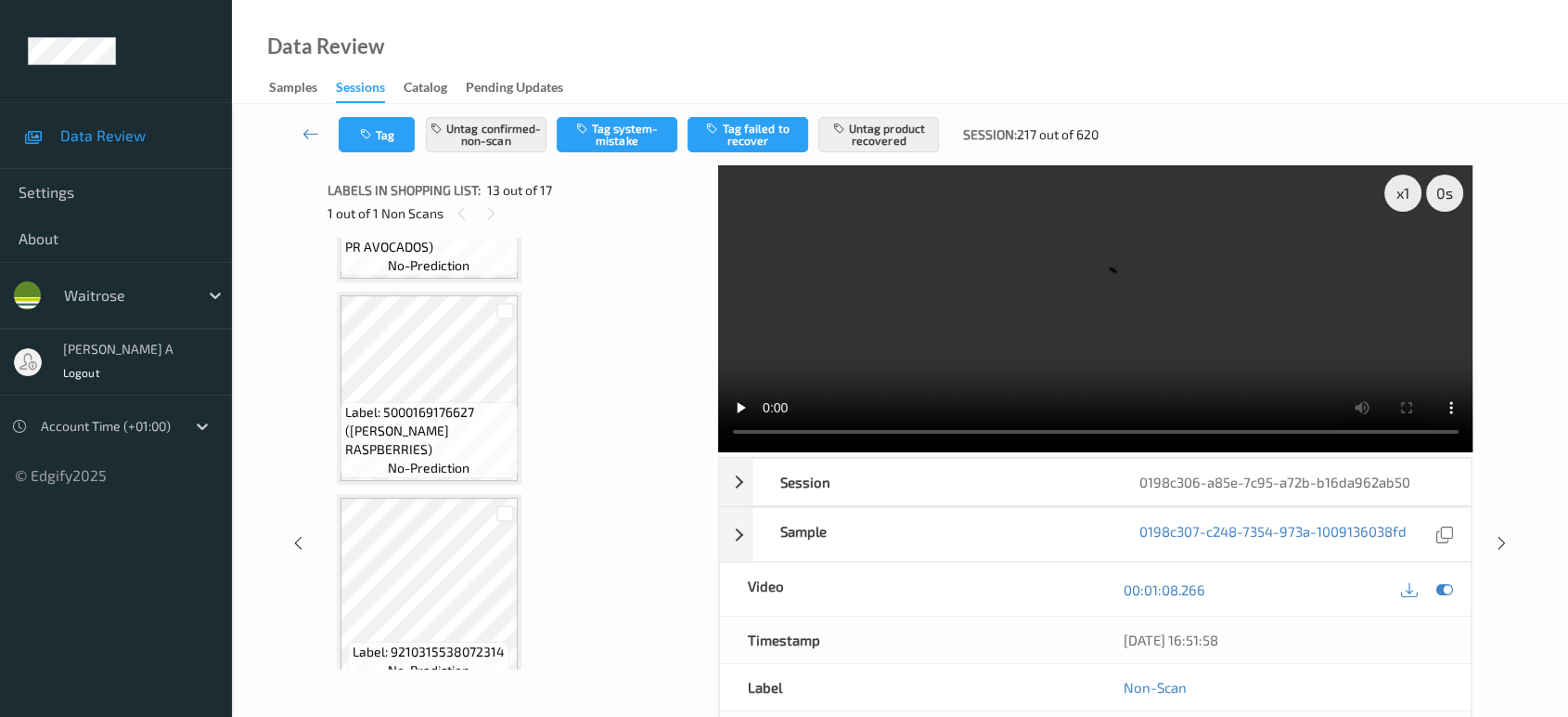
scroll to position [3003, 0]
click at [1495, 538] on icon at bounding box center [1501, 542] width 16 height 16
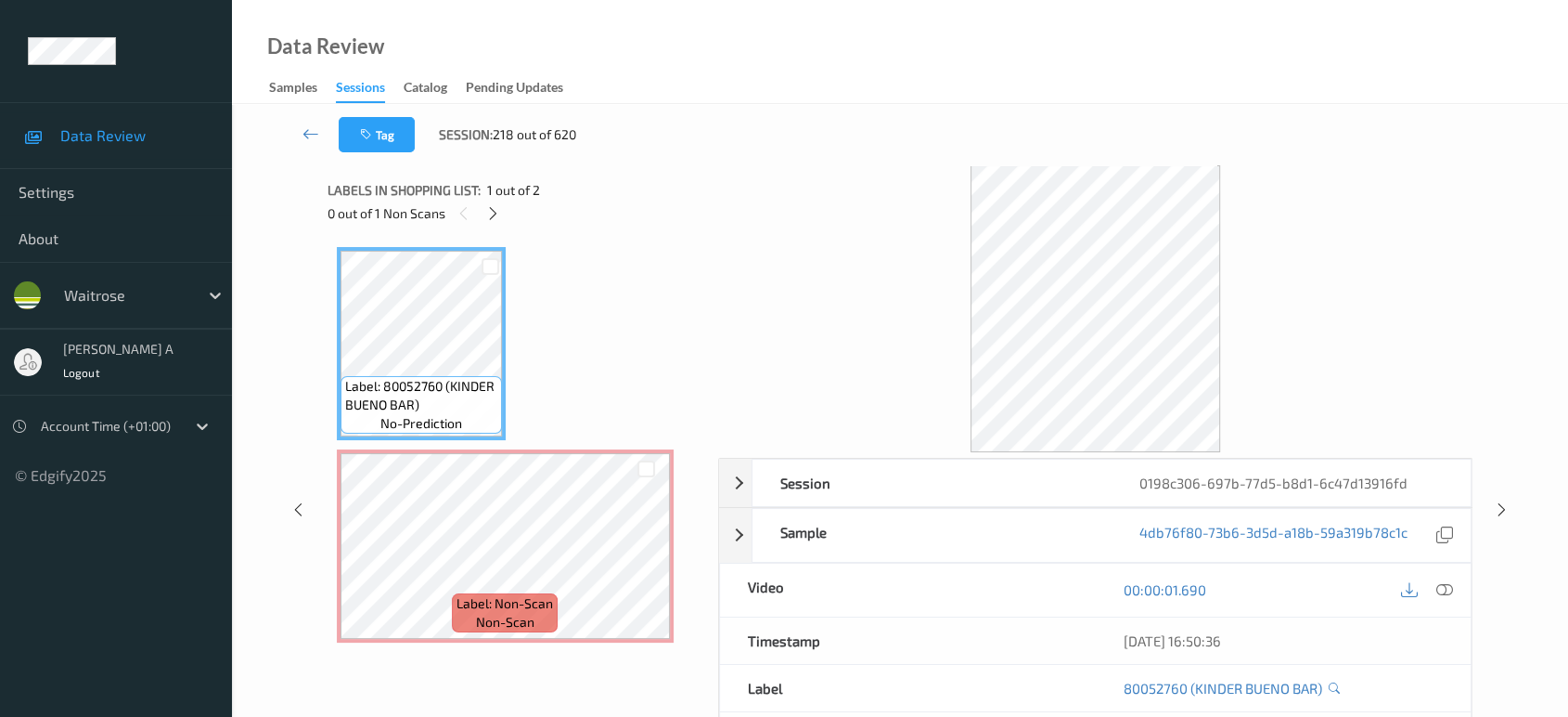
click at [491, 224] on div "Labels in shopping list: 1 out of 2 0 out of 1 Non Scans" at bounding box center [516, 201] width 378 height 73
click at [643, 553] on icon at bounding box center [646, 560] width 16 height 16
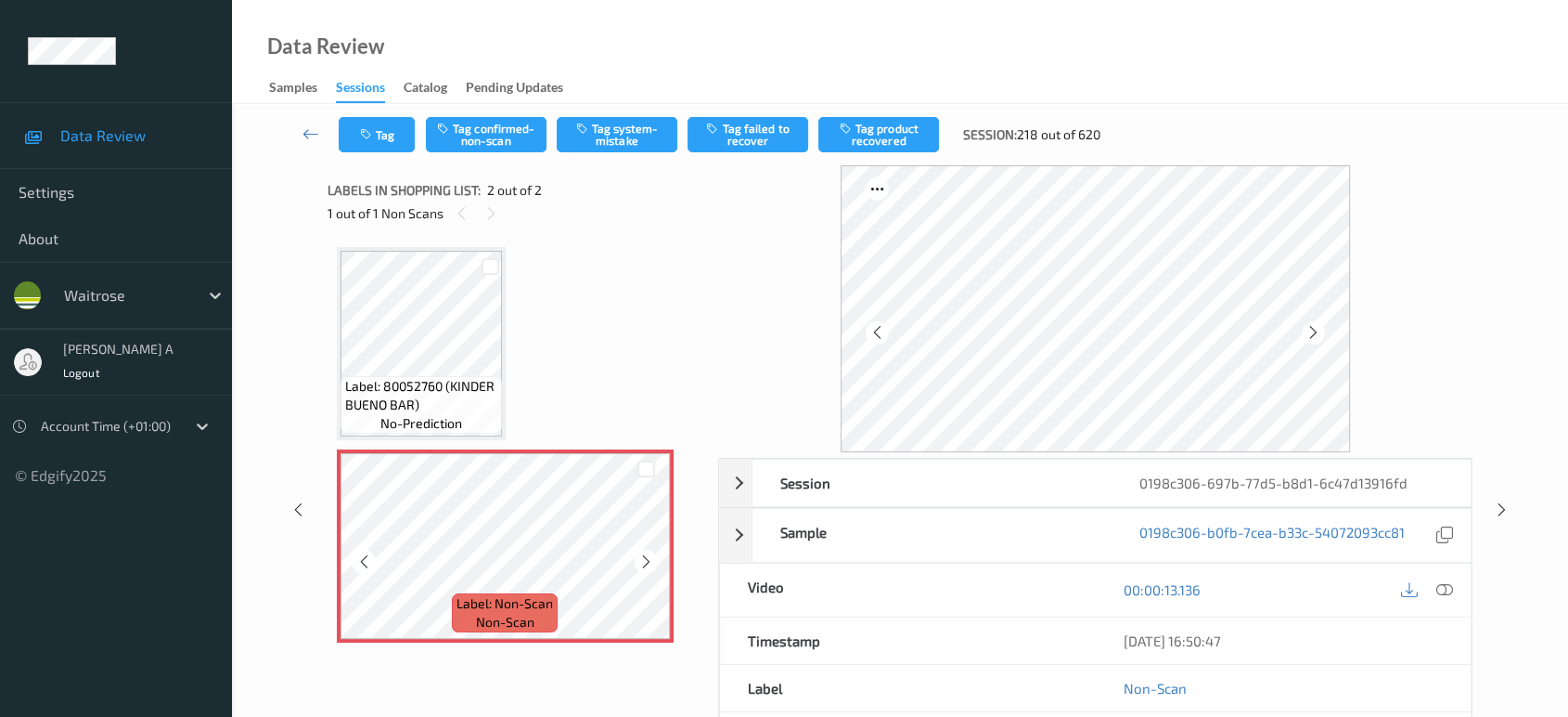
click at [643, 553] on icon at bounding box center [646, 560] width 16 height 16
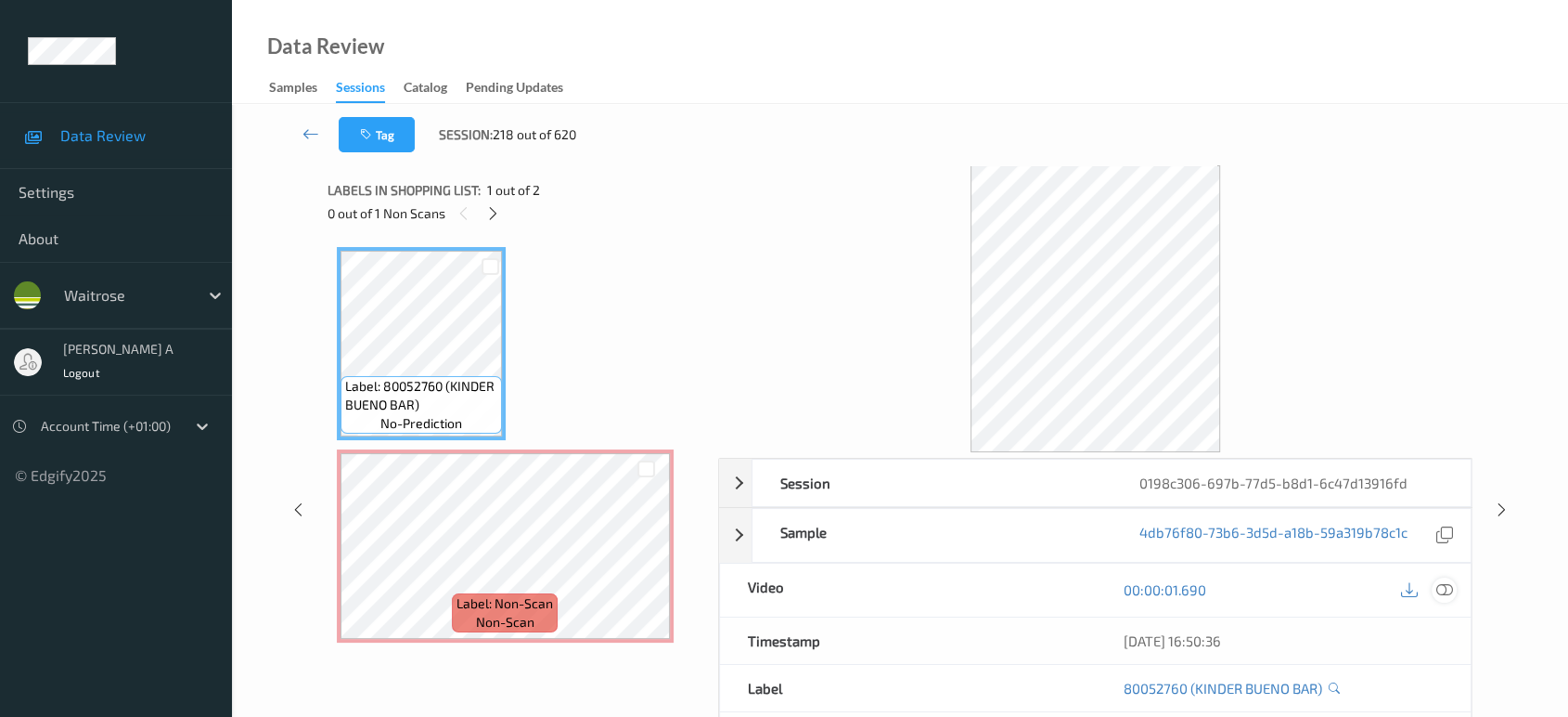
click at [1448, 592] on icon at bounding box center [1444, 589] width 16 height 16
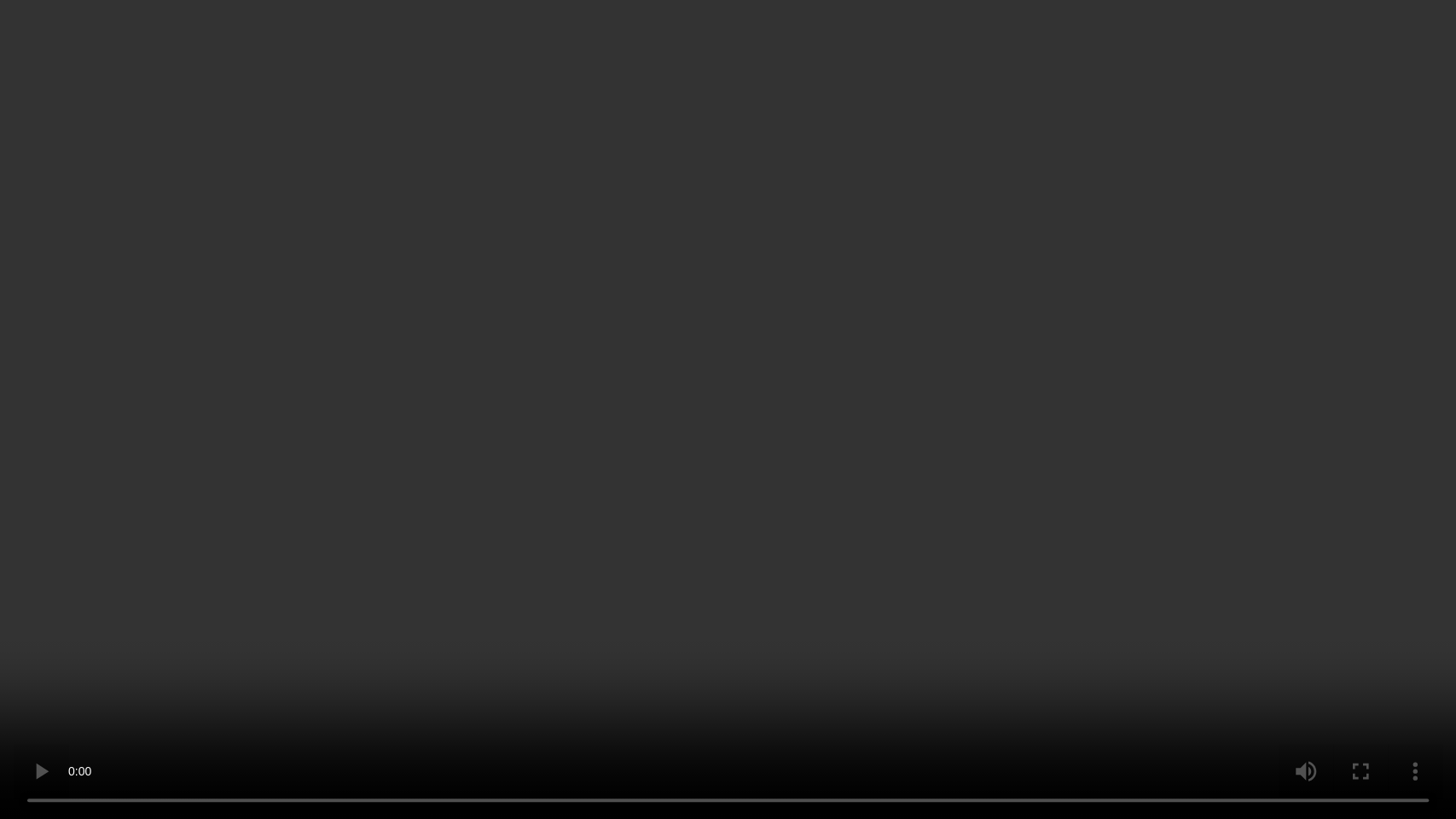
click at [576, 423] on video at bounding box center [728, 409] width 1456 height 819
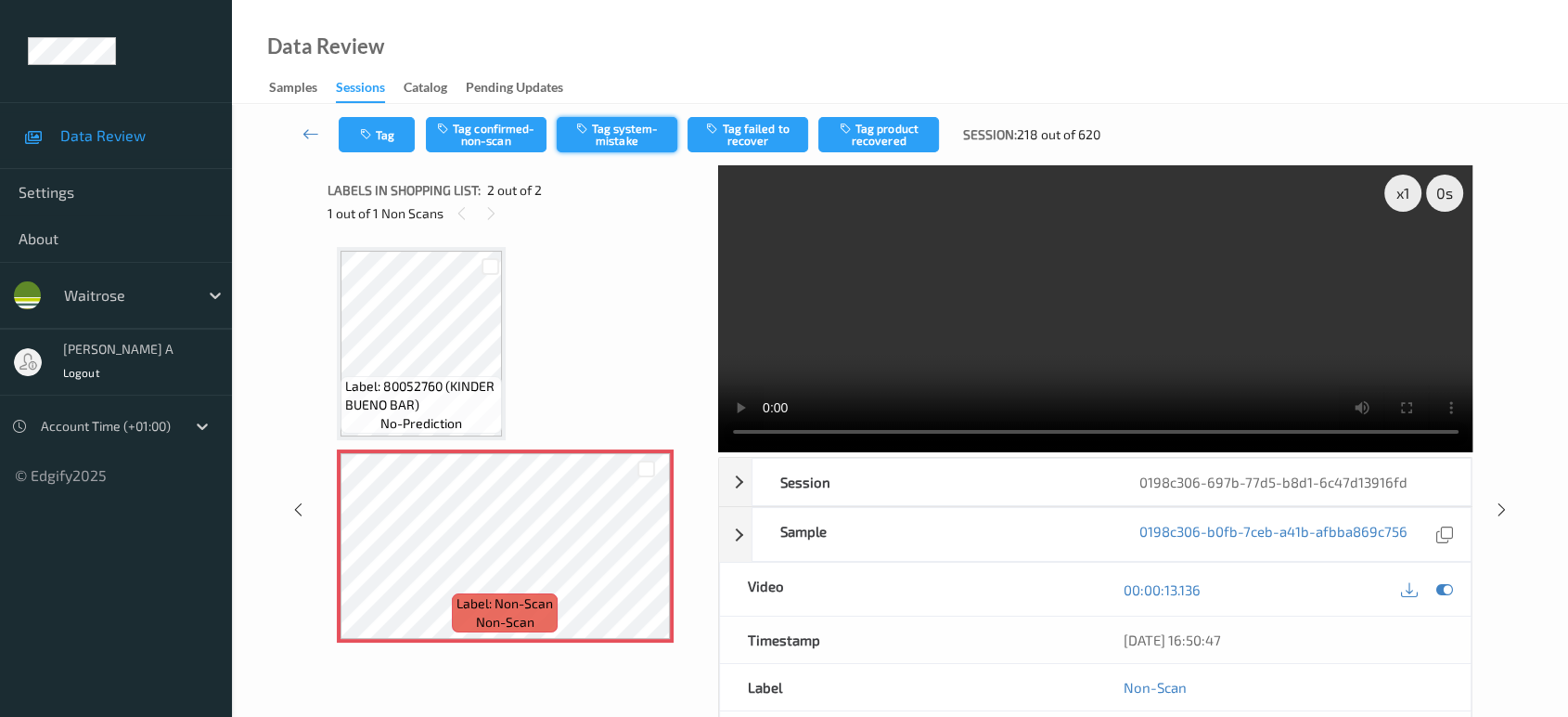
click at [597, 132] on button "Tag system-mistake" at bounding box center [617, 134] width 120 height 35
click at [369, 139] on icon "button" at bounding box center [367, 135] width 16 height 13
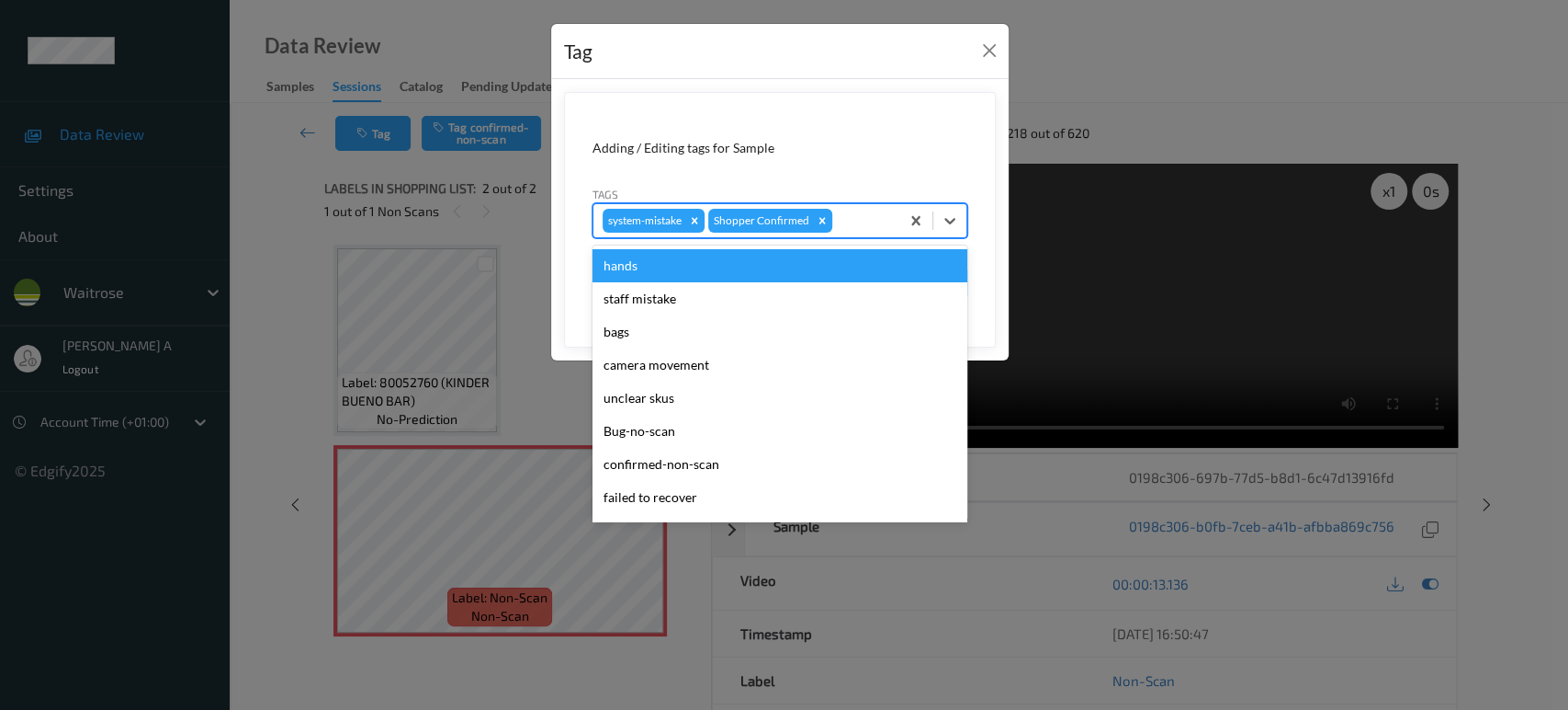
click at [875, 225] on div at bounding box center [863, 220] width 54 height 22
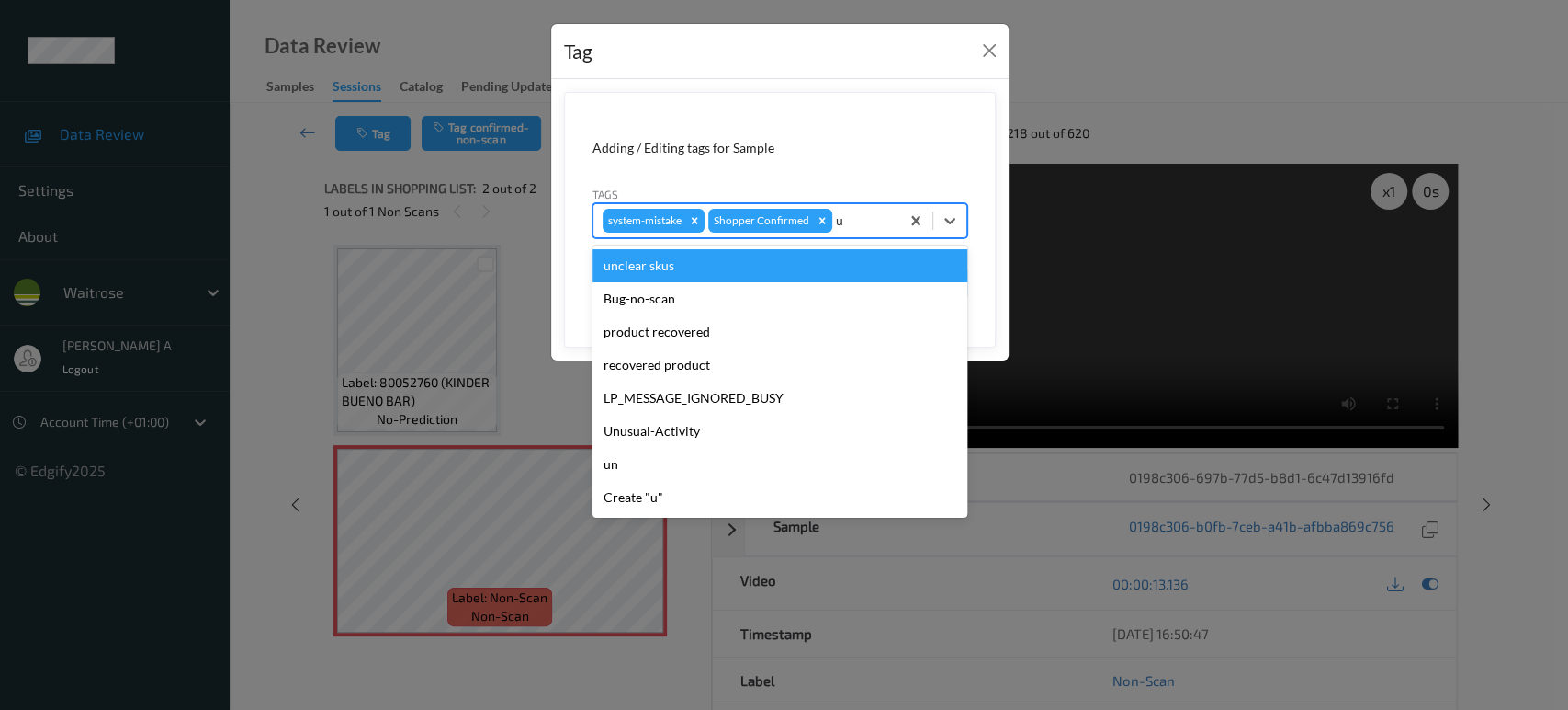
type input "un"
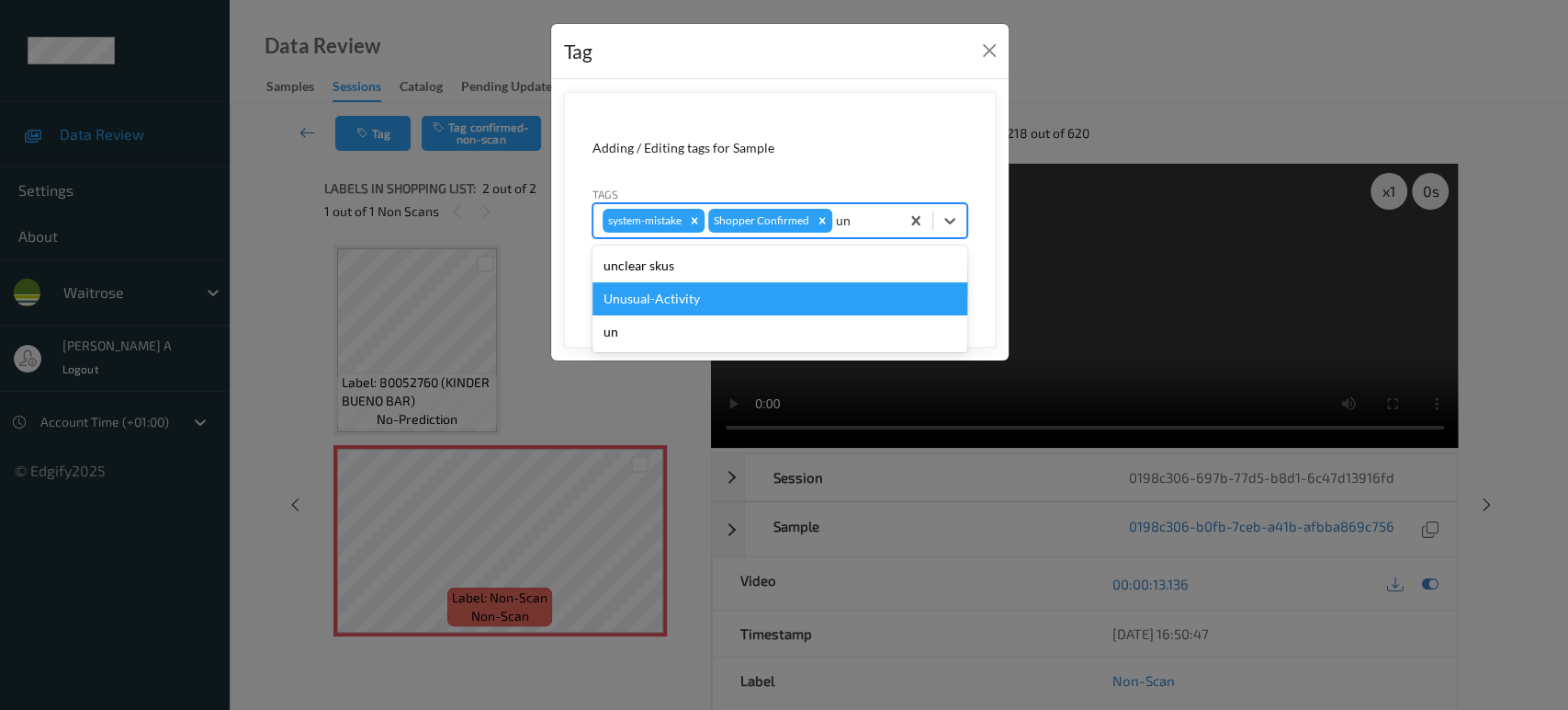
click at [769, 299] on div "Unusual-Activity" at bounding box center [780, 298] width 375 height 33
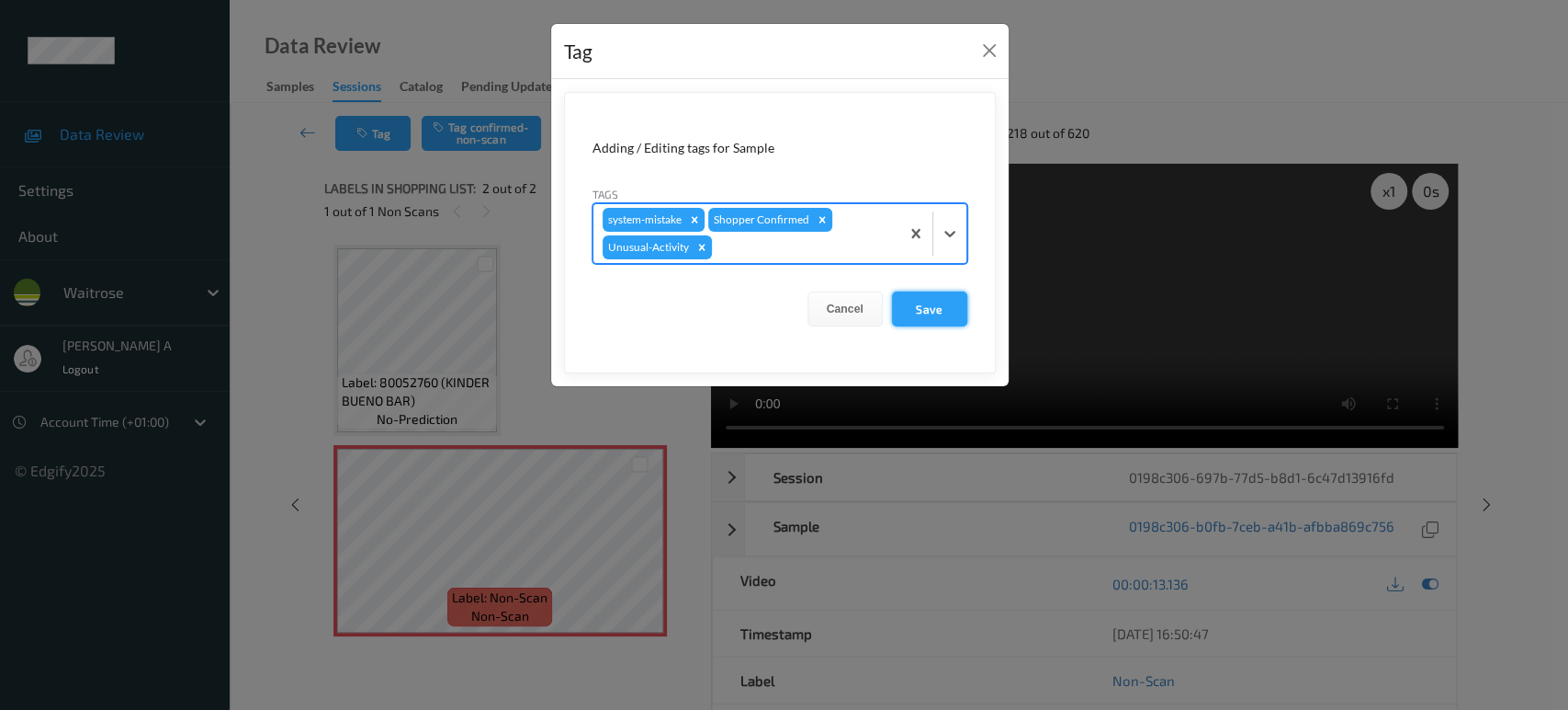
click at [964, 300] on button "Save" at bounding box center [930, 308] width 76 height 35
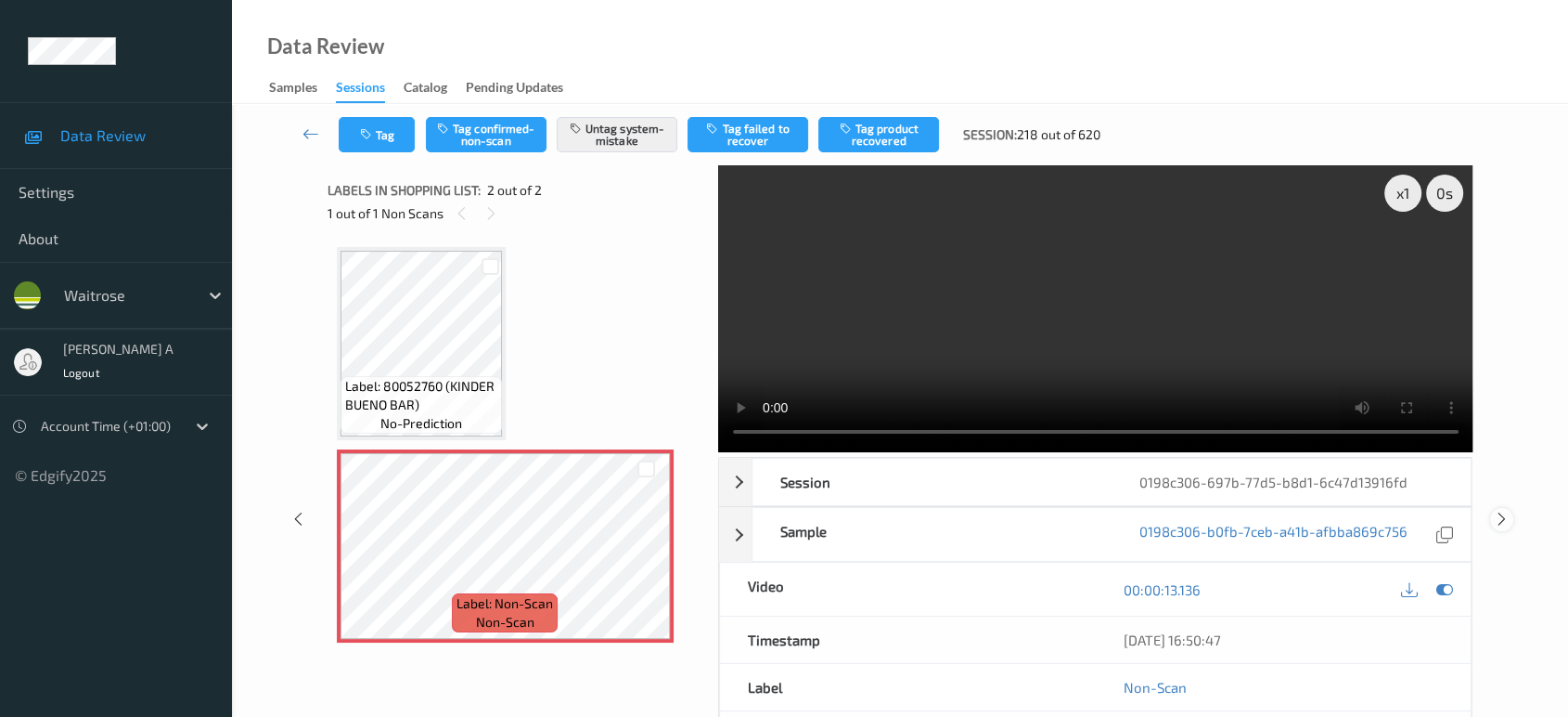
click at [1502, 511] on icon at bounding box center [1501, 518] width 16 height 16
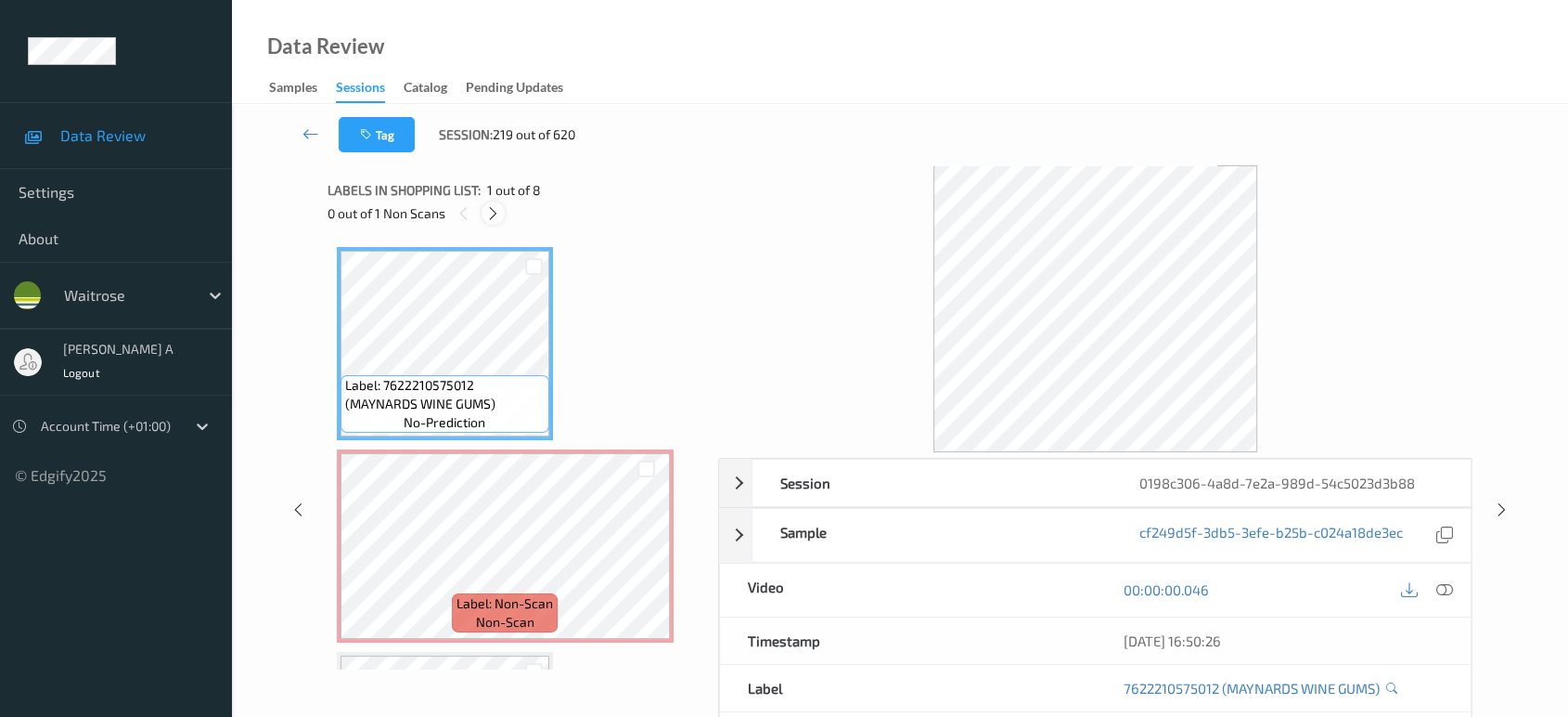
click at [491, 217] on icon at bounding box center [492, 213] width 16 height 16
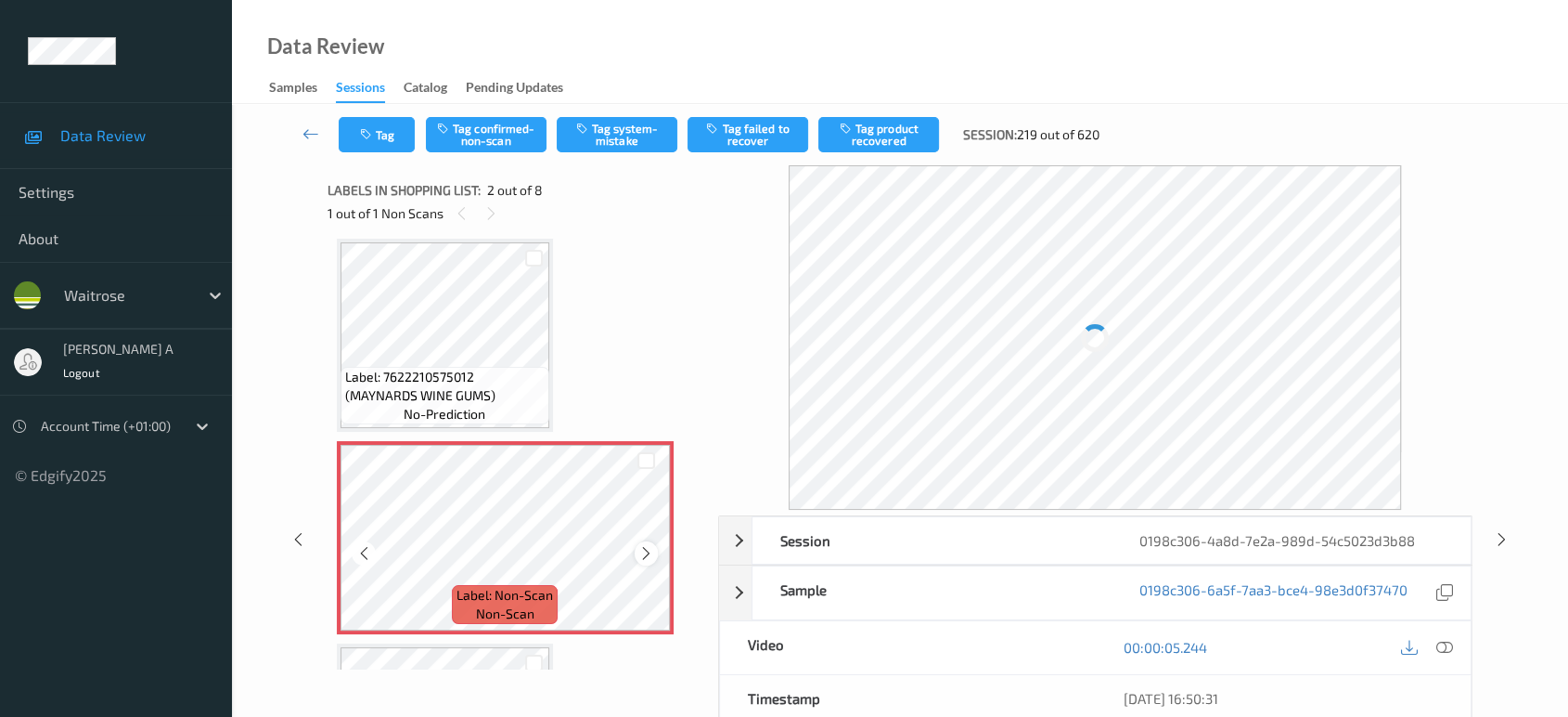
click at [649, 551] on icon at bounding box center [646, 553] width 16 height 16
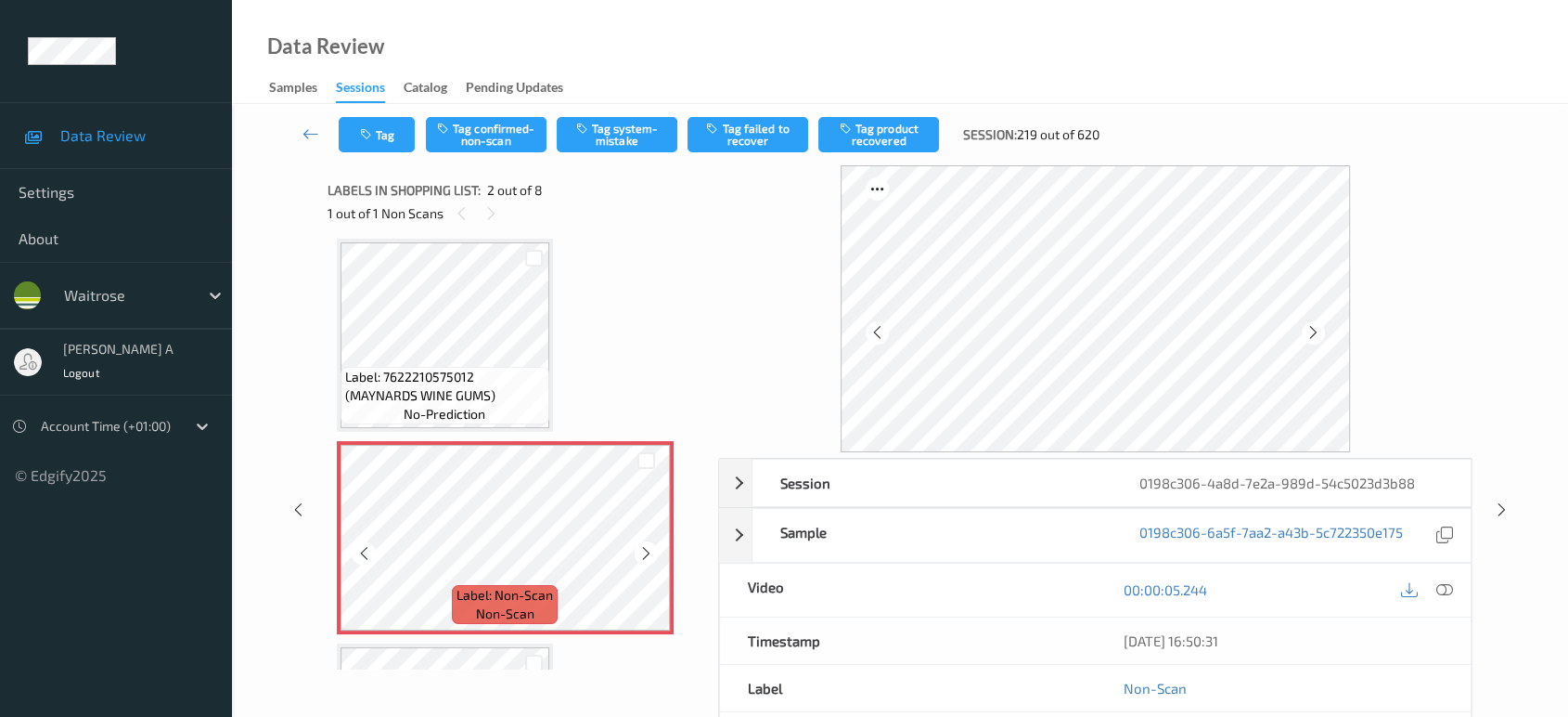
click at [649, 551] on icon at bounding box center [646, 553] width 16 height 16
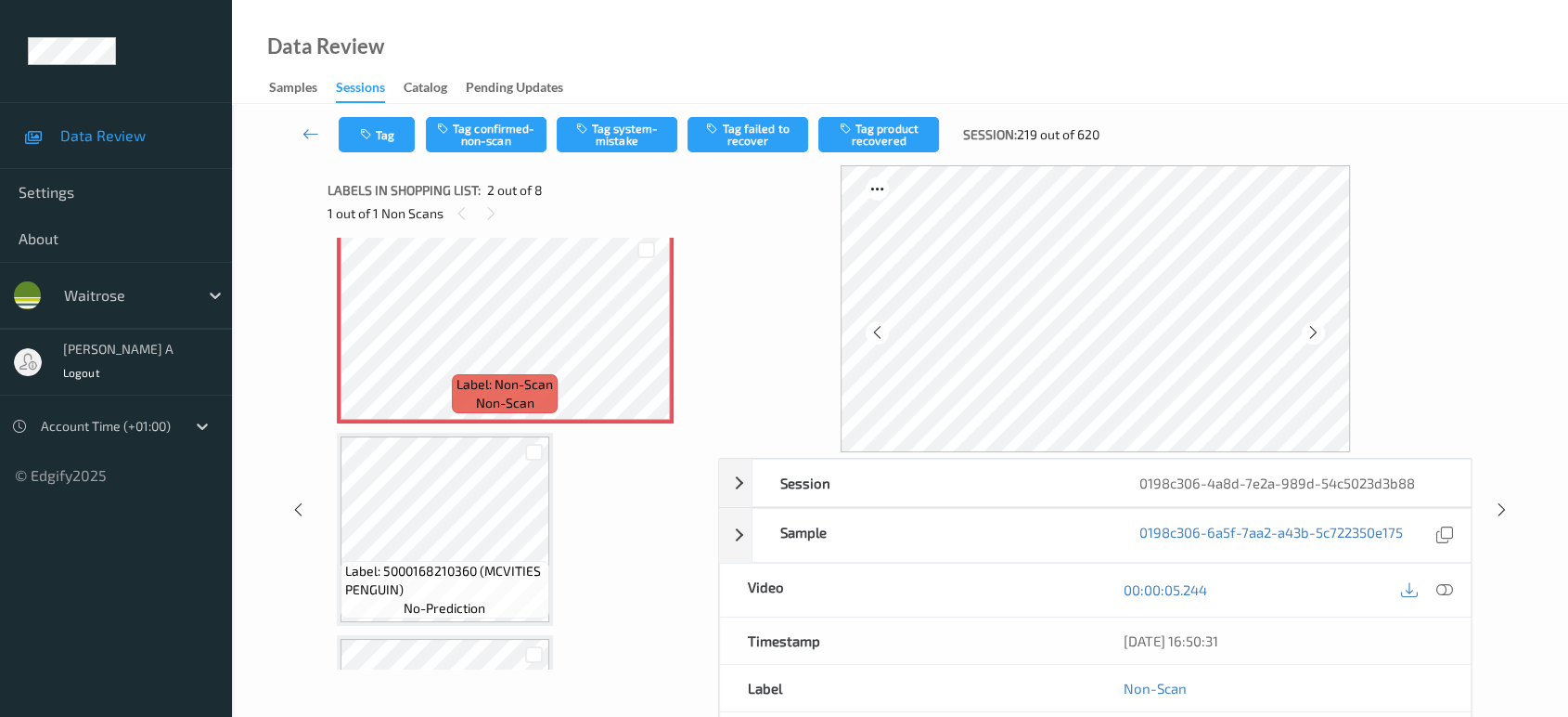
scroll to position [0, 0]
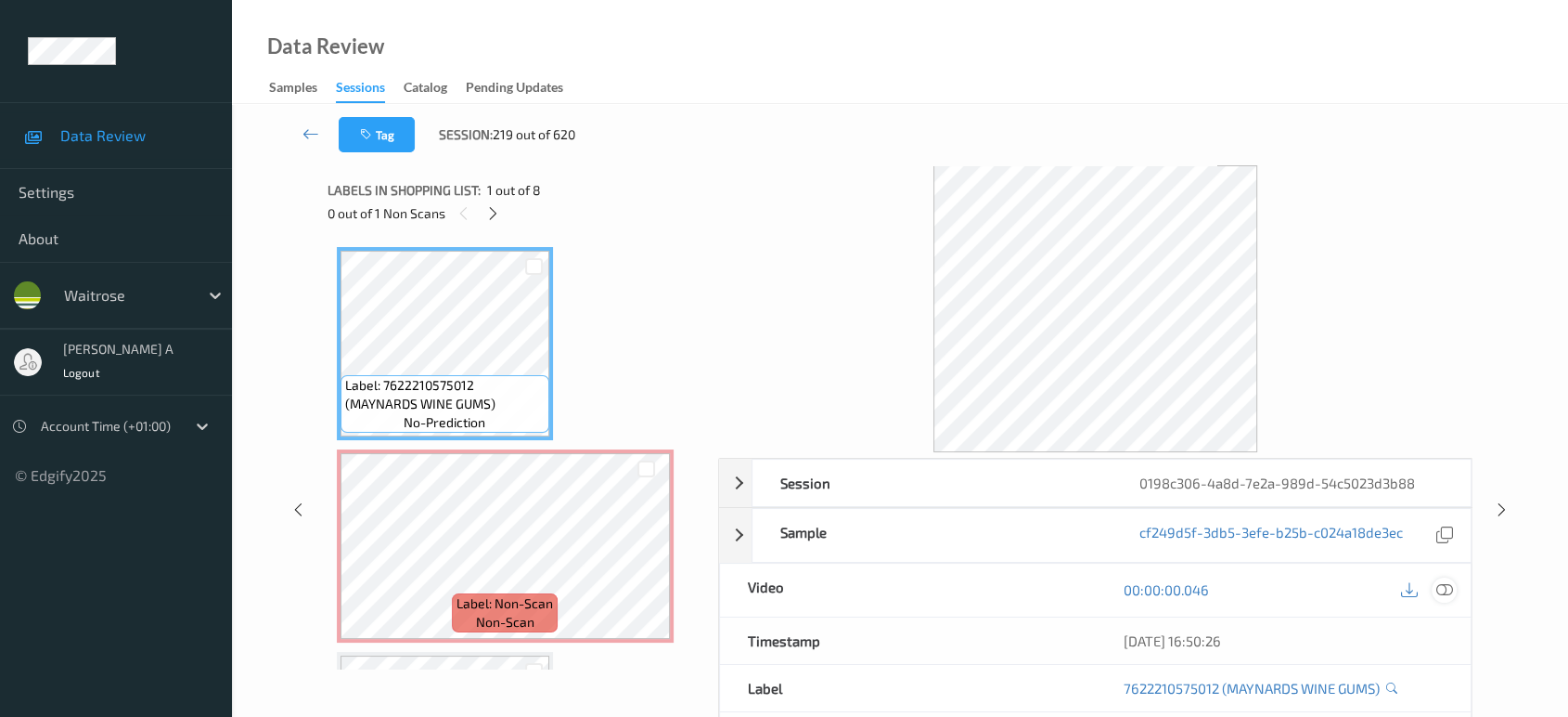
click at [1448, 587] on icon at bounding box center [1444, 589] width 16 height 16
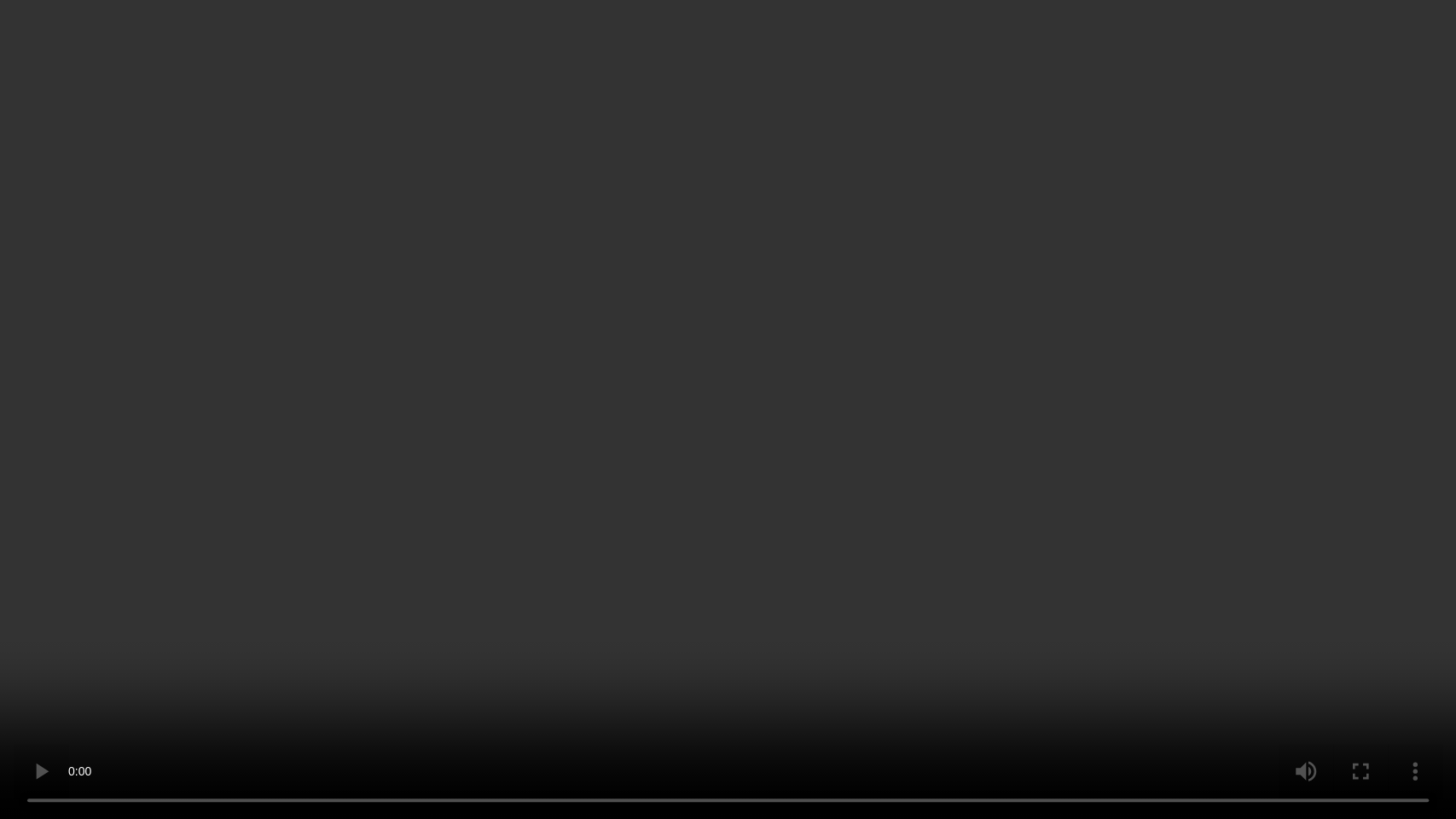
click at [558, 416] on video at bounding box center [728, 409] width 1456 height 819
click at [803, 450] on video at bounding box center [728, 409] width 1456 height 819
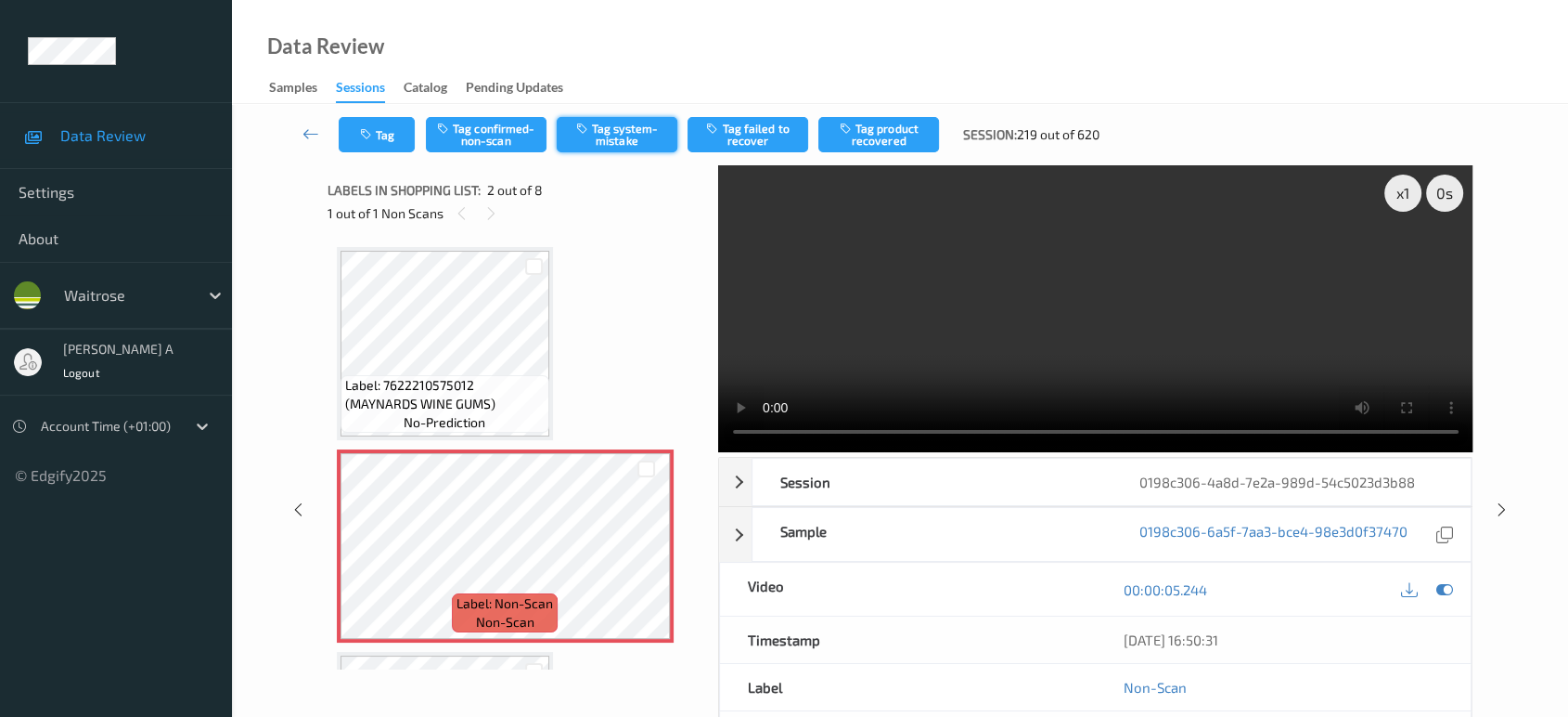
click at [631, 150] on button "Tag system-mistake" at bounding box center [617, 134] width 120 height 35
click at [377, 137] on button "Tag" at bounding box center [377, 134] width 76 height 35
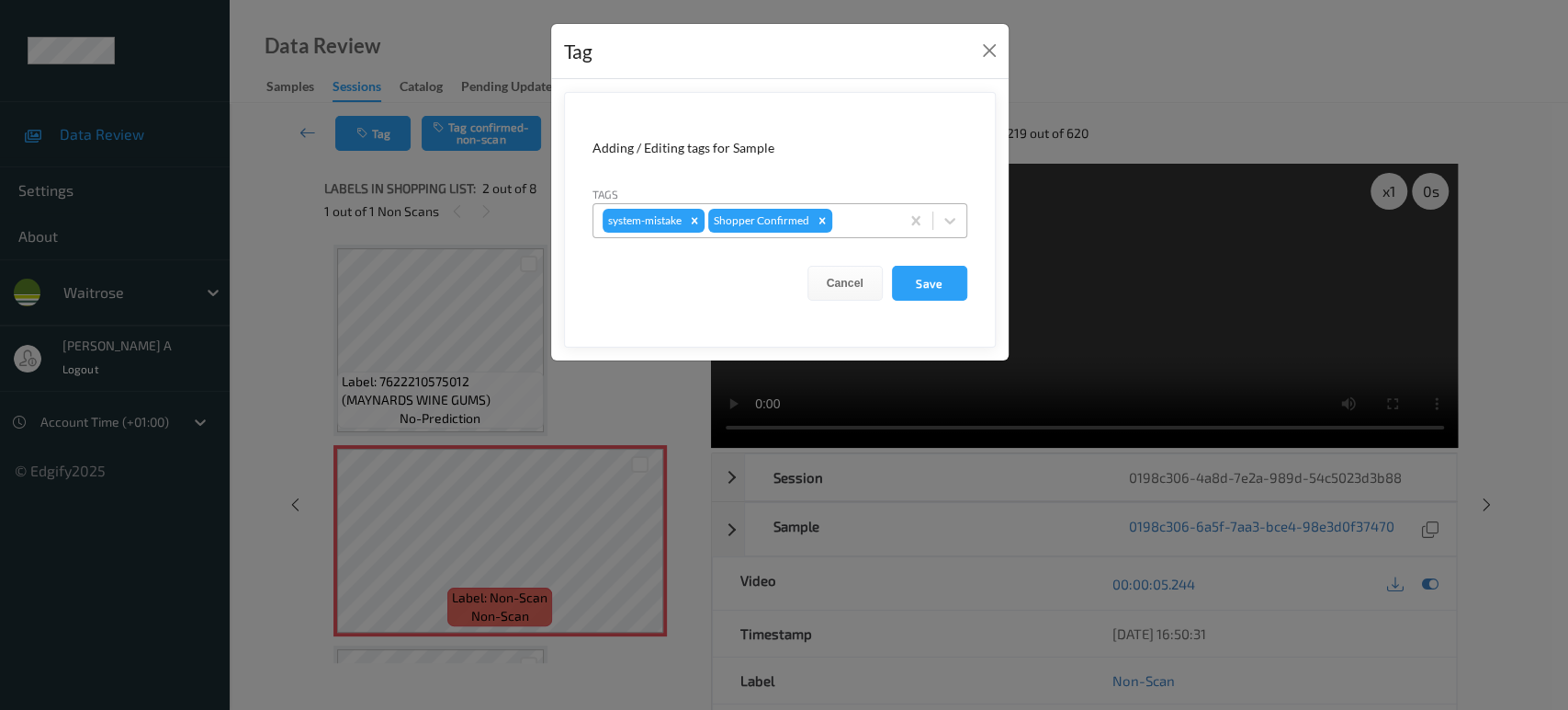
click at [855, 220] on div at bounding box center [863, 220] width 54 height 22
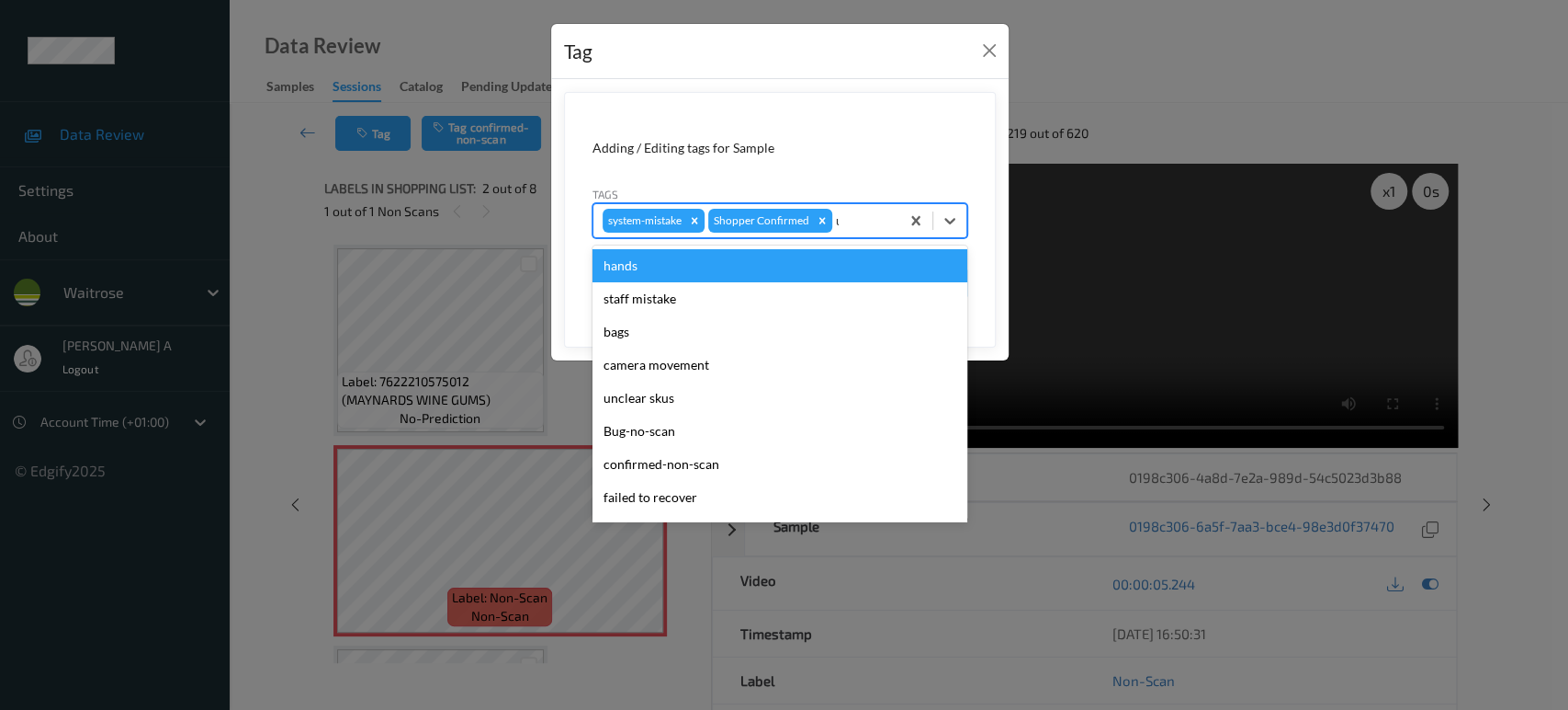
type input "un"
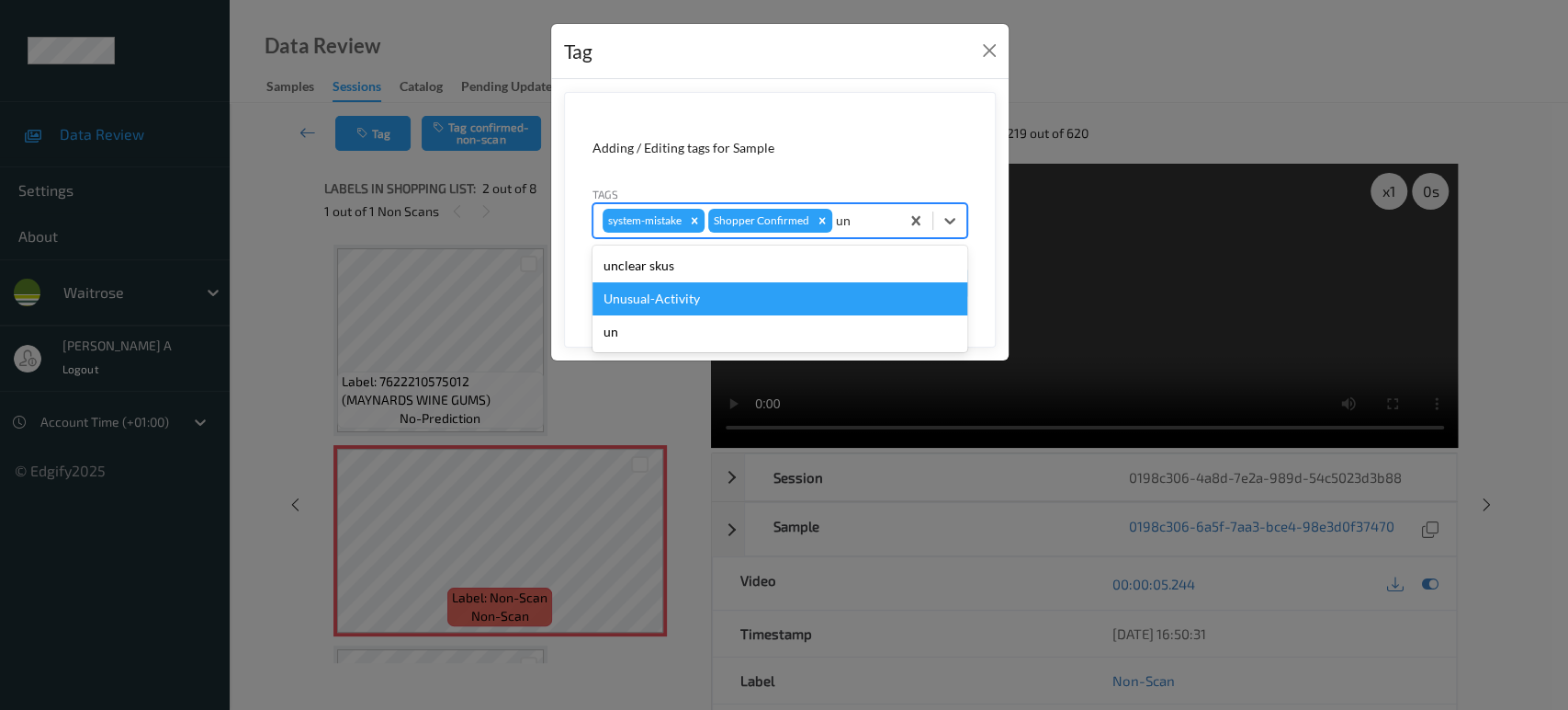
click at [728, 292] on div "Unusual-Activity" at bounding box center [780, 298] width 375 height 33
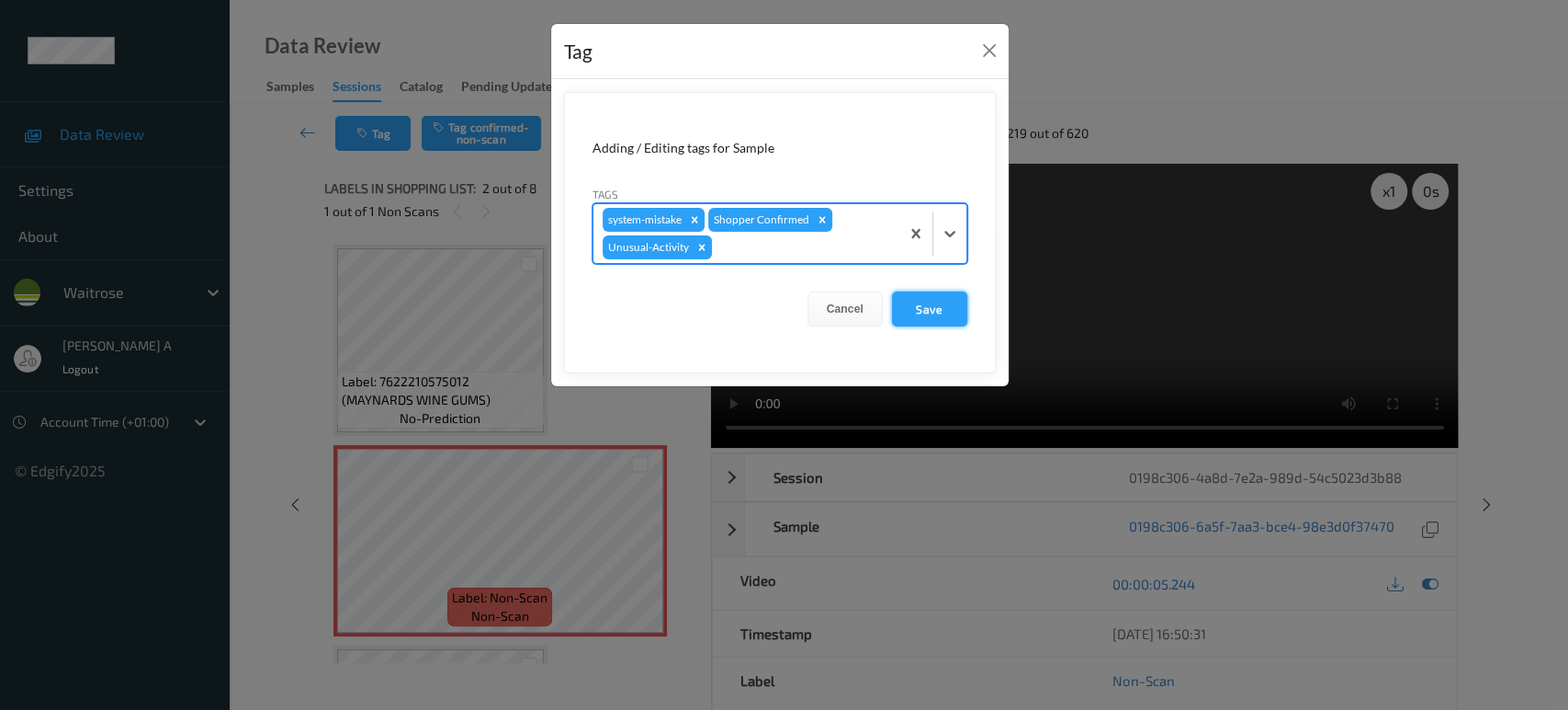
click at [908, 314] on button "Save" at bounding box center [930, 308] width 76 height 35
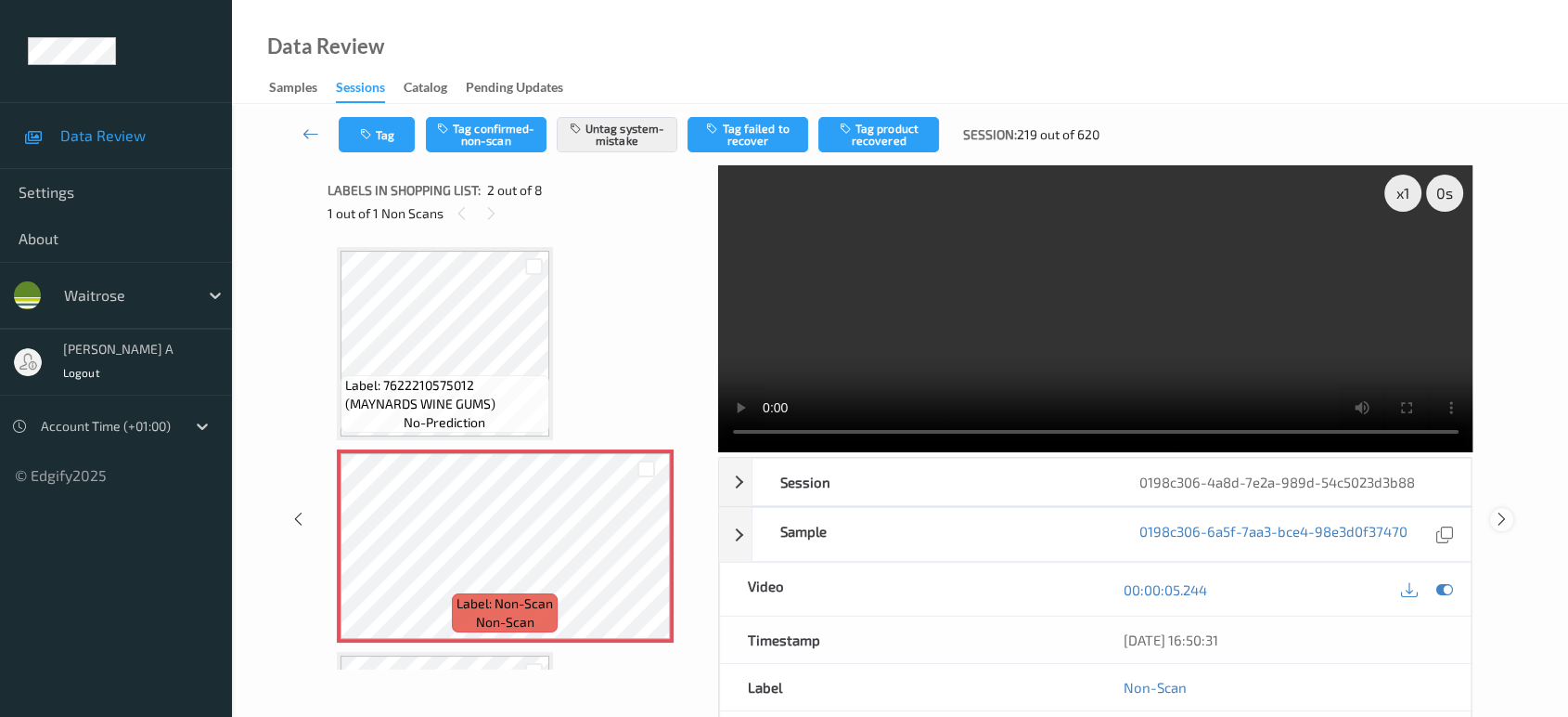
click at [1510, 508] on div at bounding box center [1501, 519] width 23 height 23
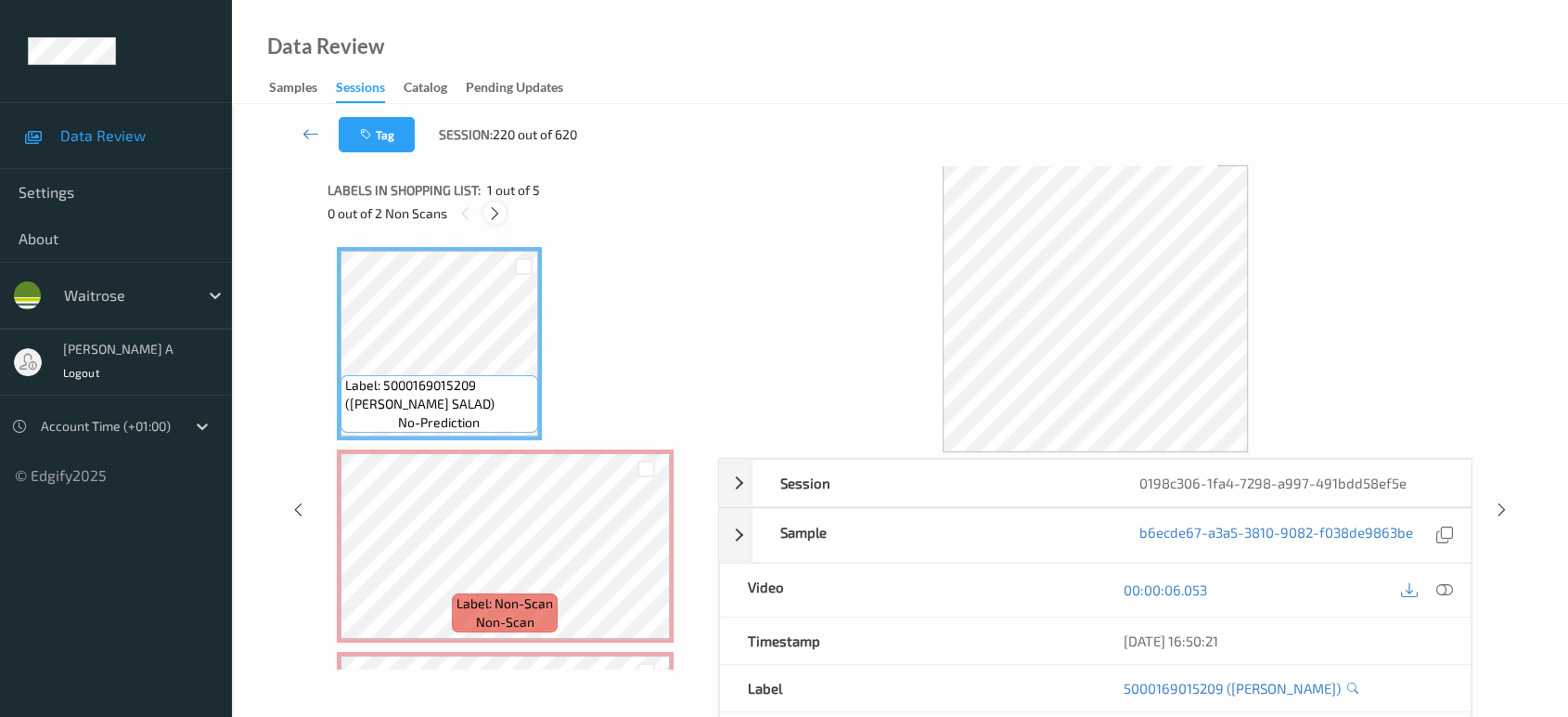
click at [499, 214] on icon at bounding box center [494, 213] width 16 height 16
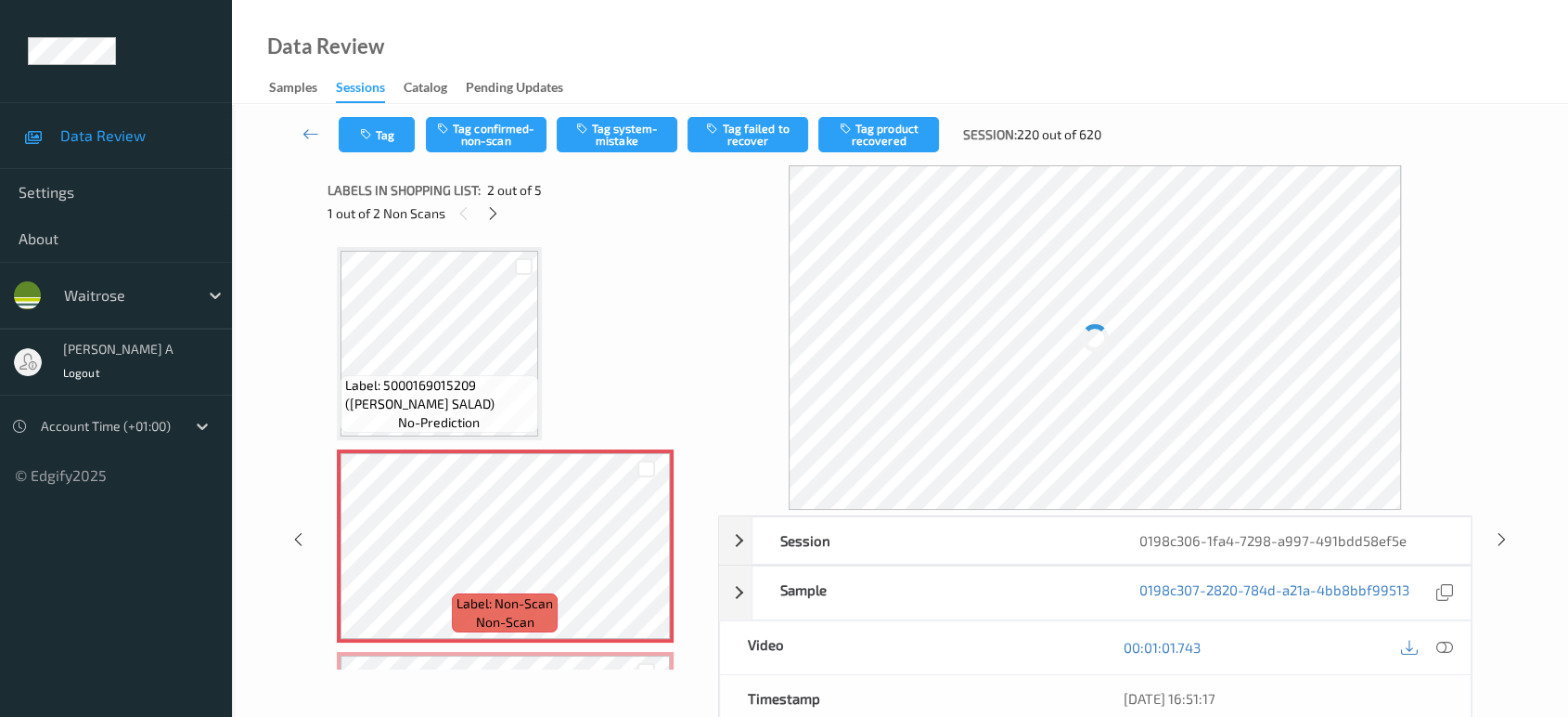
scroll to position [9, 0]
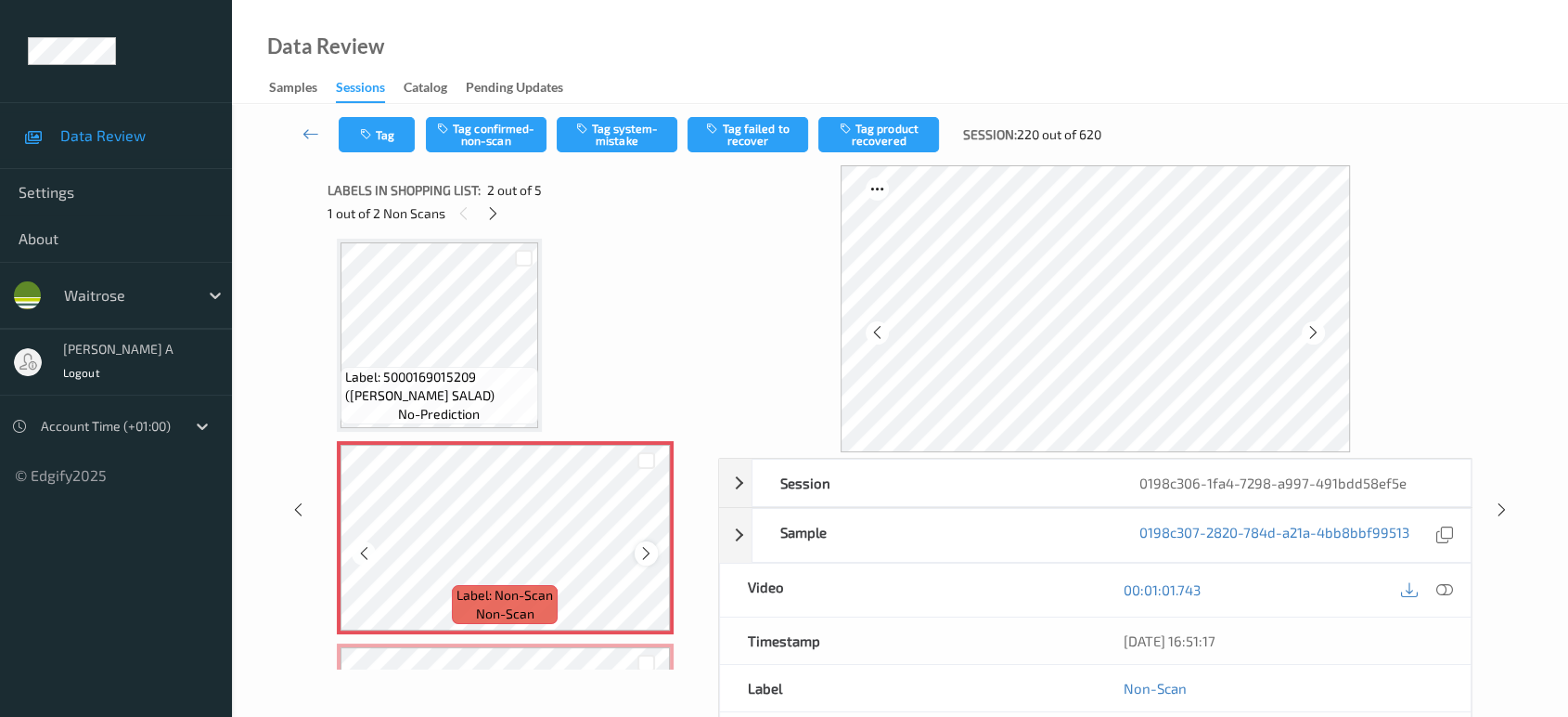
click at [649, 549] on icon at bounding box center [646, 553] width 16 height 16
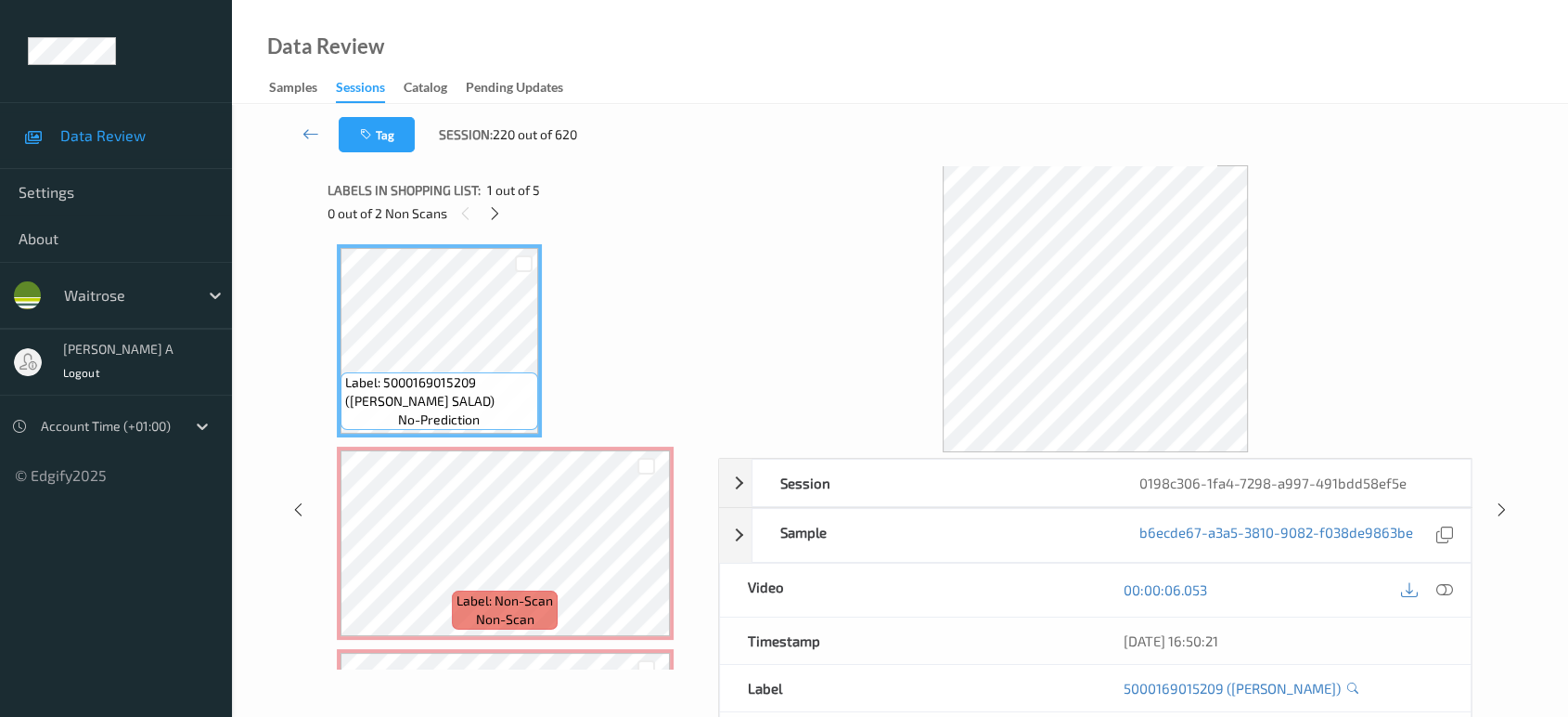
scroll to position [0, 0]
click at [1450, 588] on icon at bounding box center [1444, 589] width 16 height 16
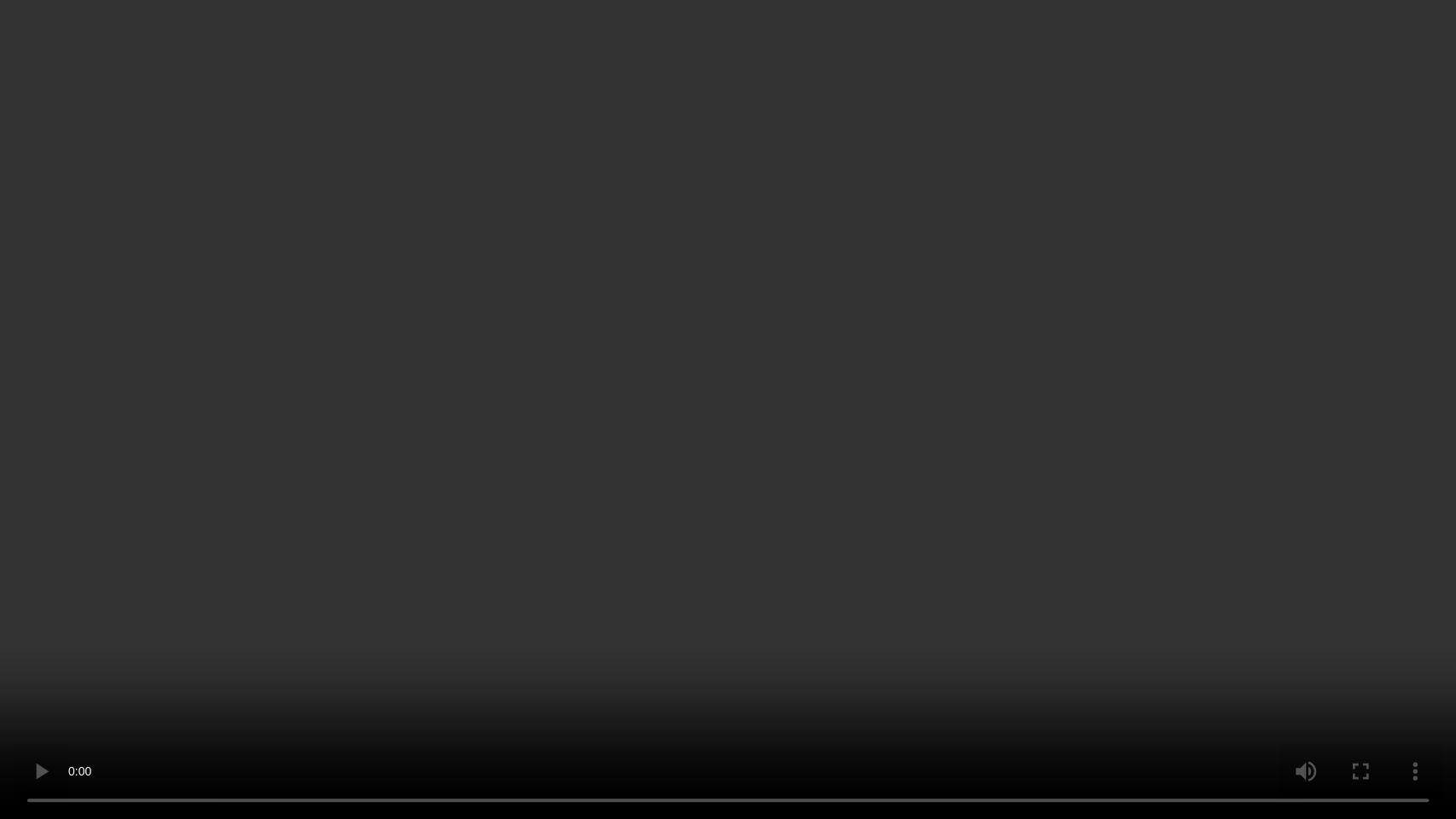
click at [894, 488] on video at bounding box center [728, 409] width 1456 height 819
click at [512, 640] on video at bounding box center [728, 409] width 1456 height 819
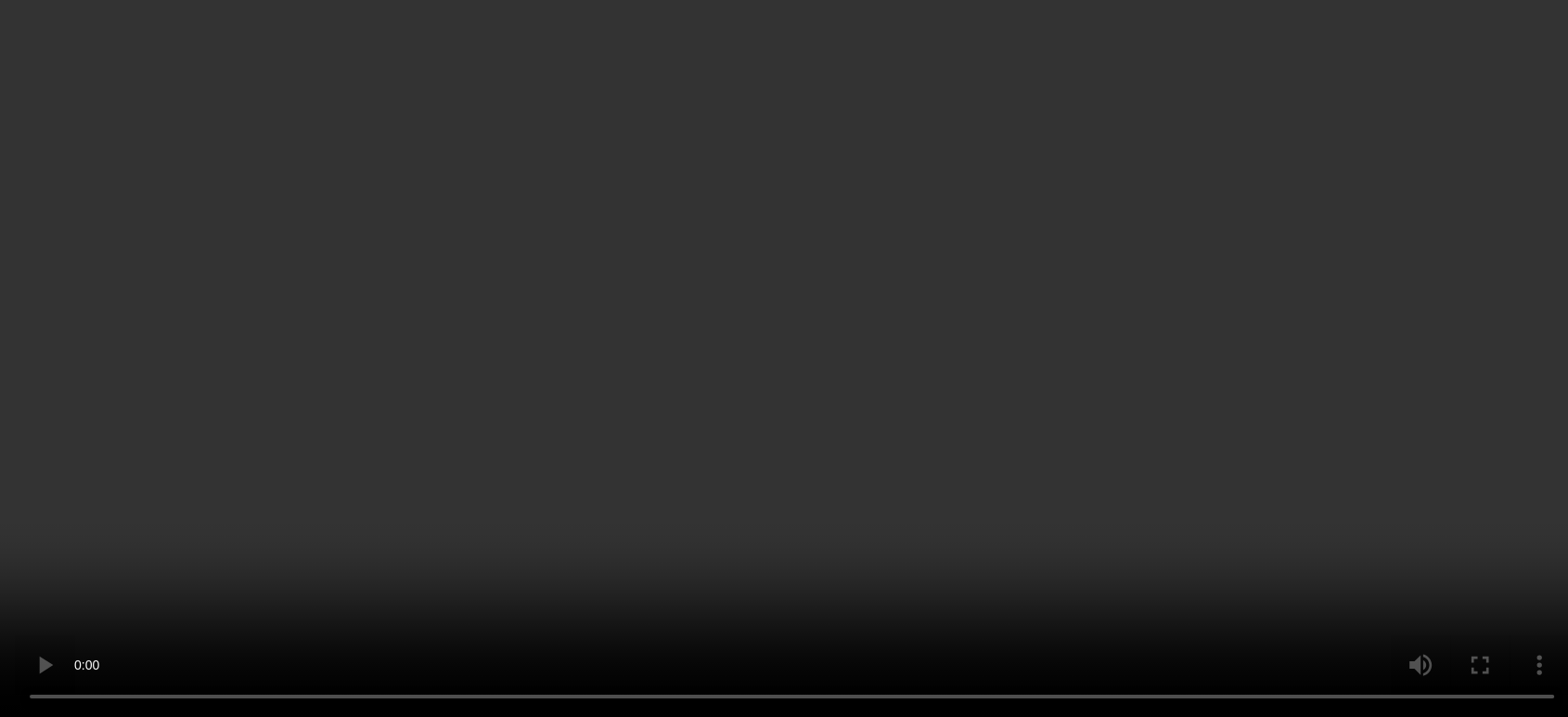
scroll to position [103, 0]
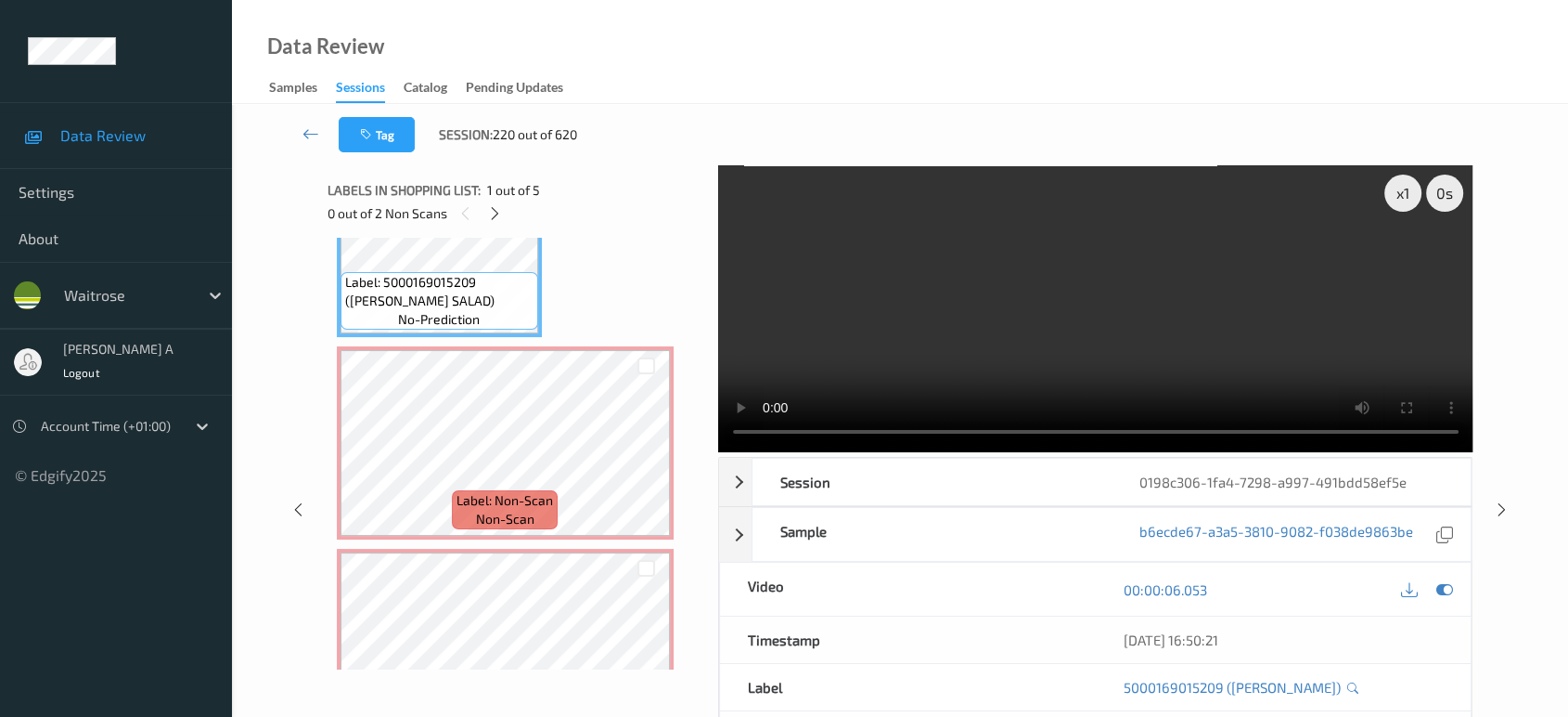
click at [1078, 353] on video at bounding box center [1095, 308] width 755 height 286
click at [1078, 310] on video at bounding box center [1095, 308] width 755 height 286
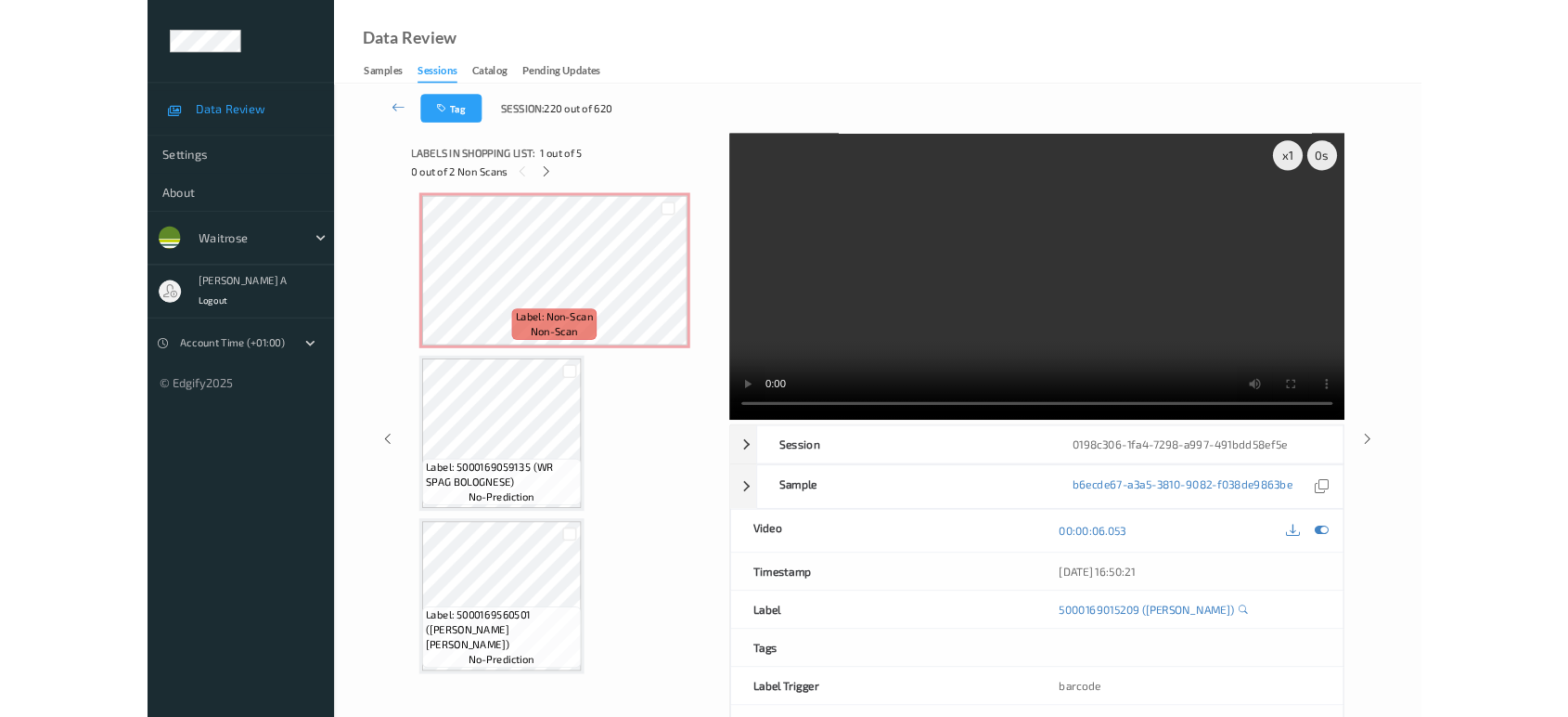
scroll to position [411, 0]
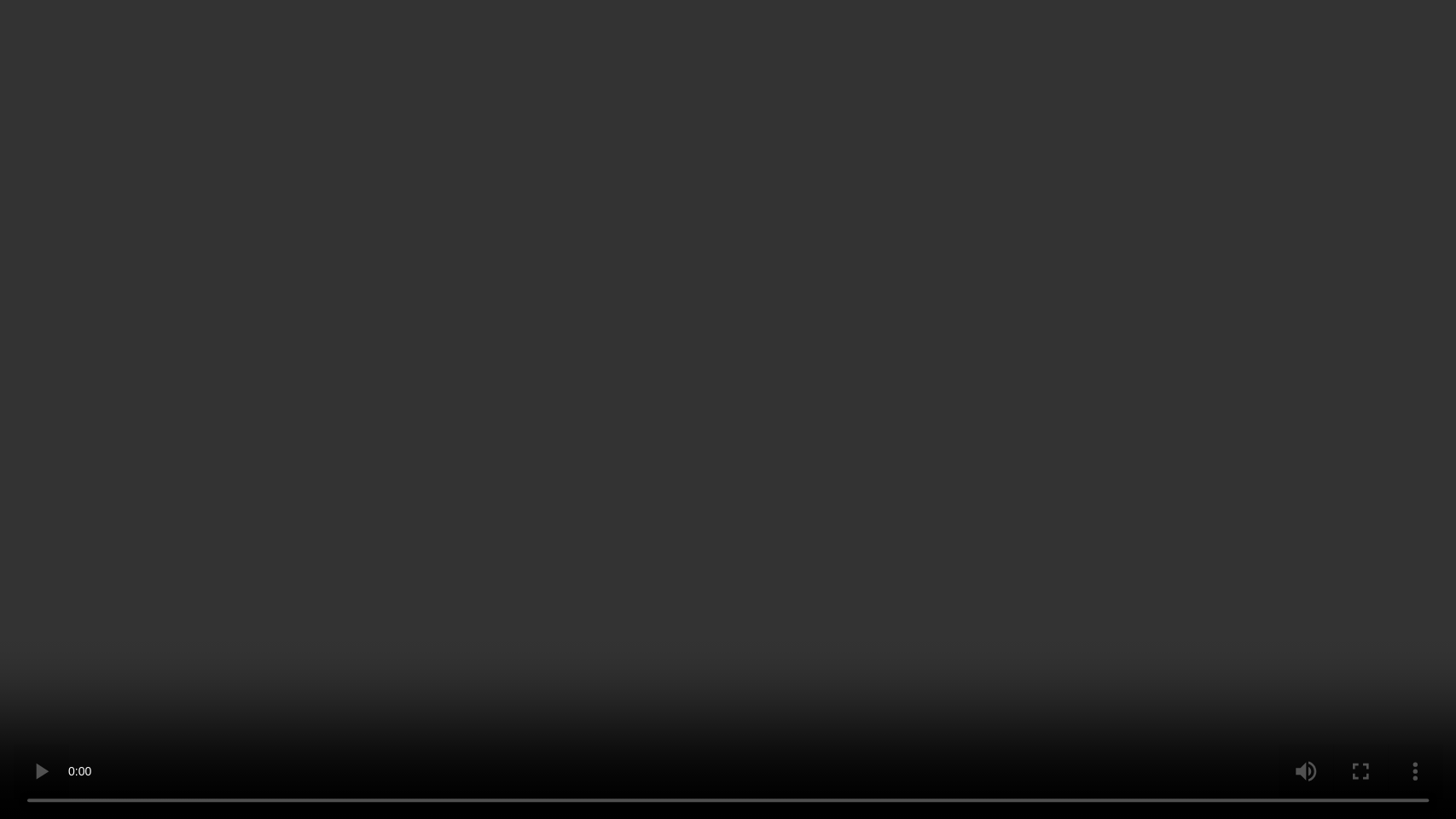
click at [880, 519] on video at bounding box center [728, 409] width 1456 height 819
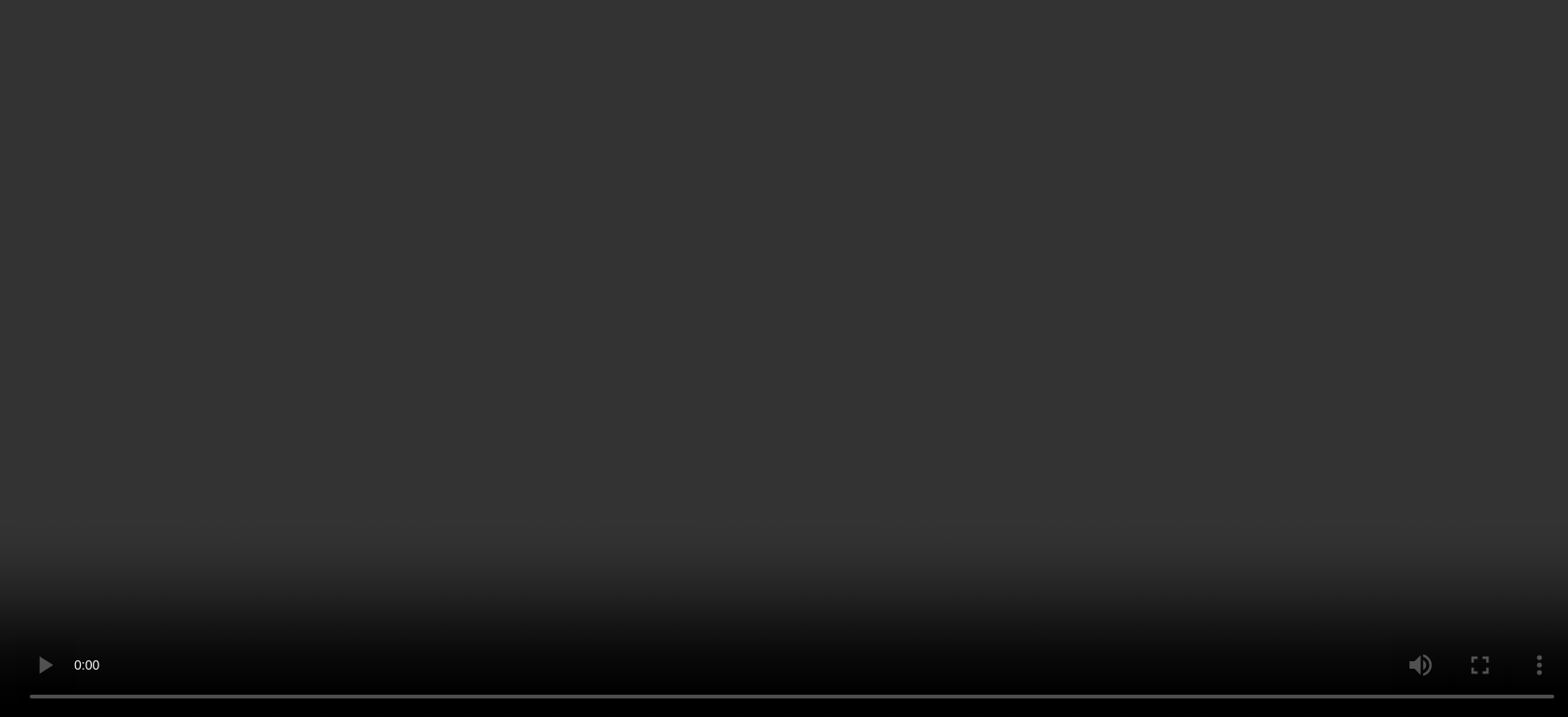
scroll to position [101, 0]
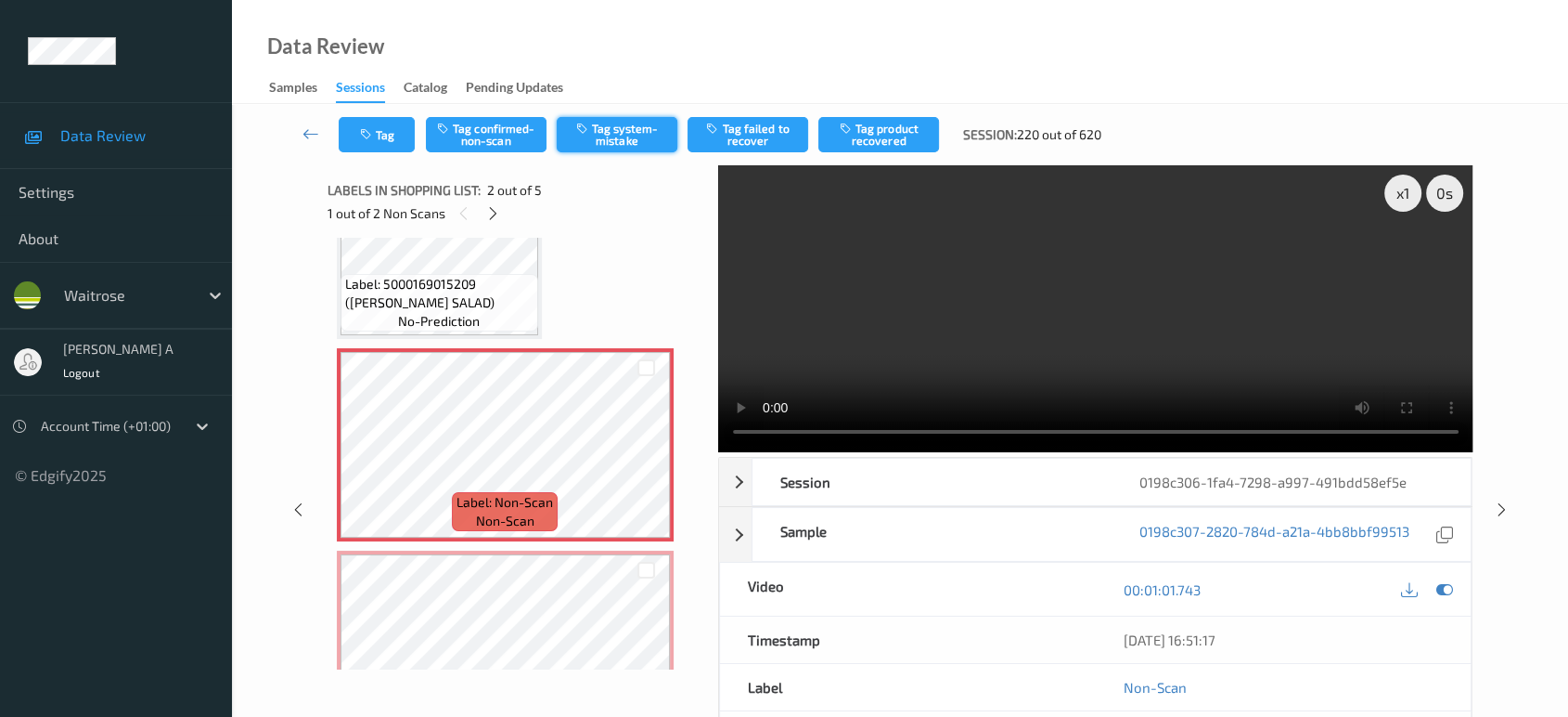
click at [588, 129] on icon "button" at bounding box center [584, 128] width 16 height 13
click at [364, 133] on icon "button" at bounding box center [367, 135] width 16 height 13
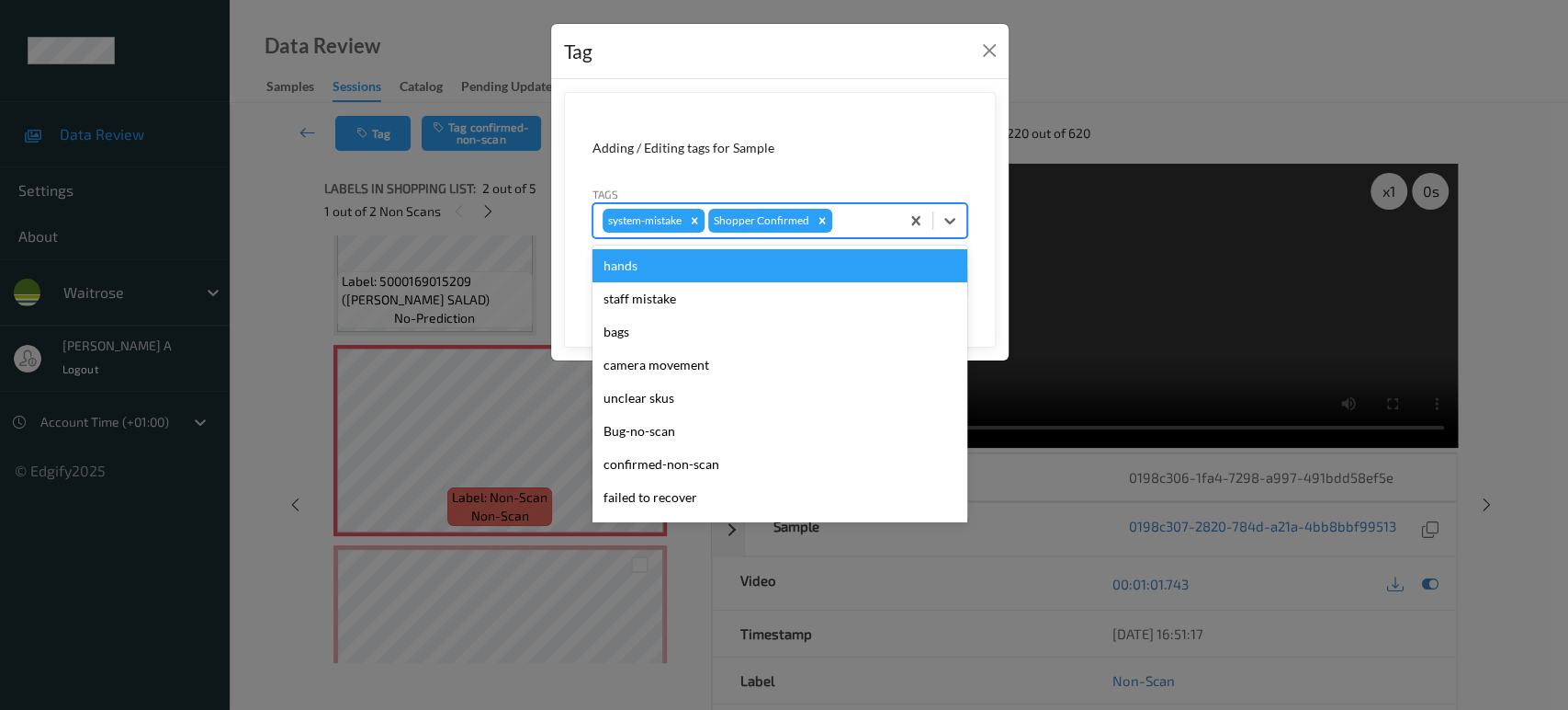
click at [861, 212] on div at bounding box center [863, 220] width 54 height 22
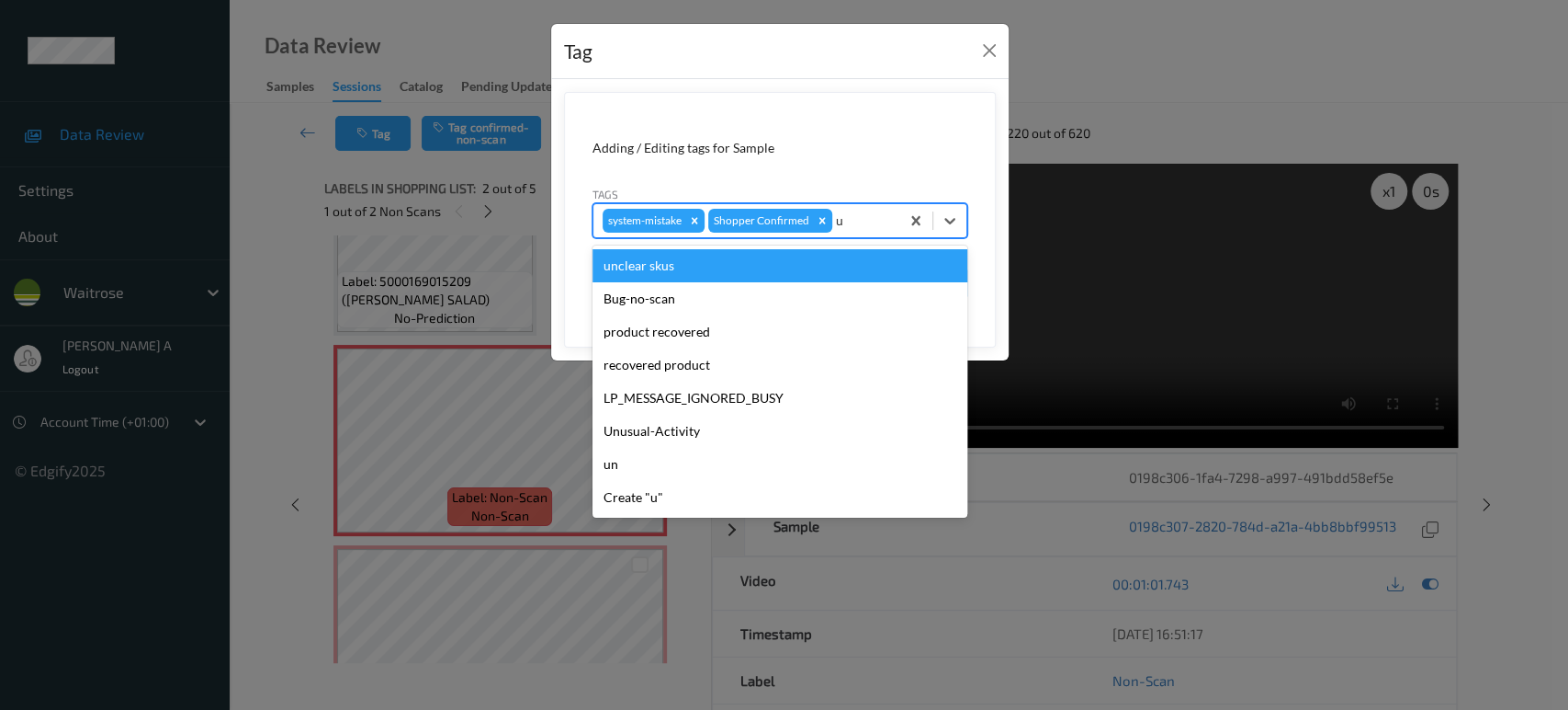
type input "un"
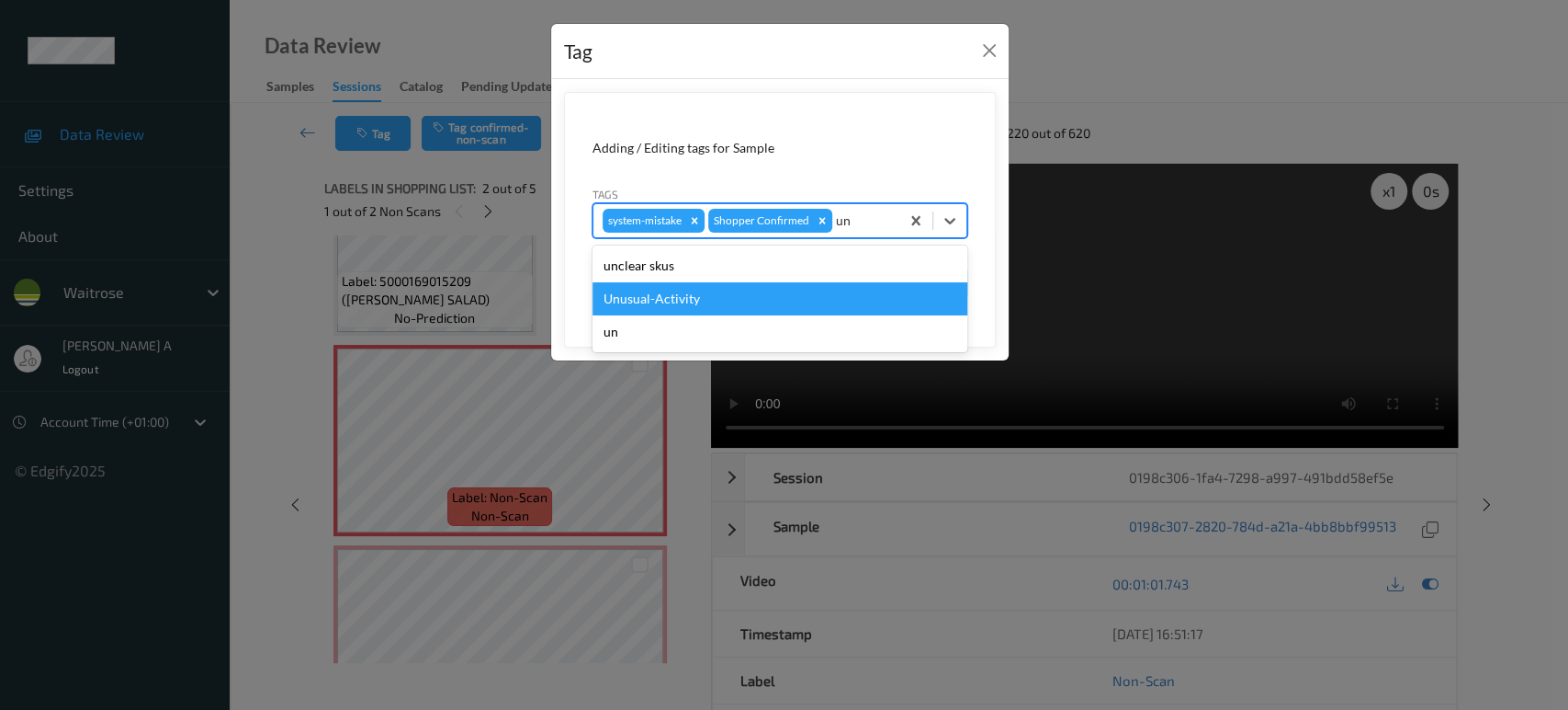
click at [634, 305] on div "Unusual-Activity" at bounding box center [780, 298] width 375 height 33
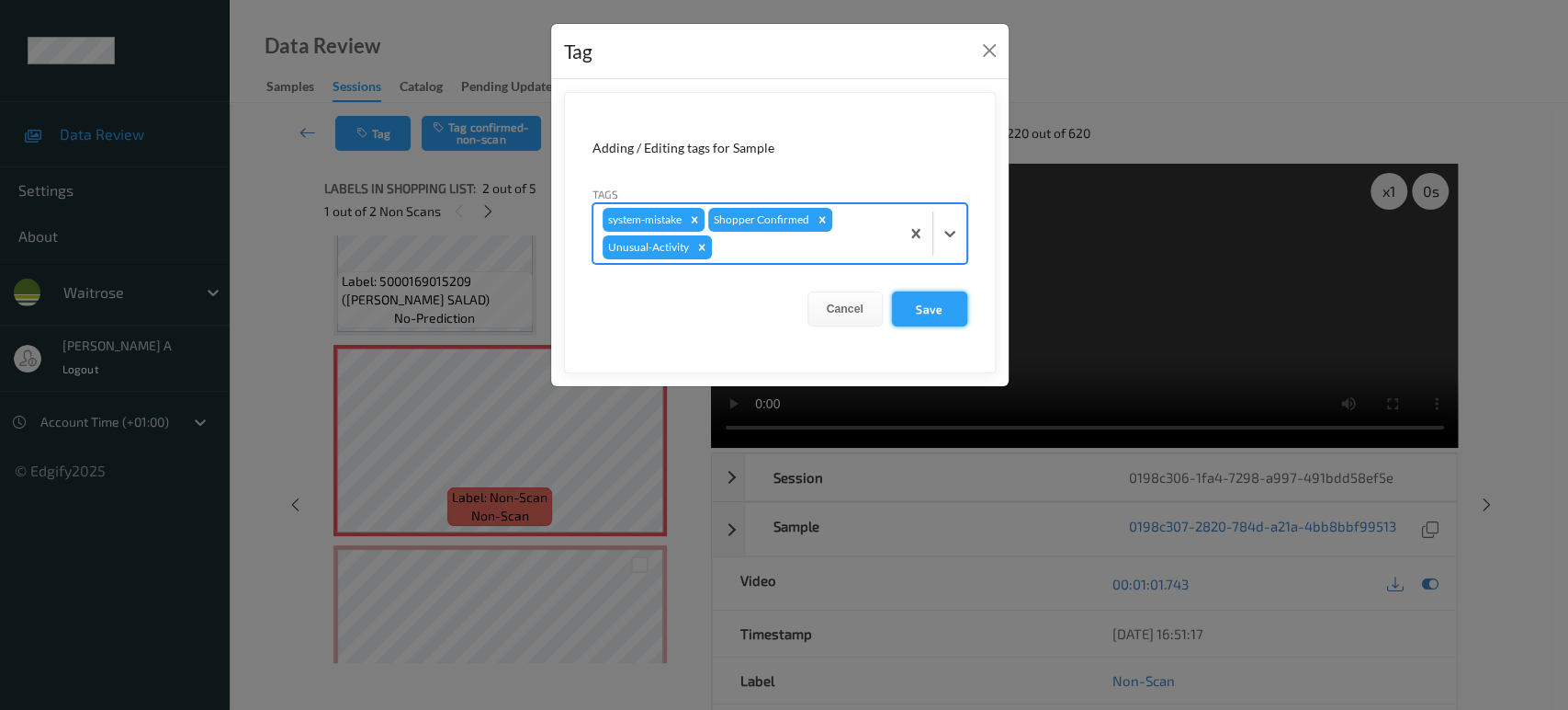
click at [936, 302] on button "Save" at bounding box center [930, 308] width 76 height 35
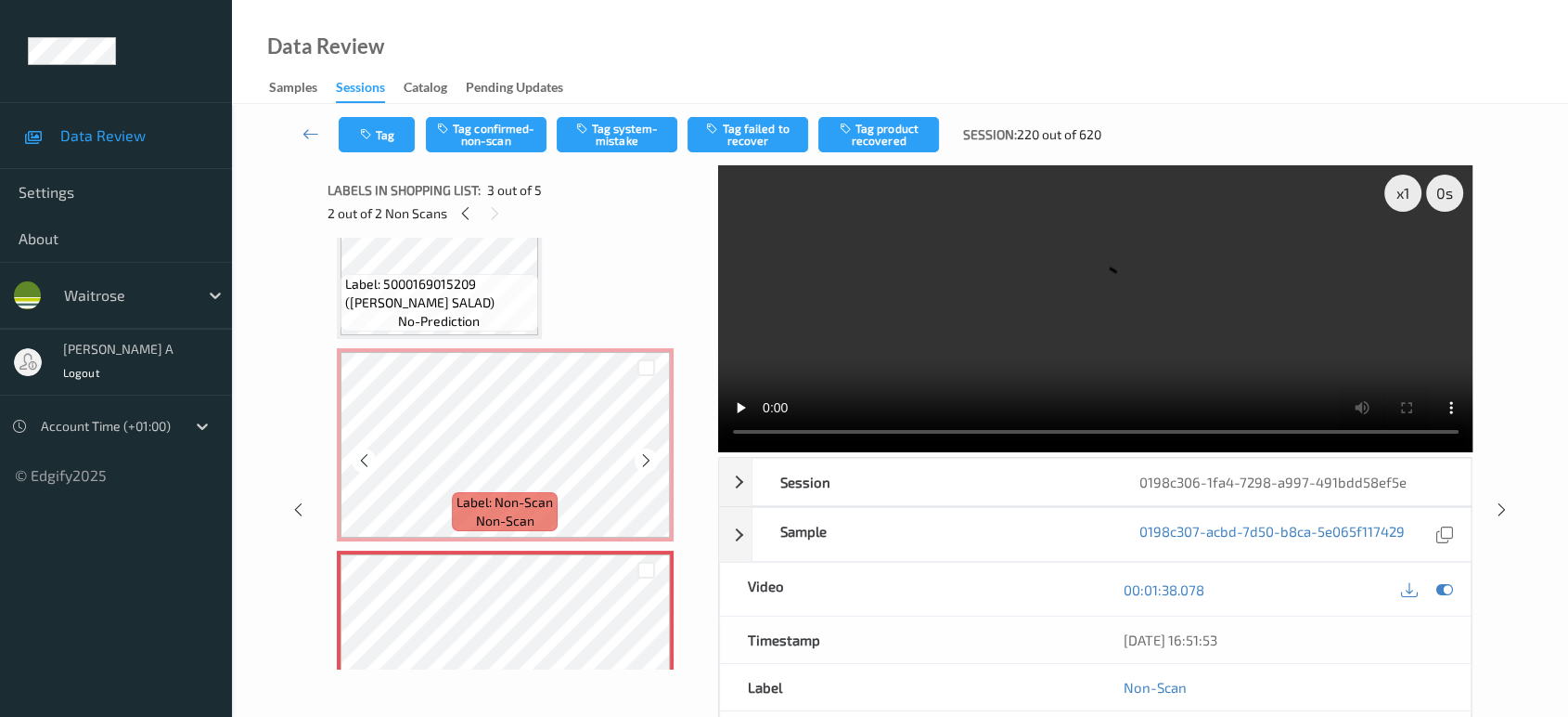
scroll to position [204, 0]
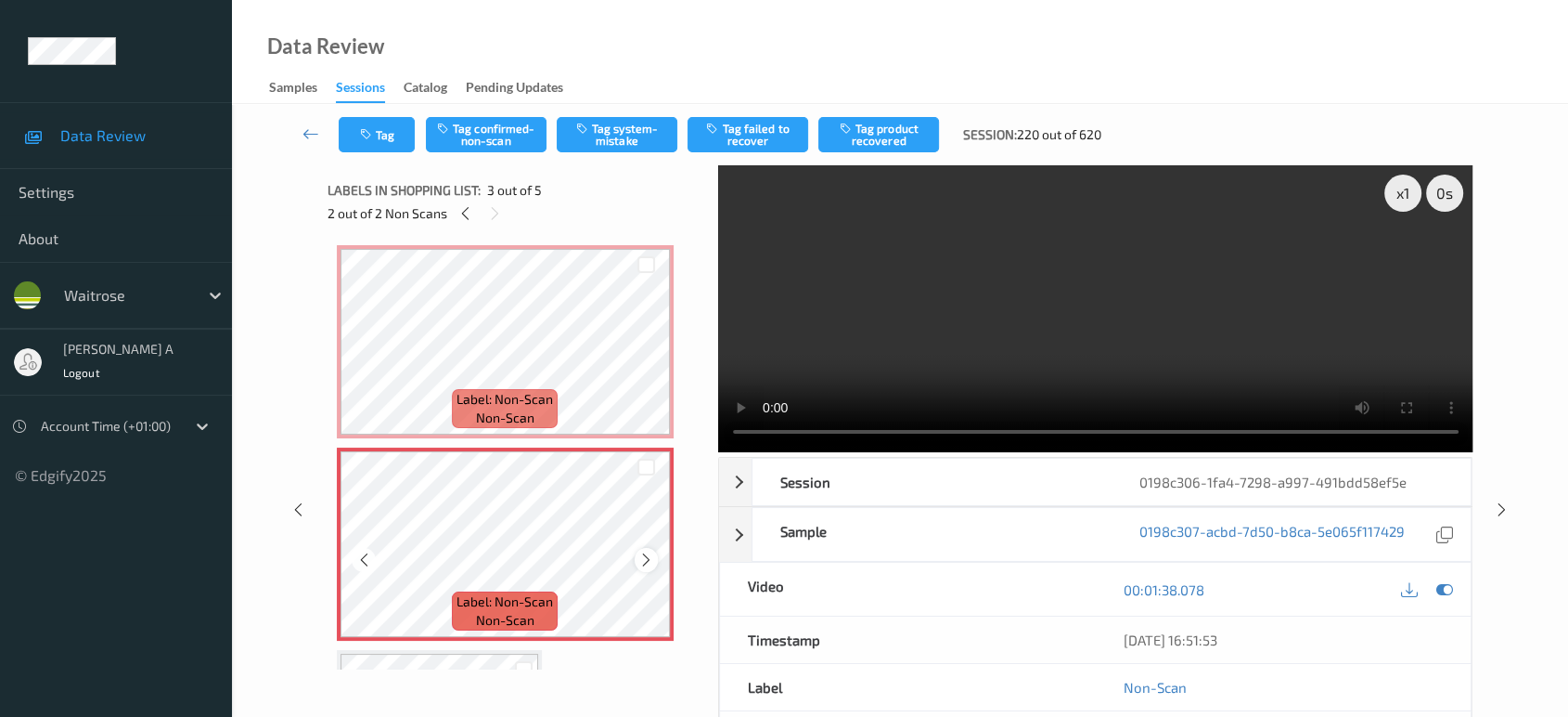
click at [638, 557] on icon at bounding box center [646, 559] width 16 height 16
click at [610, 146] on button "Tag system-mistake" at bounding box center [617, 134] width 120 height 35
click at [386, 130] on button "Tag" at bounding box center [377, 134] width 76 height 35
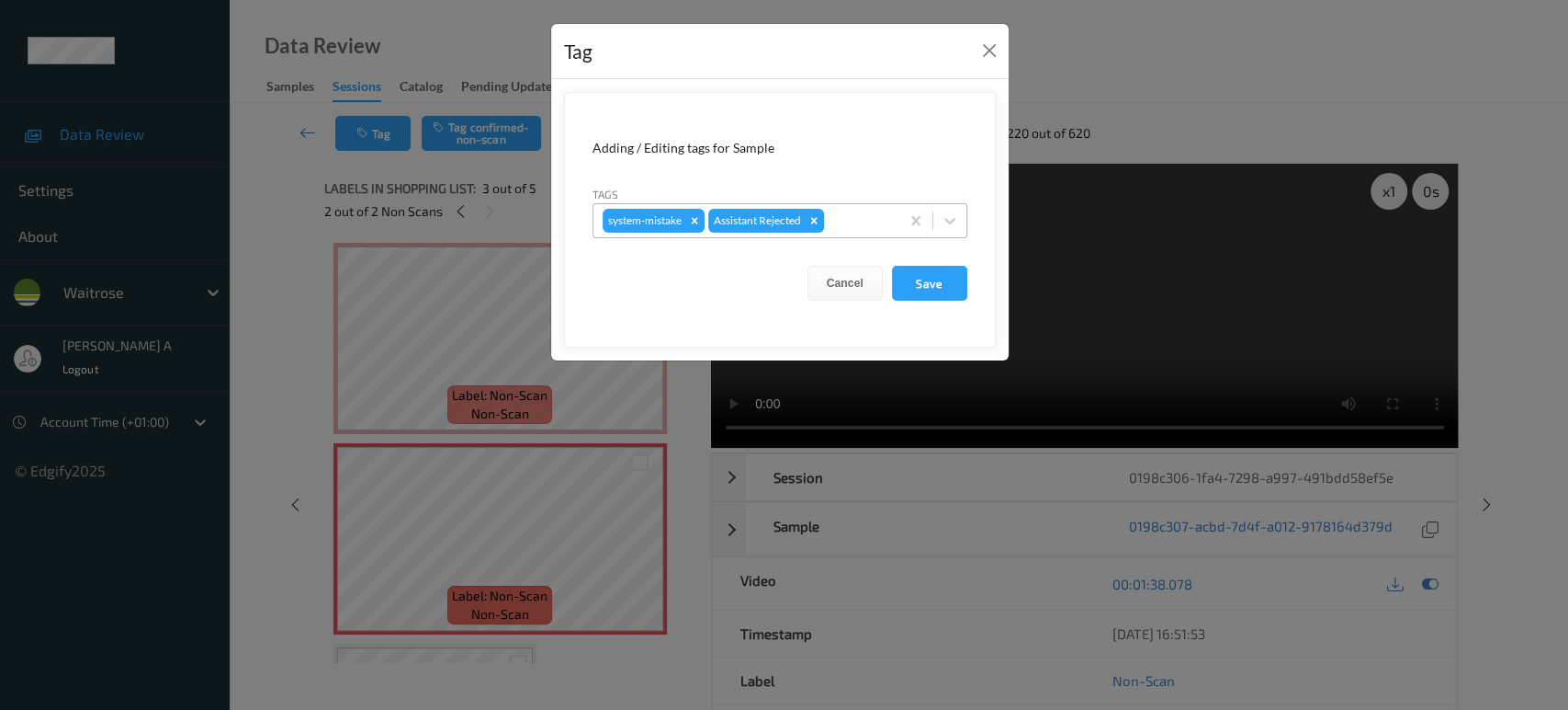
click at [860, 216] on div at bounding box center [859, 220] width 62 height 22
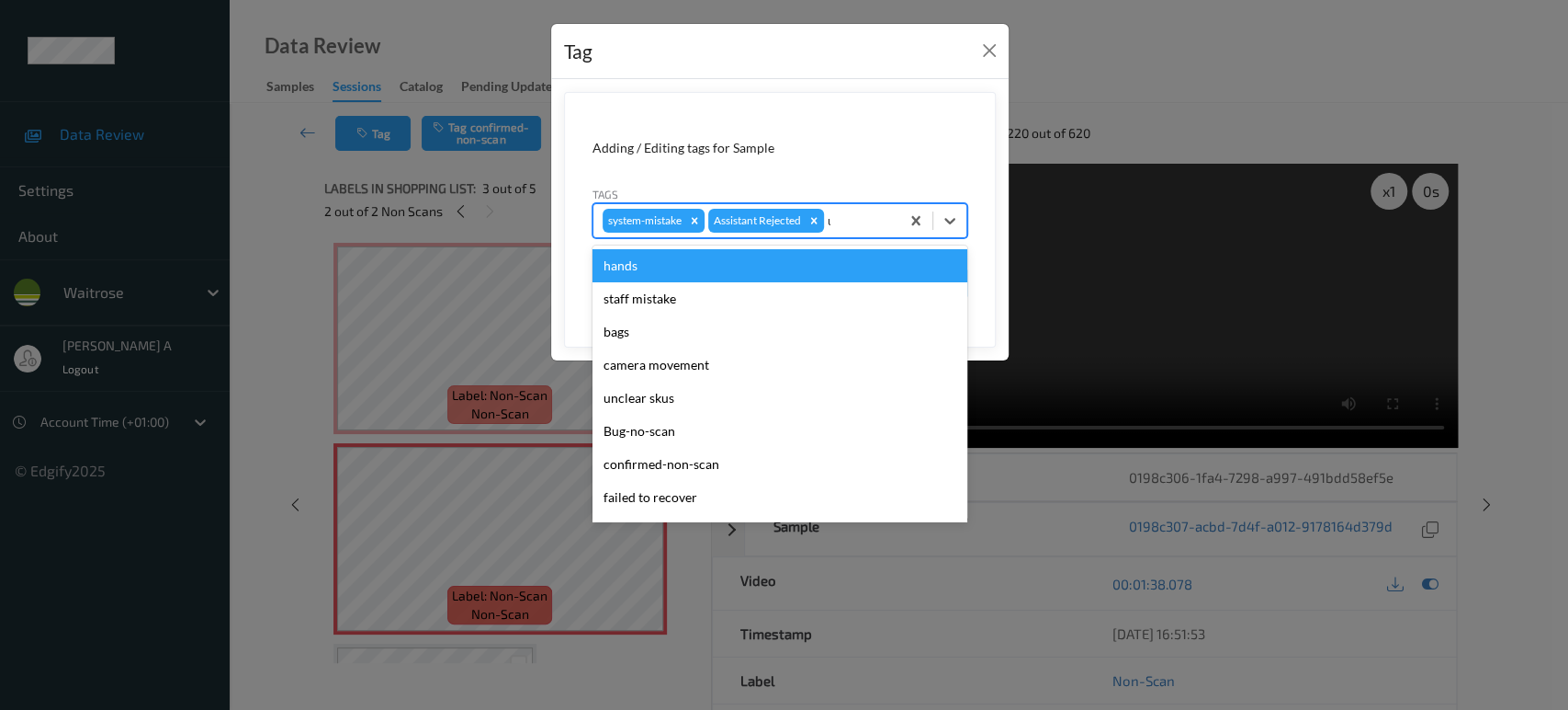
type input "un"
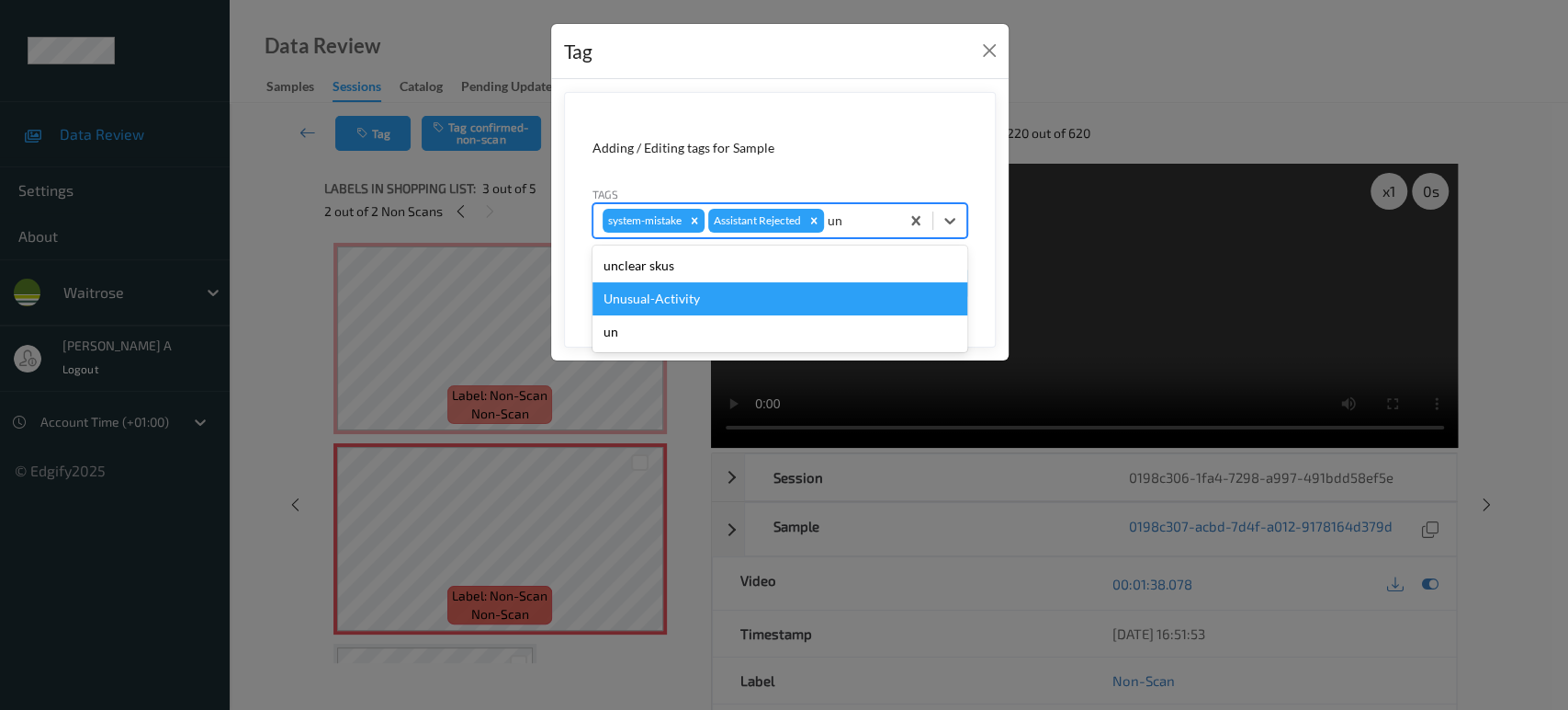
click at [853, 299] on div "Unusual-Activity" at bounding box center [780, 298] width 375 height 33
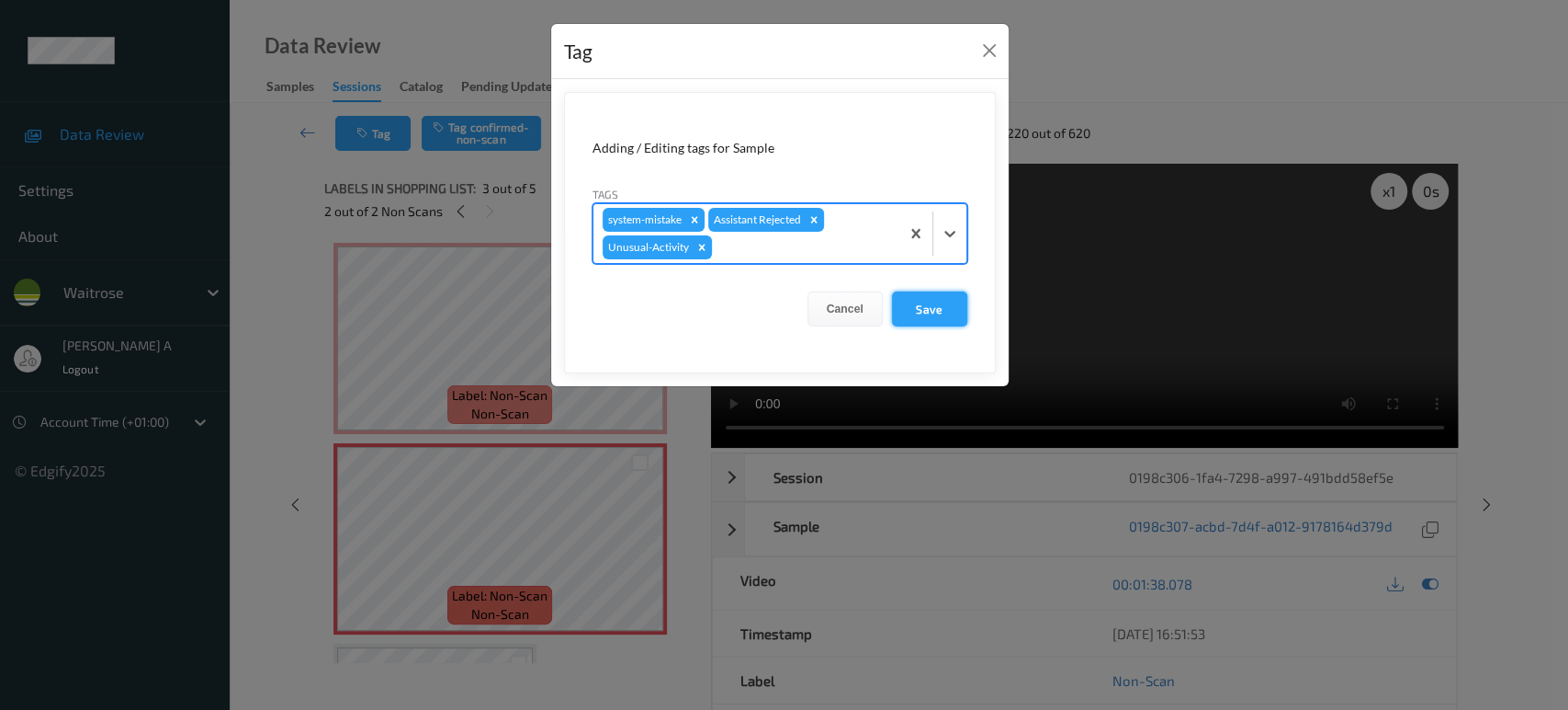
click at [951, 301] on button "Save" at bounding box center [930, 308] width 76 height 35
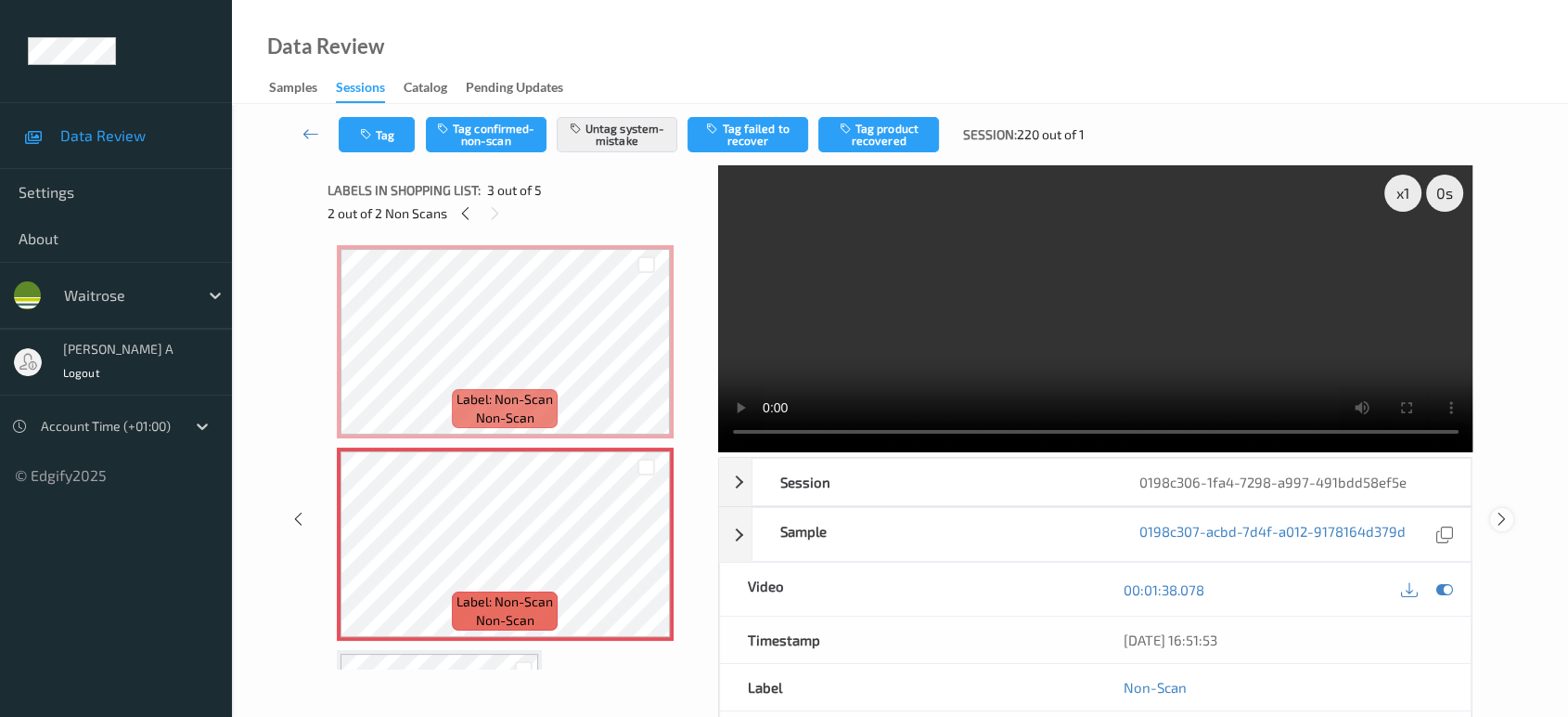
click at [1499, 511] on icon at bounding box center [1501, 518] width 16 height 16
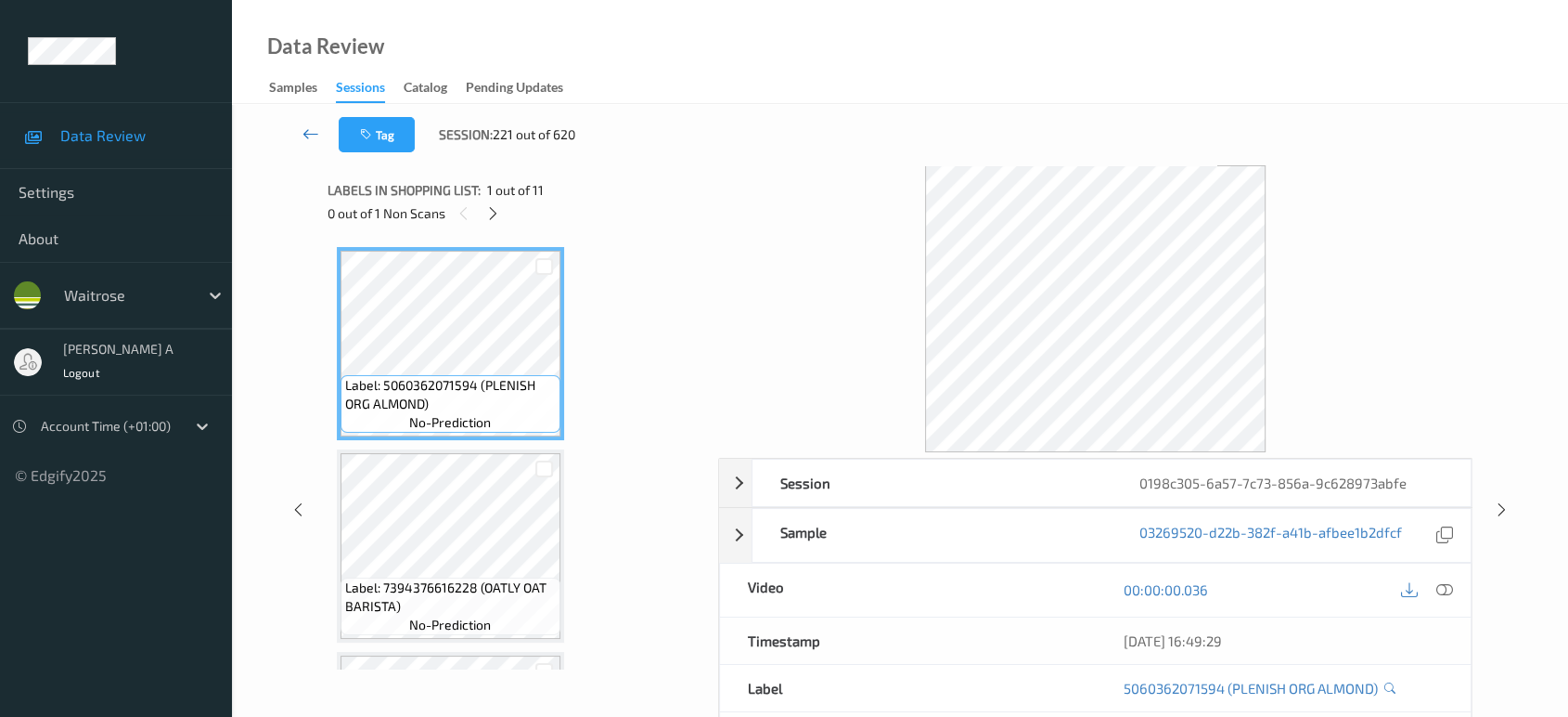
click at [308, 133] on icon at bounding box center [310, 133] width 16 height 18
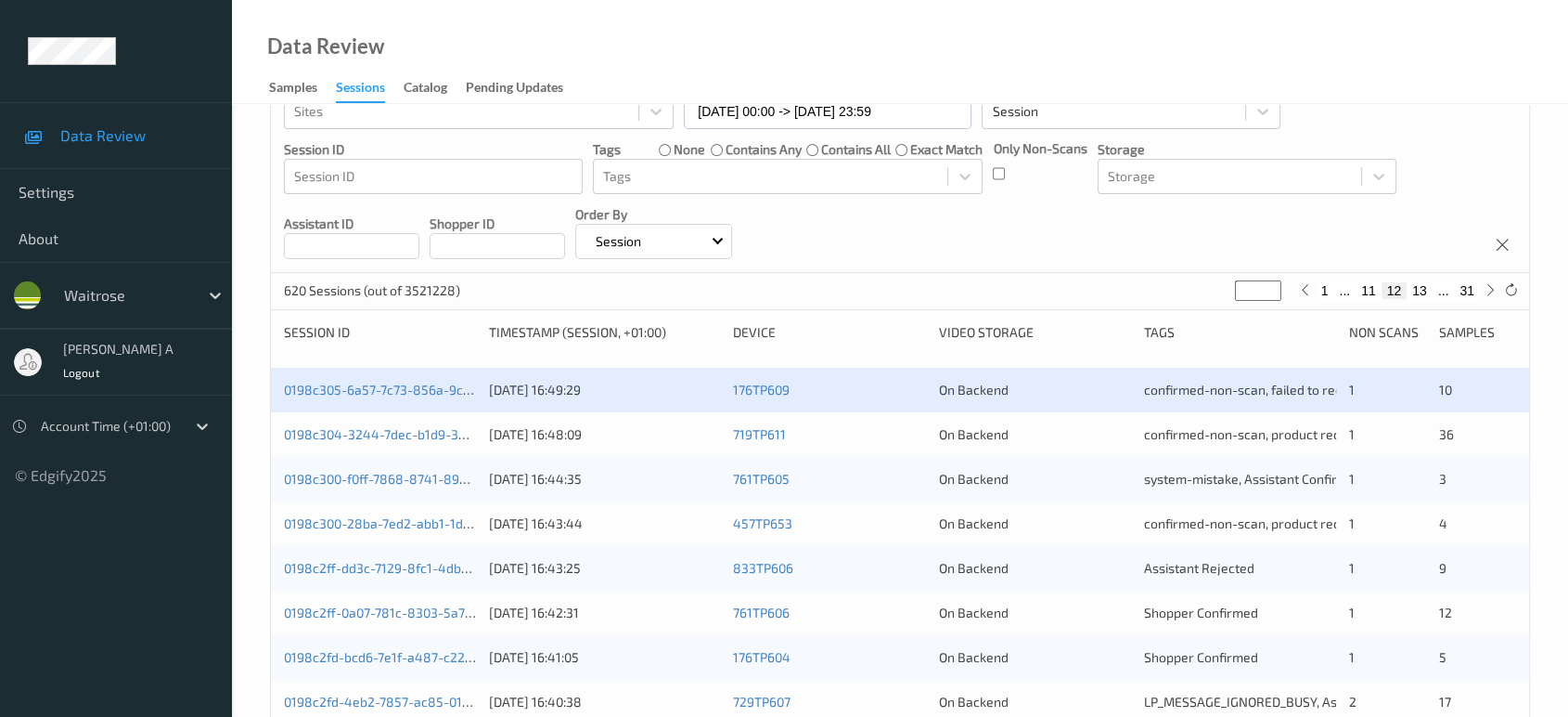
scroll to position [124, 0]
click at [1423, 295] on button "13" at bounding box center [1419, 291] width 26 height 16
type input "**"
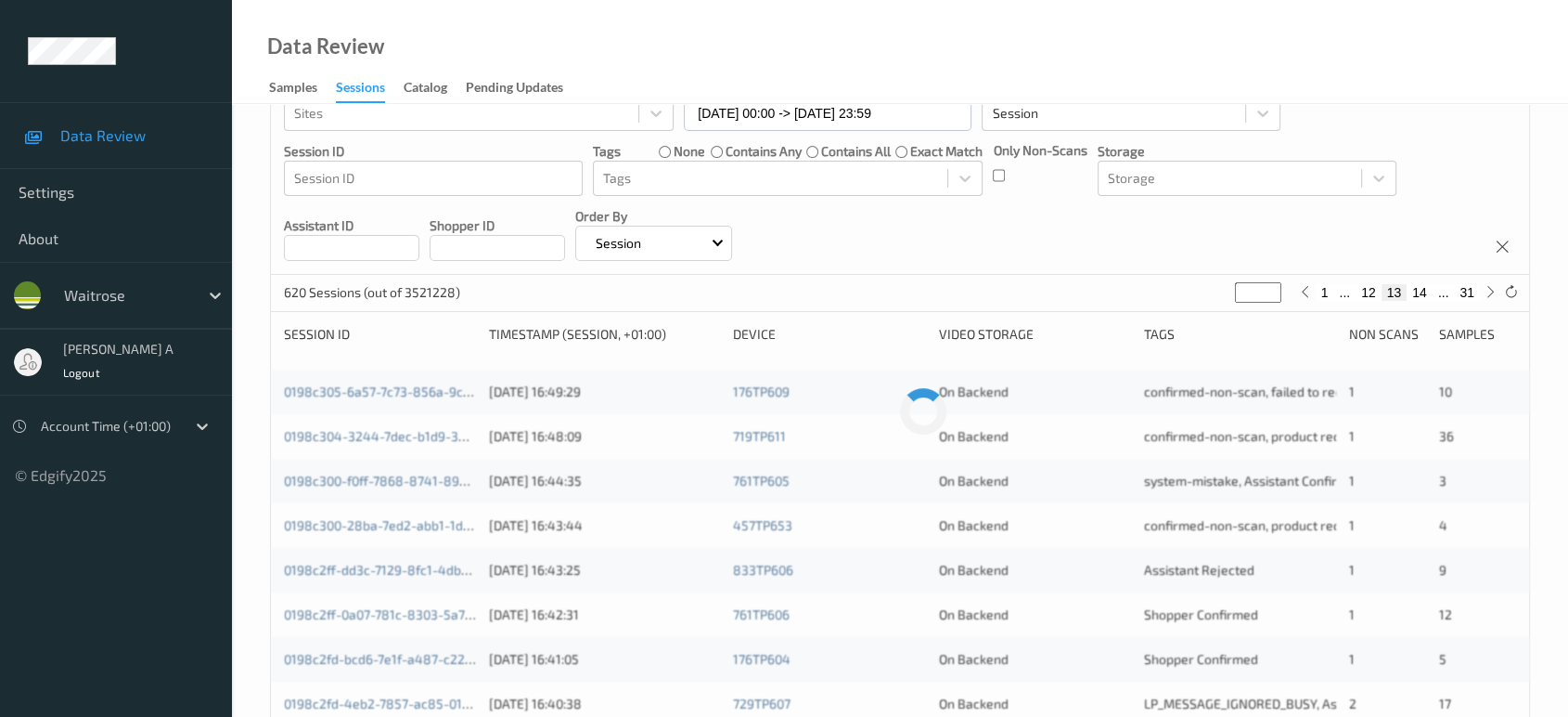
scroll to position [0, 0]
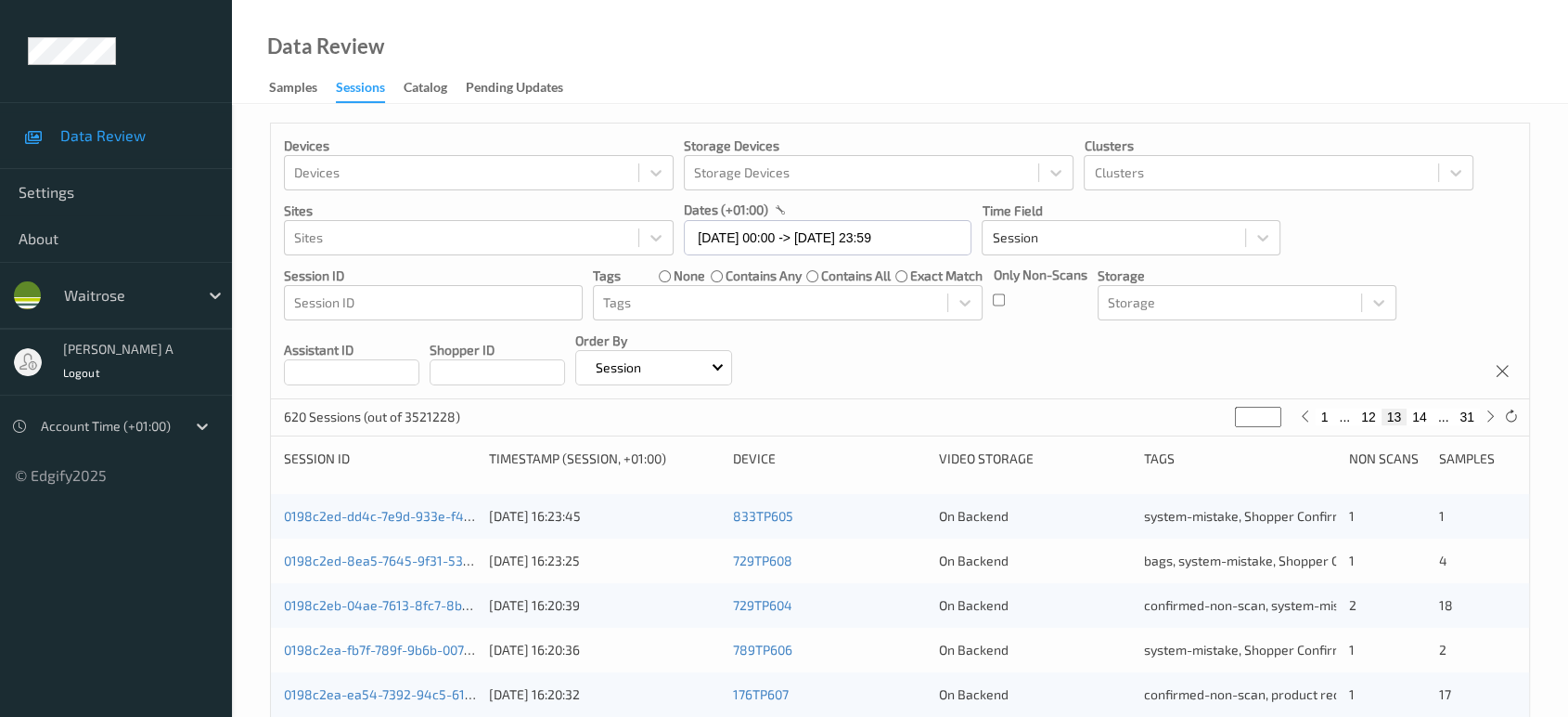
click at [1419, 418] on button "14" at bounding box center [1419, 416] width 26 height 16
type input "**"
click at [1419, 418] on button "15" at bounding box center [1419, 416] width 26 height 16
type input "**"
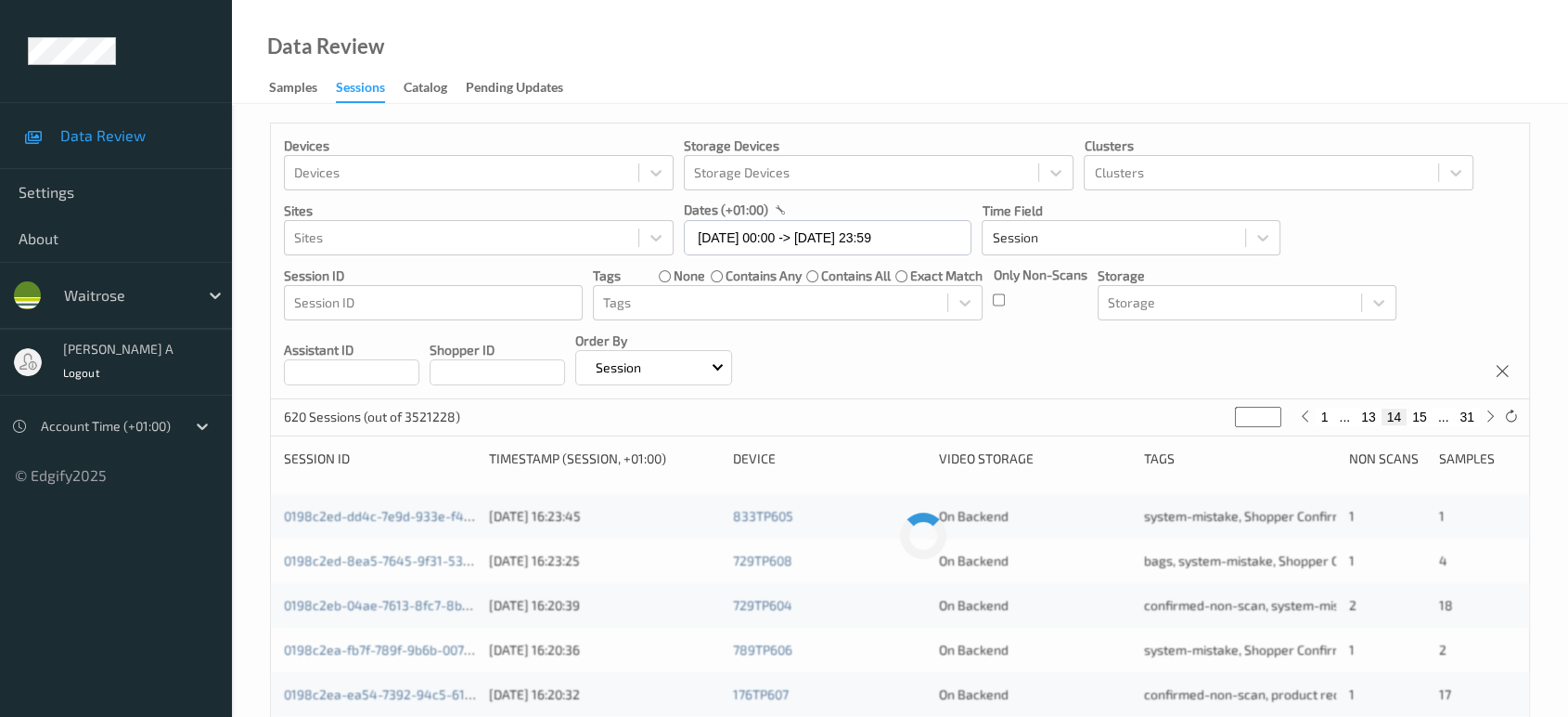
type input "**"
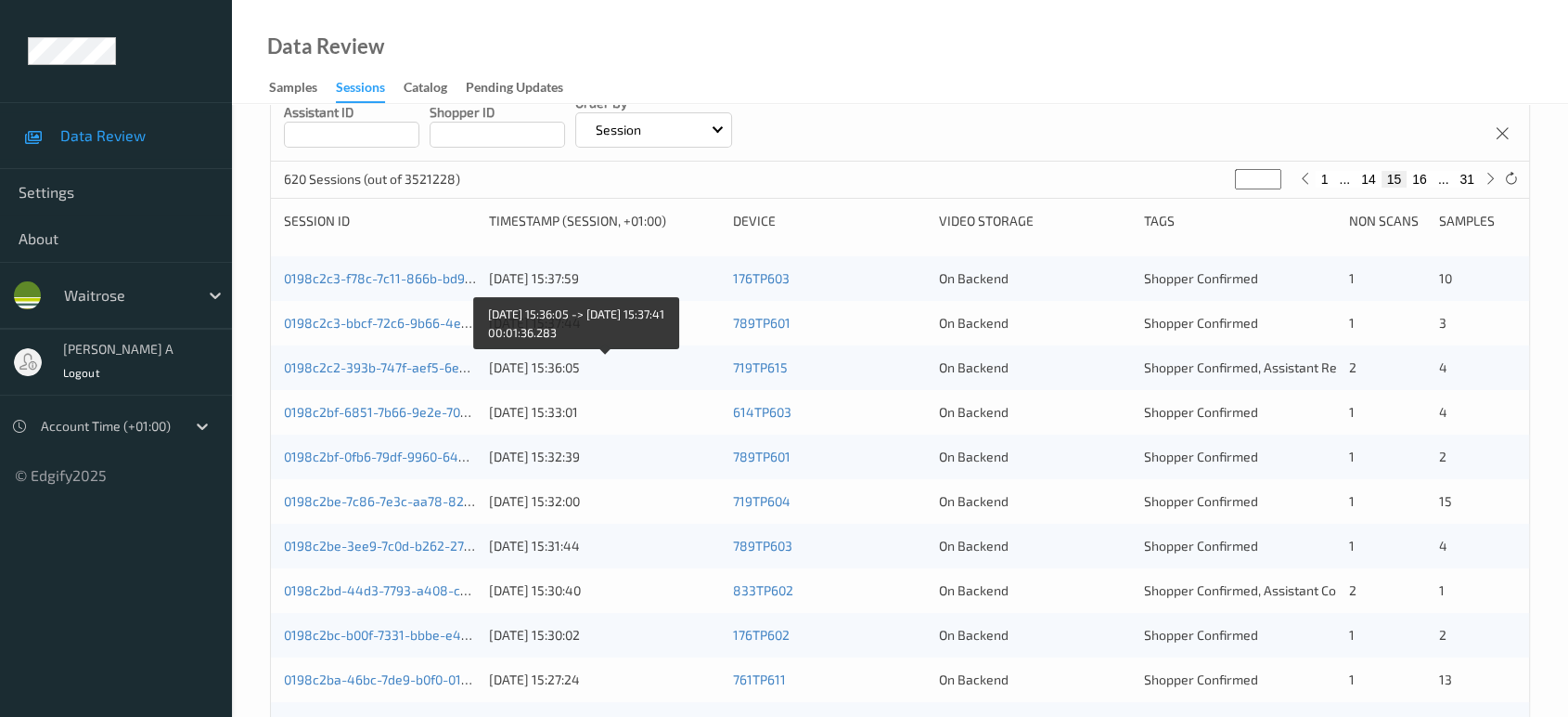
scroll to position [227, 0]
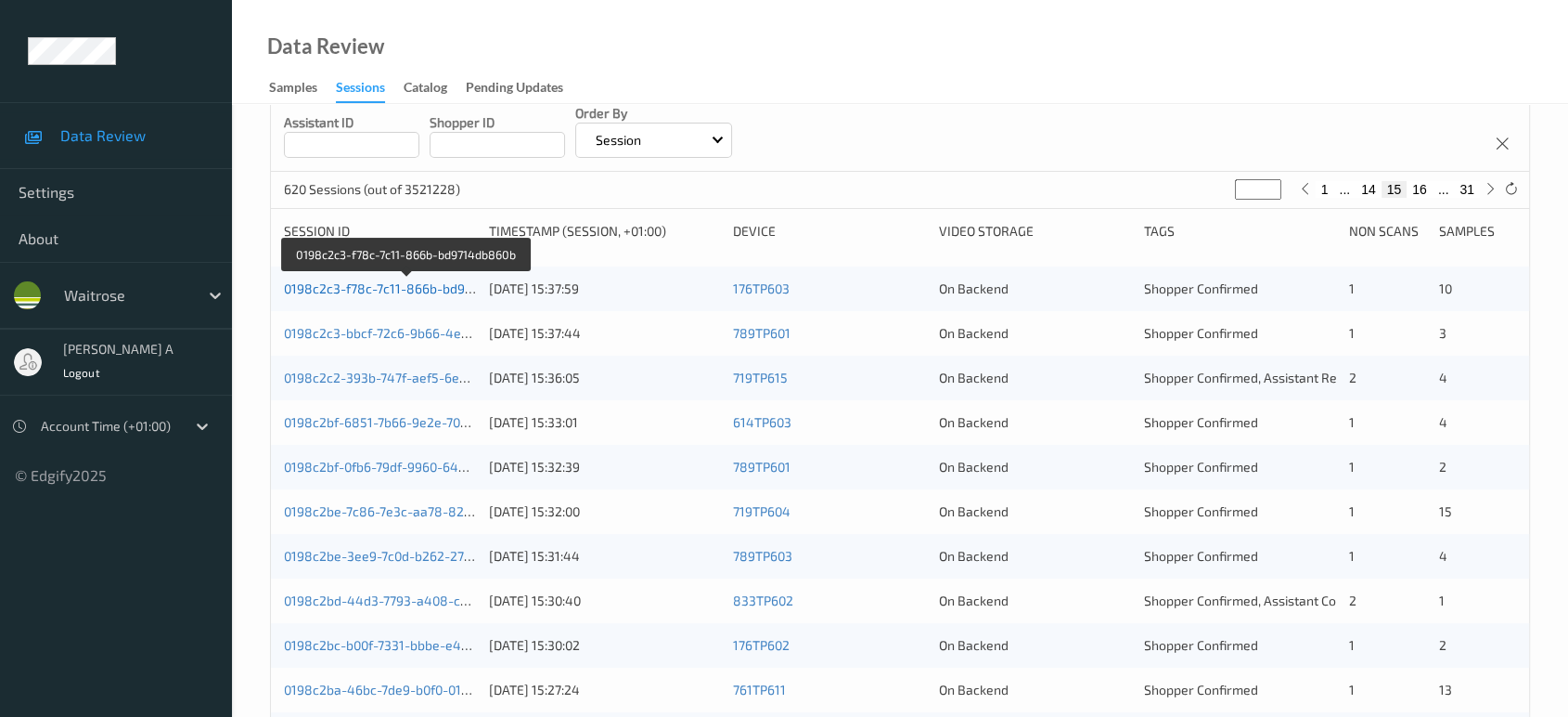
click at [375, 285] on link "0198c2c3-f78c-7c11-866b-bd9714db860b" at bounding box center [407, 288] width 247 height 16
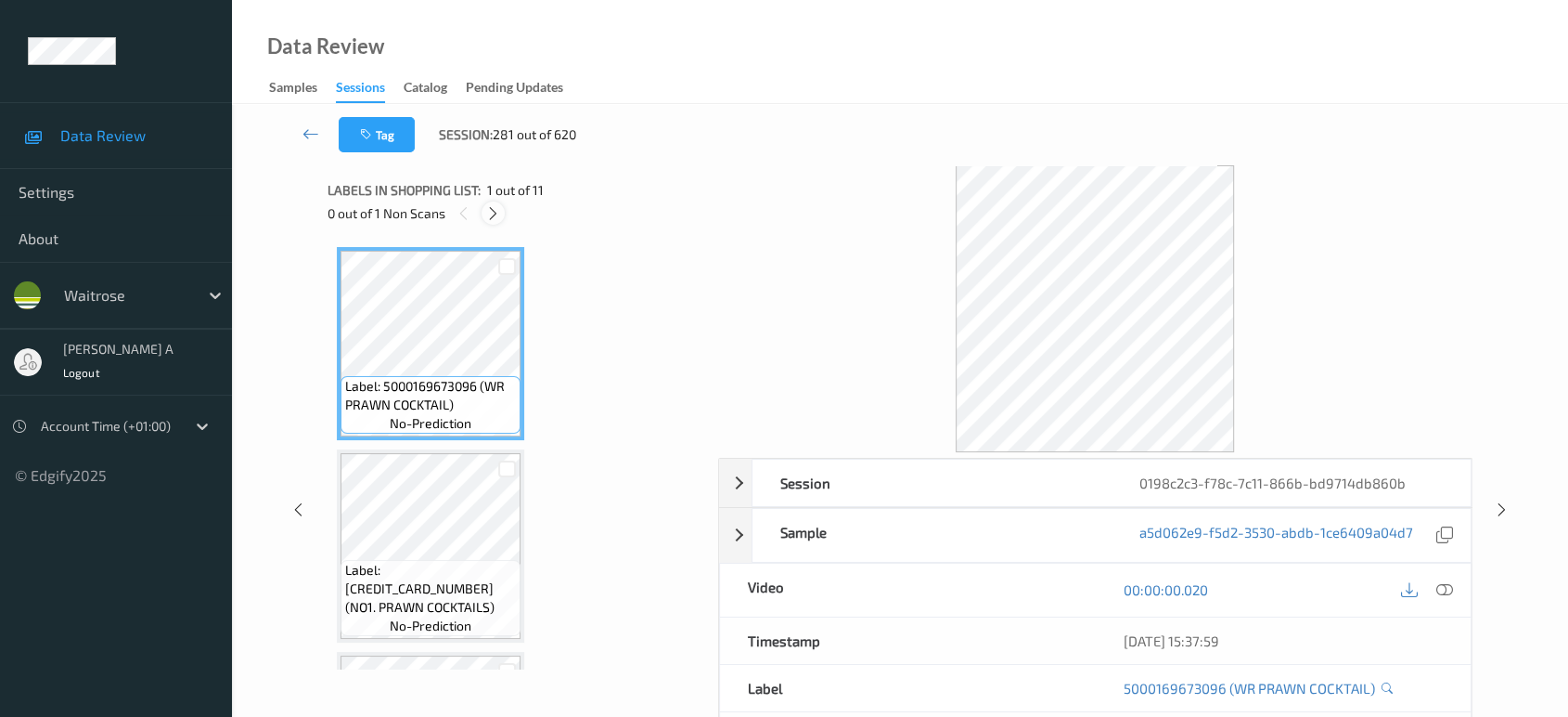
click at [491, 219] on icon at bounding box center [492, 213] width 16 height 16
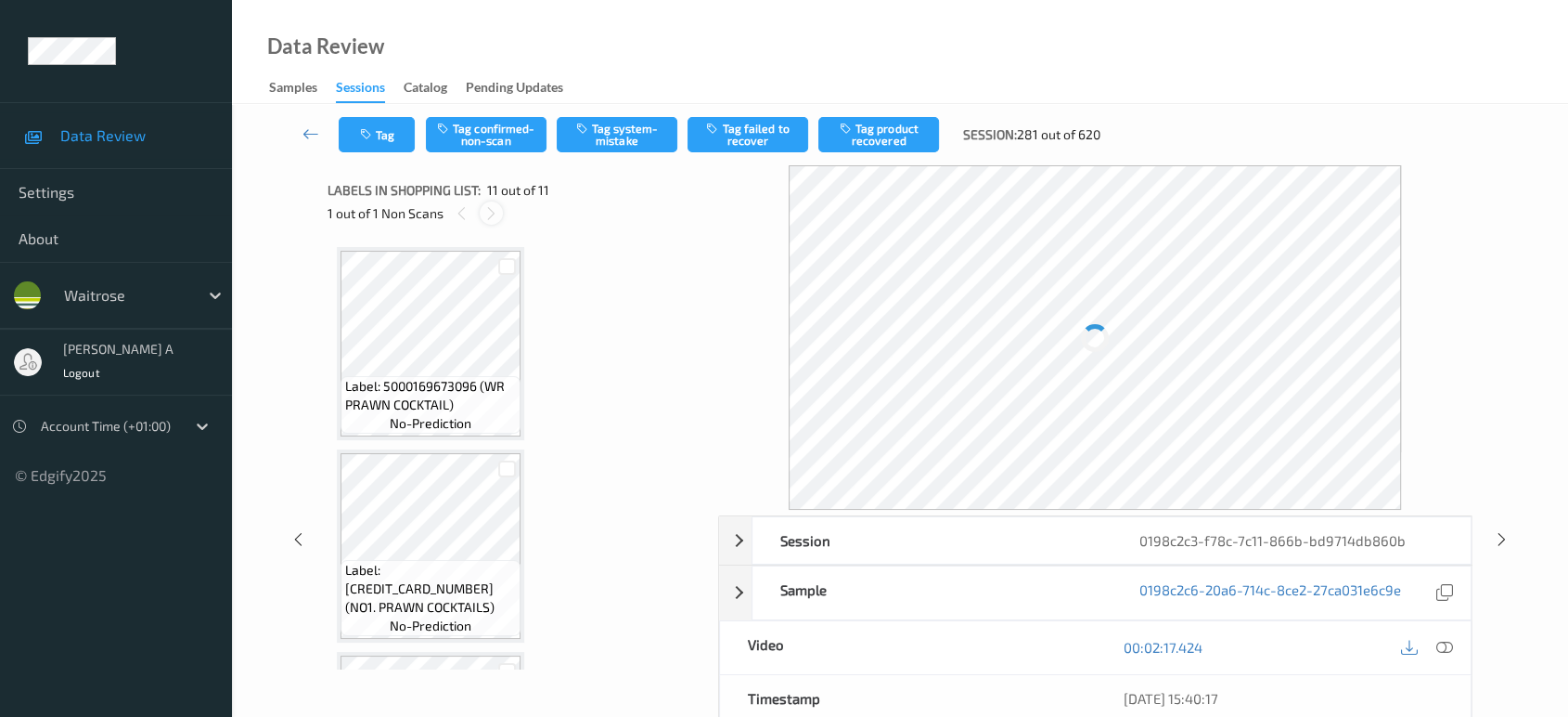
scroll to position [1793, 0]
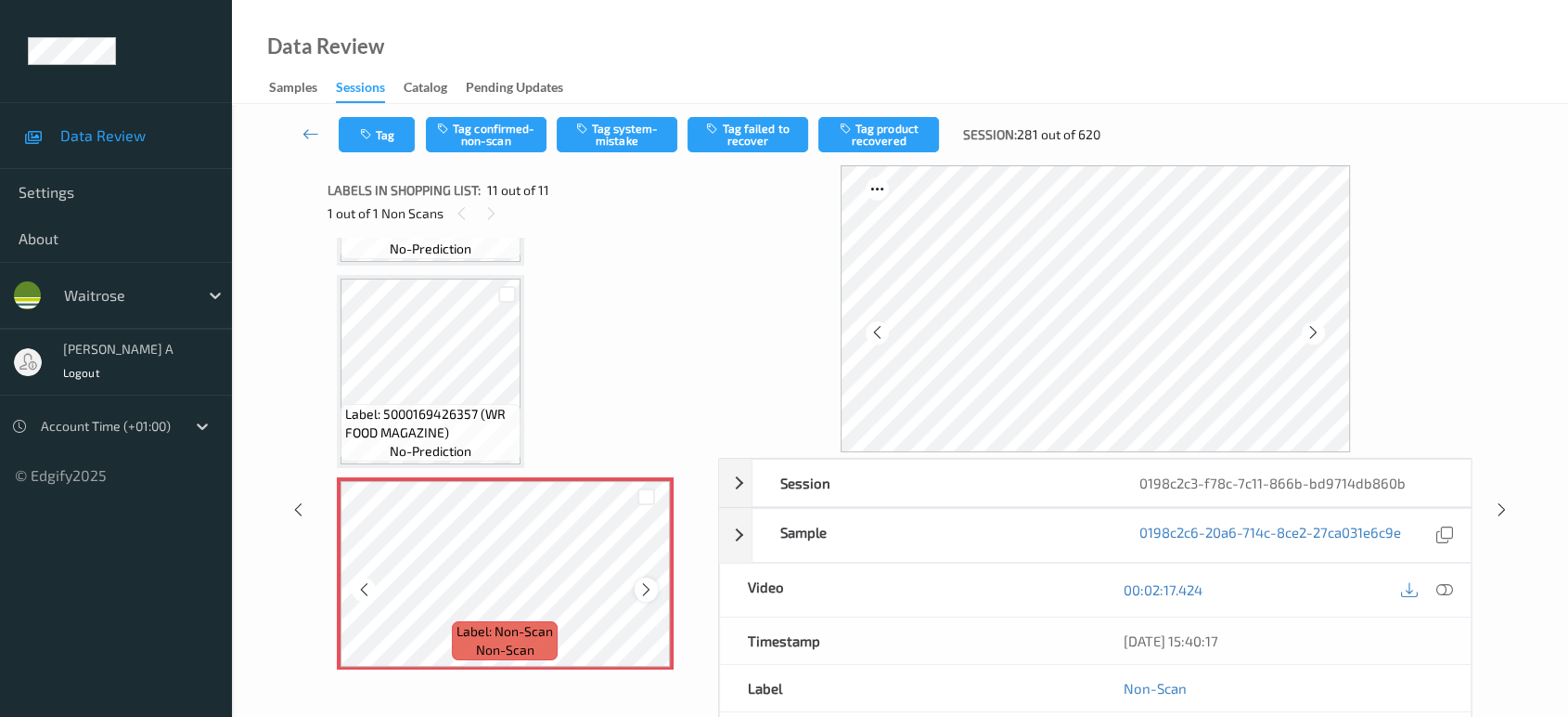
click at [648, 581] on icon at bounding box center [646, 589] width 16 height 16
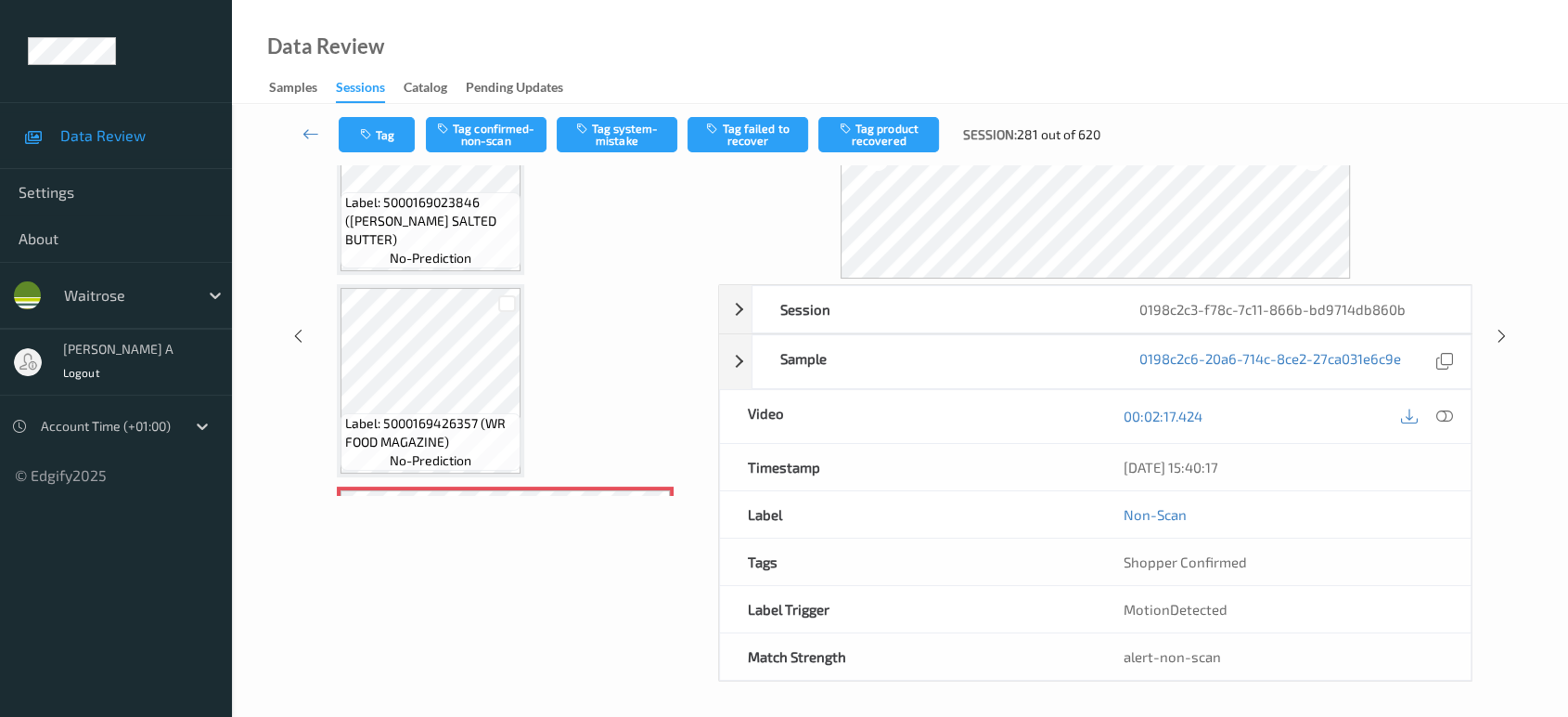
scroll to position [1587, 0]
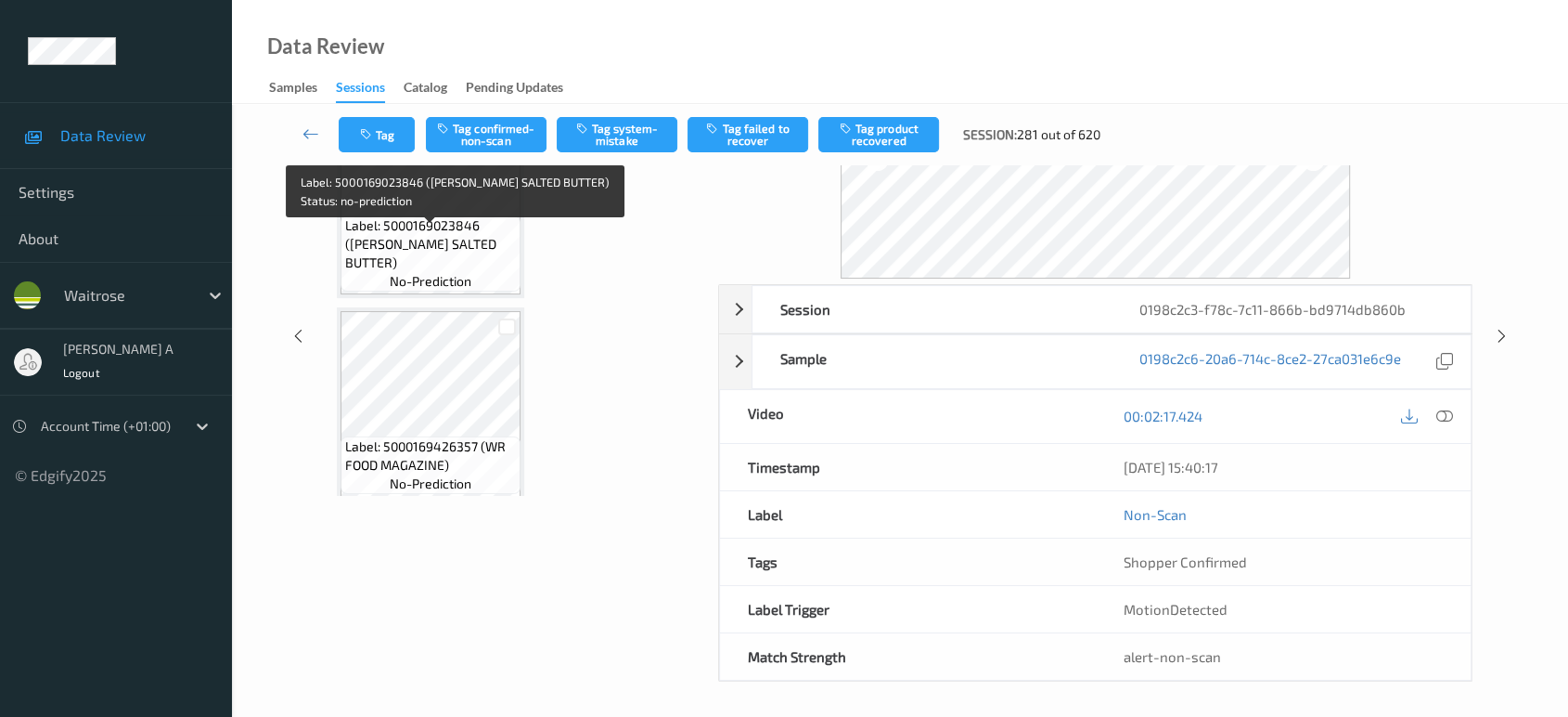
click at [444, 256] on span "Label: 5000169023846 ([PERSON_NAME] SALTED BUTTER)" at bounding box center [430, 244] width 171 height 55
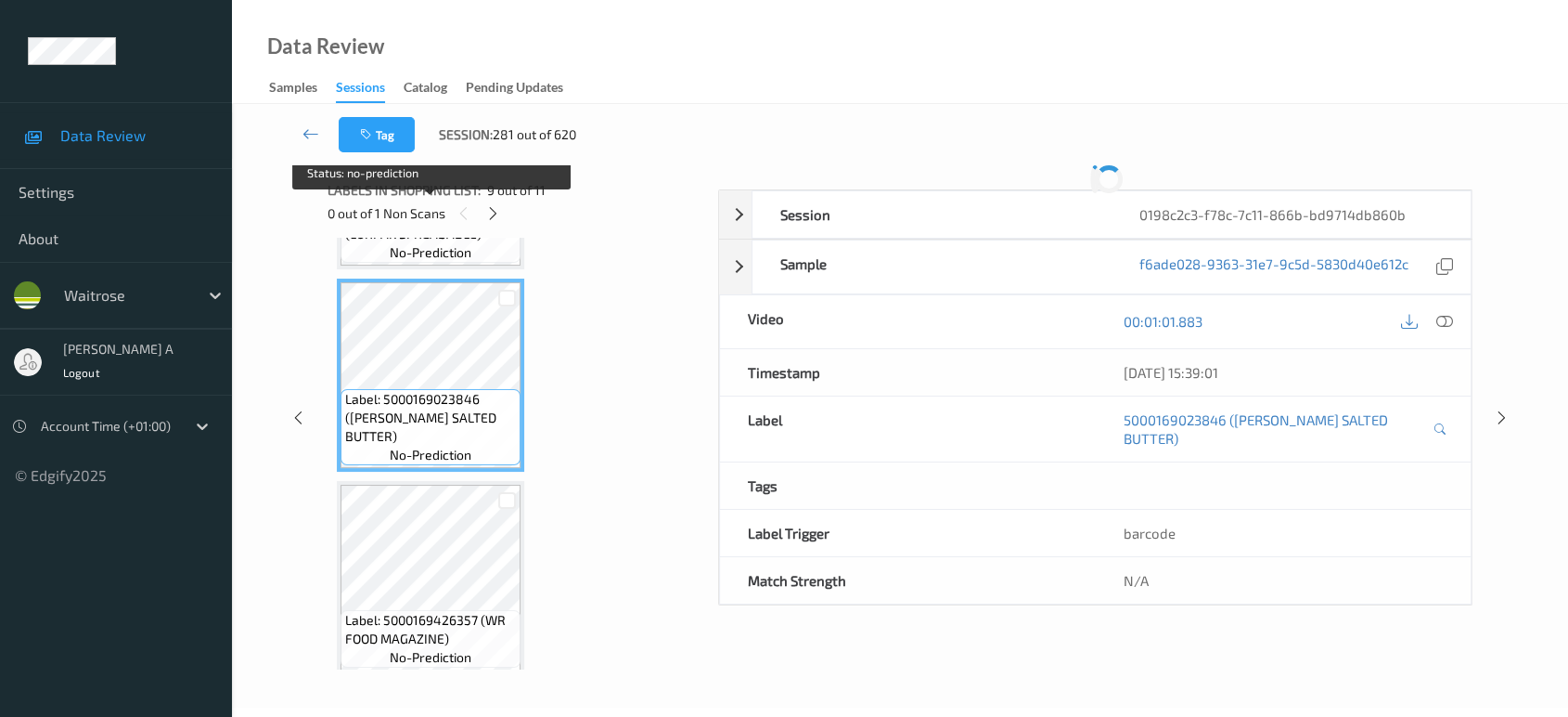
scroll to position [0, 0]
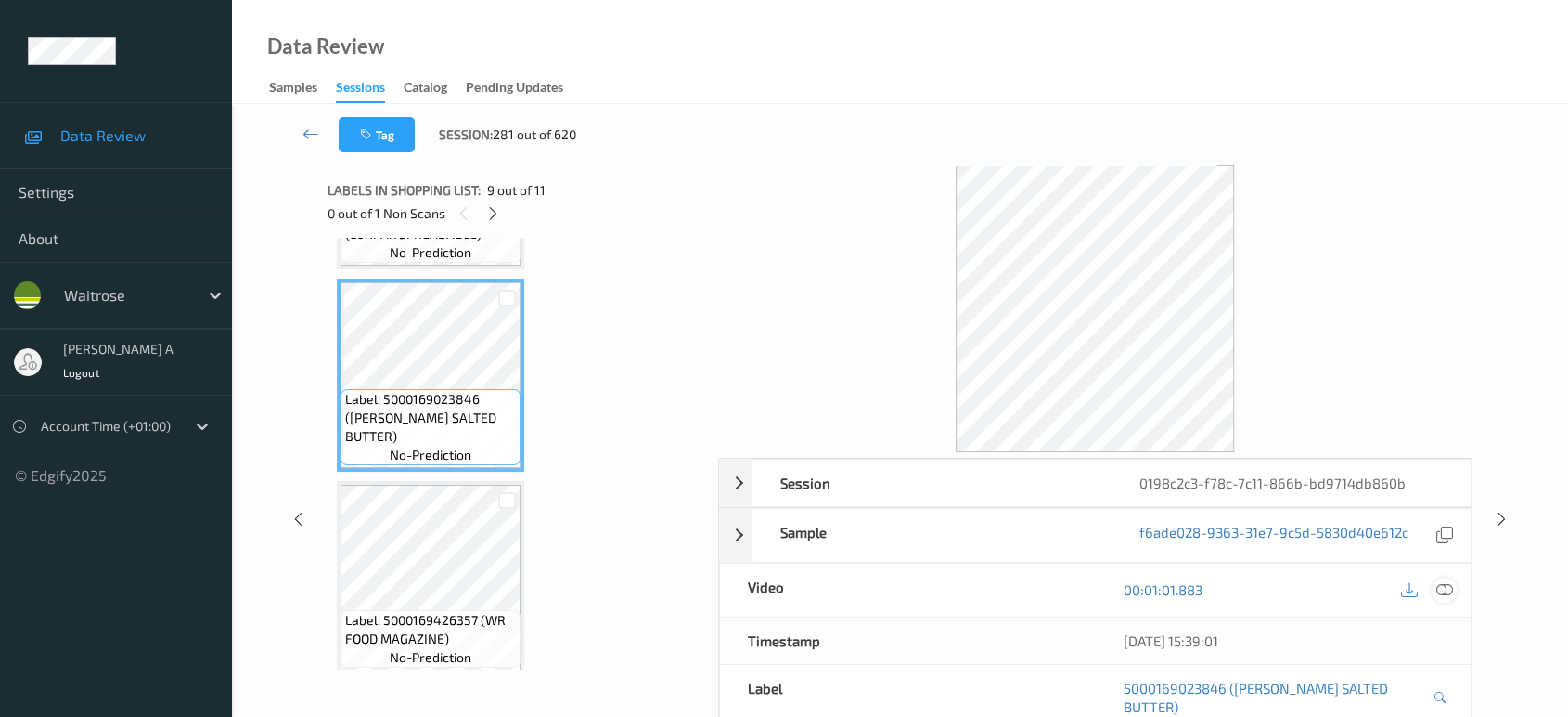
click at [1452, 593] on icon at bounding box center [1444, 589] width 16 height 16
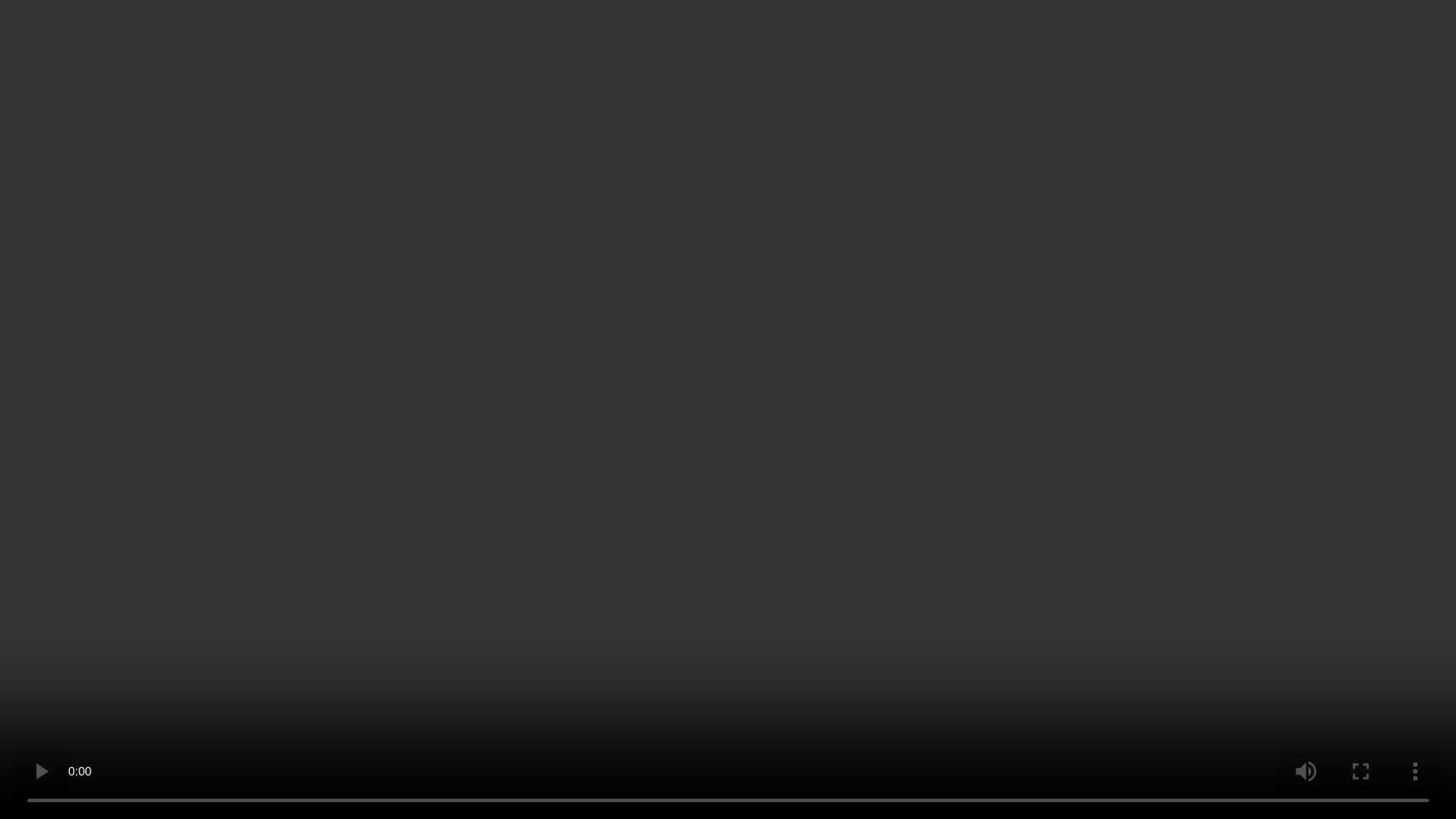
click at [1150, 456] on video at bounding box center [728, 409] width 1456 height 819
click at [756, 341] on video at bounding box center [728, 409] width 1456 height 819
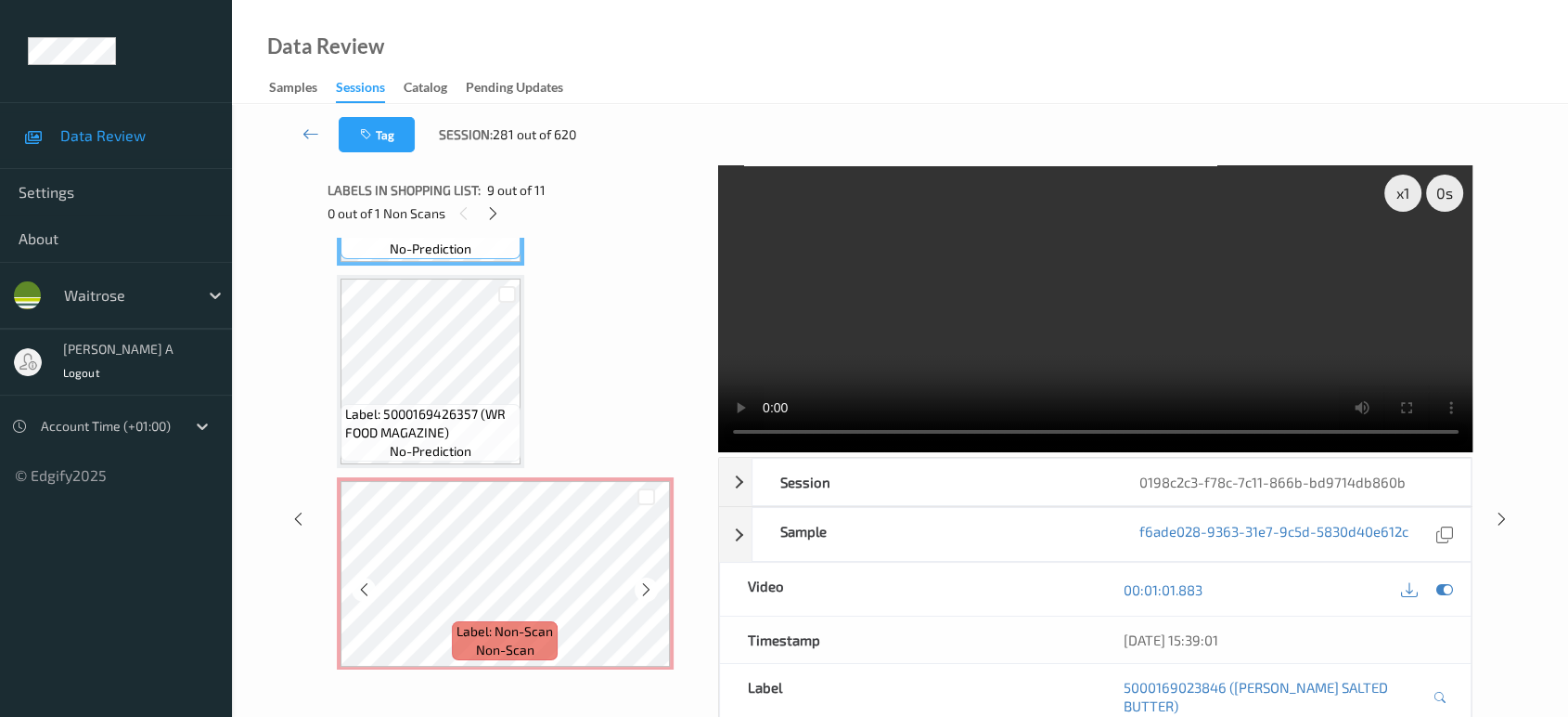
scroll to position [174, 0]
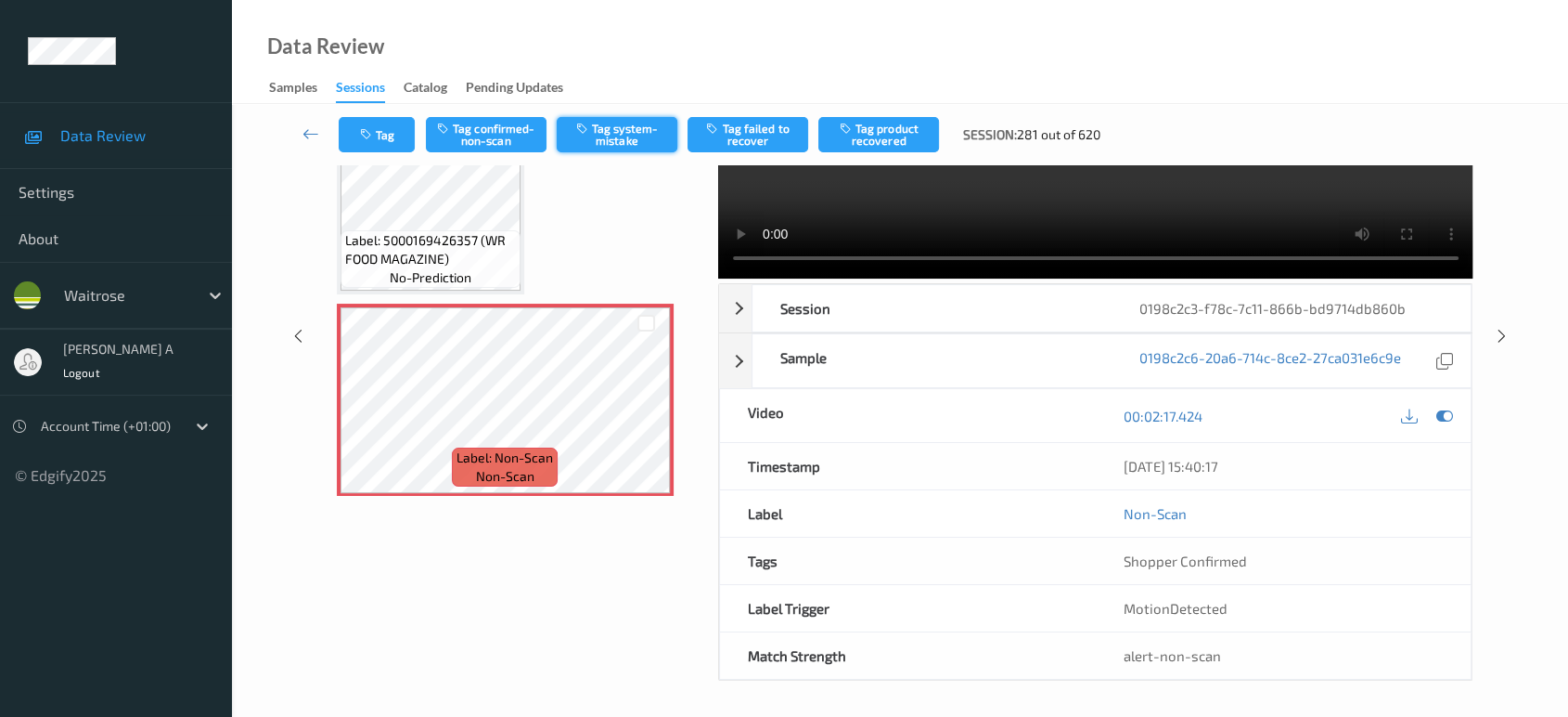
click at [618, 138] on button "Tag system-mistake" at bounding box center [617, 134] width 120 height 35
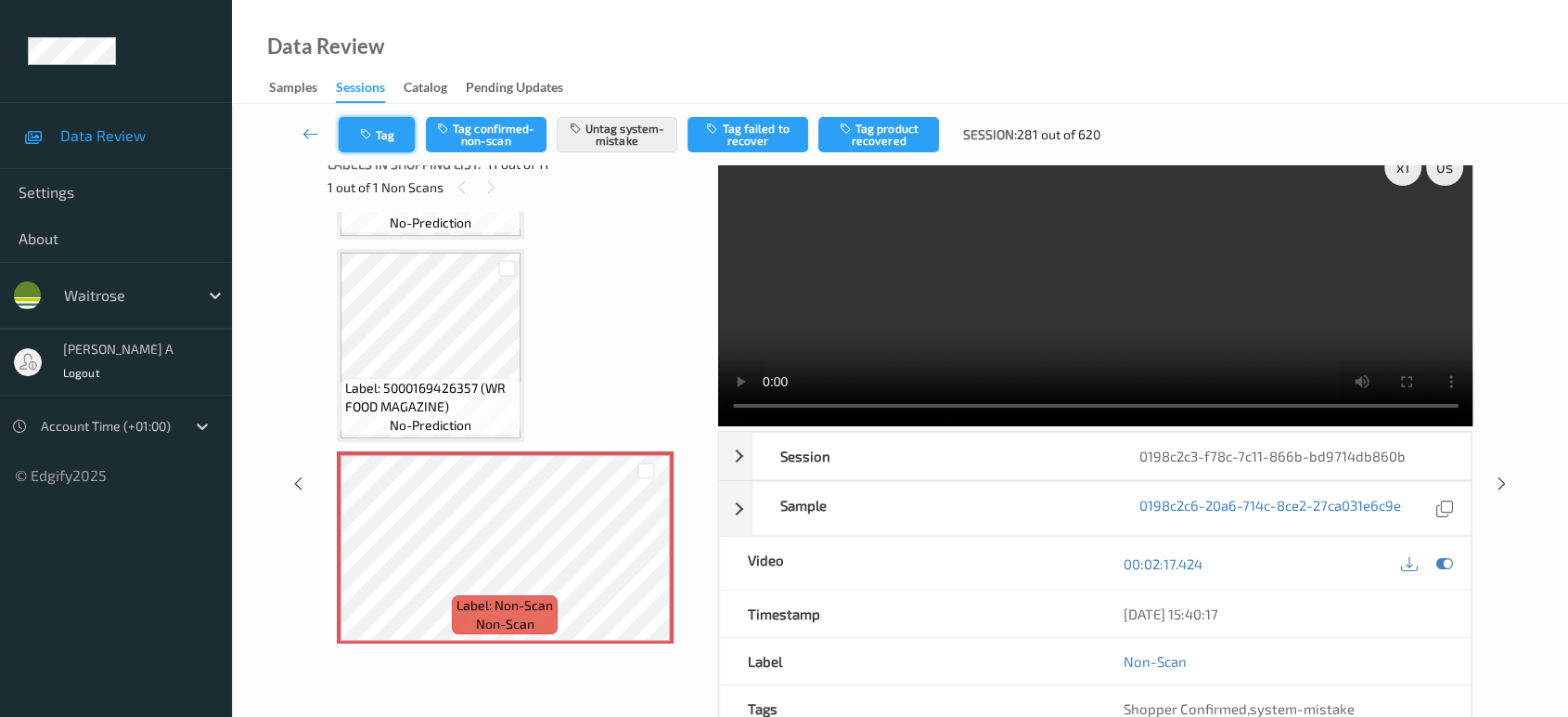
click at [366, 137] on icon "button" at bounding box center [367, 135] width 16 height 13
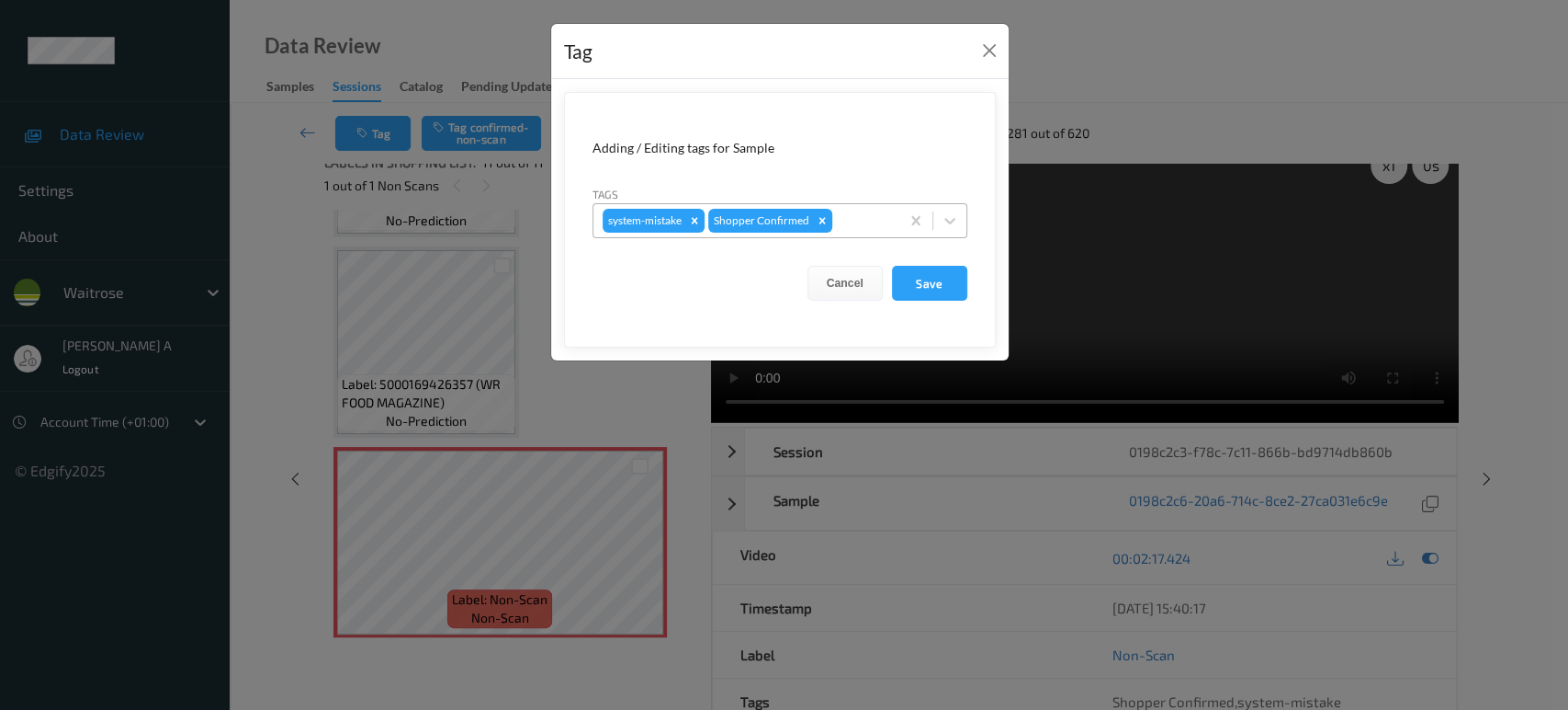
click at [861, 220] on div at bounding box center [863, 220] width 54 height 22
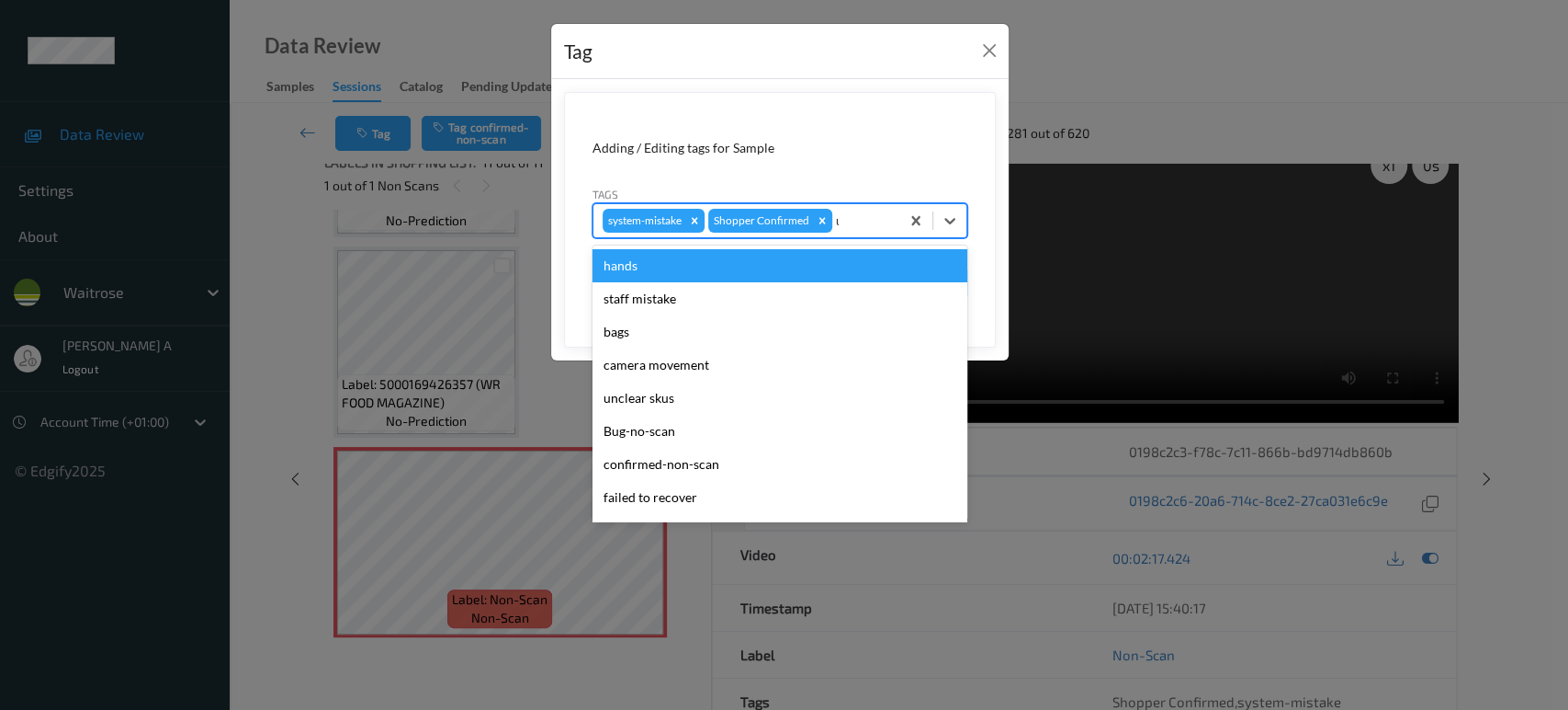
type input "un"
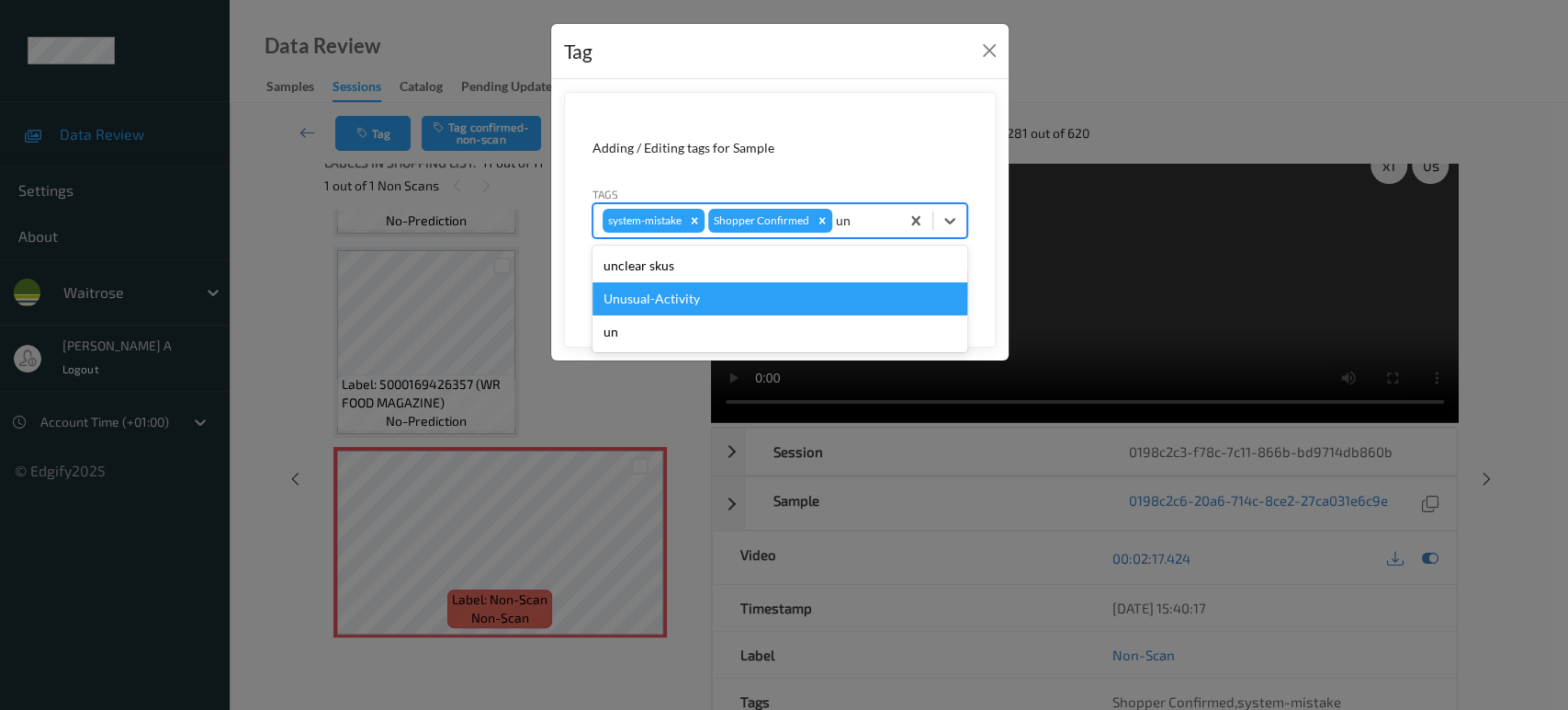
click at [743, 295] on div "Unusual-Activity" at bounding box center [780, 298] width 375 height 33
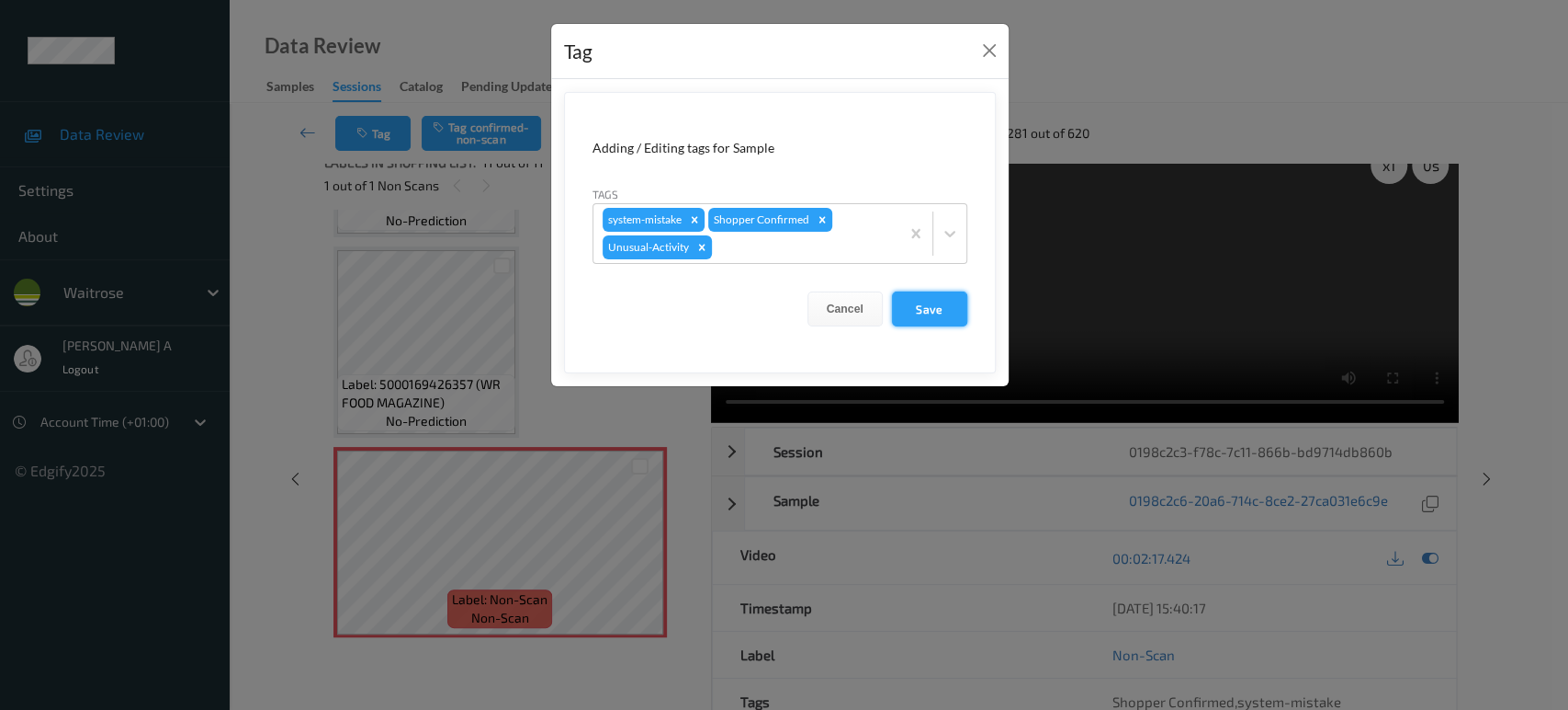
click at [924, 307] on button "Save" at bounding box center [930, 308] width 76 height 35
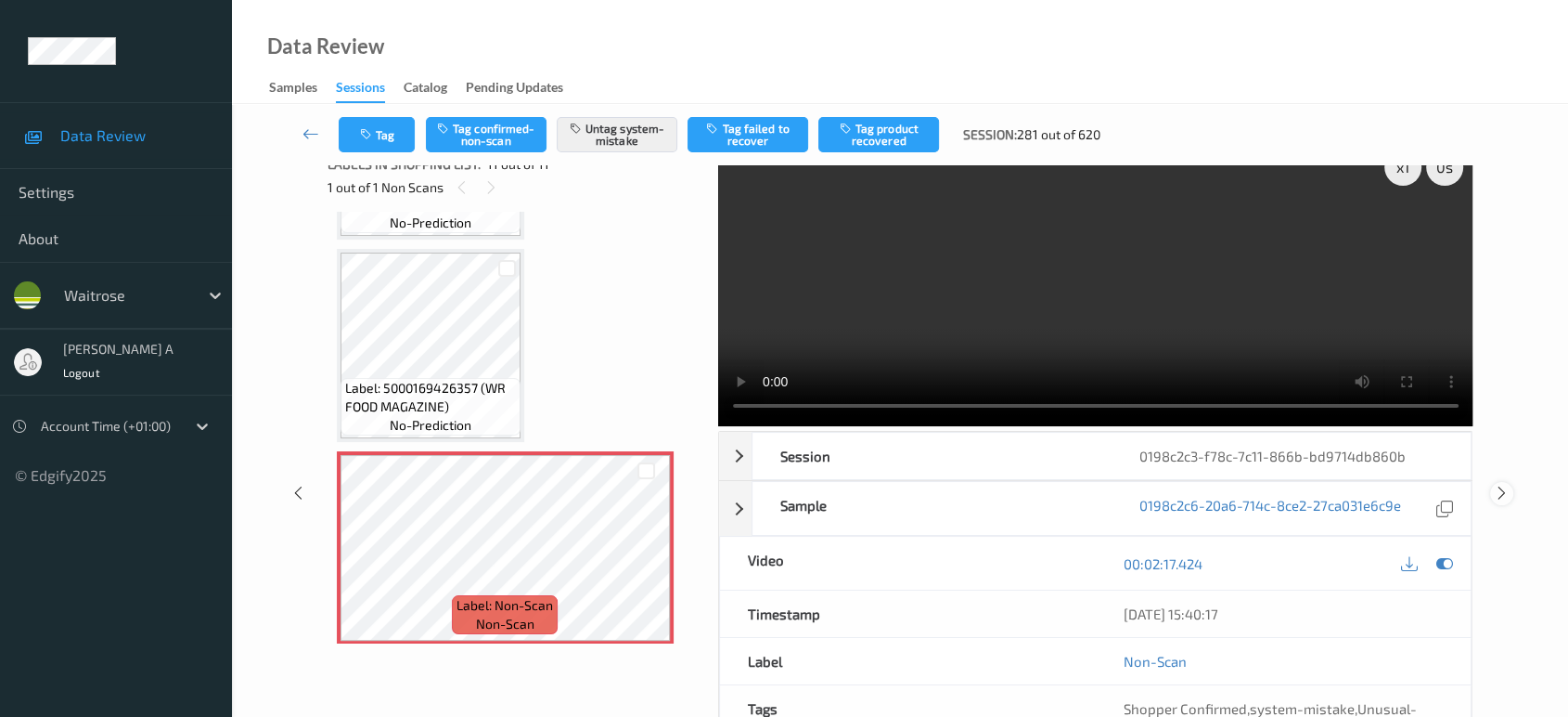
click at [1501, 484] on icon at bounding box center [1501, 492] width 16 height 16
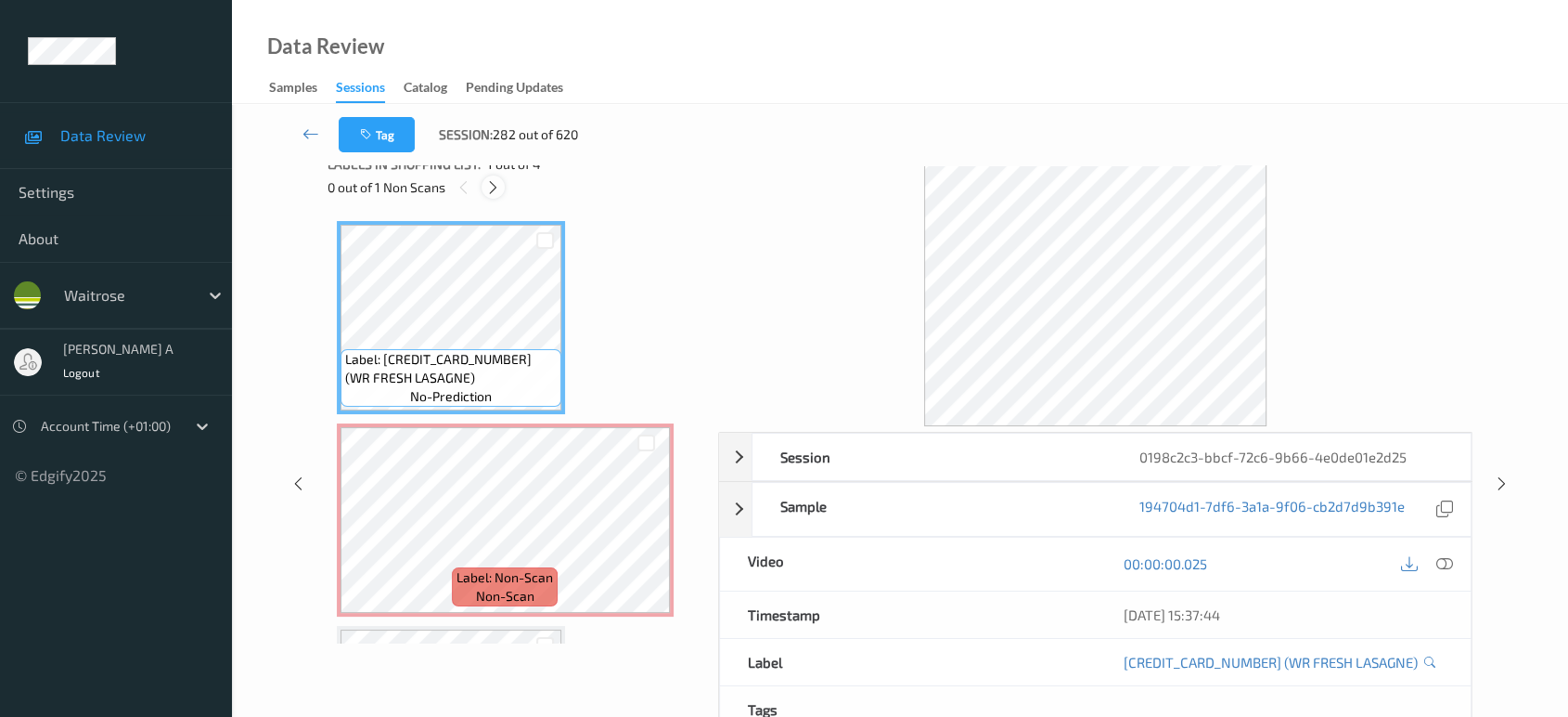
click at [485, 184] on icon at bounding box center [492, 187] width 16 height 16
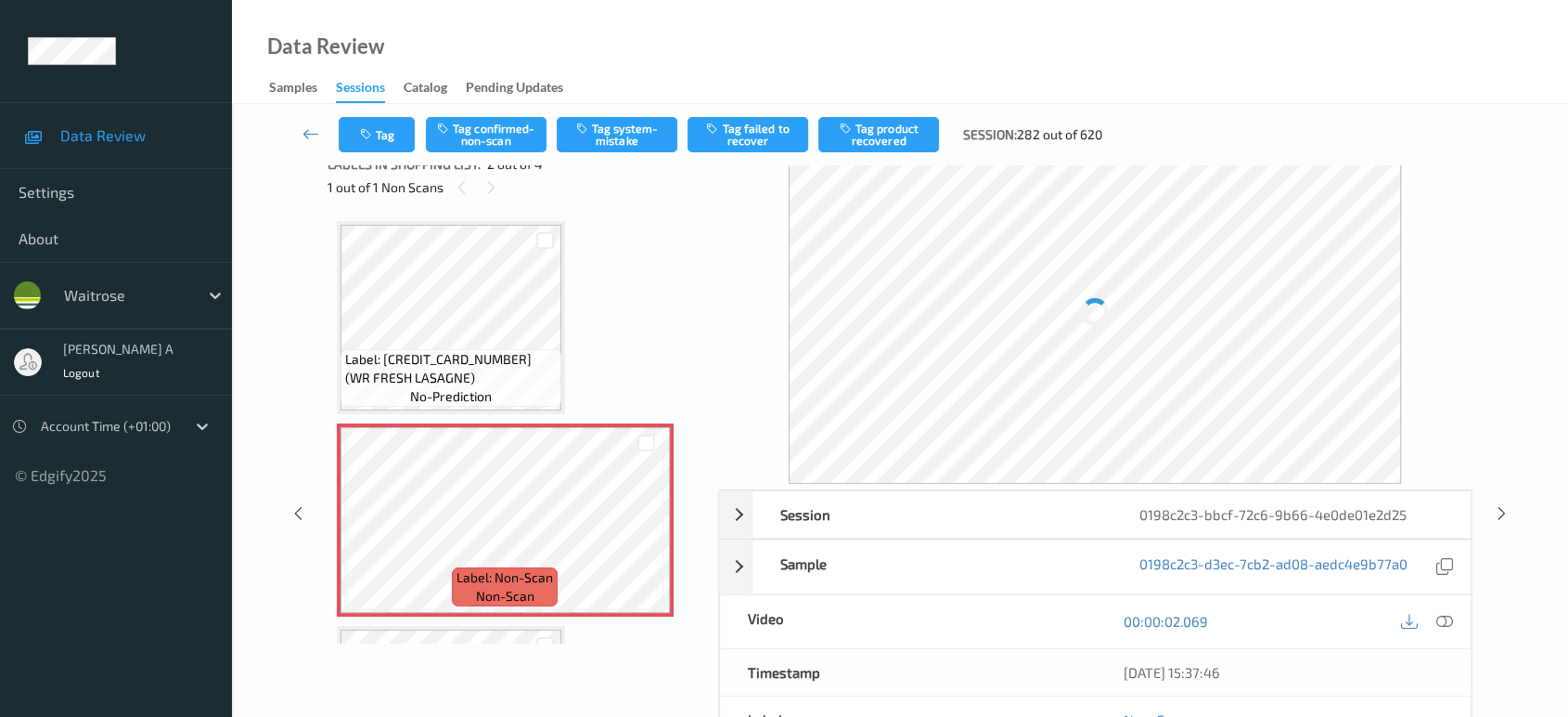
scroll to position [9, 0]
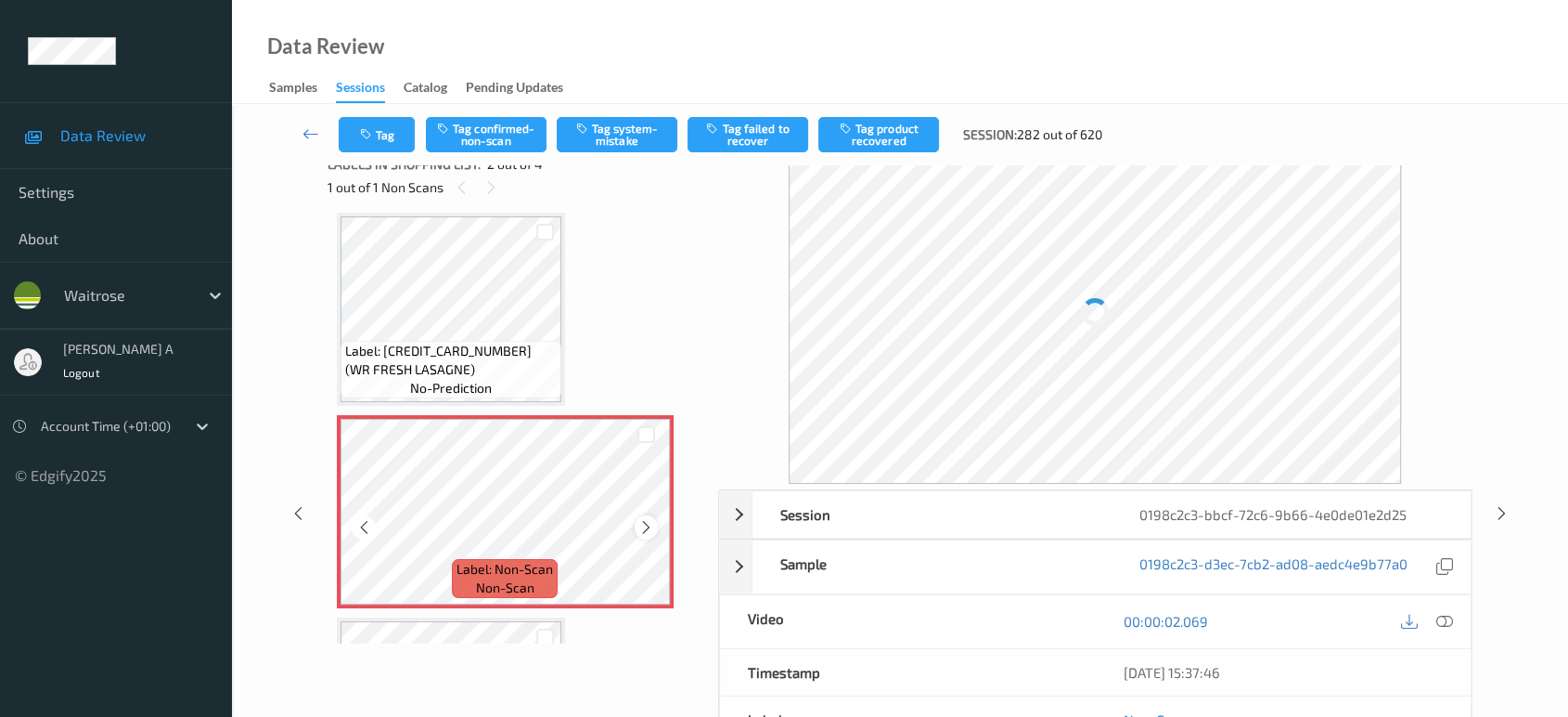
click at [648, 520] on icon at bounding box center [646, 526] width 16 height 16
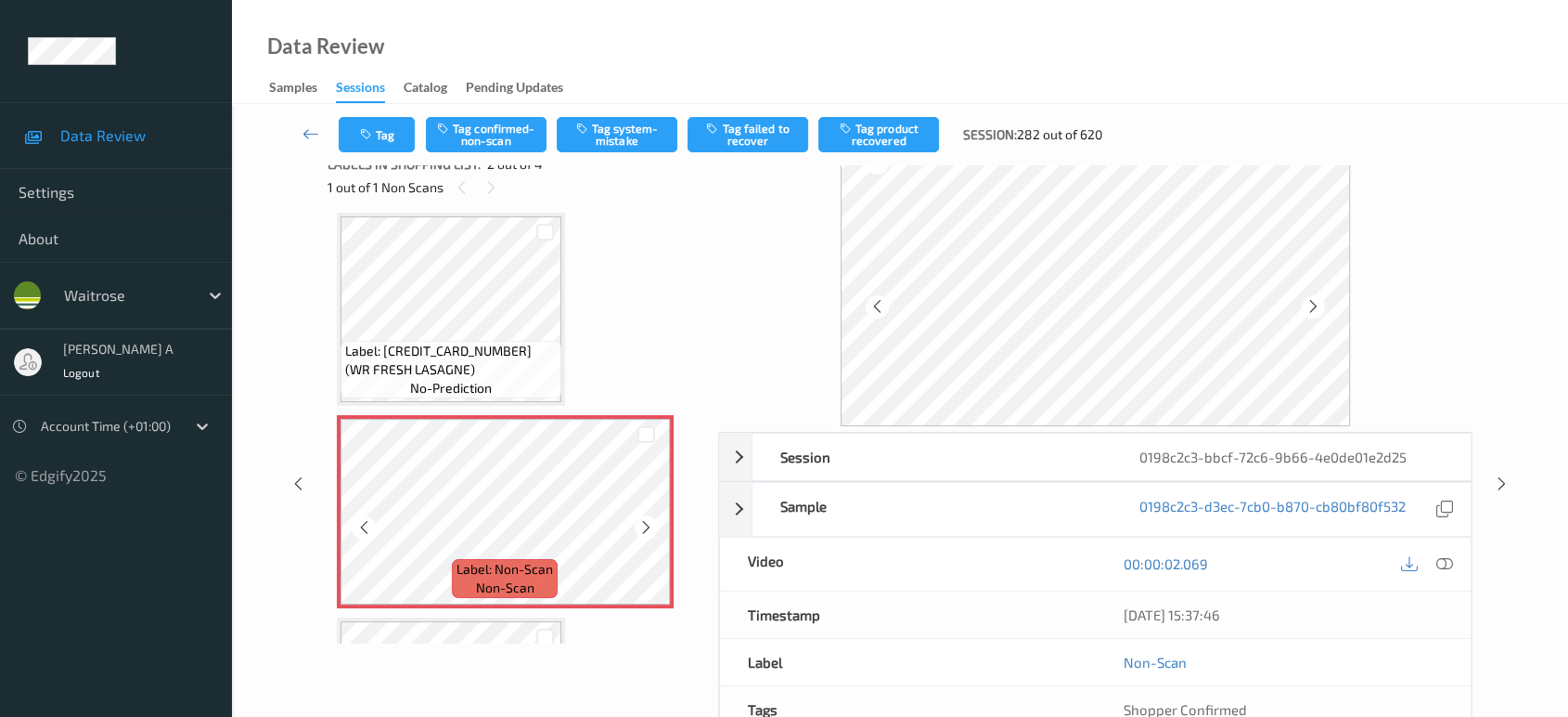
click at [648, 520] on icon at bounding box center [646, 526] width 16 height 16
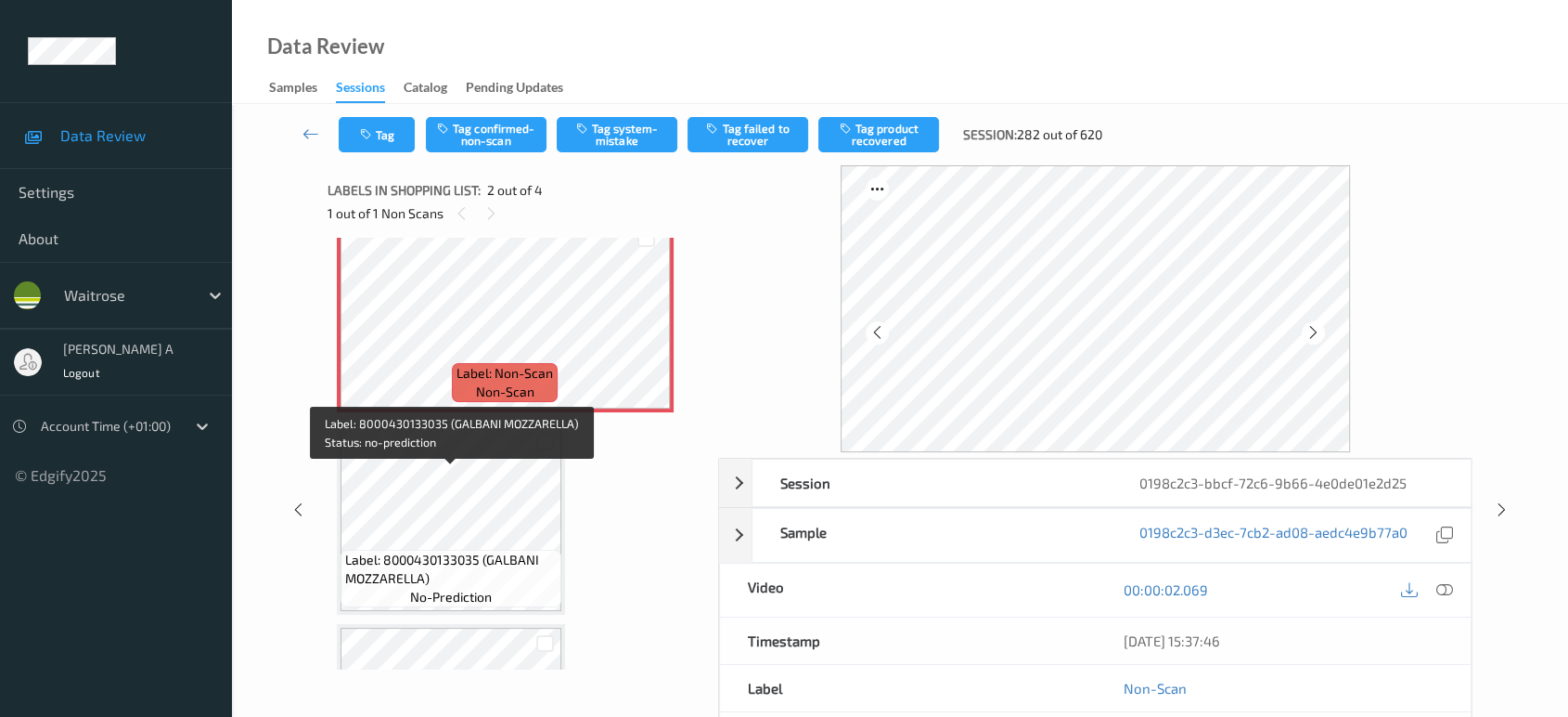
scroll to position [0, 0]
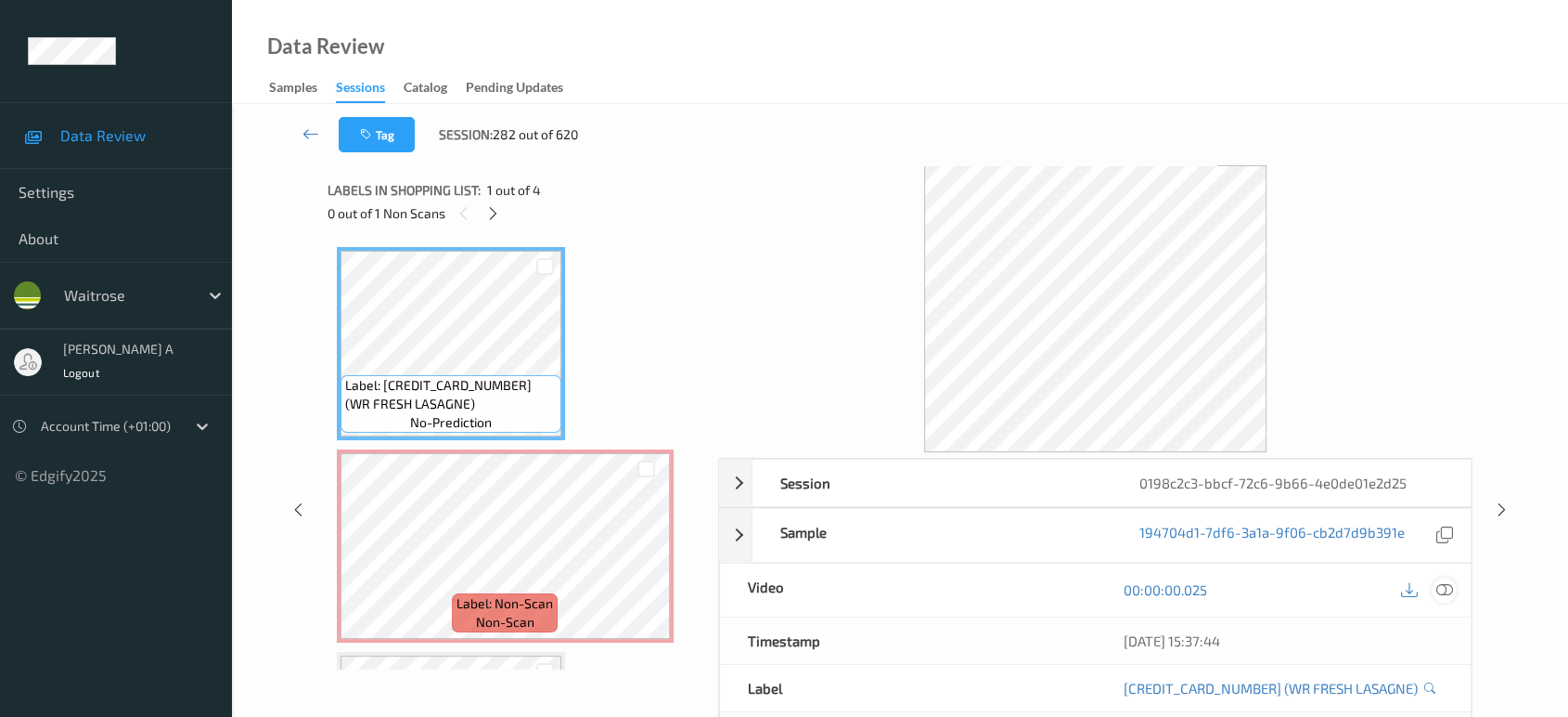
click at [1443, 593] on icon at bounding box center [1444, 589] width 16 height 16
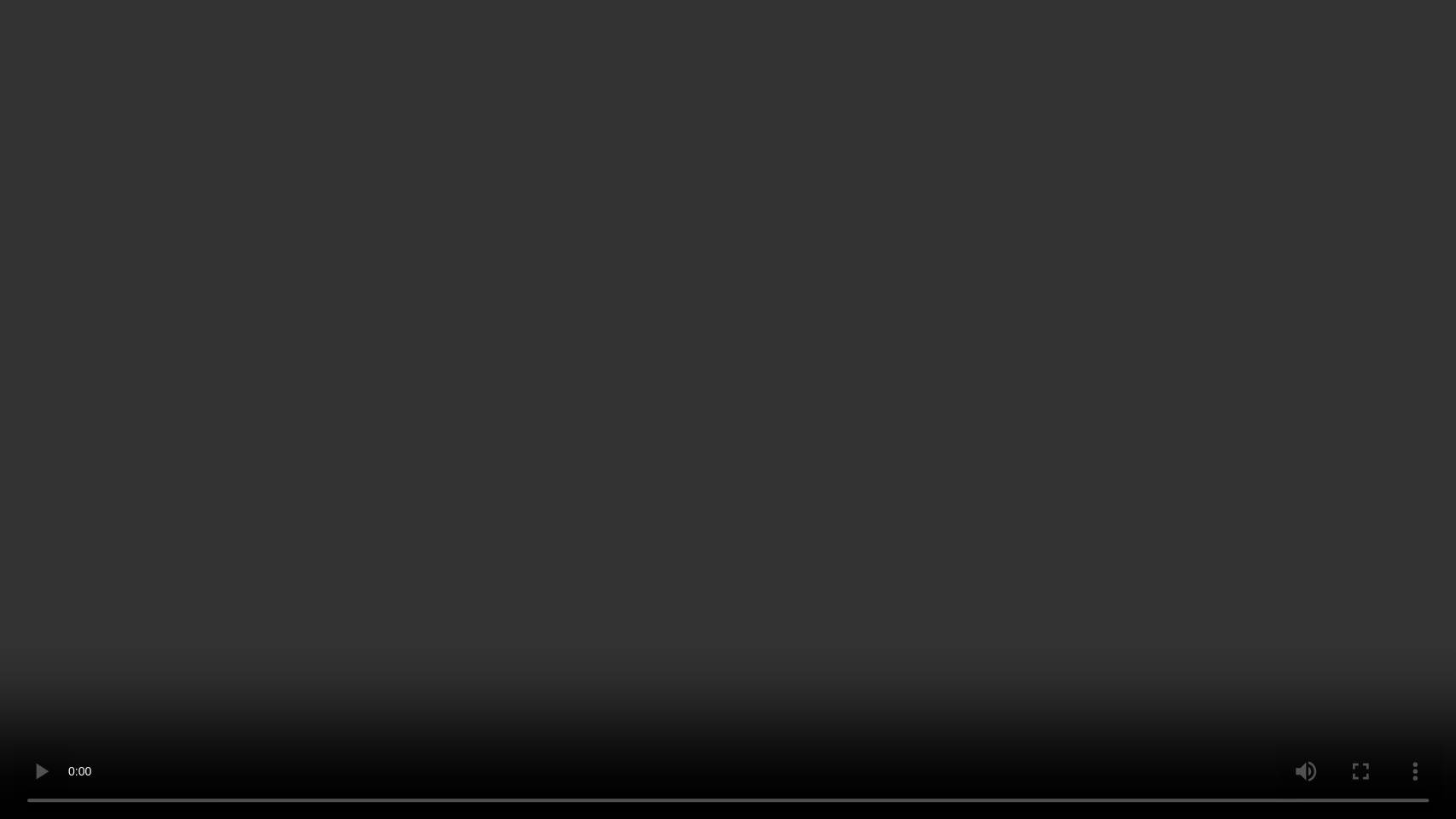
click at [572, 450] on video at bounding box center [728, 409] width 1456 height 819
click at [573, 450] on video at bounding box center [728, 409] width 1456 height 819
click at [807, 517] on video at bounding box center [728, 409] width 1456 height 819
click at [764, 517] on video at bounding box center [728, 409] width 1456 height 819
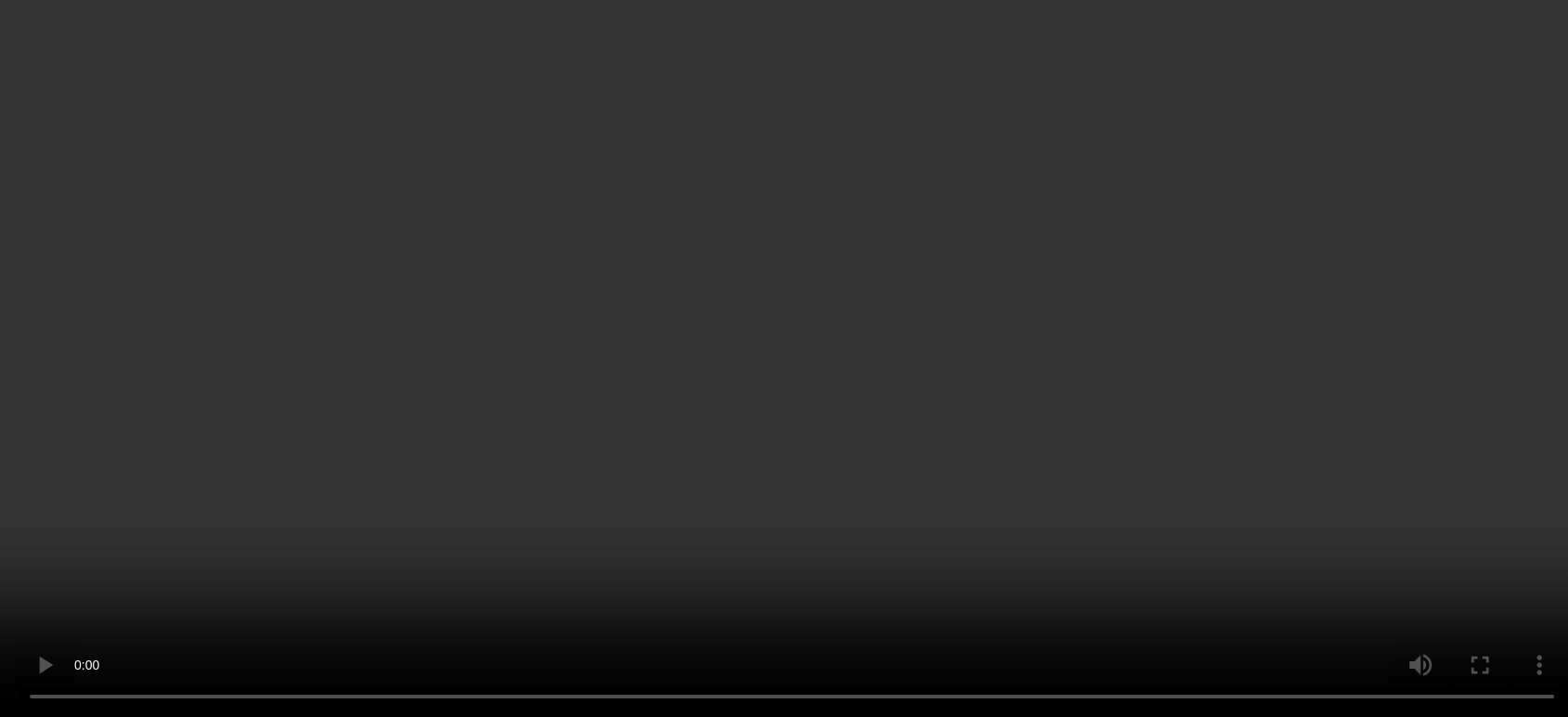
scroll to position [206, 0]
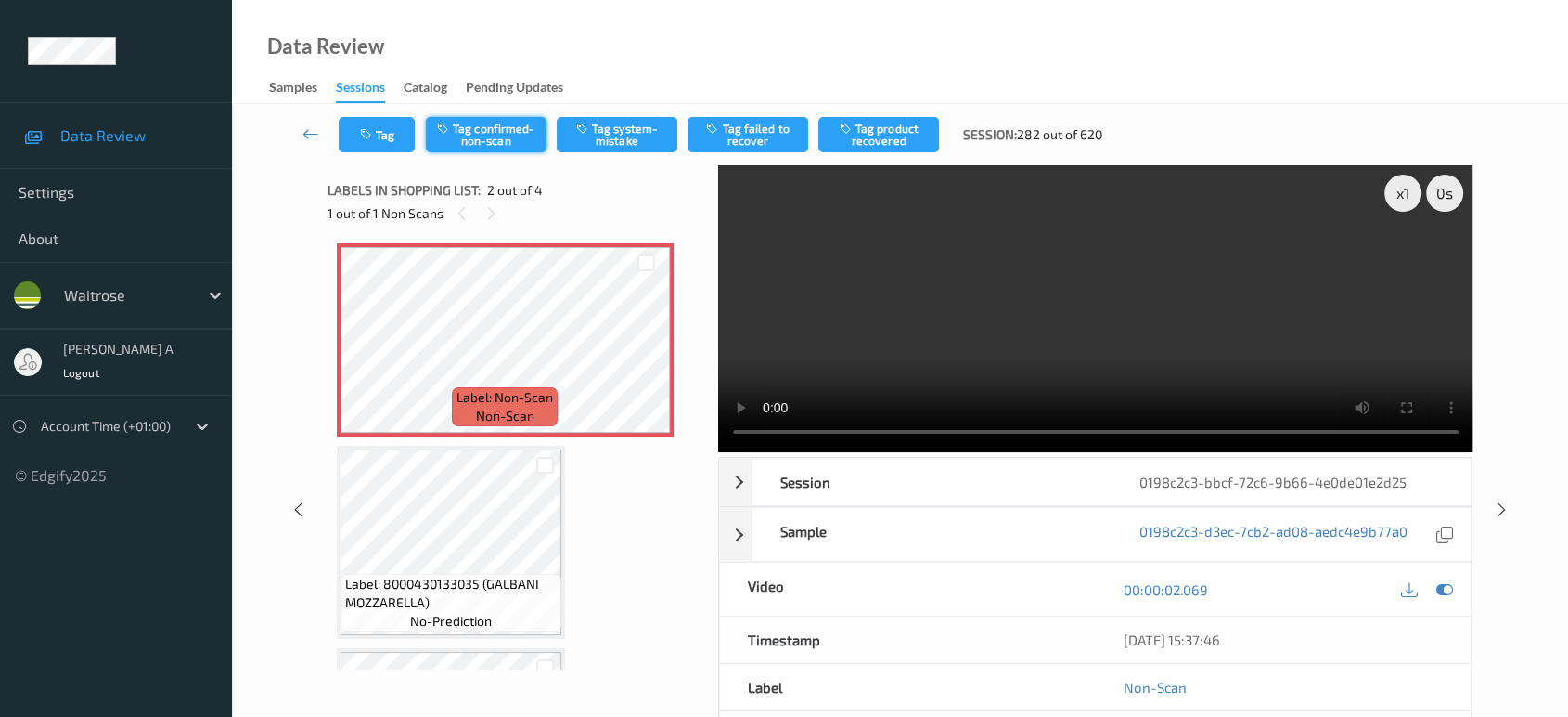
click at [475, 139] on button "Tag confirmed-non-scan" at bounding box center [486, 134] width 120 height 35
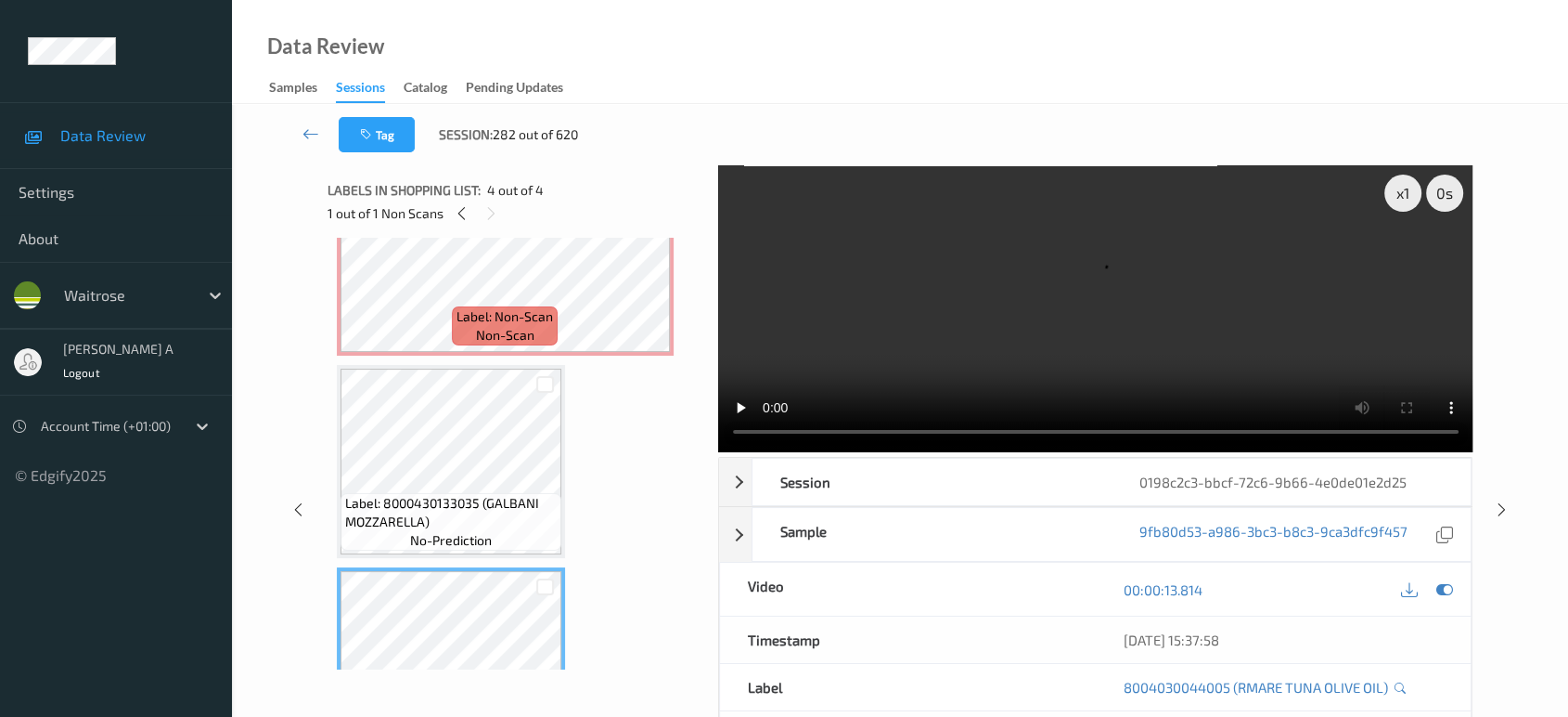
scroll to position [280, 0]
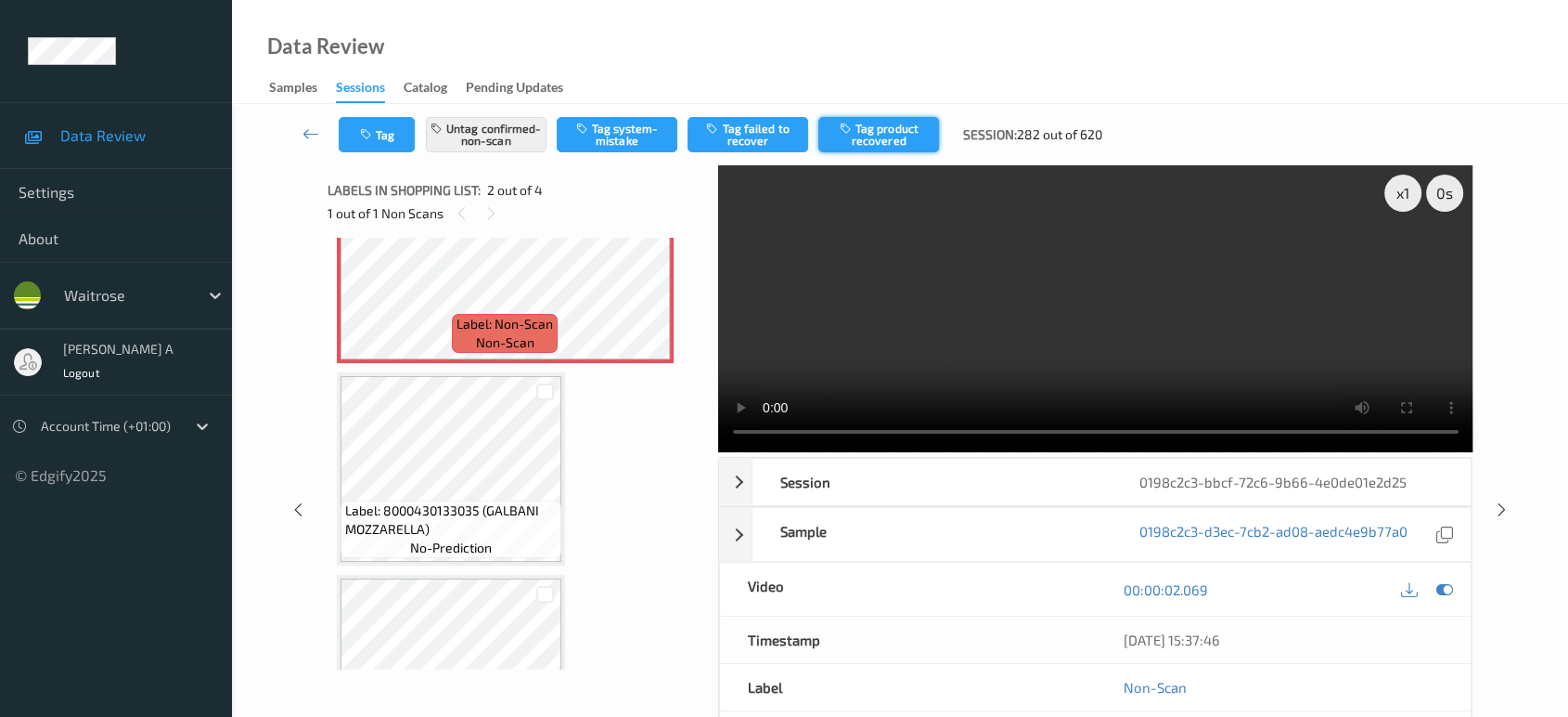
click at [884, 141] on button "Tag product recovered" at bounding box center [878, 134] width 120 height 35
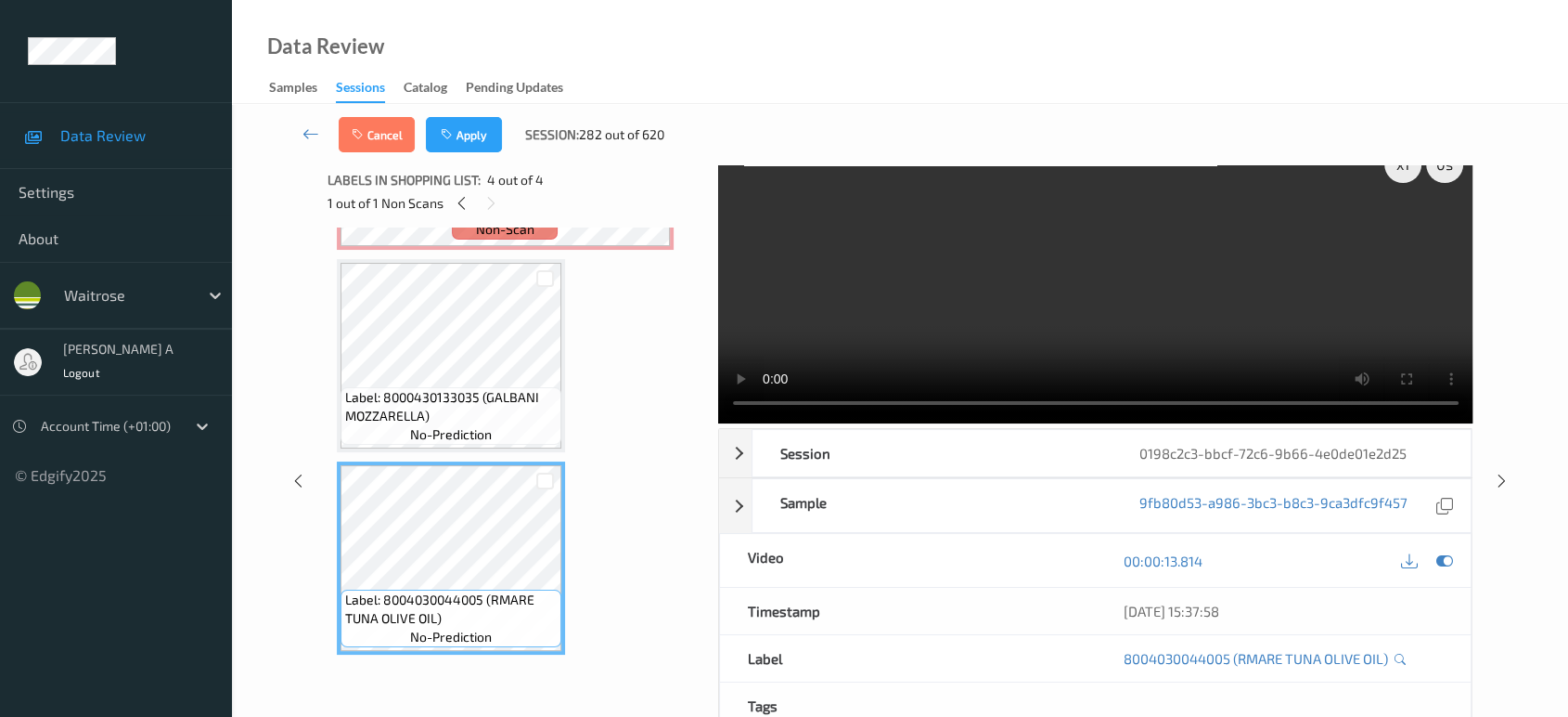
scroll to position [0, 0]
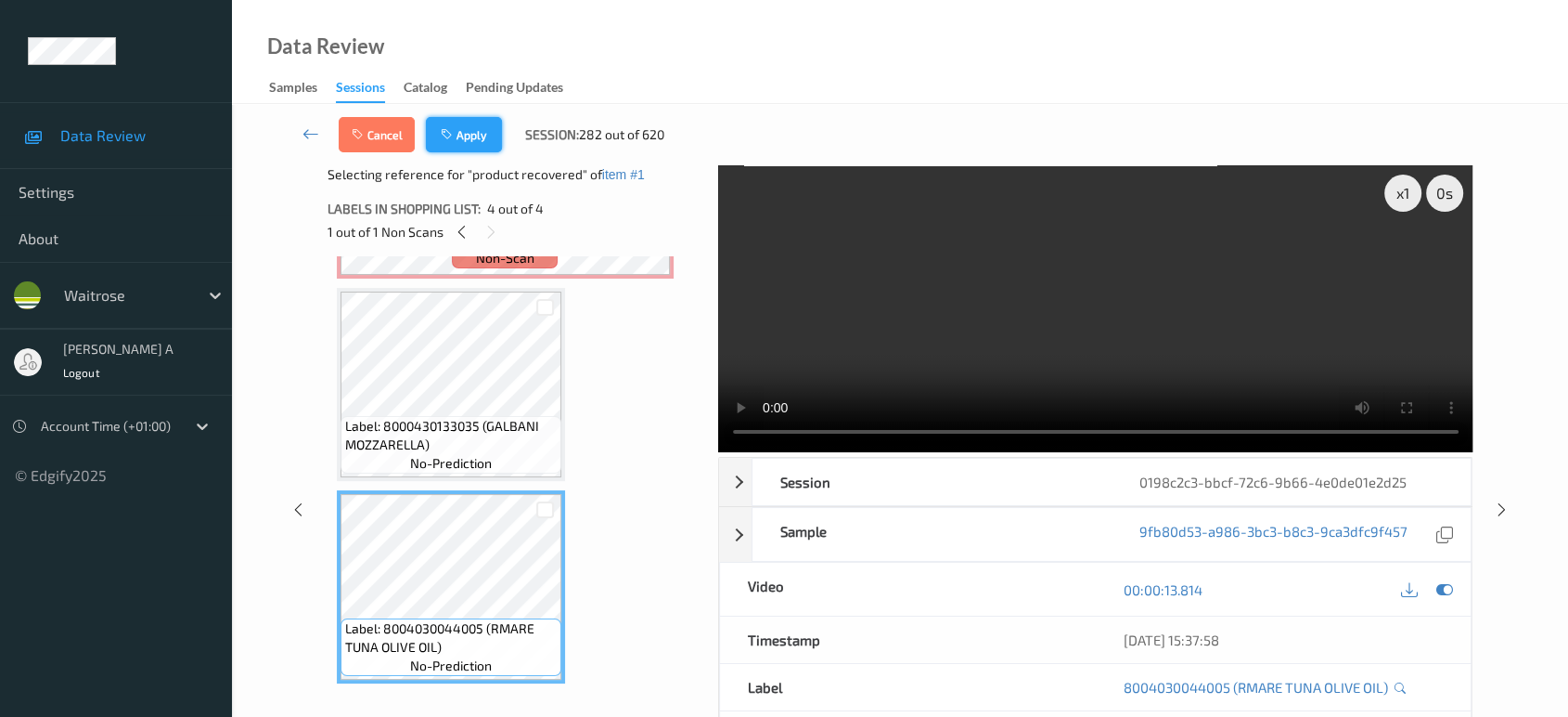
click at [468, 146] on button "Apply" at bounding box center [464, 134] width 76 height 35
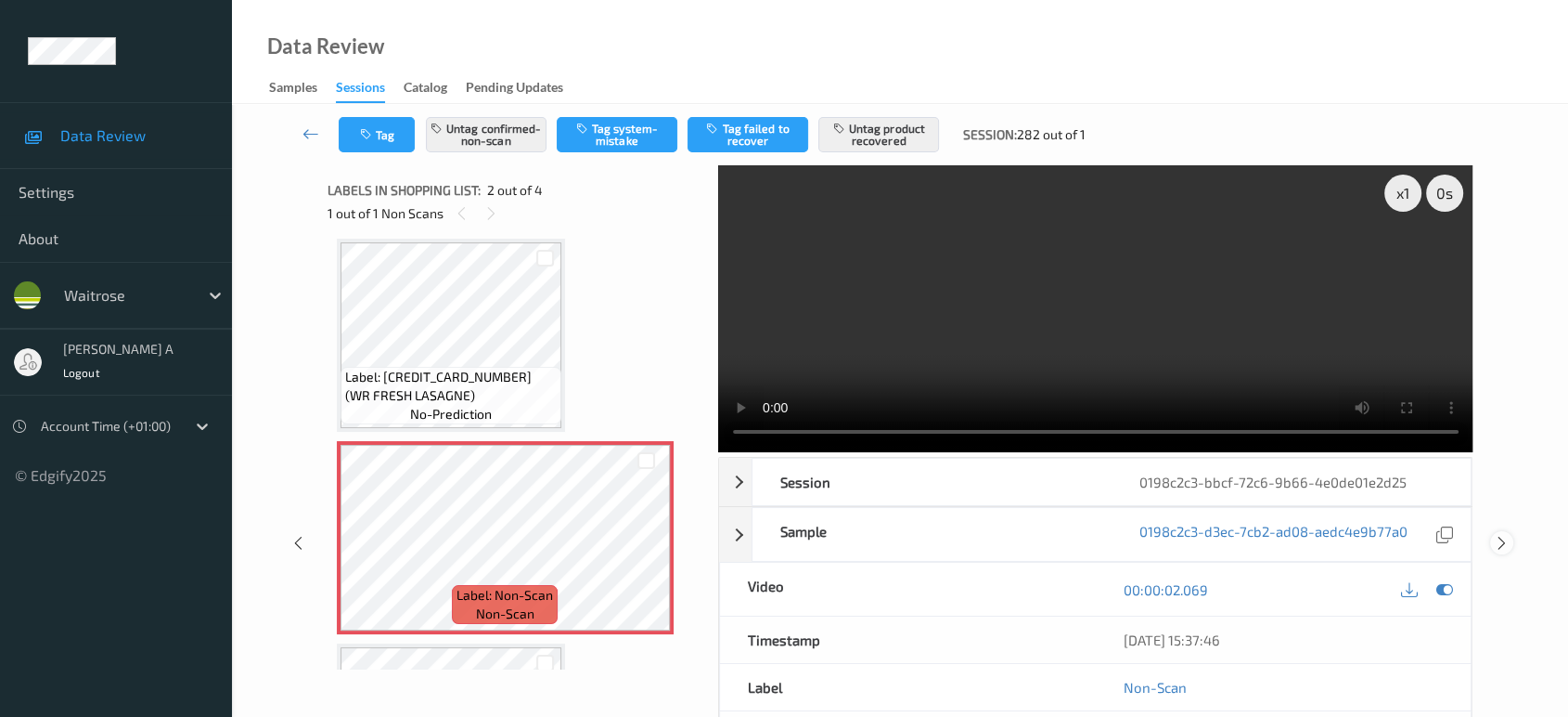
click at [1501, 535] on icon at bounding box center [1501, 542] width 16 height 16
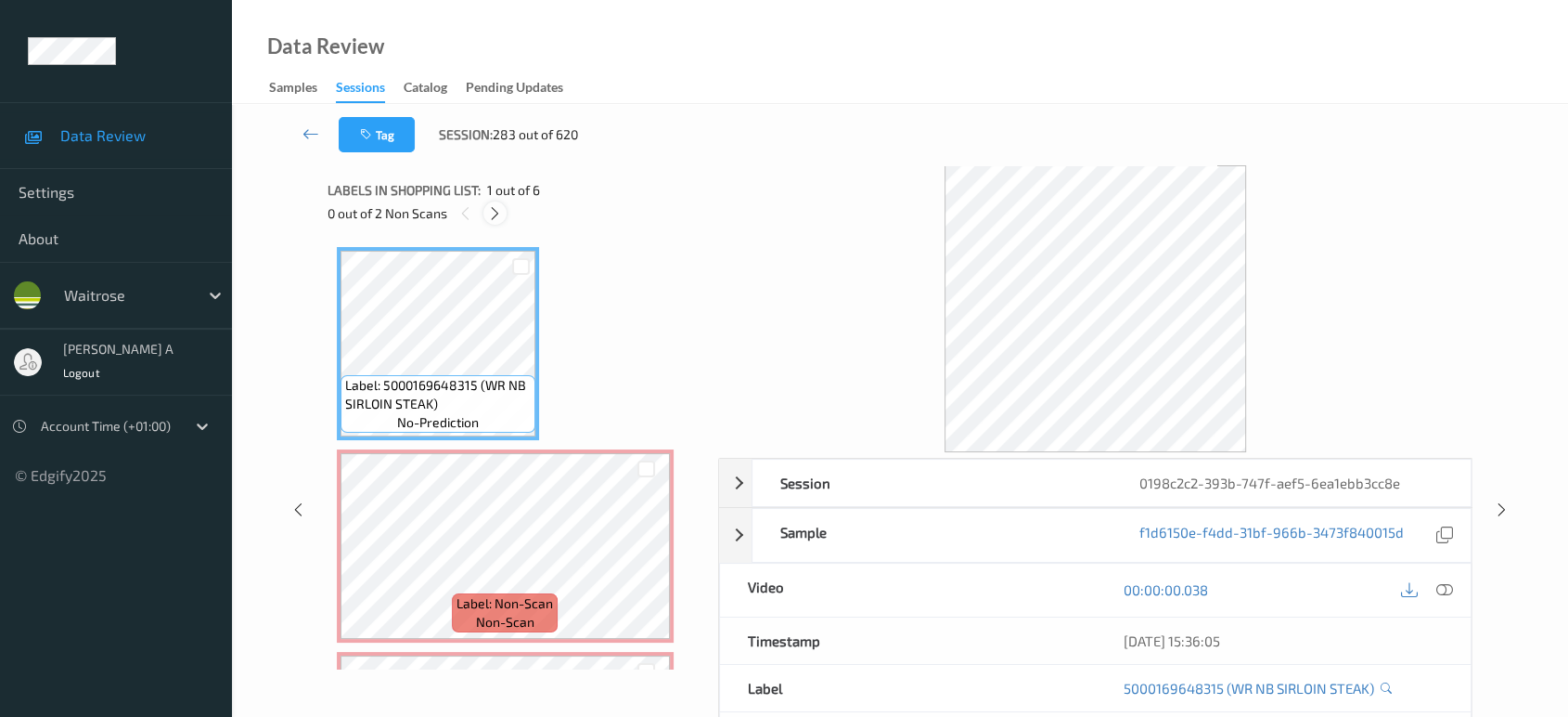
click at [501, 216] on icon at bounding box center [494, 213] width 16 height 16
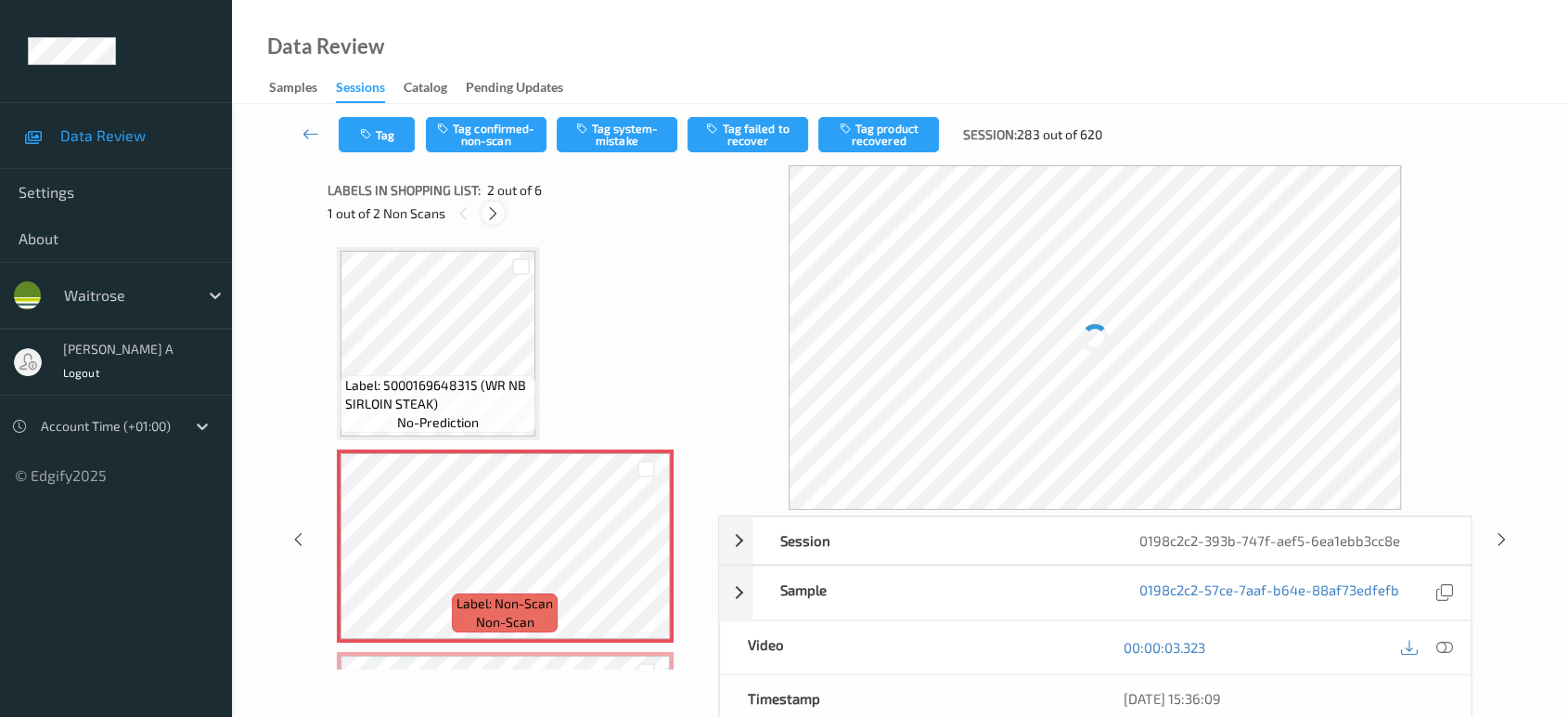
scroll to position [9, 0]
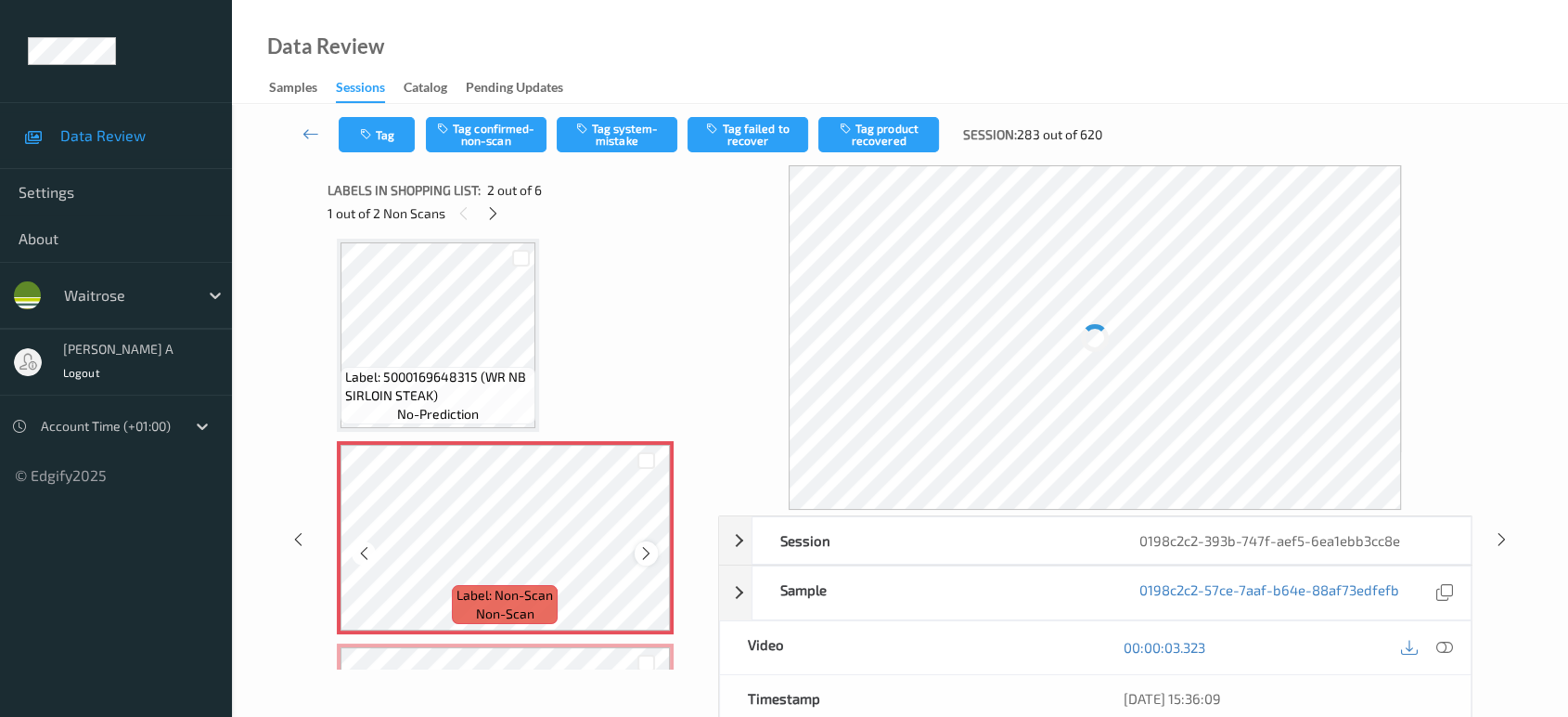
click at [648, 545] on icon at bounding box center [646, 553] width 16 height 16
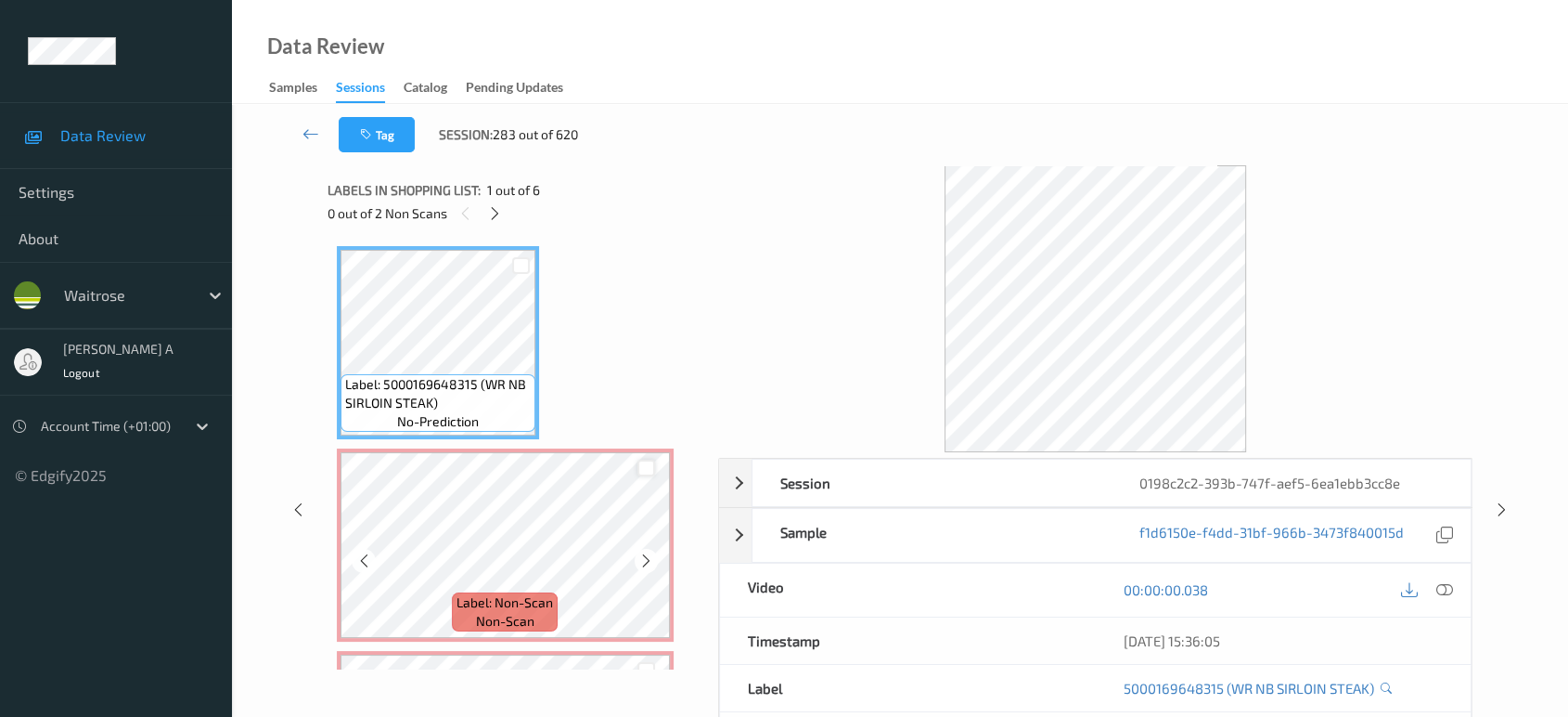
scroll to position [0, 0]
click at [1445, 587] on icon at bounding box center [1444, 589] width 16 height 16
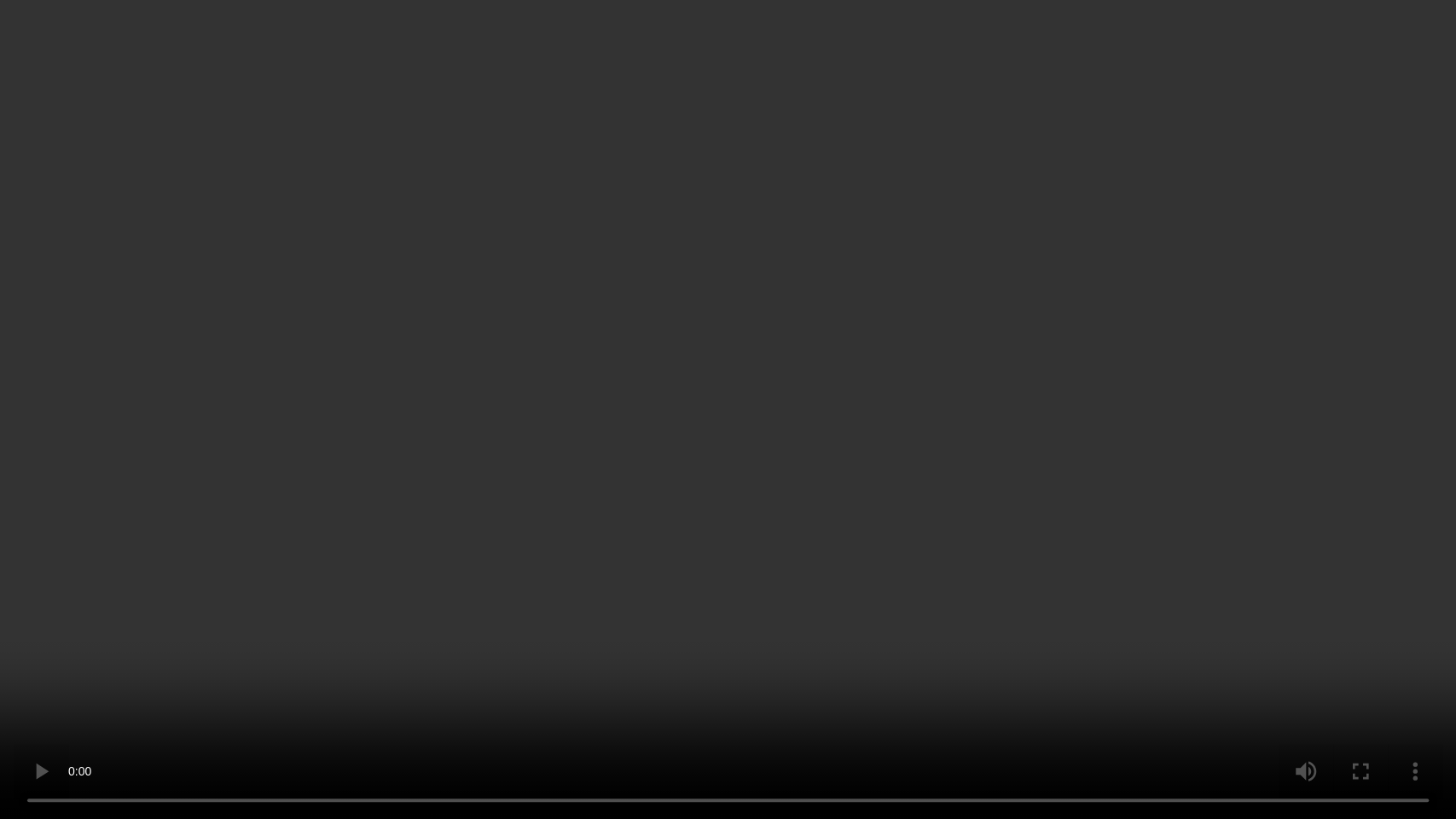
click at [592, 411] on video at bounding box center [728, 409] width 1456 height 819
click at [480, 465] on video at bounding box center [728, 409] width 1456 height 819
click at [598, 567] on video at bounding box center [728, 409] width 1456 height 819
click at [871, 471] on video at bounding box center [728, 409] width 1456 height 819
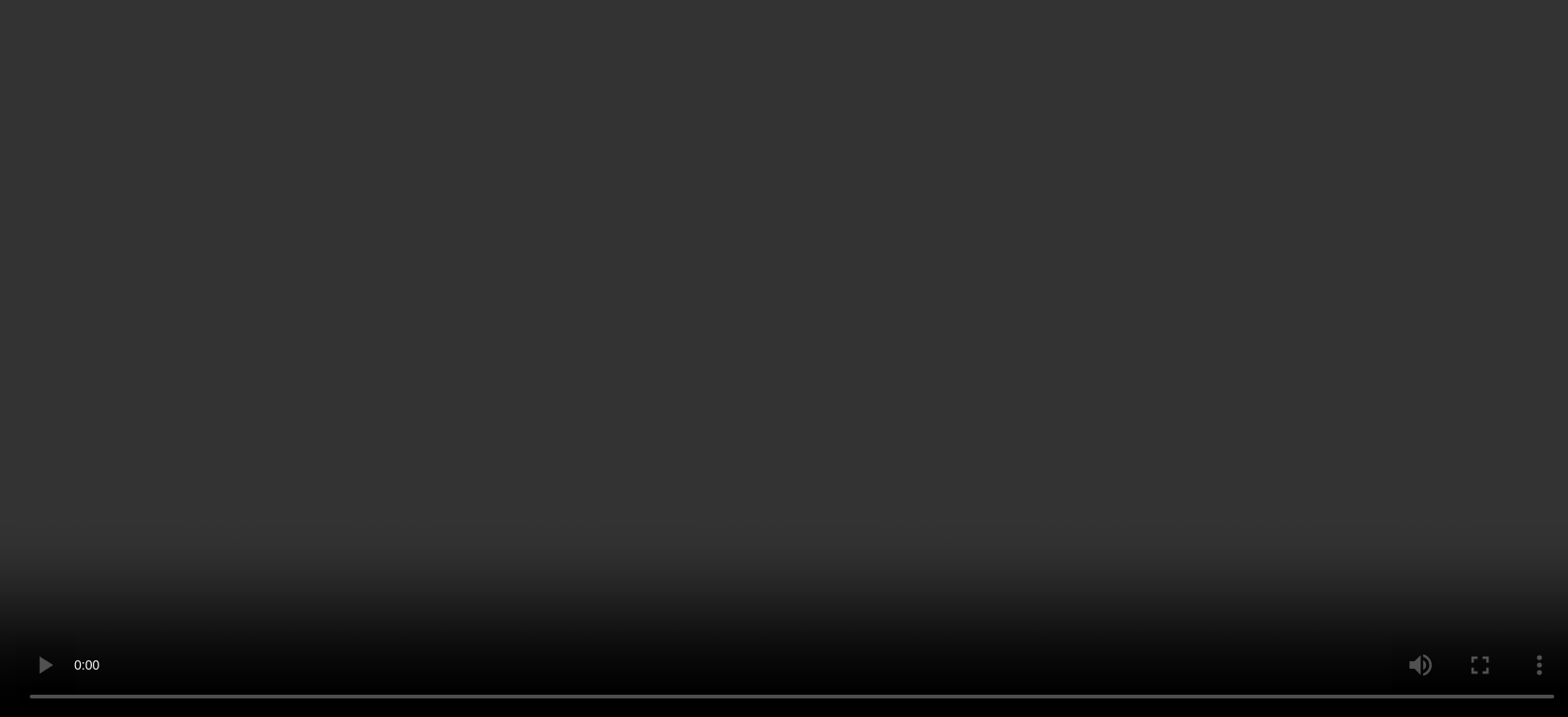
scroll to position [103, 0]
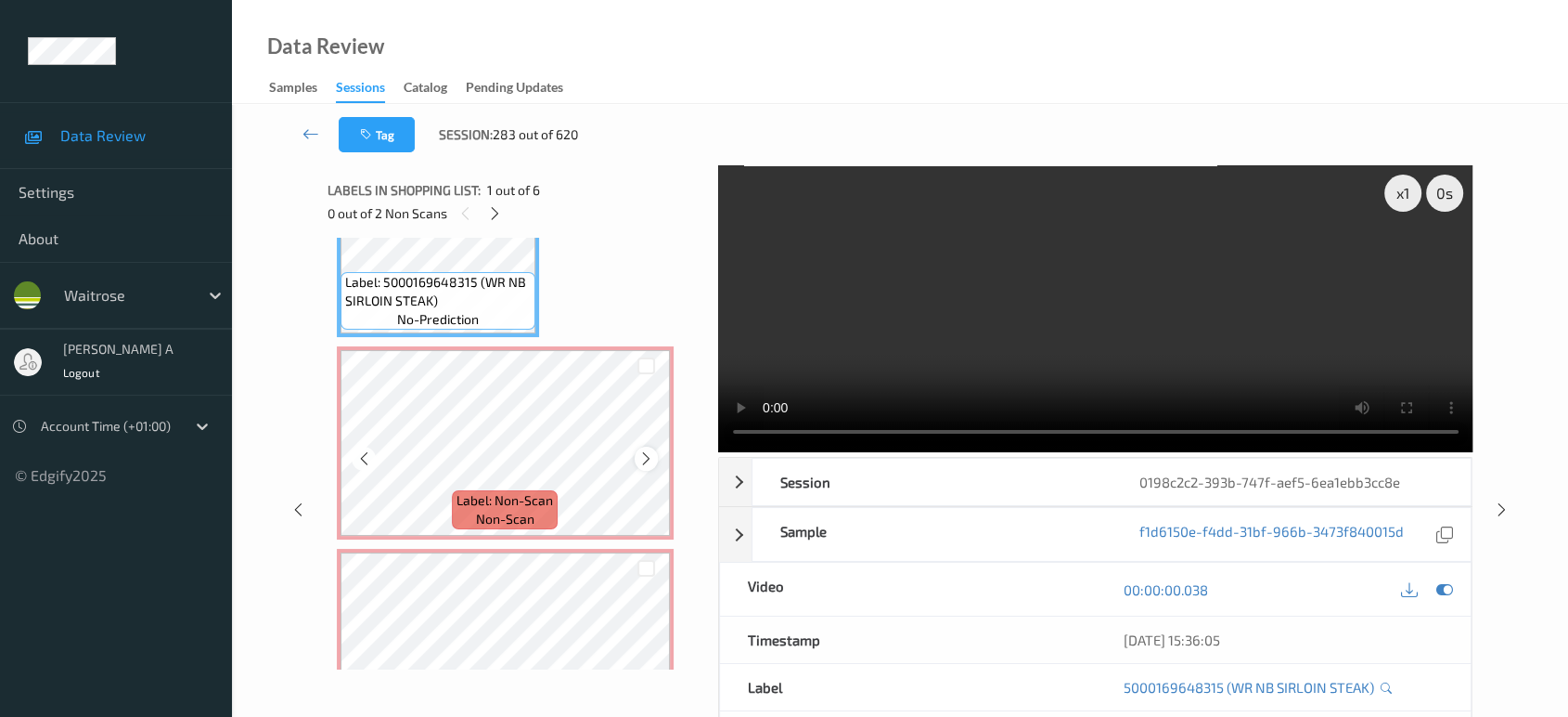
click at [646, 454] on icon at bounding box center [646, 458] width 16 height 16
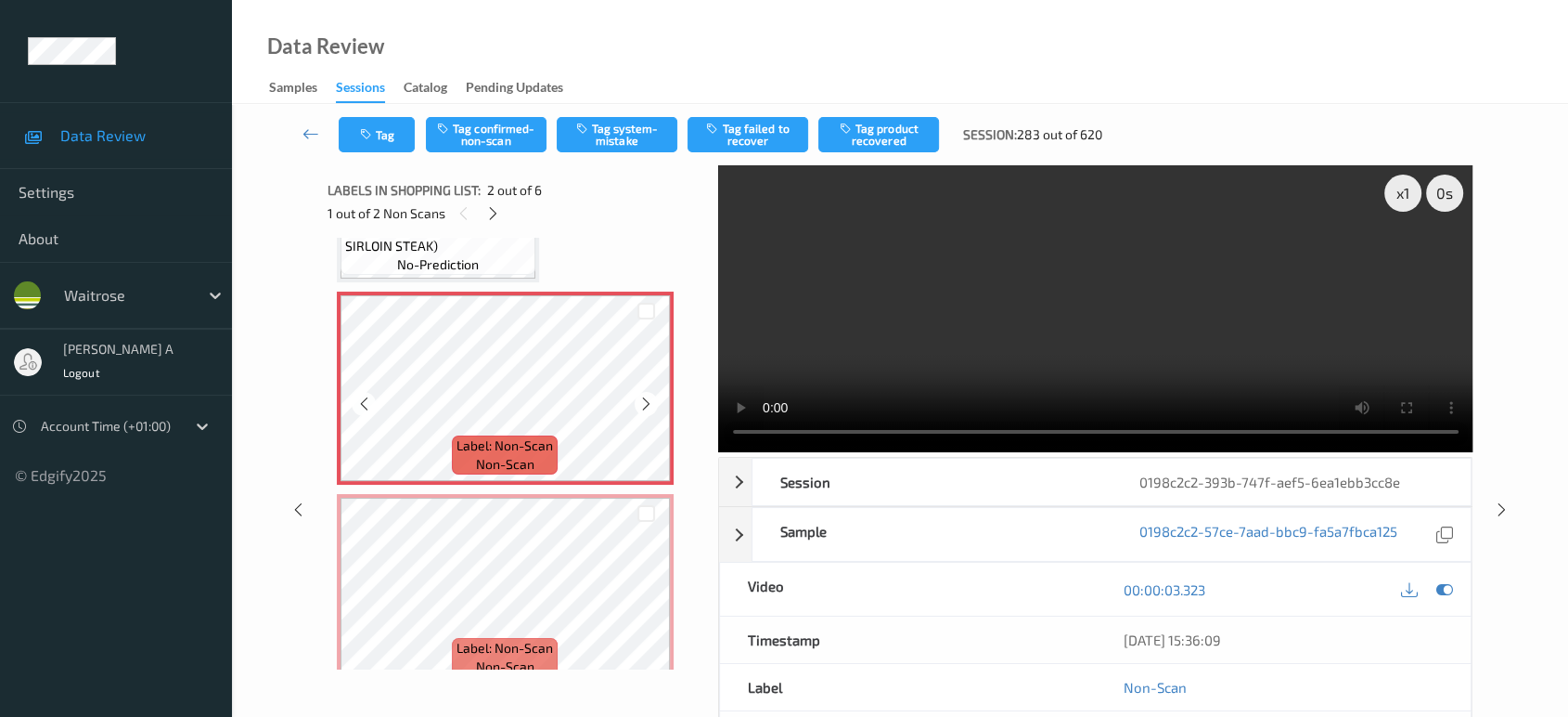
scroll to position [309, 0]
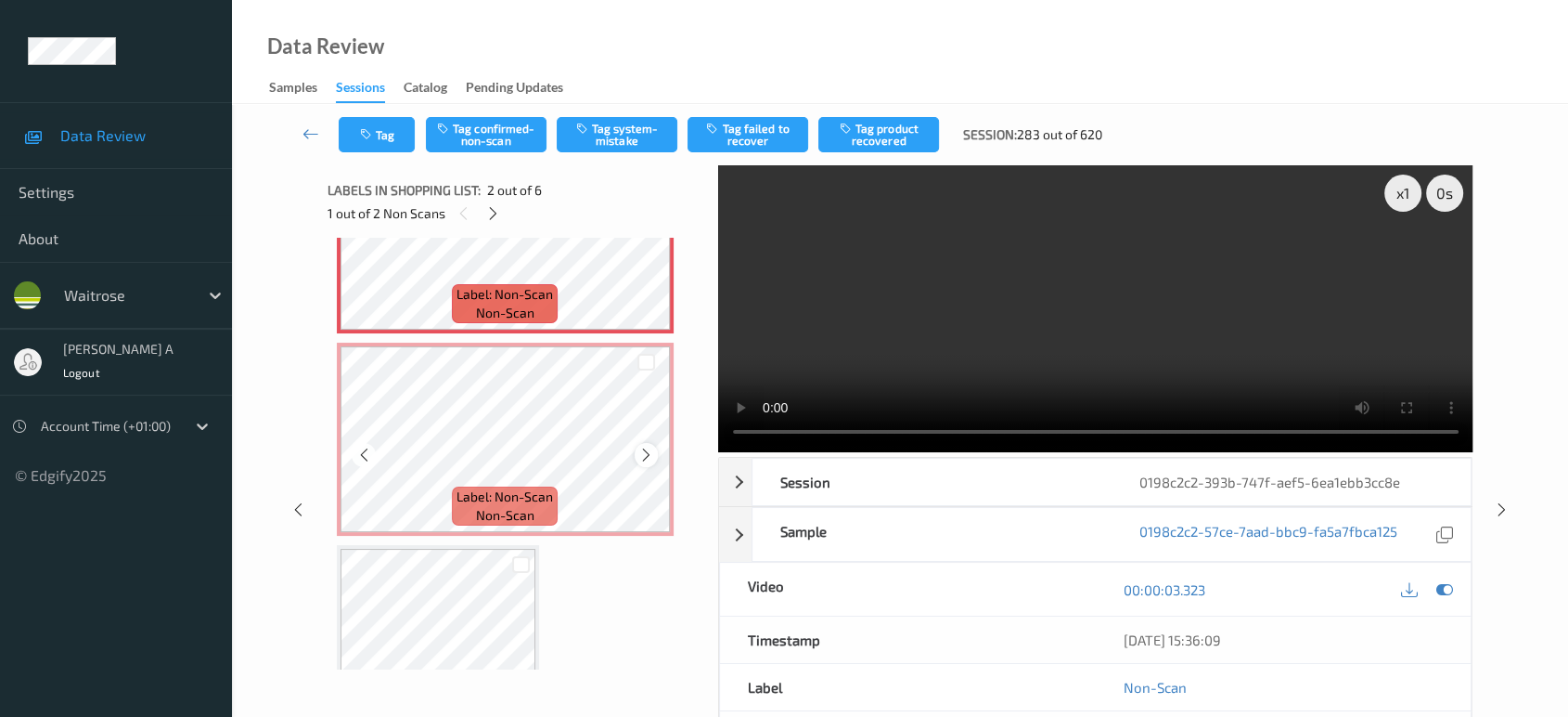
click at [645, 455] on icon at bounding box center [646, 454] width 16 height 16
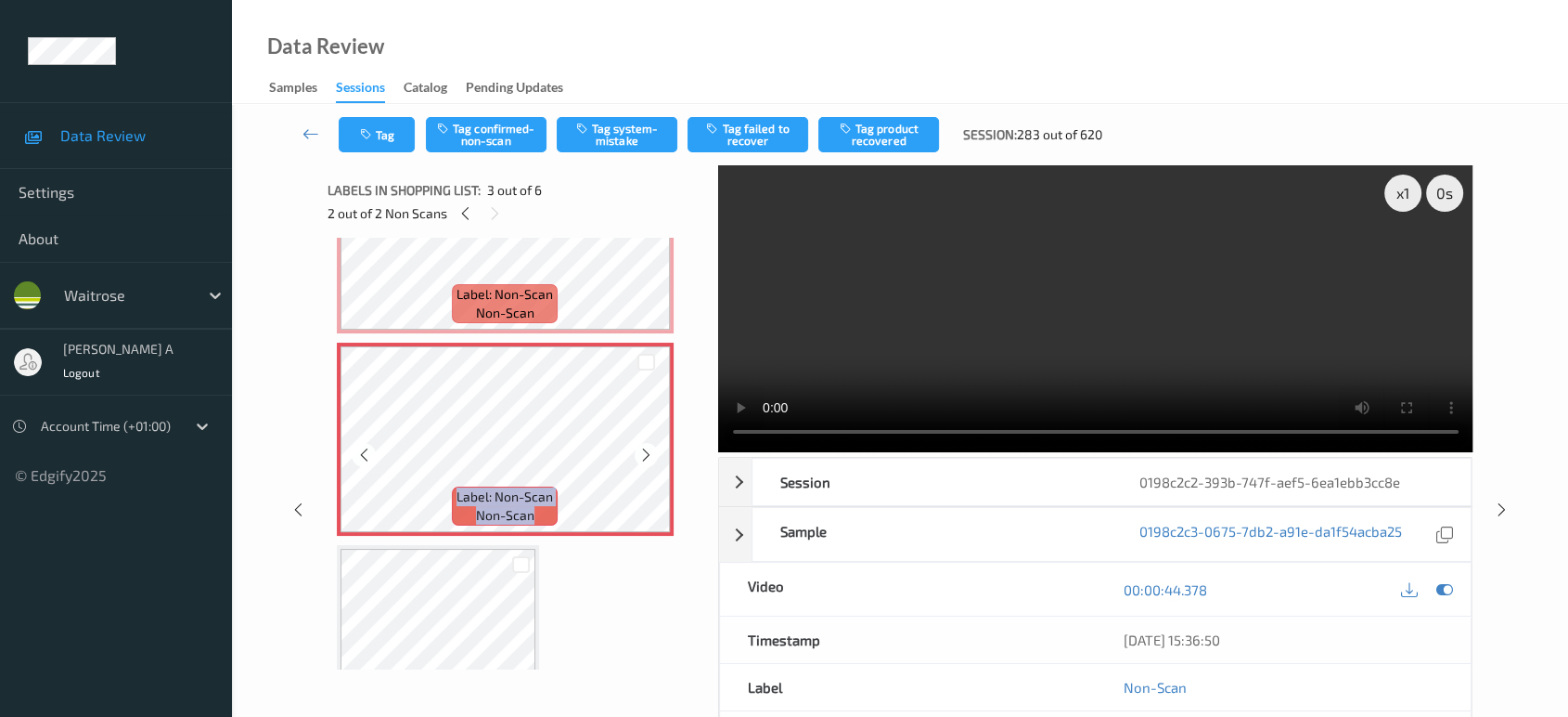
click at [645, 455] on icon at bounding box center [646, 454] width 16 height 16
click at [978, 369] on video at bounding box center [1095, 308] width 755 height 286
click at [1224, 312] on video at bounding box center [1095, 308] width 755 height 286
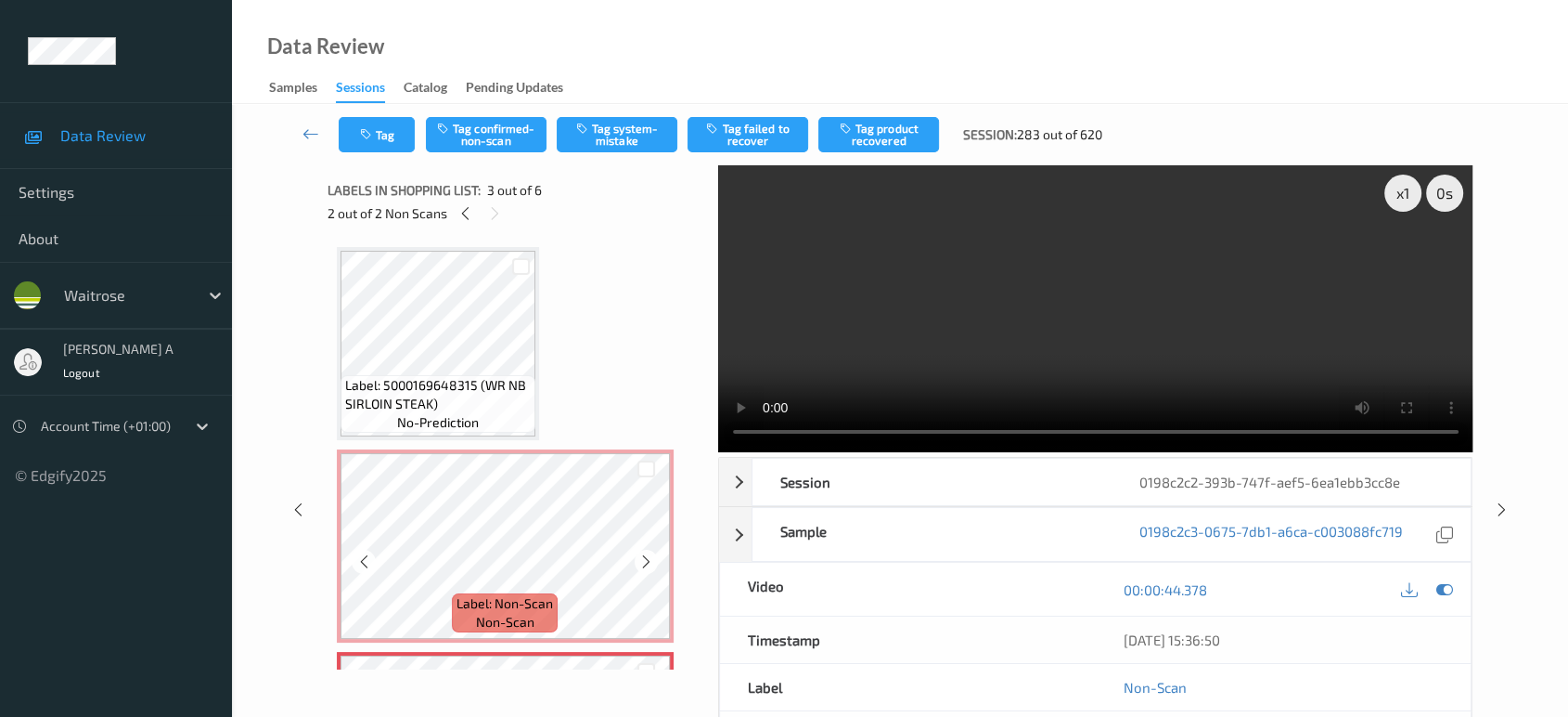
scroll to position [0, 0]
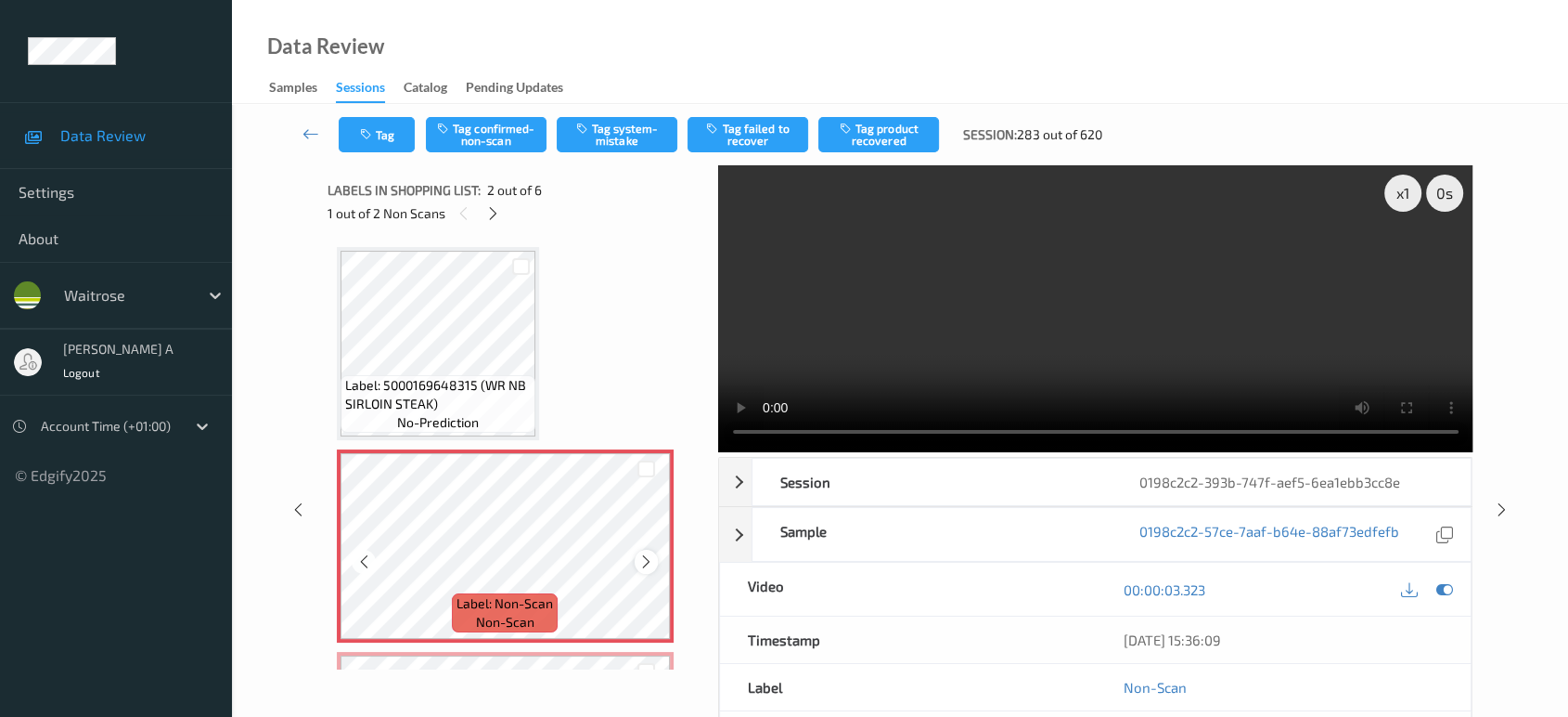
click at [645, 561] on icon at bounding box center [646, 560] width 16 height 16
click at [1157, 302] on video at bounding box center [1095, 308] width 755 height 286
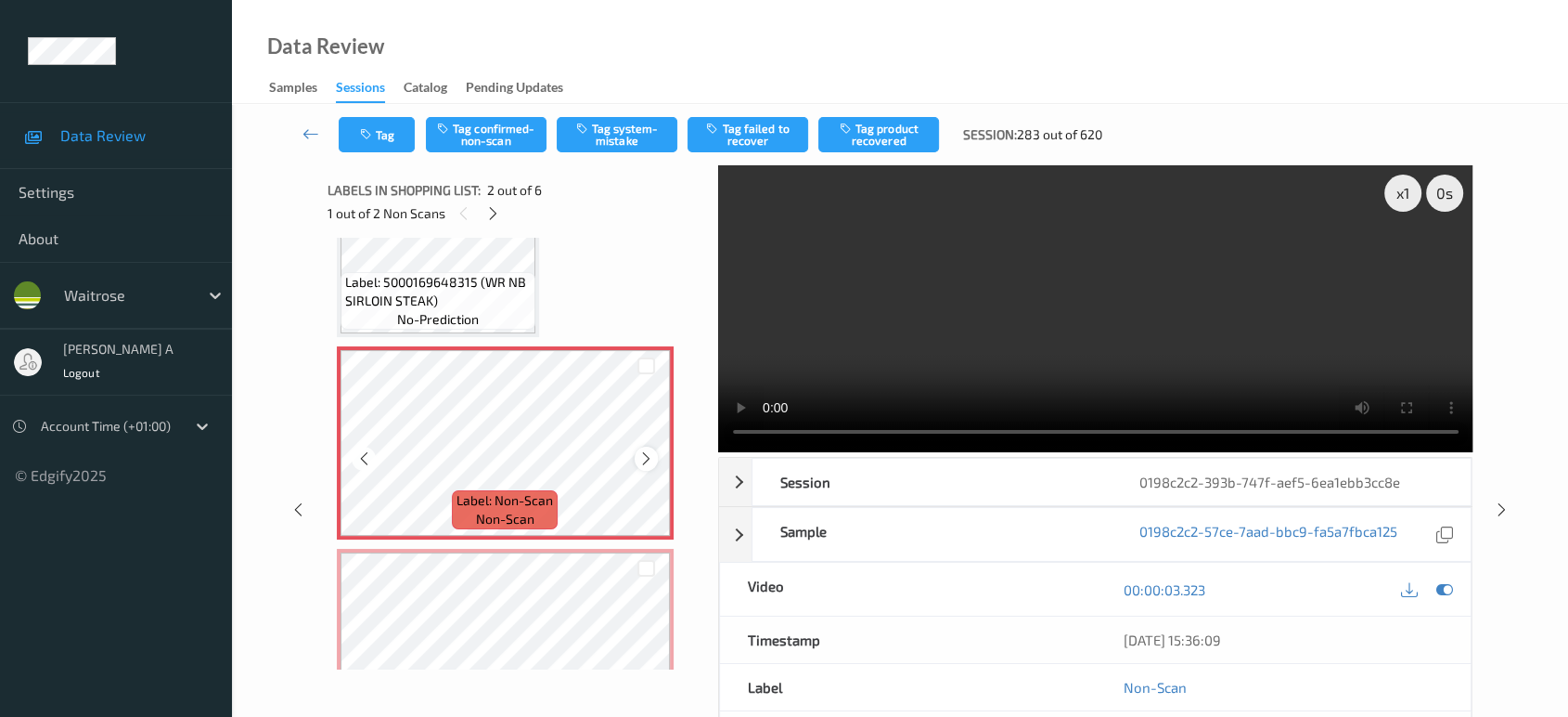
click at [646, 451] on icon at bounding box center [646, 458] width 16 height 16
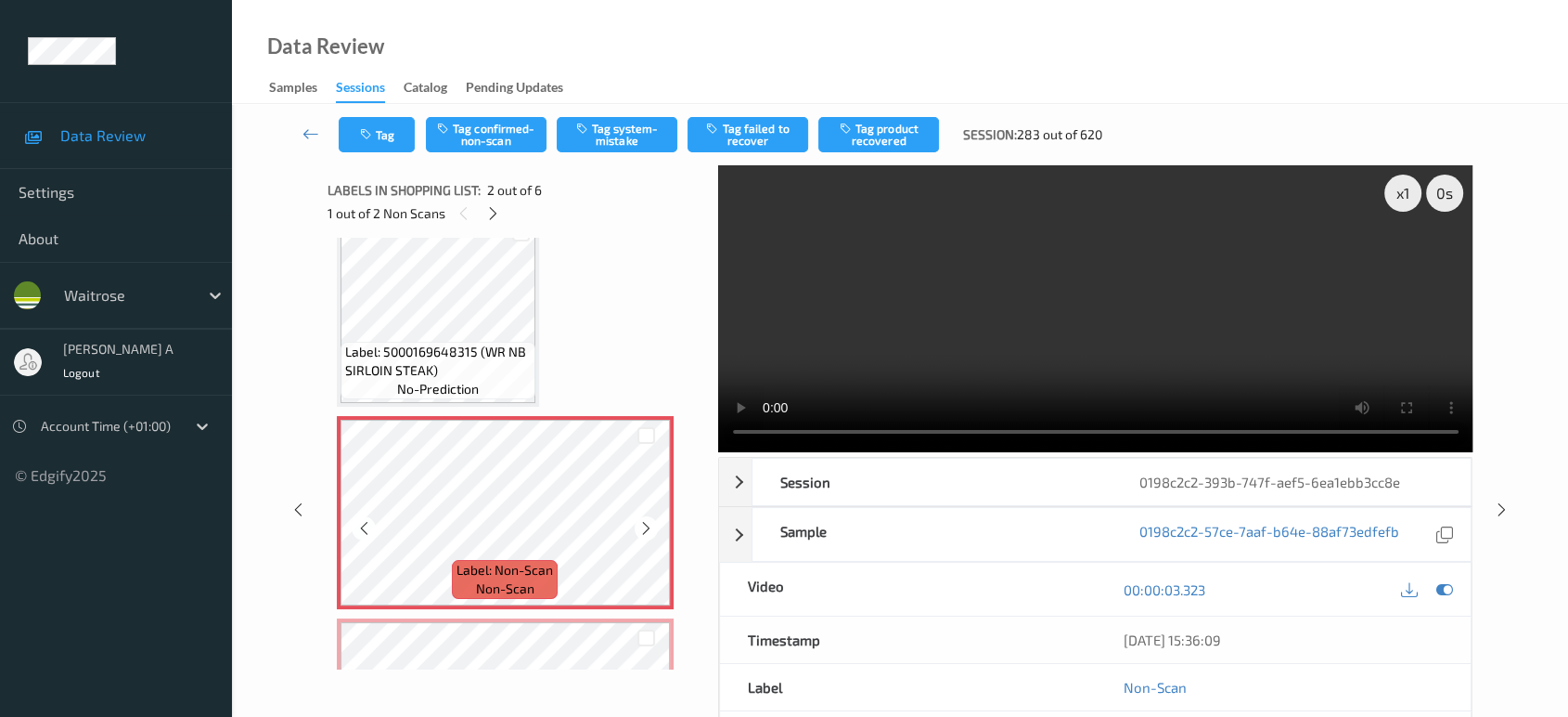
scroll to position [0, 0]
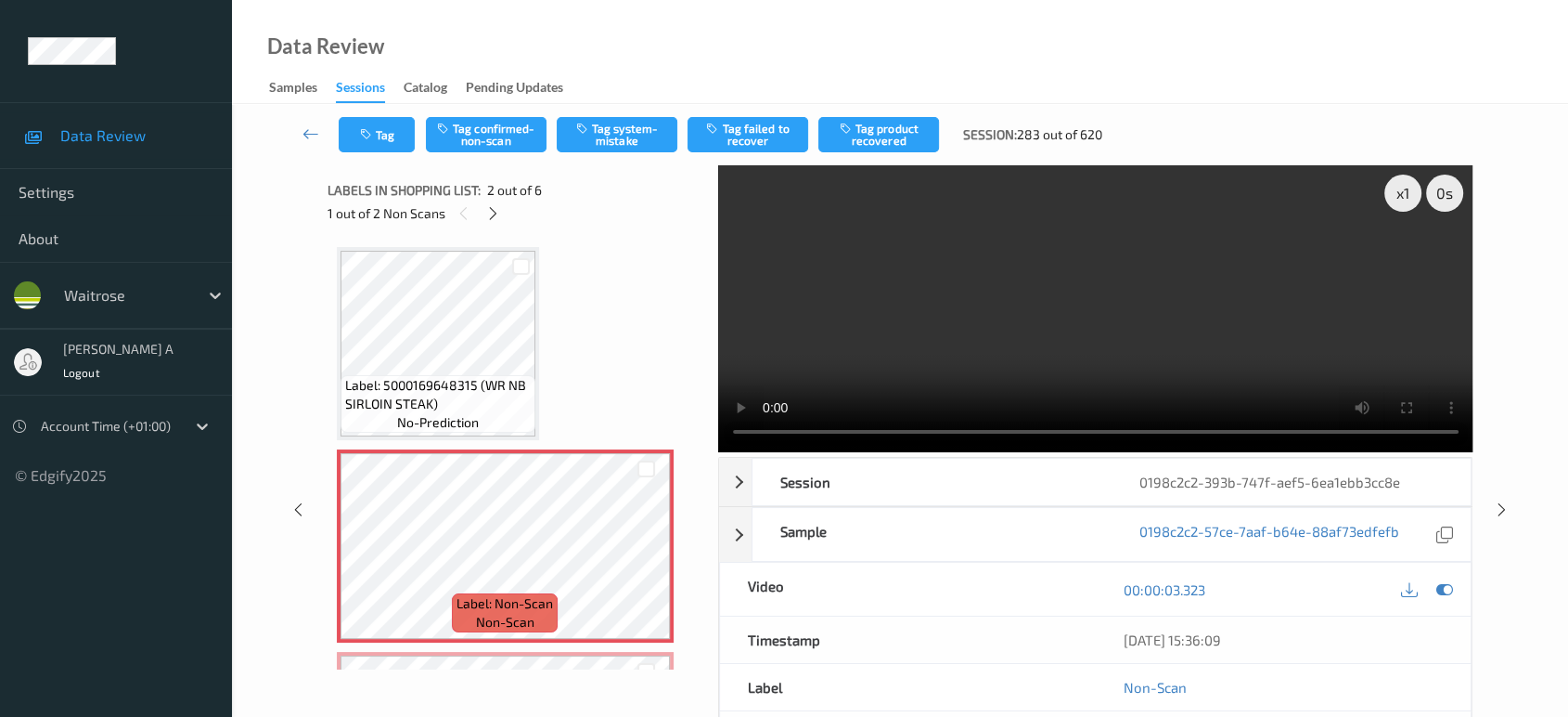
click at [1114, 297] on video at bounding box center [1095, 308] width 755 height 286
click at [1179, 298] on video at bounding box center [1095, 308] width 755 height 286
click at [628, 145] on button "Tag system-mistake" at bounding box center [617, 134] width 120 height 35
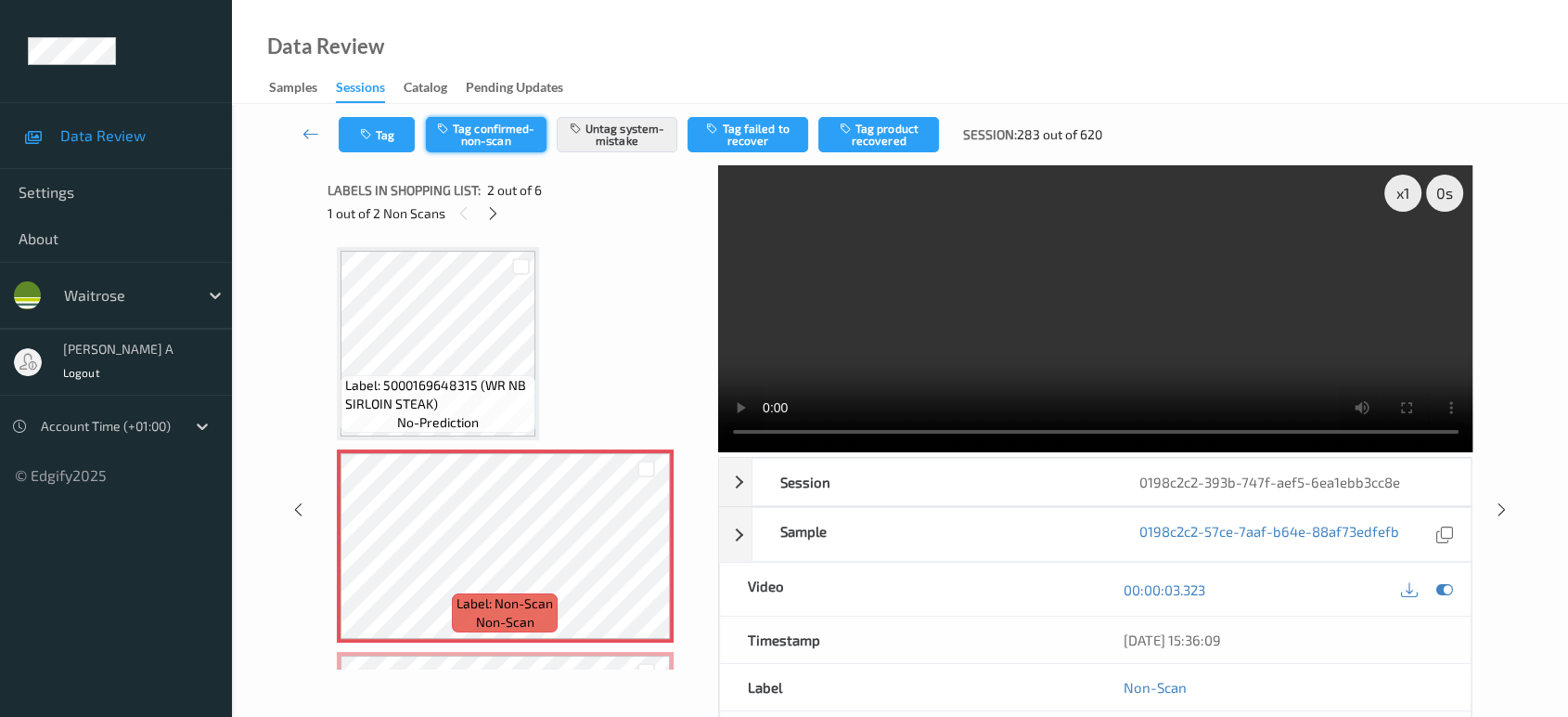
click at [503, 141] on button "Tag confirmed-non-scan" at bounding box center [486, 134] width 120 height 35
click at [498, 130] on button "Untag confirmed-non-scan" at bounding box center [486, 134] width 120 height 35
click at [377, 134] on button "Tag" at bounding box center [377, 134] width 76 height 35
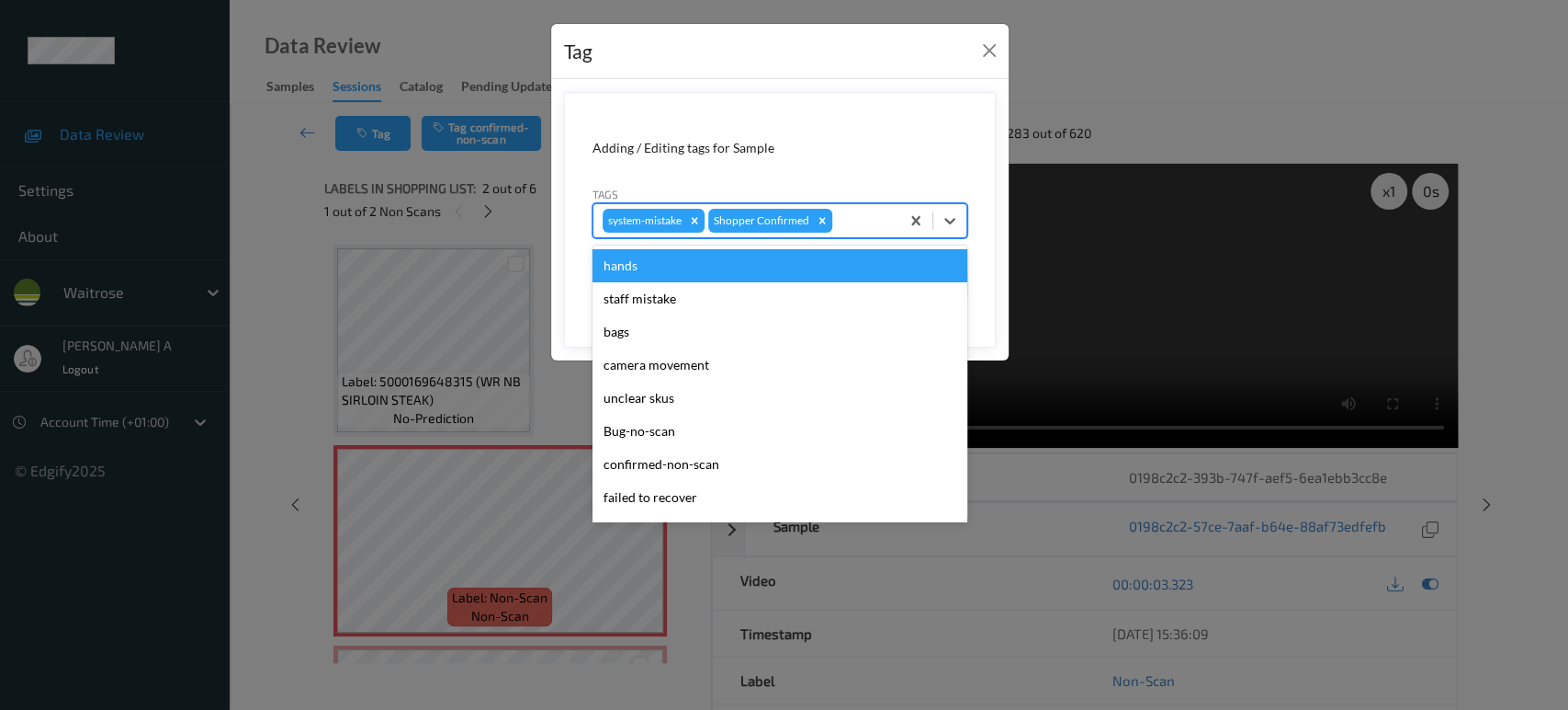
click at [857, 210] on div at bounding box center [863, 220] width 54 height 22
type input "un"
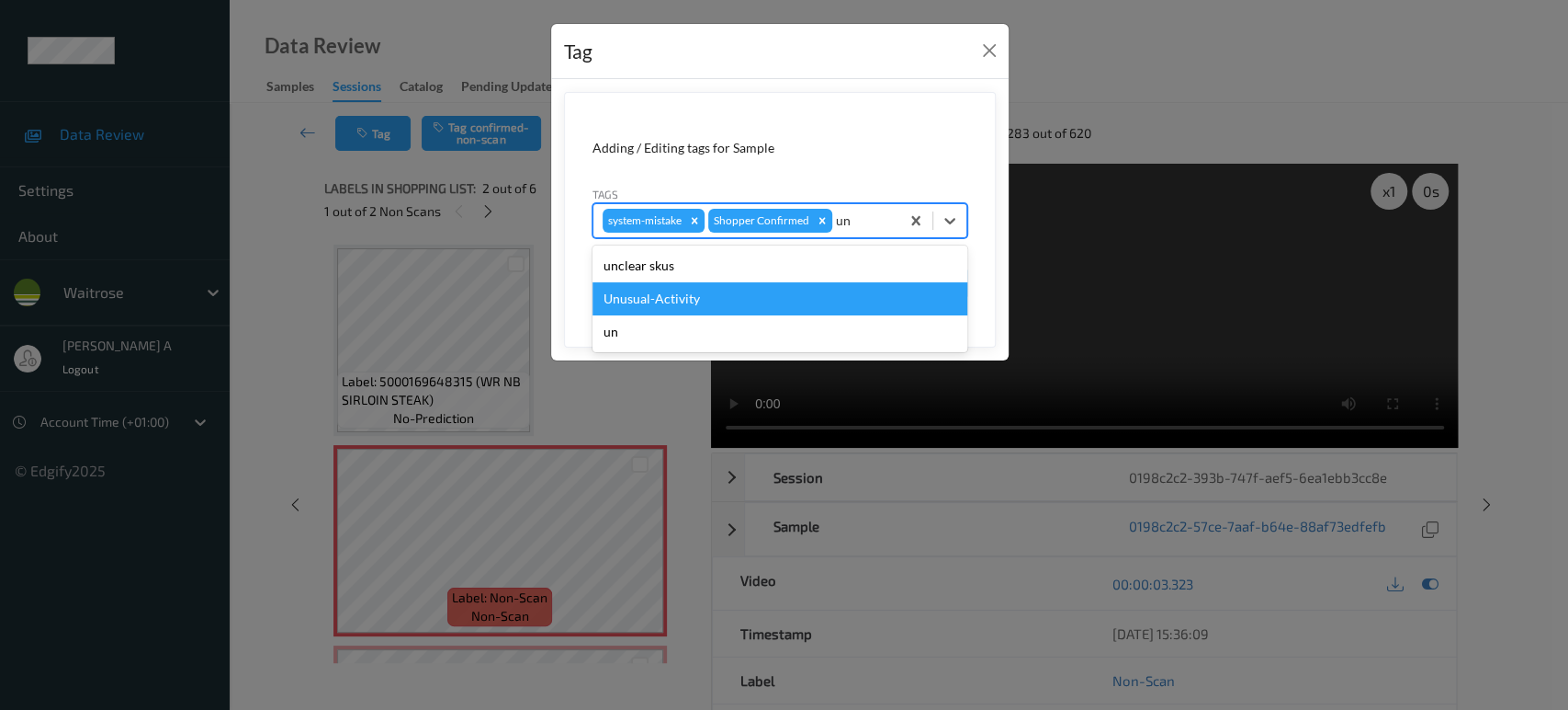
click at [757, 312] on div "Unusual-Activity" at bounding box center [780, 298] width 375 height 33
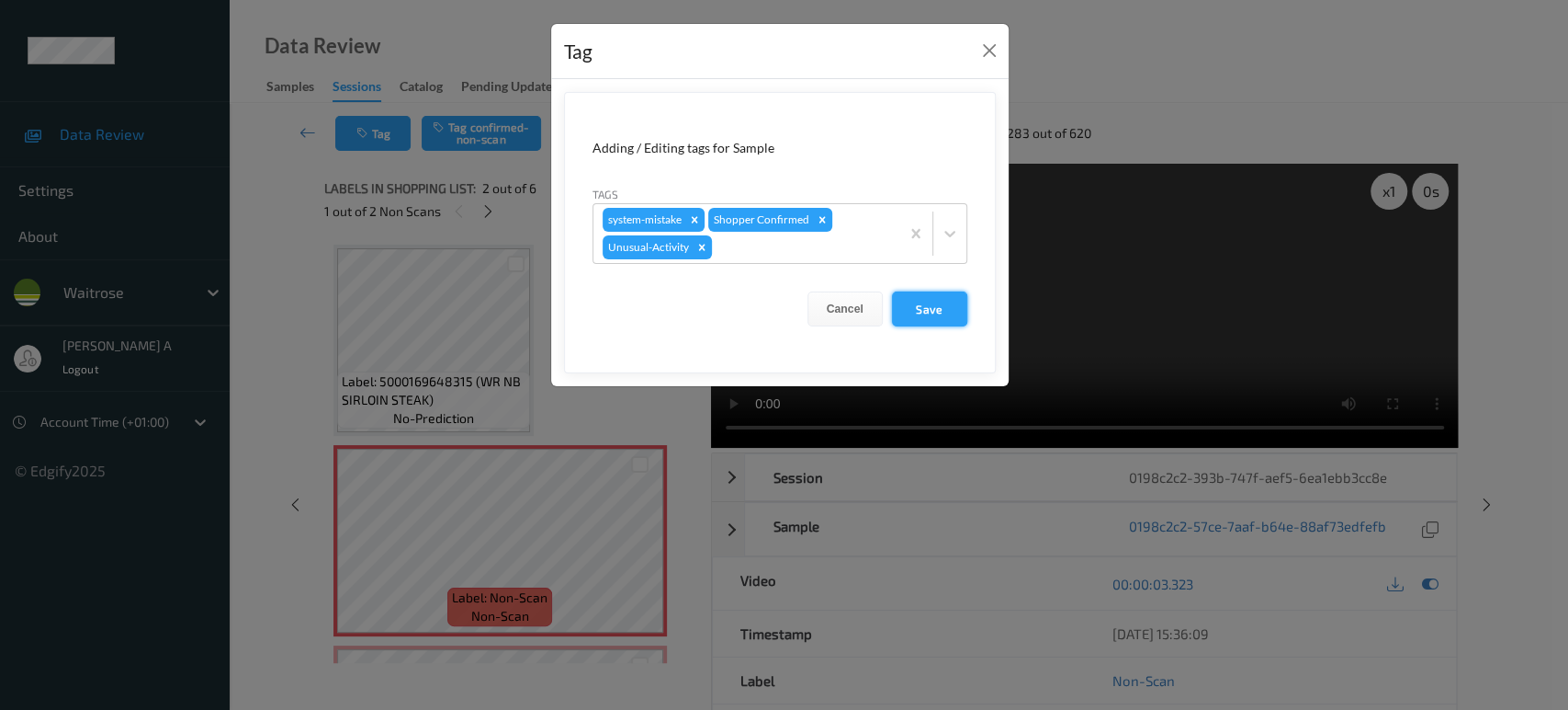
click at [933, 309] on button "Save" at bounding box center [930, 308] width 76 height 35
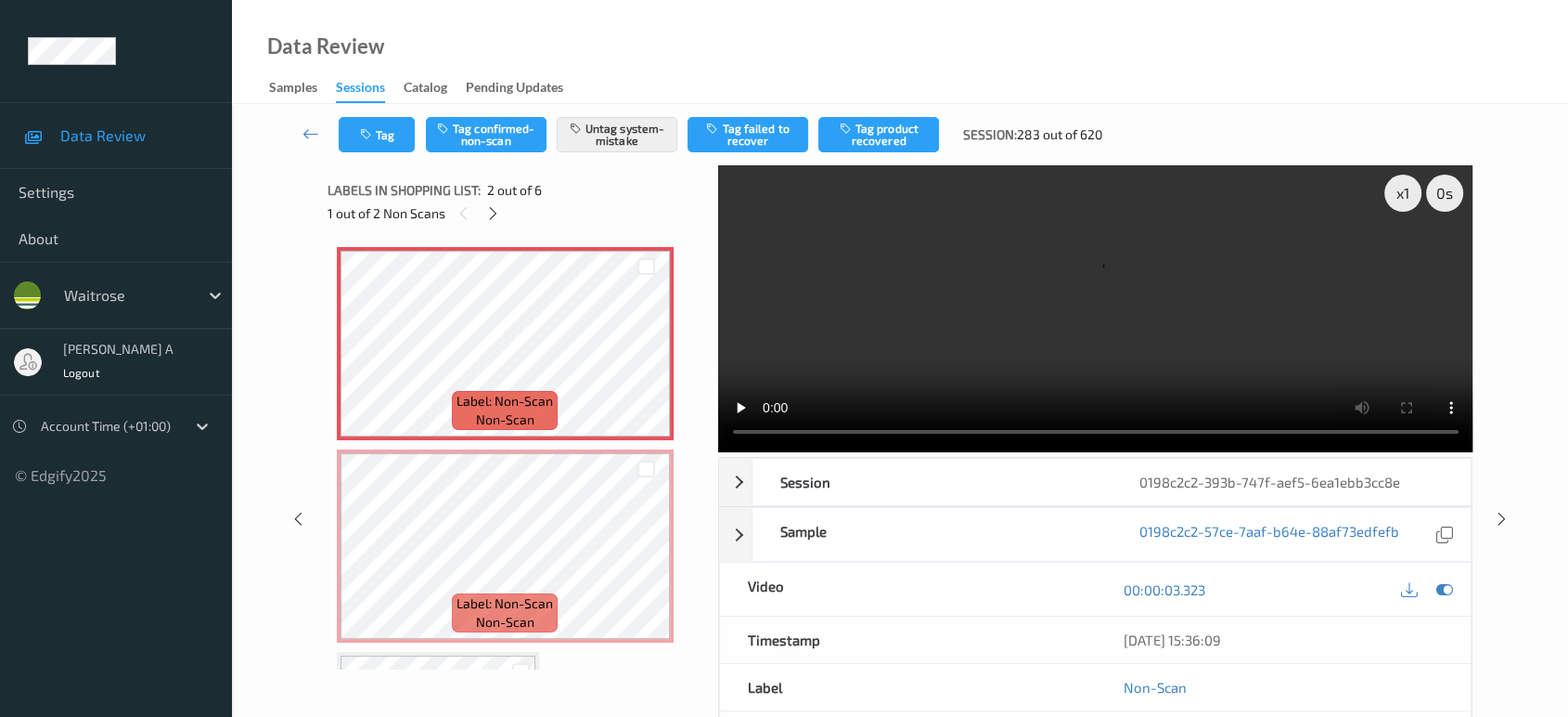
scroll to position [206, 0]
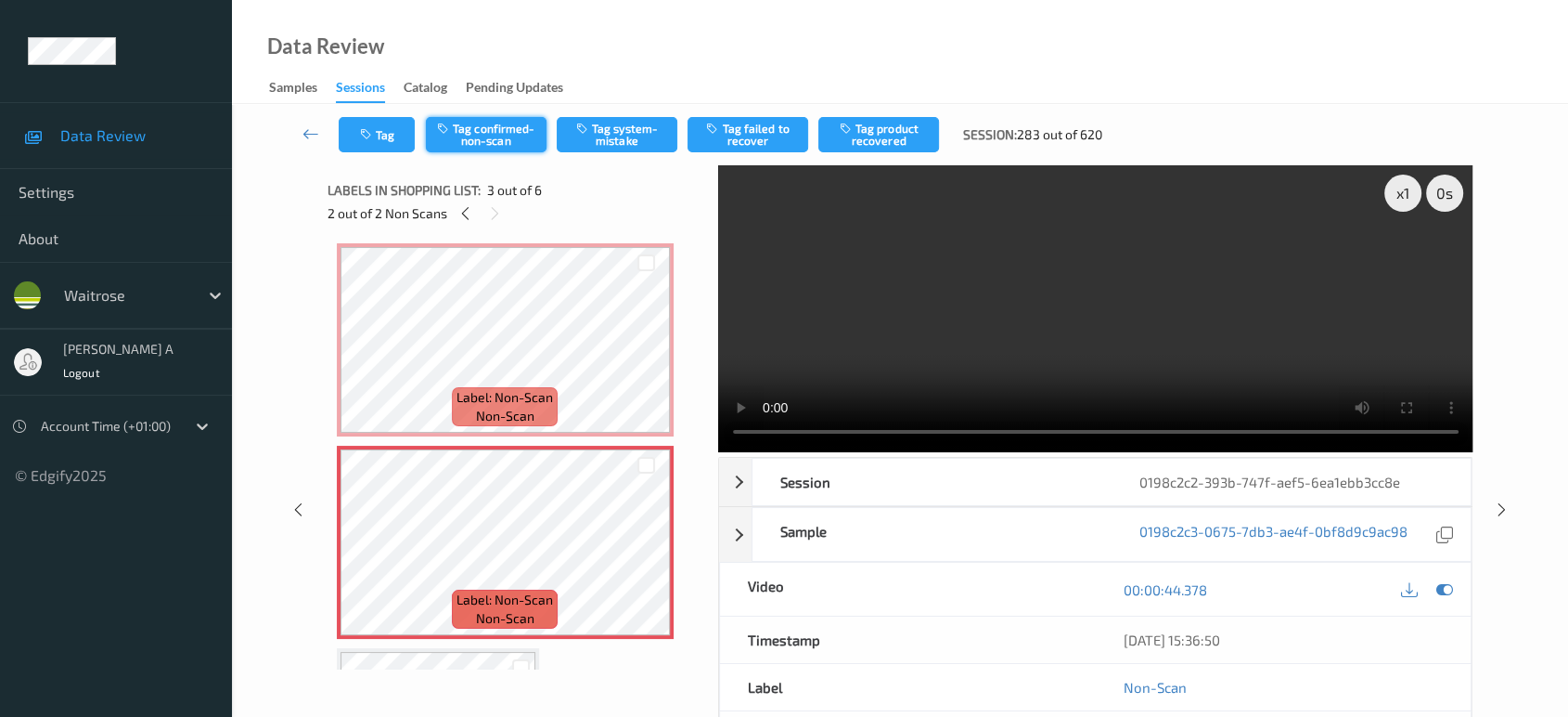
click at [512, 137] on button "Tag confirmed-non-scan" at bounding box center [486, 134] width 120 height 35
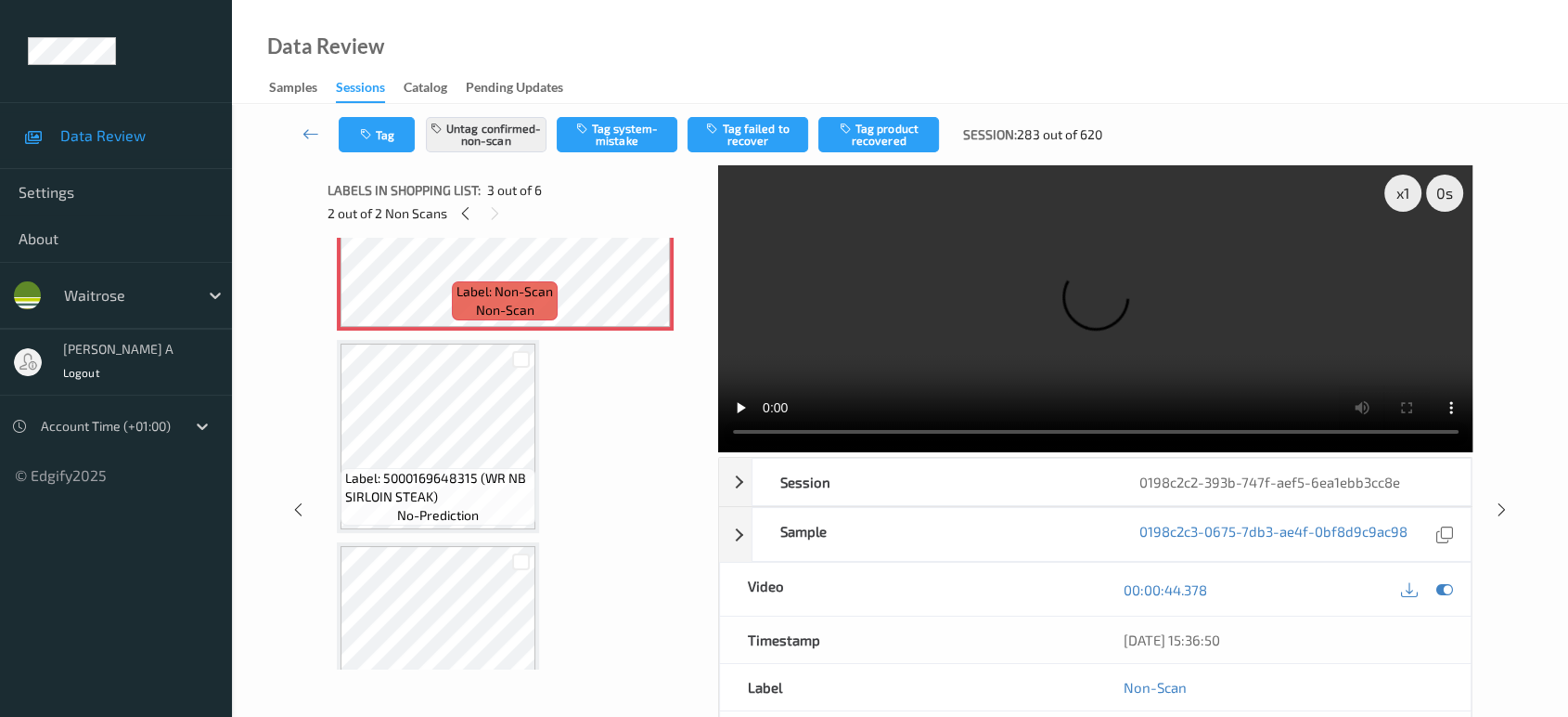
scroll to position [516, 0]
click at [907, 137] on button "Tag product recovered" at bounding box center [878, 134] width 120 height 35
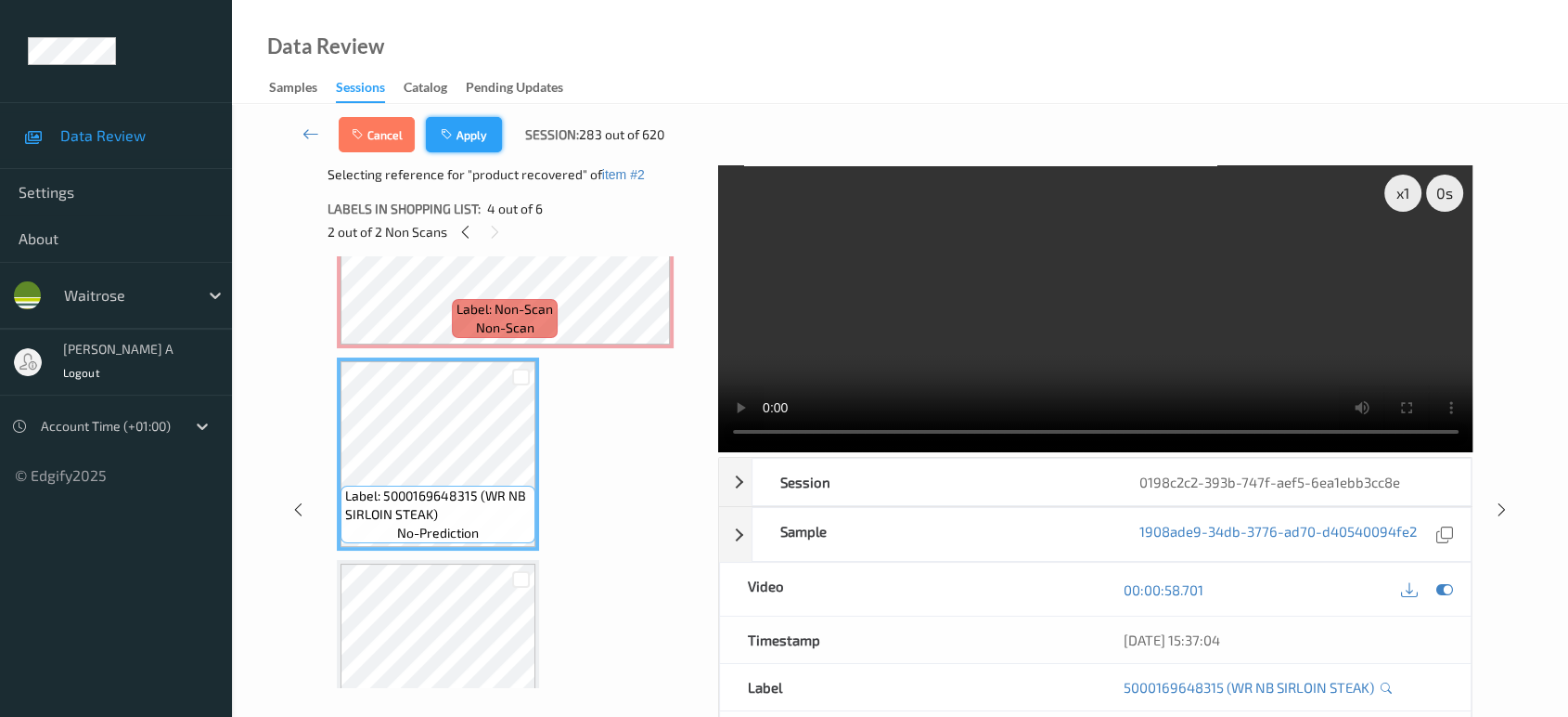
click at [463, 139] on button "Apply" at bounding box center [464, 134] width 76 height 35
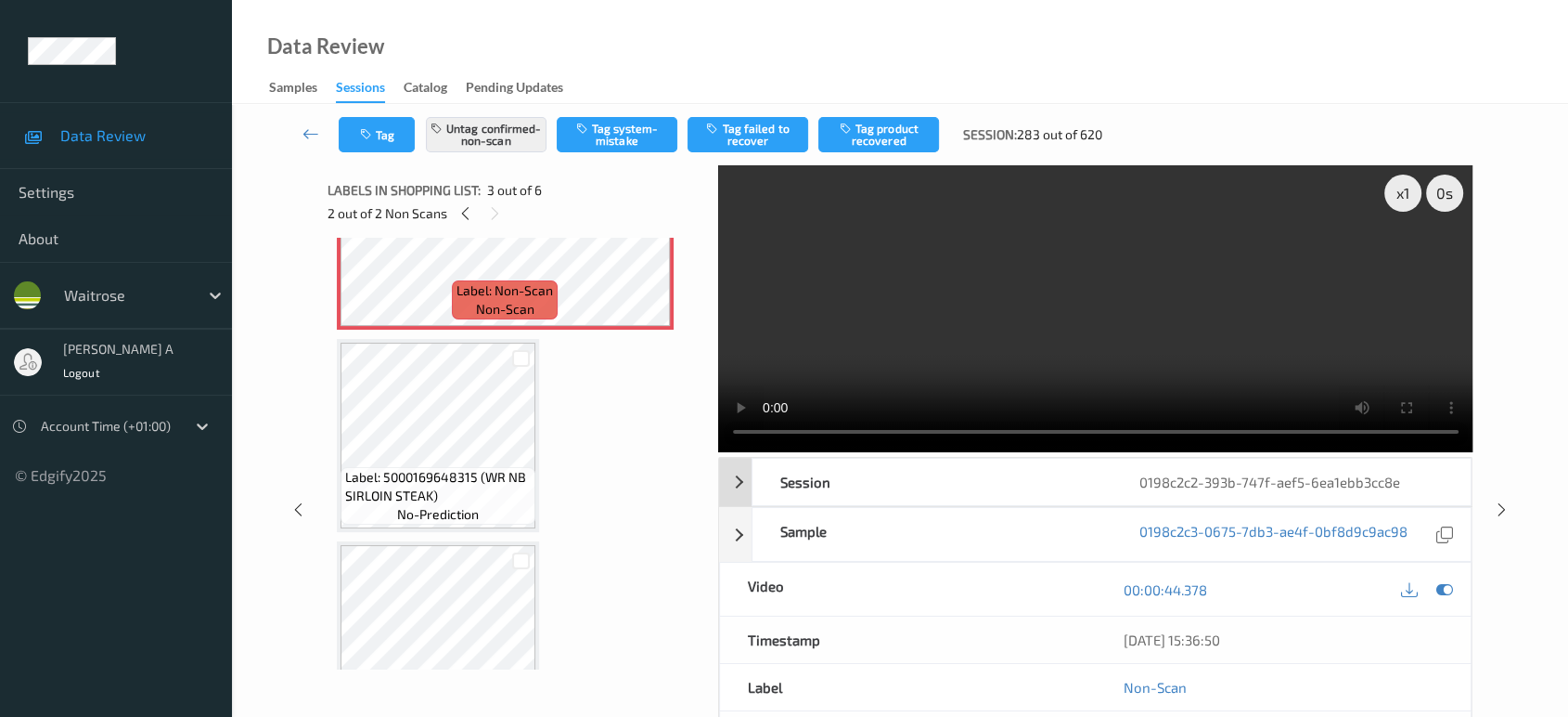
scroll to position [210, 0]
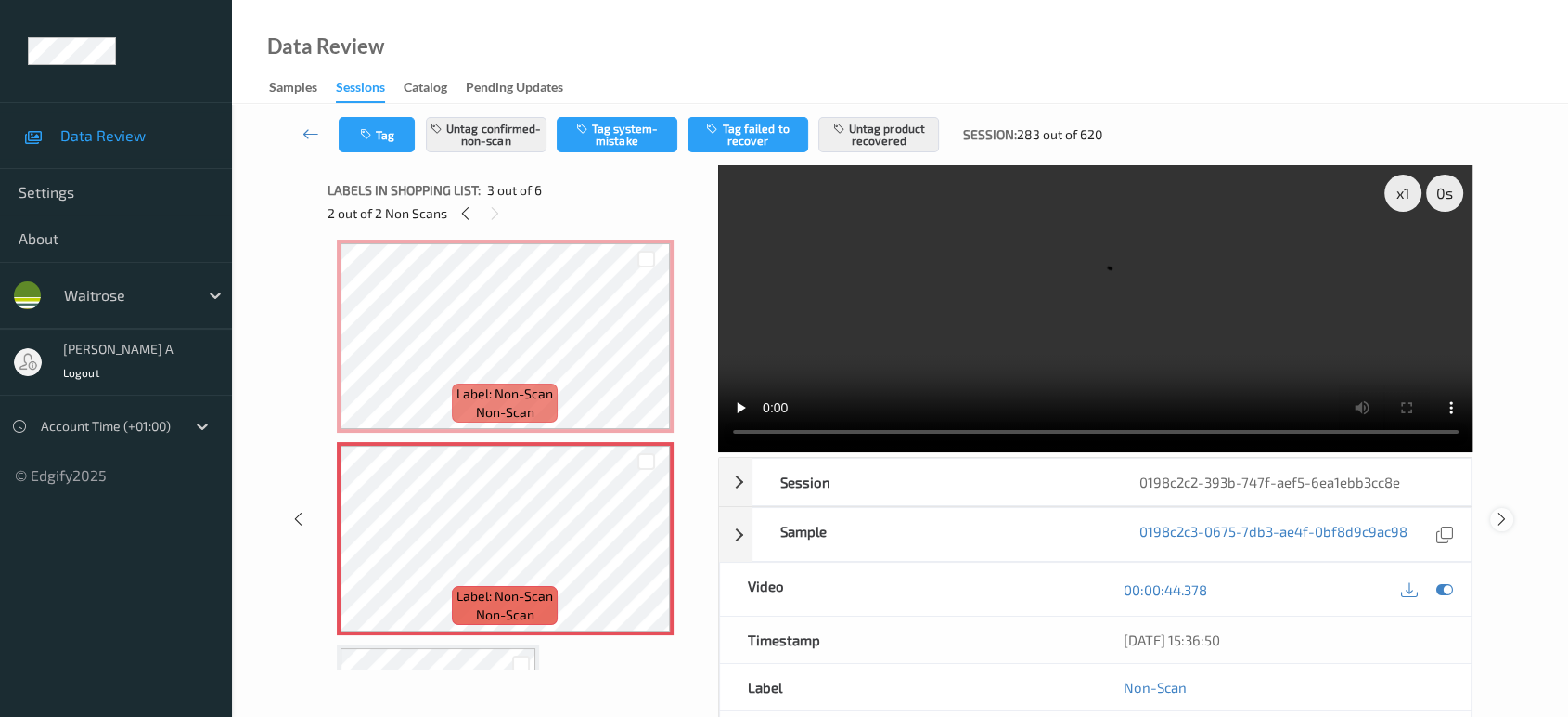
click at [1500, 511] on icon at bounding box center [1501, 518] width 16 height 16
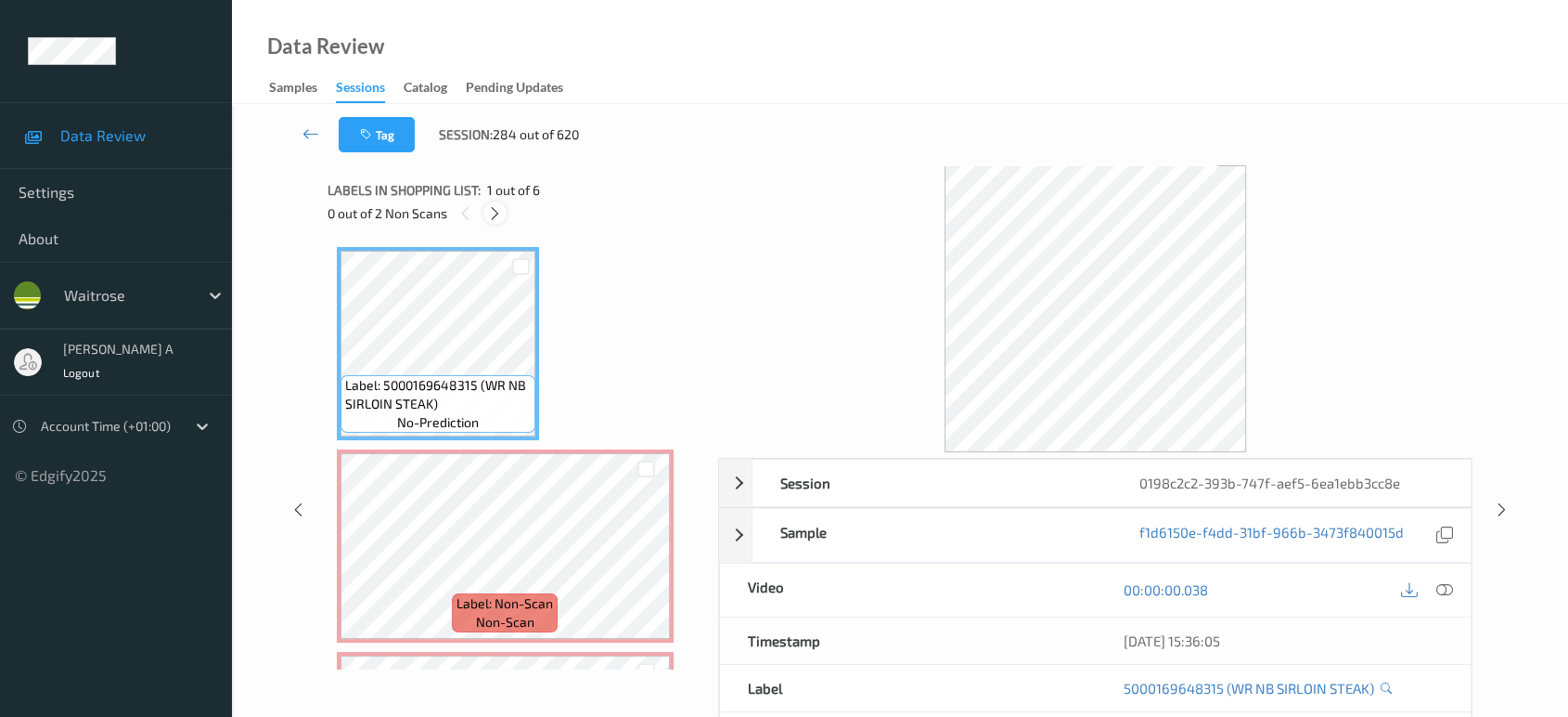
click at [493, 210] on icon at bounding box center [494, 213] width 16 height 16
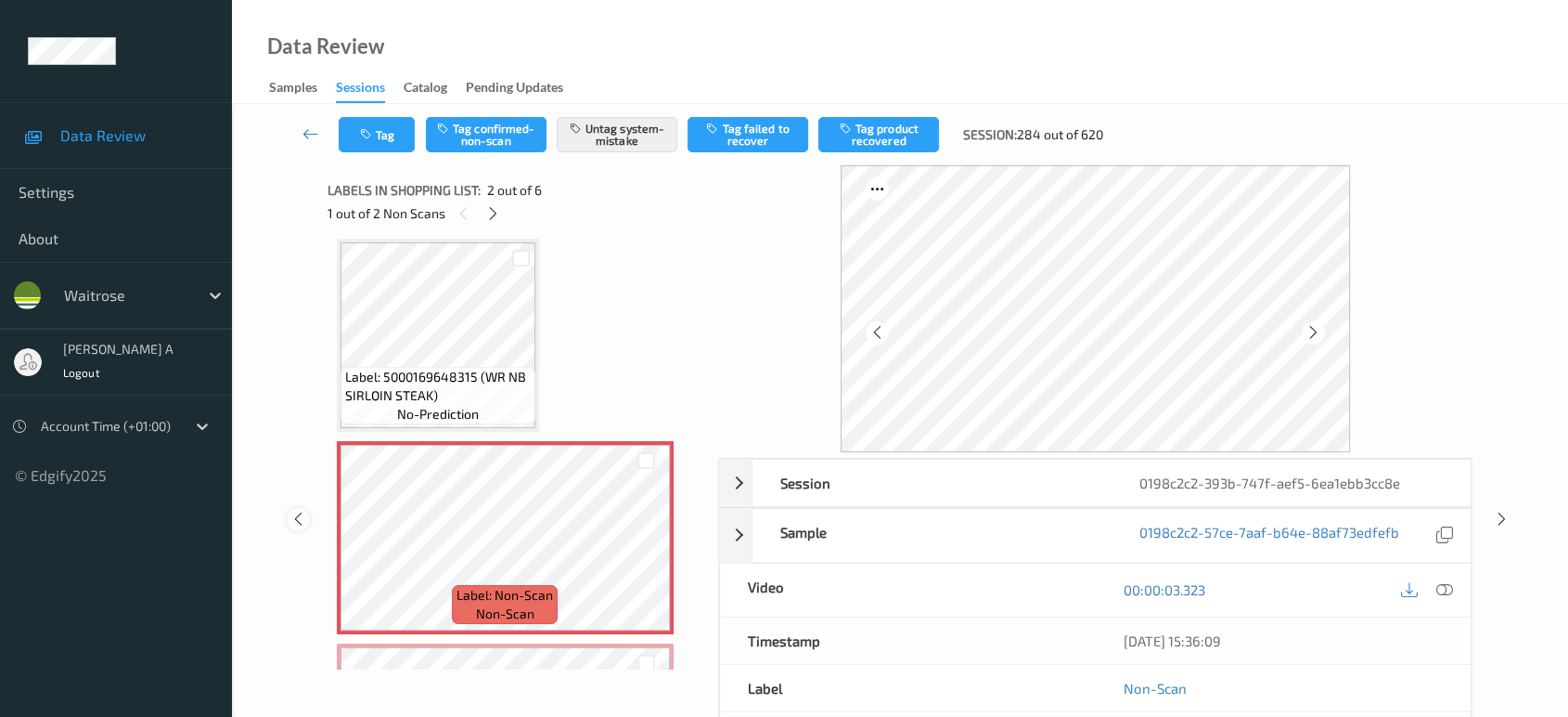
click at [294, 517] on icon at bounding box center [298, 518] width 16 height 16
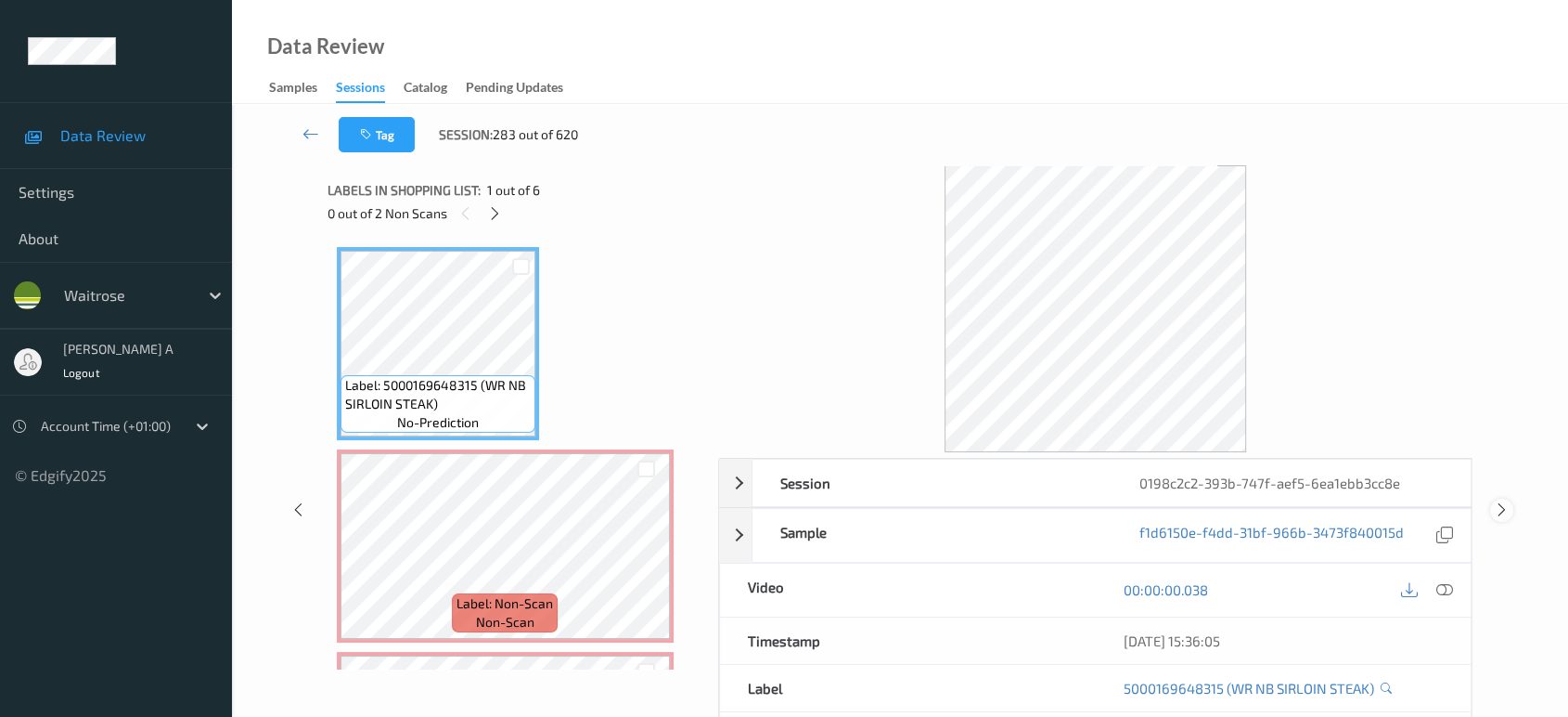
click at [1499, 506] on icon at bounding box center [1501, 509] width 16 height 16
click at [491, 214] on icon at bounding box center [492, 213] width 16 height 16
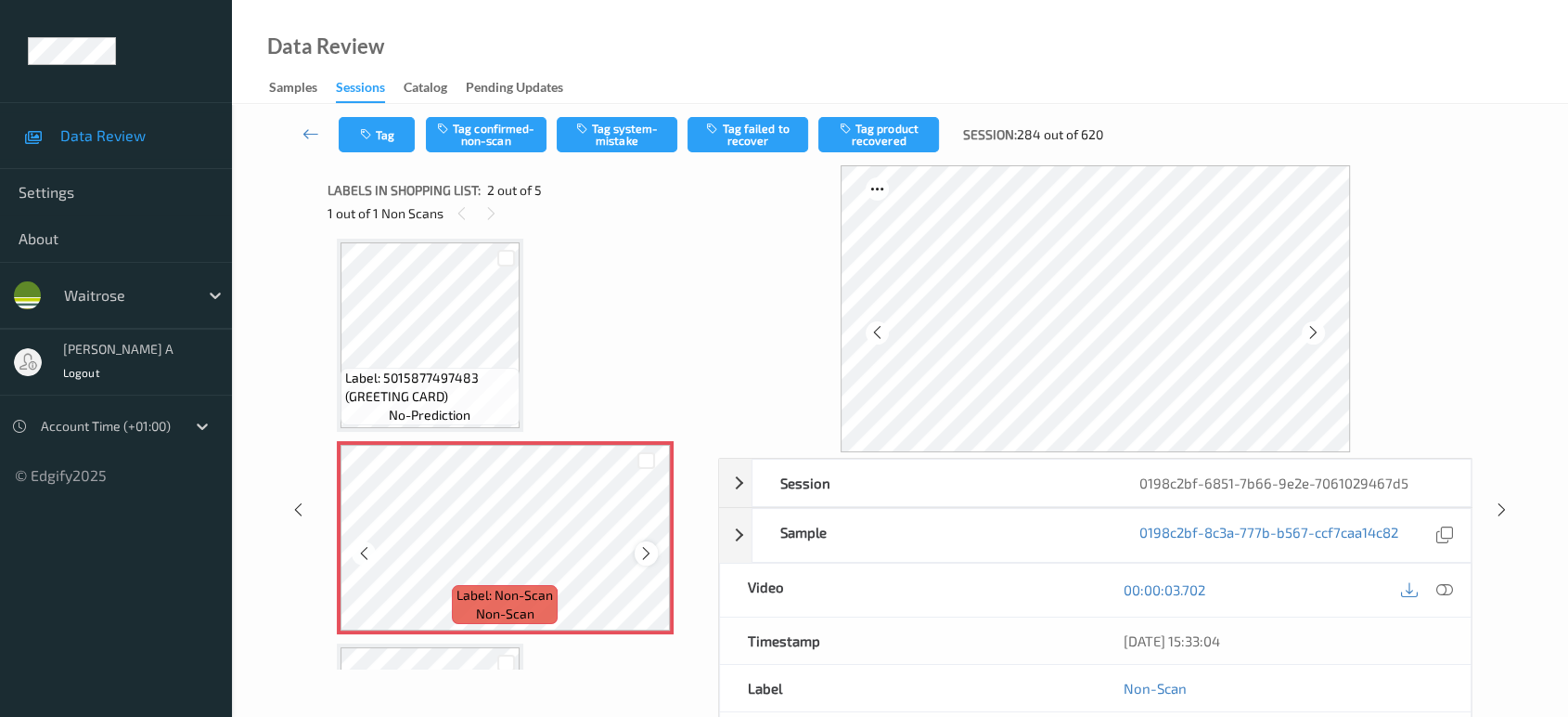
click at [650, 554] on icon at bounding box center [646, 553] width 16 height 16
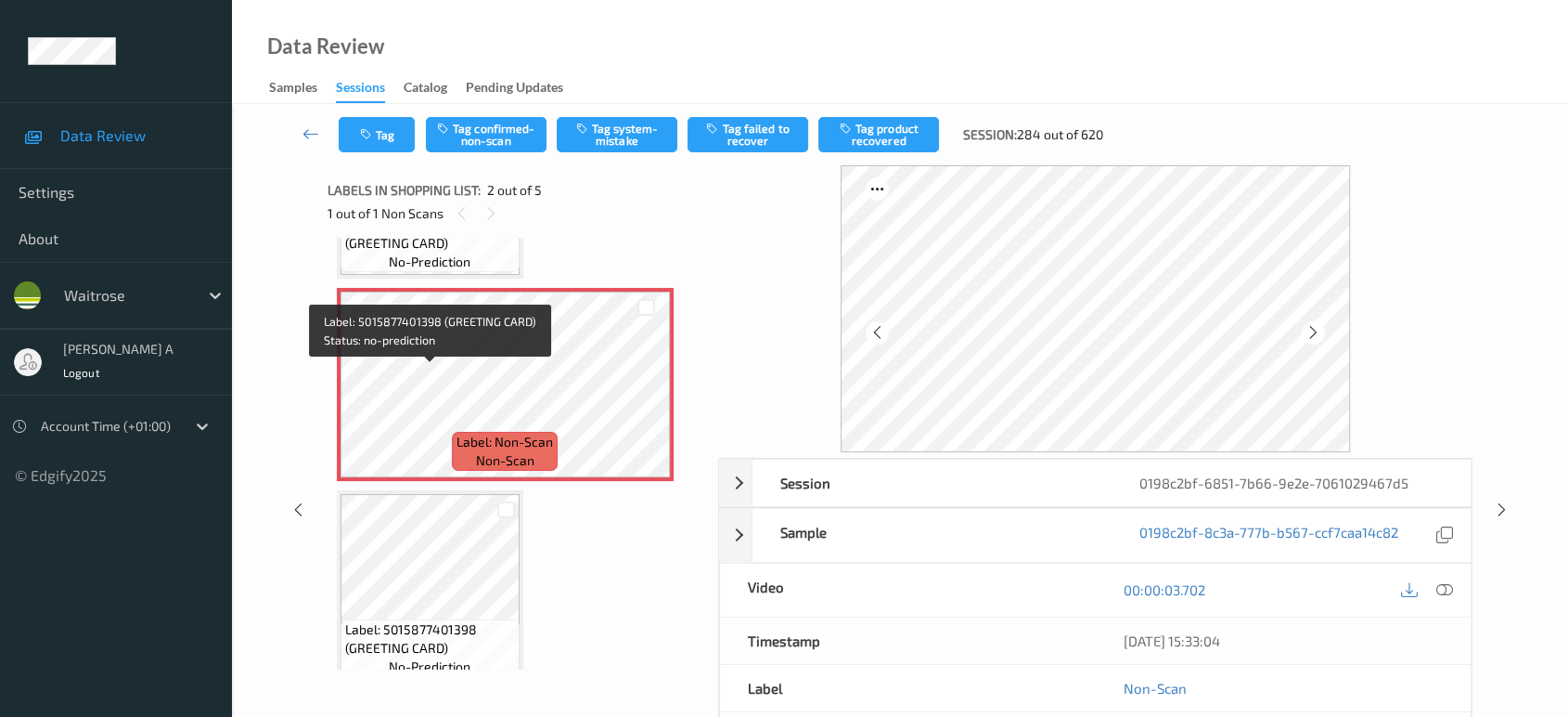
scroll to position [0, 0]
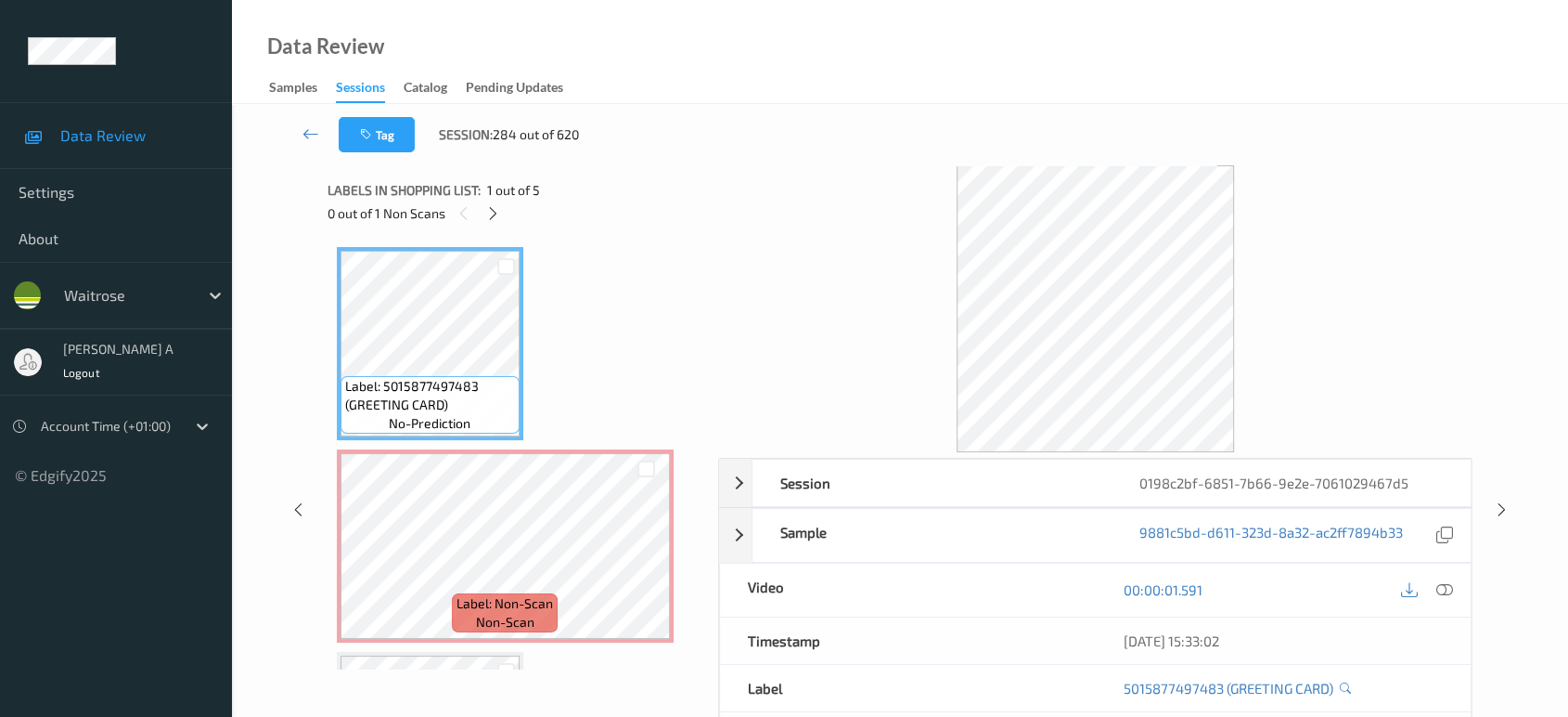
click at [1442, 590] on icon at bounding box center [1444, 589] width 16 height 16
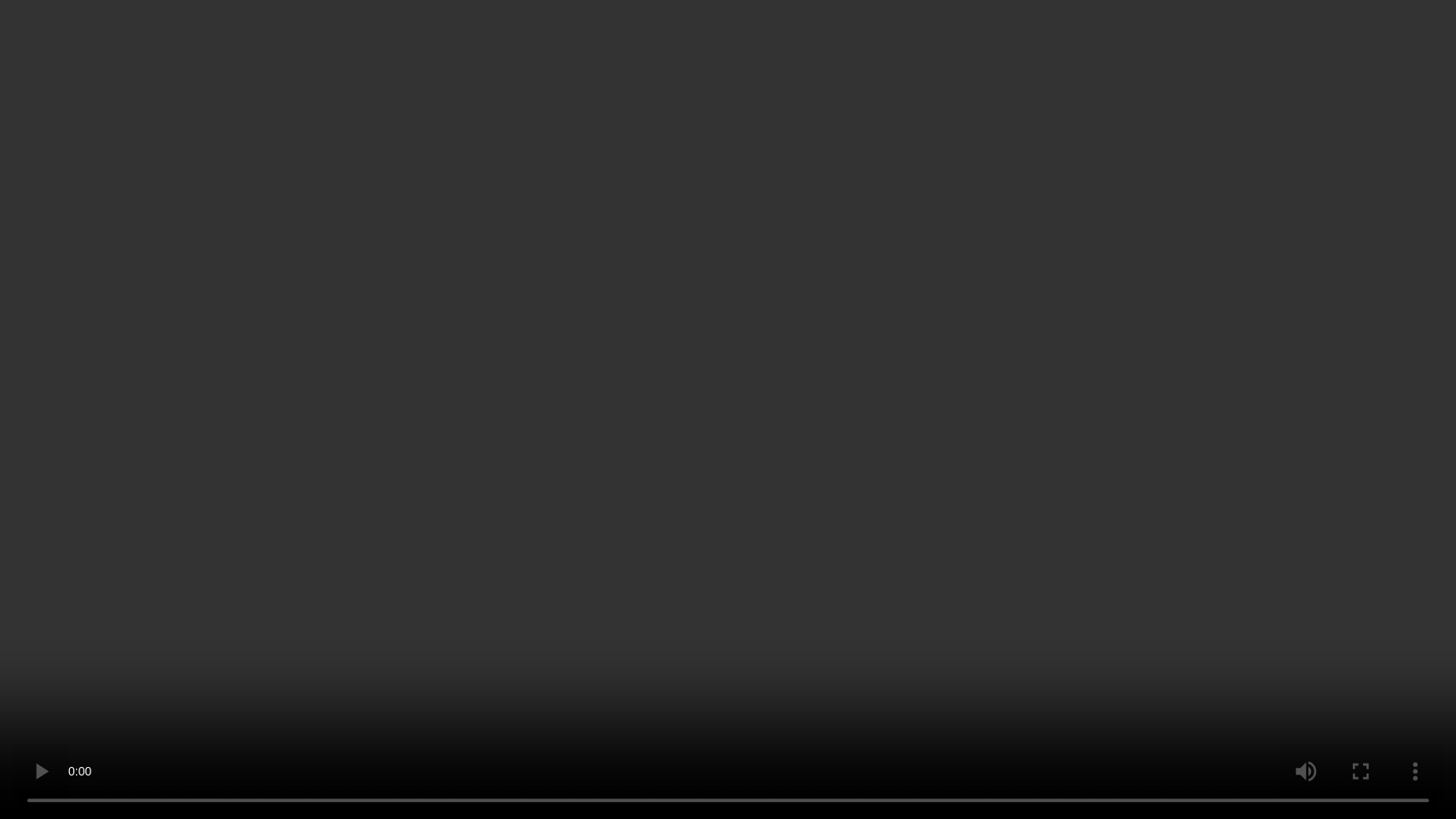
click at [551, 301] on video at bounding box center [728, 409] width 1456 height 819
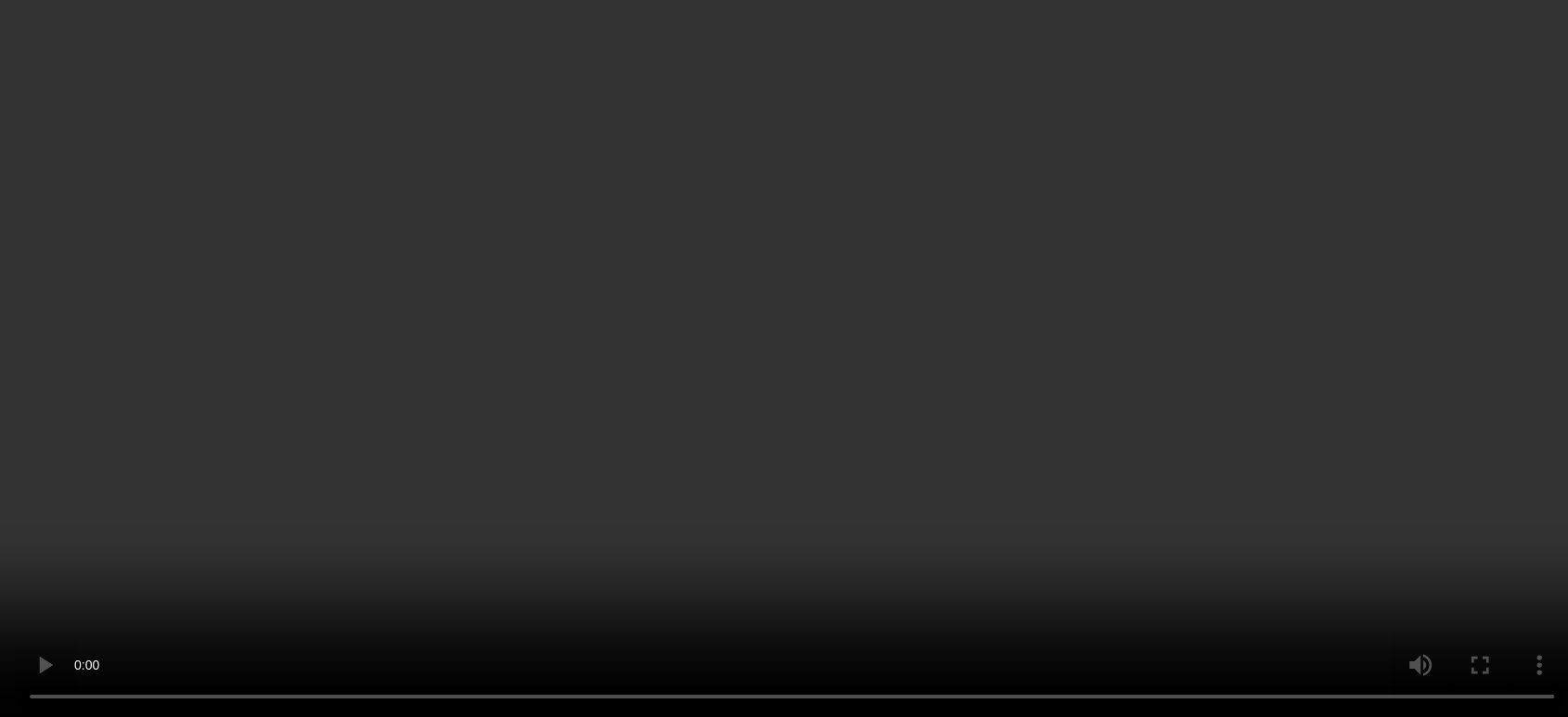
scroll to position [103, 0]
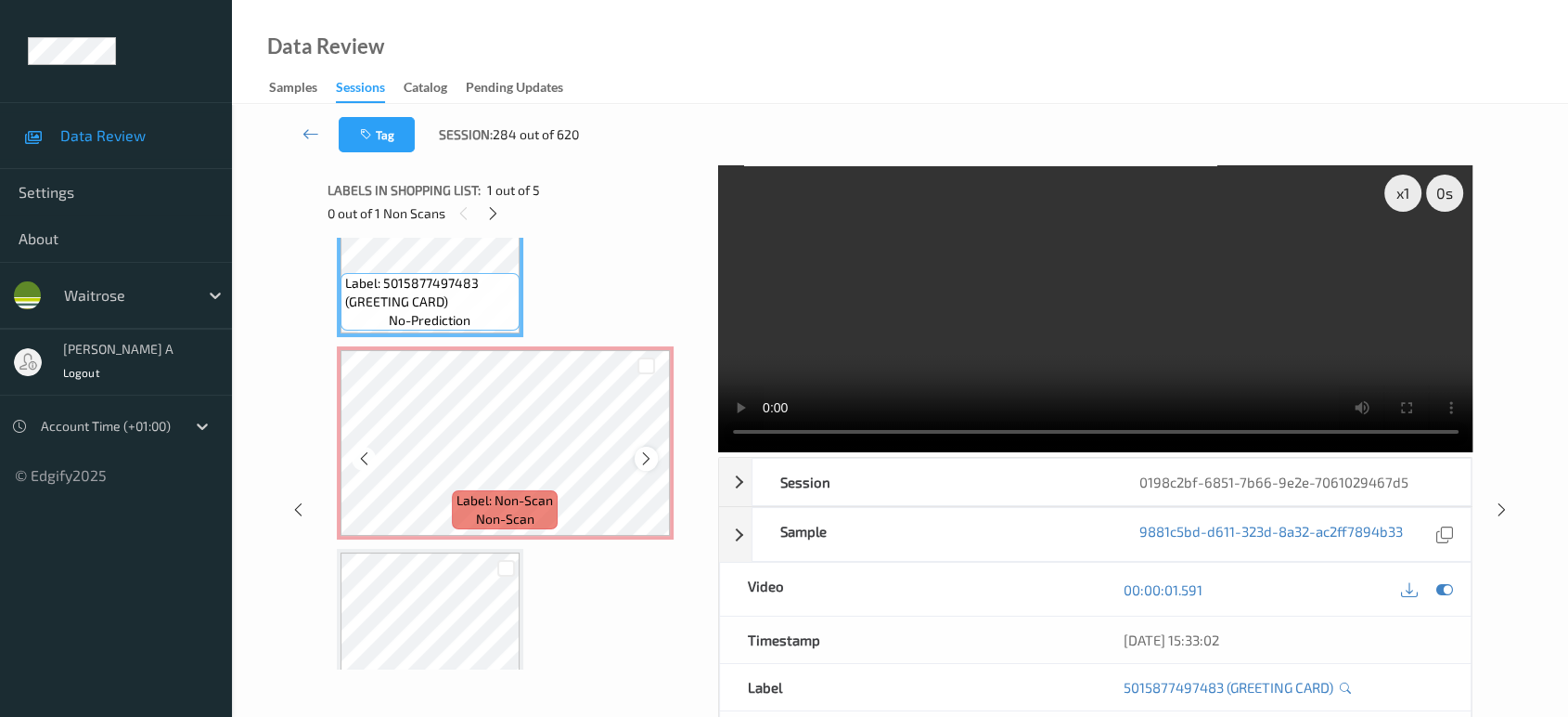
click at [653, 456] on icon at bounding box center [646, 458] width 16 height 16
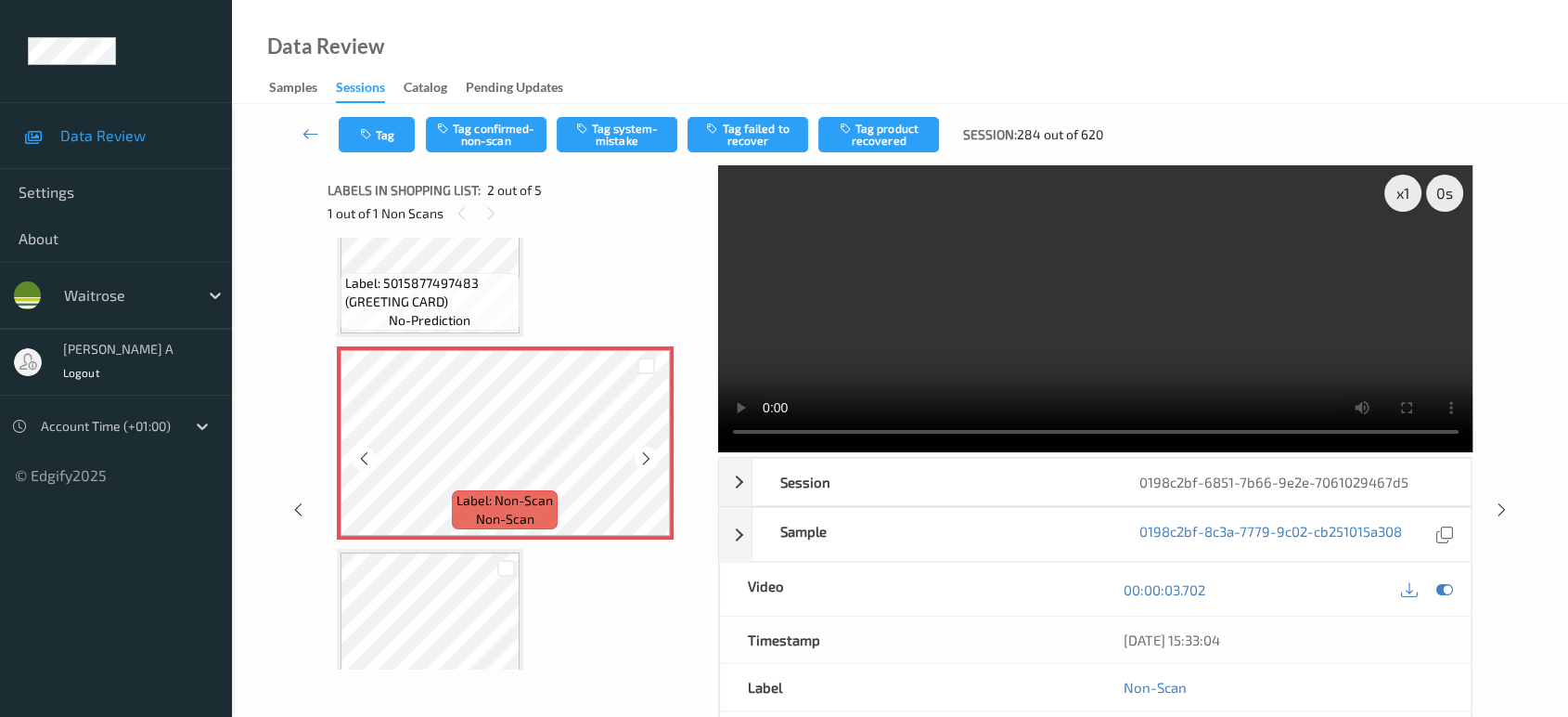
click at [653, 456] on icon at bounding box center [646, 458] width 16 height 16
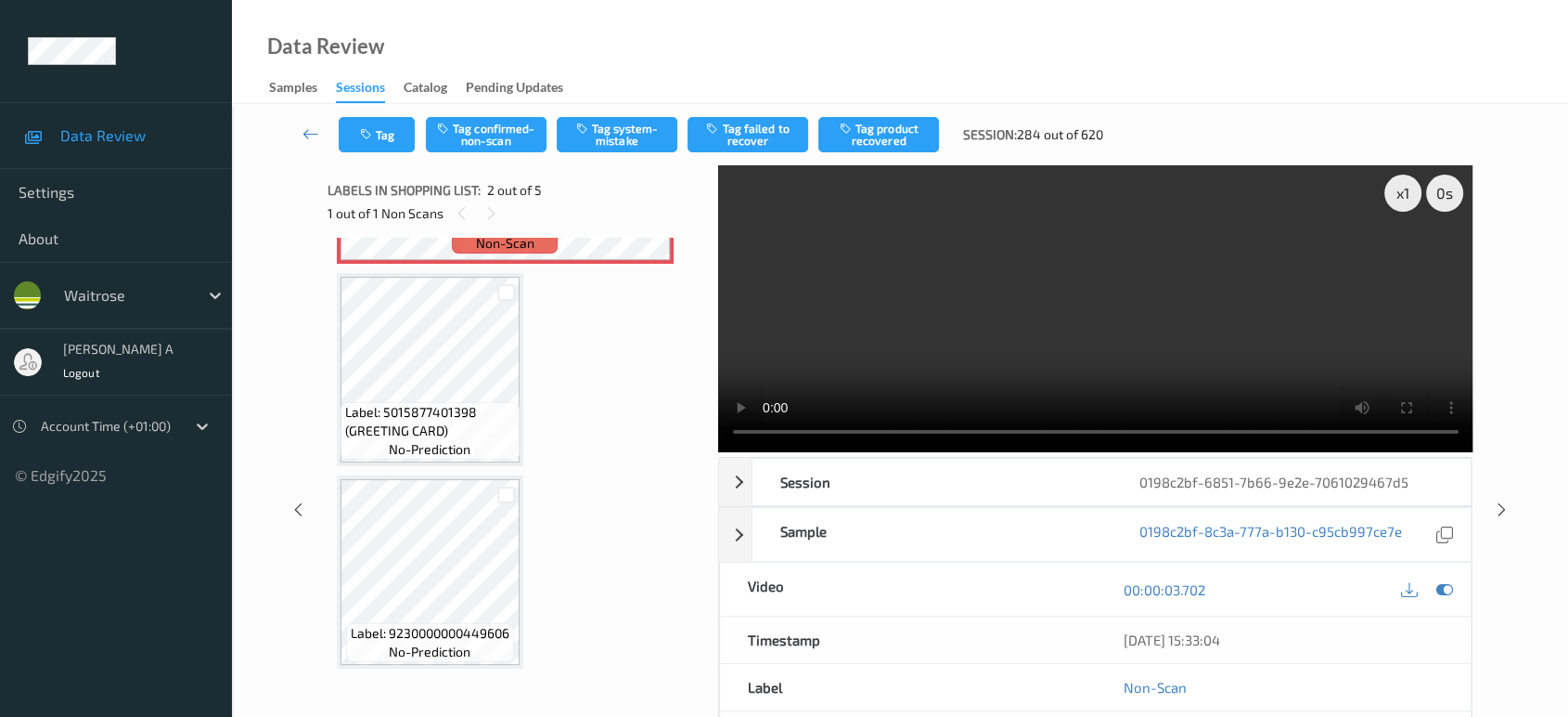
scroll to position [0, 0]
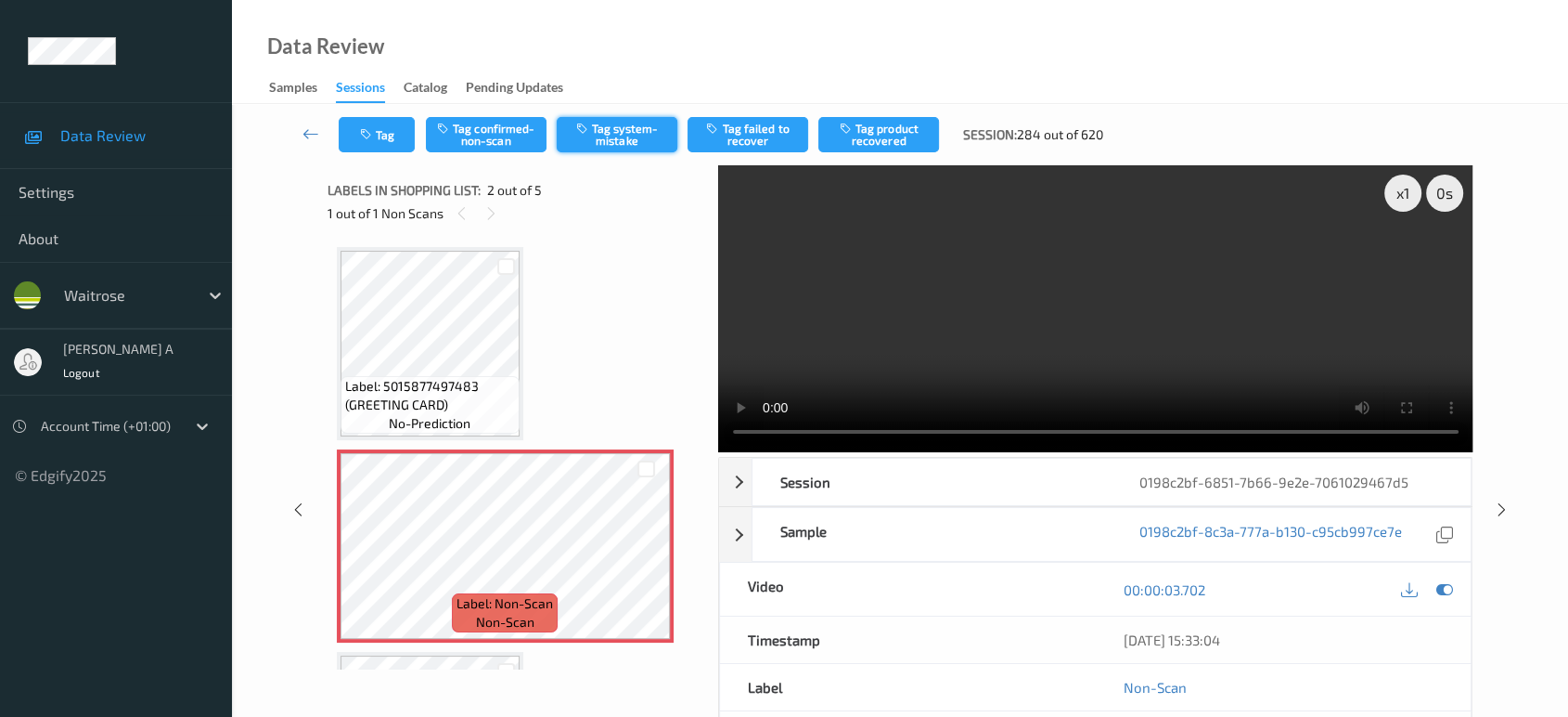
click at [605, 142] on button "Tag system-mistake" at bounding box center [617, 134] width 120 height 35
click at [373, 132] on icon "button" at bounding box center [367, 135] width 16 height 13
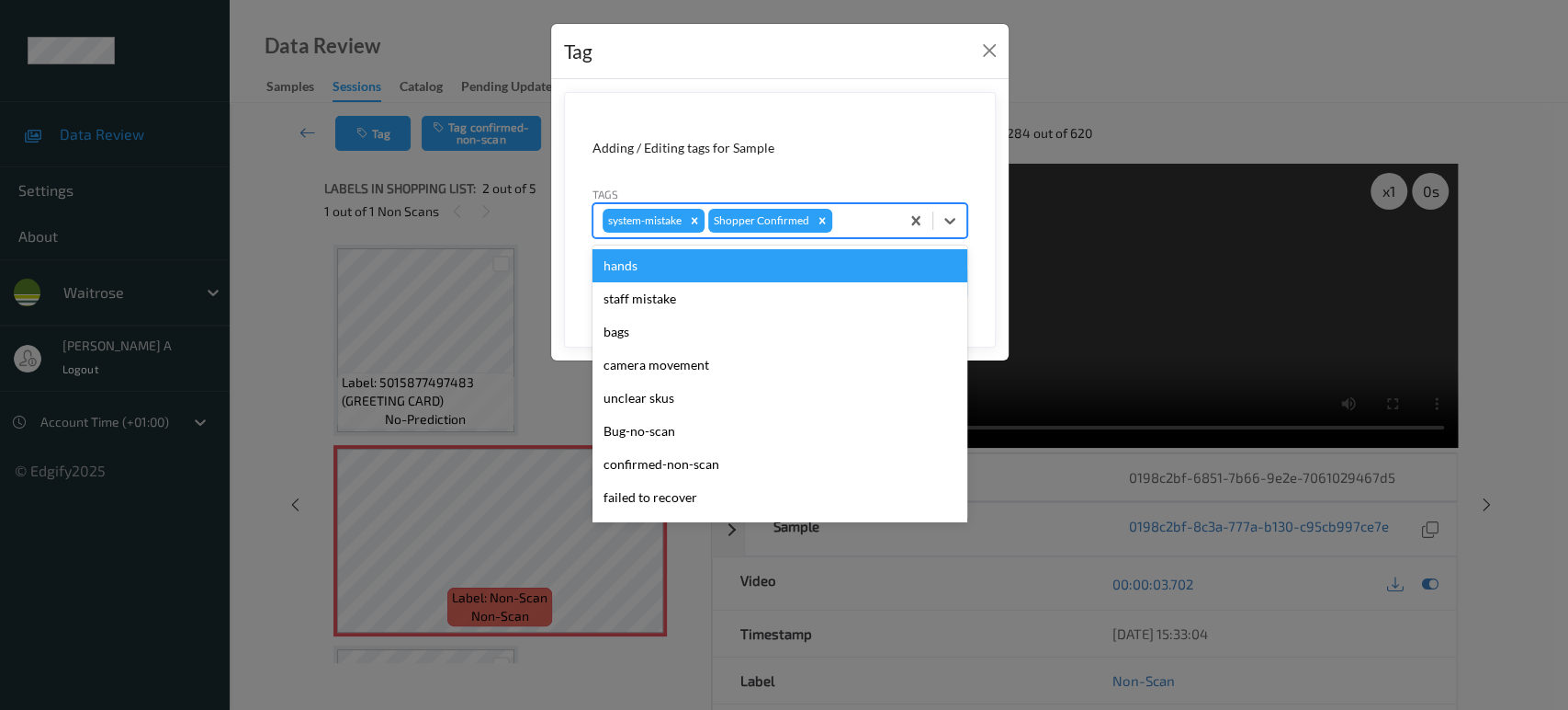
click at [854, 213] on div at bounding box center [863, 220] width 54 height 22
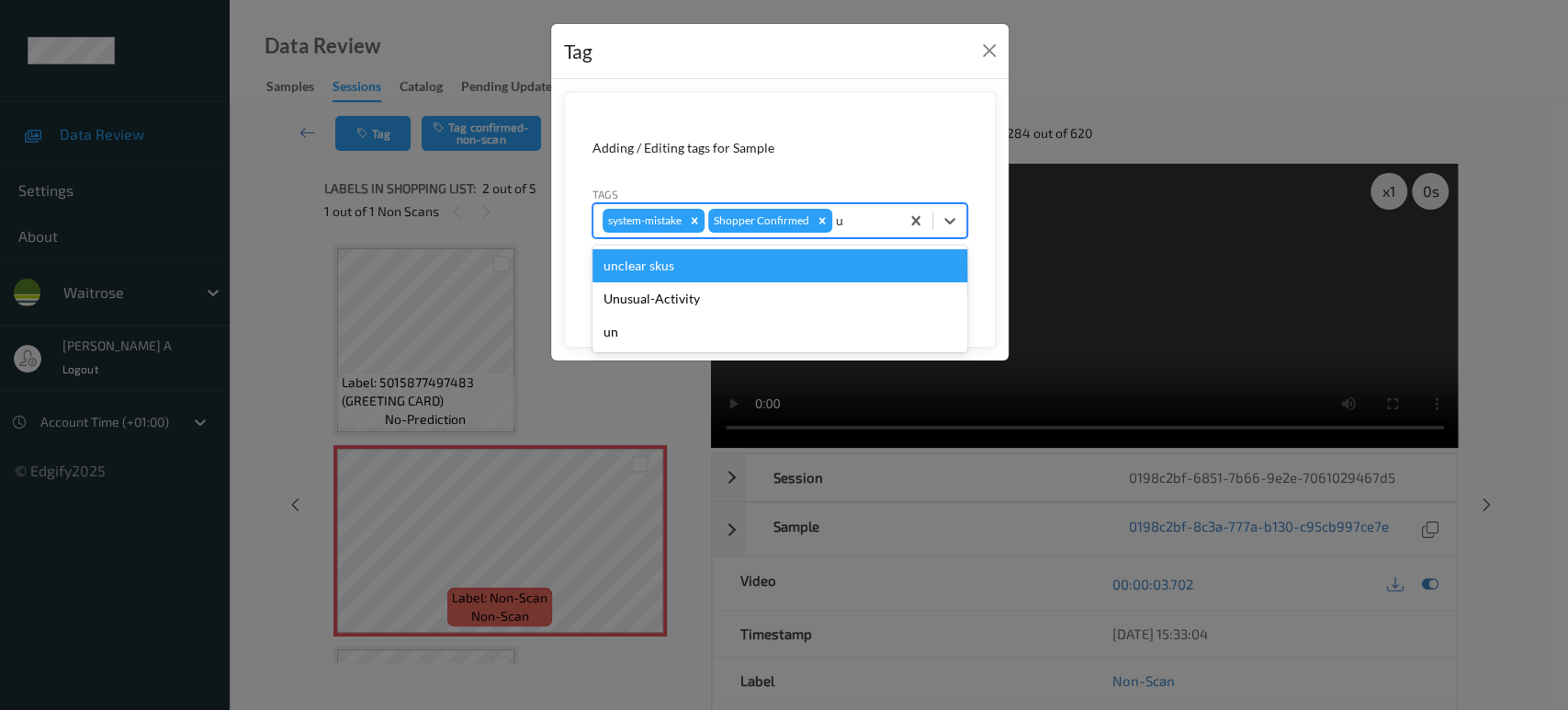
type input "un"
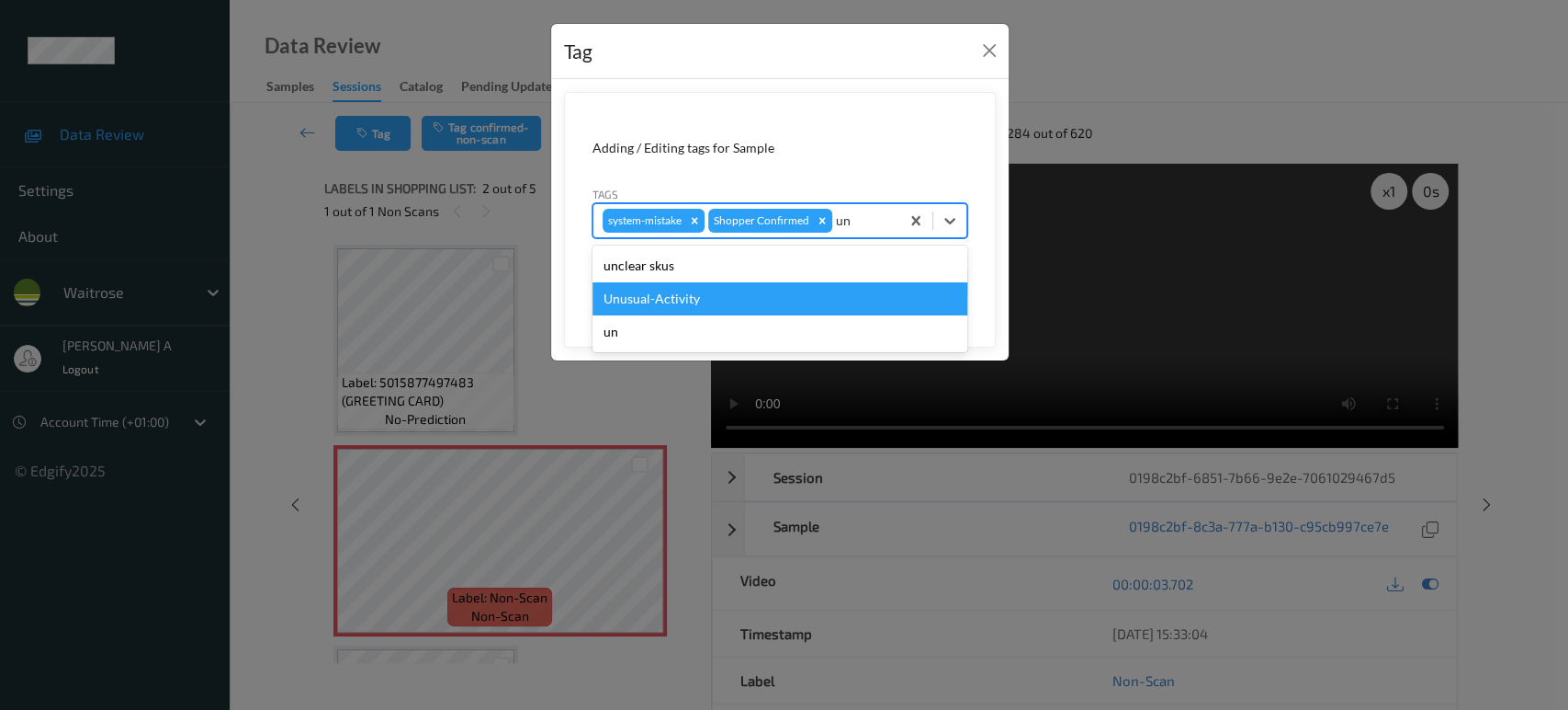
click at [715, 287] on div "Unusual-Activity" at bounding box center [780, 298] width 375 height 33
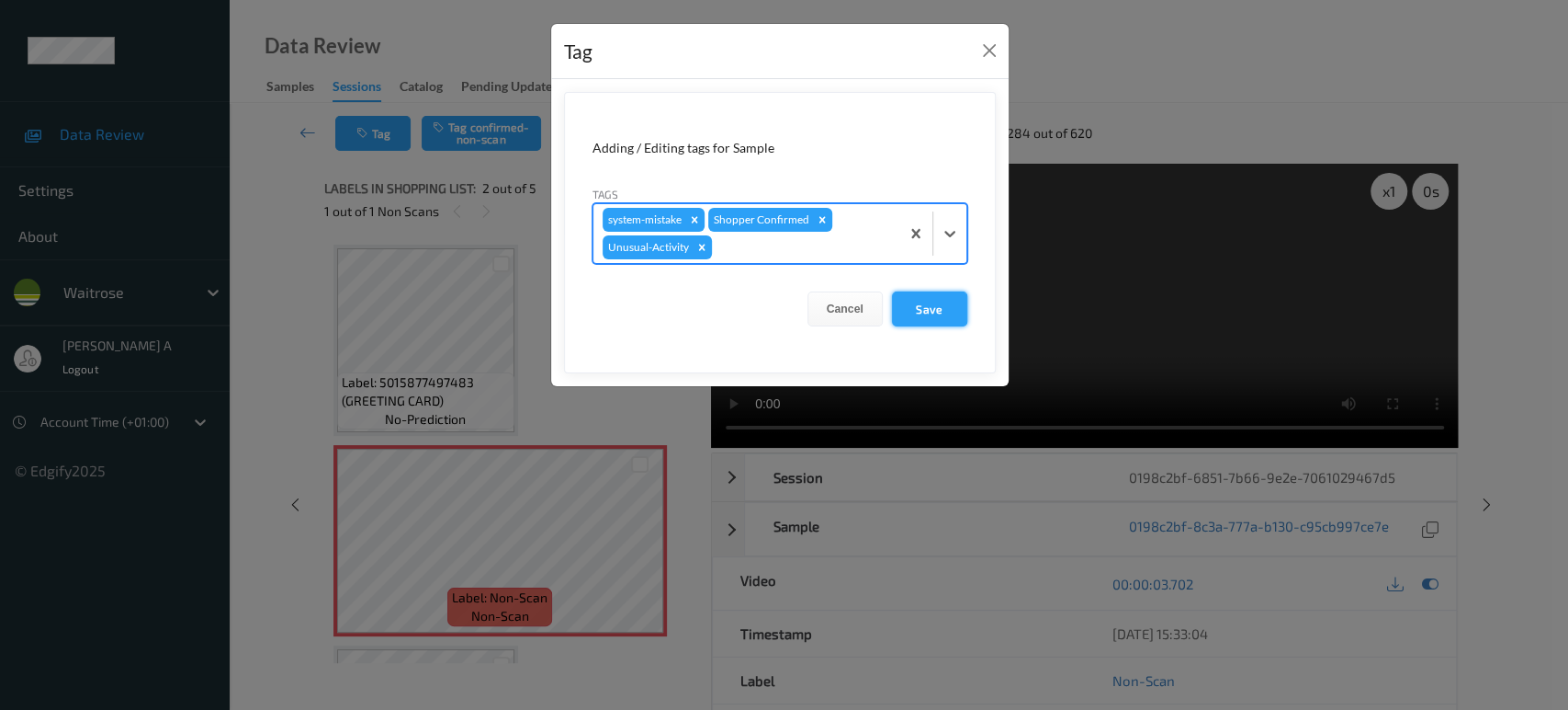
click at [939, 318] on button "Save" at bounding box center [930, 308] width 76 height 35
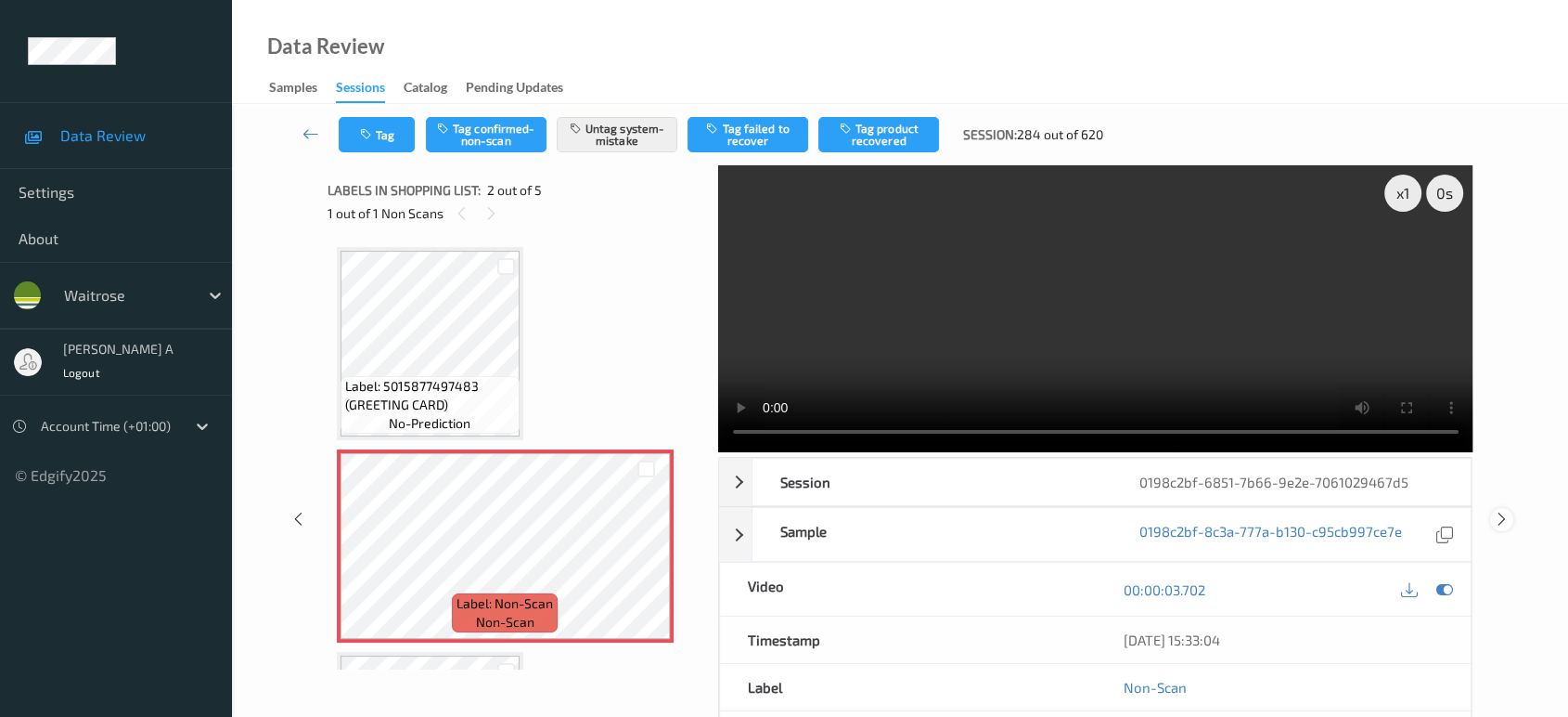
click at [1503, 511] on icon at bounding box center [1501, 518] width 16 height 16
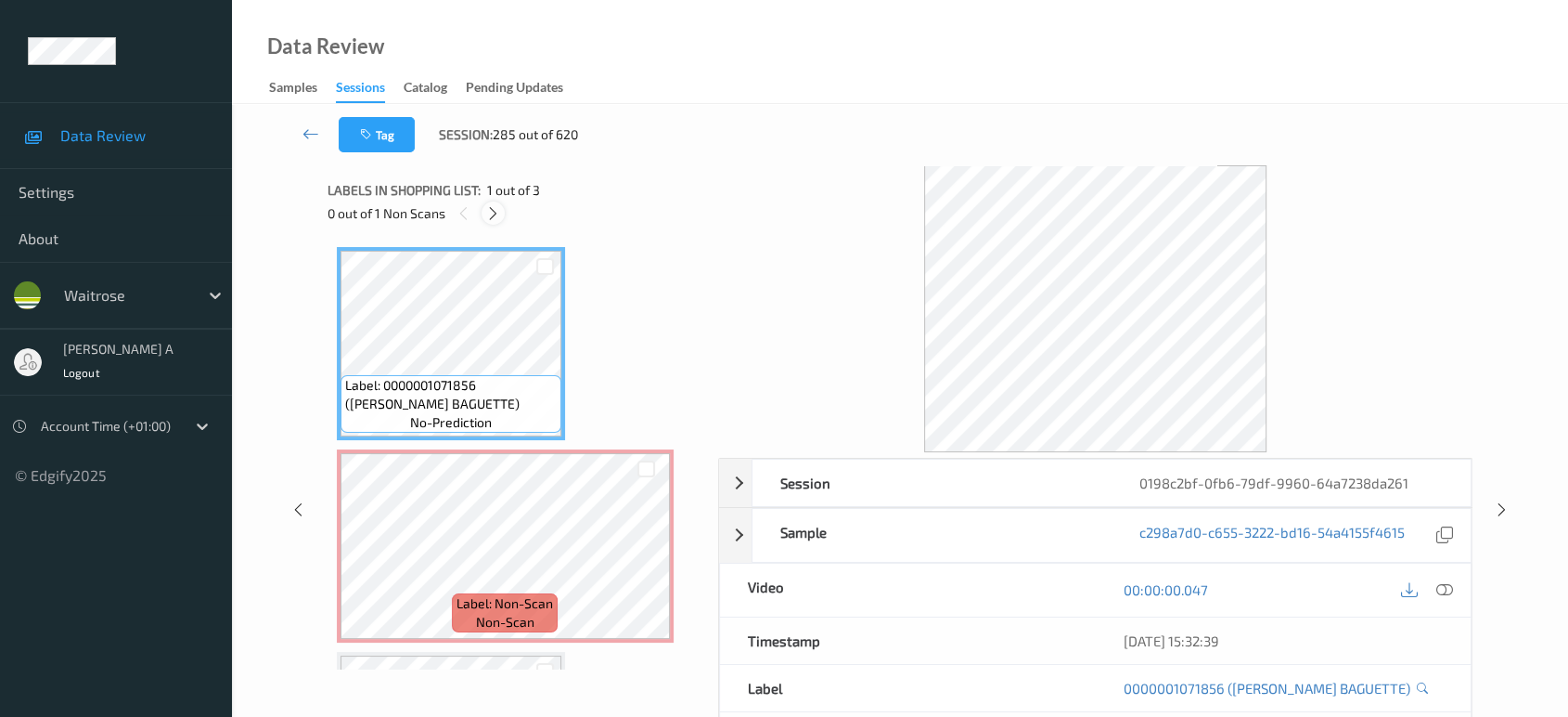
click at [497, 221] on icon at bounding box center [492, 213] width 16 height 16
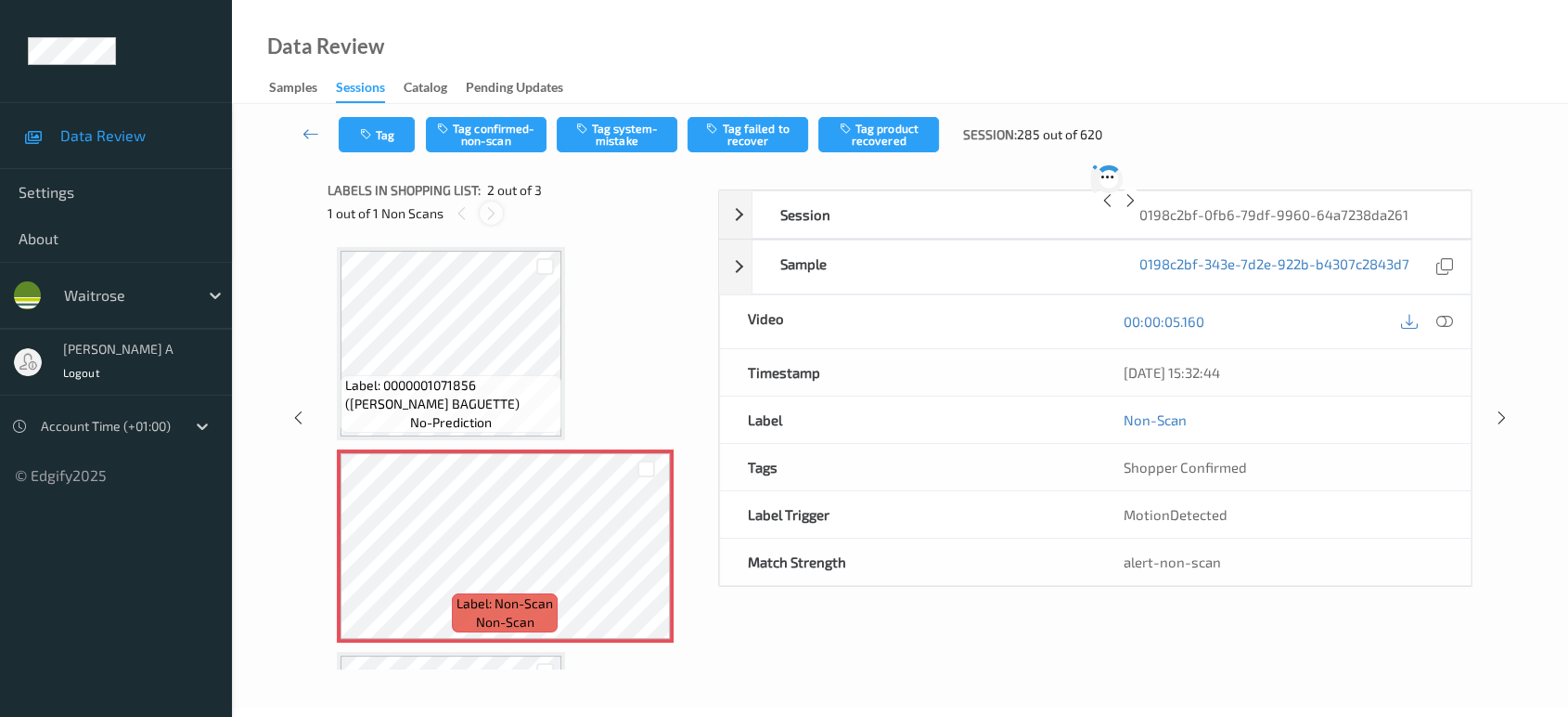
scroll to position [9, 0]
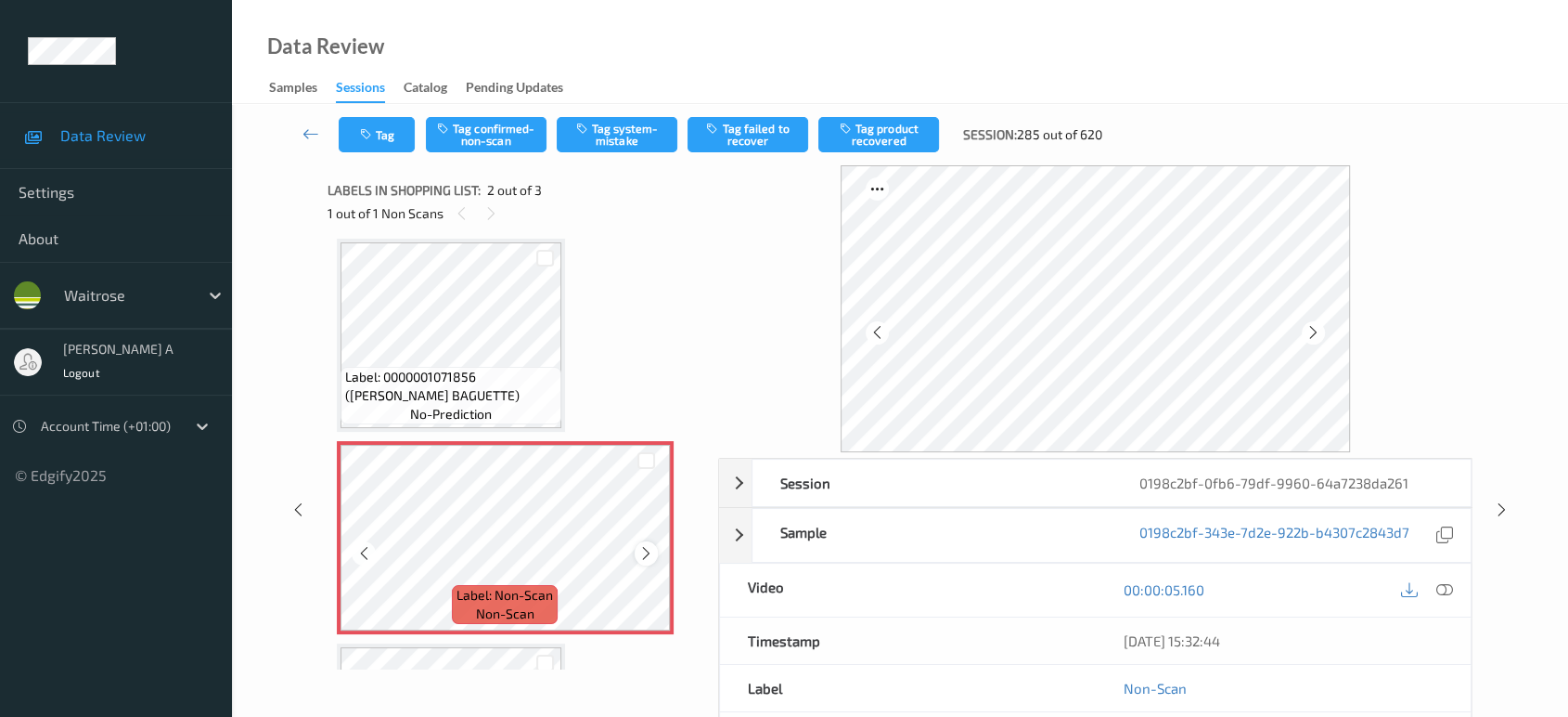
click at [648, 550] on icon at bounding box center [646, 553] width 16 height 16
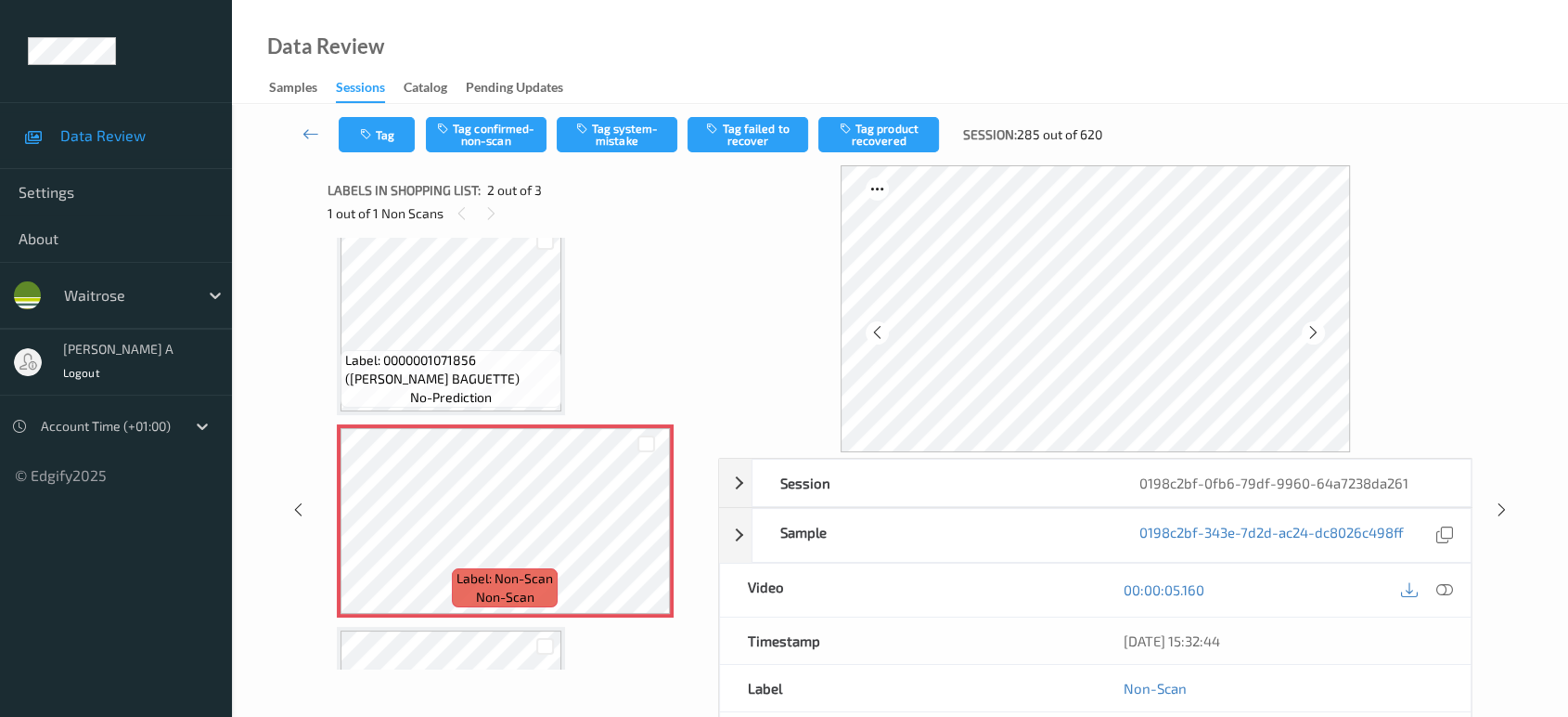
scroll to position [0, 0]
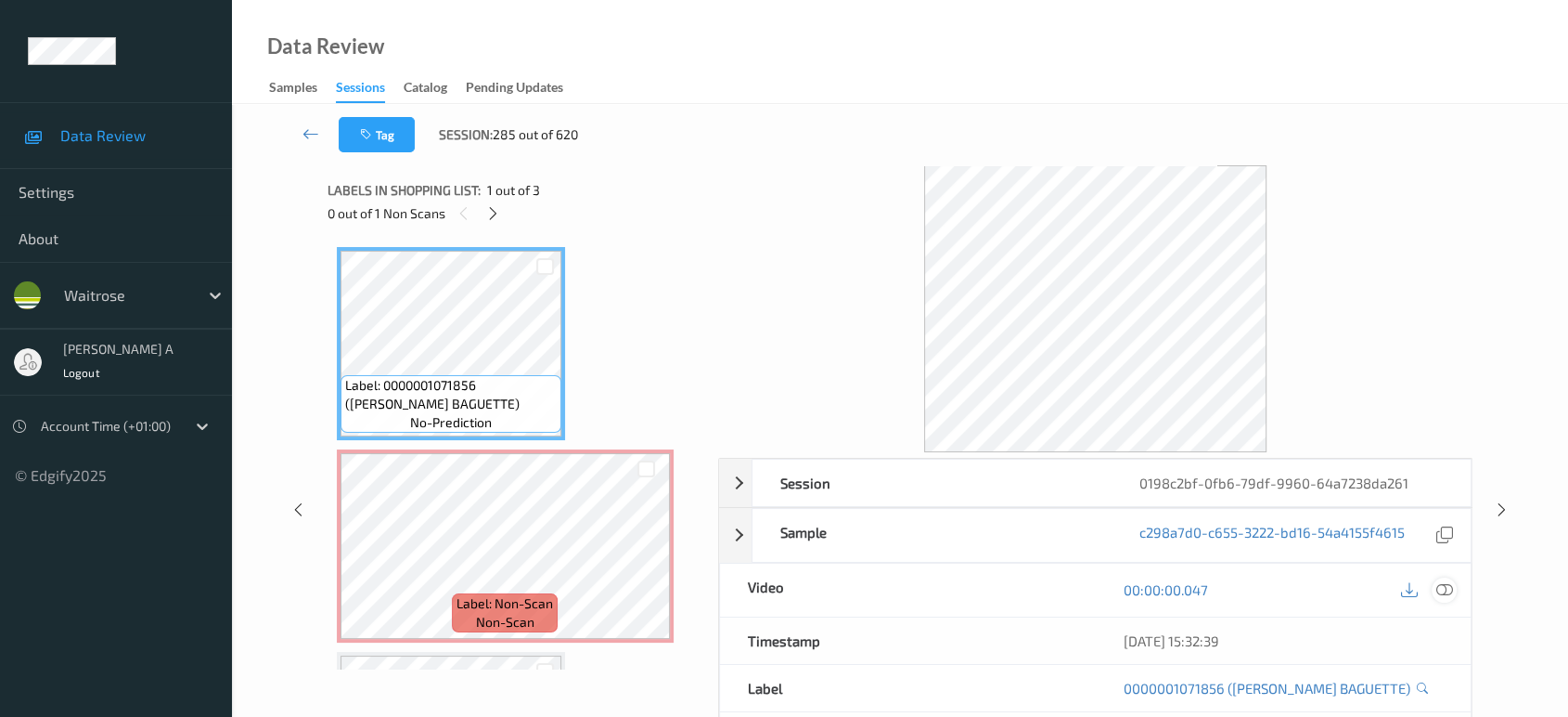
click at [1440, 582] on icon at bounding box center [1444, 589] width 16 height 16
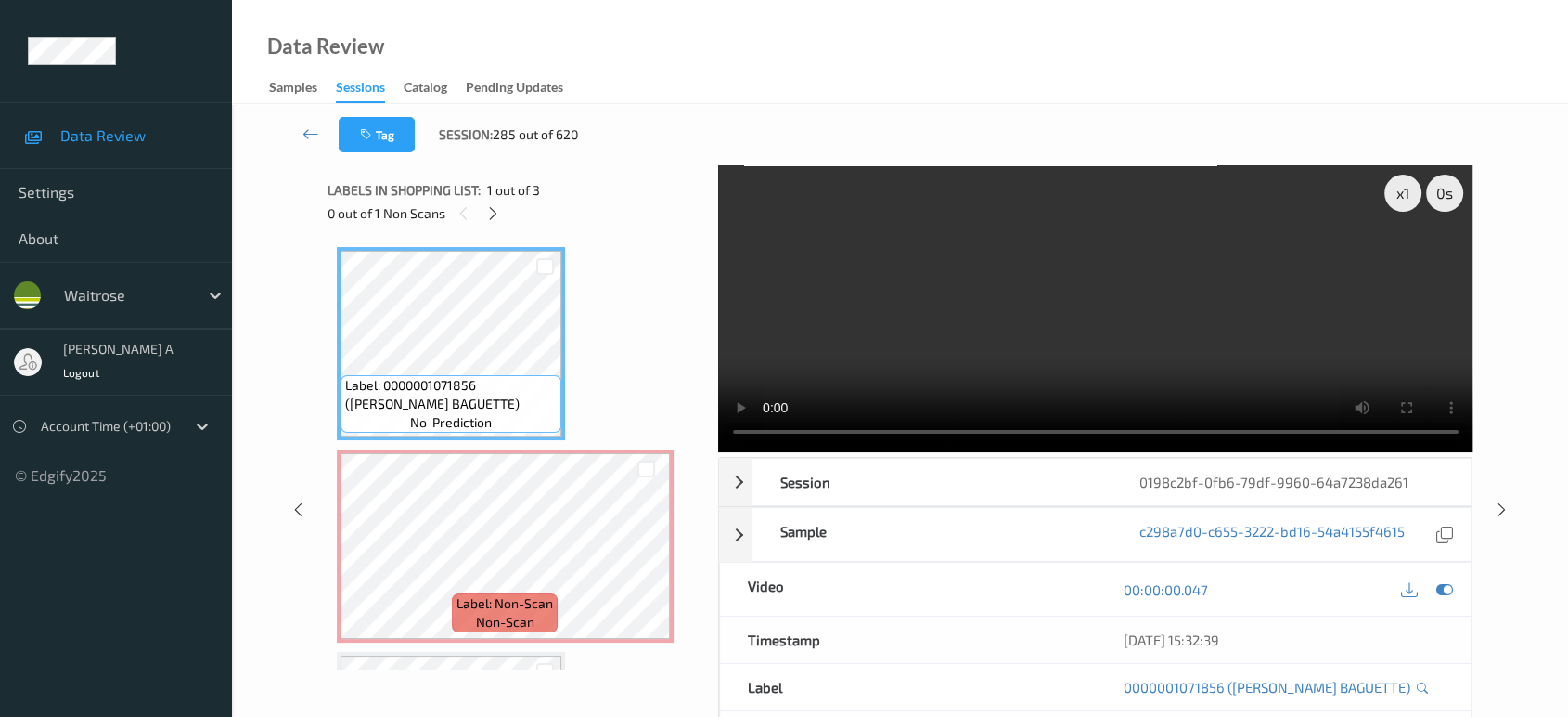
click at [1029, 226] on video at bounding box center [1095, 308] width 755 height 286
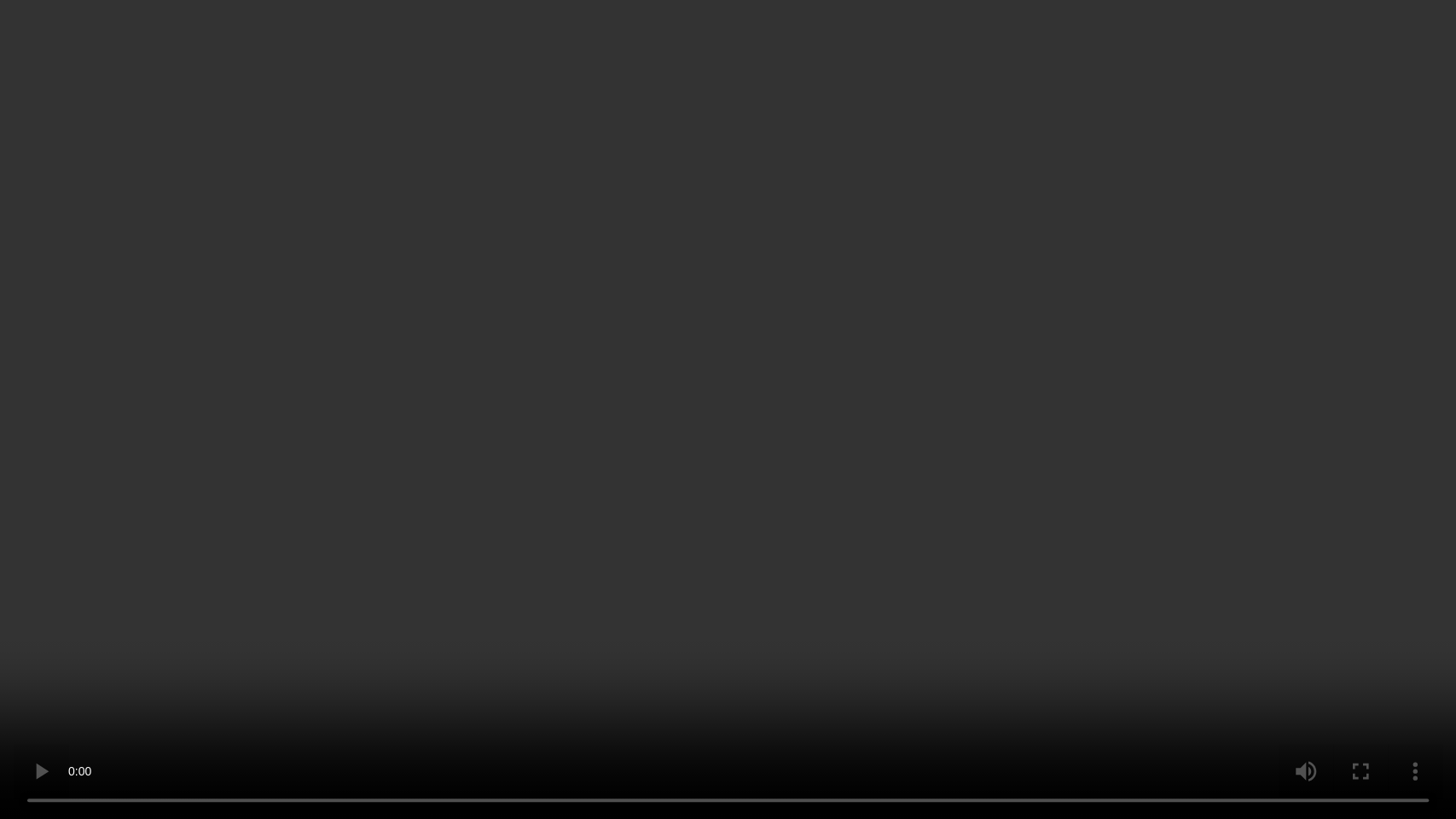
click at [634, 336] on video at bounding box center [728, 409] width 1456 height 819
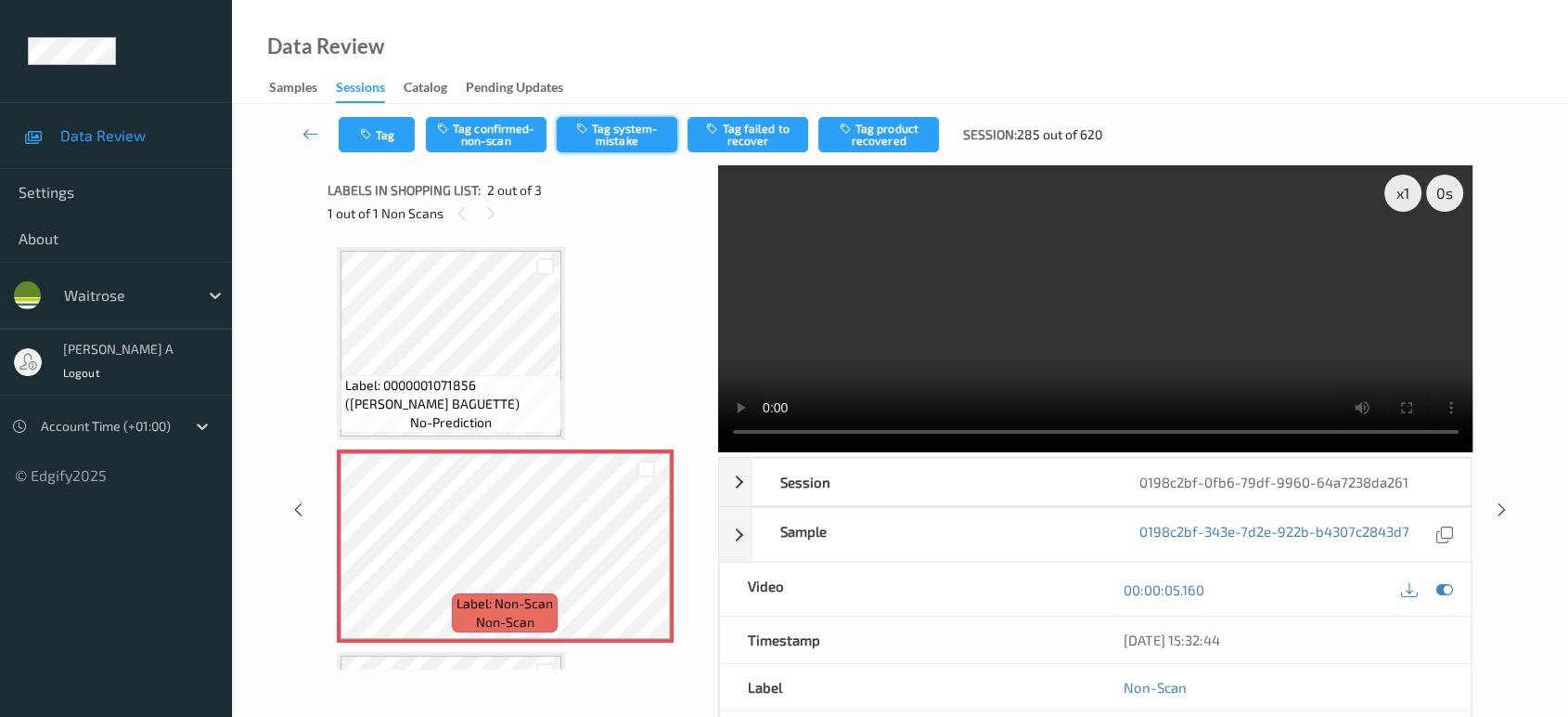
click at [601, 123] on button "Tag system-mistake" at bounding box center [617, 134] width 120 height 35
click at [395, 144] on button "Tag" at bounding box center [377, 134] width 76 height 35
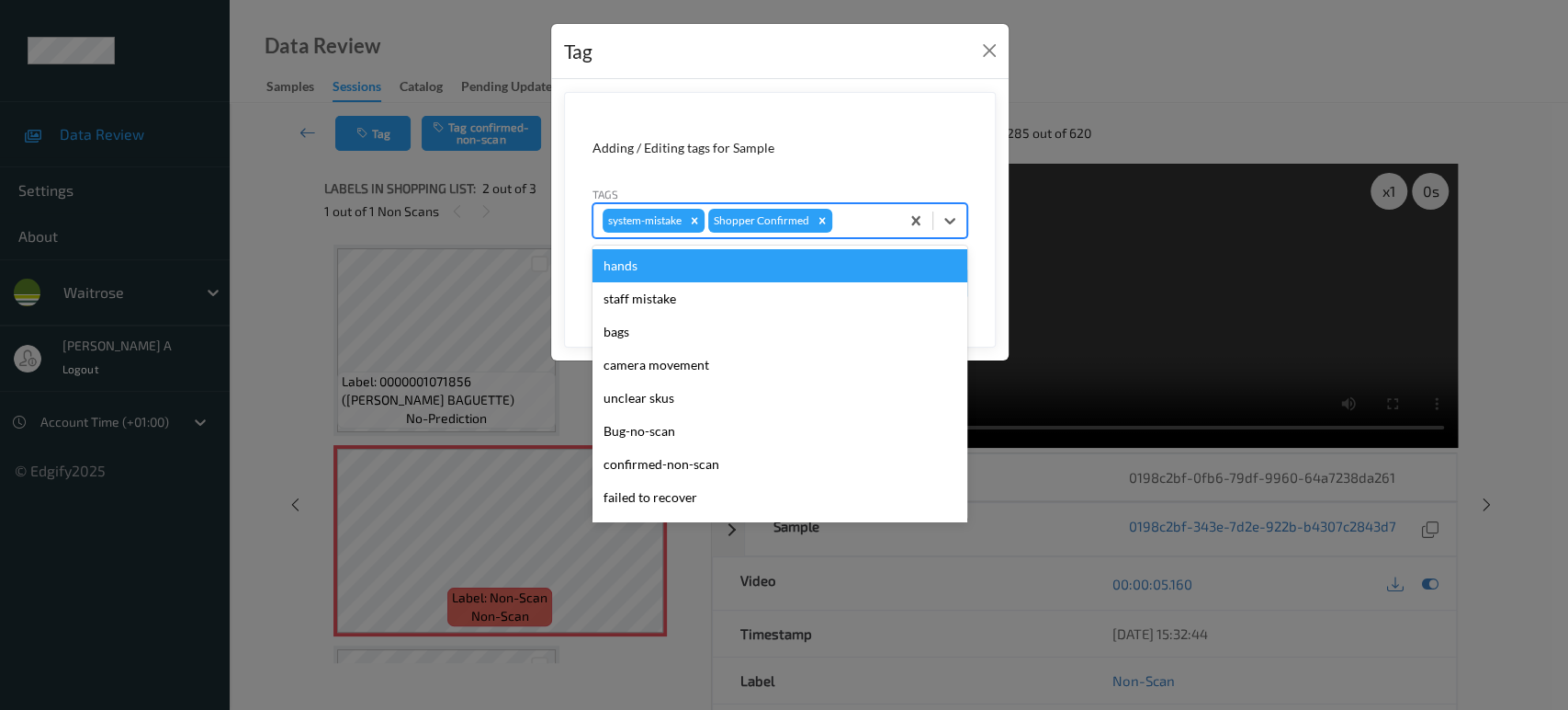
click at [847, 226] on div at bounding box center [863, 220] width 54 height 22
type input "un"
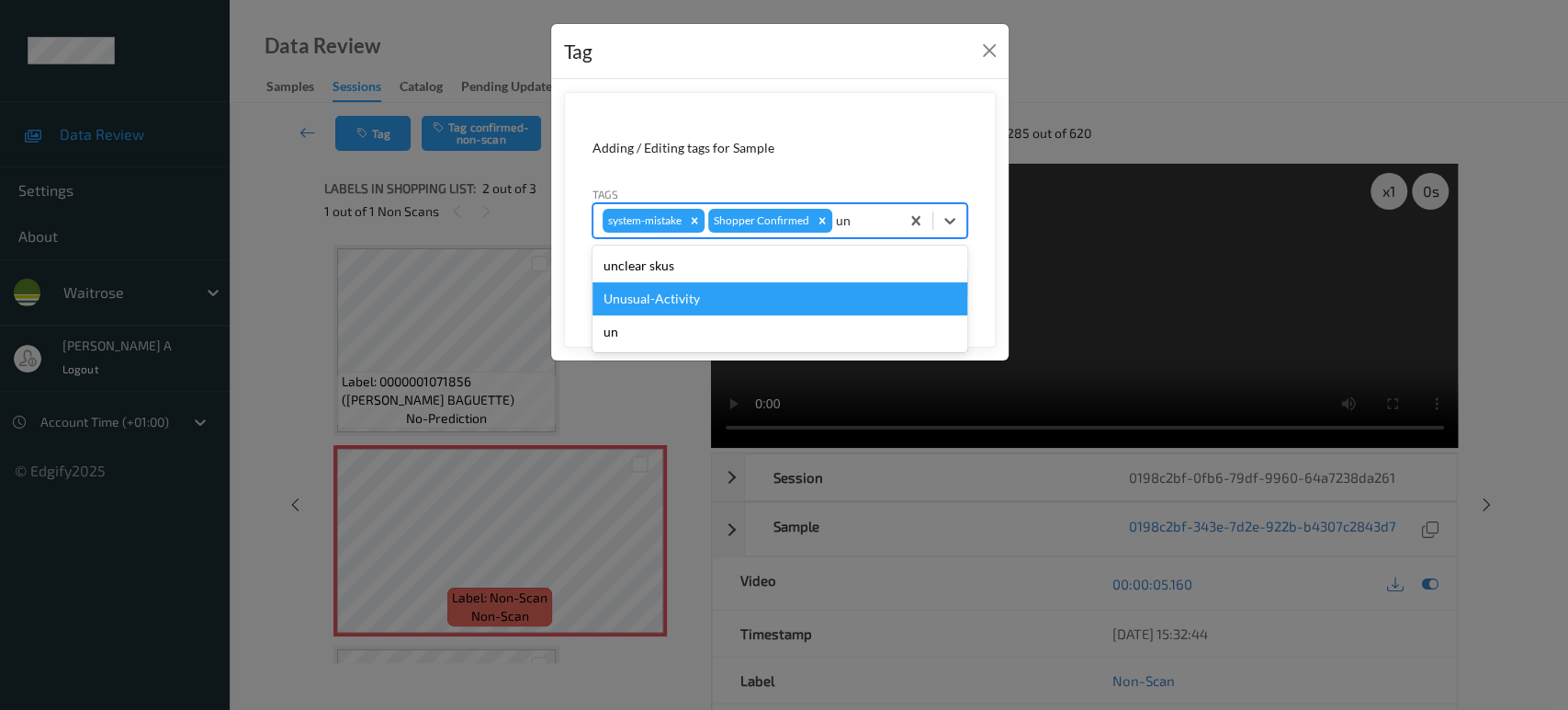
click at [728, 288] on div "Unusual-Activity" at bounding box center [780, 298] width 375 height 33
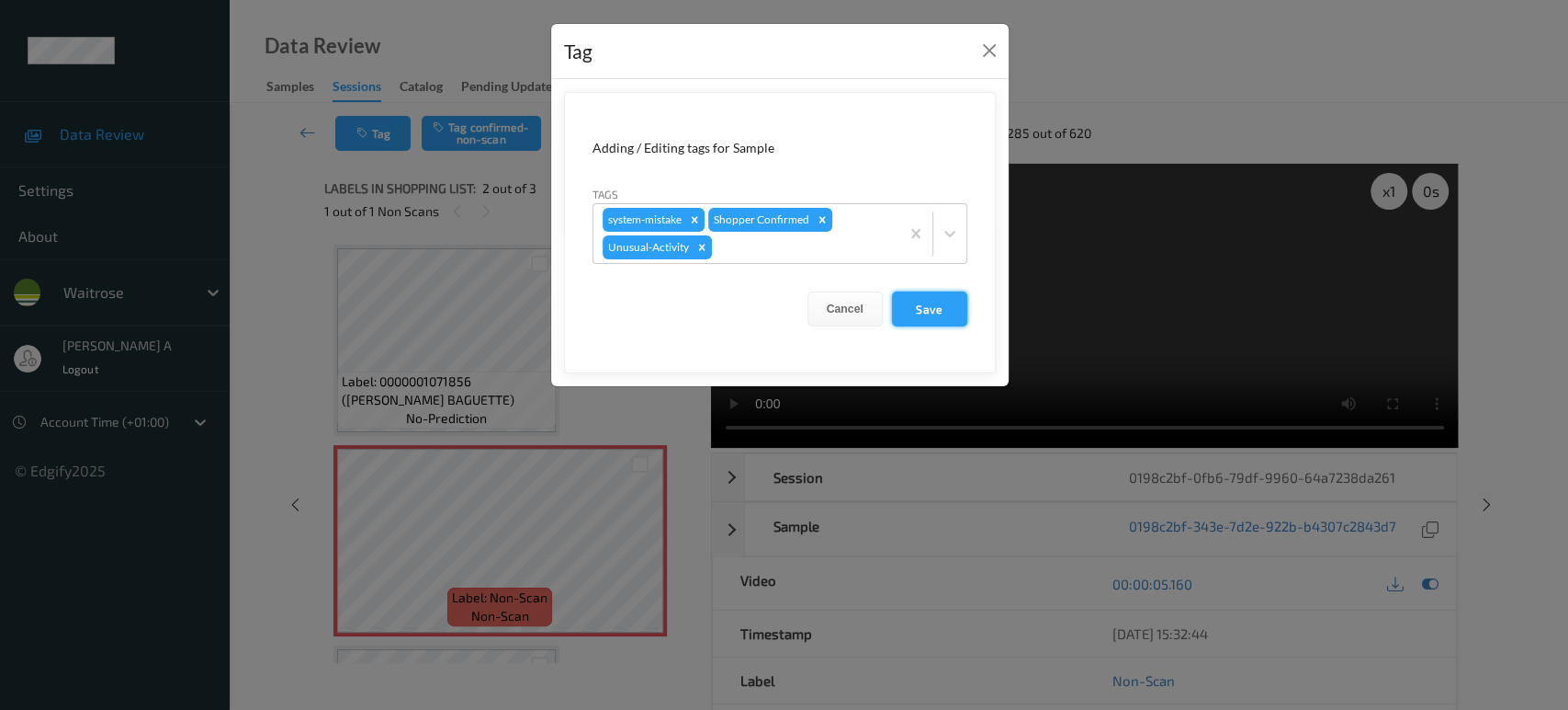
click at [941, 314] on button "Save" at bounding box center [930, 308] width 76 height 35
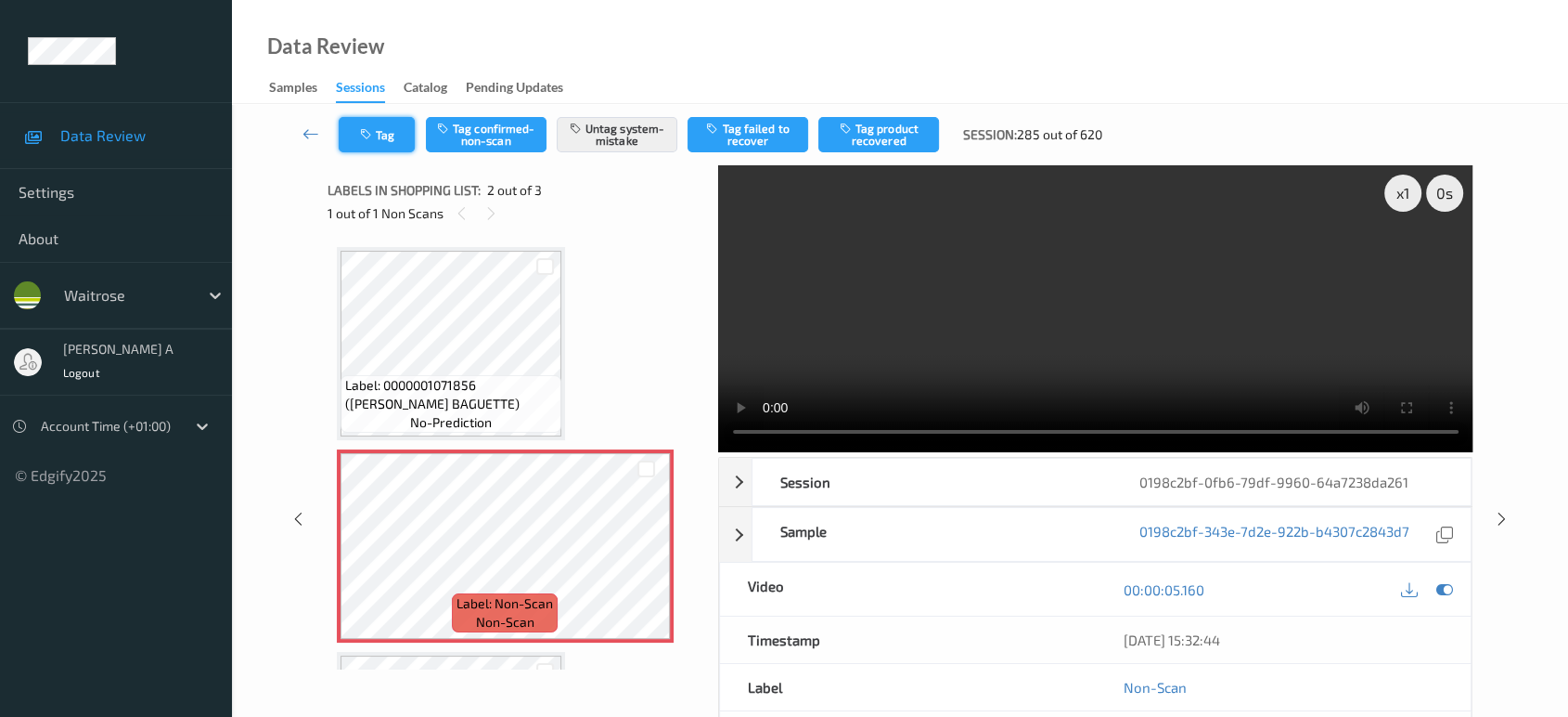
click at [382, 126] on button "Tag" at bounding box center [377, 134] width 76 height 35
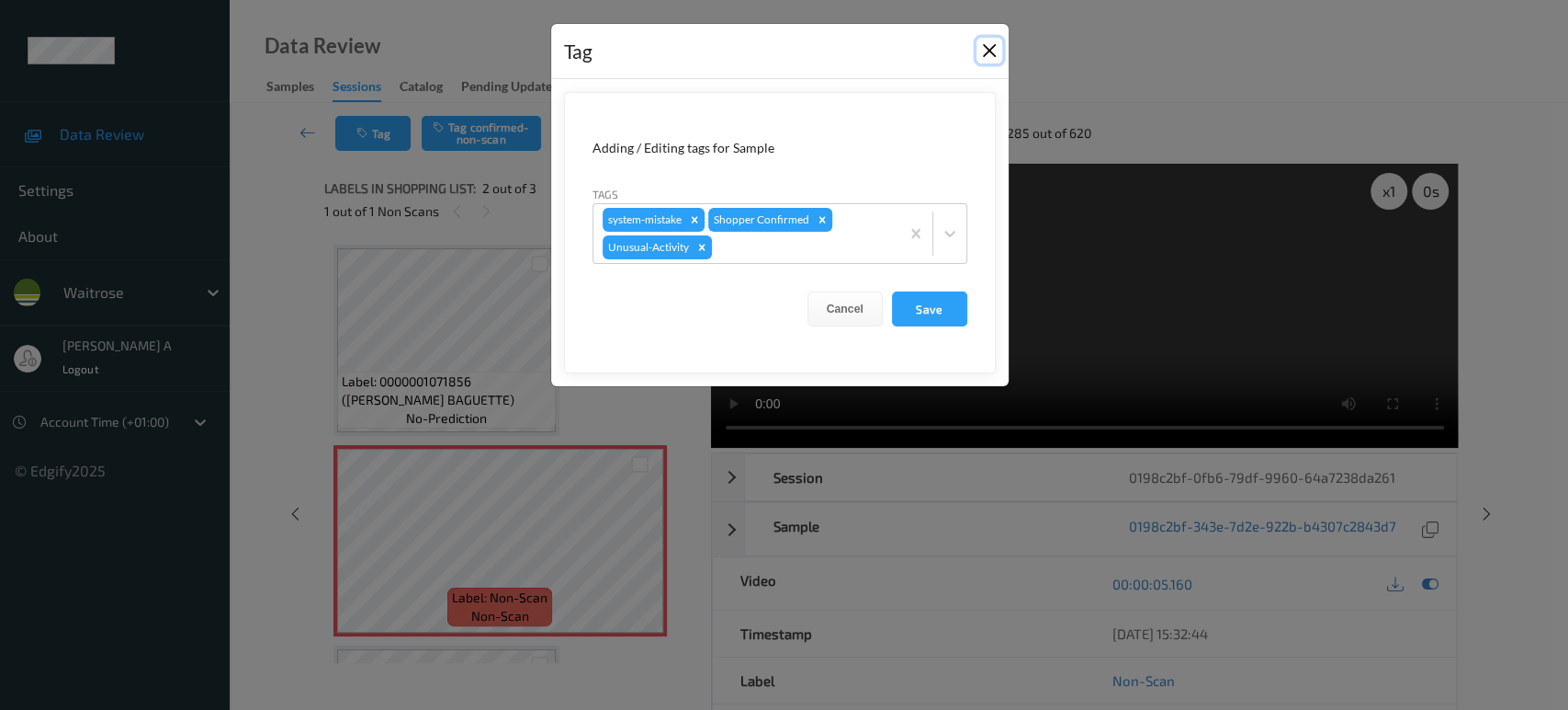
click at [983, 55] on button "Close" at bounding box center [989, 50] width 26 height 26
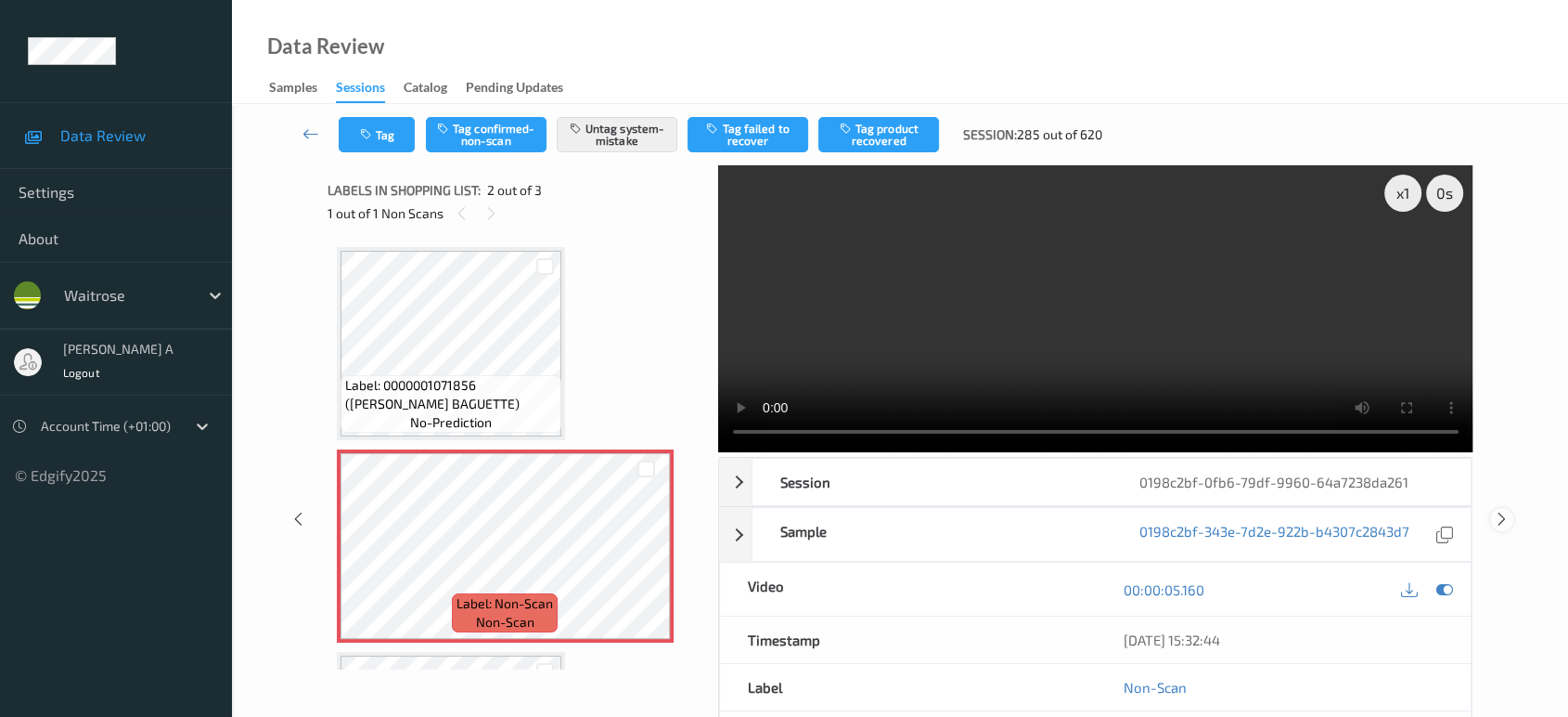
click at [1501, 517] on icon at bounding box center [1501, 518] width 16 height 16
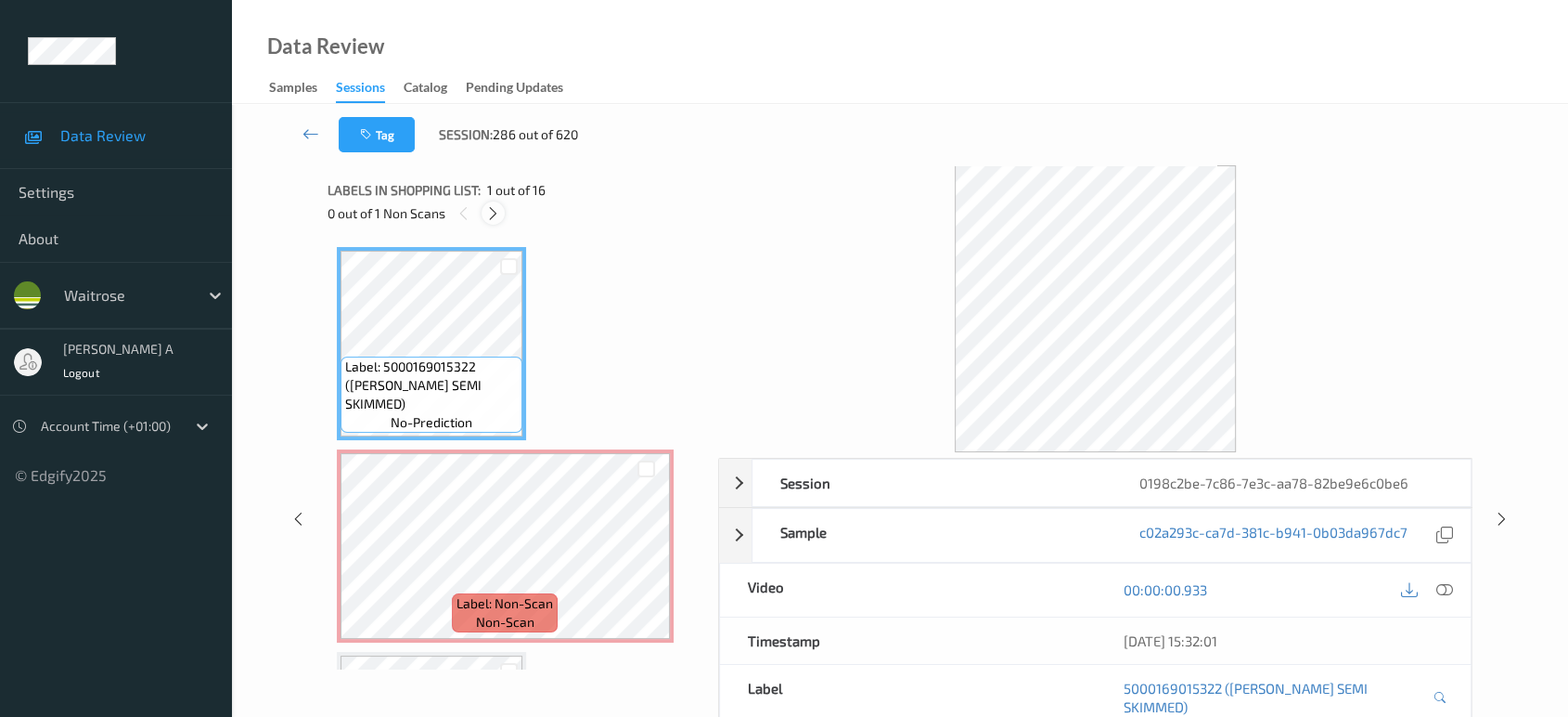
click at [487, 217] on icon at bounding box center [492, 213] width 16 height 16
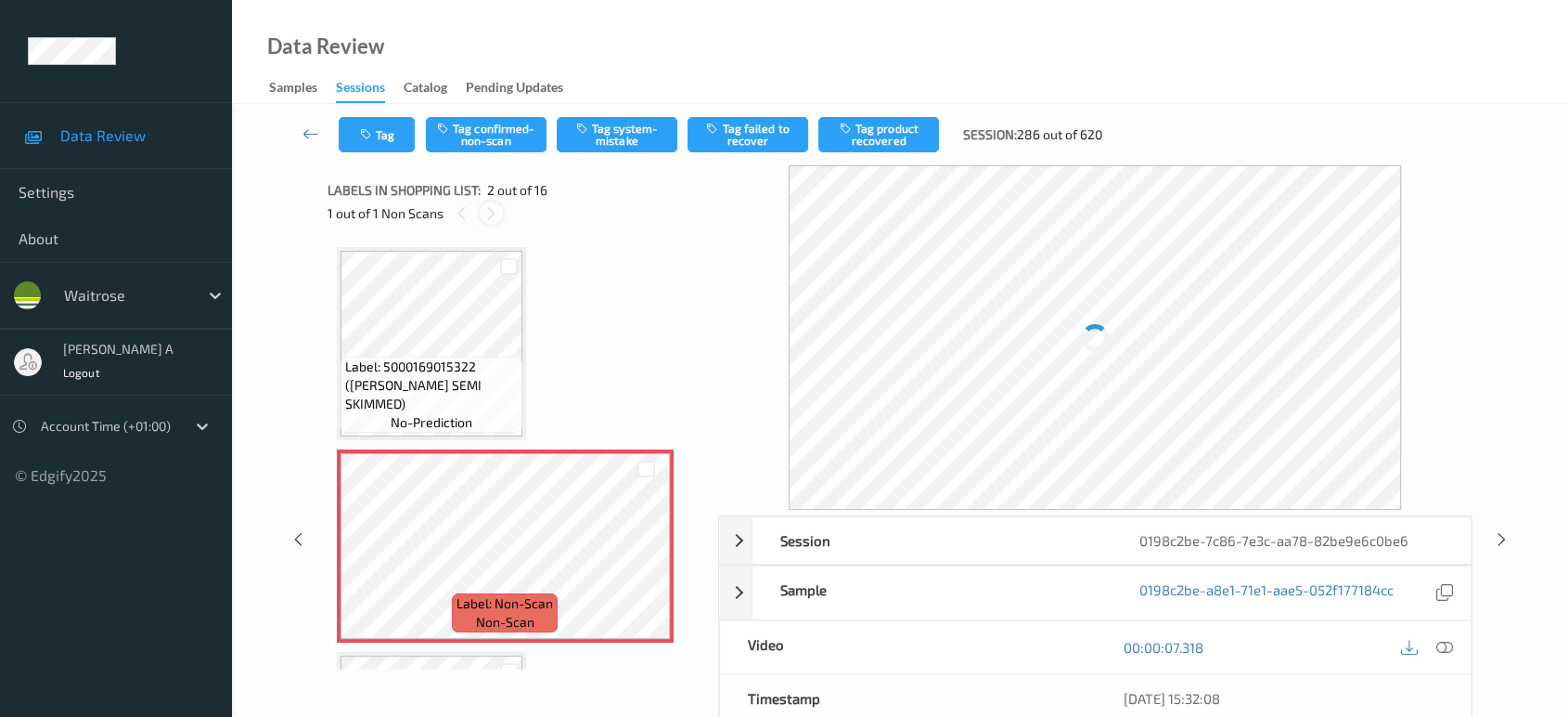
scroll to position [9, 0]
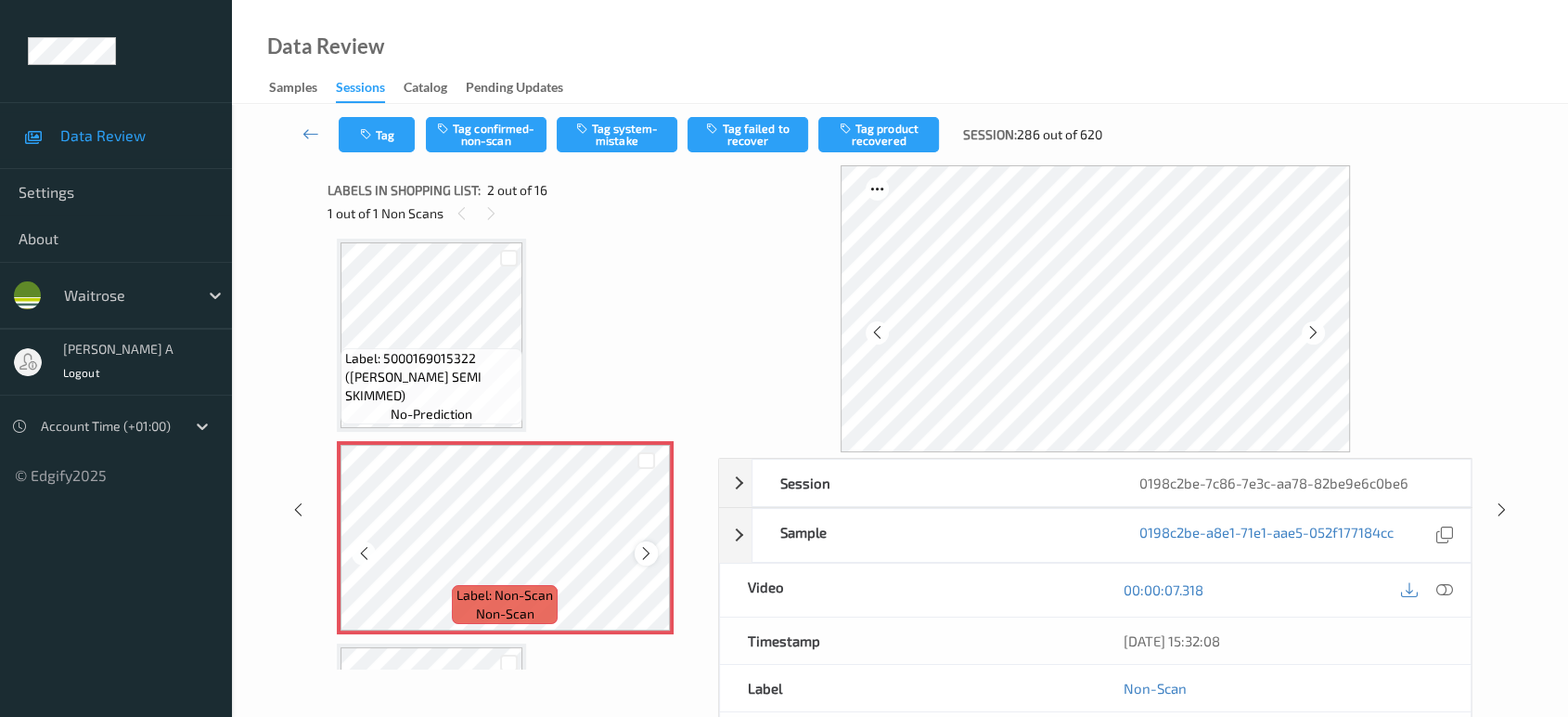
click at [649, 552] on icon at bounding box center [646, 553] width 16 height 16
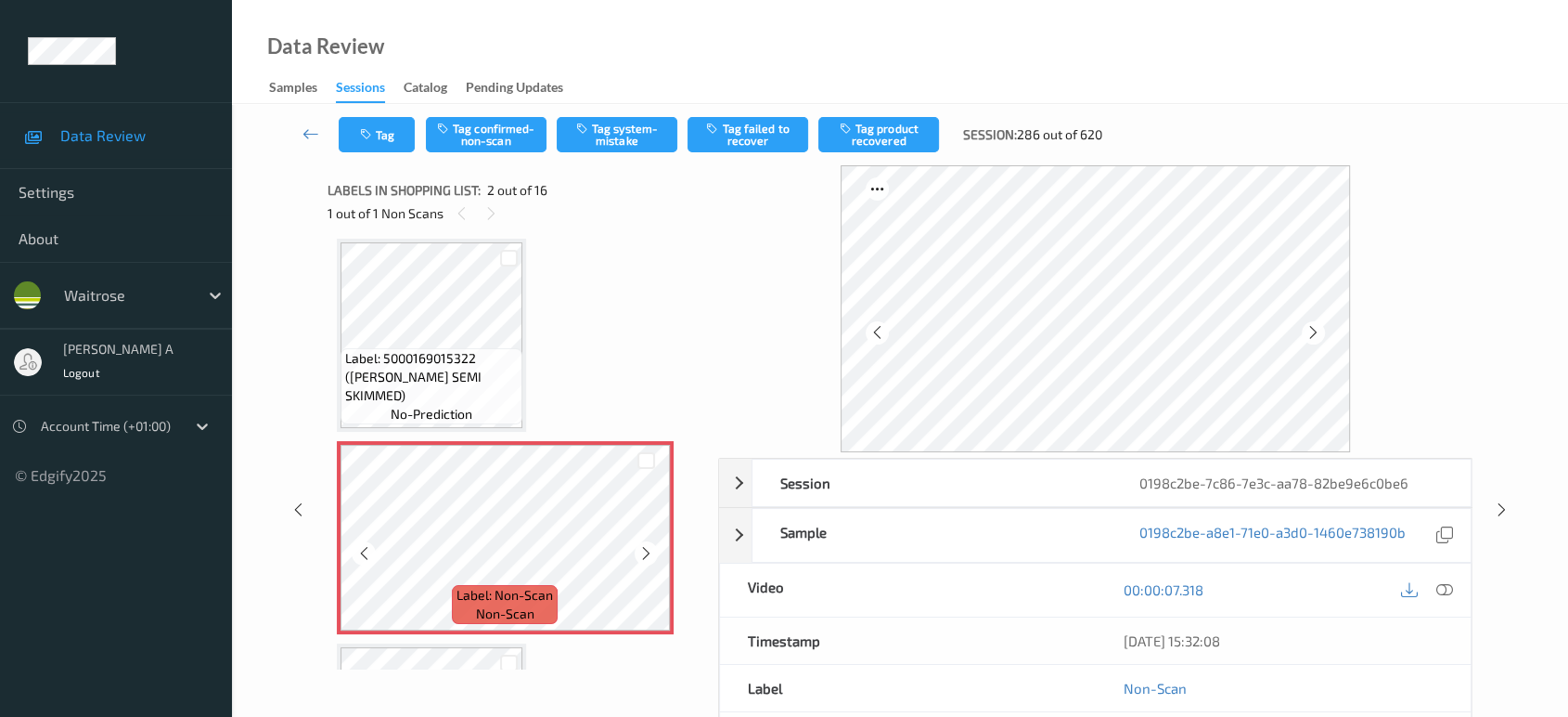
click at [649, 552] on icon at bounding box center [646, 553] width 16 height 16
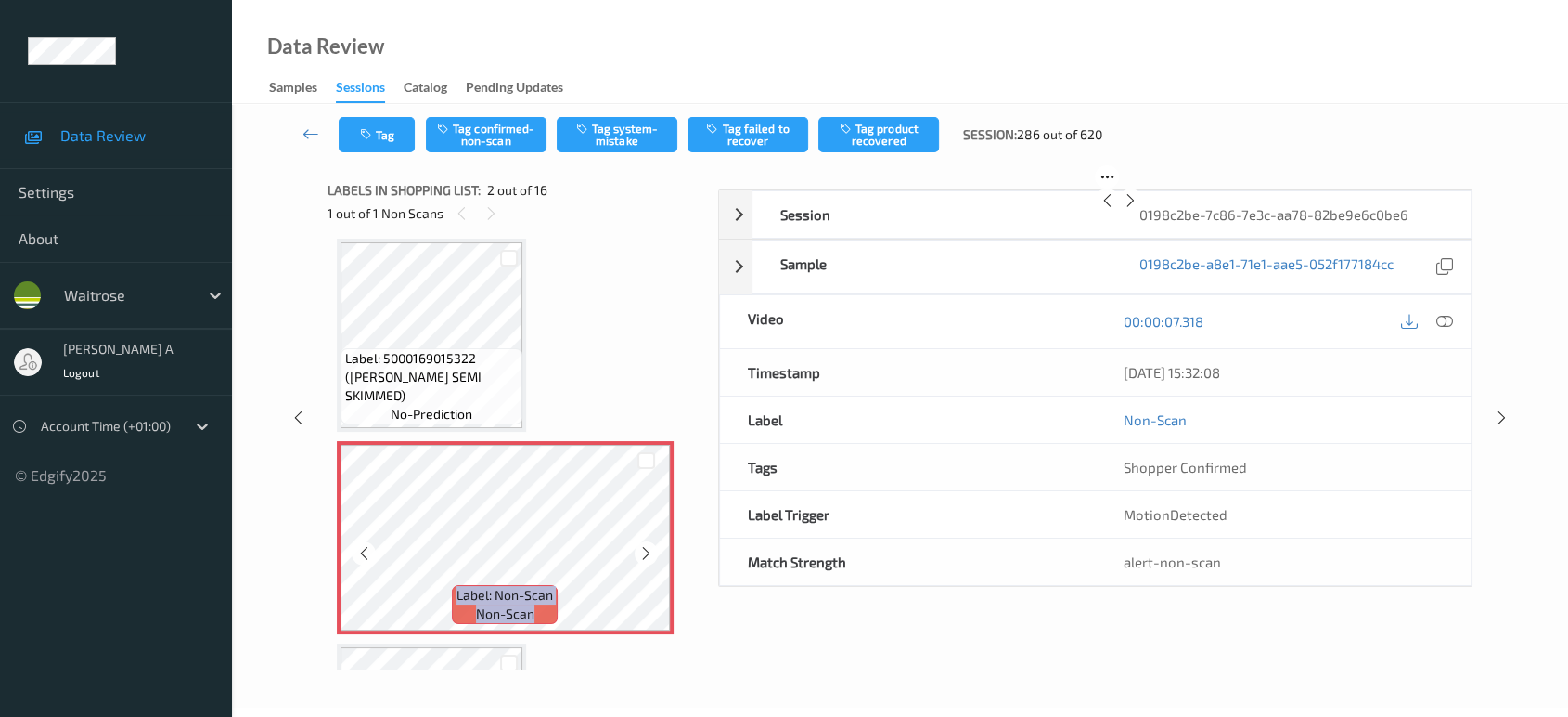
click at [649, 552] on icon at bounding box center [646, 553] width 16 height 16
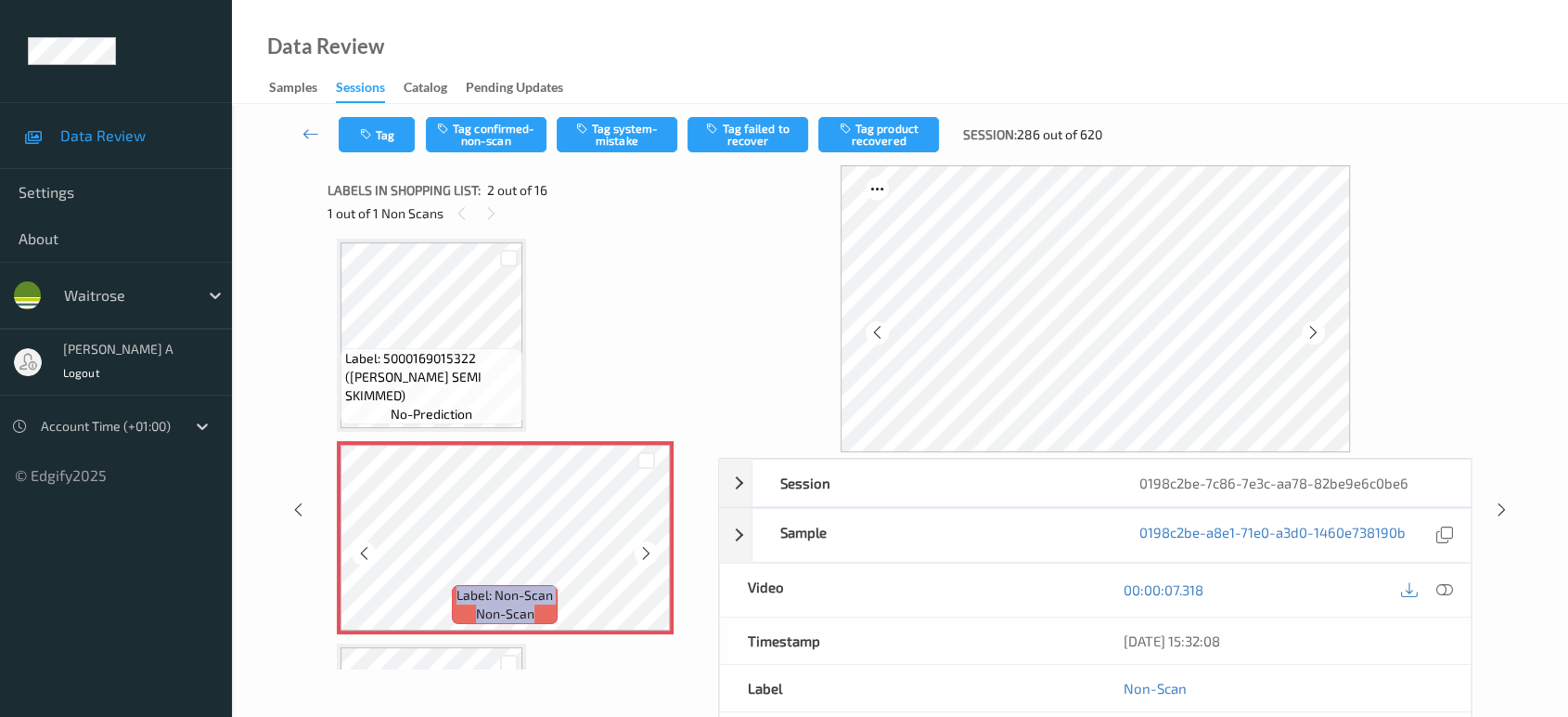
click at [649, 552] on icon at bounding box center [646, 553] width 16 height 16
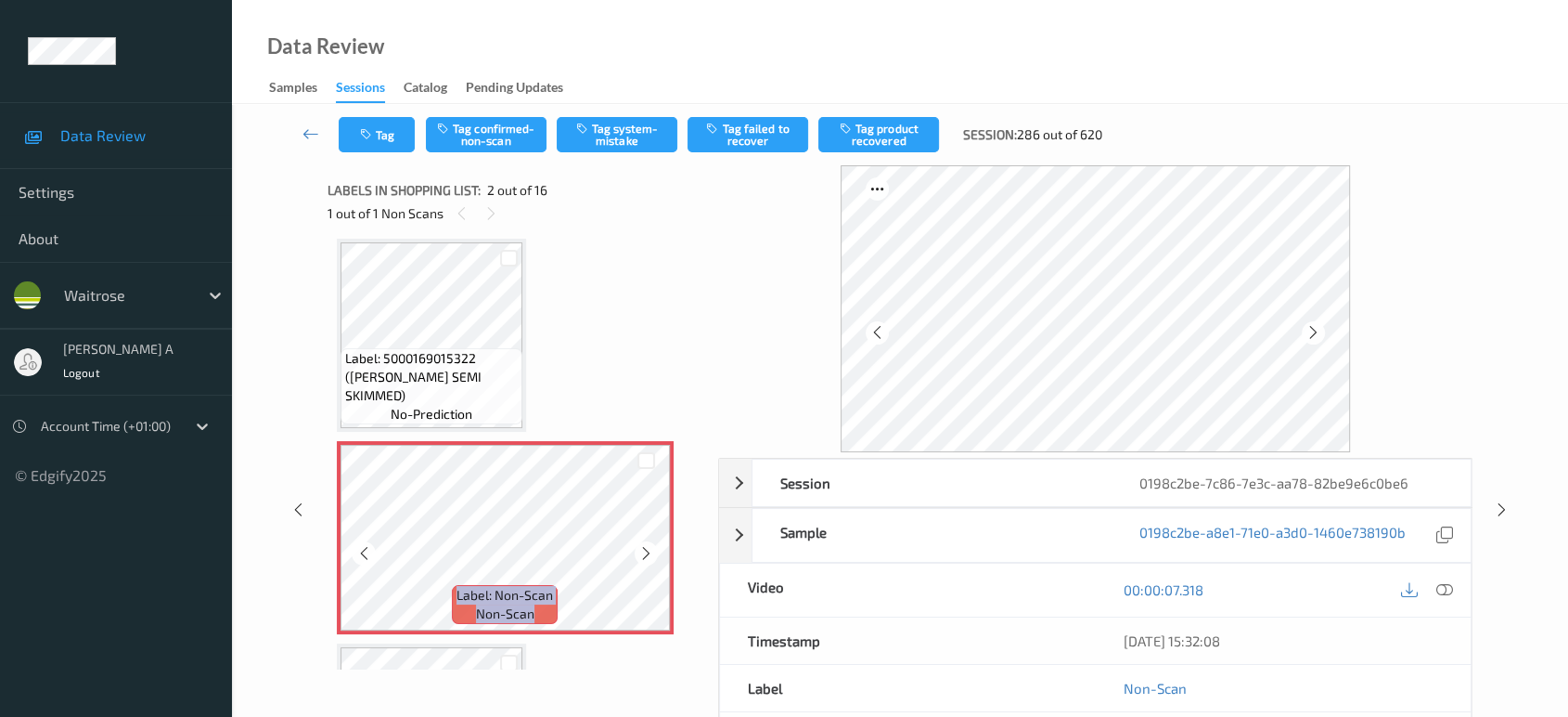
click at [649, 552] on icon at bounding box center [646, 553] width 16 height 16
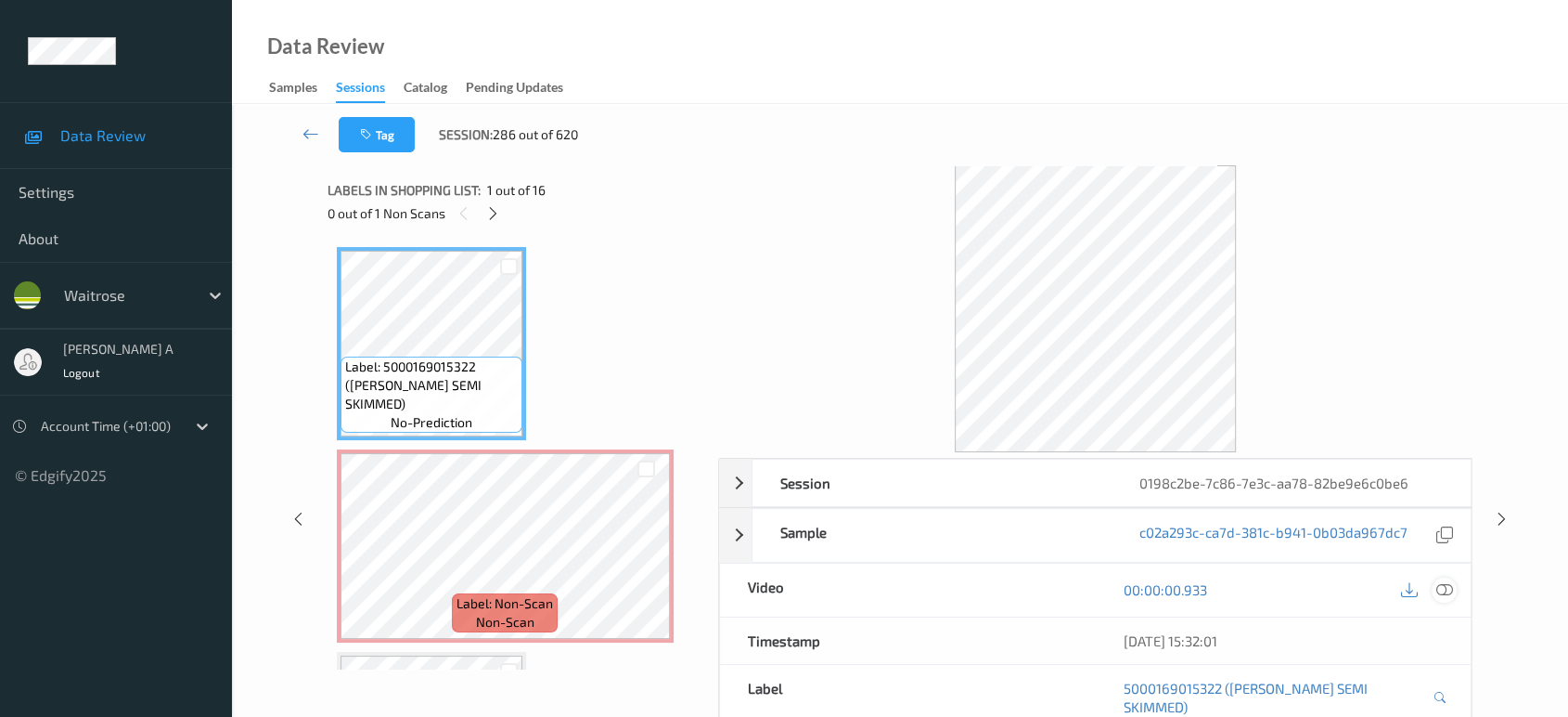
click at [1440, 589] on icon at bounding box center [1444, 589] width 16 height 16
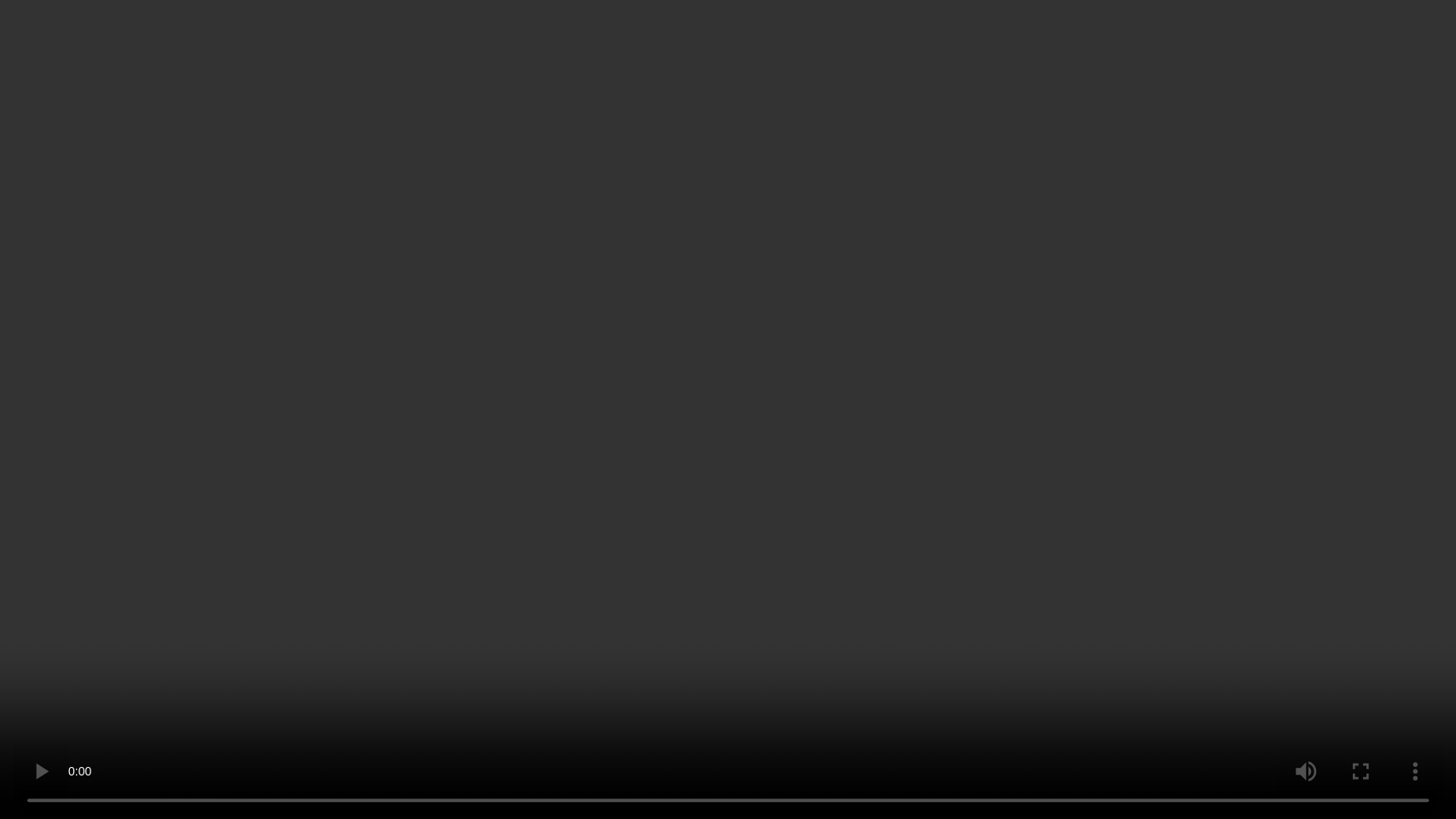
drag, startPoint x: 808, startPoint y: 190, endPoint x: 818, endPoint y: 32, distance: 158.3
click at [808, 190] on video at bounding box center [728, 409] width 1456 height 819
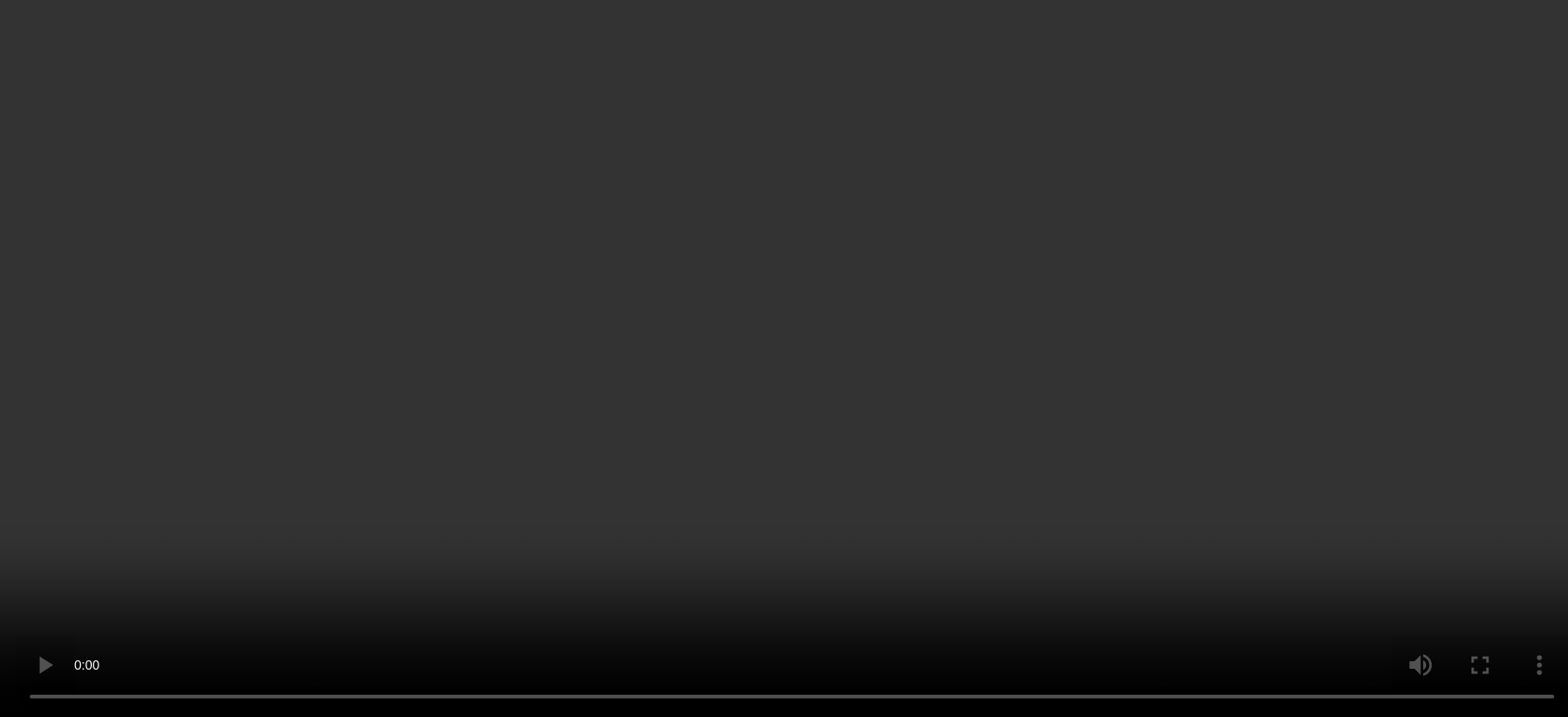
scroll to position [206, 0]
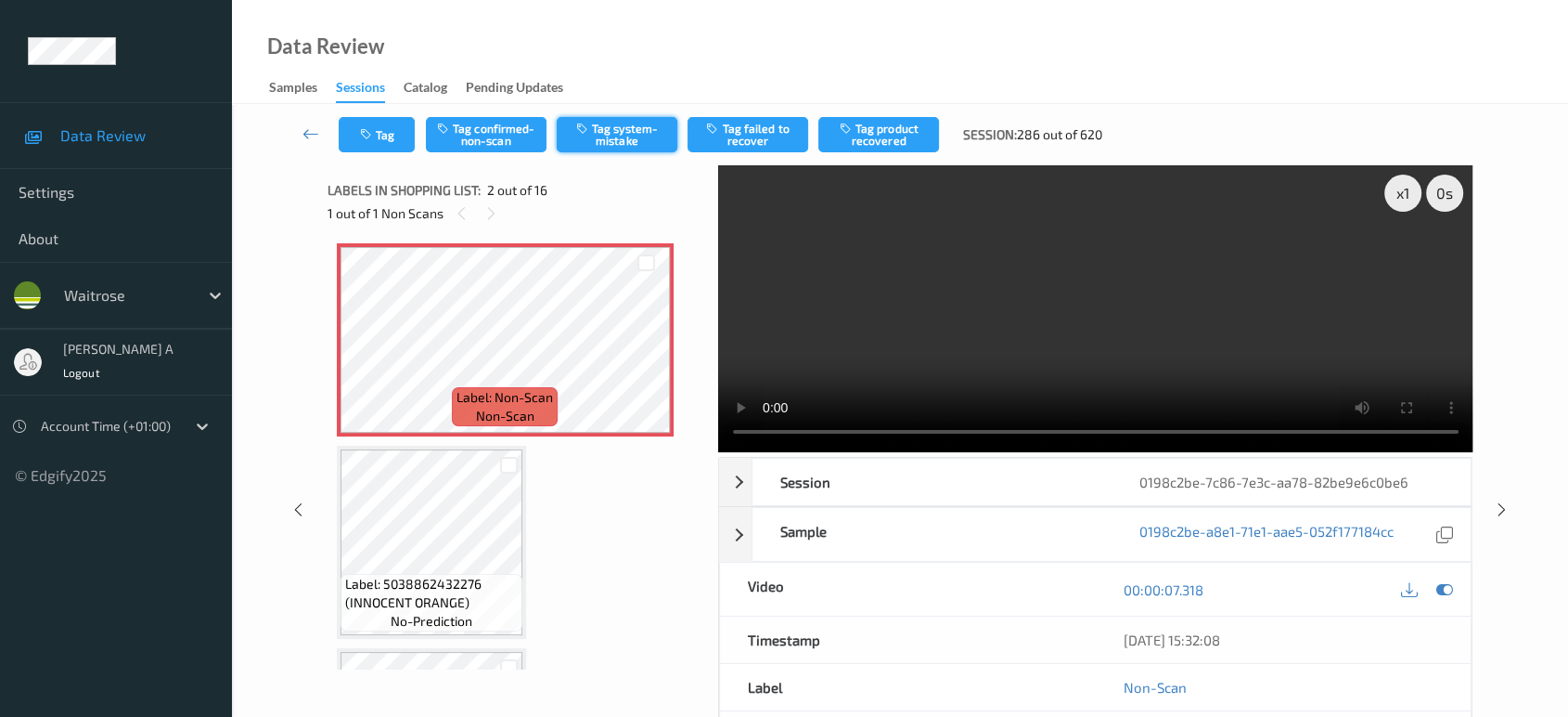
click at [615, 138] on button "Tag system-mistake" at bounding box center [617, 134] width 120 height 35
click at [389, 159] on div "Tag Tag confirmed-non-scan Untag system-mistake Tag failed to recover Tag produ…" at bounding box center [900, 135] width 1260 height 61
click at [380, 137] on button "Tag" at bounding box center [377, 134] width 76 height 35
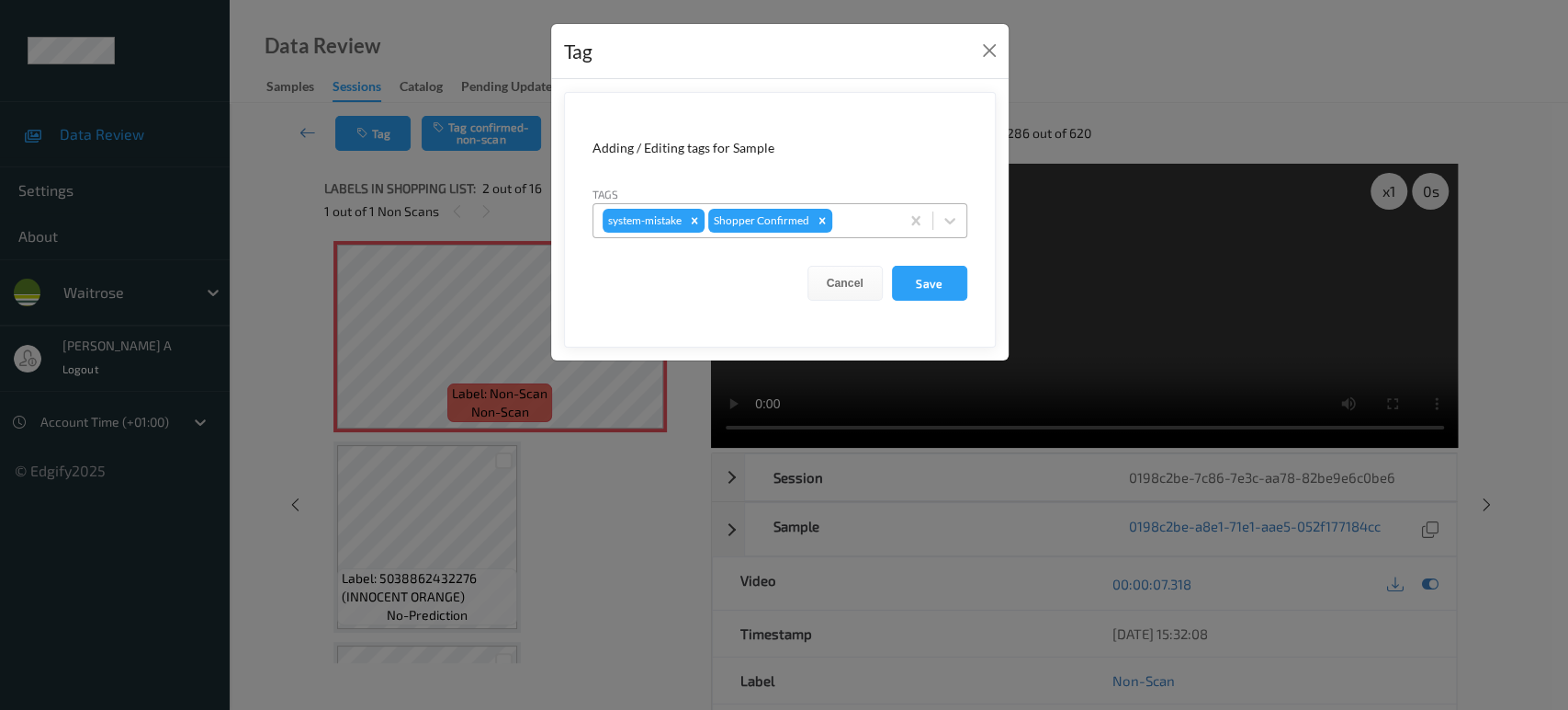
click at [864, 218] on div at bounding box center [863, 220] width 54 height 22
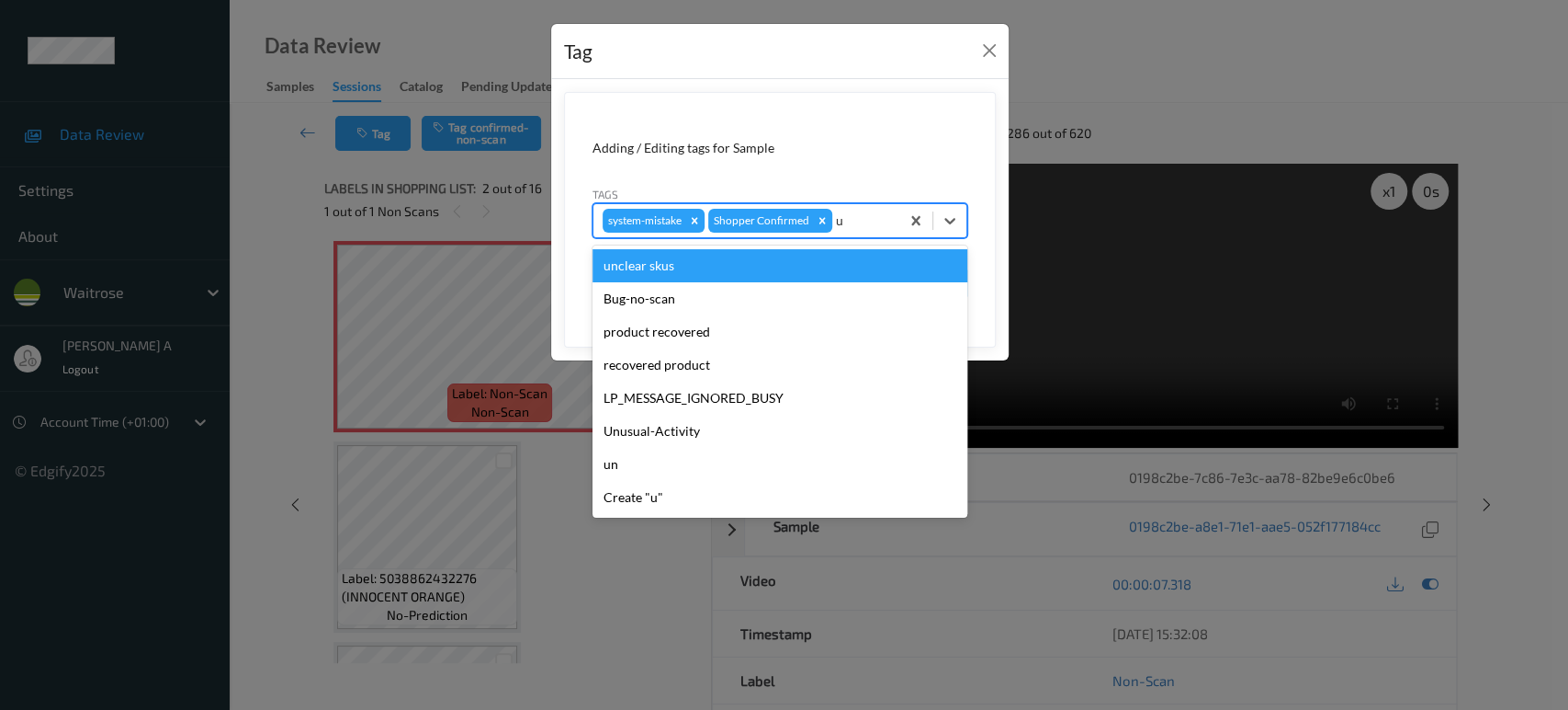
type input "un"
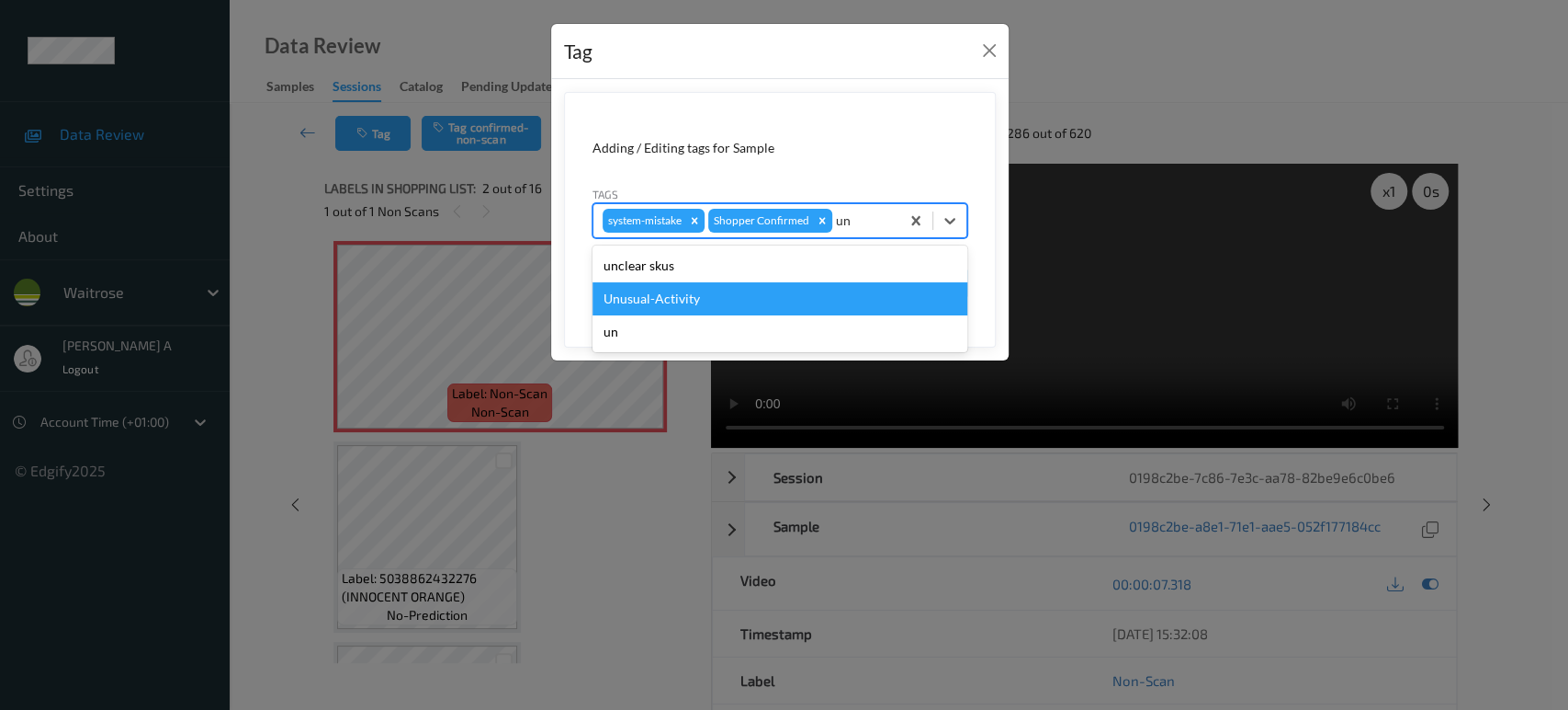
click at [745, 292] on div "Unusual-Activity" at bounding box center [780, 298] width 375 height 33
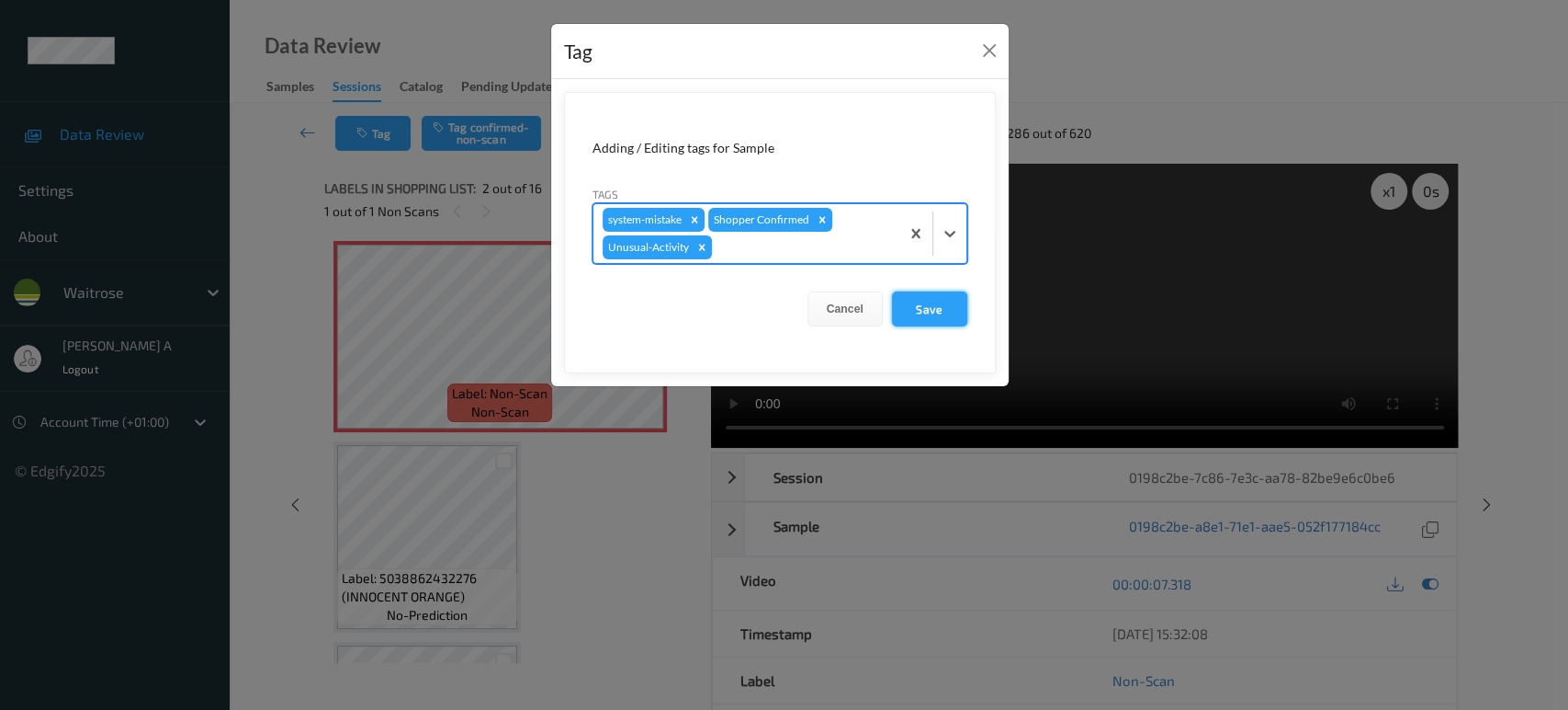
click at [920, 315] on button "Save" at bounding box center [930, 308] width 76 height 35
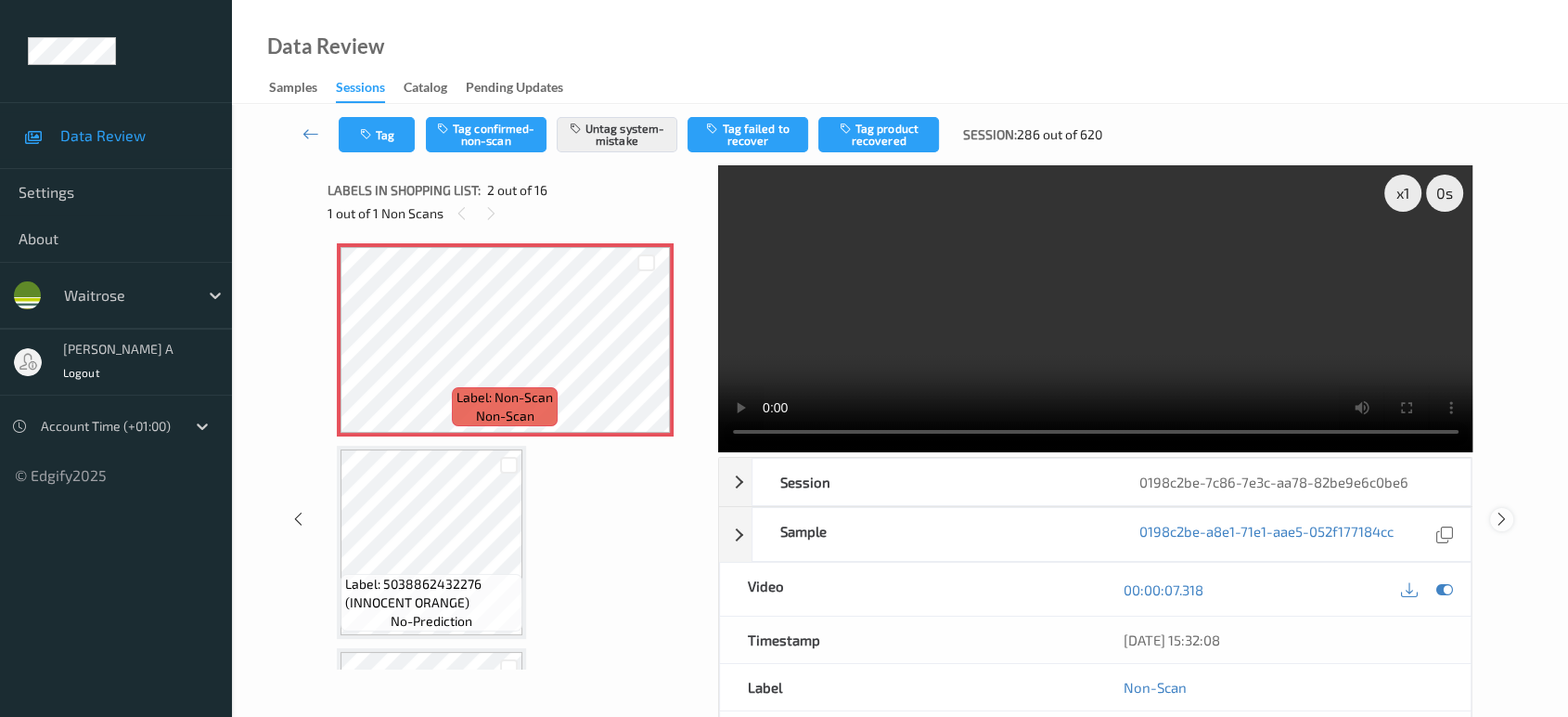
click at [1497, 511] on icon at bounding box center [1501, 518] width 16 height 16
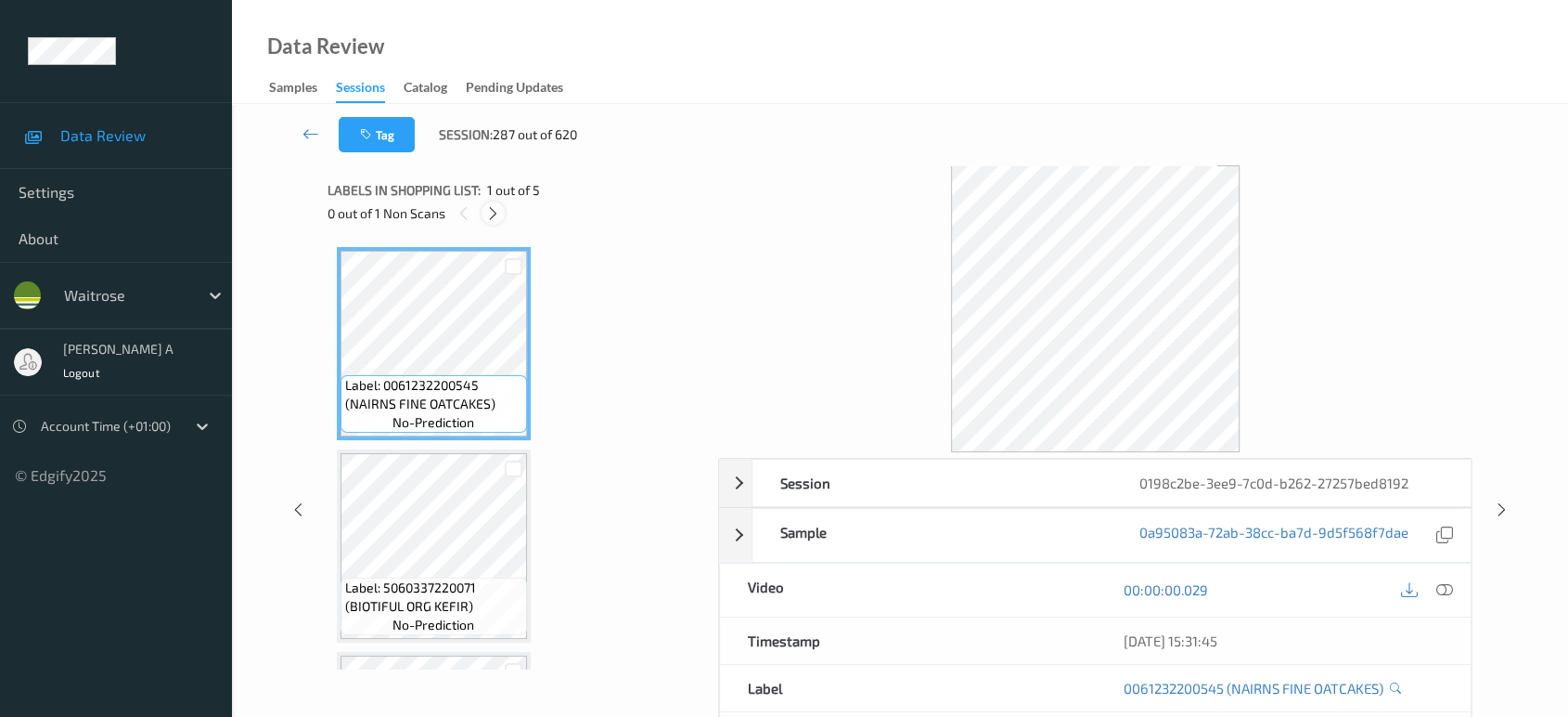
click at [491, 210] on icon at bounding box center [492, 213] width 16 height 16
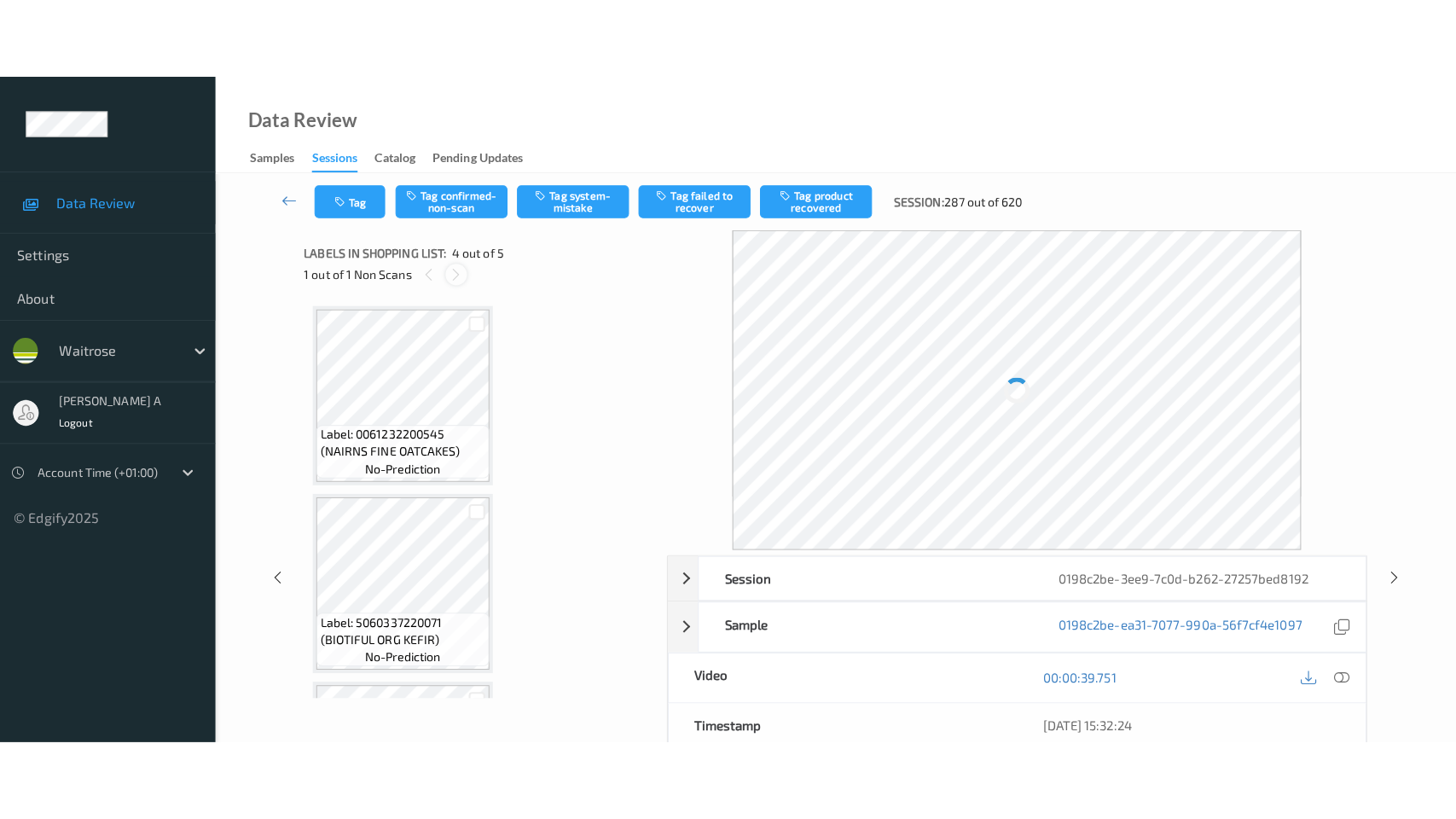
scroll to position [379, 0]
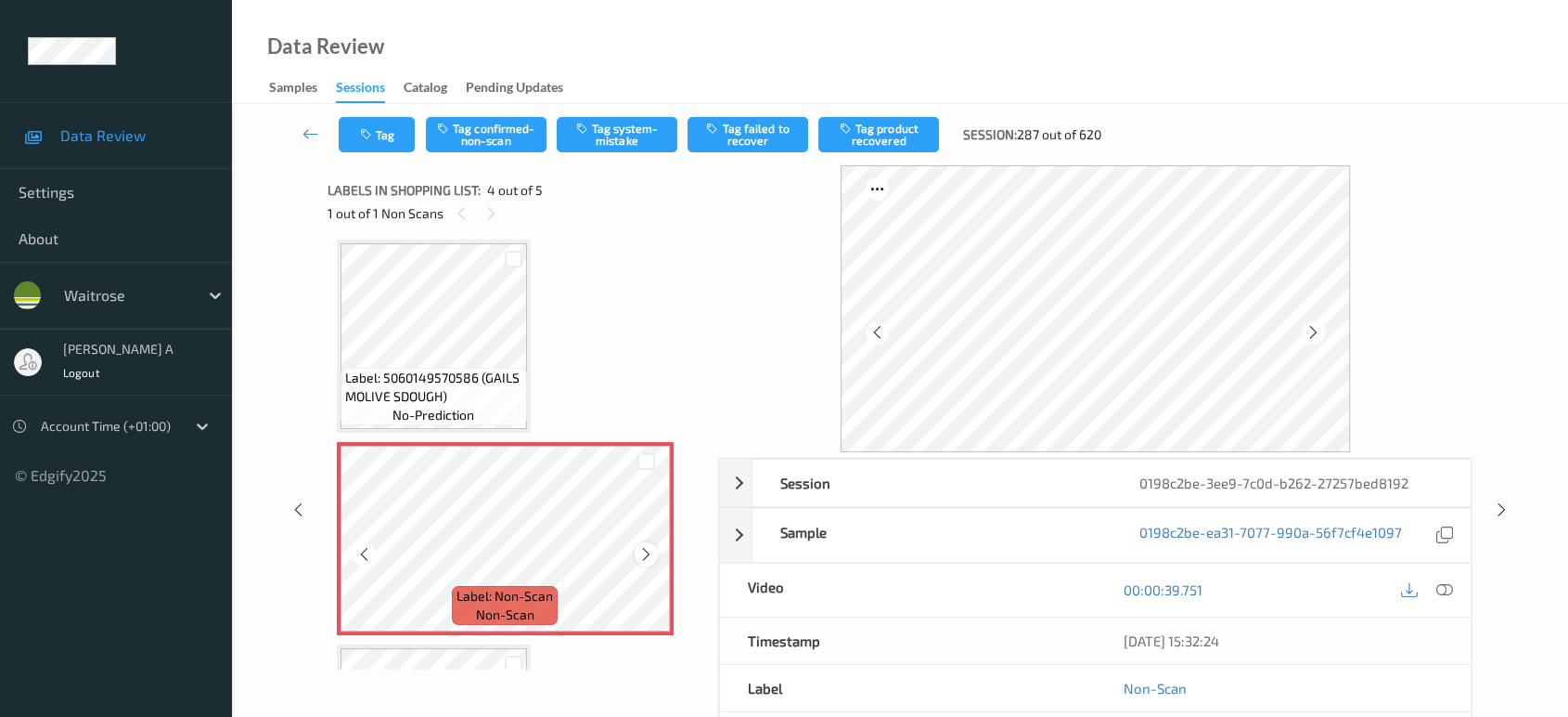
click at [644, 546] on icon at bounding box center [646, 554] width 16 height 16
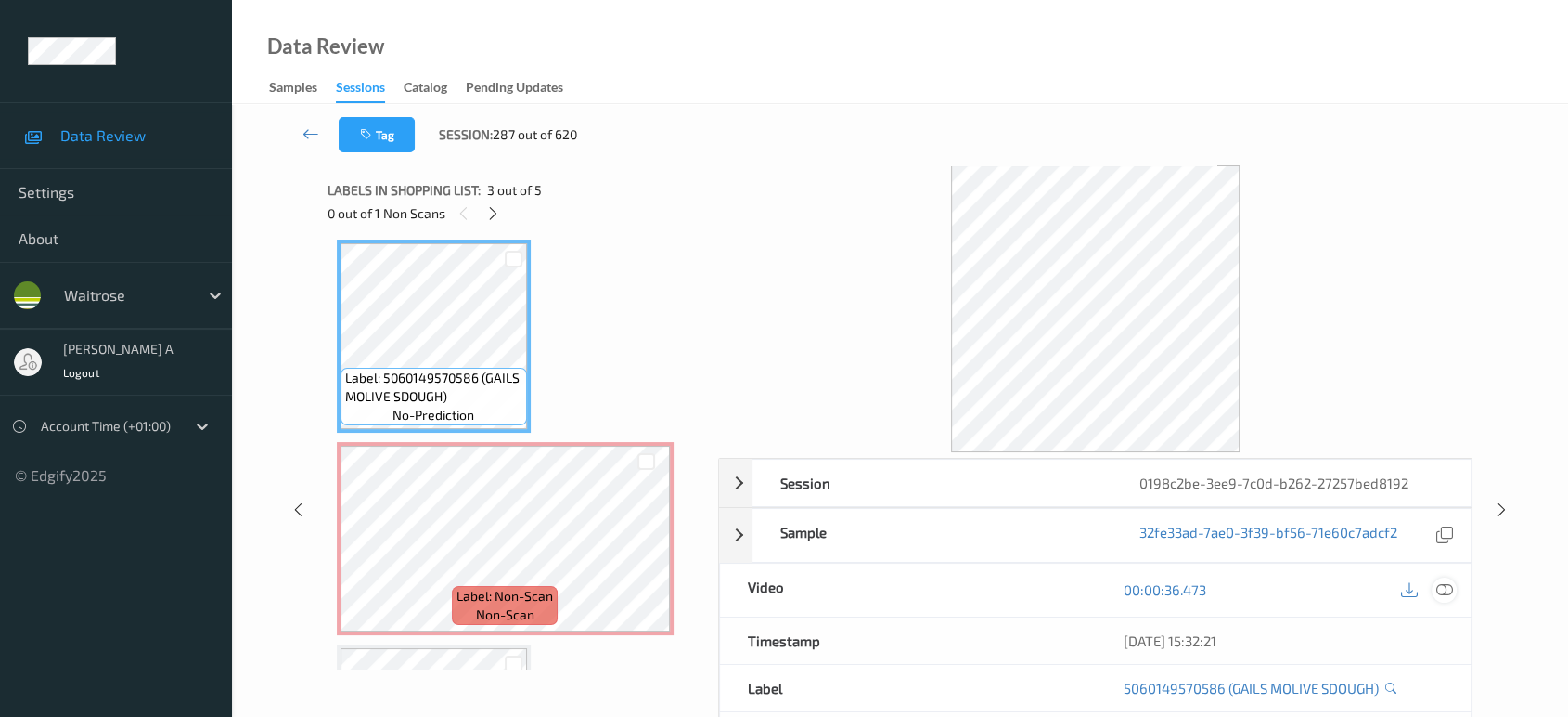
click at [1440, 591] on icon at bounding box center [1444, 589] width 16 height 16
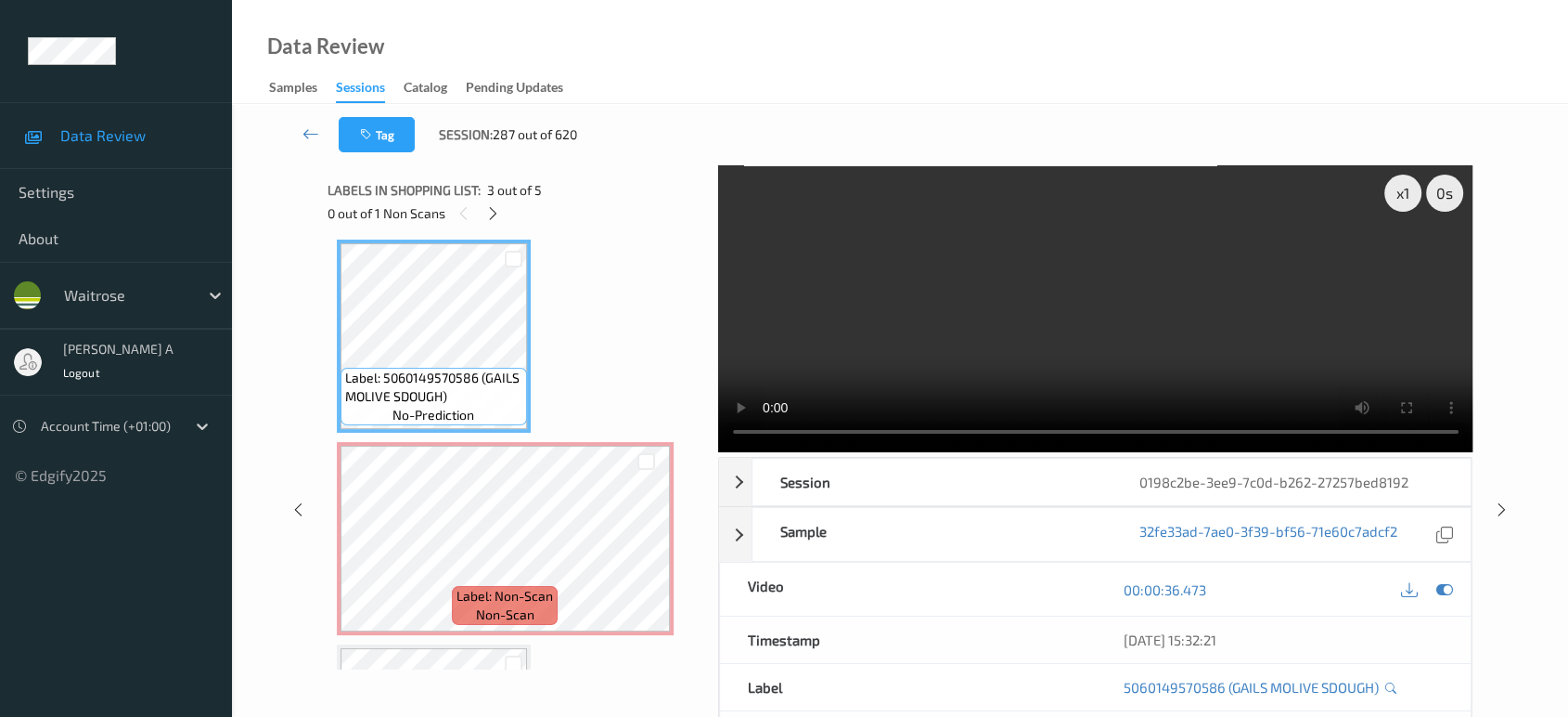
scroll to position [411, 0]
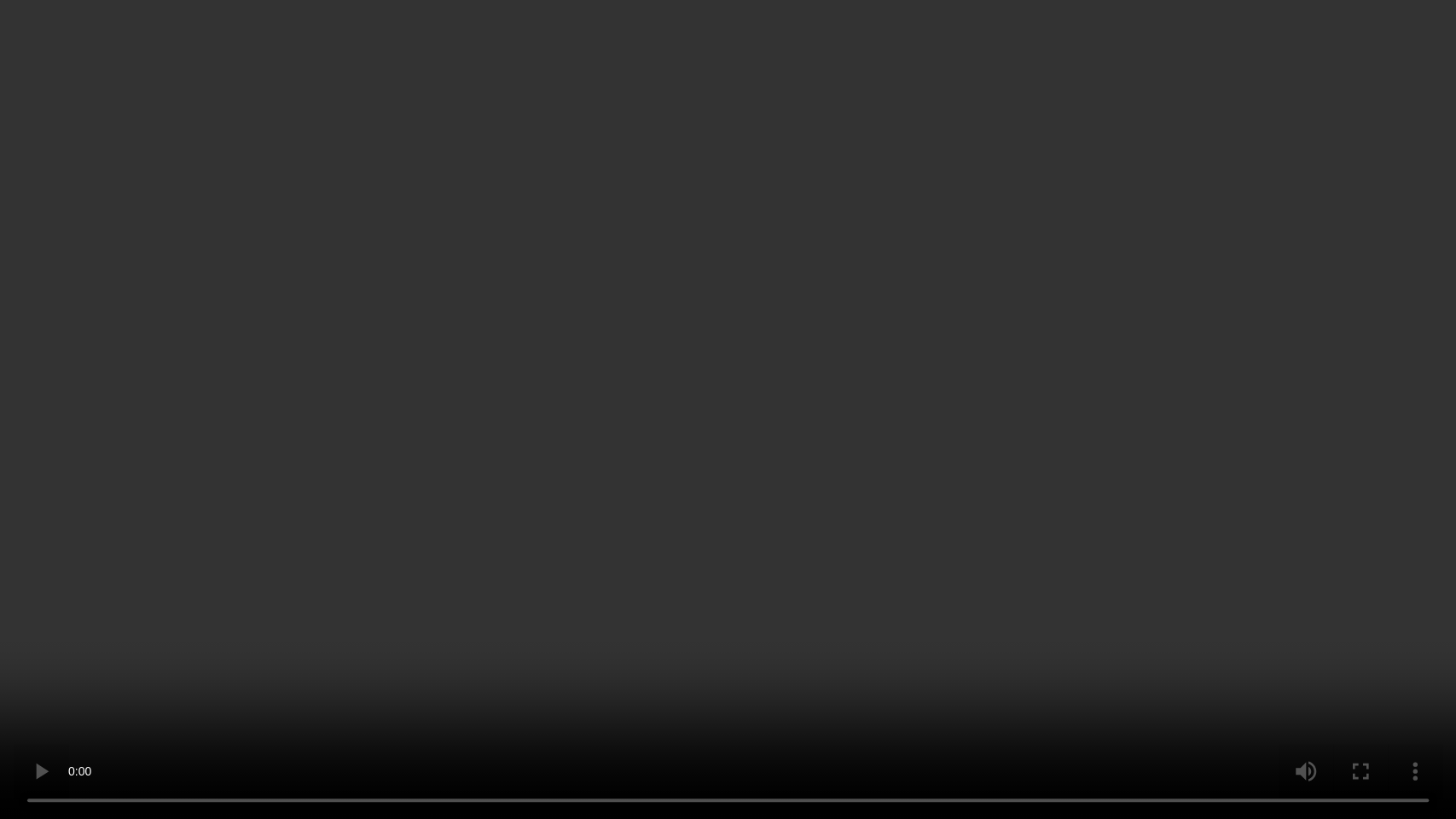
click at [721, 442] on video at bounding box center [728, 409] width 1456 height 819
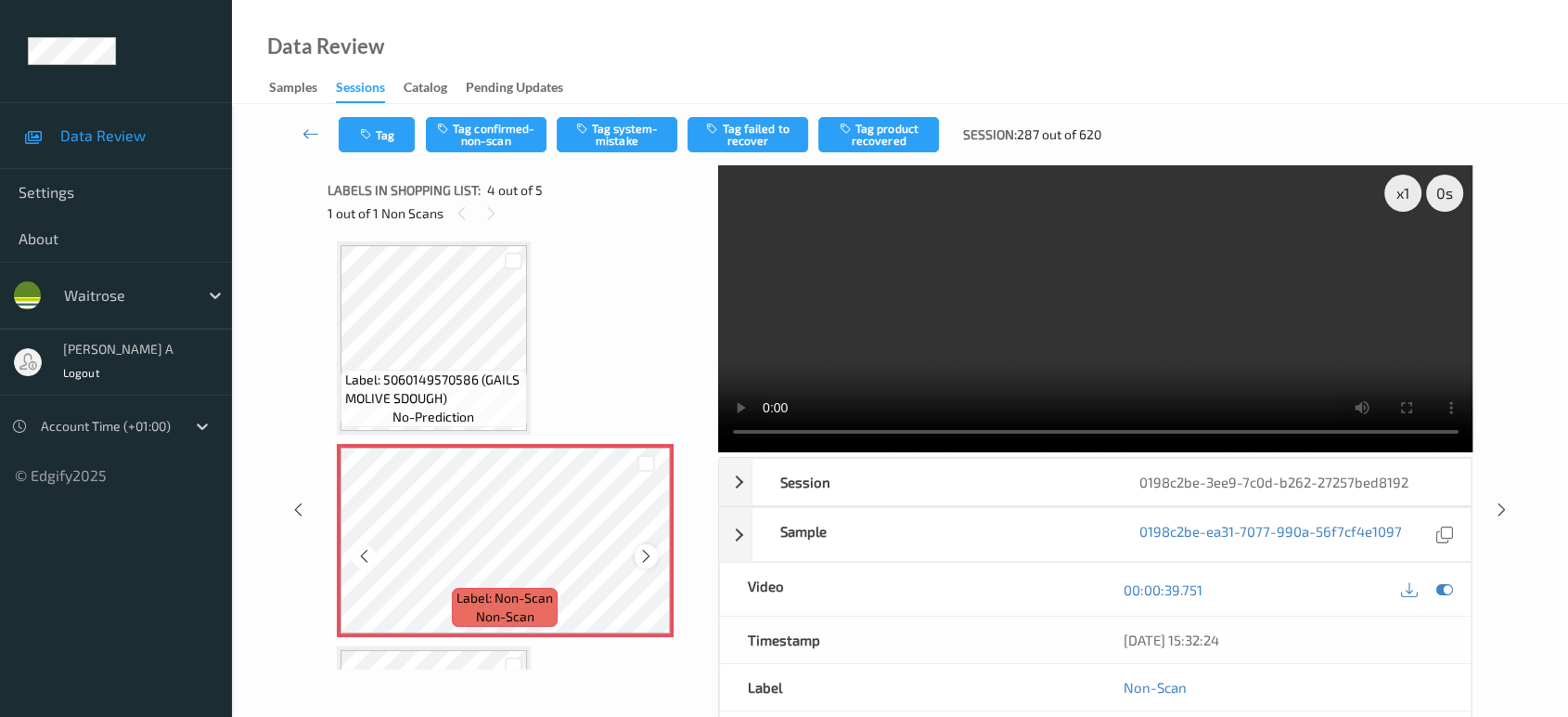
click at [638, 559] on icon at bounding box center [646, 556] width 16 height 16
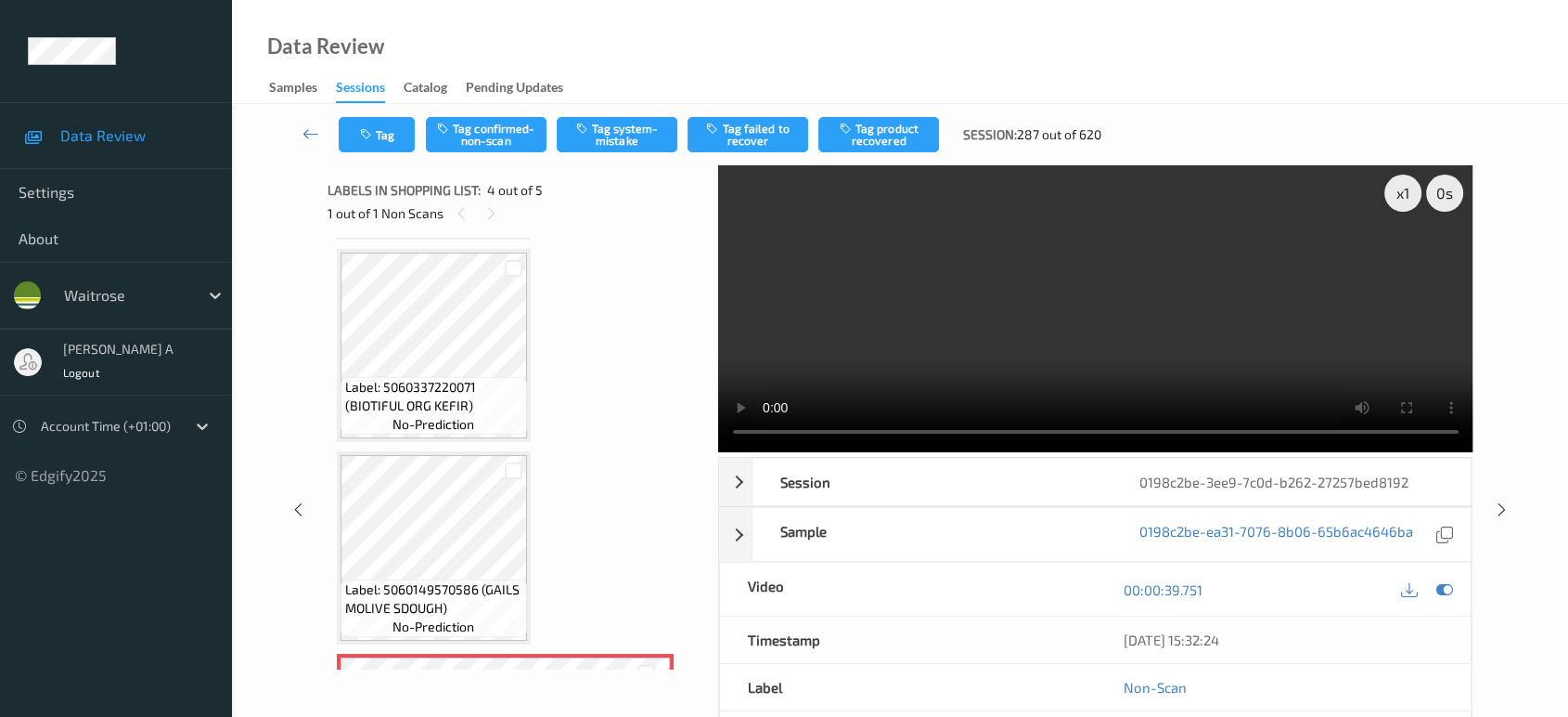
scroll to position [172, 0]
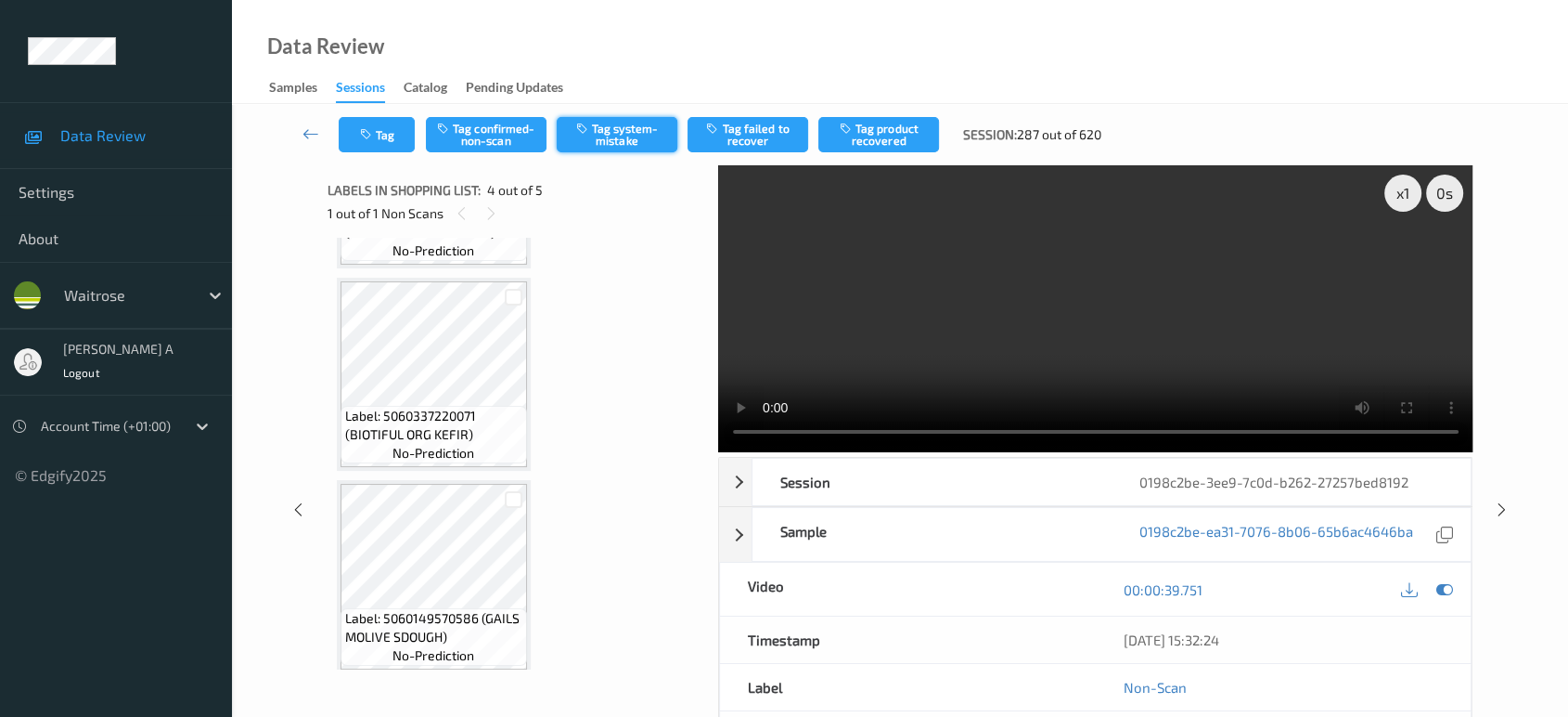
click at [604, 135] on button "Tag system-mistake" at bounding box center [617, 134] width 120 height 35
click at [386, 133] on button "Tag" at bounding box center [377, 134] width 76 height 35
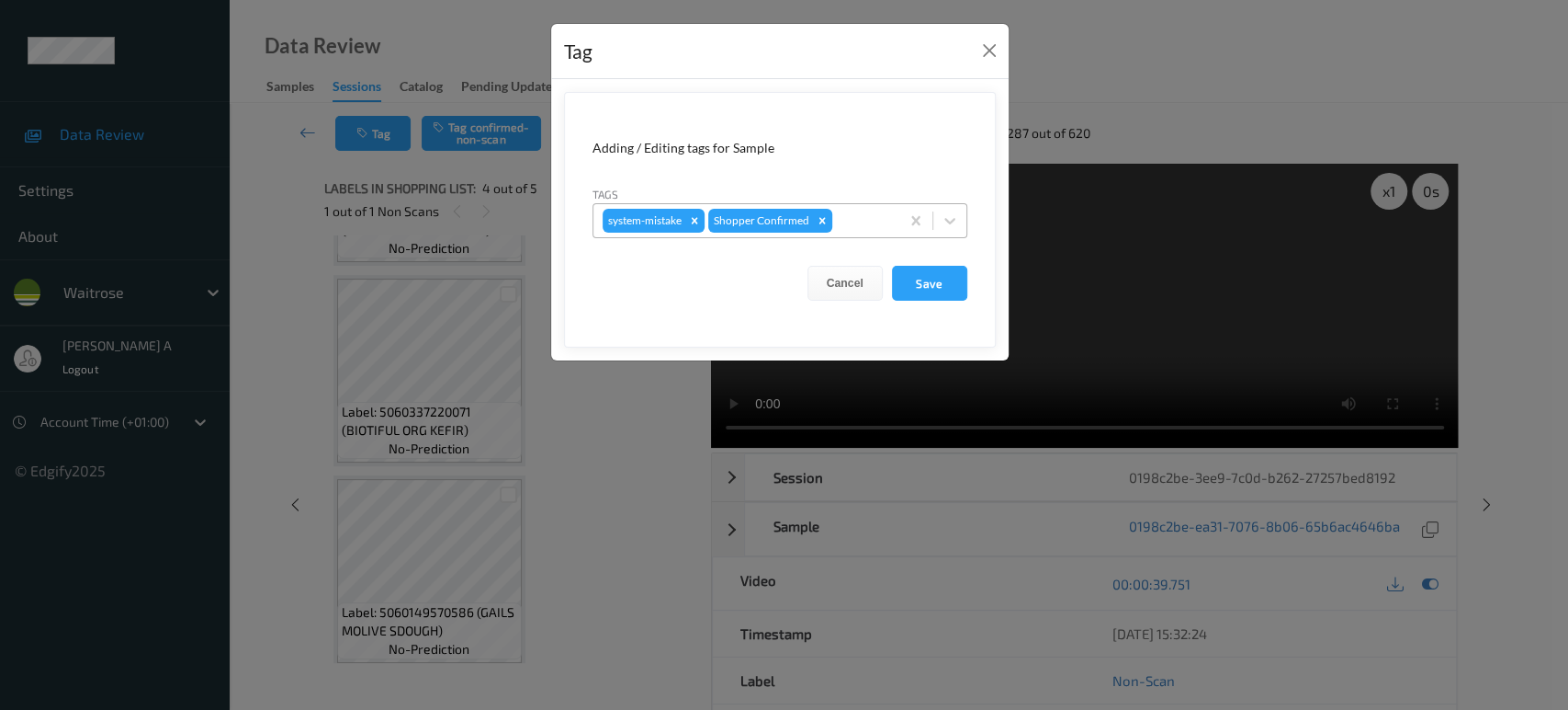
click at [858, 215] on div at bounding box center [863, 220] width 54 height 22
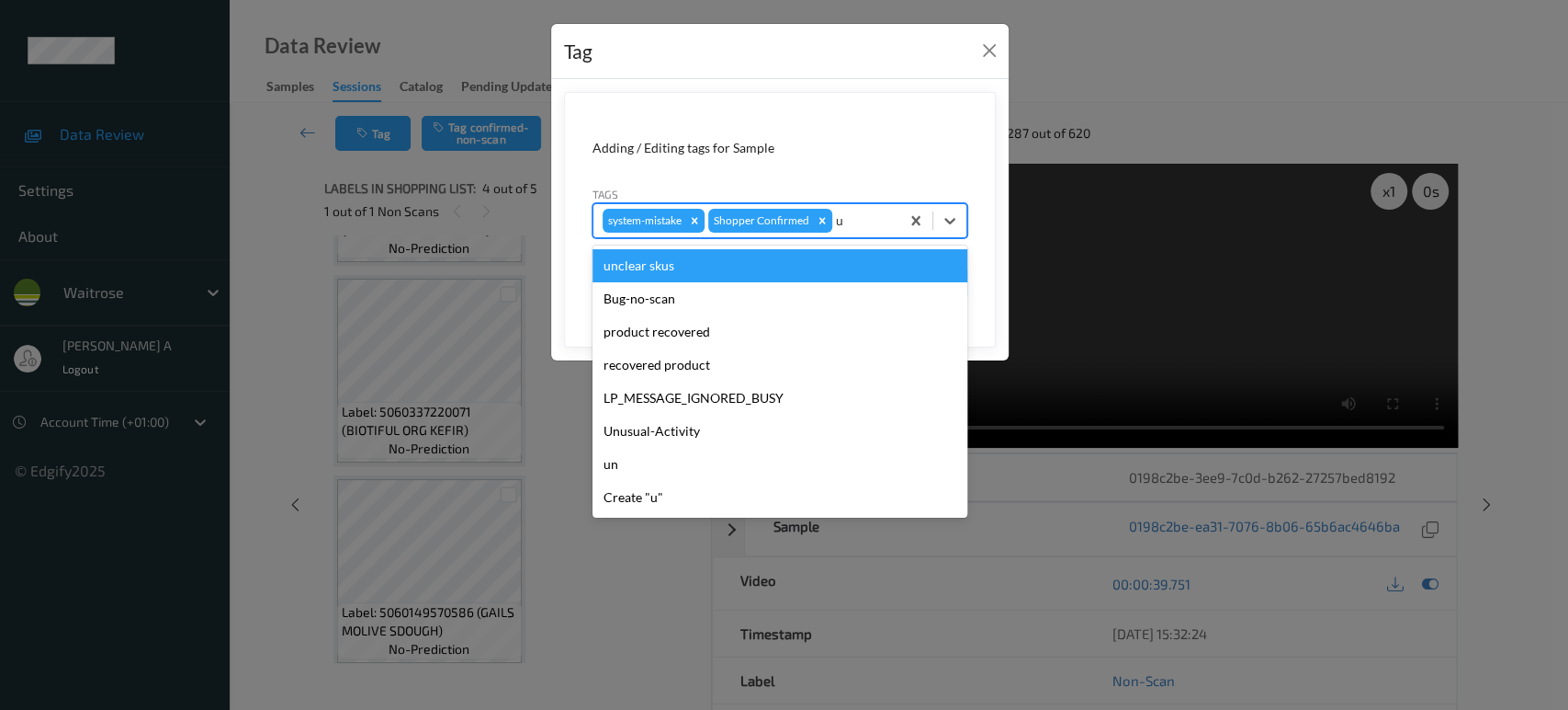
type input "un"
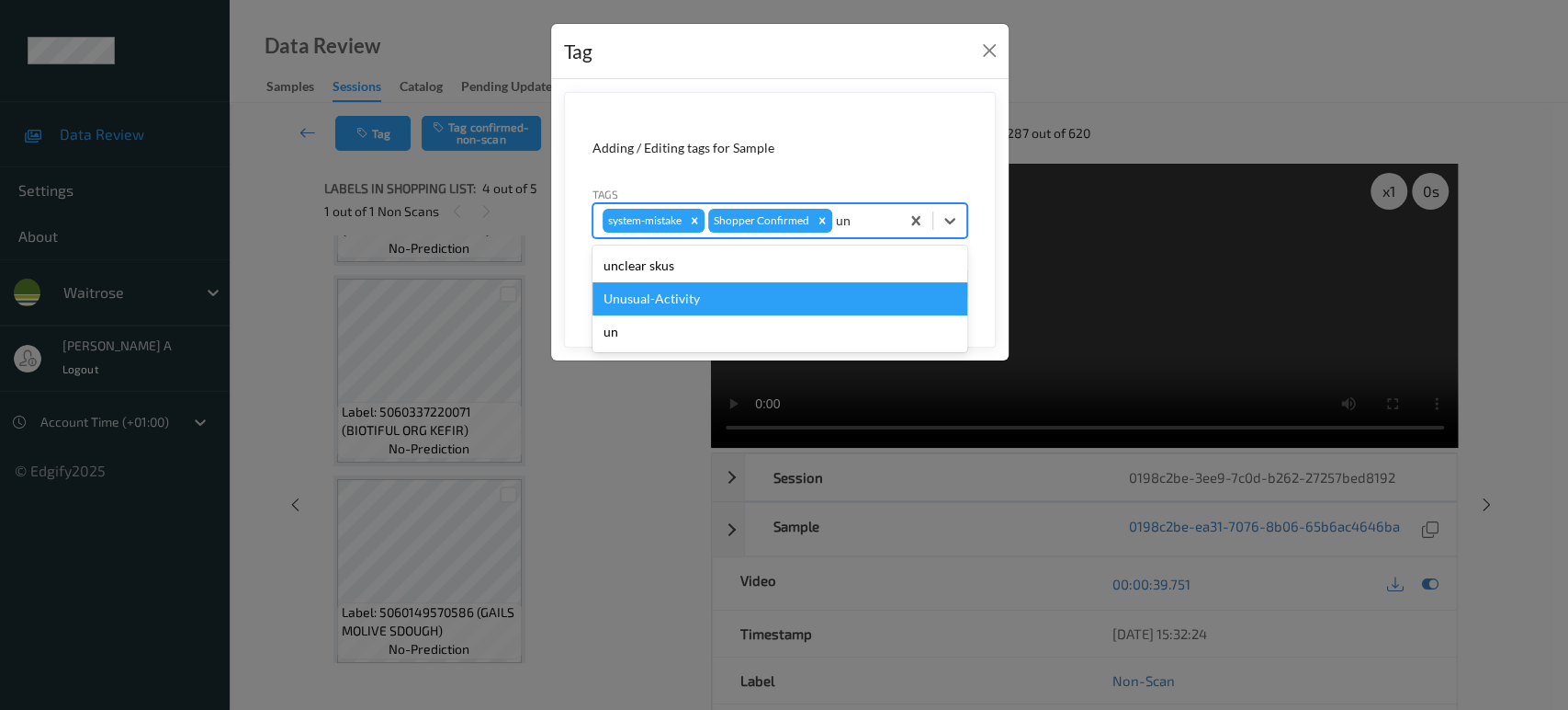
click at [750, 292] on div "Unusual-Activity" at bounding box center [780, 298] width 375 height 33
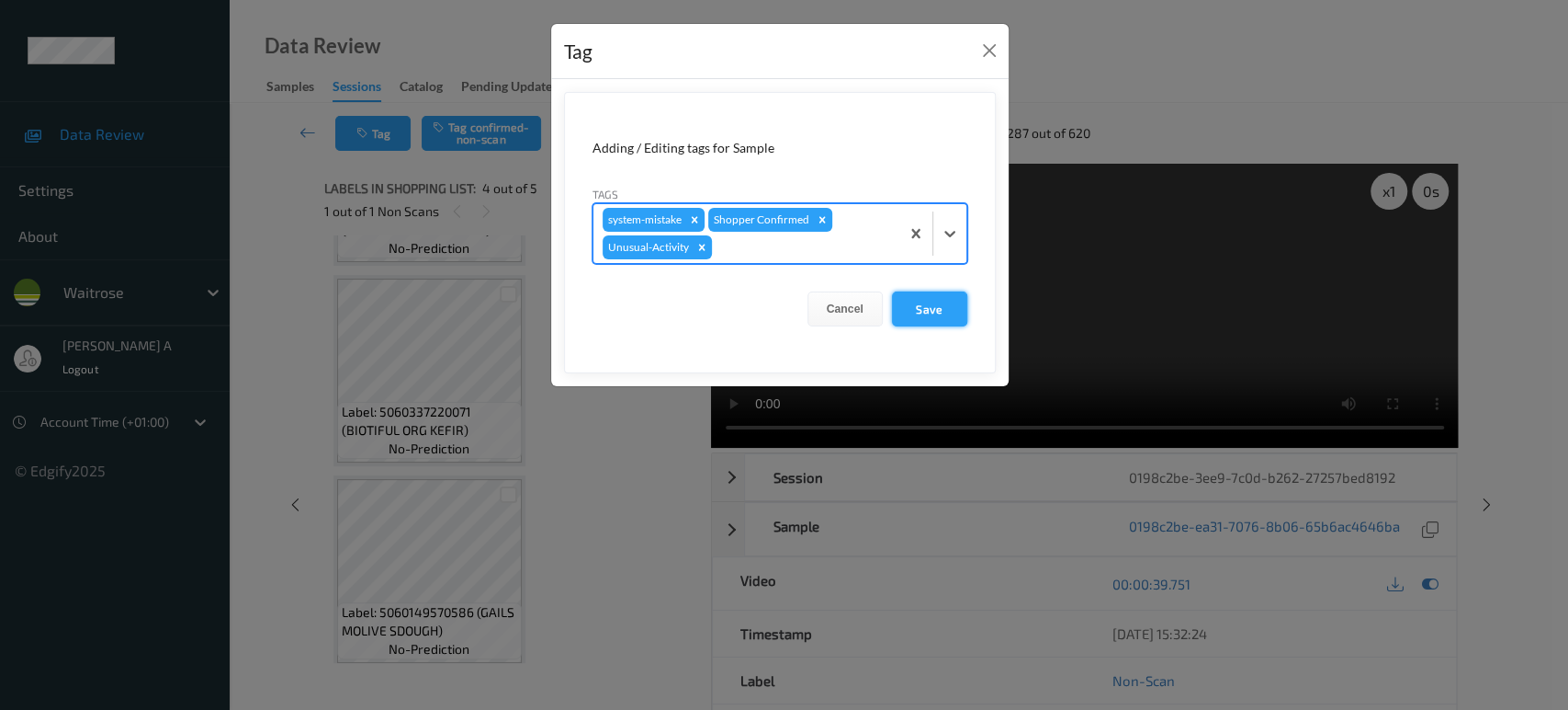
click at [918, 307] on button "Save" at bounding box center [930, 308] width 76 height 35
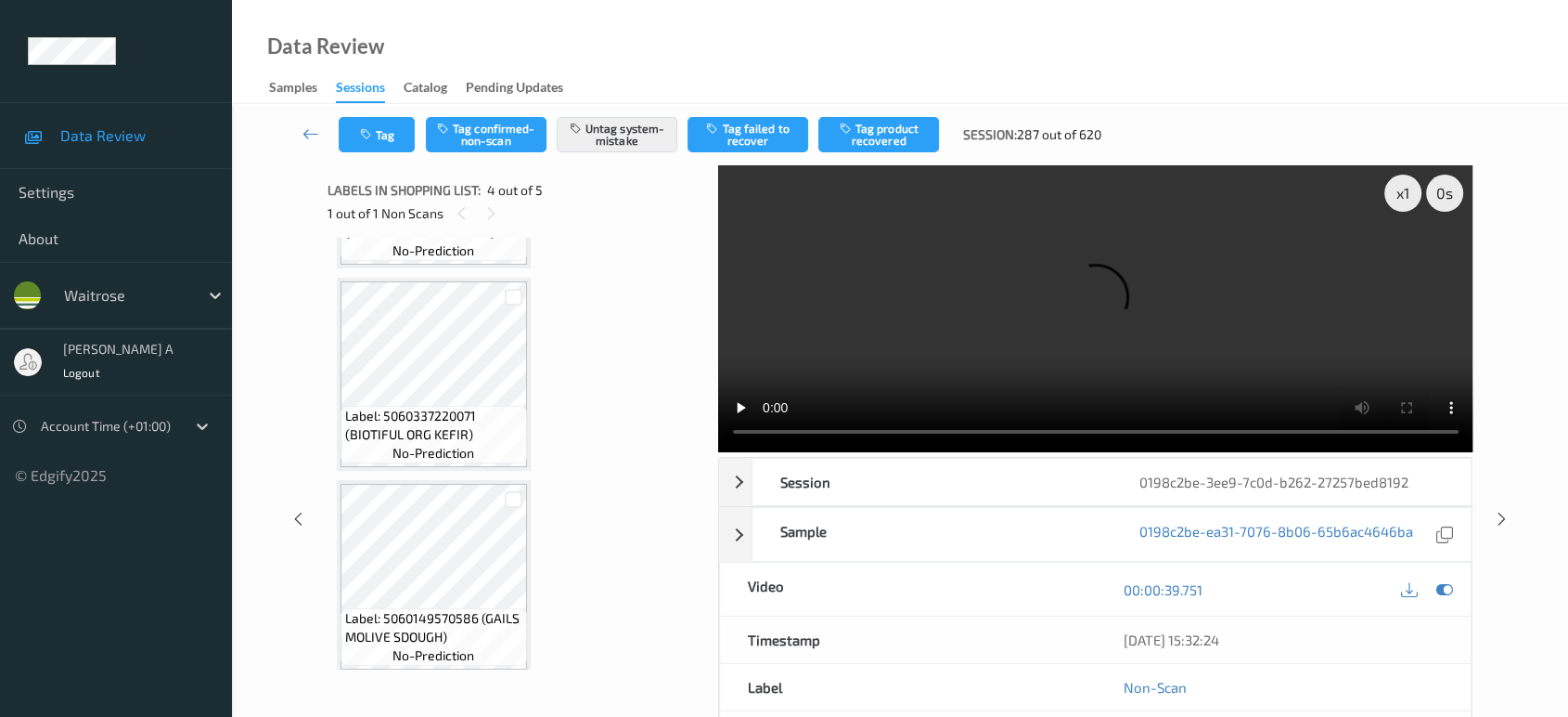
drag, startPoint x: 1499, startPoint y: 441, endPoint x: 1021, endPoint y: 2, distance: 649.0
click at [1499, 511] on icon at bounding box center [1501, 518] width 16 height 16
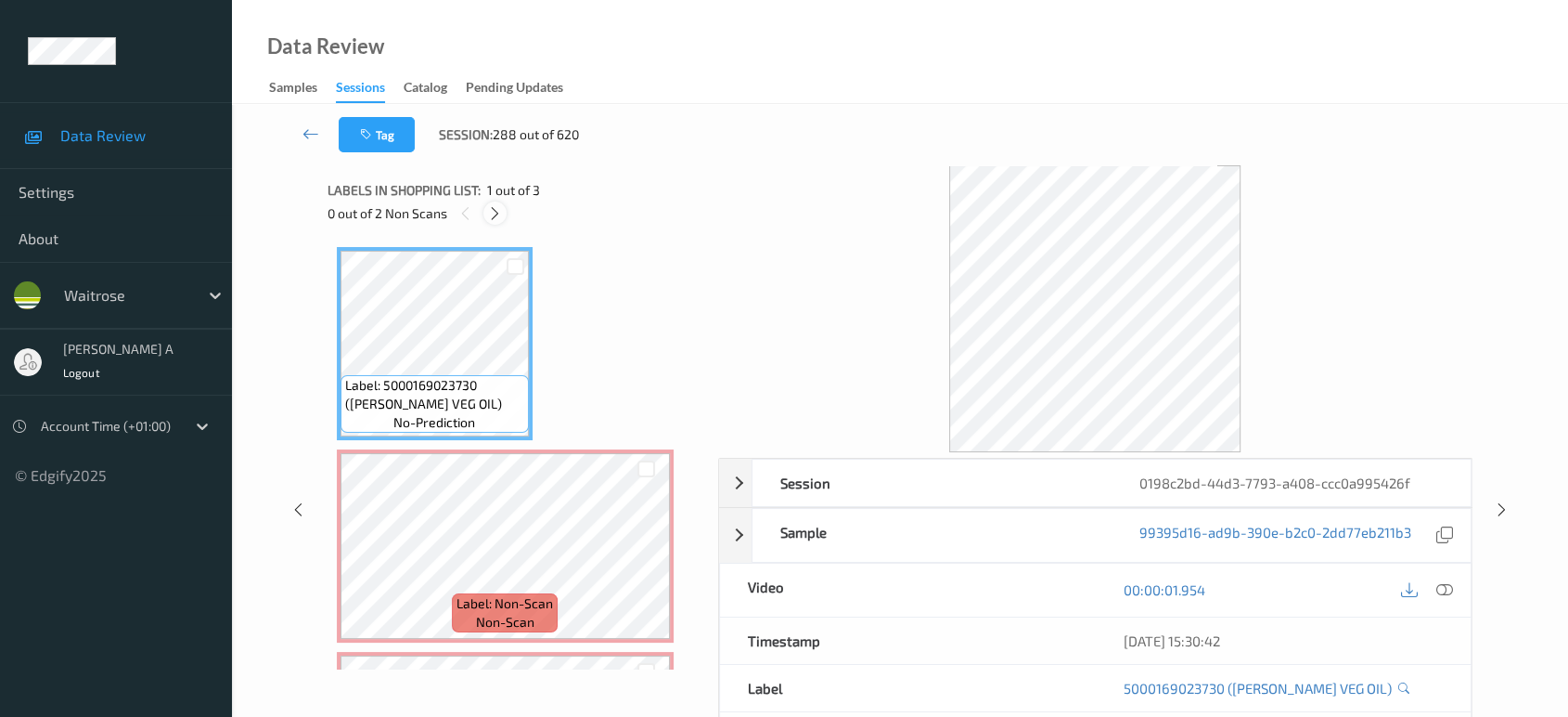
click at [498, 221] on div at bounding box center [494, 213] width 23 height 23
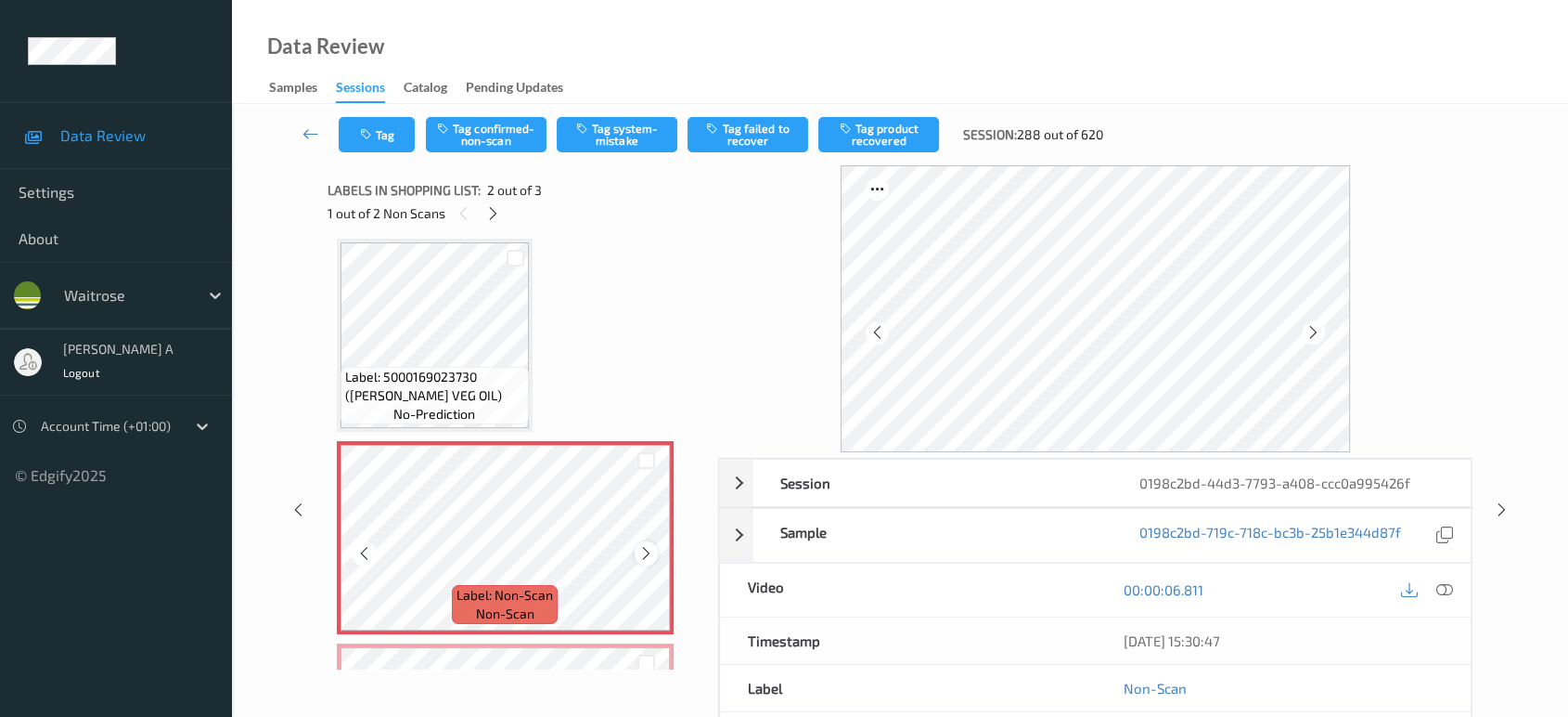
click at [653, 548] on div at bounding box center [646, 553] width 23 height 23
click at [651, 553] on icon at bounding box center [646, 553] width 16 height 16
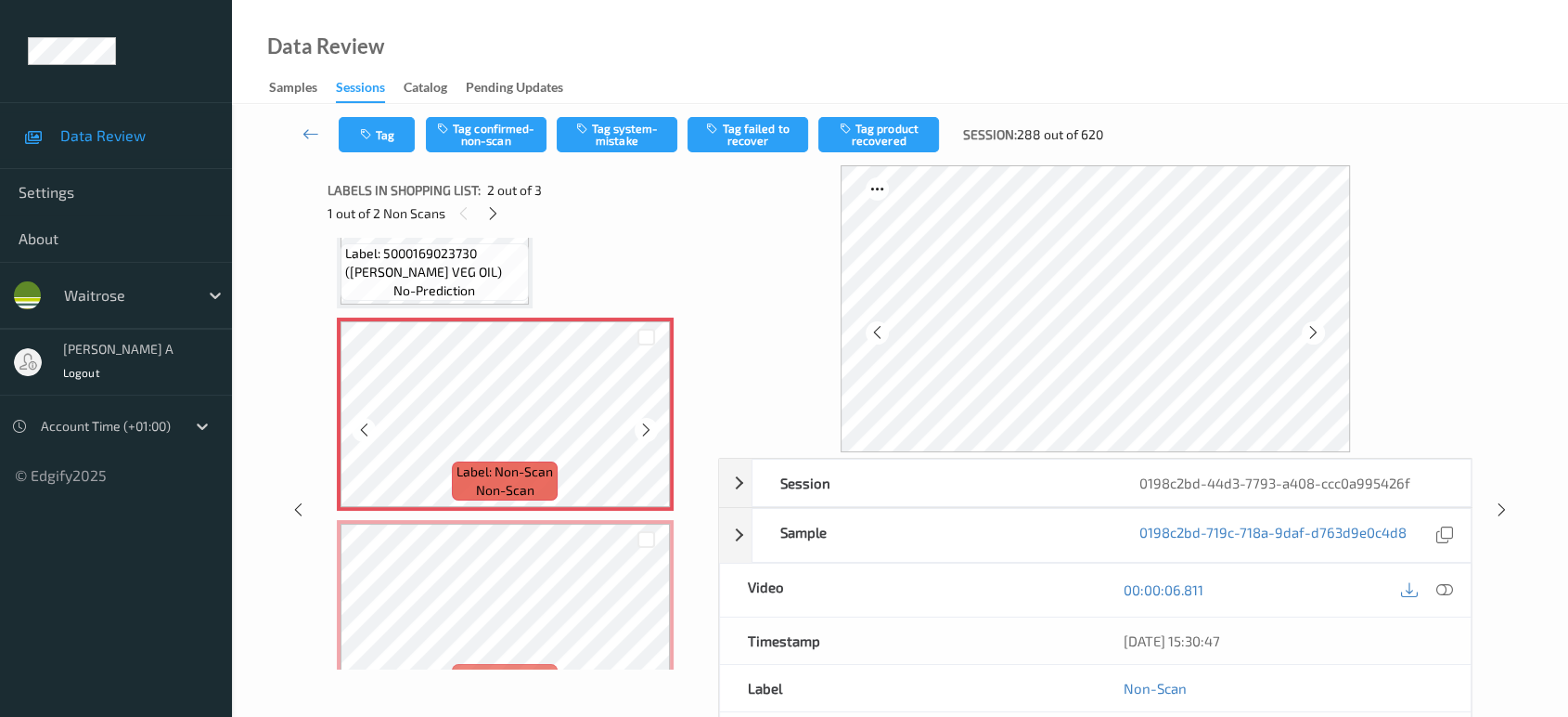
scroll to position [181, 0]
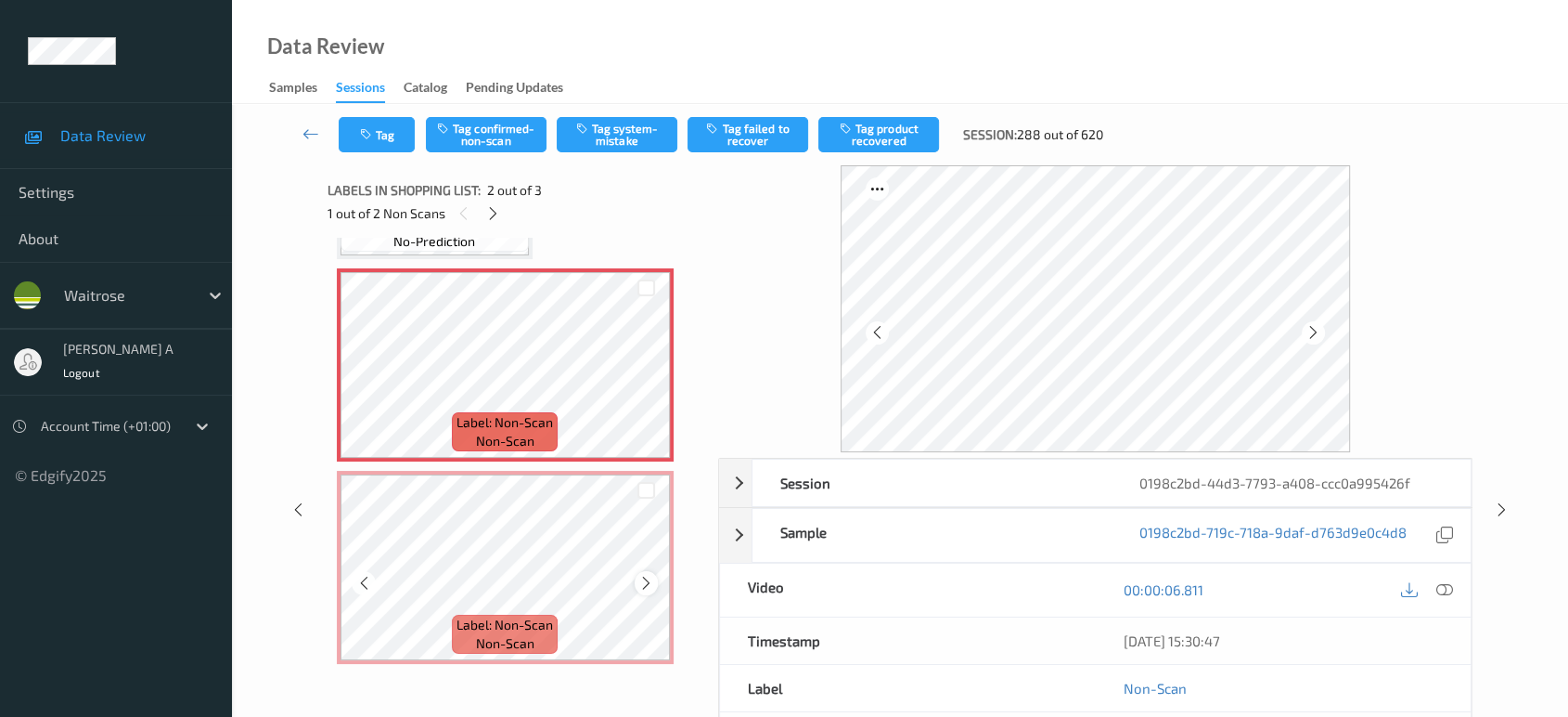
click at [642, 582] on icon at bounding box center [646, 582] width 16 height 16
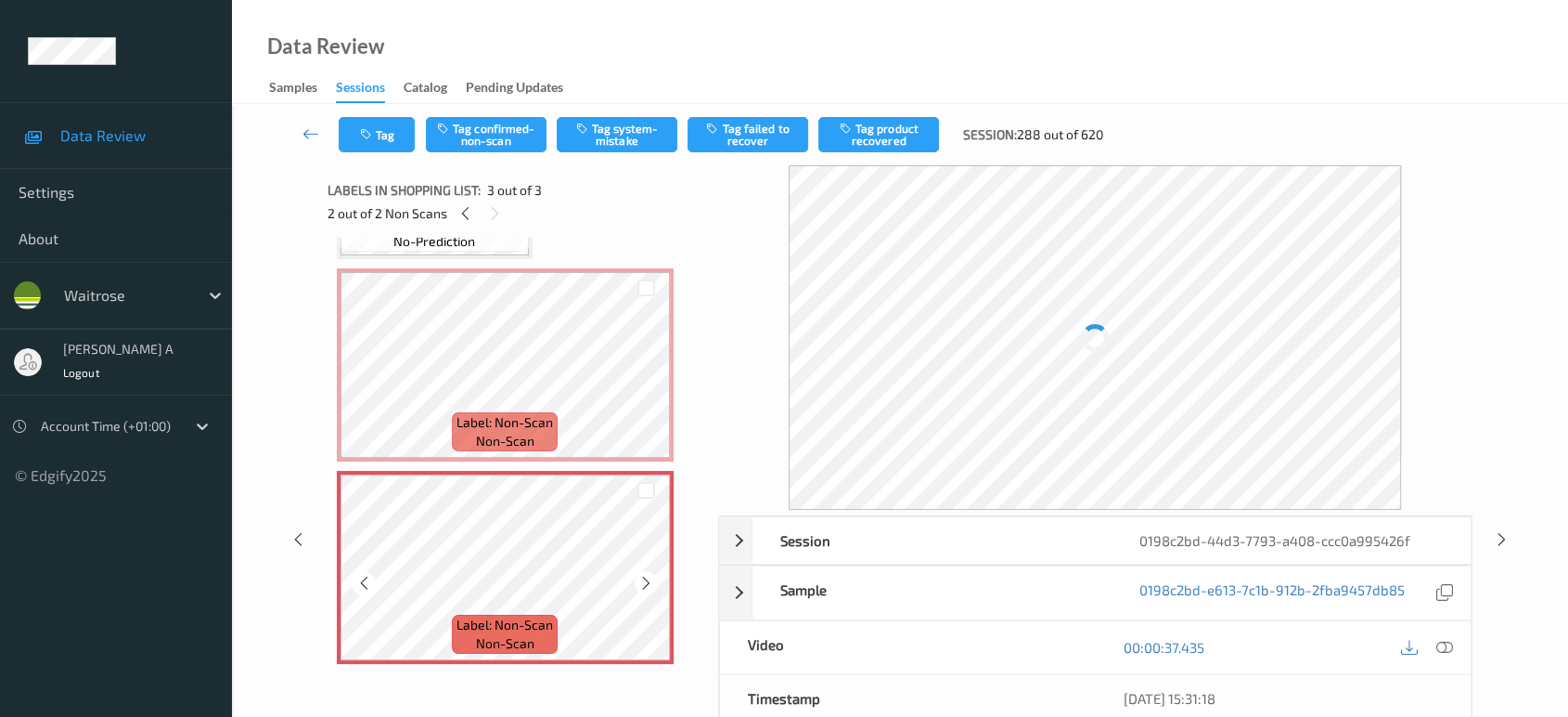
click at [642, 582] on icon at bounding box center [646, 582] width 16 height 16
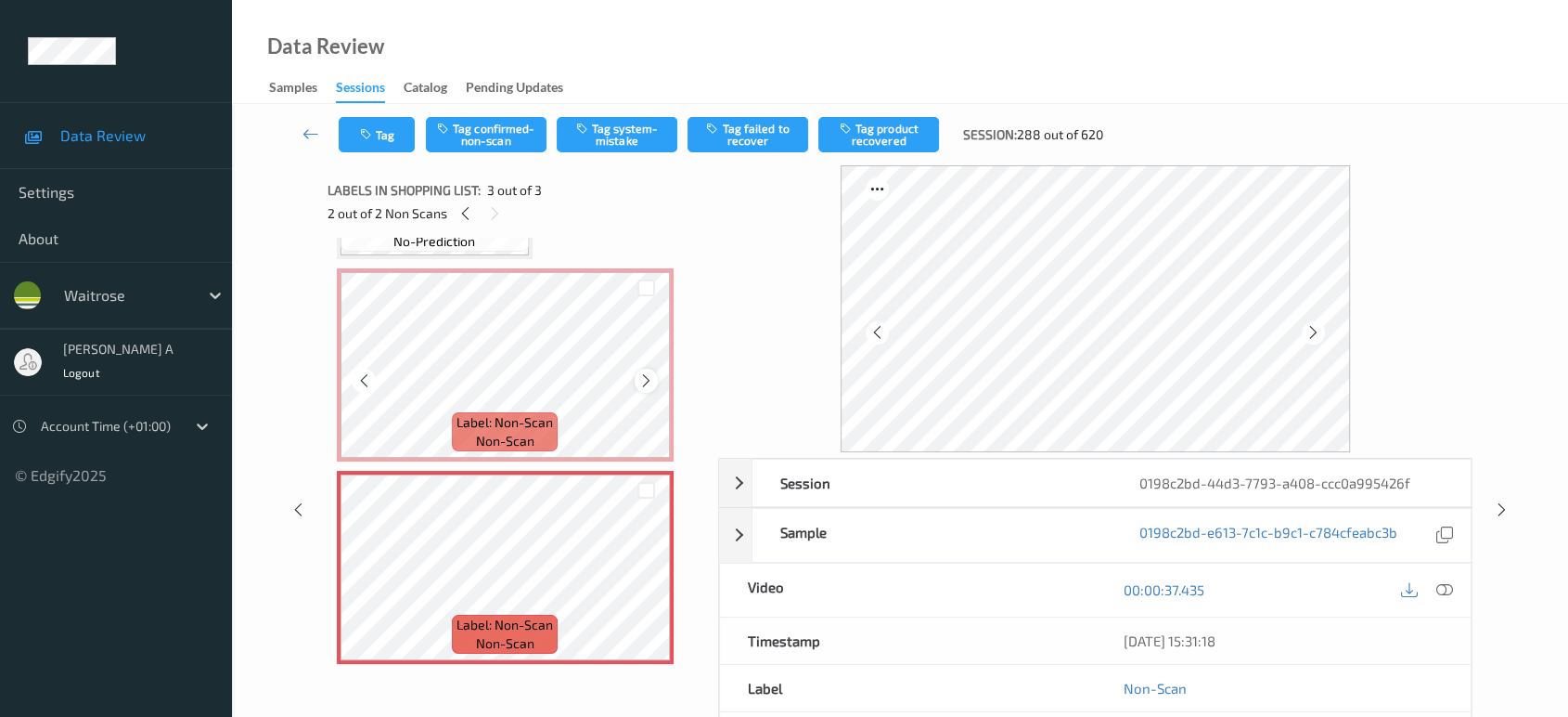
click at [646, 379] on icon at bounding box center [646, 380] width 16 height 16
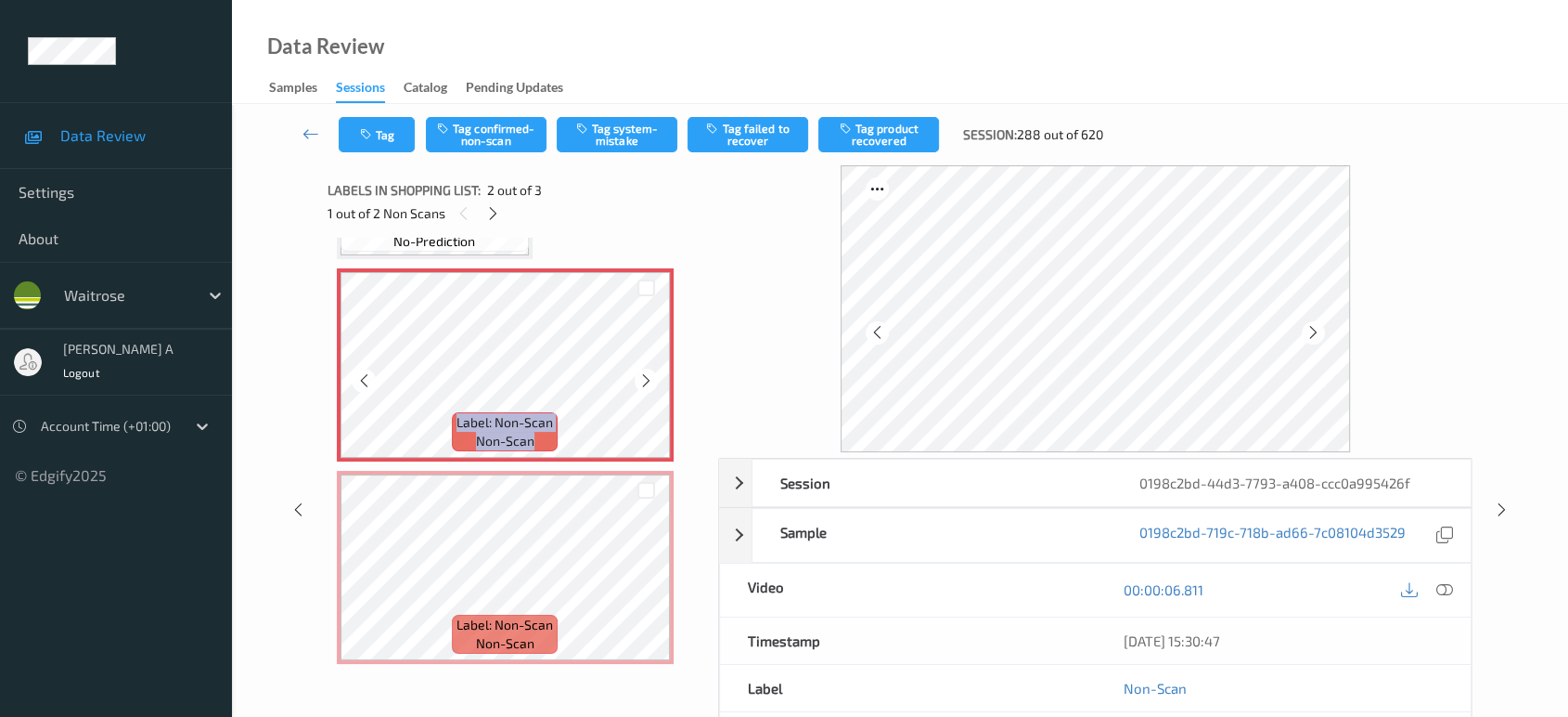
click at [646, 379] on icon at bounding box center [646, 380] width 16 height 16
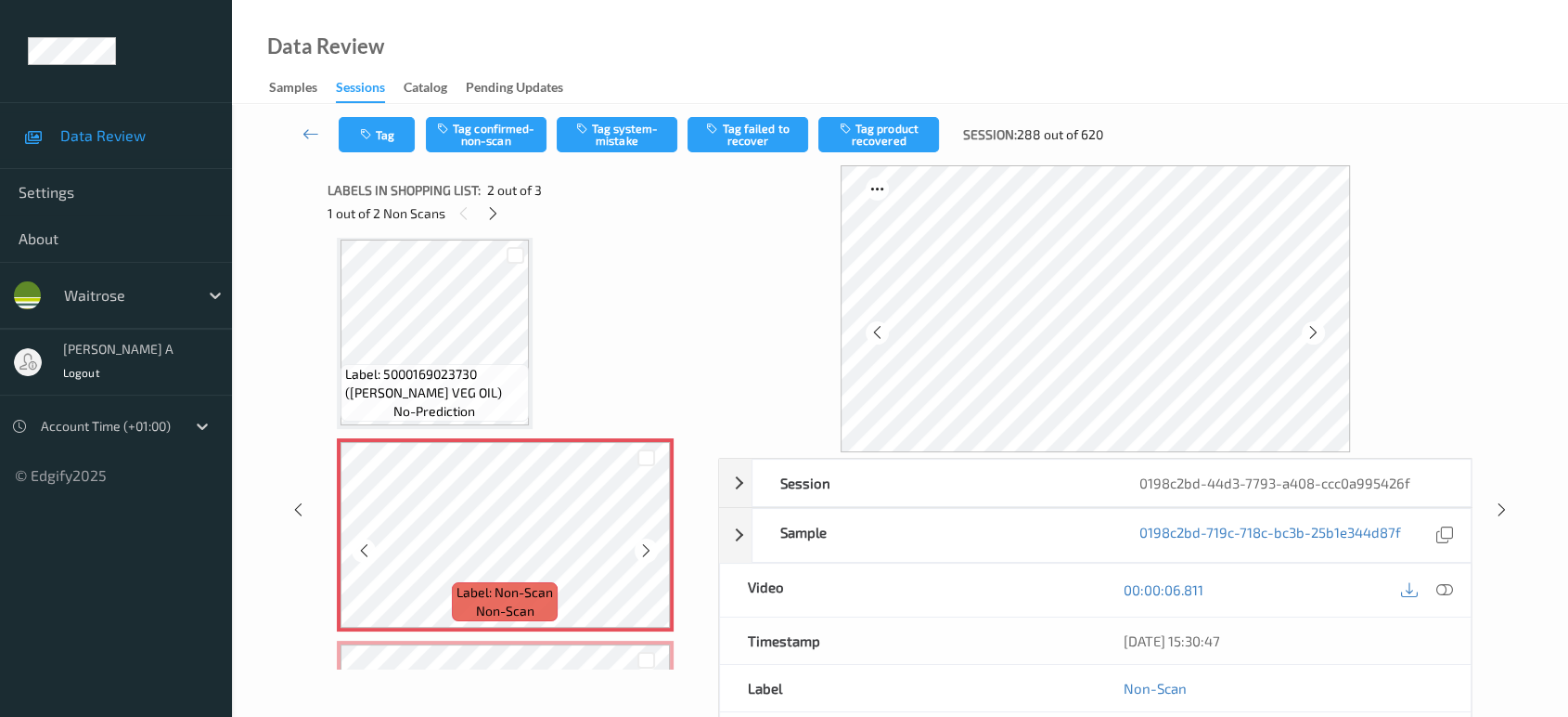
scroll to position [0, 0]
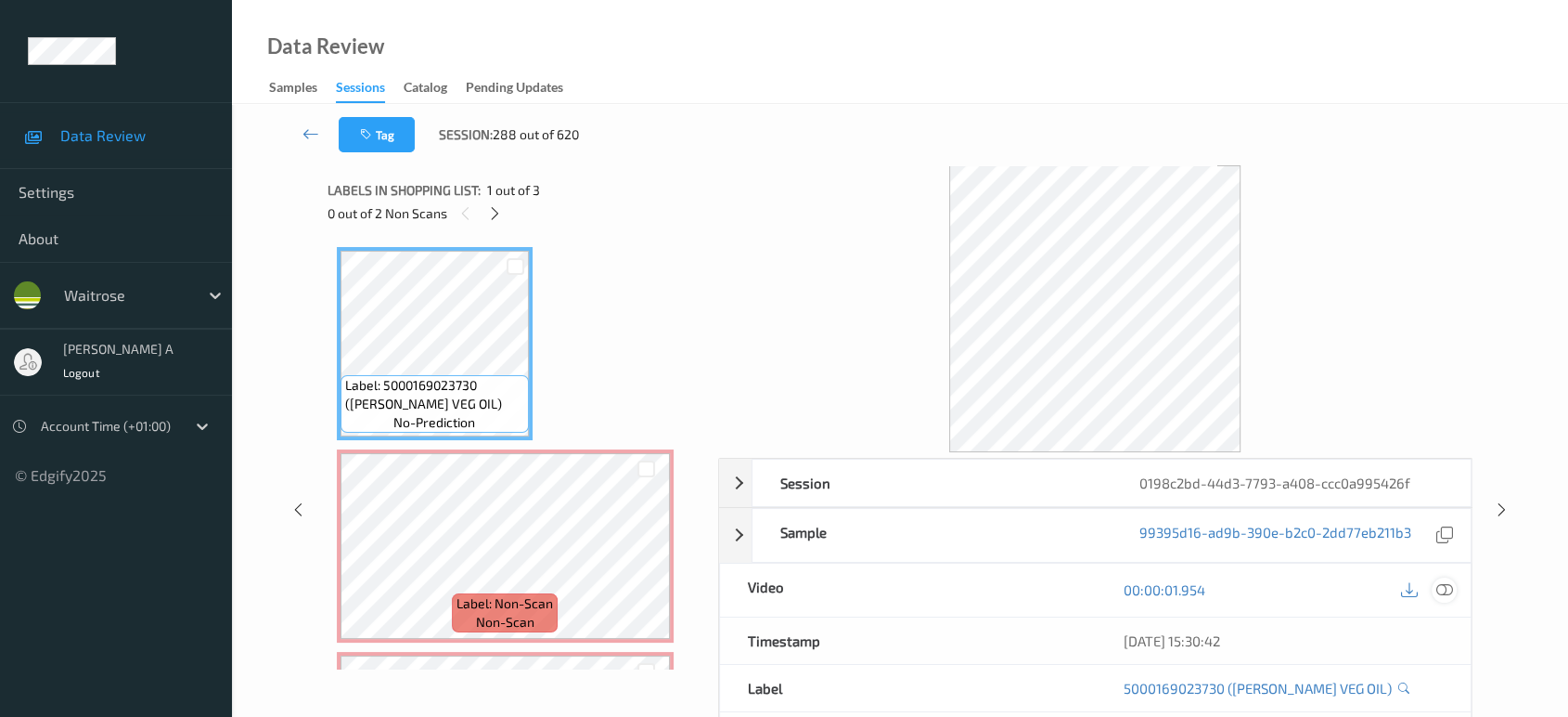
click at [1449, 592] on icon at bounding box center [1444, 589] width 16 height 16
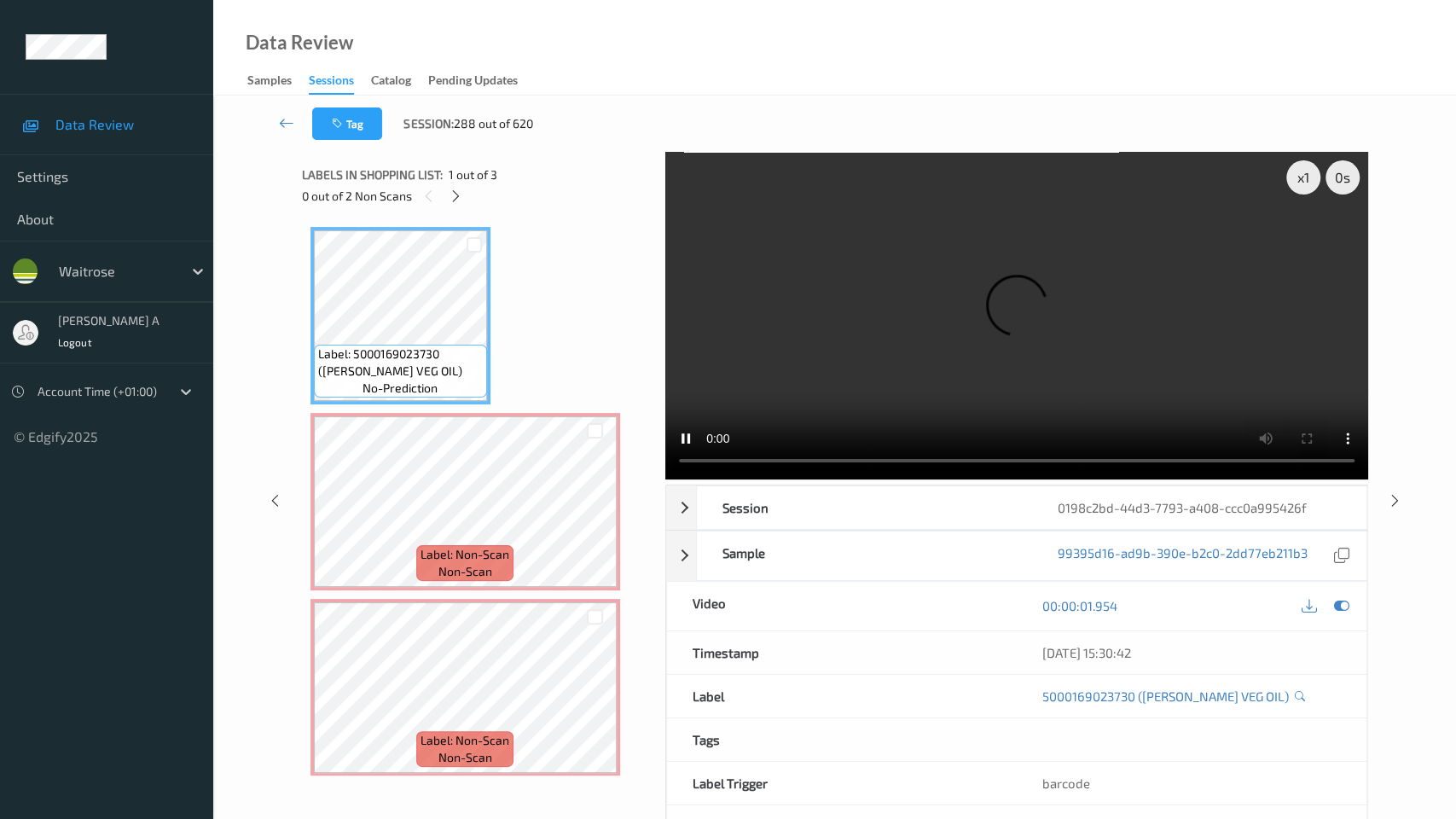
click at [731, 361] on video at bounding box center [1016, 315] width 703 height 327
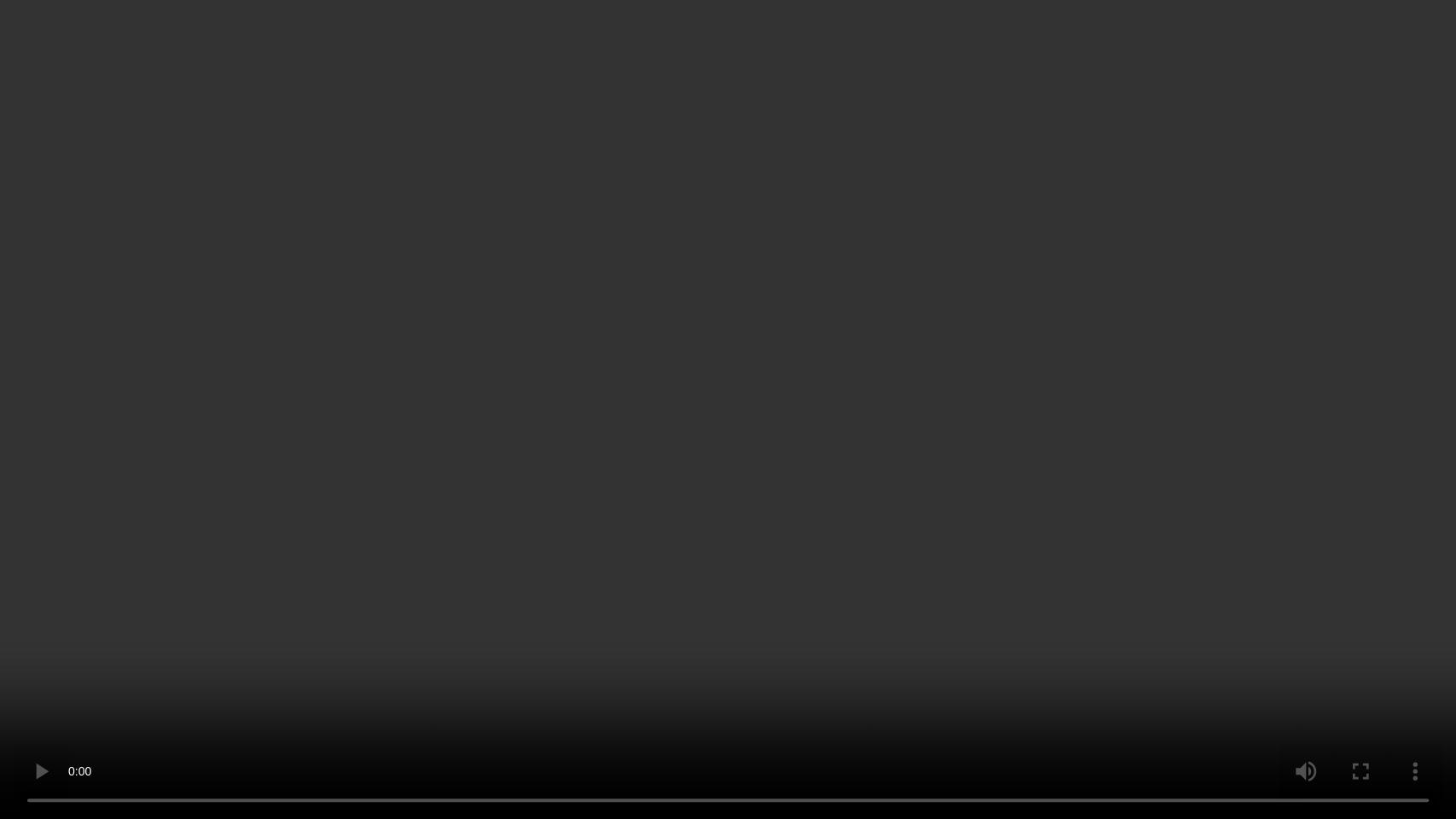
click at [769, 442] on video at bounding box center [728, 409] width 1456 height 819
drag, startPoint x: 936, startPoint y: 305, endPoint x: 936, endPoint y: 190, distance: 115.0
click at [936, 305] on video at bounding box center [728, 409] width 1456 height 819
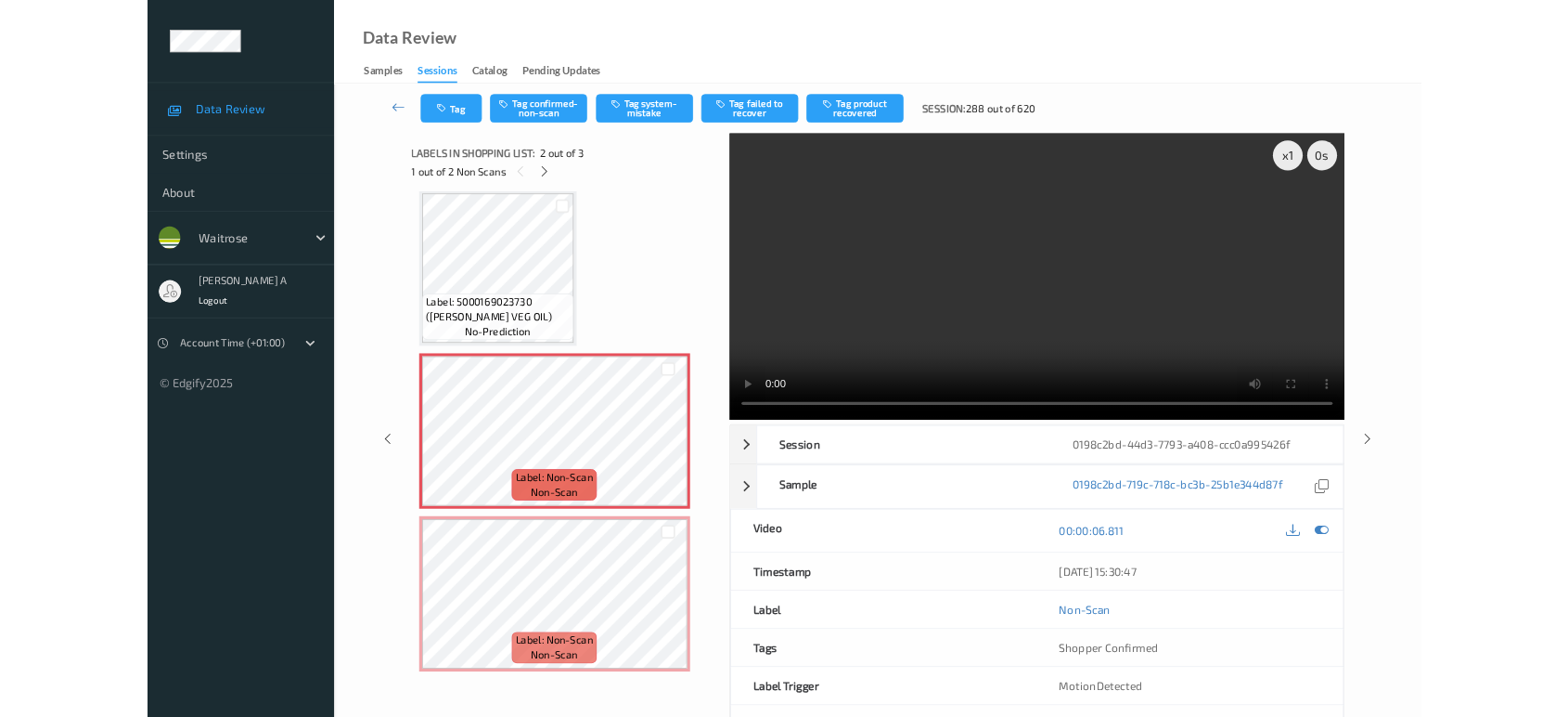
scroll to position [8, 0]
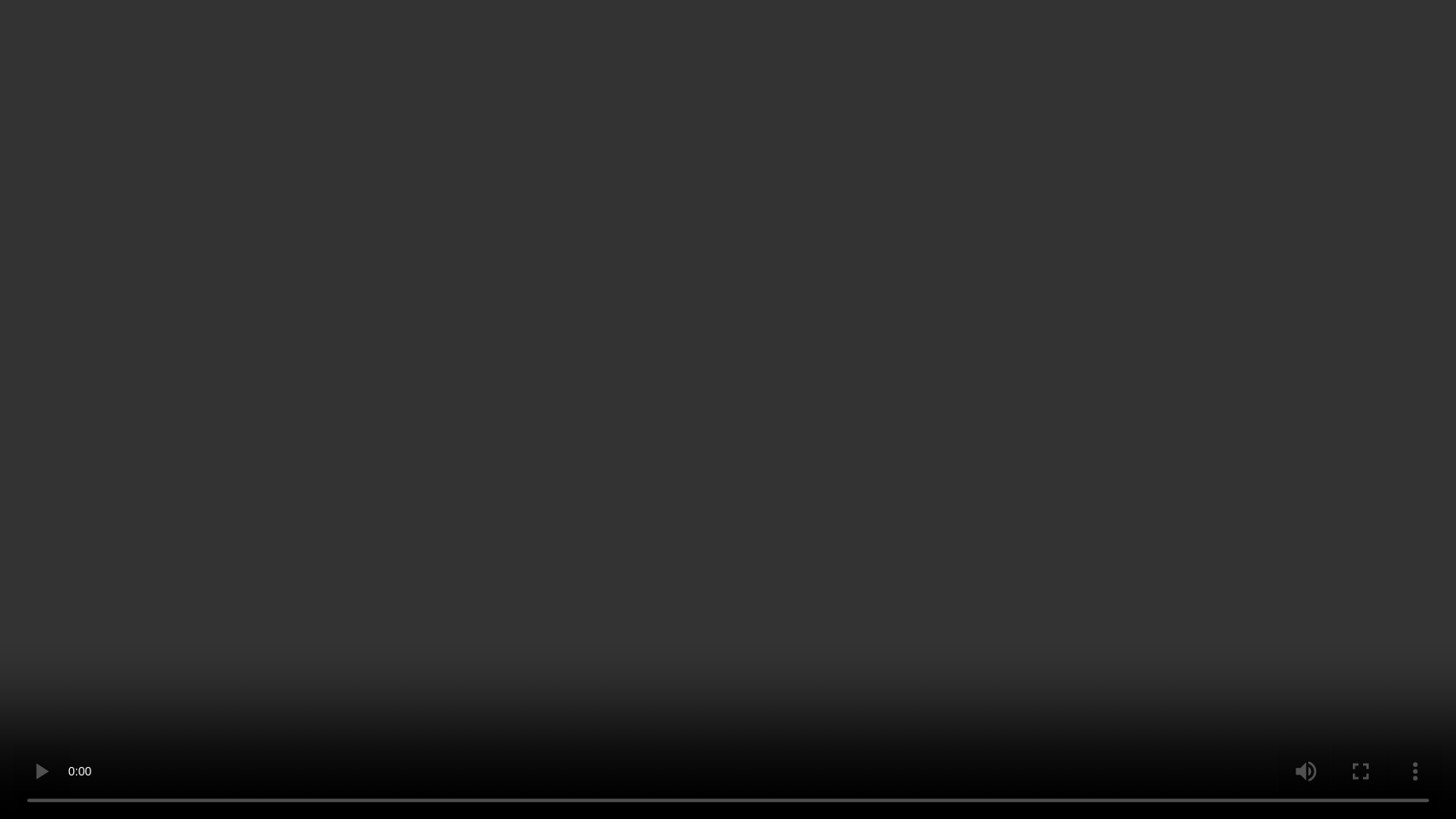
click at [738, 68] on video at bounding box center [728, 409] width 1456 height 819
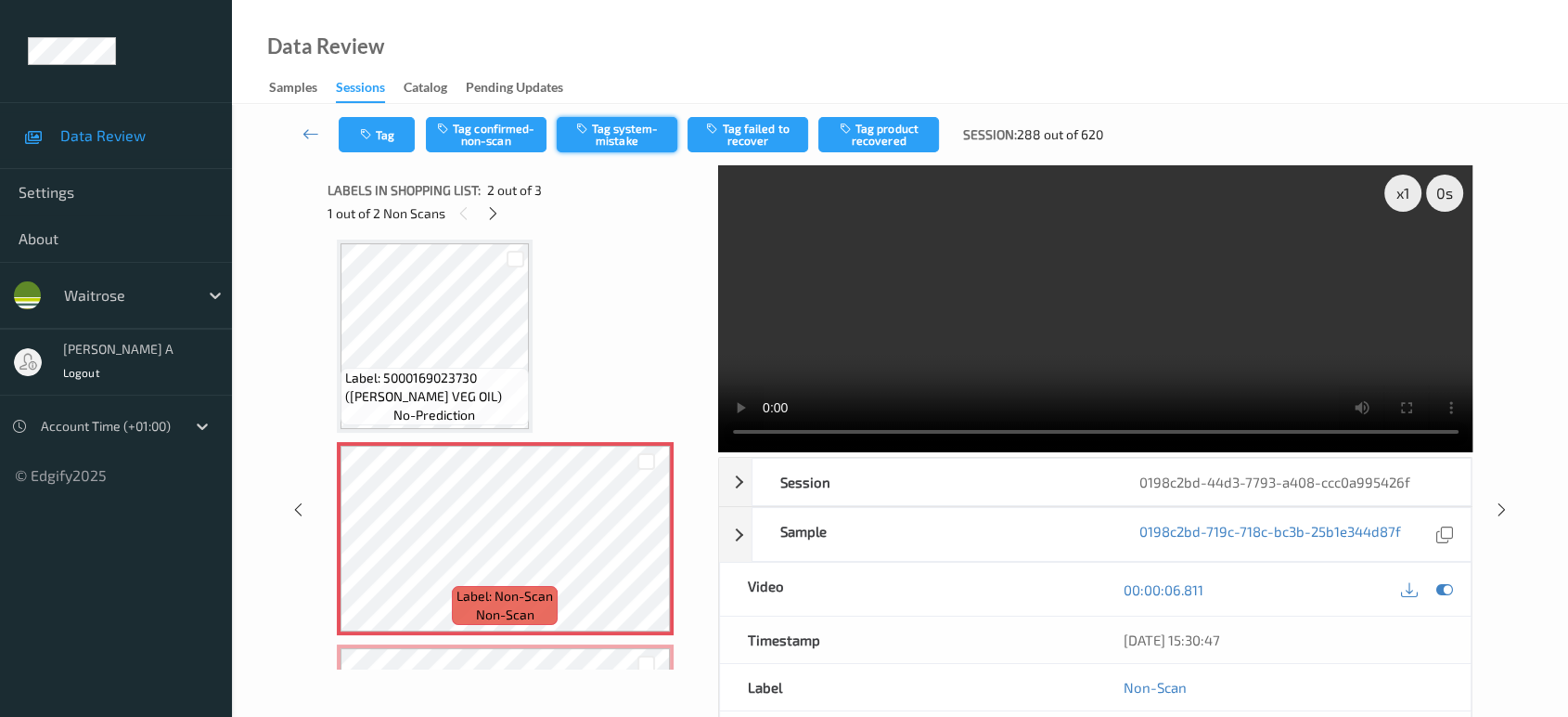
click at [621, 136] on button "Tag system-mistake" at bounding box center [617, 134] width 120 height 35
click at [388, 144] on button "Tag" at bounding box center [377, 134] width 76 height 35
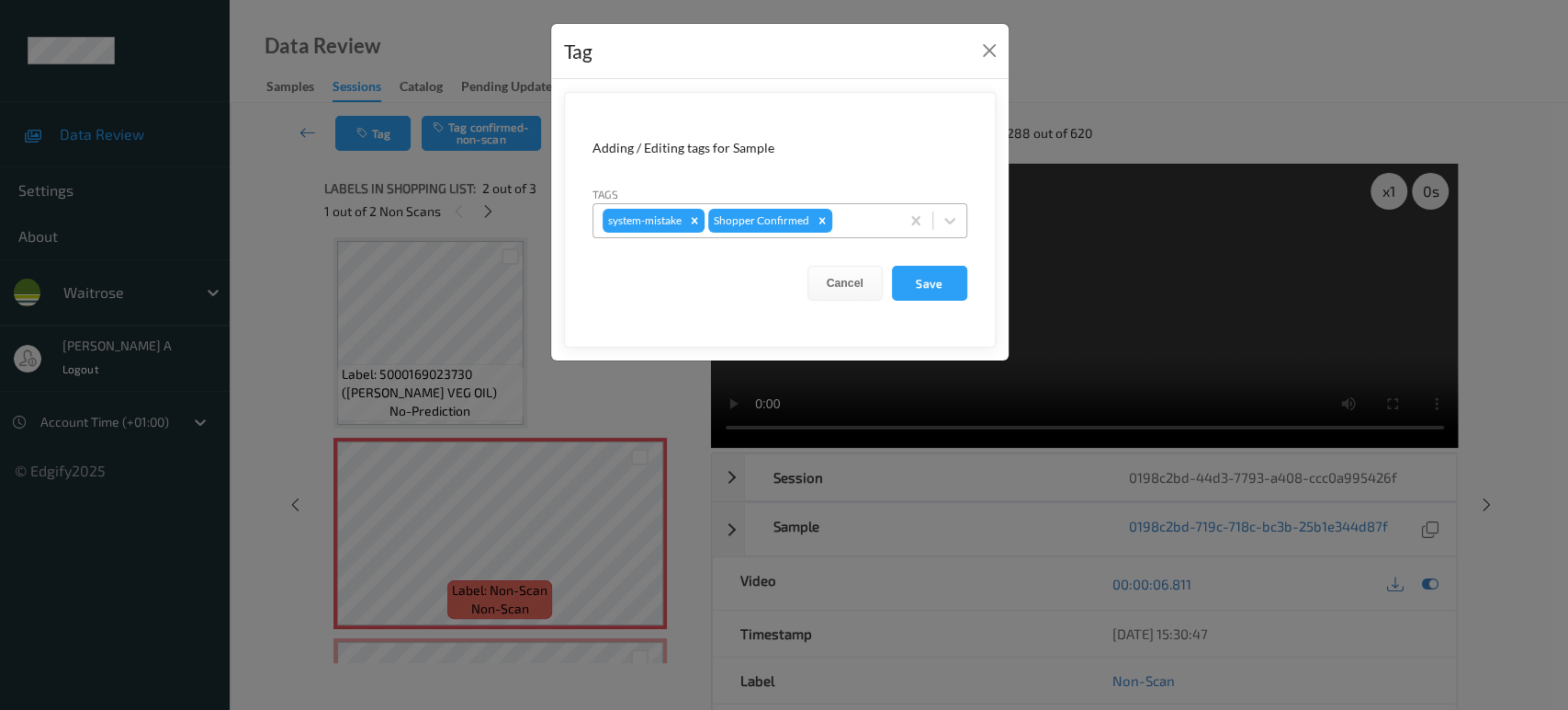
click at [863, 226] on div at bounding box center [863, 220] width 54 height 22
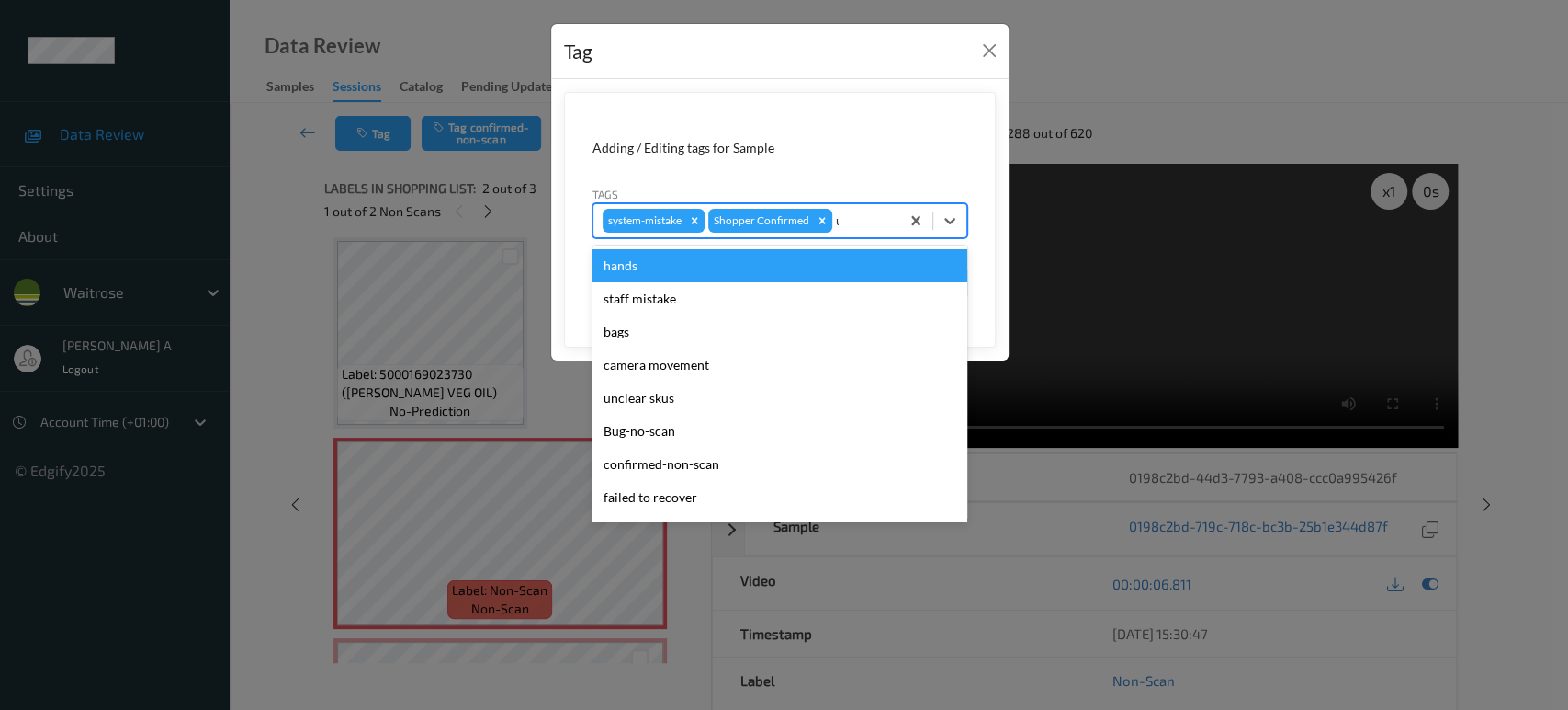
type input "un"
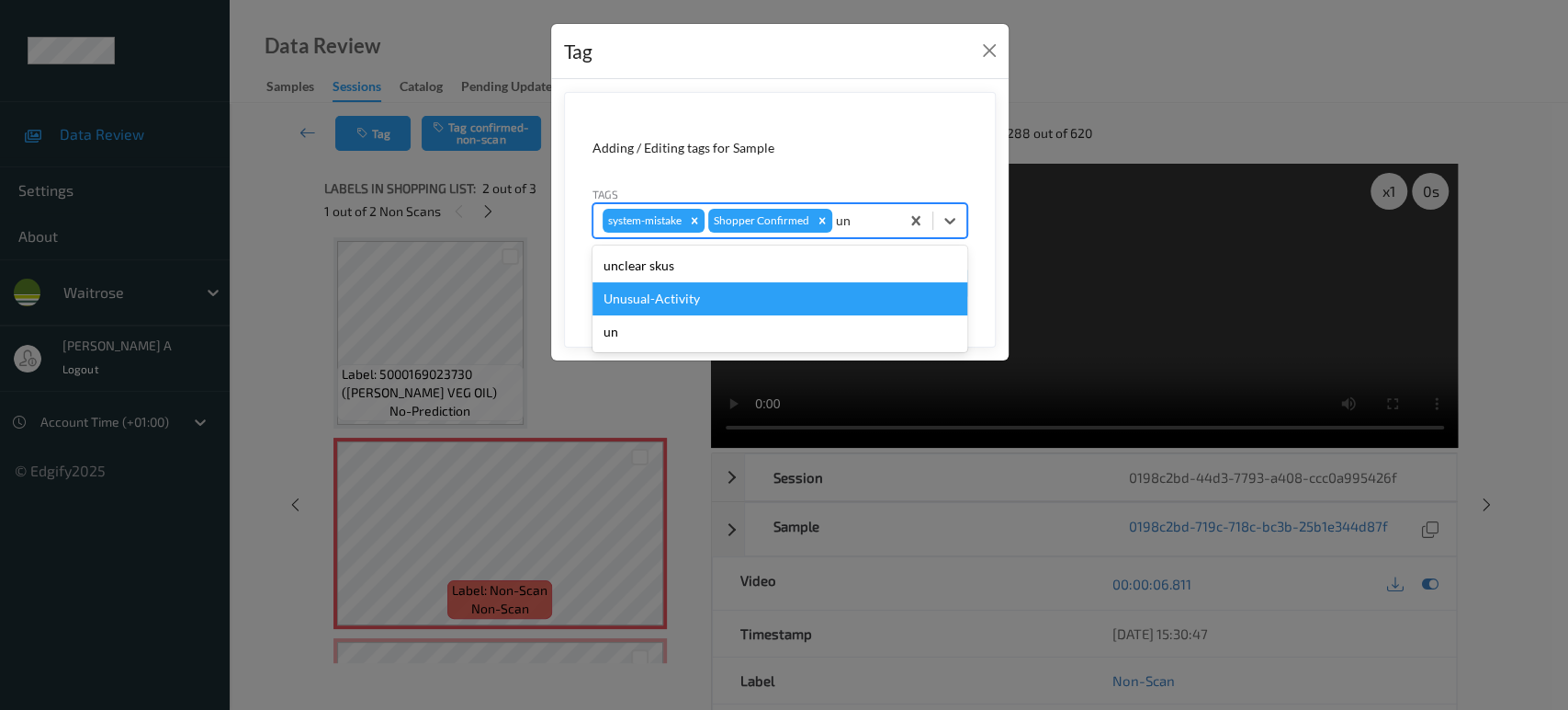
click at [743, 307] on div "Unusual-Activity" at bounding box center [780, 298] width 375 height 33
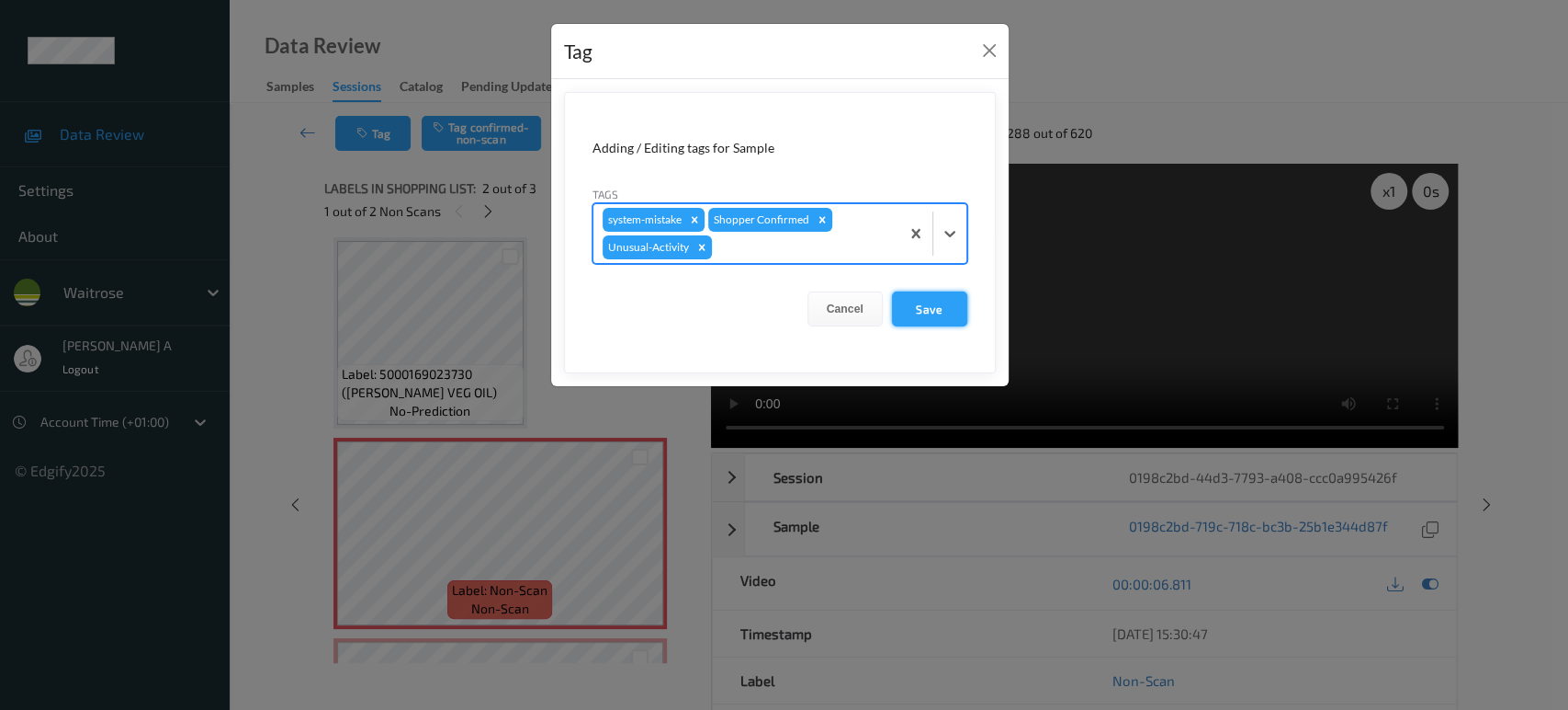
click at [923, 310] on button "Save" at bounding box center [930, 308] width 76 height 35
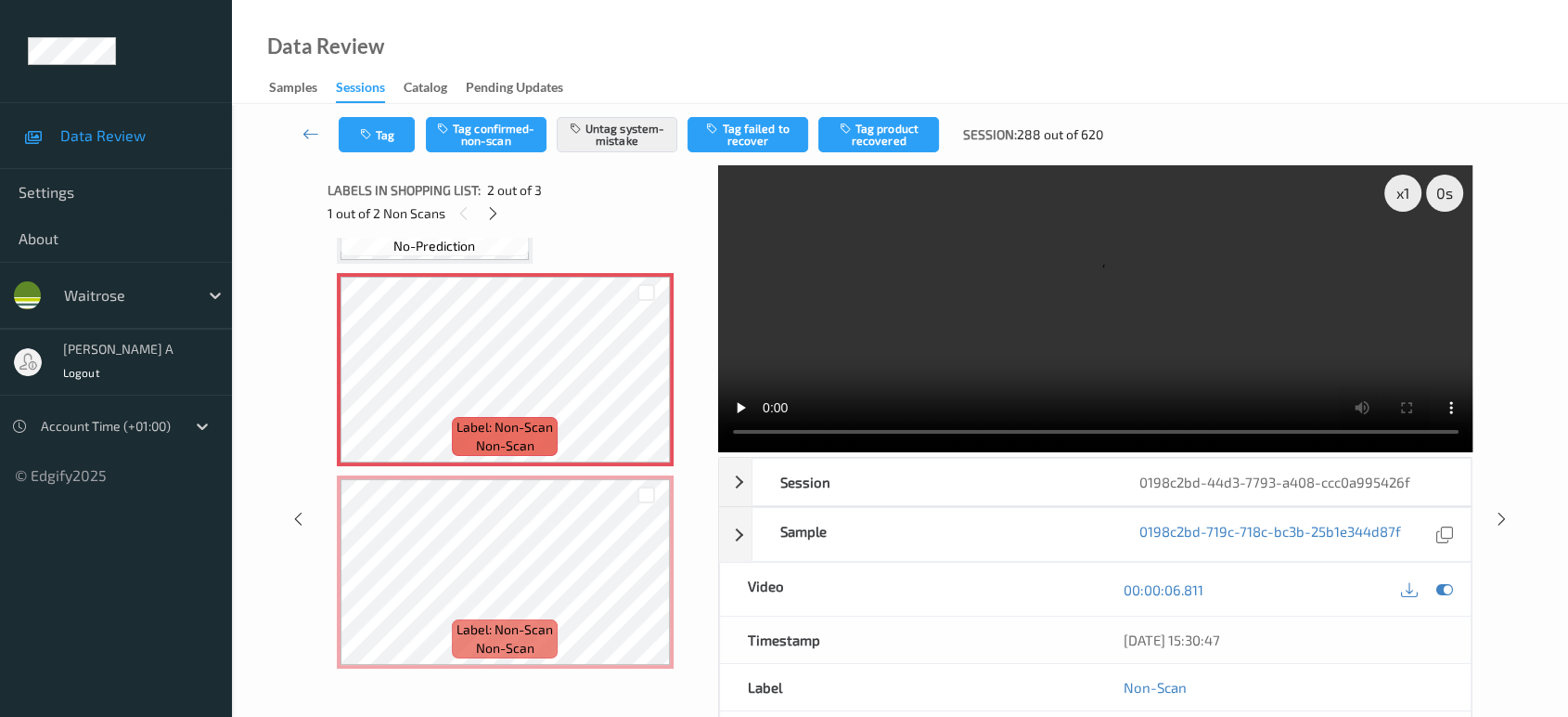
scroll to position [181, 0]
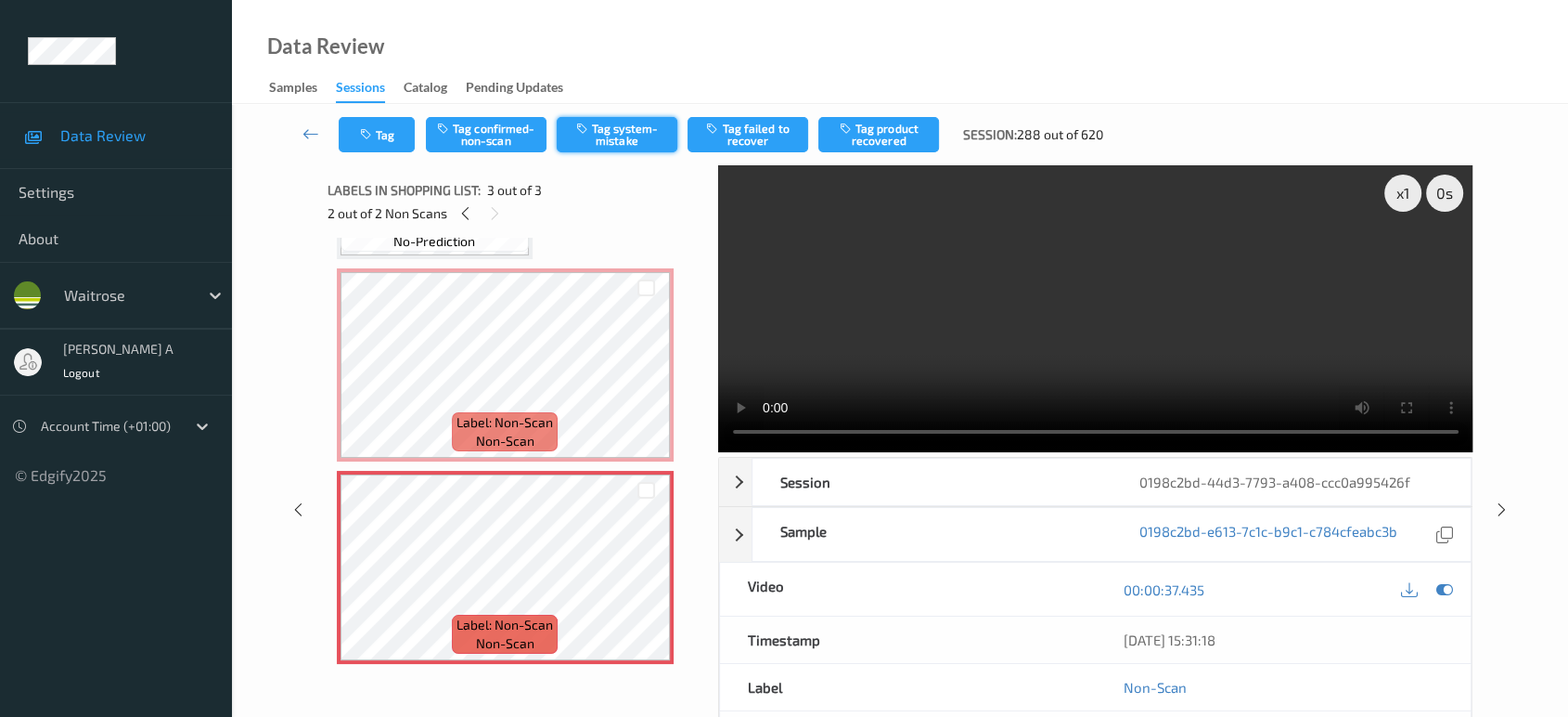
click at [591, 129] on icon "button" at bounding box center [584, 128] width 16 height 13
click at [380, 129] on button "Tag" at bounding box center [377, 134] width 76 height 35
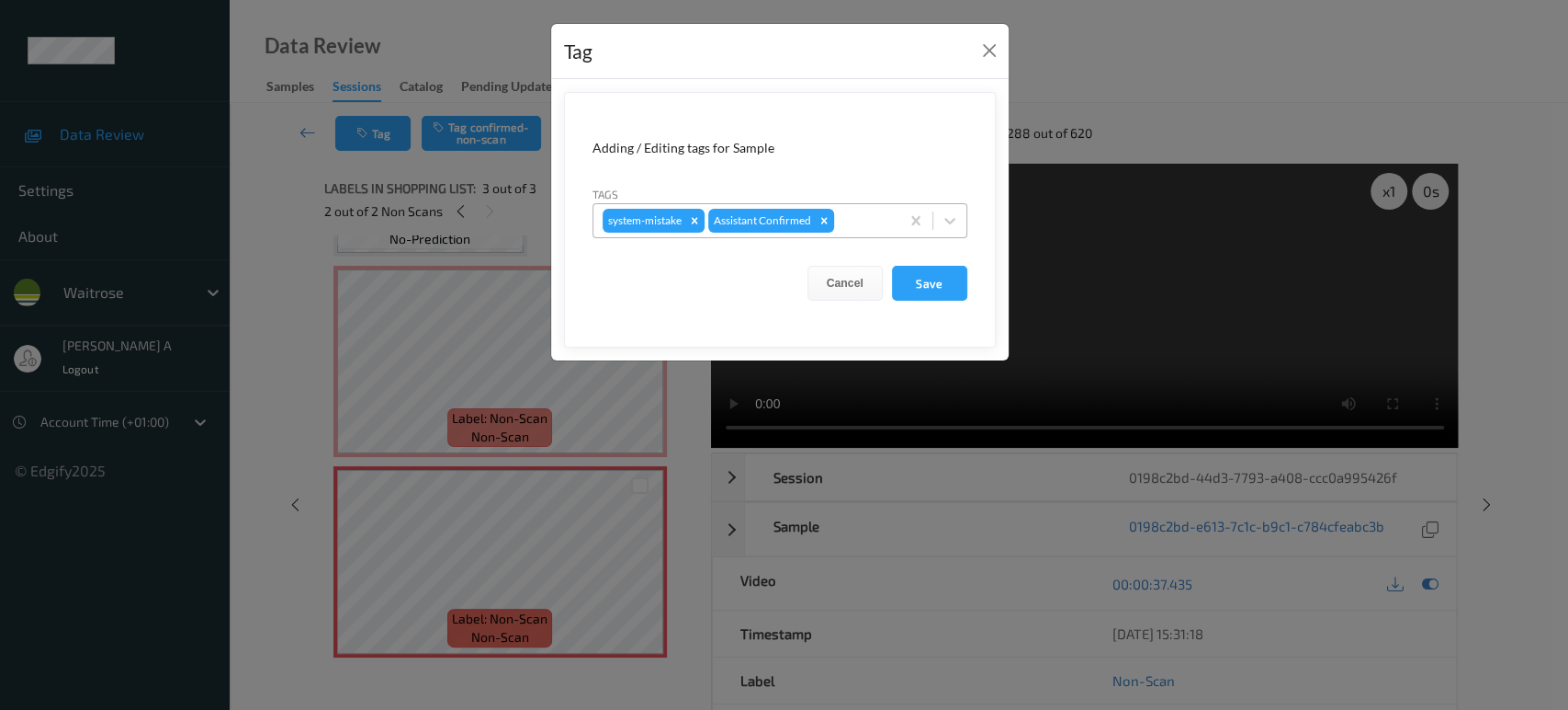
click at [846, 223] on div at bounding box center [864, 220] width 52 height 22
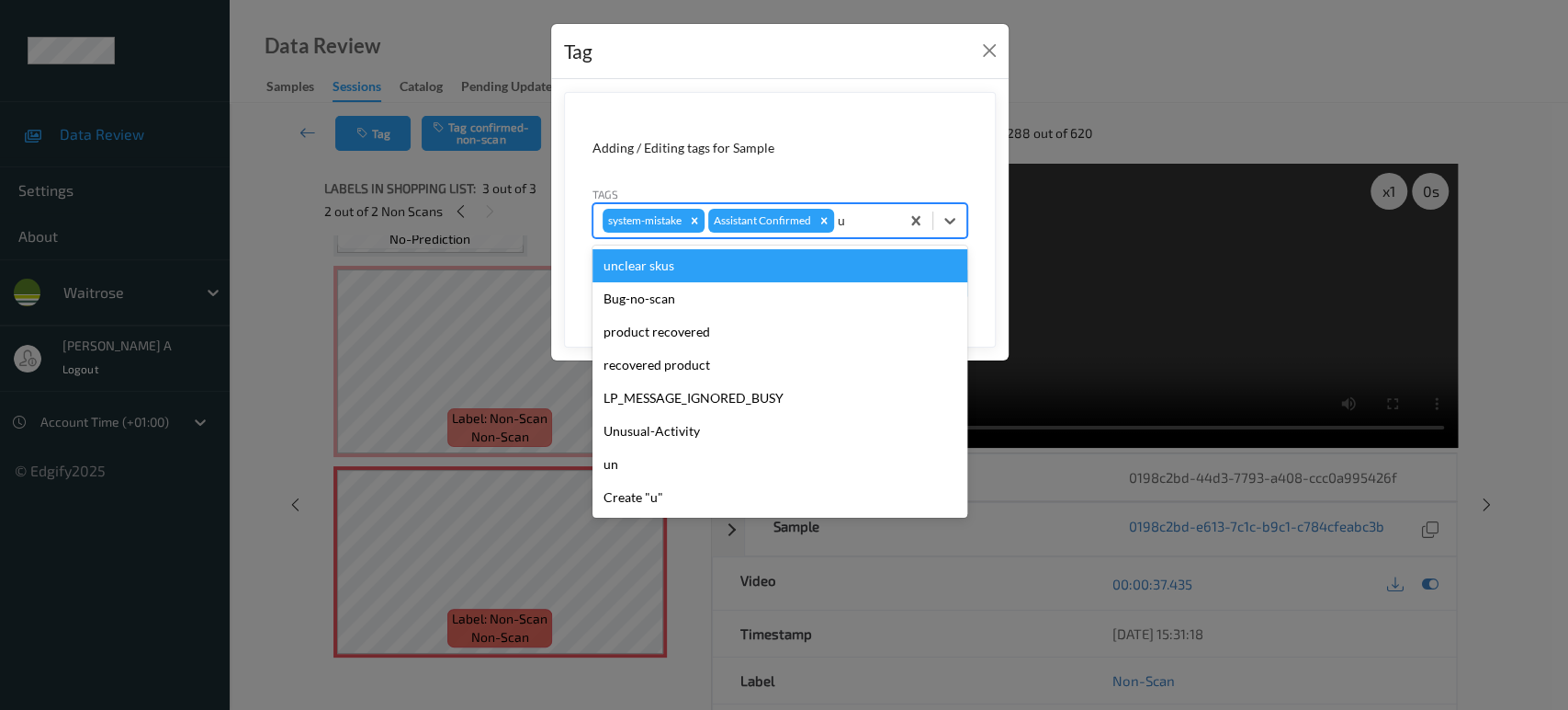
type input "un"
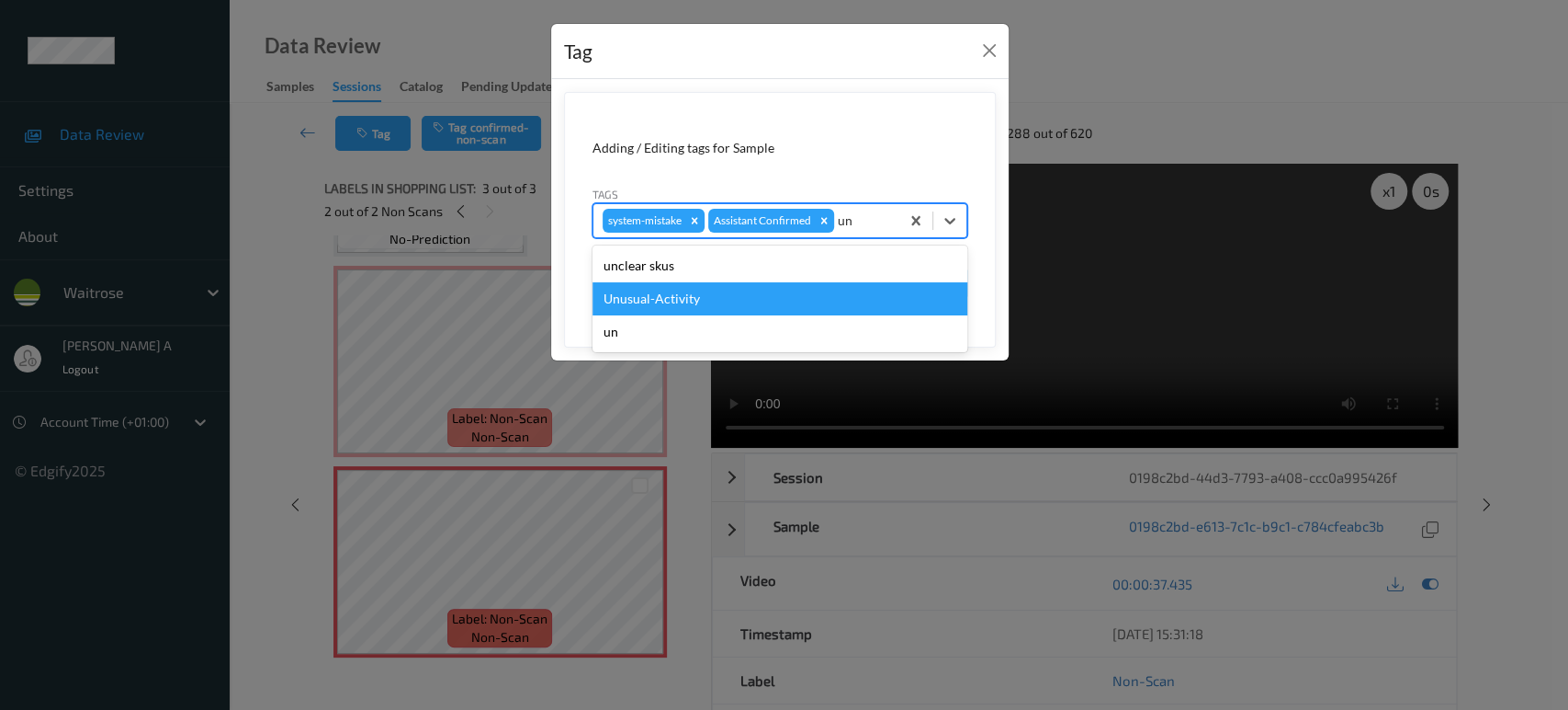
click at [754, 287] on div "Unusual-Activity" at bounding box center [780, 298] width 375 height 33
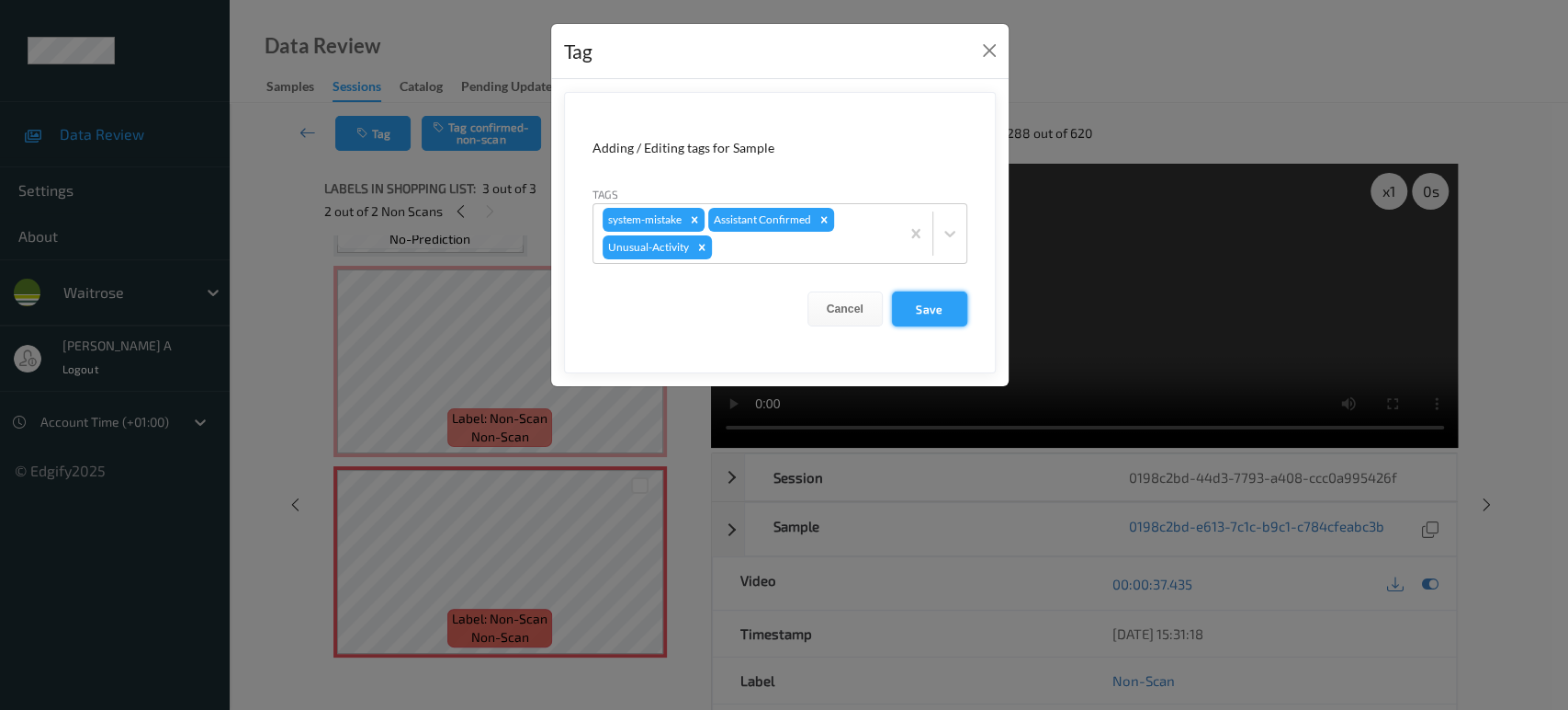
click at [946, 307] on button "Save" at bounding box center [930, 308] width 76 height 35
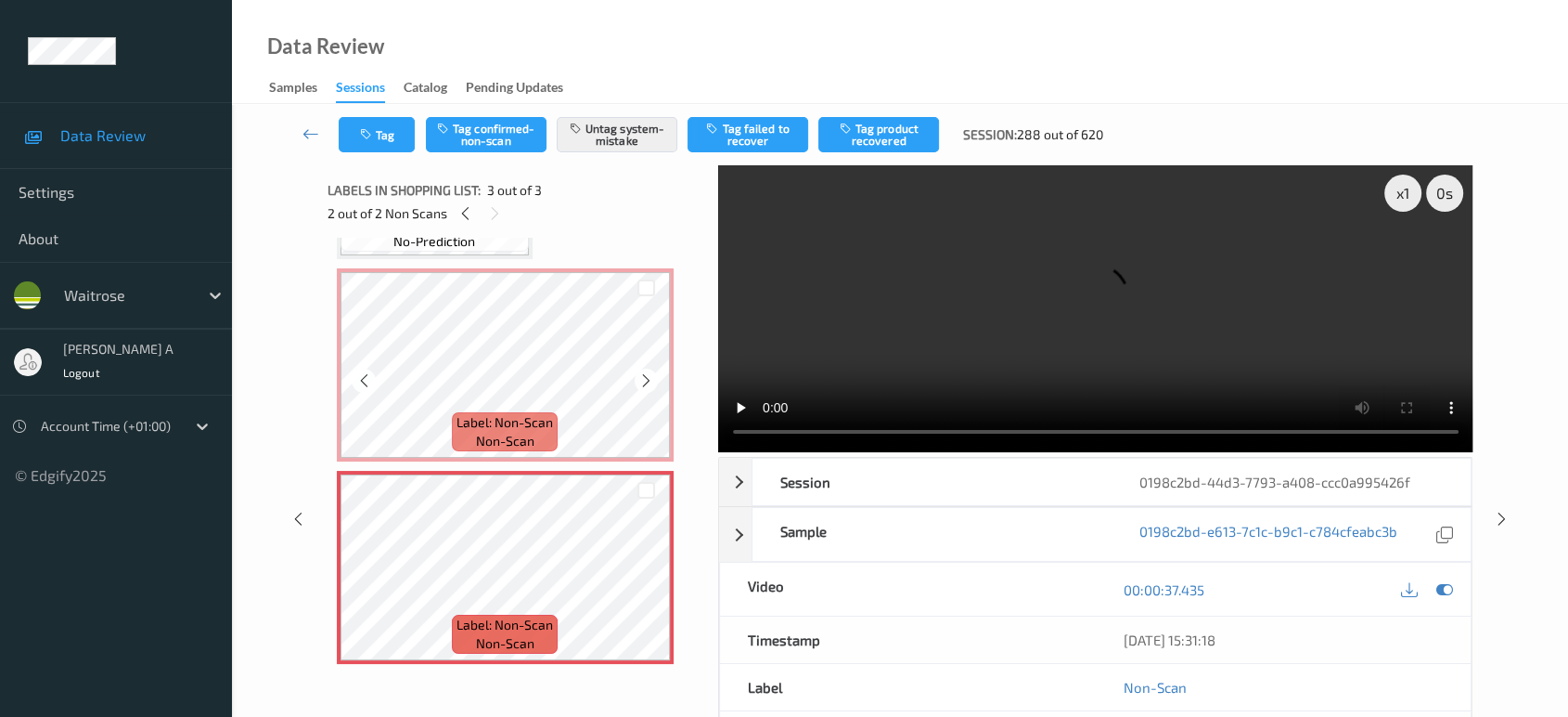
scroll to position [45, 0]
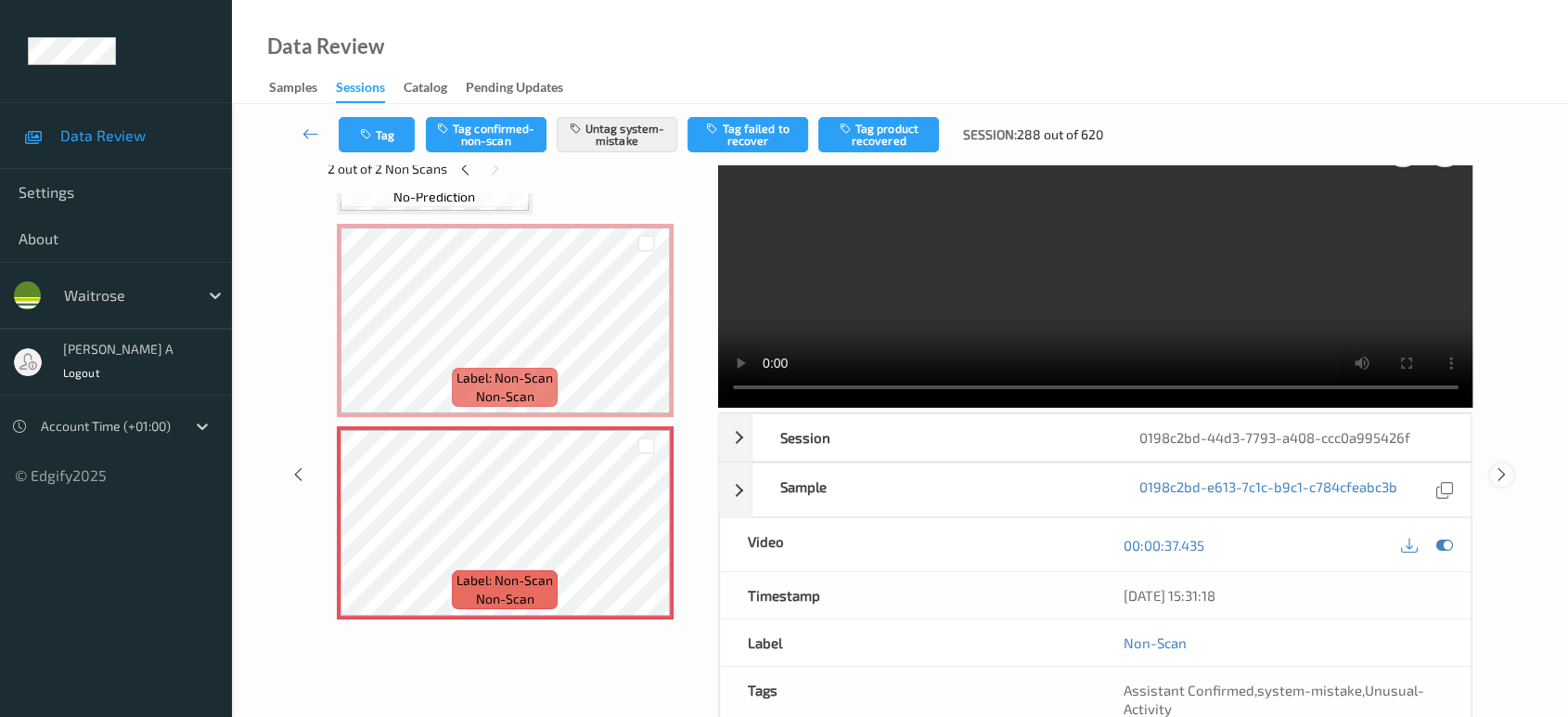
click at [1507, 466] on icon at bounding box center [1501, 474] width 16 height 16
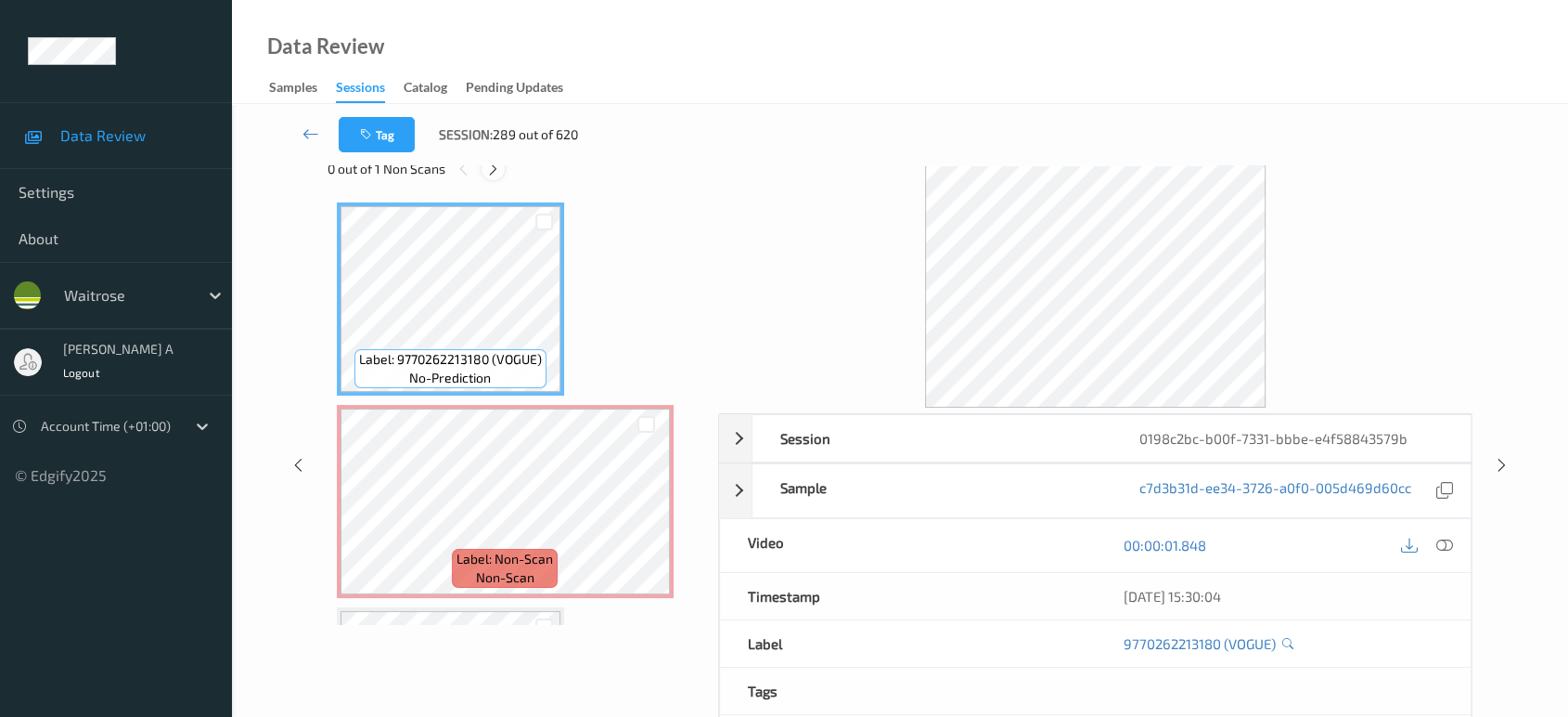
click at [500, 168] on icon at bounding box center [492, 168] width 16 height 16
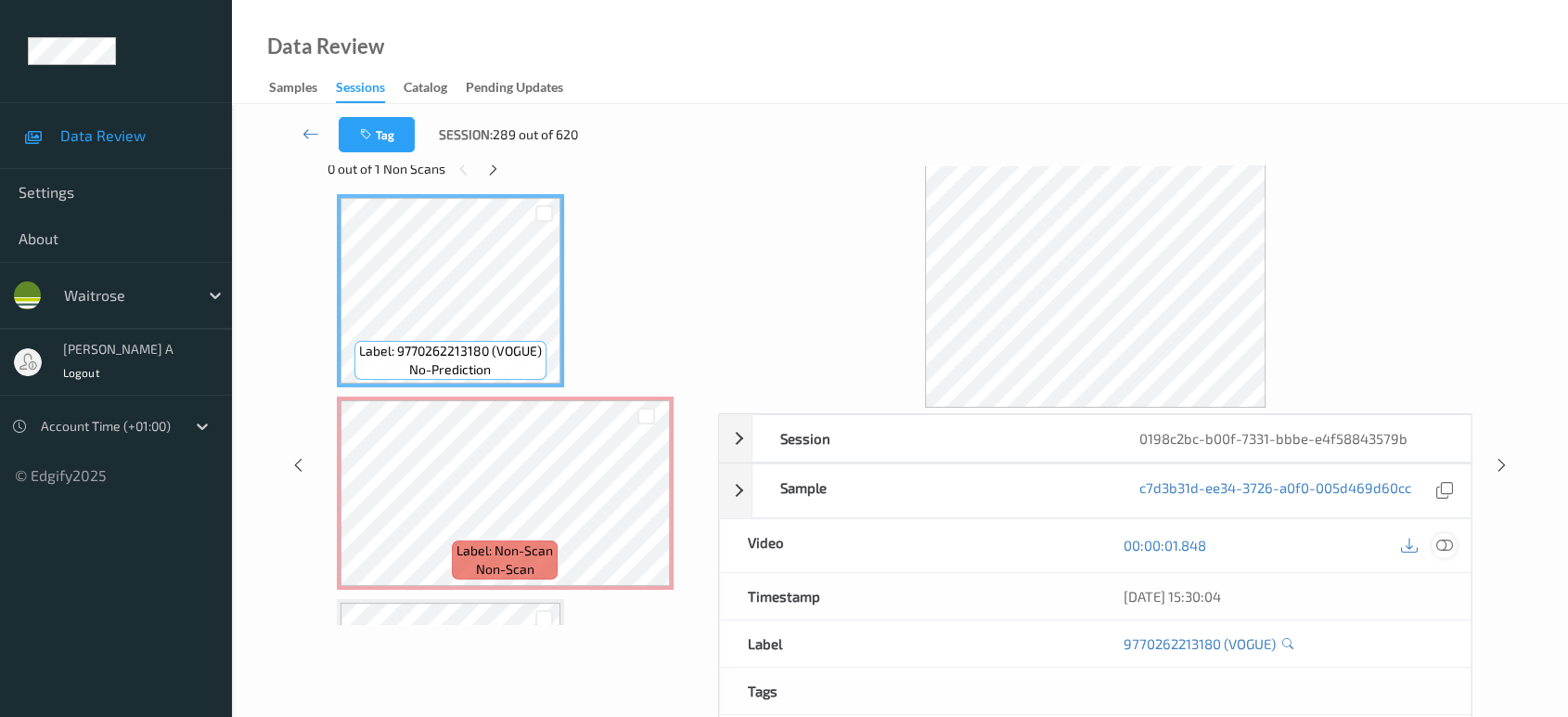
click at [1448, 542] on icon at bounding box center [1444, 544] width 16 height 16
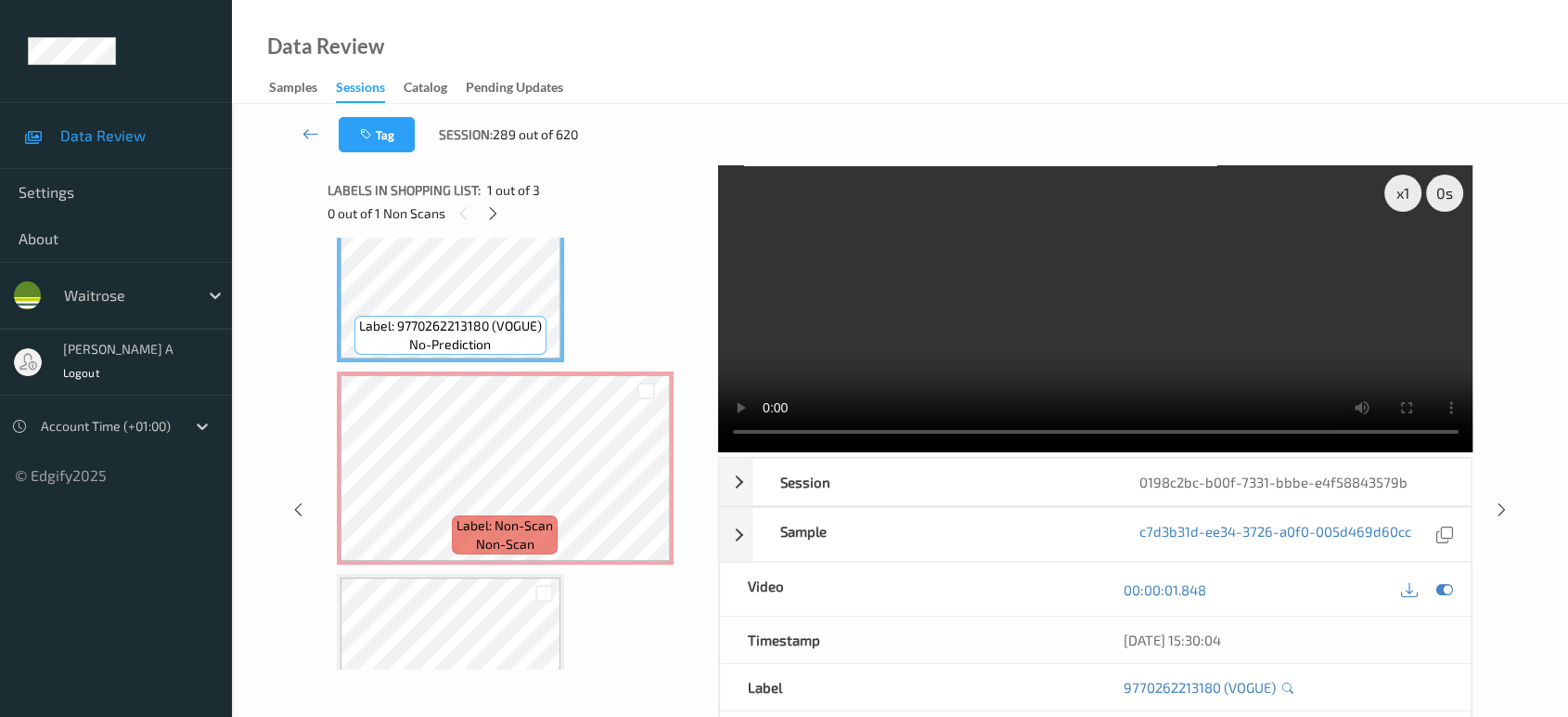
scroll to position [8, 0]
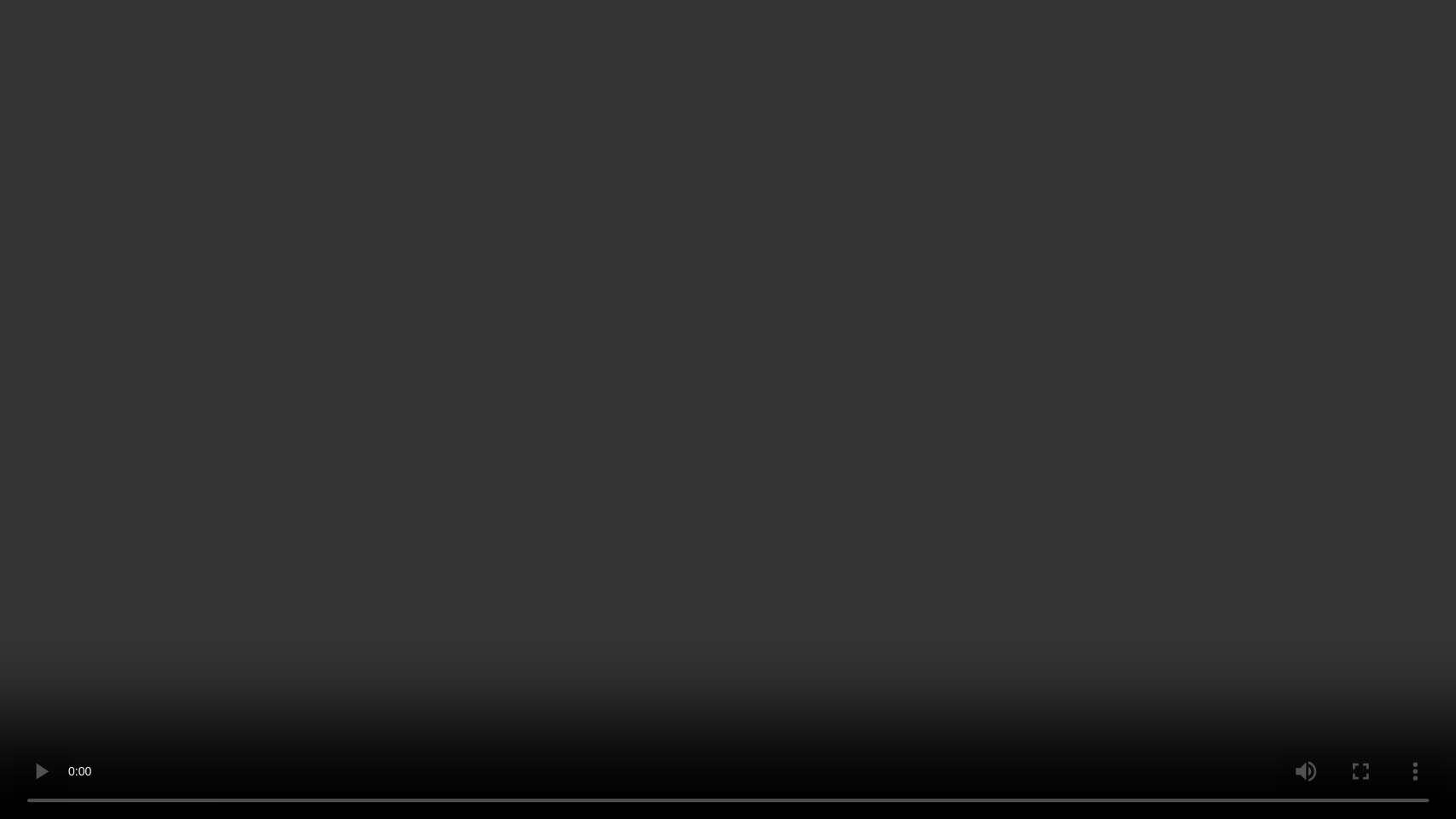
click at [812, 335] on video at bounding box center [728, 409] width 1456 height 819
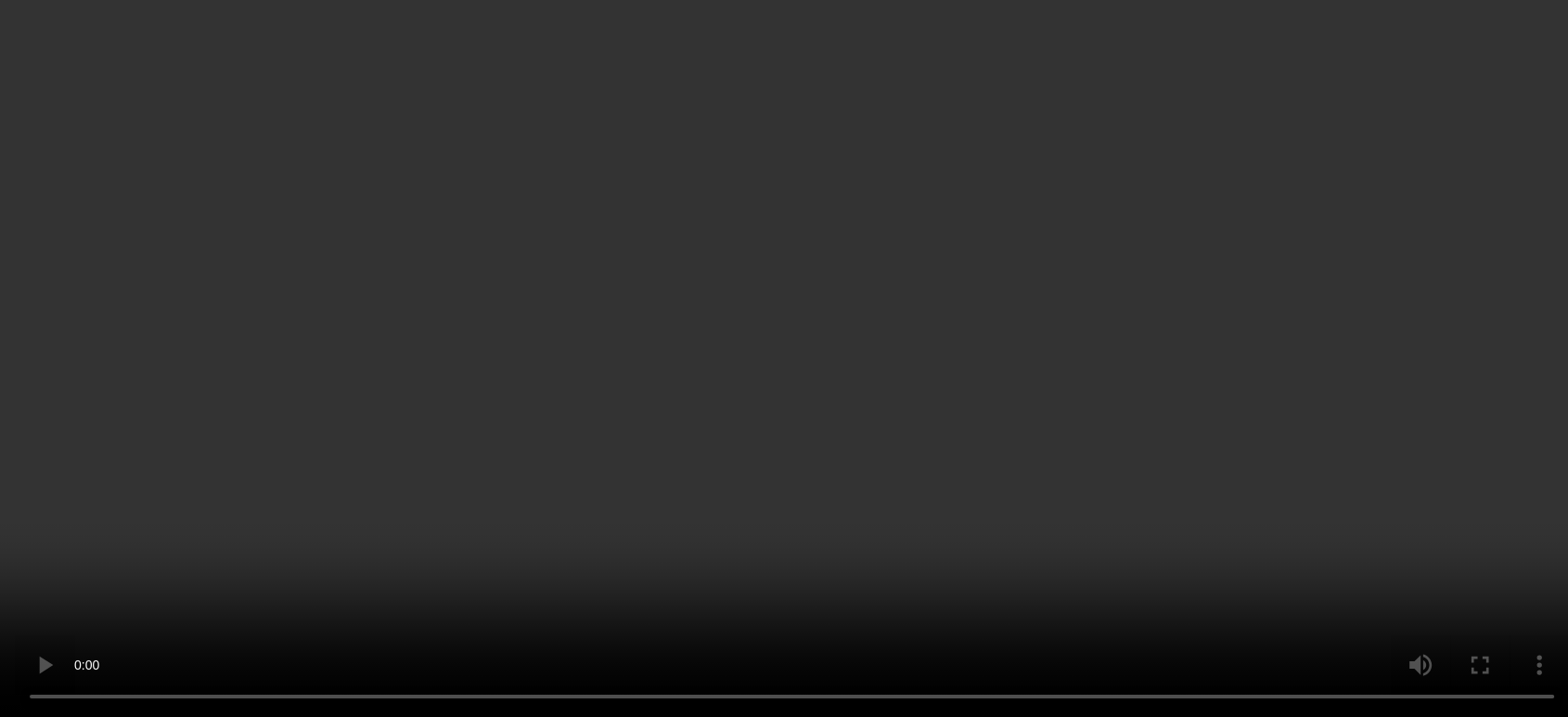
scroll to position [181, 0]
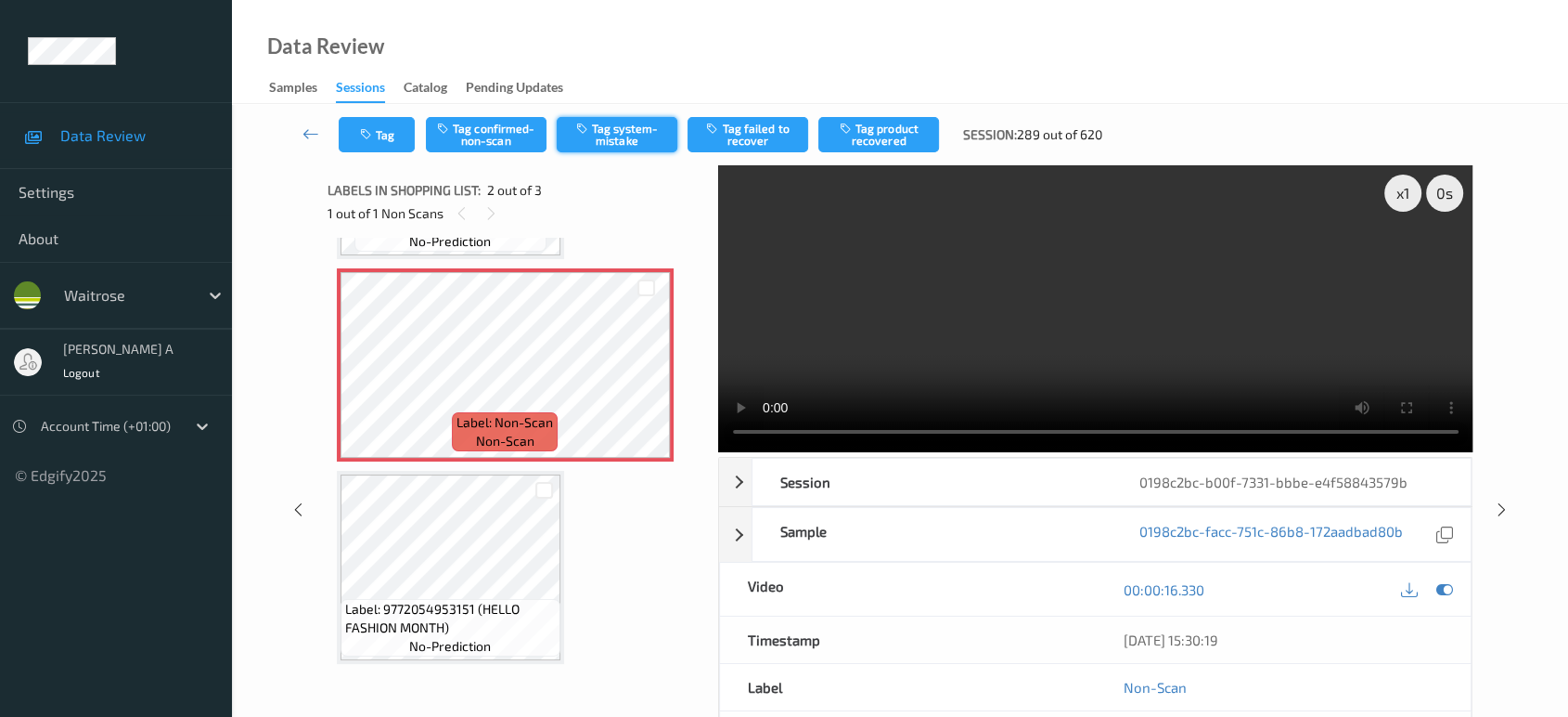
click at [633, 138] on button "Tag system-mistake" at bounding box center [617, 134] width 120 height 35
click at [359, 121] on button "Tag" at bounding box center [377, 134] width 76 height 35
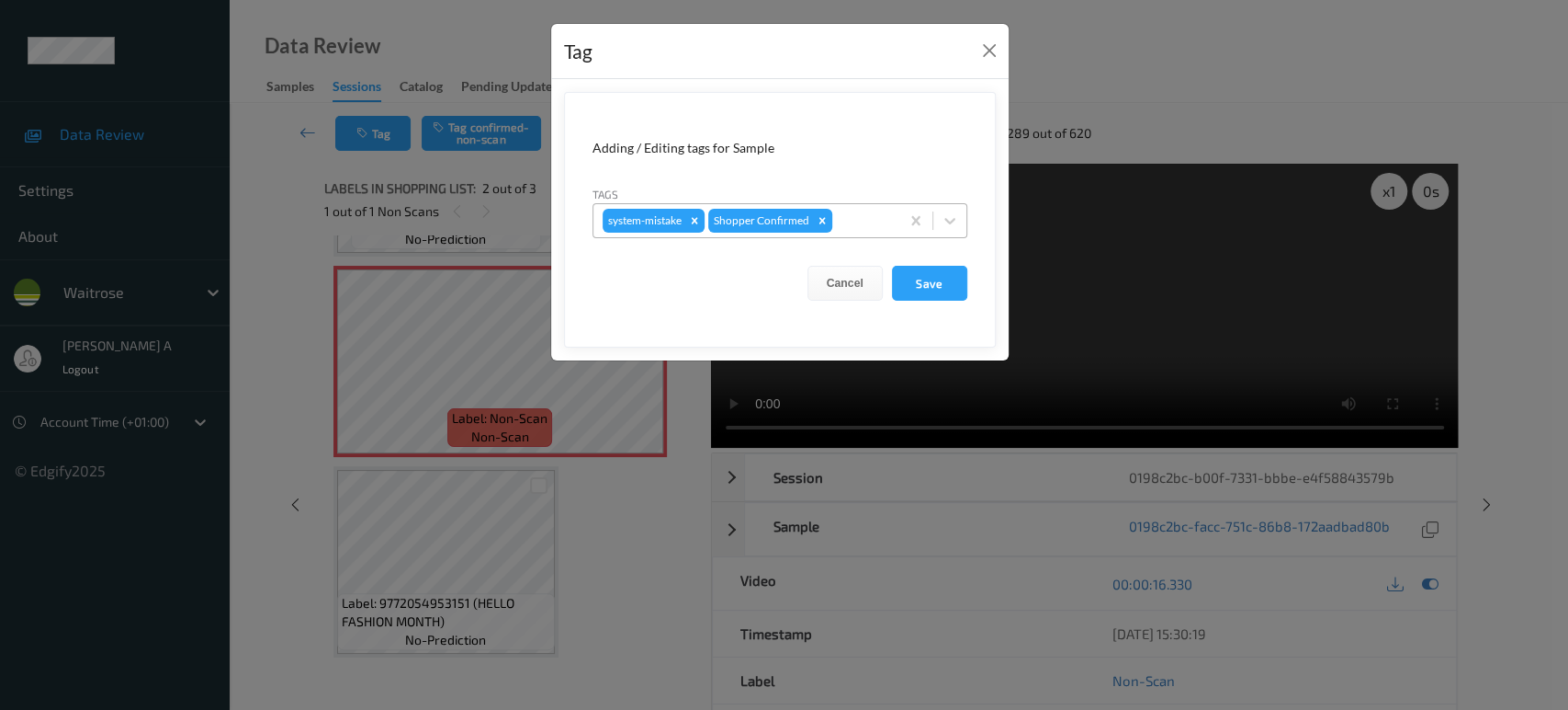
click at [847, 205] on div "system-mistake Shopper Confirmed" at bounding box center [747, 220] width 306 height 31
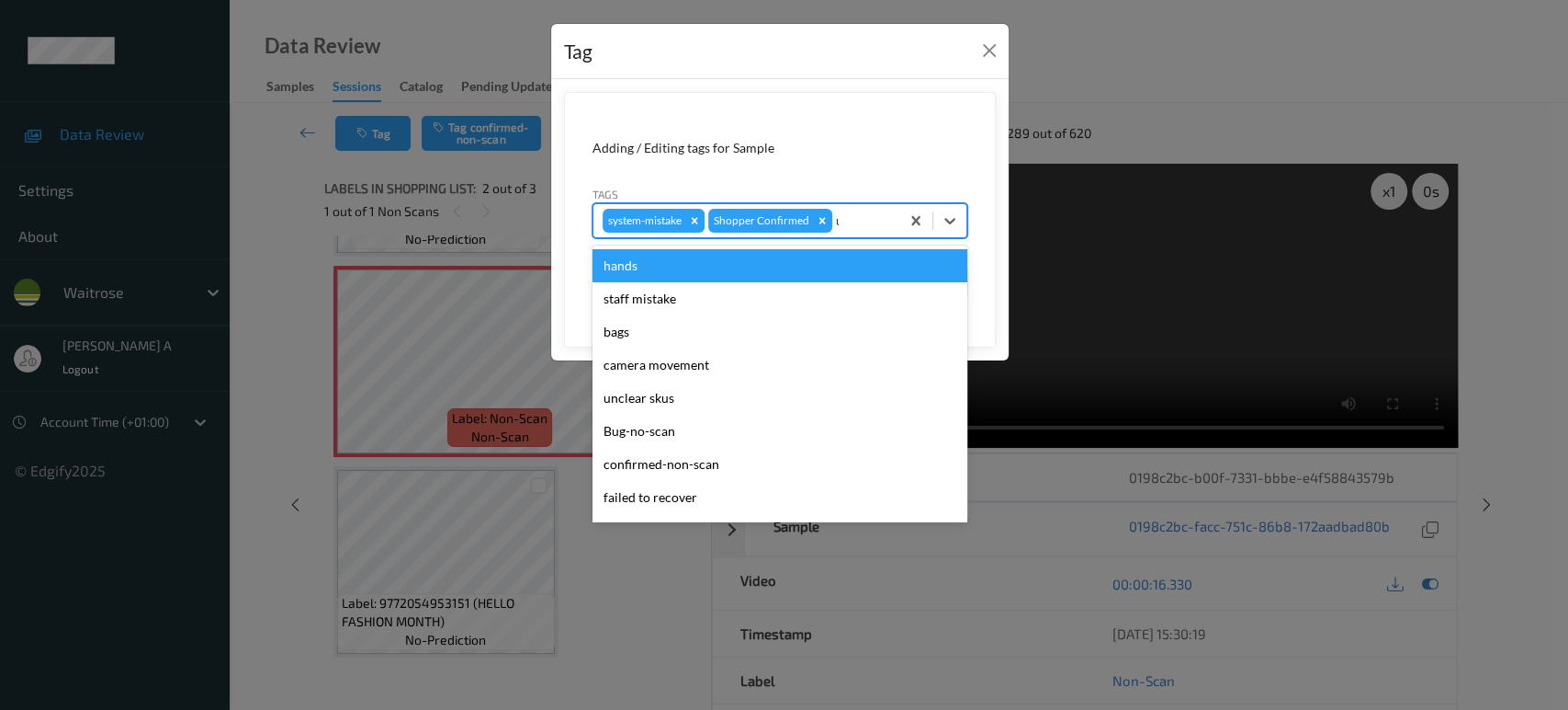
type input "un"
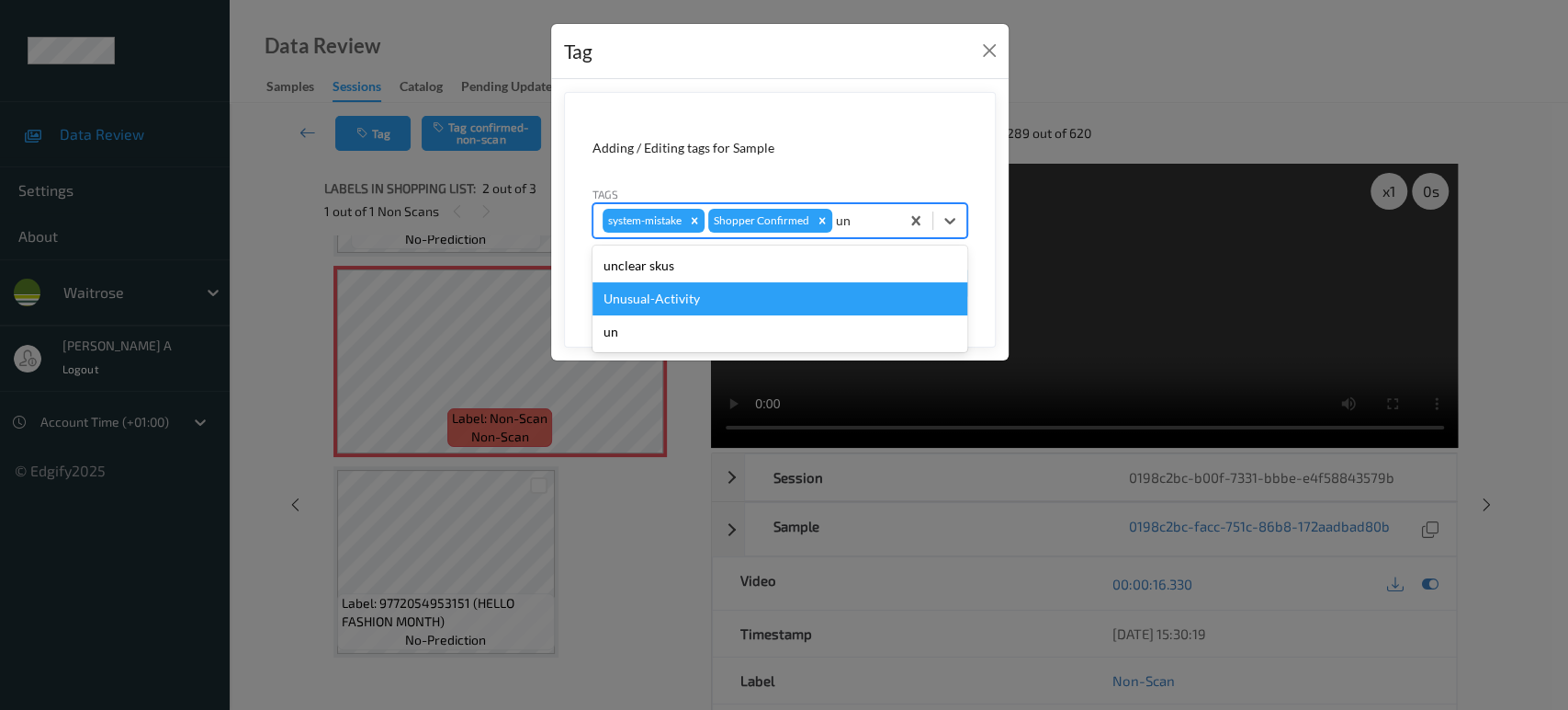
click at [675, 298] on div "Unusual-Activity" at bounding box center [780, 298] width 375 height 33
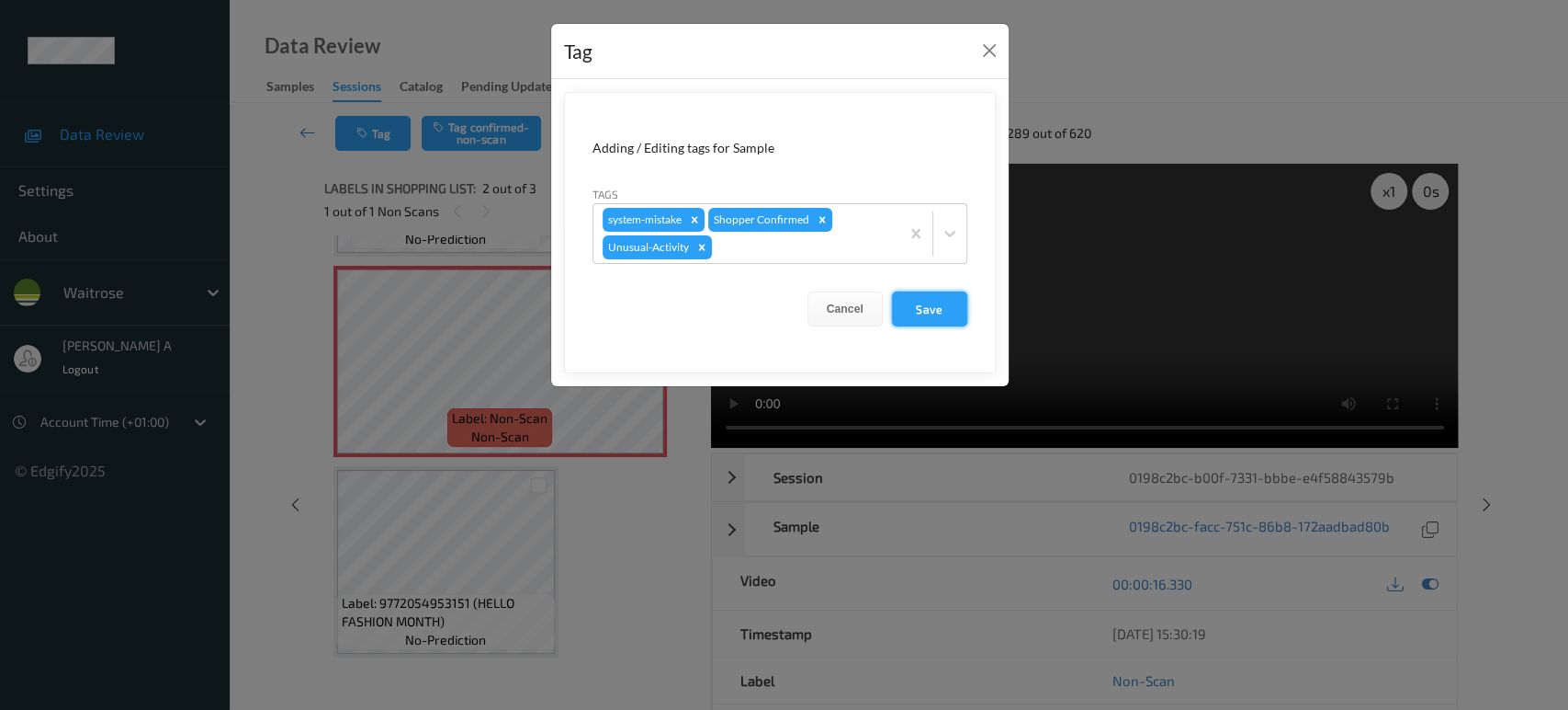
click at [913, 307] on button "Save" at bounding box center [930, 308] width 76 height 35
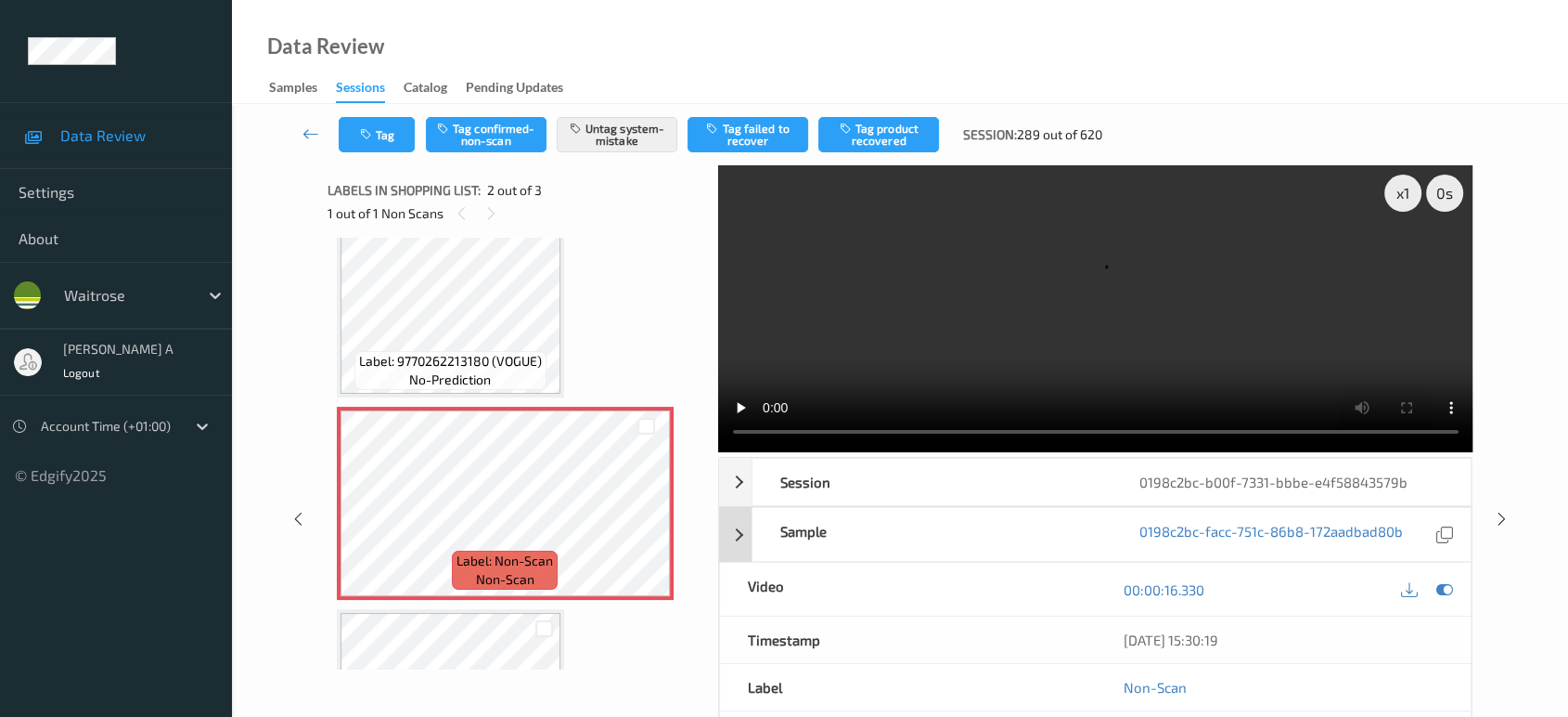
scroll to position [0, 0]
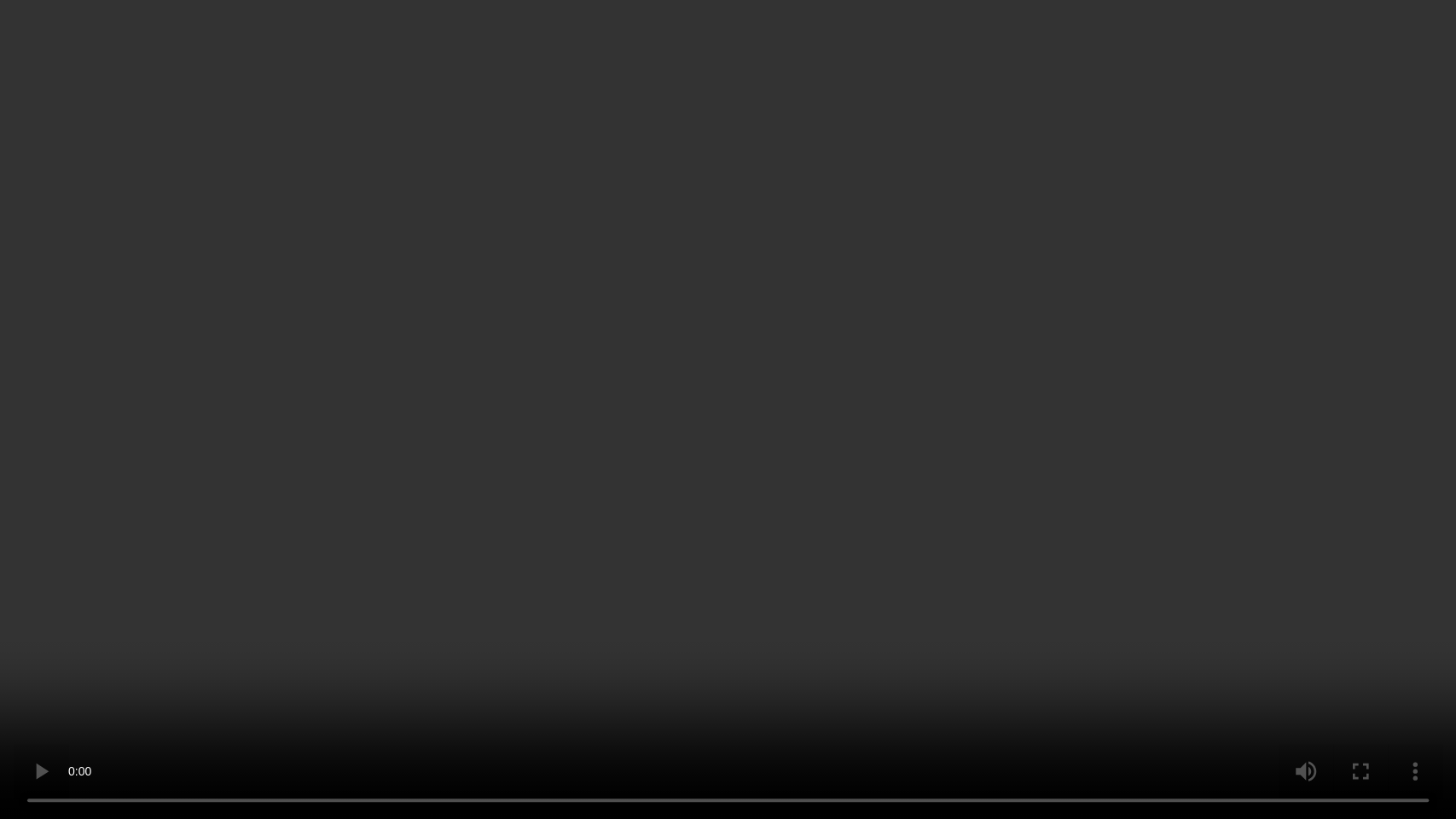
click at [659, 534] on video at bounding box center [728, 409] width 1456 height 819
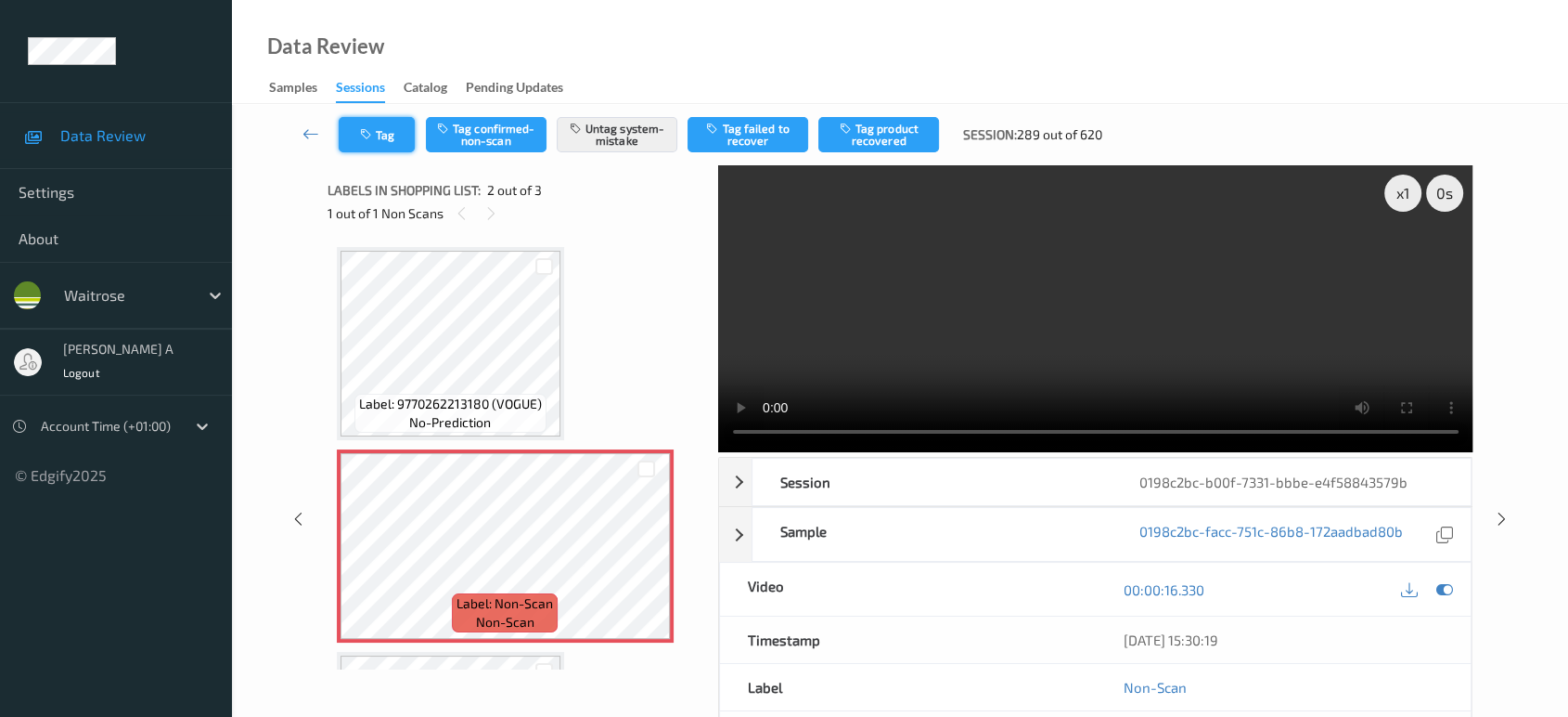
click at [364, 134] on icon "button" at bounding box center [367, 135] width 16 height 13
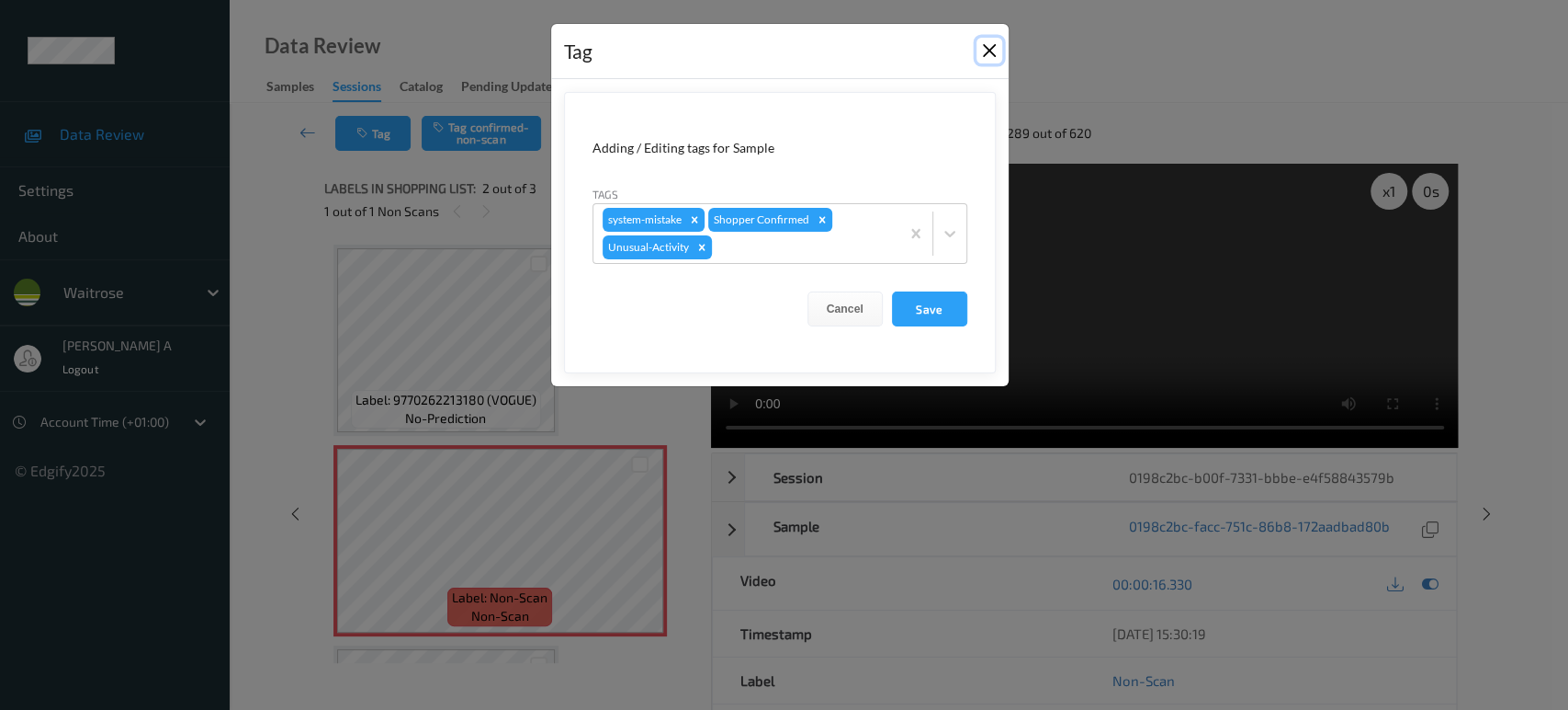
click at [990, 55] on button "Close" at bounding box center [989, 50] width 26 height 26
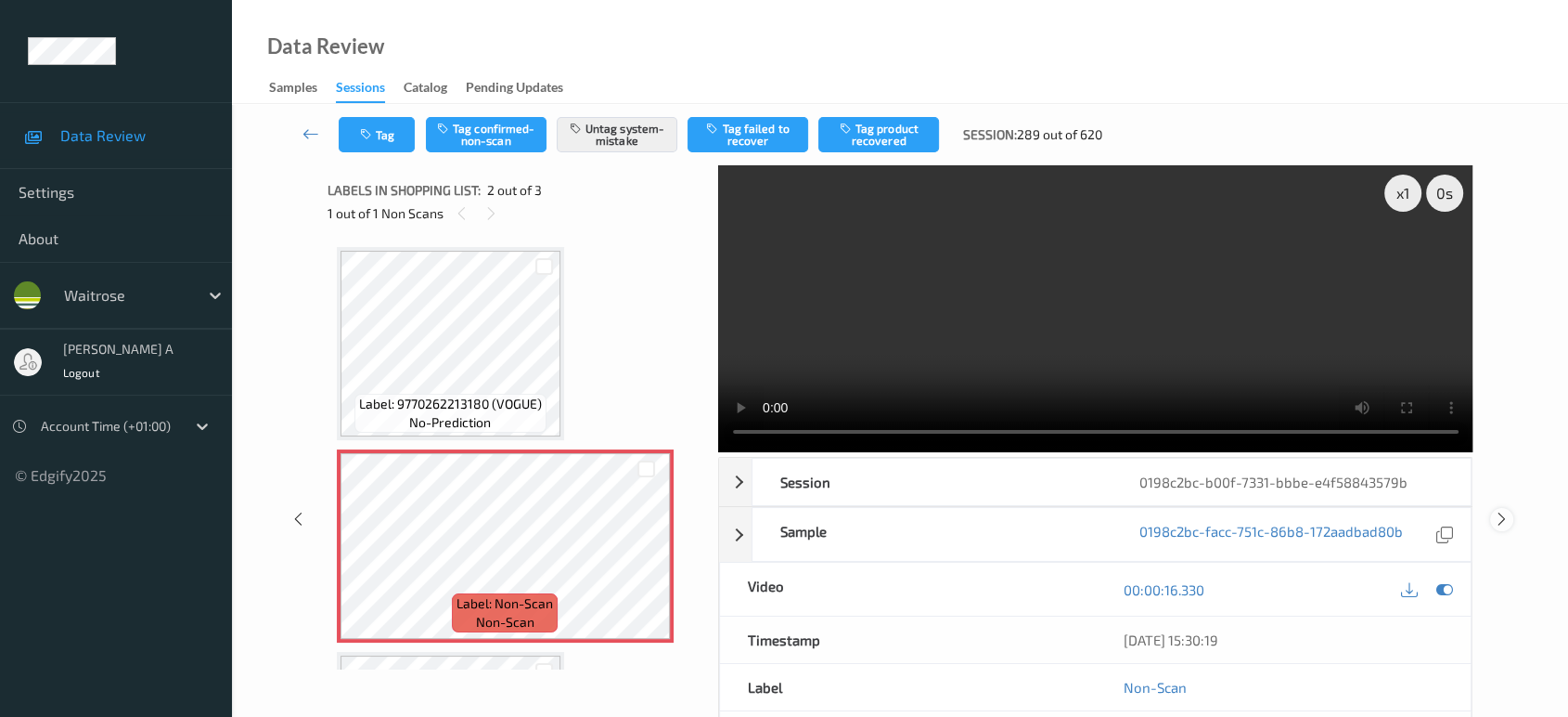
click at [1503, 514] on icon at bounding box center [1501, 518] width 16 height 16
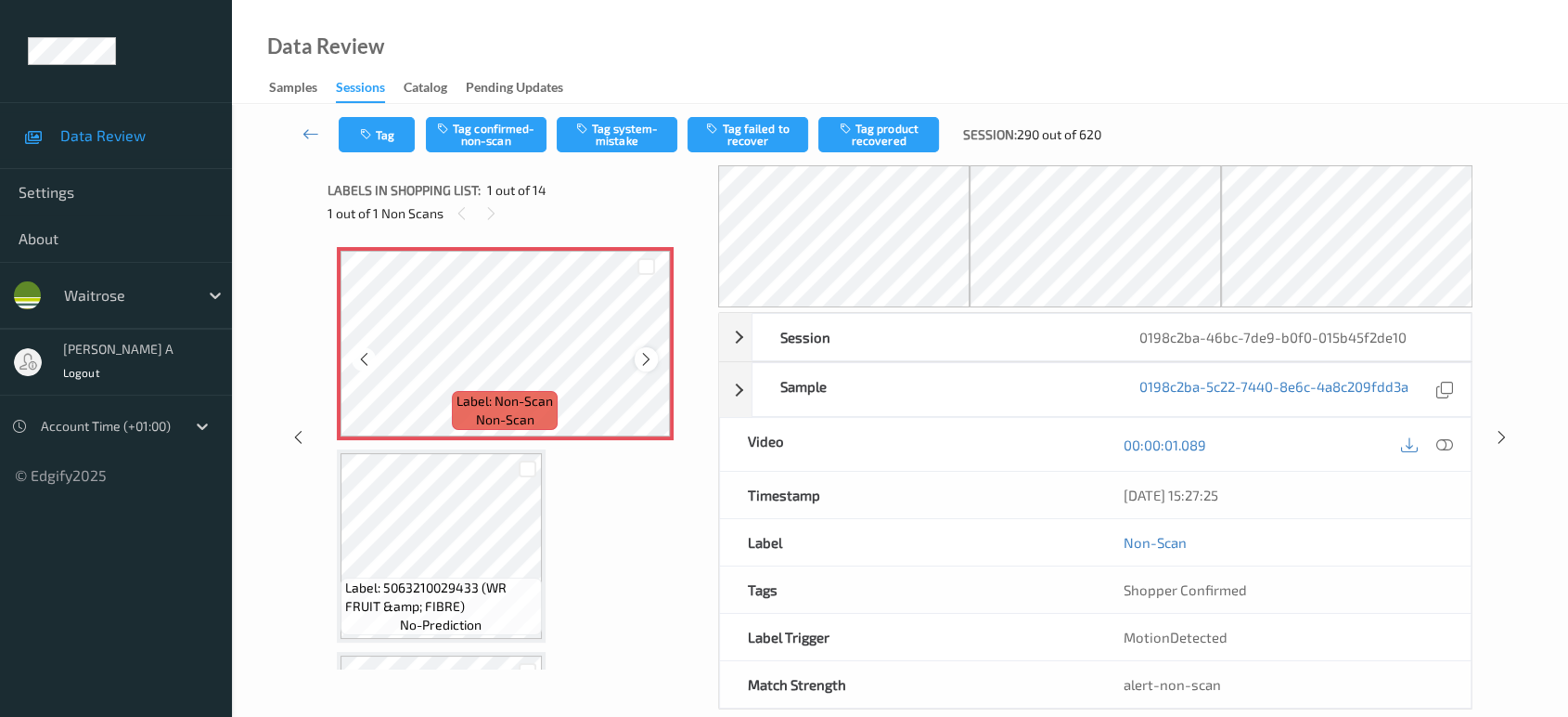
click at [645, 353] on icon at bounding box center [646, 358] width 16 height 16
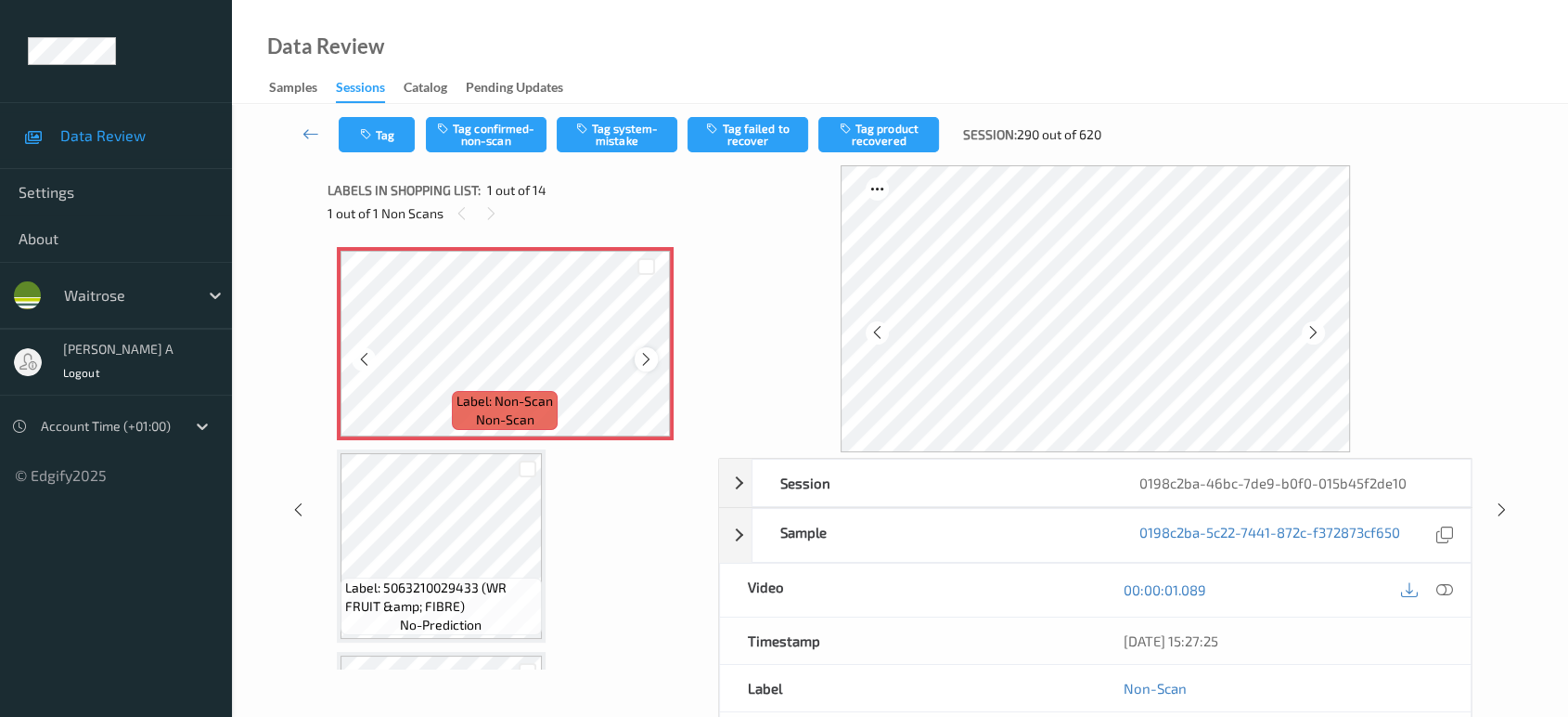
click at [646, 354] on icon at bounding box center [646, 358] width 16 height 16
drag, startPoint x: 1436, startPoint y: 589, endPoint x: 1415, endPoint y: 570, distance: 28.3
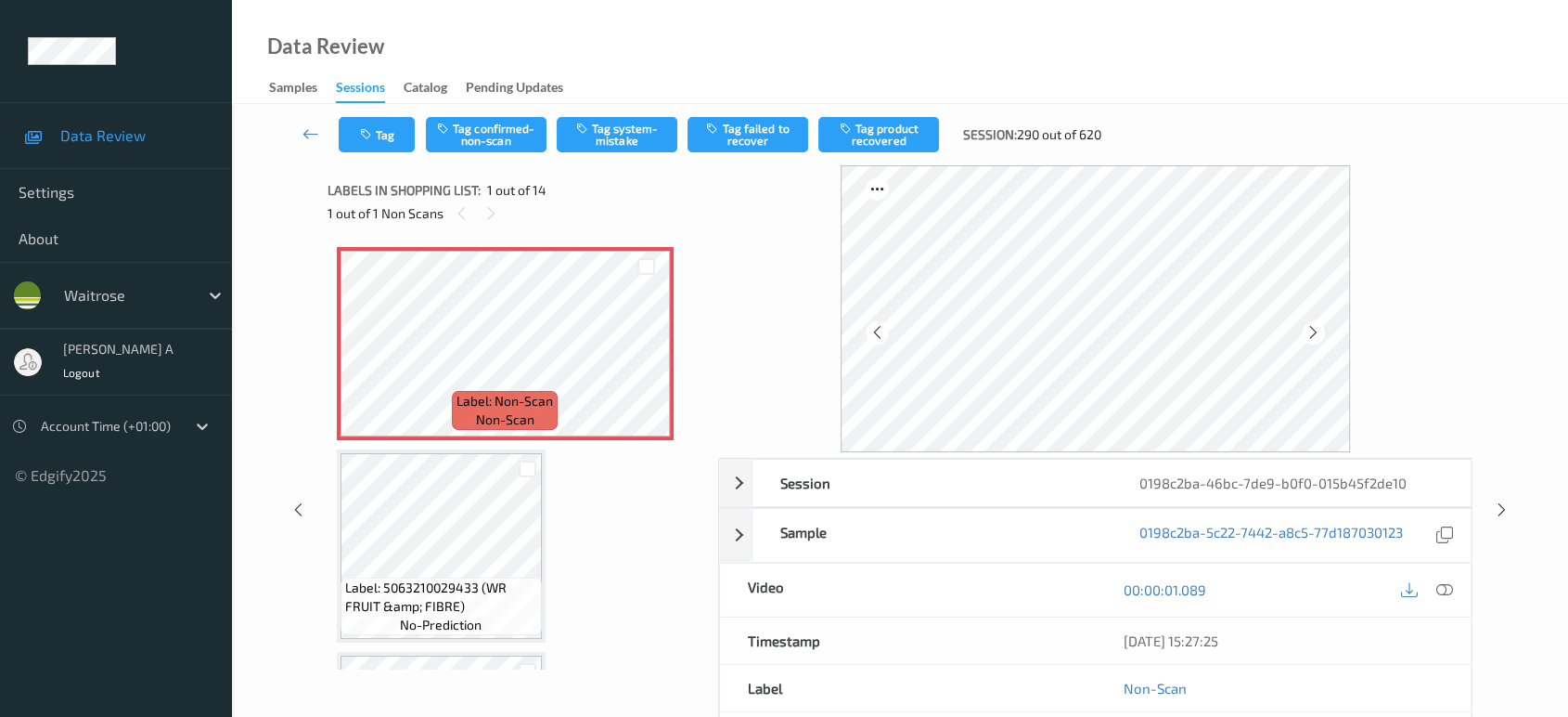
click at [1438, 589] on icon at bounding box center [1444, 589] width 16 height 16
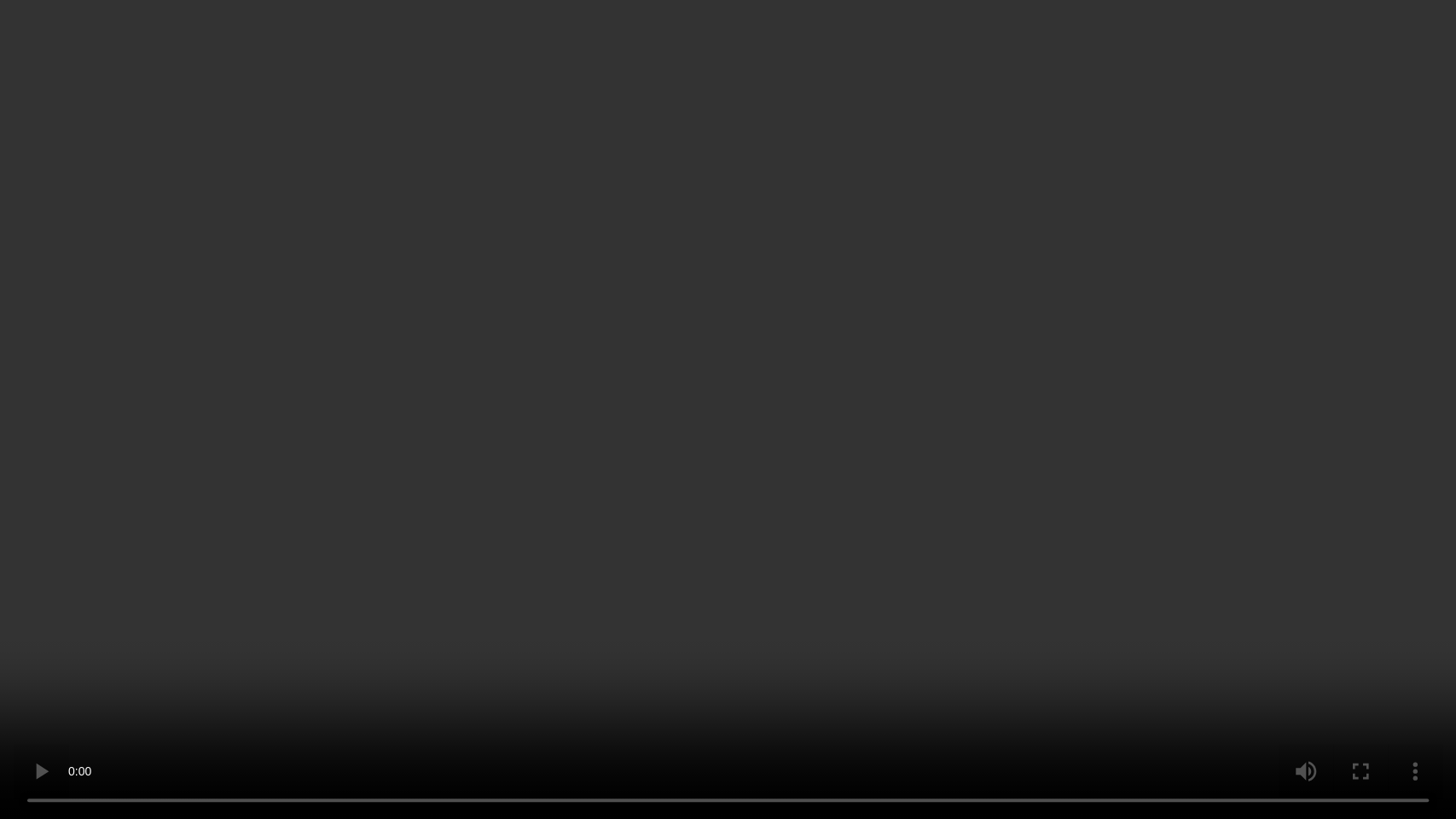
click at [802, 313] on video at bounding box center [728, 409] width 1456 height 819
click at [880, 316] on video at bounding box center [728, 409] width 1456 height 819
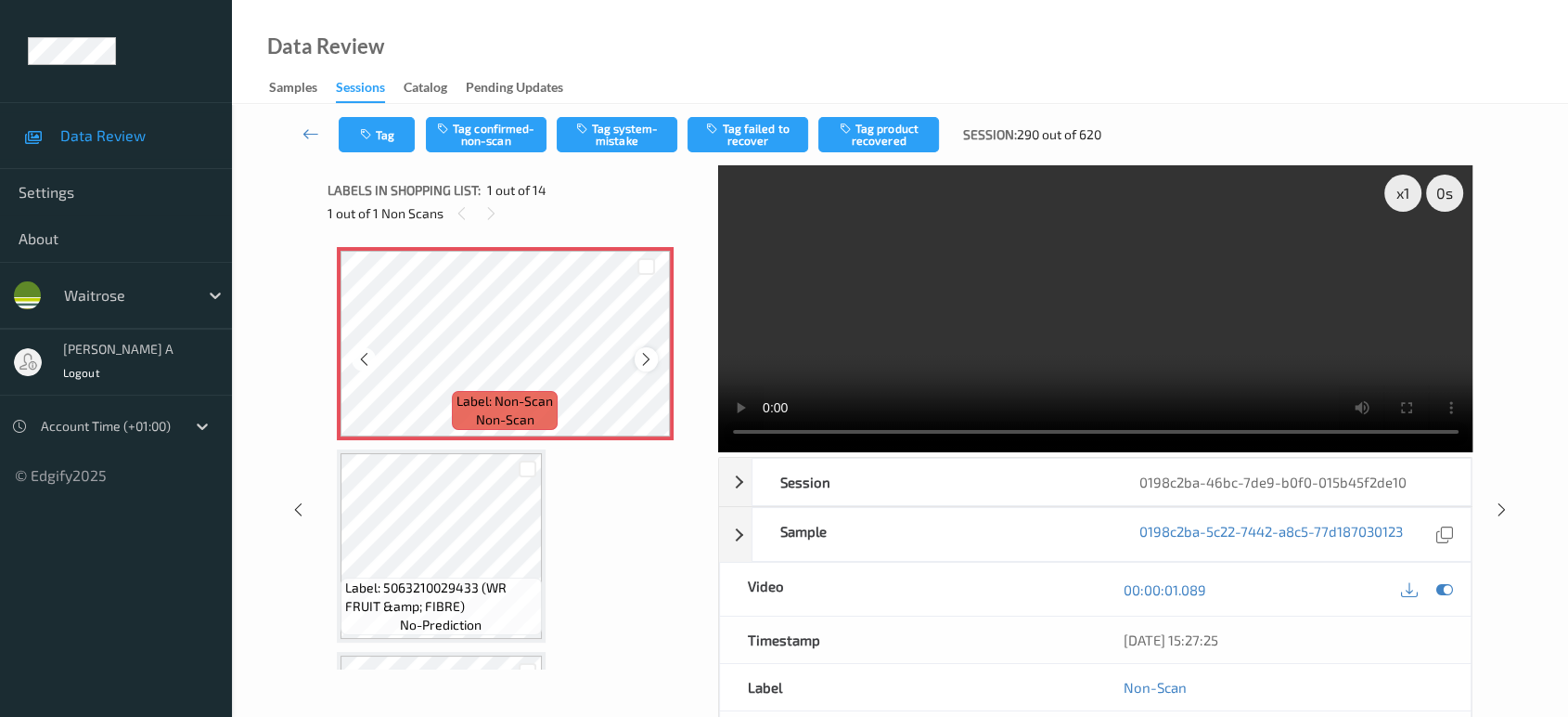
click at [650, 356] on icon at bounding box center [646, 358] width 16 height 16
click at [606, 135] on button "Tag system-mistake" at bounding box center [617, 134] width 120 height 35
click at [381, 147] on button "Tag" at bounding box center [377, 134] width 76 height 35
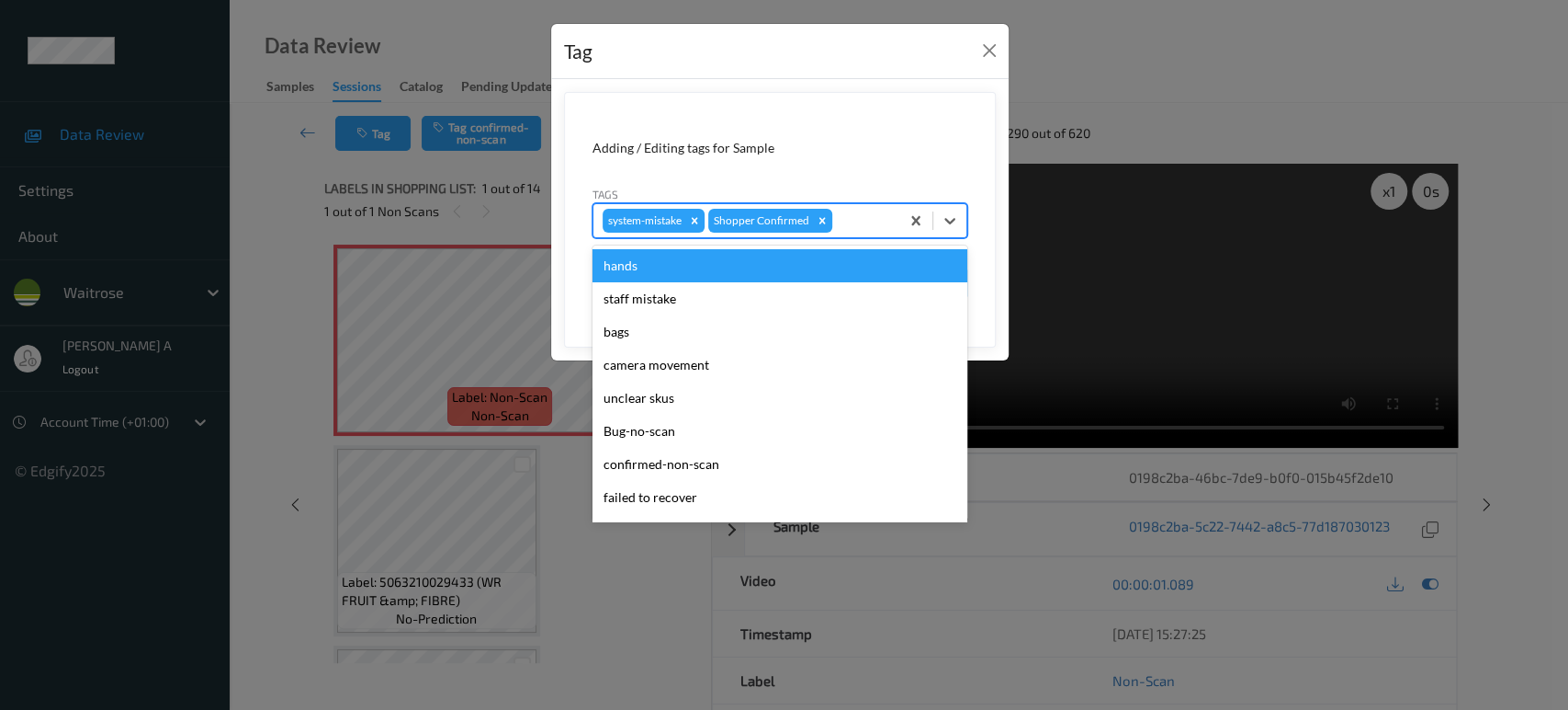
click at [867, 229] on div at bounding box center [863, 220] width 54 height 22
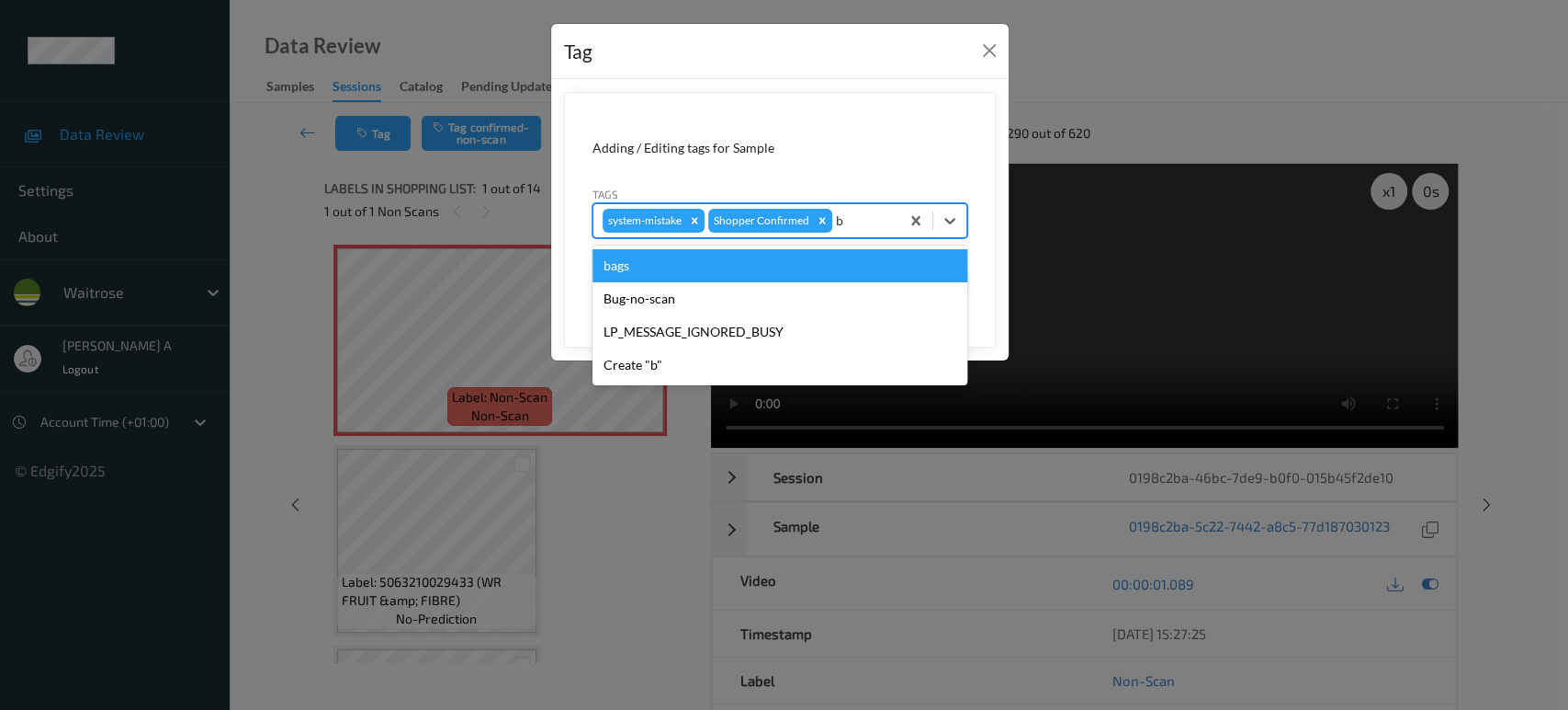
type input "ba"
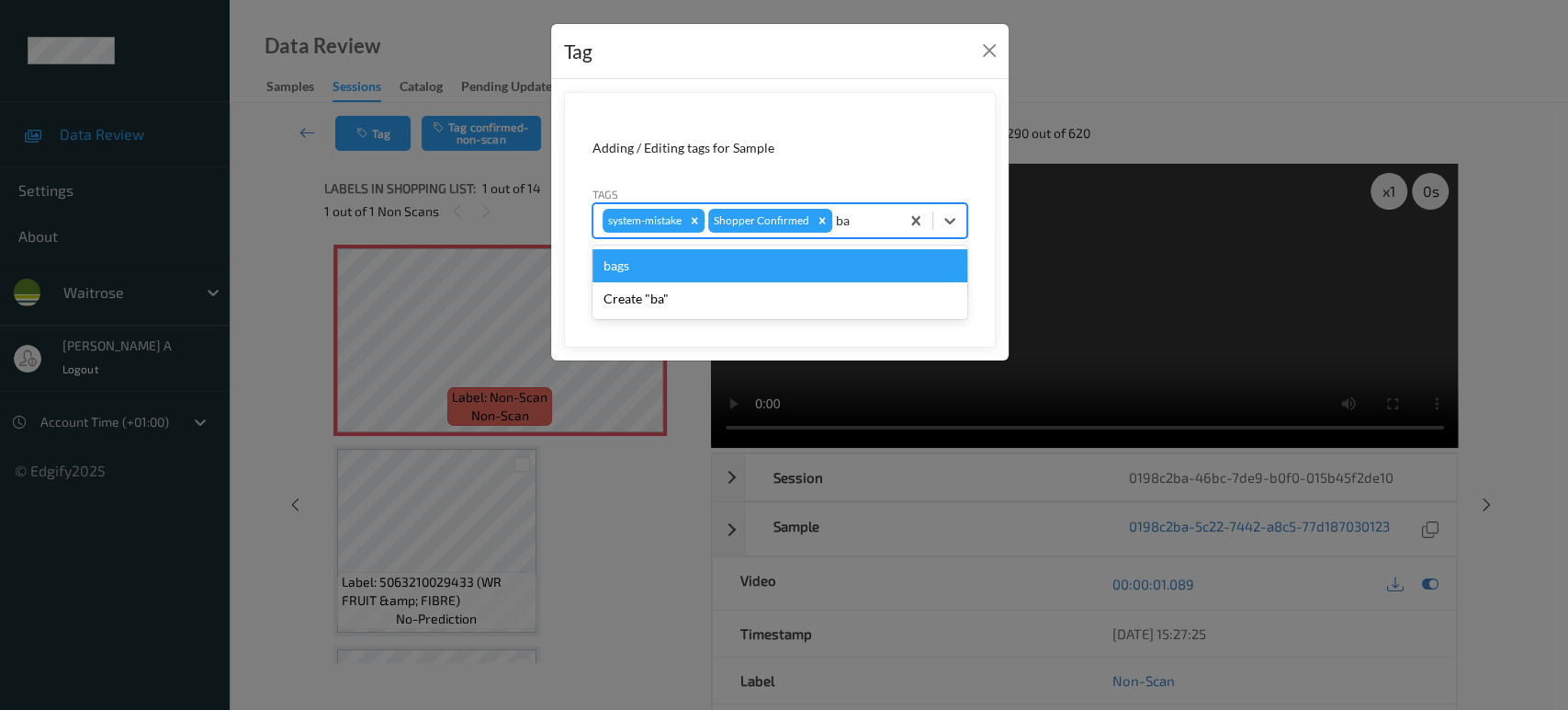
click at [852, 262] on div "bags" at bounding box center [780, 265] width 375 height 33
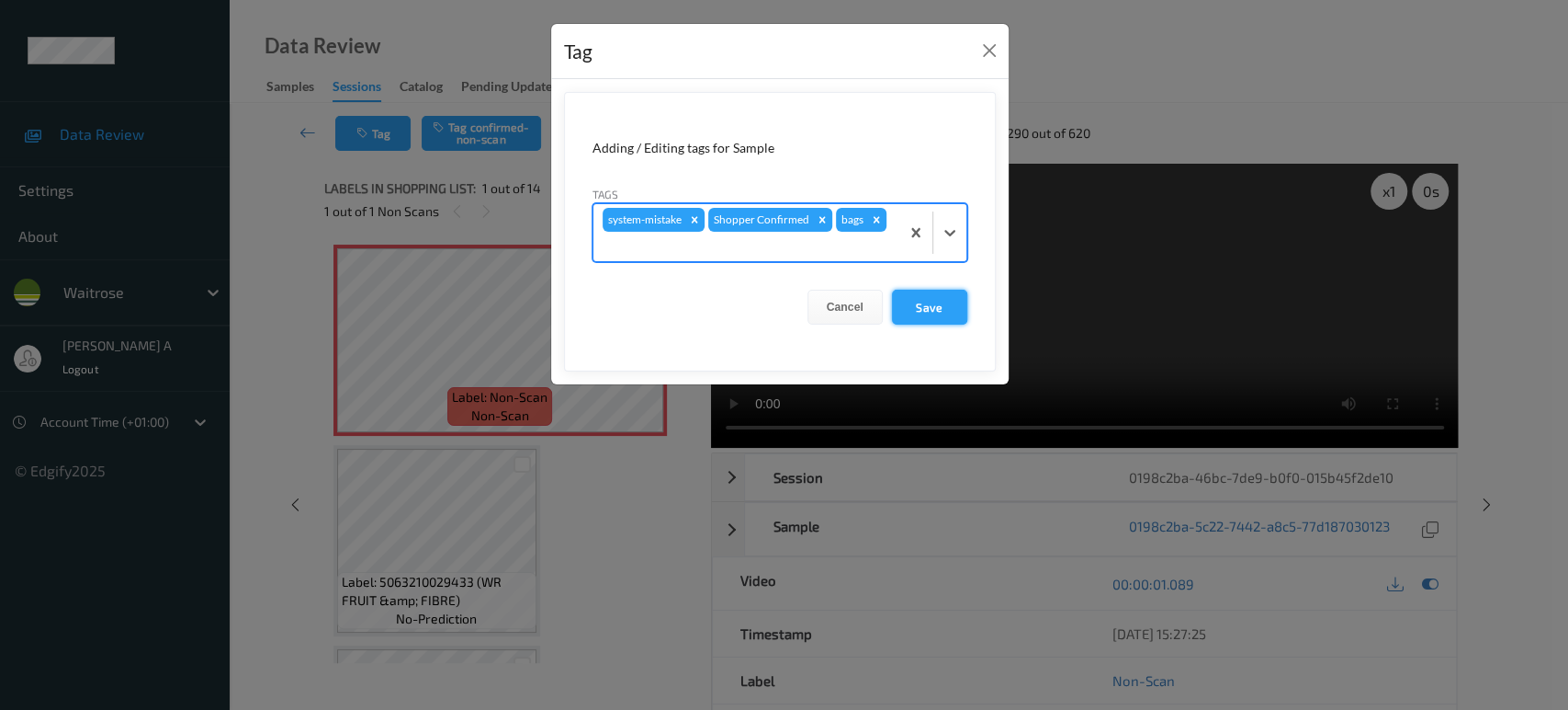
click at [916, 298] on button "Save" at bounding box center [930, 306] width 76 height 35
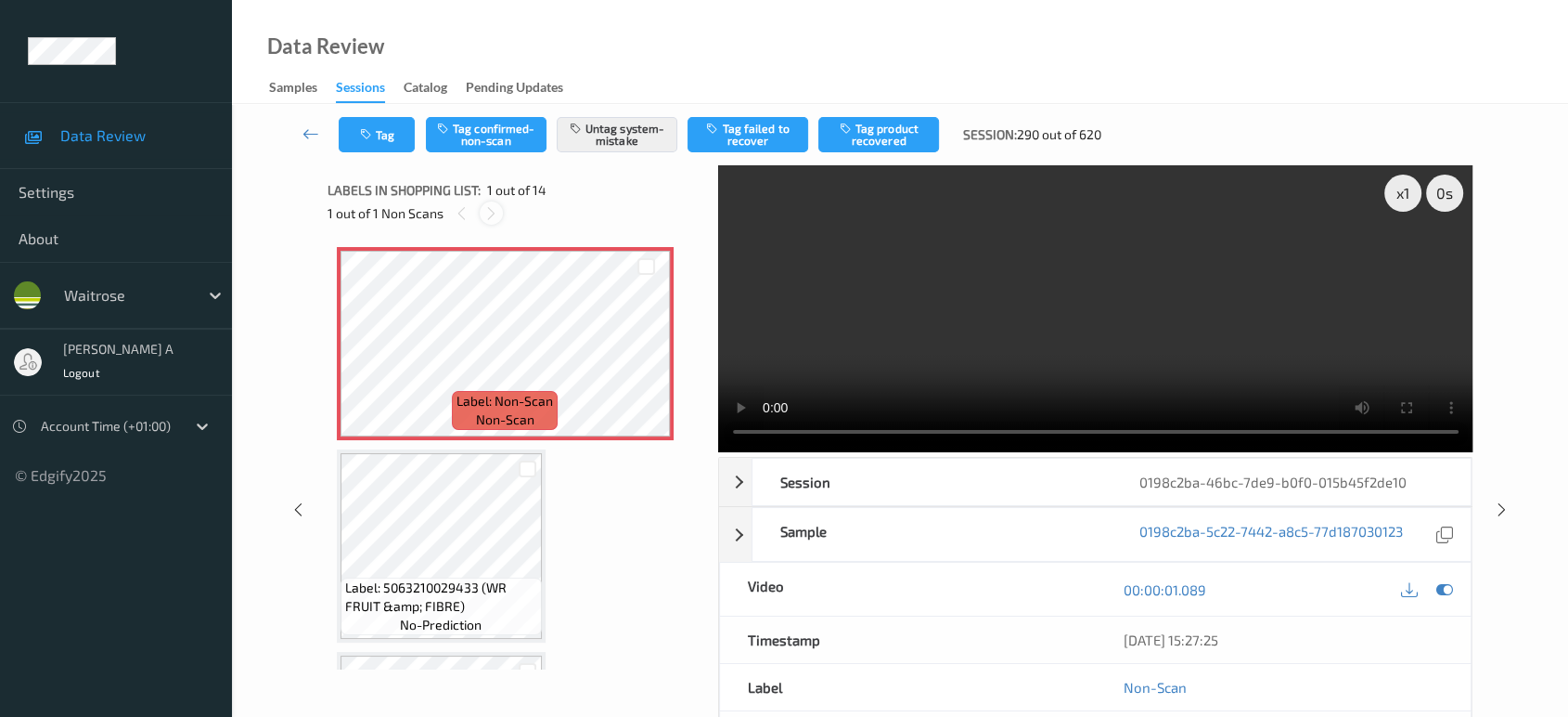
click at [501, 212] on div at bounding box center [491, 213] width 23 height 23
click at [1500, 435] on div "x 1 0 s Session 0198c2ba-46bc-7de9-b0f0-015b45f2de10 Session ID 0198c2ba-46bc-7…" at bounding box center [900, 509] width 1260 height 688
click at [1494, 509] on icon at bounding box center [1501, 509] width 16 height 16
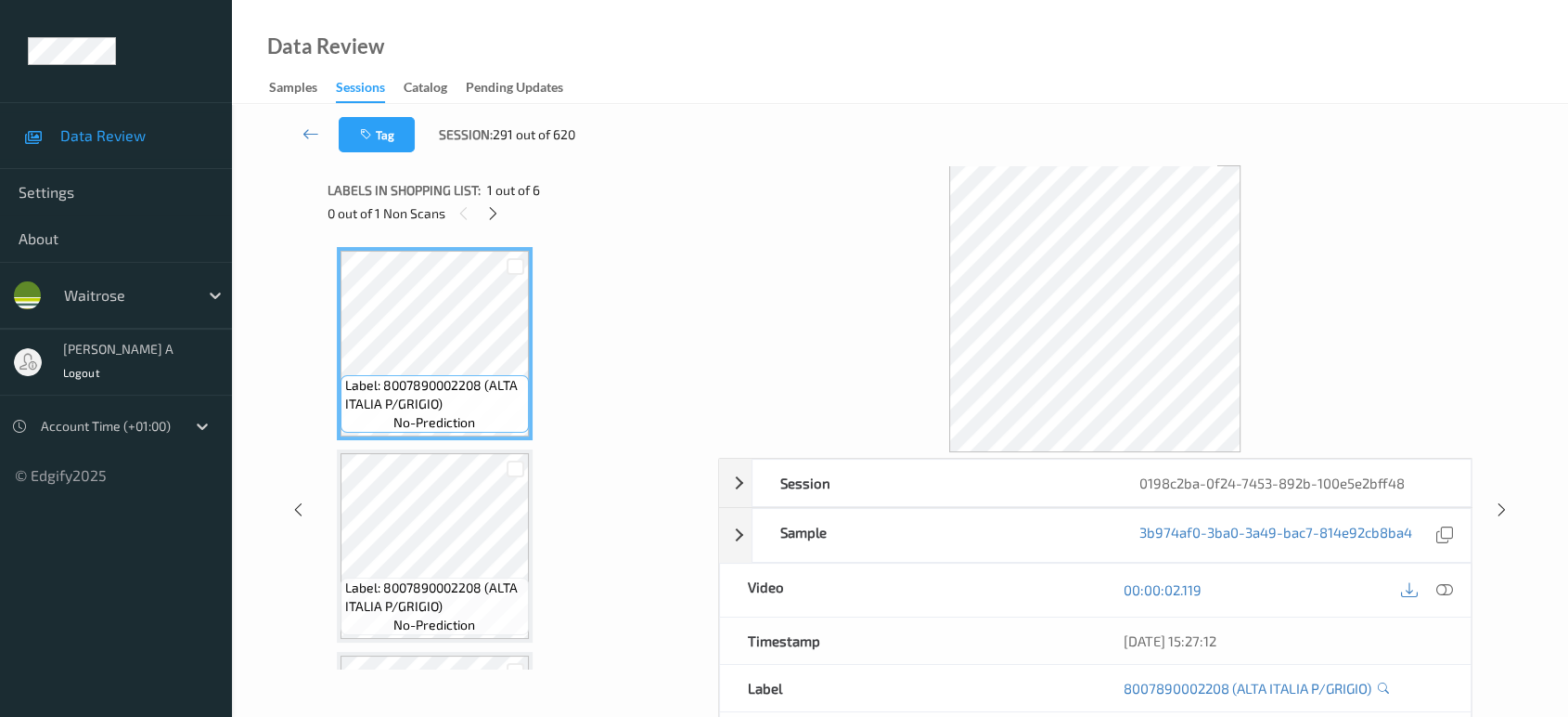
click at [297, 503] on icon at bounding box center [298, 509] width 16 height 16
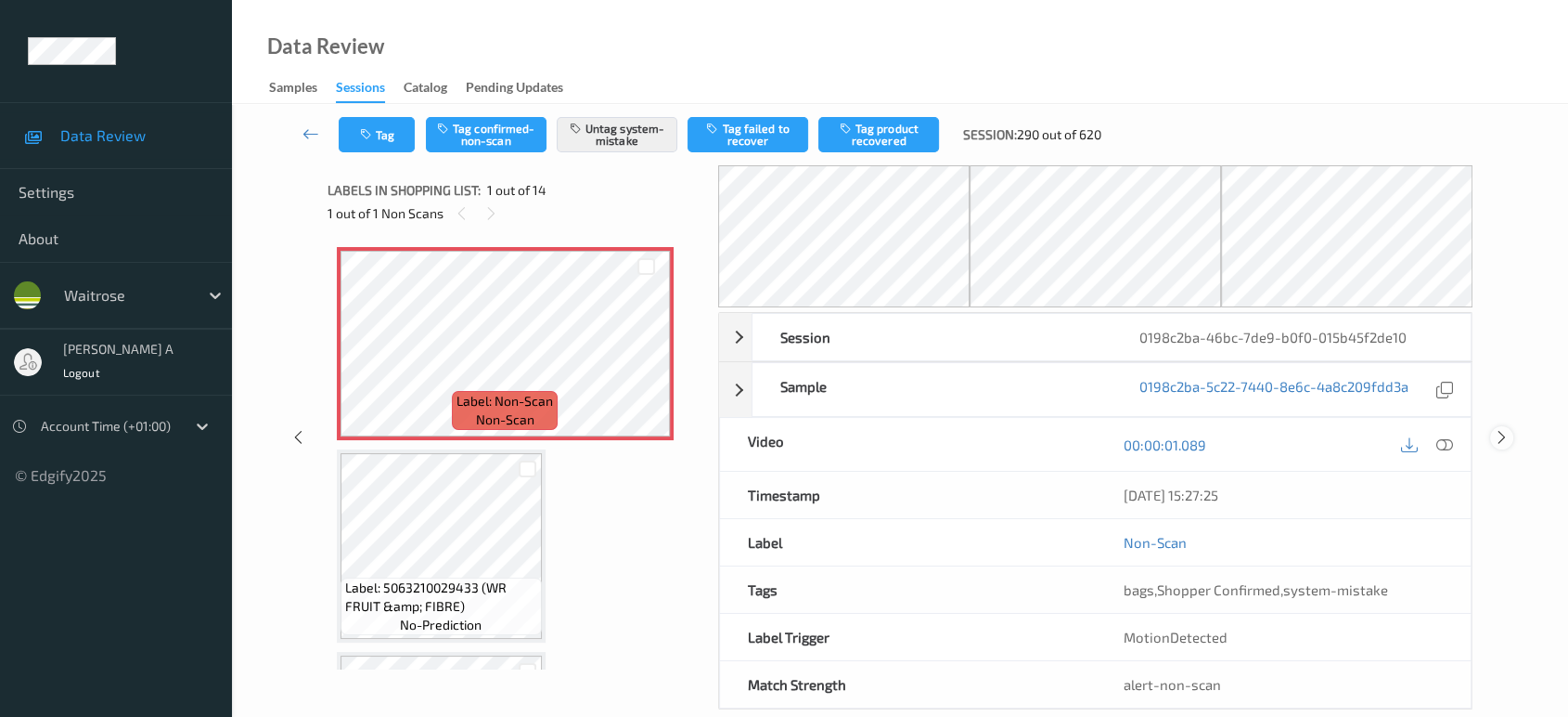
click at [1499, 432] on icon at bounding box center [1501, 436] width 16 height 16
click at [1494, 436] on icon at bounding box center [1501, 436] width 16 height 16
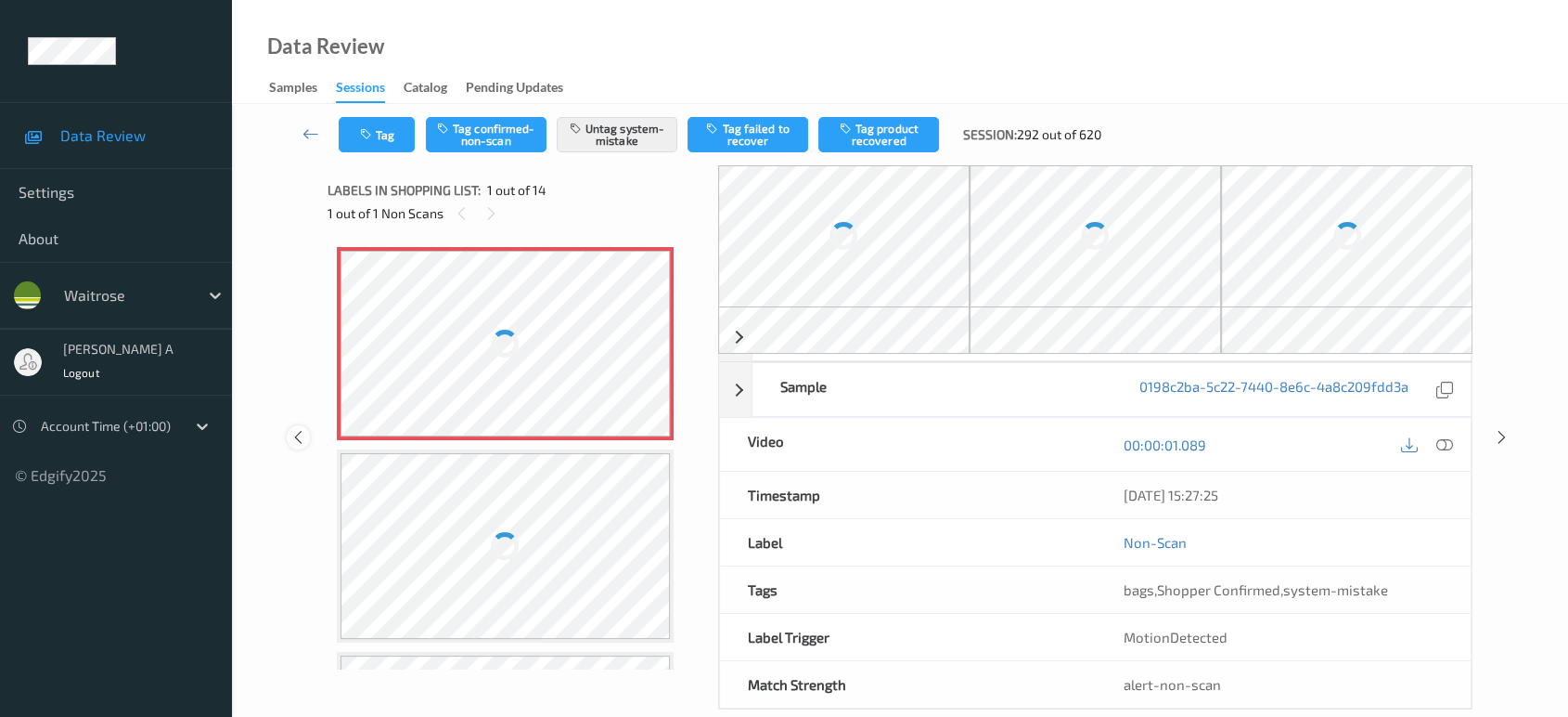
click at [301, 433] on icon at bounding box center [298, 436] width 16 height 16
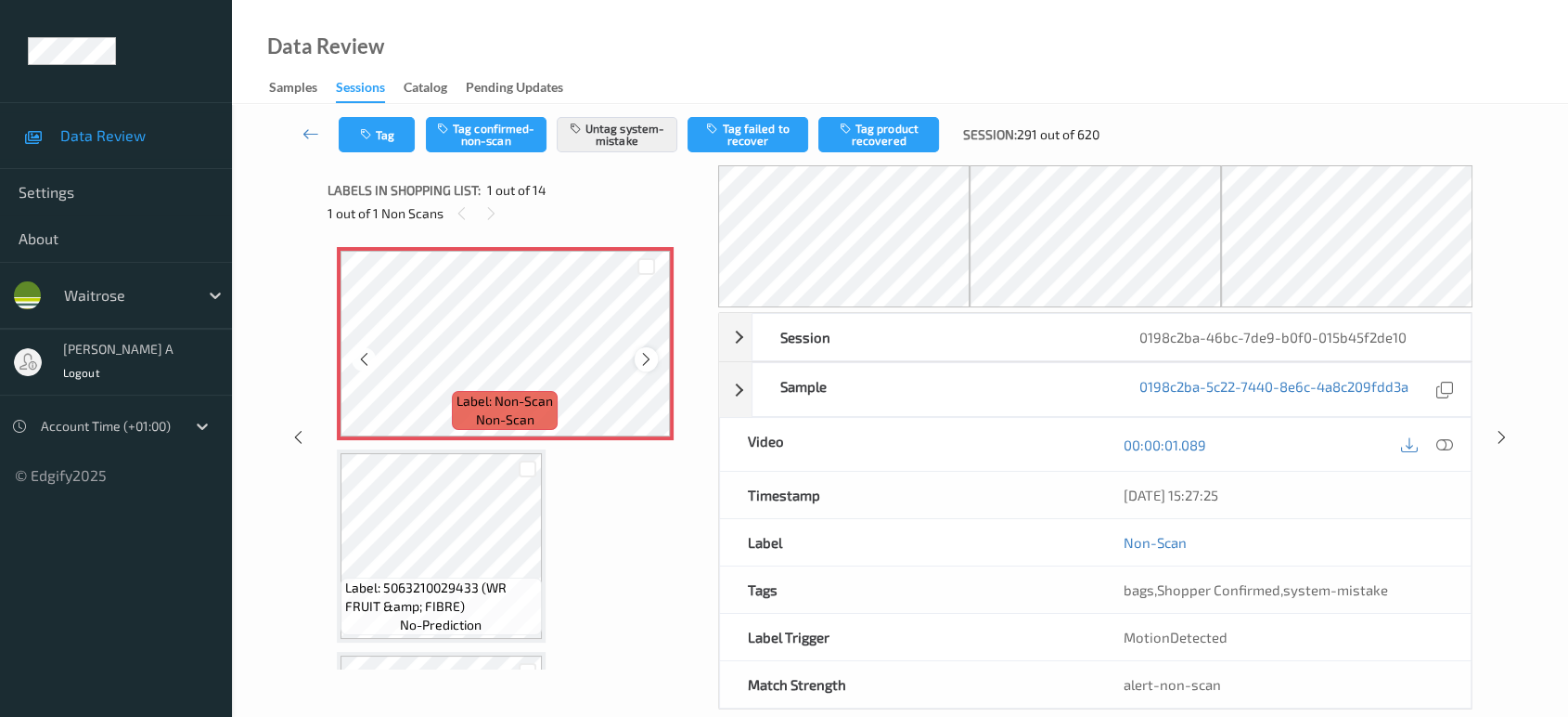
click at [648, 358] on icon at bounding box center [646, 358] width 16 height 16
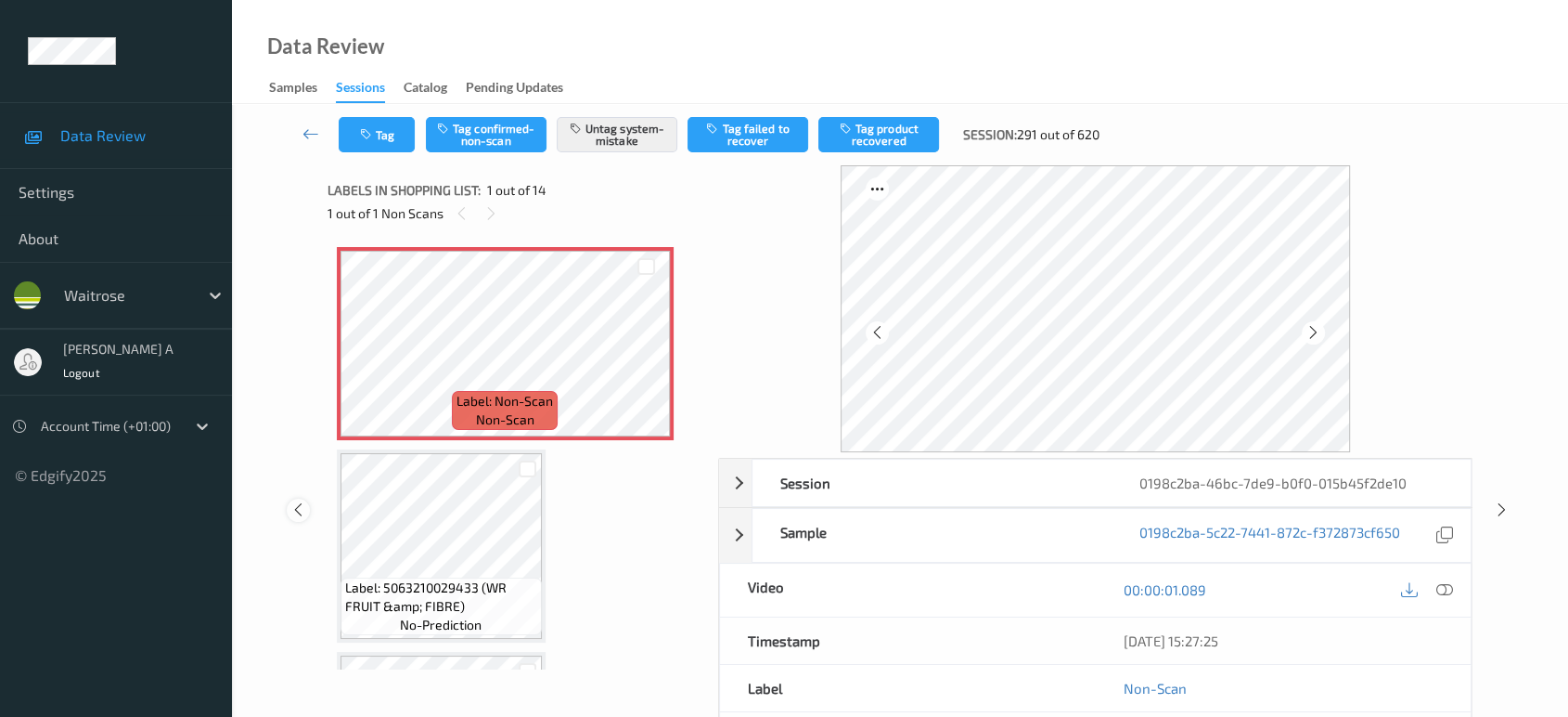
click at [303, 511] on icon at bounding box center [298, 509] width 16 height 16
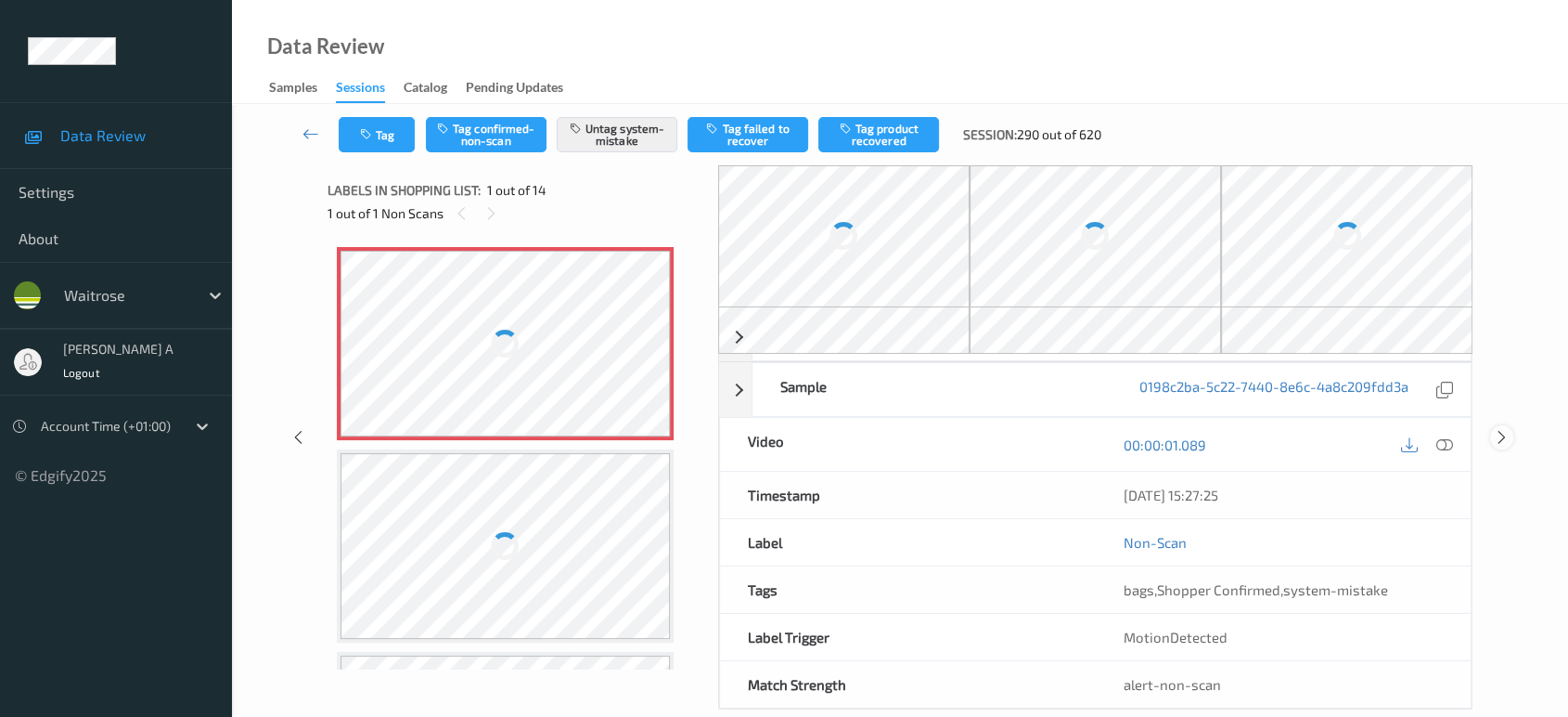
click at [1504, 435] on icon at bounding box center [1501, 436] width 16 height 16
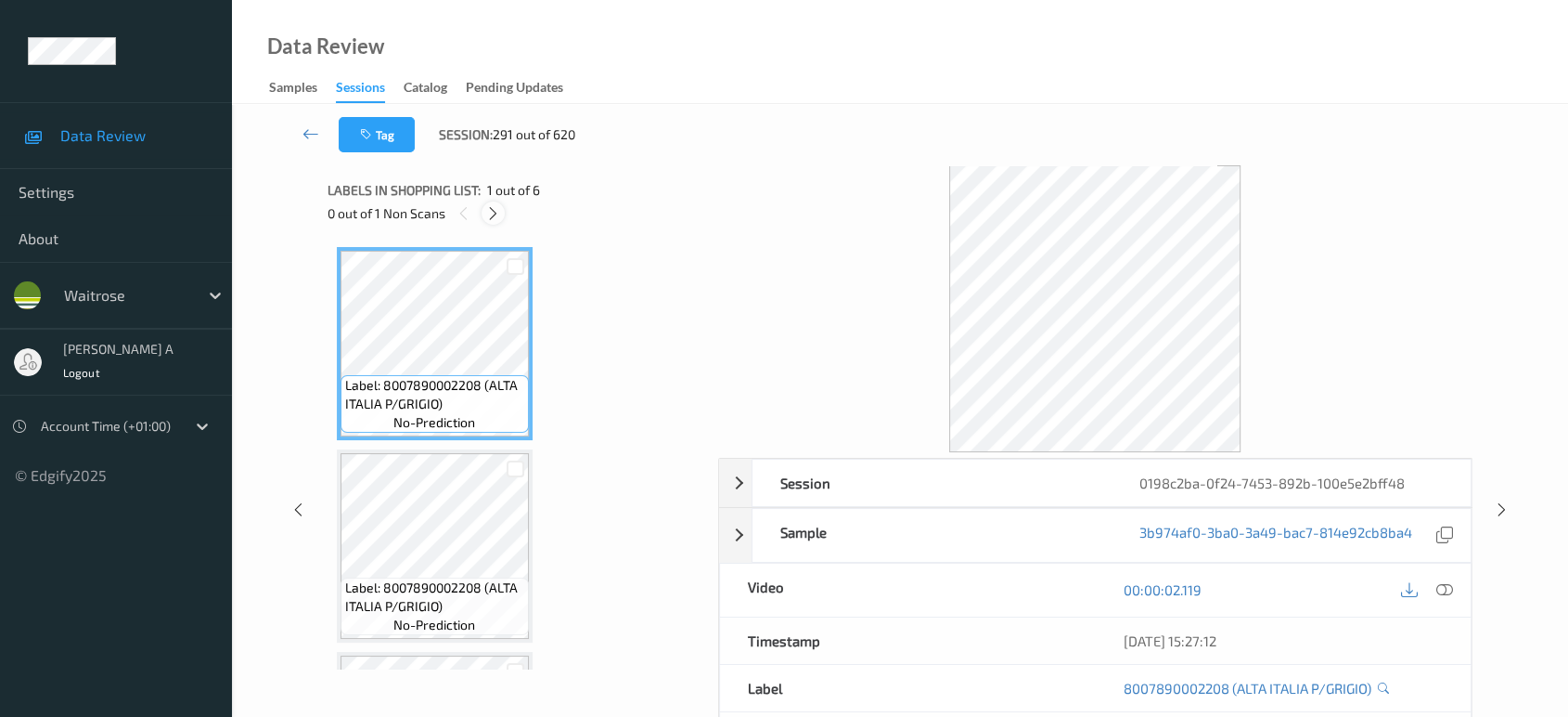
click at [493, 213] on icon at bounding box center [492, 213] width 16 height 16
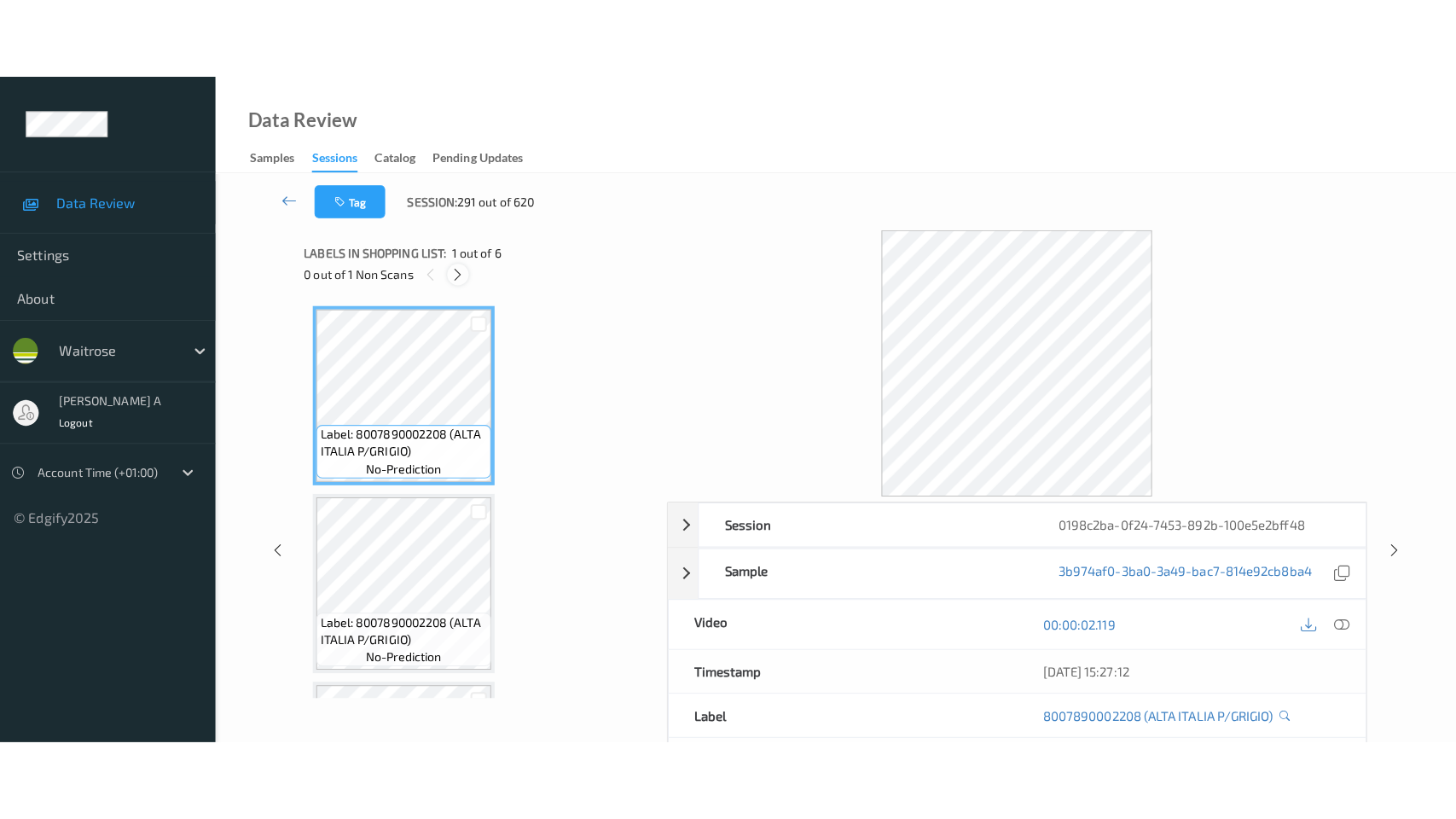
scroll to position [564, 0]
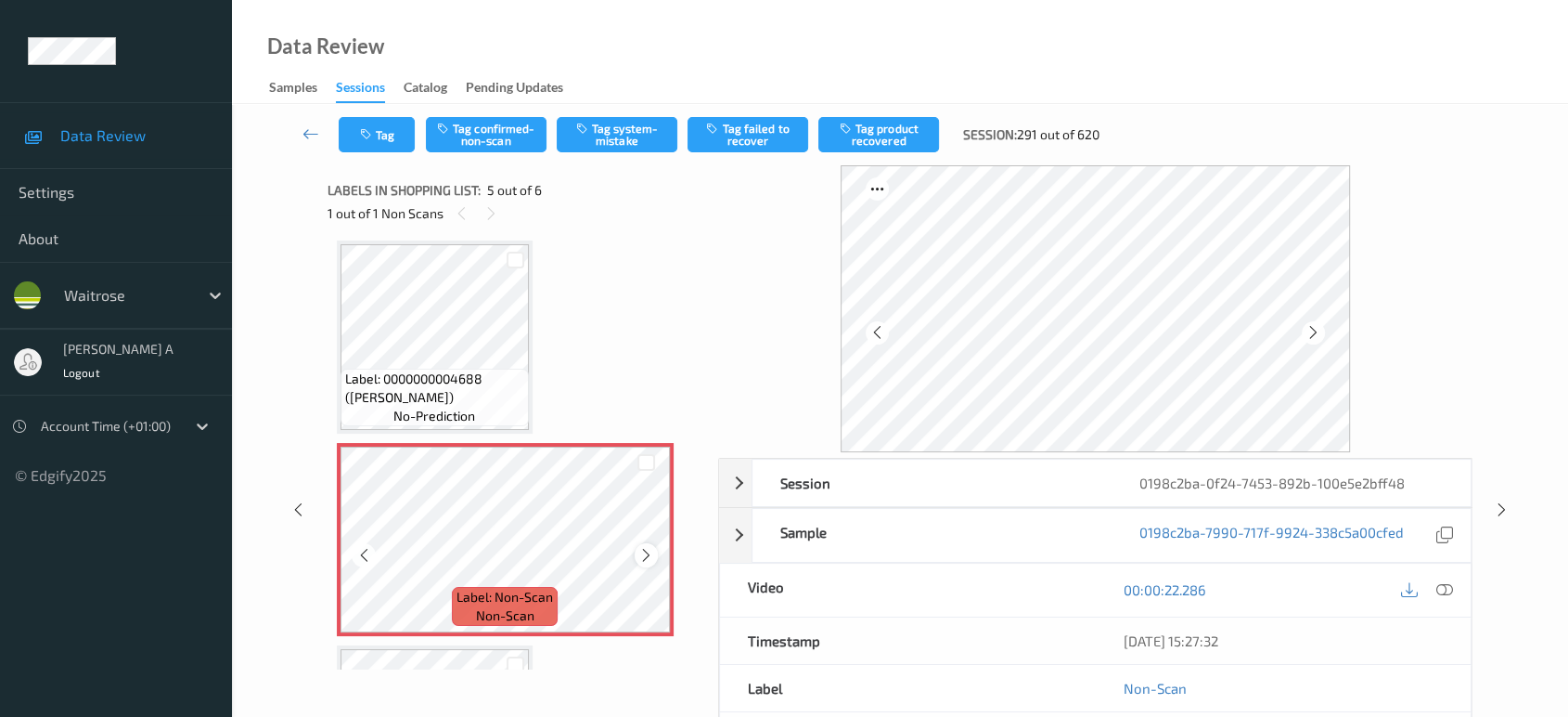
click at [652, 553] on icon at bounding box center [646, 555] width 16 height 16
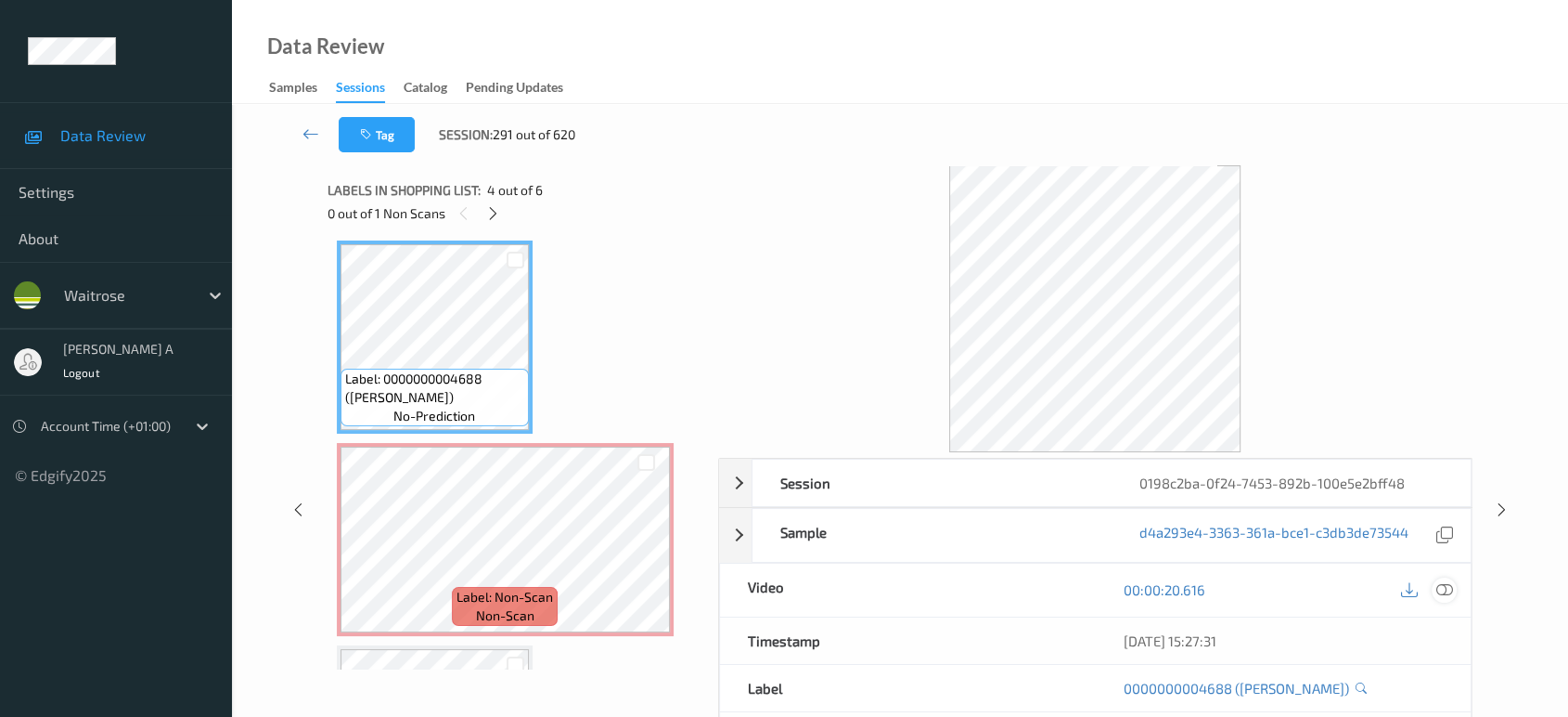
click at [1445, 594] on icon at bounding box center [1444, 589] width 16 height 16
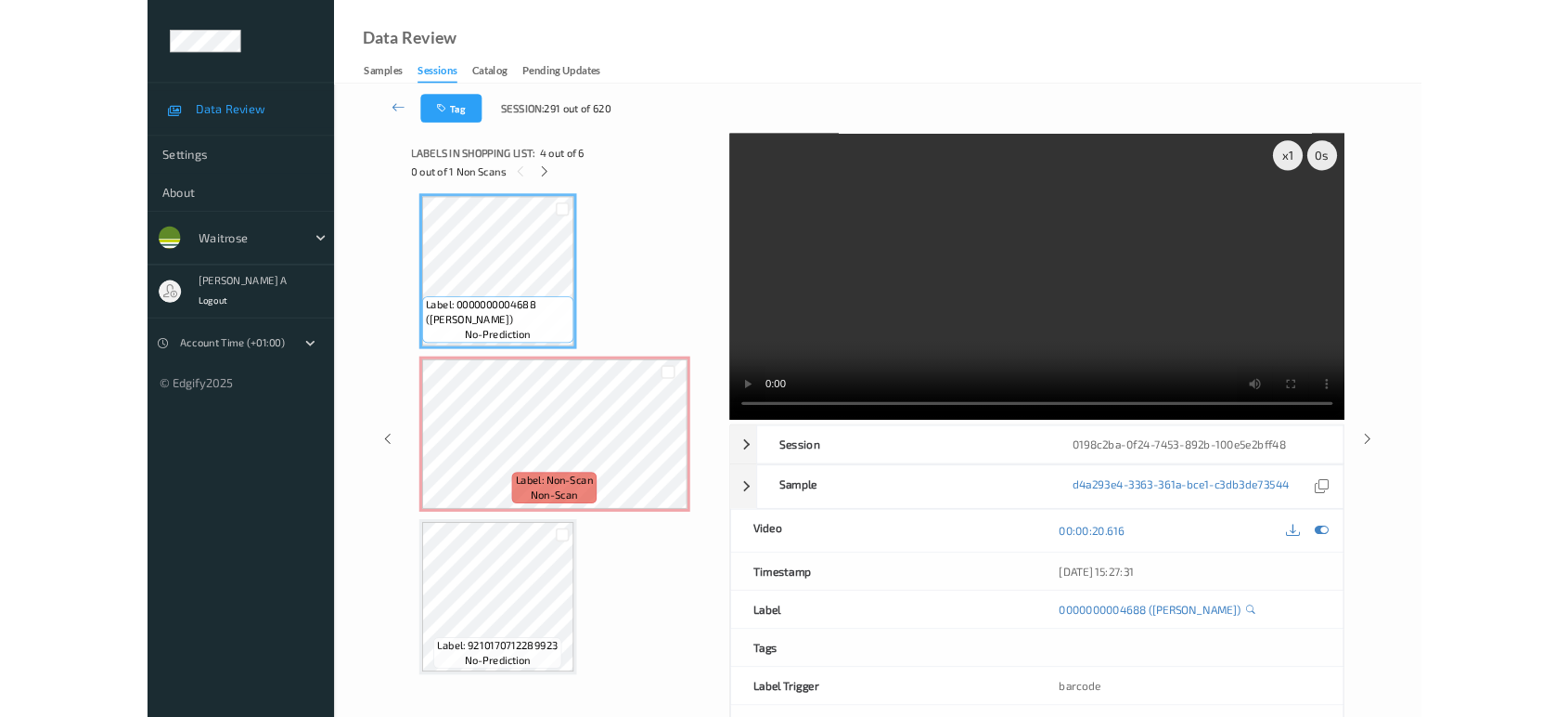
scroll to position [612, 0]
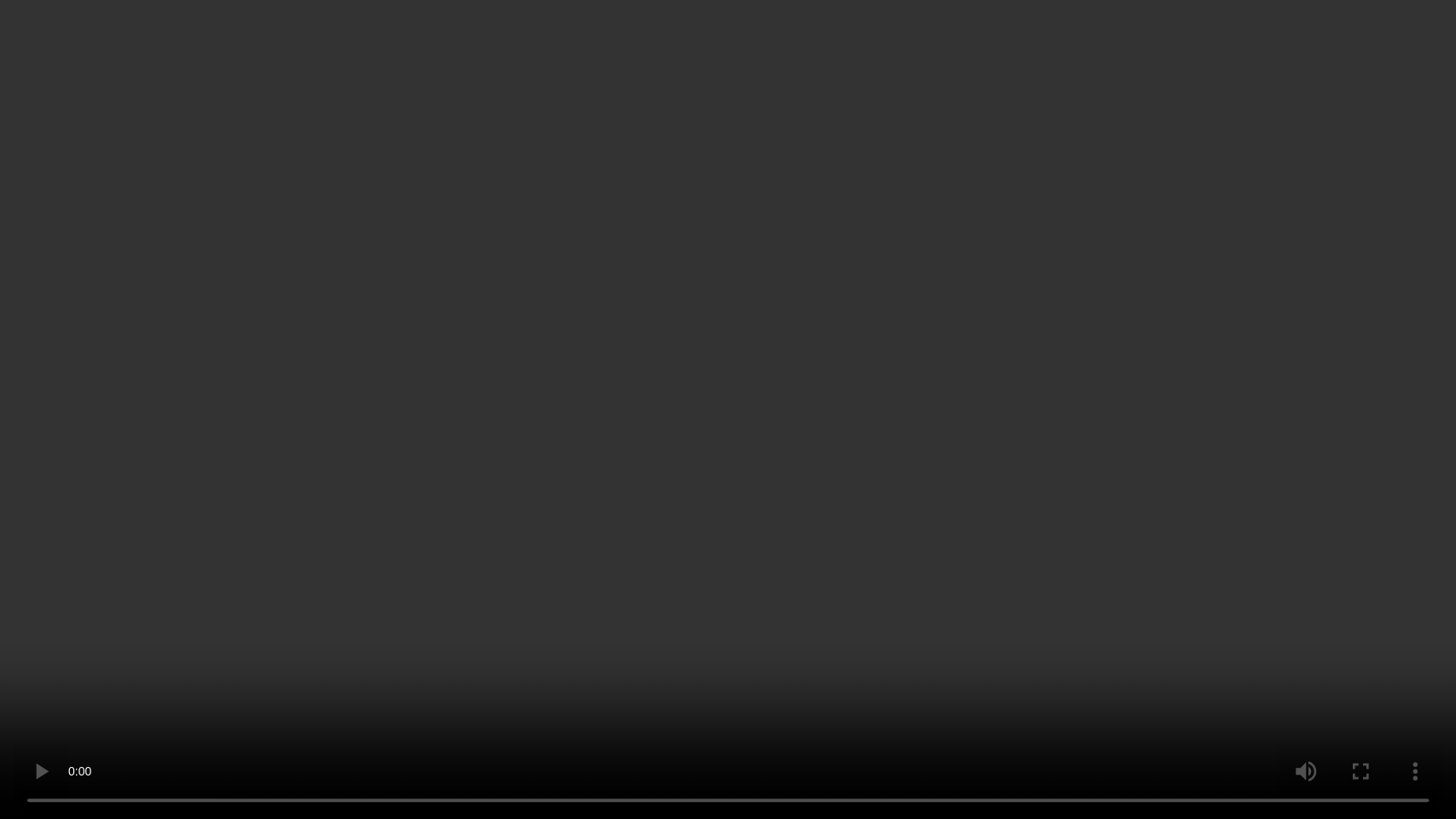
drag, startPoint x: 850, startPoint y: 256, endPoint x: 816, endPoint y: 19, distance: 239.4
click at [850, 256] on video at bounding box center [728, 409] width 1456 height 819
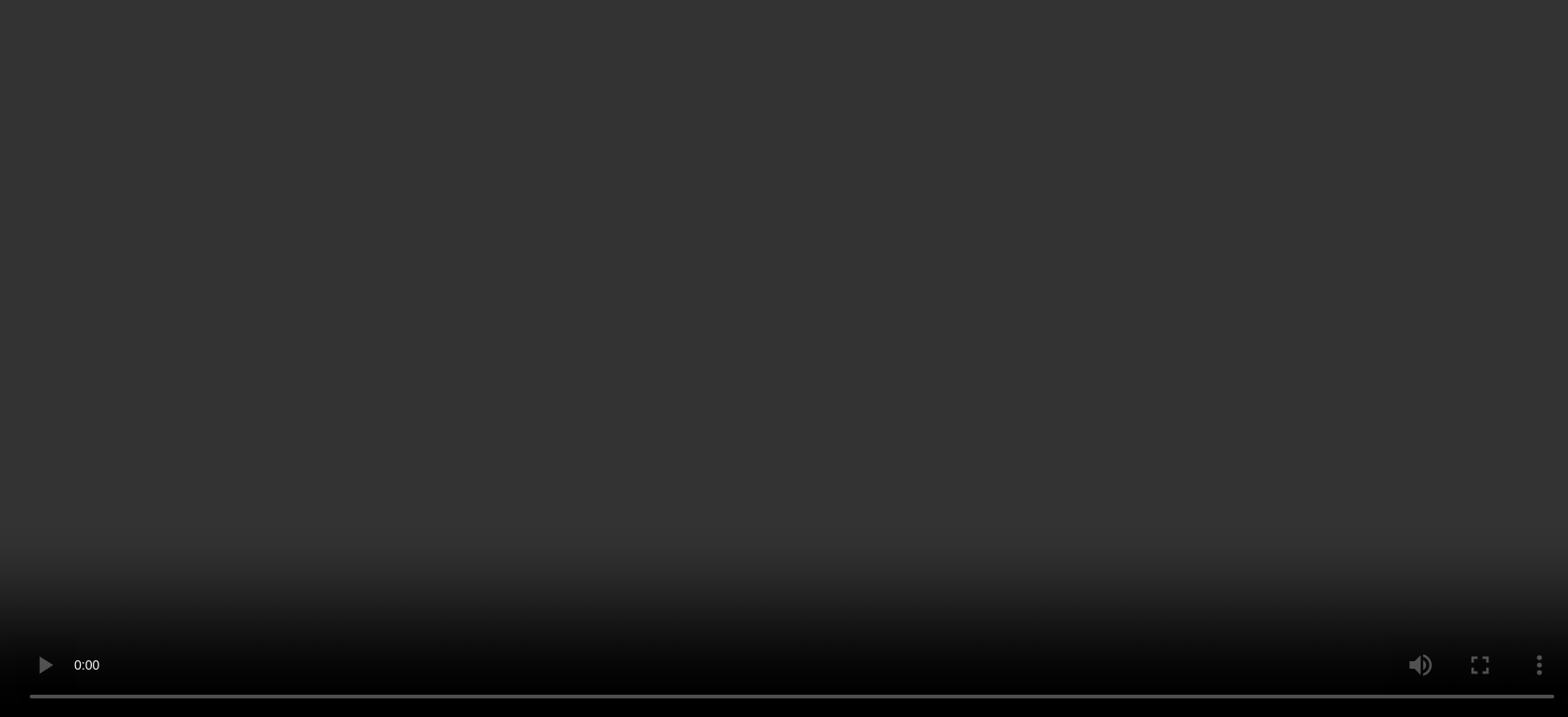
scroll to position [715, 0]
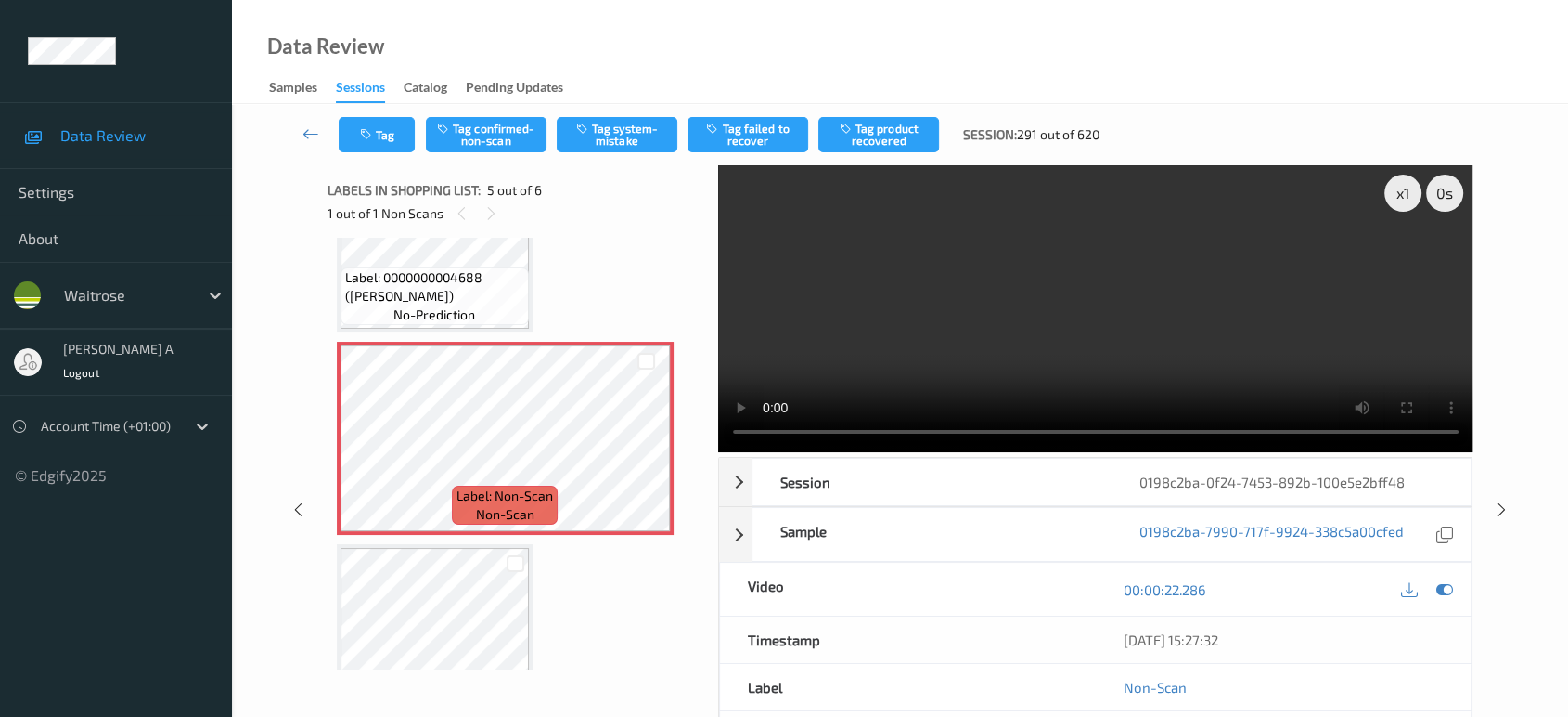
click at [607, 152] on div "Tag Tag confirmed-non-scan Tag system-mistake Tag failed to recover Tag product…" at bounding box center [900, 135] width 1260 height 61
click at [612, 136] on button "Tag system-mistake" at bounding box center [617, 134] width 120 height 35
click at [384, 138] on button "Tag" at bounding box center [377, 134] width 76 height 35
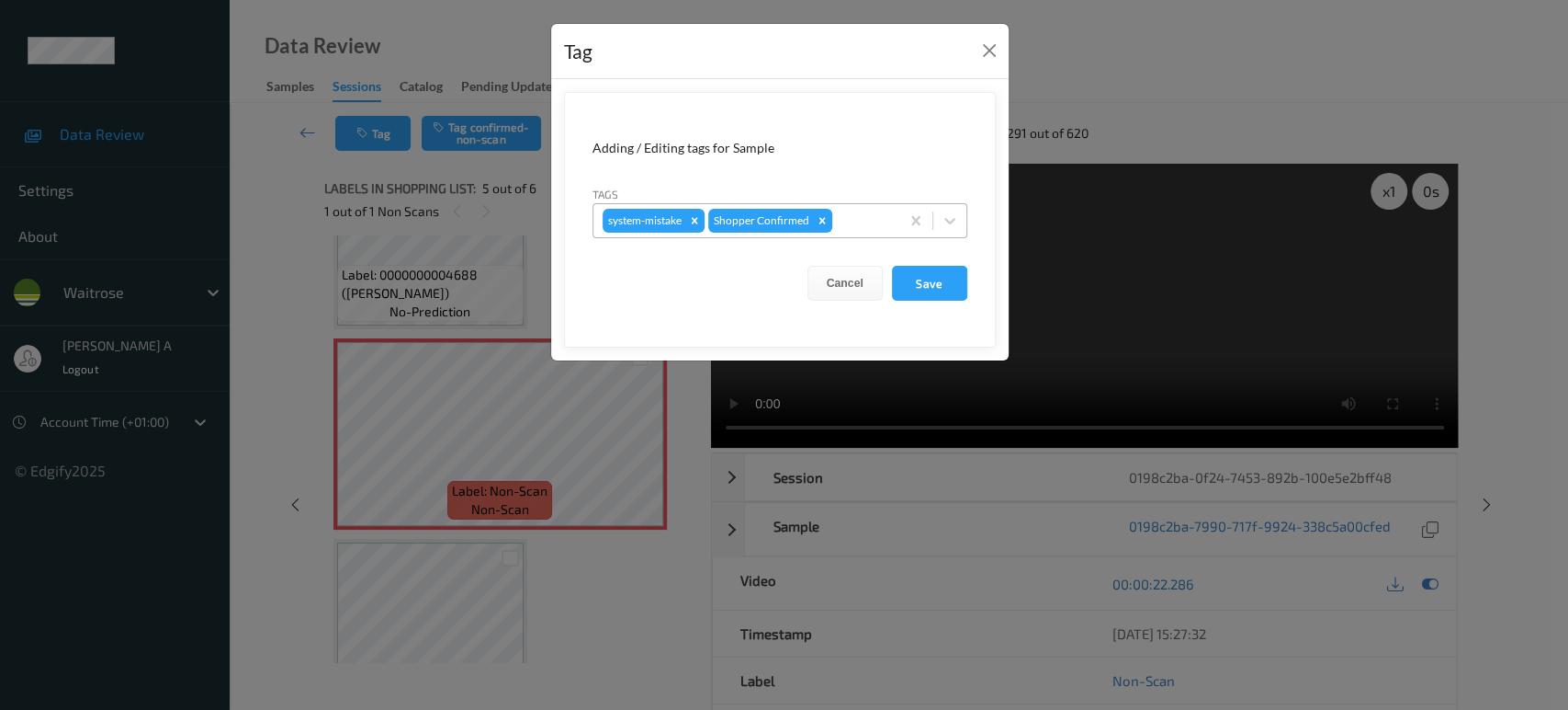
click at [853, 222] on div at bounding box center [863, 220] width 54 height 22
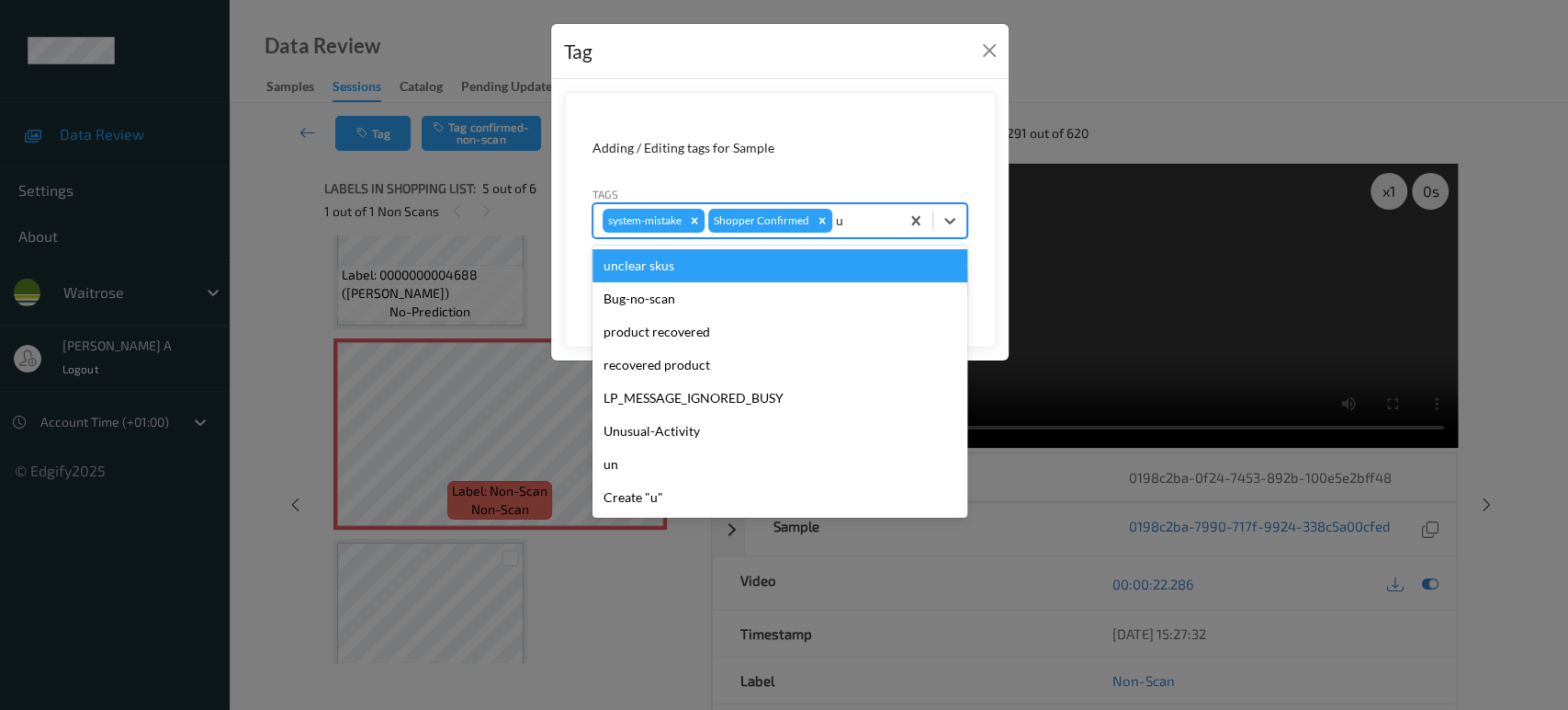
type input "un"
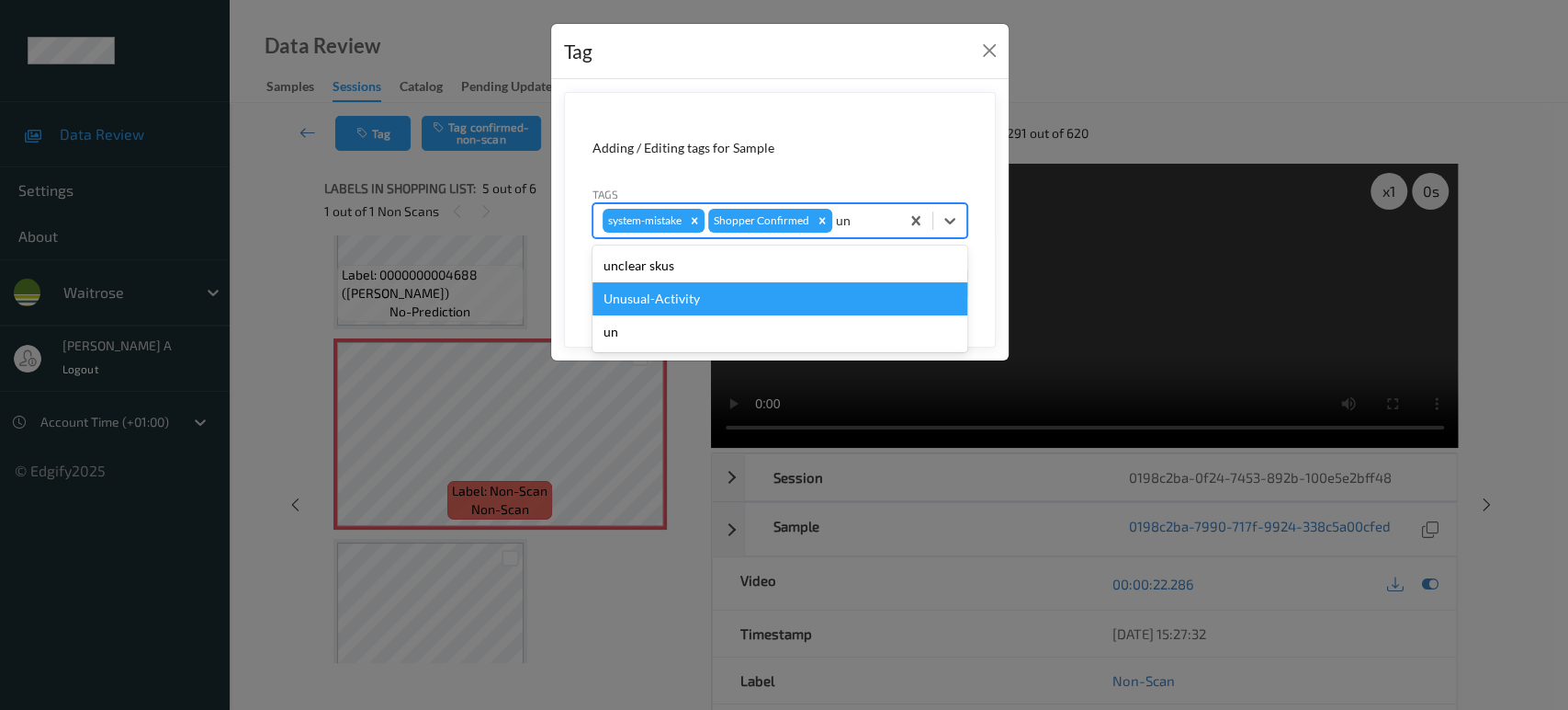
click at [710, 292] on div "Unusual-Activity" at bounding box center [780, 298] width 375 height 33
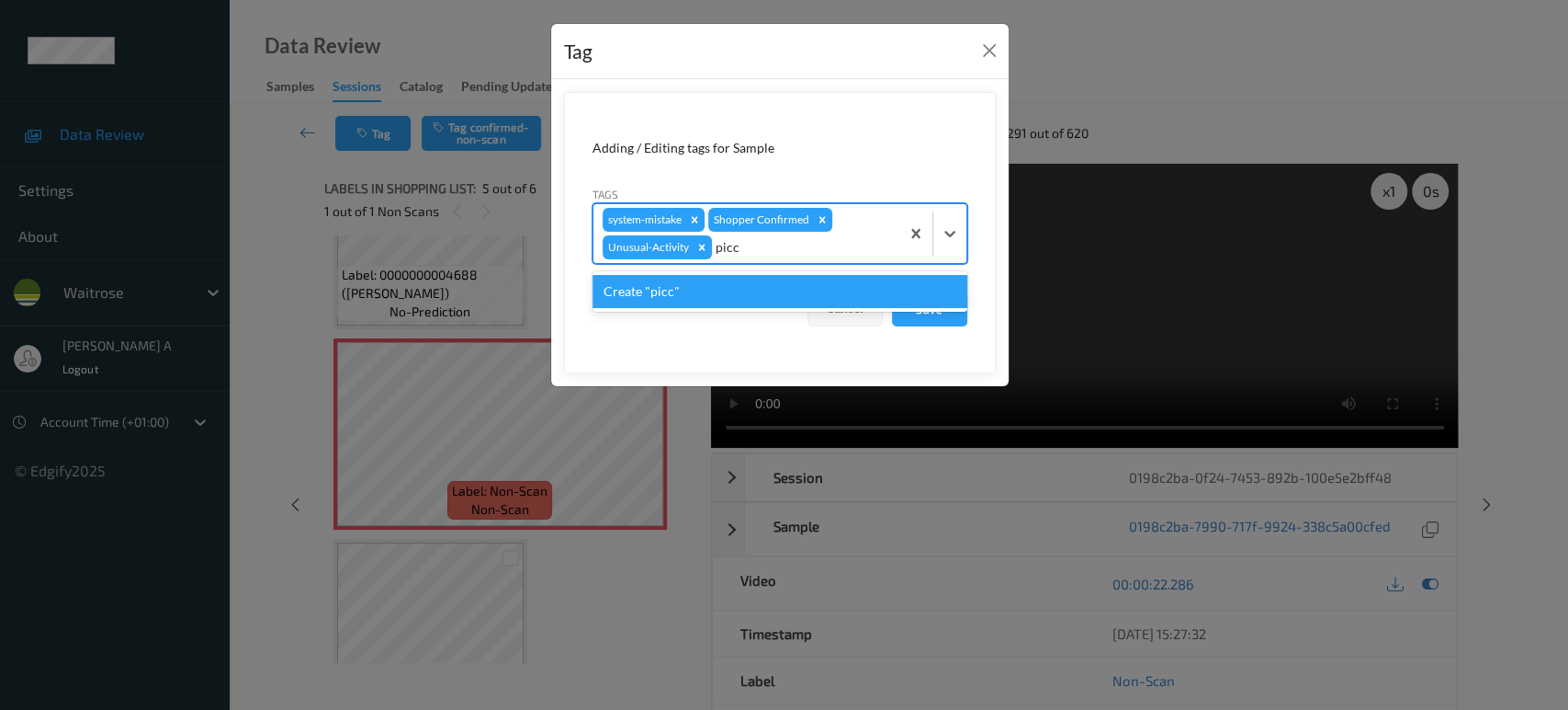
type input "pic"
click at [743, 285] on div "Picklist item alert" at bounding box center [780, 291] width 375 height 33
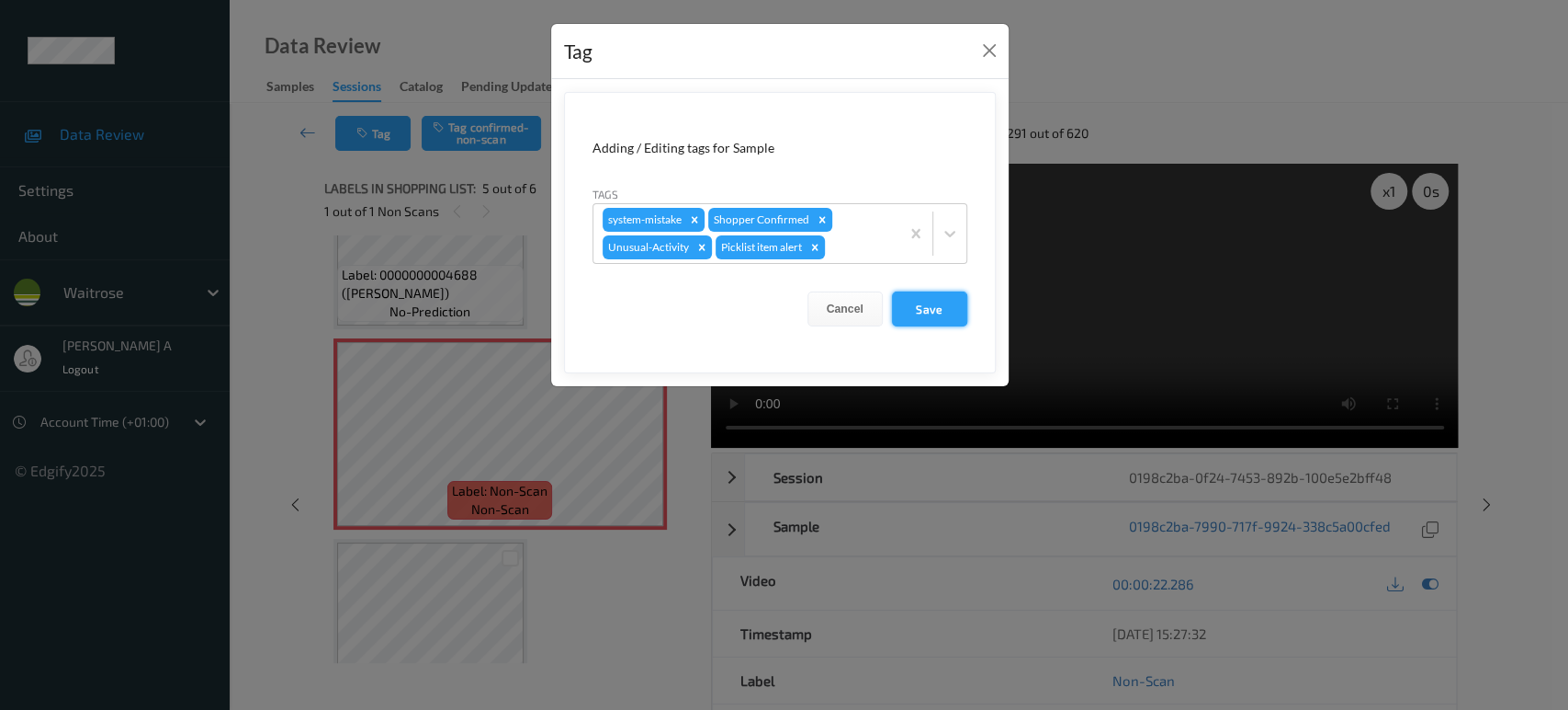
click at [934, 313] on button "Save" at bounding box center [930, 308] width 76 height 35
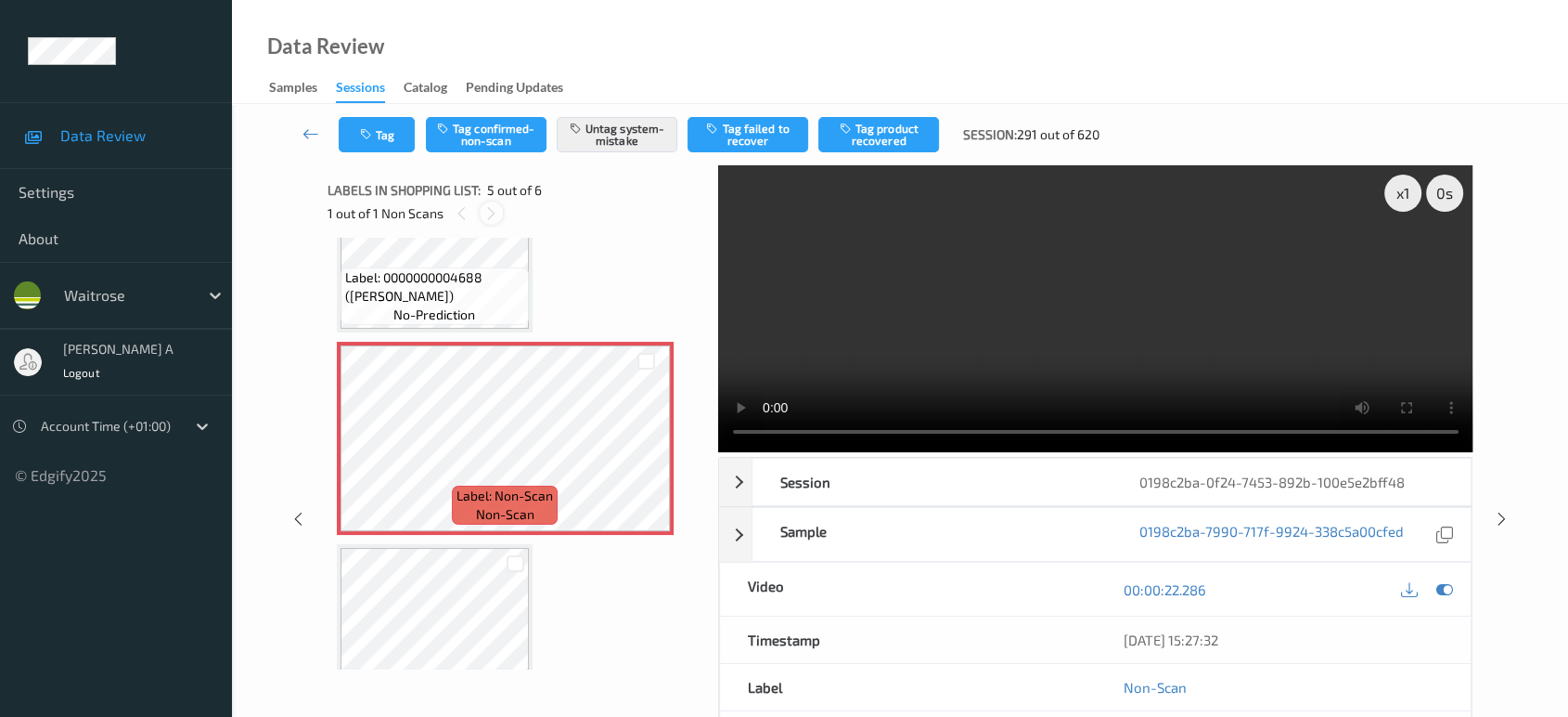
click at [487, 206] on icon at bounding box center [491, 213] width 16 height 16
click at [463, 208] on icon at bounding box center [461, 213] width 16 height 16
click at [1503, 521] on icon at bounding box center [1501, 518] width 16 height 16
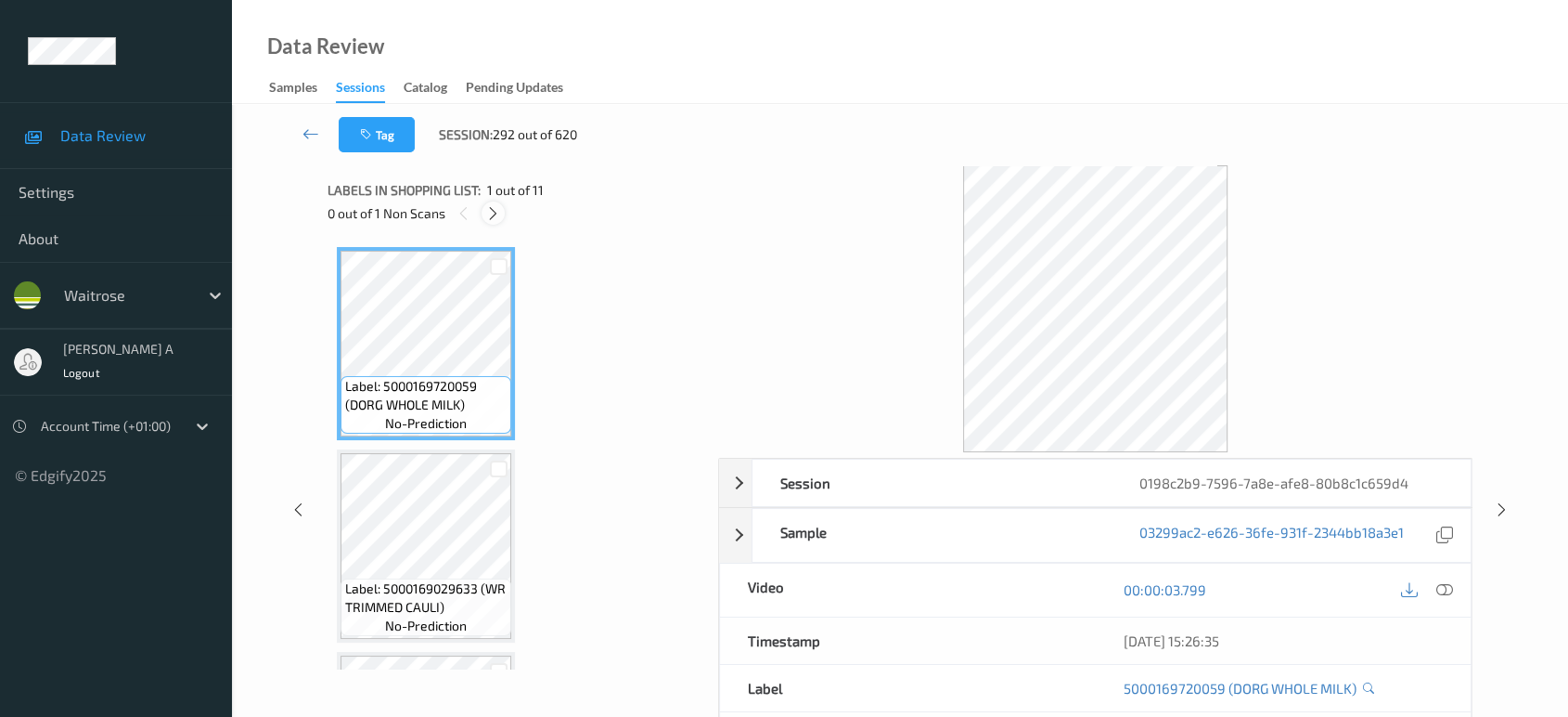
click at [498, 214] on icon at bounding box center [492, 213] width 16 height 16
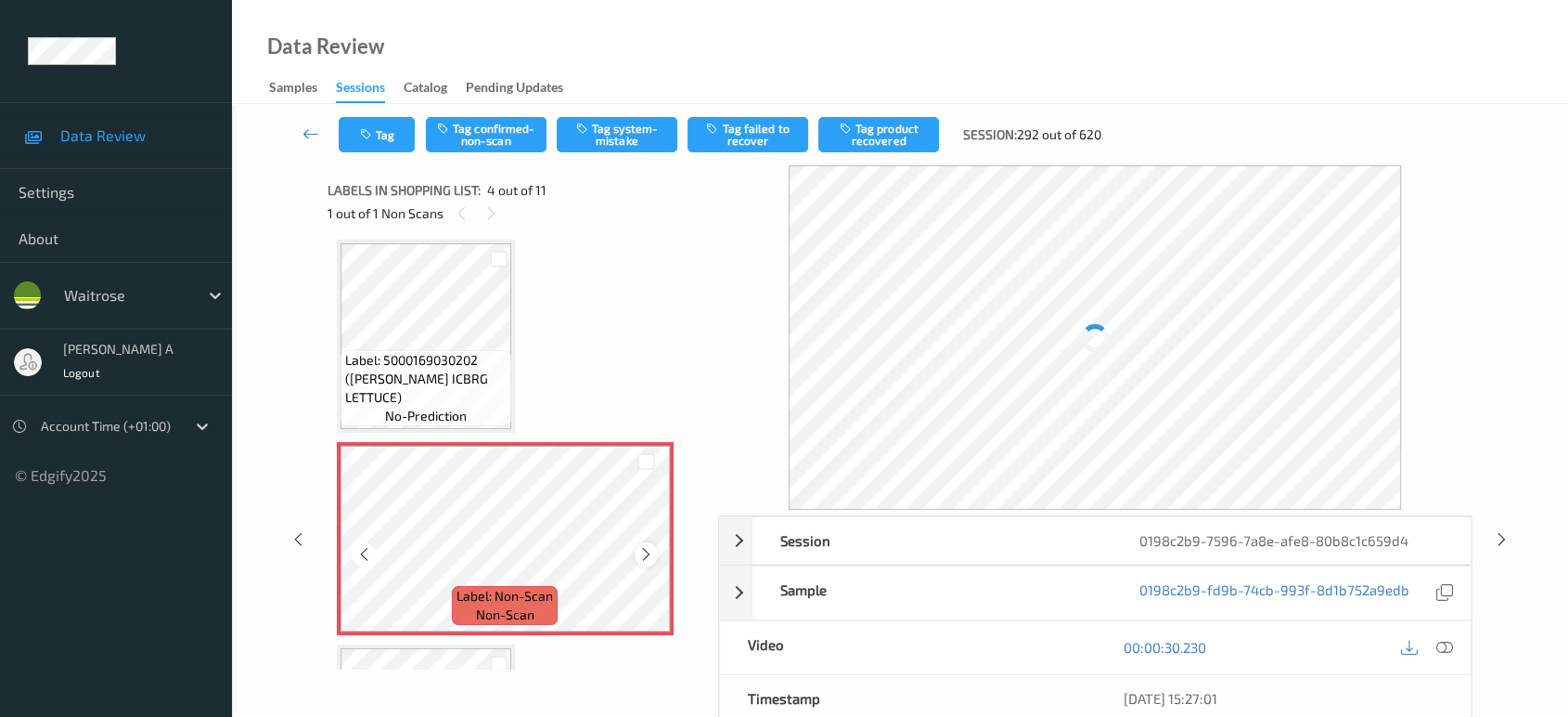
click at [650, 547] on icon at bounding box center [646, 554] width 16 height 16
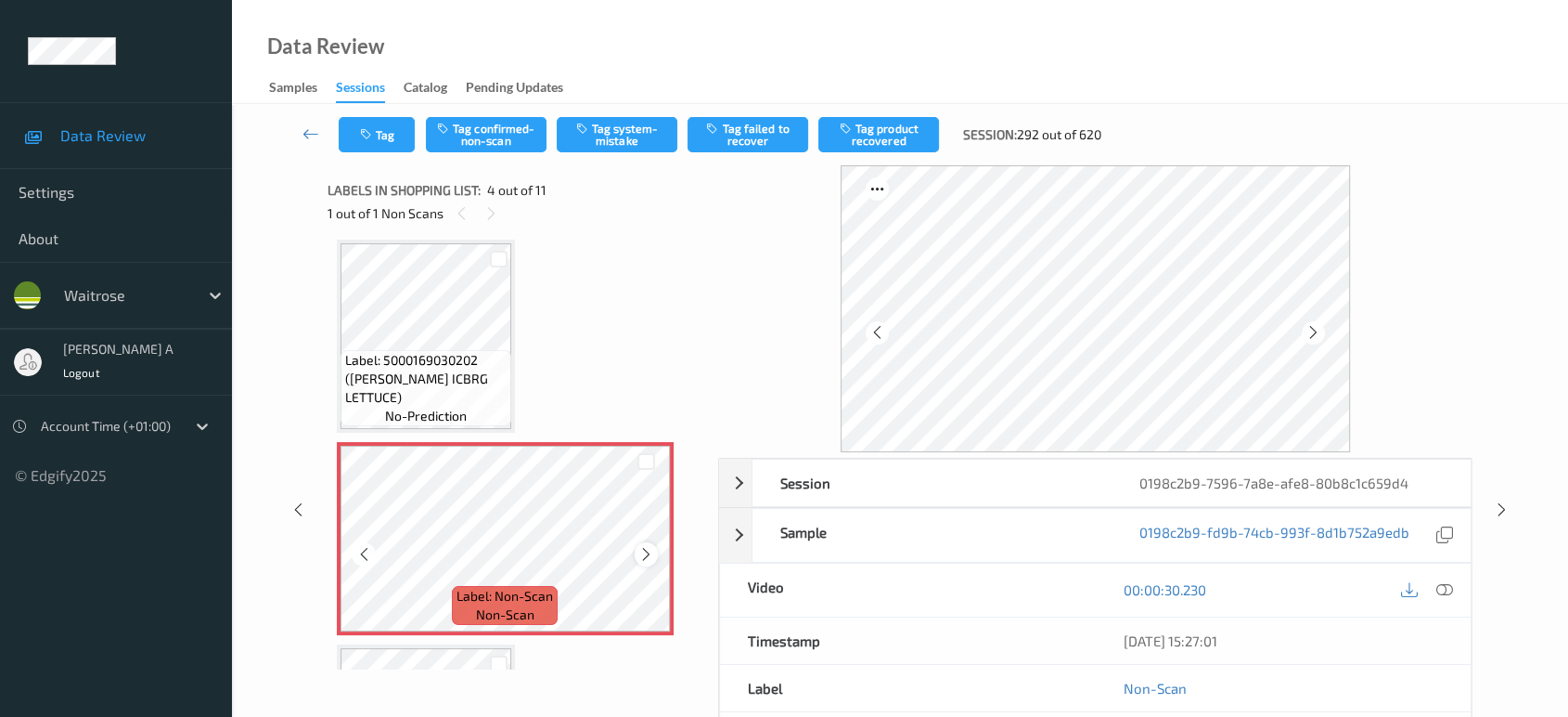
click at [646, 553] on icon at bounding box center [646, 554] width 16 height 16
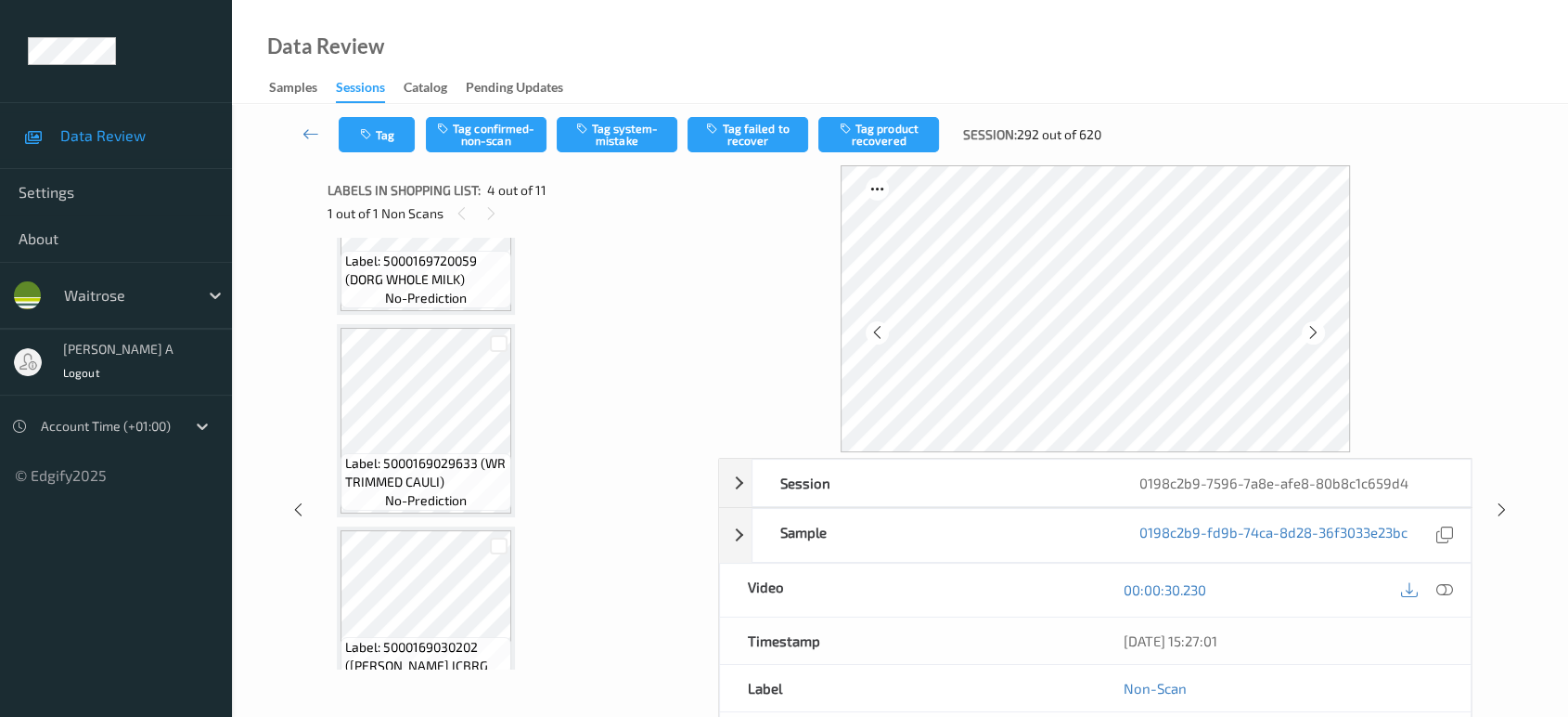
scroll to position [103, 0]
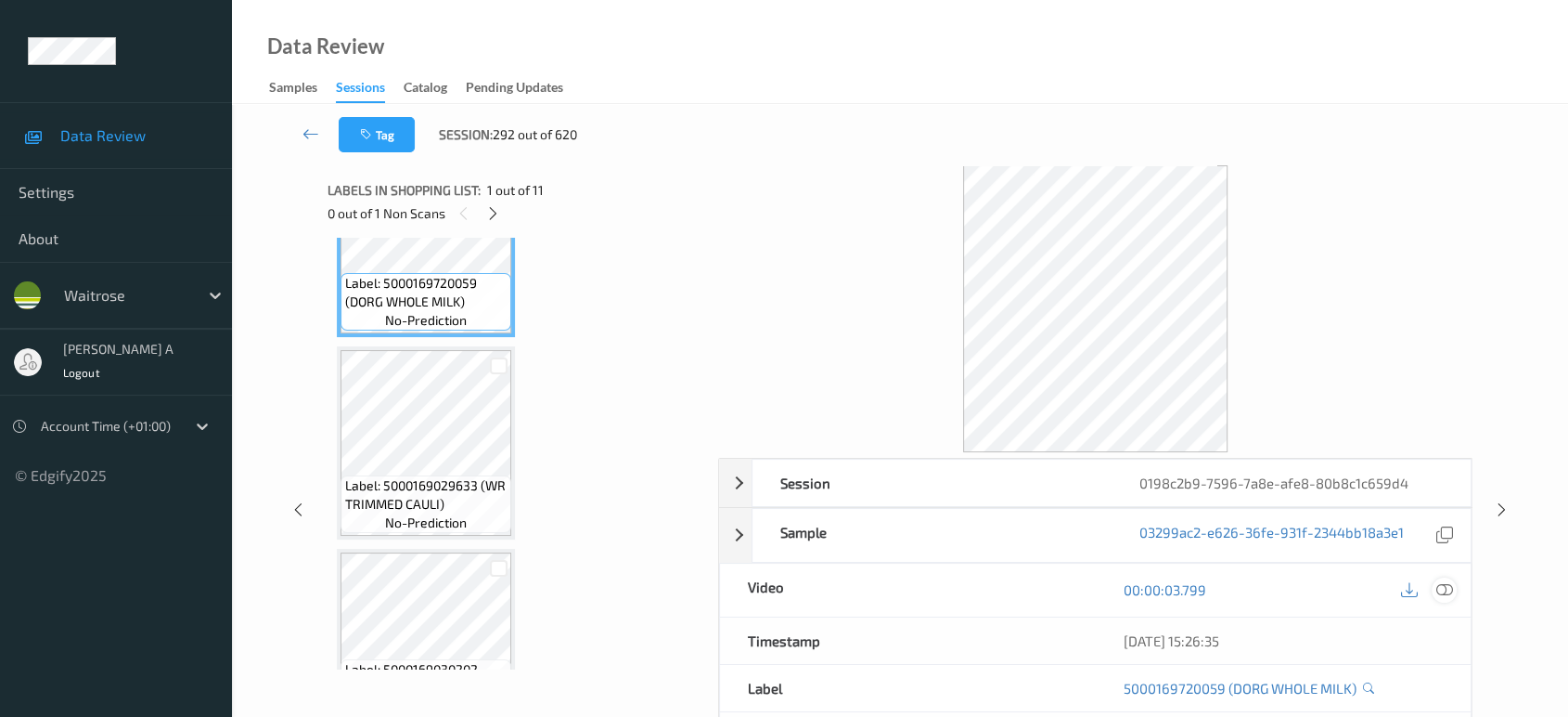
click at [1440, 584] on icon at bounding box center [1444, 589] width 16 height 16
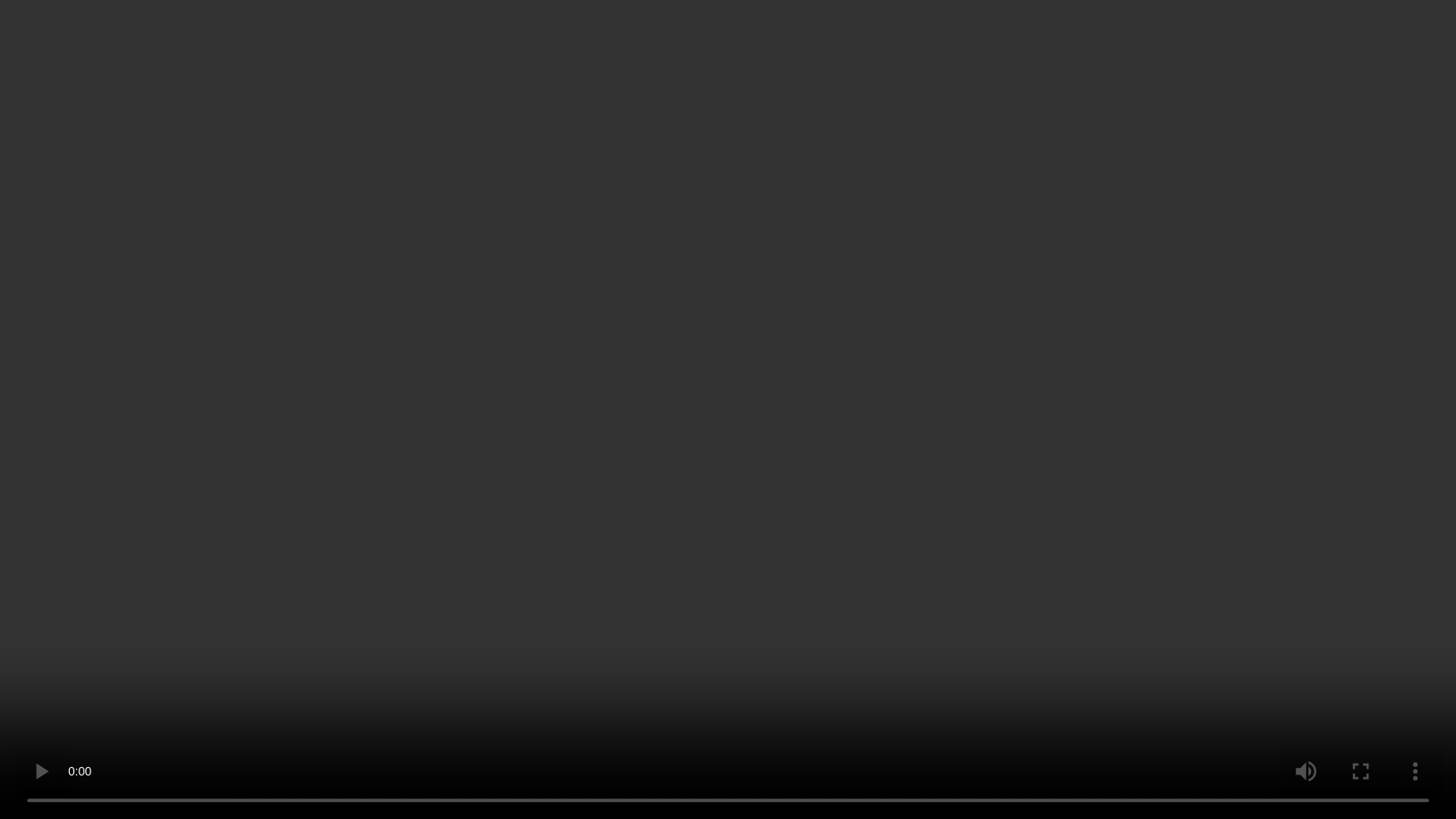
click at [920, 494] on video at bounding box center [728, 409] width 1456 height 819
click at [799, 462] on video at bounding box center [728, 409] width 1456 height 819
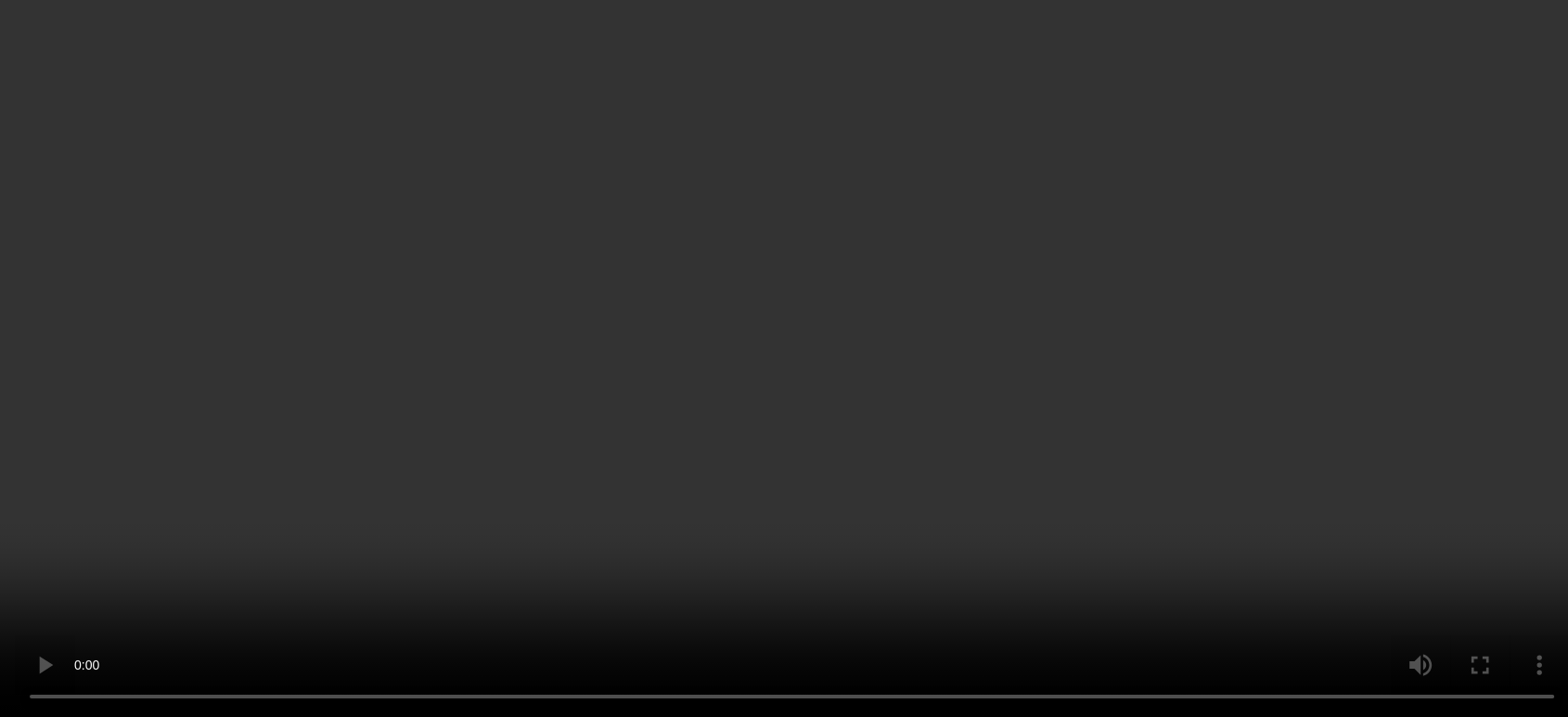
scroll to position [412, 0]
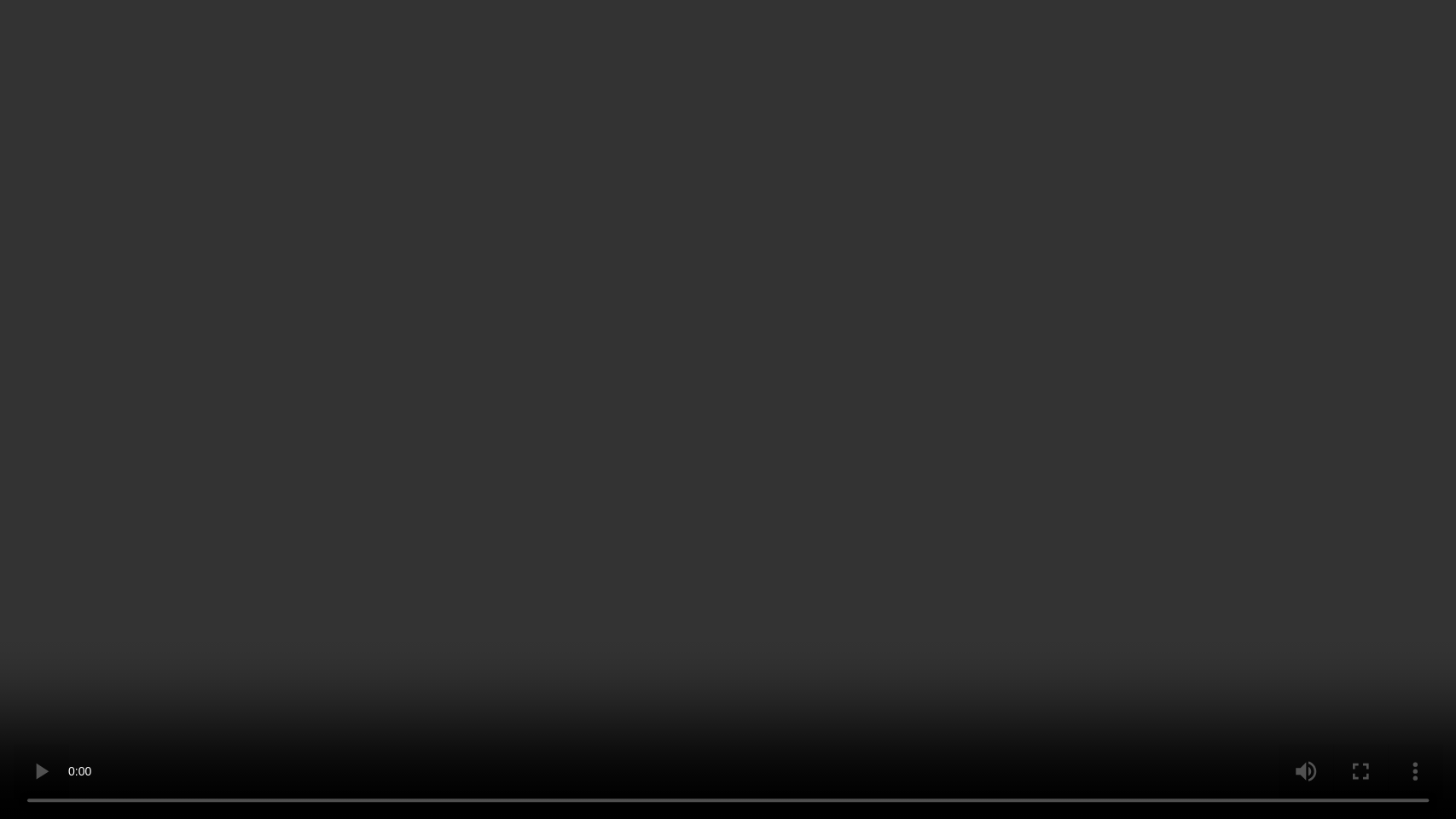
click at [792, 377] on video at bounding box center [728, 409] width 1456 height 819
click at [894, 492] on video at bounding box center [728, 409] width 1456 height 819
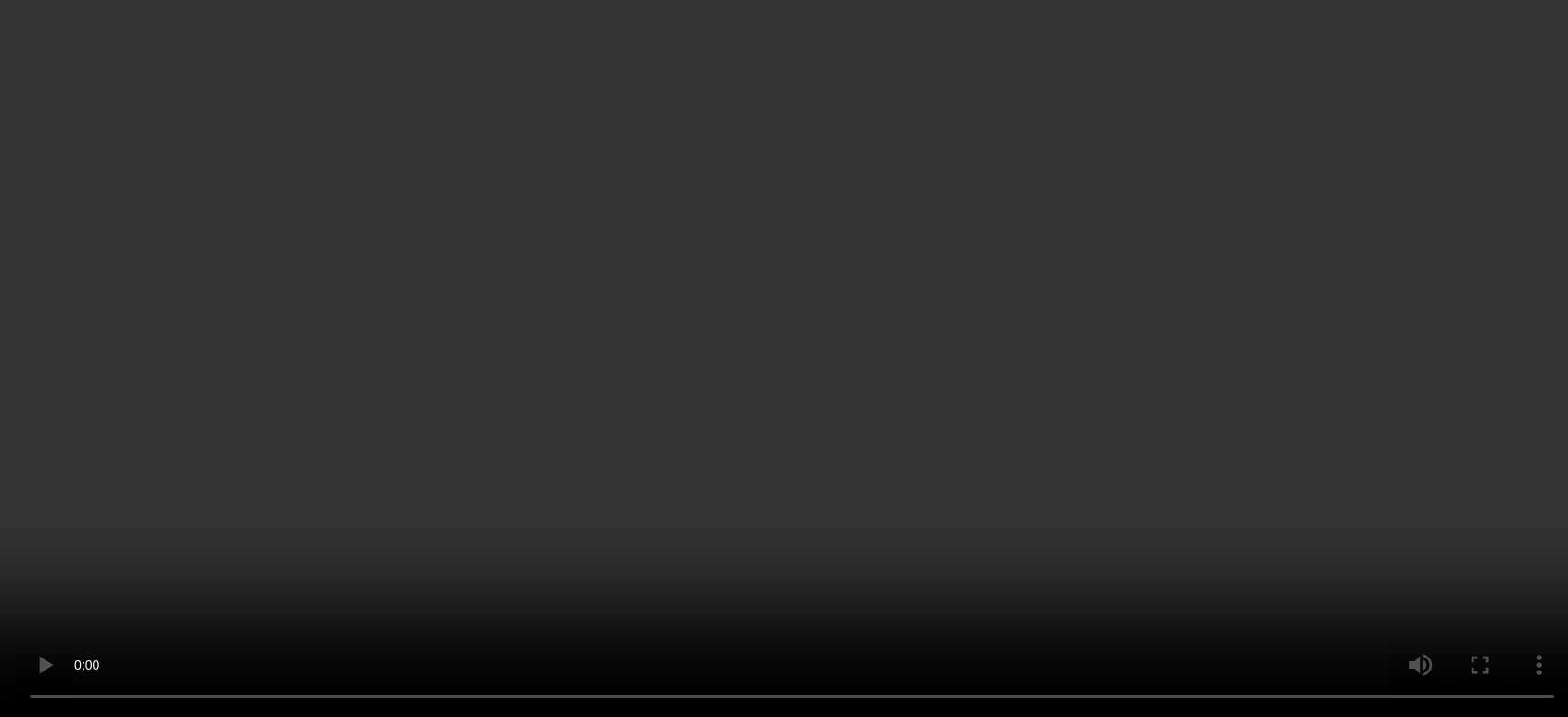
scroll to position [103, 0]
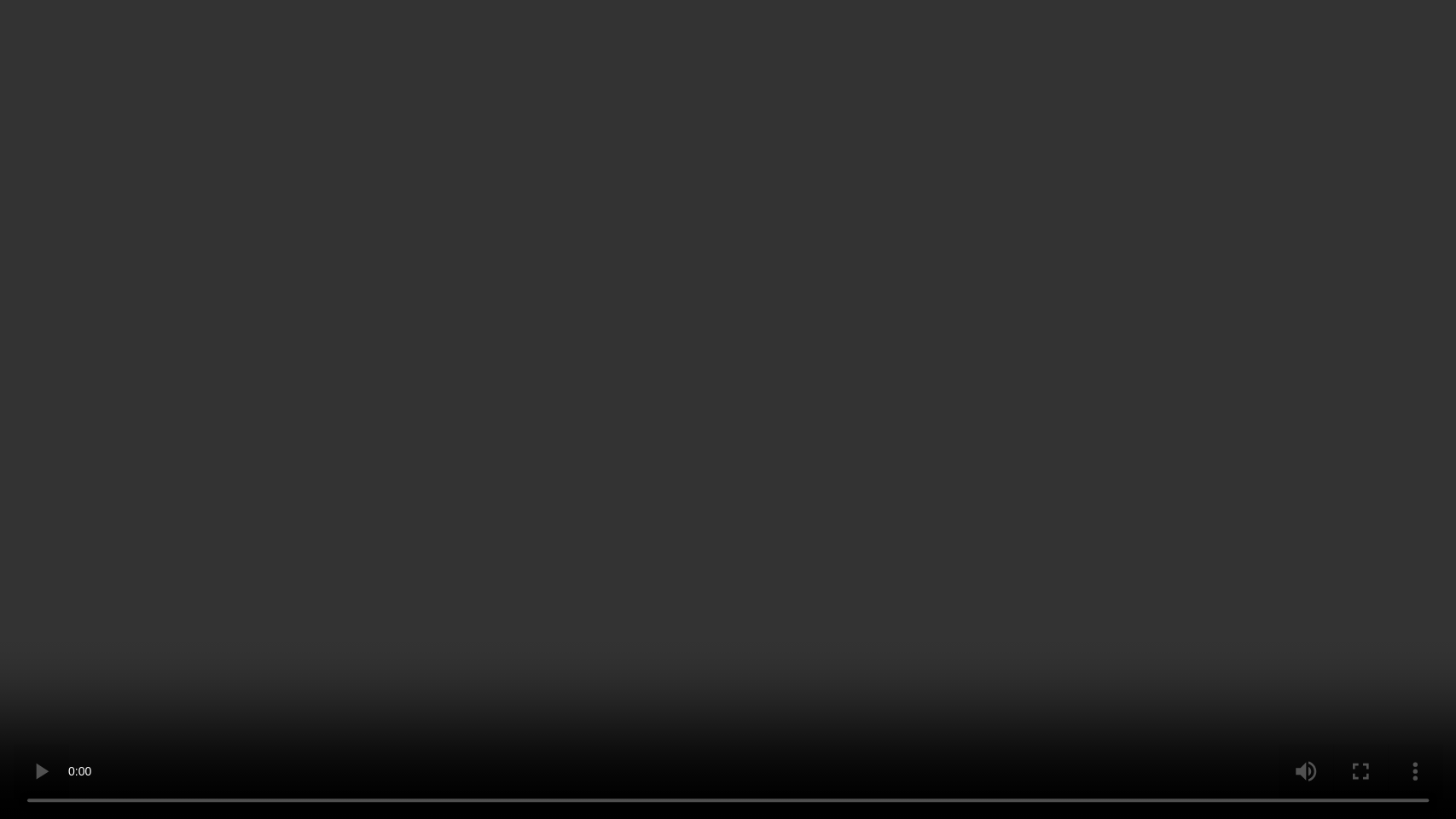
click at [834, 424] on video at bounding box center [728, 409] width 1456 height 819
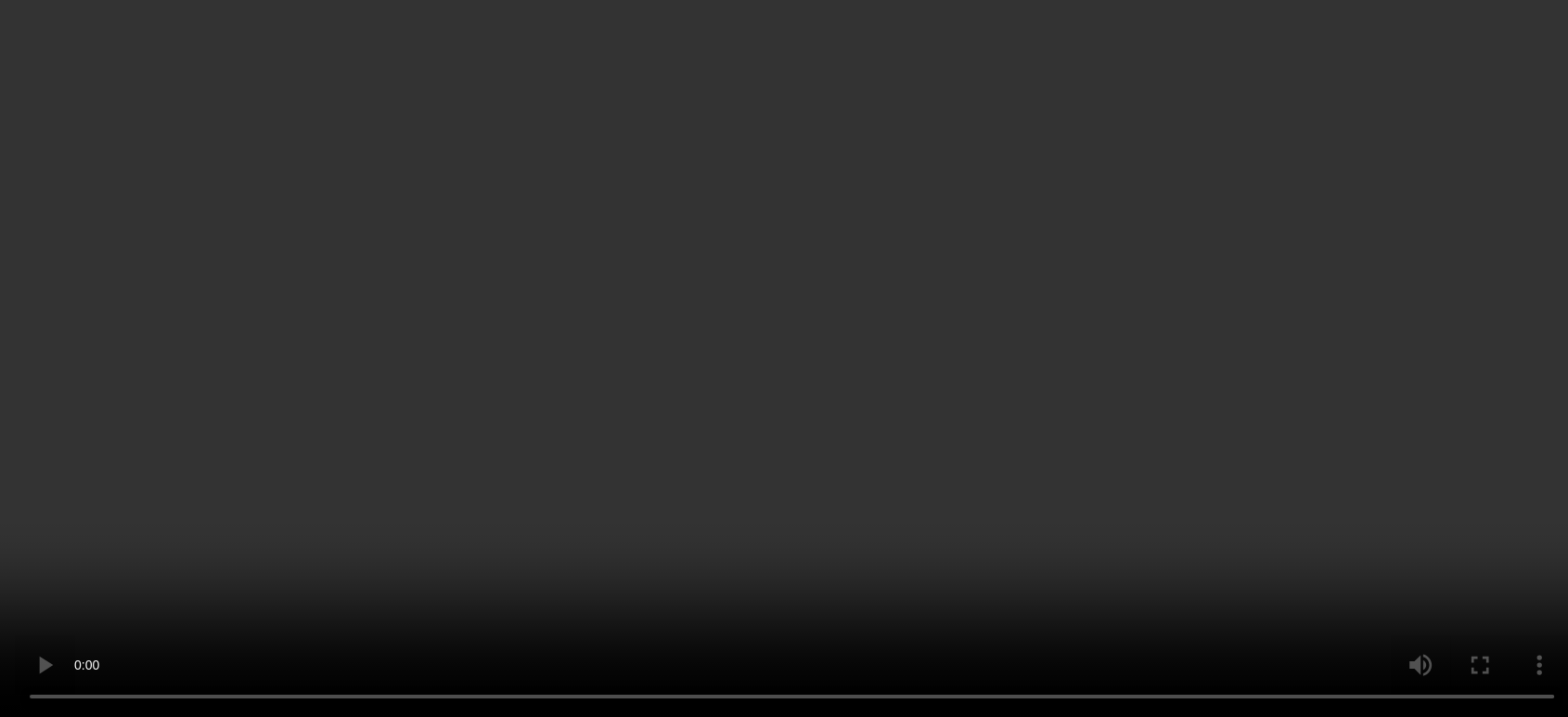
scroll to position [618, 0]
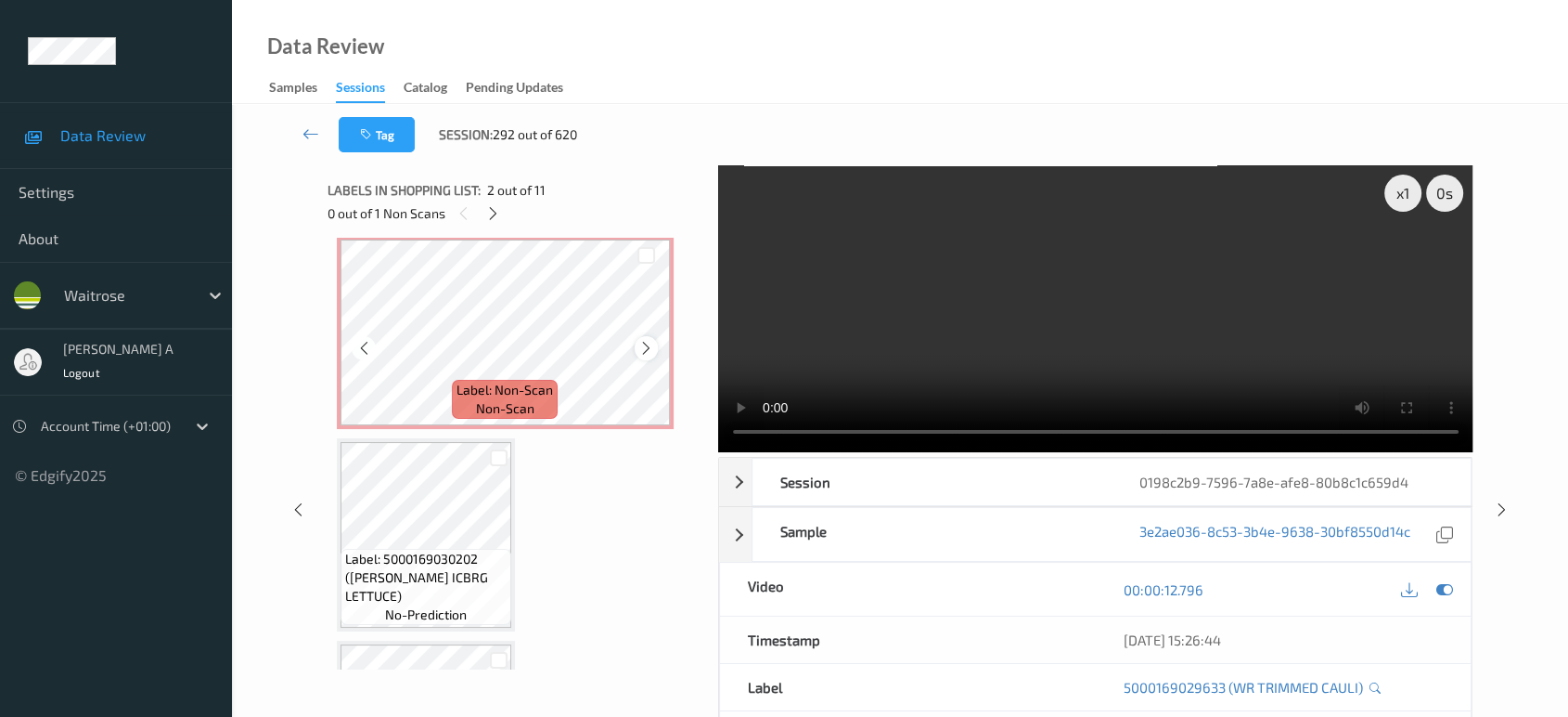
click at [650, 348] on icon at bounding box center [646, 348] width 16 height 16
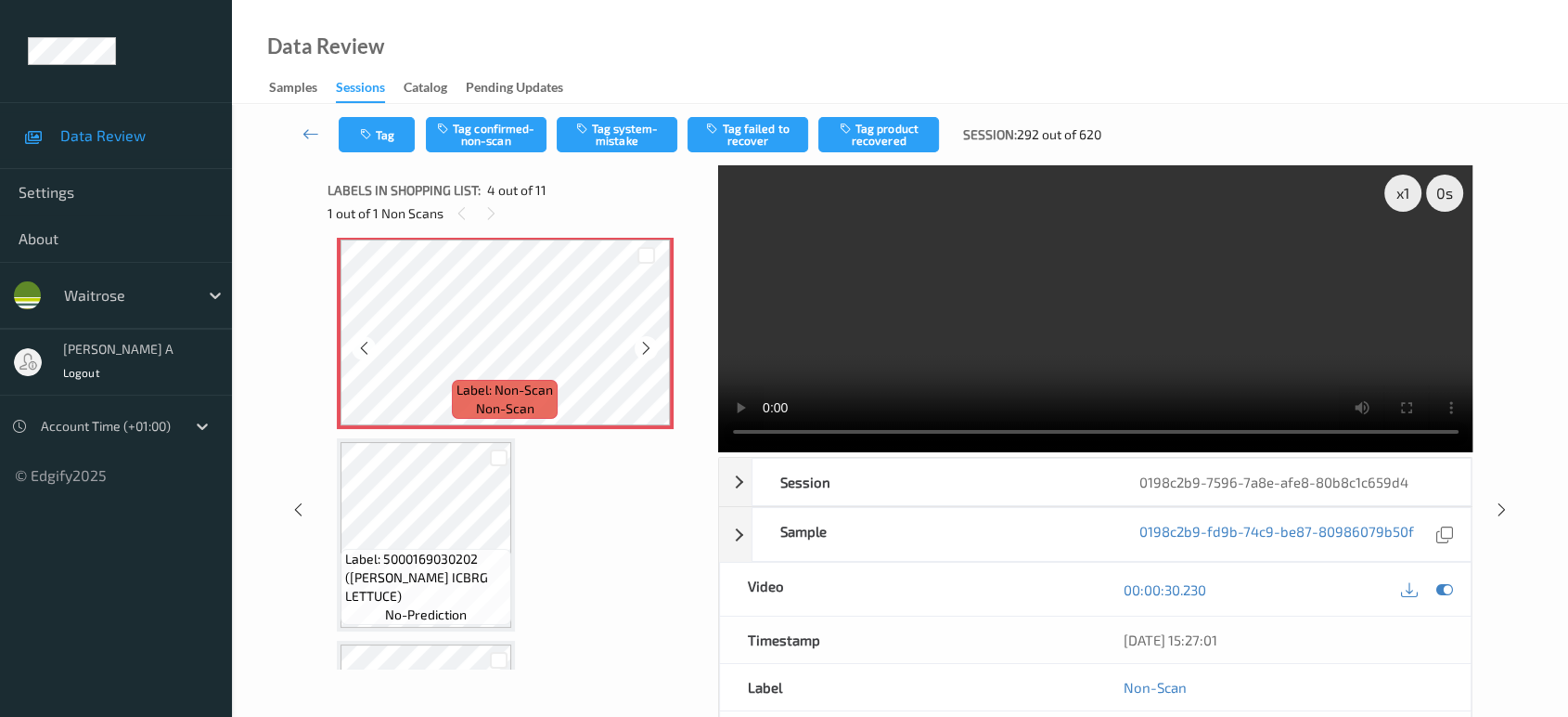
click at [650, 348] on icon at bounding box center [646, 348] width 16 height 16
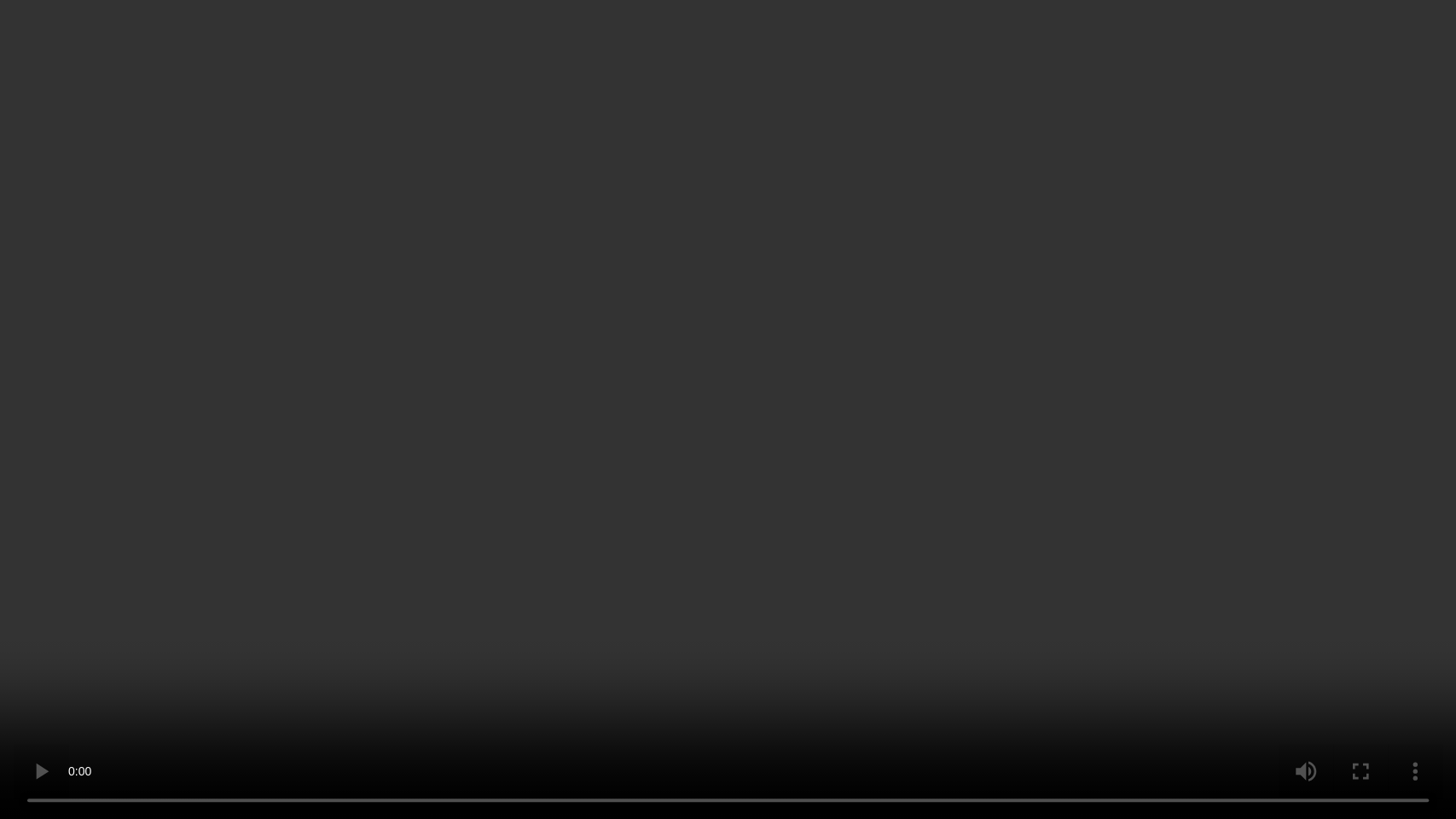
click at [1118, 397] on video at bounding box center [728, 409] width 1456 height 819
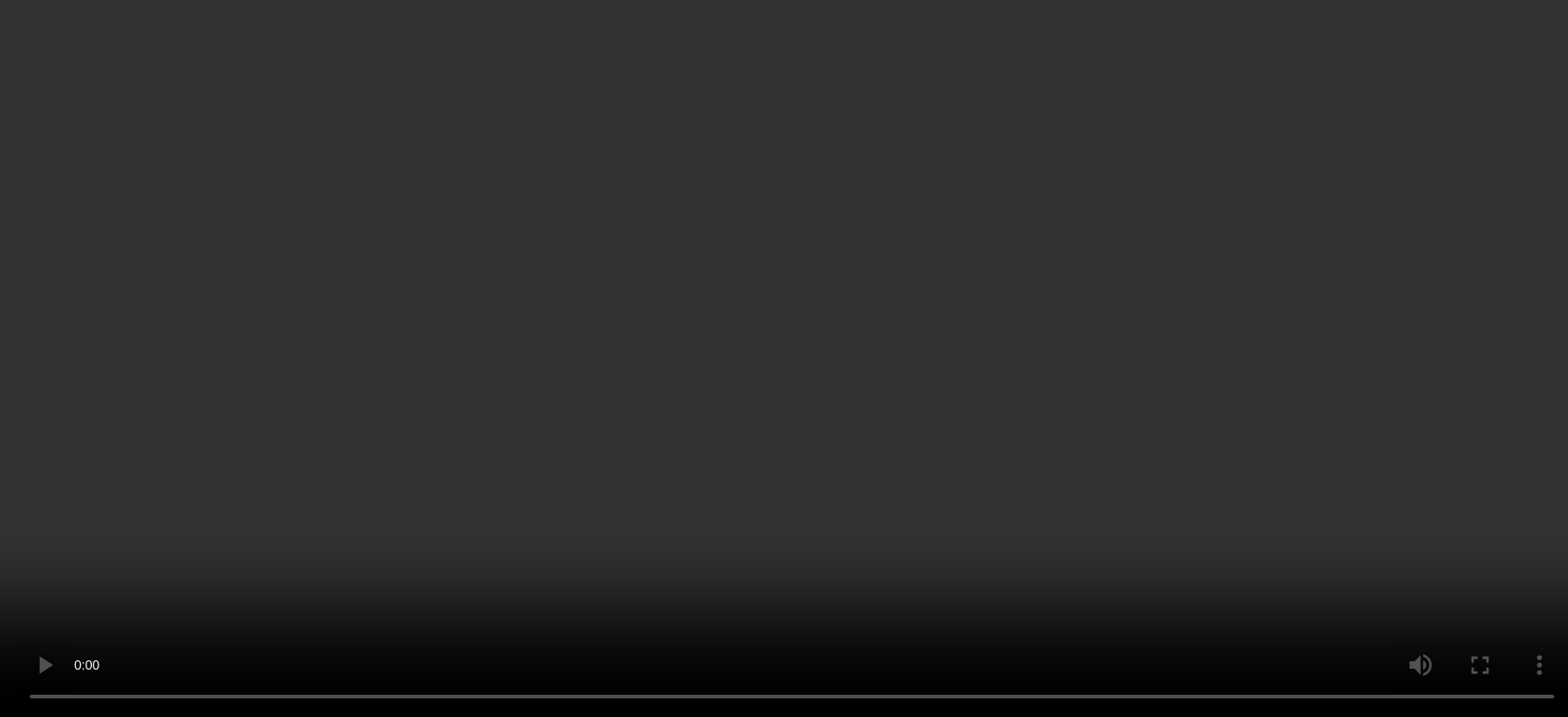
scroll to position [206, 0]
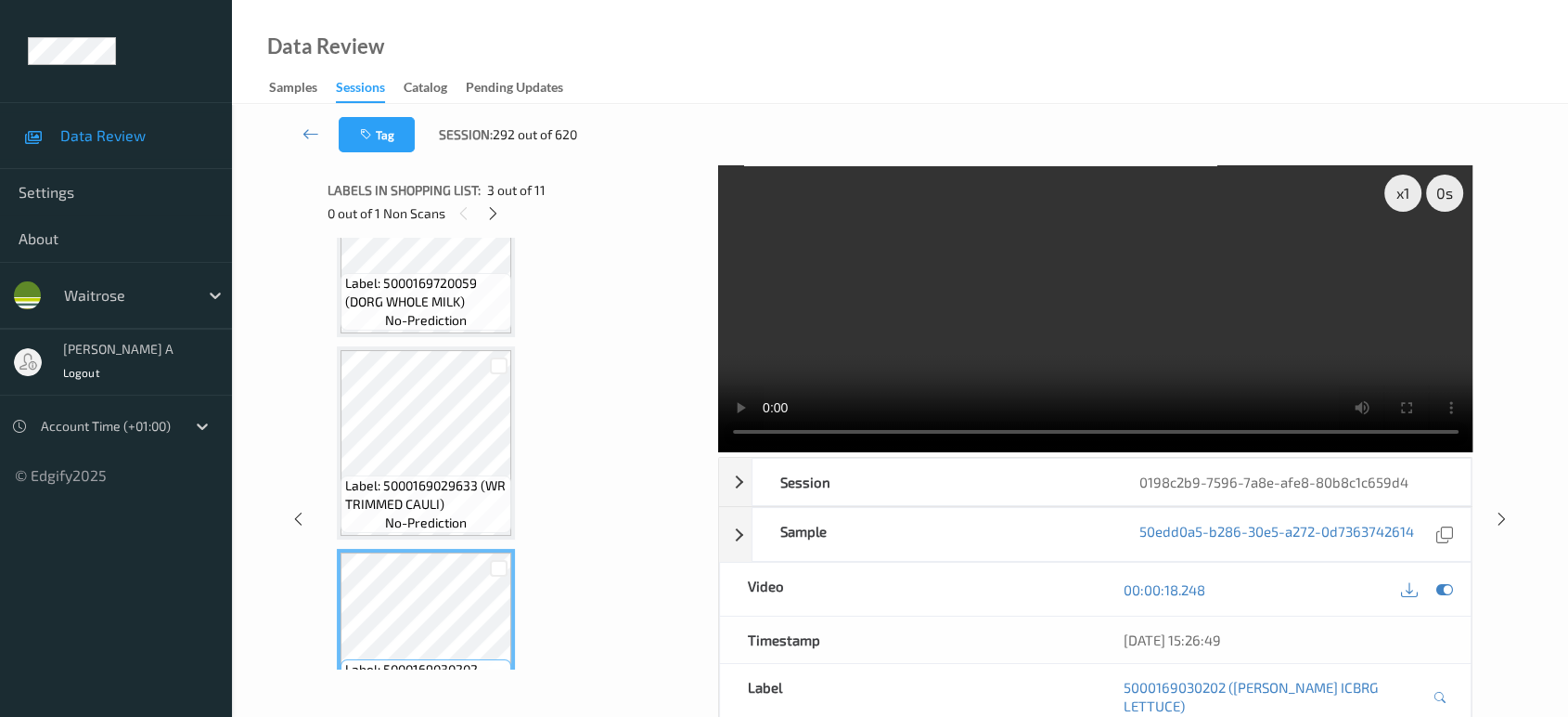
click at [414, 334] on div "Label: 5000169720059 (DORG WHOLE MILK) no-prediction" at bounding box center [426, 241] width 178 height 193
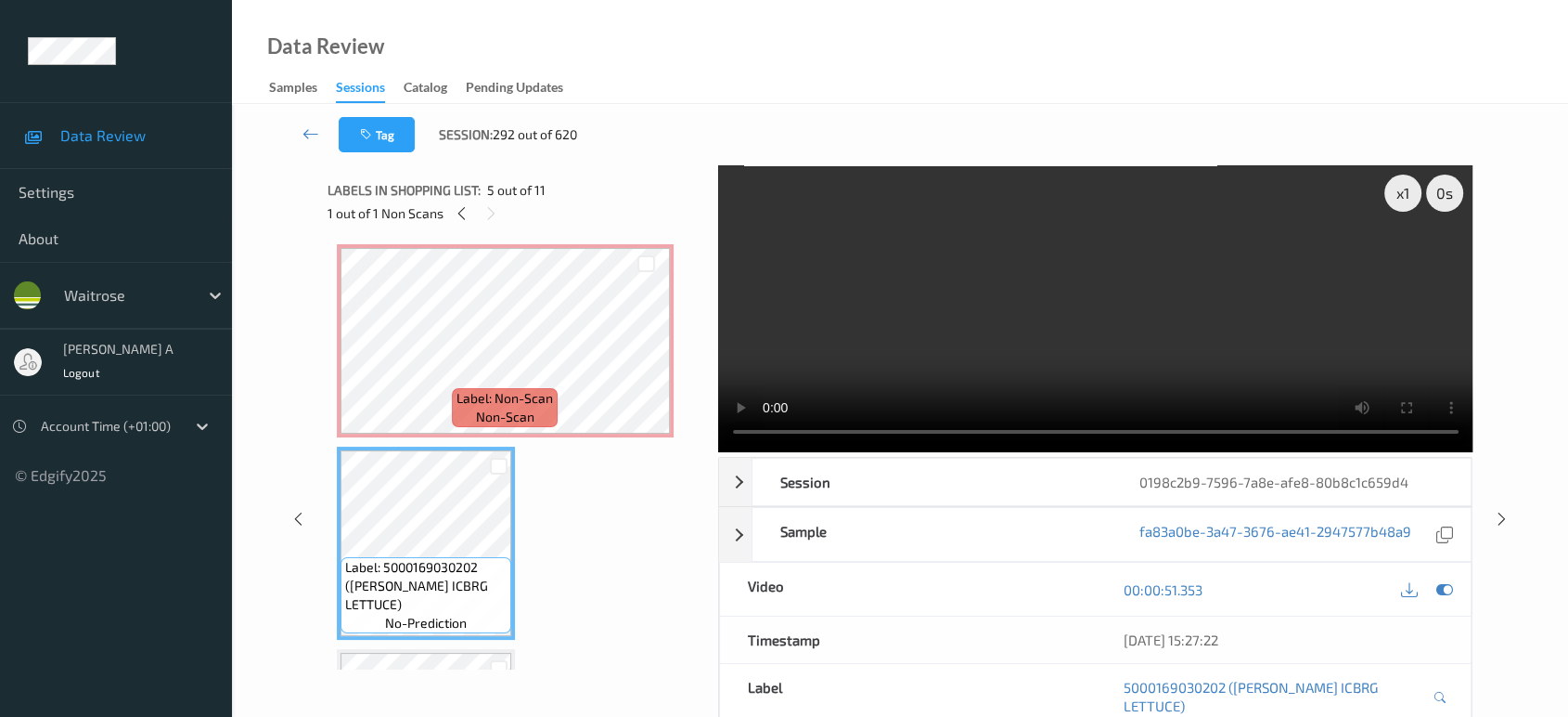
scroll to position [412, 0]
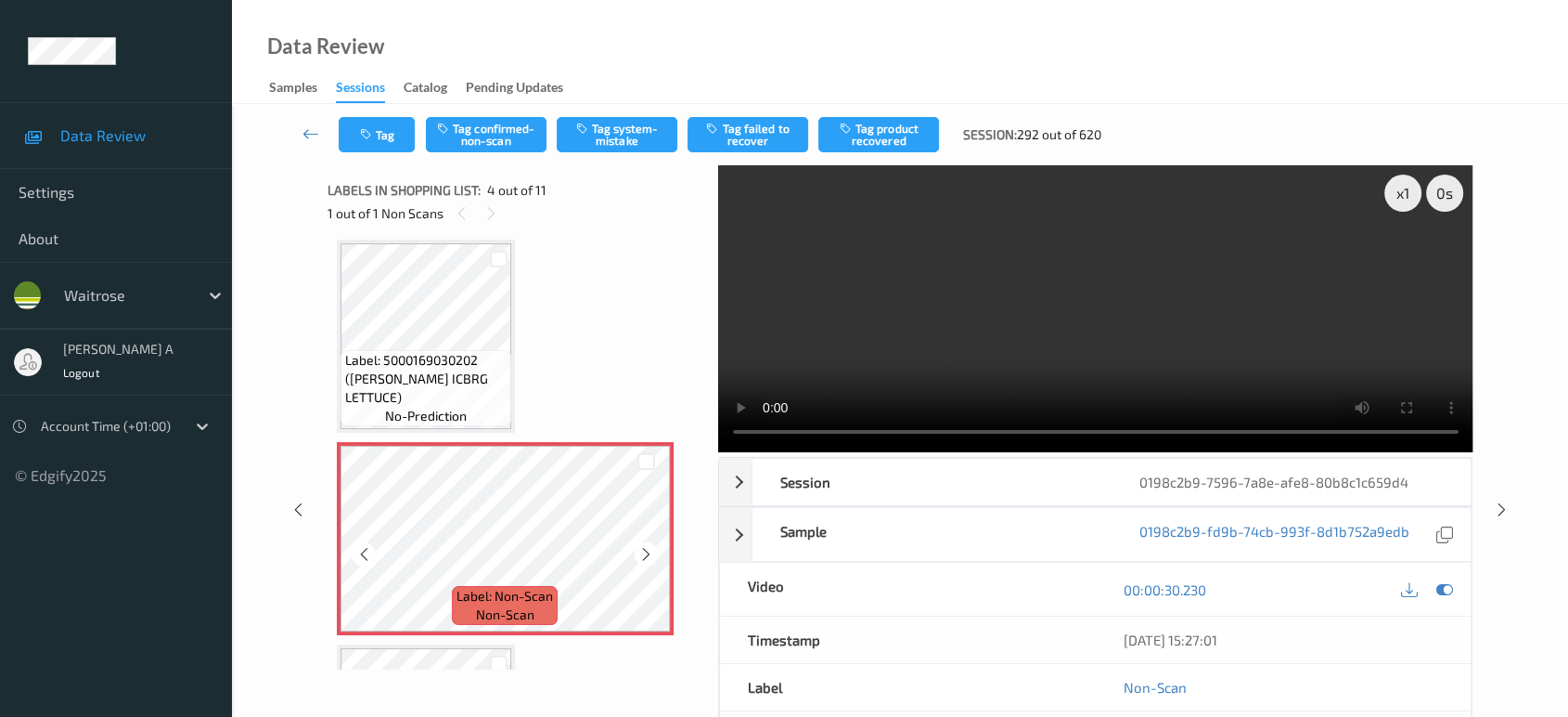
click at [445, 395] on span "Label: 5000169030202 (WR ESS ICBRG LETTUCE)" at bounding box center [426, 378] width 161 height 55
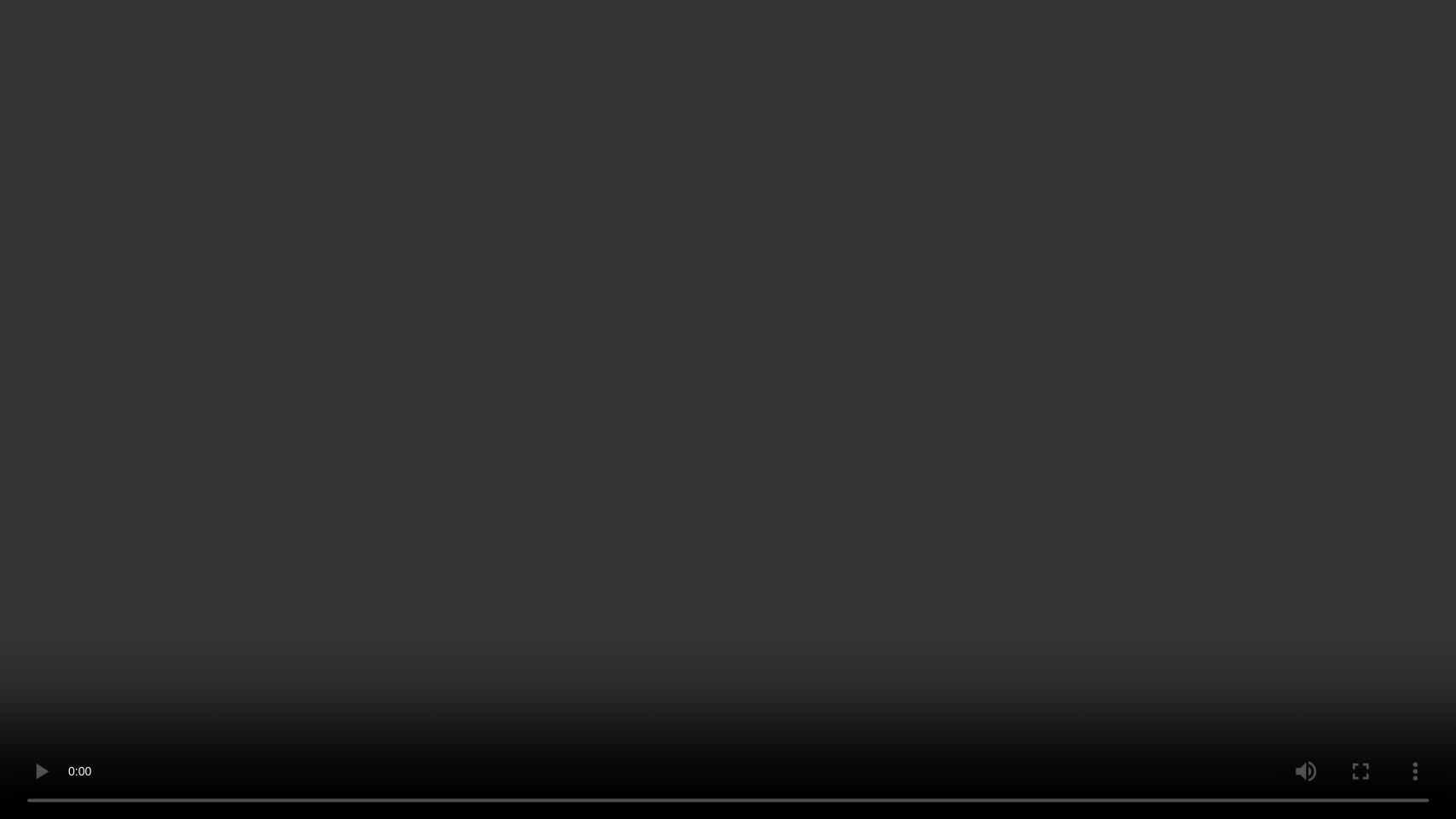
click at [805, 279] on video at bounding box center [728, 409] width 1456 height 819
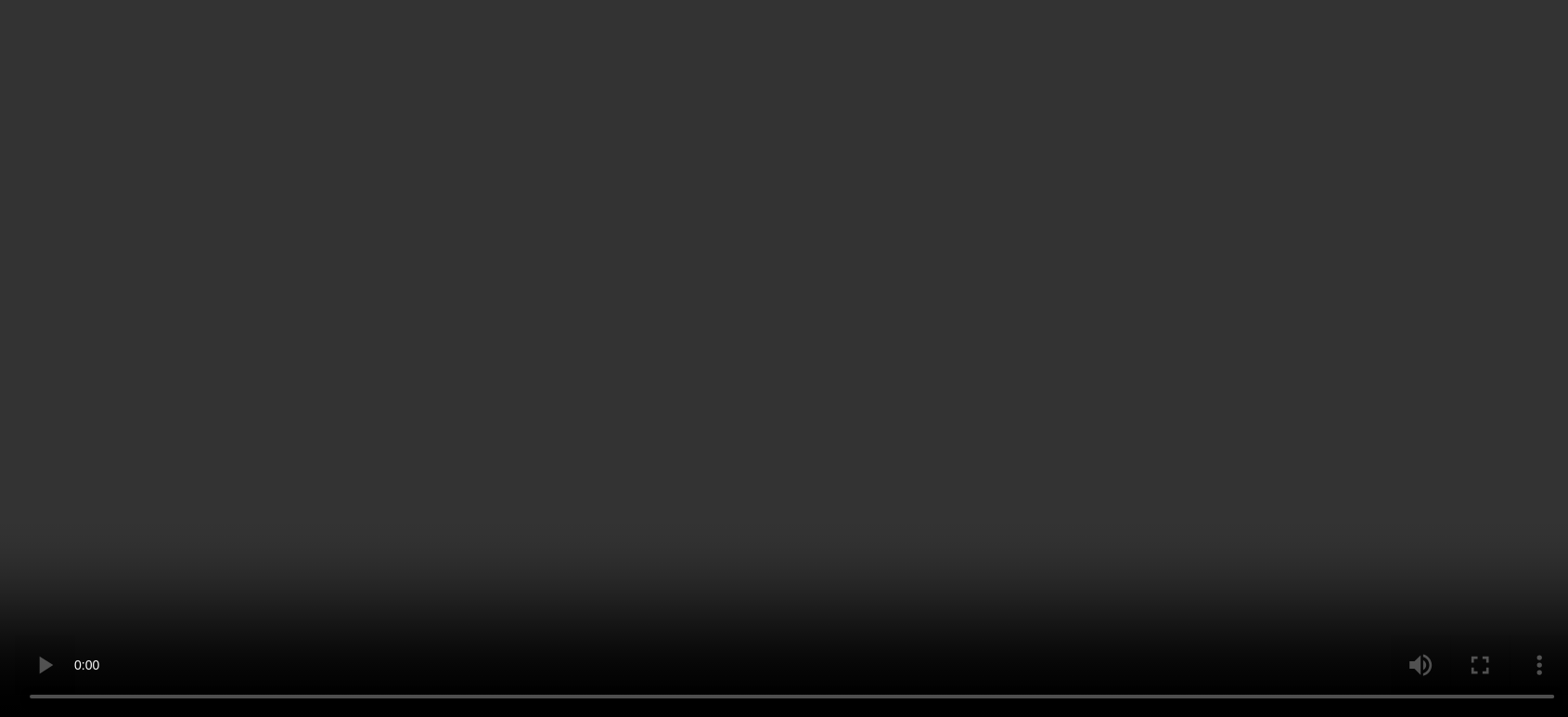
scroll to position [516, 0]
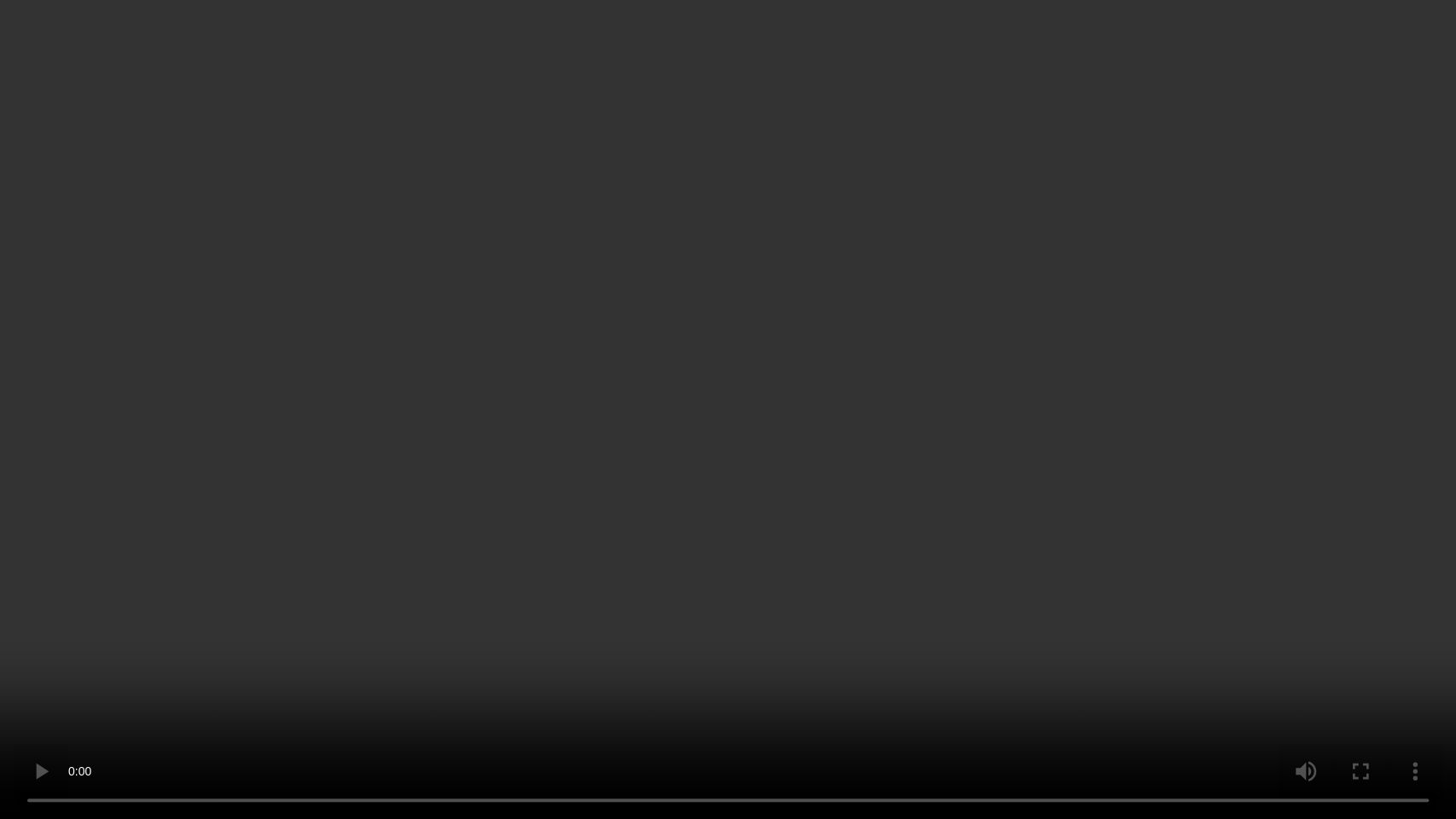
click at [987, 478] on video at bounding box center [728, 409] width 1456 height 819
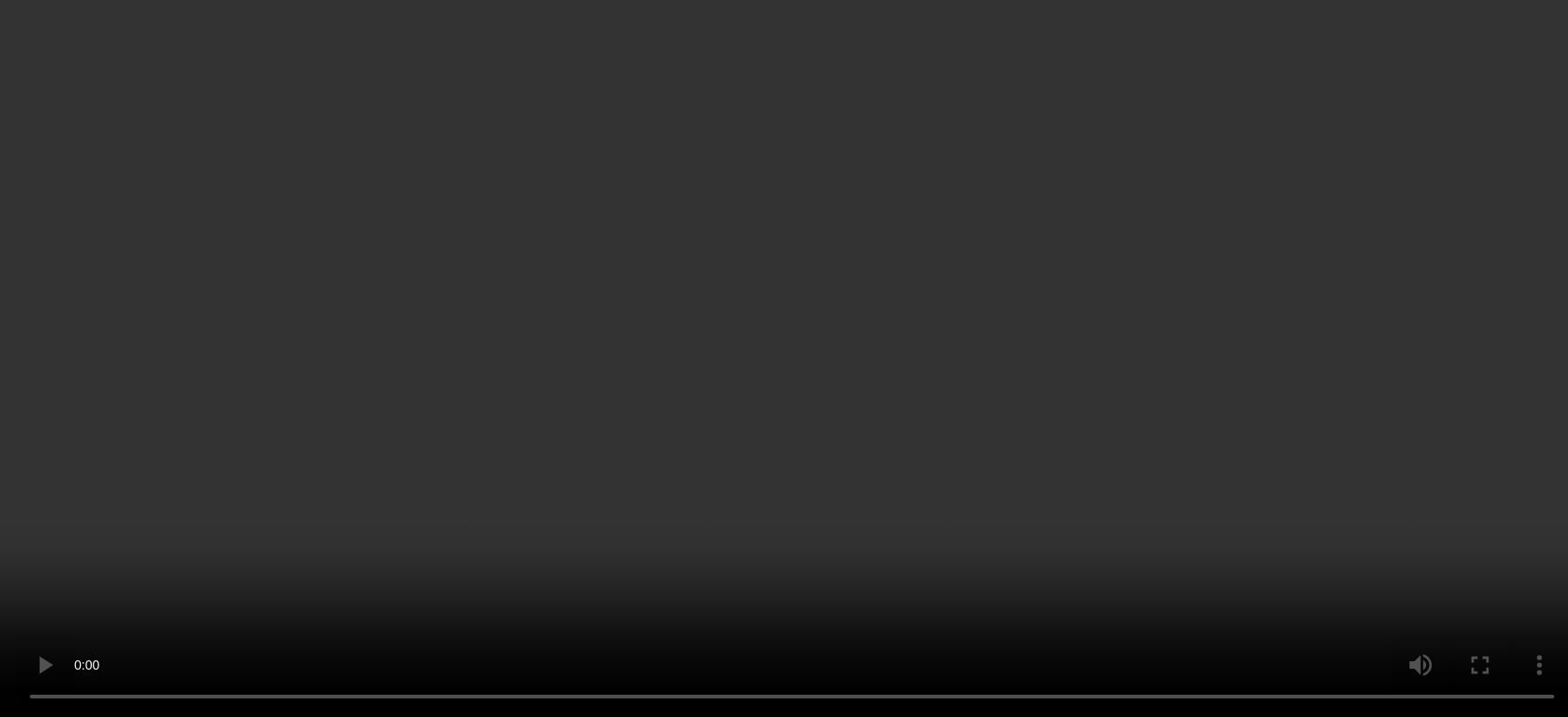
scroll to position [412, 0]
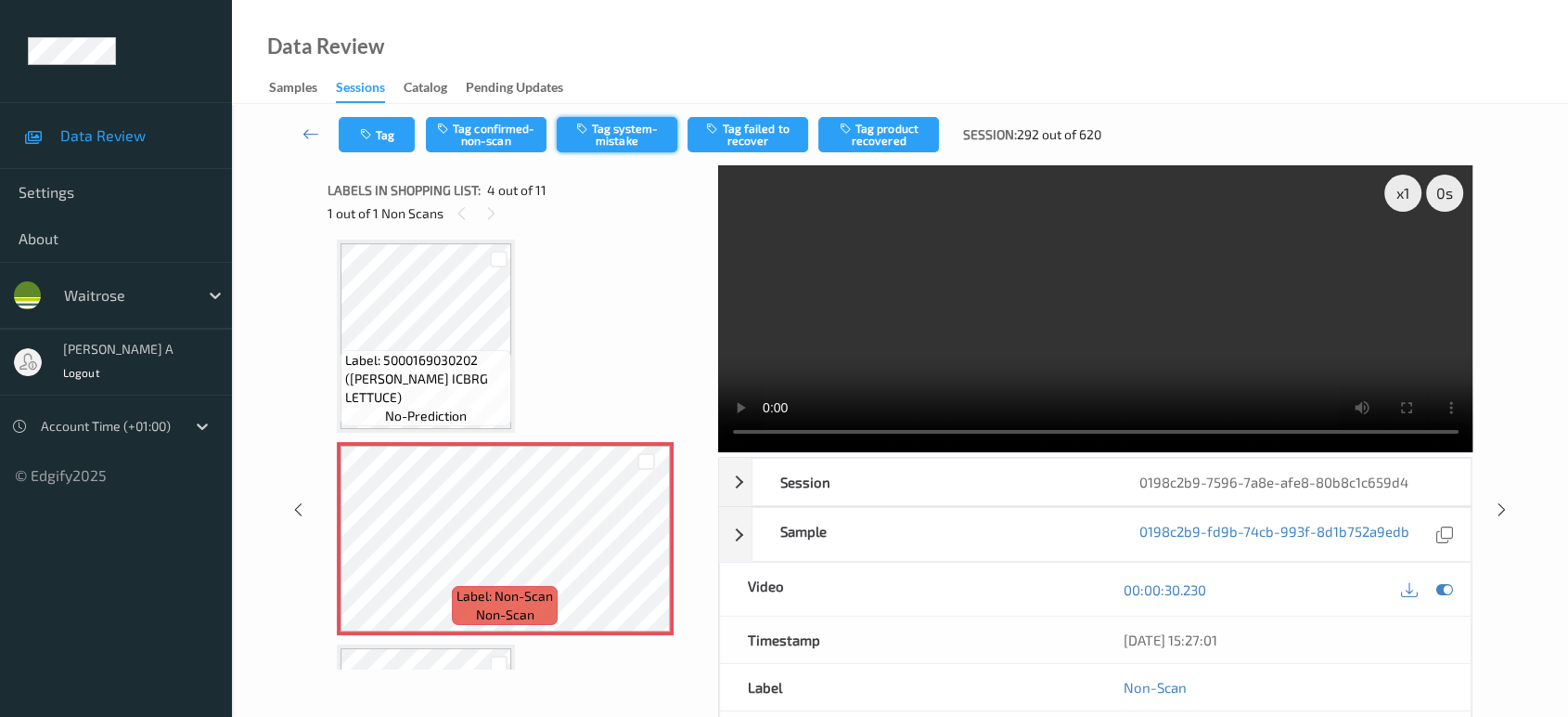
click at [599, 139] on button "Tag system-mistake" at bounding box center [617, 134] width 120 height 35
click at [398, 143] on button "Tag" at bounding box center [377, 134] width 76 height 35
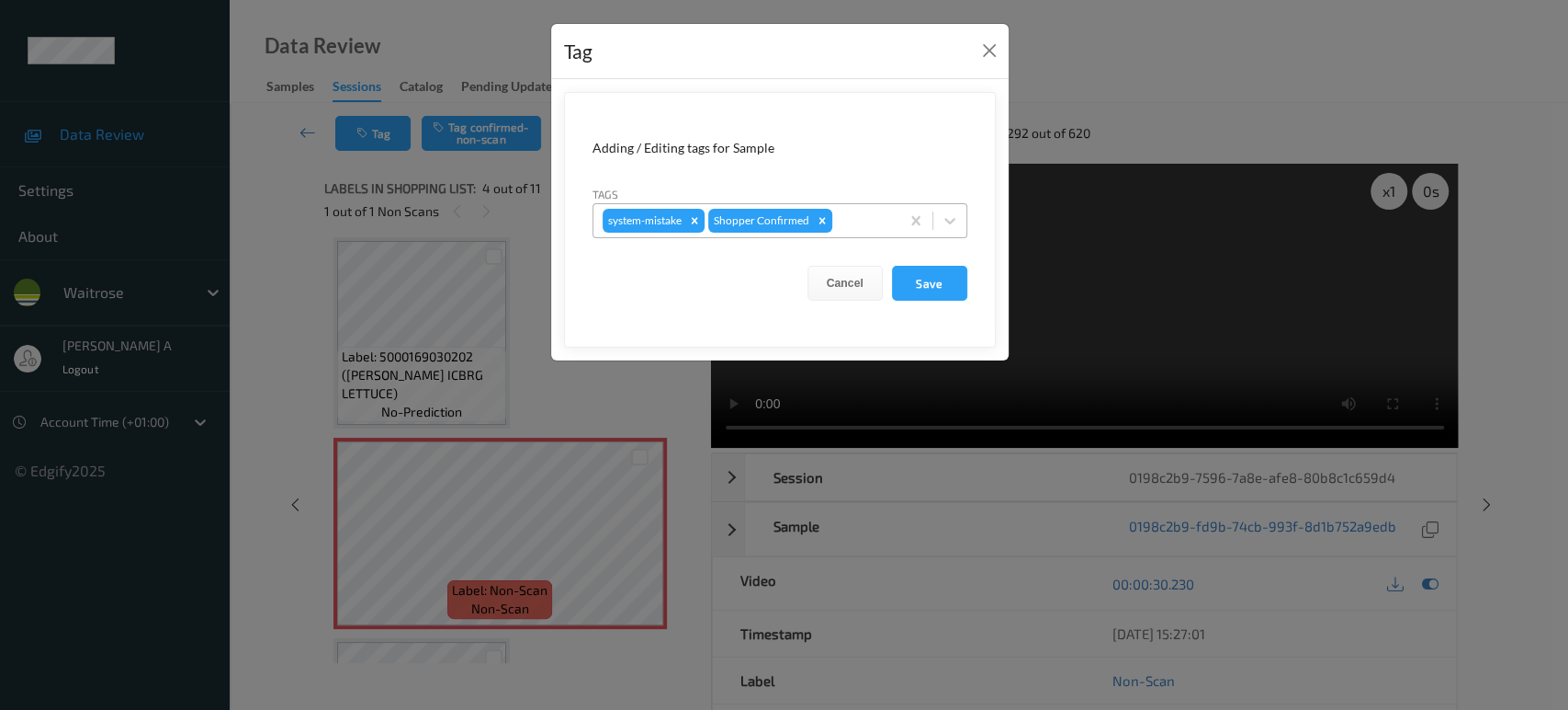
click at [851, 219] on div at bounding box center [863, 220] width 54 height 22
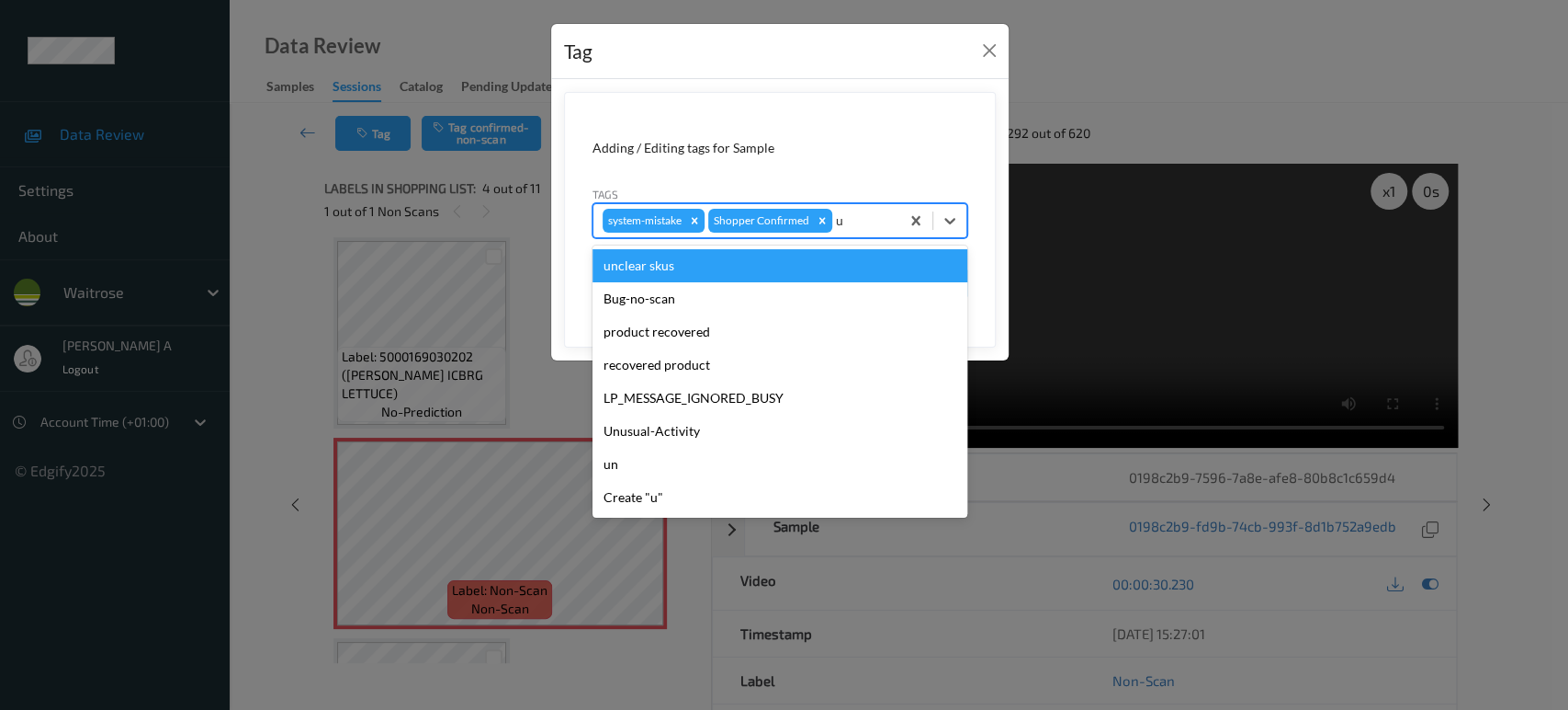
type input "un"
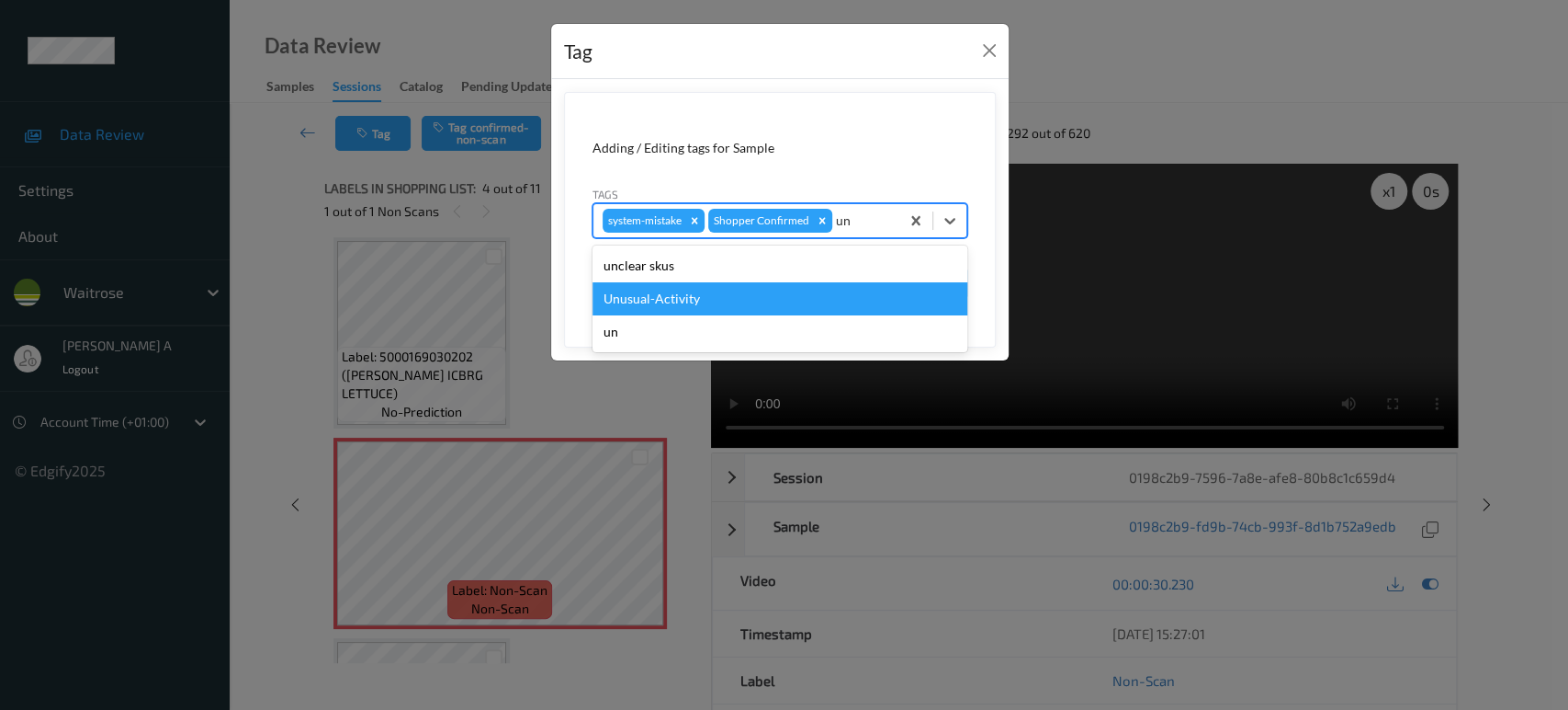
click at [750, 289] on div "Unusual-Activity" at bounding box center [780, 298] width 375 height 33
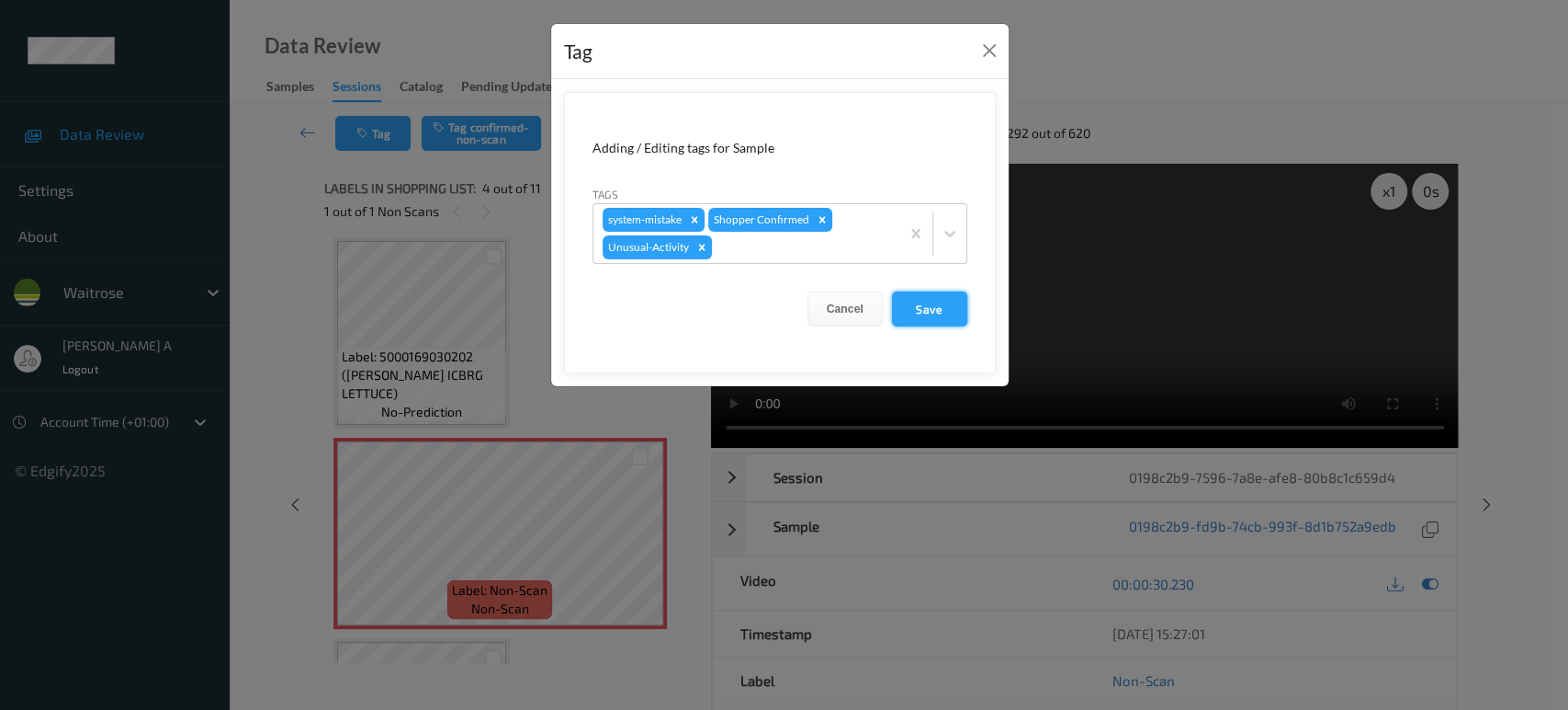
click at [928, 309] on button "Save" at bounding box center [930, 308] width 76 height 35
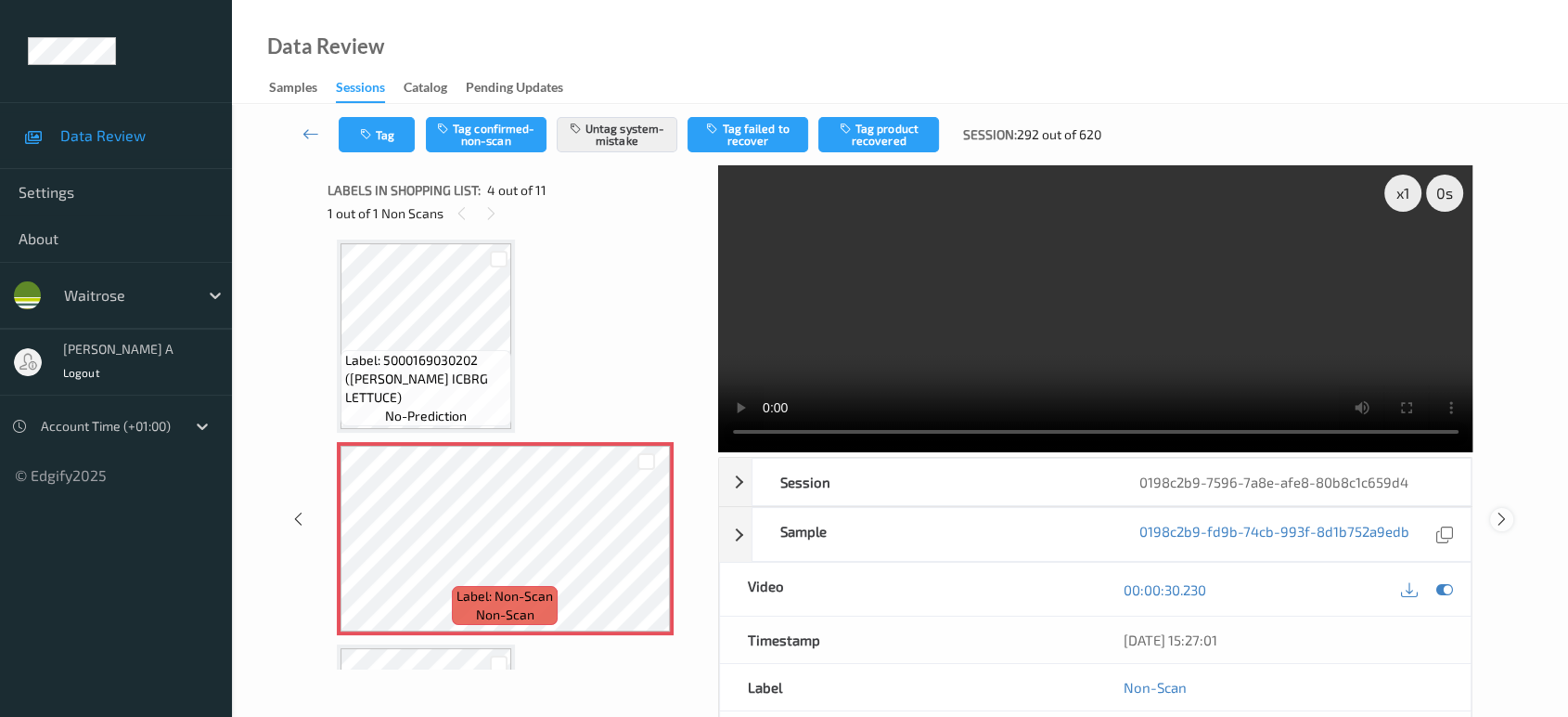
click at [1500, 511] on icon at bounding box center [1501, 518] width 16 height 16
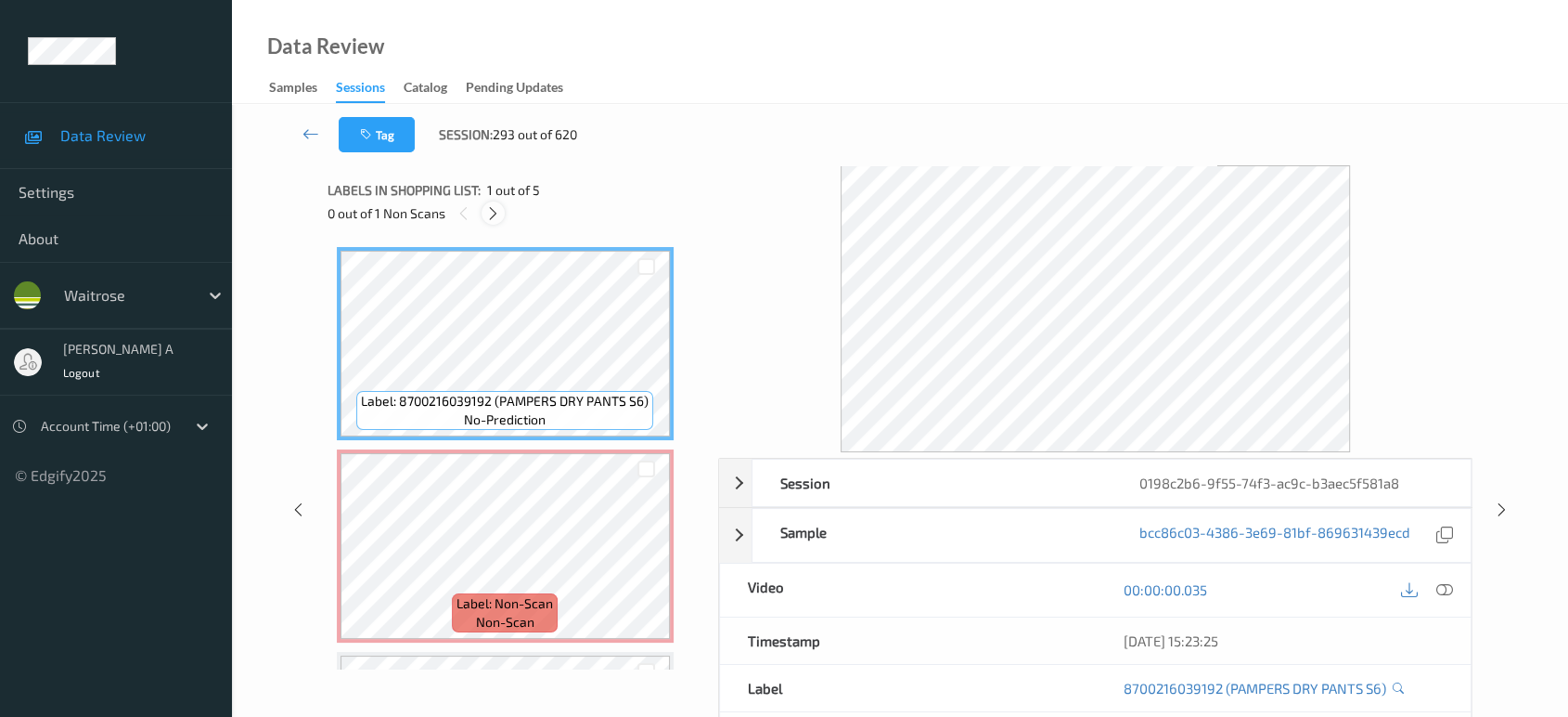
click at [501, 216] on div at bounding box center [493, 213] width 23 height 23
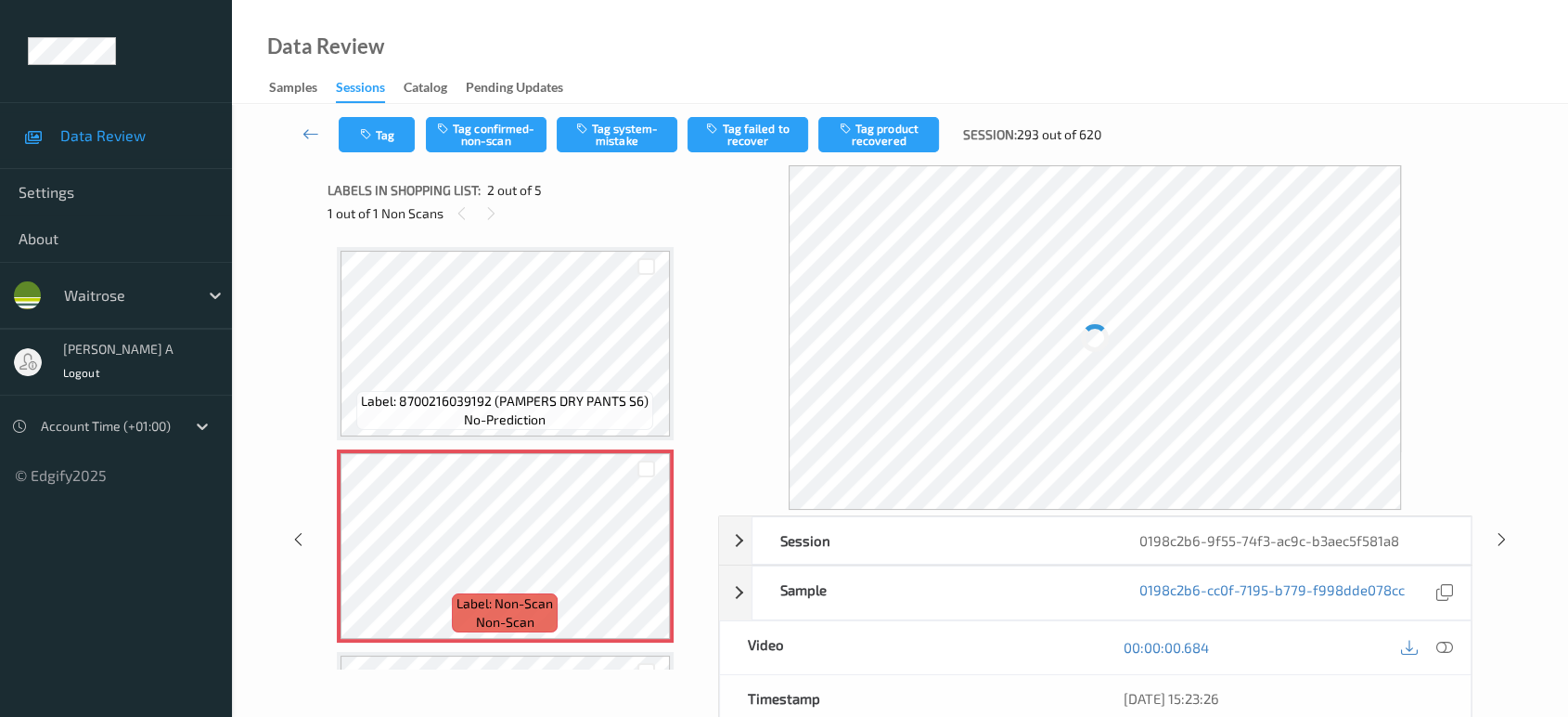
scroll to position [9, 0]
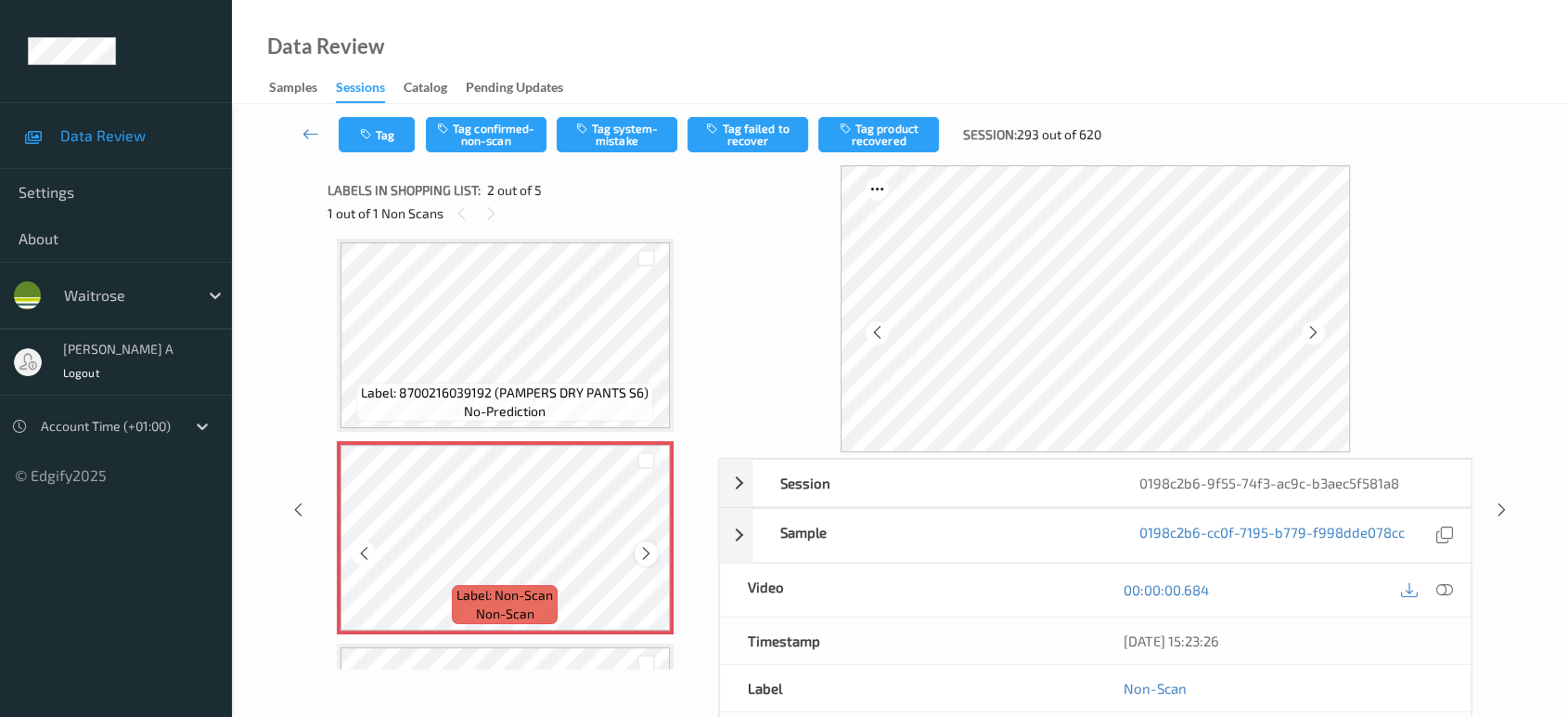
click at [648, 546] on icon at bounding box center [646, 553] width 16 height 16
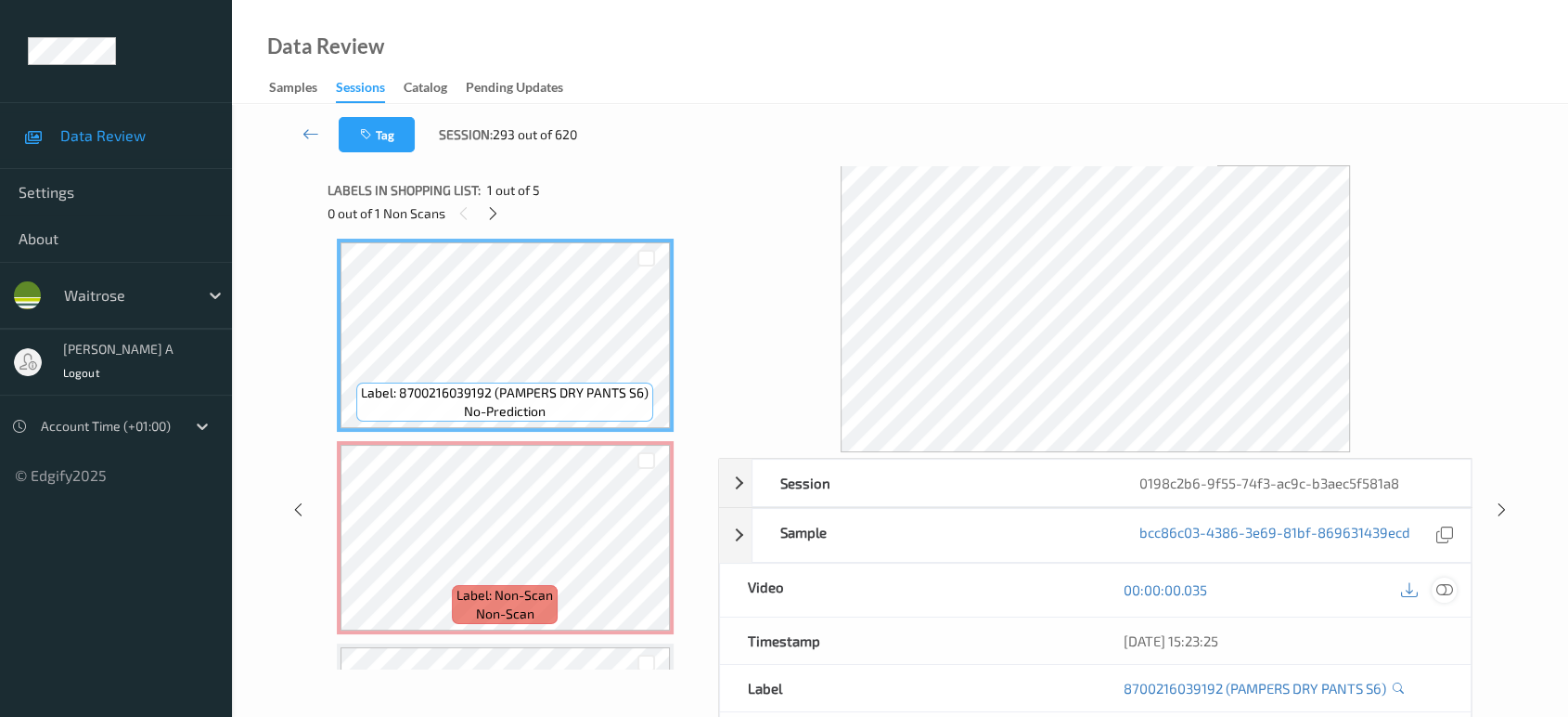
click at [1451, 586] on icon at bounding box center [1444, 589] width 16 height 16
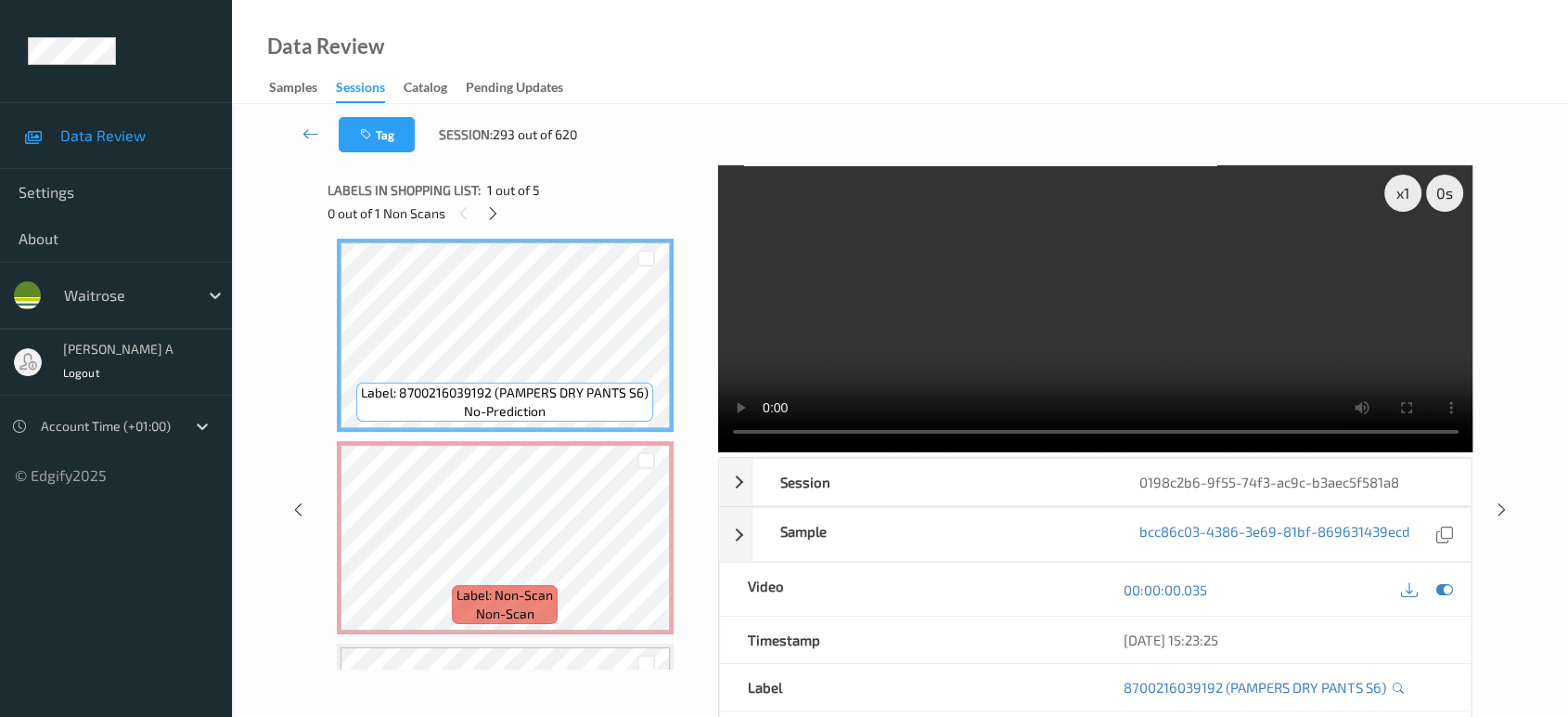
click at [1247, 302] on video at bounding box center [1095, 308] width 755 height 286
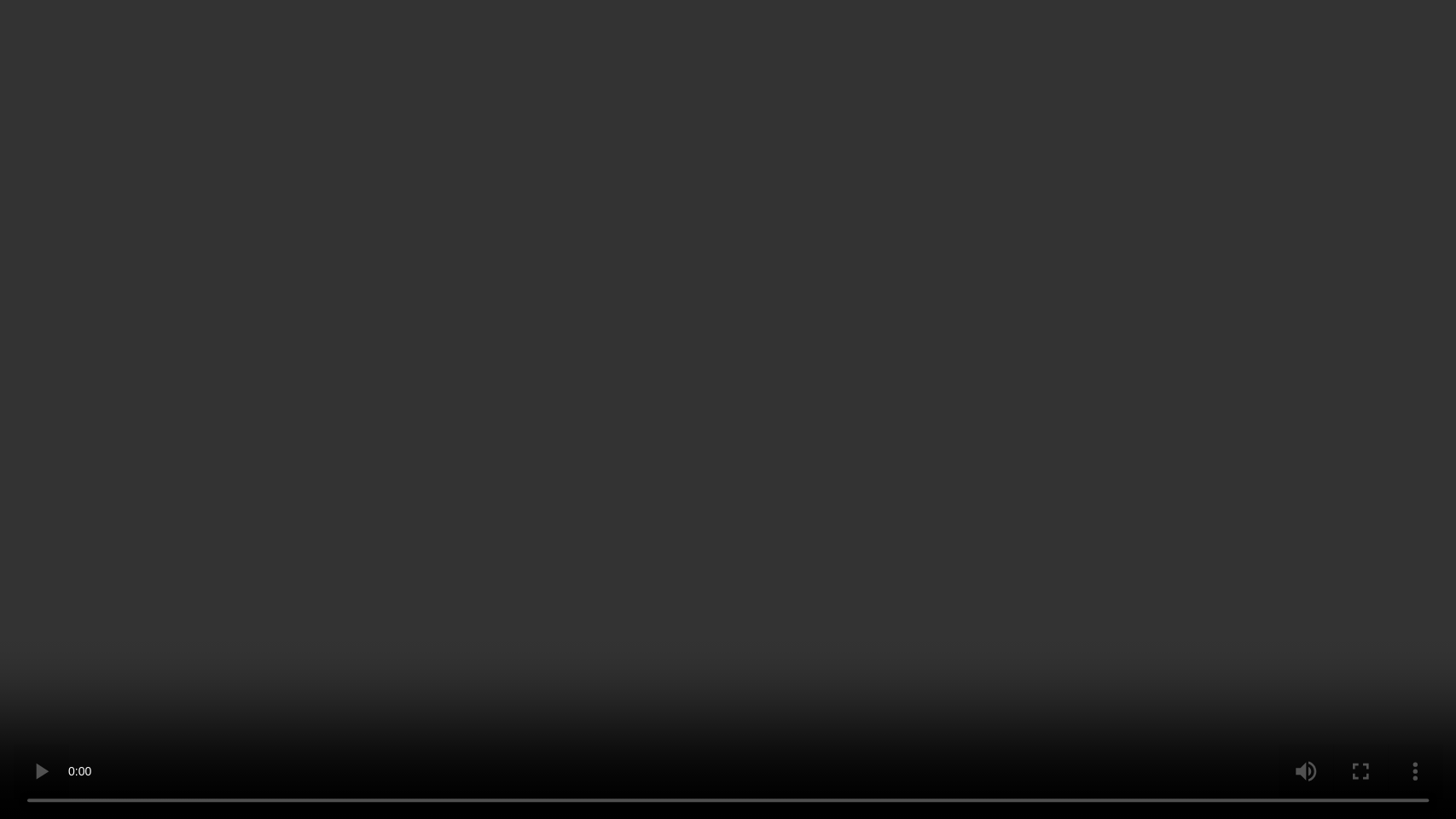
click at [1109, 421] on video at bounding box center [728, 409] width 1456 height 819
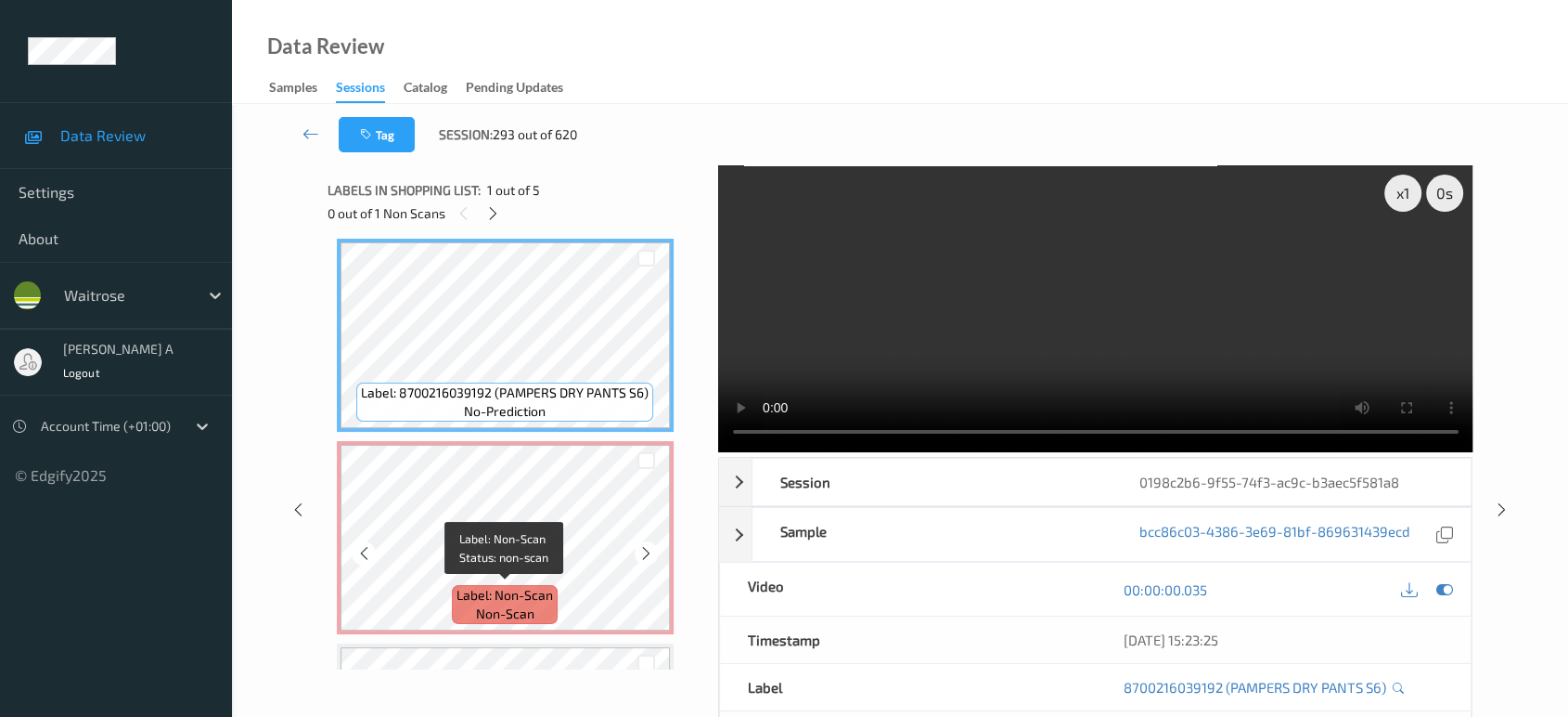
click at [499, 585] on span "Label: Non-Scan" at bounding box center [504, 594] width 96 height 18
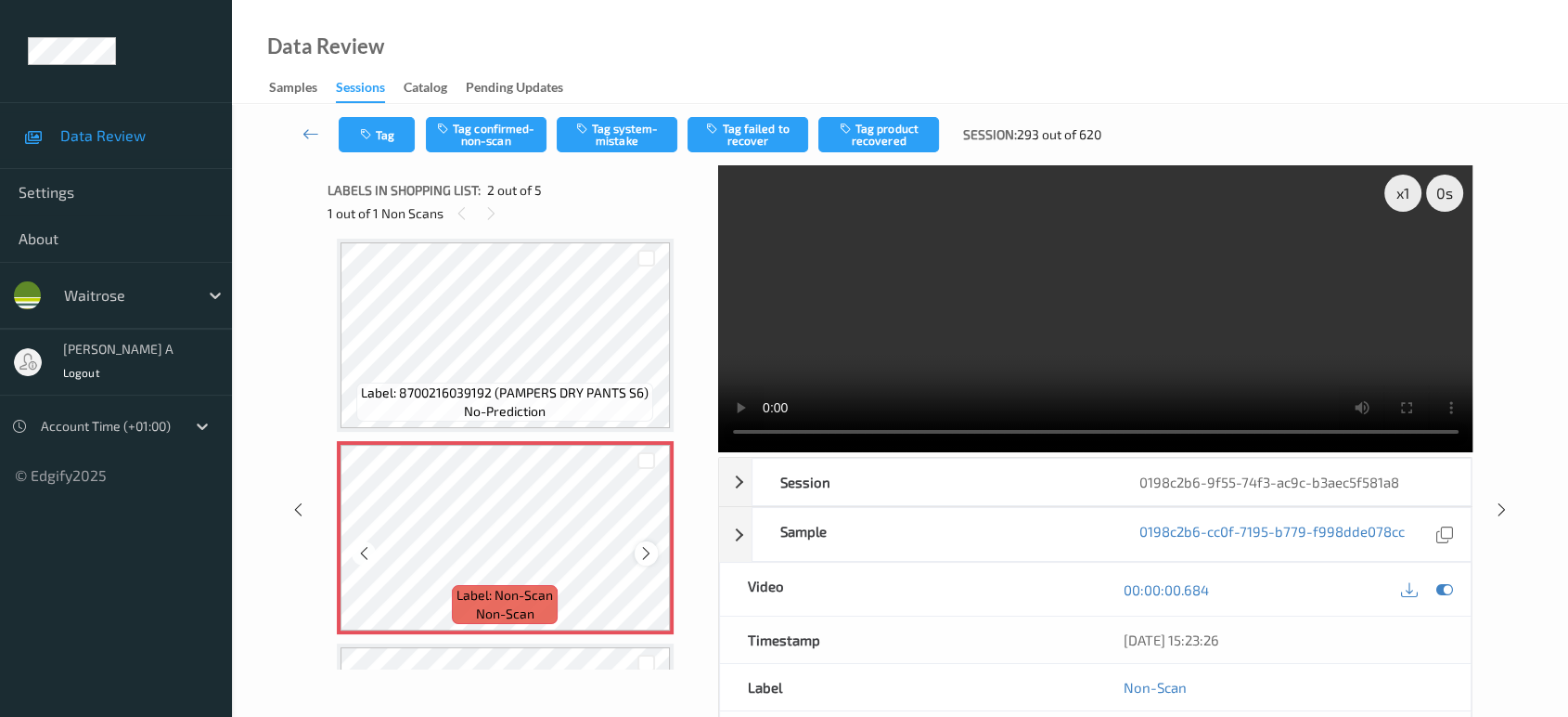
click at [641, 553] on icon at bounding box center [646, 553] width 16 height 16
click at [614, 139] on button "Tag system-mistake" at bounding box center [617, 134] width 120 height 35
click at [394, 126] on button "Tag" at bounding box center [377, 134] width 76 height 35
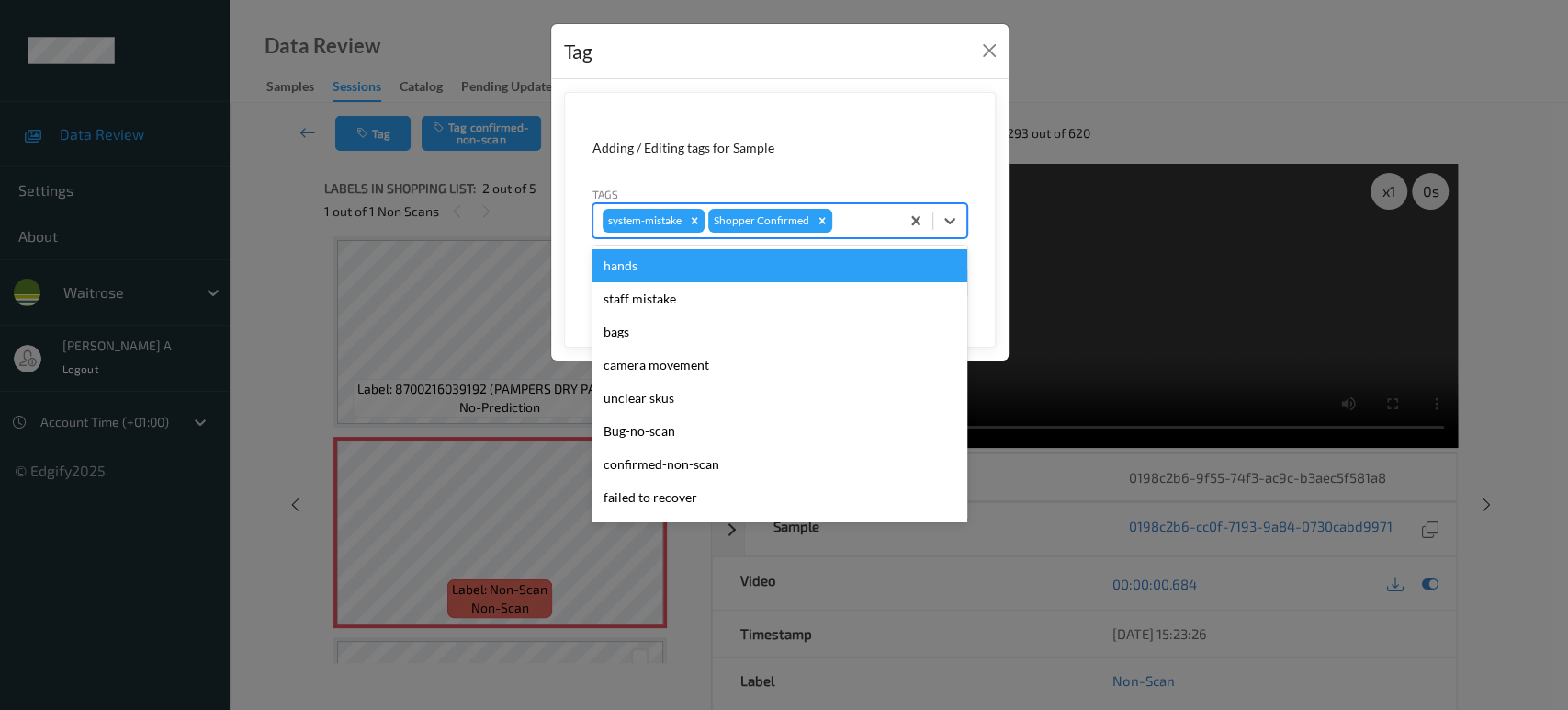
click at [863, 203] on div "system-mistake Shopper Confirmed" at bounding box center [780, 220] width 375 height 35
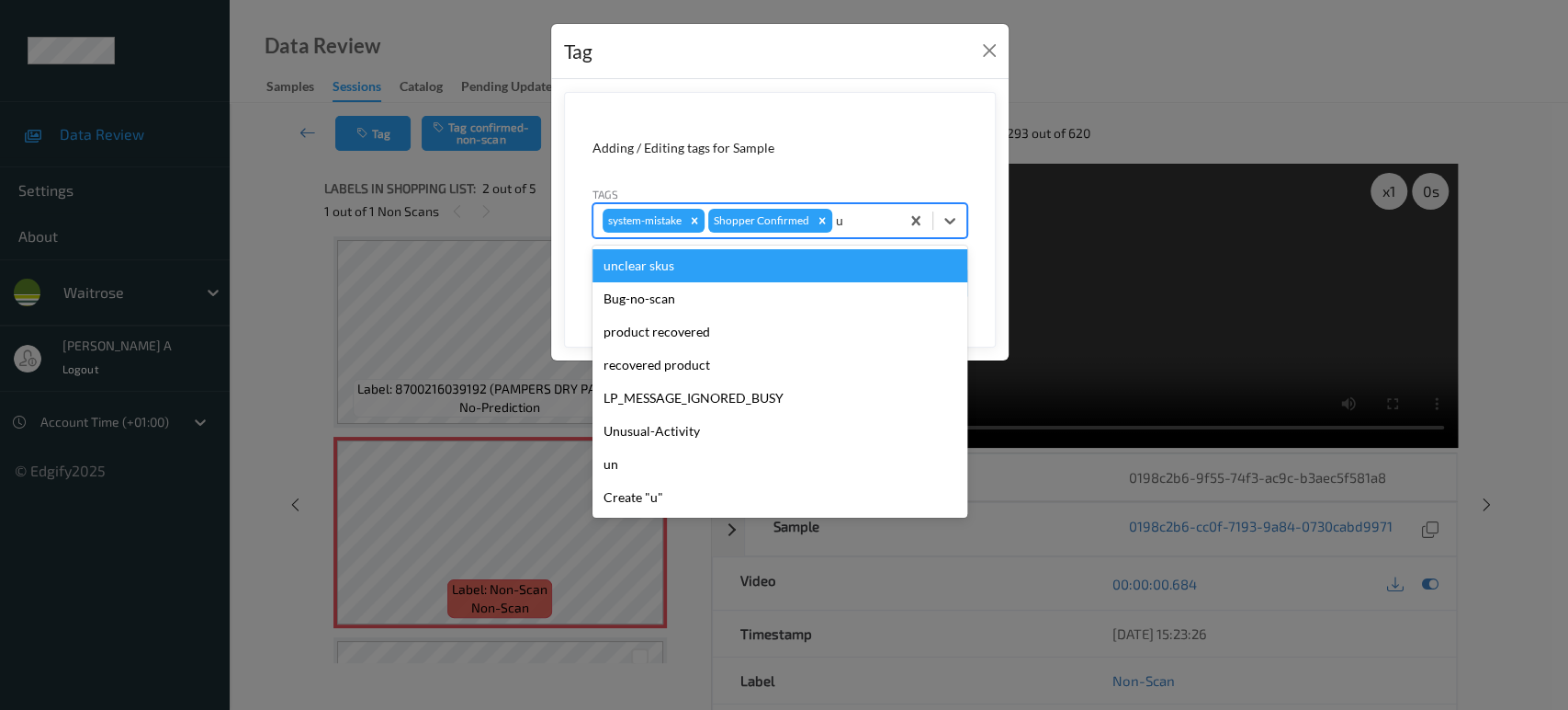
type input "un"
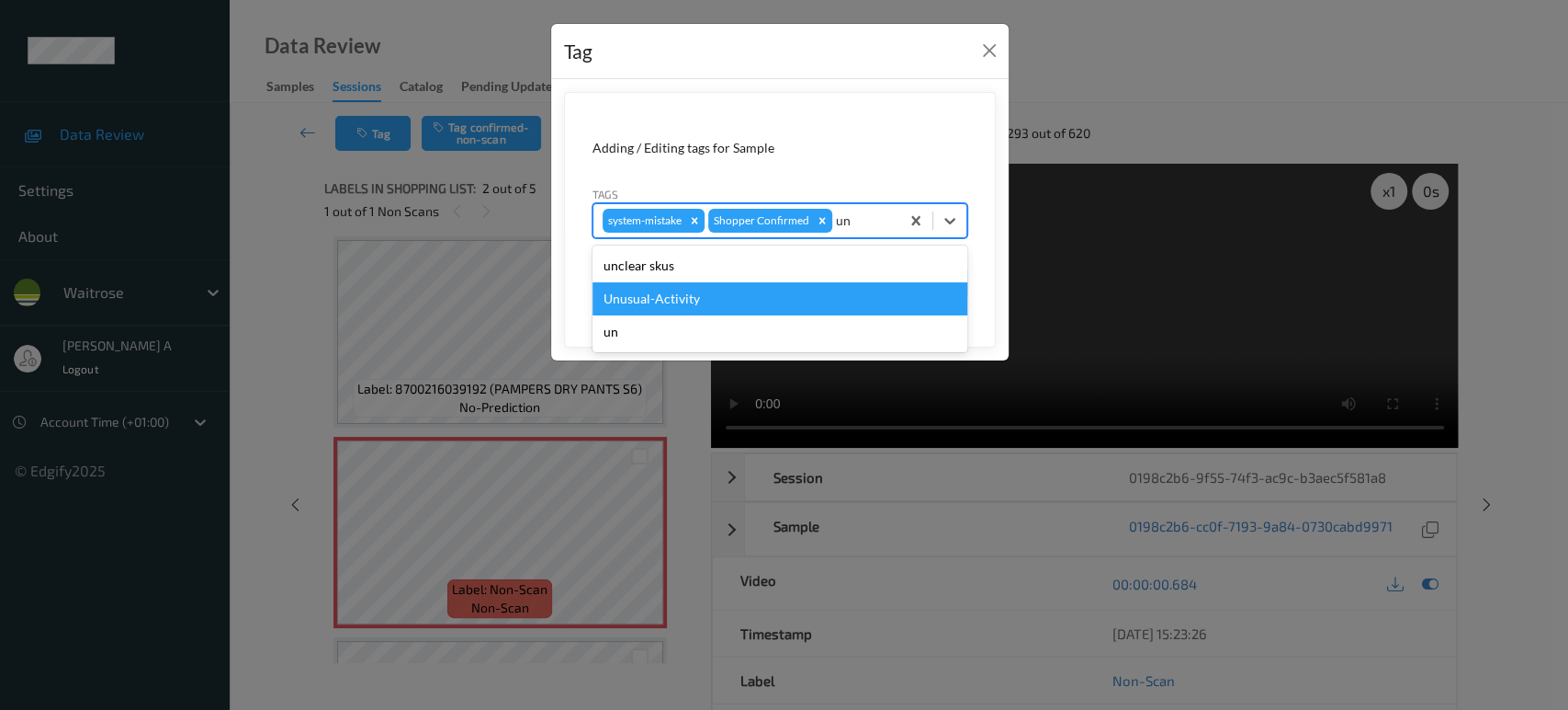
click at [732, 292] on div "Unusual-Activity" at bounding box center [780, 298] width 375 height 33
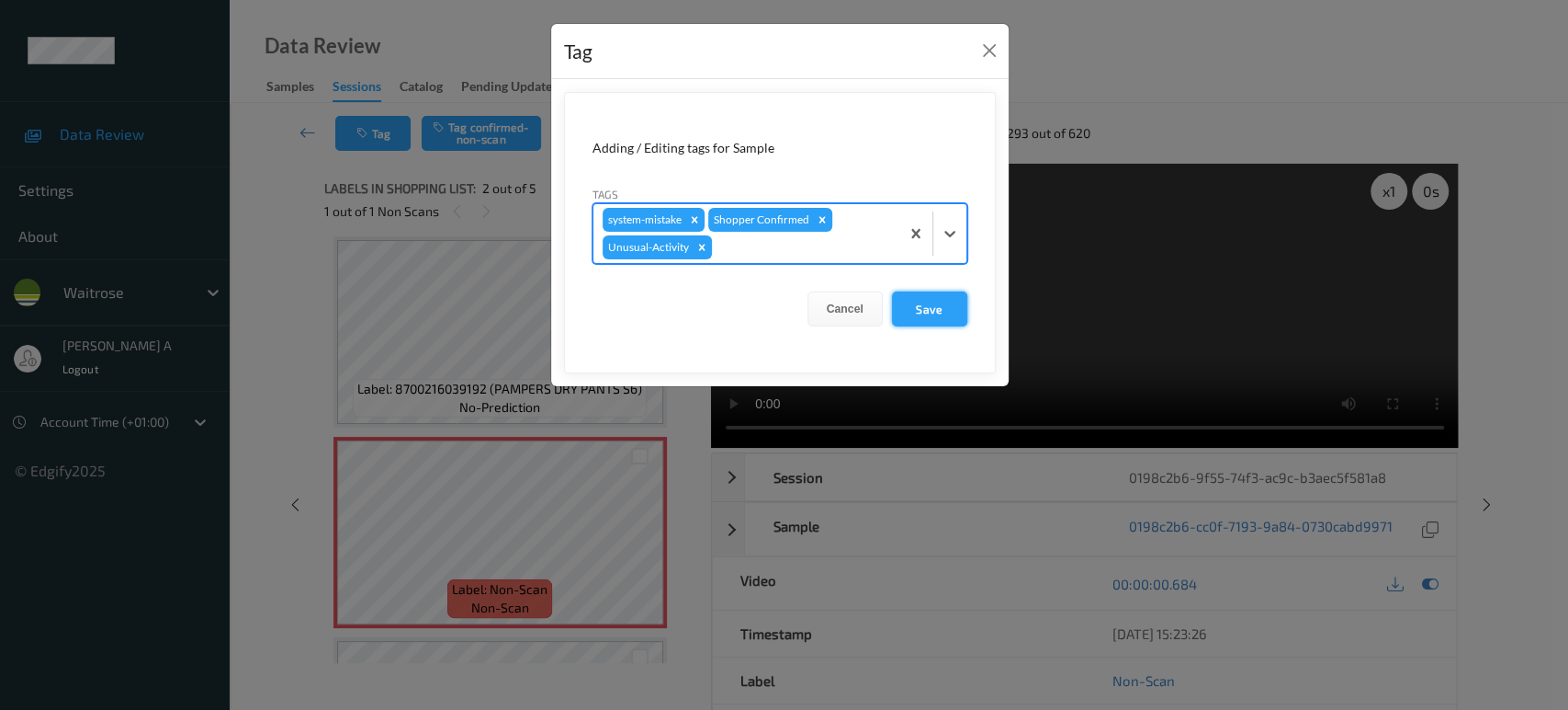
click at [928, 320] on button "Save" at bounding box center [930, 308] width 76 height 35
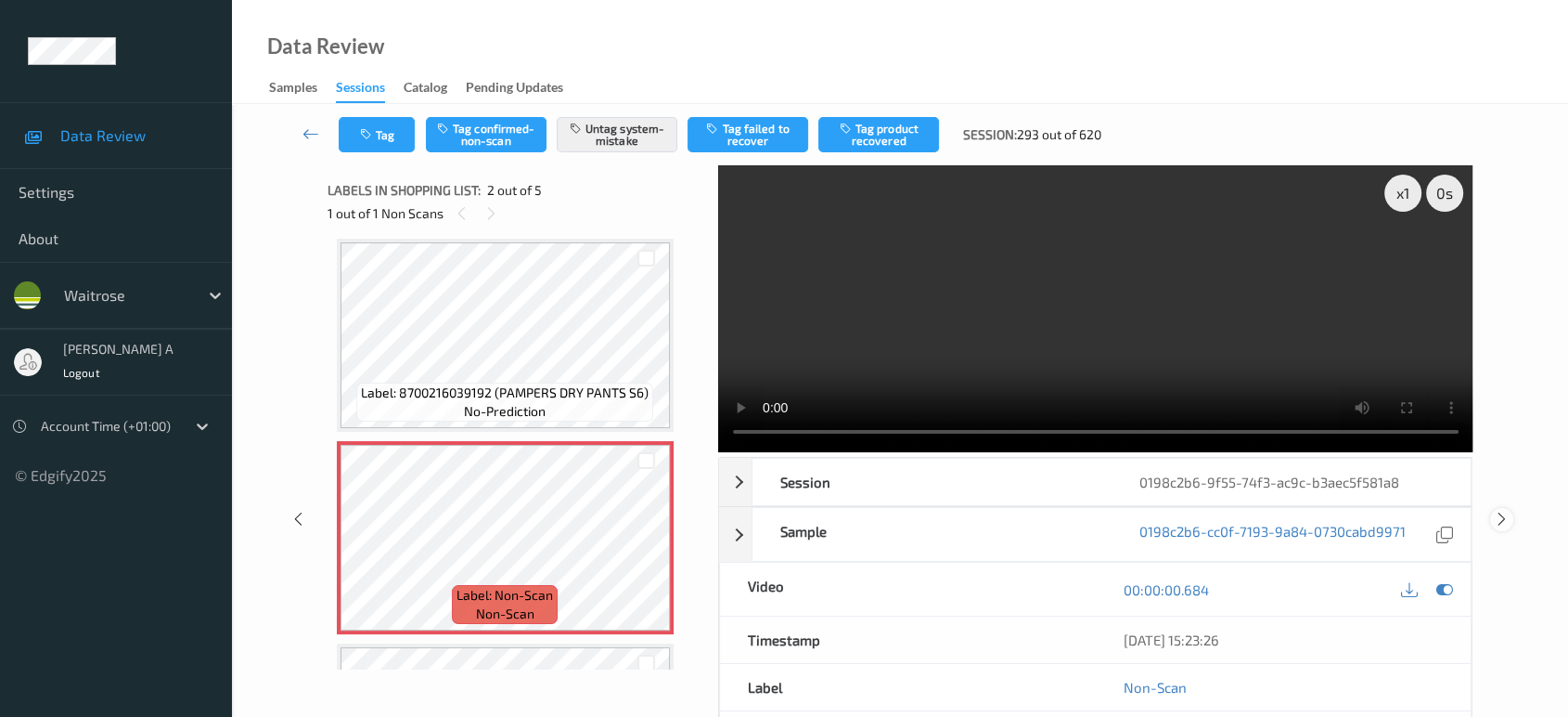
click at [1500, 521] on icon at bounding box center [1501, 518] width 16 height 16
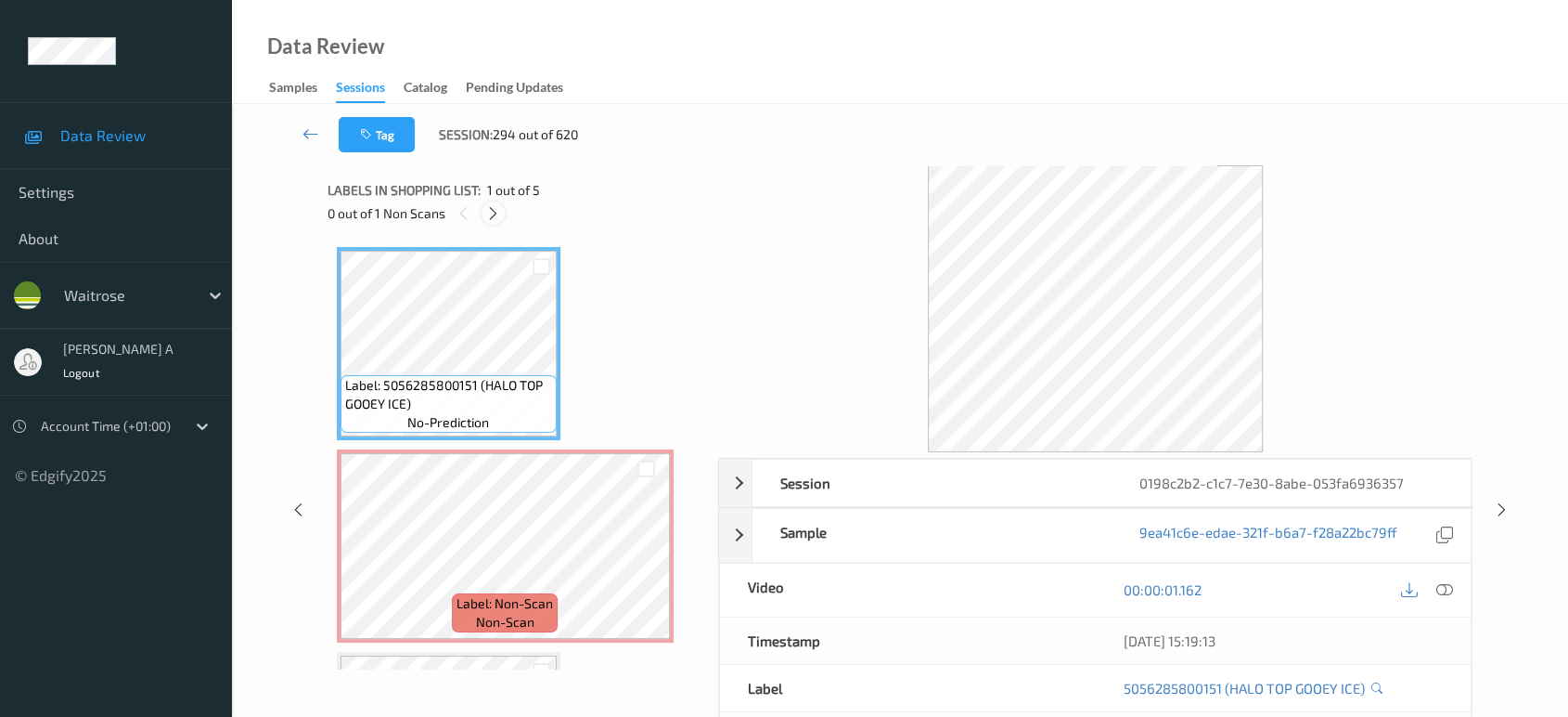
click at [498, 209] on icon at bounding box center [492, 213] width 16 height 16
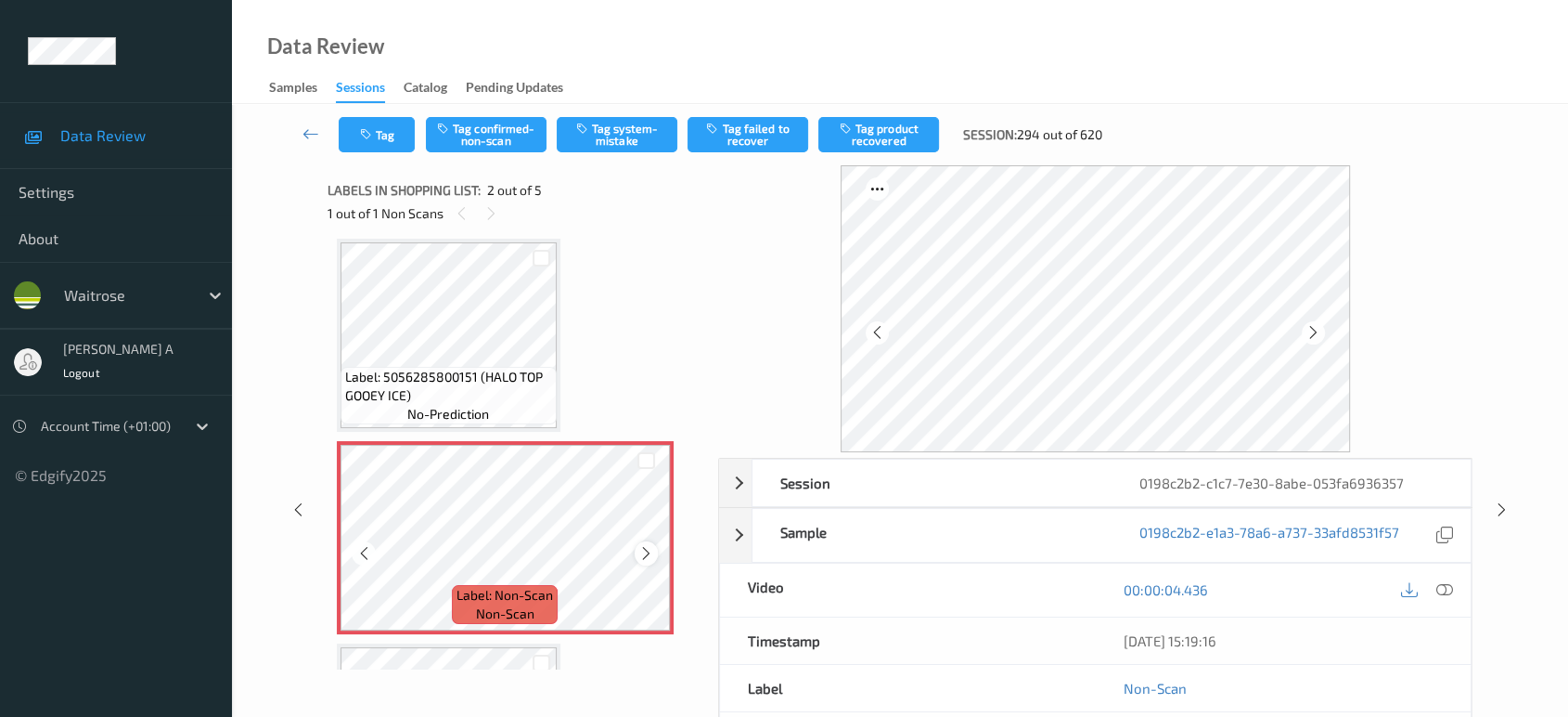
click at [647, 550] on icon at bounding box center [646, 553] width 16 height 16
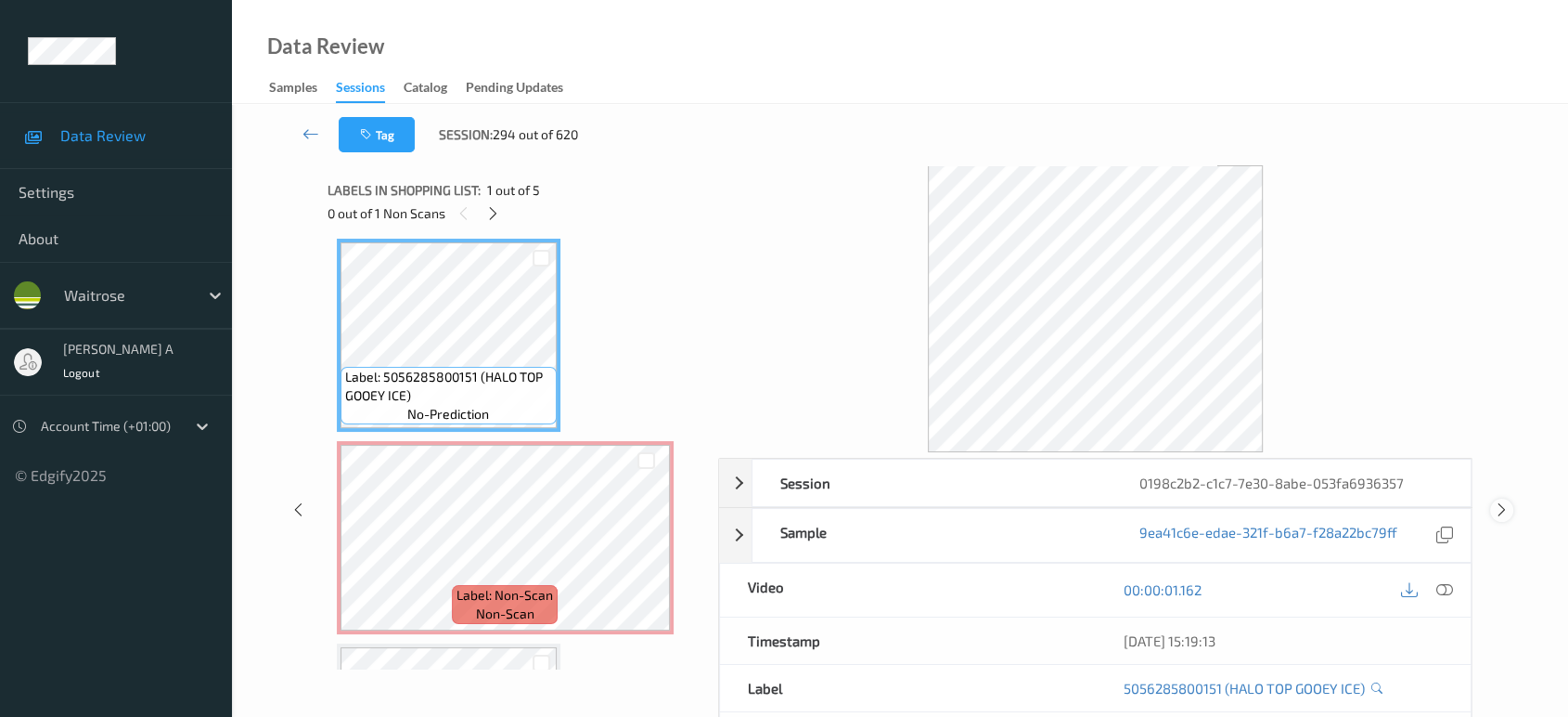
click at [1508, 517] on icon at bounding box center [1501, 509] width 16 height 16
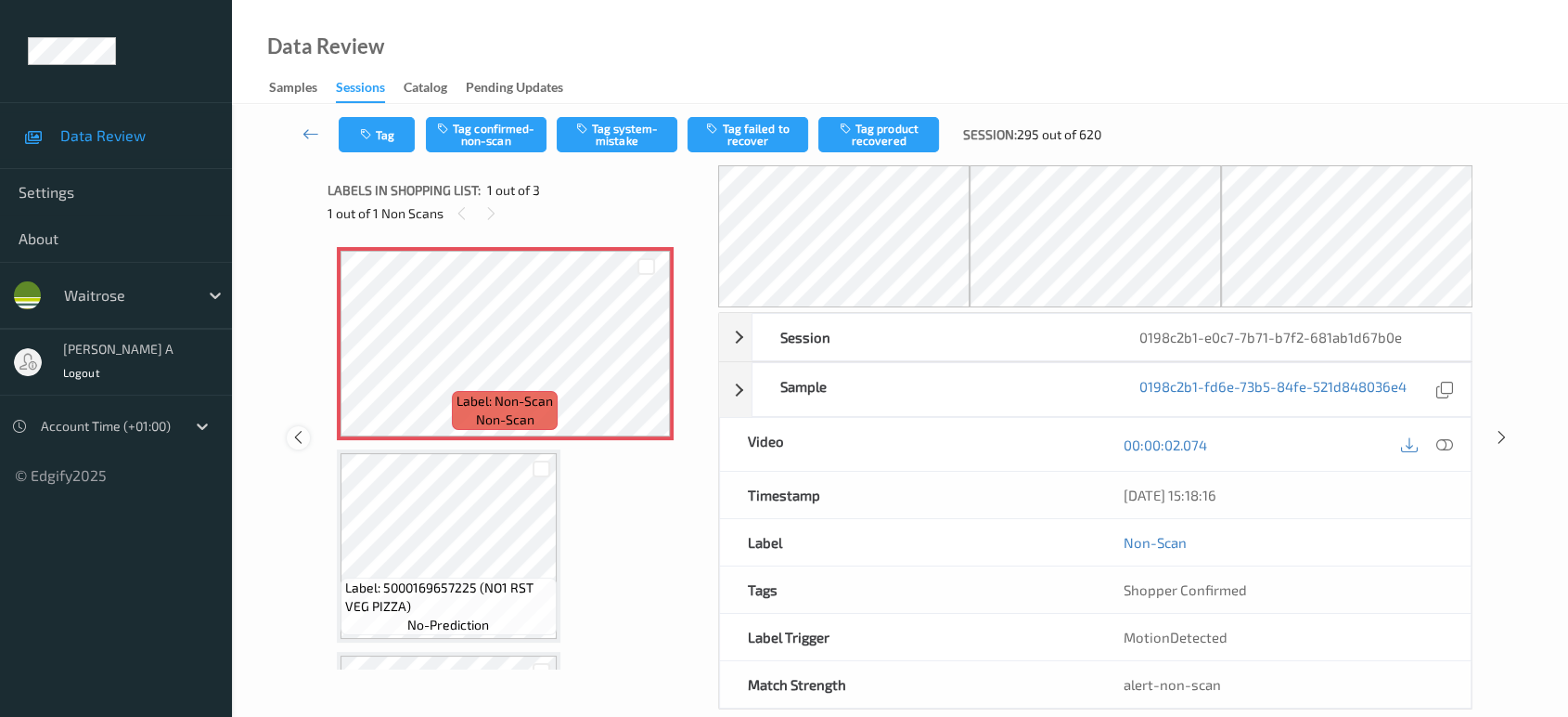
click at [306, 438] on div at bounding box center [298, 437] width 23 height 23
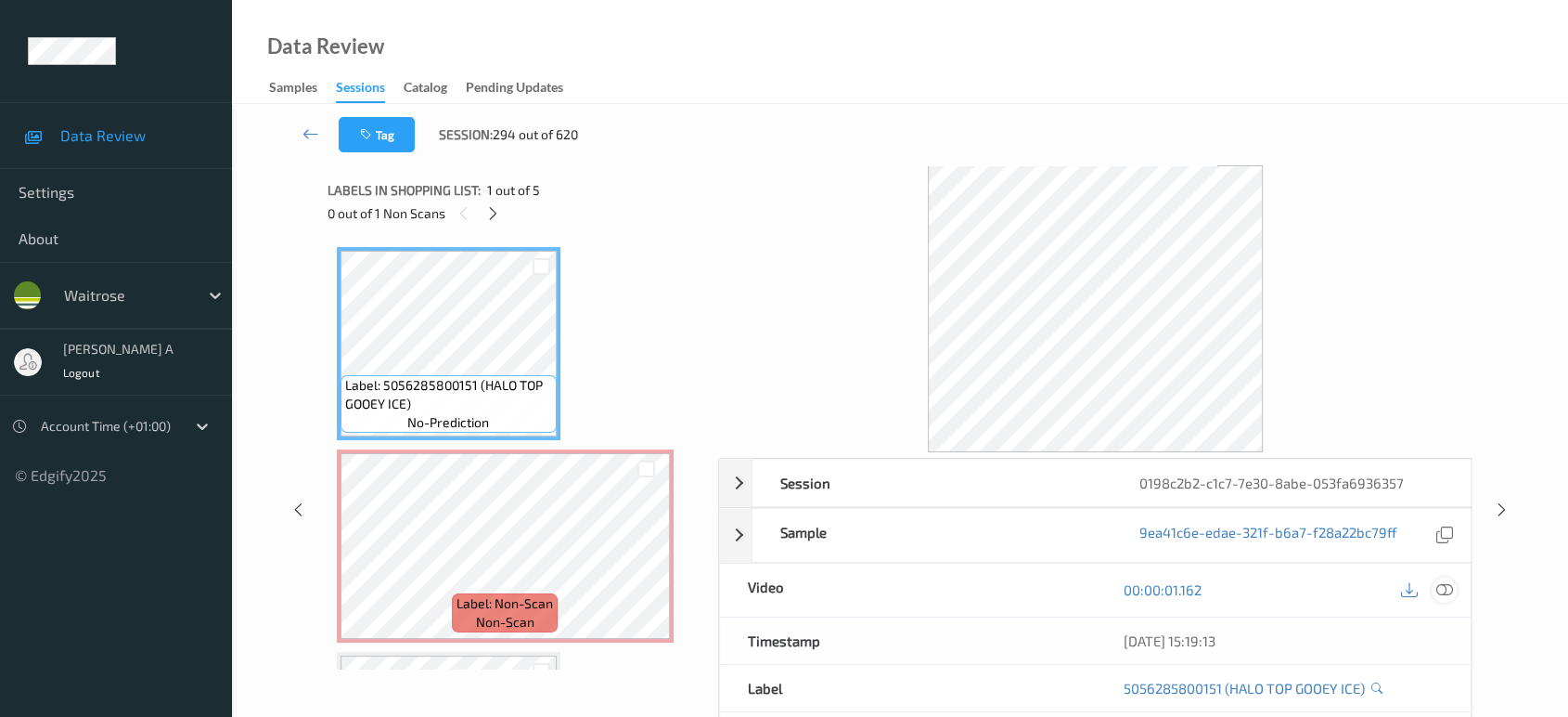
click at [1443, 589] on icon at bounding box center [1444, 589] width 16 height 16
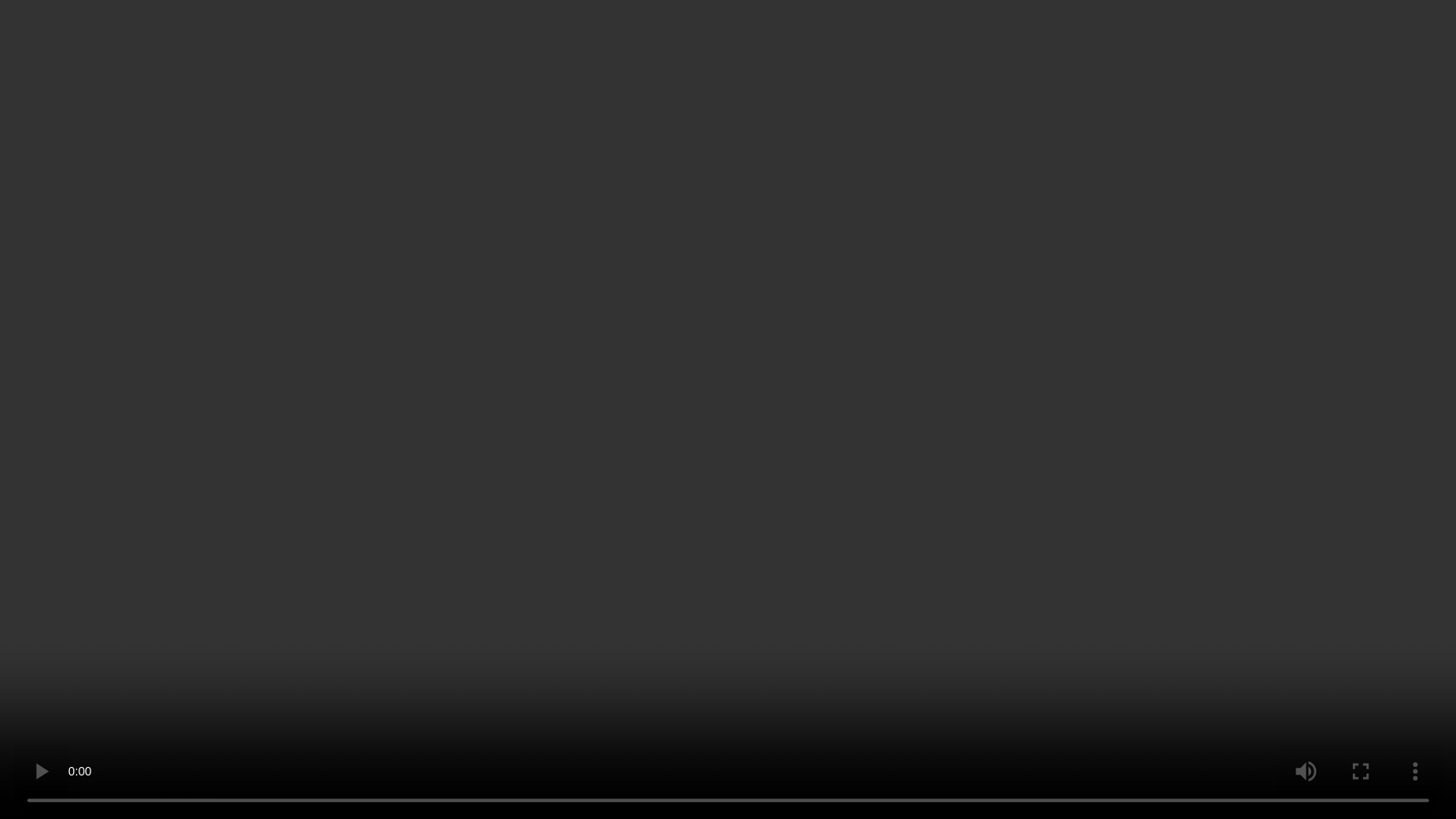
click at [678, 400] on video at bounding box center [728, 409] width 1456 height 819
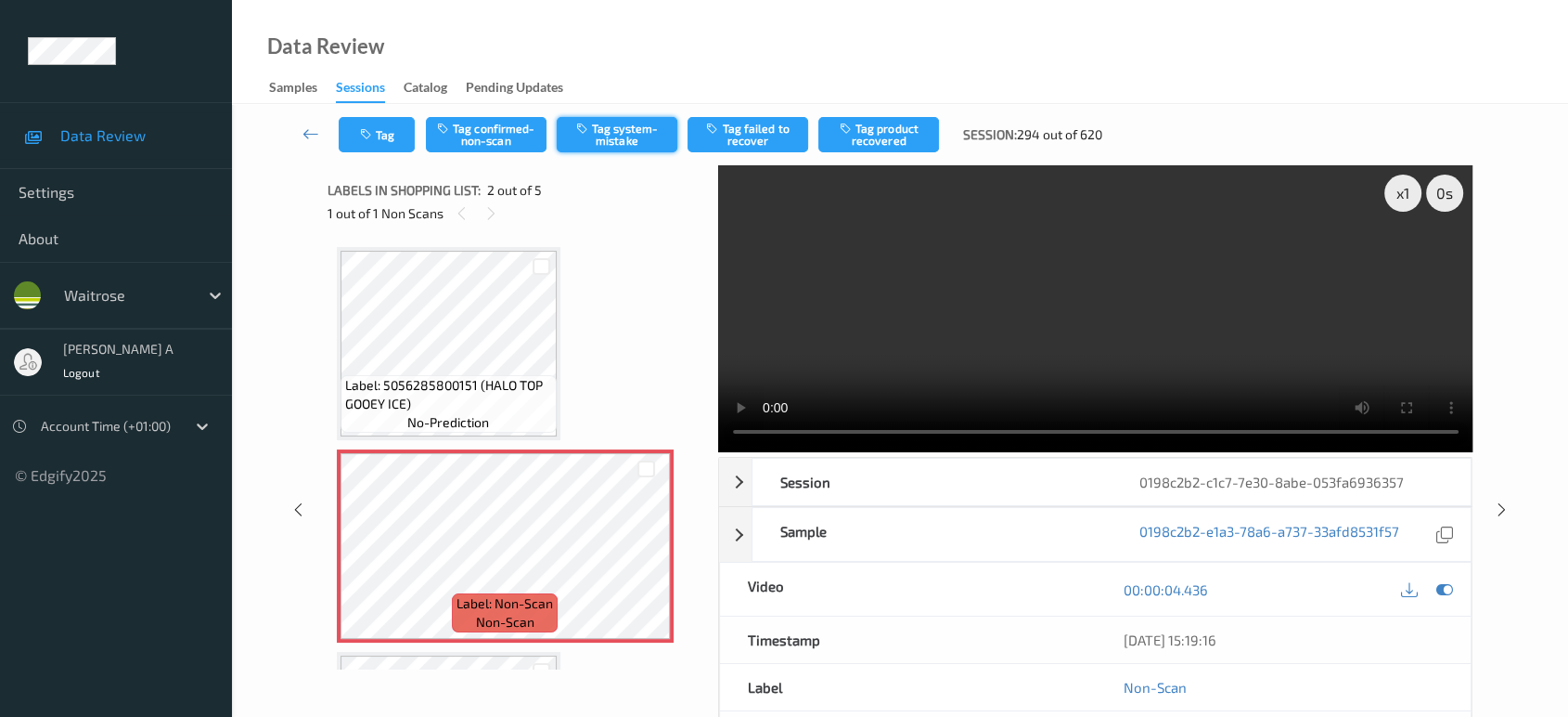
click at [624, 128] on button "Tag system-mistake" at bounding box center [617, 134] width 120 height 35
click at [384, 138] on button "Tag" at bounding box center [377, 134] width 76 height 35
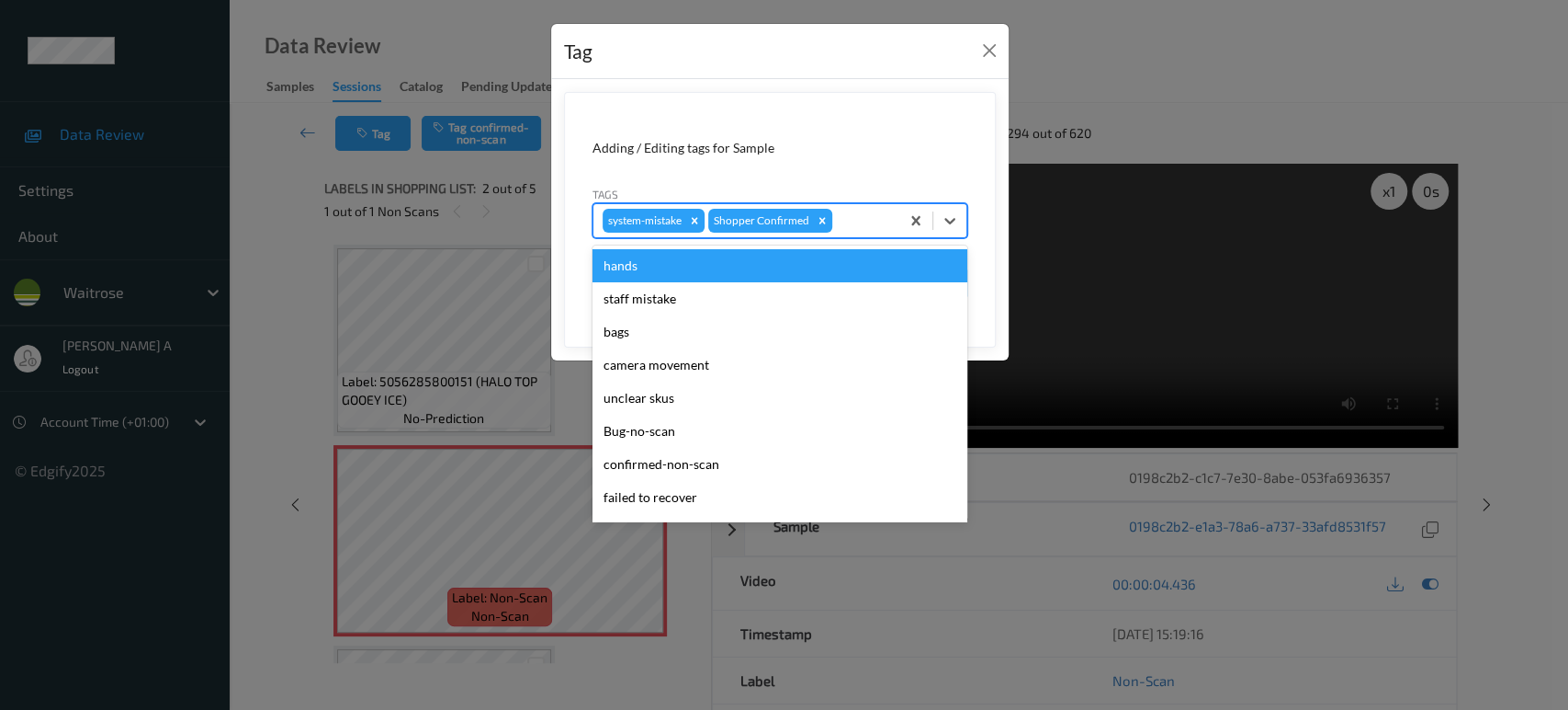
click at [846, 223] on div at bounding box center [863, 220] width 54 height 22
type input "un"
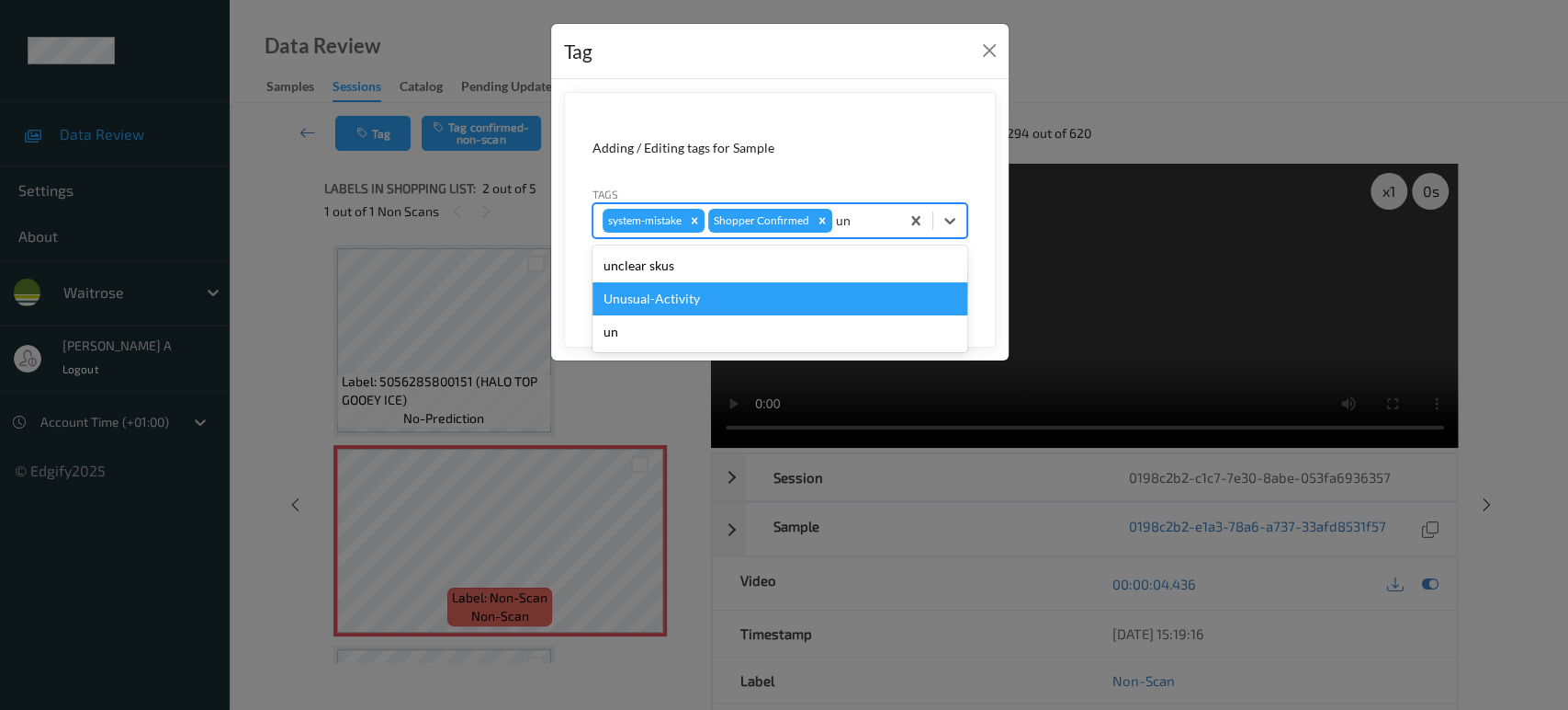
click at [691, 295] on div "Unusual-Activity" at bounding box center [780, 298] width 375 height 33
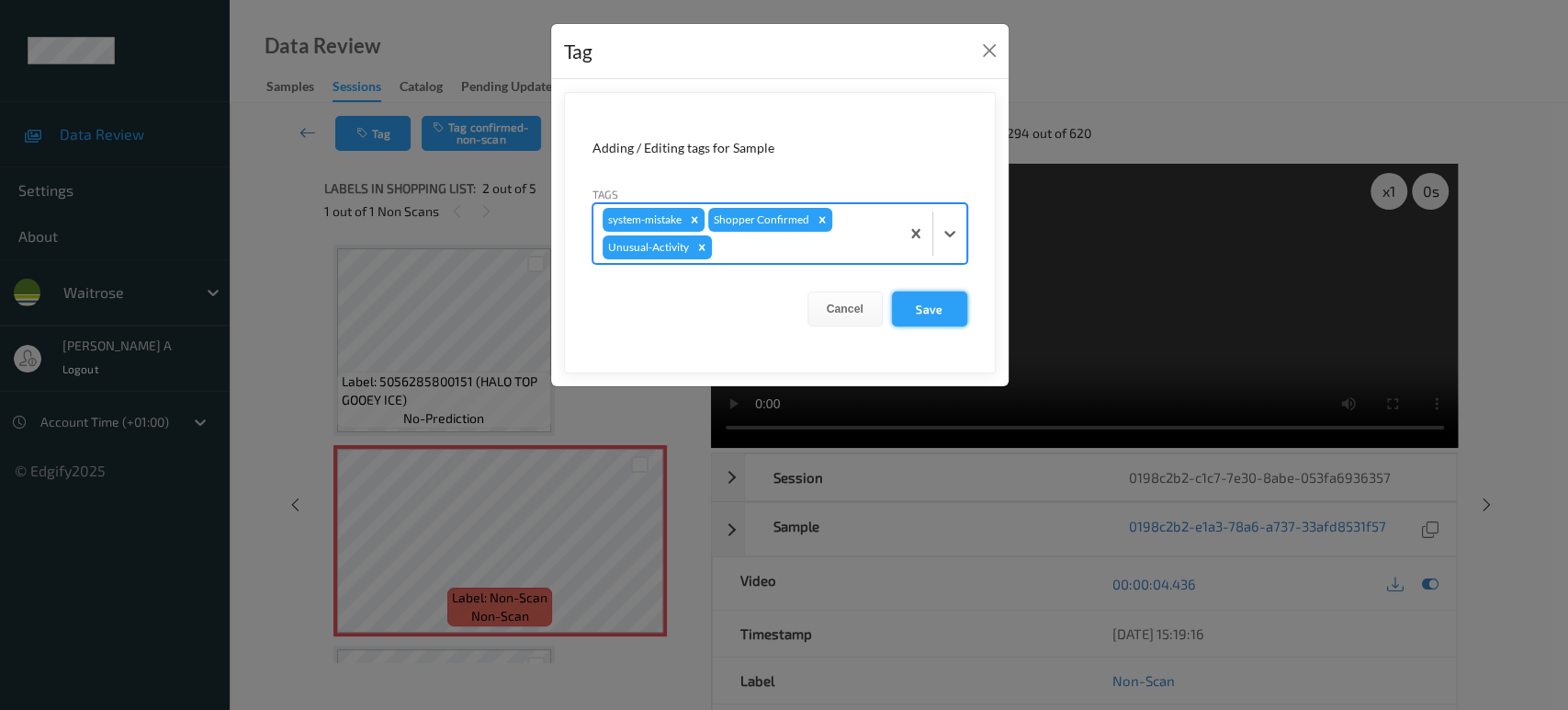
click at [913, 310] on button "Save" at bounding box center [930, 308] width 76 height 35
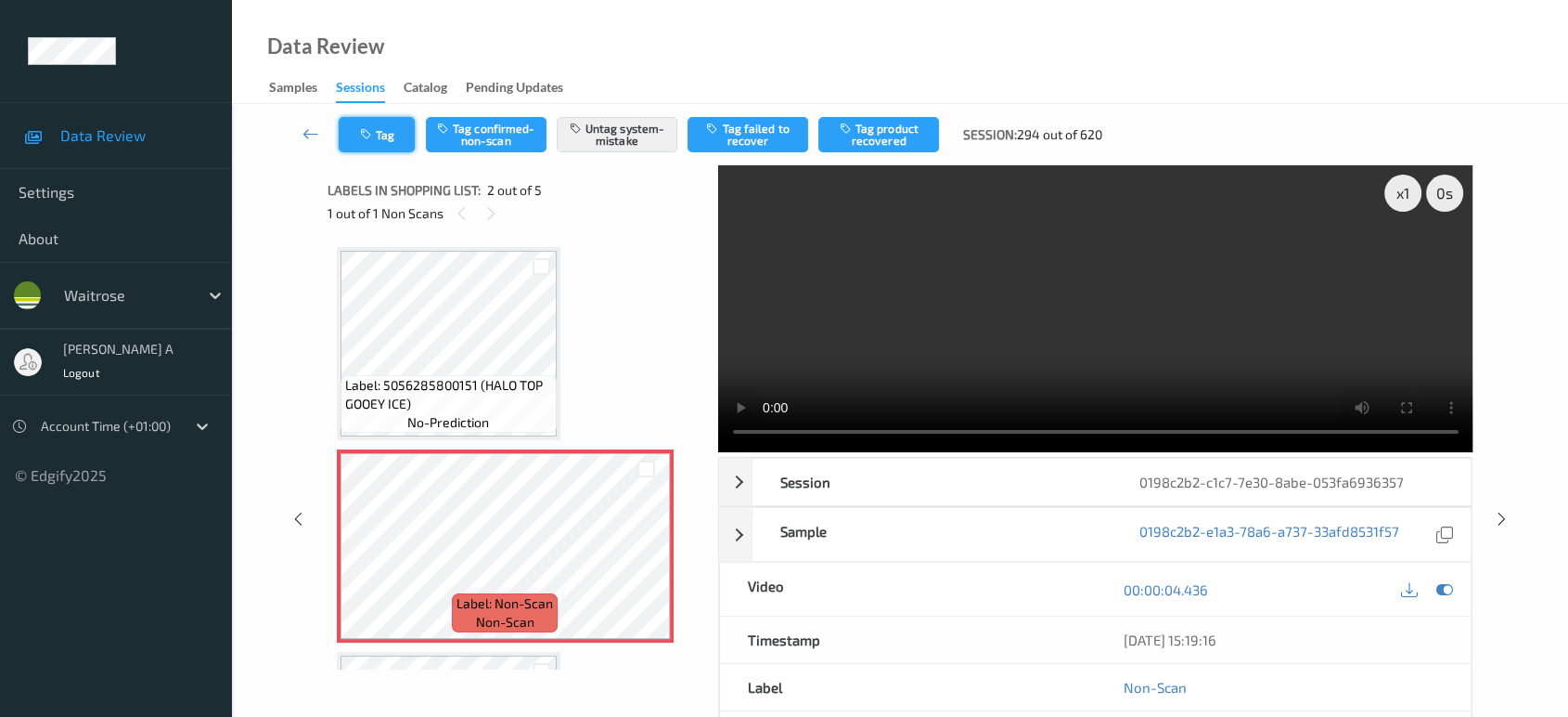
click at [404, 124] on button "Tag" at bounding box center [377, 134] width 76 height 35
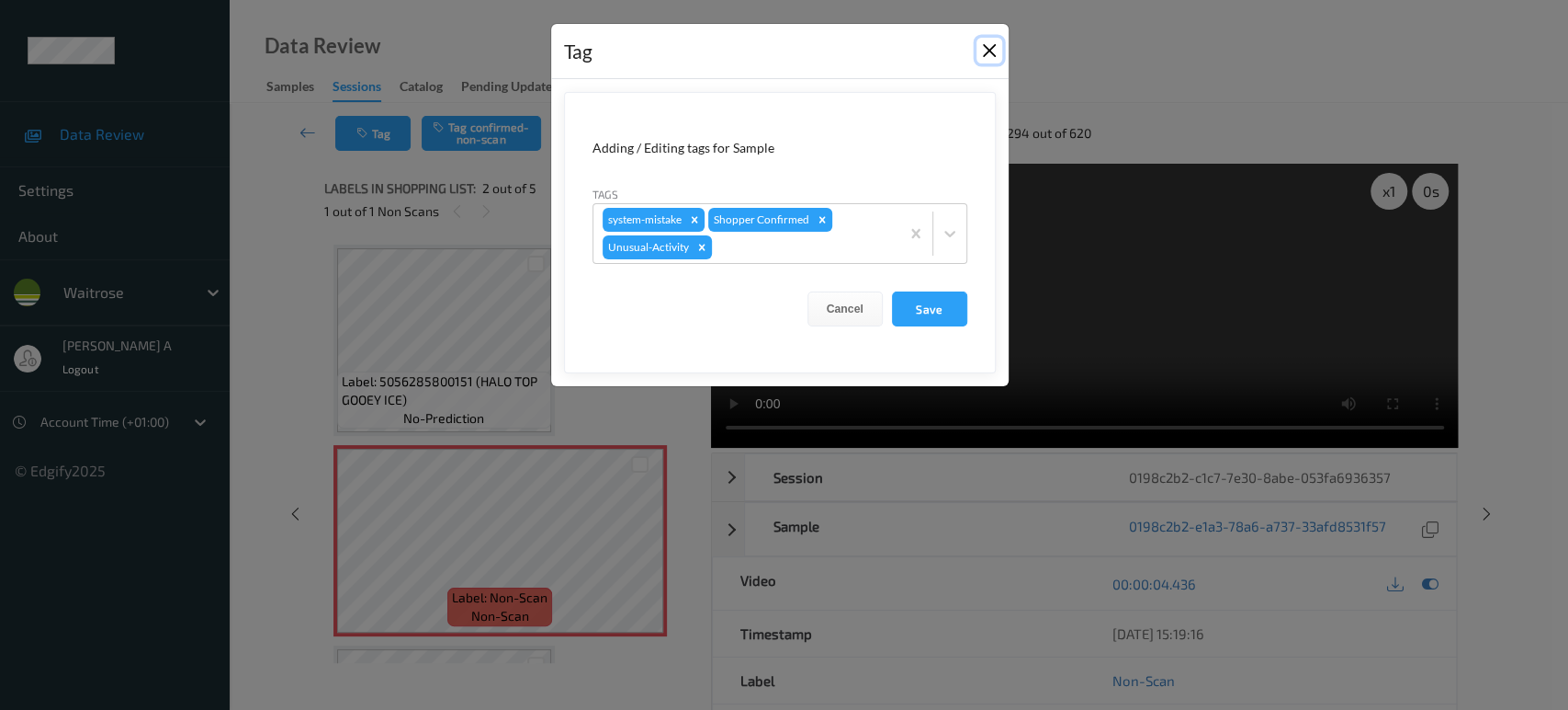
click at [993, 57] on button "Close" at bounding box center [989, 50] width 26 height 26
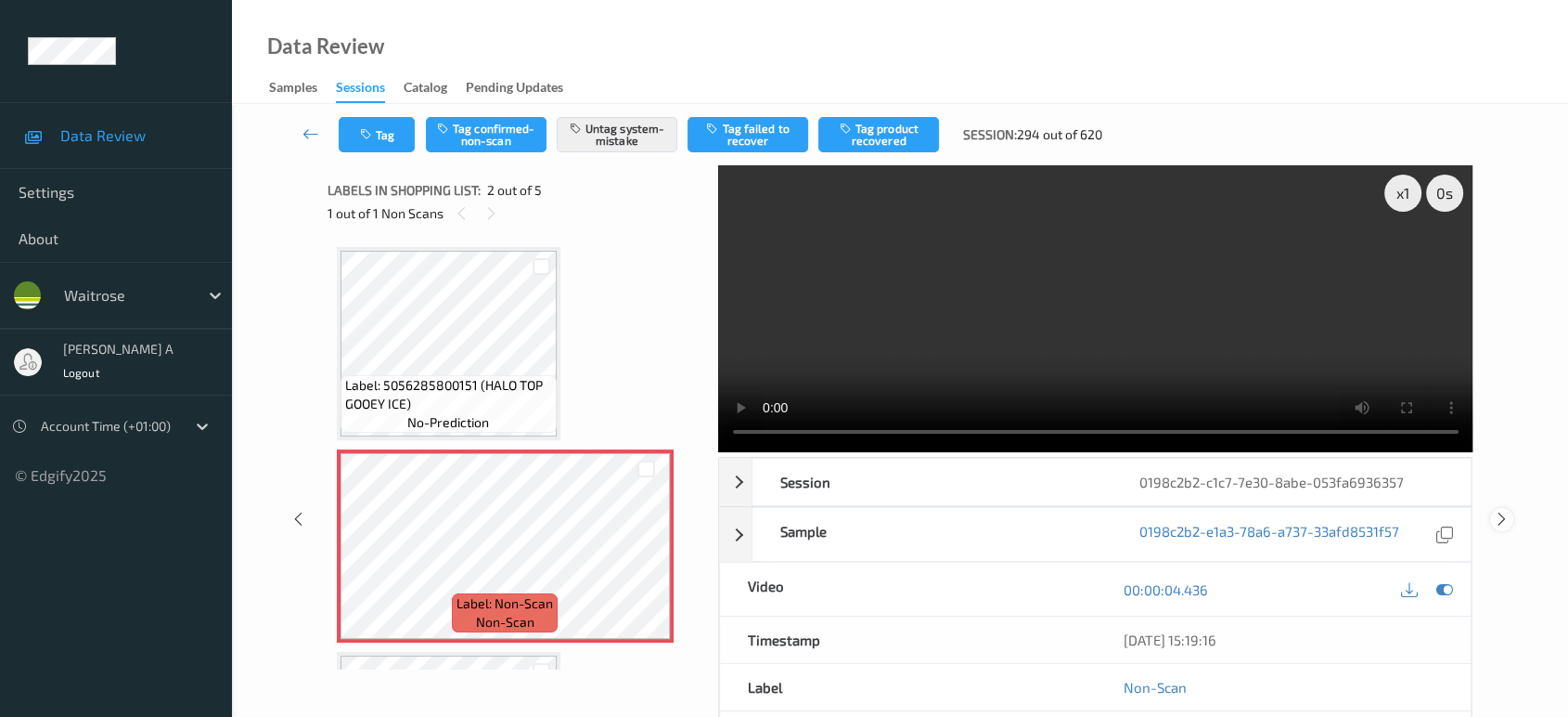
click at [1500, 515] on icon at bounding box center [1501, 518] width 16 height 16
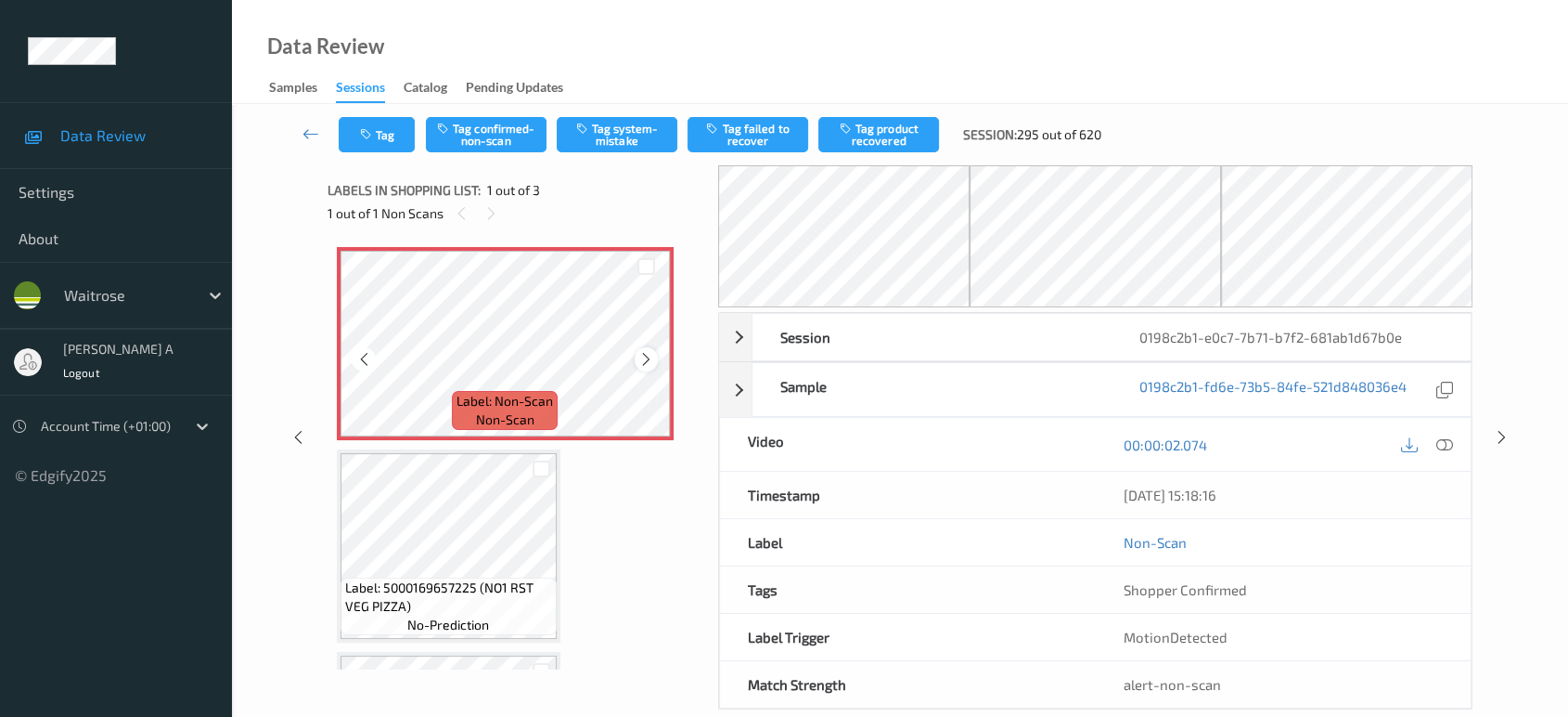
click at [636, 353] on div at bounding box center [646, 359] width 23 height 23
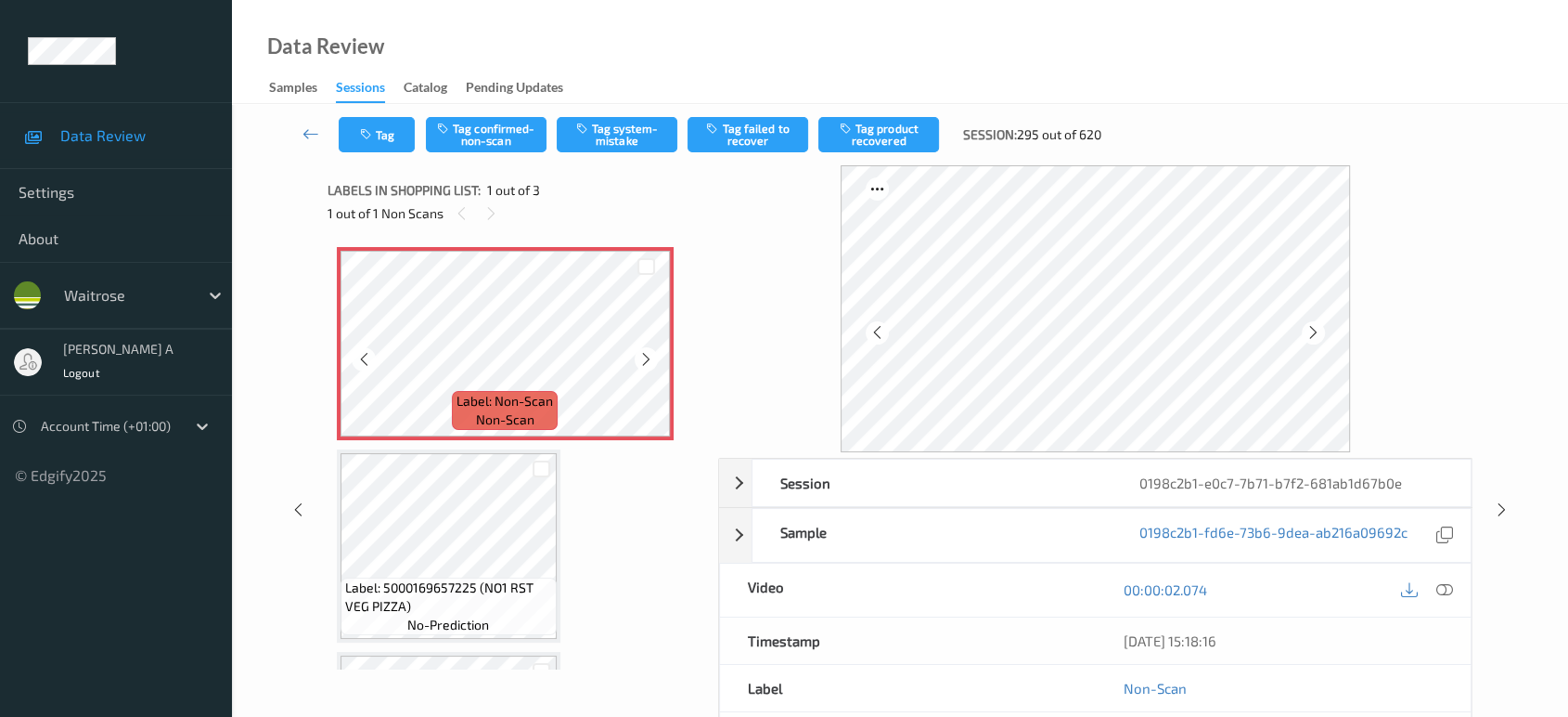
click at [636, 353] on div at bounding box center [646, 359] width 23 height 23
click at [1453, 588] on div at bounding box center [1444, 590] width 25 height 25
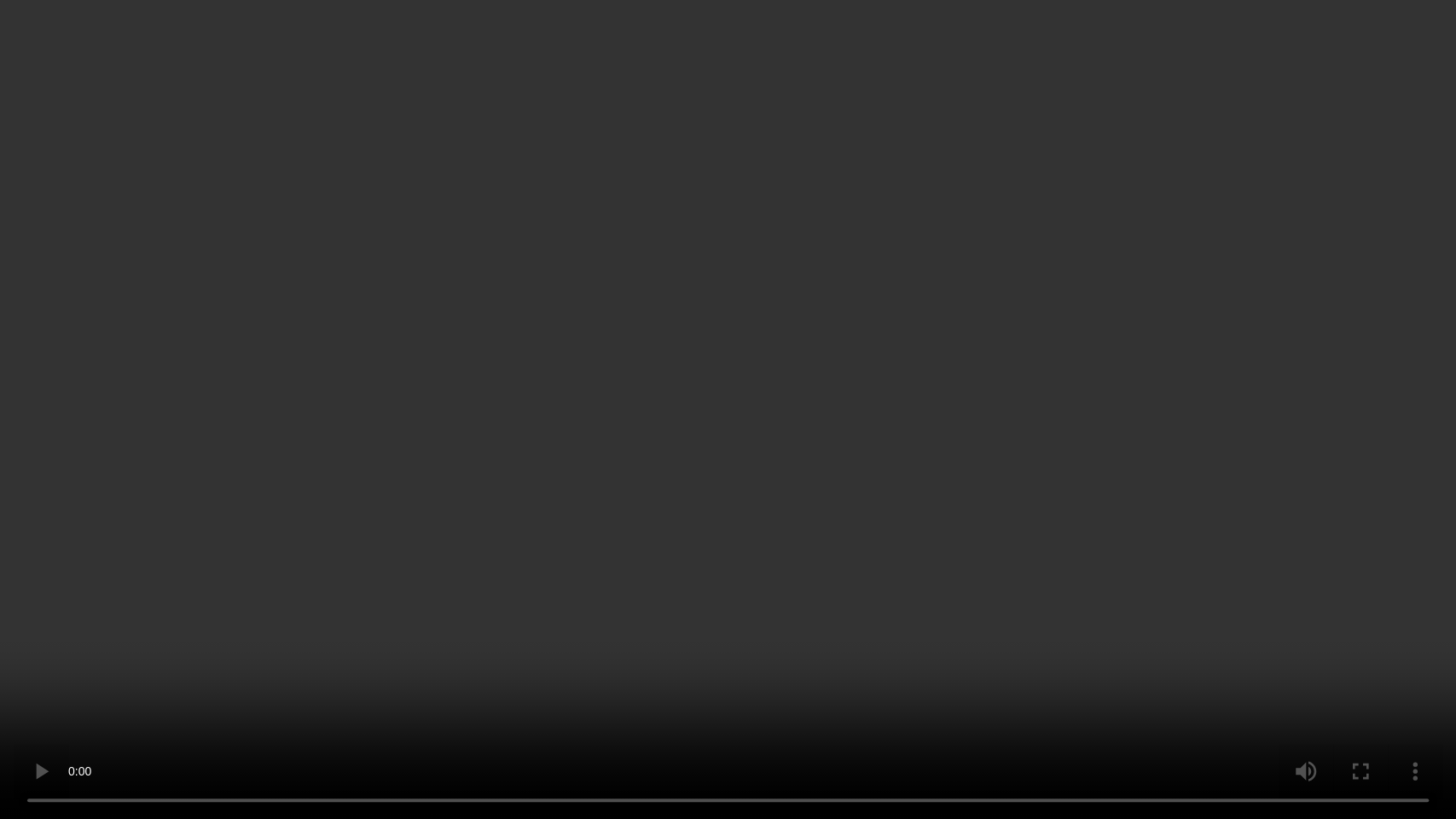
click at [784, 383] on video at bounding box center [728, 409] width 1456 height 819
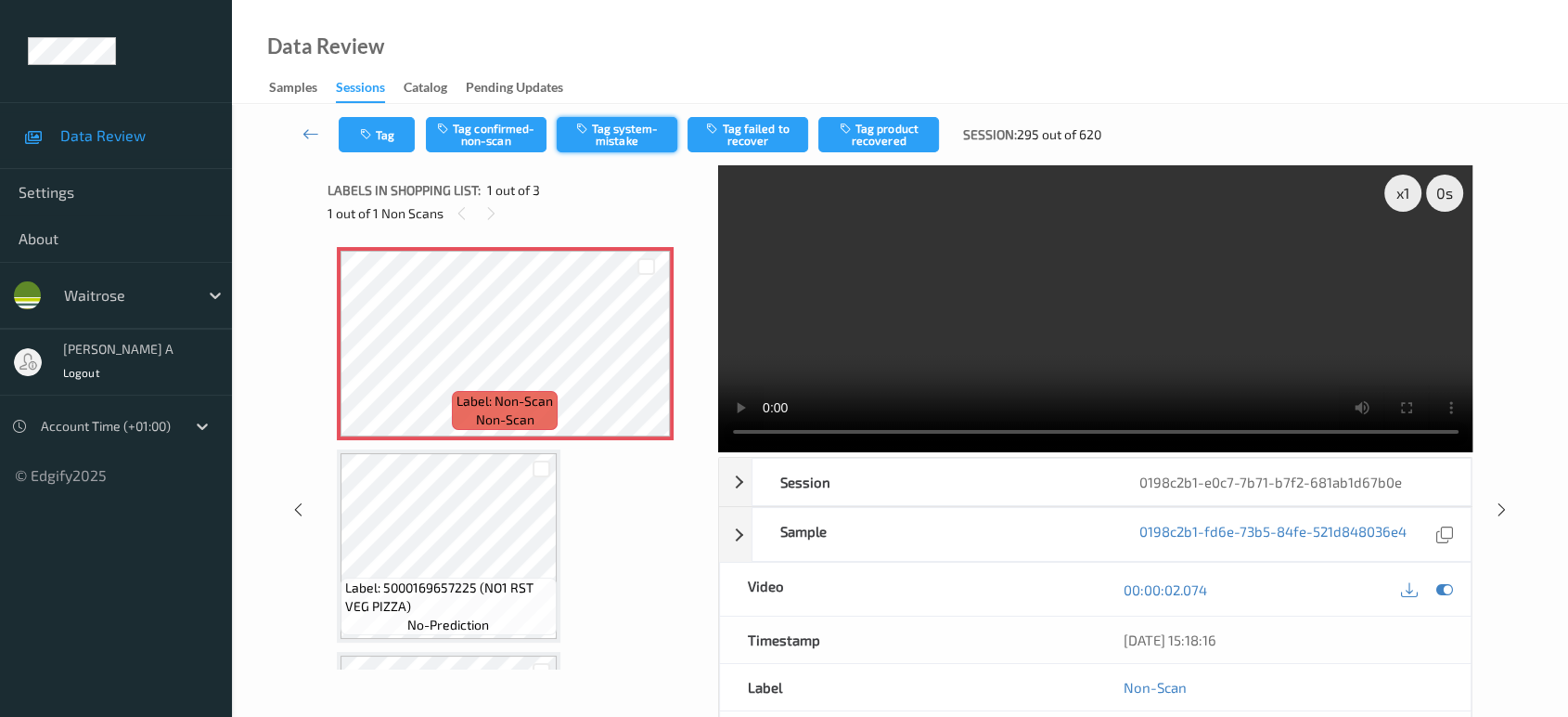
click at [631, 141] on button "Tag system-mistake" at bounding box center [617, 134] width 120 height 35
click at [371, 132] on icon "button" at bounding box center [367, 135] width 16 height 13
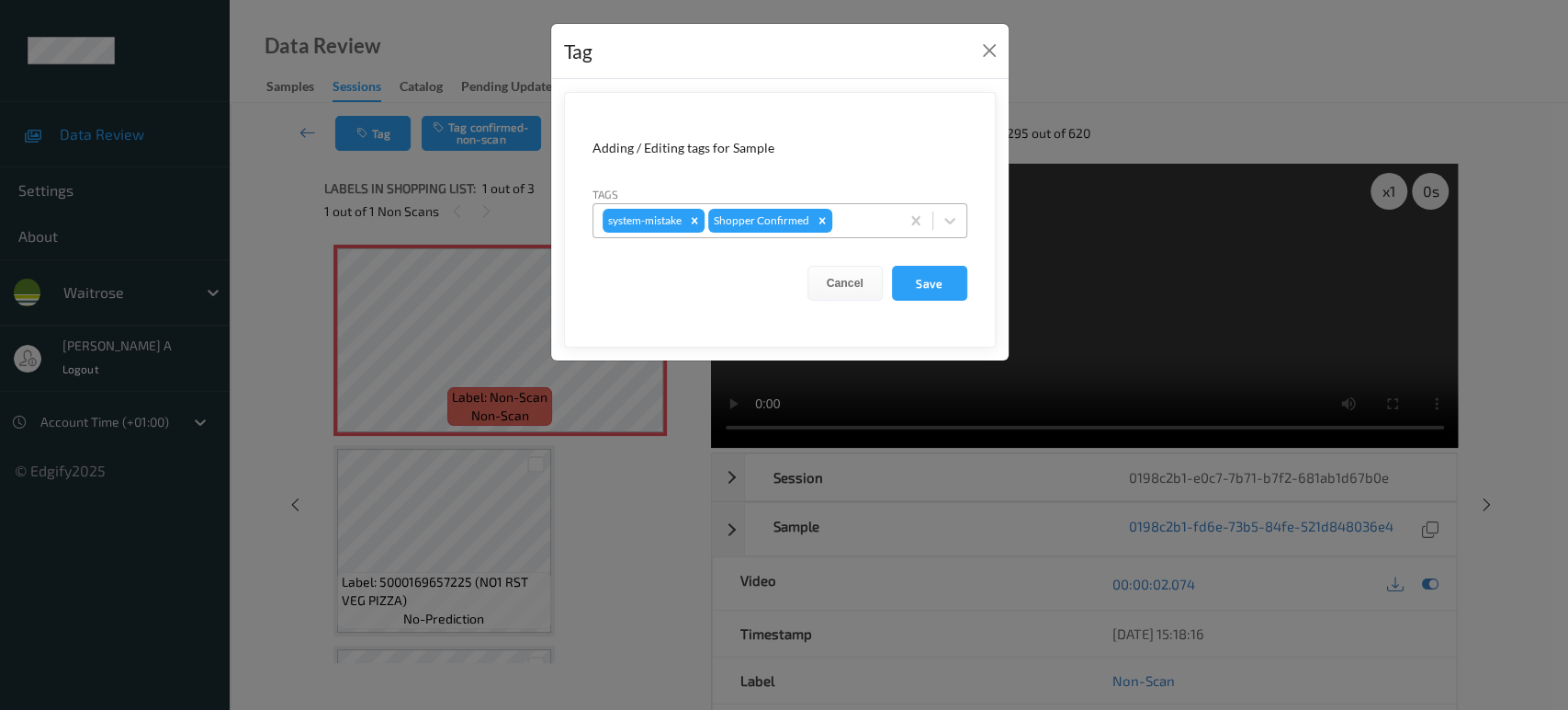
click at [868, 214] on div at bounding box center [863, 220] width 54 height 22
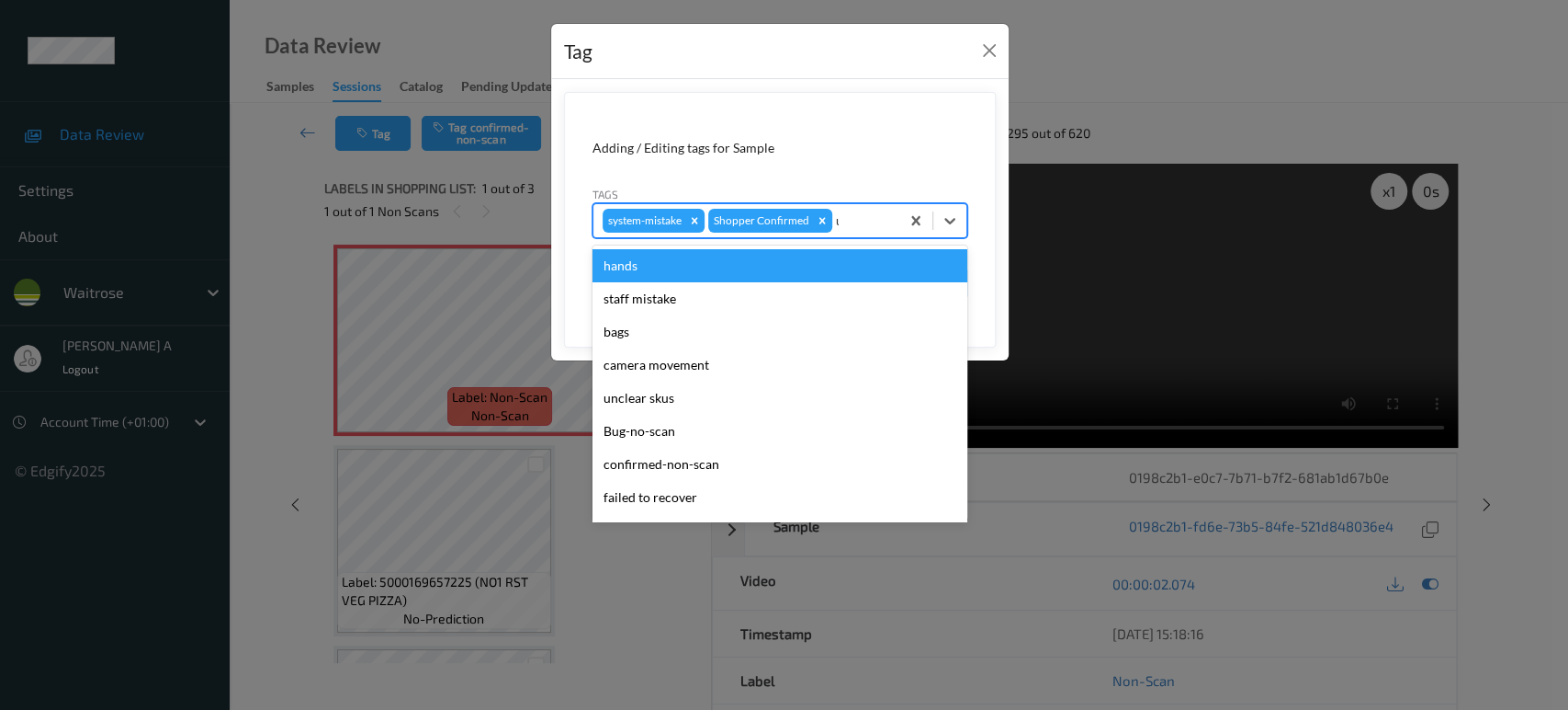
type input "un"
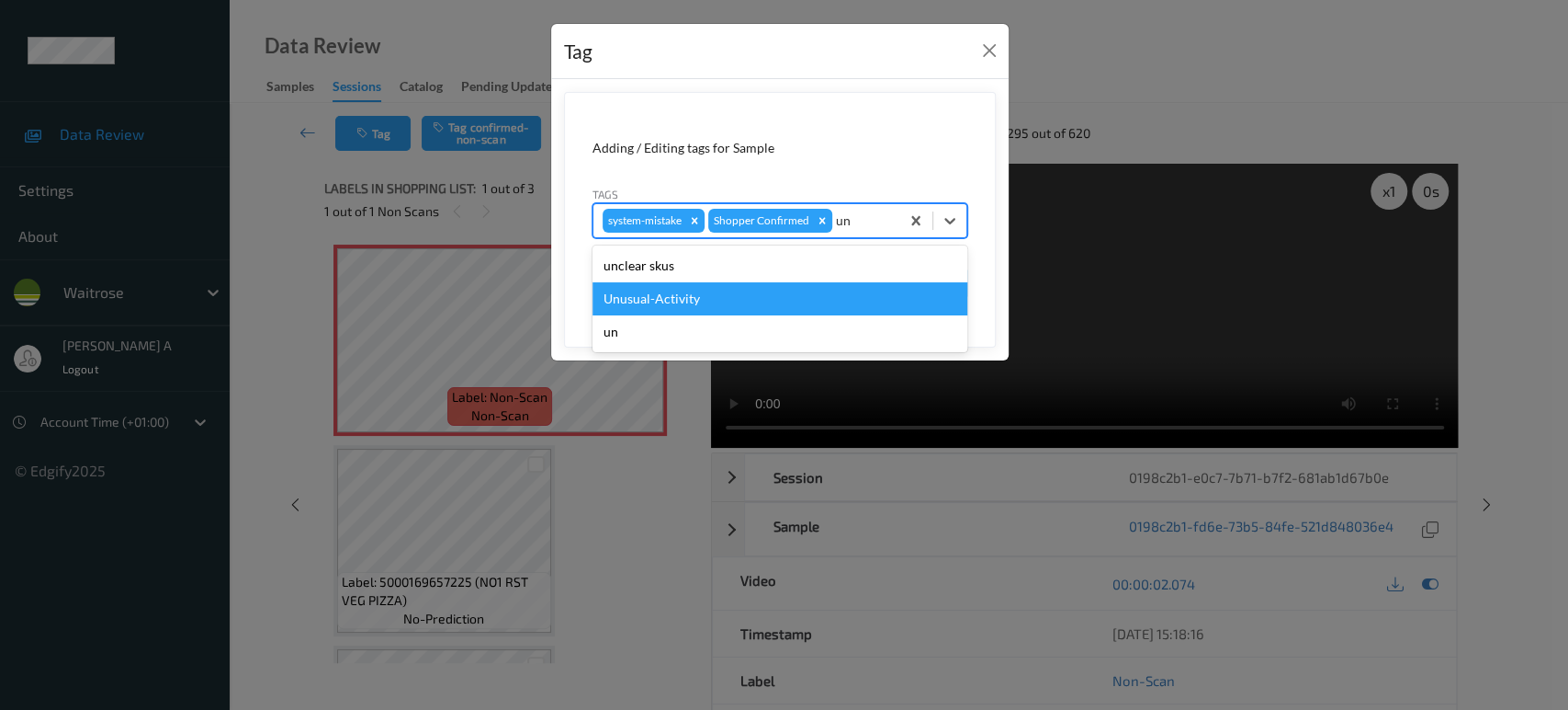
click at [719, 296] on div "Unusual-Activity" at bounding box center [780, 298] width 375 height 33
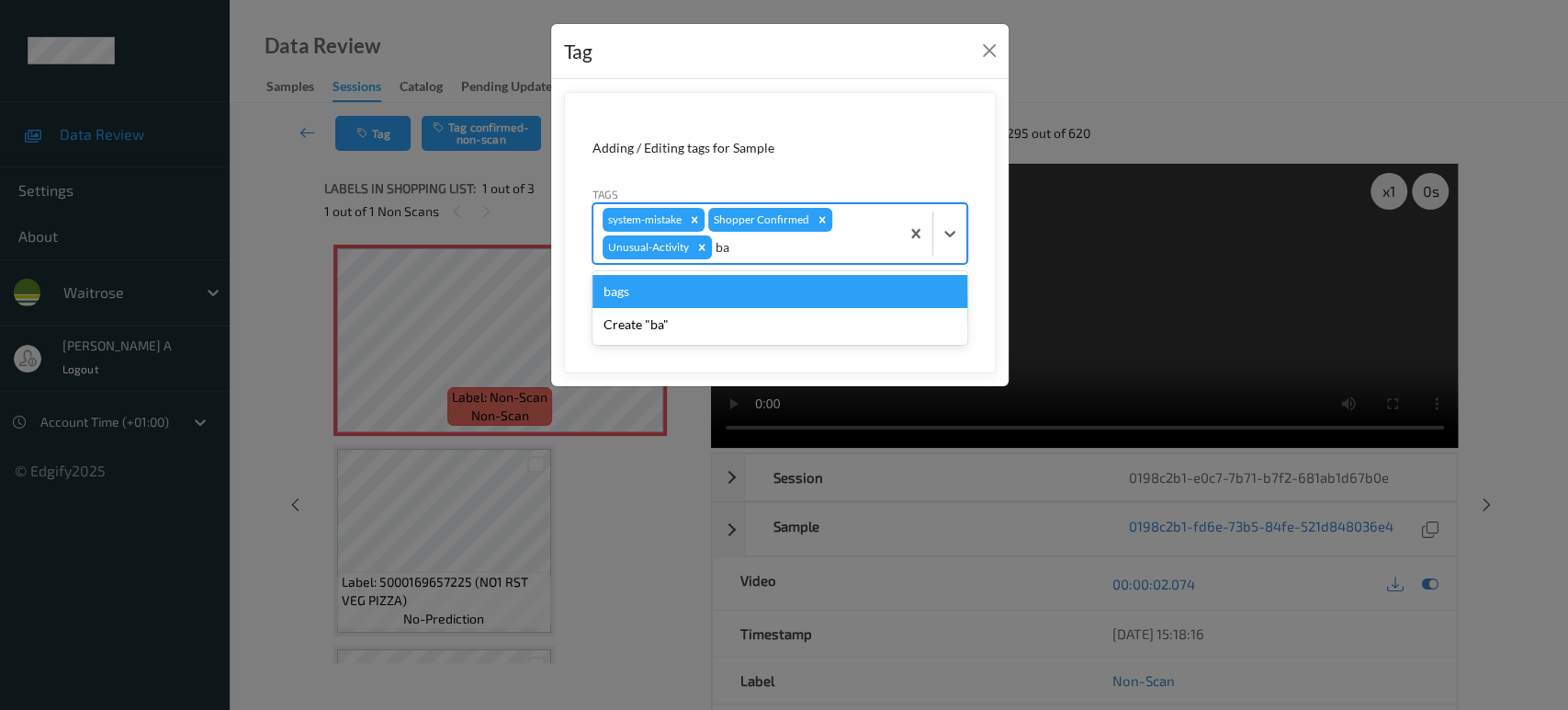
type input "bag"
click at [719, 296] on div "bags" at bounding box center [780, 291] width 375 height 33
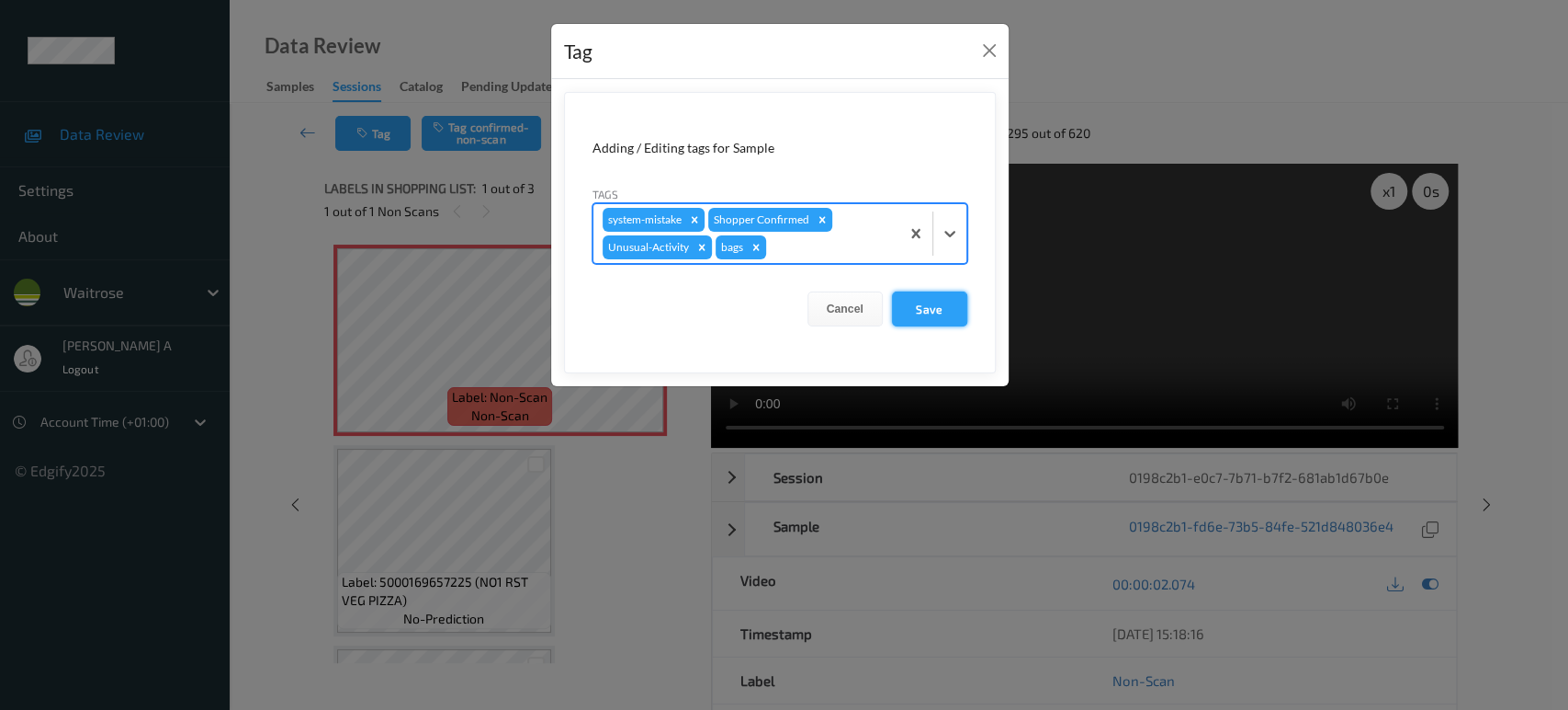
click at [952, 319] on button "Save" at bounding box center [930, 308] width 76 height 35
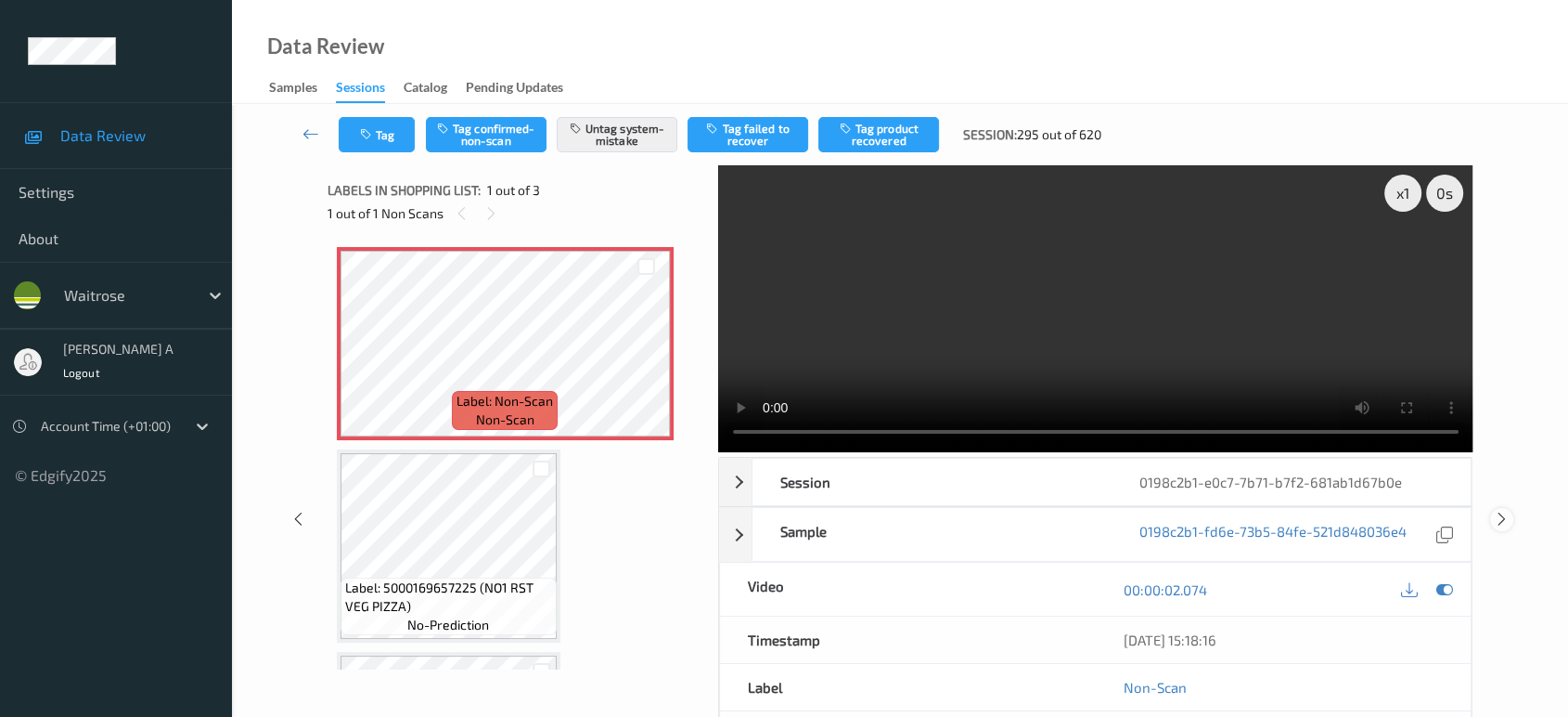
click at [1505, 517] on icon at bounding box center [1501, 518] width 16 height 16
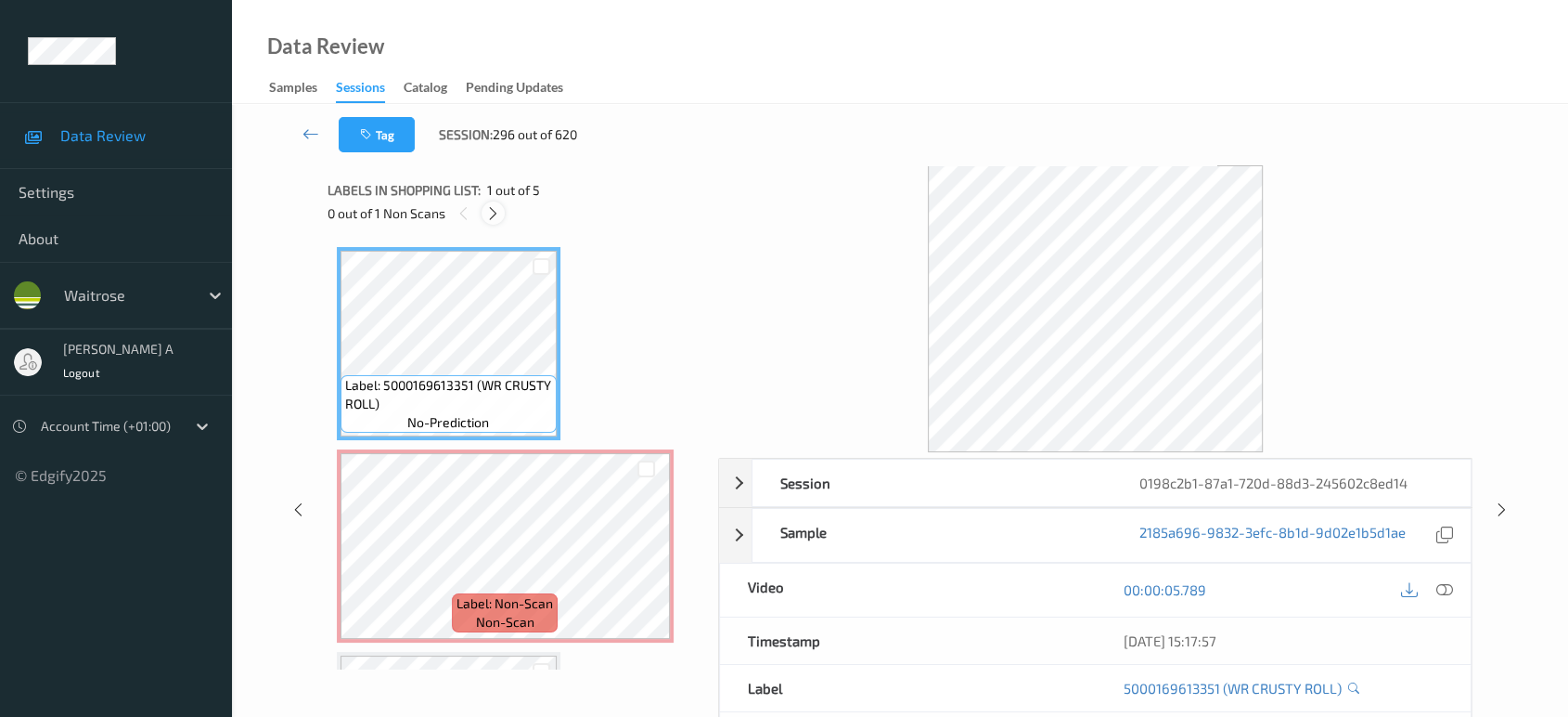
click at [490, 216] on icon at bounding box center [492, 213] width 16 height 16
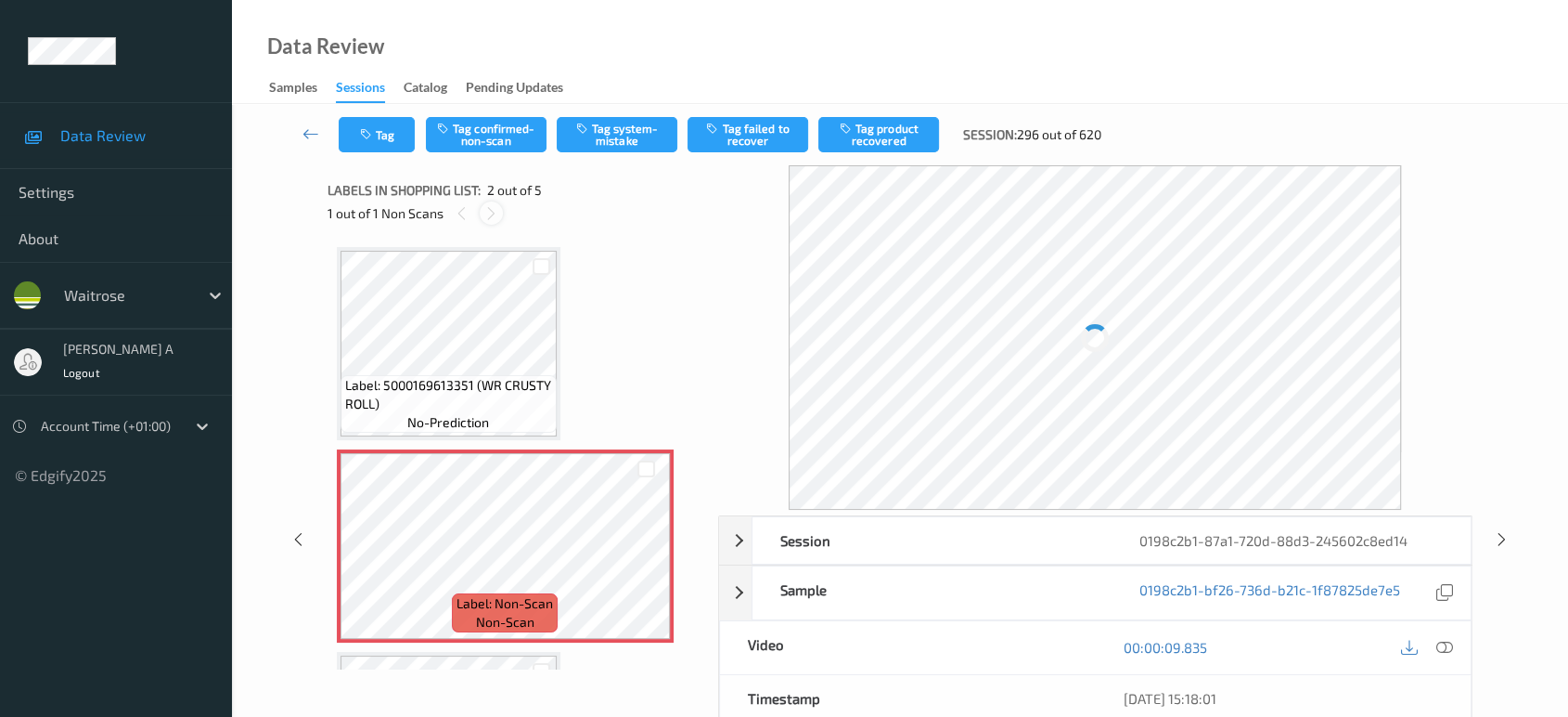
scroll to position [9, 0]
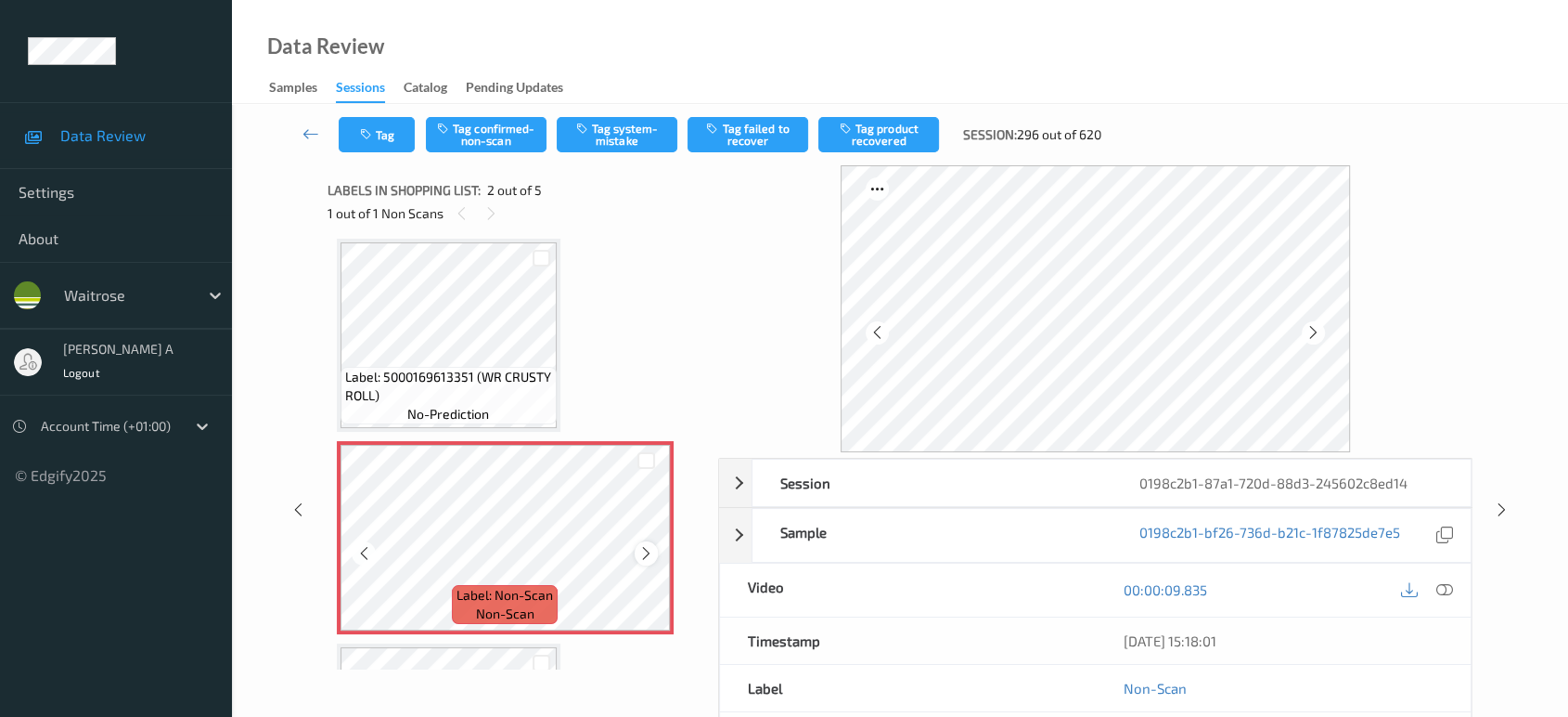
click at [646, 545] on icon at bounding box center [646, 553] width 16 height 16
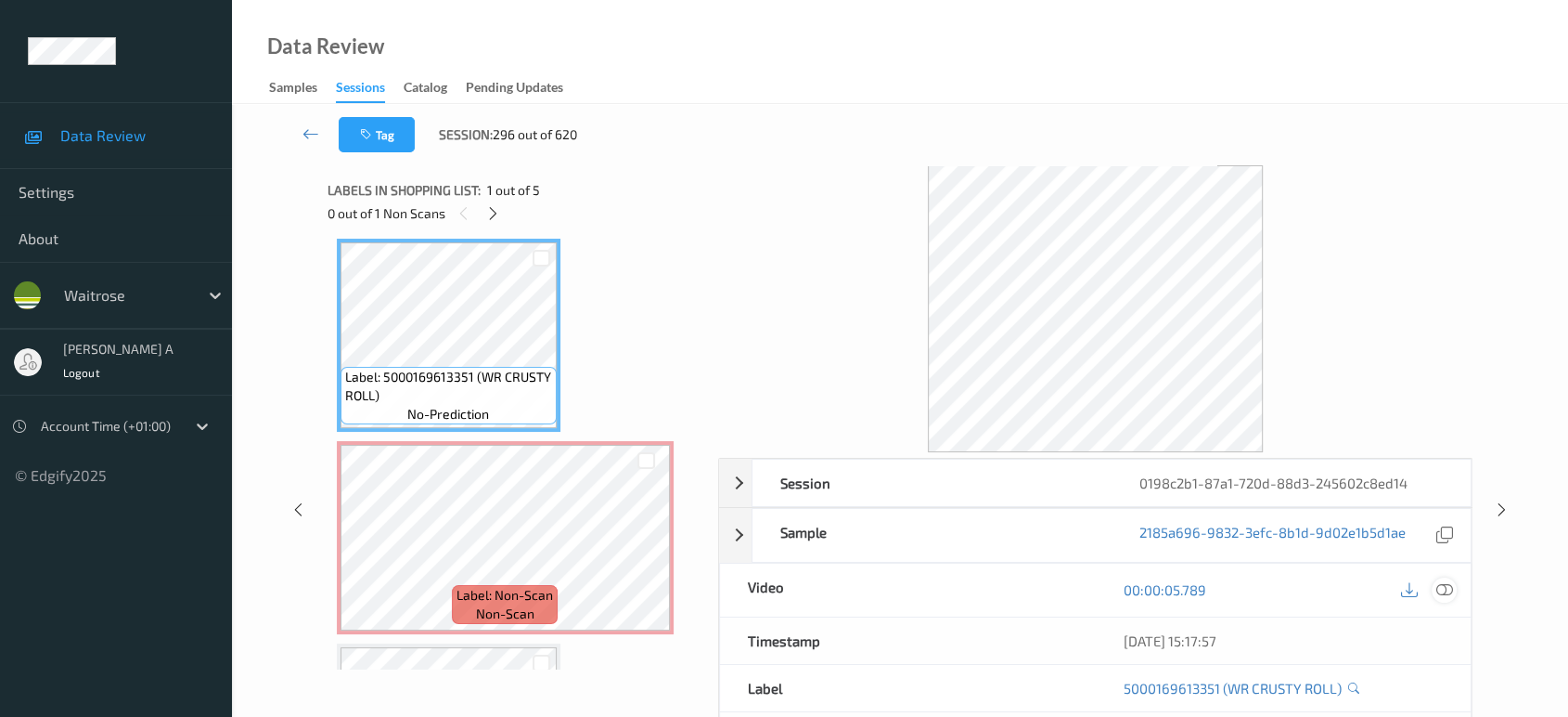
click at [1441, 587] on icon at bounding box center [1444, 589] width 16 height 16
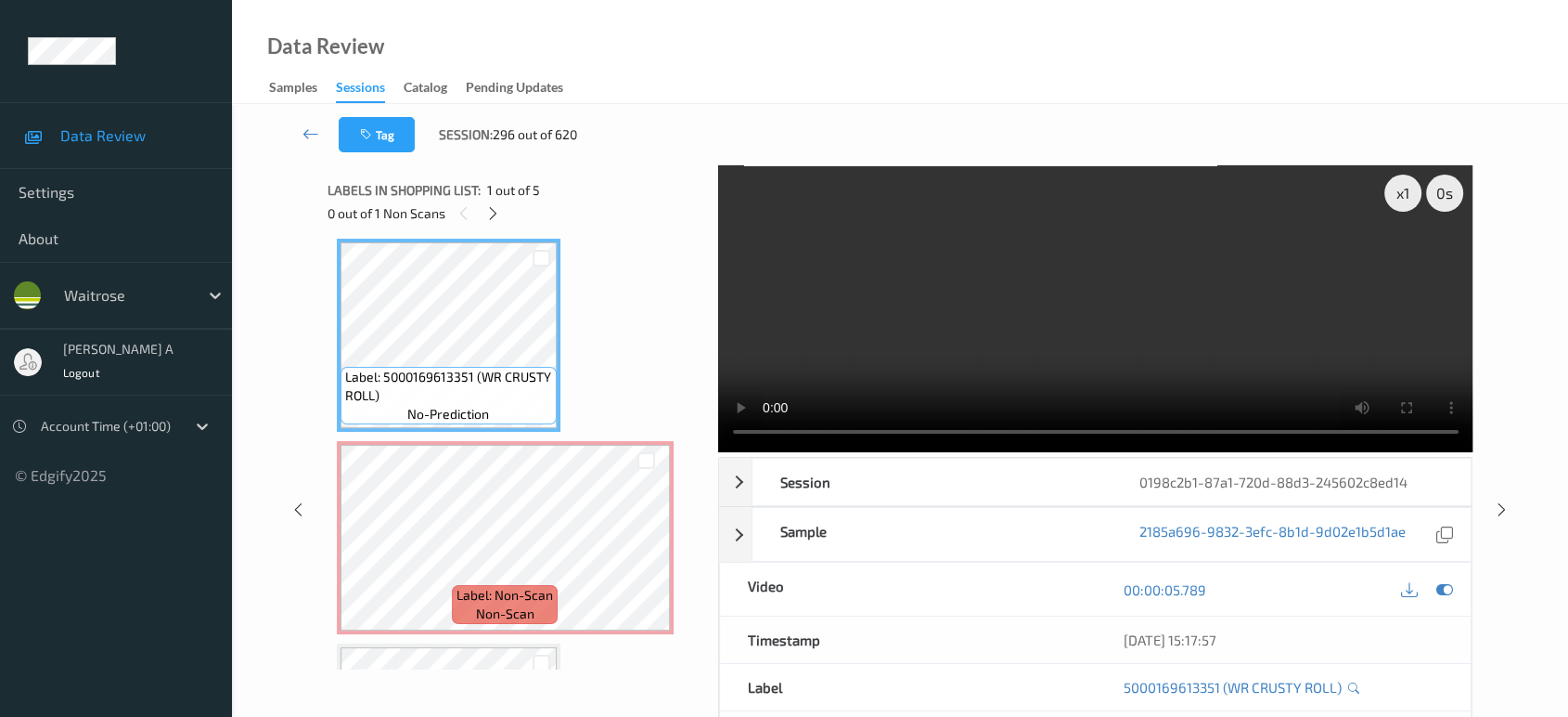
scroll to position [0, 0]
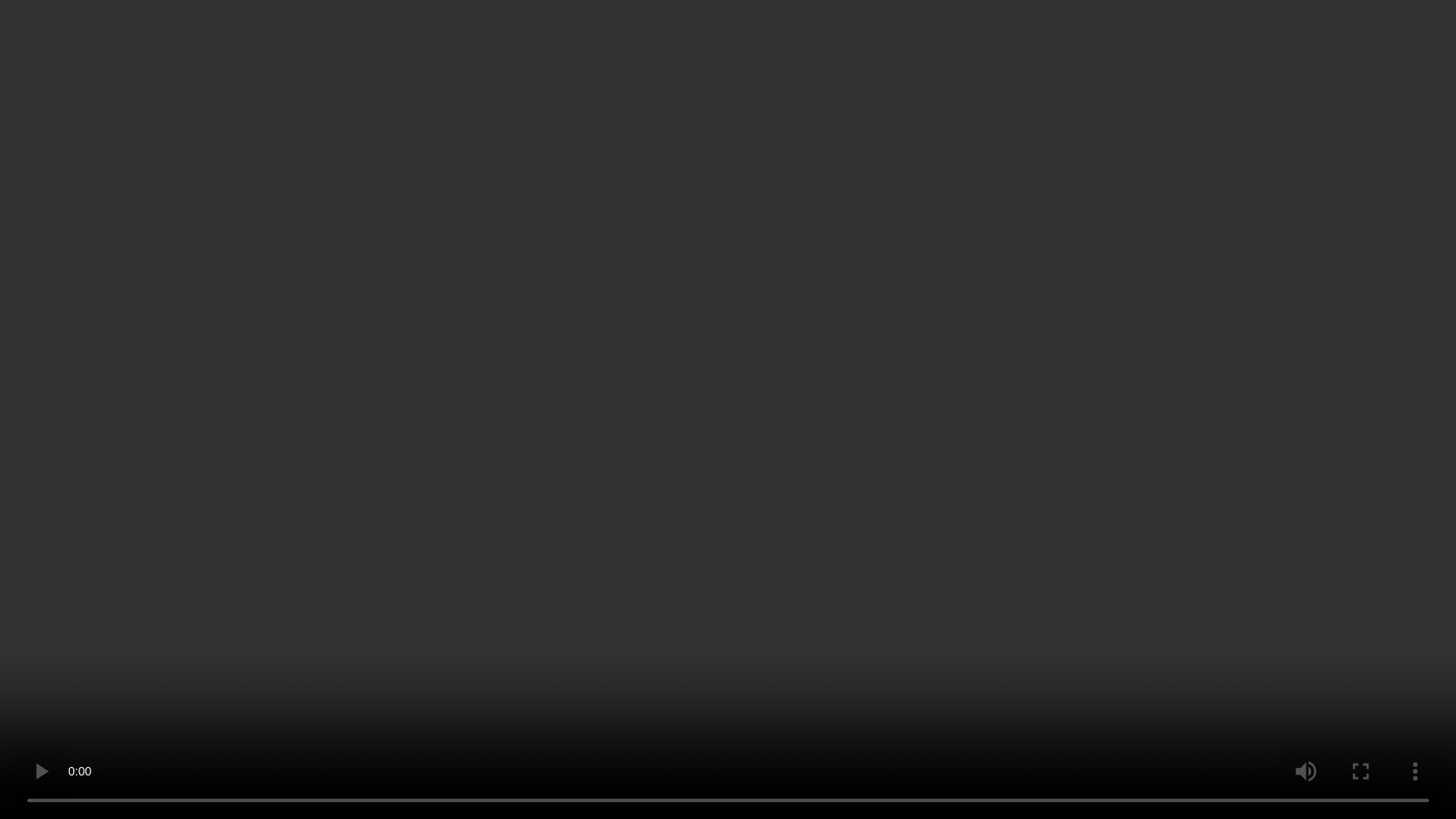
click at [756, 367] on video at bounding box center [728, 409] width 1456 height 819
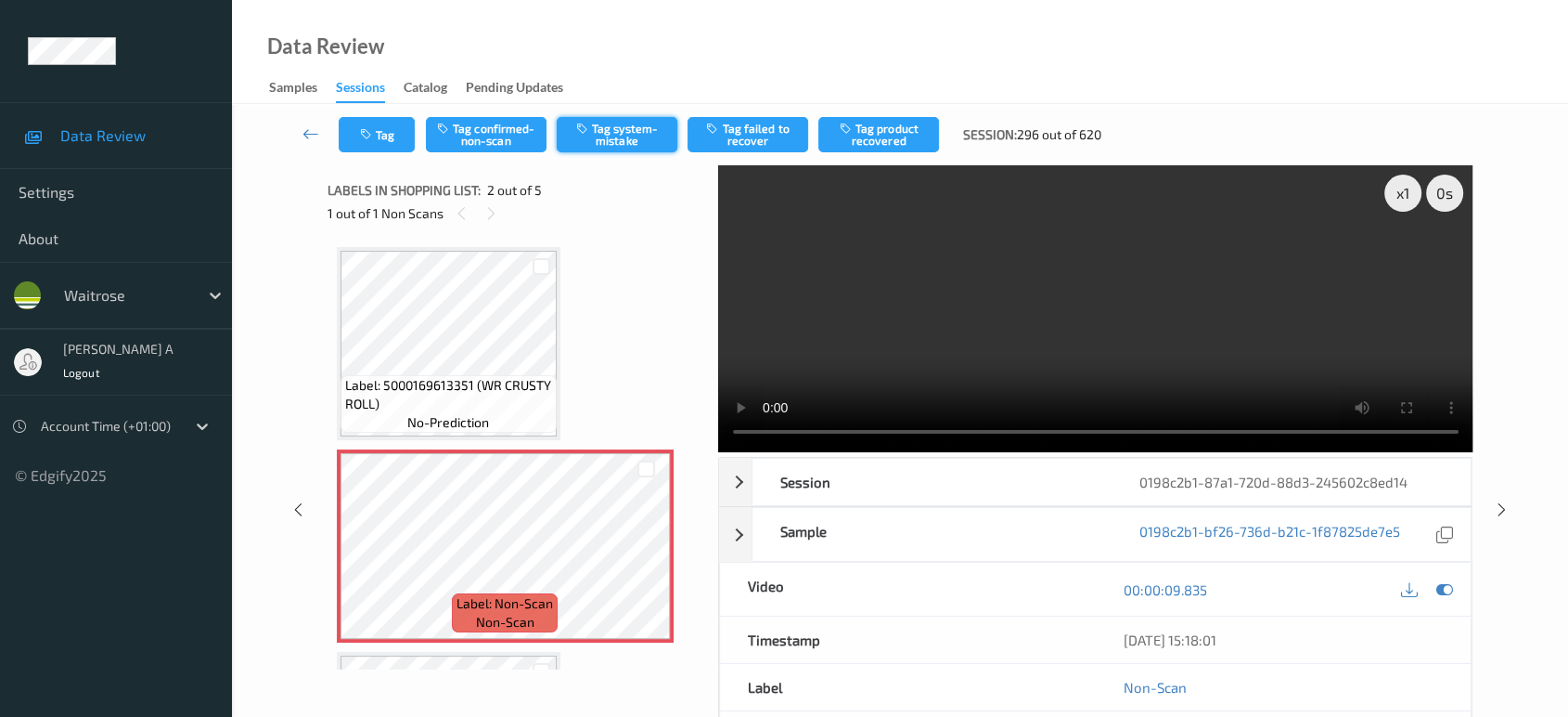
click at [622, 137] on button "Tag system-mistake" at bounding box center [617, 134] width 120 height 35
click at [398, 130] on button "Tag" at bounding box center [377, 134] width 76 height 35
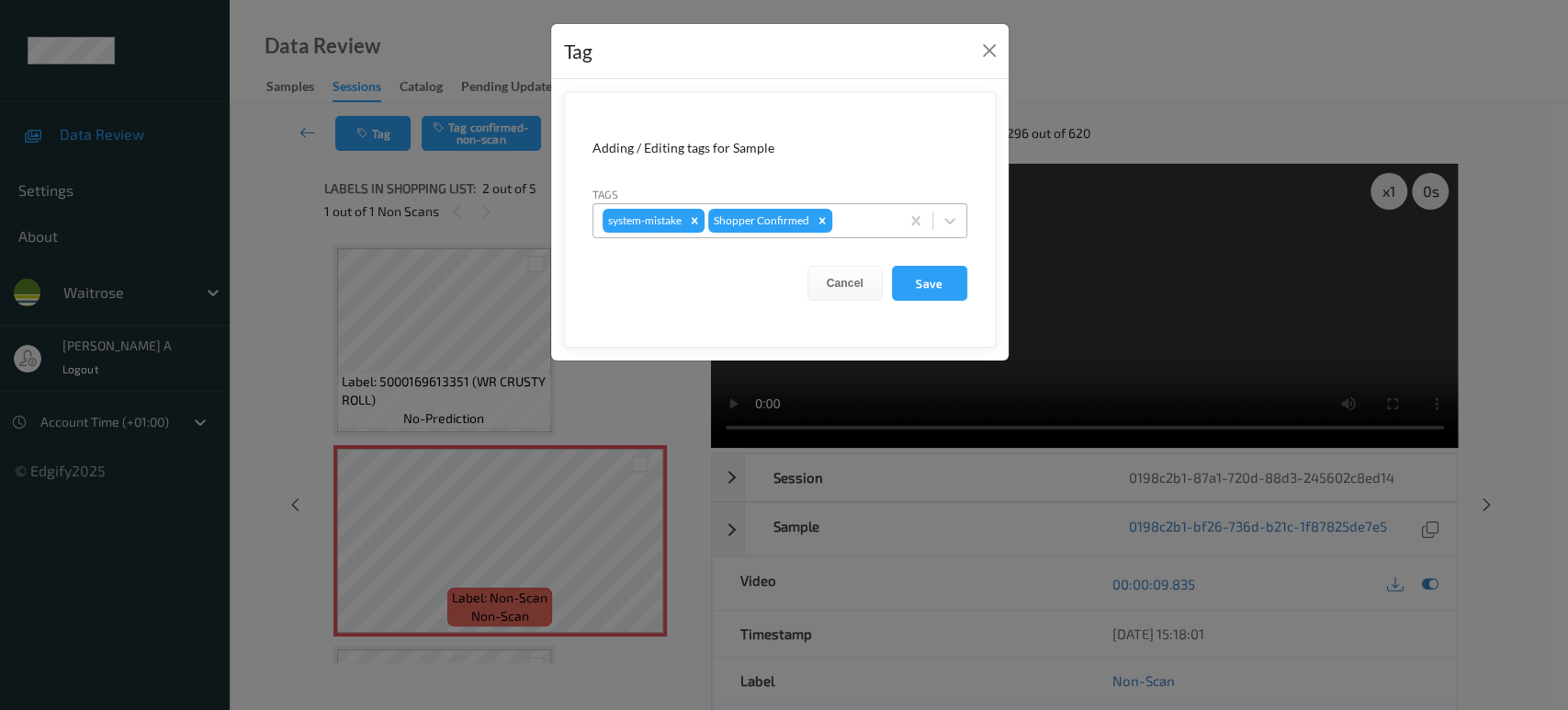
click at [857, 223] on div at bounding box center [863, 220] width 54 height 22
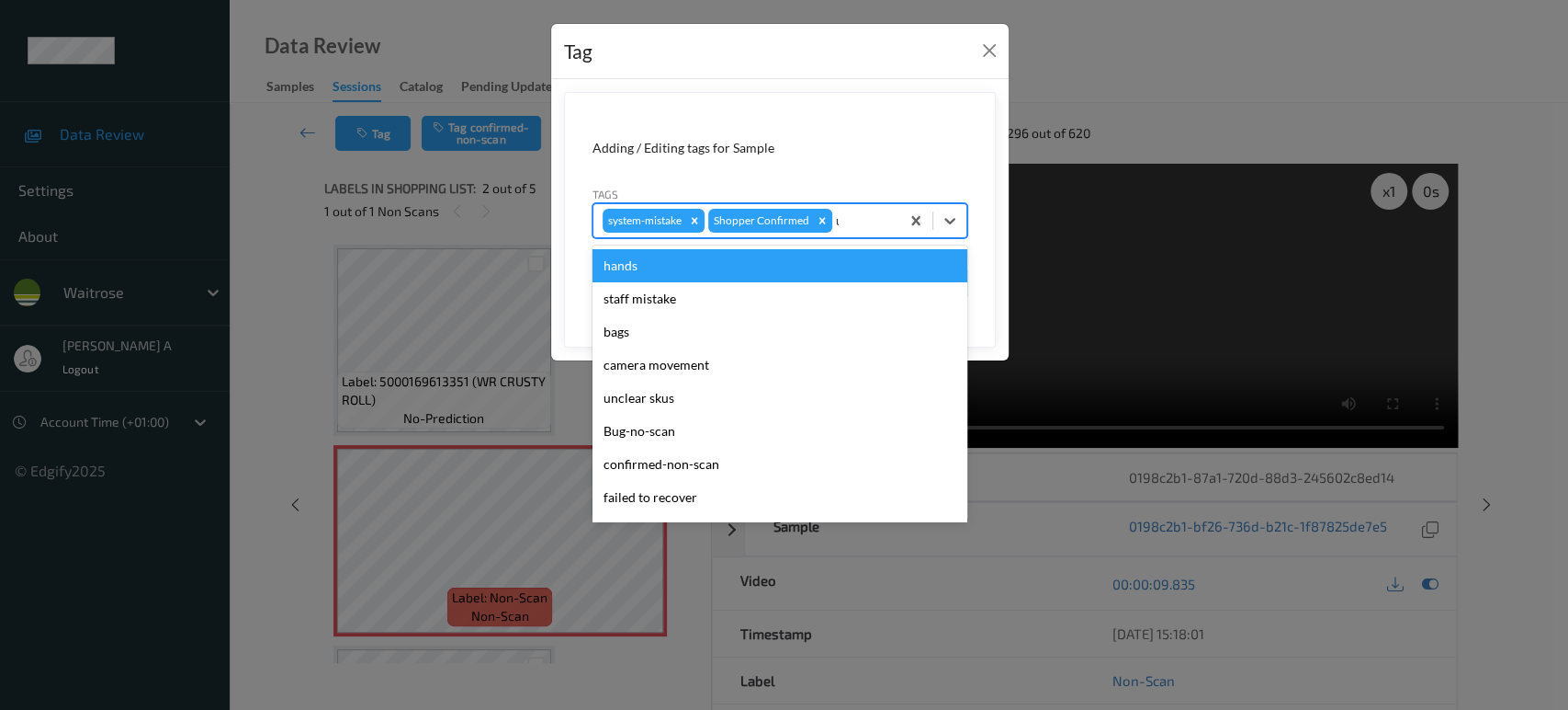
type input "un"
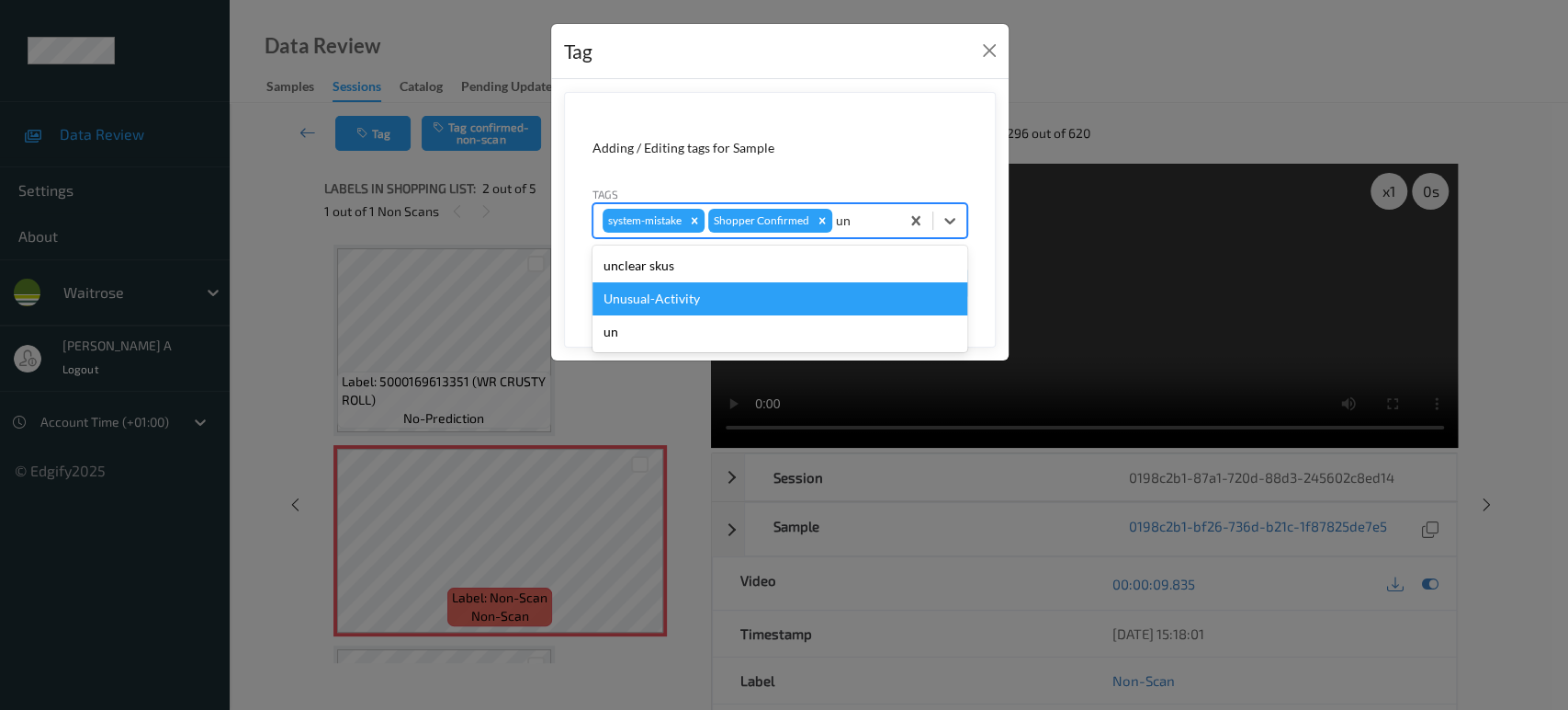
click at [776, 283] on div "Unusual-Activity" at bounding box center [780, 298] width 375 height 33
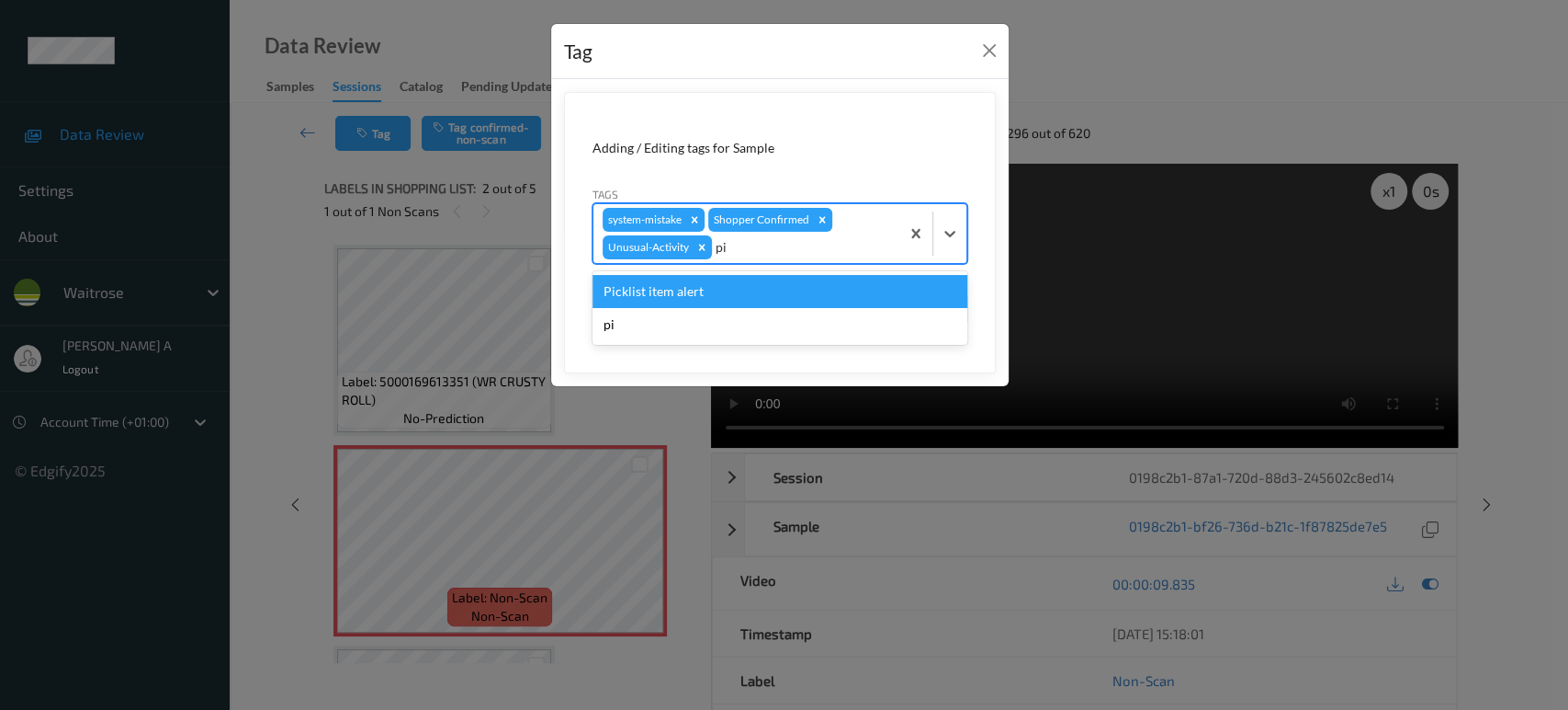
type input "pic"
click at [776, 283] on div "Picklist item alert" at bounding box center [780, 291] width 375 height 33
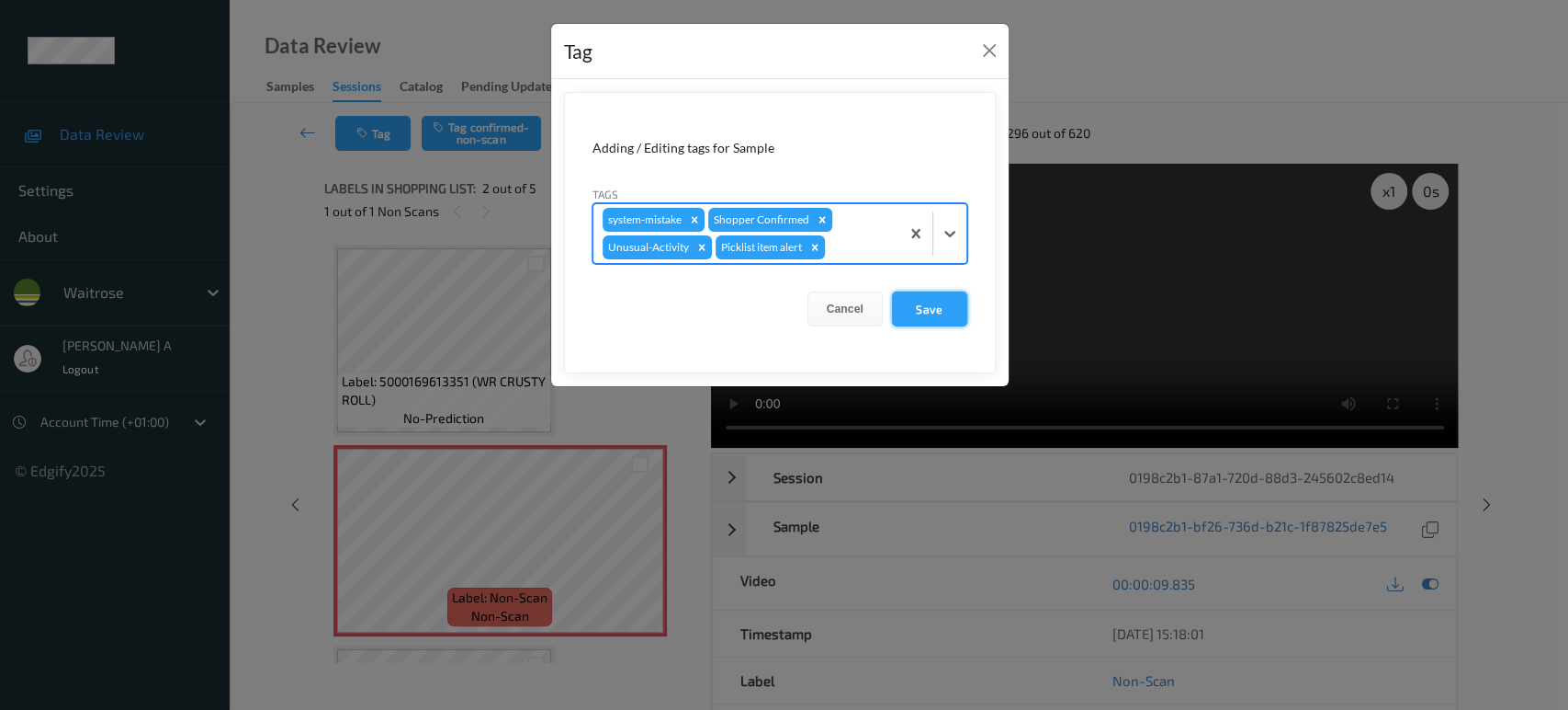
click at [912, 318] on button "Save" at bounding box center [930, 308] width 76 height 35
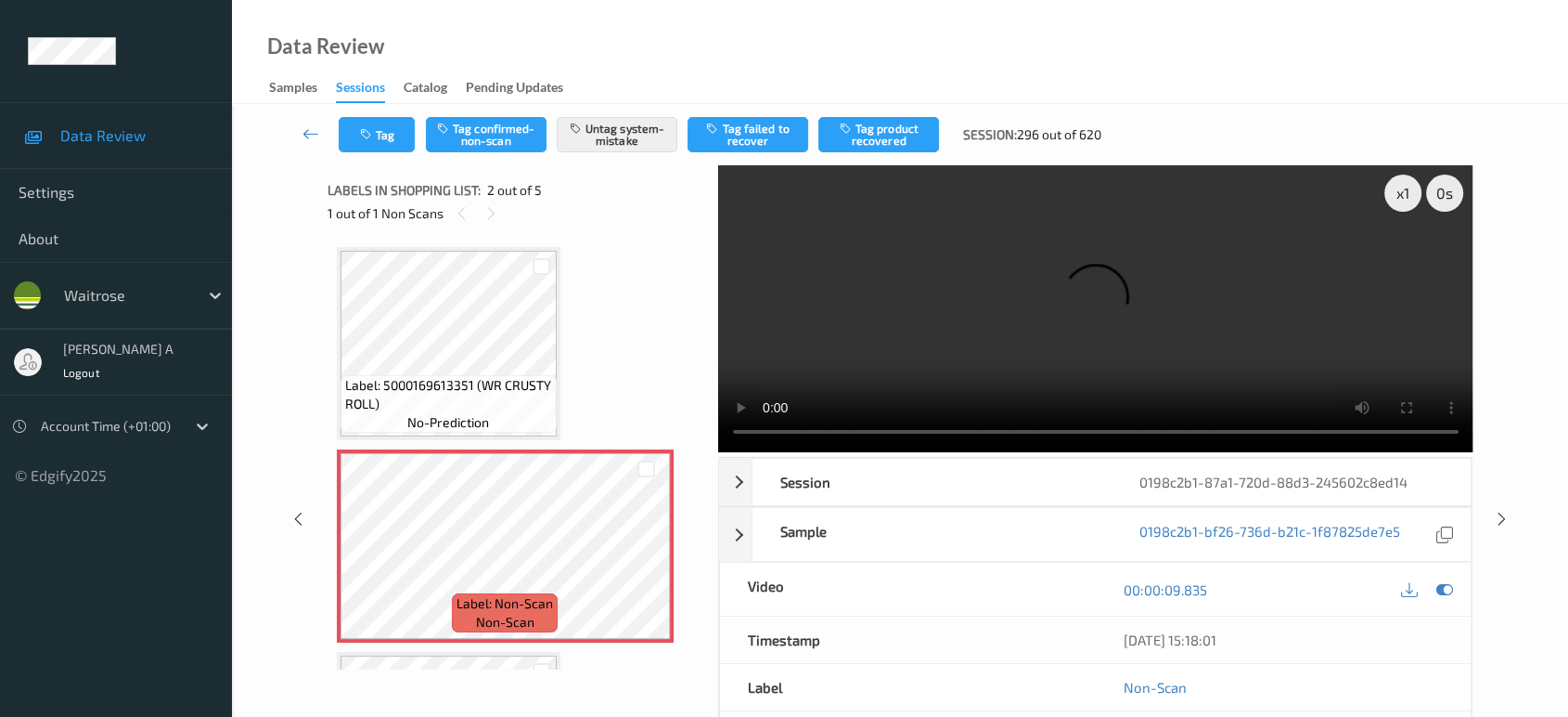
drag, startPoint x: 1505, startPoint y: 445, endPoint x: 1495, endPoint y: 407, distance: 39.3
click at [1505, 511] on icon at bounding box center [1501, 518] width 16 height 16
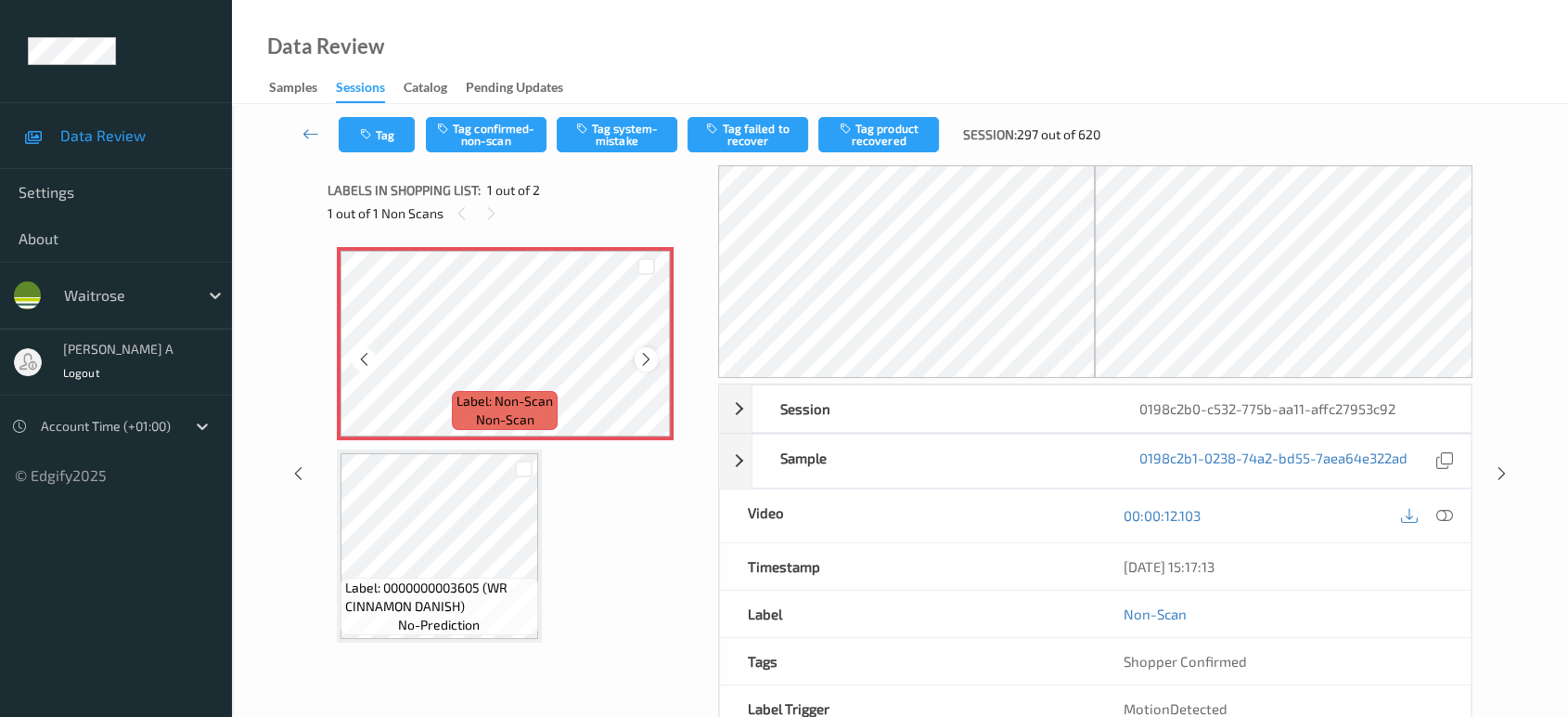
click at [638, 368] on div at bounding box center [646, 359] width 23 height 23
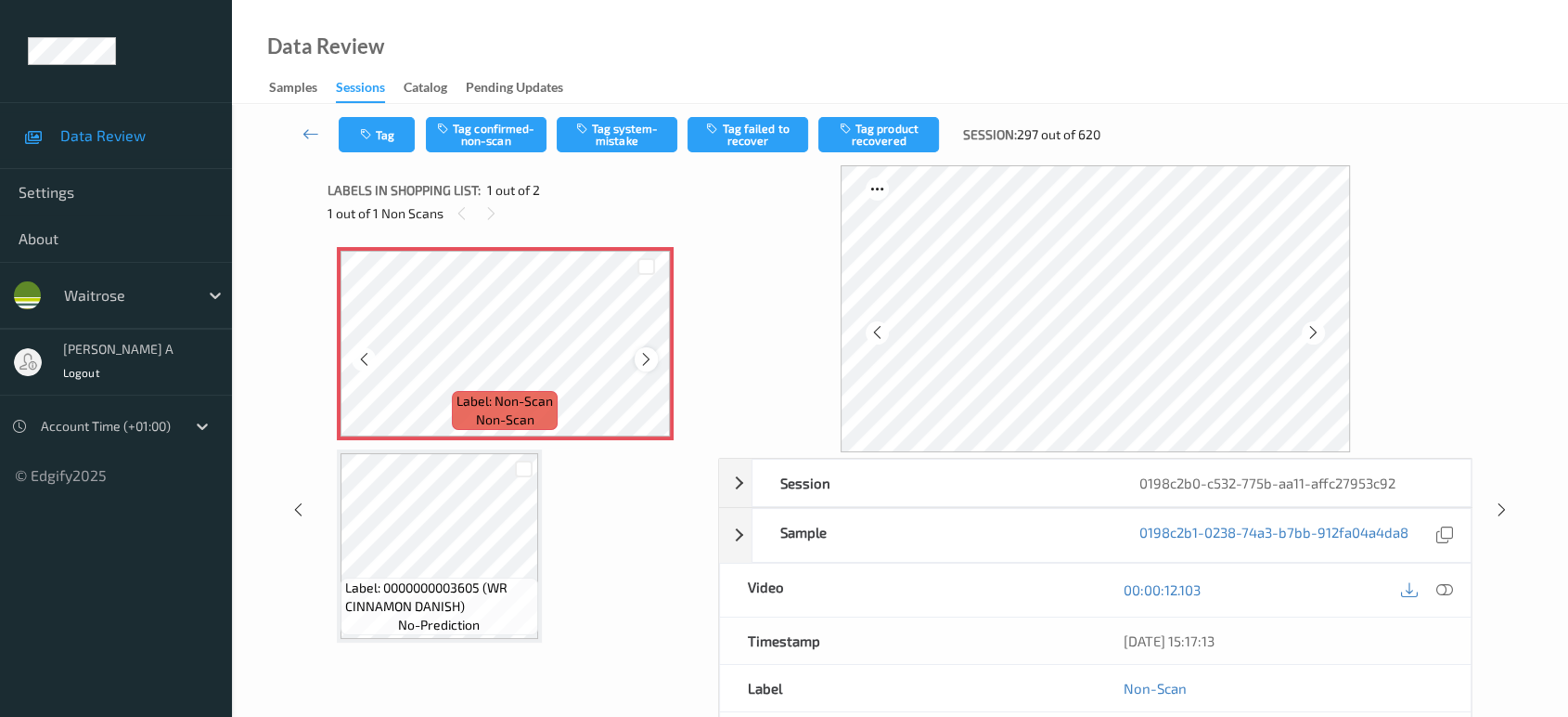
click at [646, 357] on icon at bounding box center [646, 358] width 16 height 16
click at [644, 352] on icon at bounding box center [646, 358] width 16 height 16
click at [652, 354] on icon at bounding box center [646, 358] width 16 height 16
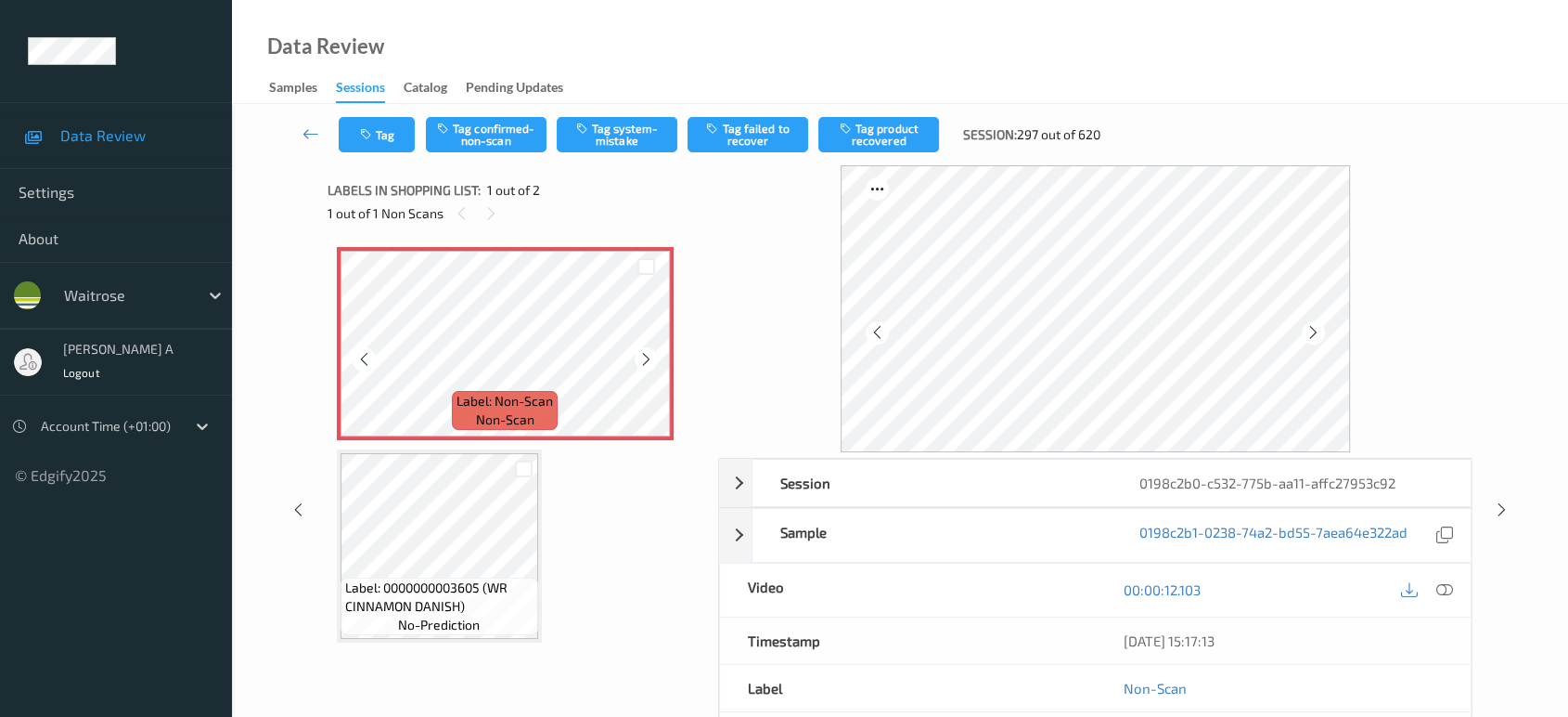
click at [652, 354] on icon at bounding box center [646, 358] width 16 height 16
click at [1442, 586] on icon at bounding box center [1444, 589] width 16 height 16
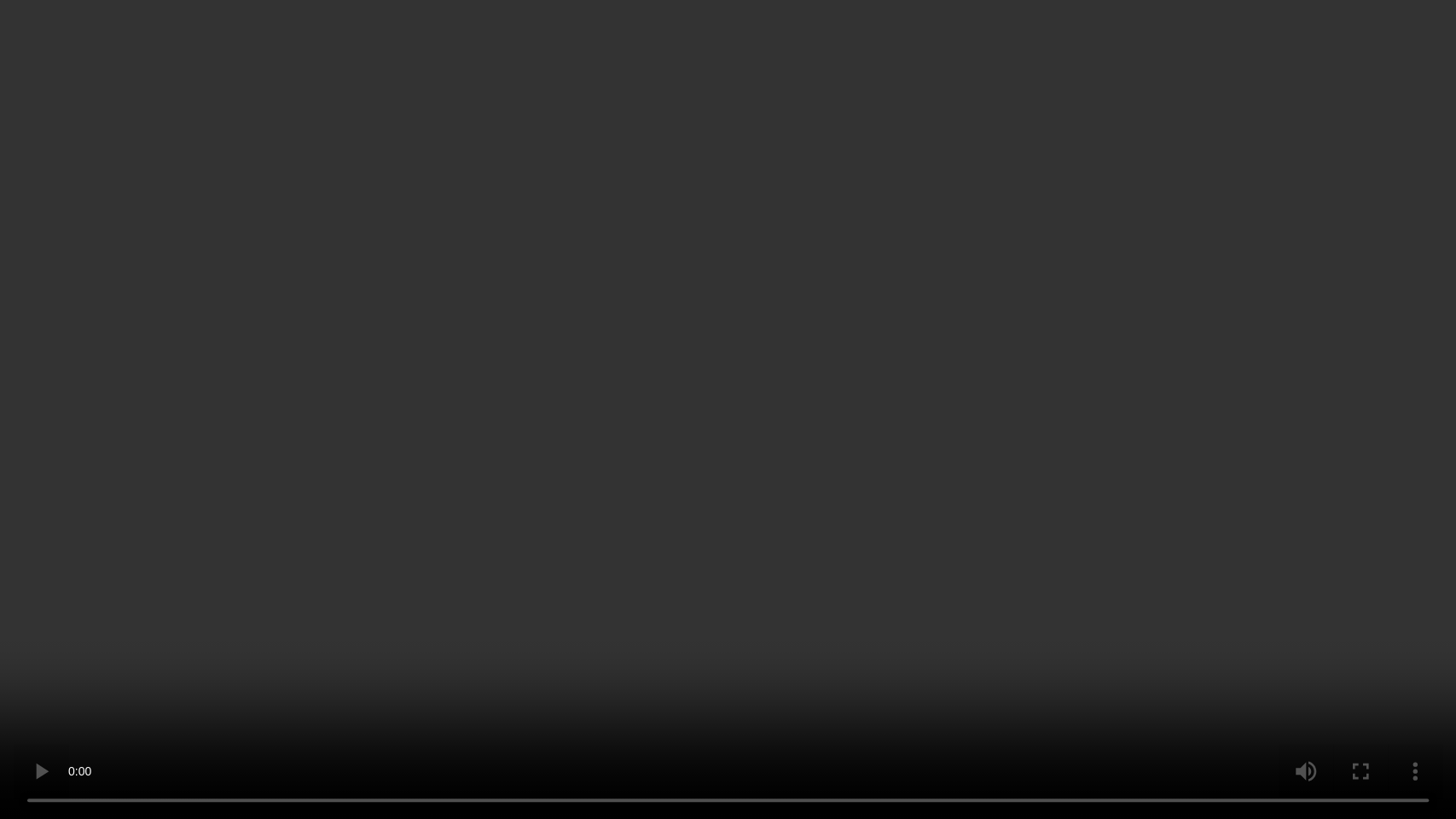
click at [519, 512] on video at bounding box center [728, 409] width 1456 height 819
click at [366, 567] on video at bounding box center [728, 409] width 1456 height 819
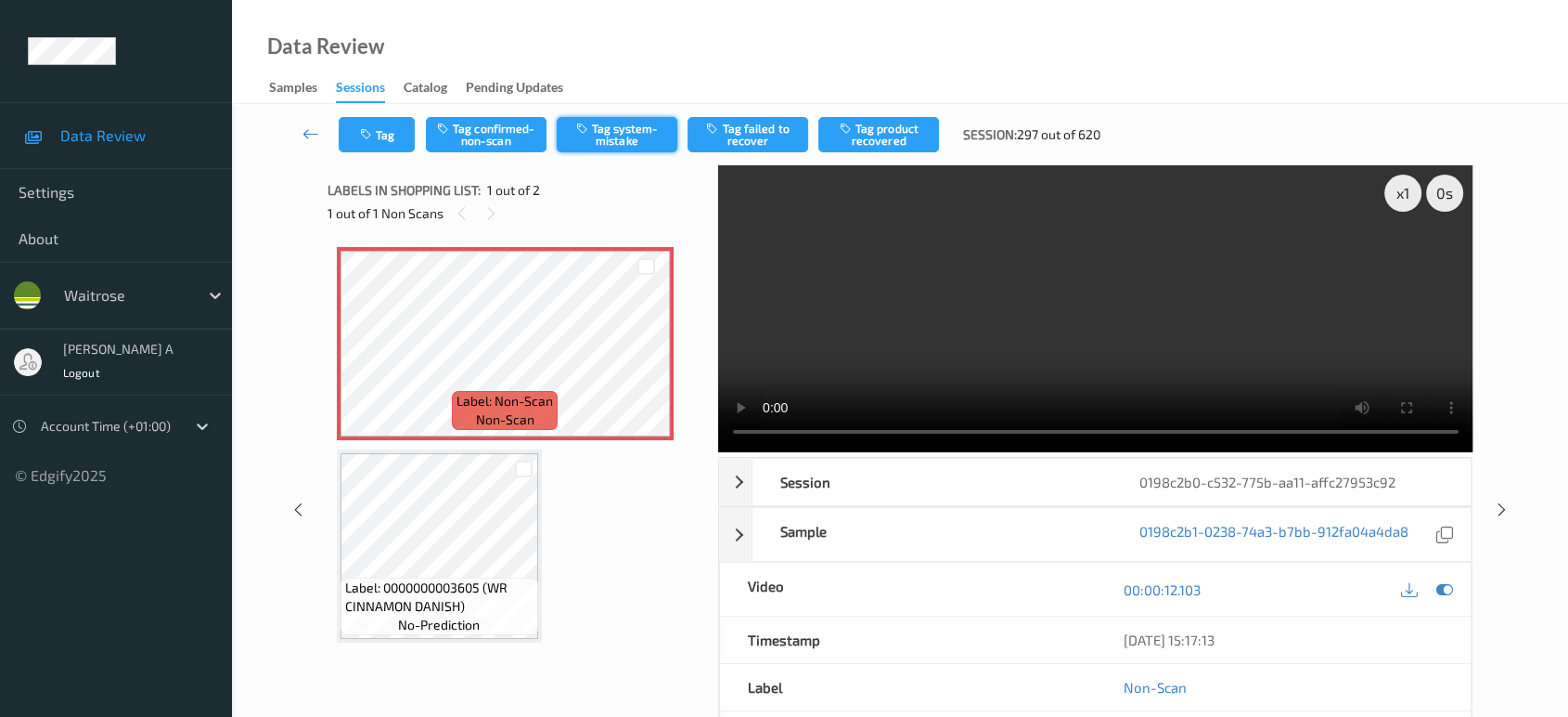
click at [623, 136] on button "Tag system-mistake" at bounding box center [617, 134] width 120 height 35
click at [358, 143] on button "Tag" at bounding box center [377, 134] width 76 height 35
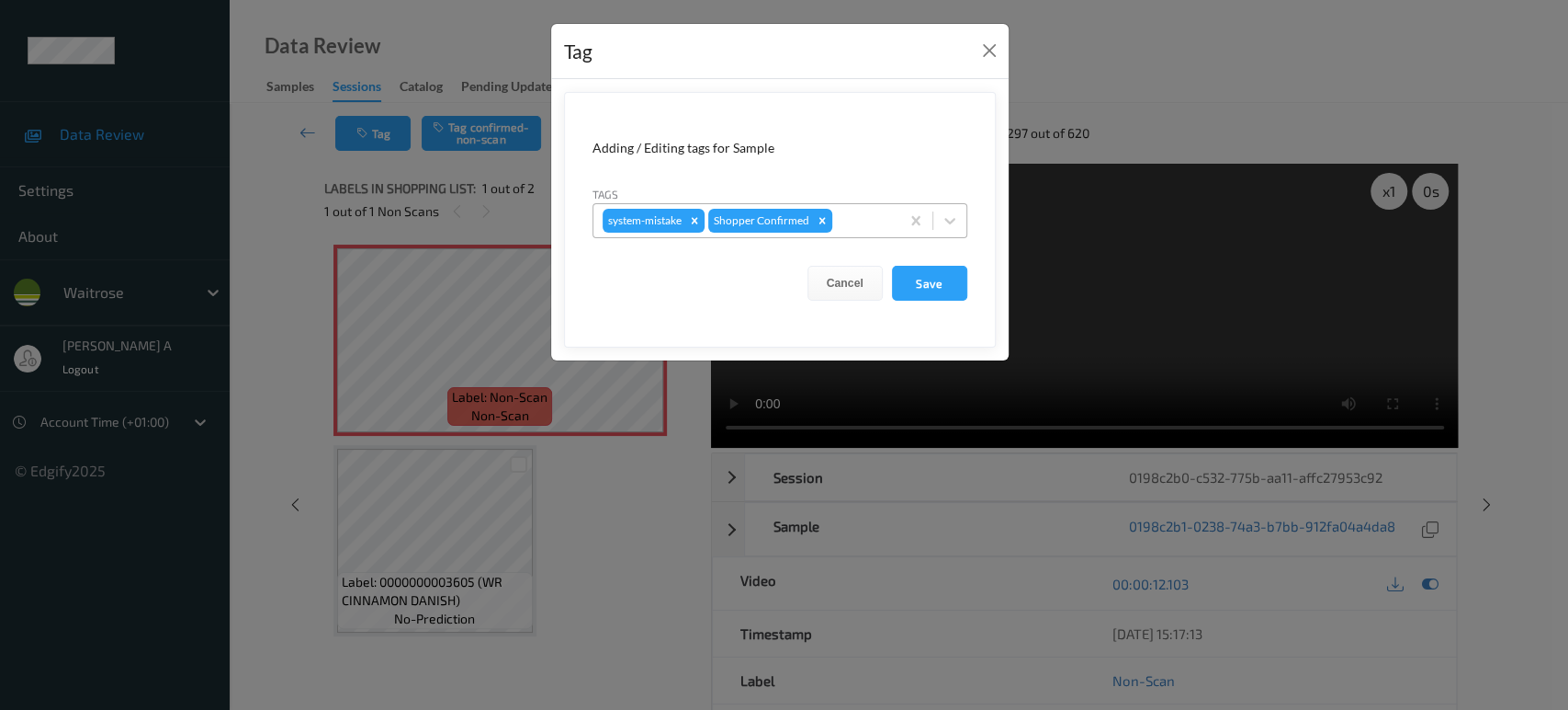
click at [860, 223] on div at bounding box center [863, 220] width 54 height 22
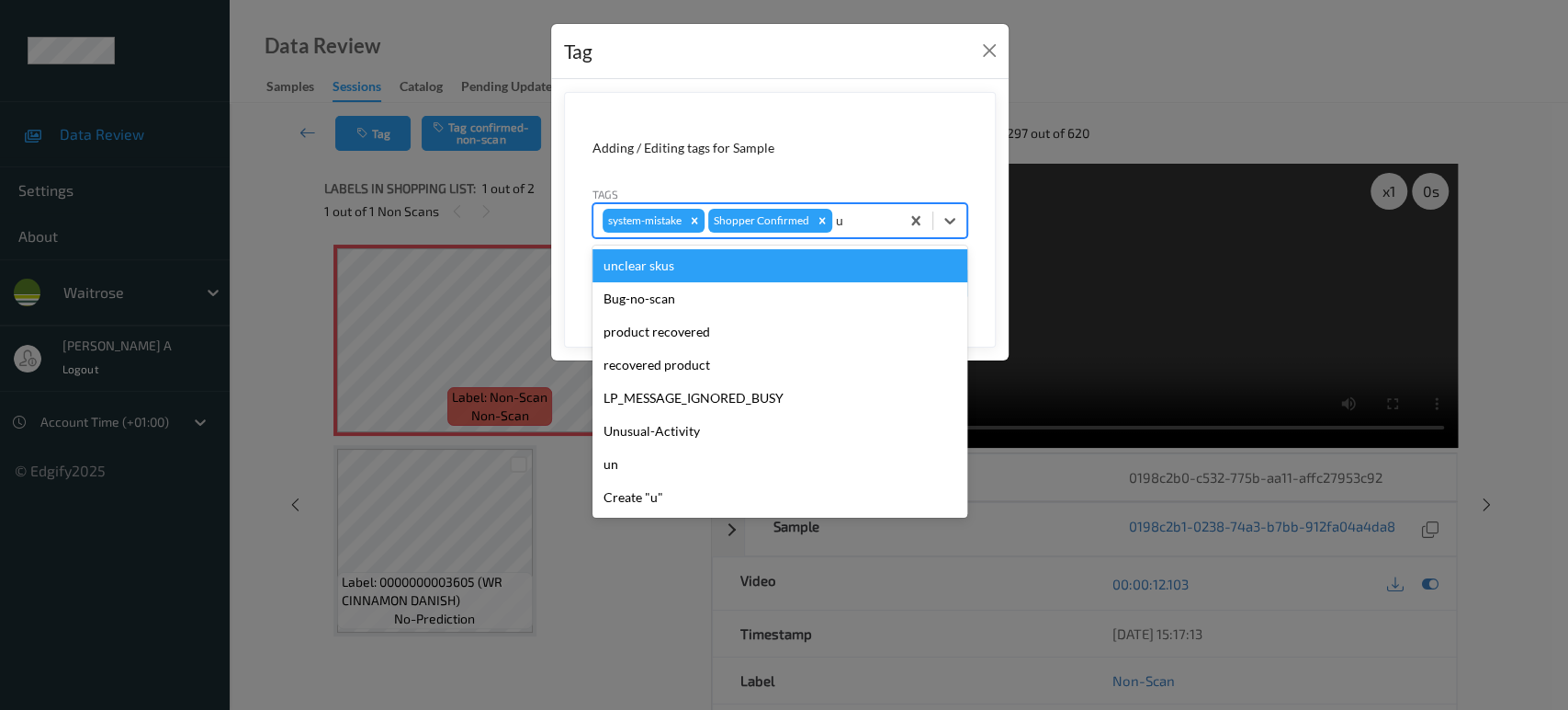
type input "un"
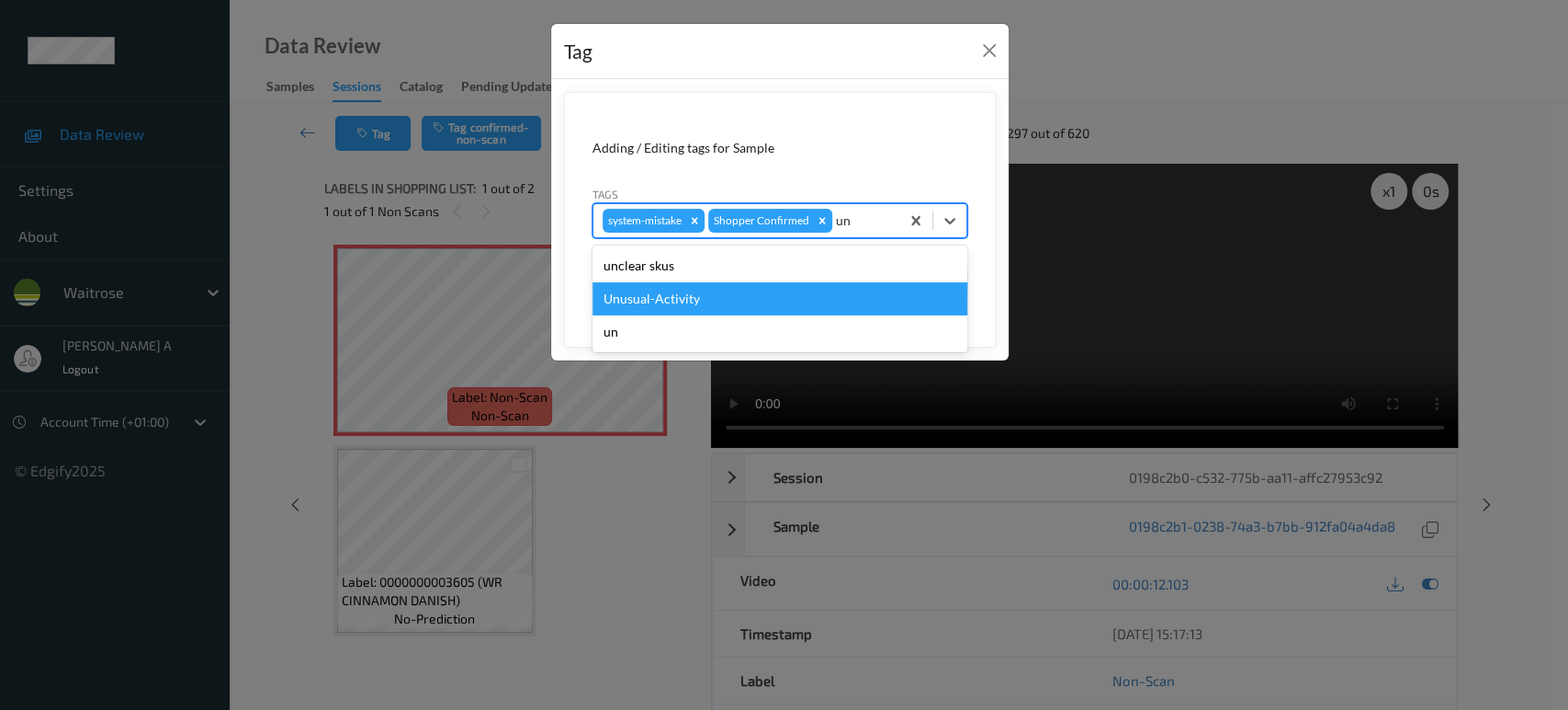
click at [745, 288] on div "Unusual-Activity" at bounding box center [780, 298] width 375 height 33
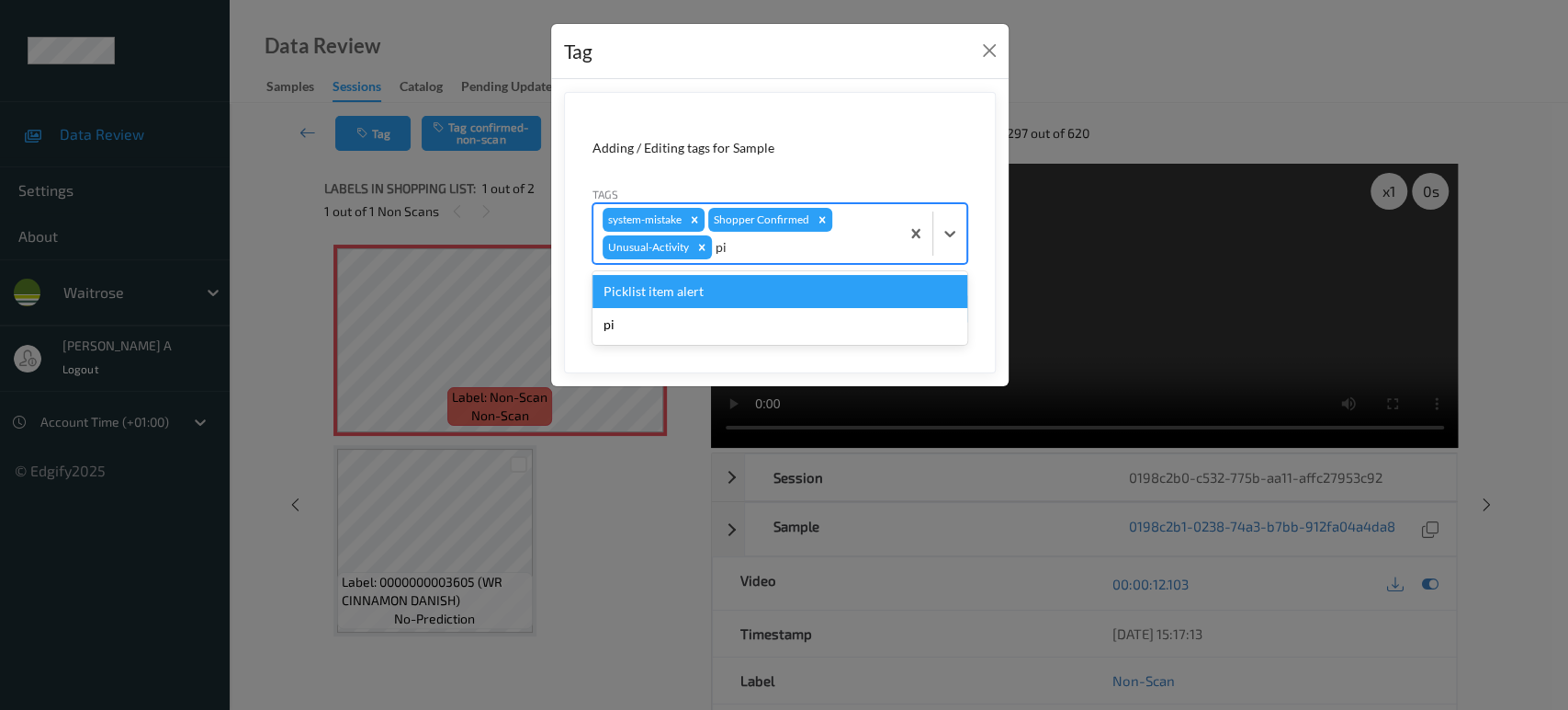
type input "pic"
click at [746, 288] on div "Picklist item alert" at bounding box center [780, 291] width 375 height 33
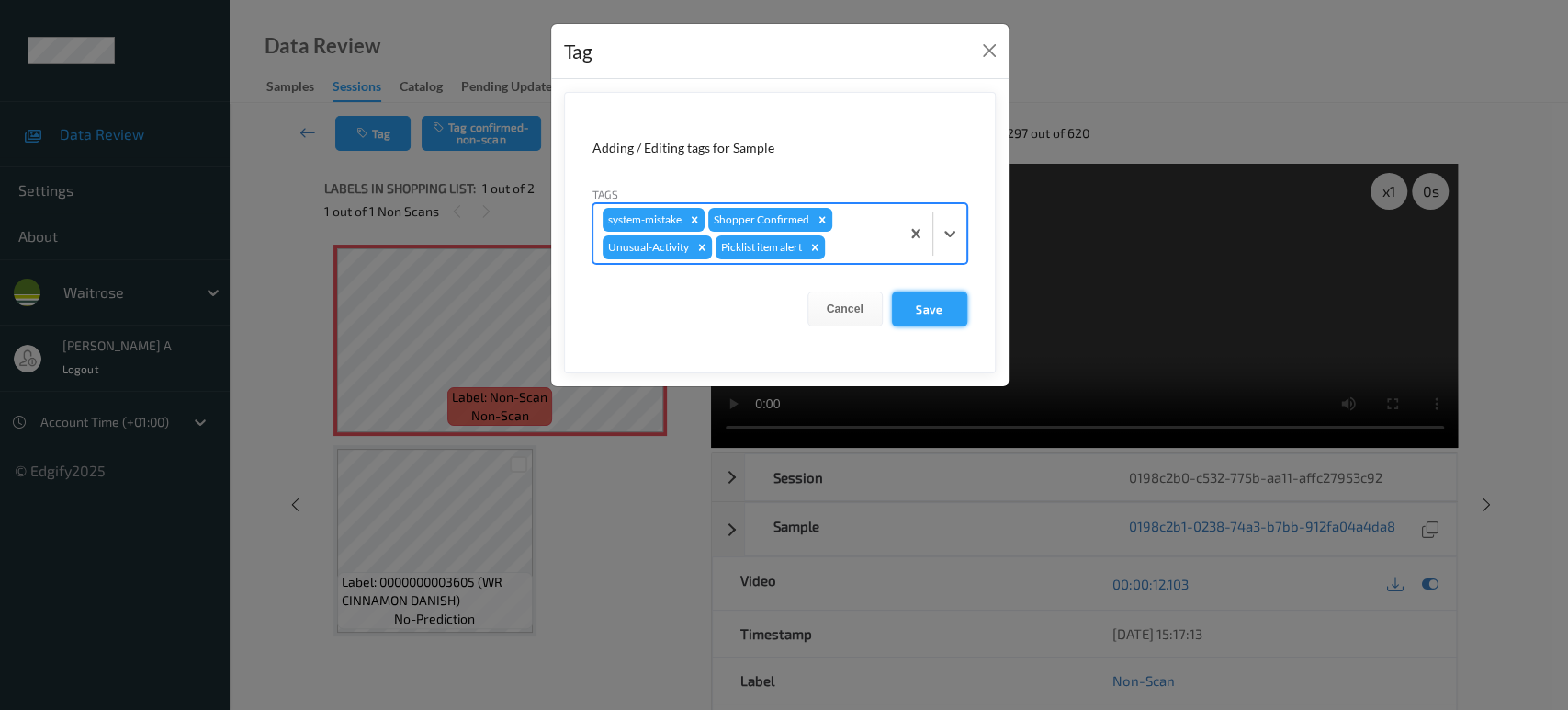
click at [938, 303] on button "Save" at bounding box center [930, 308] width 76 height 35
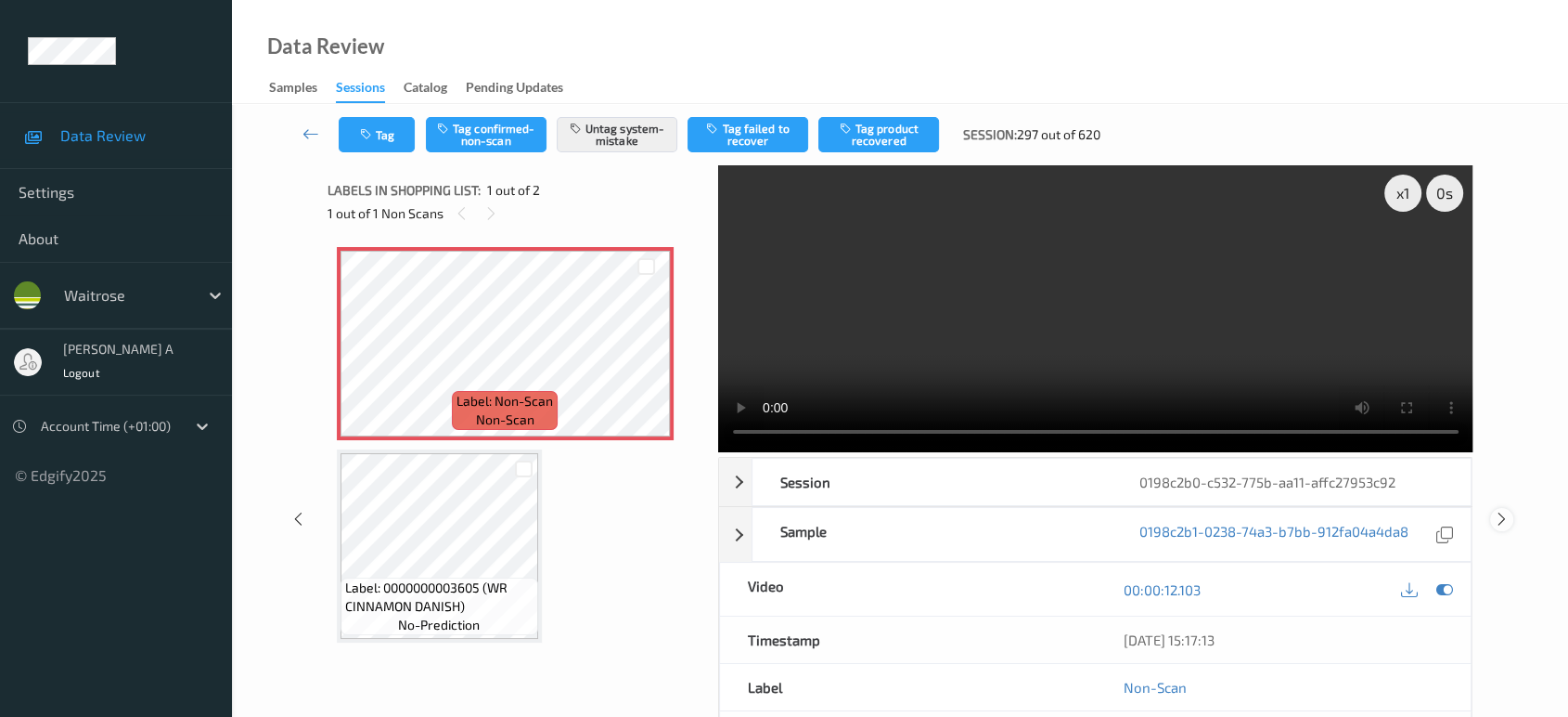
click at [1506, 511] on icon at bounding box center [1501, 518] width 16 height 16
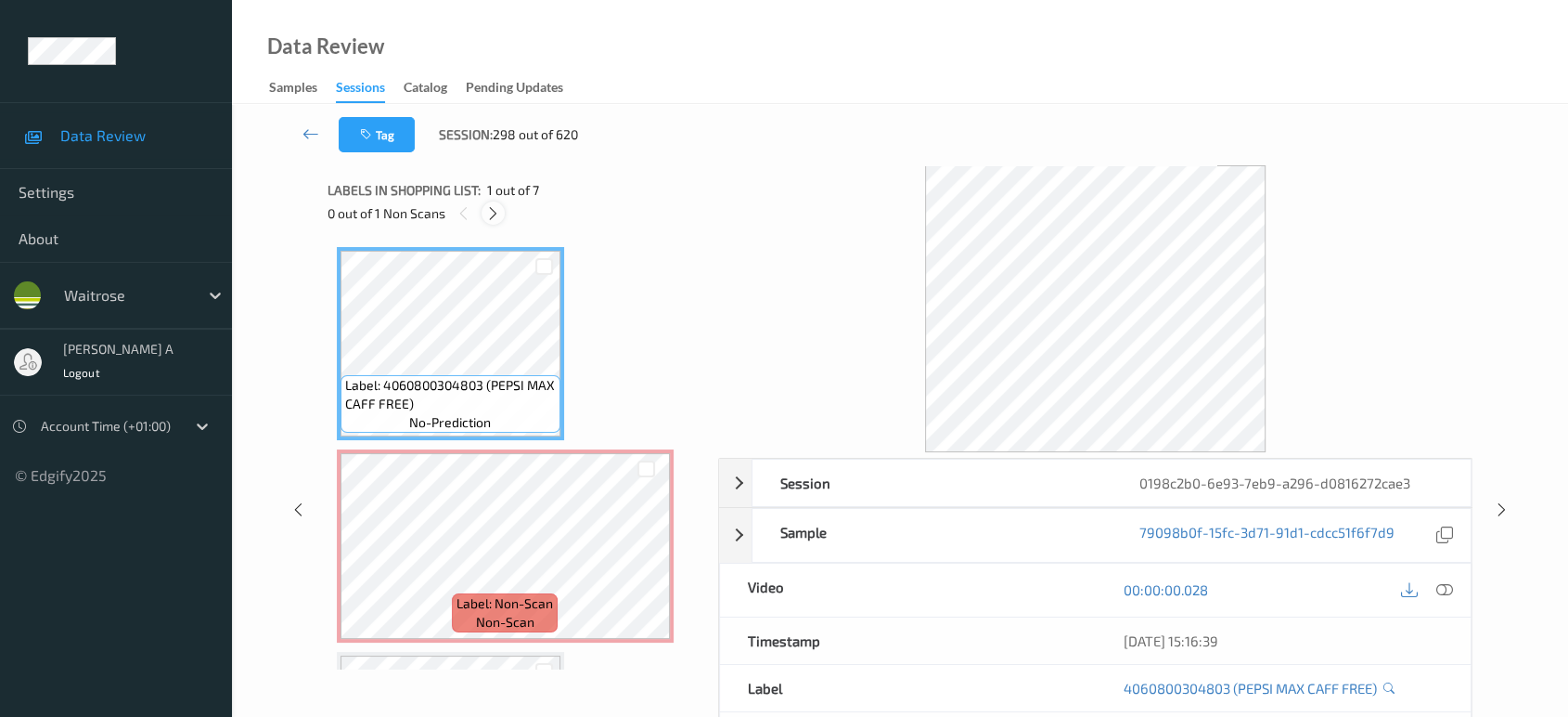
click at [497, 214] on icon at bounding box center [492, 213] width 16 height 16
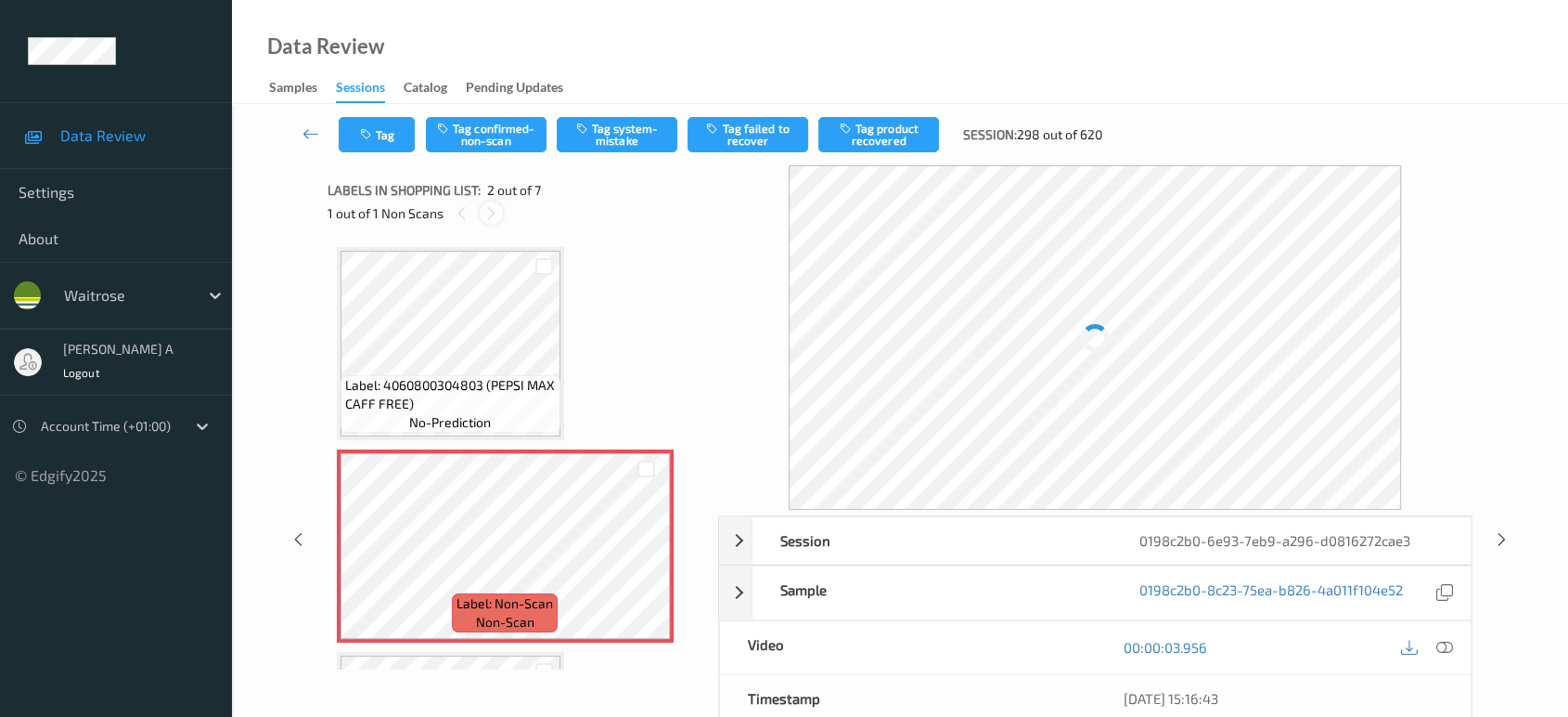
scroll to position [9, 0]
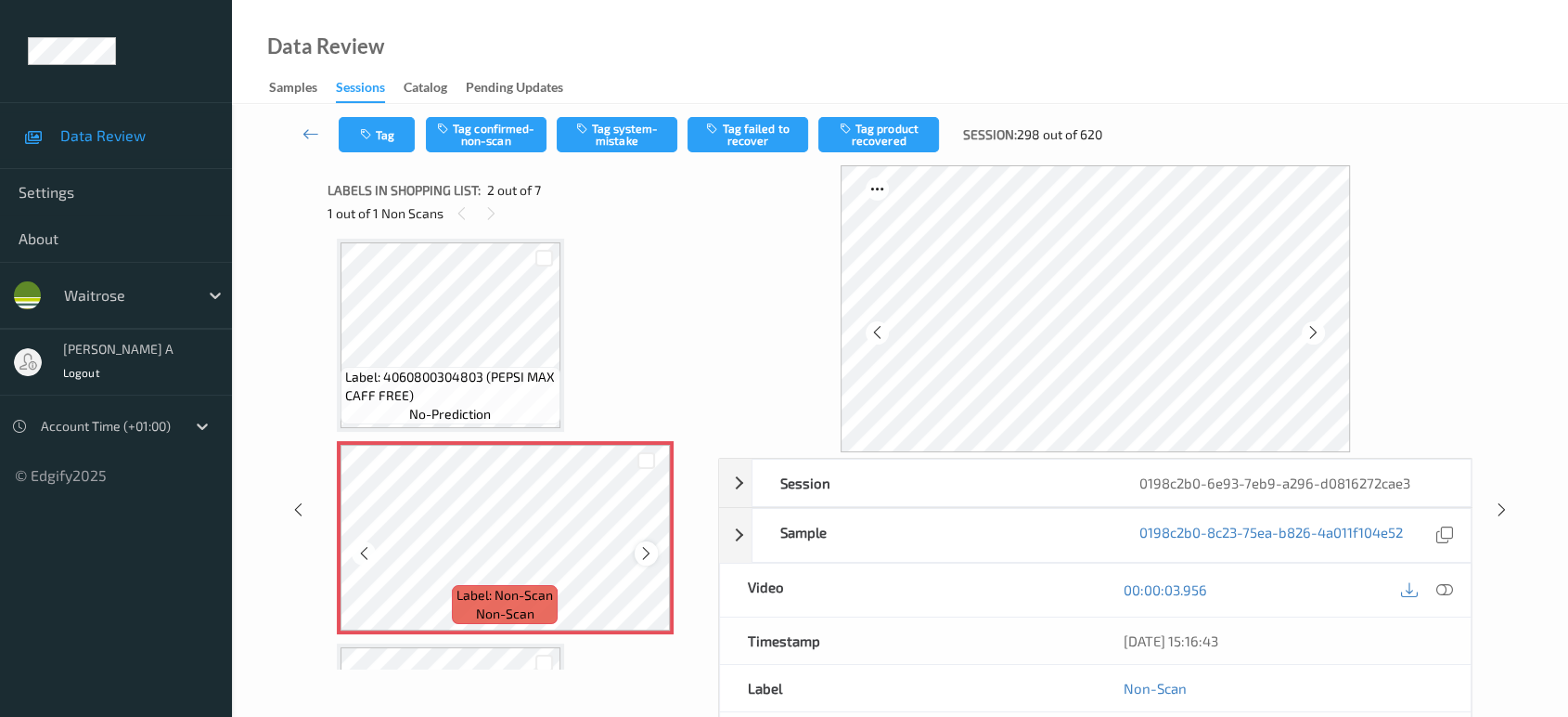
click at [646, 551] on icon at bounding box center [646, 553] width 16 height 16
click at [1451, 588] on icon at bounding box center [1444, 589] width 16 height 16
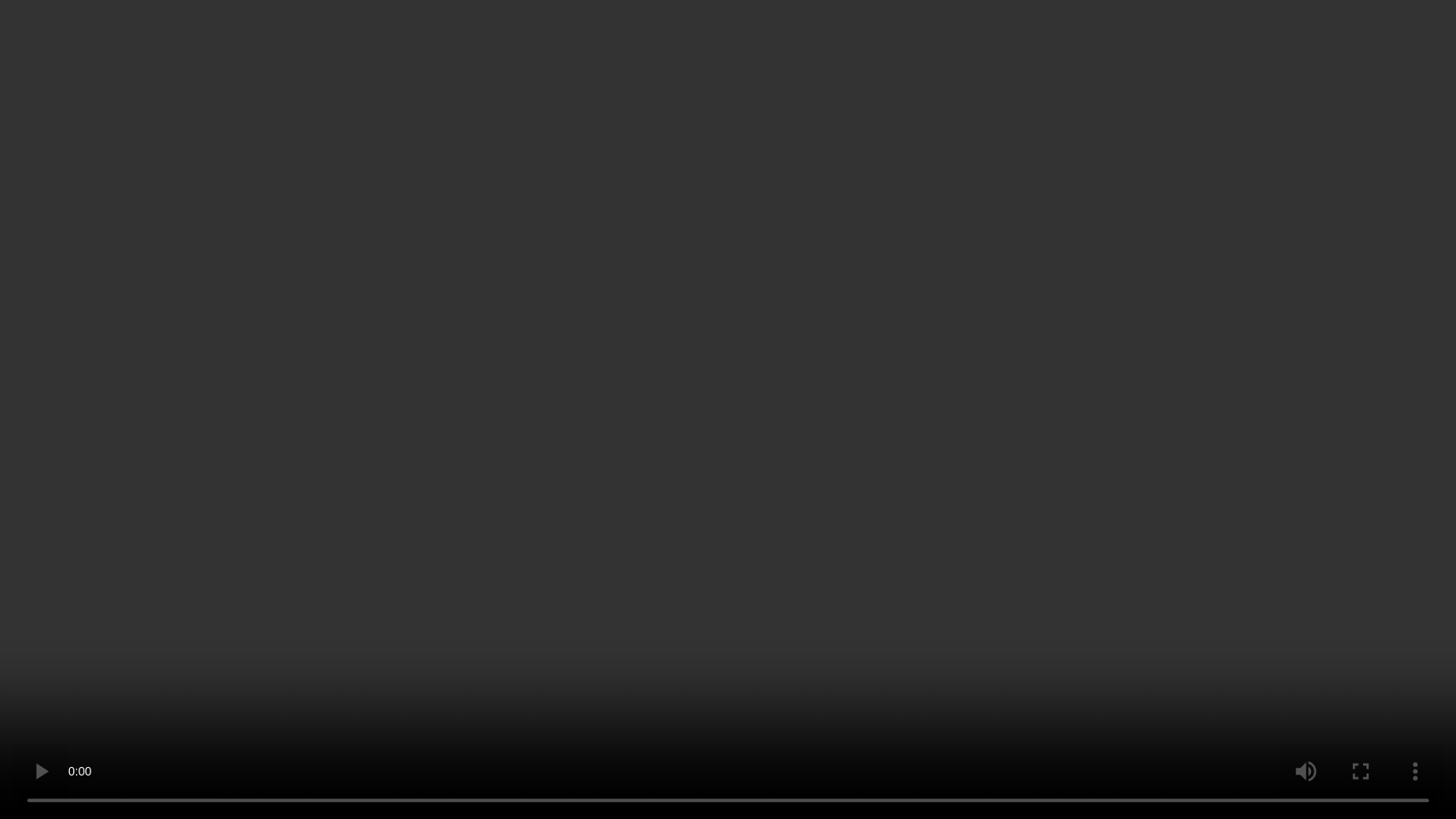
click at [684, 443] on video at bounding box center [728, 409] width 1456 height 819
click at [908, 519] on video at bounding box center [728, 409] width 1456 height 819
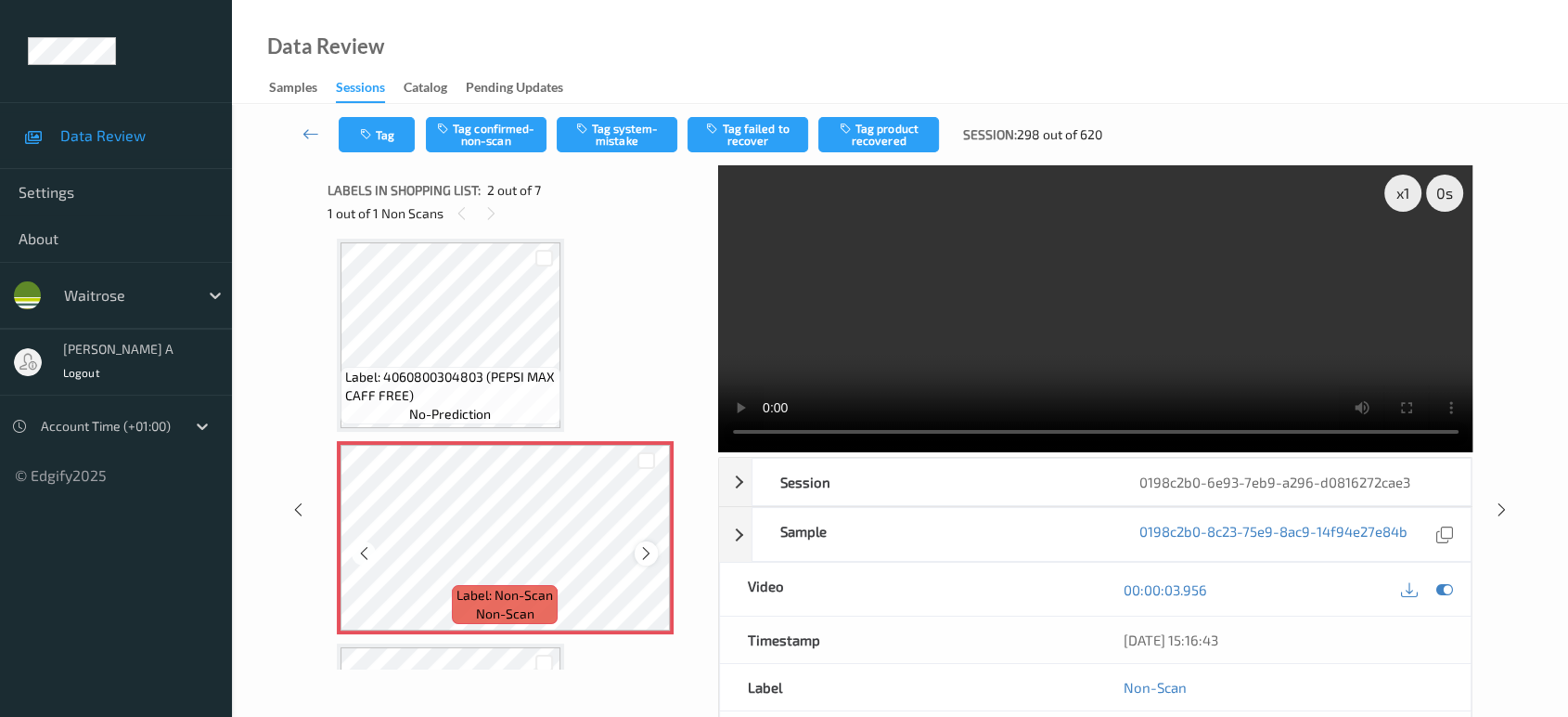
click at [642, 553] on icon at bounding box center [646, 553] width 16 height 16
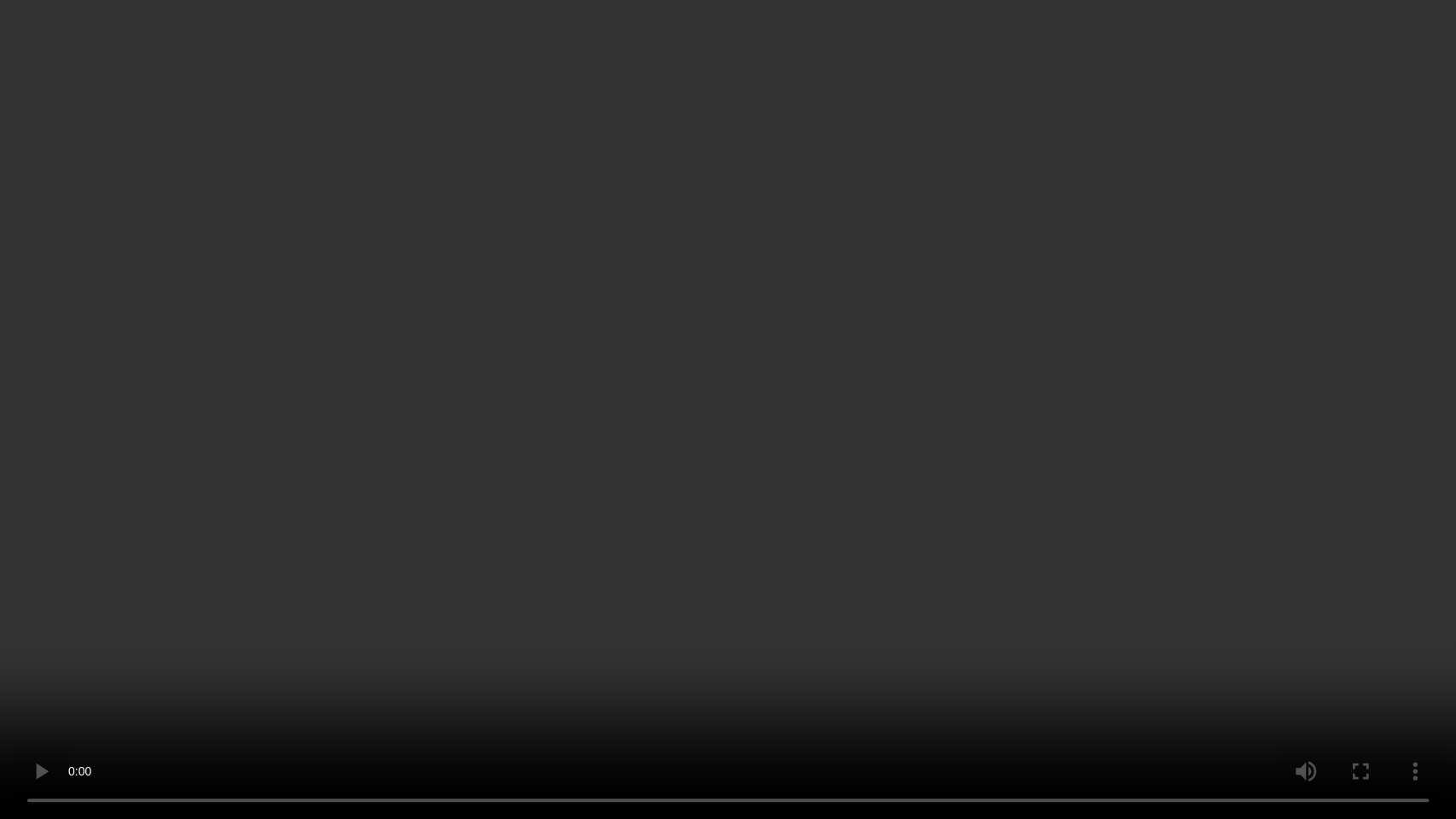
click at [979, 404] on video at bounding box center [728, 409] width 1456 height 819
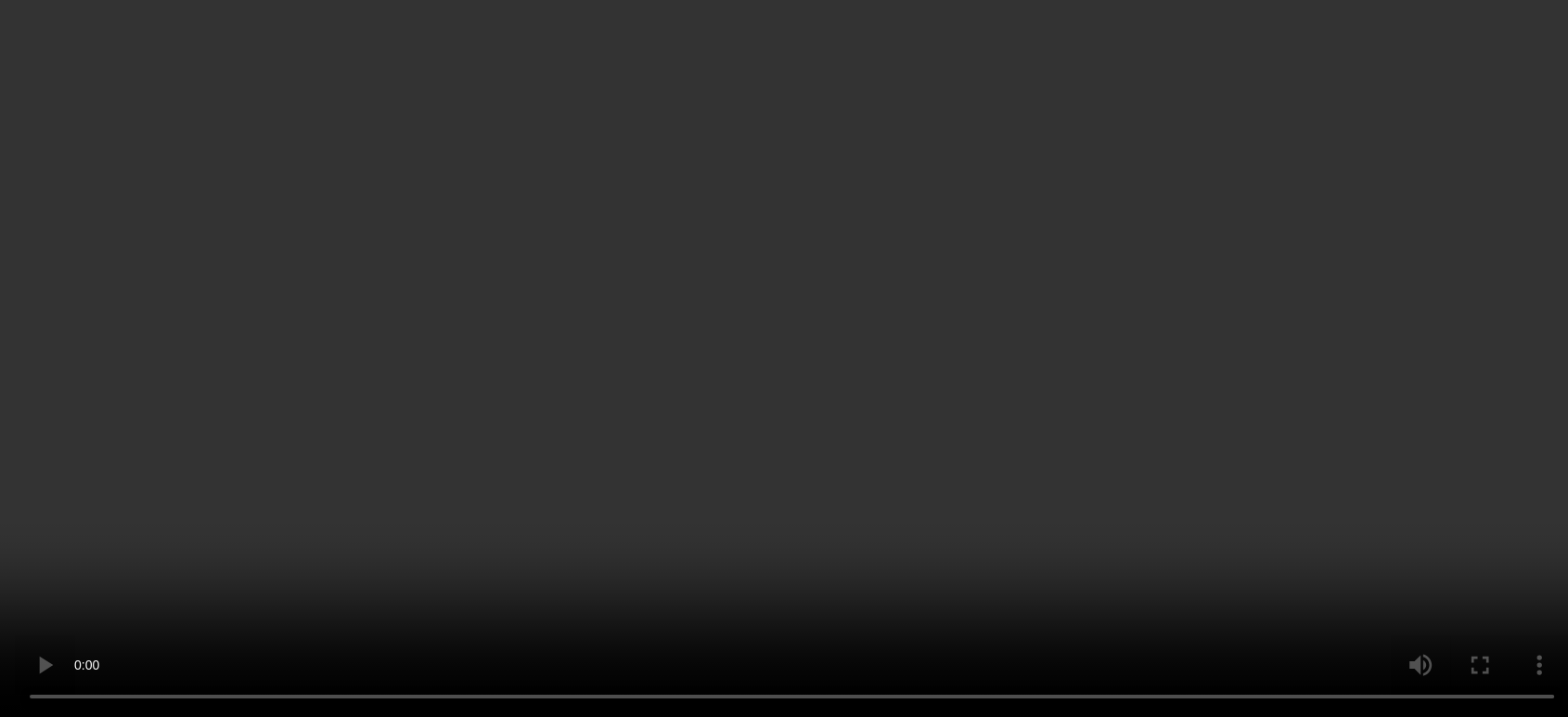
scroll to position [0, 0]
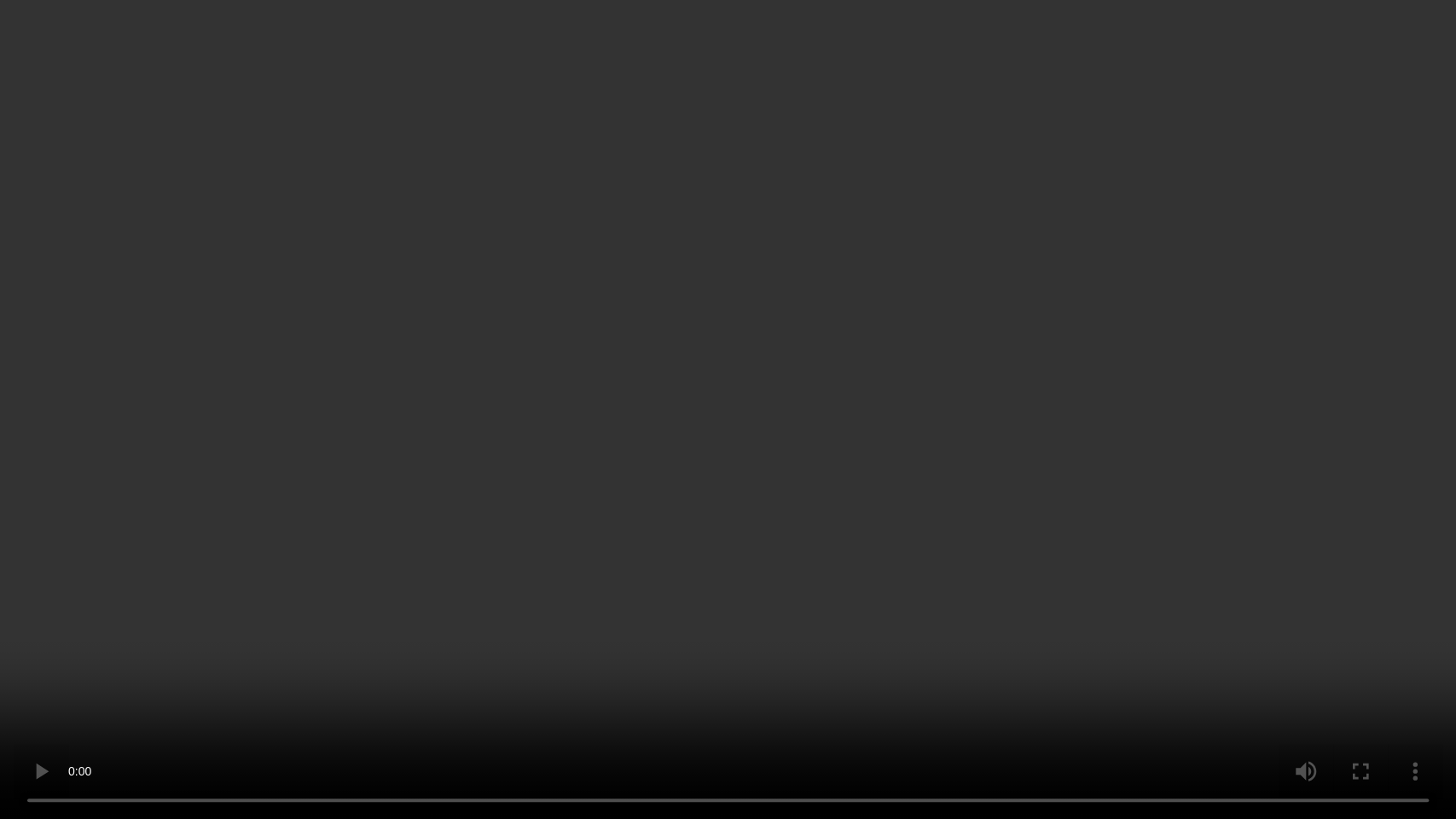
click at [920, 440] on video at bounding box center [728, 409] width 1456 height 819
click at [542, 445] on video at bounding box center [728, 409] width 1456 height 819
click at [700, 506] on video at bounding box center [728, 409] width 1456 height 819
click at [751, 270] on video at bounding box center [728, 409] width 1456 height 819
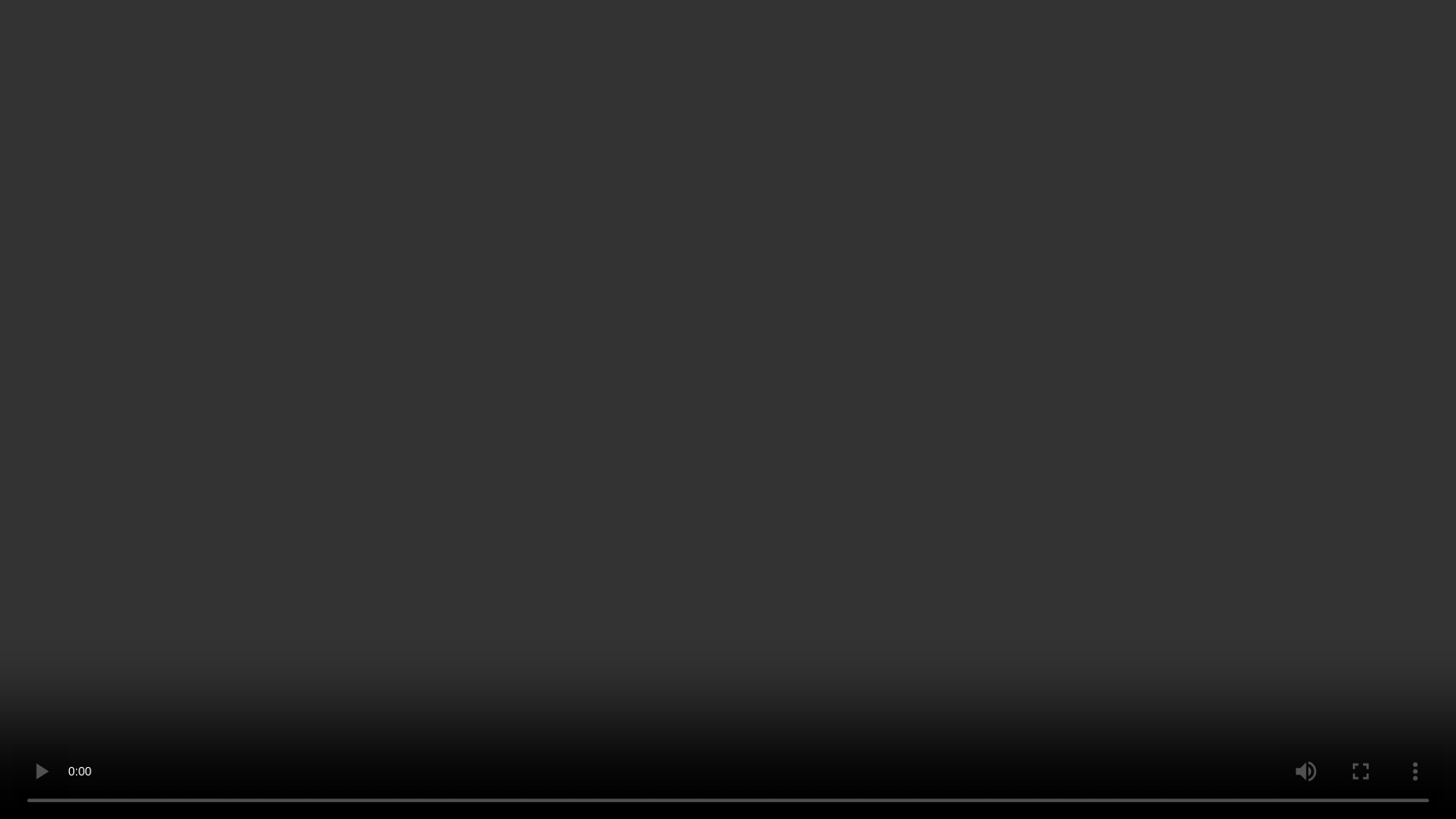
drag, startPoint x: 633, startPoint y: 348, endPoint x: 635, endPoint y: 314, distance: 34.1
click at [633, 348] on video at bounding box center [728, 409] width 1456 height 819
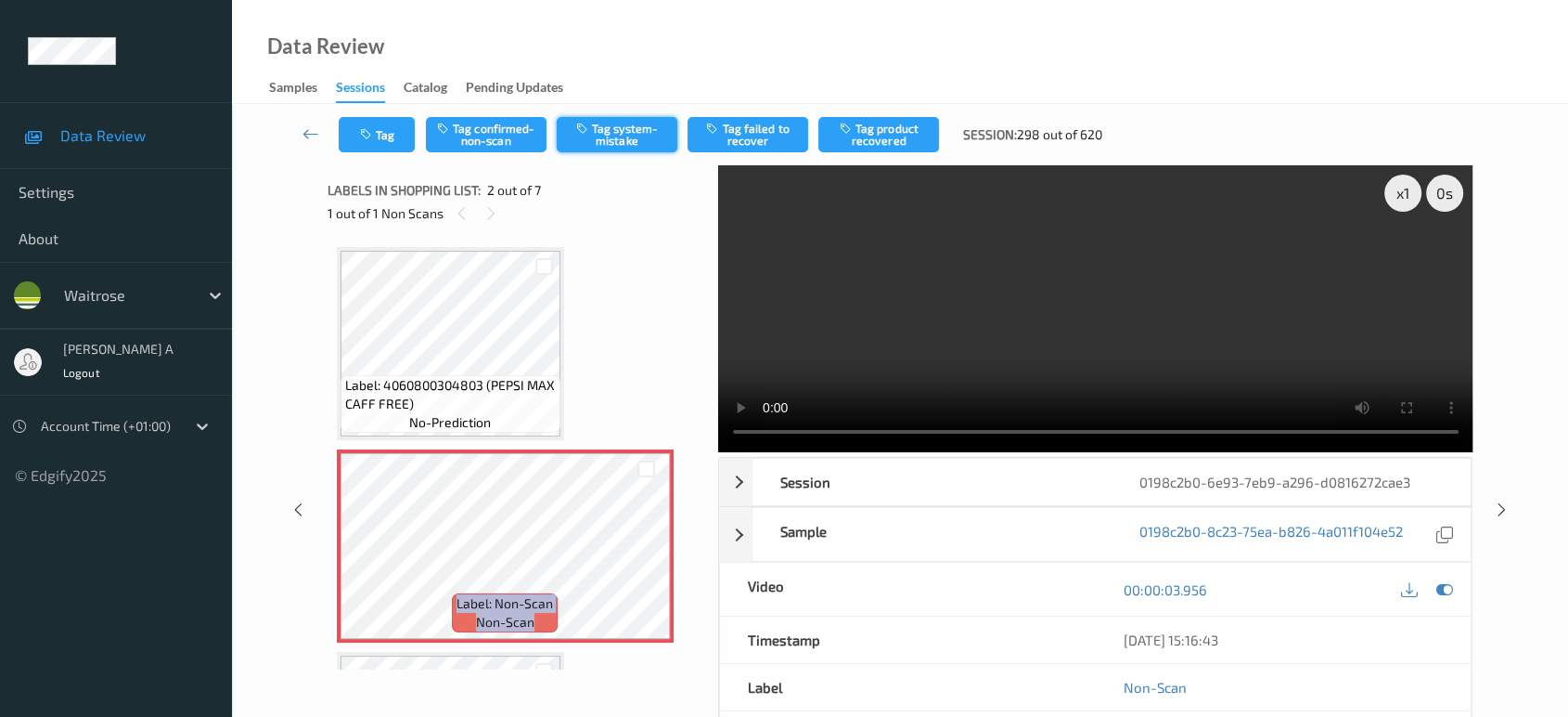
click at [638, 143] on button "Tag system-mistake" at bounding box center [617, 134] width 120 height 35
click at [392, 139] on button "Tag" at bounding box center [377, 134] width 76 height 35
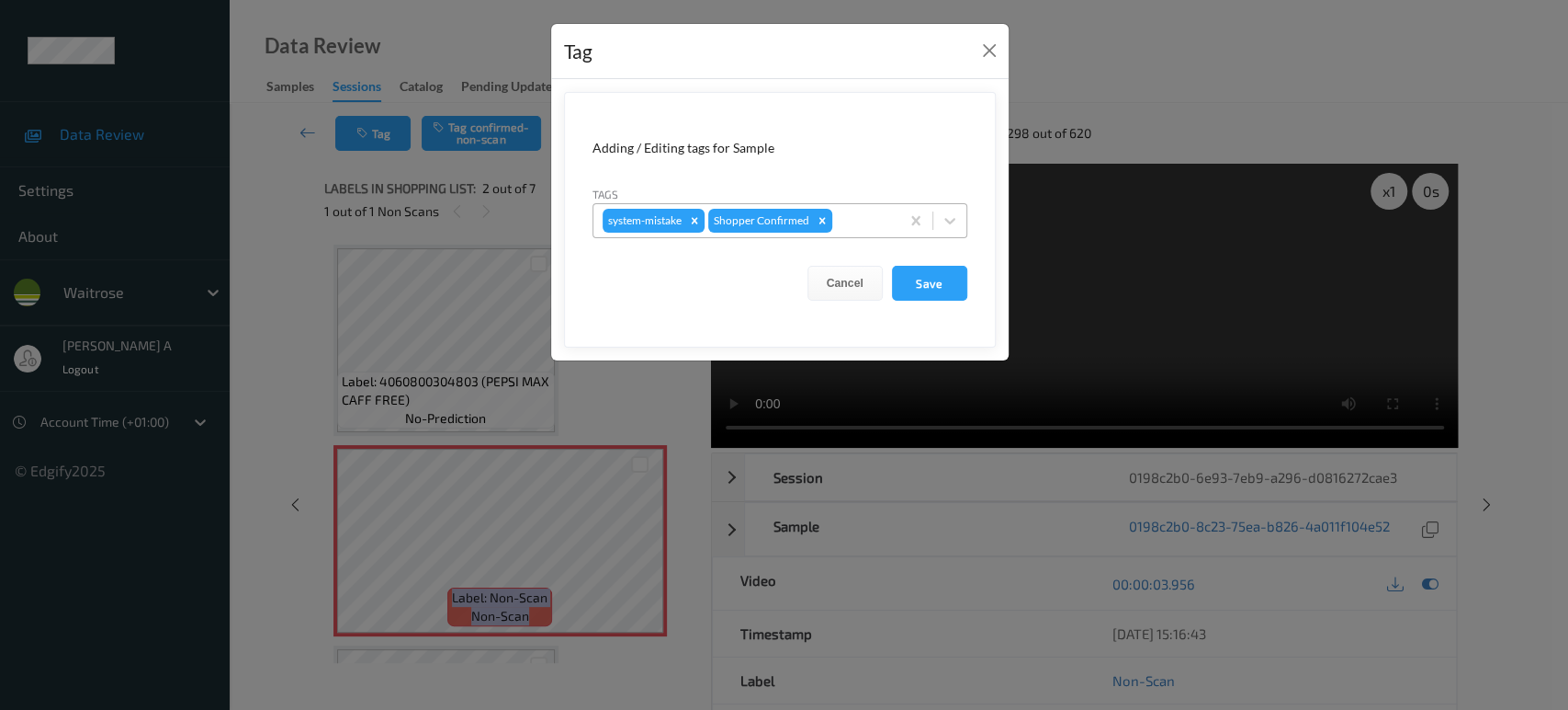
click at [853, 223] on div at bounding box center [863, 220] width 54 height 22
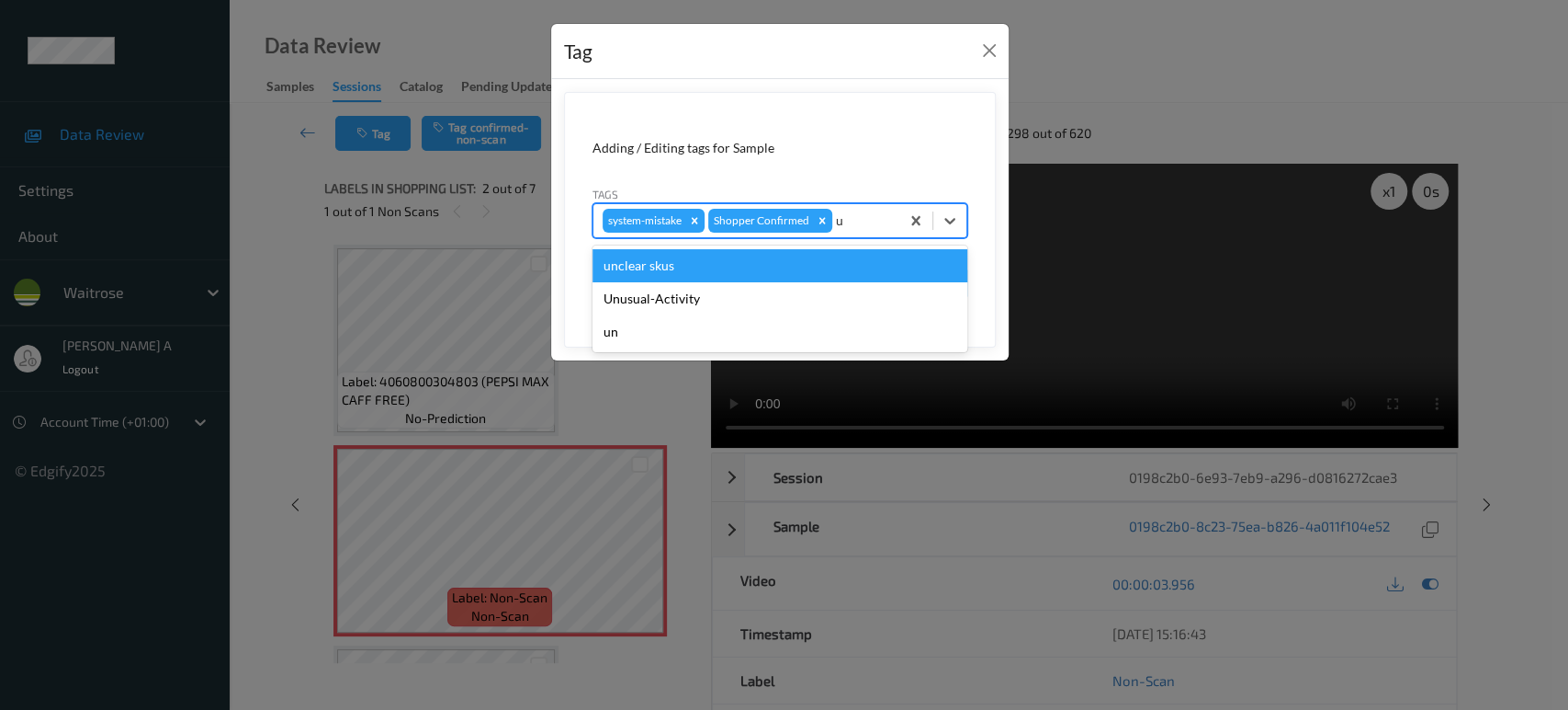
type input "un"
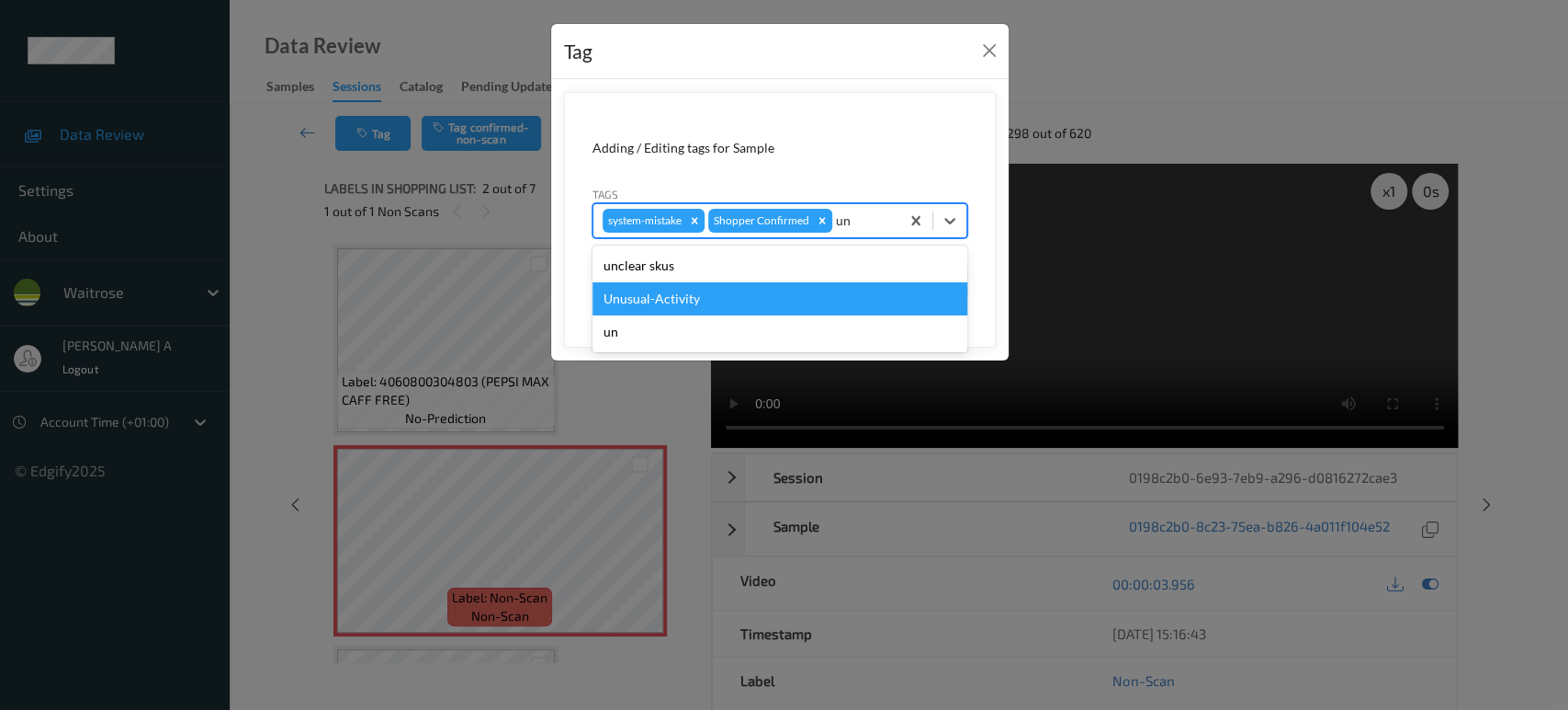
click at [742, 283] on div "Unusual-Activity" at bounding box center [780, 298] width 375 height 33
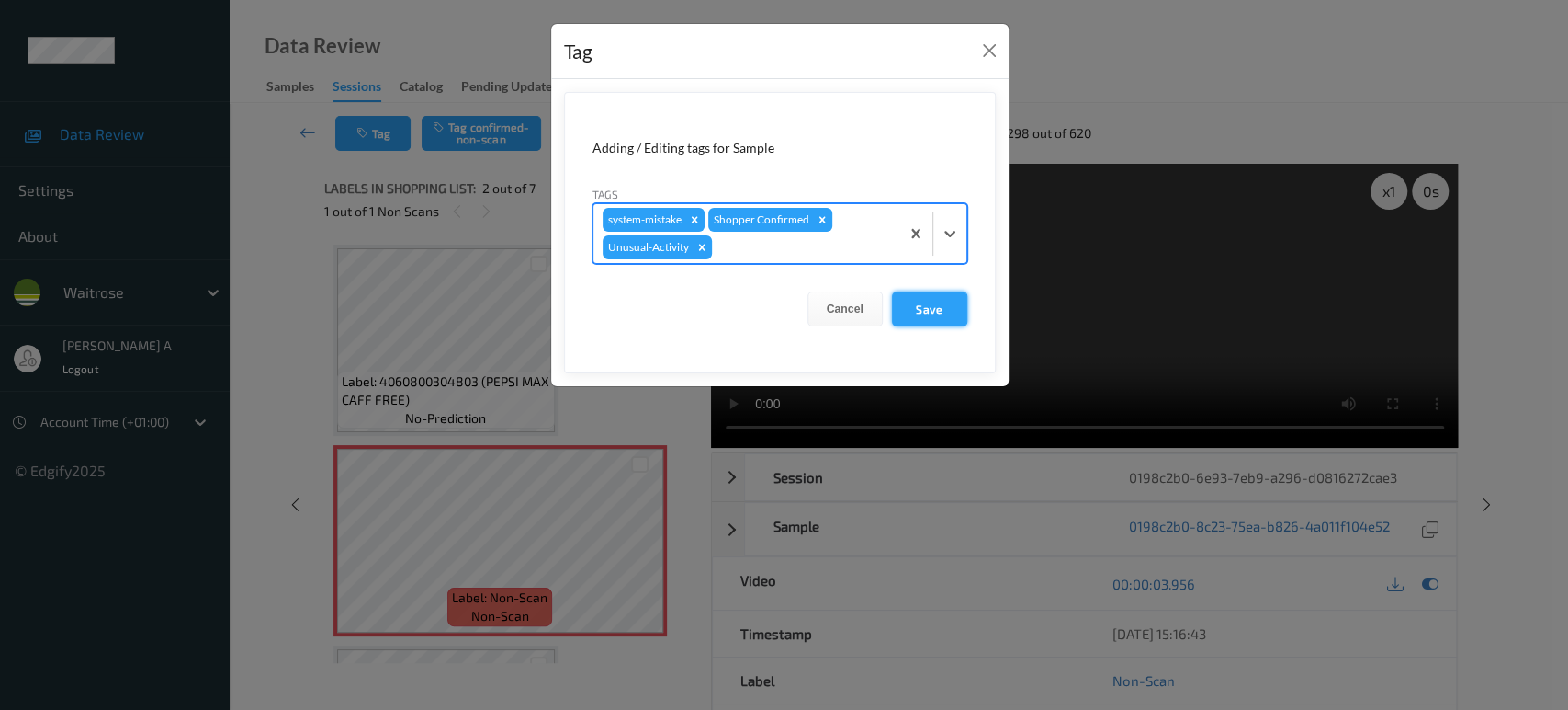
click at [924, 307] on button "Save" at bounding box center [930, 308] width 76 height 35
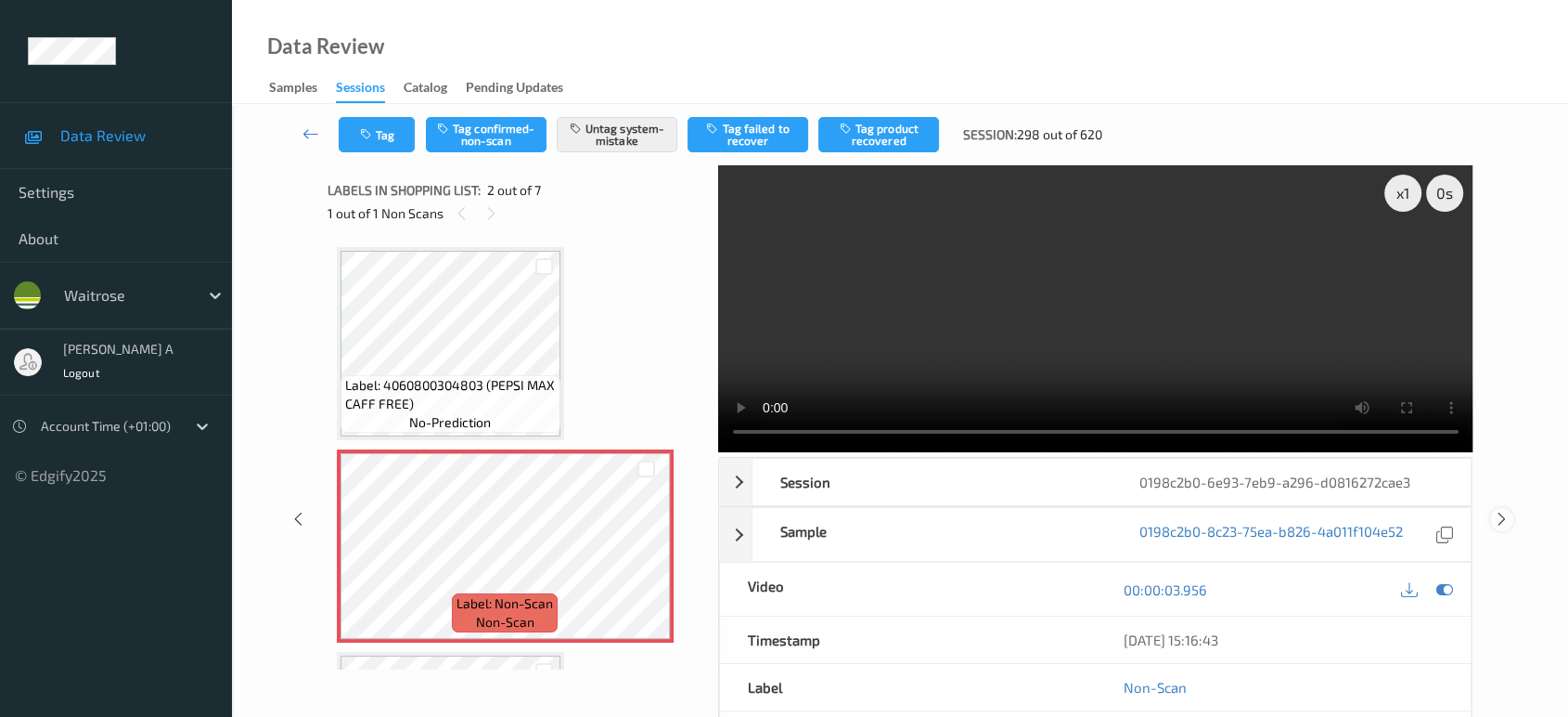
click at [1508, 511] on icon at bounding box center [1501, 518] width 16 height 16
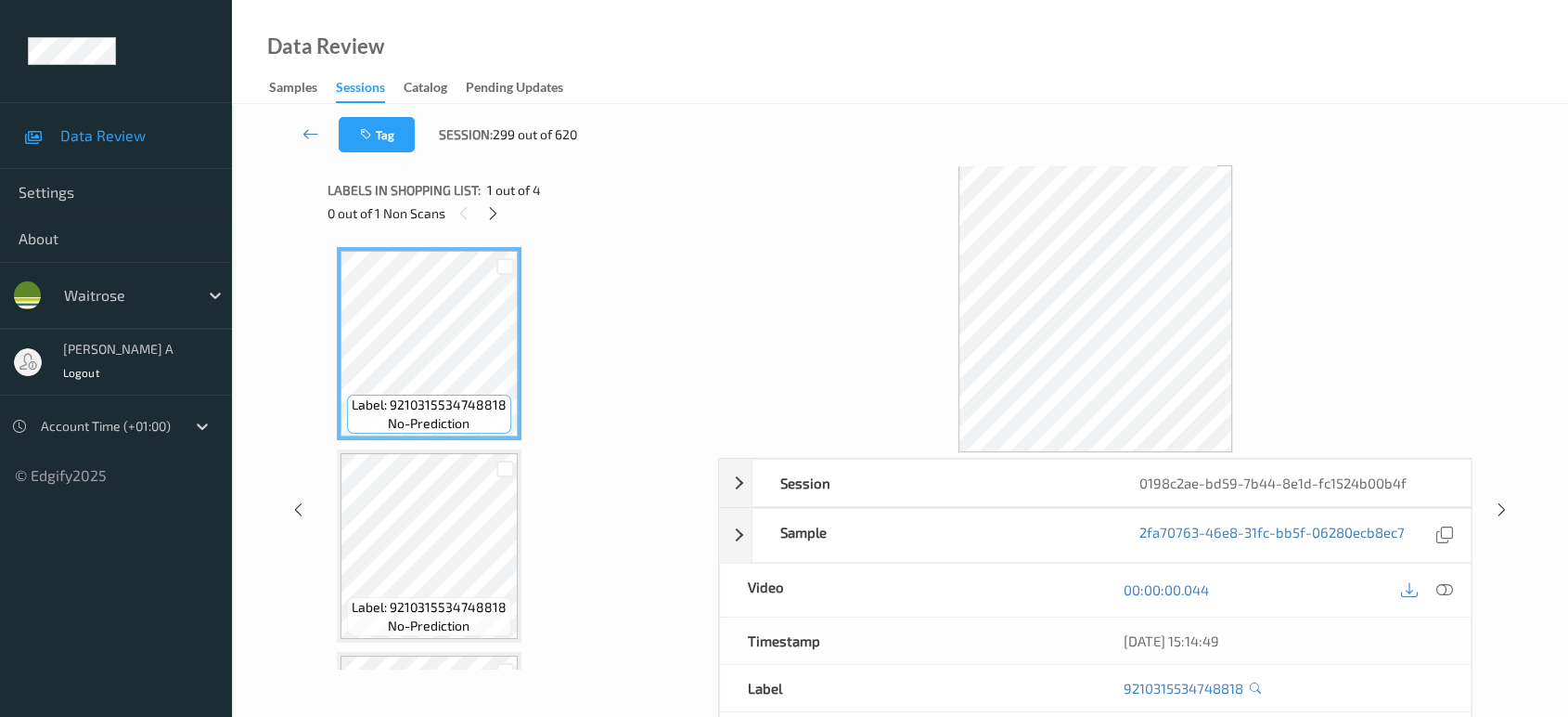
click at [490, 224] on div "Labels in shopping list: 1 out of 4 0 out of 1 Non Scans" at bounding box center [516, 201] width 378 height 73
click at [491, 219] on icon at bounding box center [492, 213] width 16 height 16
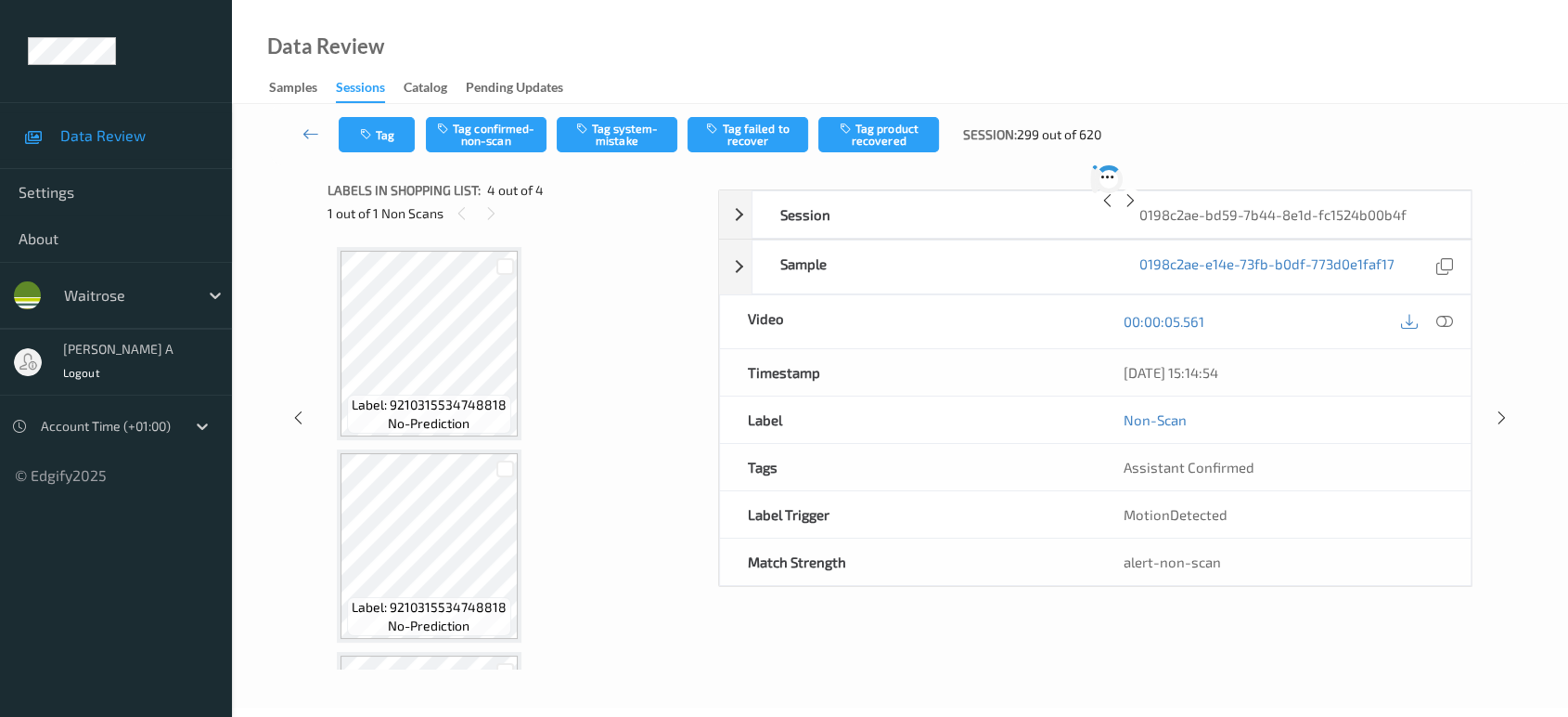
scroll to position [383, 0]
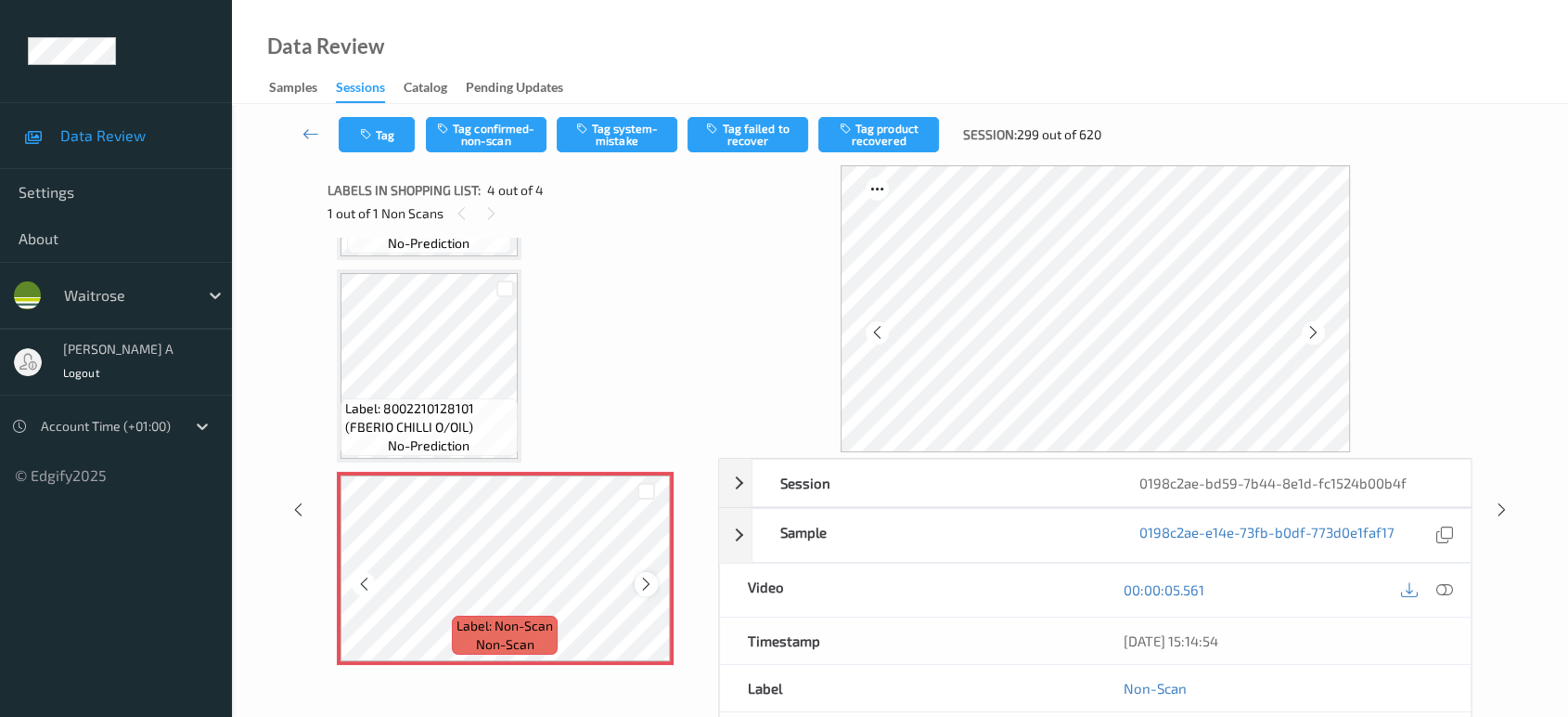
click at [644, 586] on icon at bounding box center [646, 583] width 16 height 16
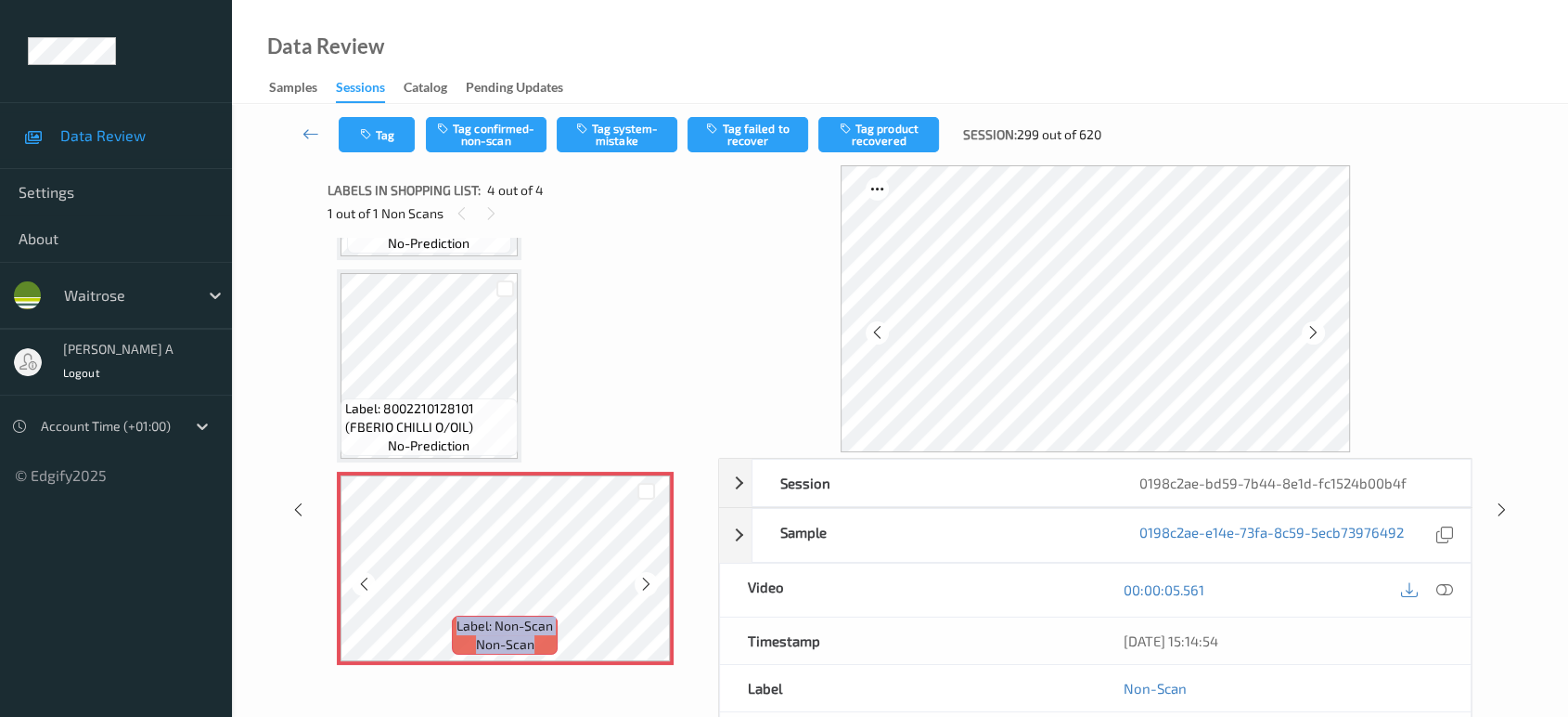
click at [644, 586] on icon at bounding box center [646, 583] width 16 height 16
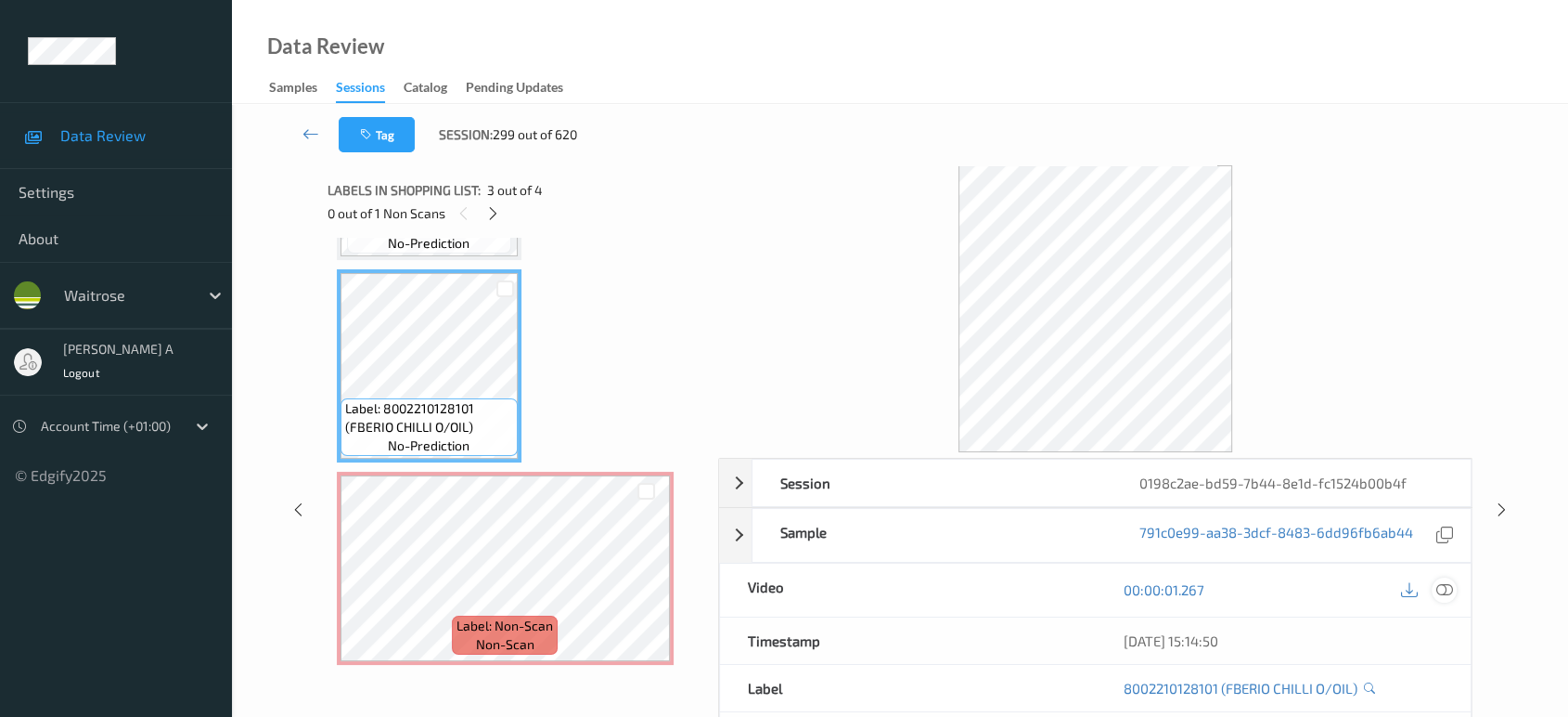
click at [1436, 584] on icon at bounding box center [1444, 589] width 16 height 16
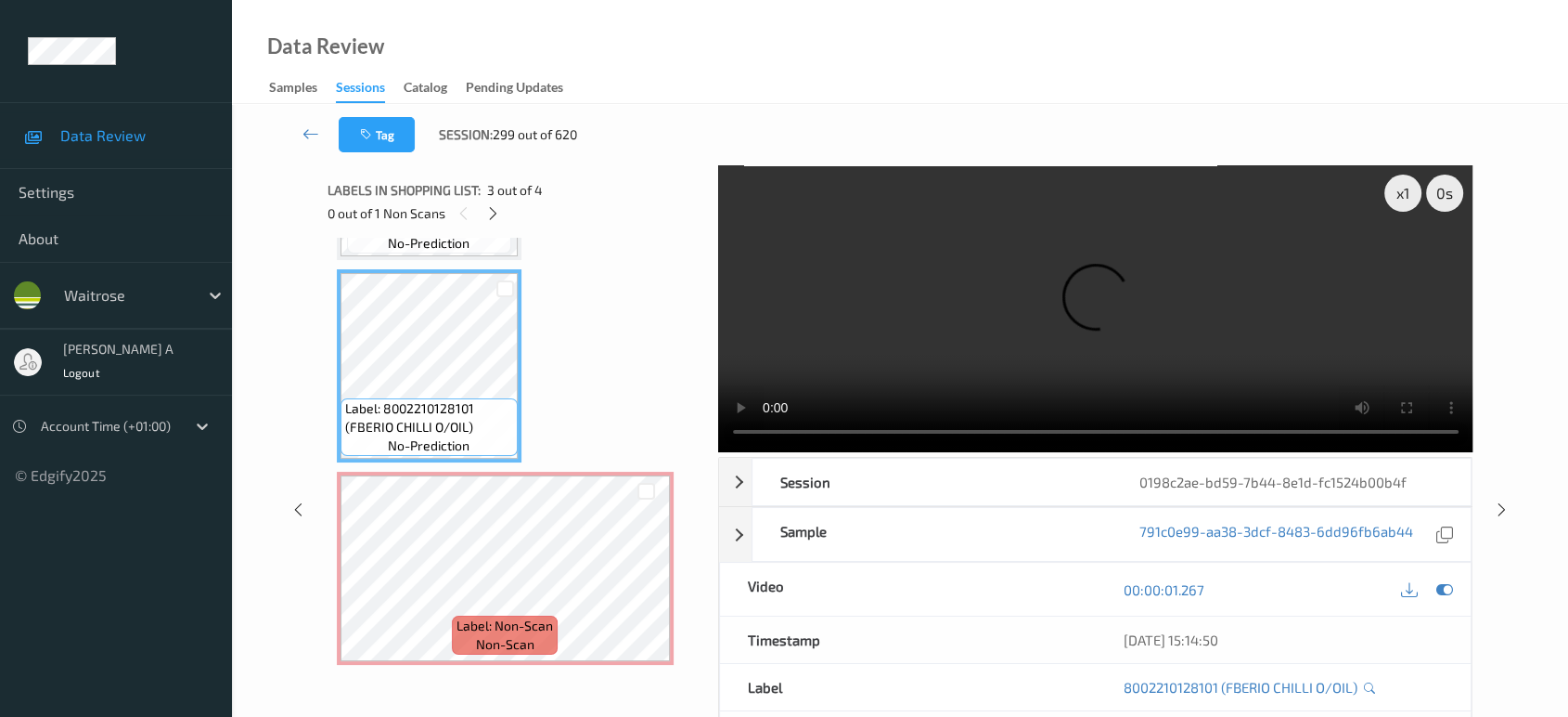
scroll to position [208, 0]
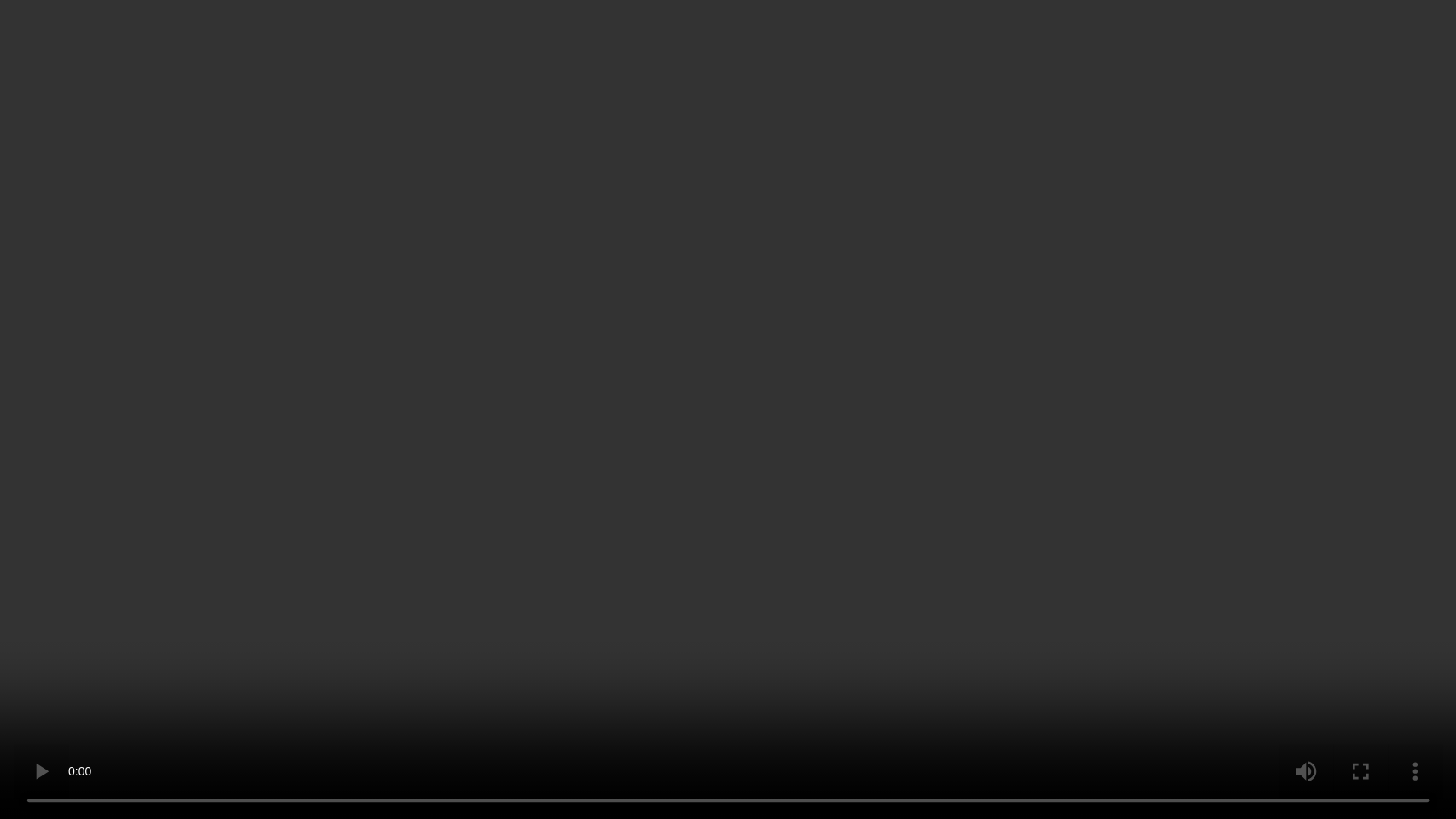
click at [757, 392] on video at bounding box center [728, 409] width 1456 height 819
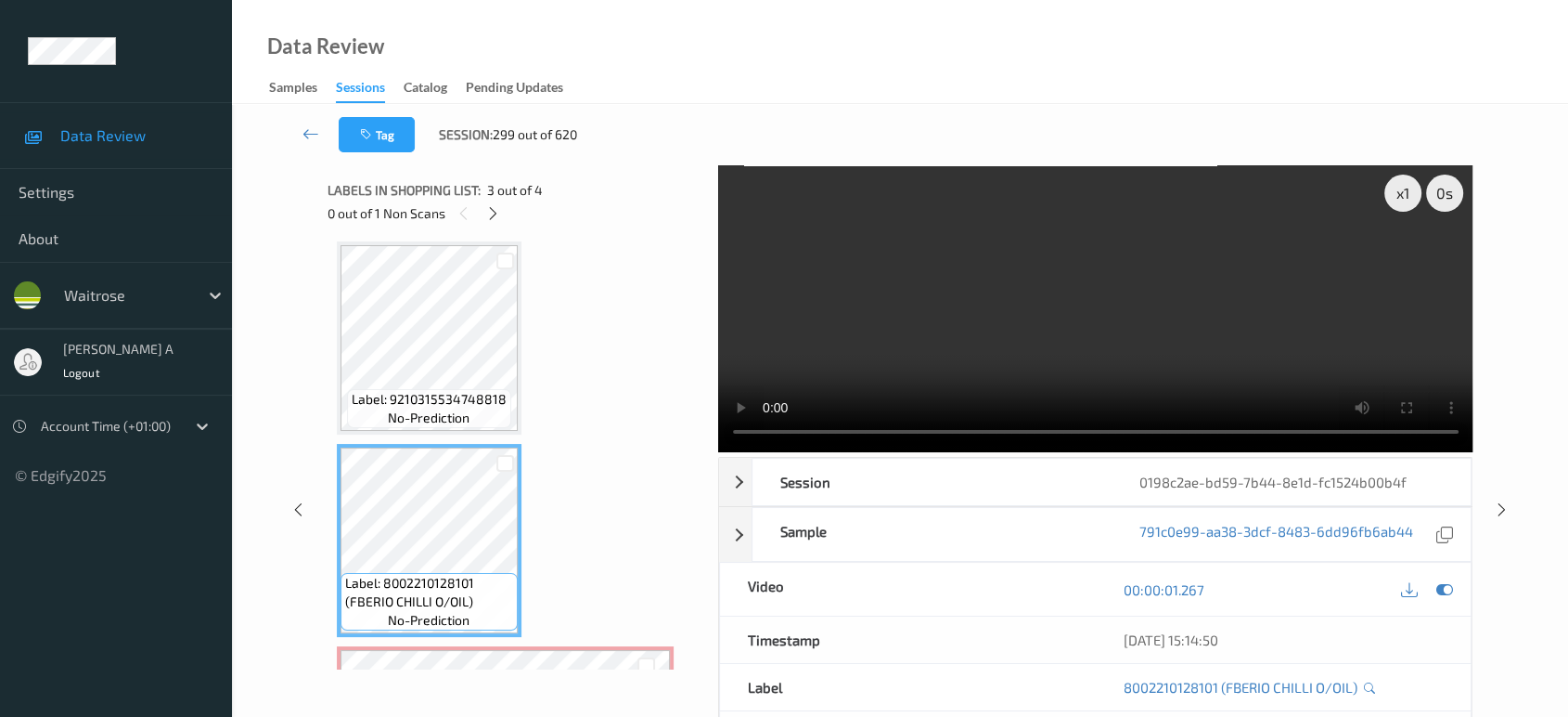
click at [501, 212] on div at bounding box center [493, 213] width 23 height 23
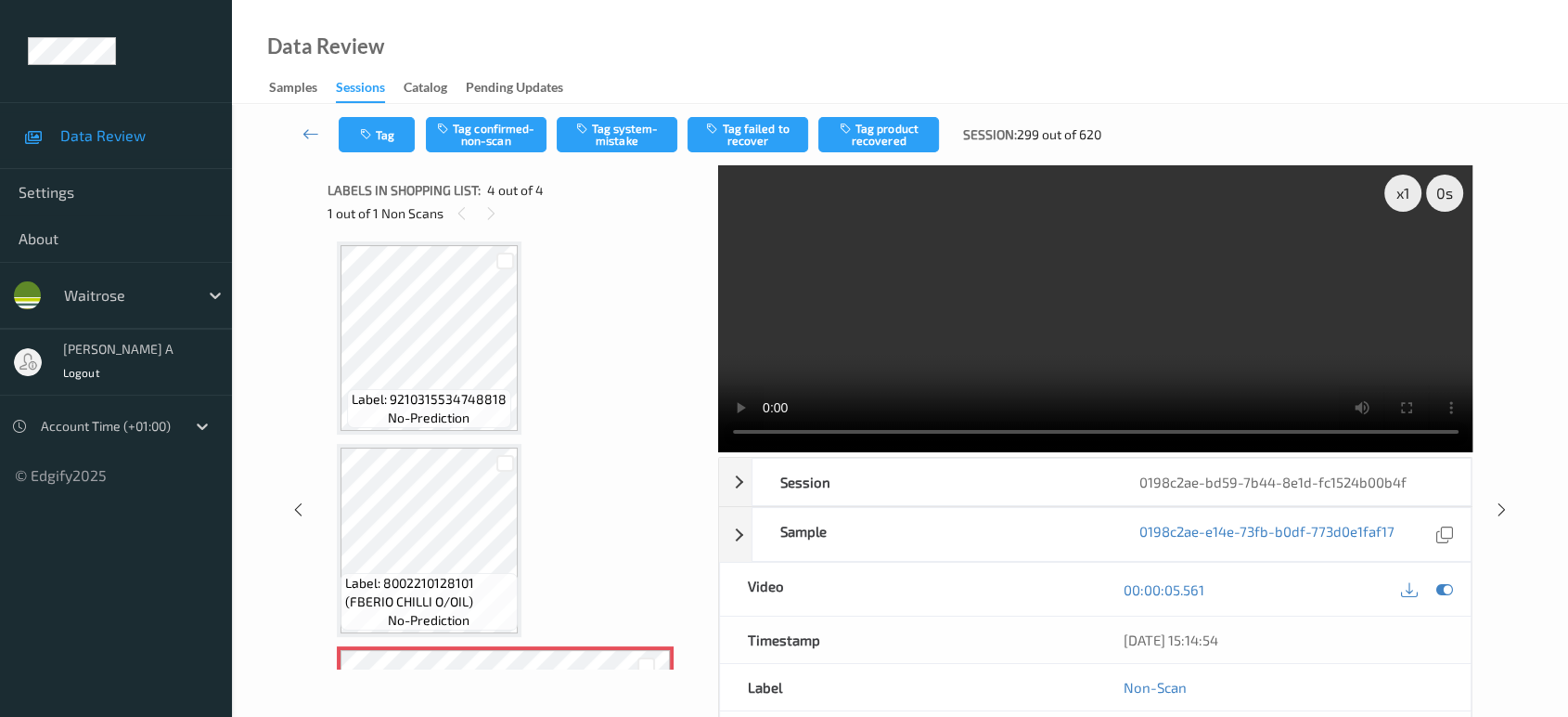
scroll to position [383, 0]
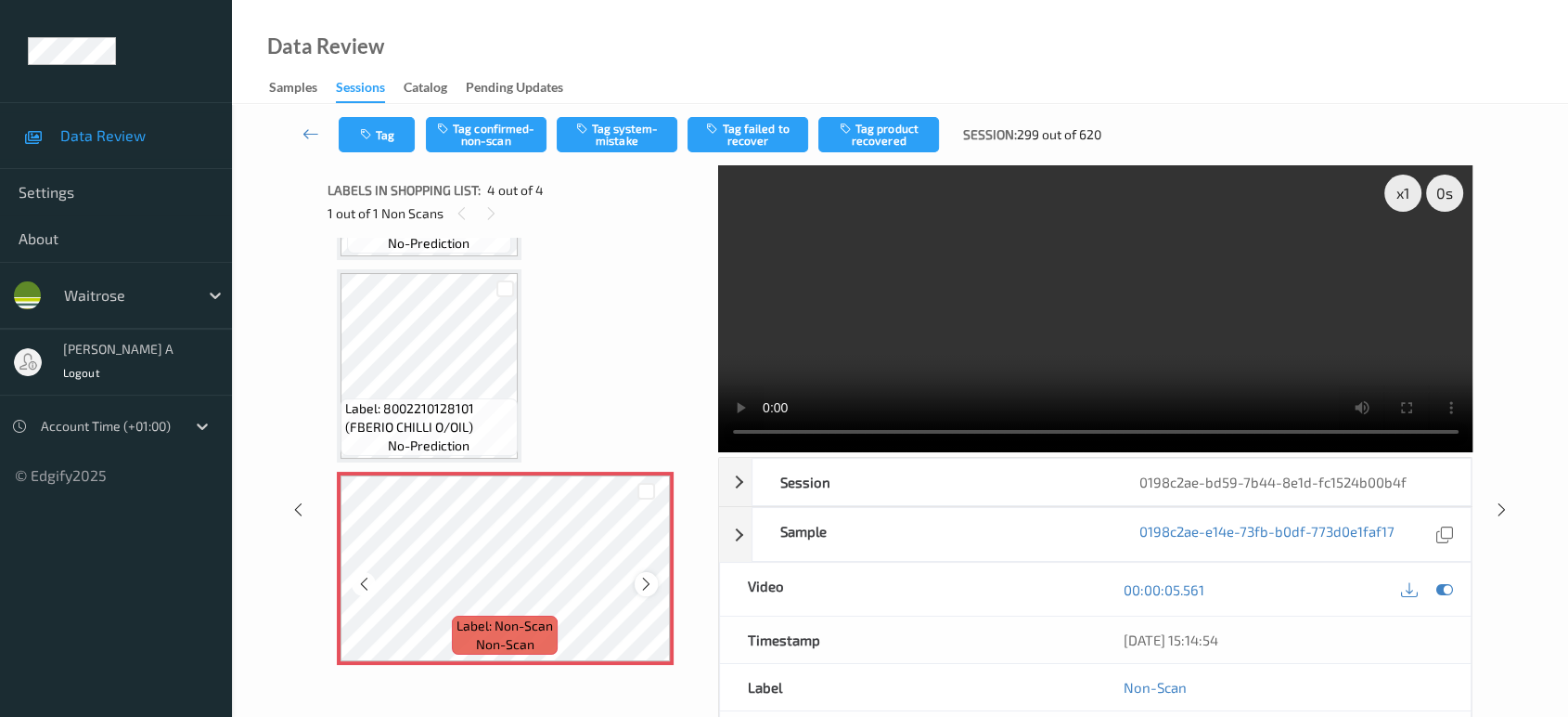
click at [653, 585] on icon at bounding box center [646, 583] width 16 height 16
click at [649, 583] on icon at bounding box center [646, 583] width 16 height 16
click at [612, 144] on button "Tag system-mistake" at bounding box center [617, 134] width 120 height 35
click at [375, 135] on icon "button" at bounding box center [367, 135] width 16 height 13
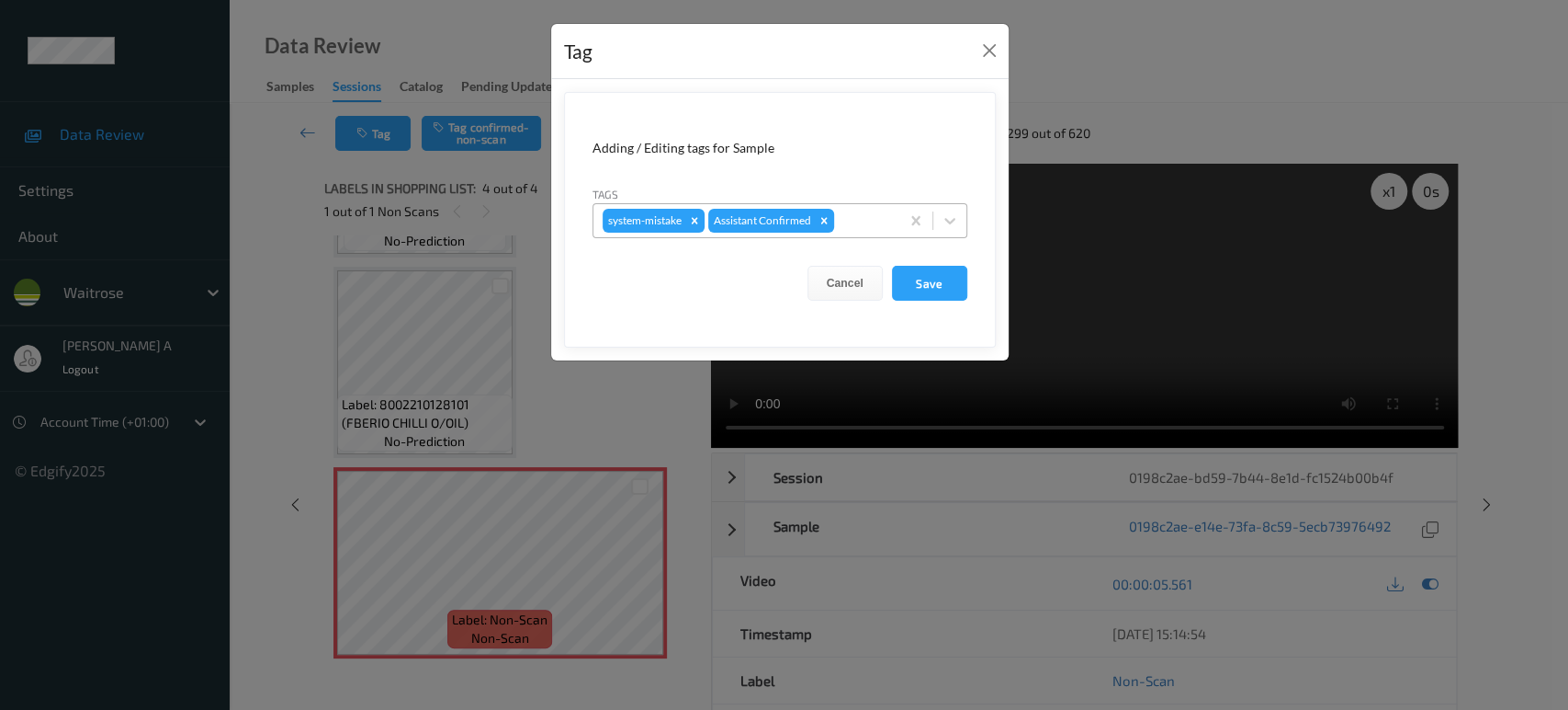
click at [859, 228] on div at bounding box center [864, 220] width 52 height 22
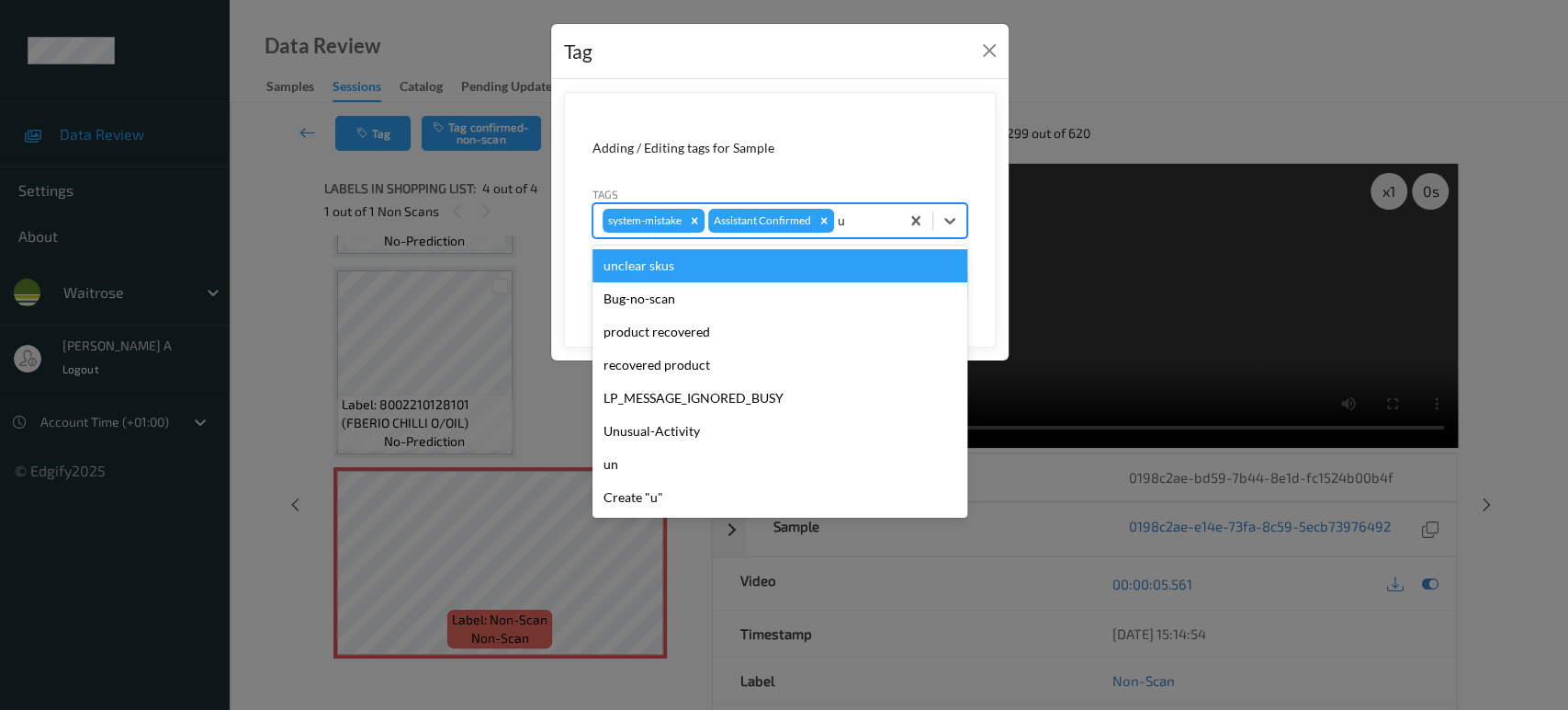
type input "un"
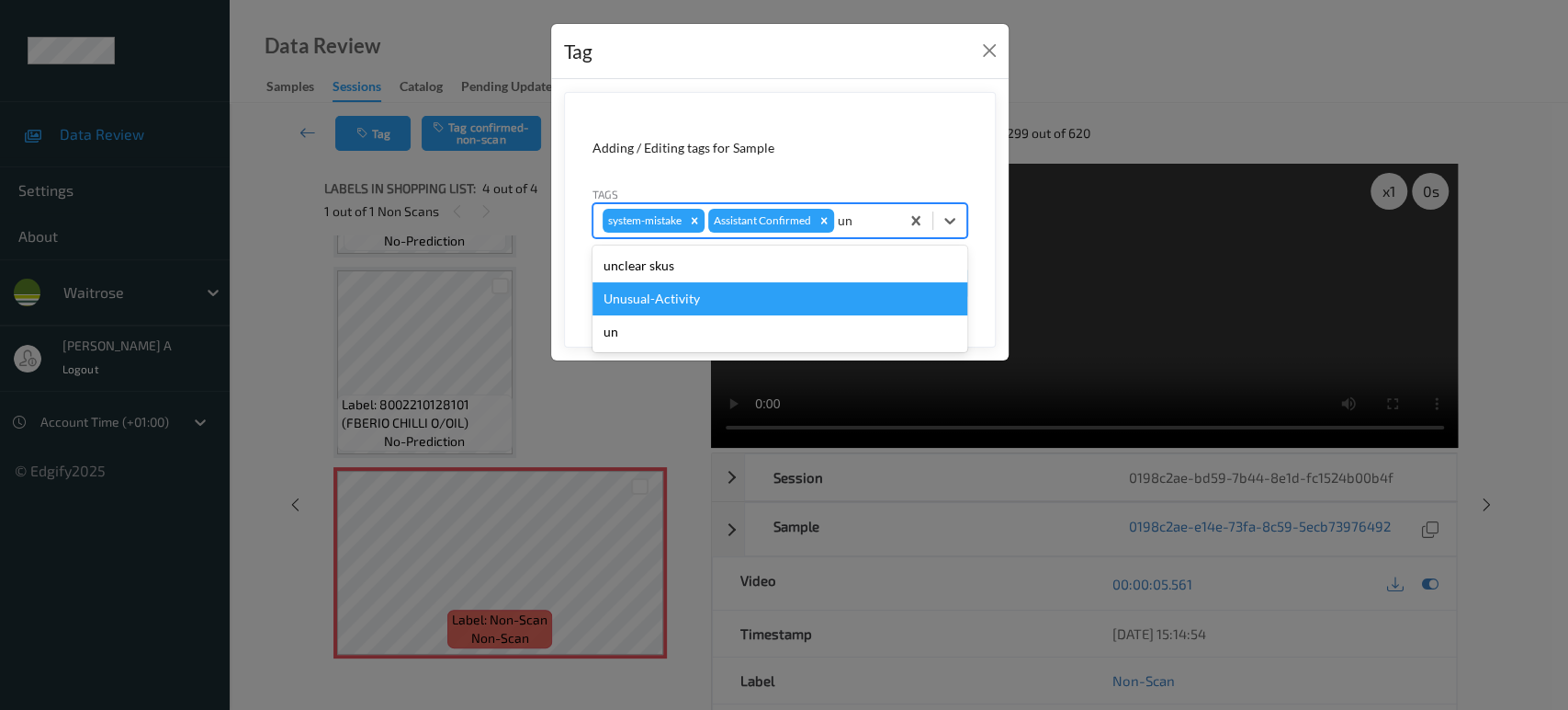
click at [774, 286] on div "Unusual-Activity" at bounding box center [780, 298] width 375 height 33
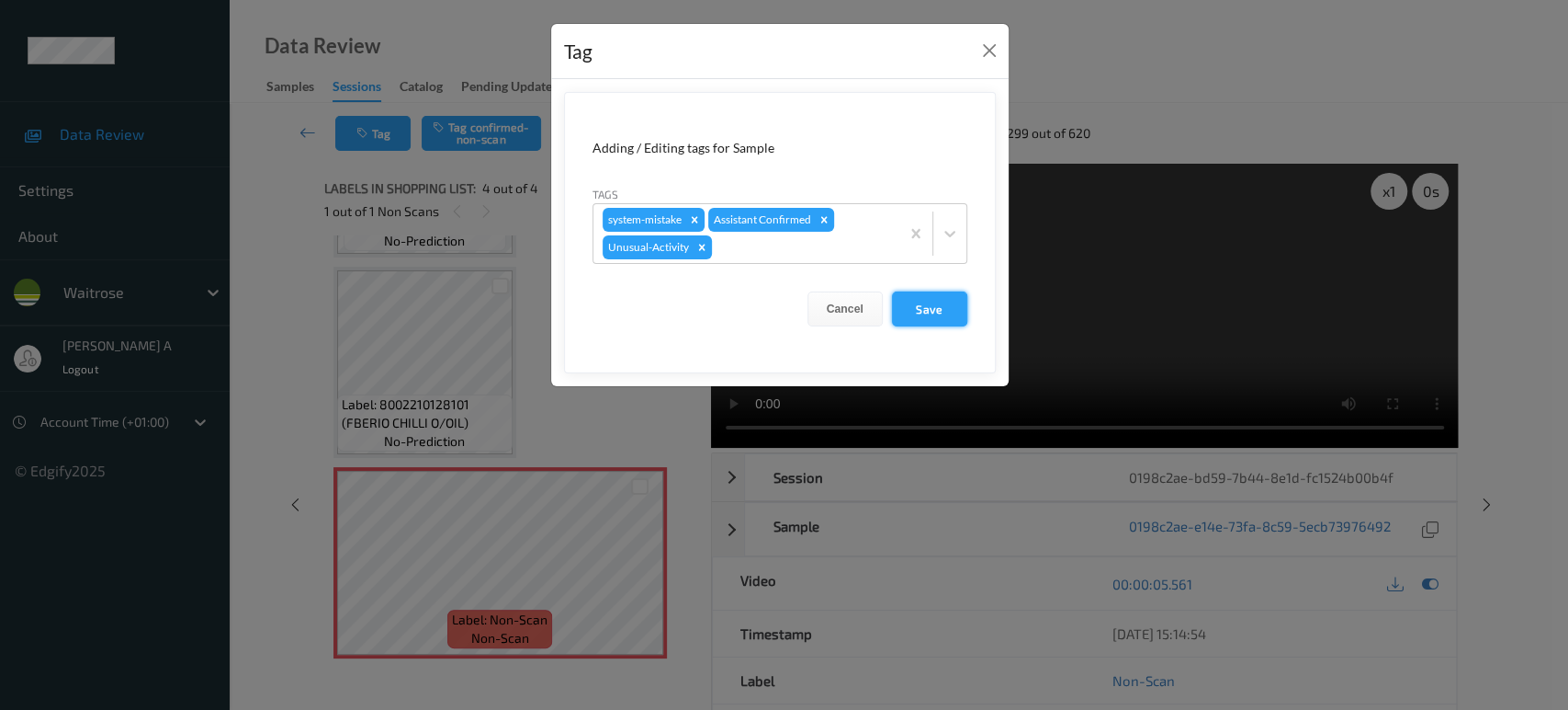
click at [908, 296] on button "Save" at bounding box center [930, 308] width 76 height 35
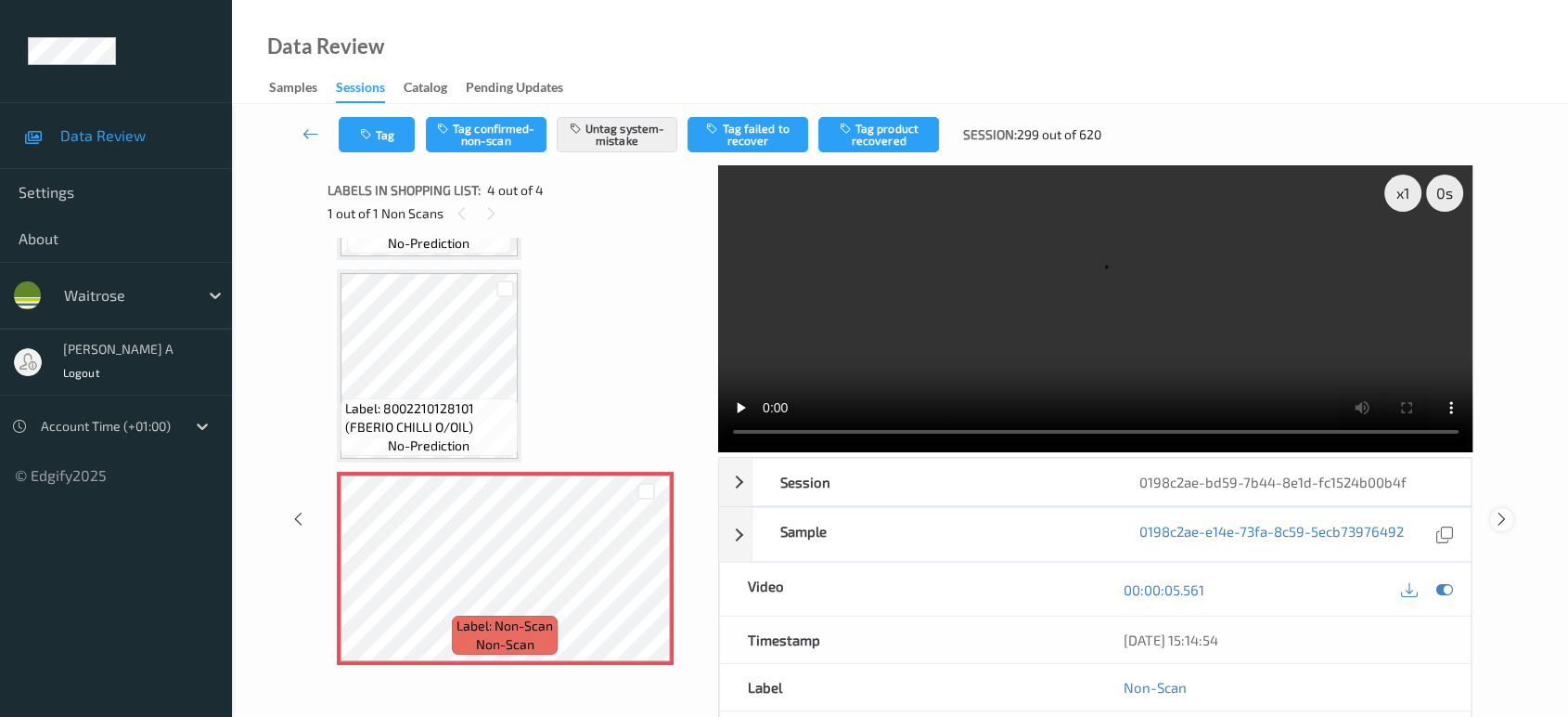
click at [1494, 511] on icon at bounding box center [1501, 518] width 16 height 16
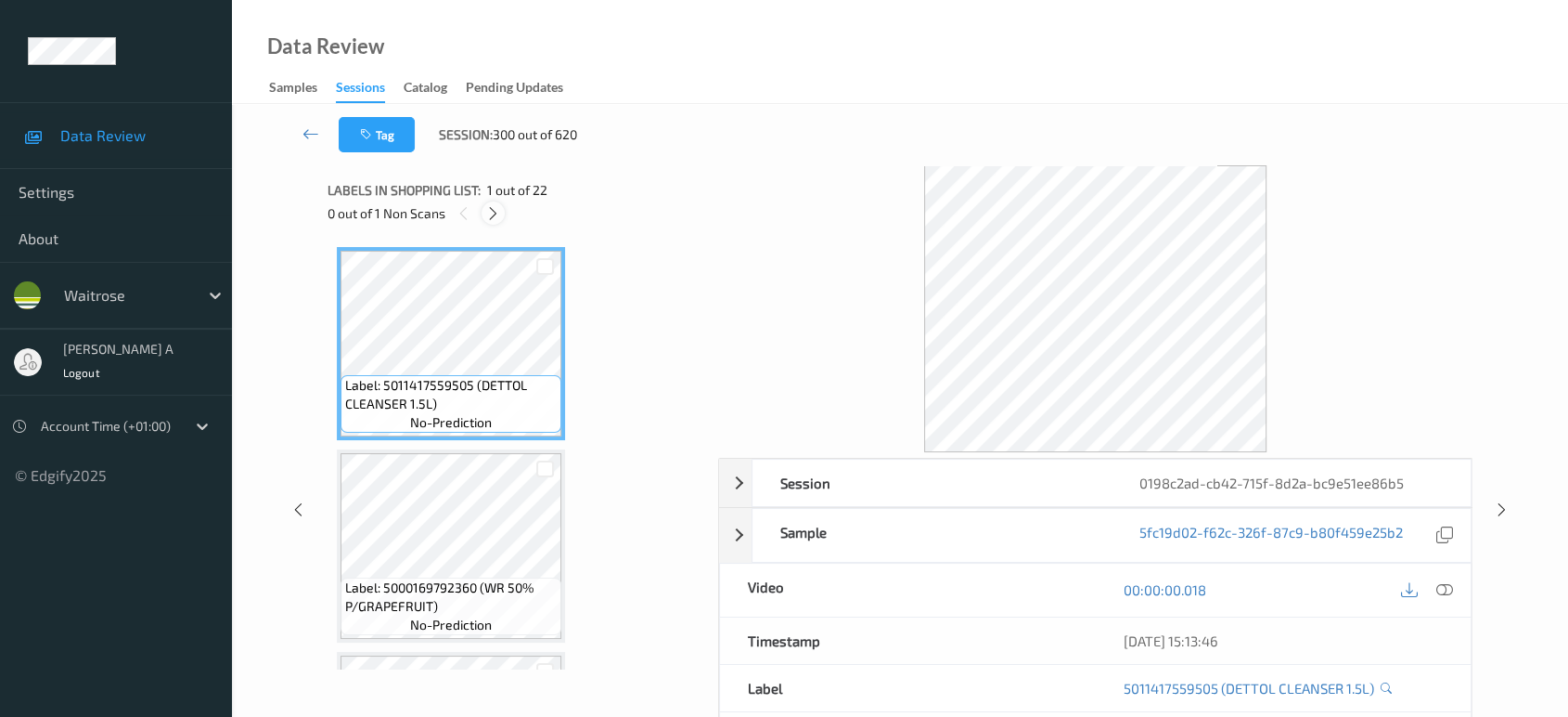
click at [500, 216] on icon at bounding box center [492, 213] width 16 height 16
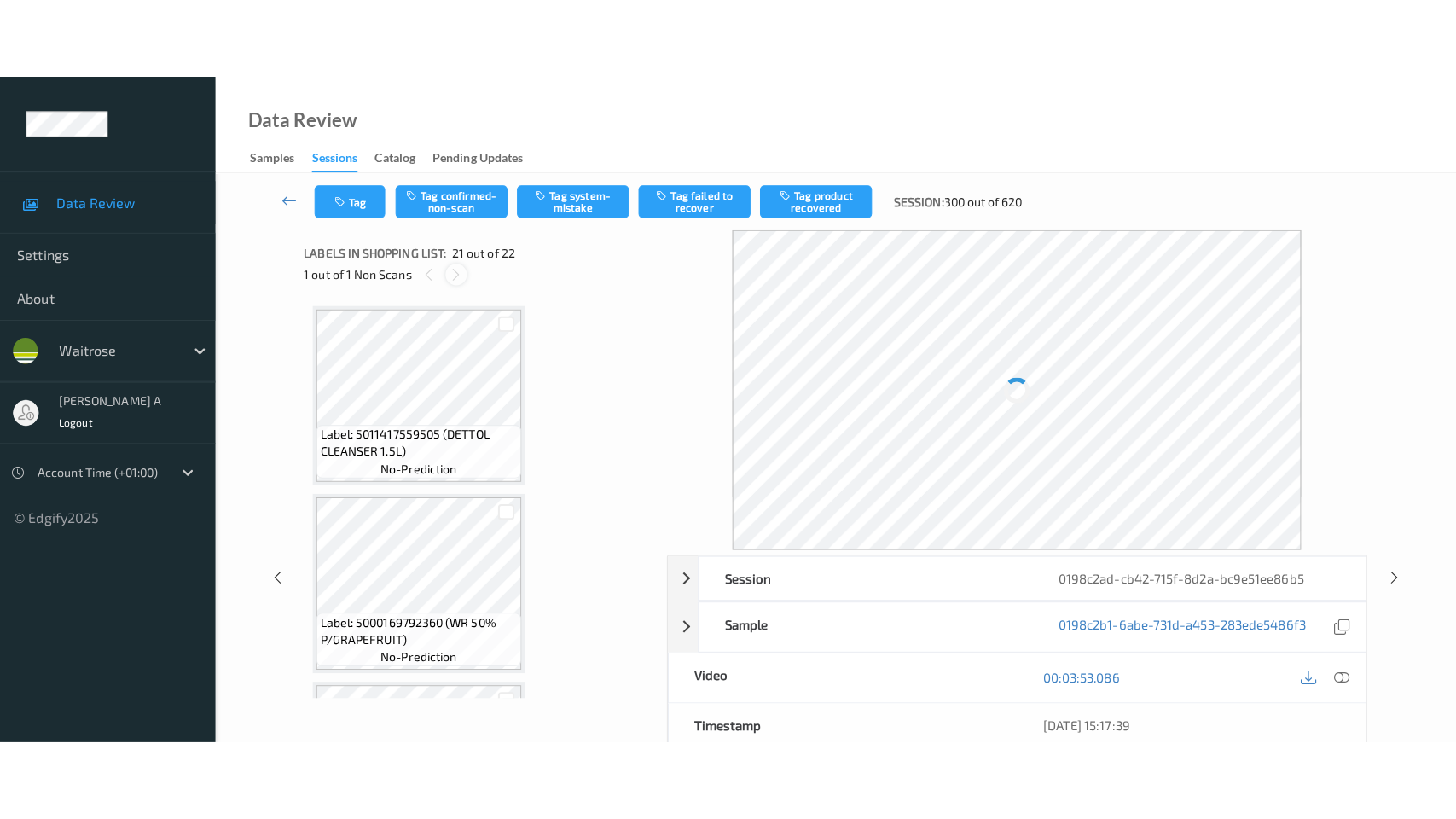
scroll to position [3529, 0]
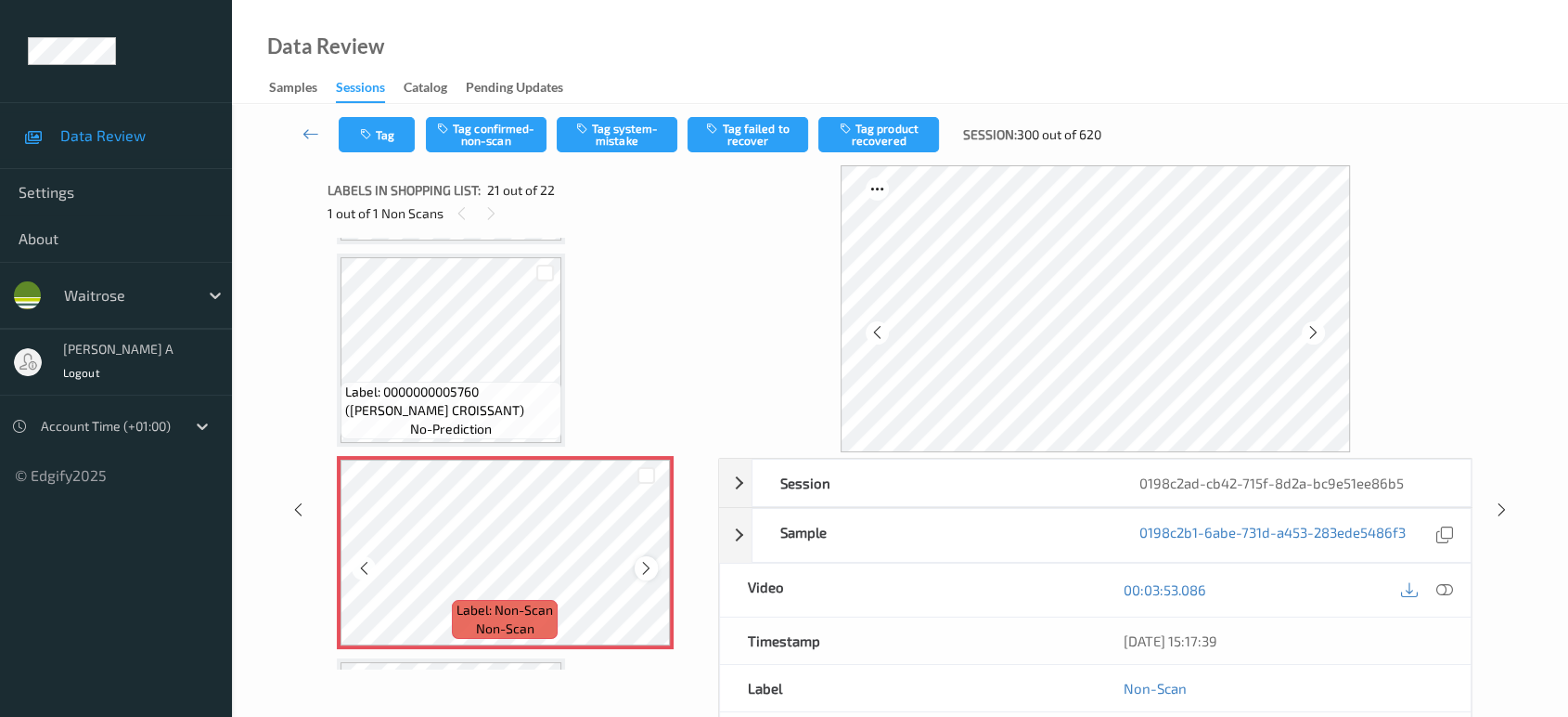
click at [645, 559] on icon at bounding box center [646, 567] width 16 height 16
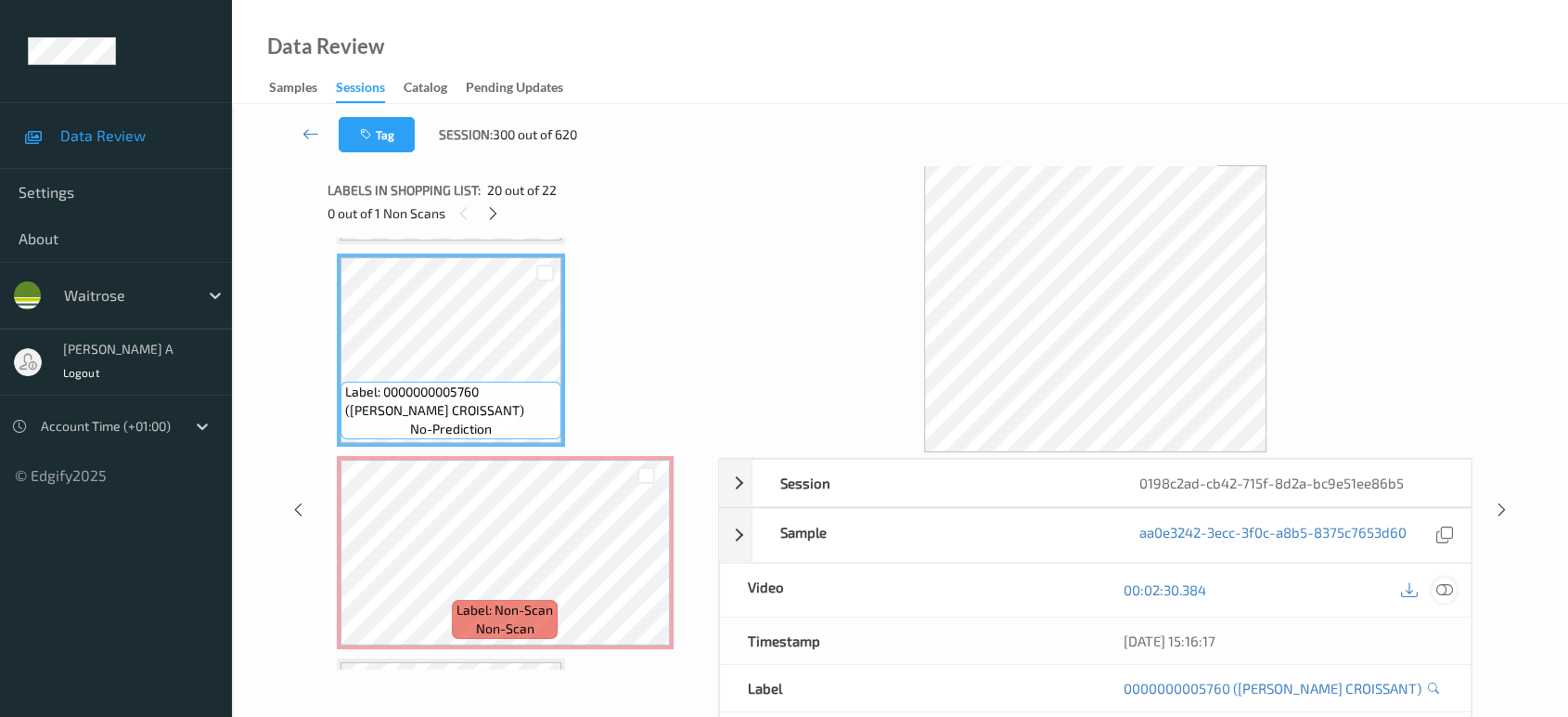
click at [1442, 592] on icon at bounding box center [1444, 589] width 16 height 16
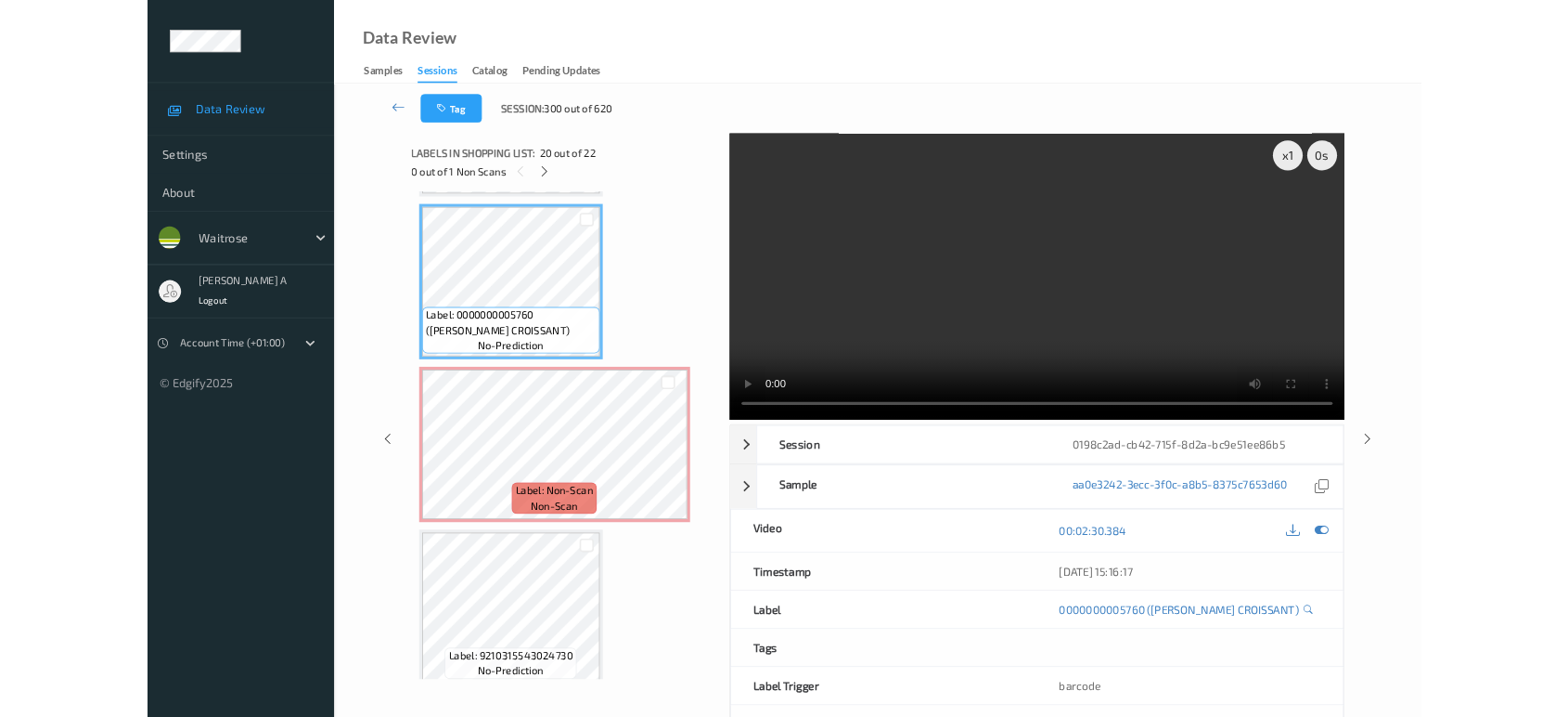
scroll to position [3836, 0]
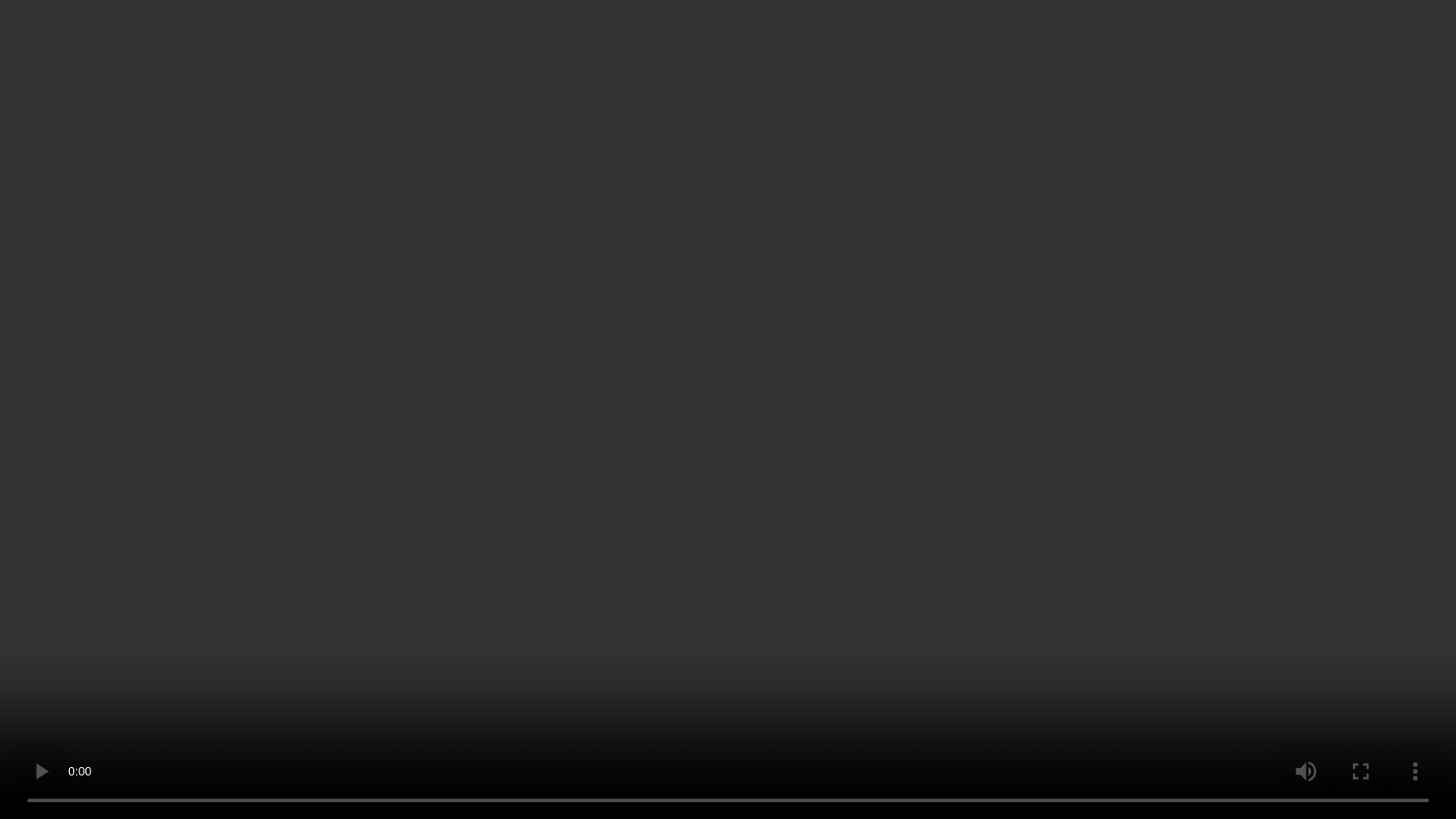
click at [764, 449] on video at bounding box center [728, 409] width 1456 height 819
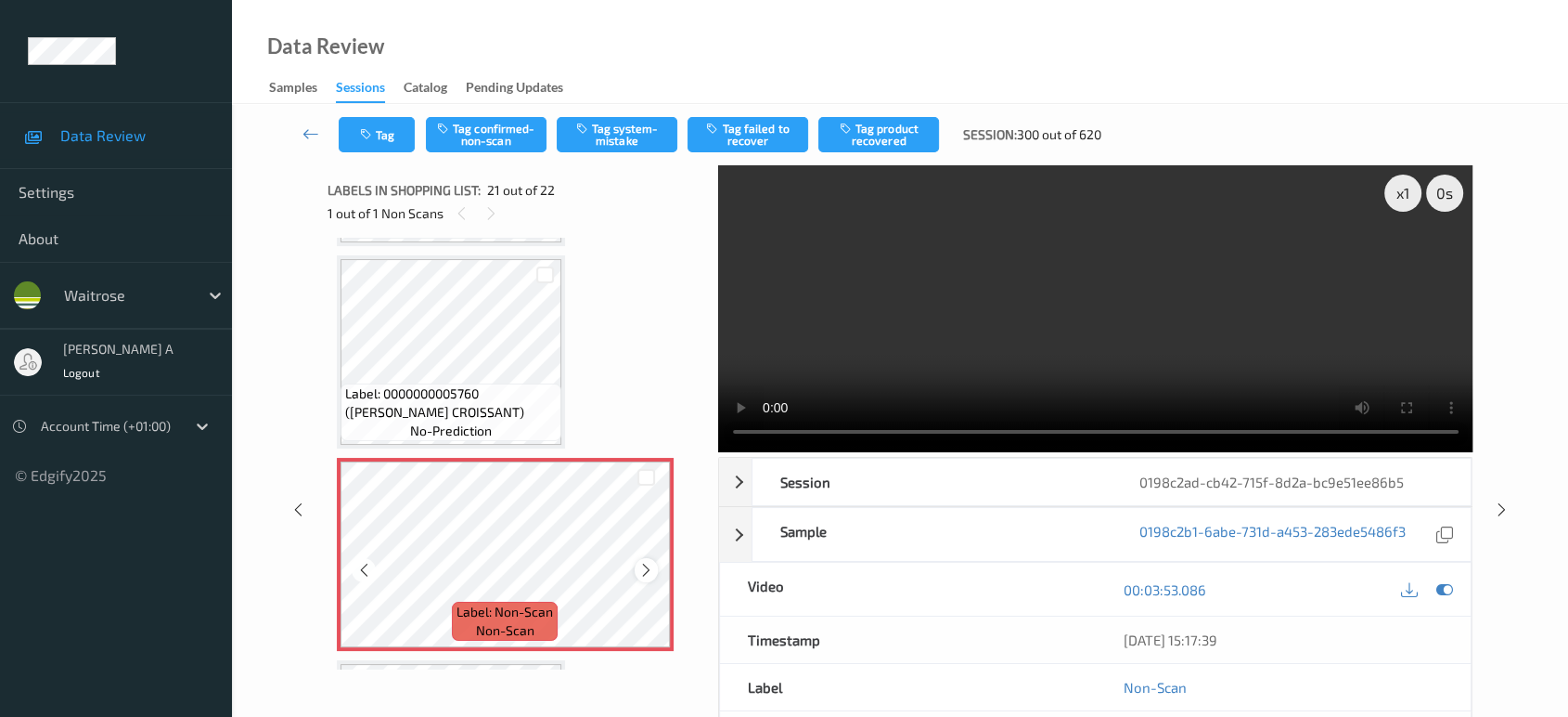
click at [646, 561] on icon at bounding box center [646, 569] width 16 height 16
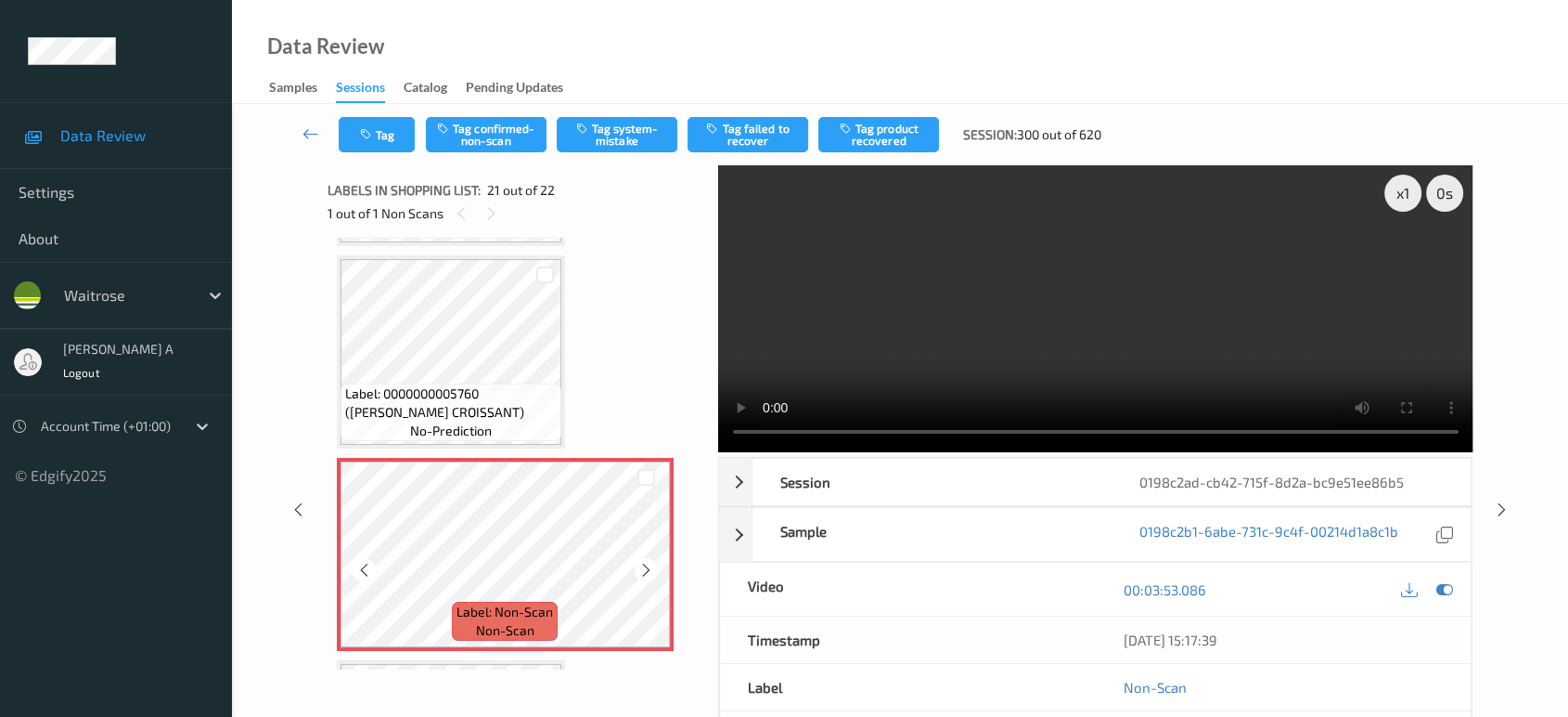
click at [646, 561] on icon at bounding box center [646, 569] width 16 height 16
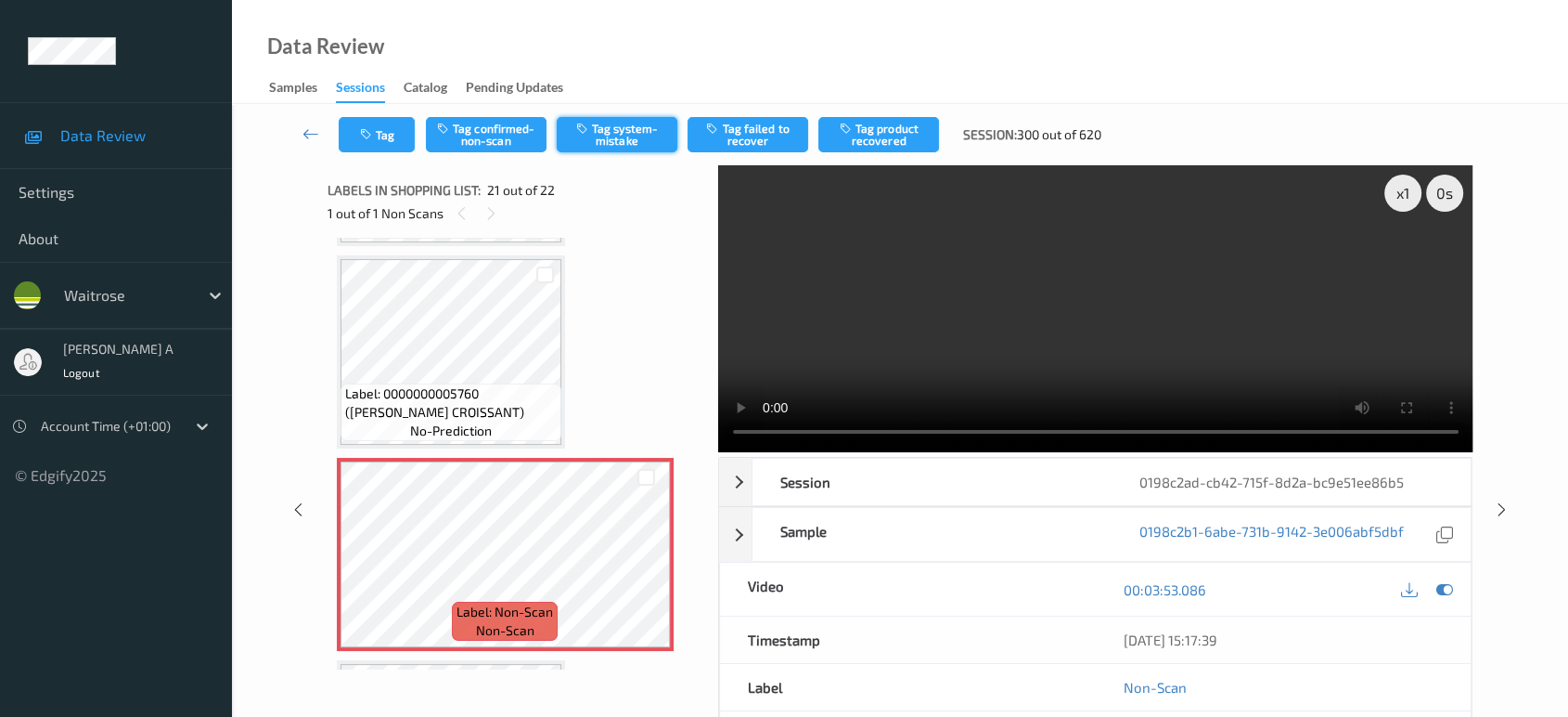
click at [596, 129] on button "Tag system-mistake" at bounding box center [617, 134] width 120 height 35
click at [387, 142] on button "Tag" at bounding box center [377, 134] width 76 height 35
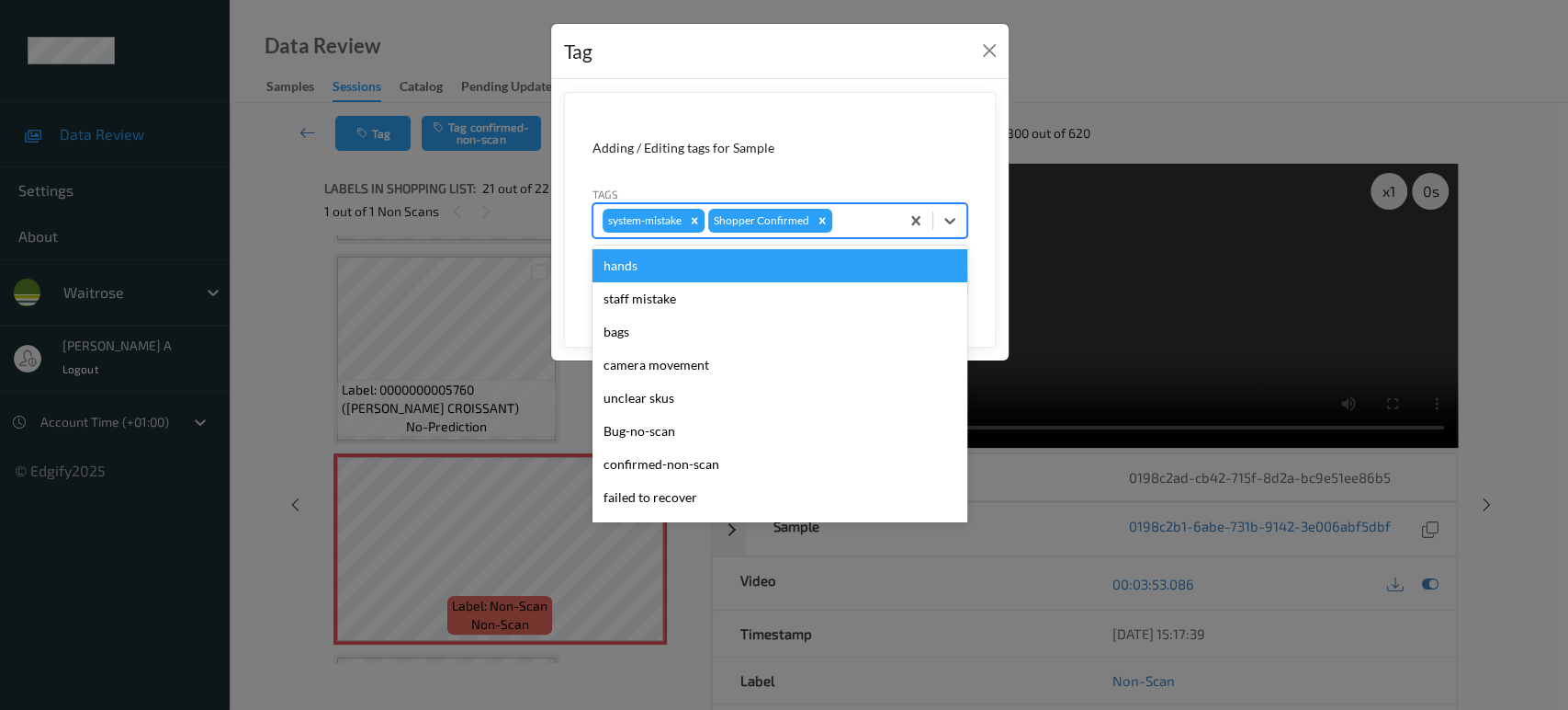
click at [860, 220] on div at bounding box center [863, 220] width 54 height 22
type input "un"
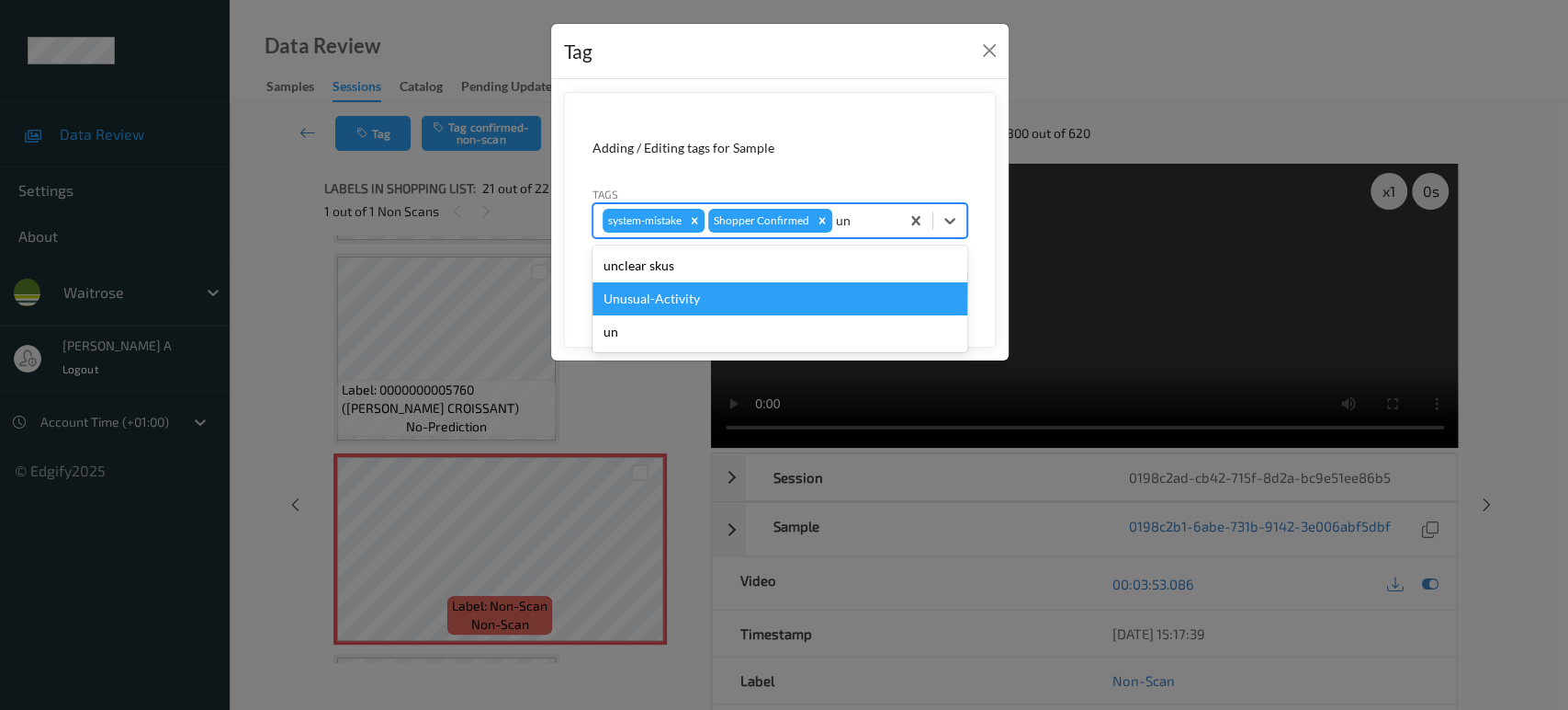
click at [822, 314] on div "Unusual-Activity" at bounding box center [780, 298] width 375 height 33
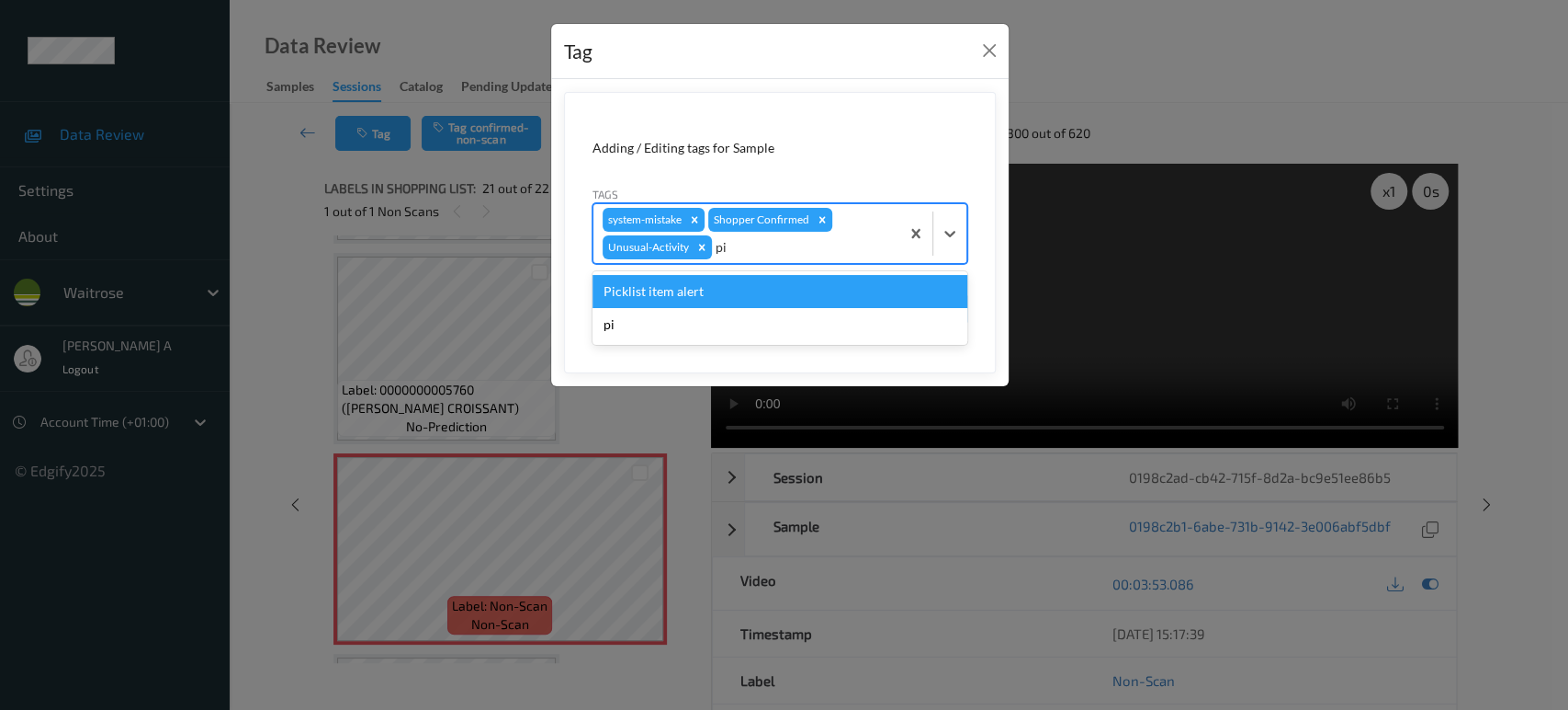
type input "pic"
click at [808, 298] on div "Picklist item alert" at bounding box center [780, 291] width 375 height 33
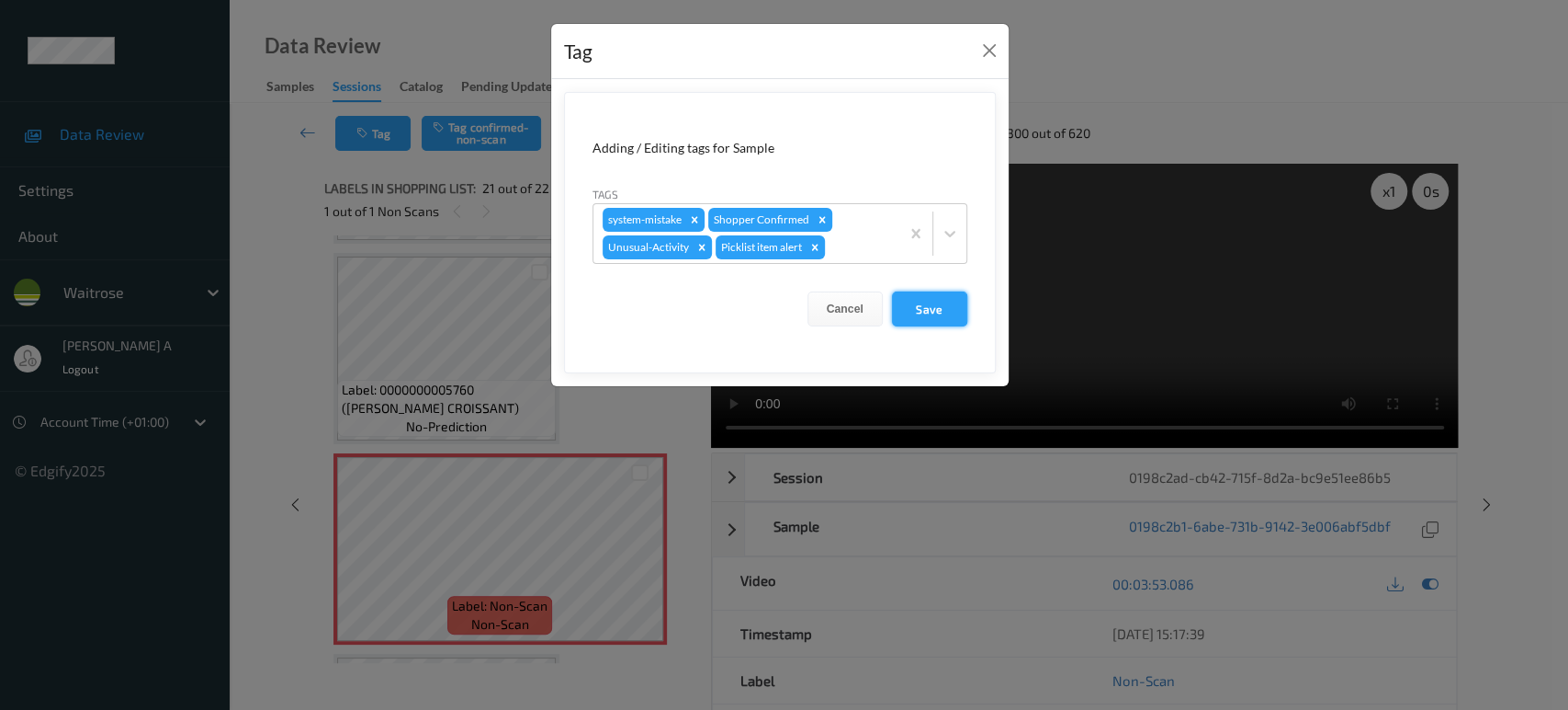
click at [926, 313] on button "Save" at bounding box center [930, 308] width 76 height 35
